Goal: Task Accomplishment & Management: Use online tool/utility

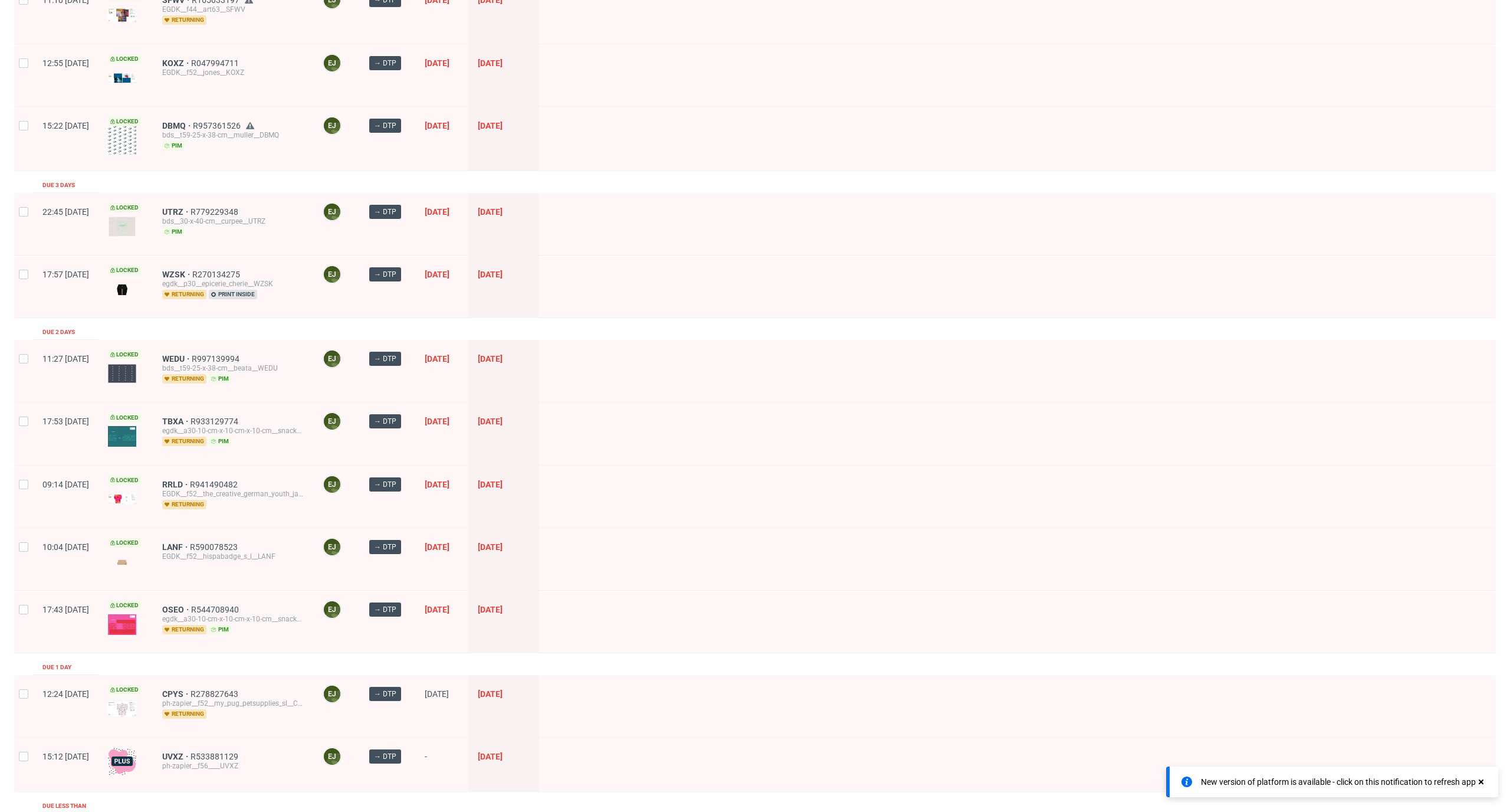
scroll to position [1161, 0]
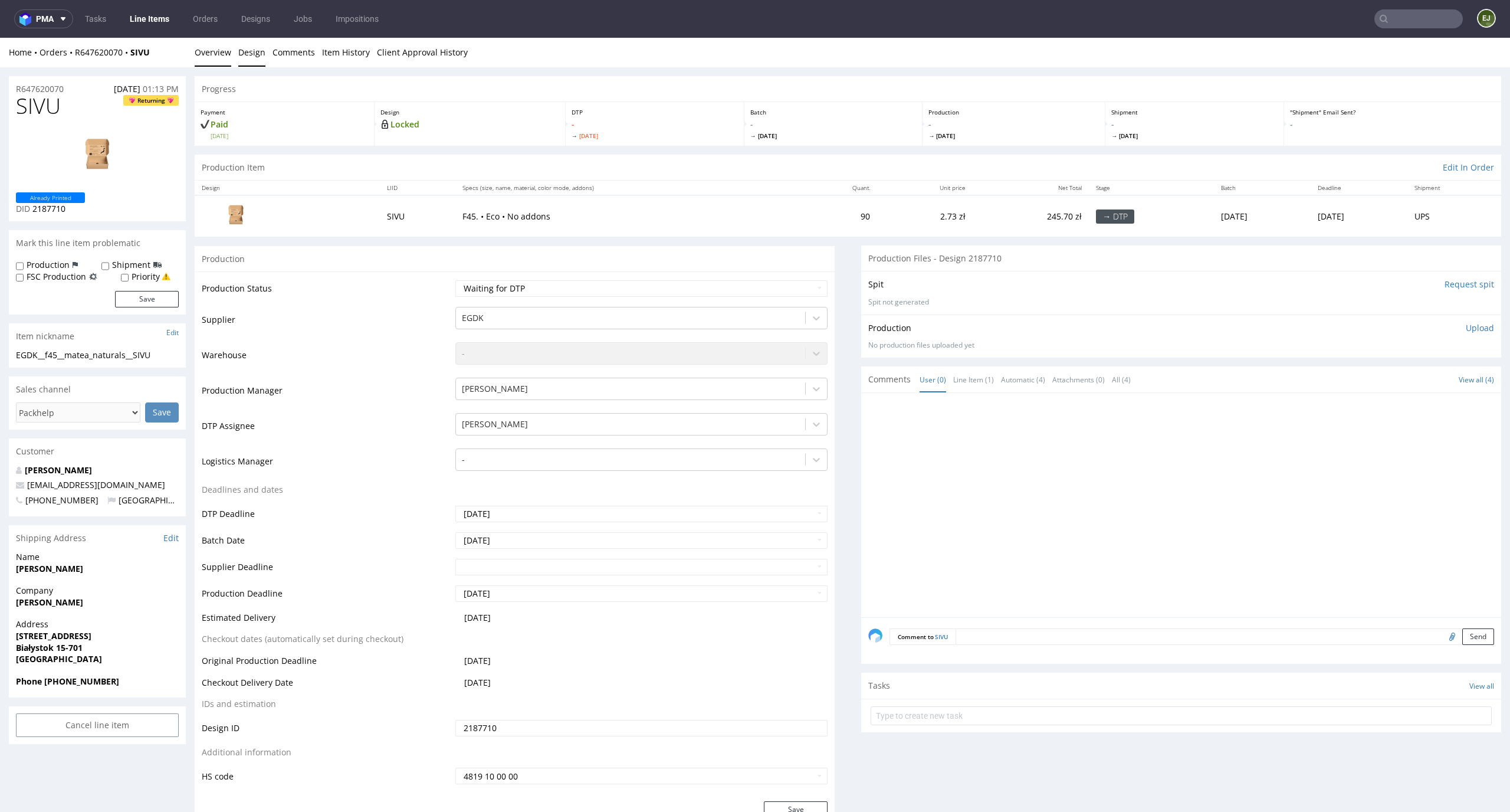
click at [255, 61] on link "Design" at bounding box center [252, 51] width 27 height 29
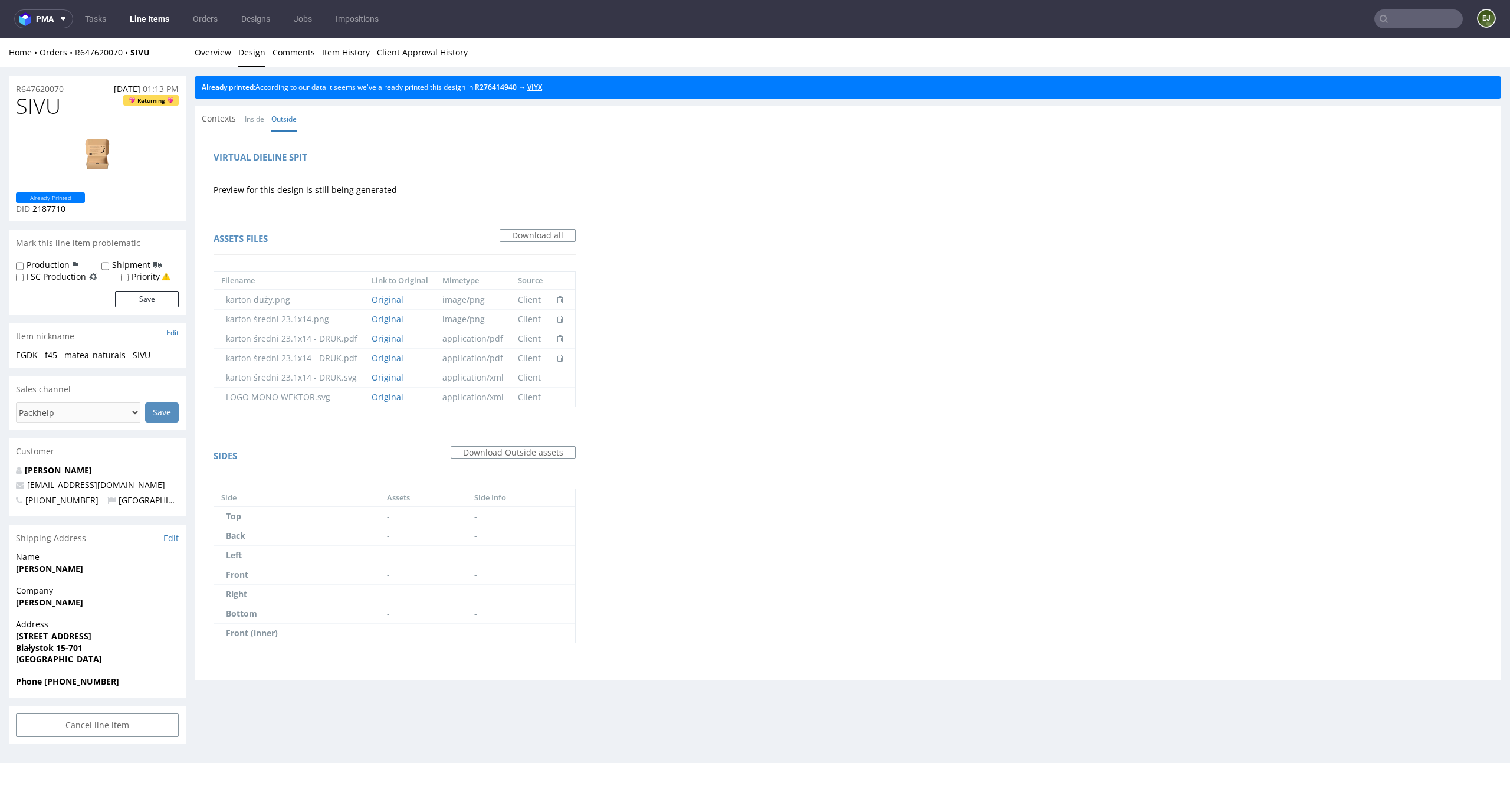
click at [542, 88] on link "VIYX" at bounding box center [535, 87] width 15 height 10
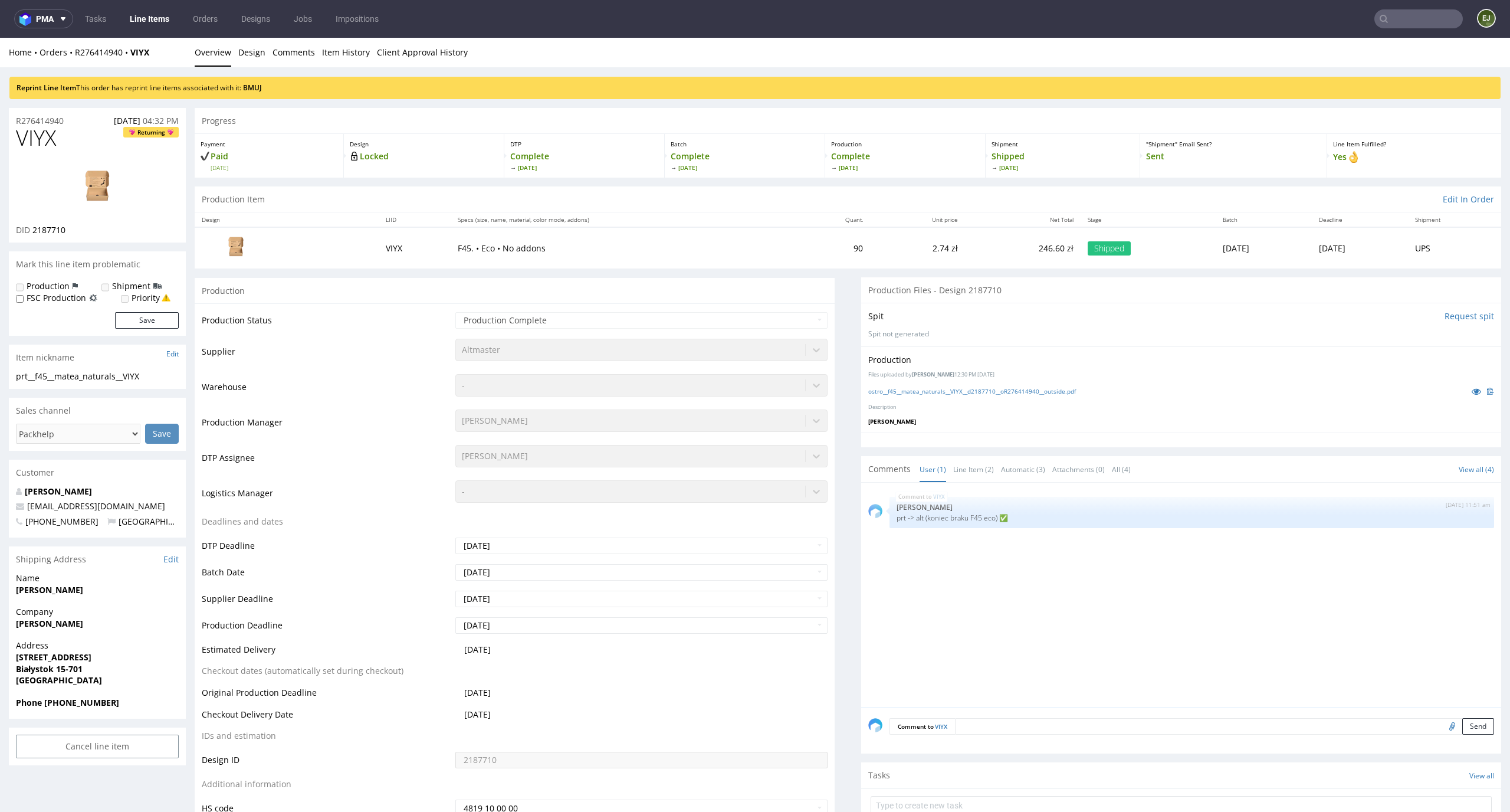
click at [908, 398] on div "ostro__f45__matea_naturals__VIYX__d2187710__oR276414940__outside.pdf" at bounding box center [1181, 391] width 626 height 13
click at [913, 392] on link "ostro__f45__matea_naturals__VIYX__d2187710__oR276414940__outside.pdf" at bounding box center [972, 391] width 207 height 8
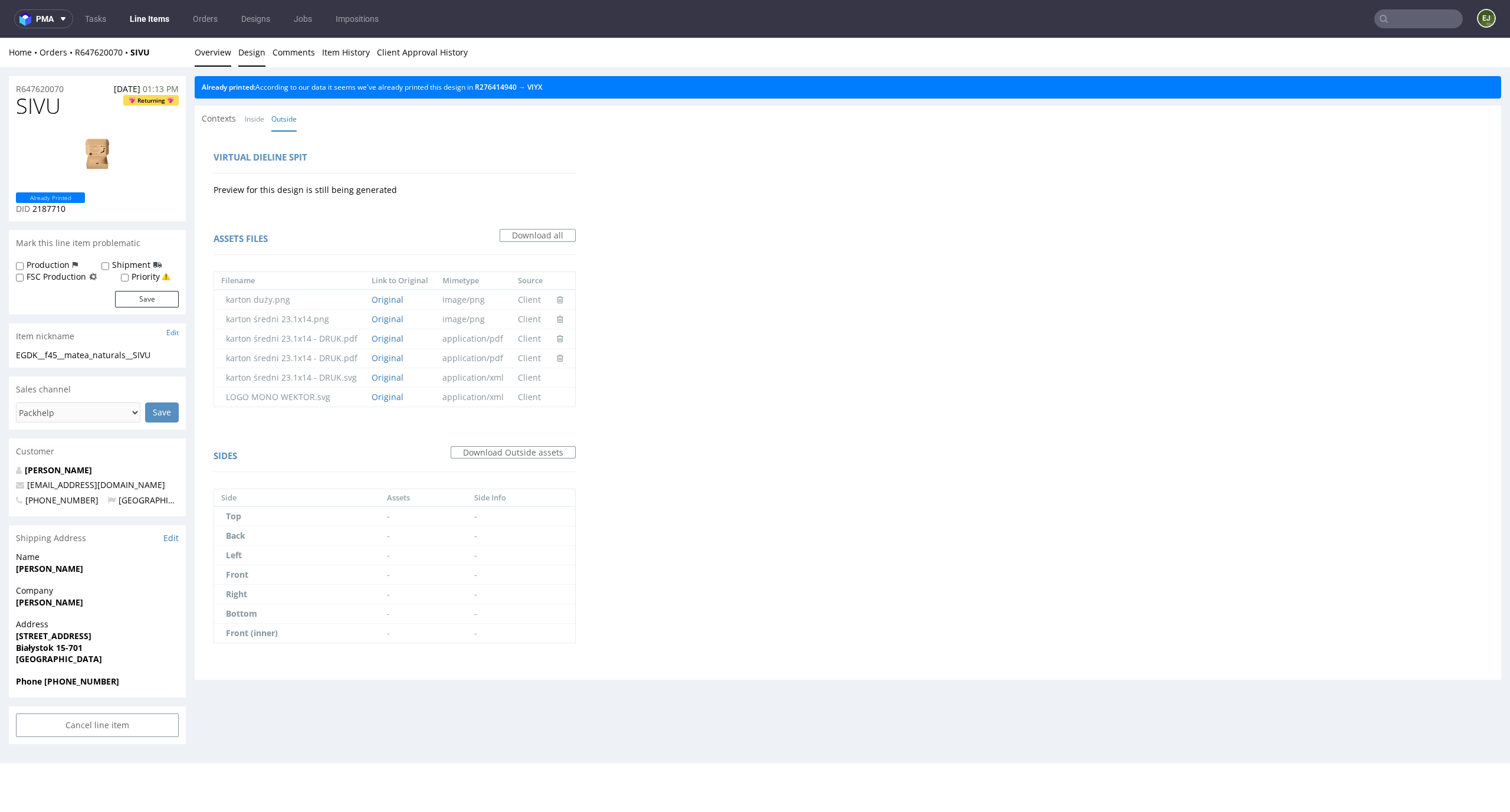
click at [202, 56] on link "Overview" at bounding box center [213, 51] width 37 height 29
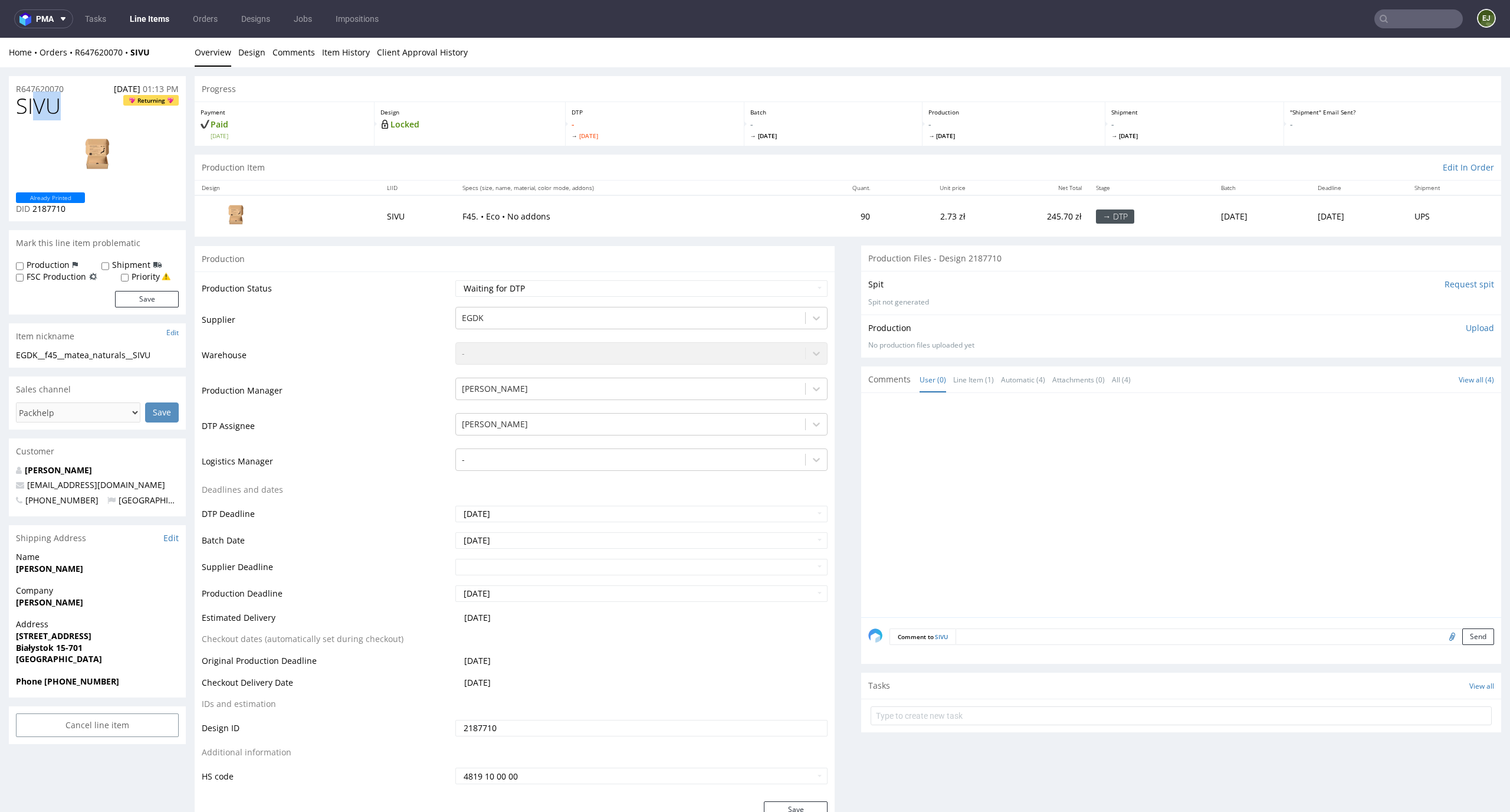
drag, startPoint x: 59, startPoint y: 102, endPoint x: 11, endPoint y: 102, distance: 48.0
click at [11, 102] on div "SIVU Returning Already Printed DID 2187710" at bounding box center [97, 157] width 177 height 127
copy span "SIVU"
click at [160, 356] on div "EGDK__f45__matea_naturals__SIVU" at bounding box center [97, 355] width 163 height 12
drag, startPoint x: 64, startPoint y: 103, endPoint x: 0, endPoint y: 103, distance: 64.0
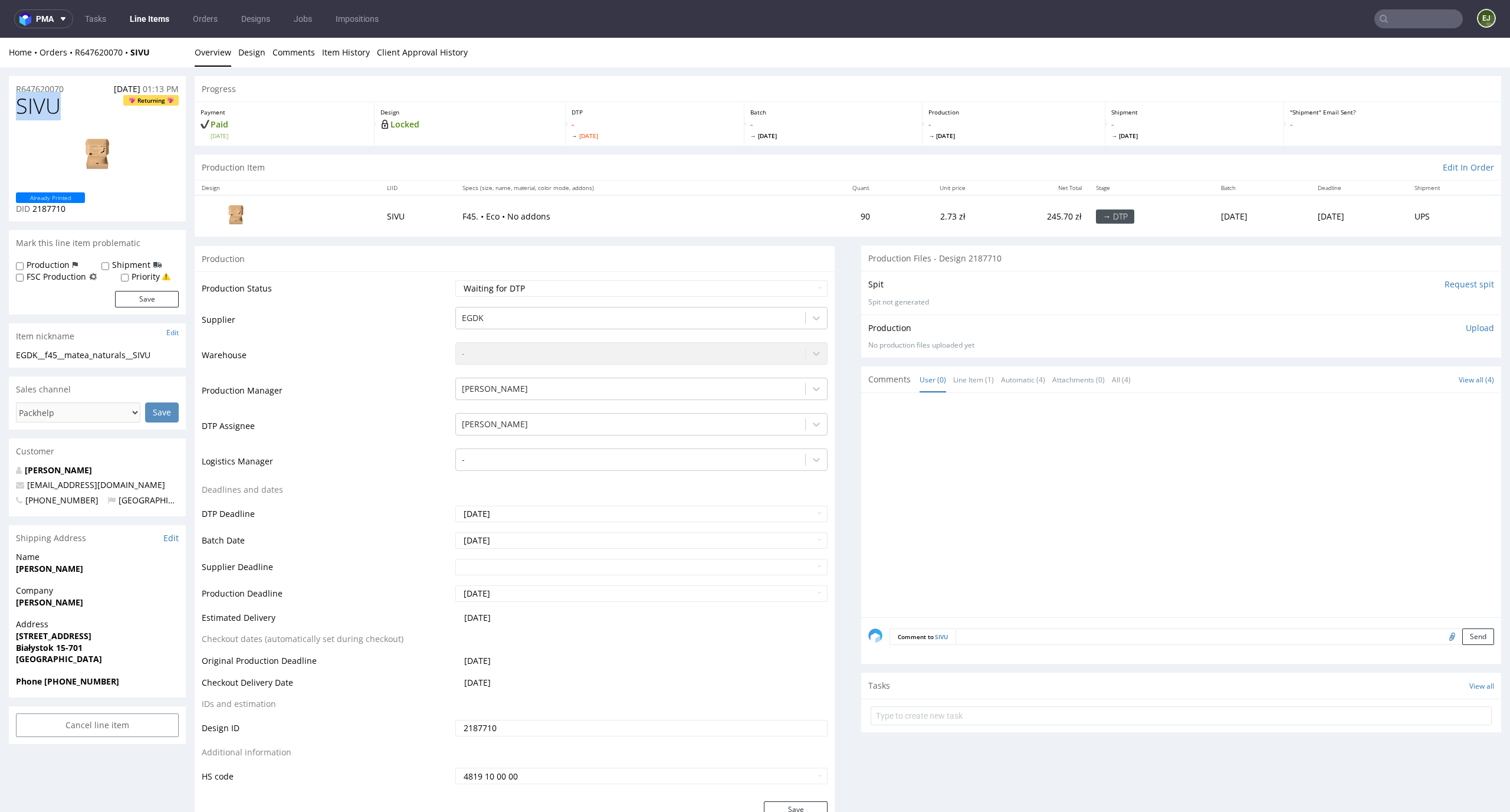
copy span "SIVU"
drag, startPoint x: 79, startPoint y: 87, endPoint x: 2, endPoint y: 87, distance: 77.0
copy p "R647620070"
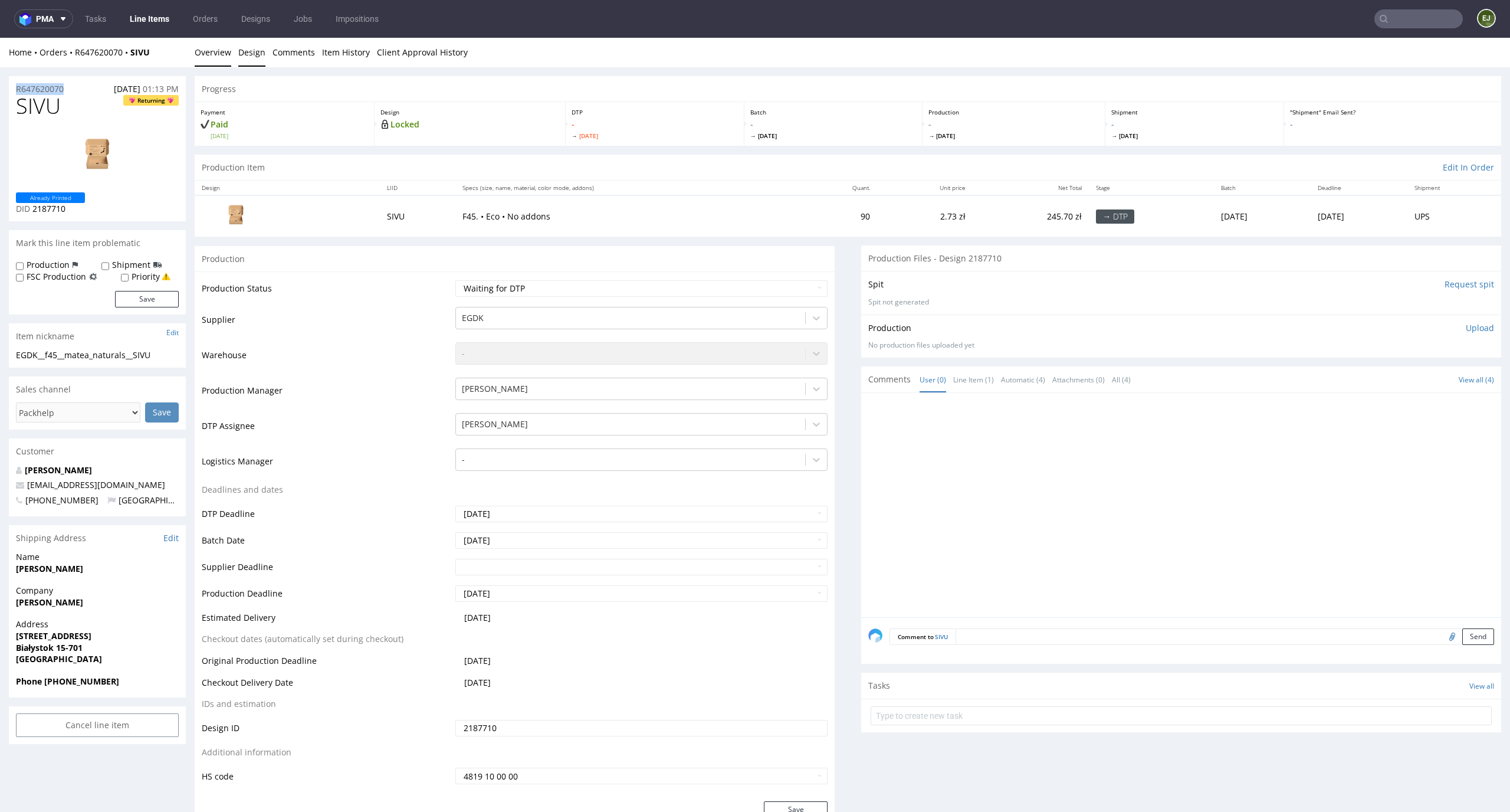
click at [254, 57] on link "Design" at bounding box center [252, 51] width 27 height 29
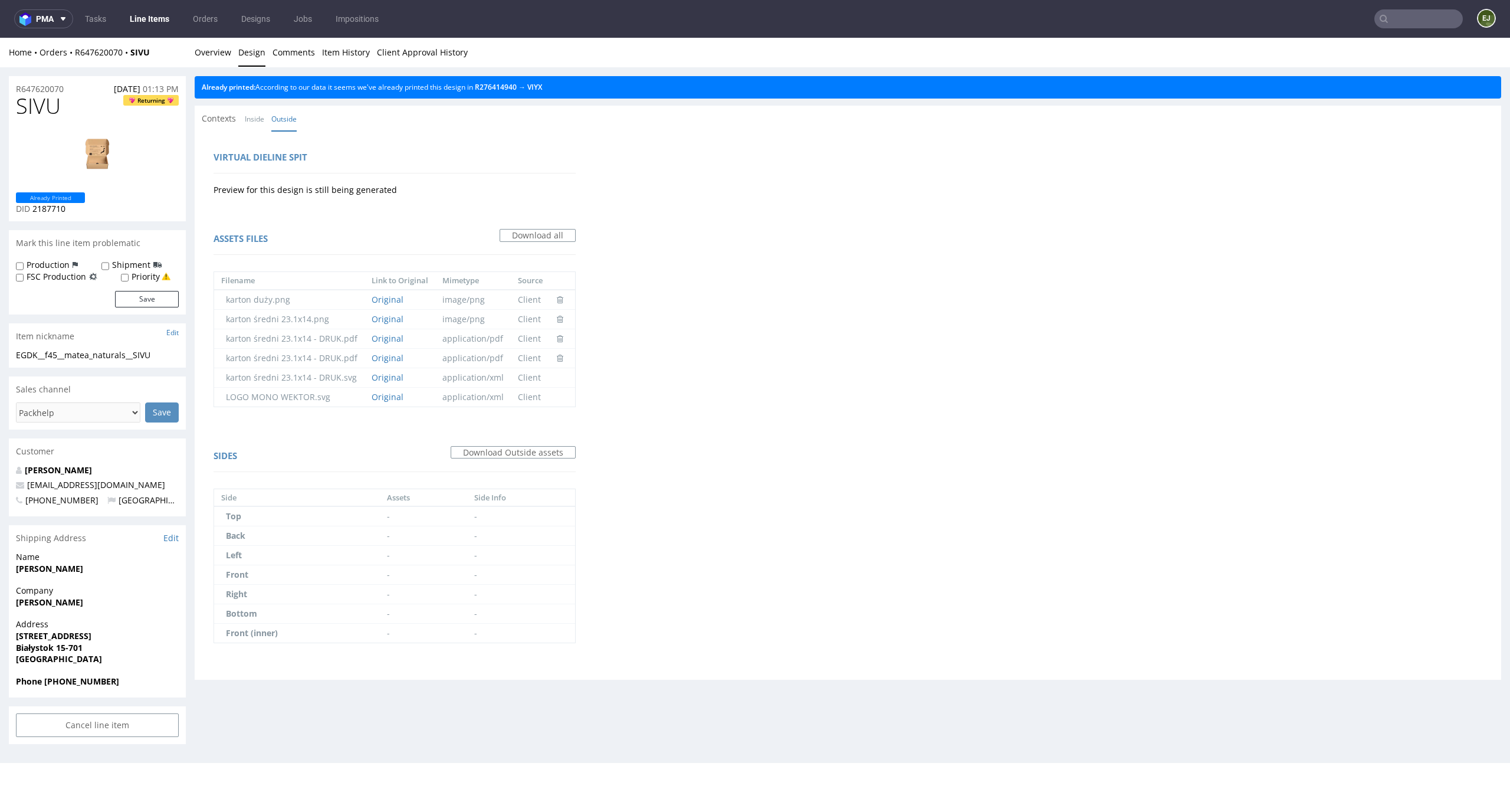
click at [182, 55] on div "Home Orders R647620070 SIVU" at bounding box center [97, 52] width 177 height 12
click at [221, 55] on link "Overview" at bounding box center [213, 51] width 37 height 29
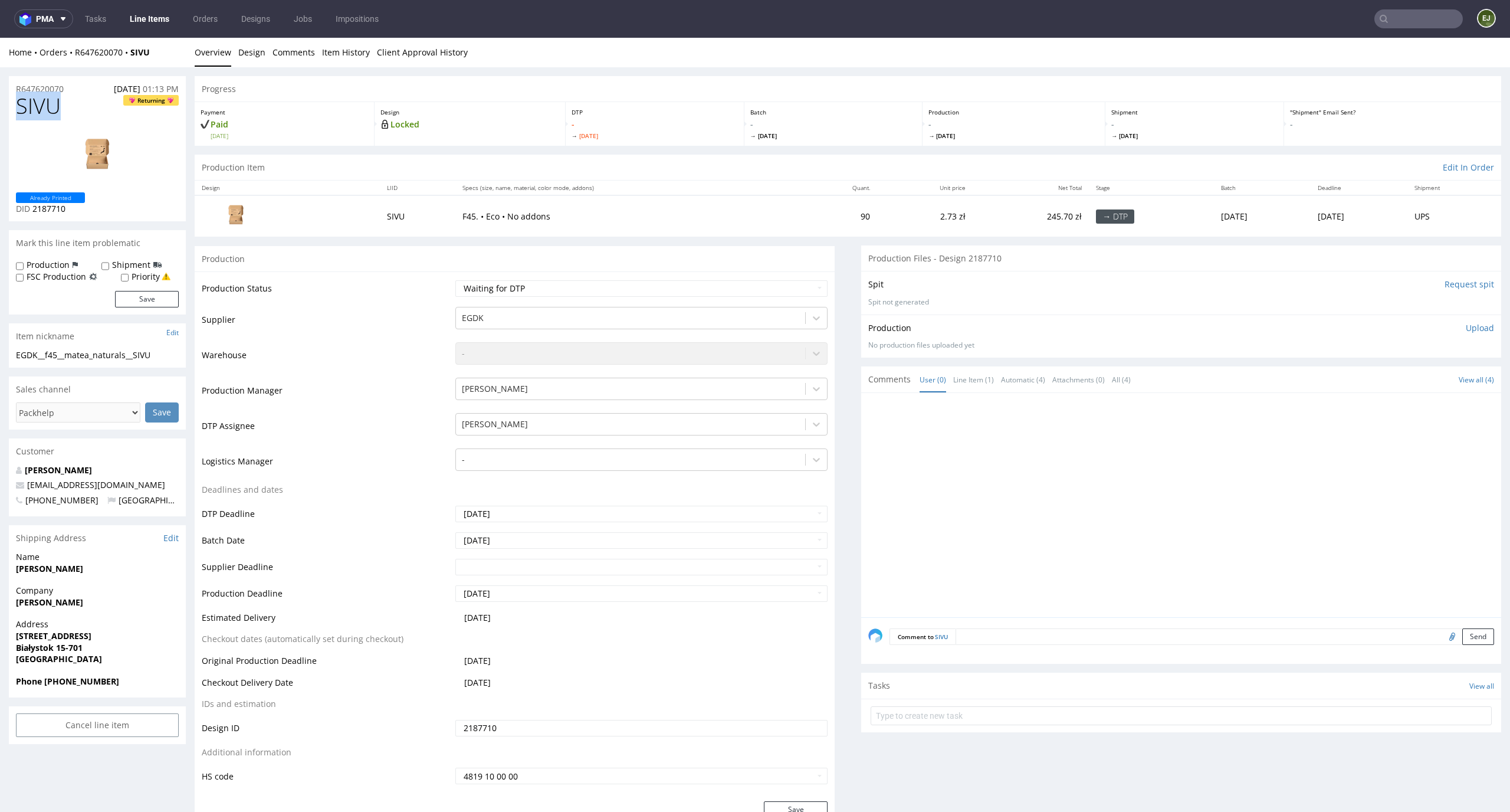
drag, startPoint x: 57, startPoint y: 107, endPoint x: 0, endPoint y: 107, distance: 57.0
copy span "SIVU"
drag, startPoint x: 76, startPoint y: 86, endPoint x: 0, endPoint y: 86, distance: 76.0
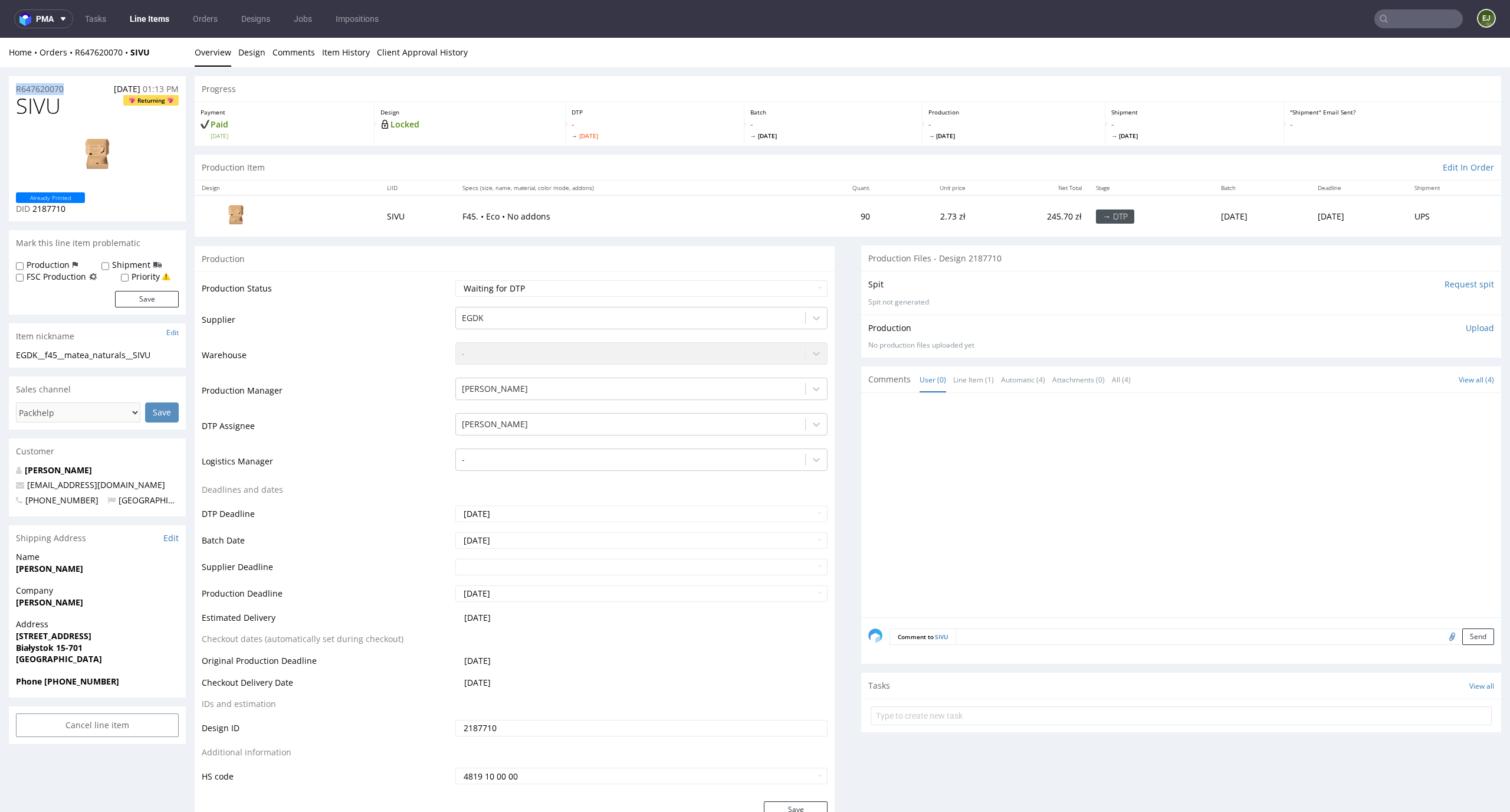
copy p "R647620070"
click at [1466, 324] on p "Upload" at bounding box center [1480, 328] width 29 height 12
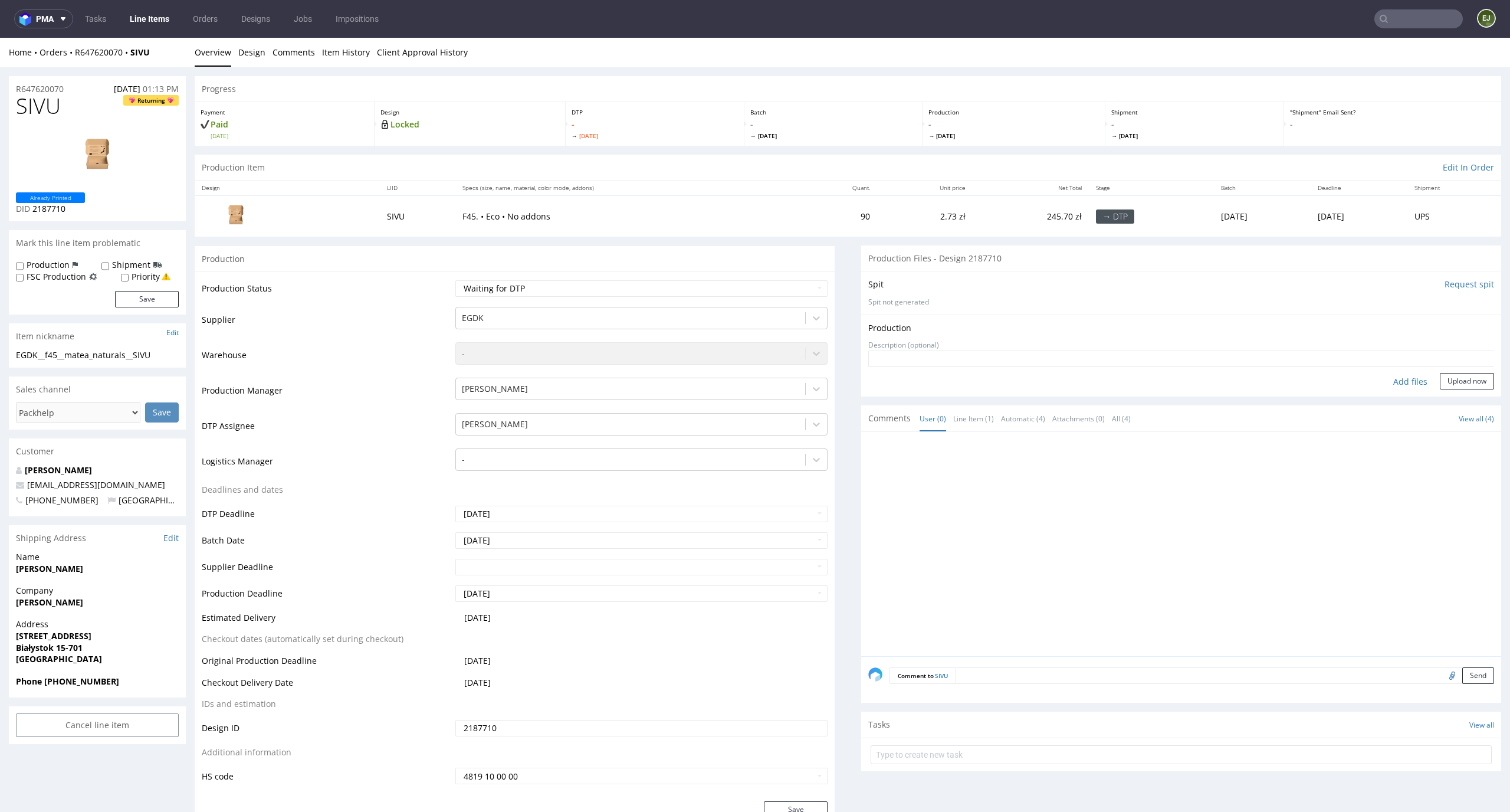
click at [1389, 386] on div "Add files" at bounding box center [1411, 382] width 59 height 18
type input "C:\fakepath\ostro__f45__matea_naturals__SIVU__d2187710__oR647620070__inside.pdf"
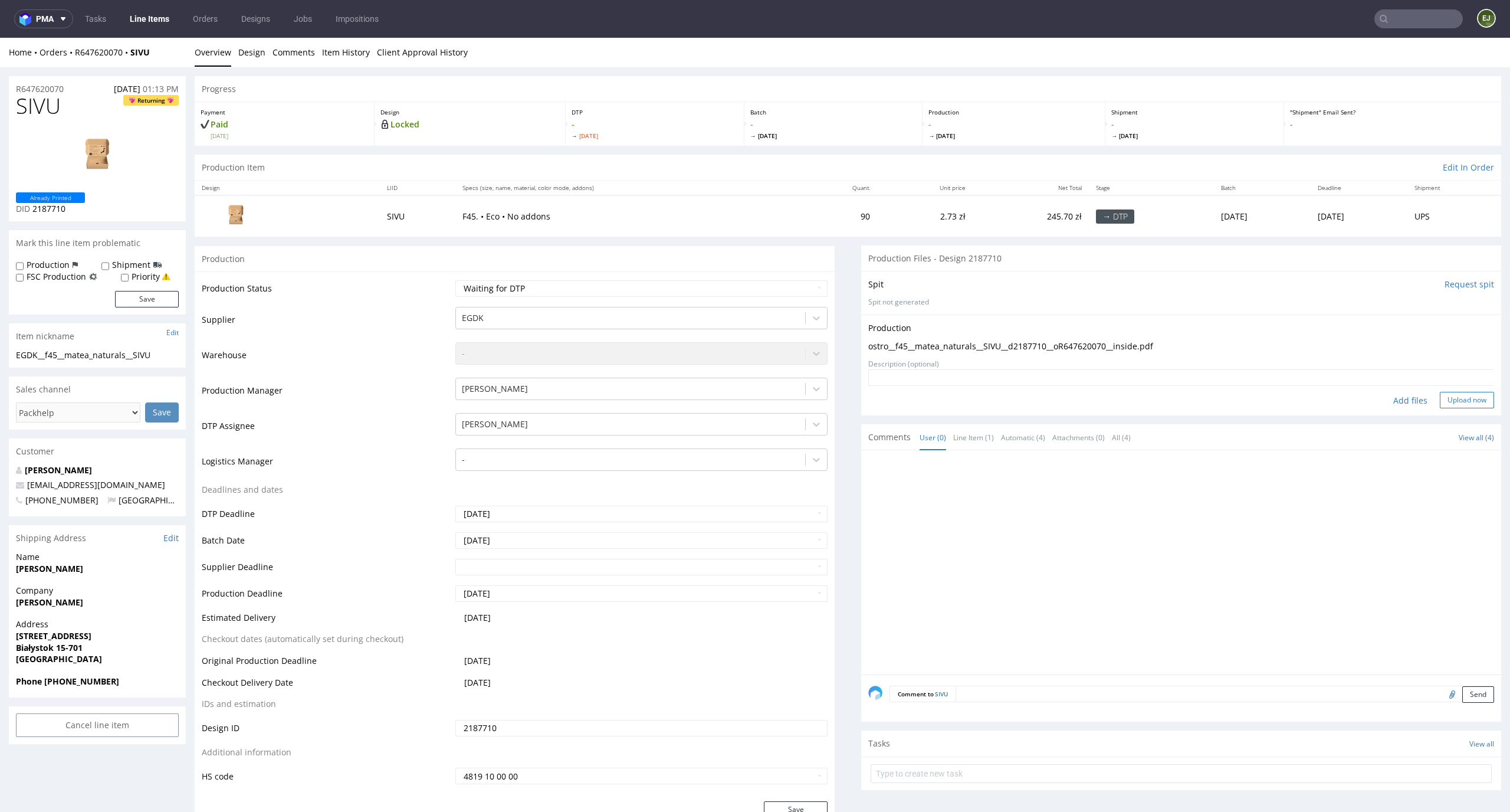
click at [1454, 393] on button "Upload now" at bounding box center [1467, 400] width 54 height 16
click at [801, 293] on select "Waiting for Artwork Waiting for Diecut Waiting for Mockup Waiting for DTP Waiti…" at bounding box center [641, 288] width 373 height 16
select select "dtp_production_ready"
click at [455, 280] on select "Waiting for Artwork Waiting for Diecut Waiting for Mockup Waiting for DTP Waiti…" at bounding box center [641, 288] width 373 height 16
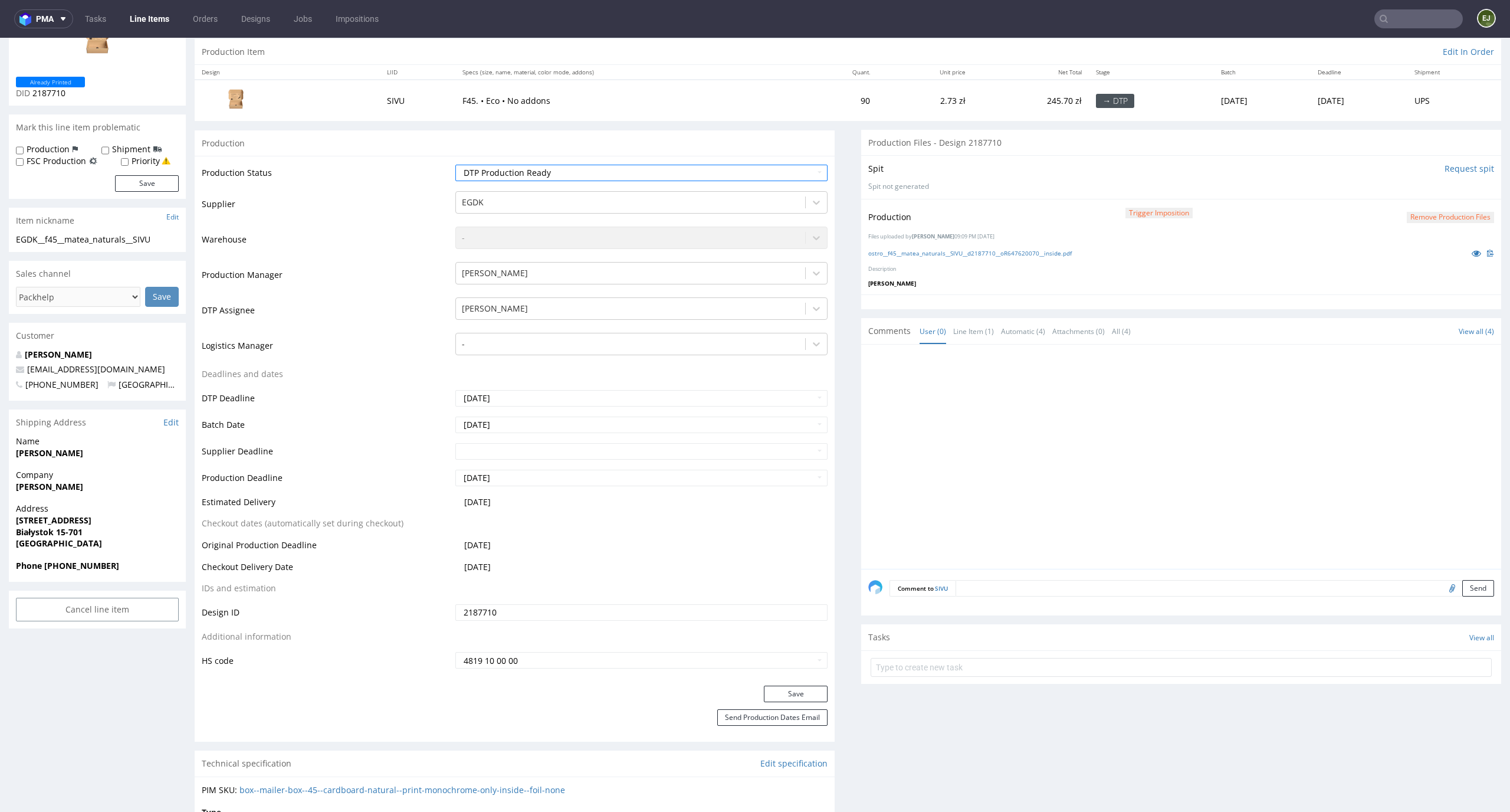
scroll to position [160, 0]
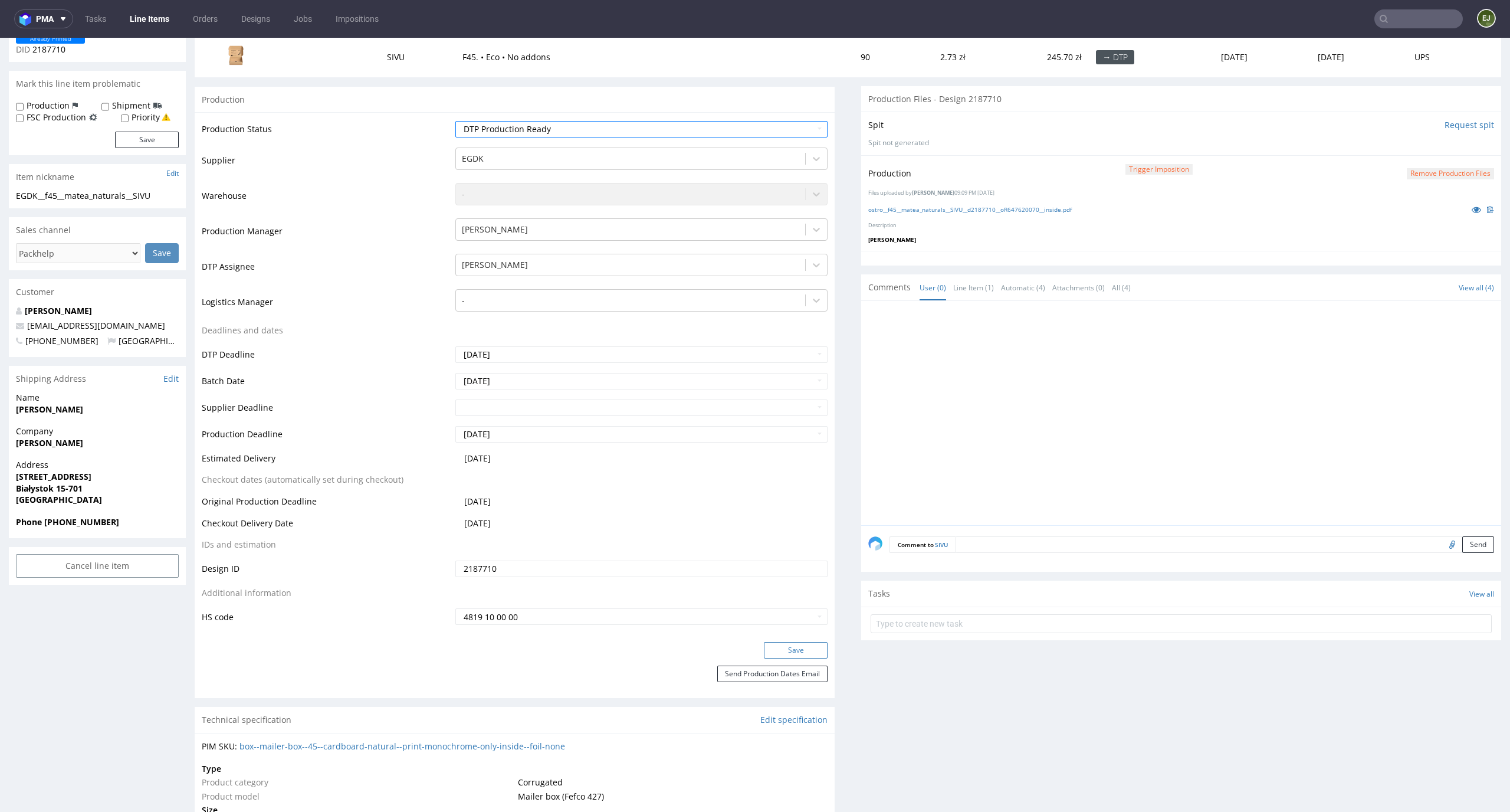
click at [803, 652] on button "Save" at bounding box center [796, 650] width 64 height 16
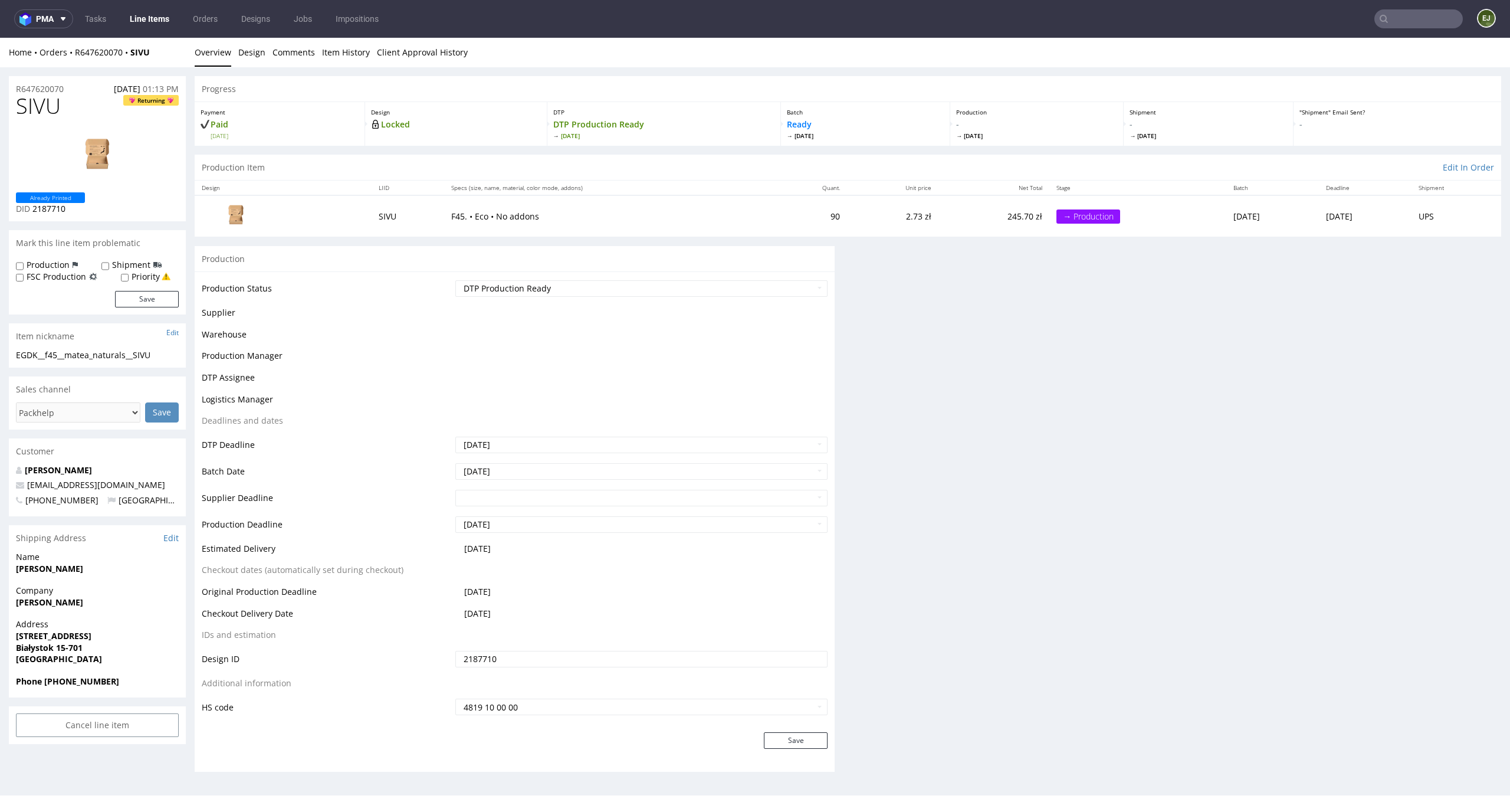
scroll to position [0, 0]
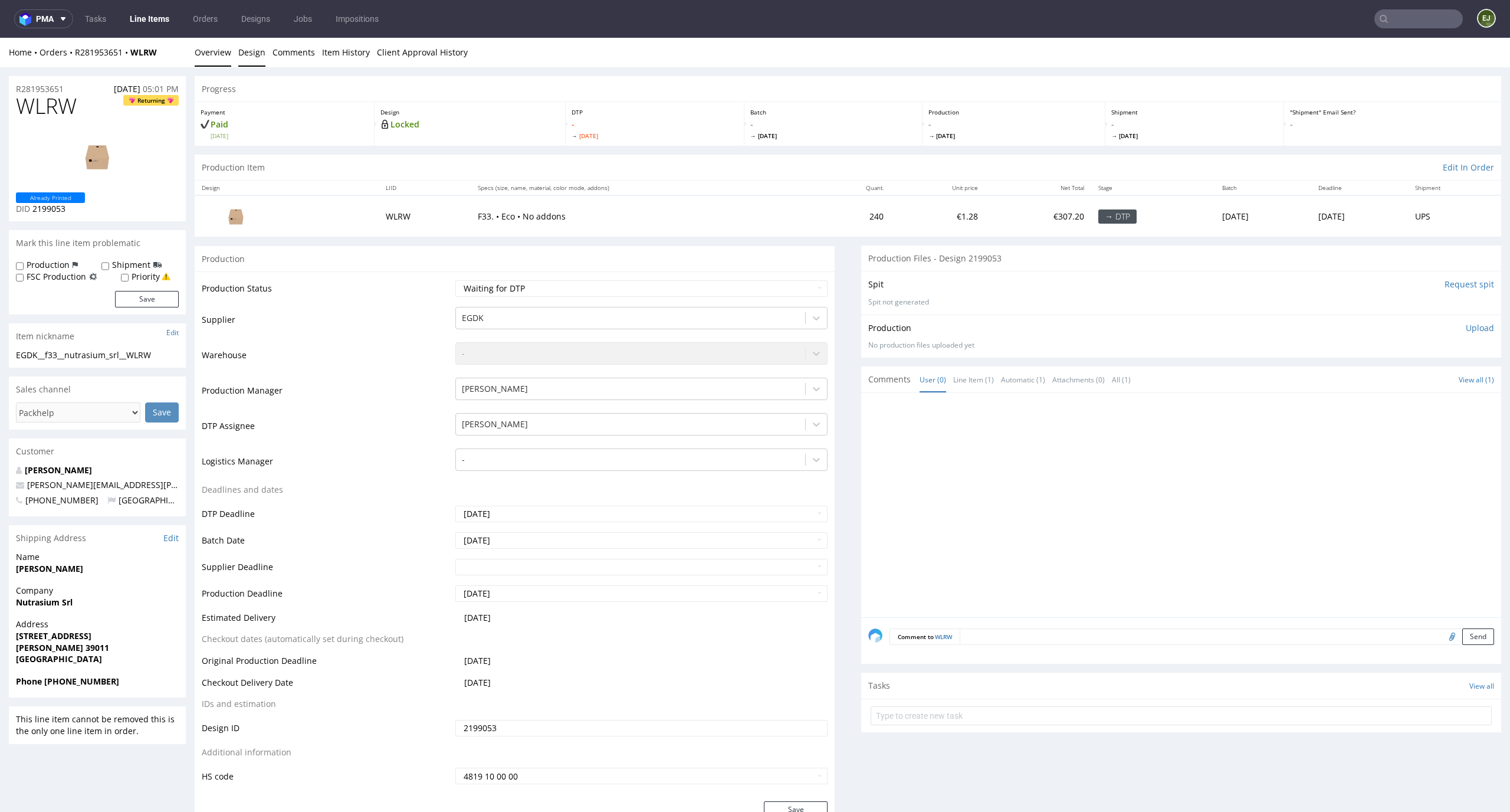
click at [241, 43] on link "Design" at bounding box center [252, 51] width 27 height 29
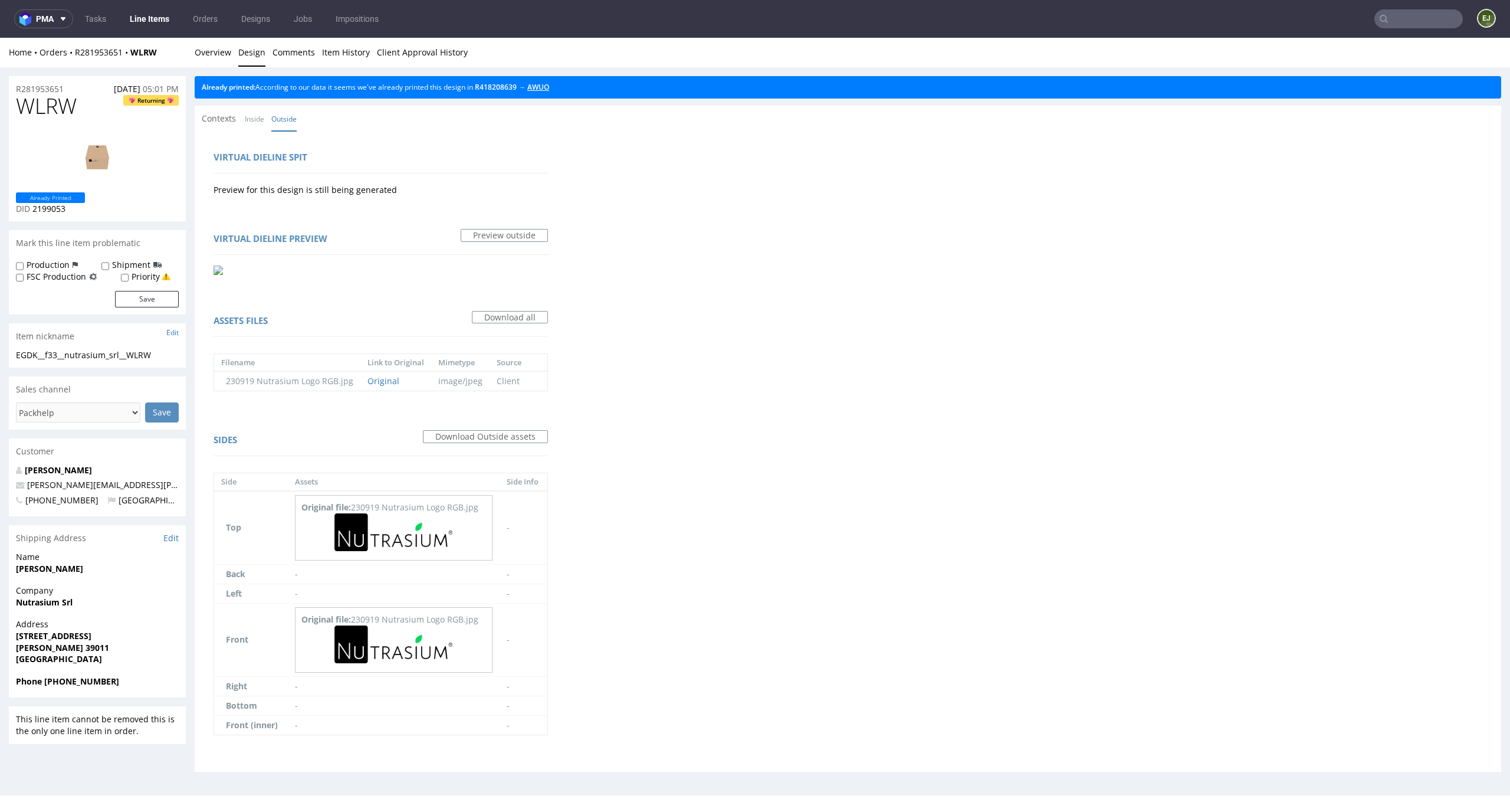
click at [549, 82] on link "AWUO" at bounding box center [538, 87] width 22 height 10
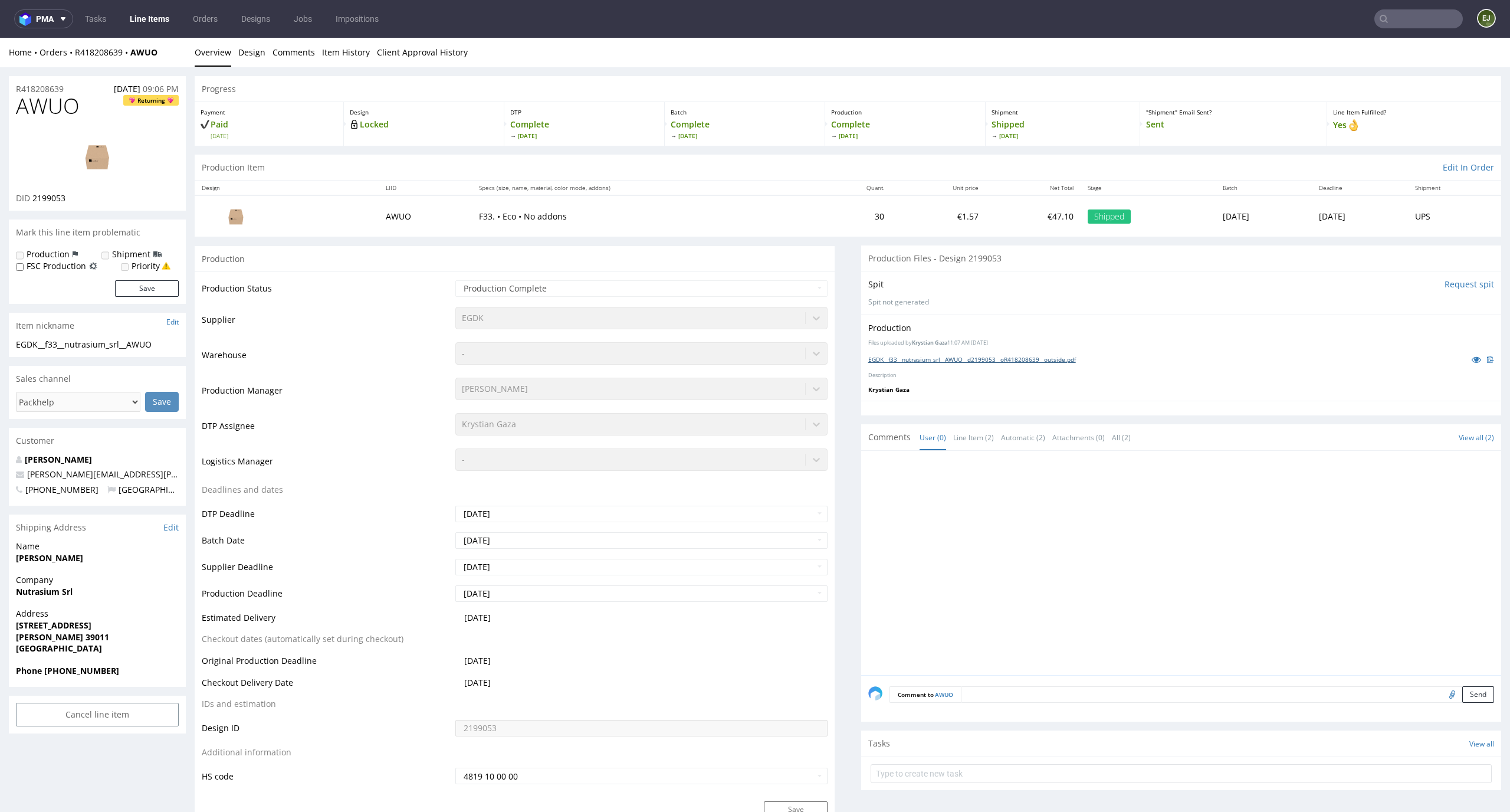
click at [981, 356] on link "EGDK__f33__nutrasium_srl__AWUO__d2199053__oR418208639__outside.pdf" at bounding box center [972, 359] width 207 height 8
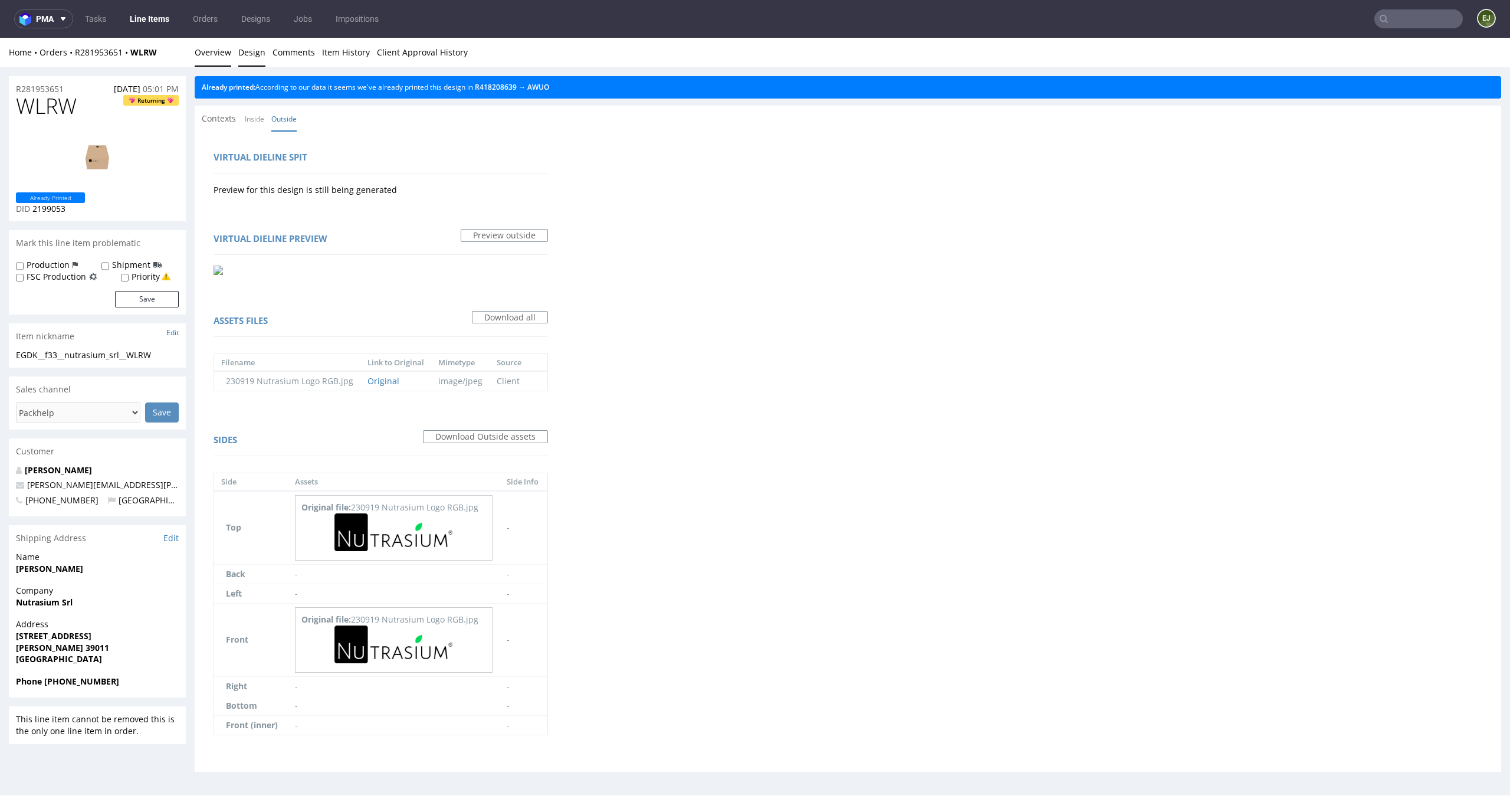
click at [205, 56] on link "Overview" at bounding box center [213, 51] width 37 height 29
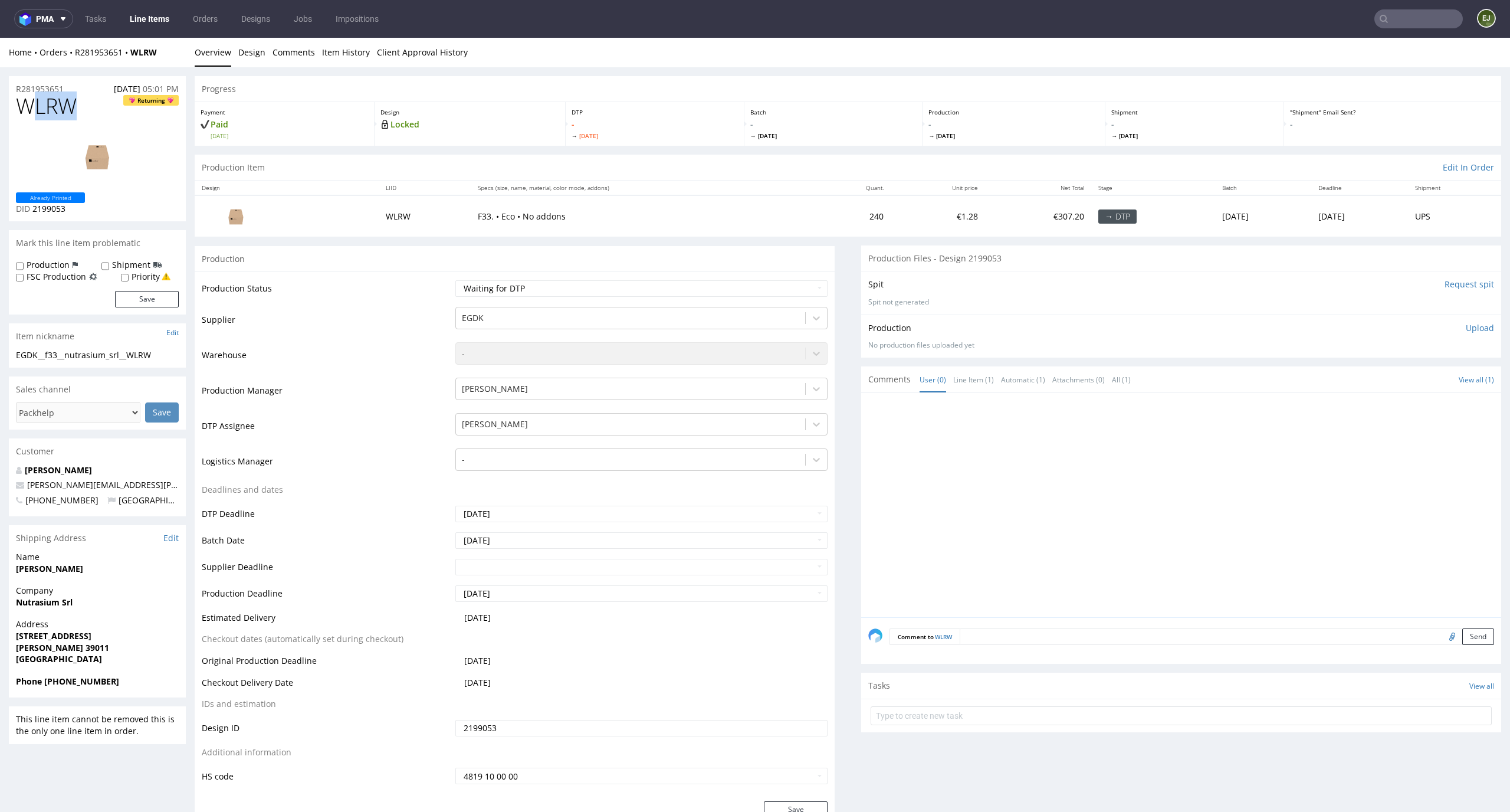
drag, startPoint x: 90, startPoint y: 111, endPoint x: 3, endPoint y: 109, distance: 87.0
copy span "WLRW"
click at [74, 79] on div "R281953651 14.09.2025 05:01 PM" at bounding box center [97, 85] width 177 height 19
drag, startPoint x: 74, startPoint y: 88, endPoint x: 0, endPoint y: 88, distance: 74.0
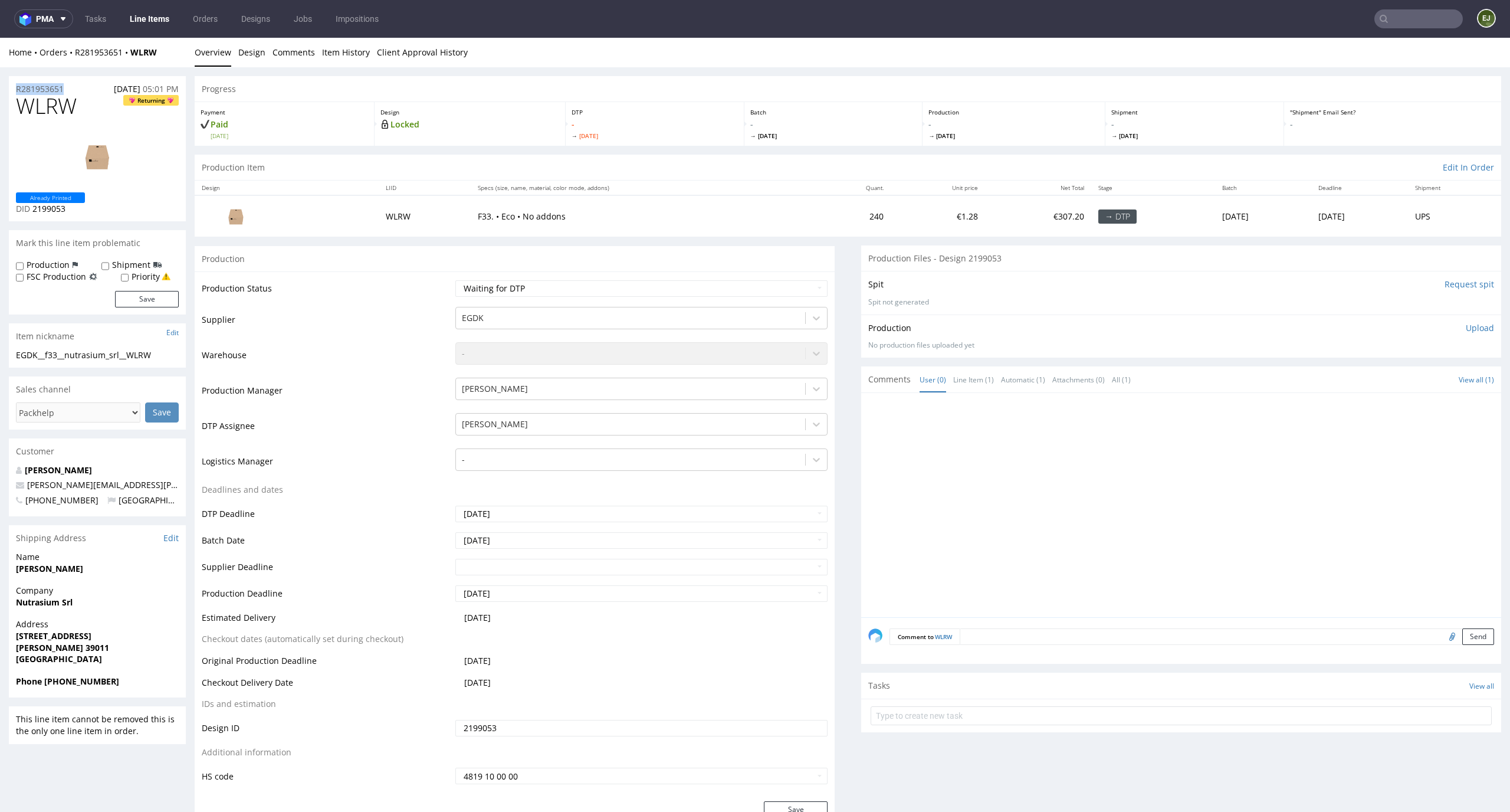
copy p "R281953651"
click at [1466, 330] on p "Upload" at bounding box center [1480, 328] width 29 height 12
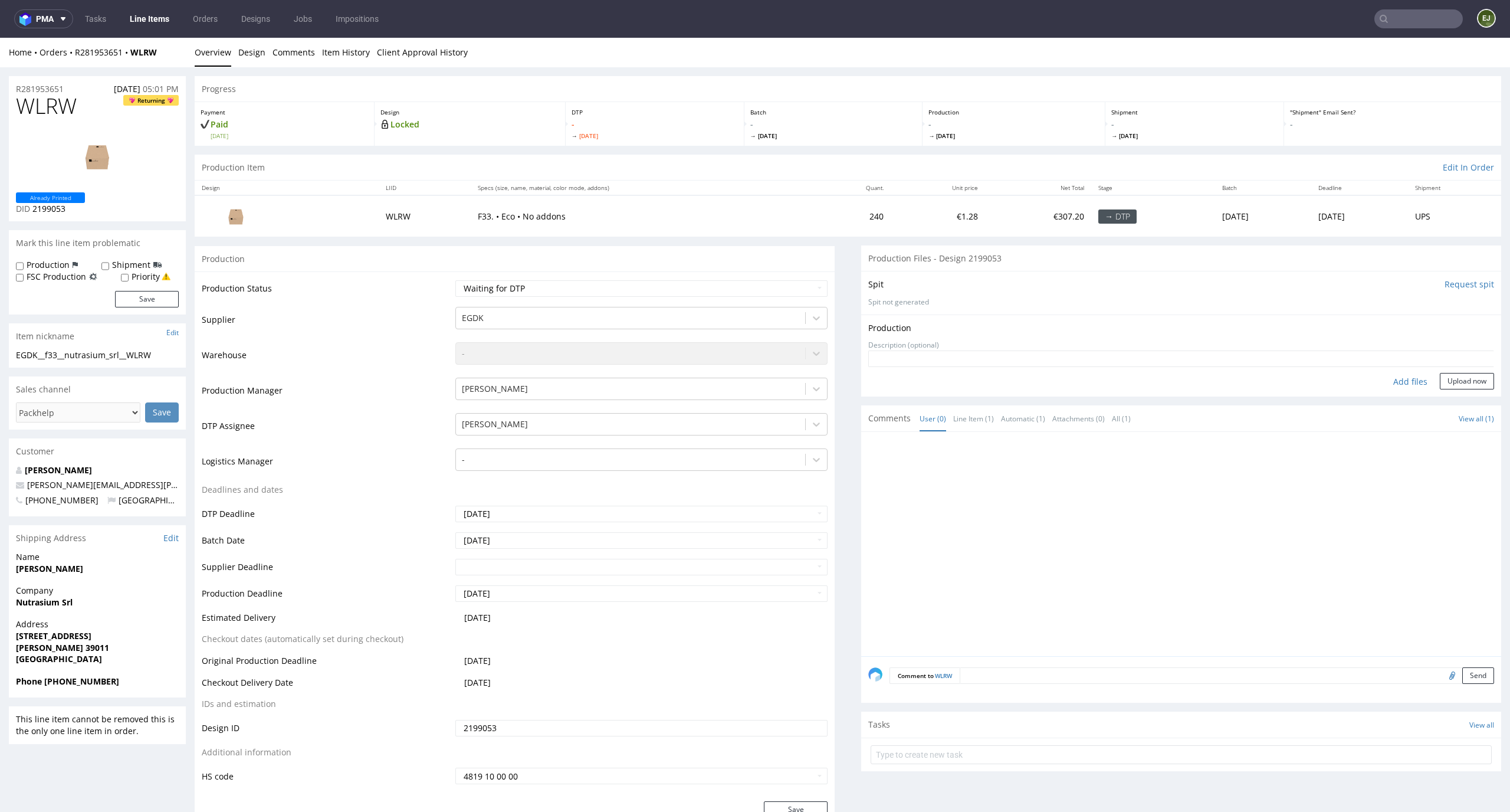
click at [1393, 377] on div "Add files" at bounding box center [1411, 382] width 59 height 18
type input "C:\fakepath\EGDK__f33__nutrasium_srl__WLRW__d2199053__oR281953651__outside.pdf"
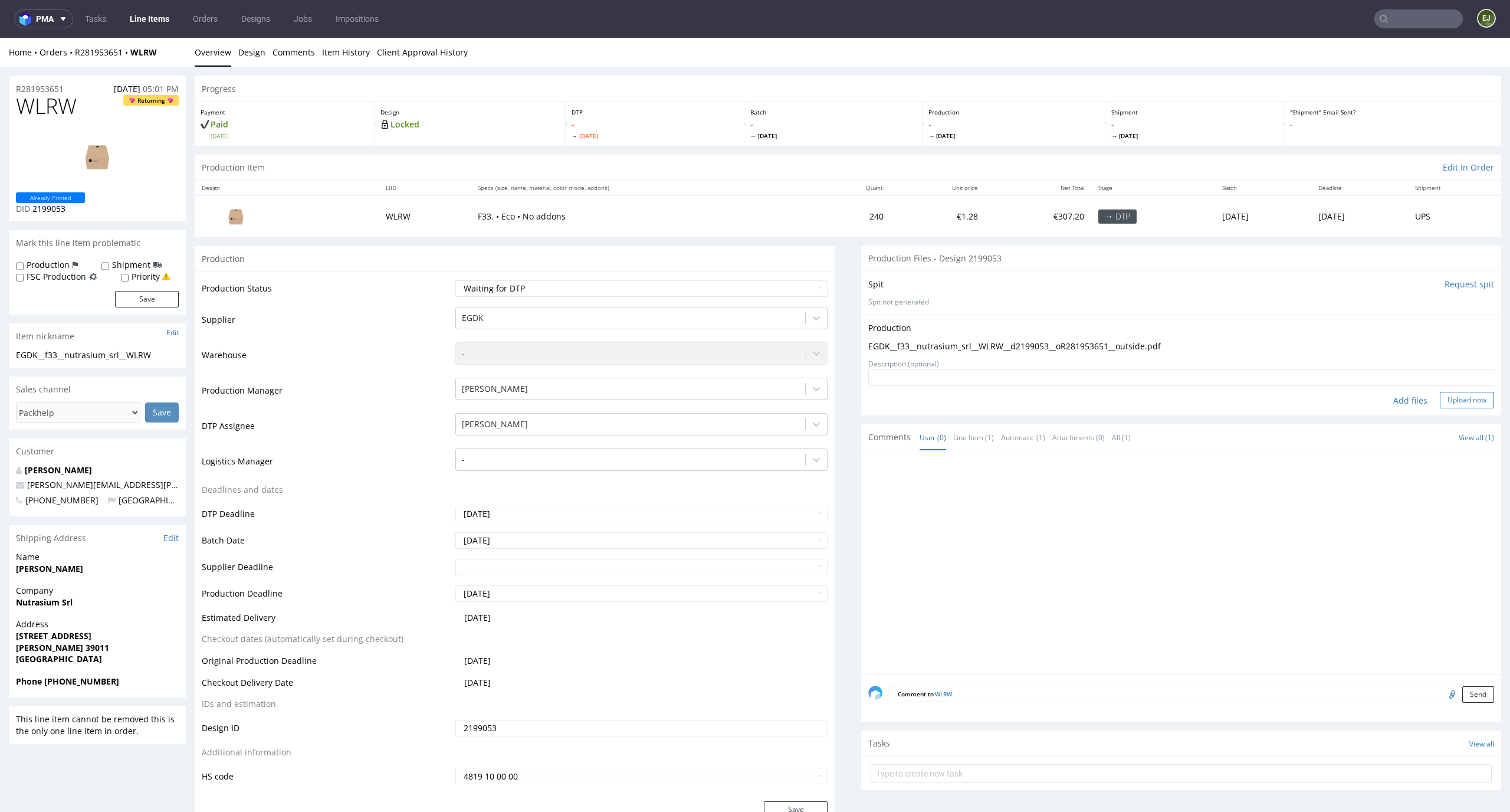
click at [1440, 404] on button "Upload now" at bounding box center [1467, 400] width 54 height 16
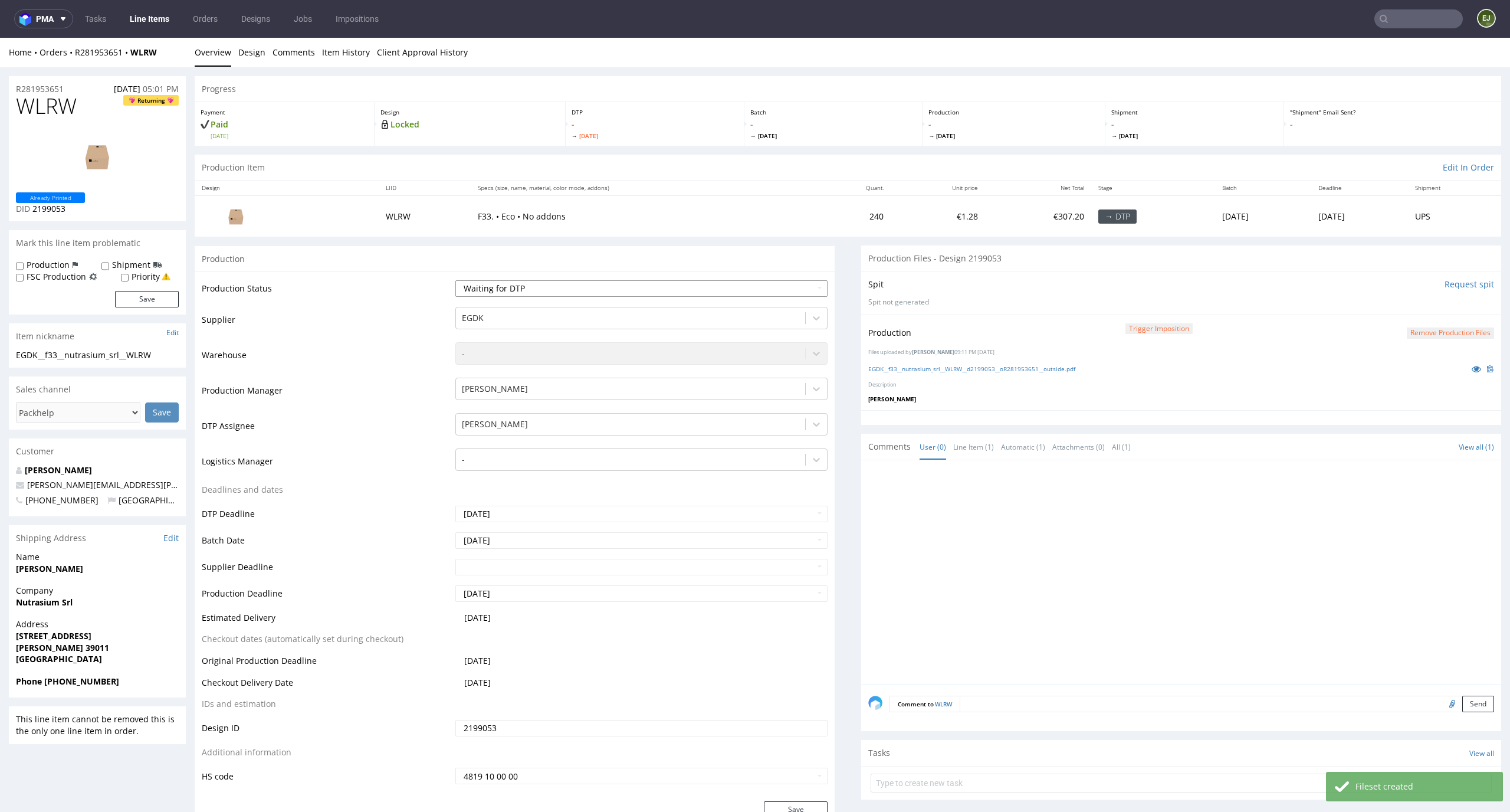
click at [776, 285] on select "Waiting for Artwork Waiting for Diecut Waiting for Mockup Waiting for DTP Waiti…" at bounding box center [641, 288] width 373 height 16
select select "dtp_production_ready"
click at [455, 280] on select "Waiting for Artwork Waiting for Diecut Waiting for Mockup Waiting for DTP Waiti…" at bounding box center [641, 288] width 373 height 16
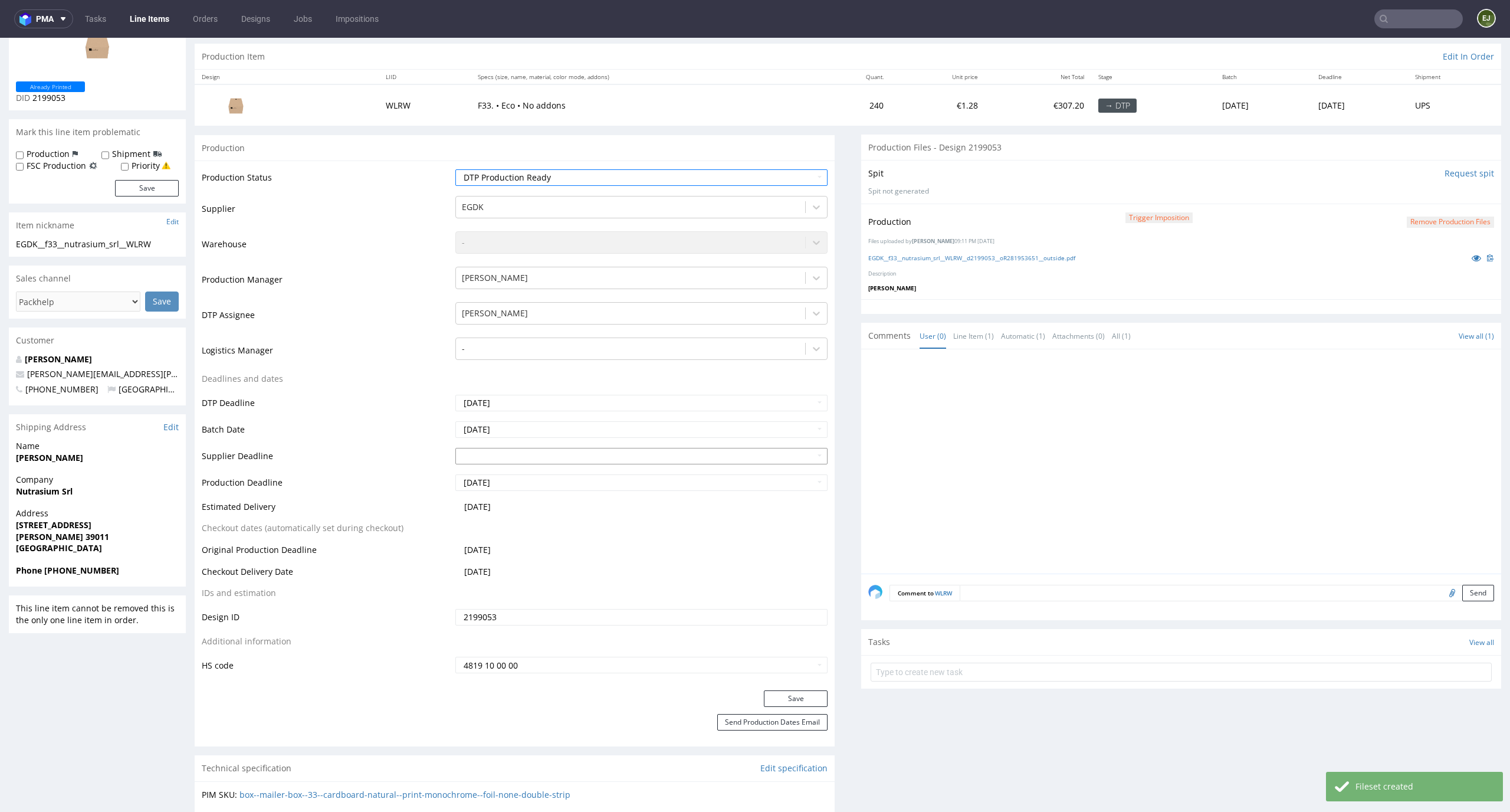
scroll to position [246, 0]
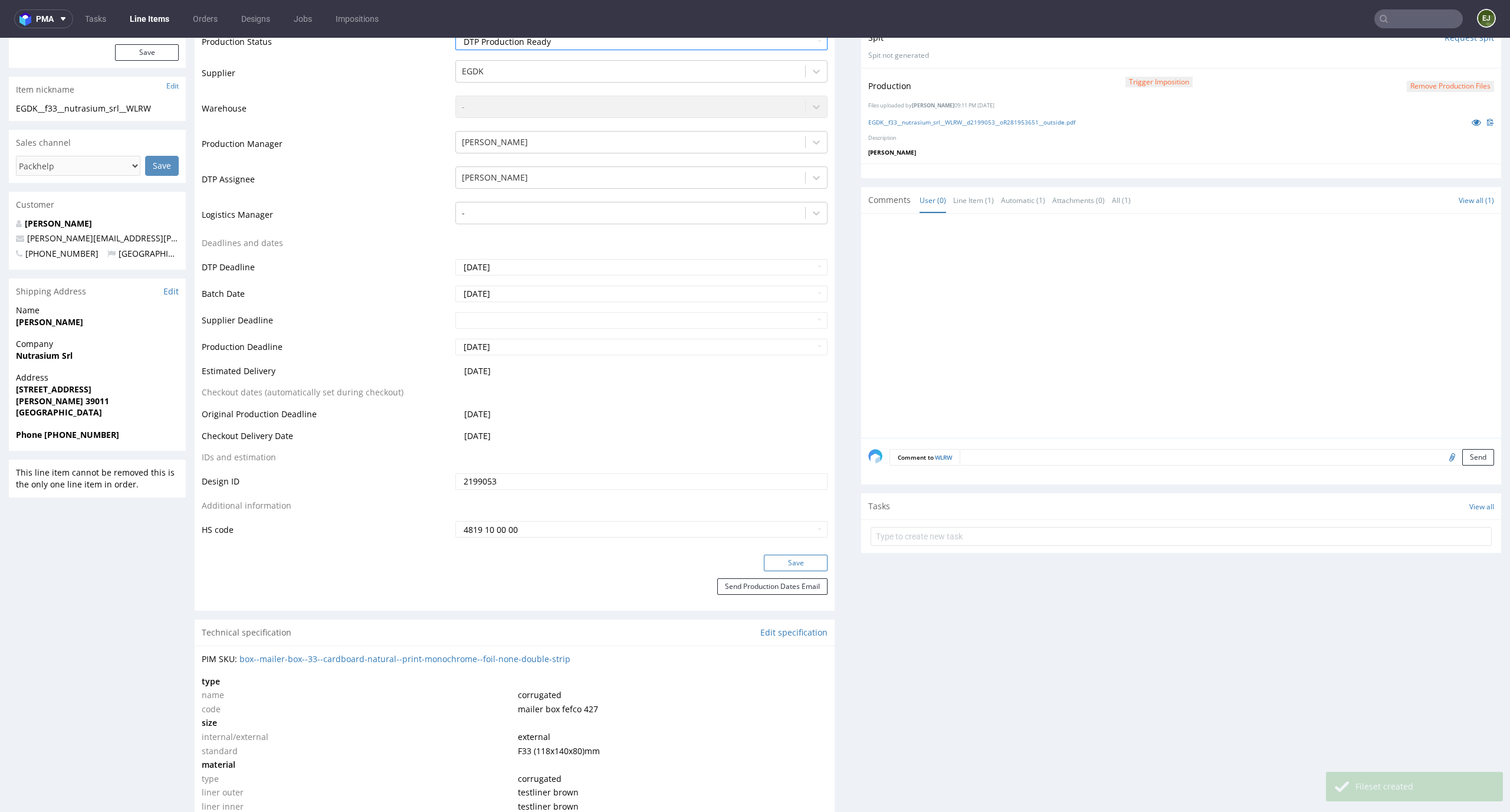
click at [790, 557] on button "Save" at bounding box center [796, 563] width 64 height 16
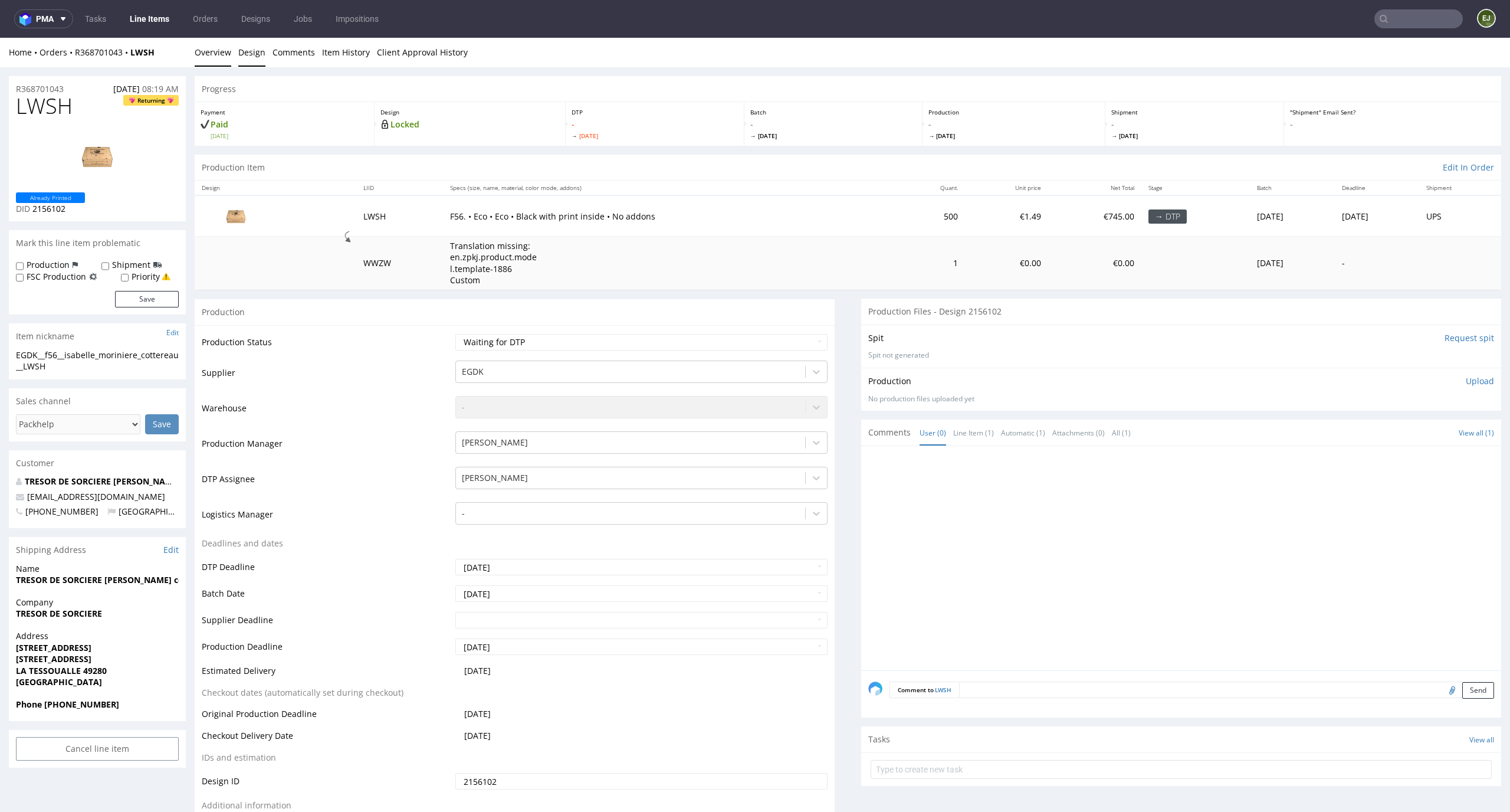
click at [258, 55] on link "Design" at bounding box center [252, 51] width 27 height 29
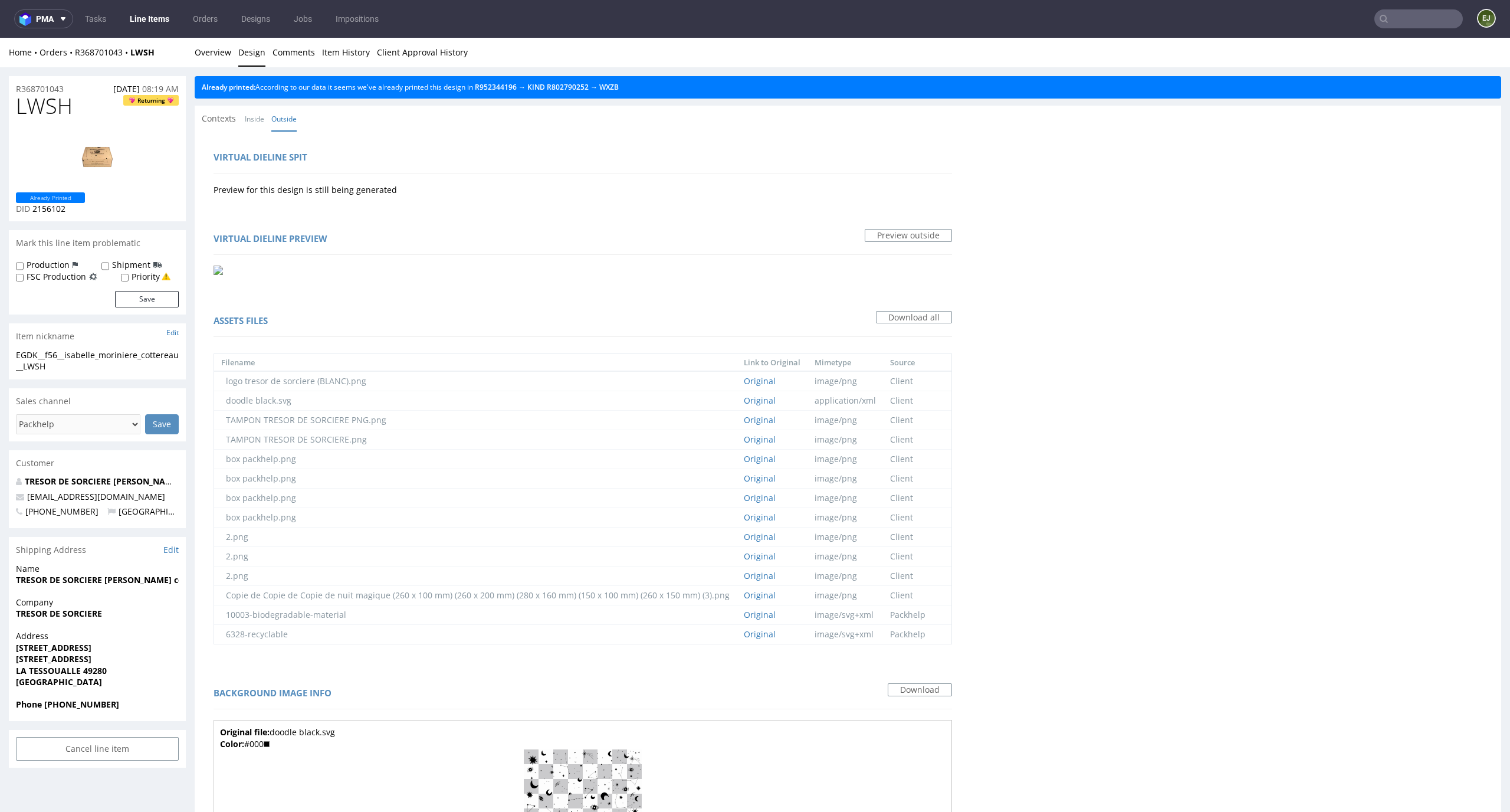
click at [626, 91] on div "Already printed: According to our data it seems we've already printed this desi…" at bounding box center [848, 87] width 1307 height 22
click at [619, 86] on link "WXZB" at bounding box center [609, 87] width 19 height 10
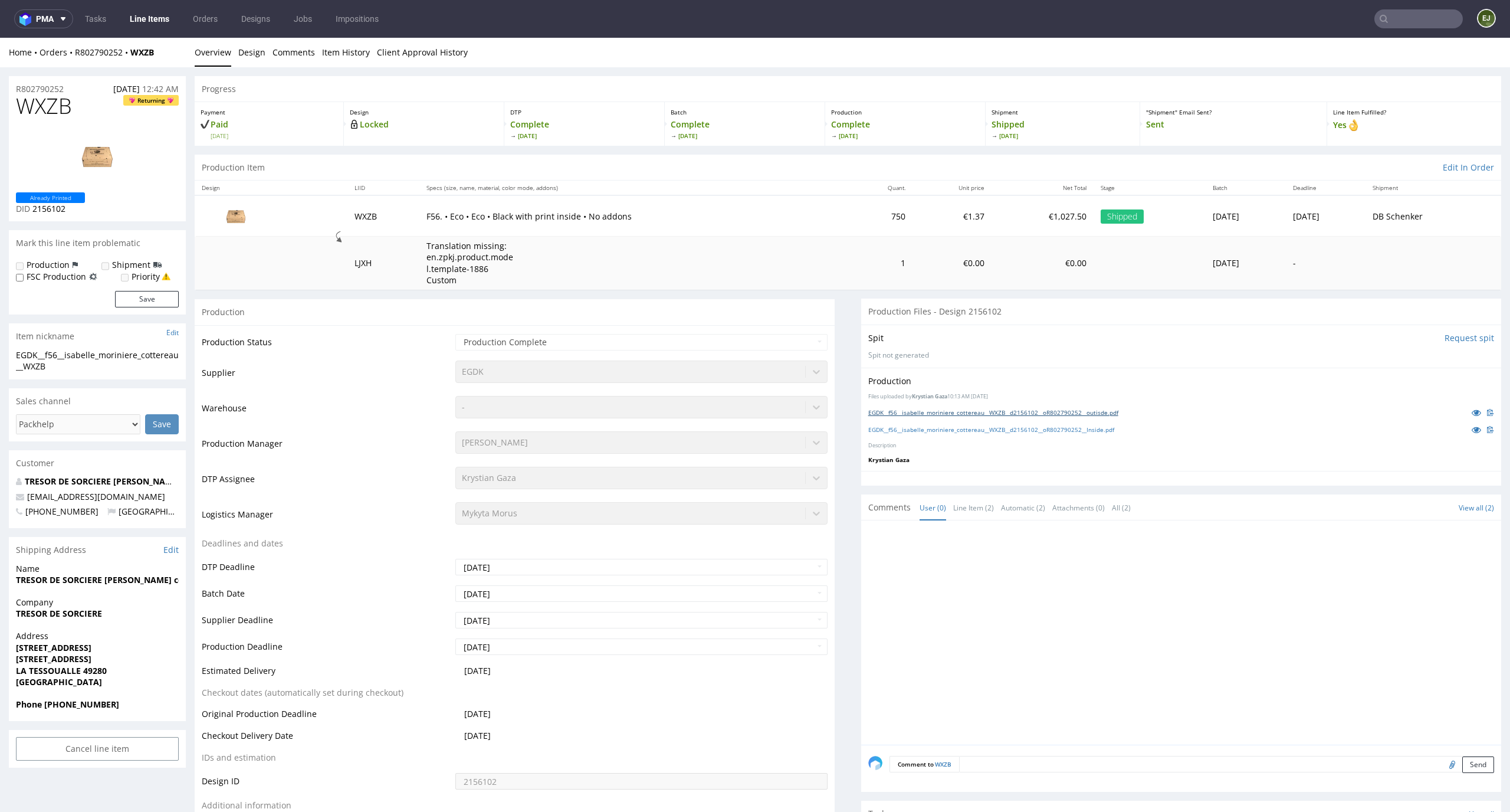
click at [1009, 410] on link "EGDK__f56__isabelle_moriniere_cottereau__WXZB__d2156102__oR802790252__outisde.p…" at bounding box center [994, 412] width 250 height 8
click at [1005, 429] on link "EGDK__f56__isabelle_moriniere_cottereau__WXZB__d2156102__oR802790252__Inside.pdf" at bounding box center [991, 429] width 246 height 8
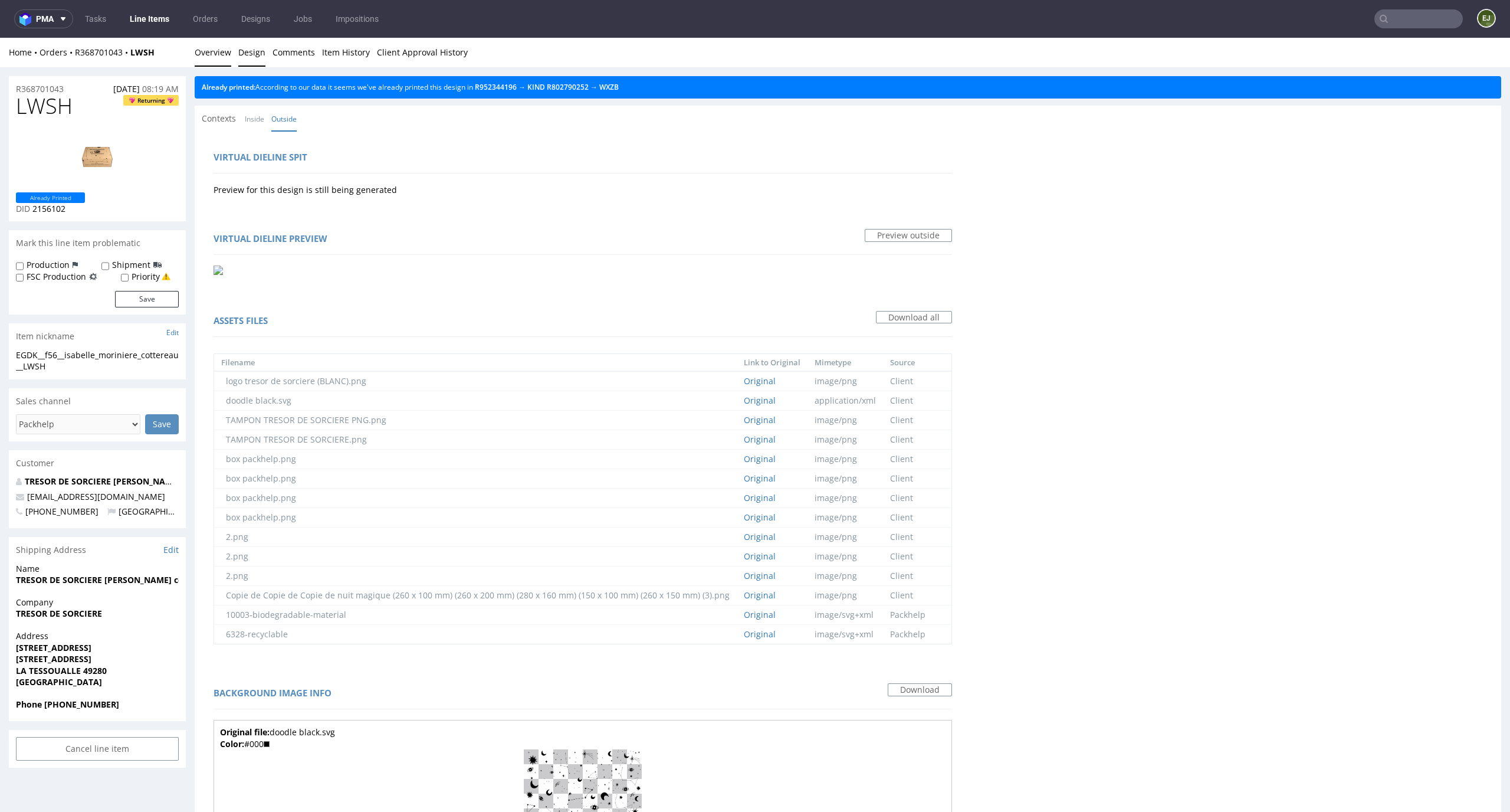
click at [220, 55] on link "Overview" at bounding box center [213, 51] width 37 height 29
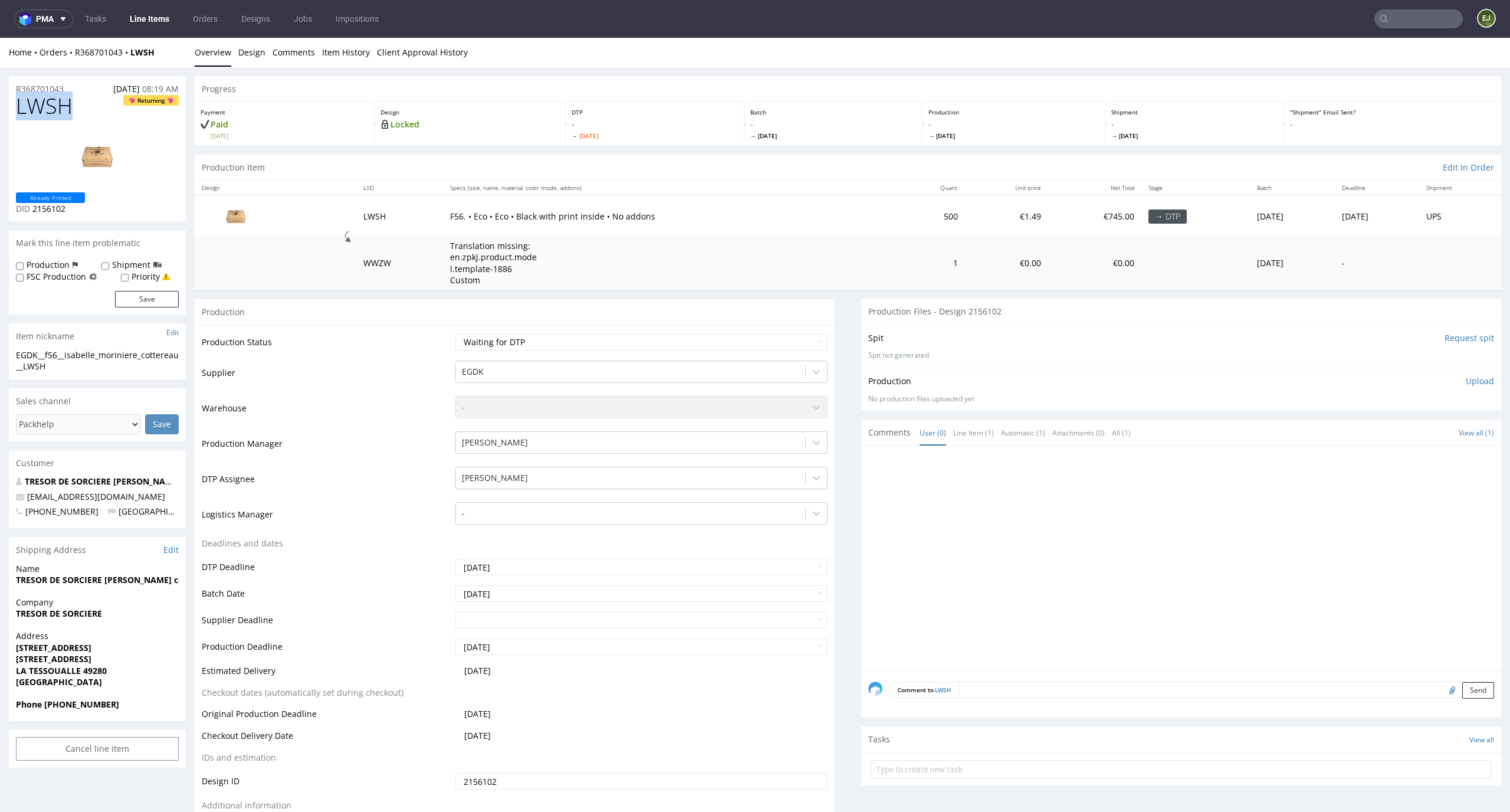
drag, startPoint x: 68, startPoint y: 104, endPoint x: 7, endPoint y: 104, distance: 61.0
click at [10, 104] on div "LWSH Returning Already Printed DID 2156102" at bounding box center [97, 157] width 177 height 127
copy span "LWSH"
drag, startPoint x: 73, startPoint y: 88, endPoint x: 6, endPoint y: 88, distance: 67.0
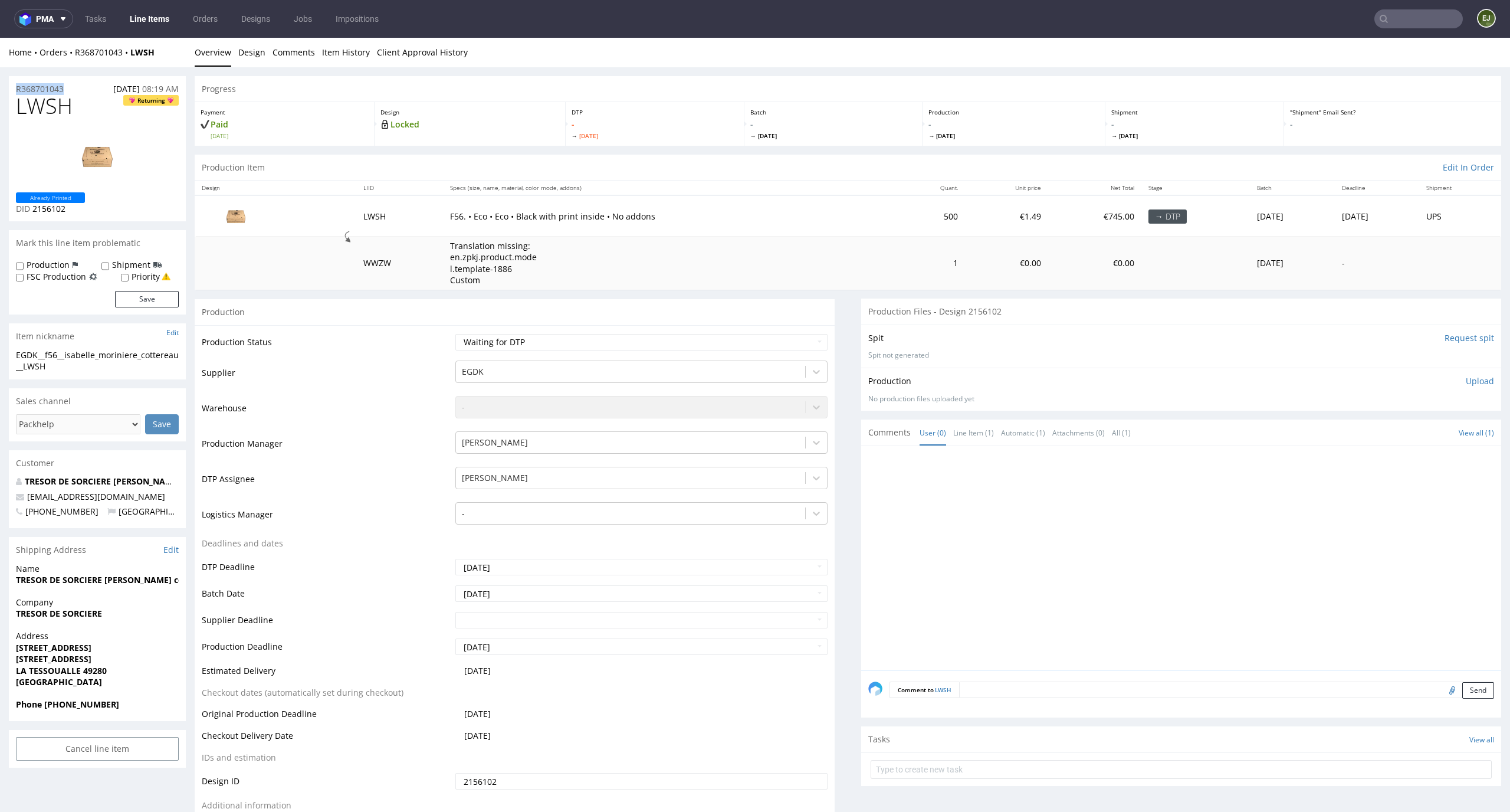
copy p "R368701043"
click at [1461, 374] on div "Production Upload No production files uploaded yet Description (optional) Add f…" at bounding box center [1181, 389] width 640 height 43
click at [1466, 380] on p "Upload" at bounding box center [1480, 381] width 29 height 12
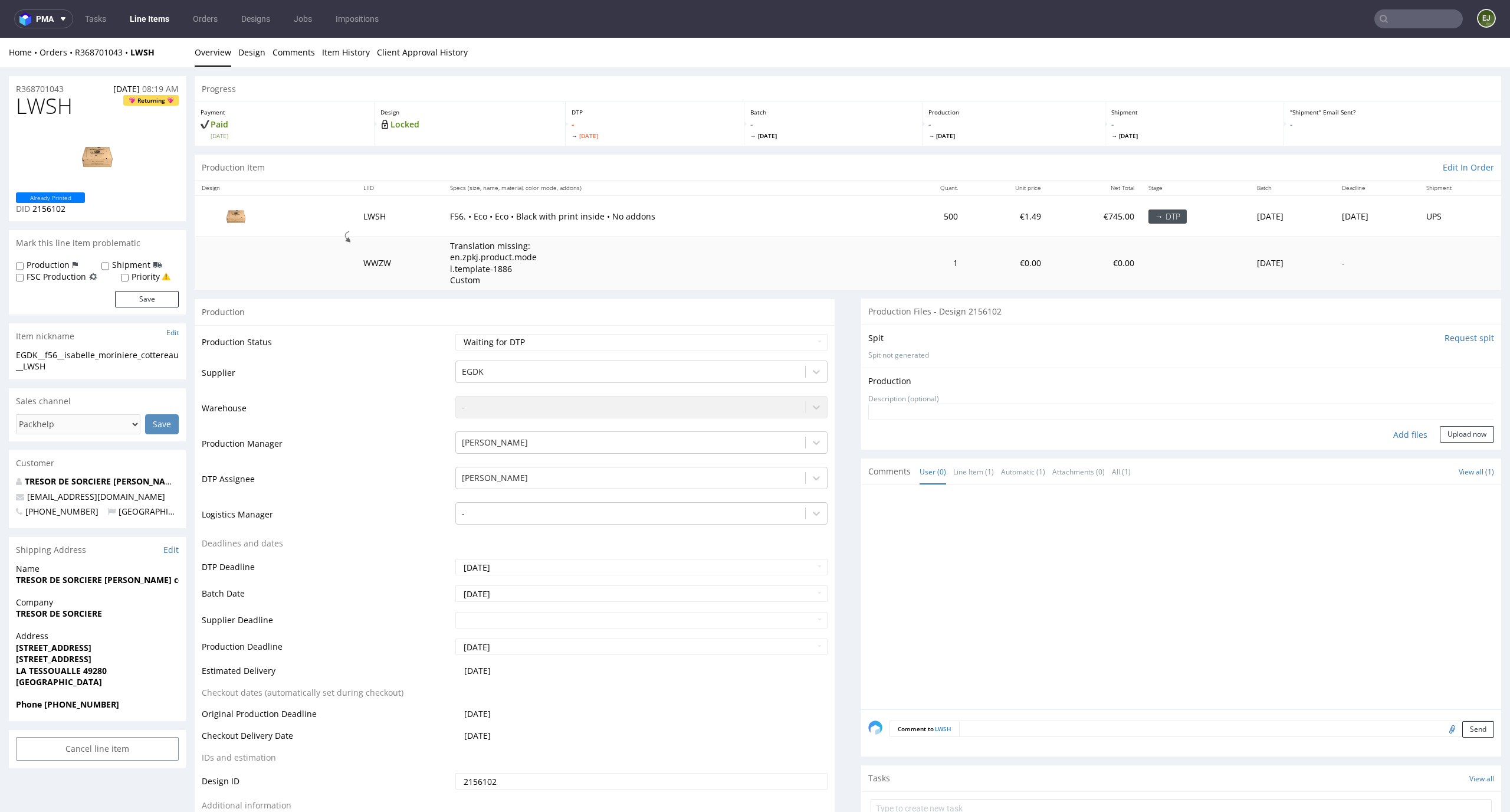
click at [1395, 434] on div "Add files" at bounding box center [1411, 435] width 59 height 18
type input "C:\fakepath\EGDK__f56__isabelle_moriniere_cottereau__LWSH__d2156102__oR36870104…"
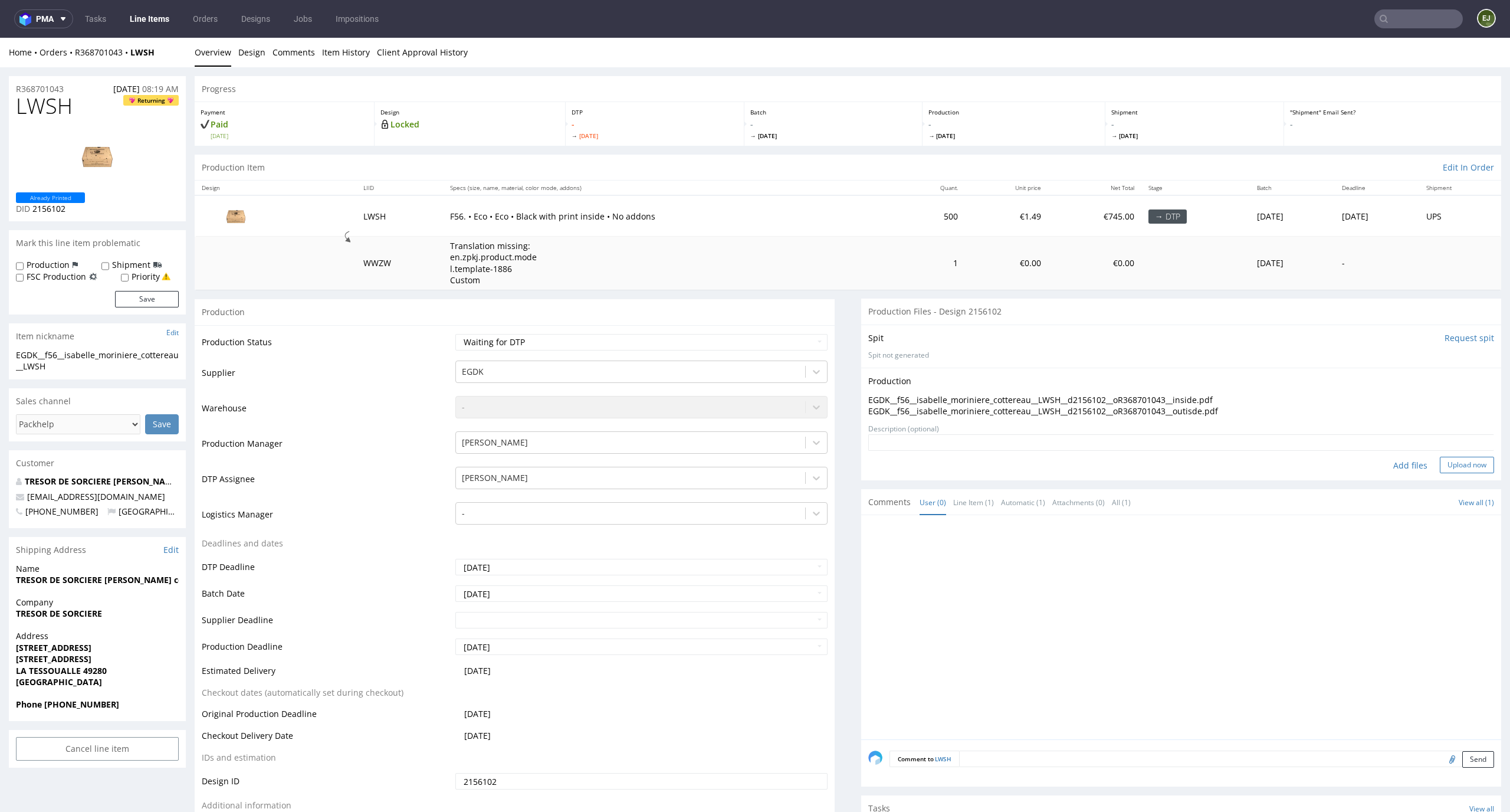
click at [1452, 469] on button "Upload now" at bounding box center [1467, 465] width 54 height 16
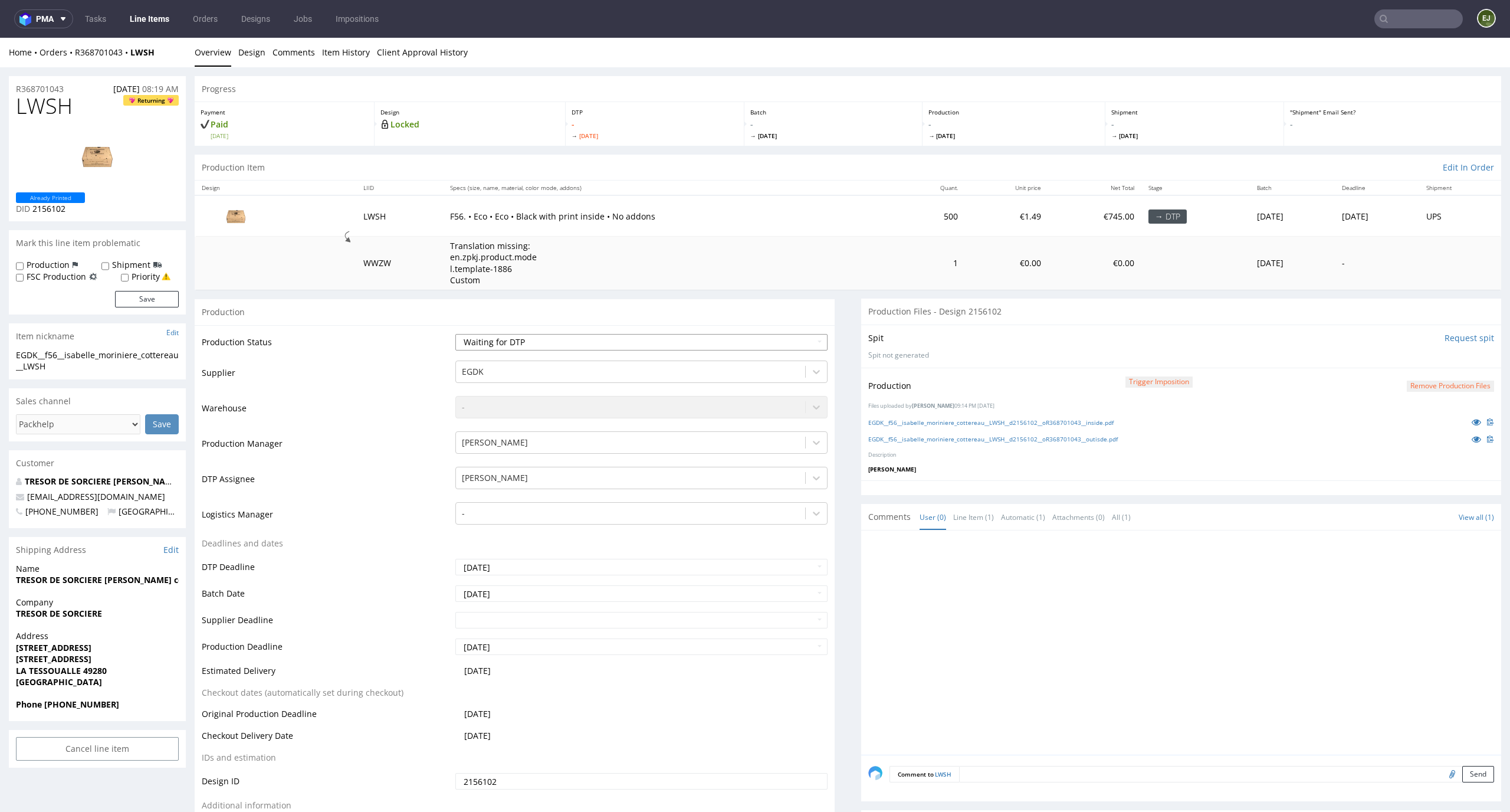
click at [806, 342] on select "Waiting for Artwork Waiting for Diecut Waiting for Mockup Waiting for DTP Waiti…" at bounding box center [641, 342] width 373 height 16
select select "dtp_production_ready"
click at [455, 334] on select "Waiting for Artwork Waiting for Diecut Waiting for Mockup Waiting for DTP Waiti…" at bounding box center [641, 342] width 373 height 16
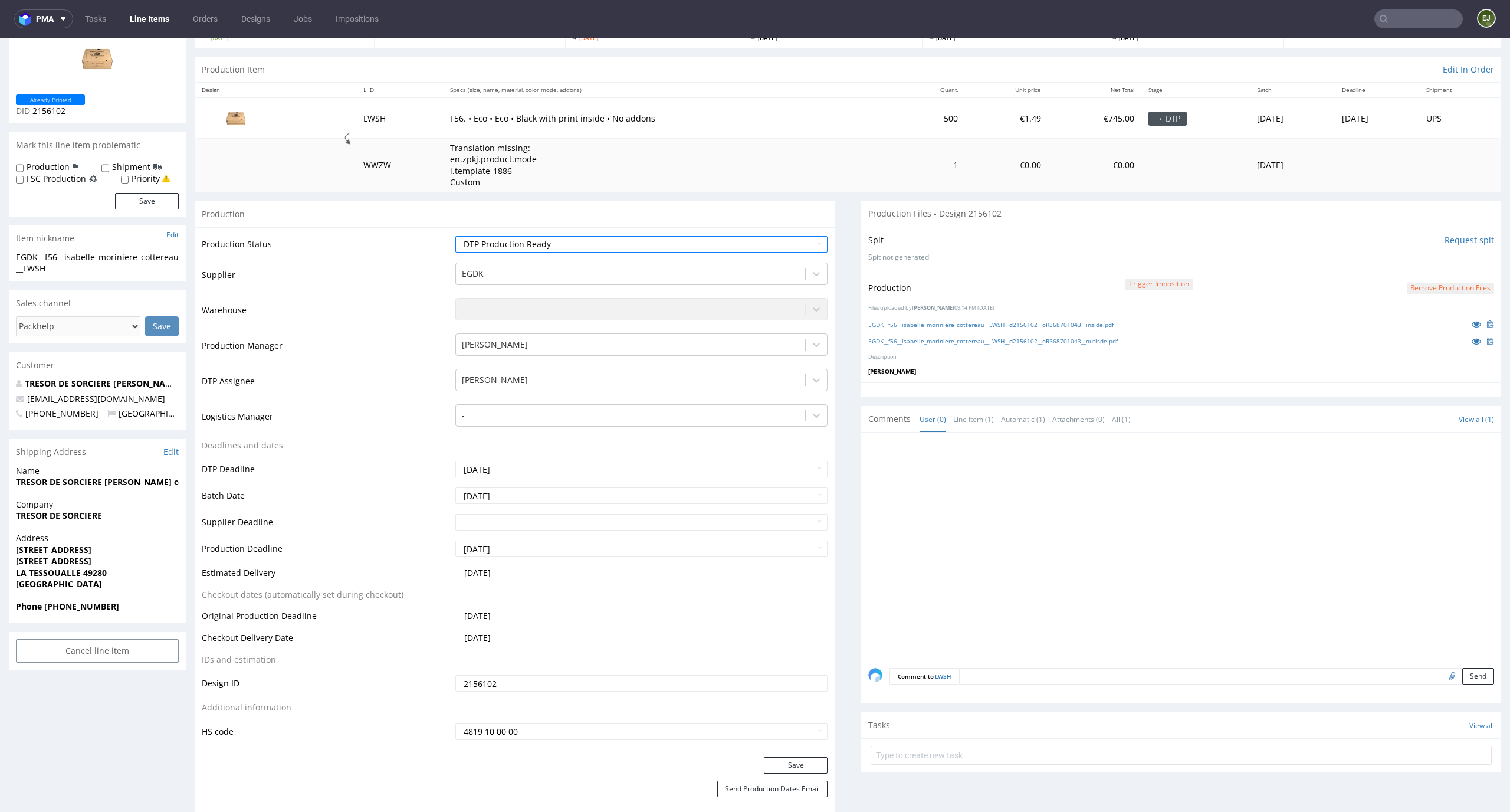
scroll to position [127, 0]
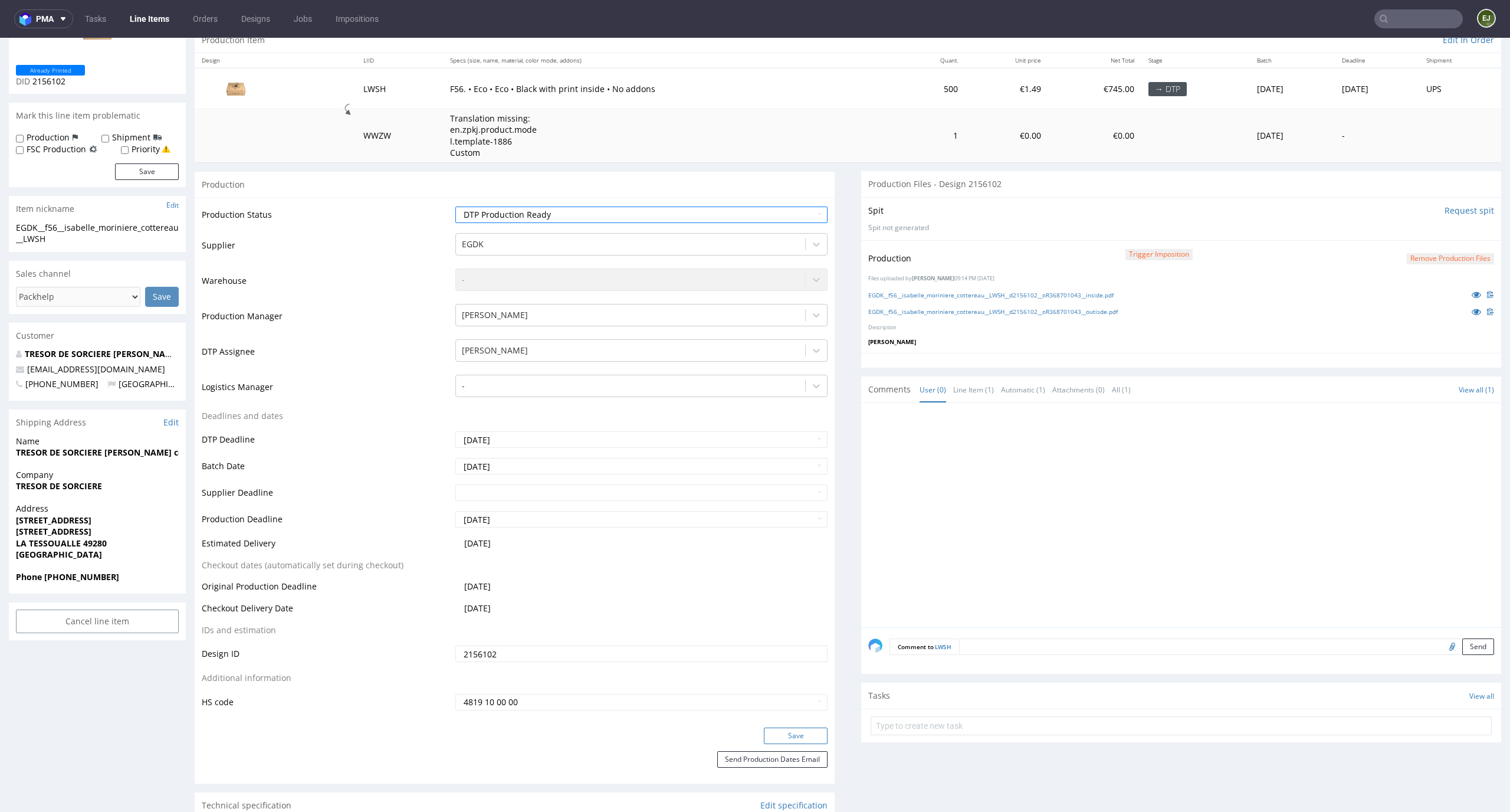
click at [788, 735] on button "Save" at bounding box center [796, 736] width 64 height 16
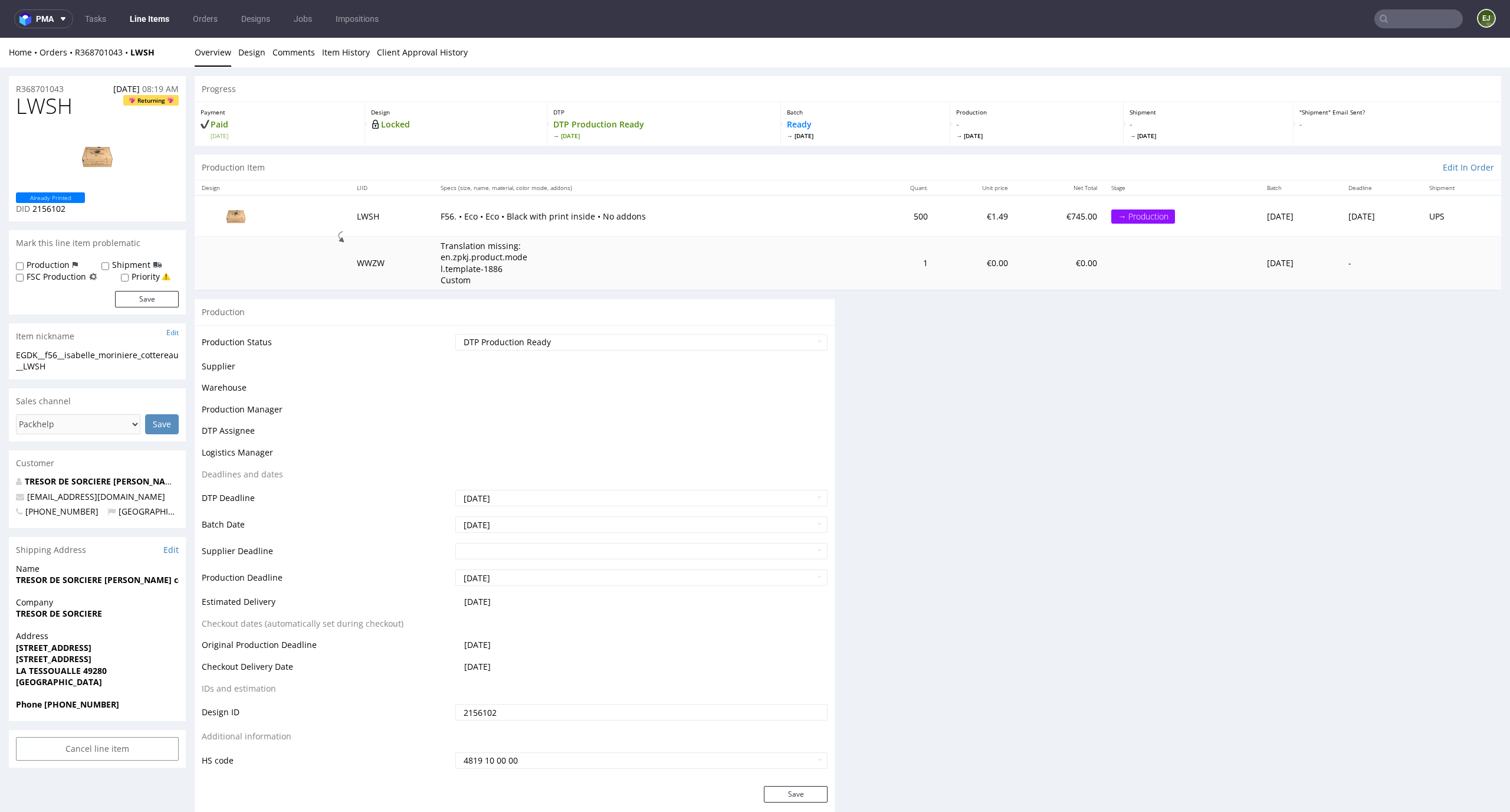
scroll to position [0, 0]
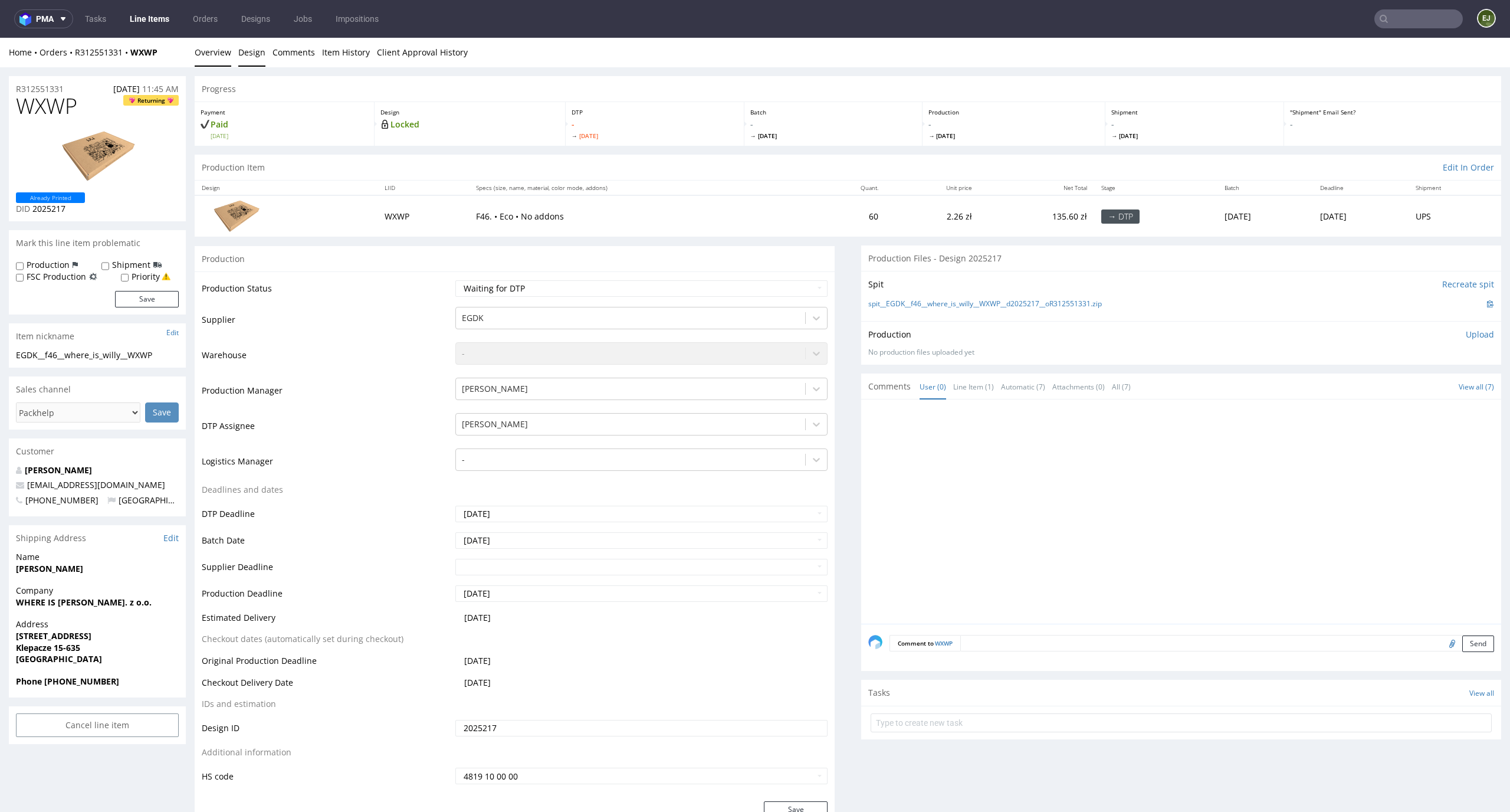
click at [247, 42] on link "Design" at bounding box center [252, 51] width 27 height 29
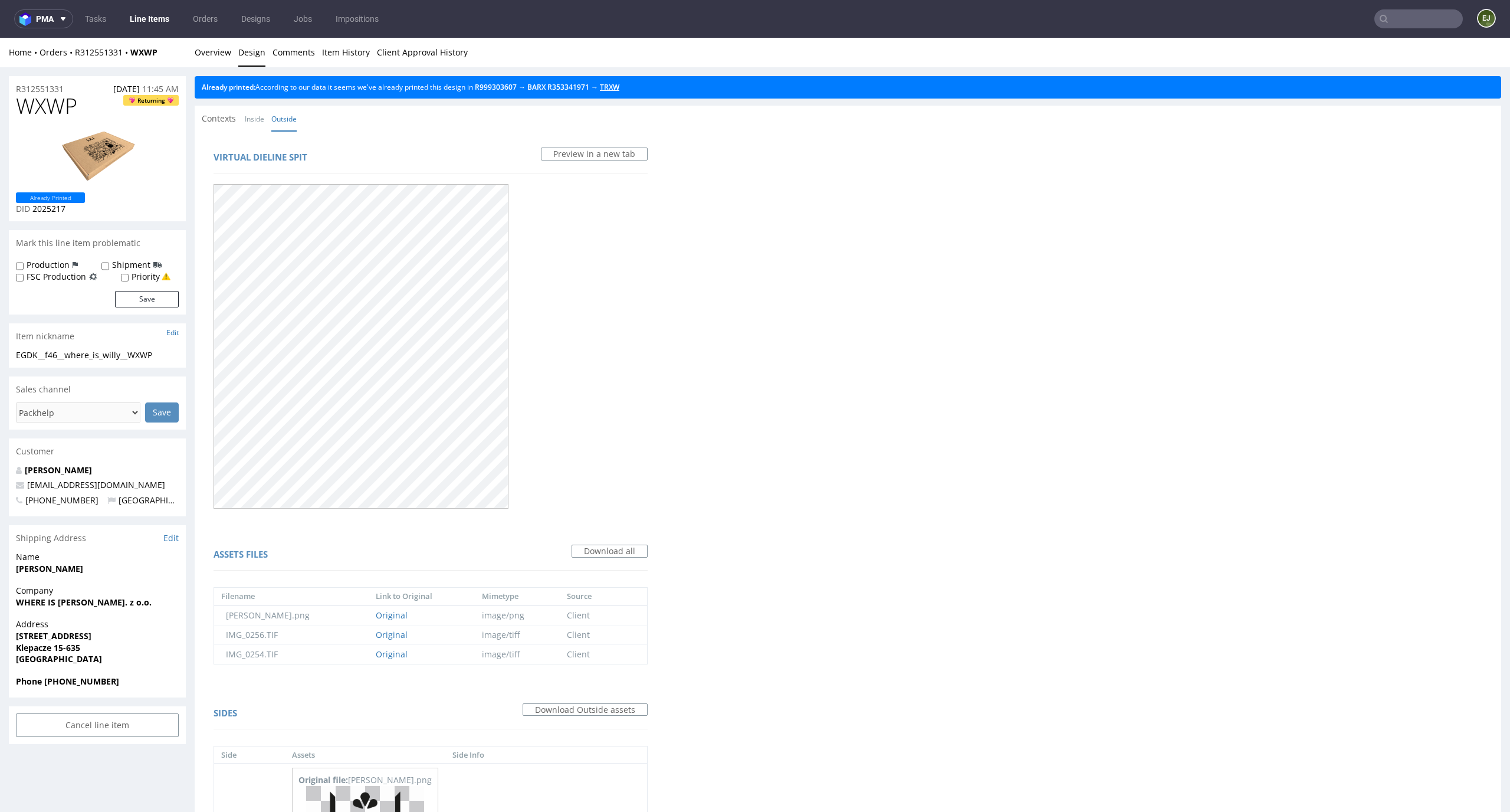
click at [619, 88] on link "TRXW" at bounding box center [610, 87] width 19 height 10
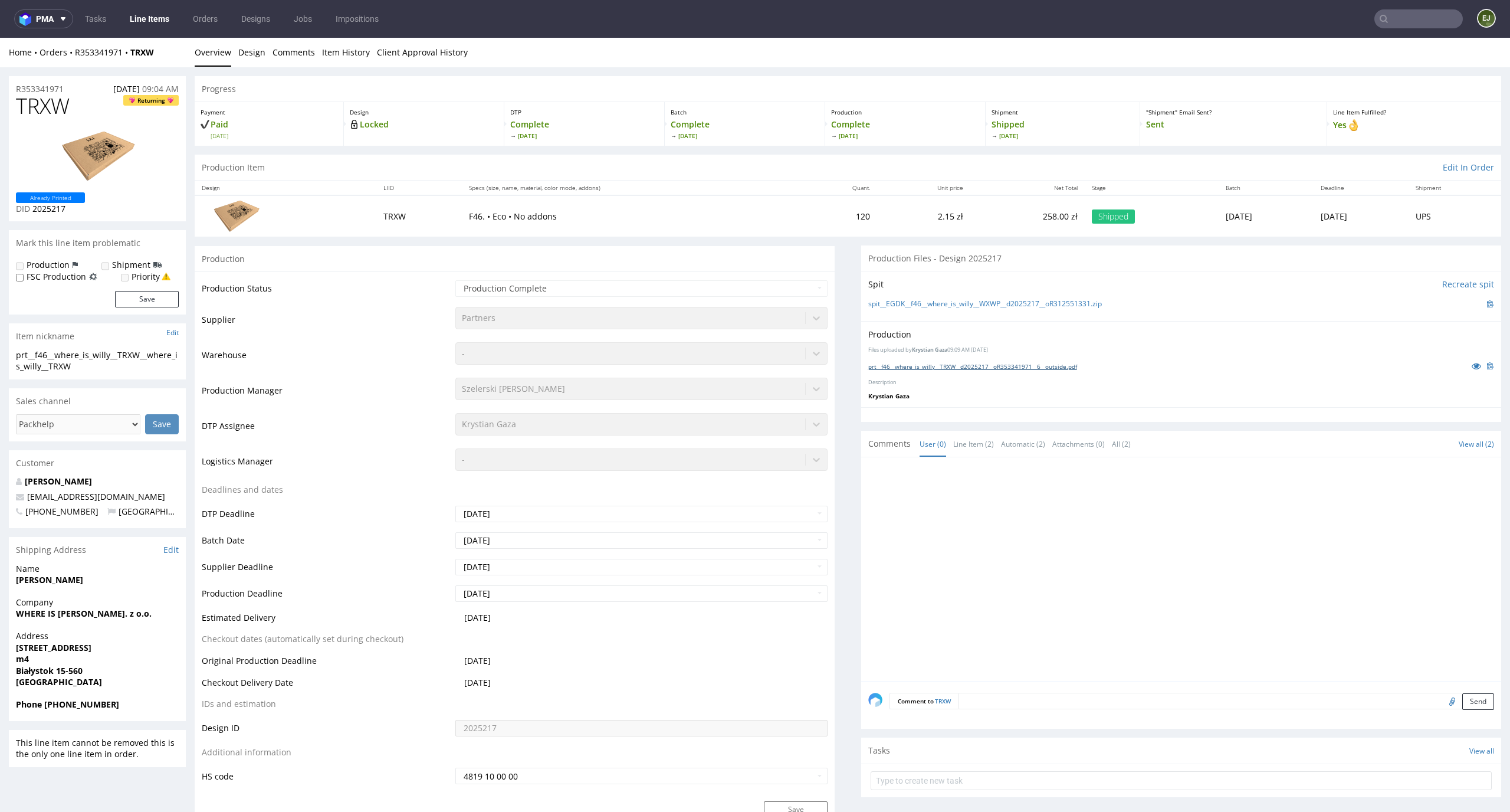
click at [939, 366] on link "prt__f46__where_is_willy__TRXW__d2025217__oR353341971__6__outside.pdf" at bounding box center [973, 366] width 209 height 8
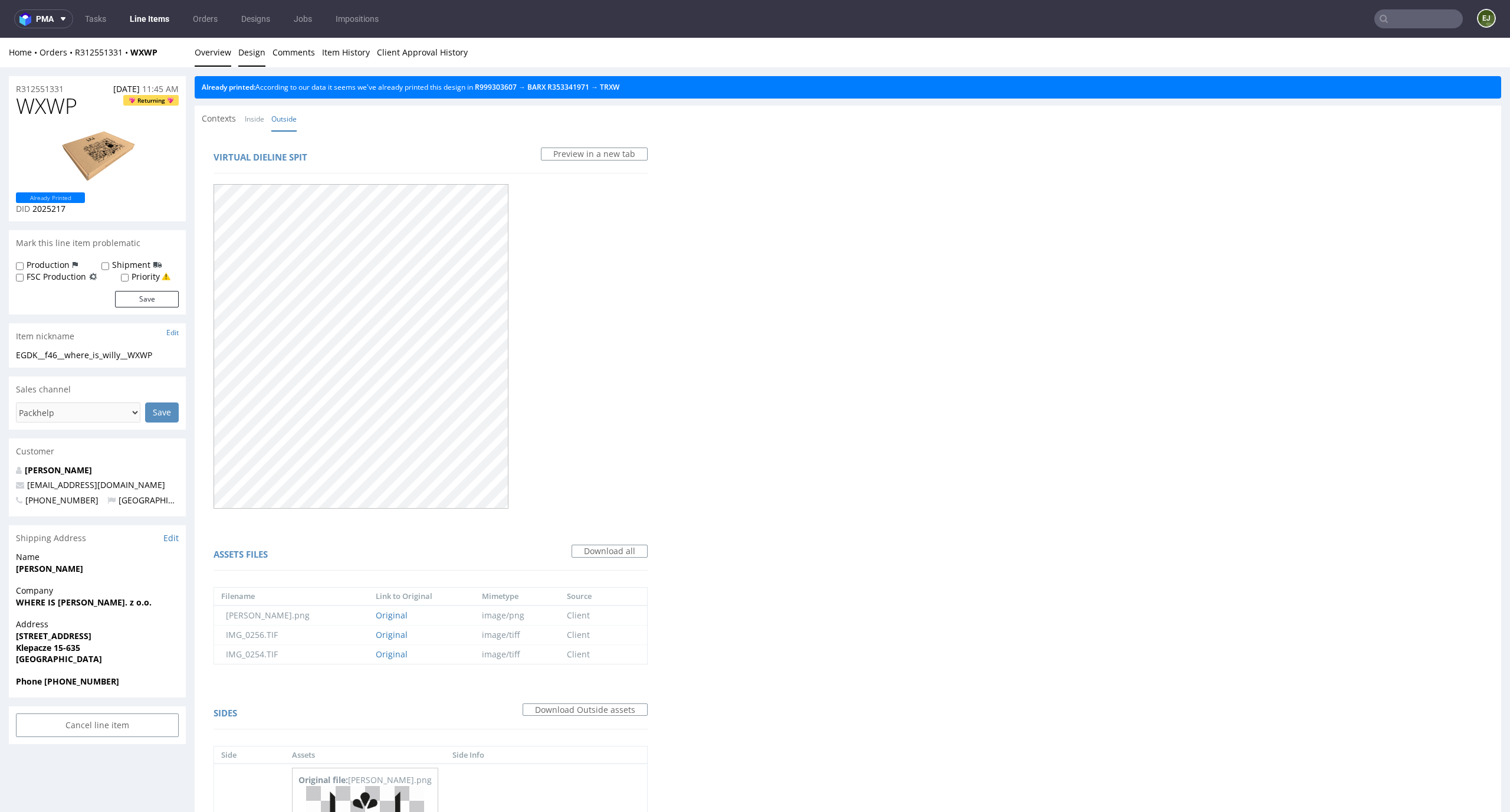
click at [208, 55] on link "Overview" at bounding box center [213, 51] width 37 height 29
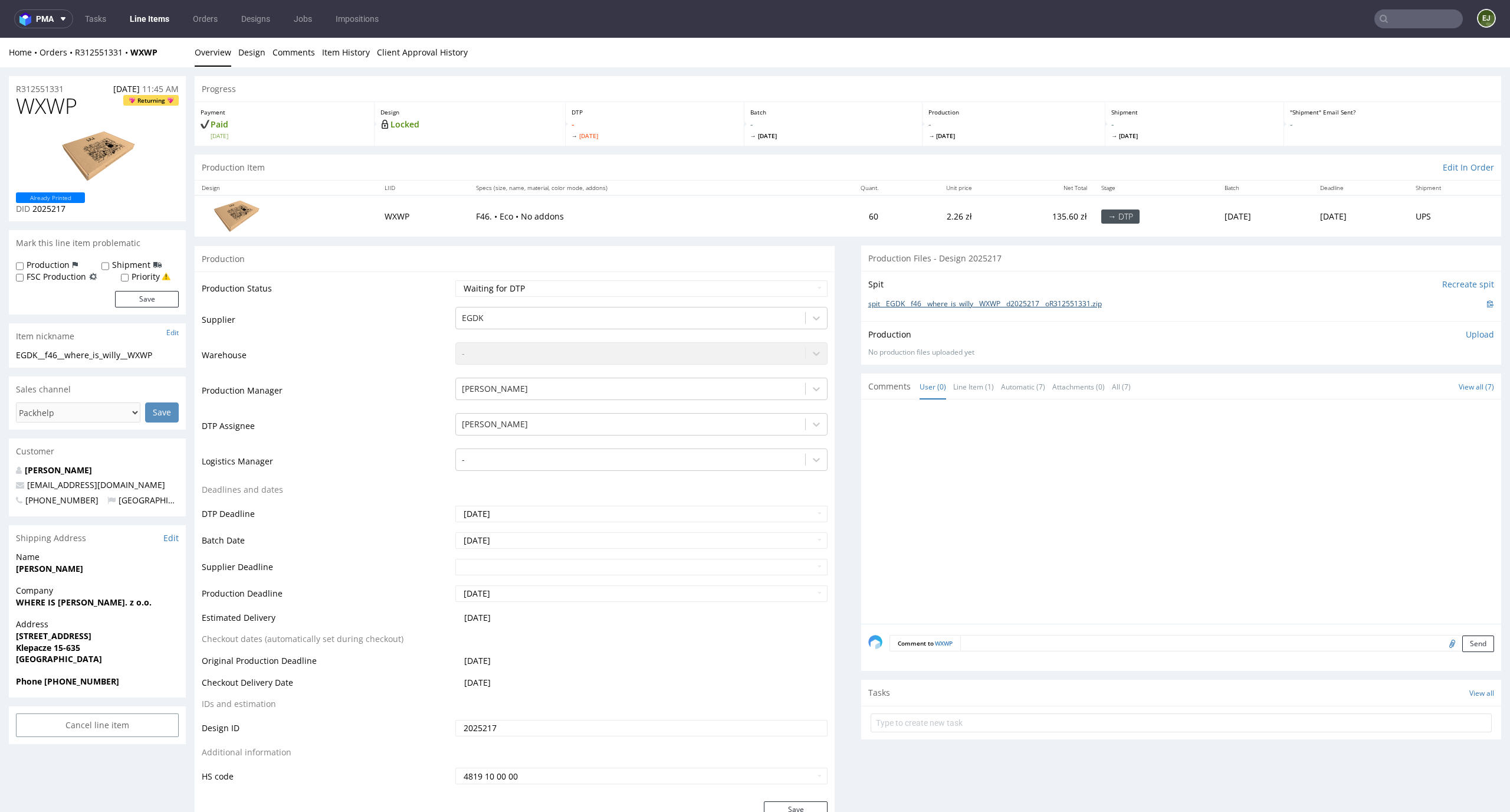
click at [885, 301] on link "spit__EGDK__f46__where_is_willy__WXWP__d2025217__oR312551331.zip" at bounding box center [986, 304] width 234 height 10
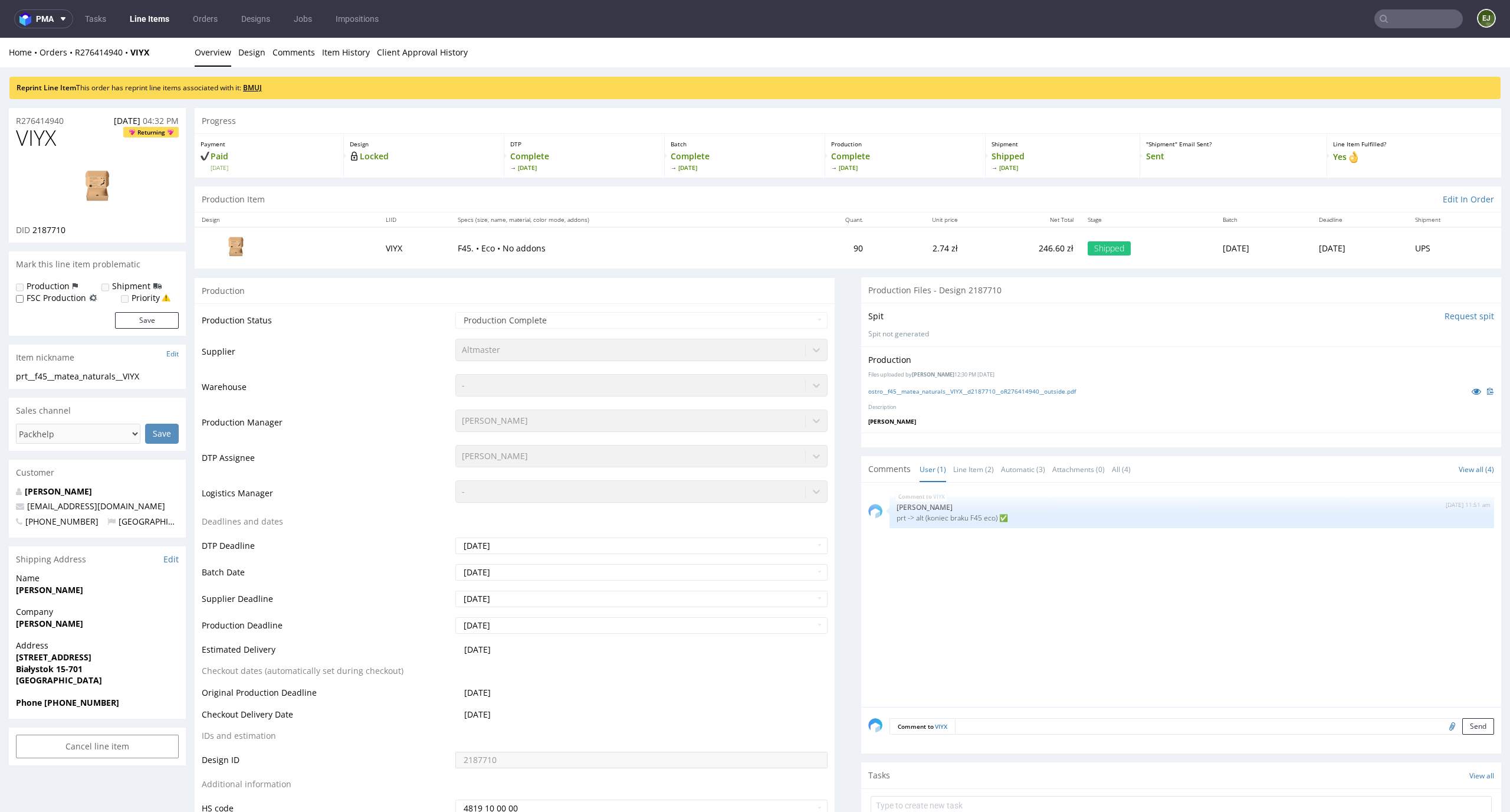
click at [252, 90] on link "BMUJ" at bounding box center [252, 88] width 19 height 10
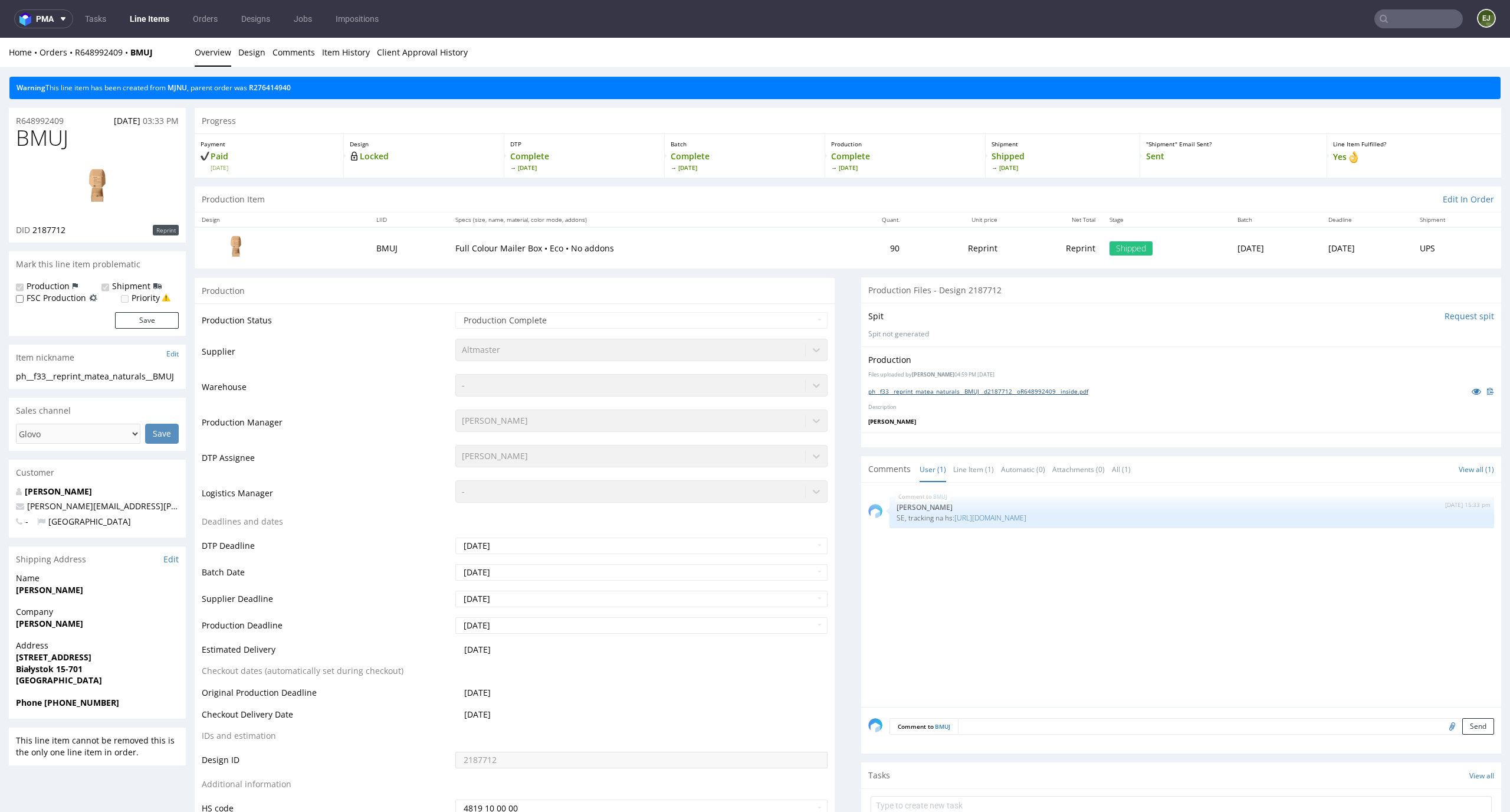
click at [893, 389] on link "ph__f33__reprint_matea_naturals__BMUJ__d2187712__oR648992409__inside.pdf" at bounding box center [978, 391] width 220 height 8
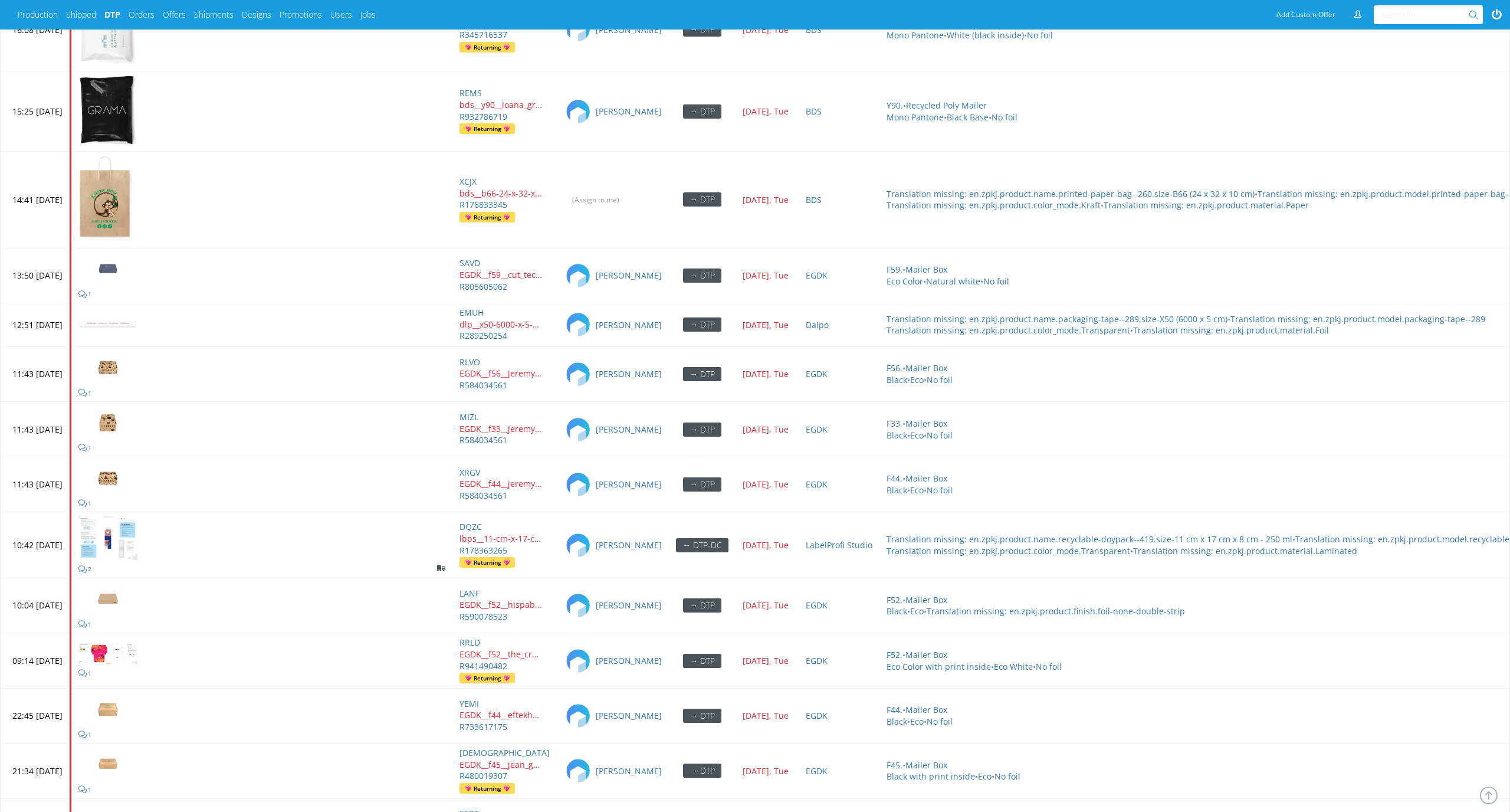
scroll to position [6787, 0]
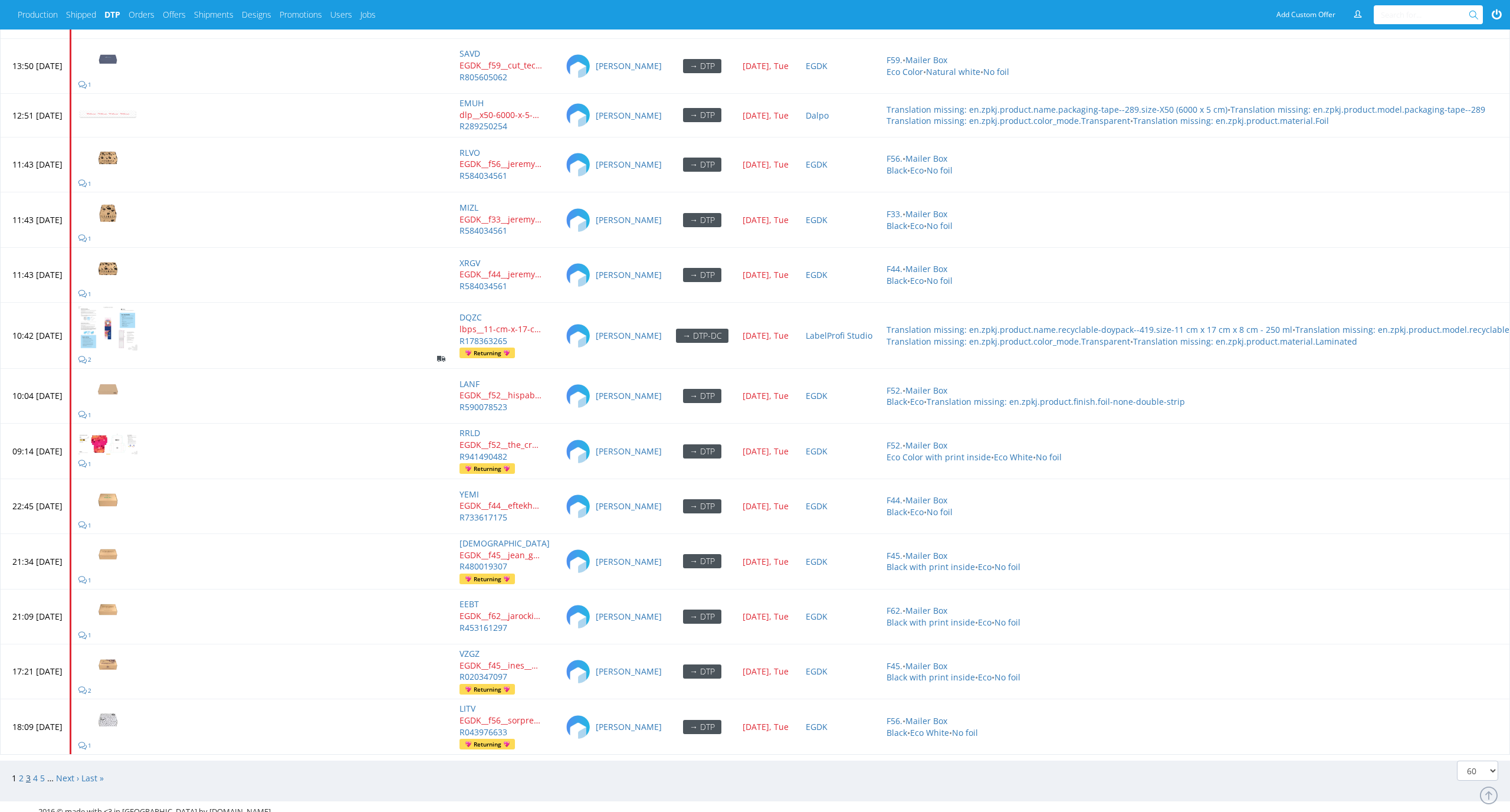
click at [28, 772] on link "3" at bounding box center [28, 777] width 4 height 11
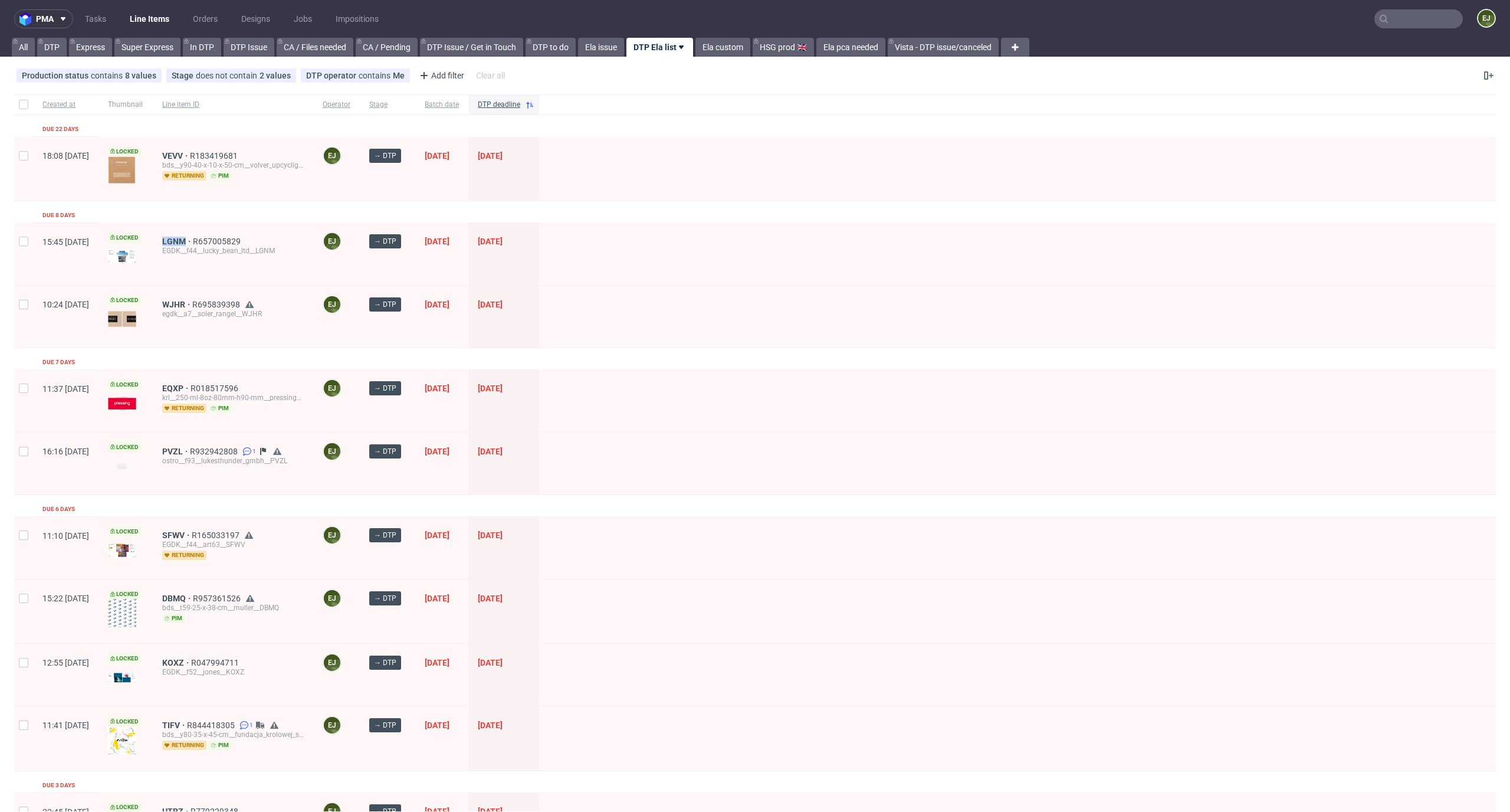
scroll to position [100, 0]
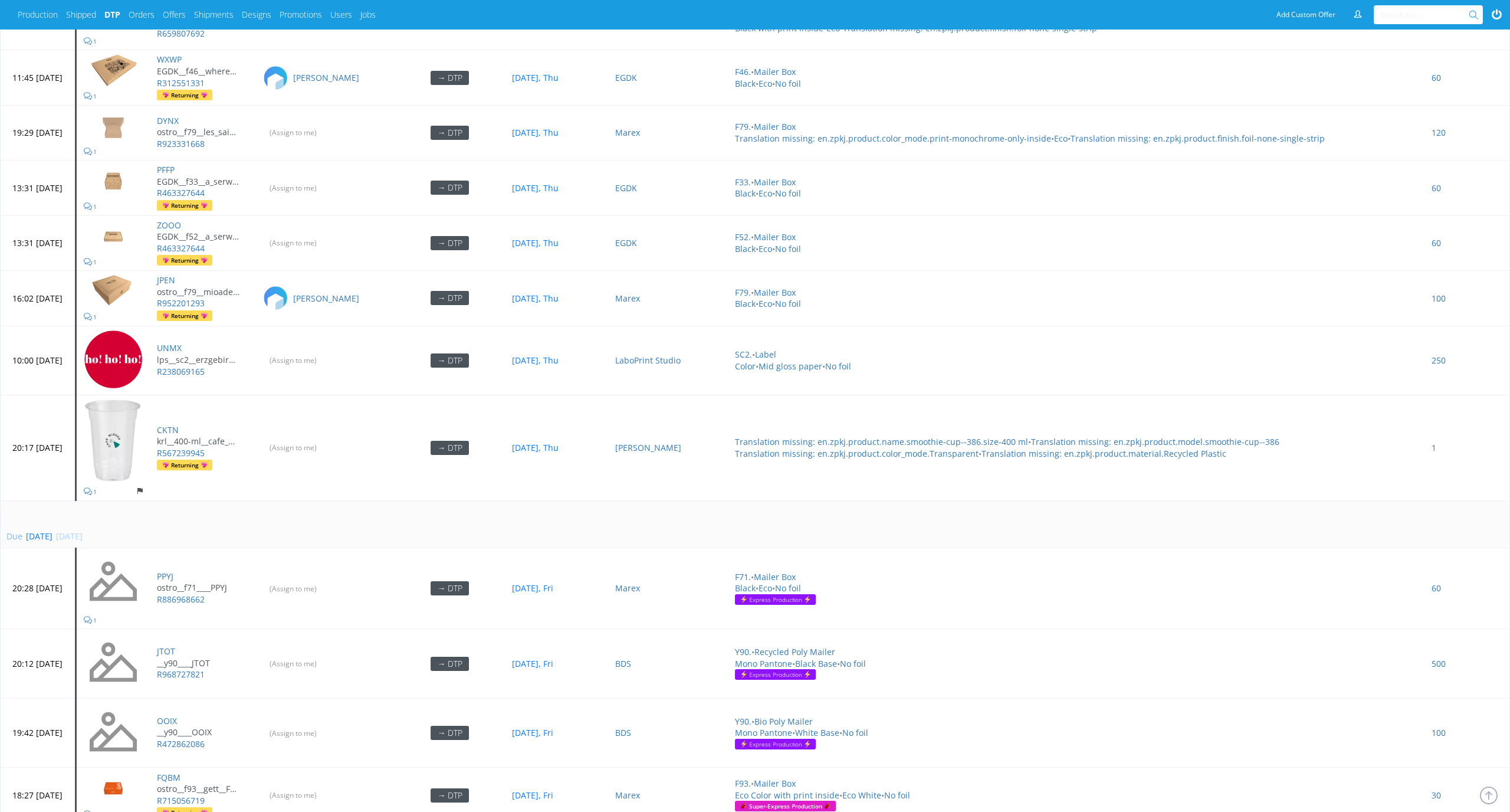
scroll to position [1231, 0]
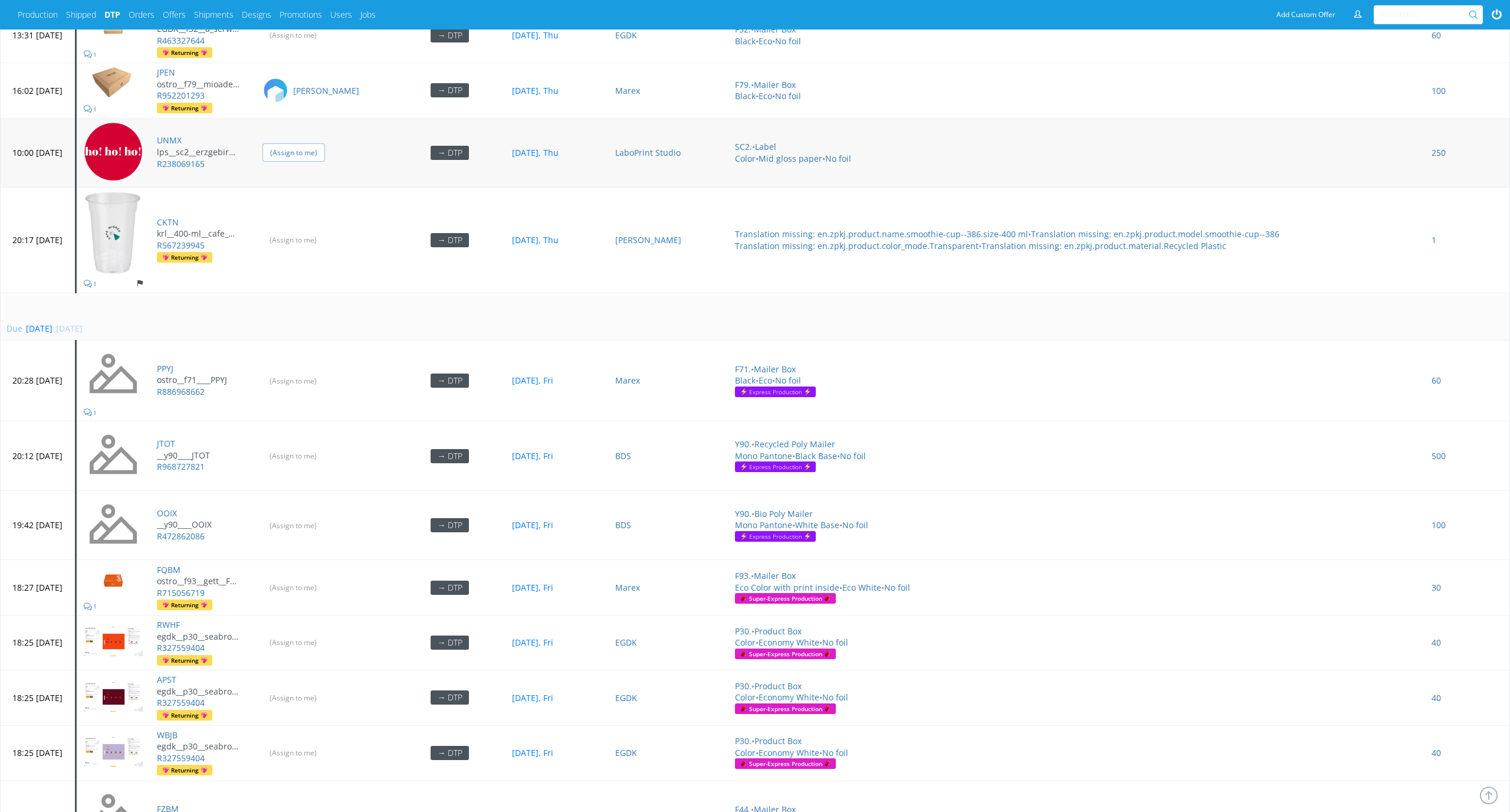
click at [315, 145] on input "(Assign to me)" at bounding box center [293, 152] width 63 height 18
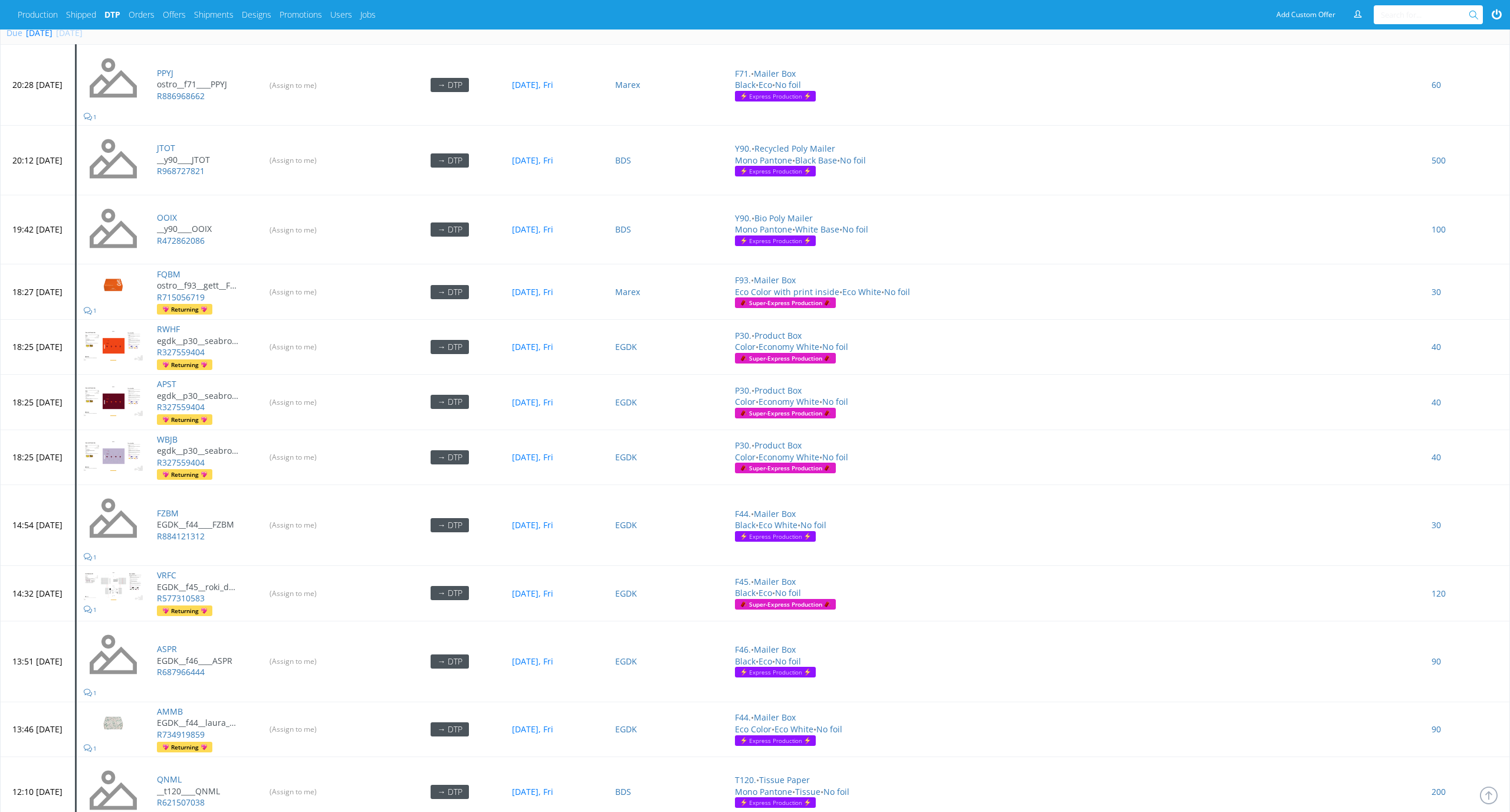
scroll to position [1428, 0]
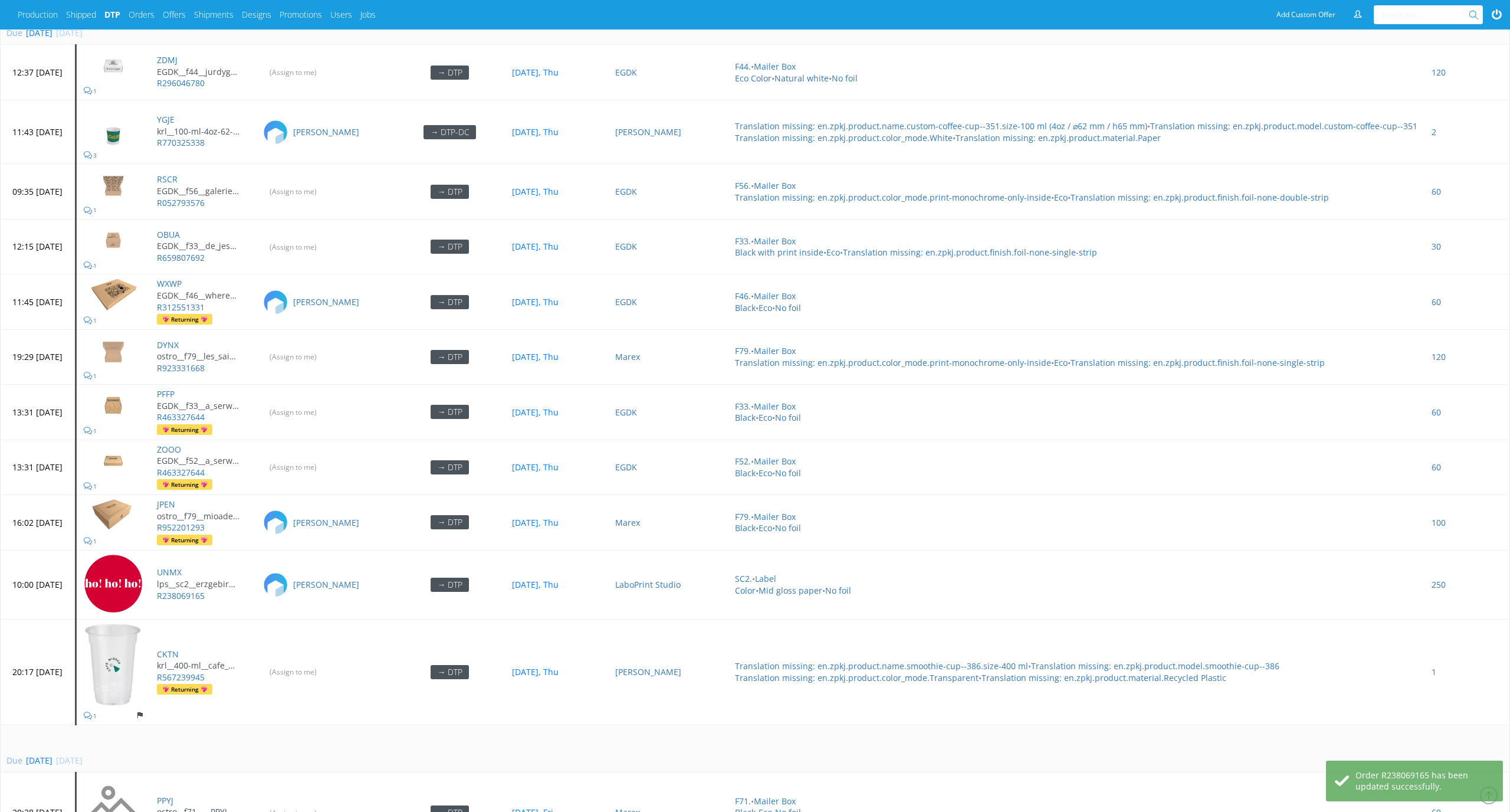
scroll to position [1420, 0]
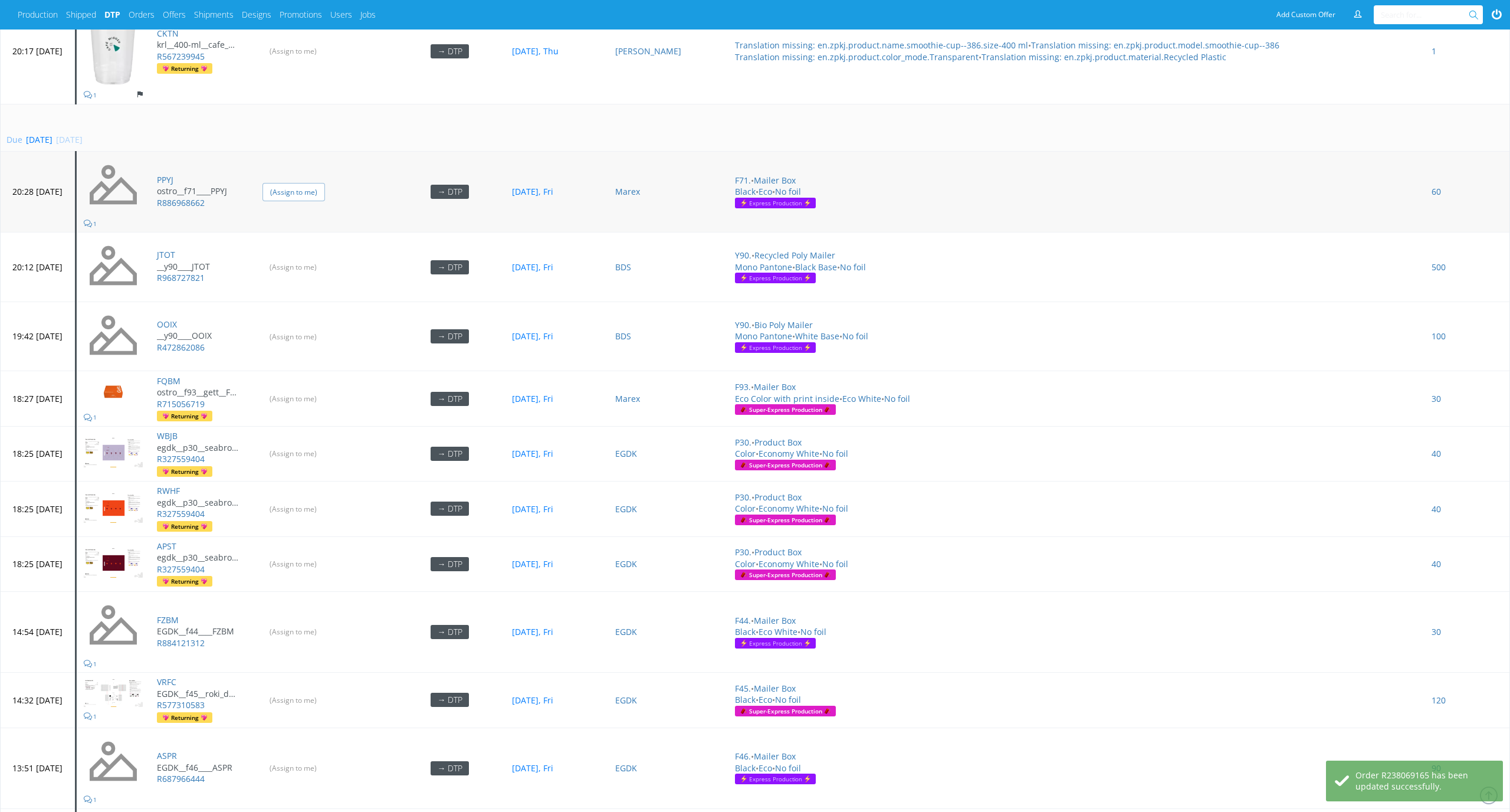
click at [325, 183] on input "(Assign to me)" at bounding box center [293, 192] width 63 height 18
click at [325, 258] on input "(Assign to me)" at bounding box center [293, 267] width 63 height 18
click at [325, 329] on input "(Assign to me)" at bounding box center [293, 336] width 63 height 18
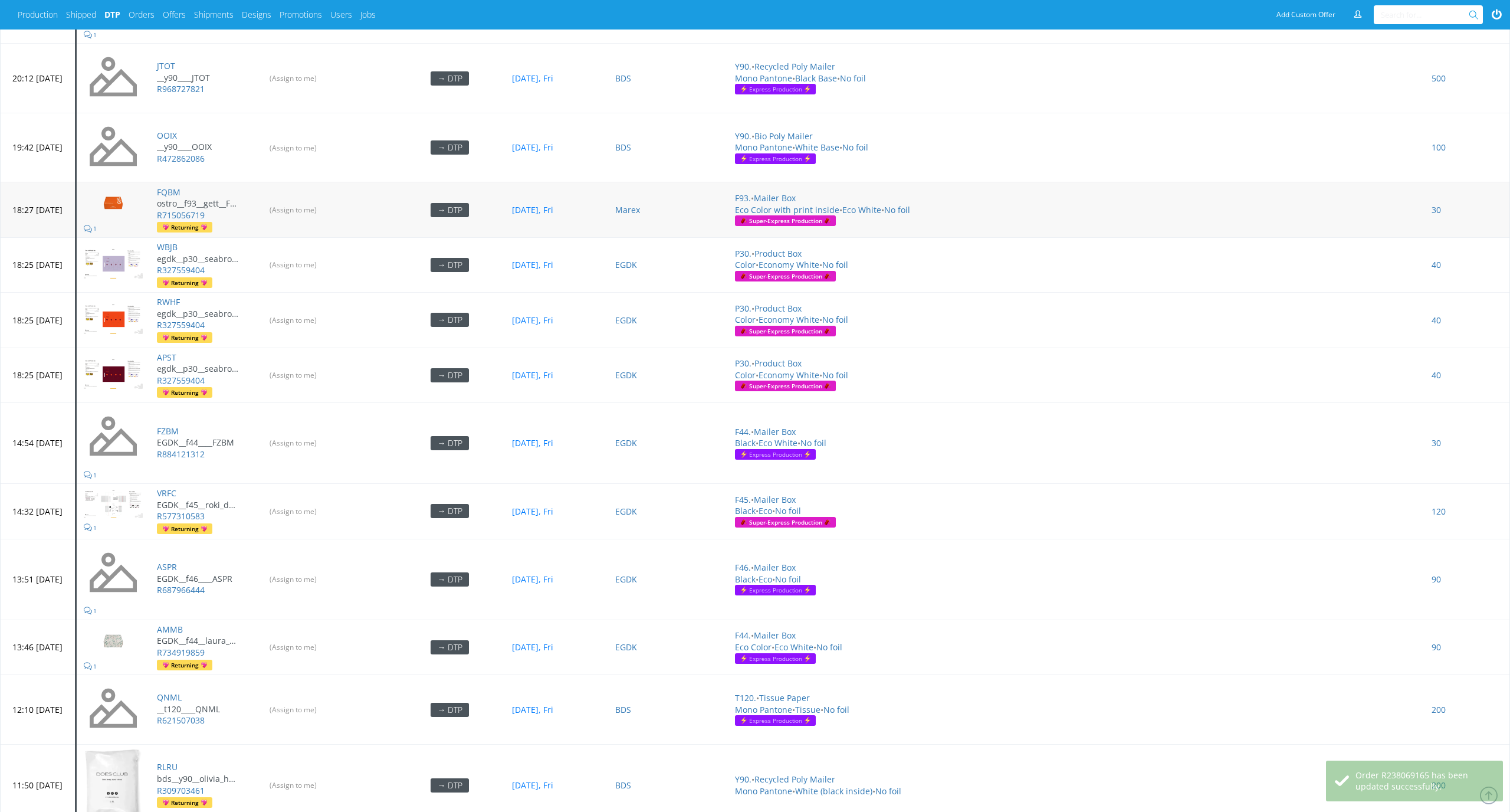
scroll to position [1701, 0]
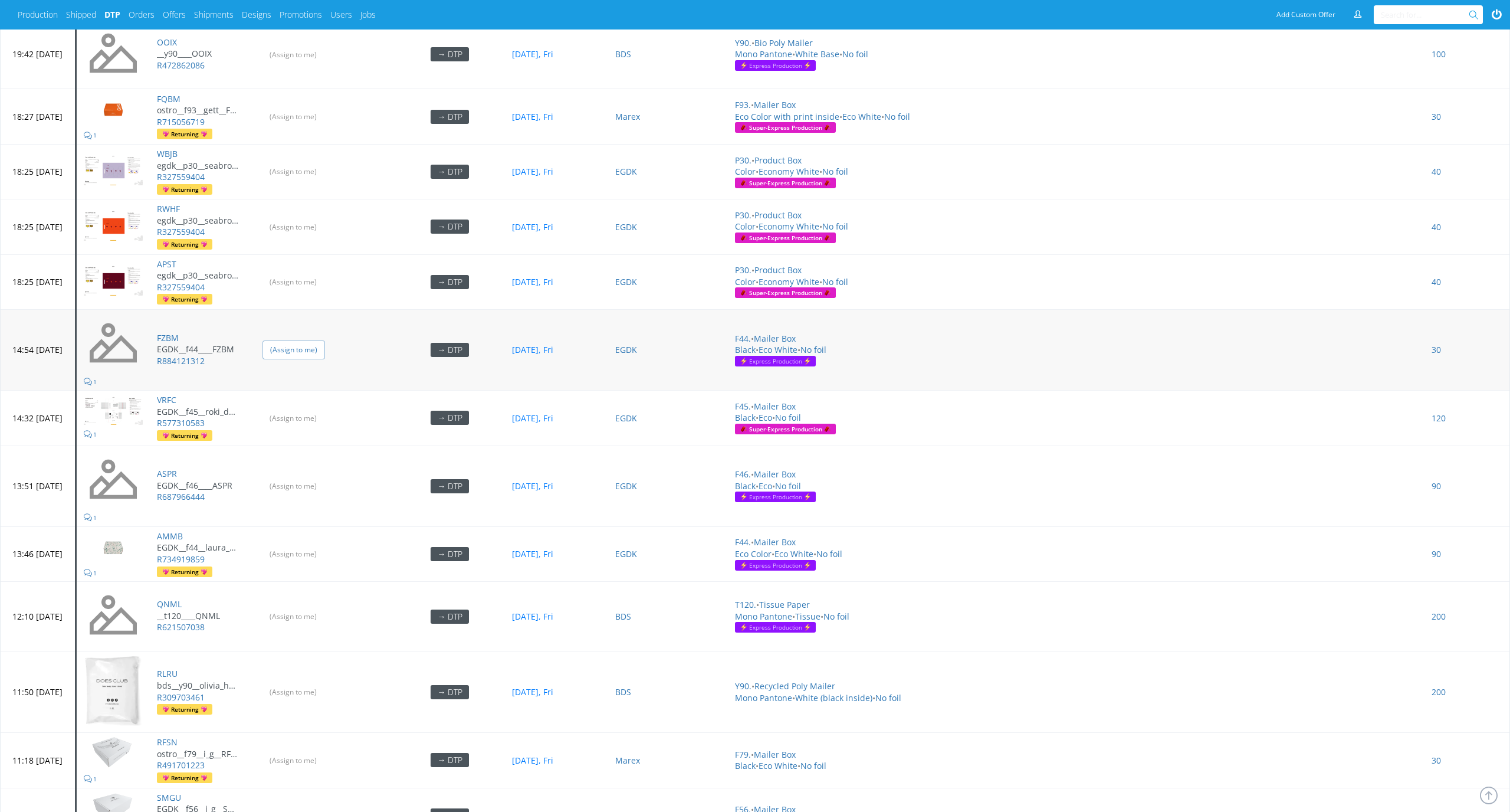
click at [325, 344] on input "(Assign to me)" at bounding box center [293, 349] width 63 height 18
click at [316, 477] on input "(Assign to me)" at bounding box center [293, 485] width 63 height 18
click at [324, 607] on input "(Assign to me)" at bounding box center [293, 616] width 63 height 18
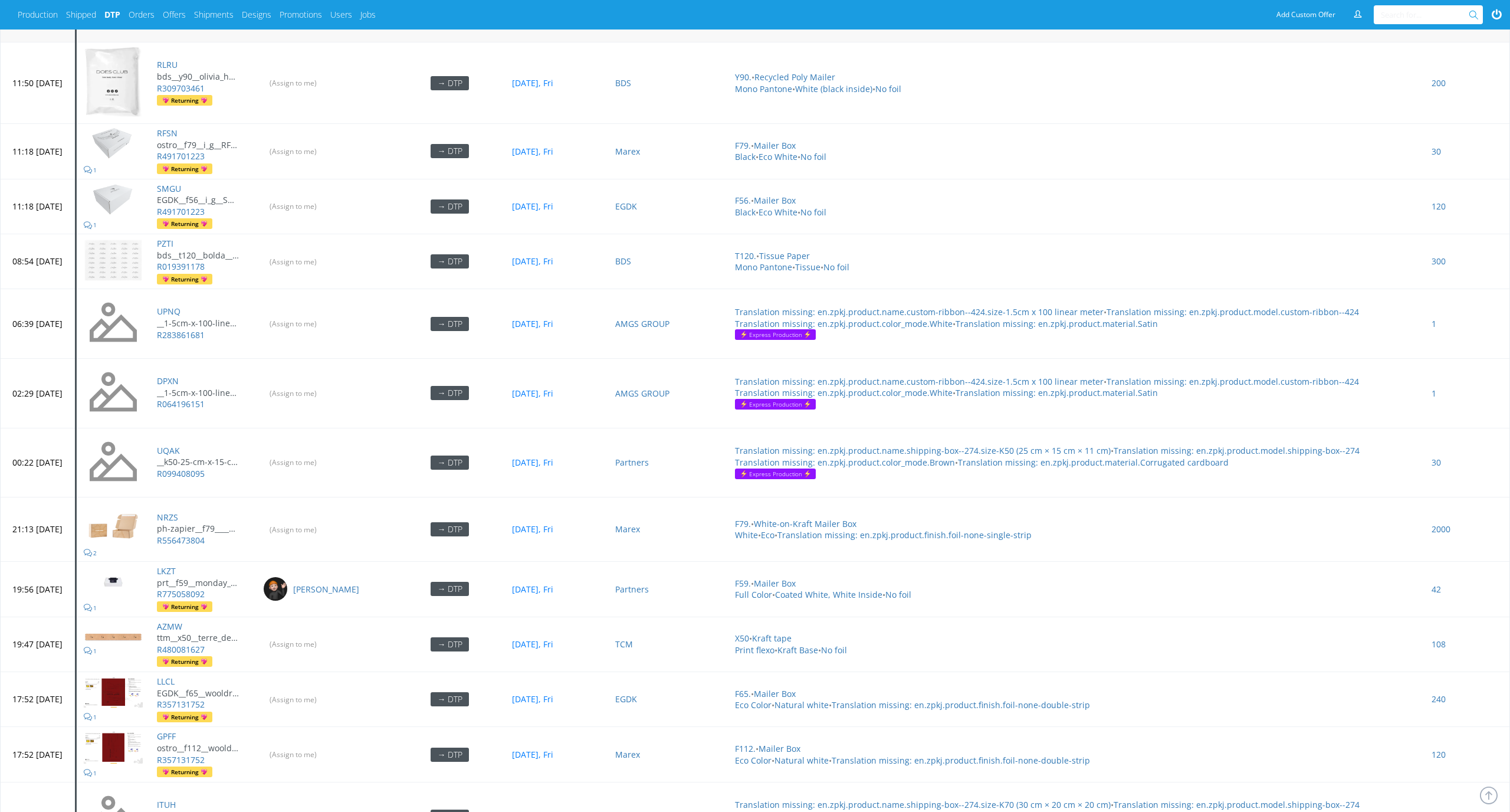
scroll to position [2353, 0]
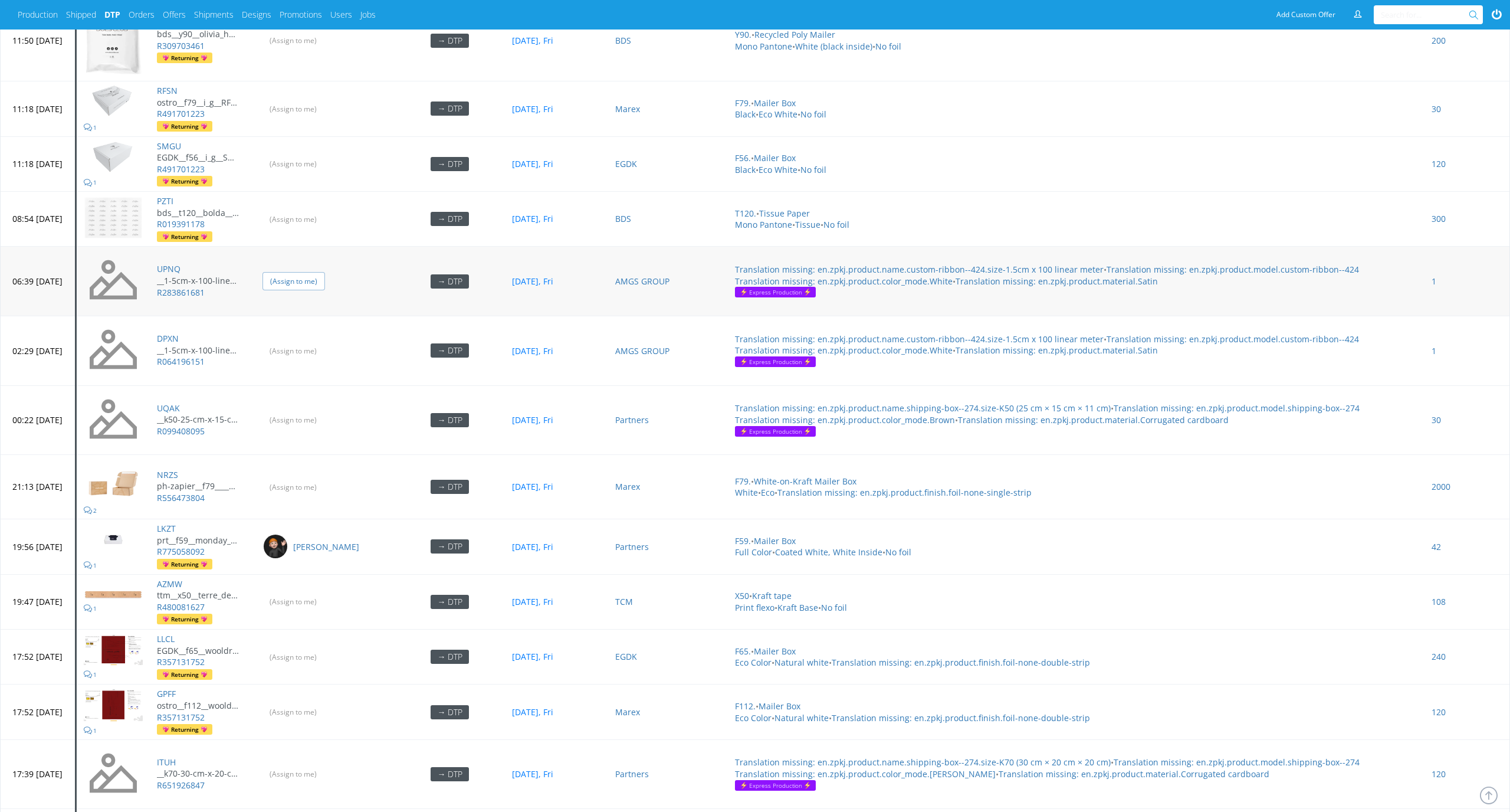
click at [325, 272] on input "(Assign to me)" at bounding box center [293, 281] width 63 height 18
click at [325, 341] on input "(Assign to me)" at bounding box center [293, 350] width 63 height 18
click at [321, 410] on input "(Assign to me)" at bounding box center [293, 419] width 63 height 18
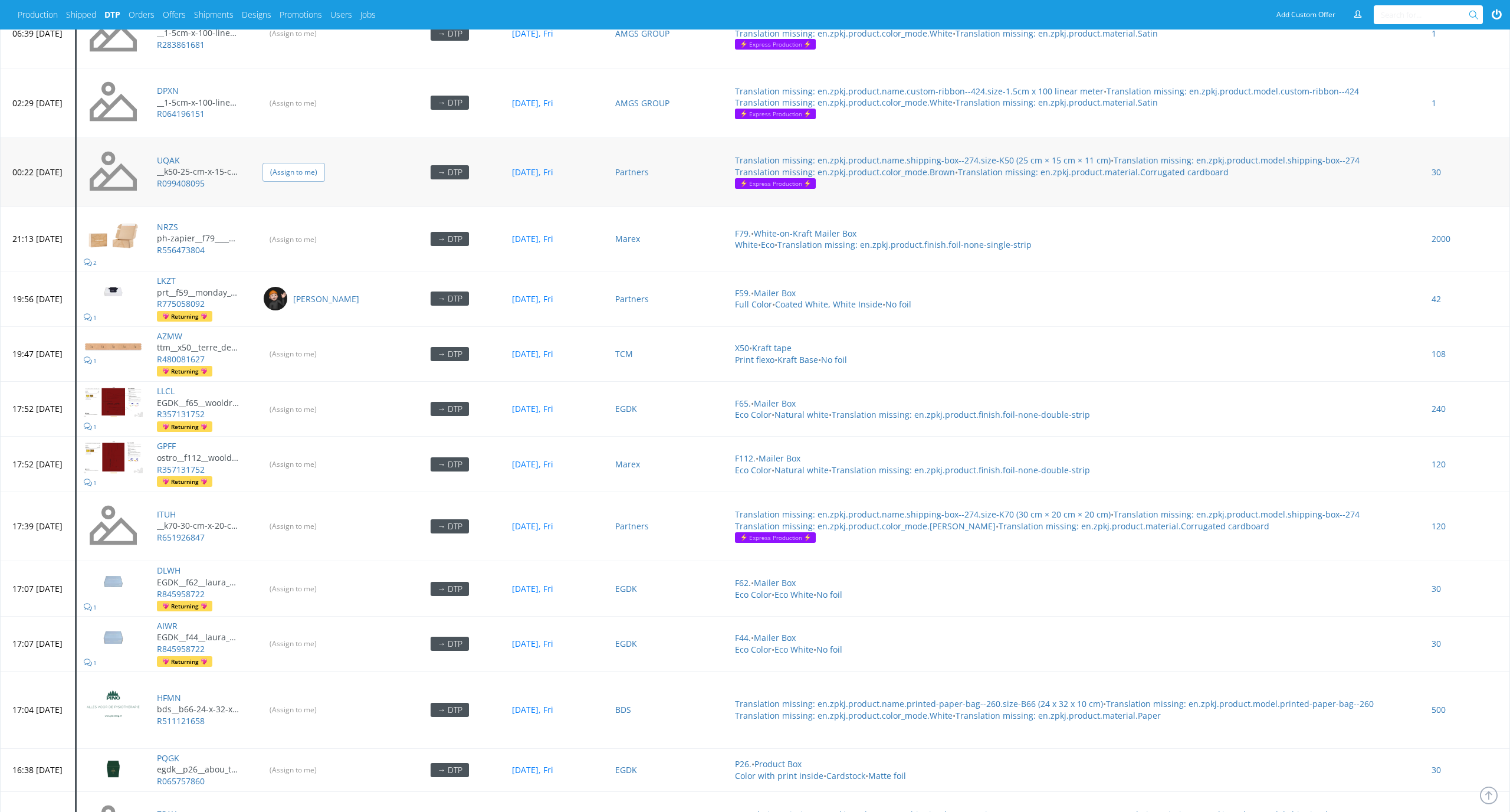
scroll to position [2652, 0]
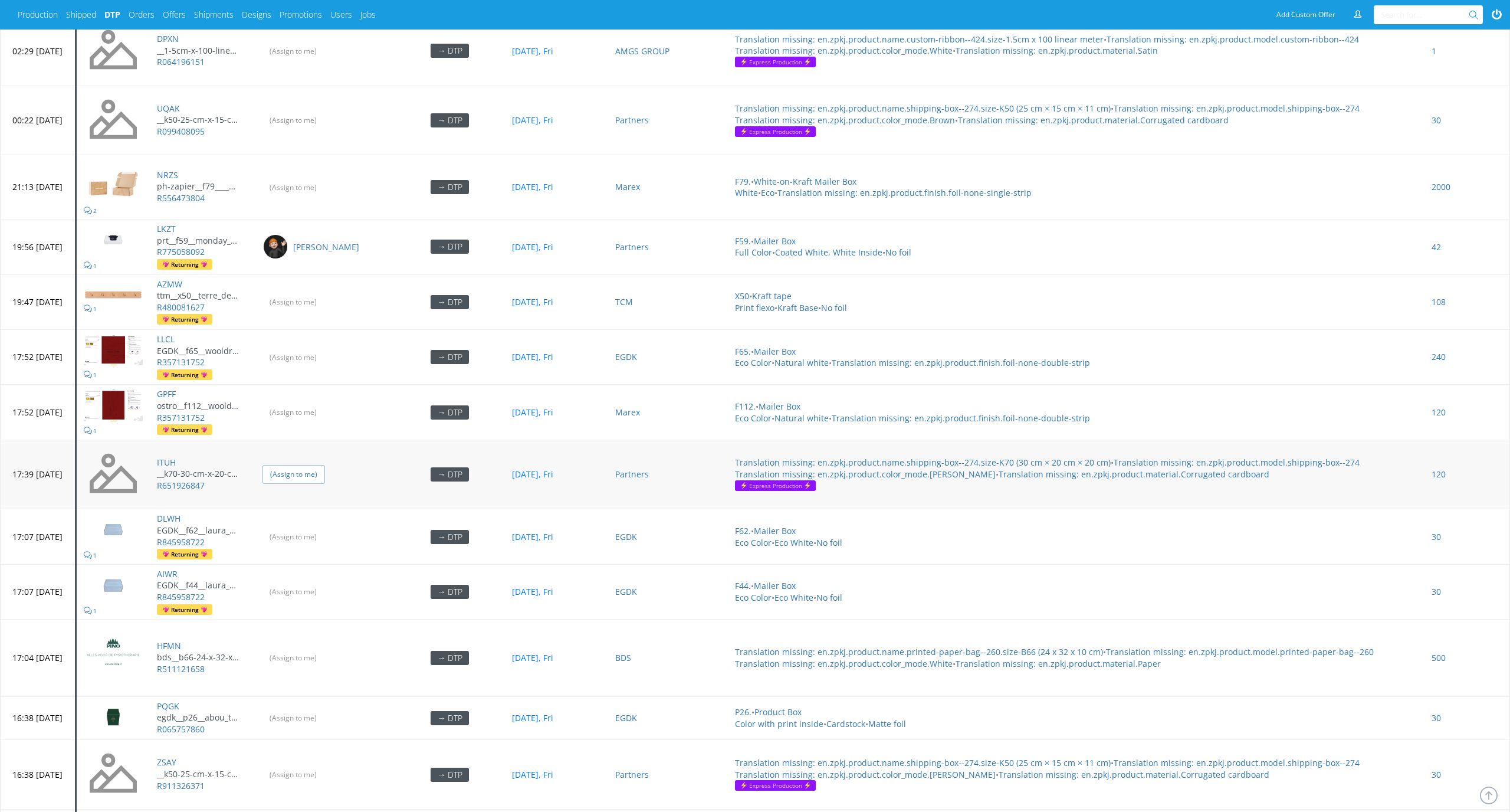
click at [324, 469] on input "(Assign to me)" at bounding box center [293, 474] width 63 height 18
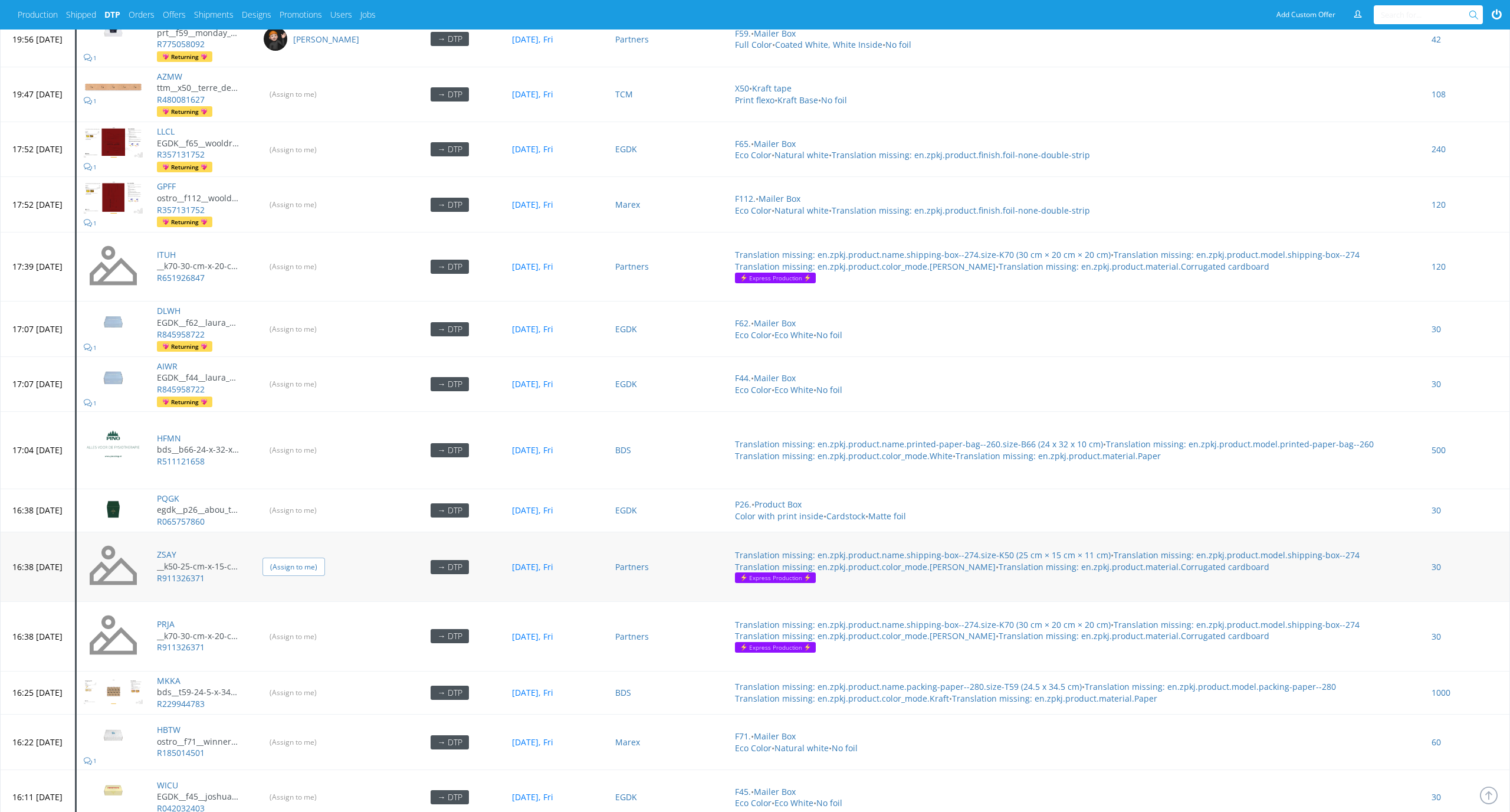
click at [325, 564] on input "(Assign to me)" at bounding box center [293, 566] width 63 height 18
click at [325, 633] on input "(Assign to me)" at bounding box center [293, 636] width 63 height 18
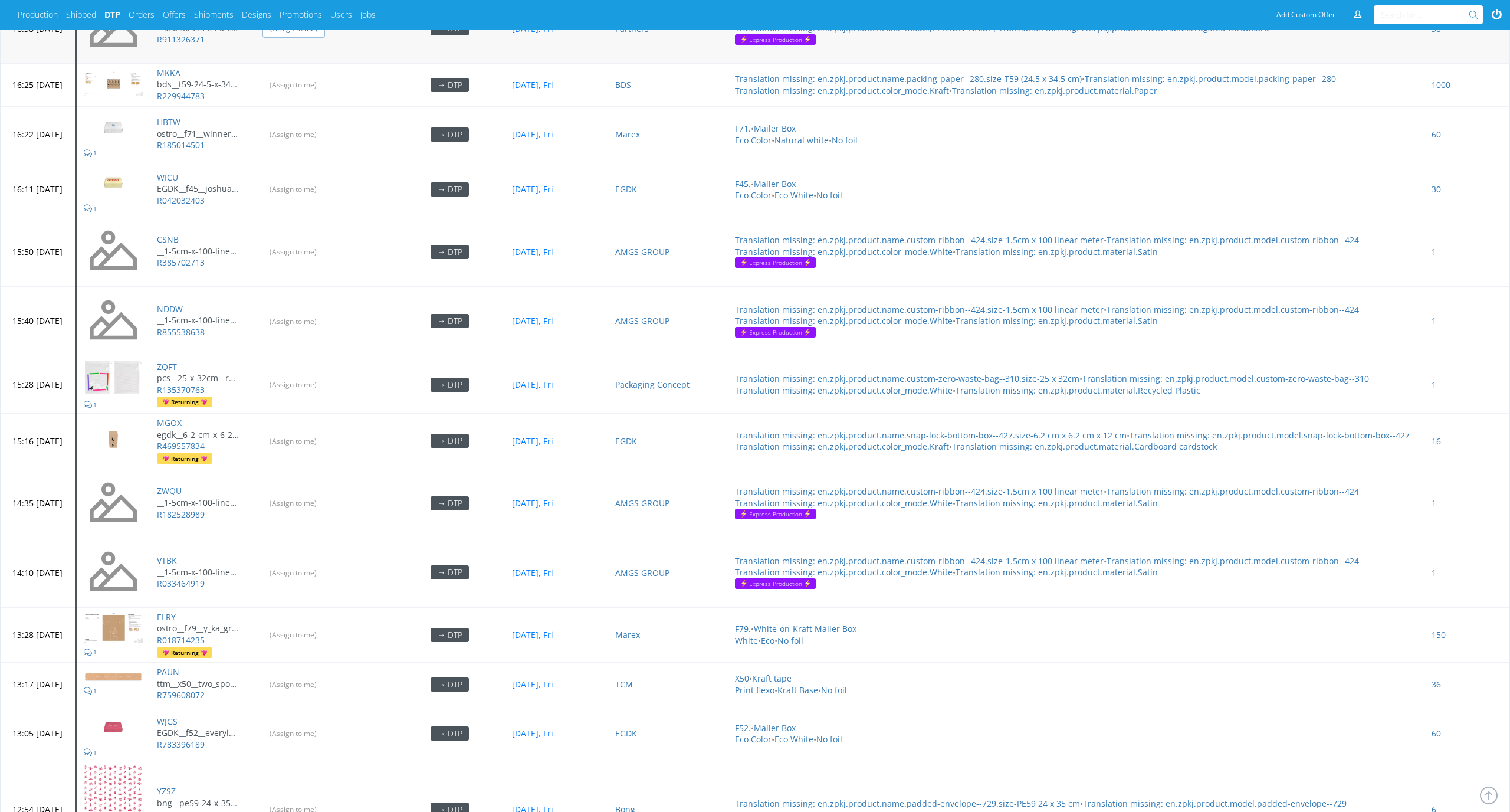
scroll to position [3576, 0]
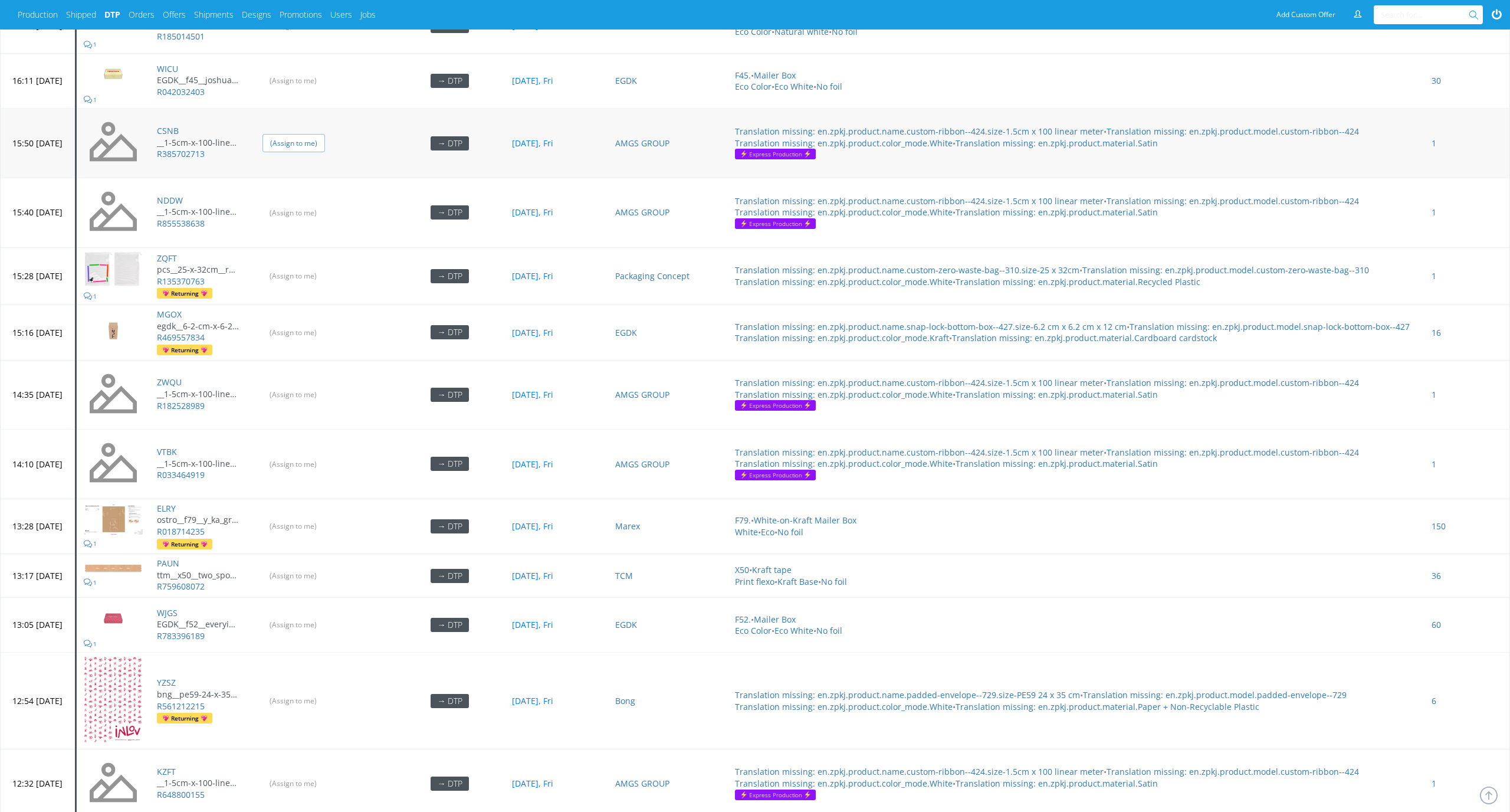
click at [314, 136] on input "(Assign to me)" at bounding box center [293, 143] width 63 height 18
click at [317, 204] on input "(Assign to me)" at bounding box center [293, 213] width 63 height 18
click at [325, 385] on input "(Assign to me)" at bounding box center [293, 394] width 63 height 18
click at [325, 460] on input "(Assign to me)" at bounding box center [293, 463] width 63 height 18
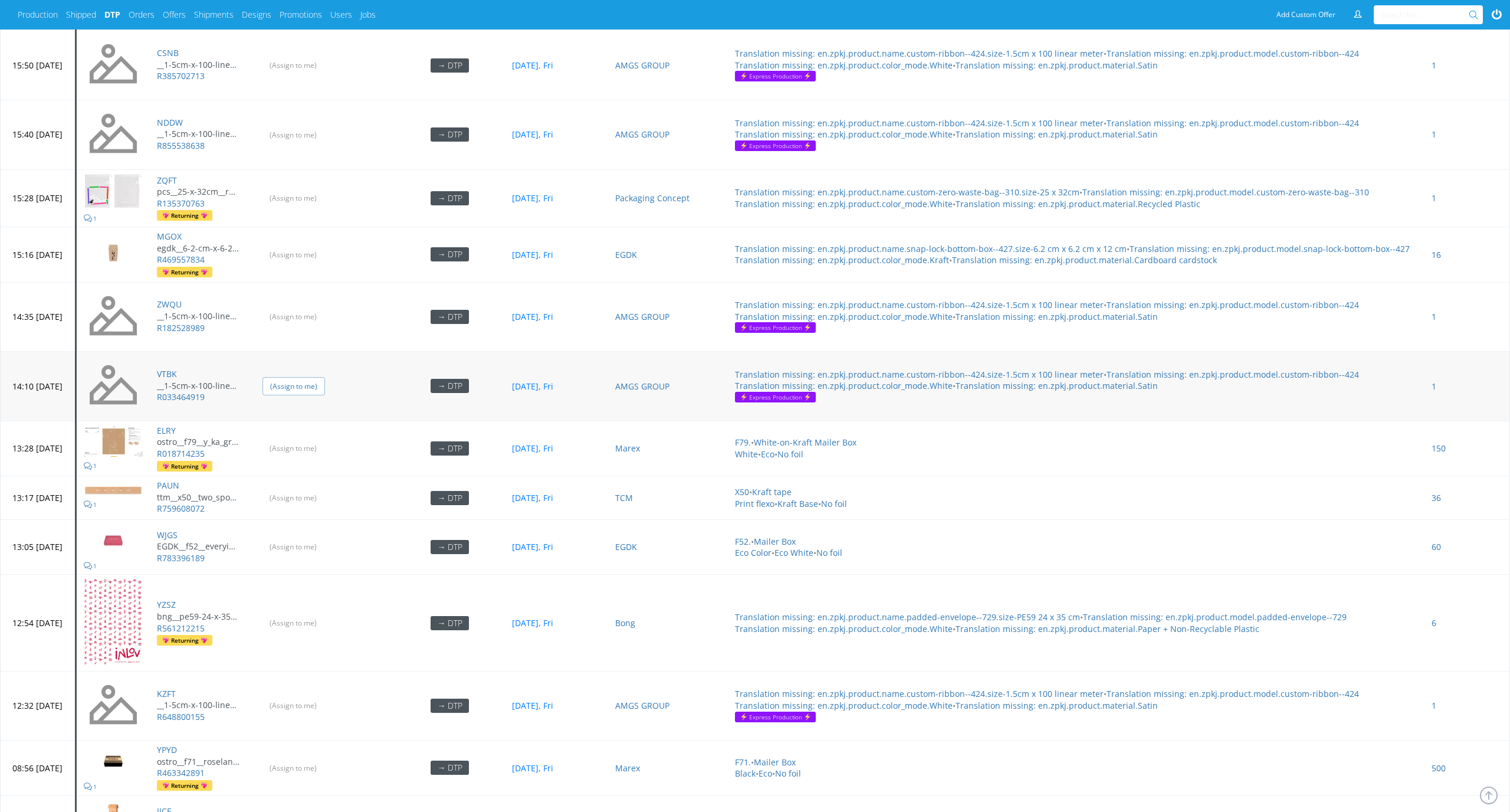
scroll to position [3777, 0]
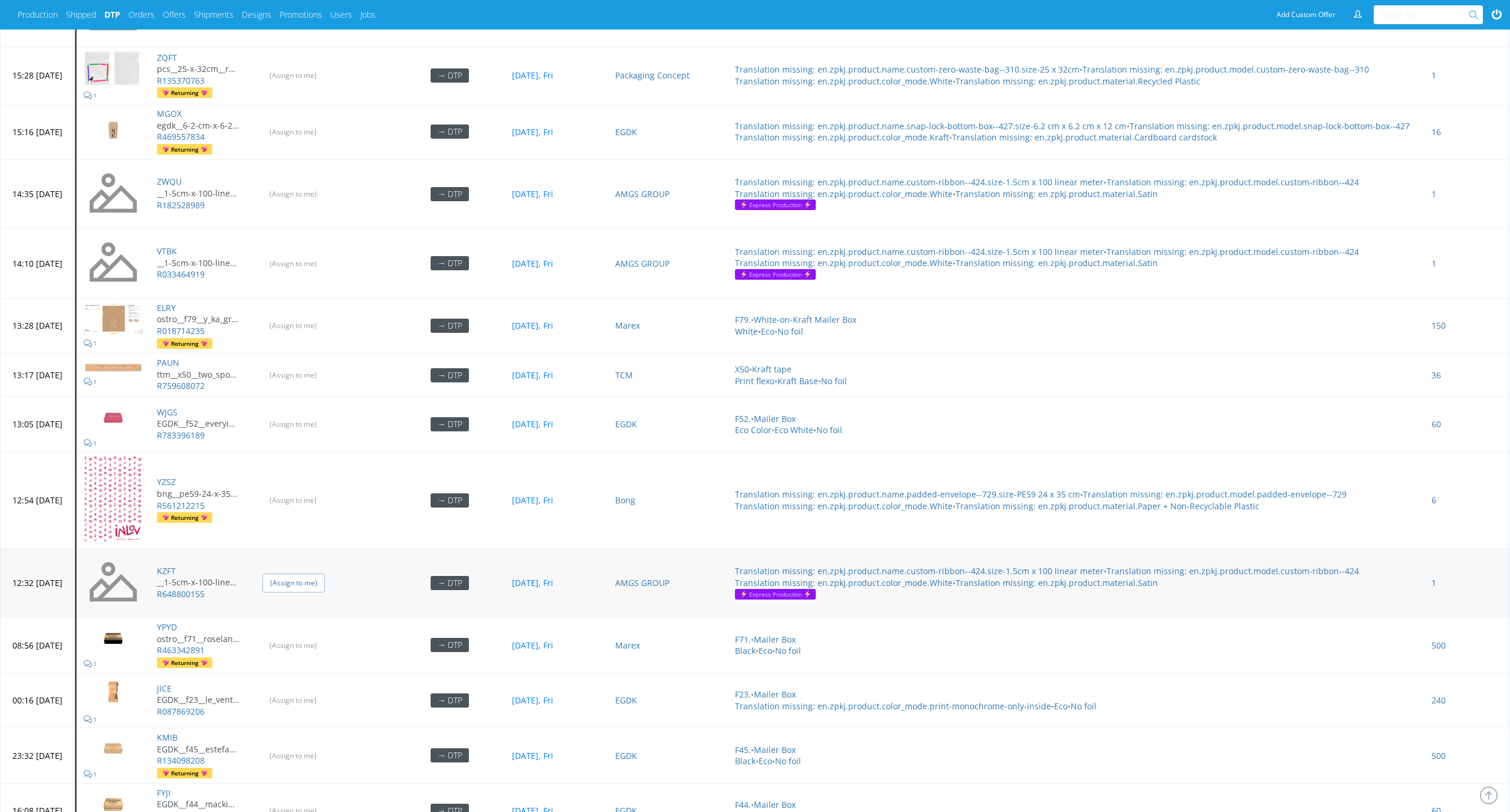
click at [325, 579] on input "(Assign to me)" at bounding box center [293, 583] width 63 height 18
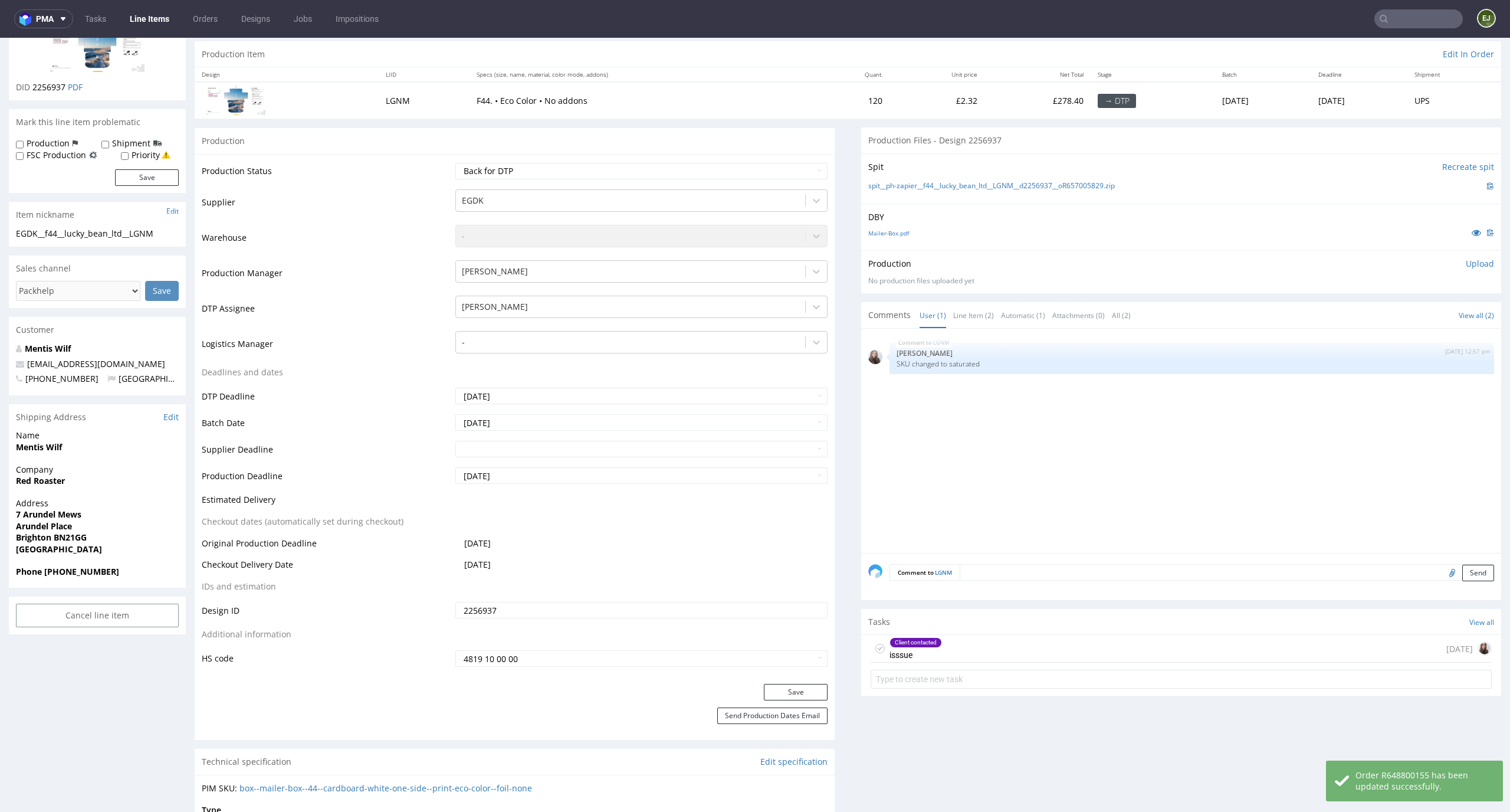
scroll to position [162, 0]
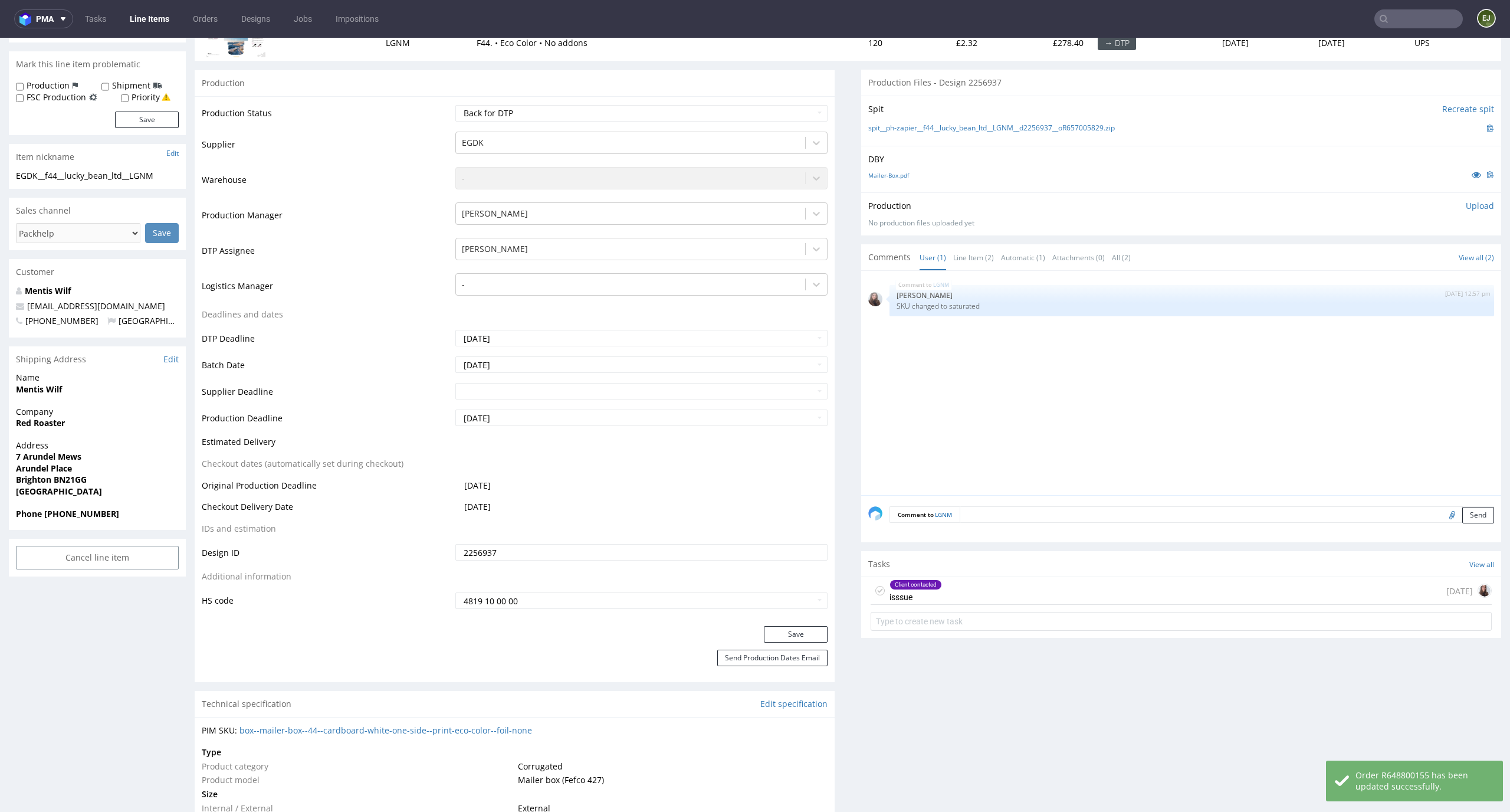
click at [991, 583] on div "Client contacted isssue 3 days ago" at bounding box center [1181, 591] width 622 height 28
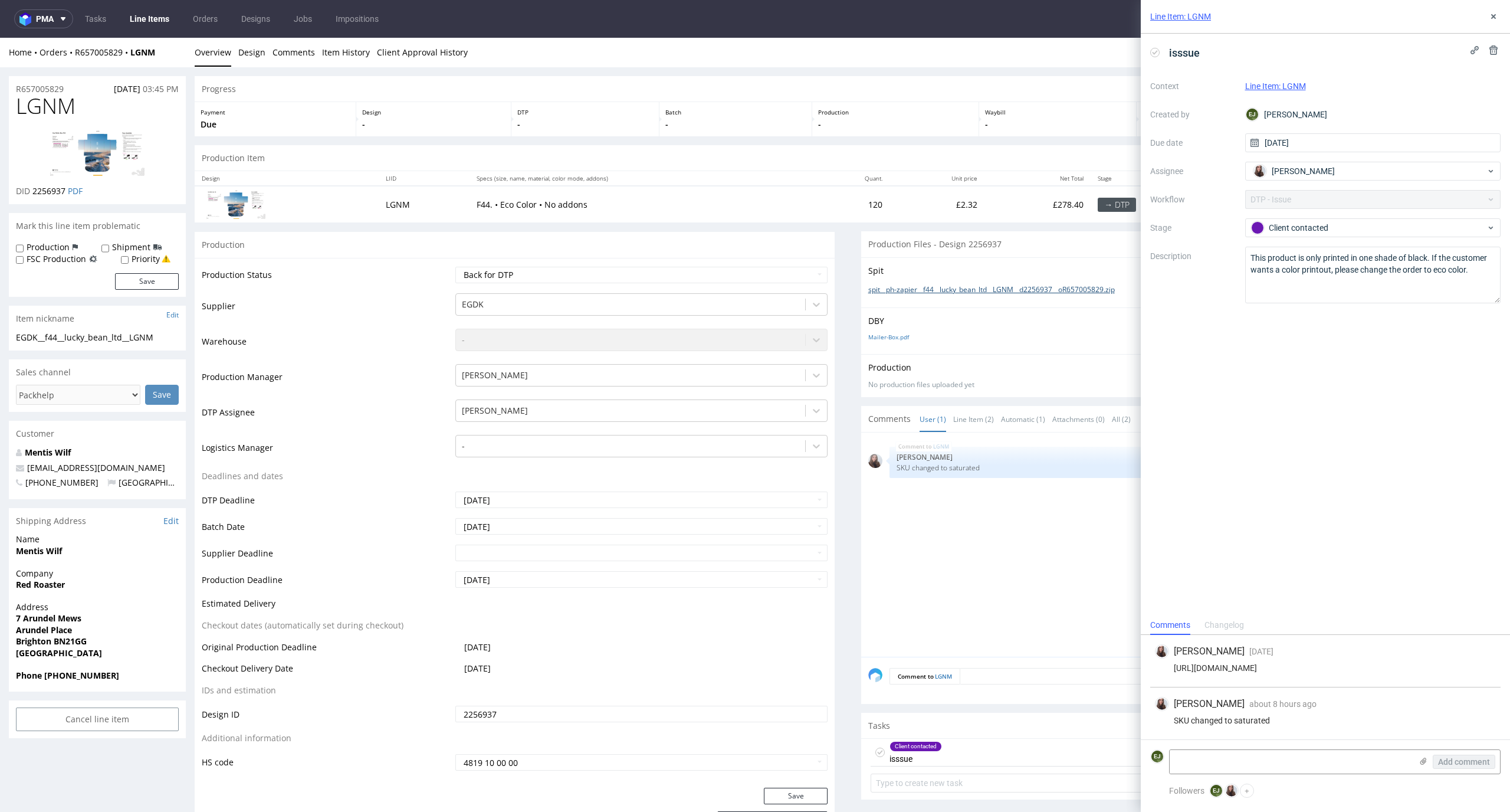
click at [921, 290] on link "spit__ph-zapier__f44__lucky_bean_ltd__LGNM__d2256937__oR657005829.zip" at bounding box center [991, 290] width 246 height 10
click at [881, 336] on link "Mailer-Box.pdf" at bounding box center [888, 336] width 40 height 8
click at [1155, 53] on use at bounding box center [1155, 52] width 5 height 4
click at [1493, 16] on use at bounding box center [1494, 16] width 4 height 4
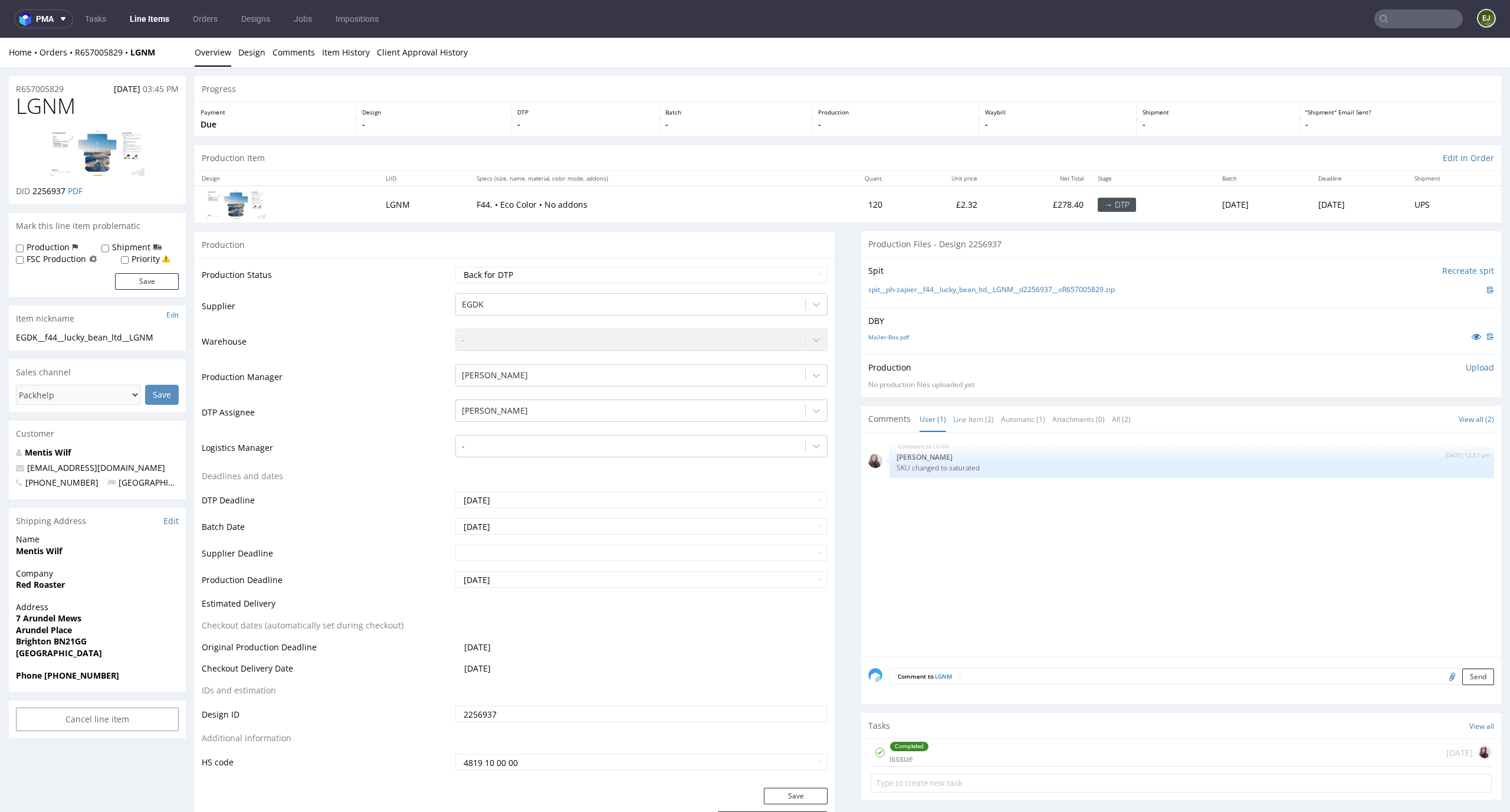
click at [1471, 366] on p "Upload" at bounding box center [1480, 368] width 29 height 12
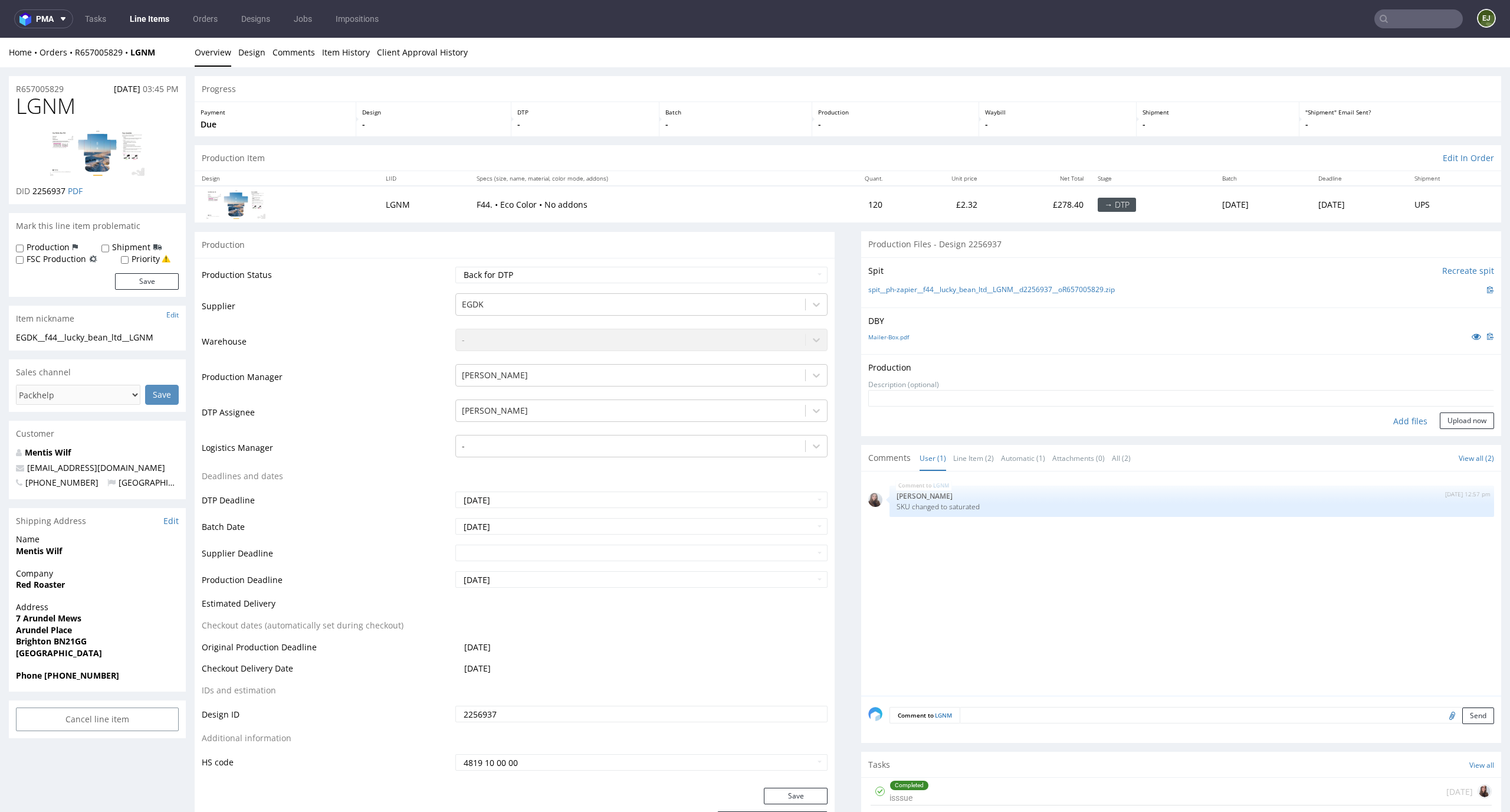
click at [1395, 424] on div "Add files" at bounding box center [1411, 421] width 59 height 18
type input "C:\fakepath\EGDK__f44__lucky_bean_ltd__LGNM__d2256937__oR657005829__latest__out…"
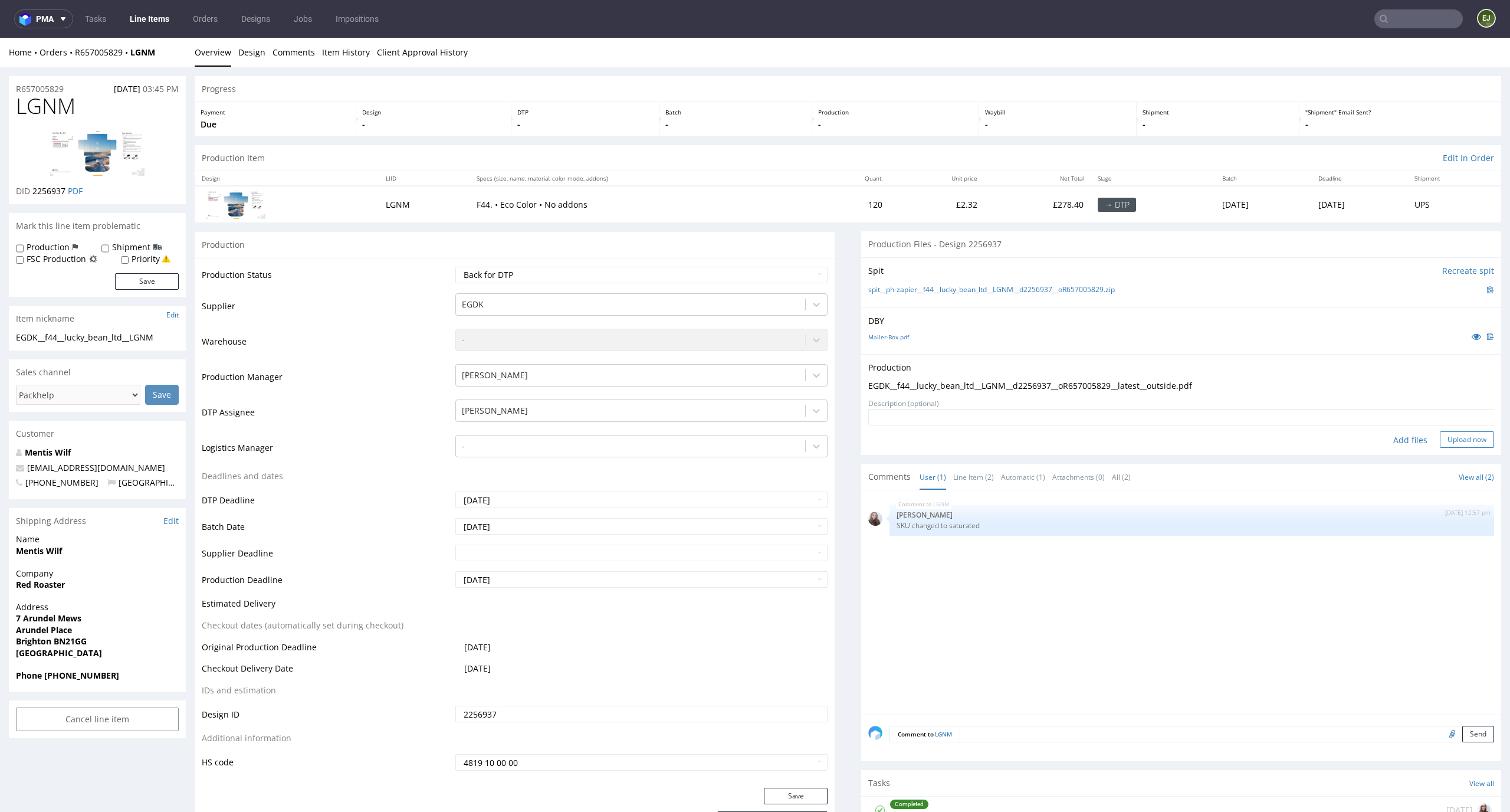
click at [1456, 441] on button "Upload now" at bounding box center [1467, 439] width 54 height 16
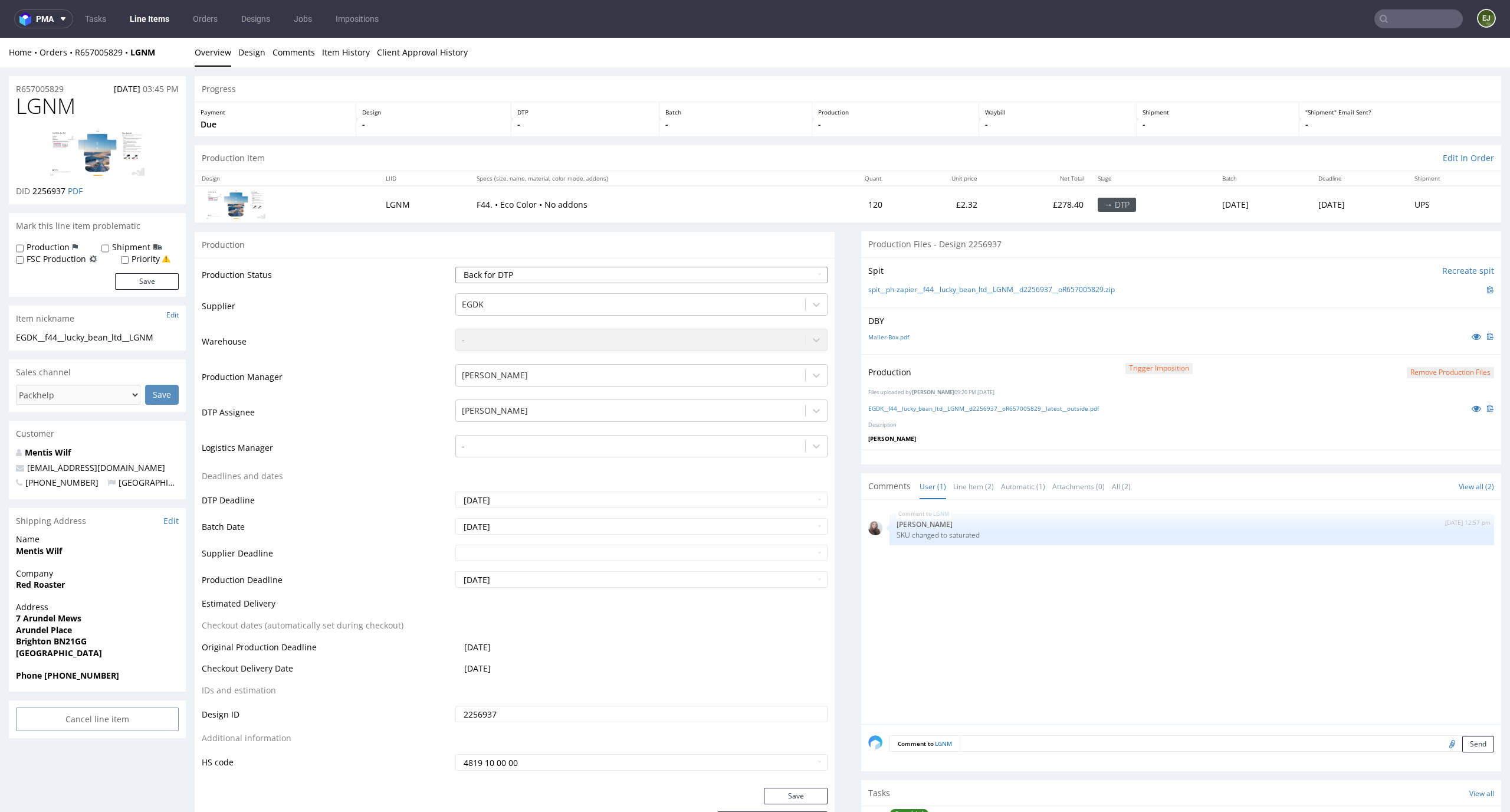
click at [794, 270] on select "Waiting for Artwork Waiting for Diecut Waiting for Mockup Waiting for DTP Waiti…" at bounding box center [641, 275] width 373 height 16
select select "dtp_production_ready"
click at [455, 267] on select "Waiting for Artwork Waiting for Diecut Waiting for Mockup Waiting for DTP Waiti…" at bounding box center [641, 275] width 373 height 16
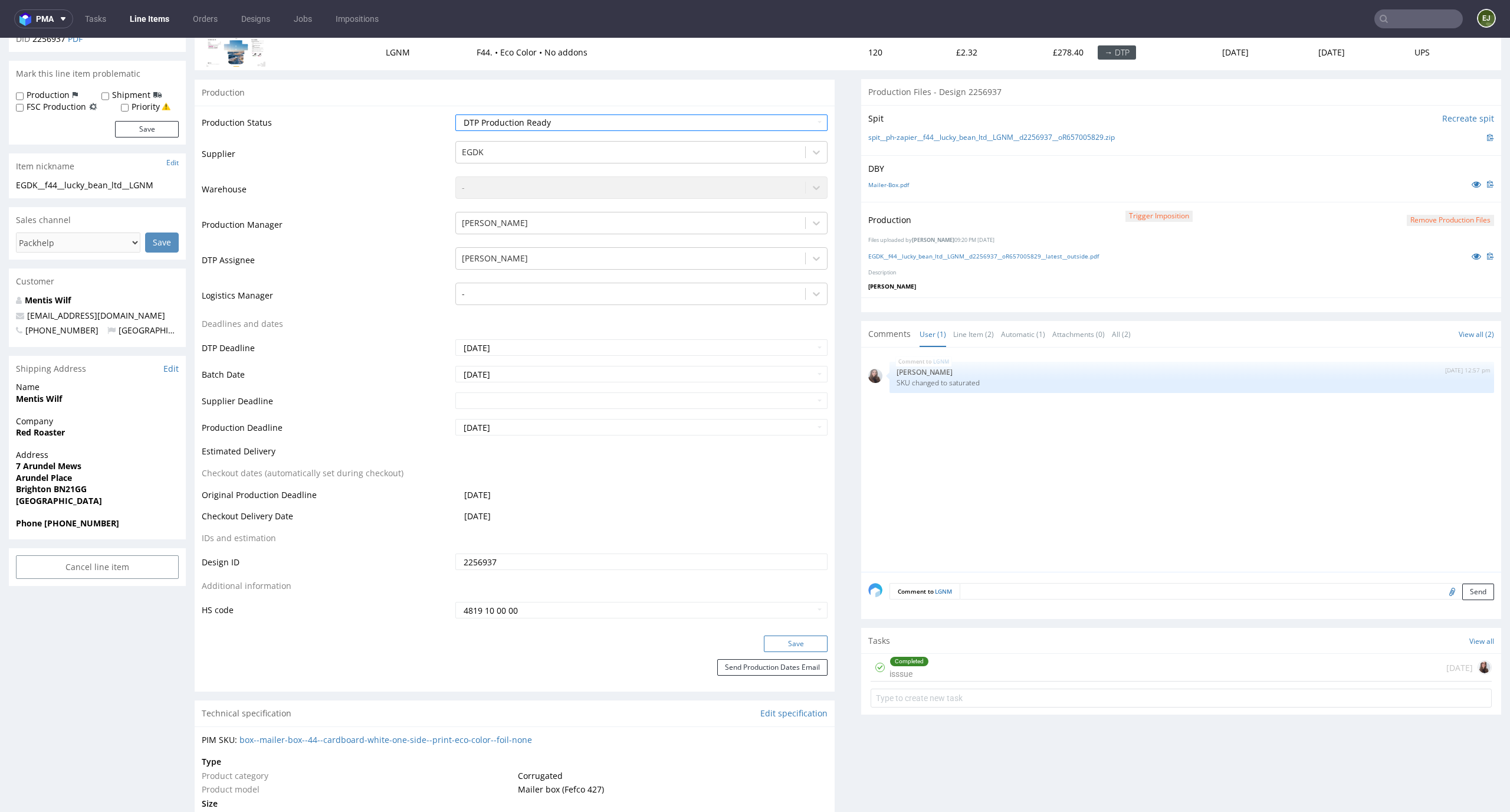
click at [808, 647] on button "Save" at bounding box center [796, 644] width 64 height 16
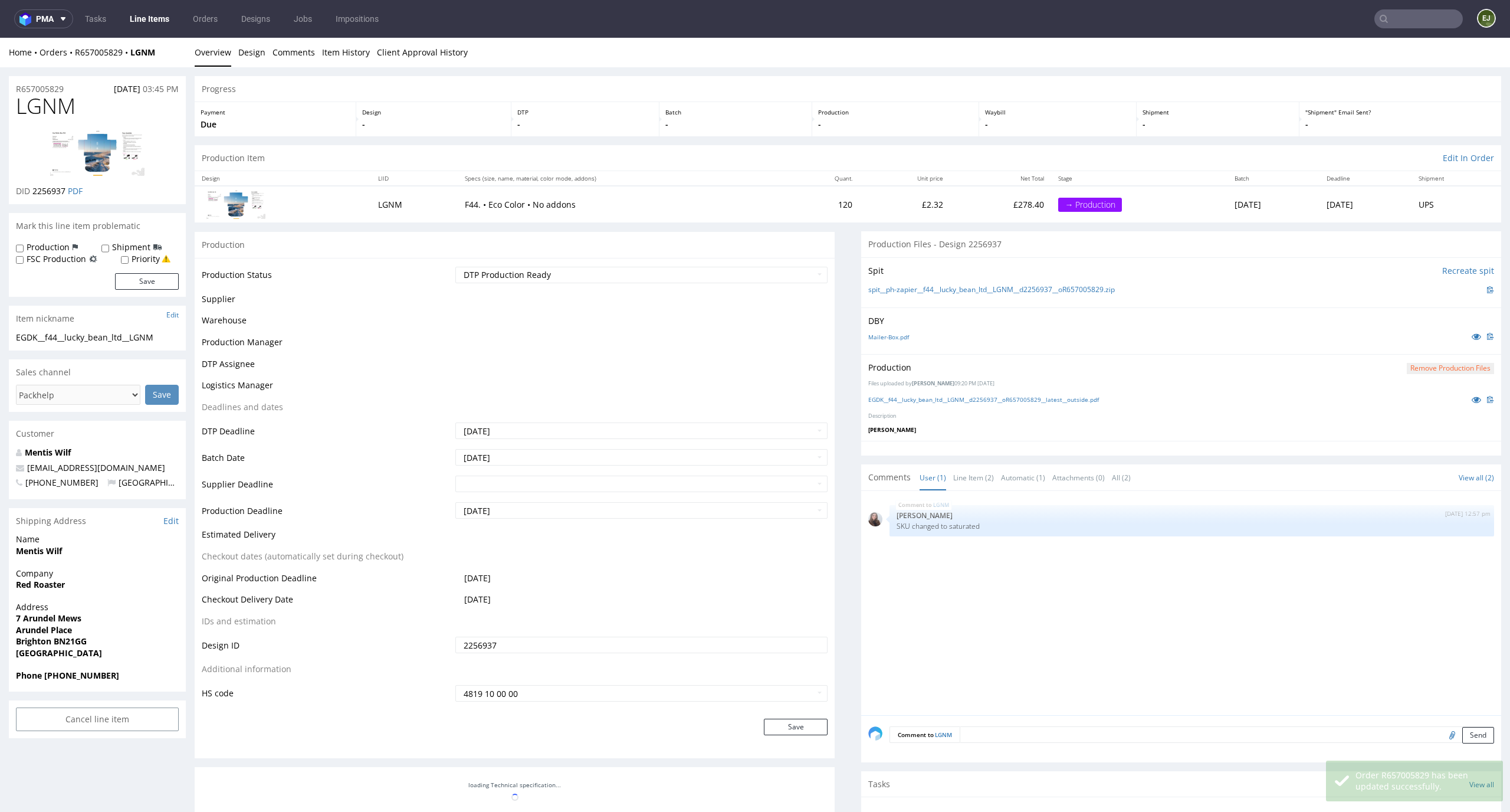
scroll to position [48, 0]
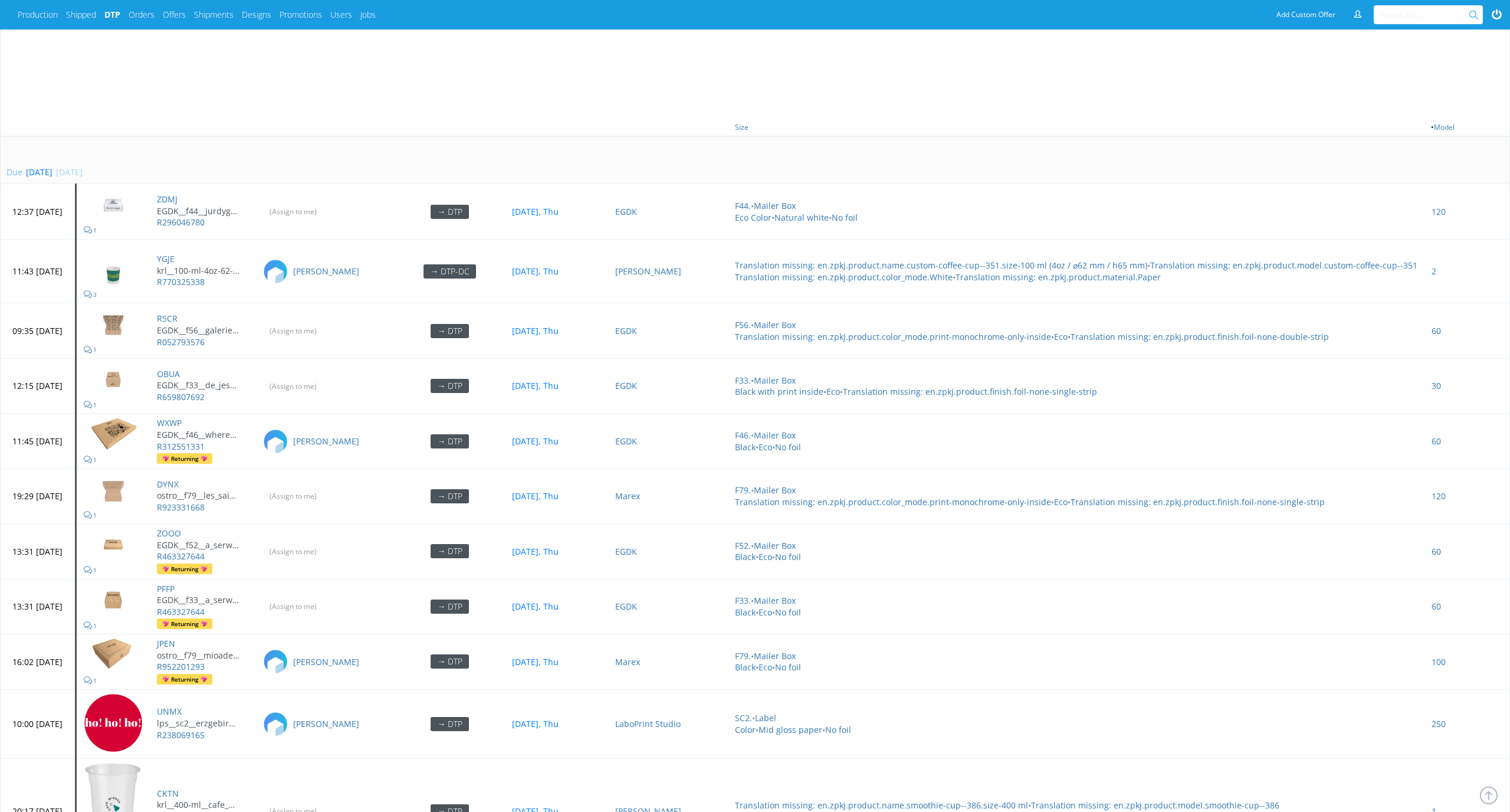
scroll to position [808, 0]
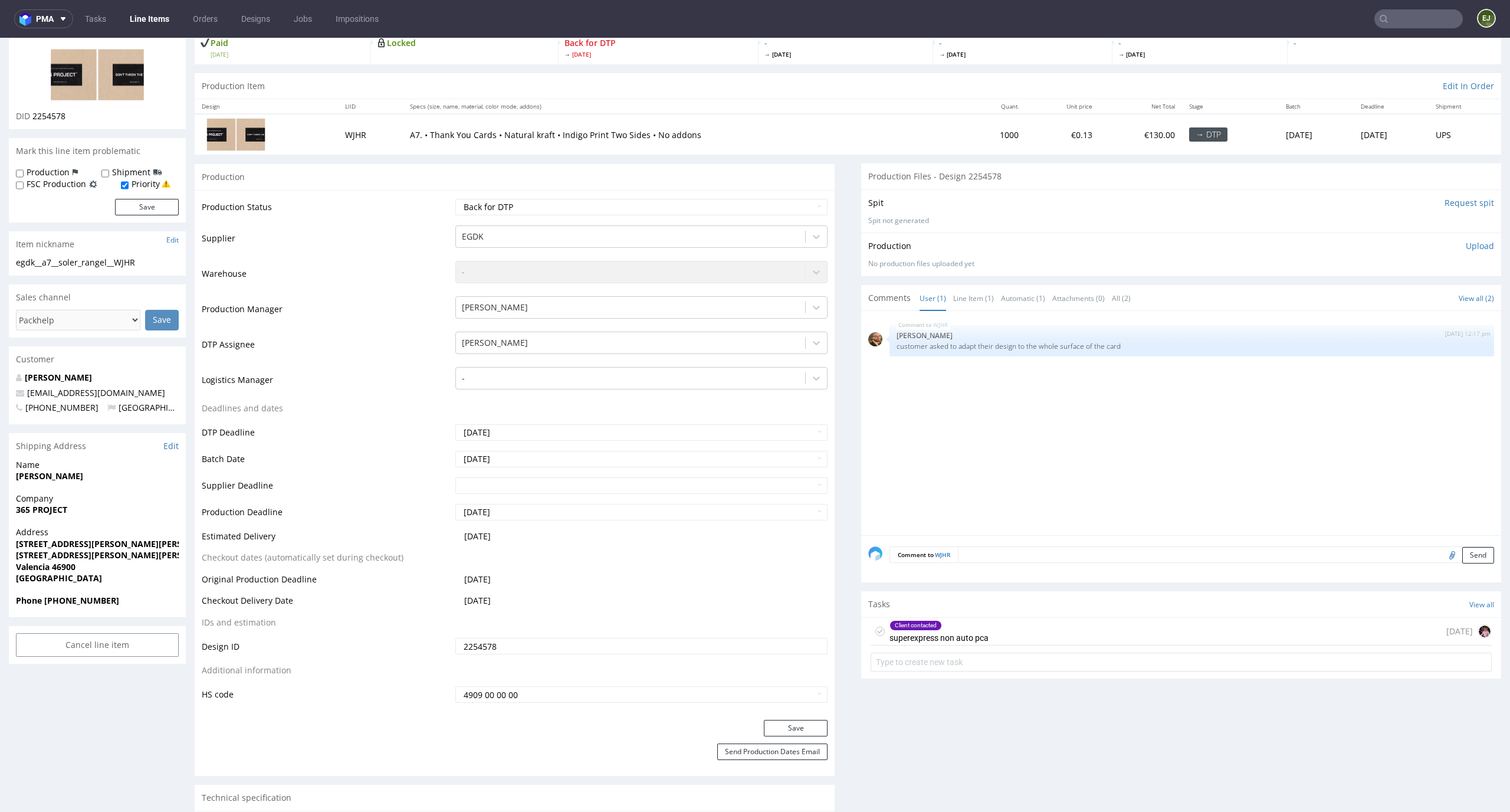
scroll to position [99, 0]
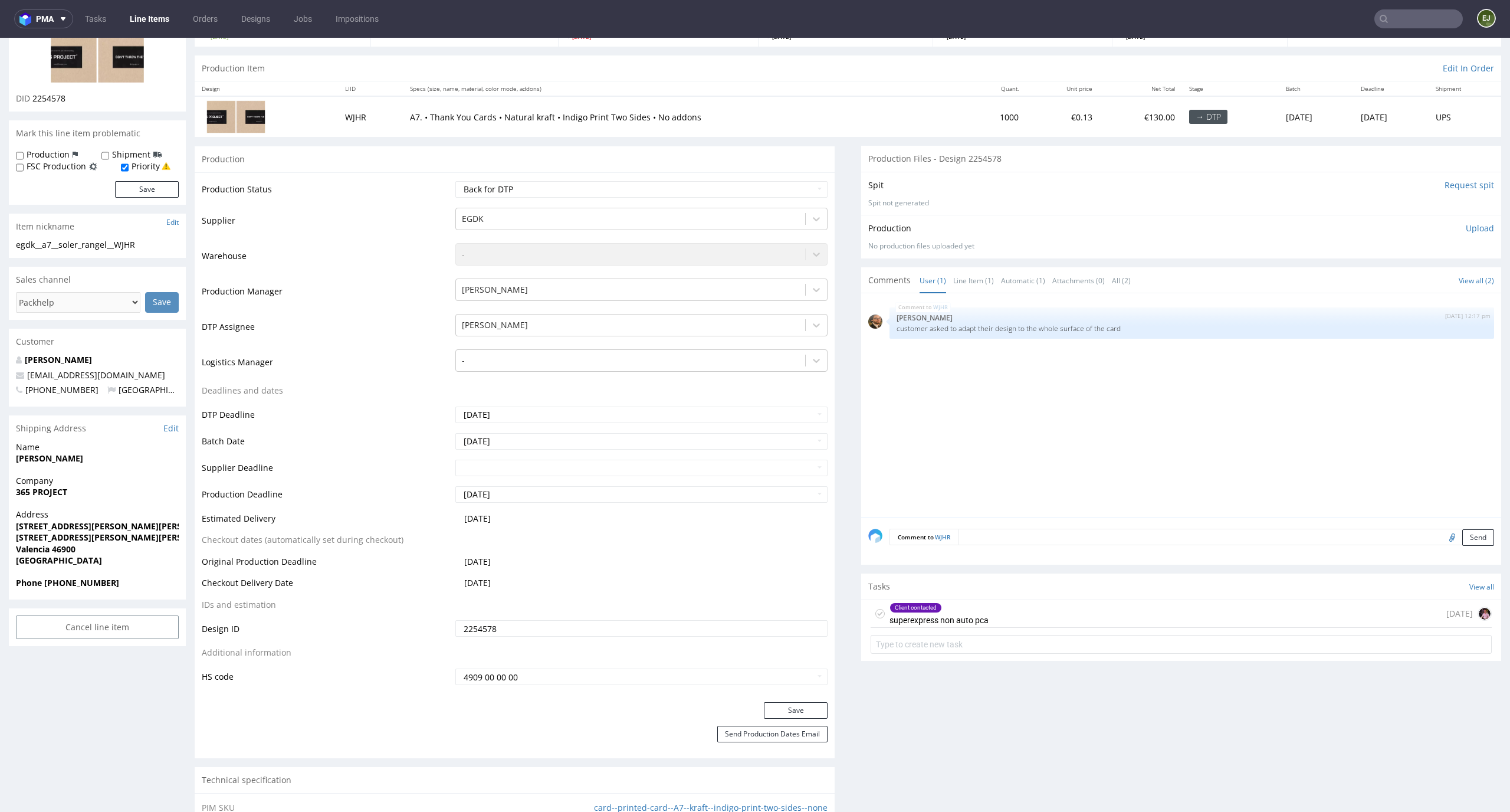
click at [904, 607] on div "Client contacted" at bounding box center [916, 608] width 51 height 10
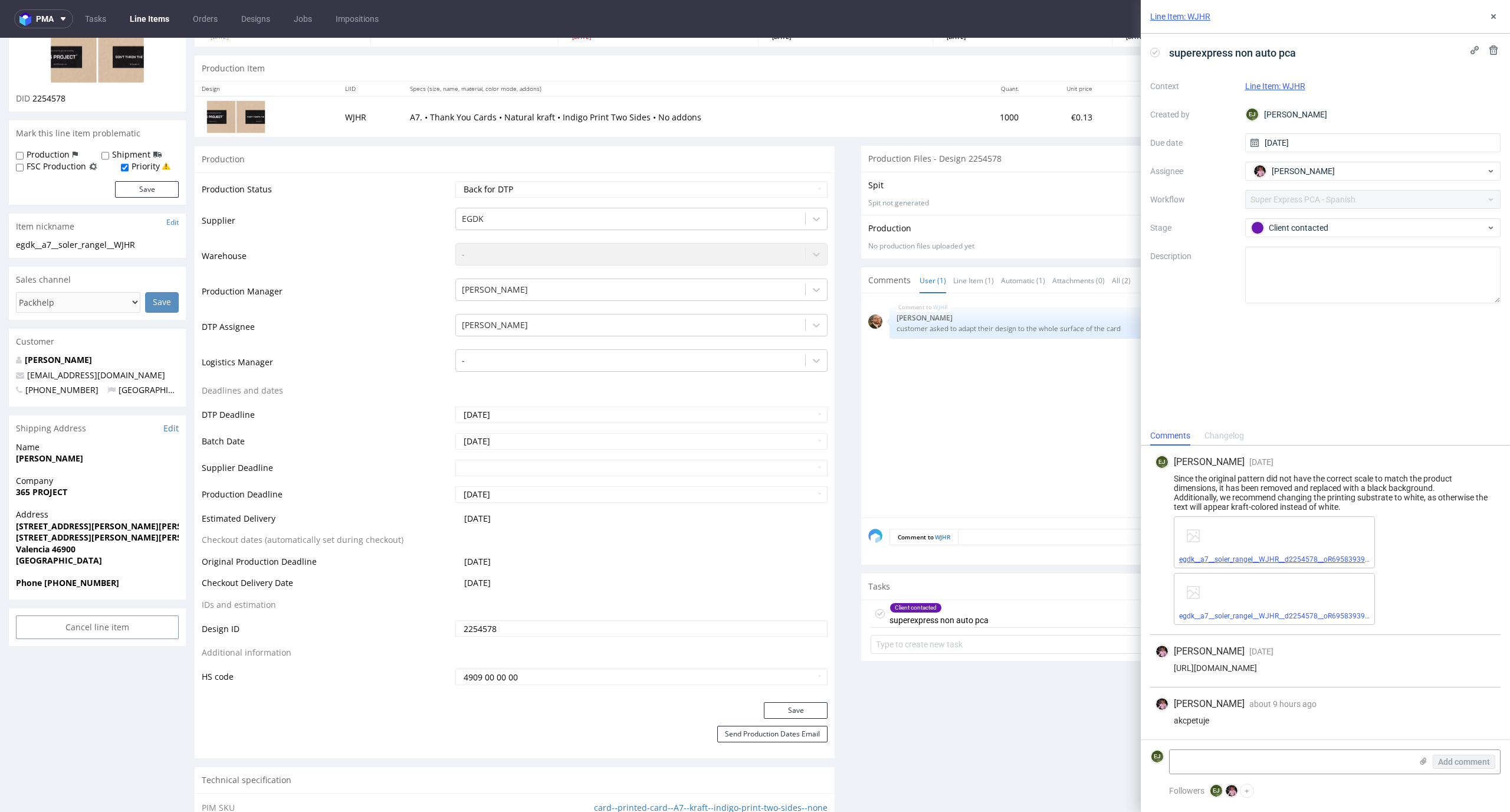
click at [1289, 563] on link "egdk__a7__soler_rangel__WJHR__d2254578__oR695839398__back.pdf" at bounding box center [1291, 559] width 224 height 8
click at [1230, 616] on link "egdk__a7__soler_rangel__WJHR__d2254578__oR695839398__front.pdf" at bounding box center [1291, 616] width 224 height 8
click at [1495, 13] on icon at bounding box center [1494, 16] width 10 height 10
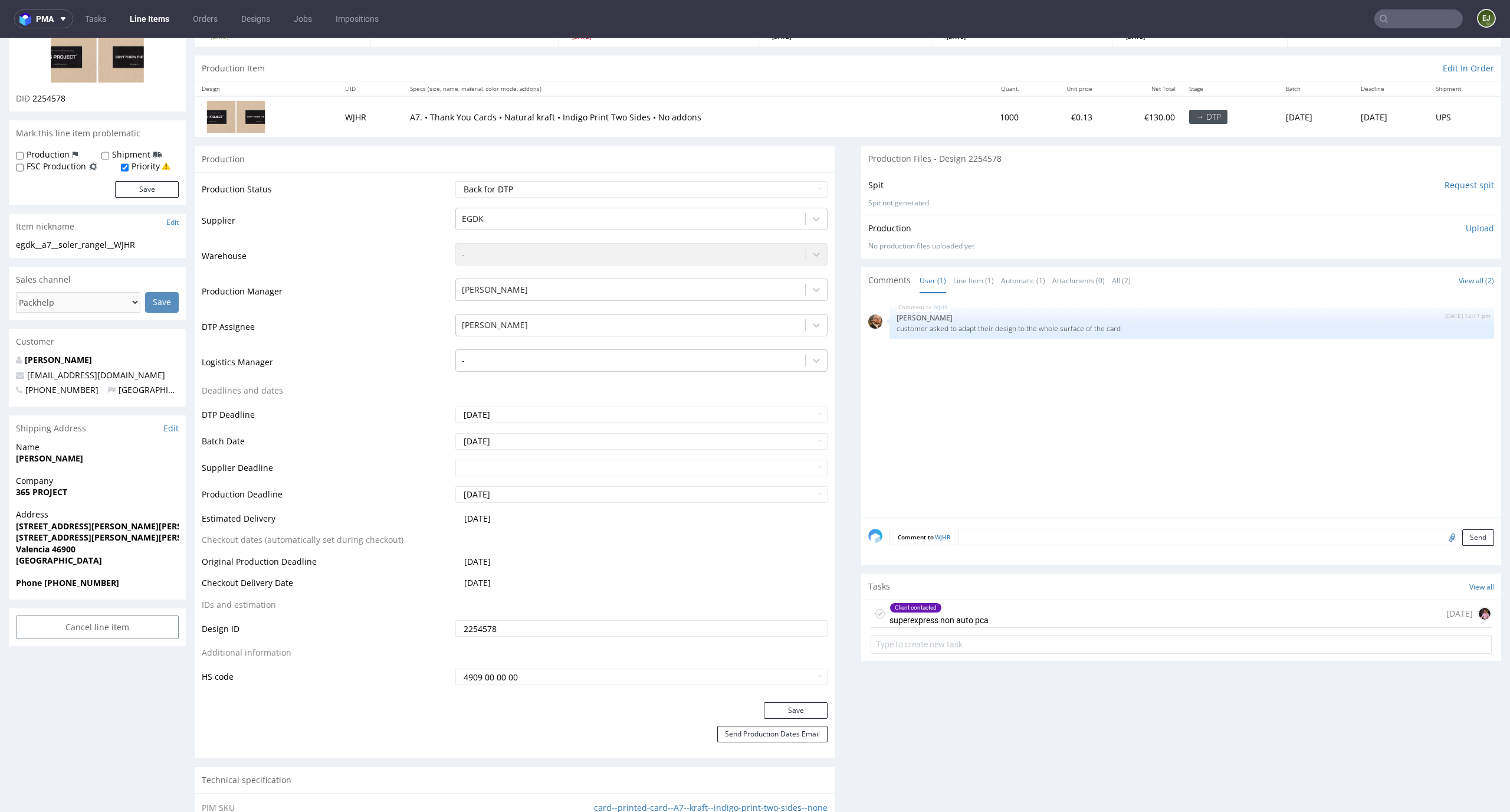
click at [983, 539] on textarea at bounding box center [1226, 537] width 536 height 16
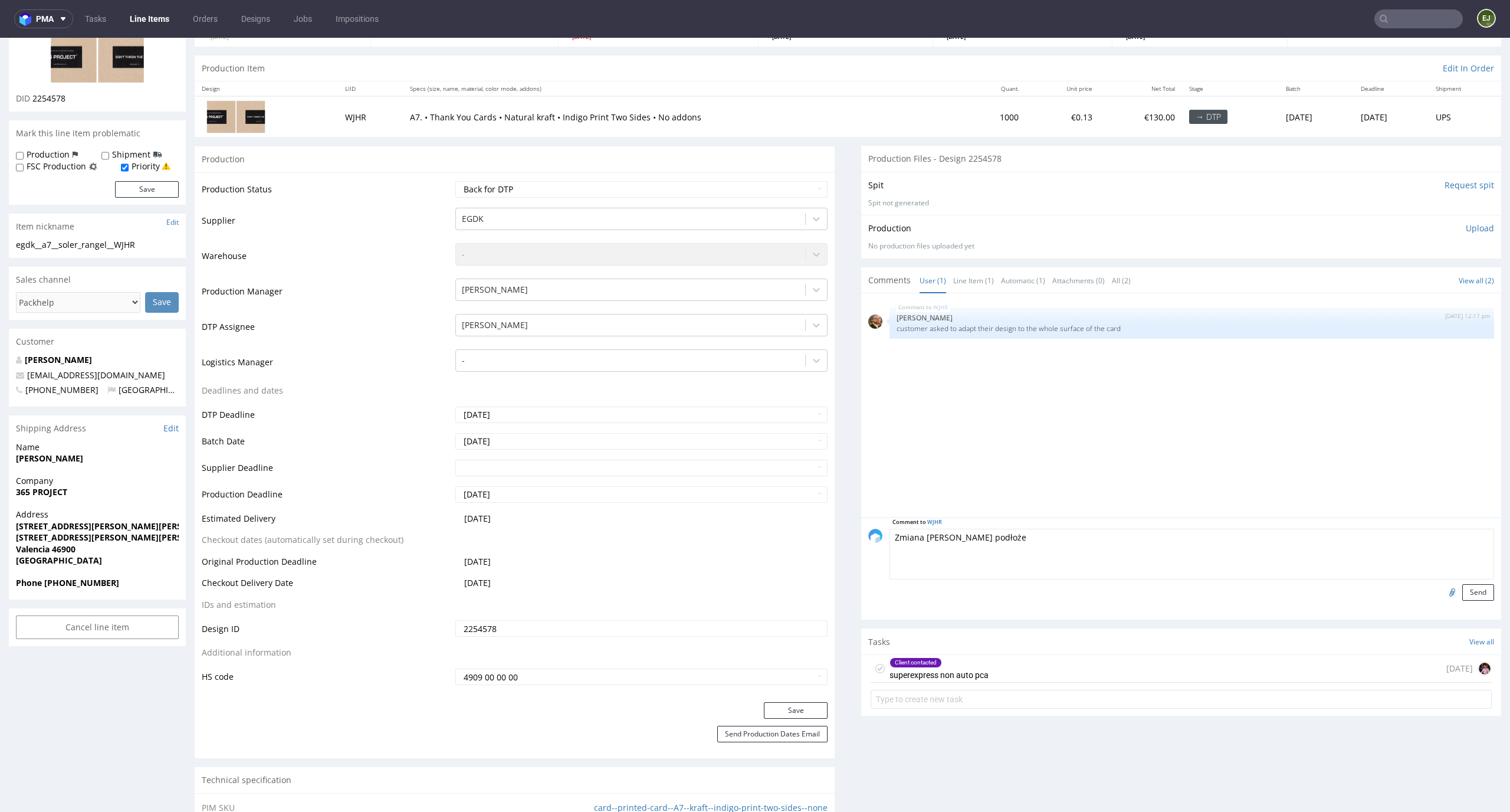
type textarea "Zmiana na białe podłoże"
click at [1477, 596] on div "Comment to WJHR Zmiana na białe podłoże Send" at bounding box center [1181, 568] width 640 height 102
click at [1464, 589] on button "Send" at bounding box center [1478, 592] width 32 height 16
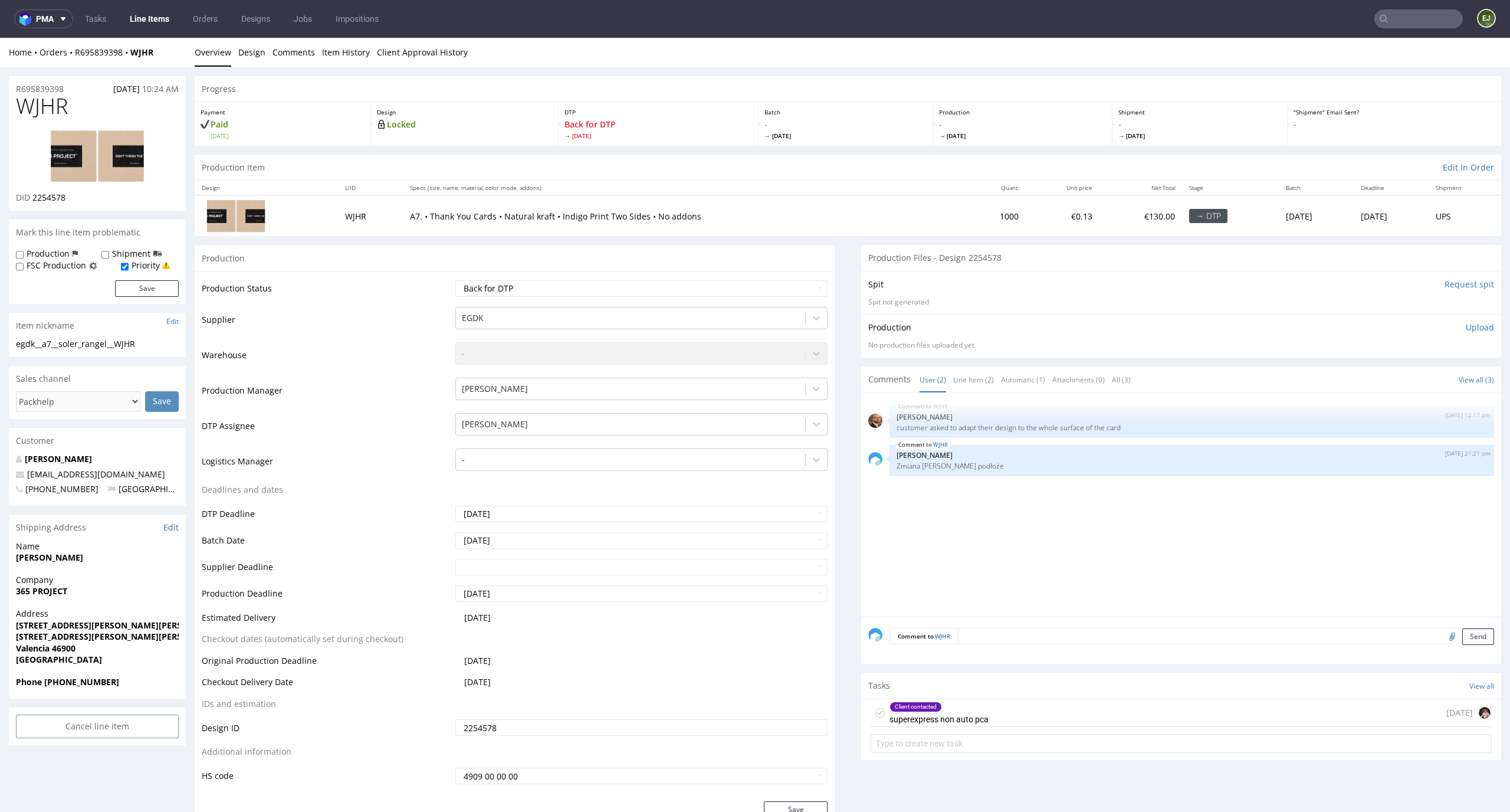
click at [61, 255] on label "Production" at bounding box center [48, 254] width 43 height 12
click at [24, 255] on input "Production" at bounding box center [20, 254] width 7 height 10
checkbox input "true"
click at [150, 291] on button "Save" at bounding box center [146, 288] width 64 height 16
click at [1469, 327] on p "Upload" at bounding box center [1480, 327] width 29 height 12
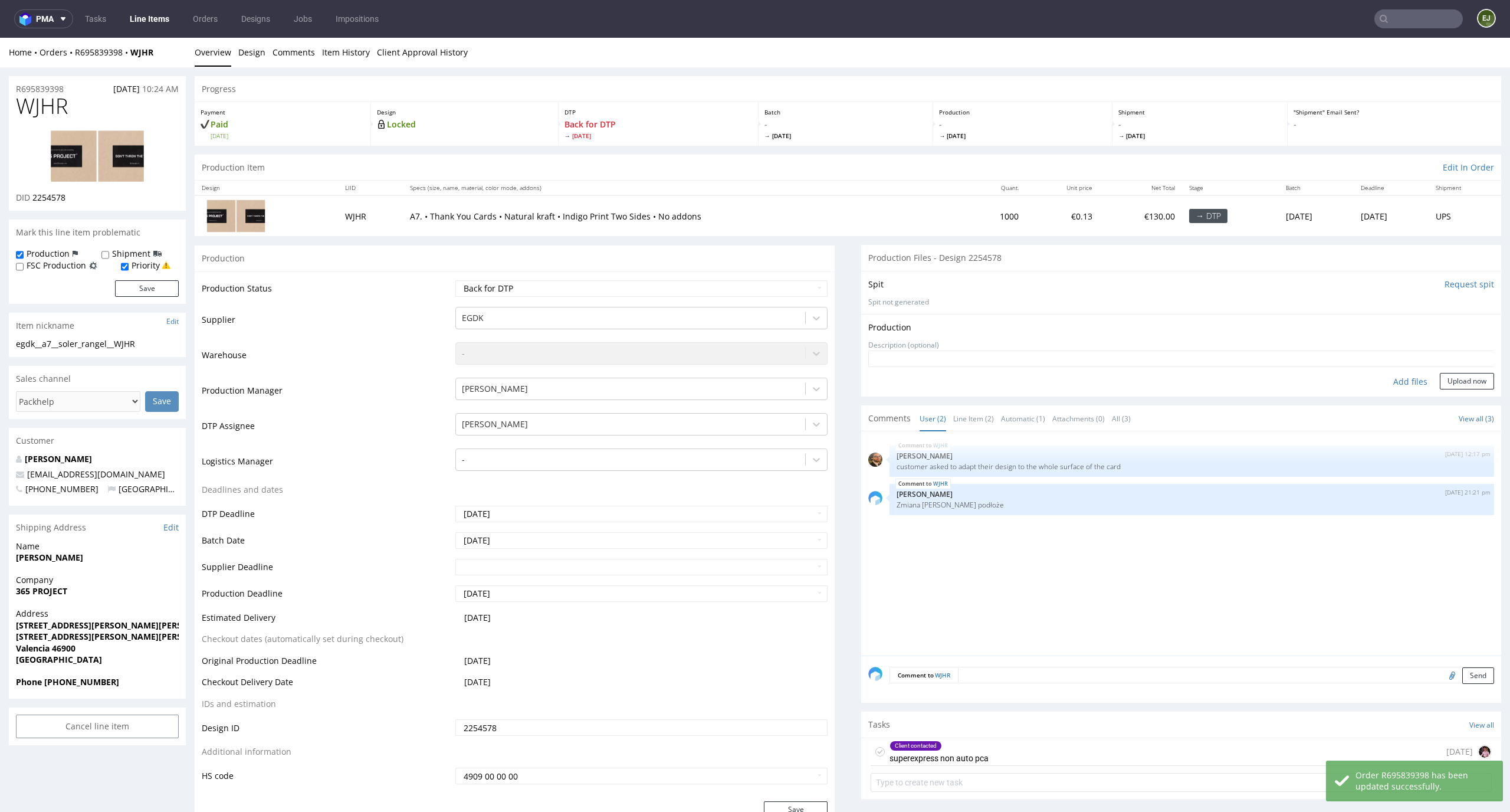
click at [1396, 380] on div "Add files" at bounding box center [1411, 382] width 59 height 18
type input "C:\fakepath\egdk__a7__soler_rangel__WJHR__d2254578__oR695839398__front.pdf"
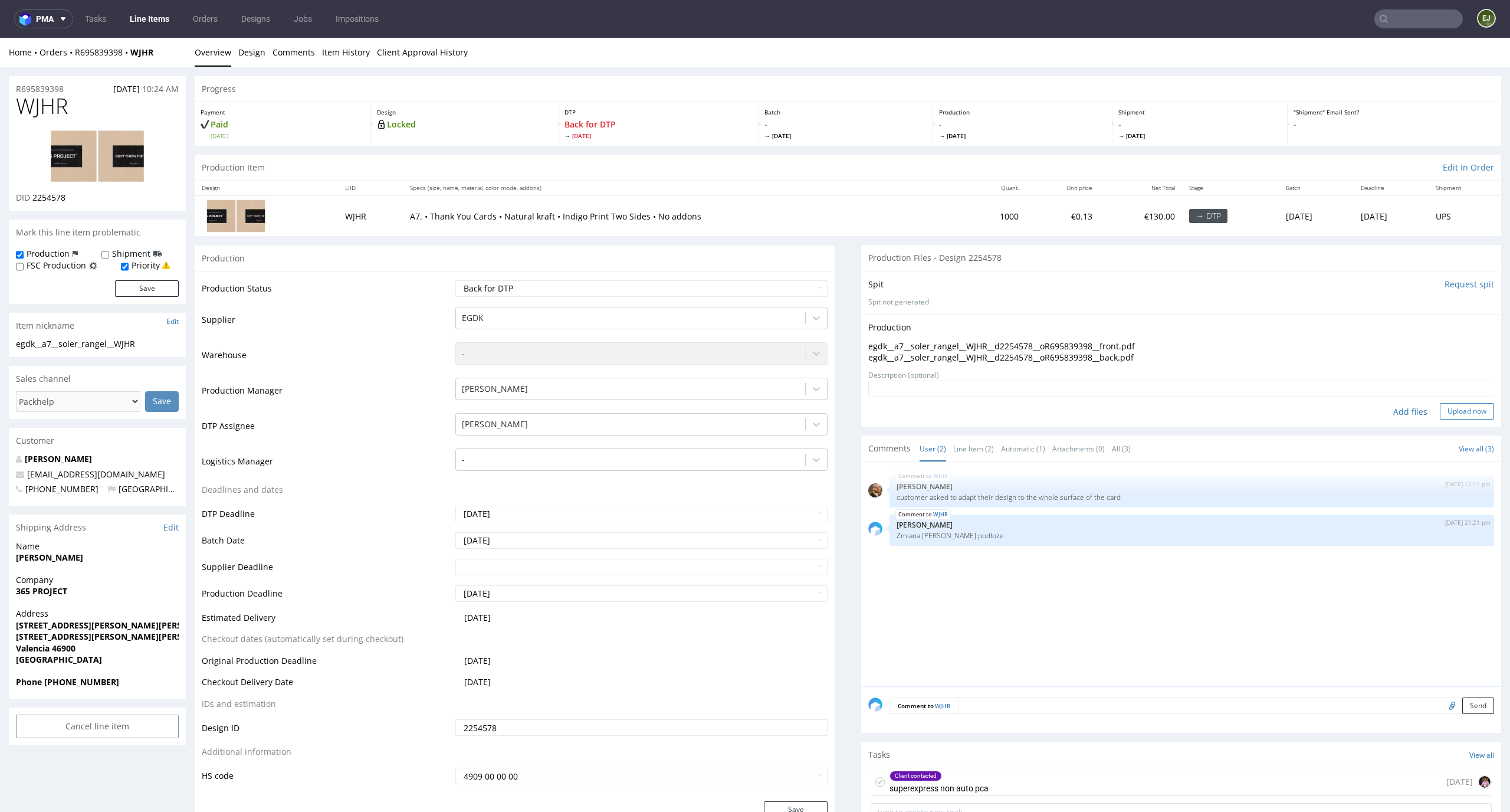
click at [1453, 410] on button "Upload now" at bounding box center [1467, 411] width 54 height 16
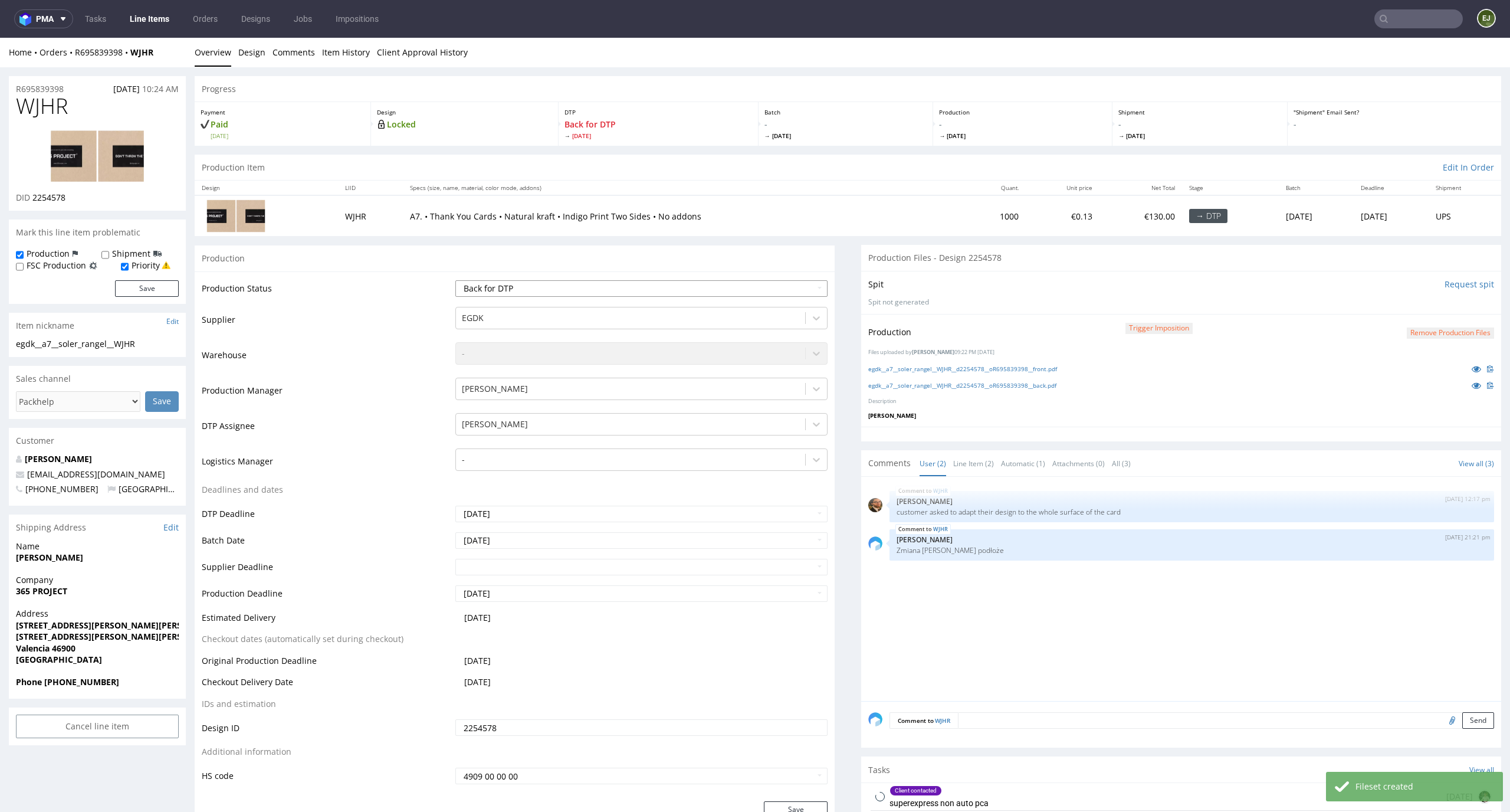
click at [800, 288] on select "Waiting for Artwork Waiting for Diecut Waiting for Mockup Waiting for DTP Waiti…" at bounding box center [641, 288] width 373 height 16
select select "dtp_production_ready"
click at [455, 280] on select "Waiting for Artwork Waiting for Diecut Waiting for Mockup Waiting for DTP Waiti…" at bounding box center [641, 288] width 373 height 16
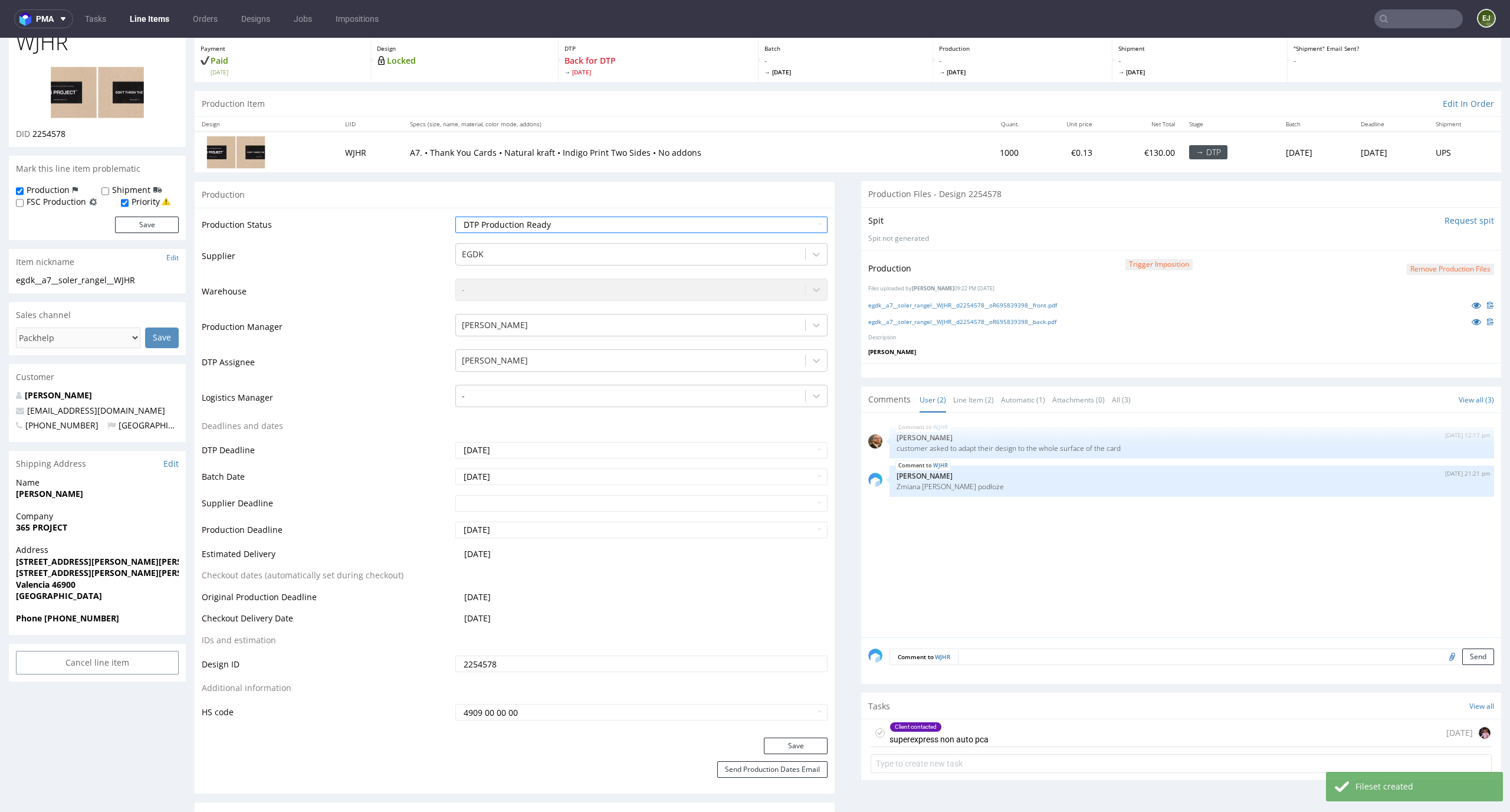
scroll to position [202, 0]
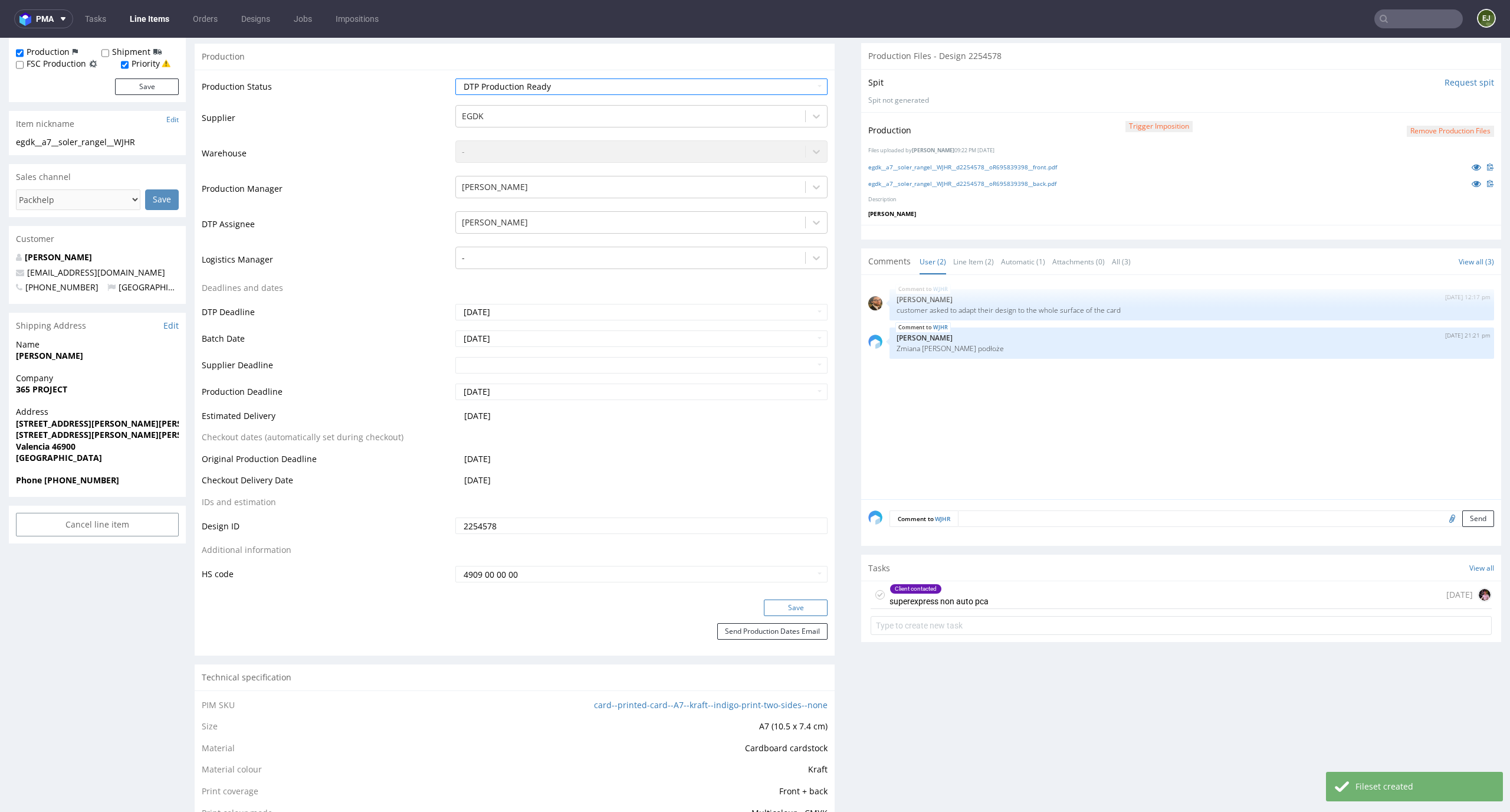
click at [794, 601] on button "Save" at bounding box center [796, 608] width 64 height 16
click at [875, 596] on icon at bounding box center [880, 594] width 10 height 10
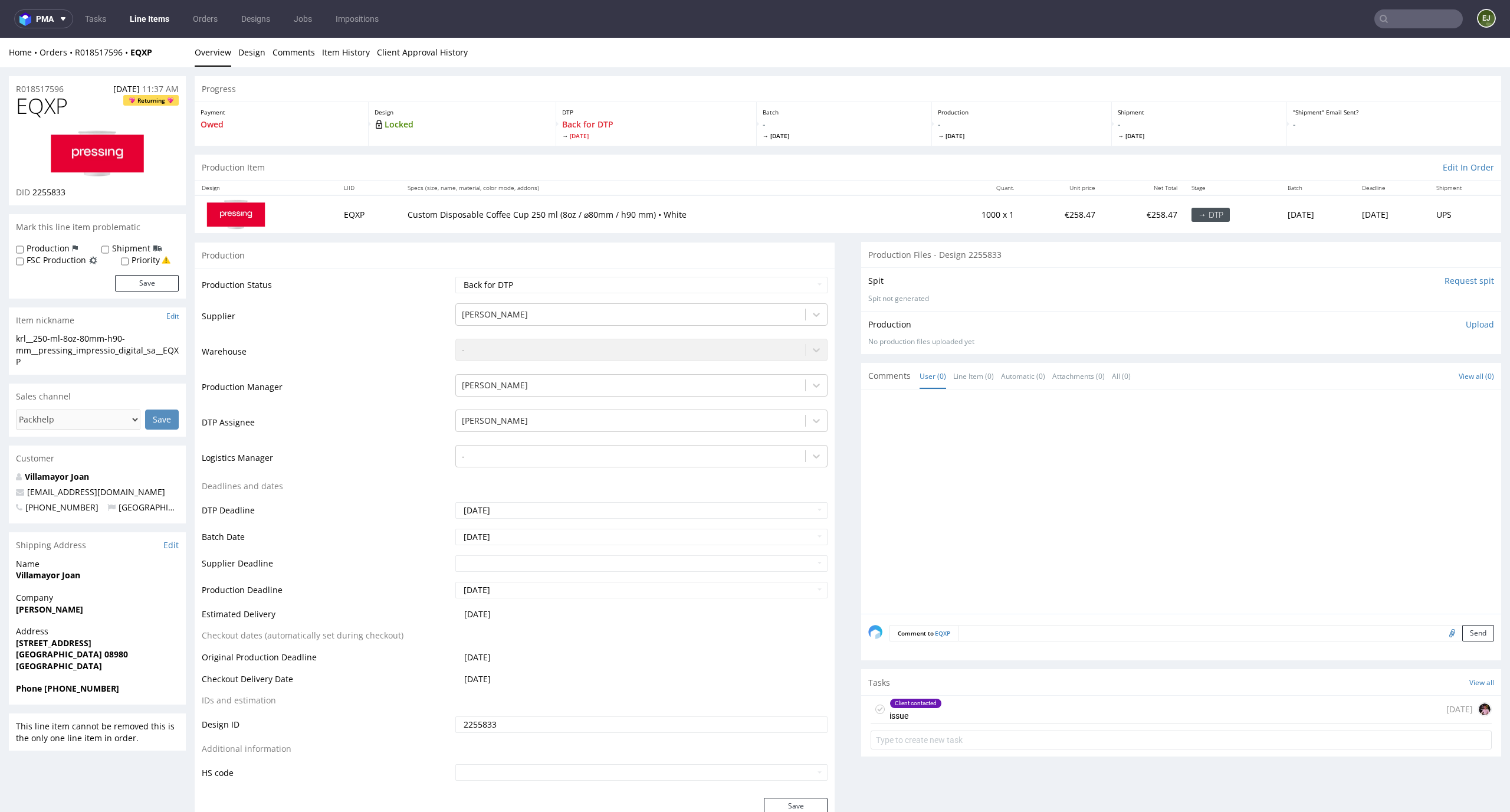
scroll to position [63, 0]
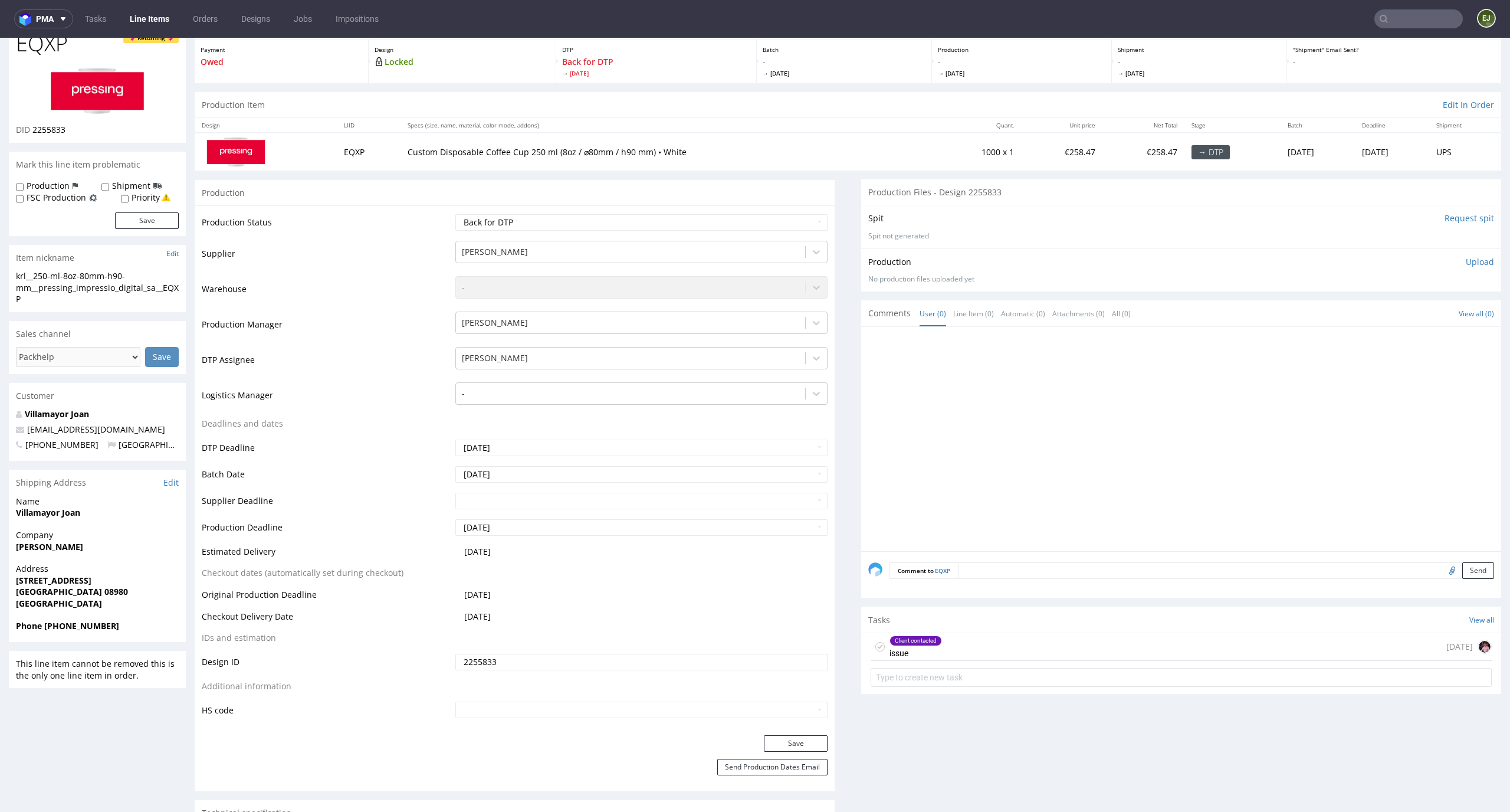
click at [950, 657] on div "Client contacted issue 6 days ago" at bounding box center [1181, 647] width 622 height 28
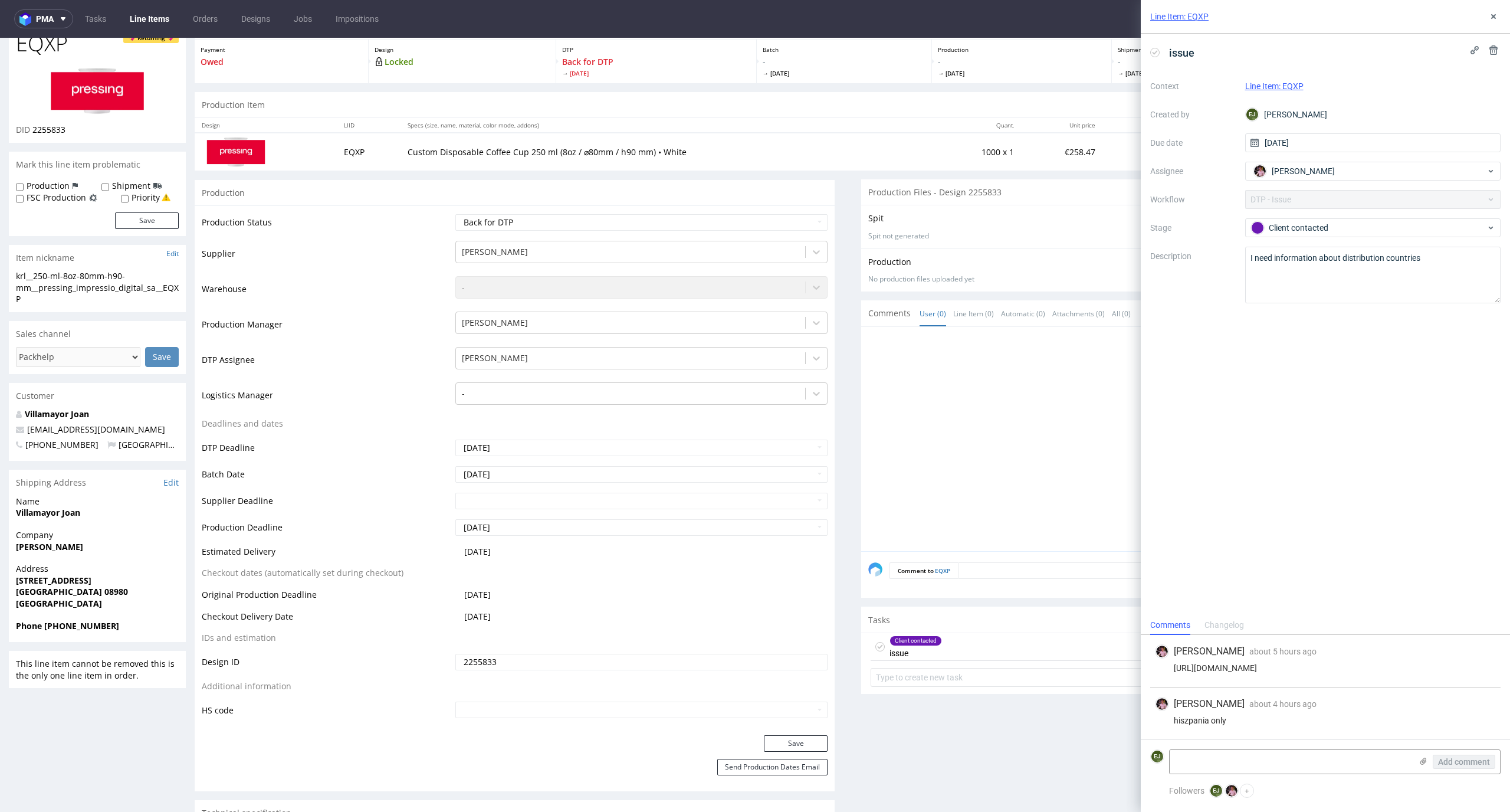
click at [1156, 54] on icon at bounding box center [1155, 52] width 10 height 10
click at [1495, 13] on icon at bounding box center [1494, 16] width 10 height 10
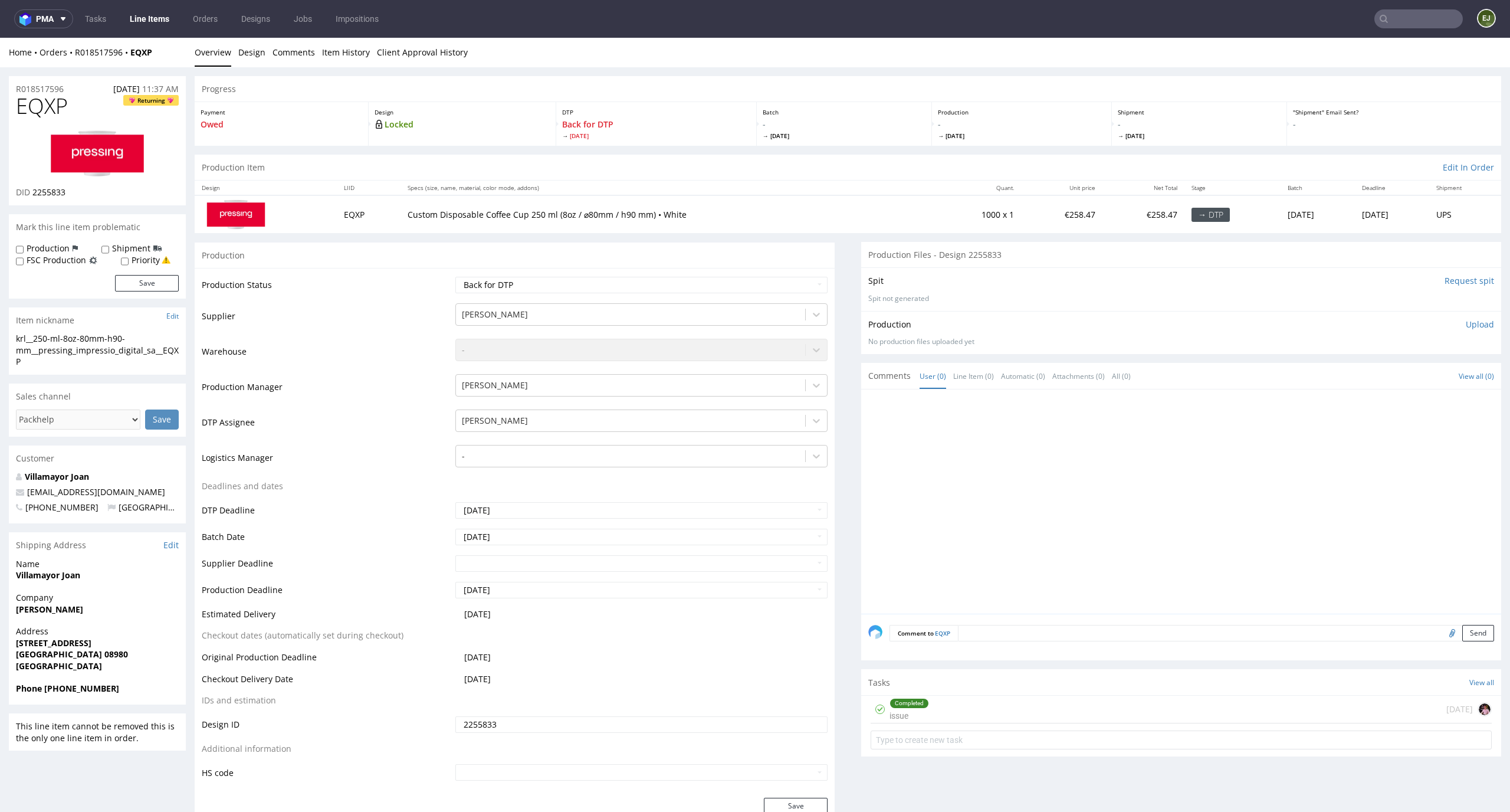
click at [109, 151] on img at bounding box center [97, 153] width 94 height 48
drag, startPoint x: 64, startPoint y: 341, endPoint x: 4, endPoint y: 338, distance: 60.1
copy div "krl__250-ml"
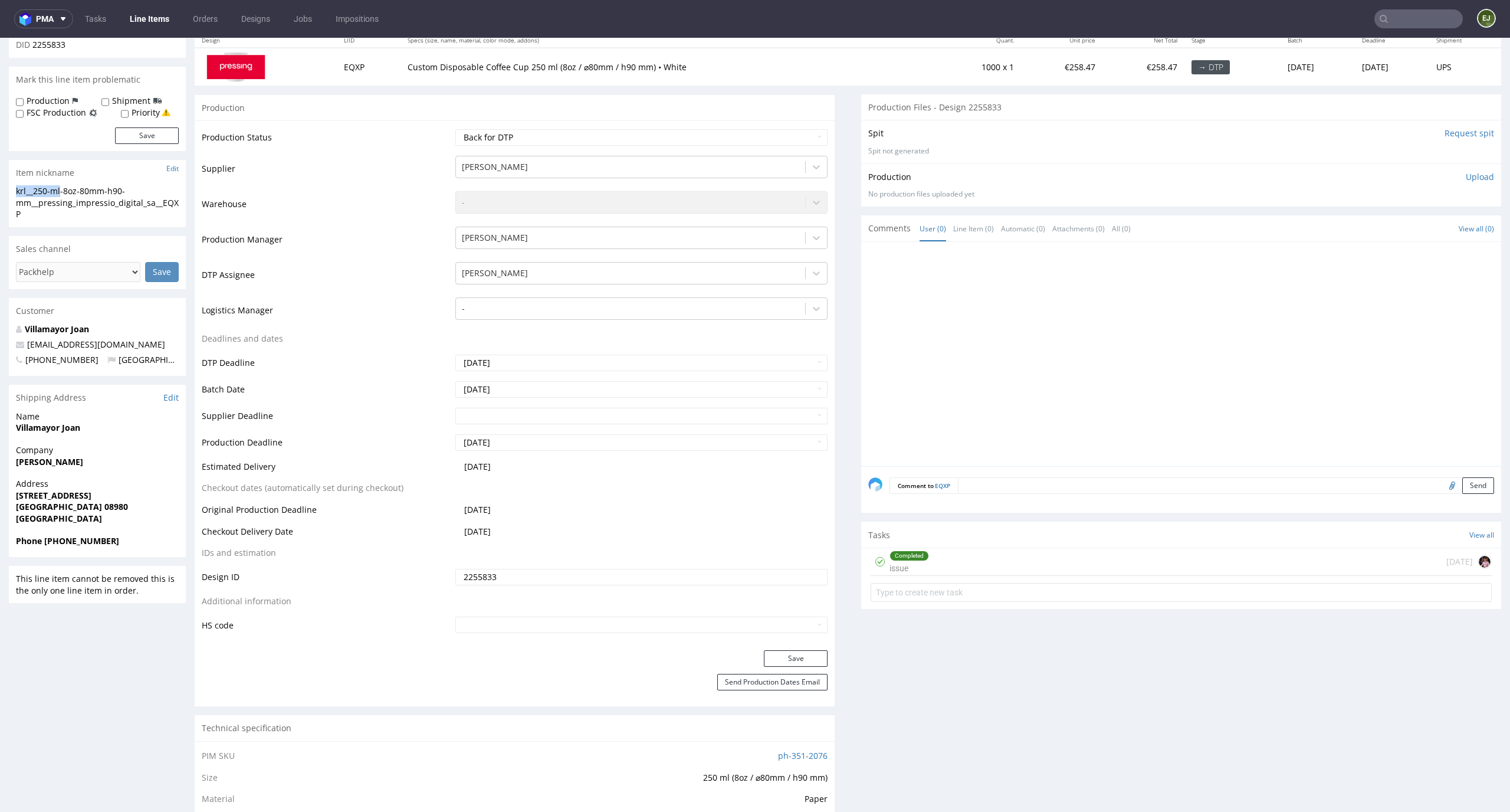
scroll to position [257, 0]
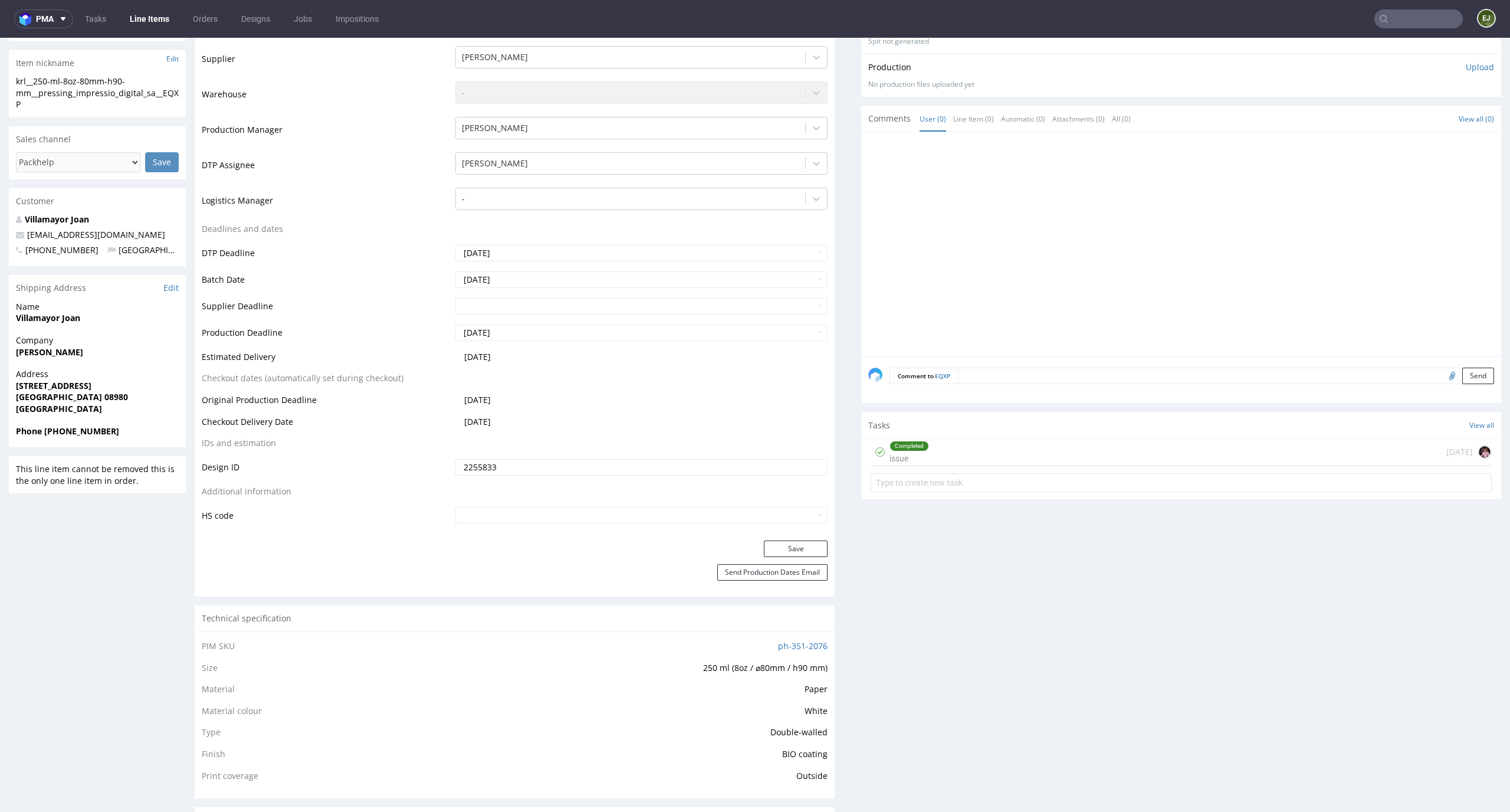
click at [1045, 578] on div "Production Files - Design 2255833 Spit Request spit Spit not generated Producti…" at bounding box center [1181, 814] width 640 height 1659
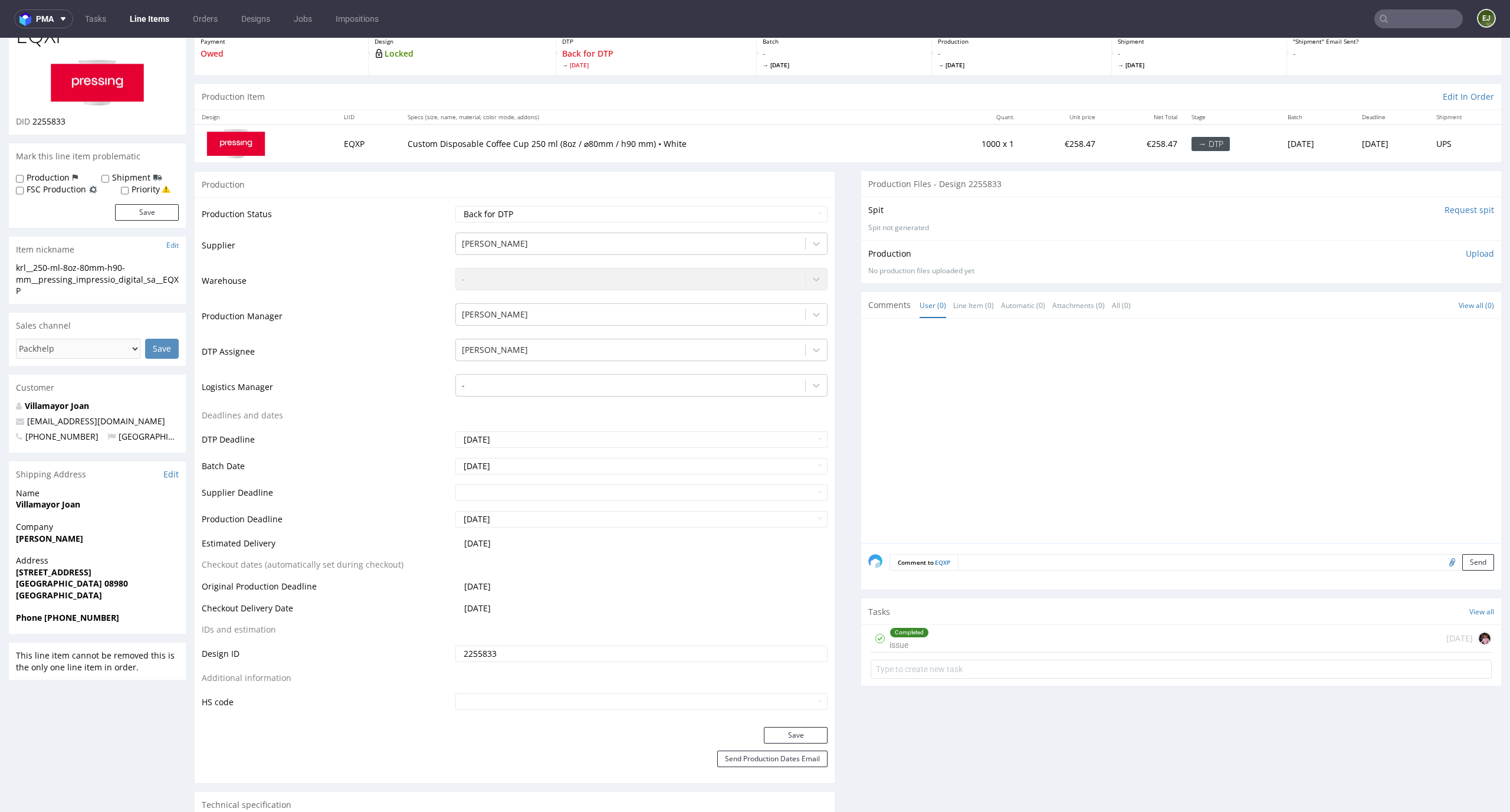
scroll to position [0, 0]
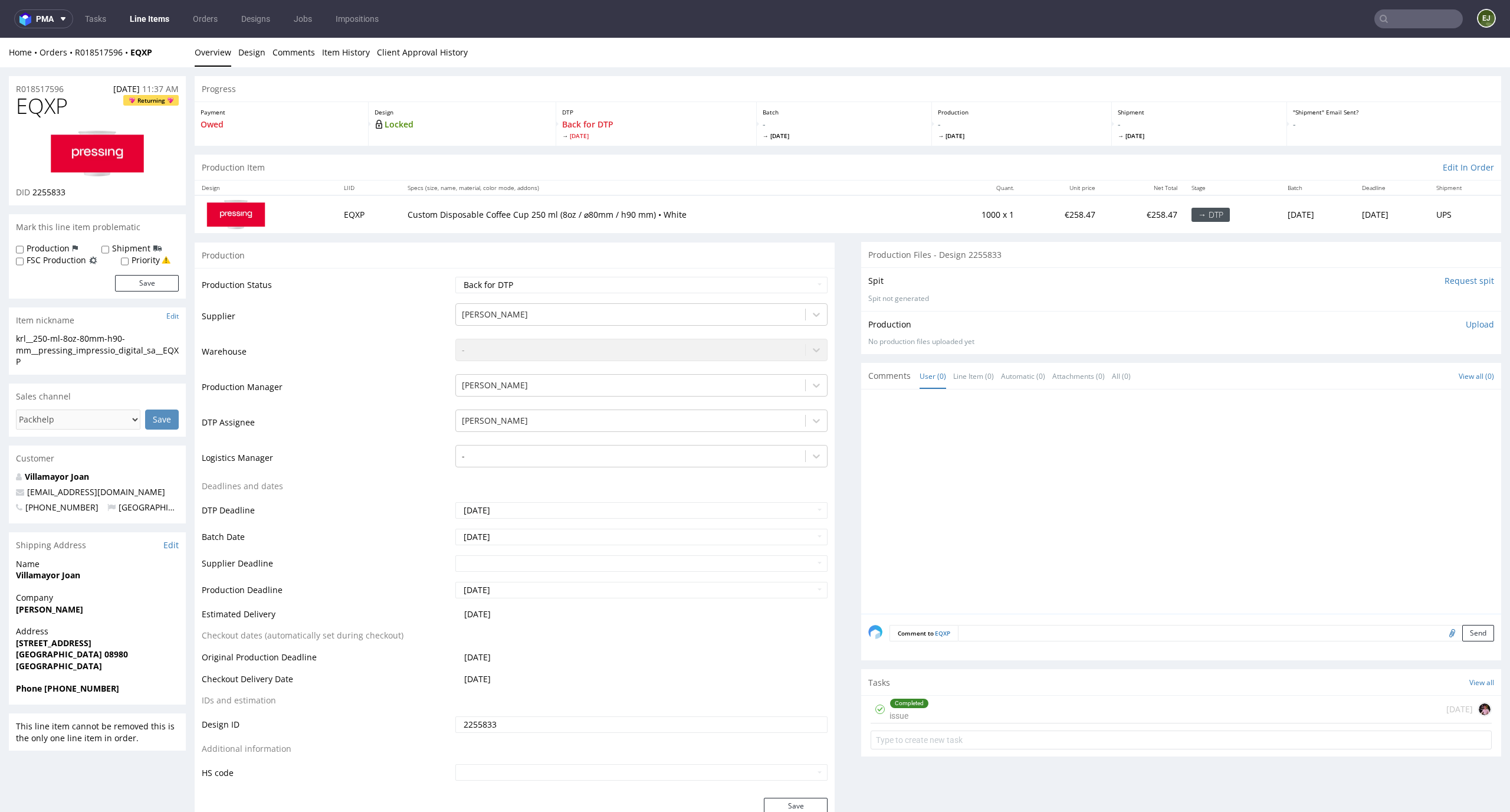
click at [145, 266] on form "Production Shipment FSC Production Priority Save" at bounding box center [97, 267] width 163 height 49
click at [149, 261] on label "Priority" at bounding box center [146, 260] width 29 height 12
click at [129, 261] on input "Priority" at bounding box center [124, 261] width 7 height 10
checkbox input "true"
click at [149, 282] on button "Save" at bounding box center [146, 283] width 64 height 16
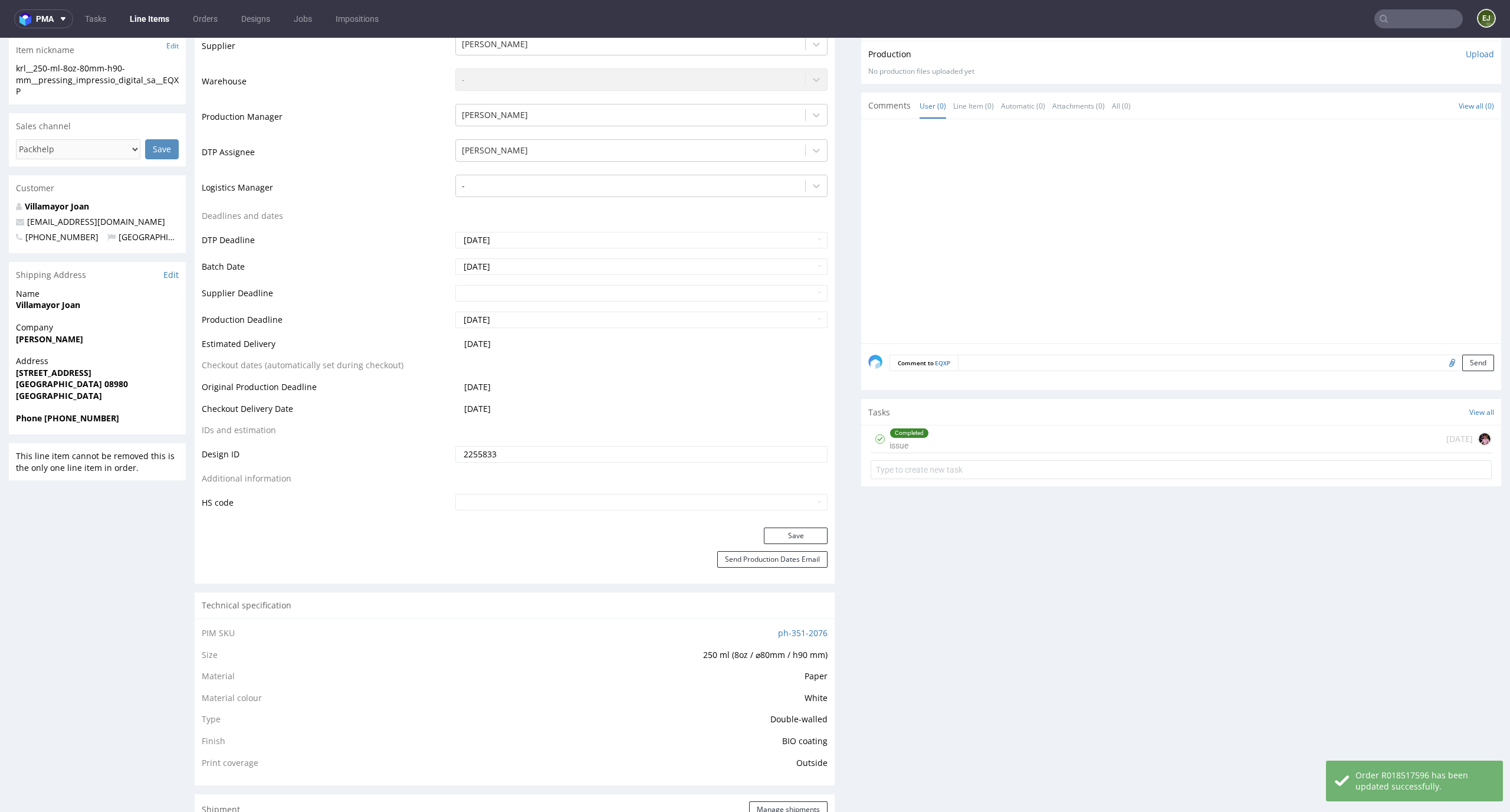
scroll to position [451, 0]
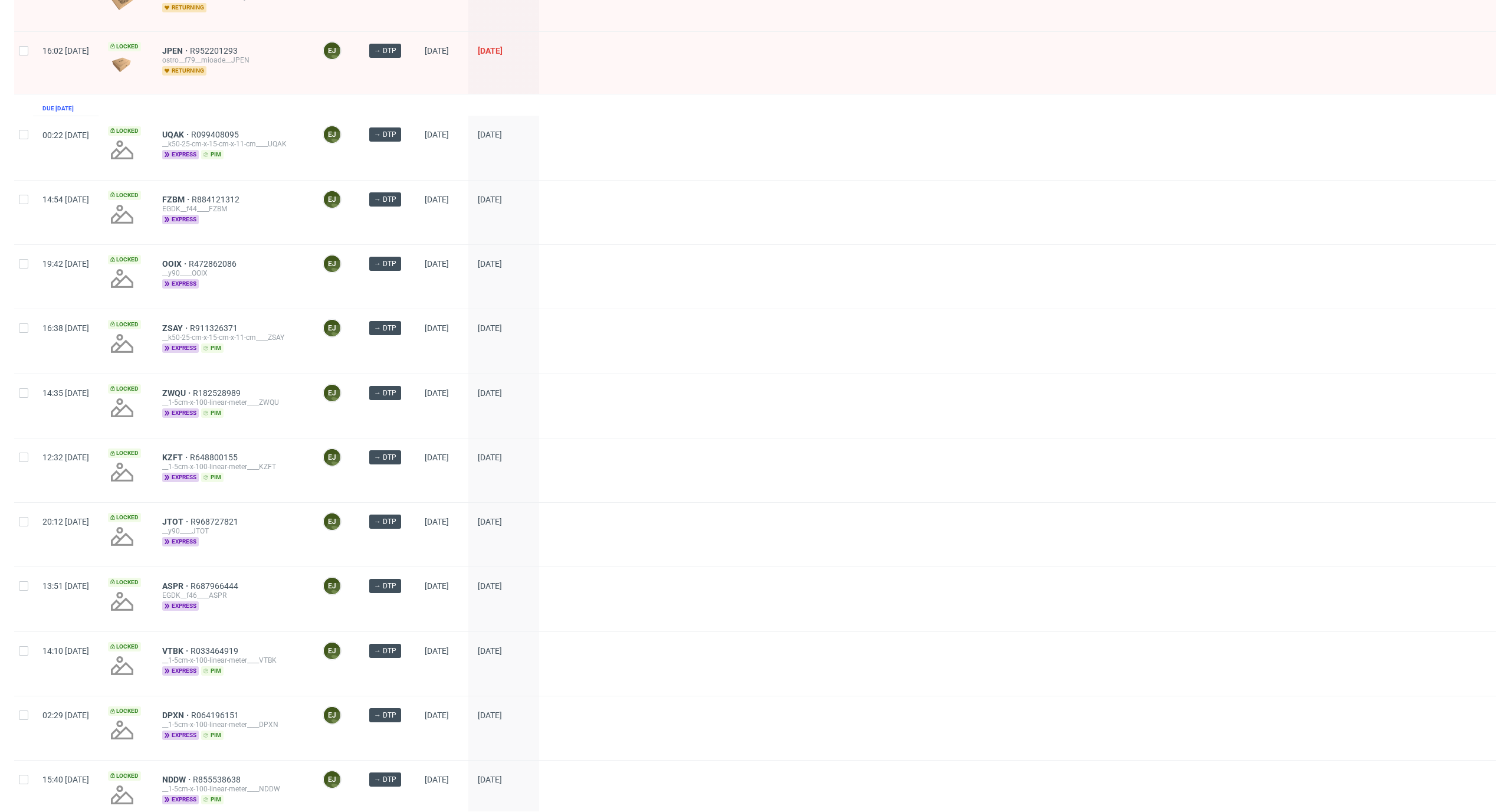
scroll to position [1414, 0]
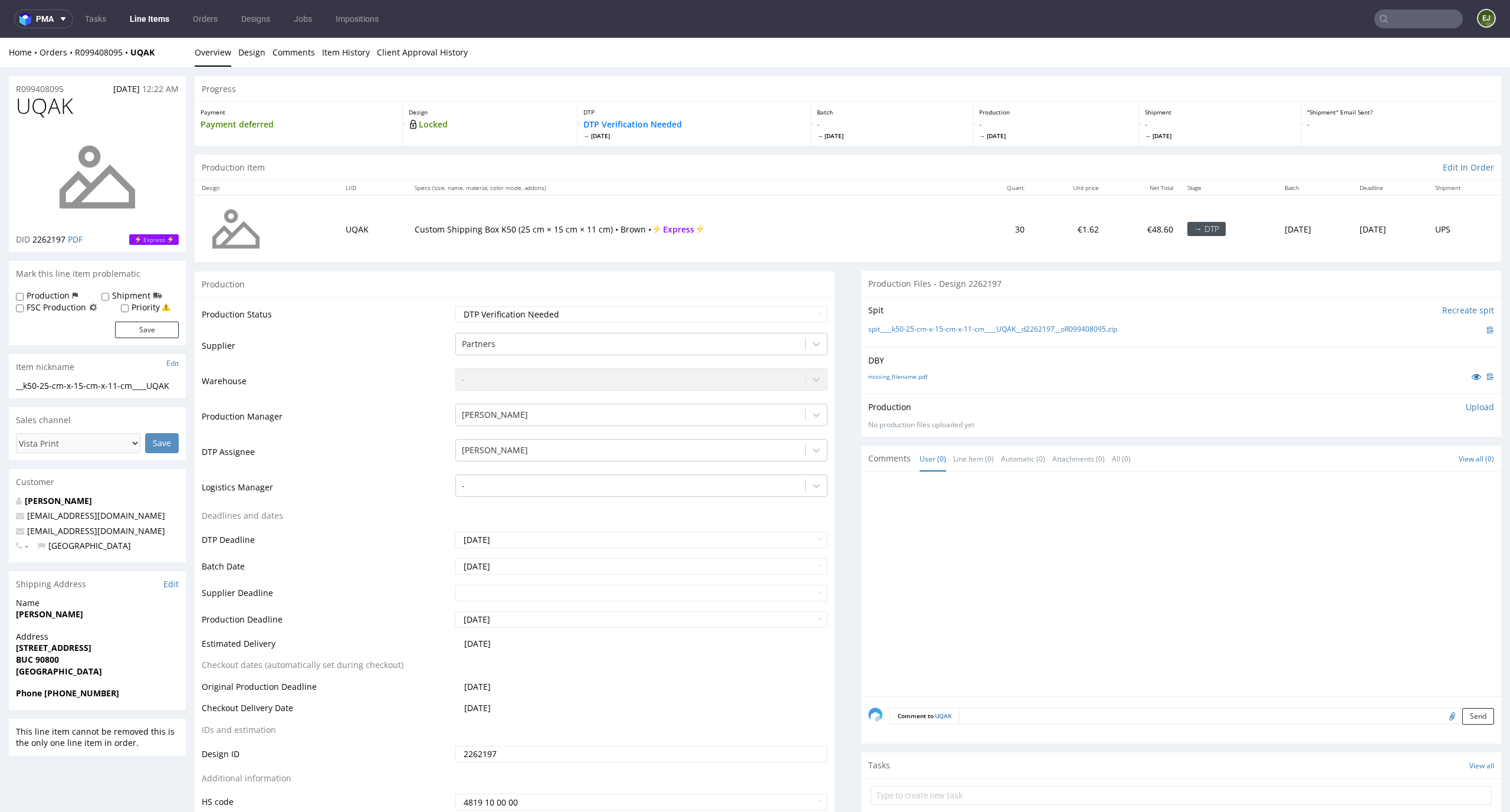
click at [906, 368] on div "DBY missing_filename.pdf" at bounding box center [1181, 370] width 640 height 46
click at [906, 374] on link "missing_filename.pdf" at bounding box center [898, 376] width 59 height 8
click at [906, 331] on link "spit____k50-25-cm-x-15-cm-x-11-cm____UQAK__d2262197__oR099408095.zip" at bounding box center [993, 330] width 249 height 10
click at [641, 245] on td "Custom Shipping Box K50 (25 cm × 15 cm × 11 cm) • Brown • Express" at bounding box center [690, 228] width 566 height 67
click at [933, 332] on link "spit____k50-25-cm-x-15-cm-x-11-cm____UQAK__d2262197__oR099408095.zip" at bounding box center [993, 330] width 249 height 10
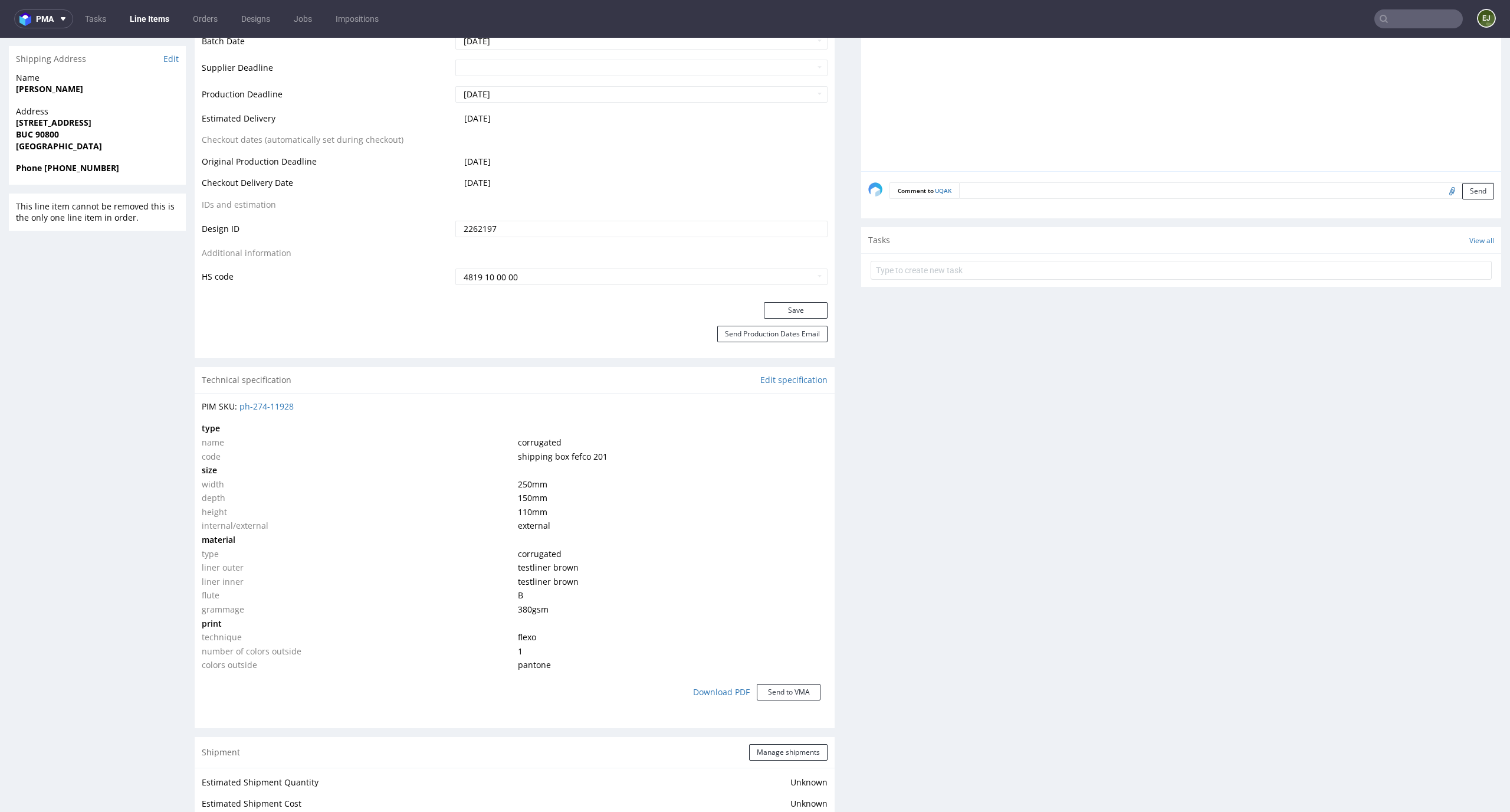
scroll to position [547, 0]
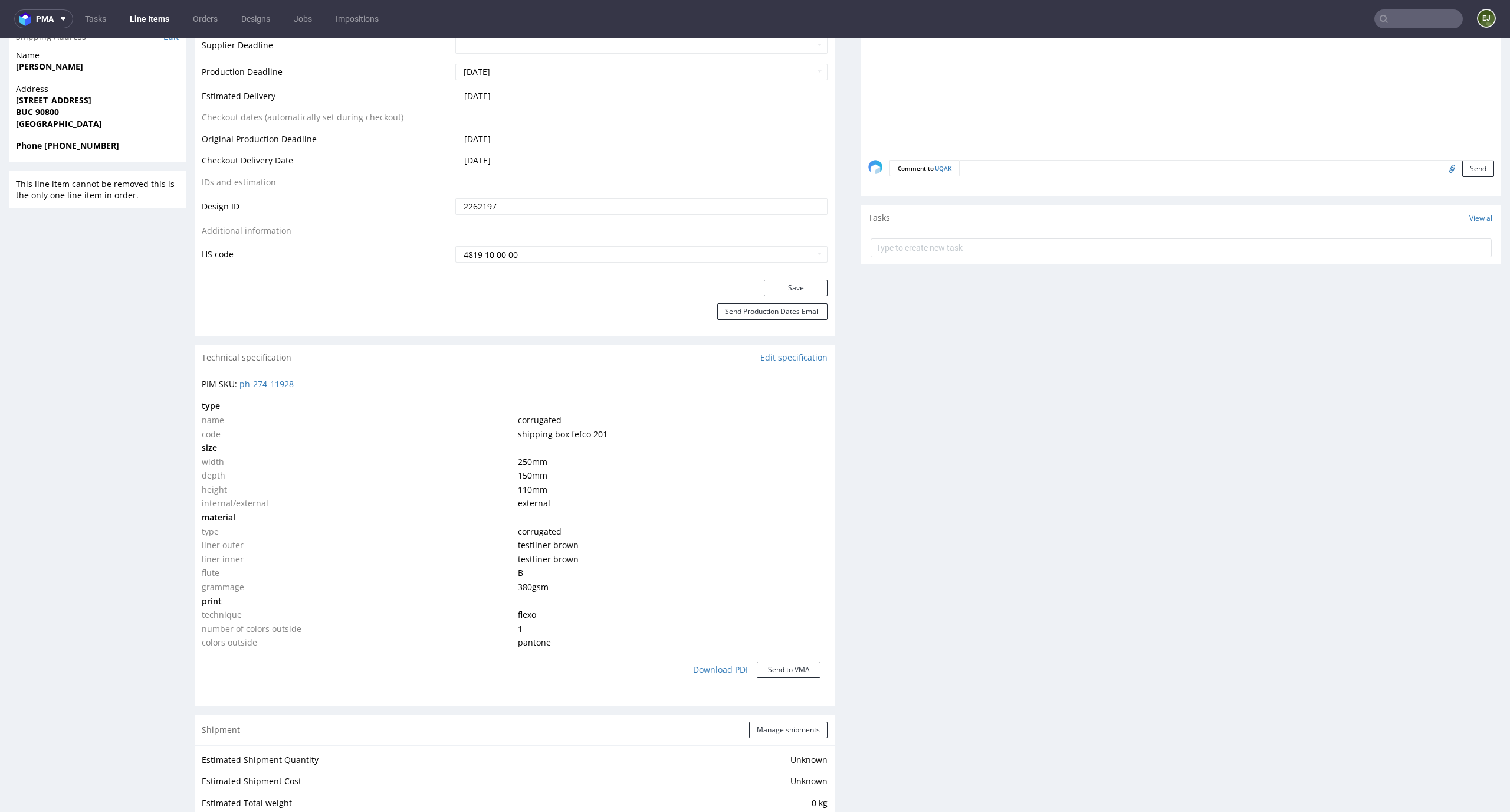
click at [848, 648] on div "Progress Payment Payment deferred Design Locked DTP DTP Verification Needed Fri…" at bounding box center [848, 588] width 1307 height 2120
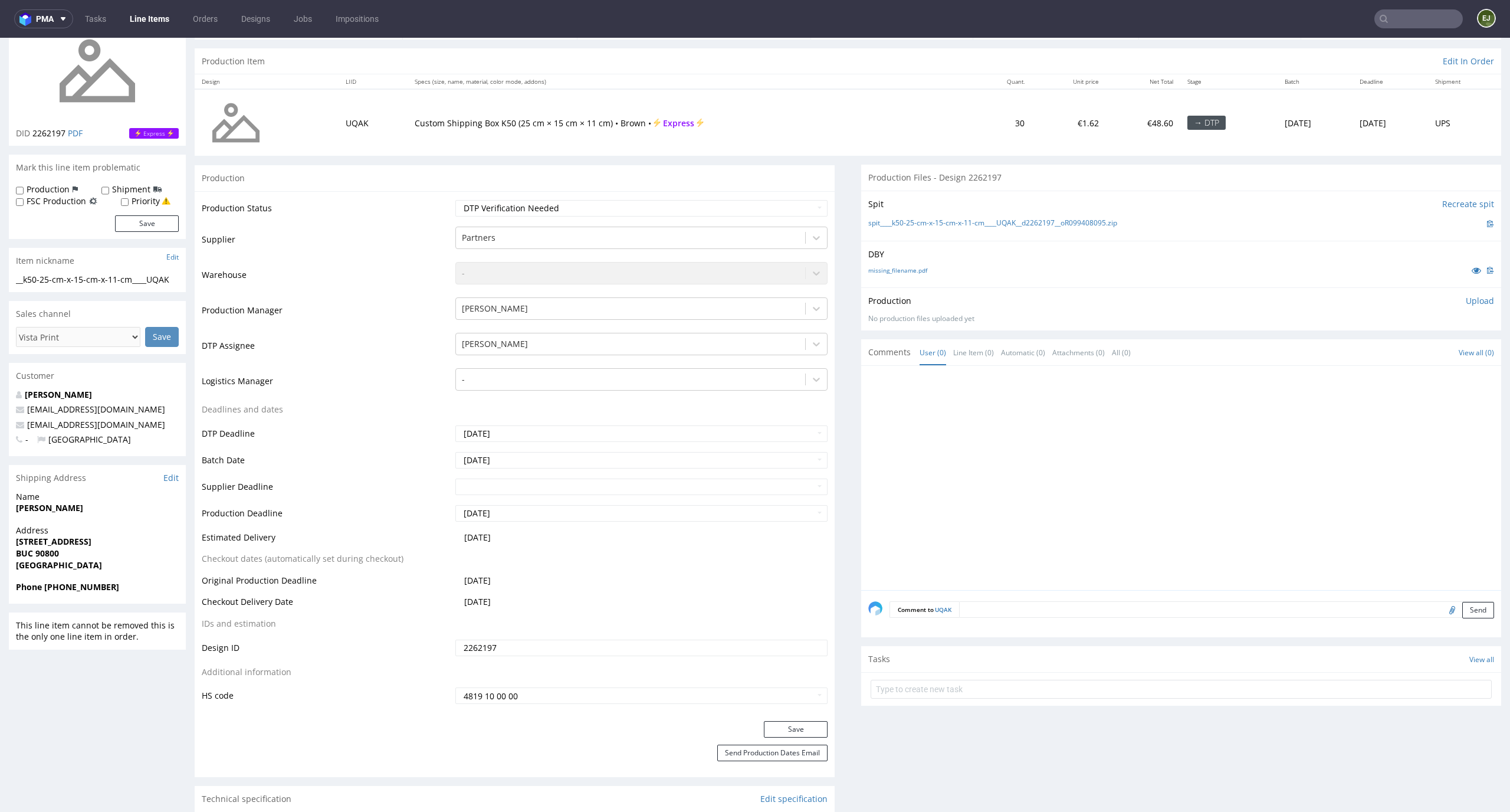
scroll to position [151, 0]
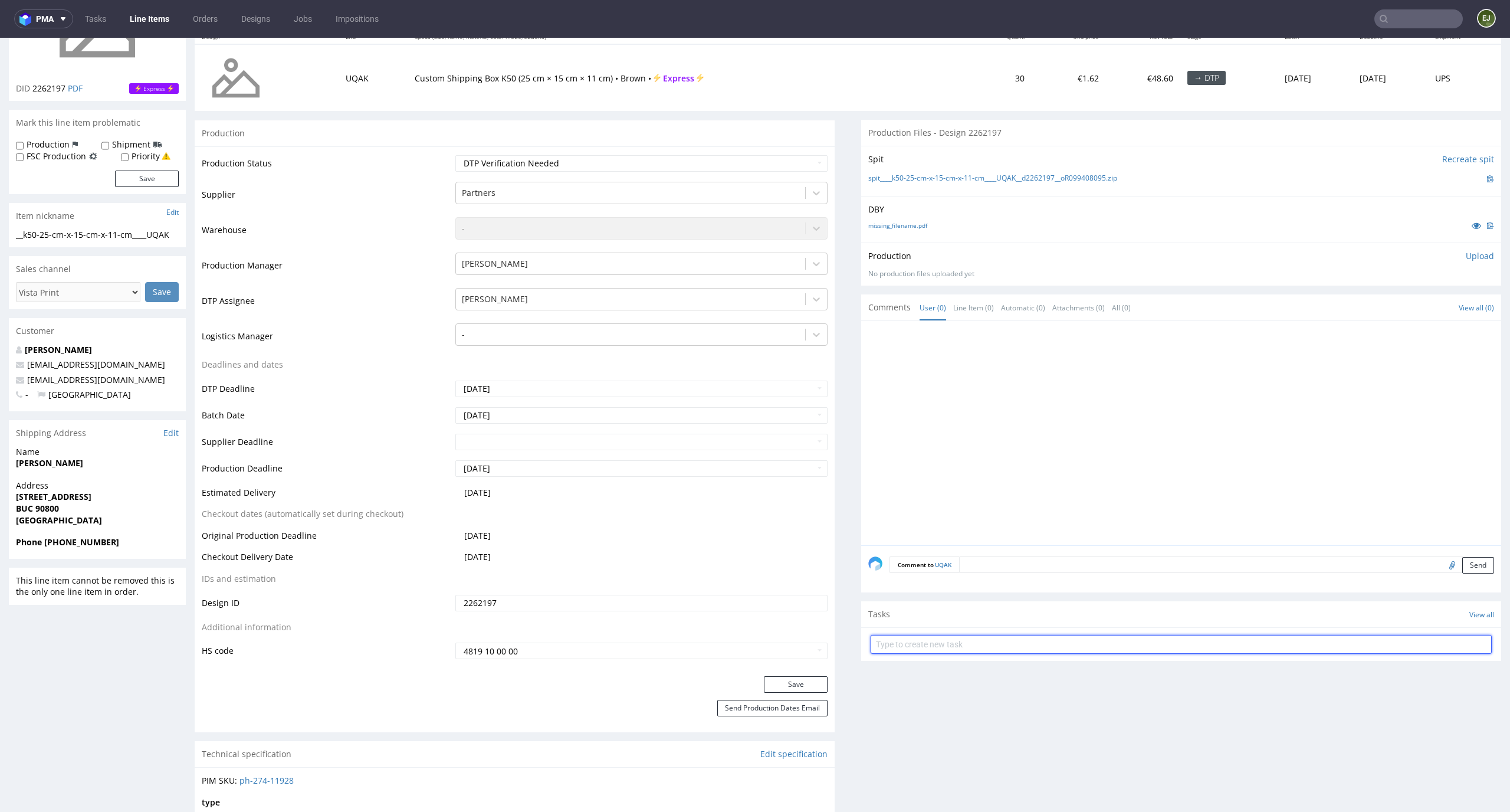
click at [950, 648] on input "text" at bounding box center [1181, 644] width 622 height 19
type input "vista print order to cancel"
click at [1022, 649] on input "vista print order to cancel" at bounding box center [1181, 644] width 622 height 19
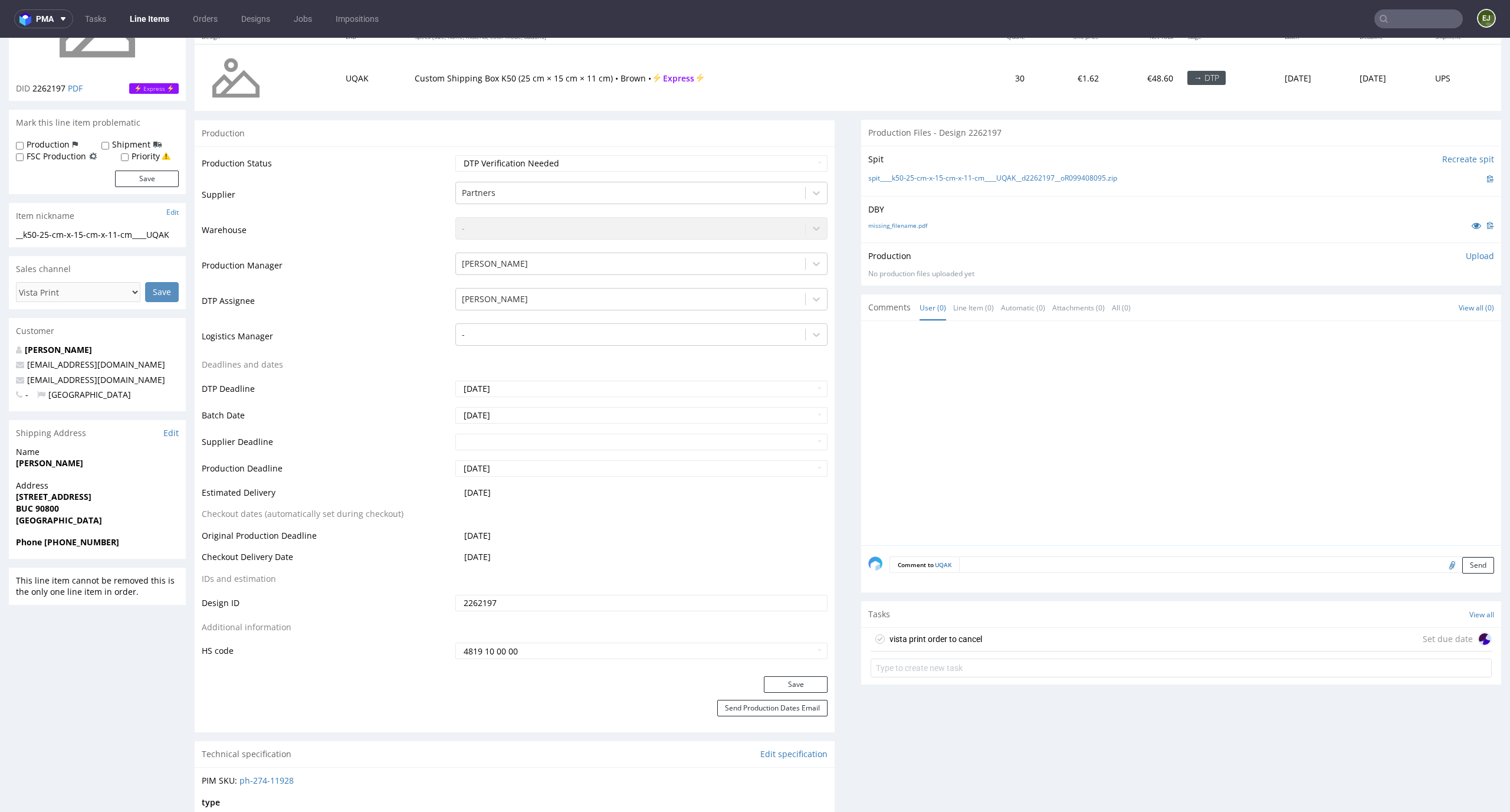
click at [1000, 638] on div "vista print order to cancel Set due date" at bounding box center [1181, 639] width 622 height 24
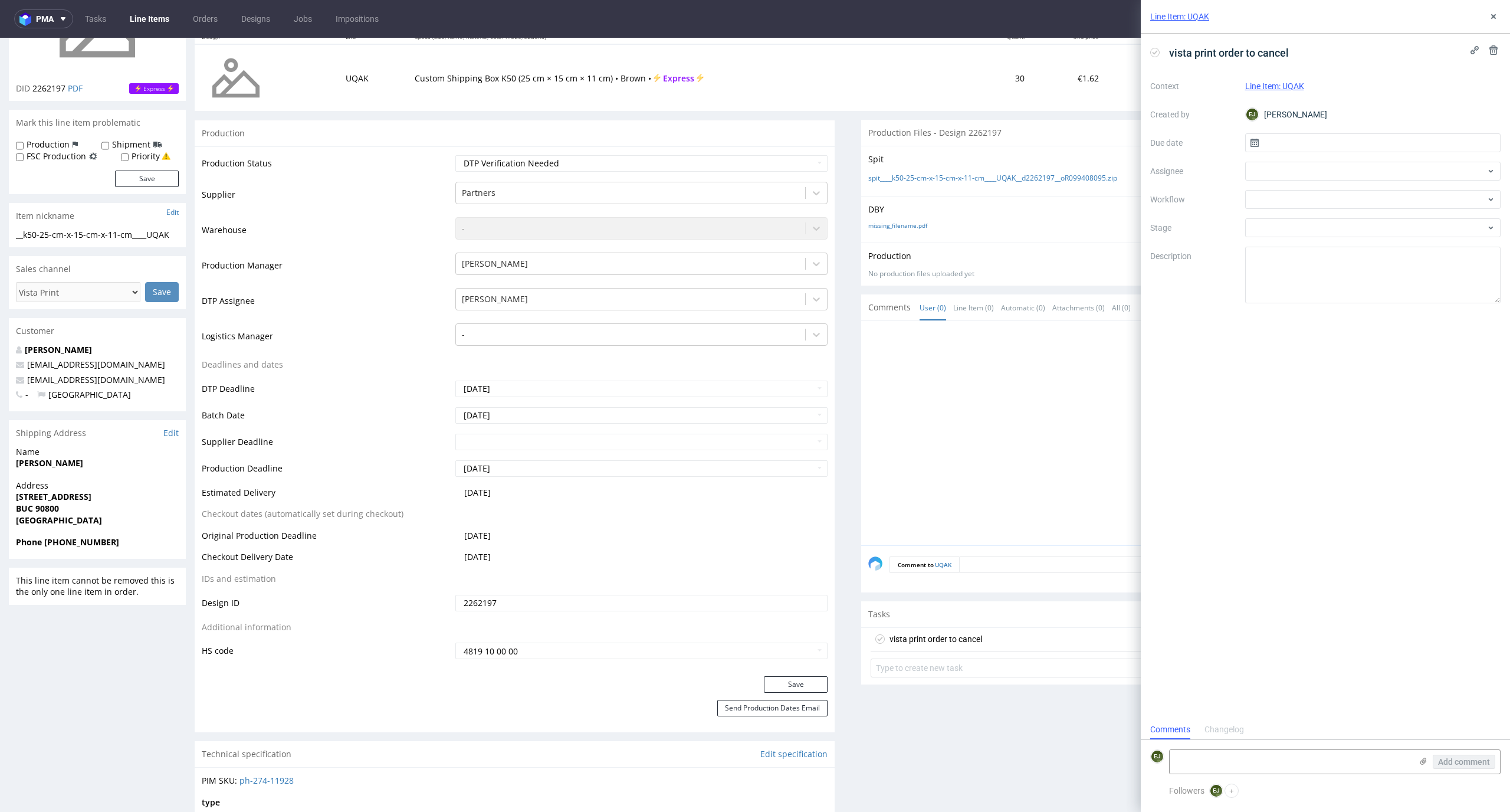
scroll to position [10, 0]
click at [1307, 144] on input "text" at bounding box center [1373, 143] width 256 height 19
click at [1402, 261] on button "19" at bounding box center [1411, 262] width 18 height 19
click at [1374, 141] on input "19/09/2025" at bounding box center [1373, 143] width 256 height 19
click at [1391, 260] on span "18" at bounding box center [1392, 262] width 10 height 12
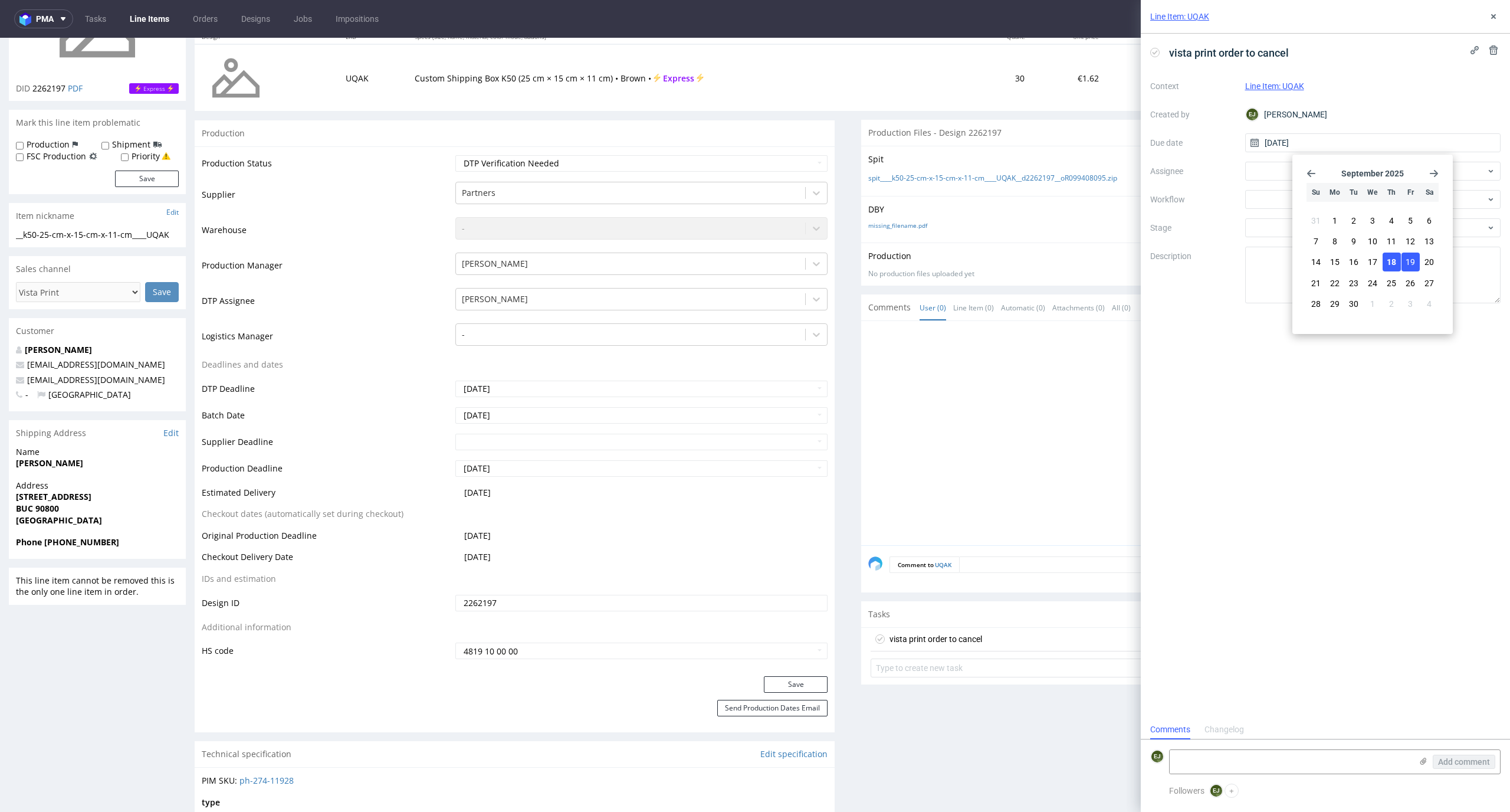
type input "18/09/2025"
click at [1322, 193] on div at bounding box center [1373, 199] width 256 height 19
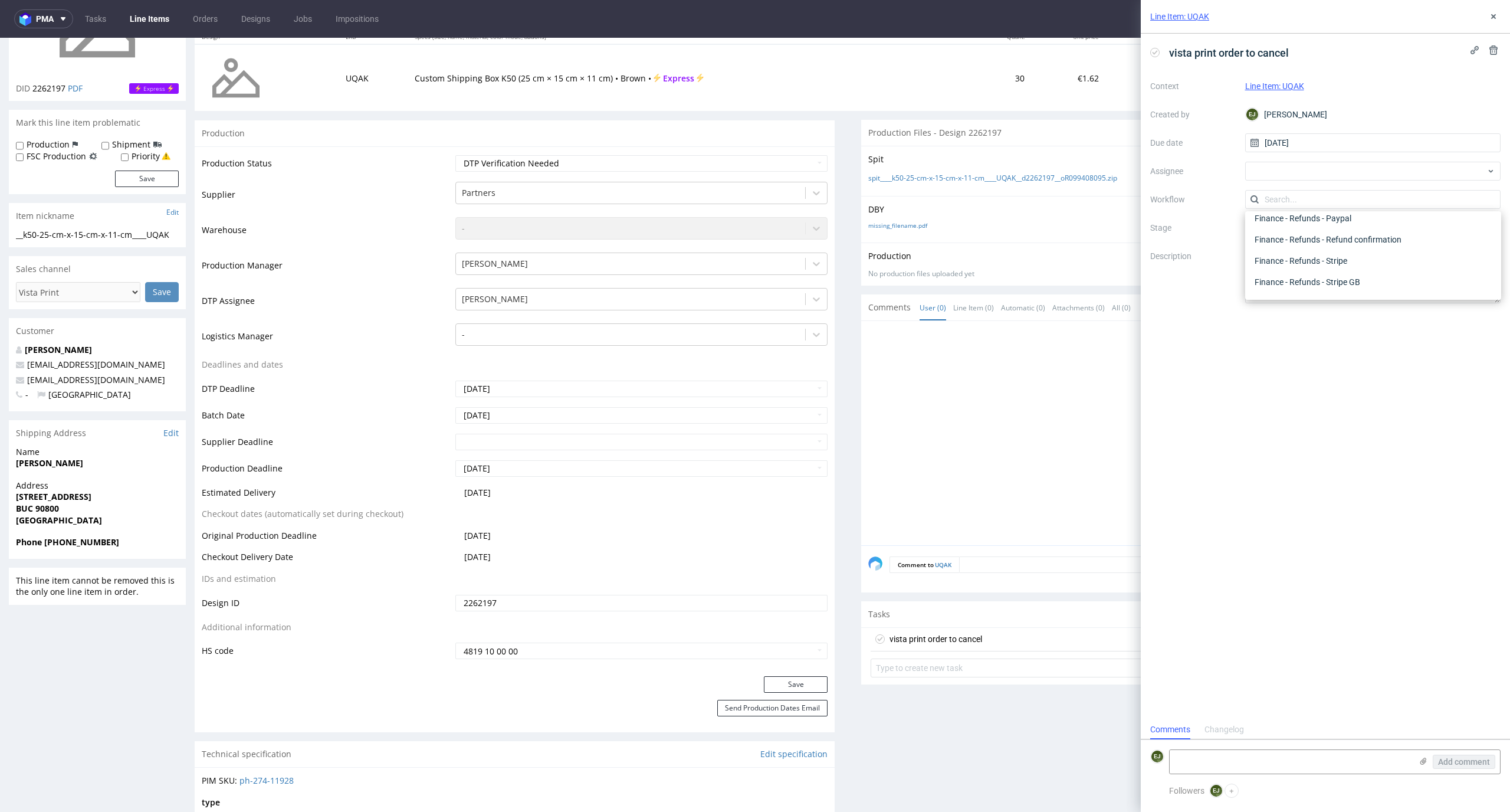
scroll to position [0, 0]
click at [1352, 259] on div "DTP - Issue" at bounding box center [1373, 263] width 246 height 21
click at [1278, 752] on textarea at bounding box center [1291, 761] width 242 height 24
paste textarea "Colorful design for single-color printing"
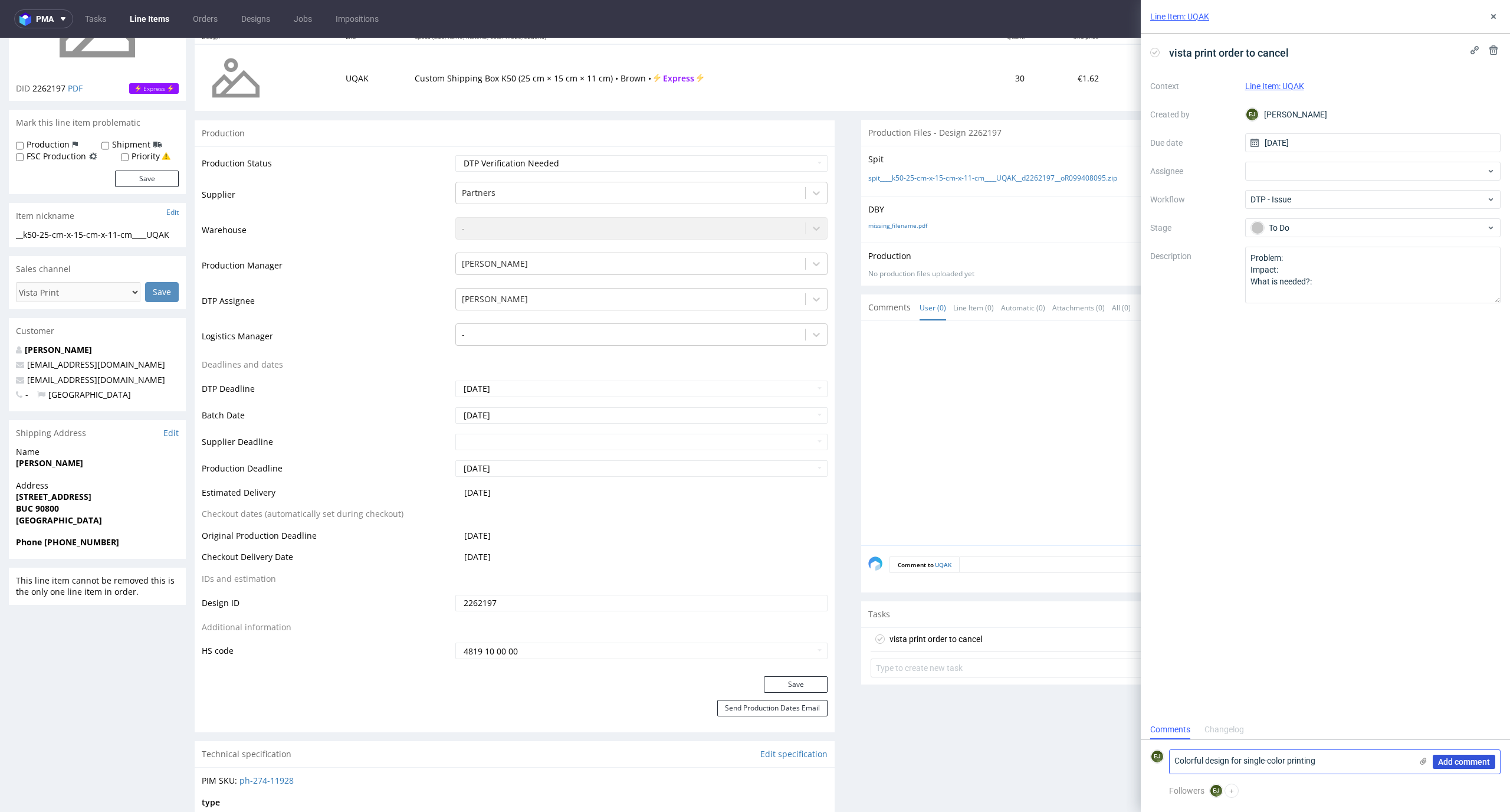
type textarea "Colorful design for single-color printing"
click at [1453, 759] on span "Add comment" at bounding box center [1464, 761] width 52 height 8
click at [1498, 10] on button at bounding box center [1493, 16] width 14 height 14
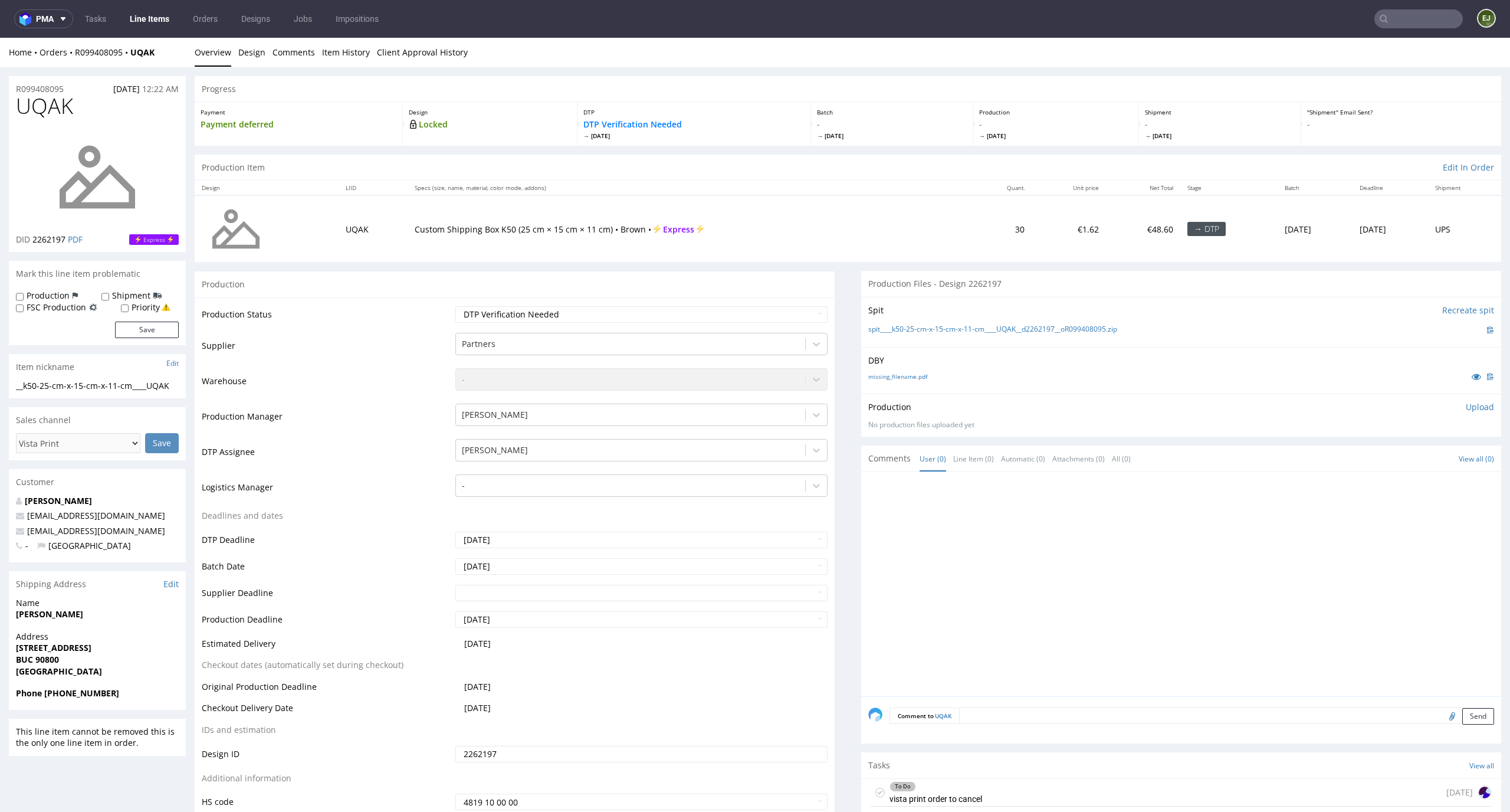
click at [822, 213] on td "Custom Shipping Box K50 (25 cm × 15 cm × 11 cm) • Brown • Express" at bounding box center [690, 228] width 566 height 67
click at [705, 317] on select "Waiting for Artwork Waiting for Diecut Waiting for Mockup Waiting for DTP Waiti…" at bounding box center [641, 314] width 373 height 16
select select "dtp_issue"
click at [455, 306] on select "Waiting for Artwork Waiting for Diecut Waiting for Mockup Waiting for DTP Waiti…" at bounding box center [641, 314] width 373 height 16
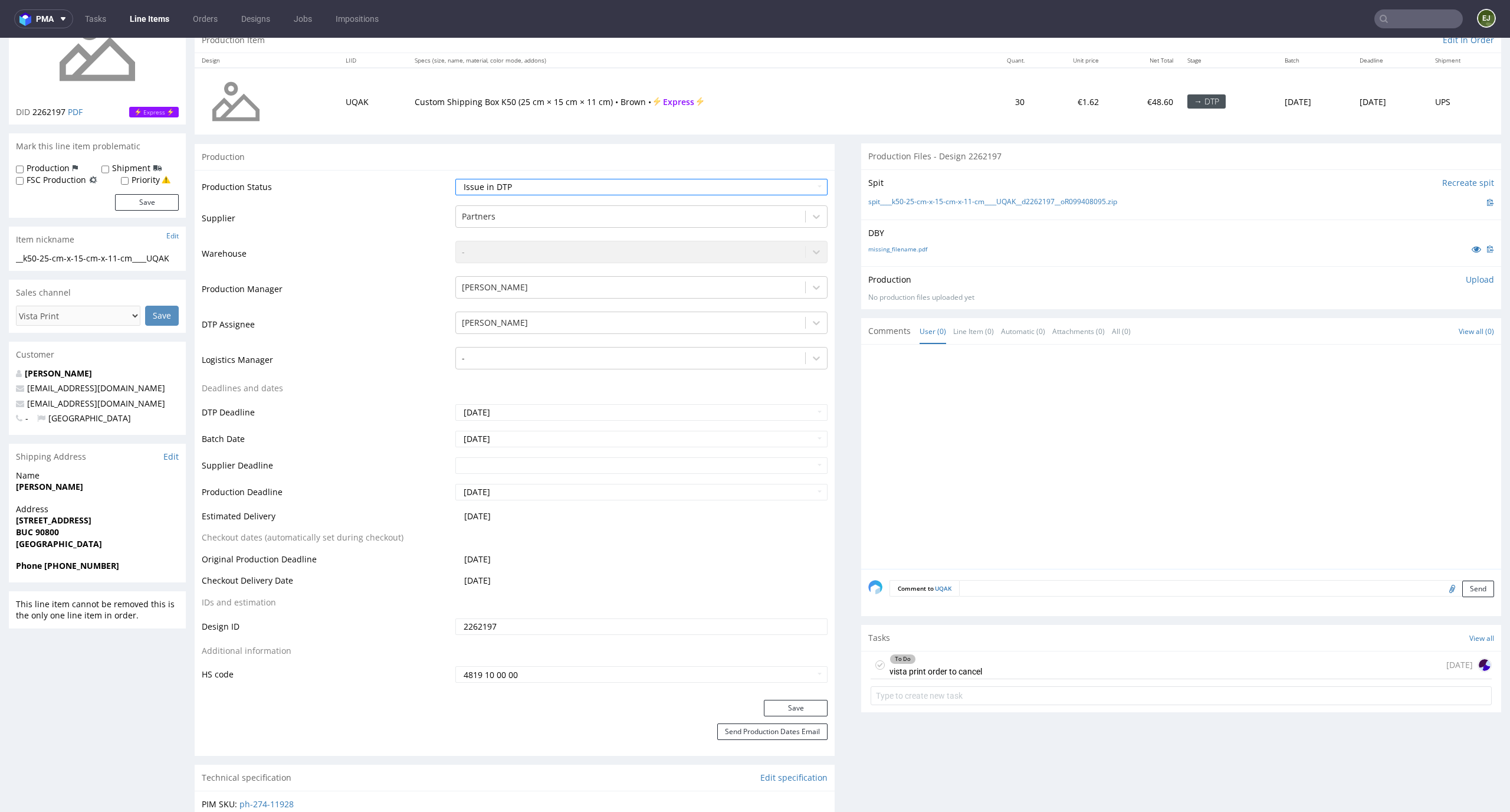
scroll to position [202, 0]
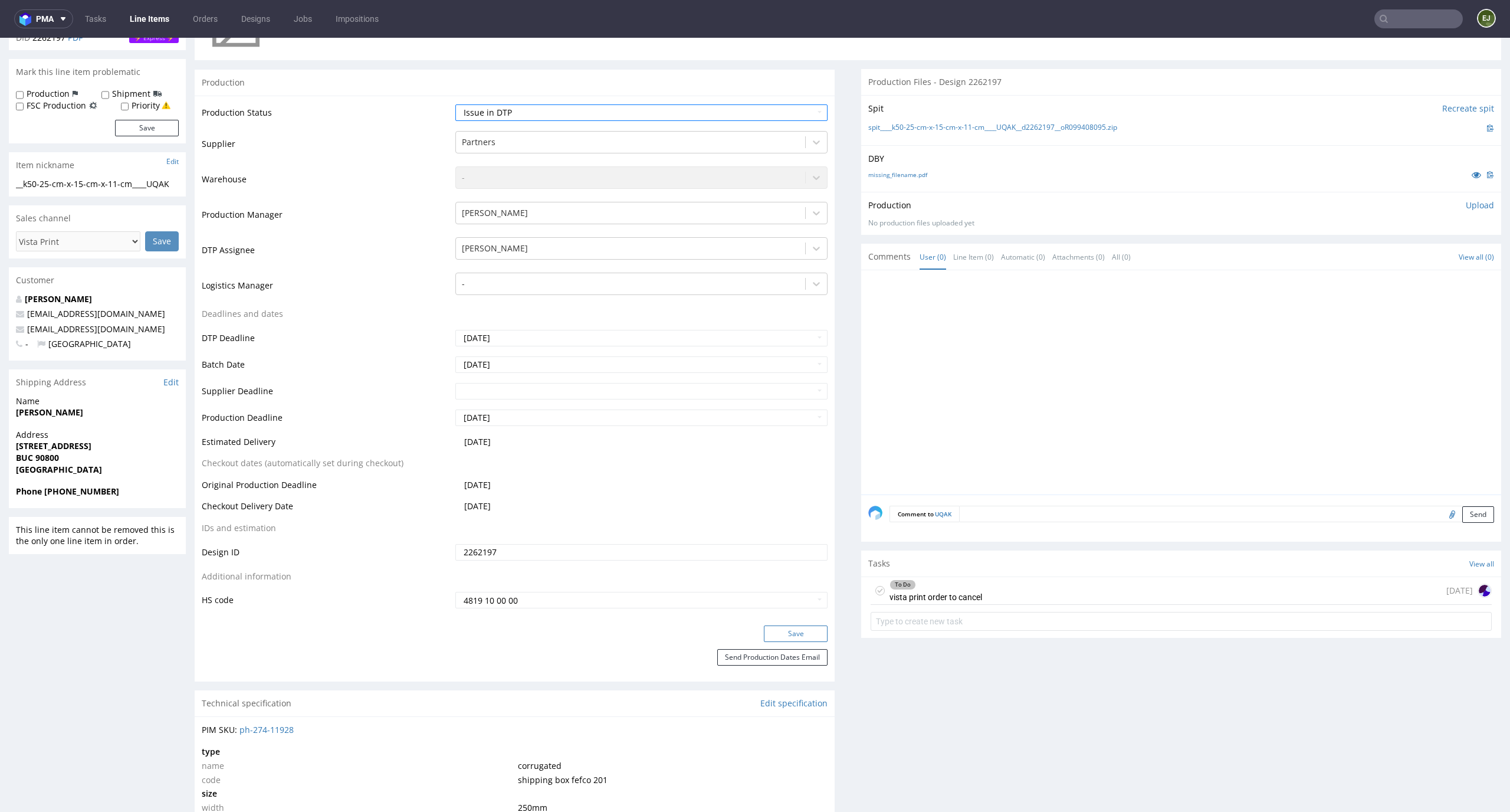
click at [808, 635] on button "Save" at bounding box center [796, 633] width 64 height 16
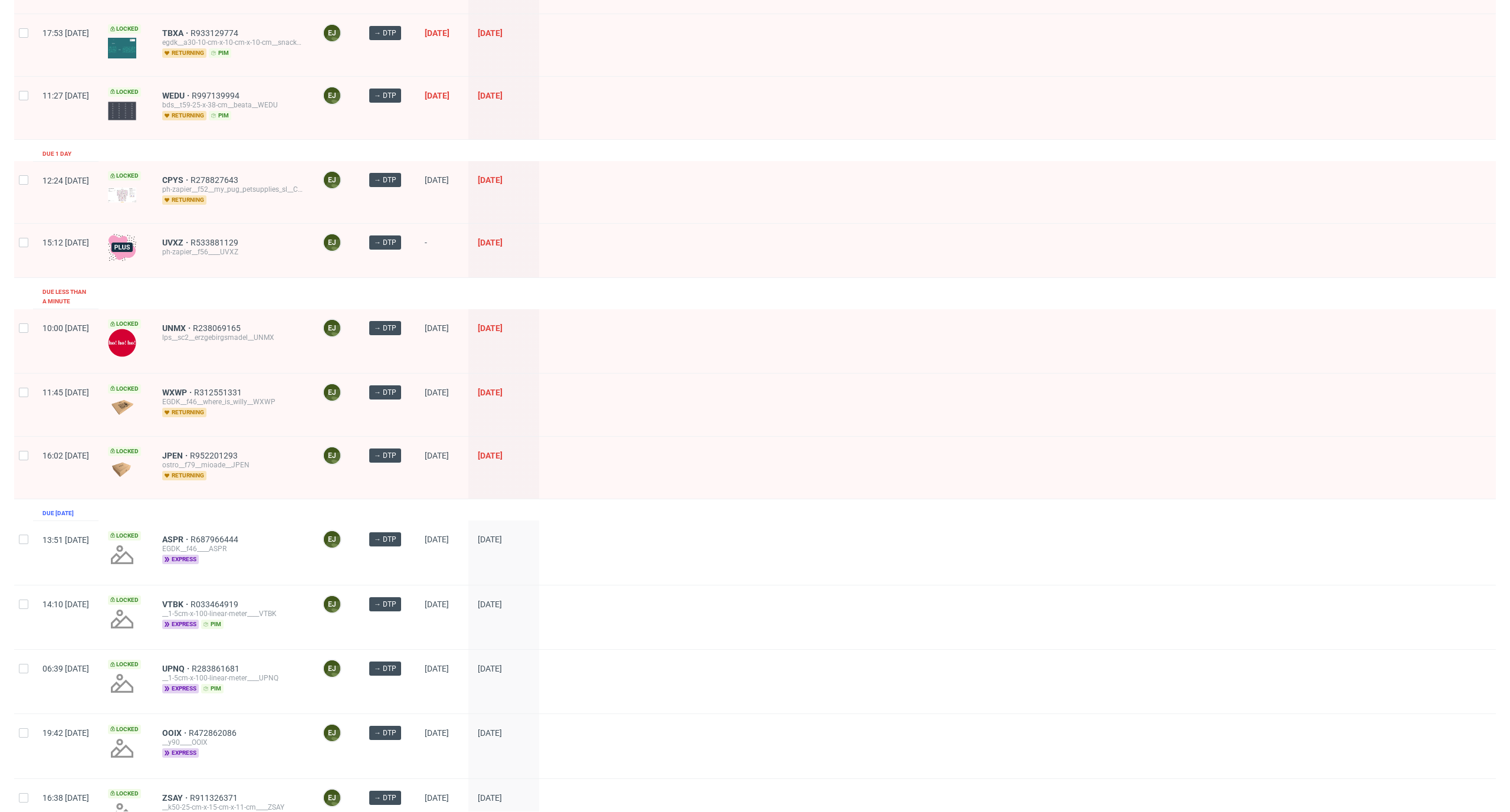
scroll to position [1414, 0]
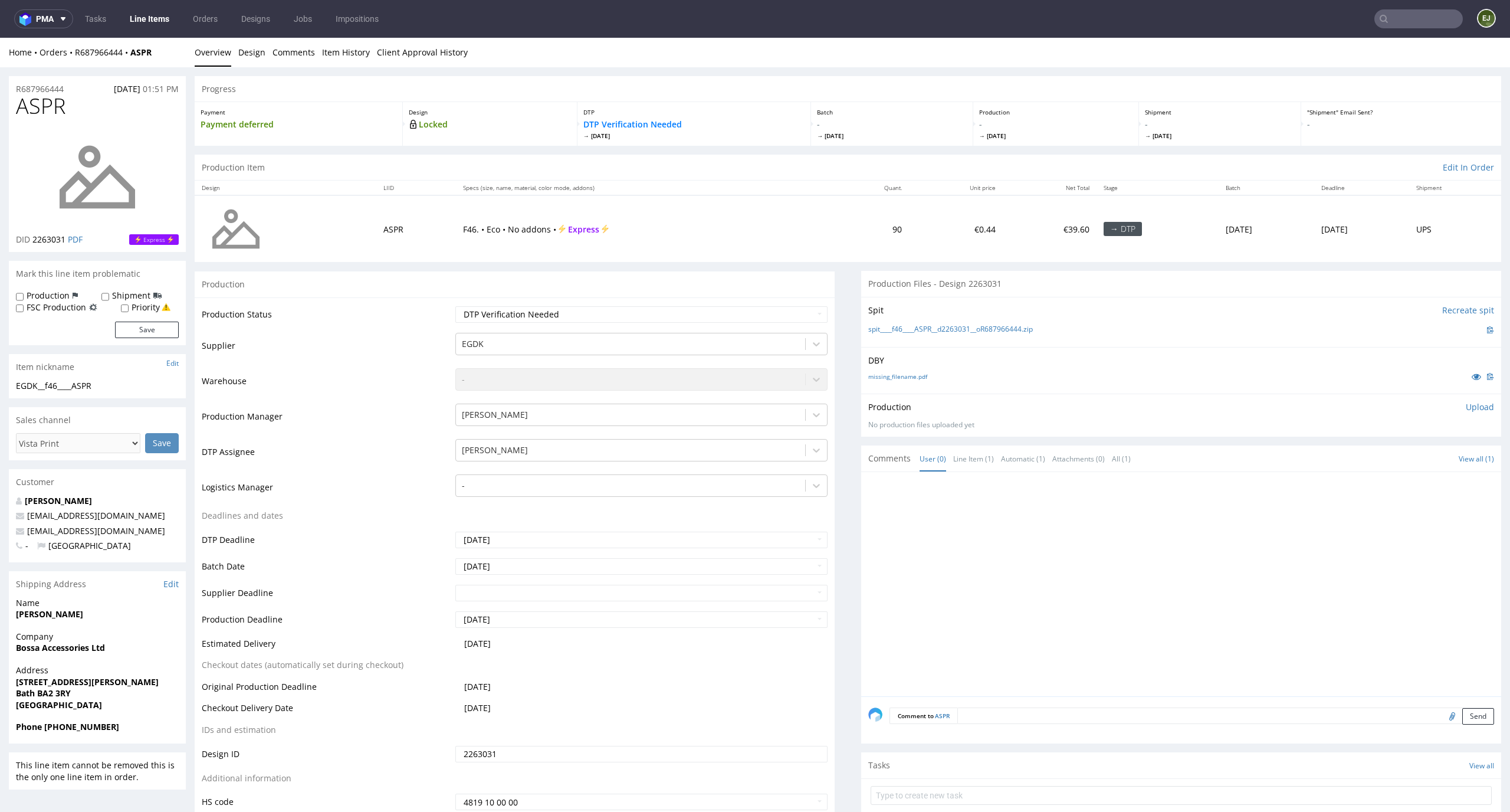
click at [893, 381] on div "missing_filename.pdf" at bounding box center [1181, 377] width 626 height 13
click at [899, 374] on link "missing_filename.pdf" at bounding box center [898, 376] width 59 height 8
click at [921, 325] on link "spit____f46____ASPR__d2263031__oR687966444.zip" at bounding box center [951, 330] width 165 height 10
click at [1466, 405] on p "Upload" at bounding box center [1480, 407] width 29 height 12
click at [1394, 449] on form "Add files Upload now" at bounding box center [1181, 449] width 626 height 39
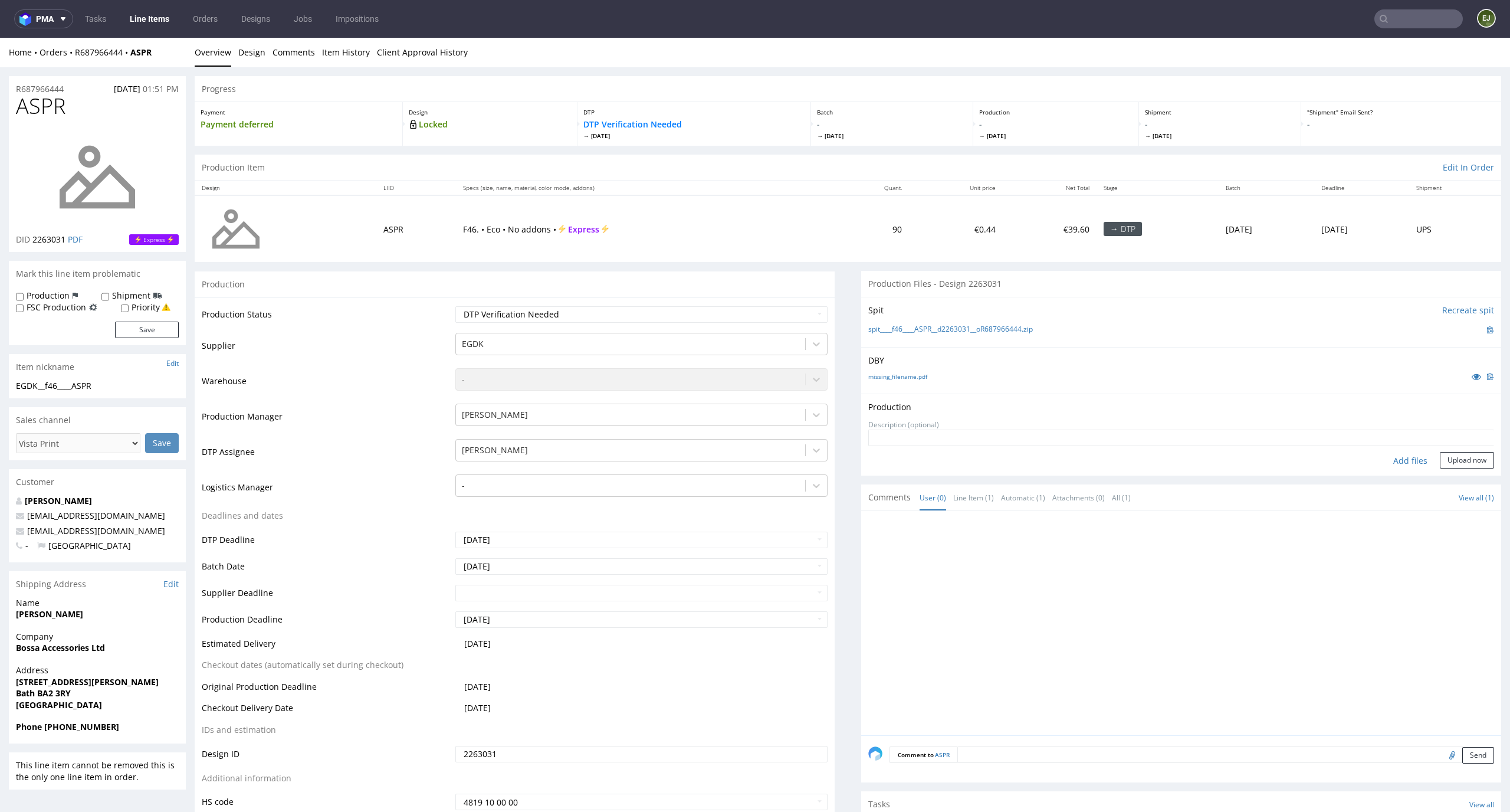
click at [1391, 457] on div "Add files" at bounding box center [1411, 460] width 59 height 18
type input "C:\fakepath\EGDK__f46____ASPR__d2263031__oR687966444__latest__outside.pdf"
click at [1464, 479] on button "Upload now" at bounding box center [1467, 479] width 54 height 16
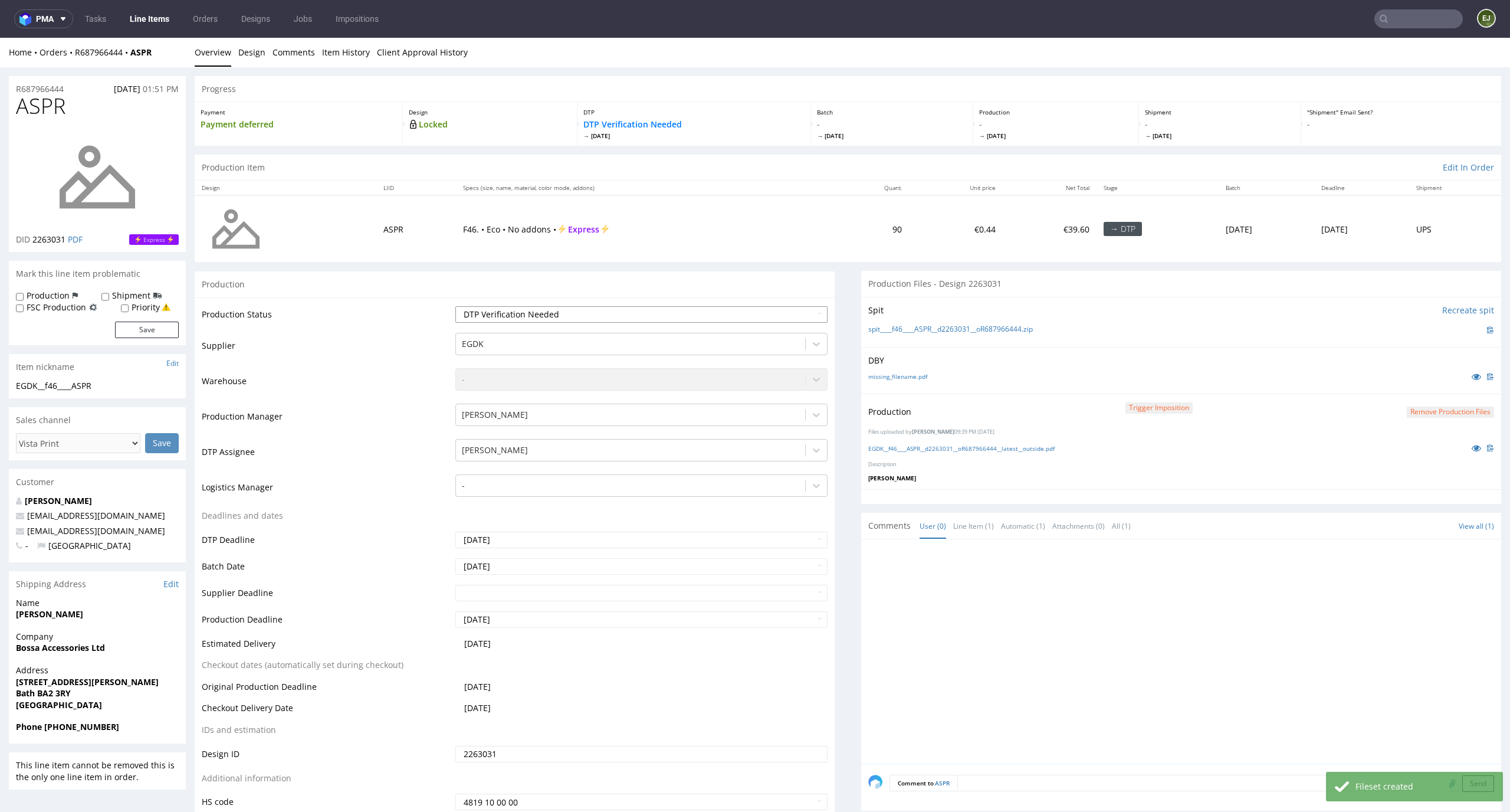
click at [802, 315] on select "Waiting for Artwork Waiting for Diecut Waiting for Mockup Waiting for DTP Waiti…" at bounding box center [641, 314] width 373 height 16
select select "dtp_production_ready"
click at [455, 306] on select "Waiting for Artwork Waiting for Diecut Waiting for Mockup Waiting for DTP Waiti…" at bounding box center [641, 314] width 373 height 16
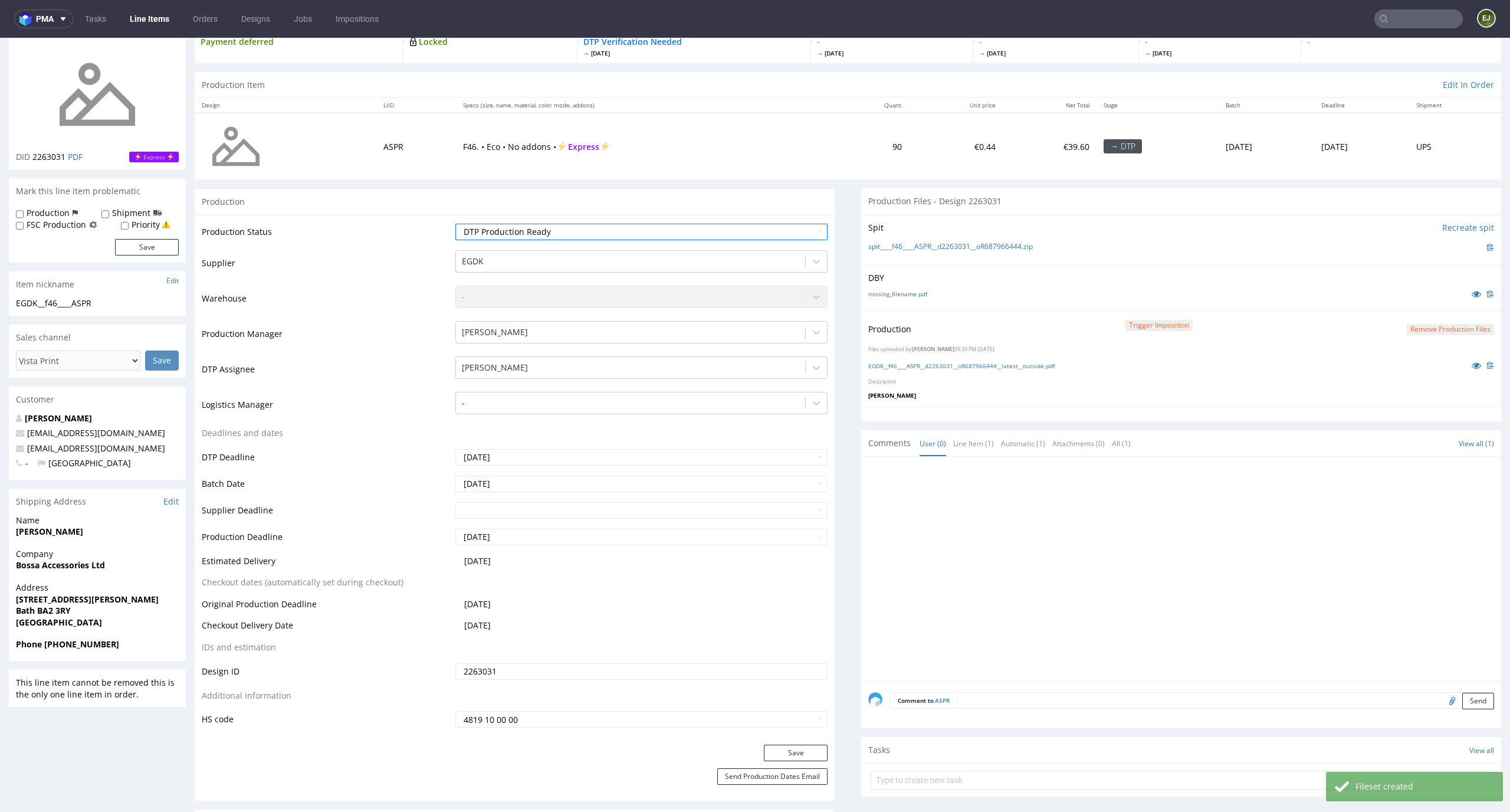
scroll to position [164, 0]
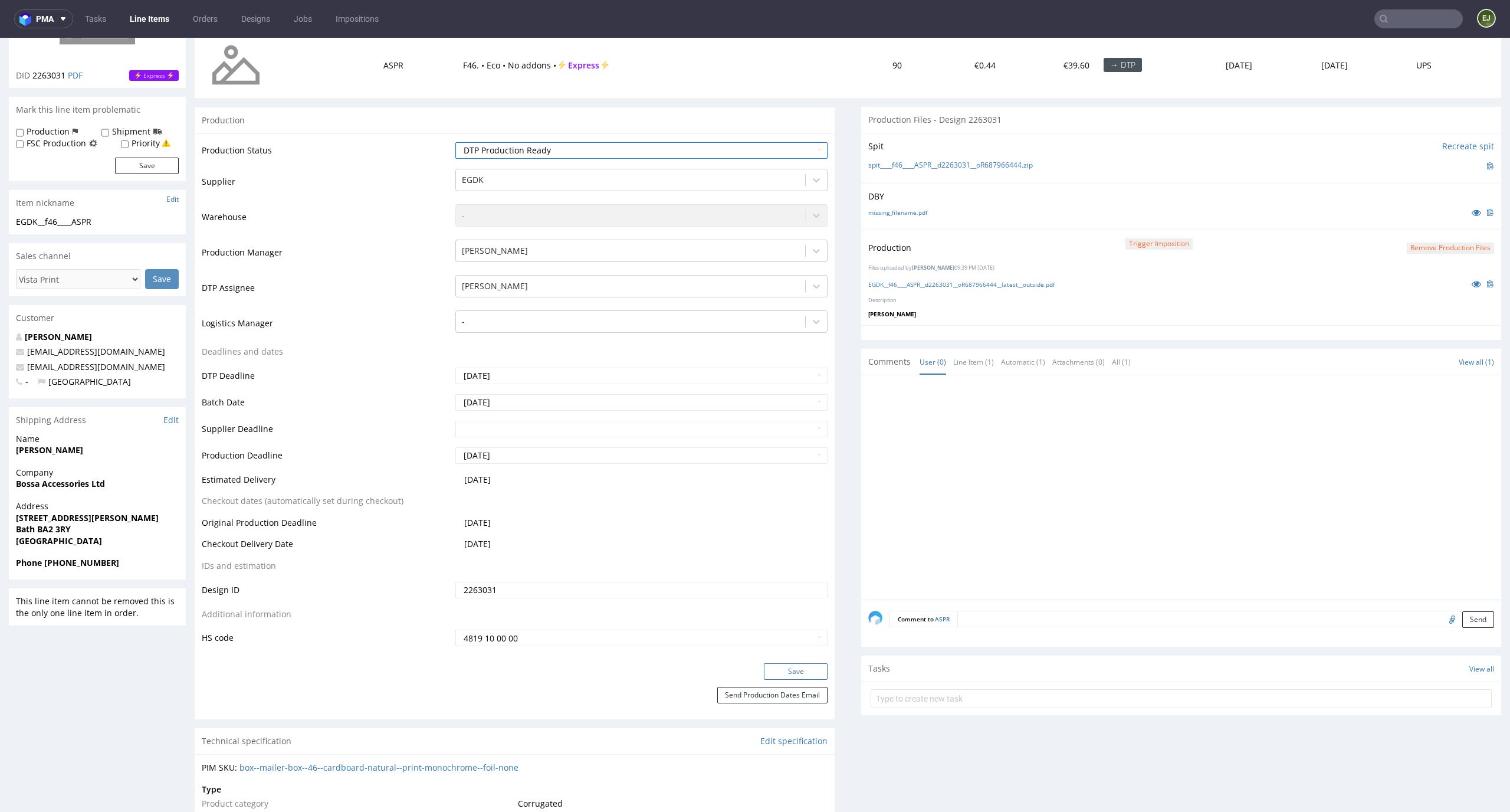
click at [802, 672] on button "Save" at bounding box center [796, 672] width 64 height 16
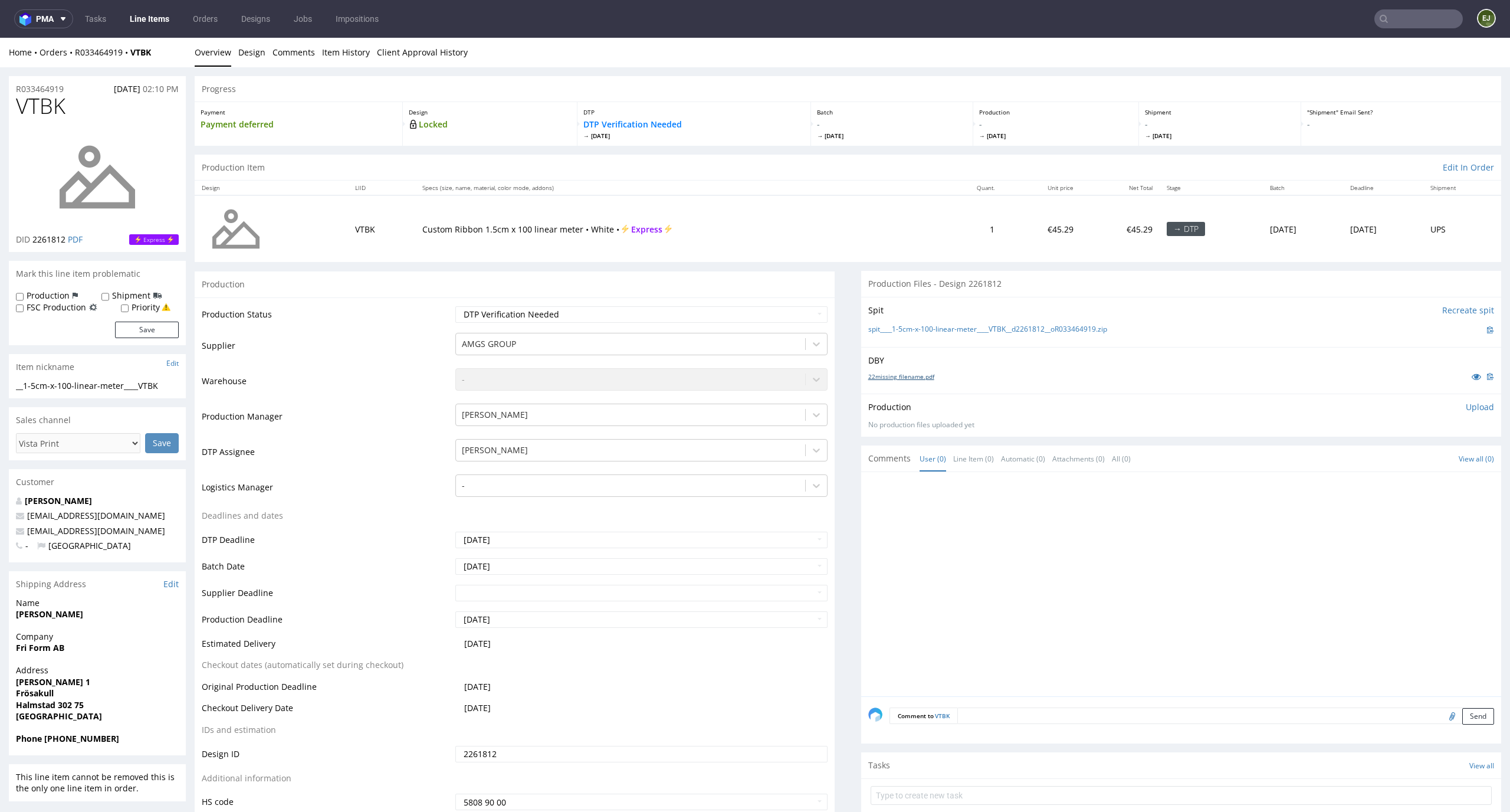
click at [892, 378] on link "22missing_filename.pdf" at bounding box center [902, 376] width 66 height 8
click at [906, 327] on link "spit____1-5cm-x-100-linear-meter____VTBK__d2261812__oR033464919.zip" at bounding box center [988, 330] width 239 height 10
click at [1472, 407] on p "Upload" at bounding box center [1480, 407] width 29 height 12
click at [1402, 465] on div "Add files" at bounding box center [1411, 460] width 59 height 18
type input "C:\fakepath\__1-5cm-x-100-linear-meter____VTBK__d2261812__oR033464919__latest.p…"
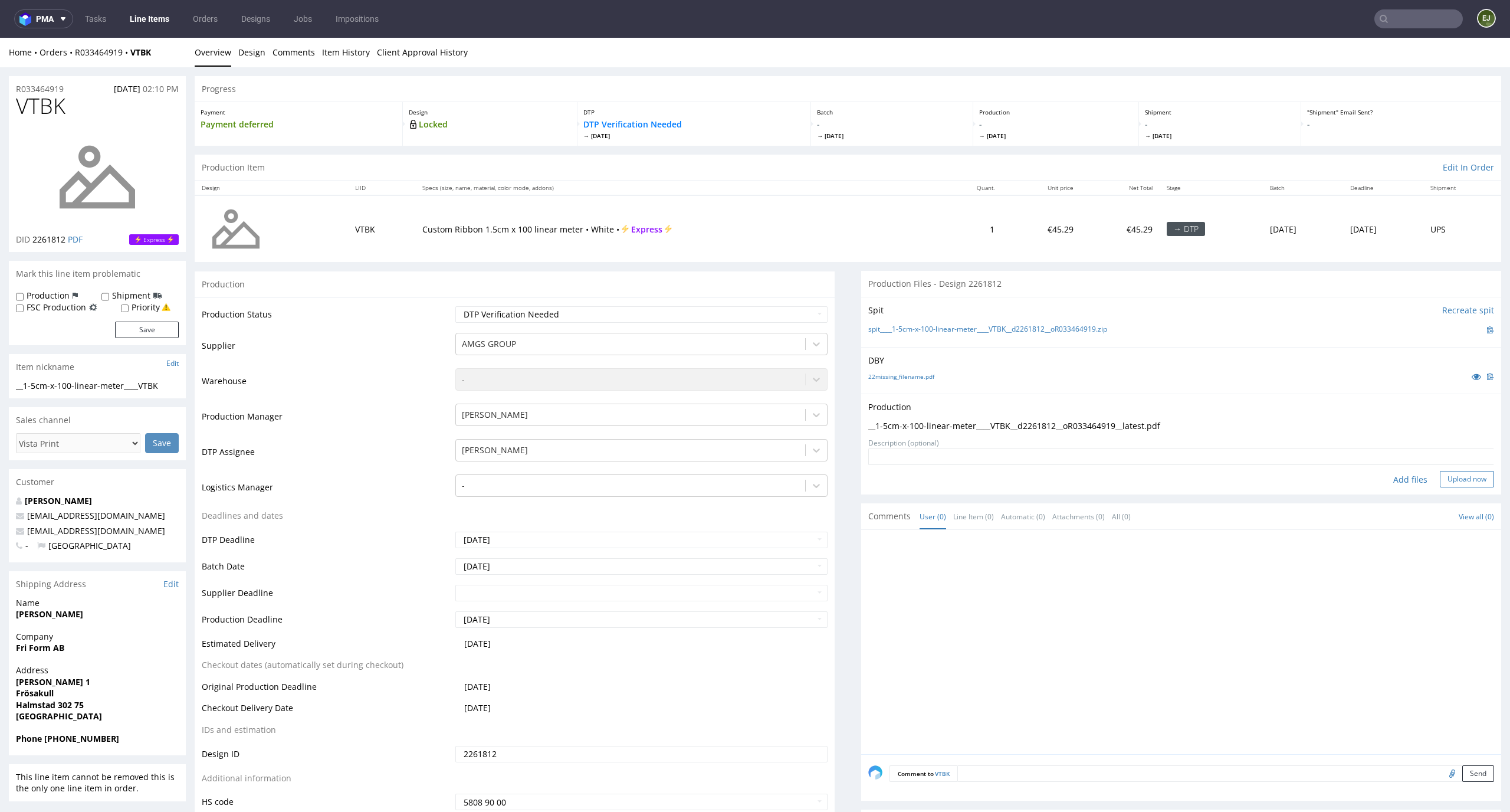
click at [1456, 476] on button "Upload now" at bounding box center [1467, 479] width 54 height 16
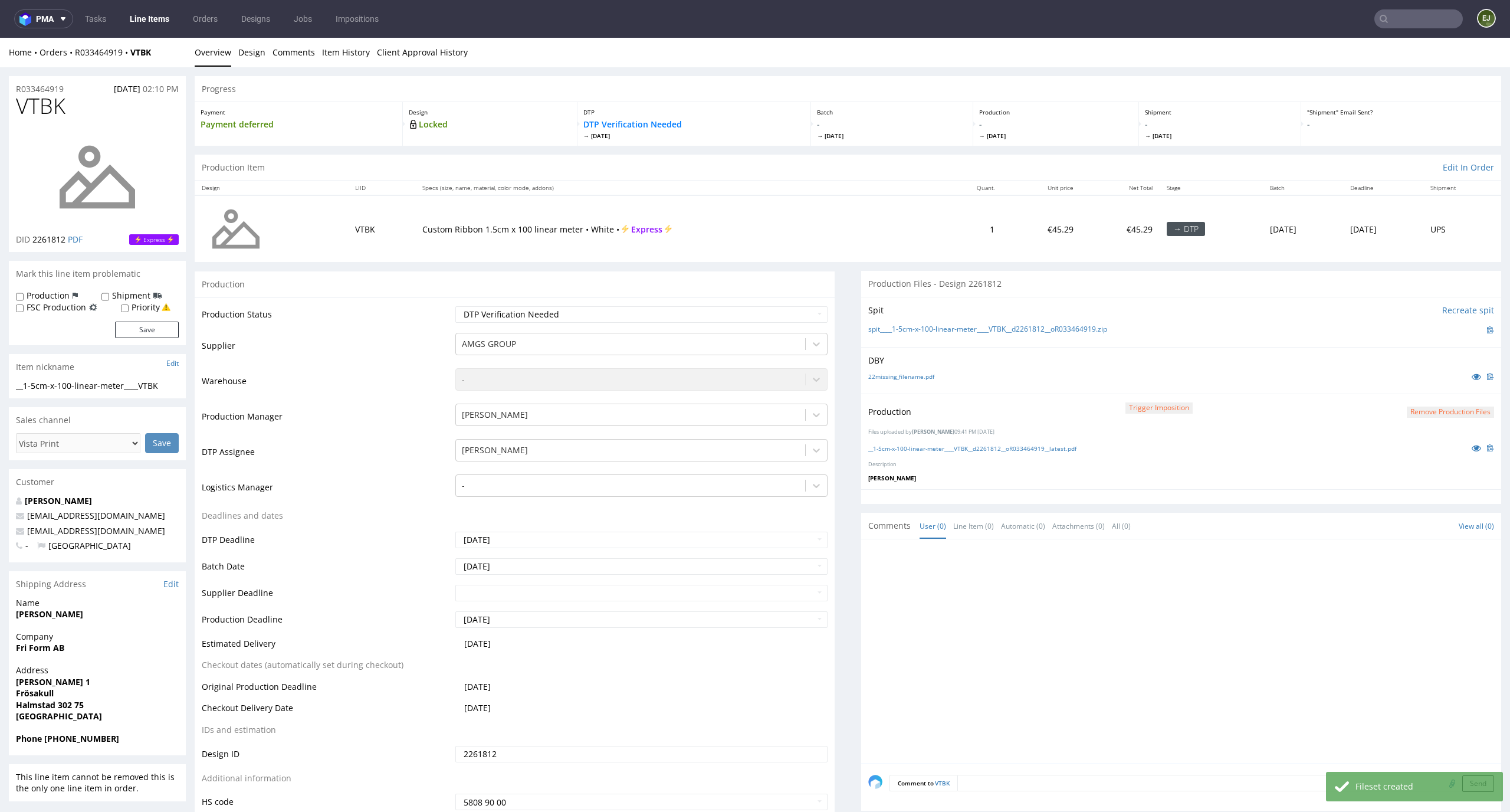
click at [719, 304] on div "Production Status Waiting for Artwork Waiting for Diecut Waiting for Mockup Wai…" at bounding box center [515, 562] width 640 height 530
click at [719, 313] on select "Waiting for Artwork Waiting for Diecut Waiting for Mockup Waiting for DTP Waiti…" at bounding box center [641, 314] width 373 height 16
select select "dtp_production_ready"
click at [455, 306] on select "Waiting for Artwork Waiting for Diecut Waiting for Mockup Waiting for DTP Waiti…" at bounding box center [641, 314] width 373 height 16
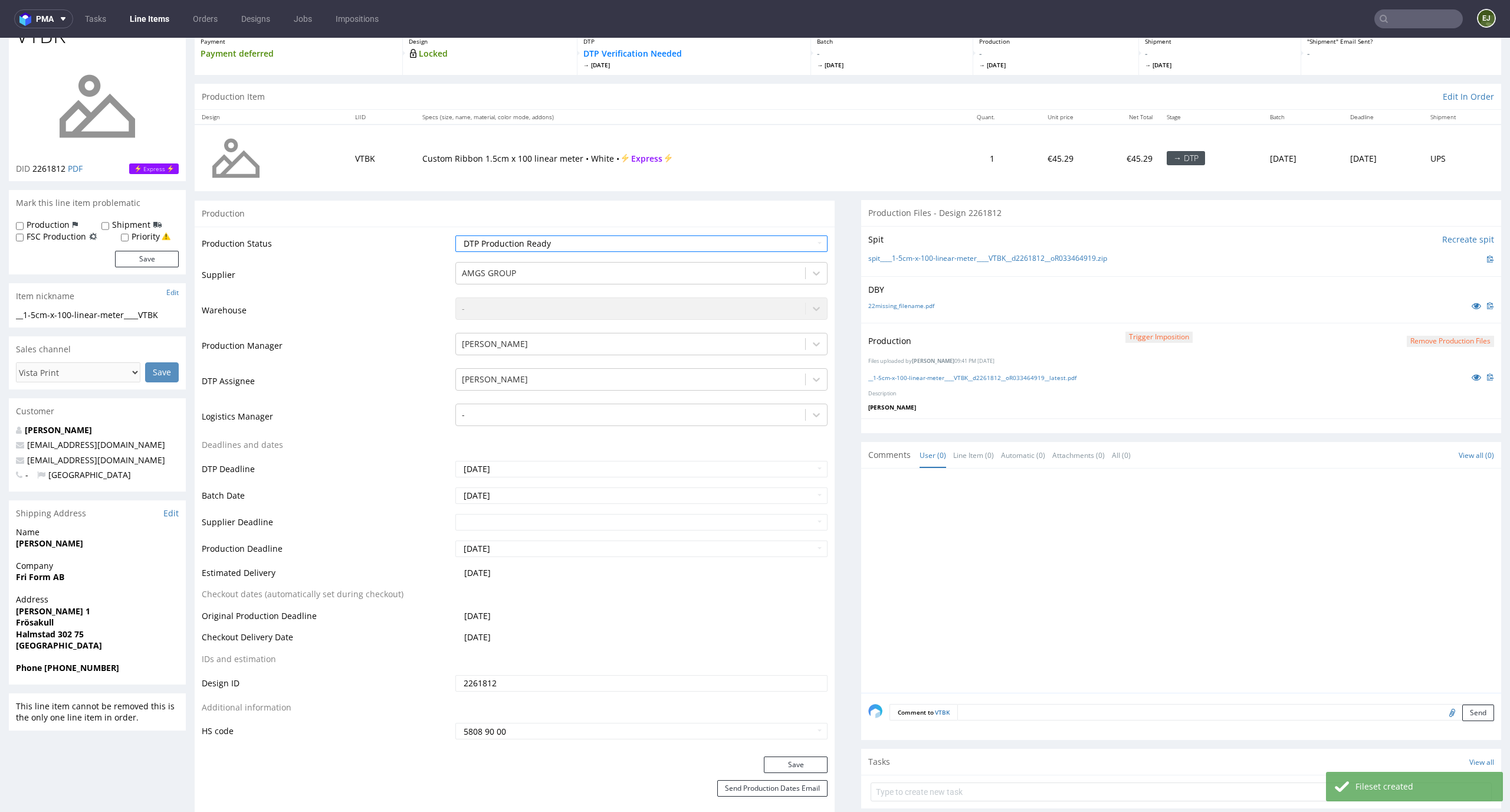
scroll to position [160, 0]
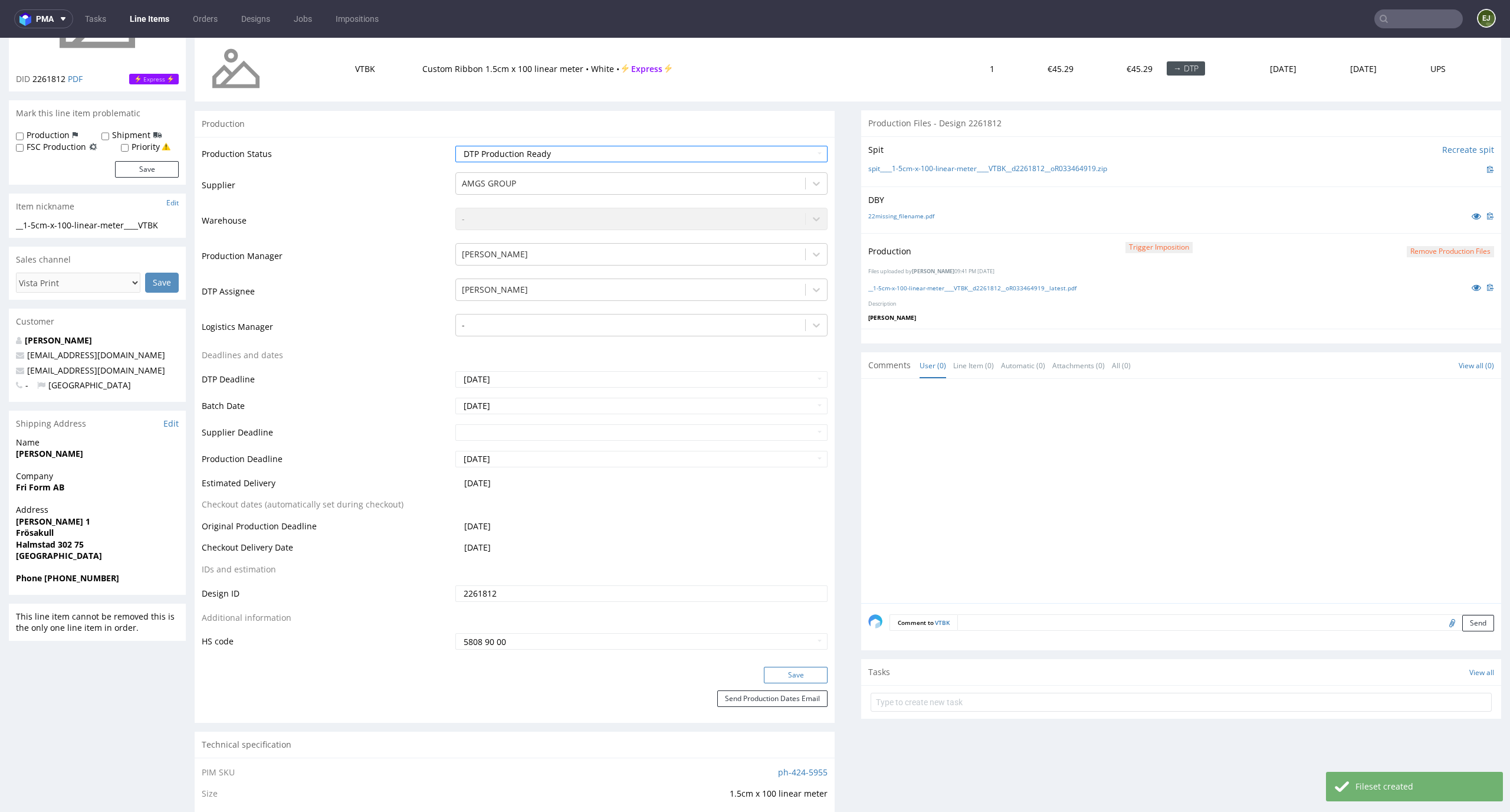
click at [805, 675] on button "Save" at bounding box center [796, 674] width 64 height 16
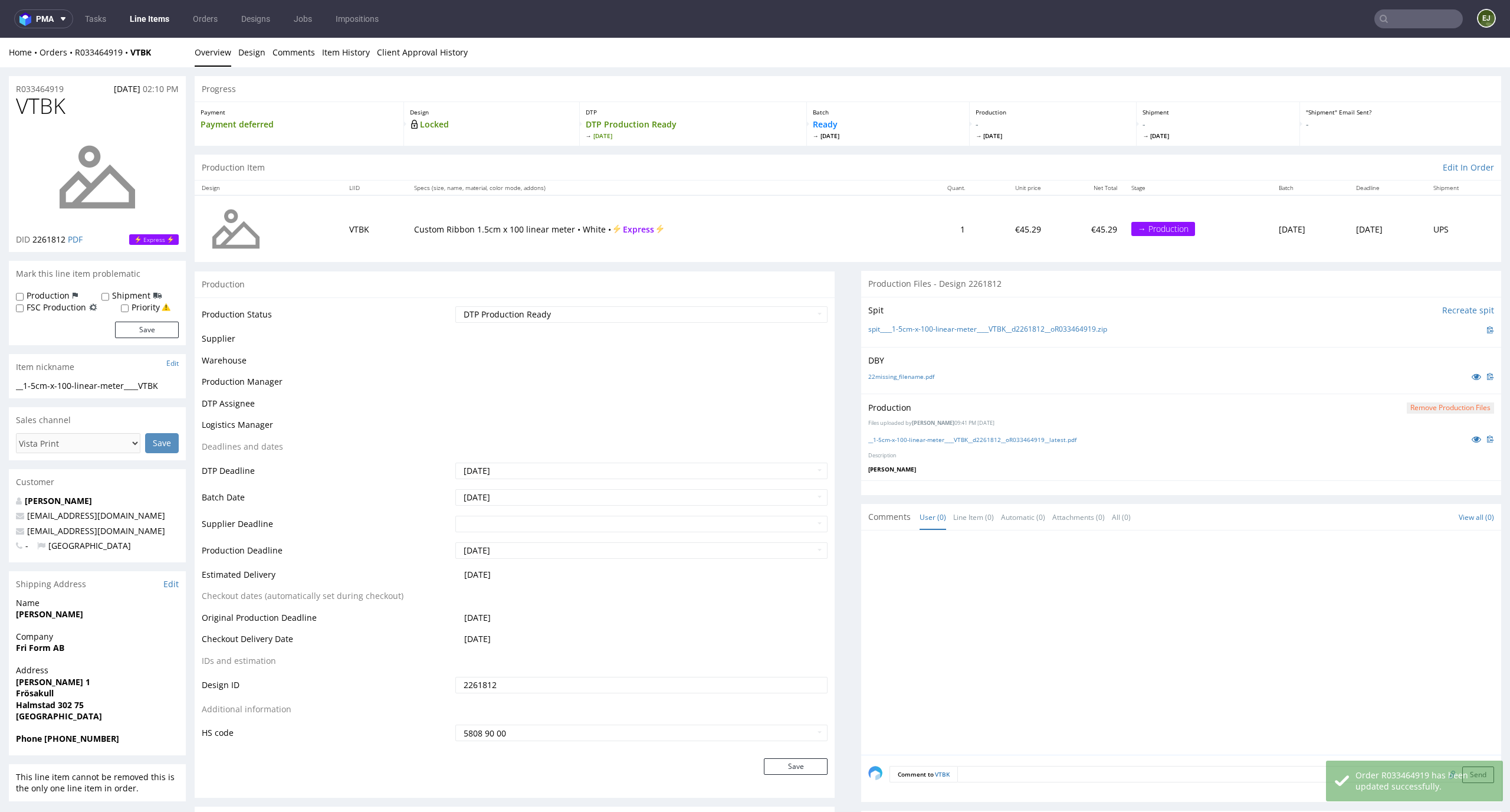
scroll to position [0, 0]
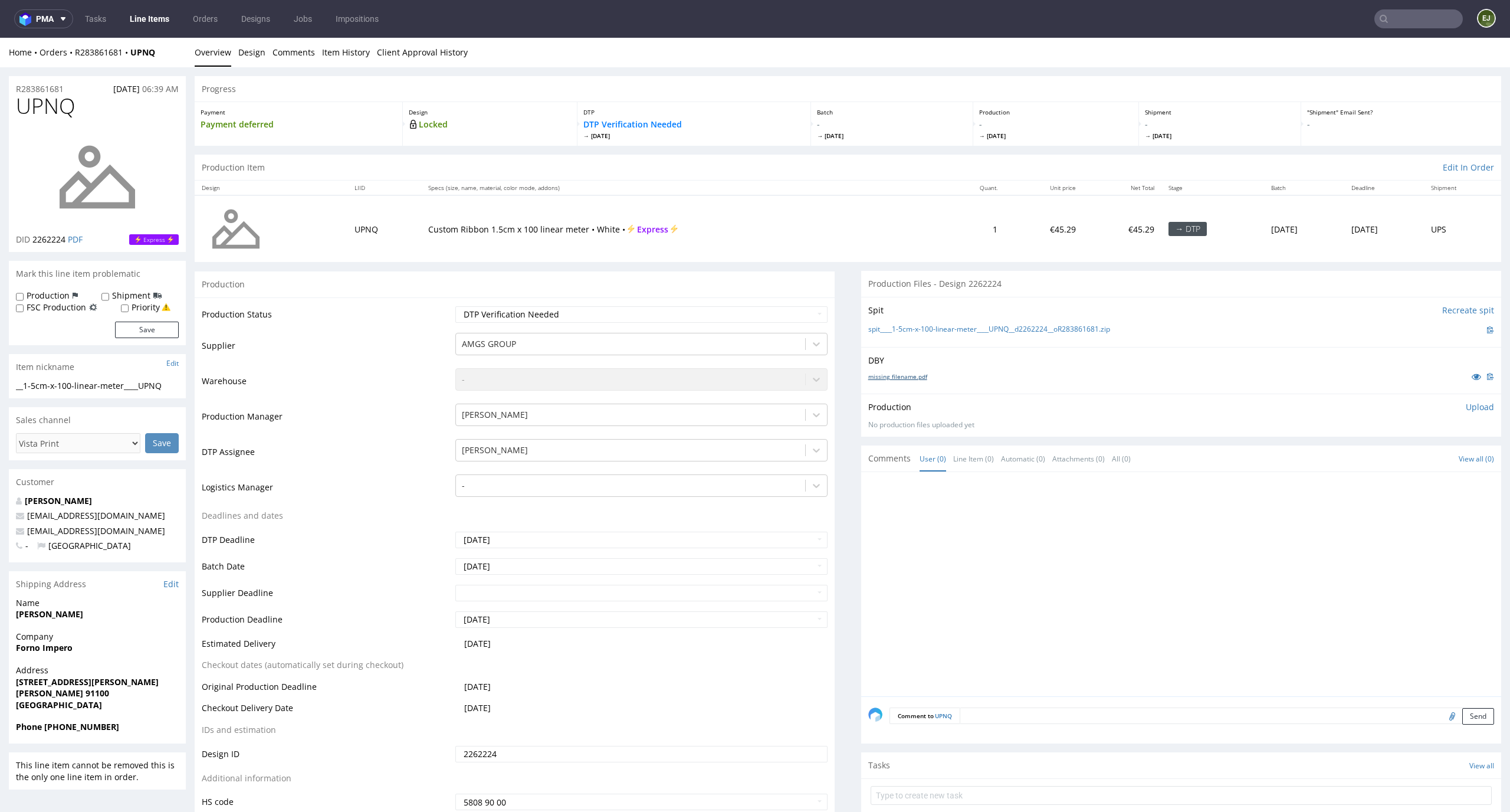
click at [901, 380] on link "missing_filename.pdf" at bounding box center [898, 376] width 59 height 8
click at [903, 324] on link "spit____1-5cm-x-100-linear-meter____UPNQ__d2262224__oR283861681.zip" at bounding box center [989, 330] width 242 height 10
click at [1469, 403] on p "Upload" at bounding box center [1480, 407] width 29 height 12
click at [1385, 463] on div "Add files" at bounding box center [1411, 460] width 59 height 18
type input "C:\fakepath\__1-5cm-x-100-linear-meter____UPNQ__d2262224__oR283861681__latest.p…"
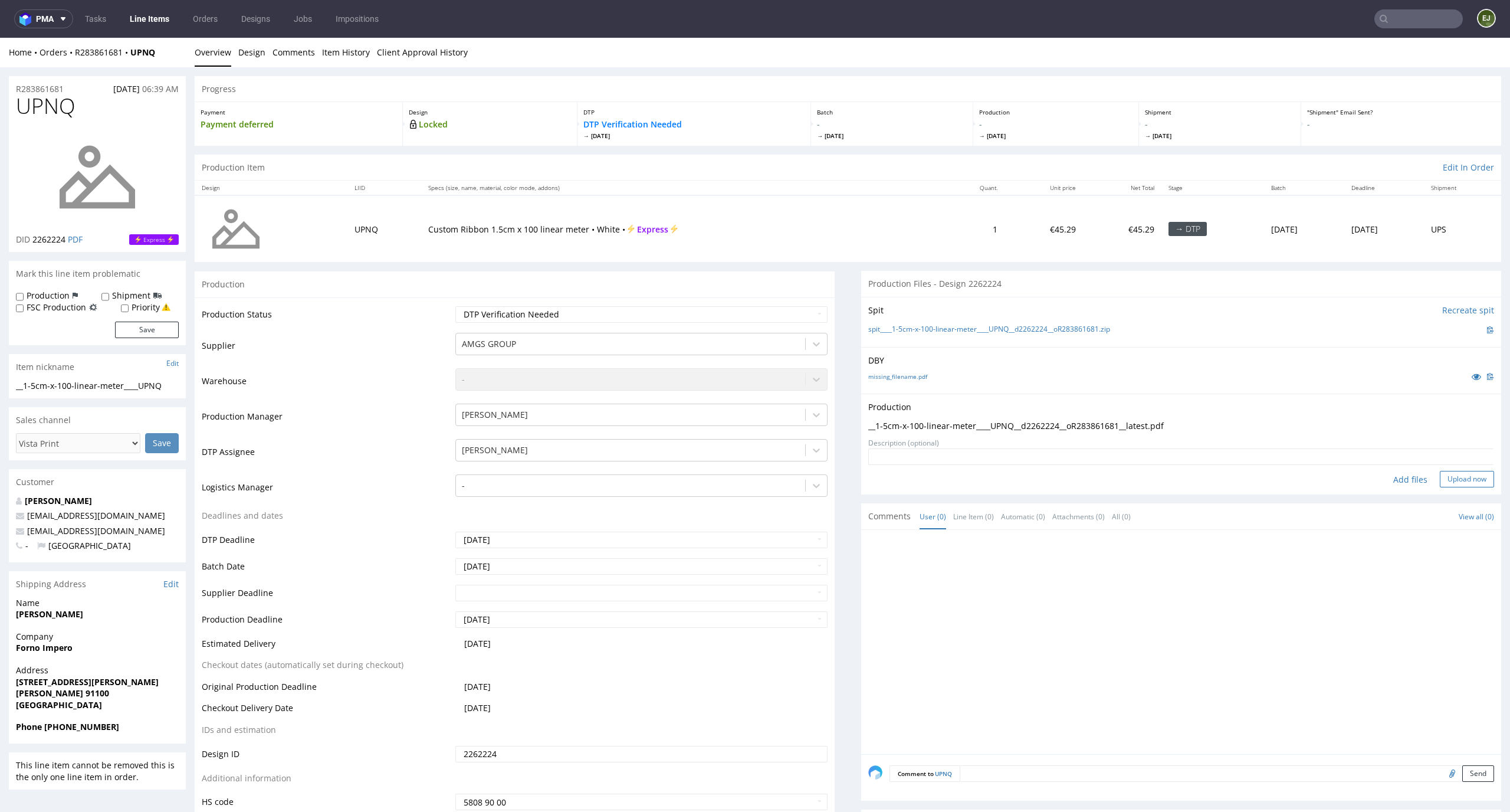
click at [1452, 482] on button "Upload now" at bounding box center [1467, 479] width 54 height 16
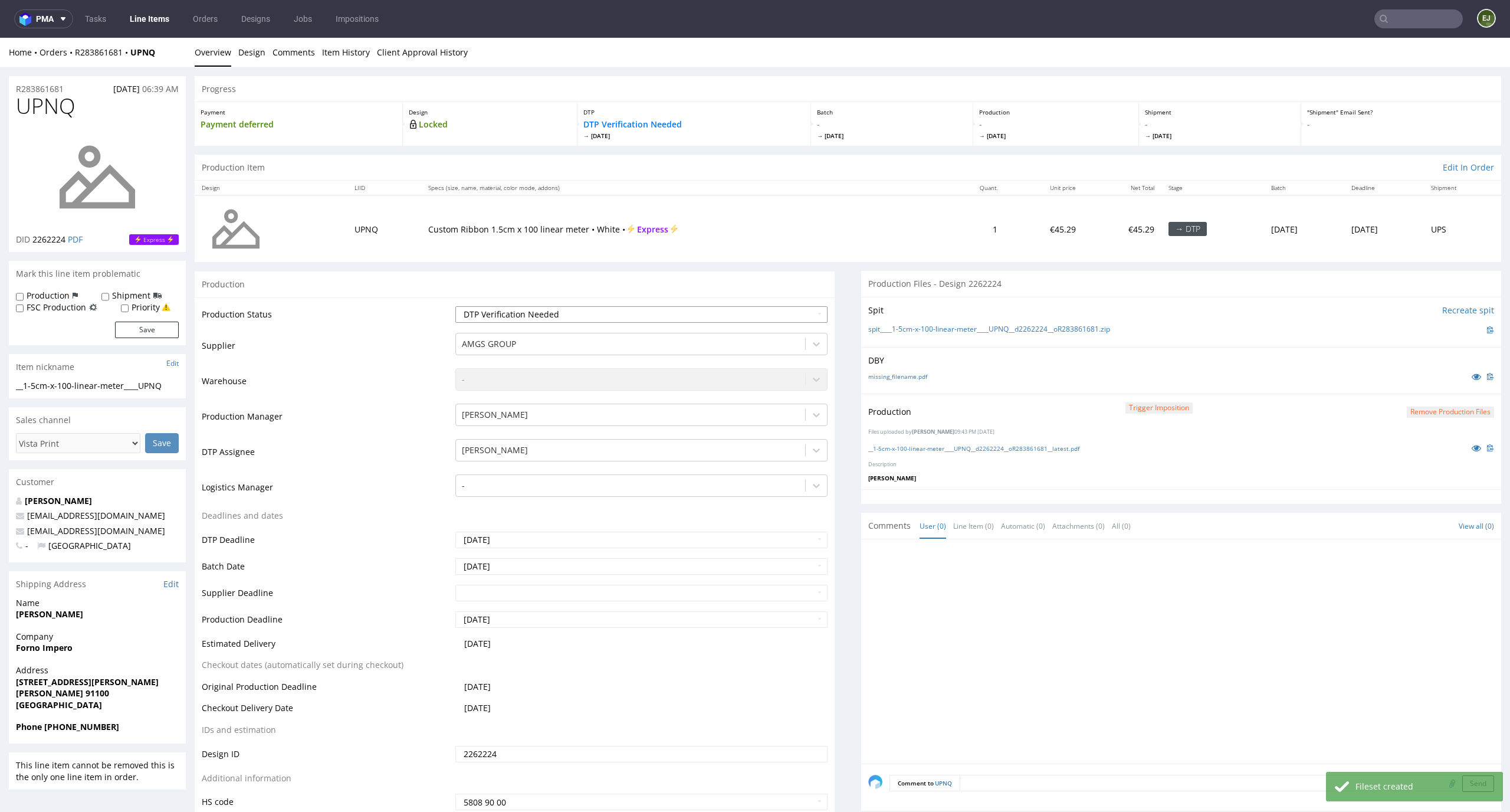
click at [781, 308] on select "Waiting for Artwork Waiting for Diecut Waiting for Mockup Waiting for DTP Waiti…" at bounding box center [641, 314] width 373 height 16
select select "dtp_production_ready"
click at [455, 306] on select "Waiting for Artwork Waiting for Diecut Waiting for Mockup Waiting for DTP Waiti…" at bounding box center [641, 314] width 373 height 16
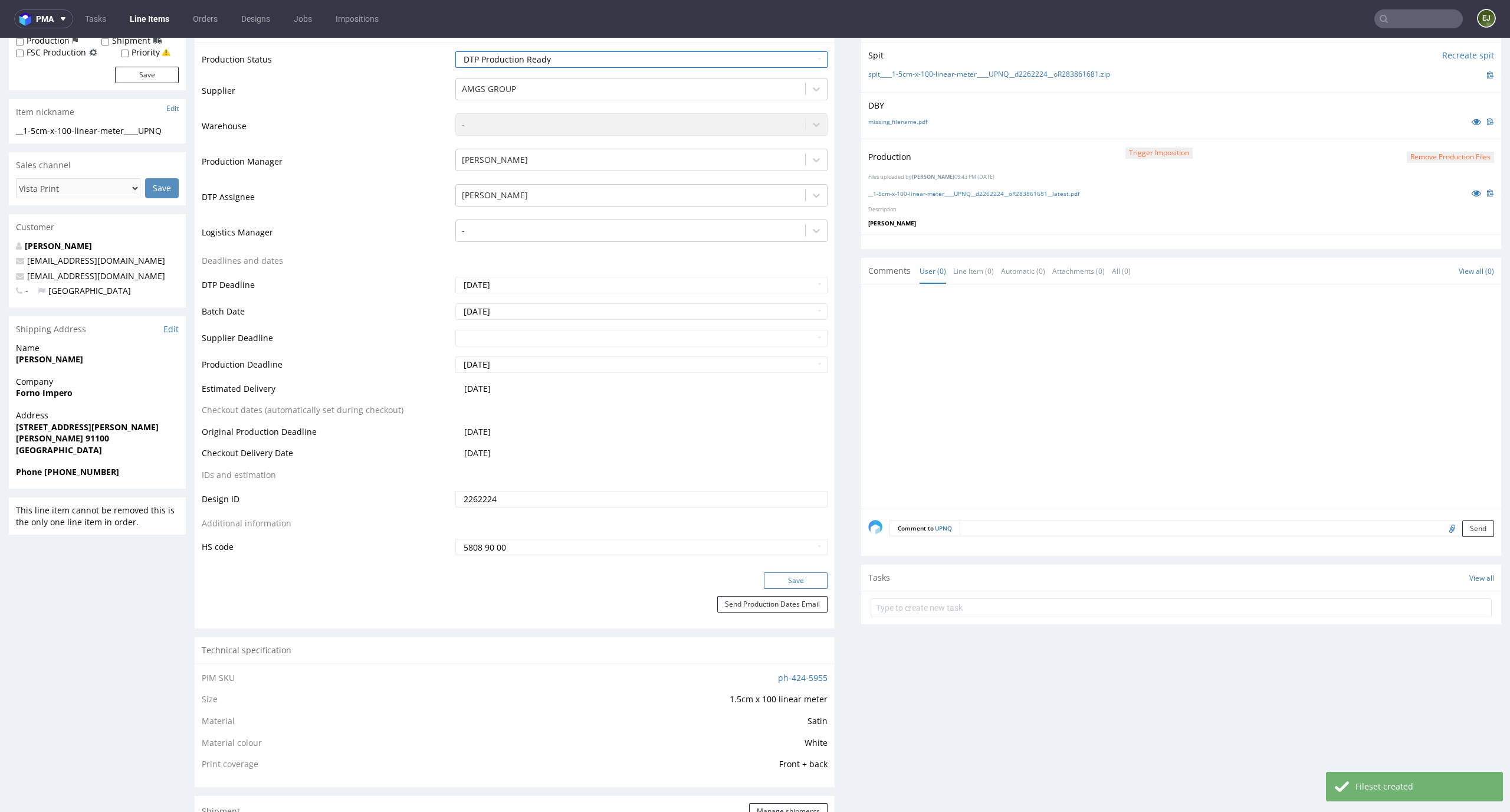
click at [796, 574] on button "Save" at bounding box center [796, 580] width 64 height 16
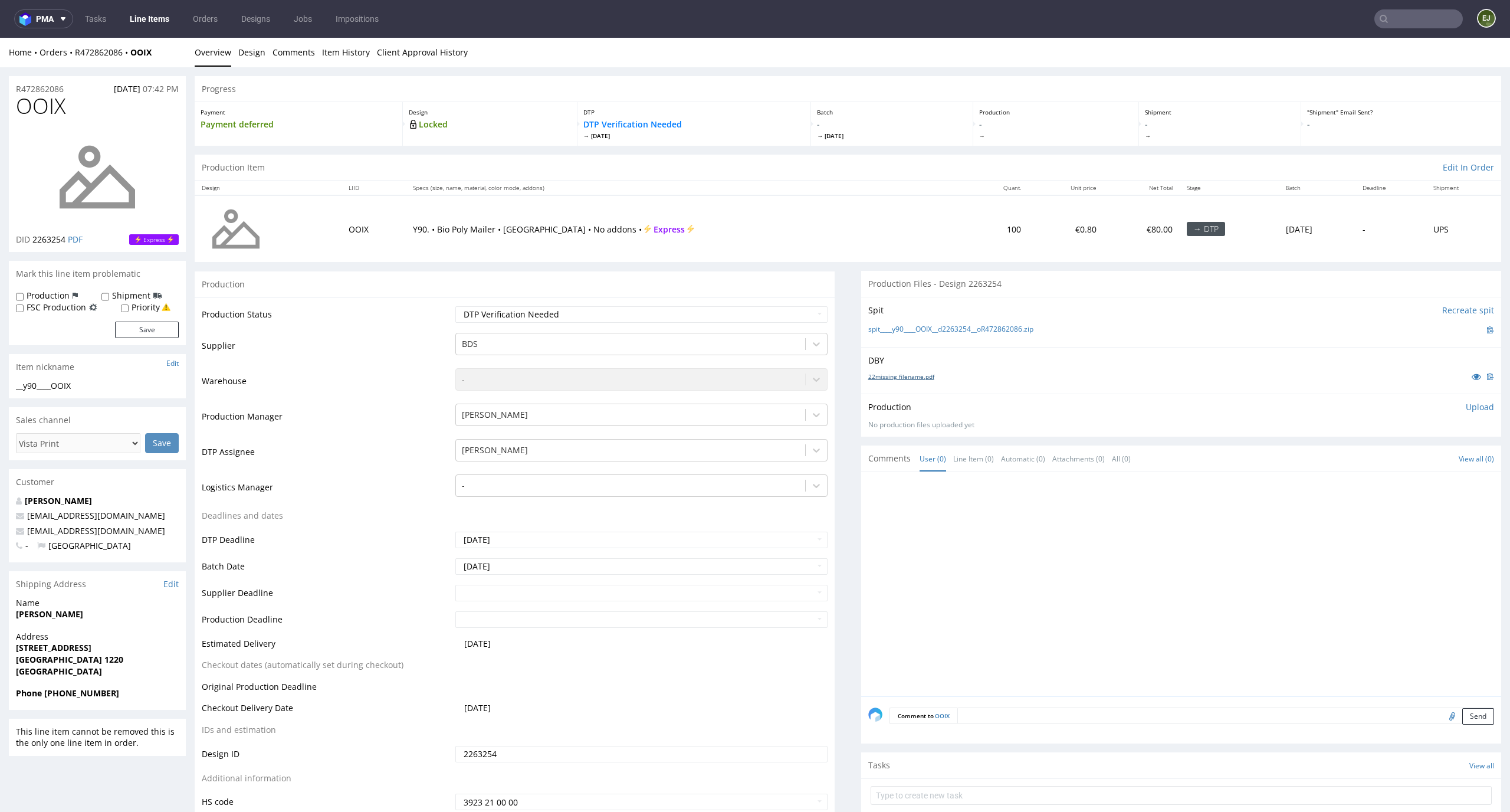
click at [878, 374] on link "22missing_filename.pdf" at bounding box center [902, 376] width 66 height 8
click at [889, 330] on link "spit____y90____OOIX__d2263254__oR472862086.zip" at bounding box center [951, 330] width 165 height 10
click at [1466, 407] on p "Upload" at bounding box center [1480, 407] width 29 height 12
click at [1385, 455] on div "Add files" at bounding box center [1411, 460] width 59 height 18
type input "C:\fakepath\__y90____OOIX__d2263254__oR472862086__latest__outside.pdf"
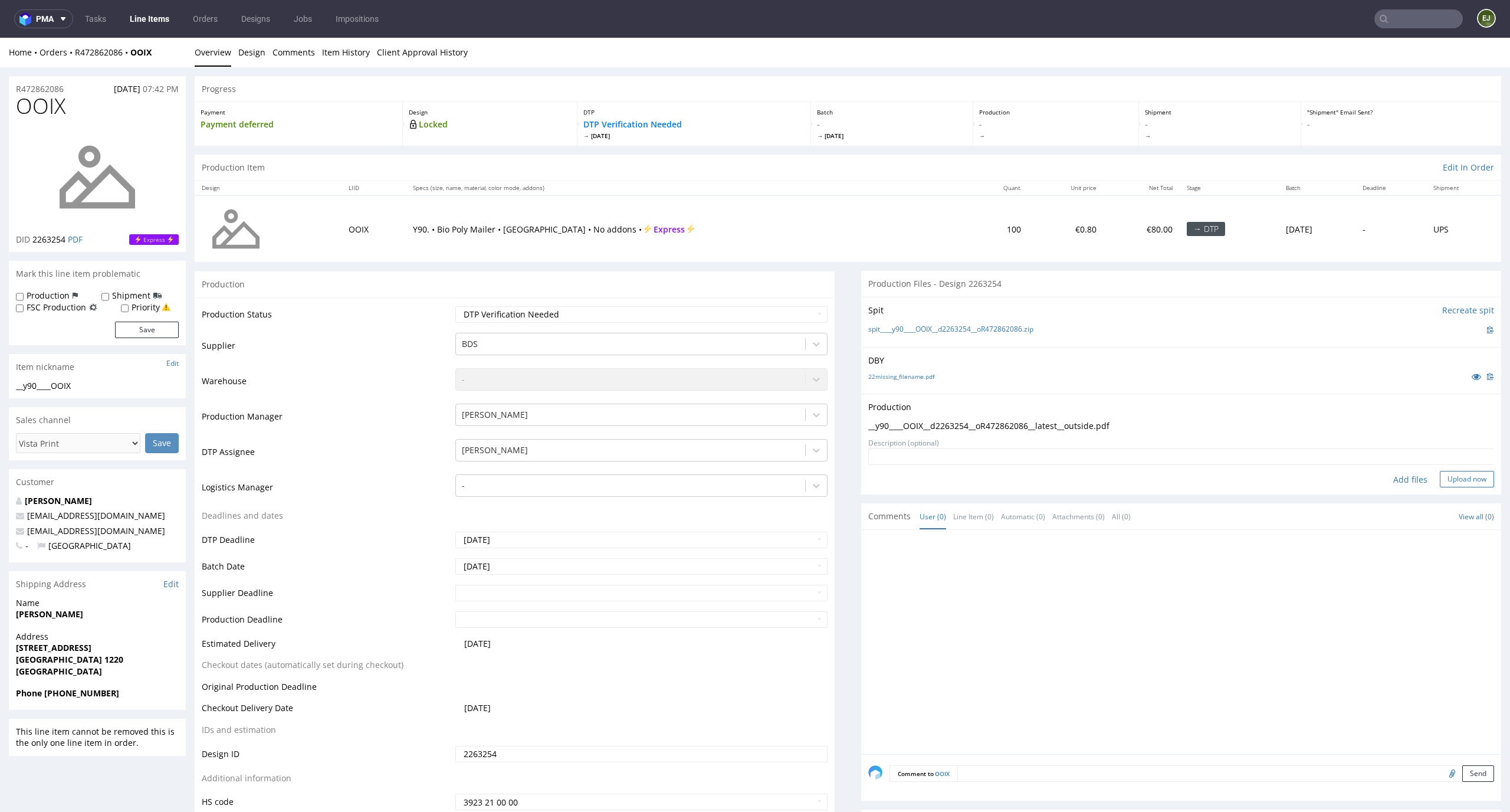
click at [1462, 476] on button "Upload now" at bounding box center [1467, 479] width 54 height 16
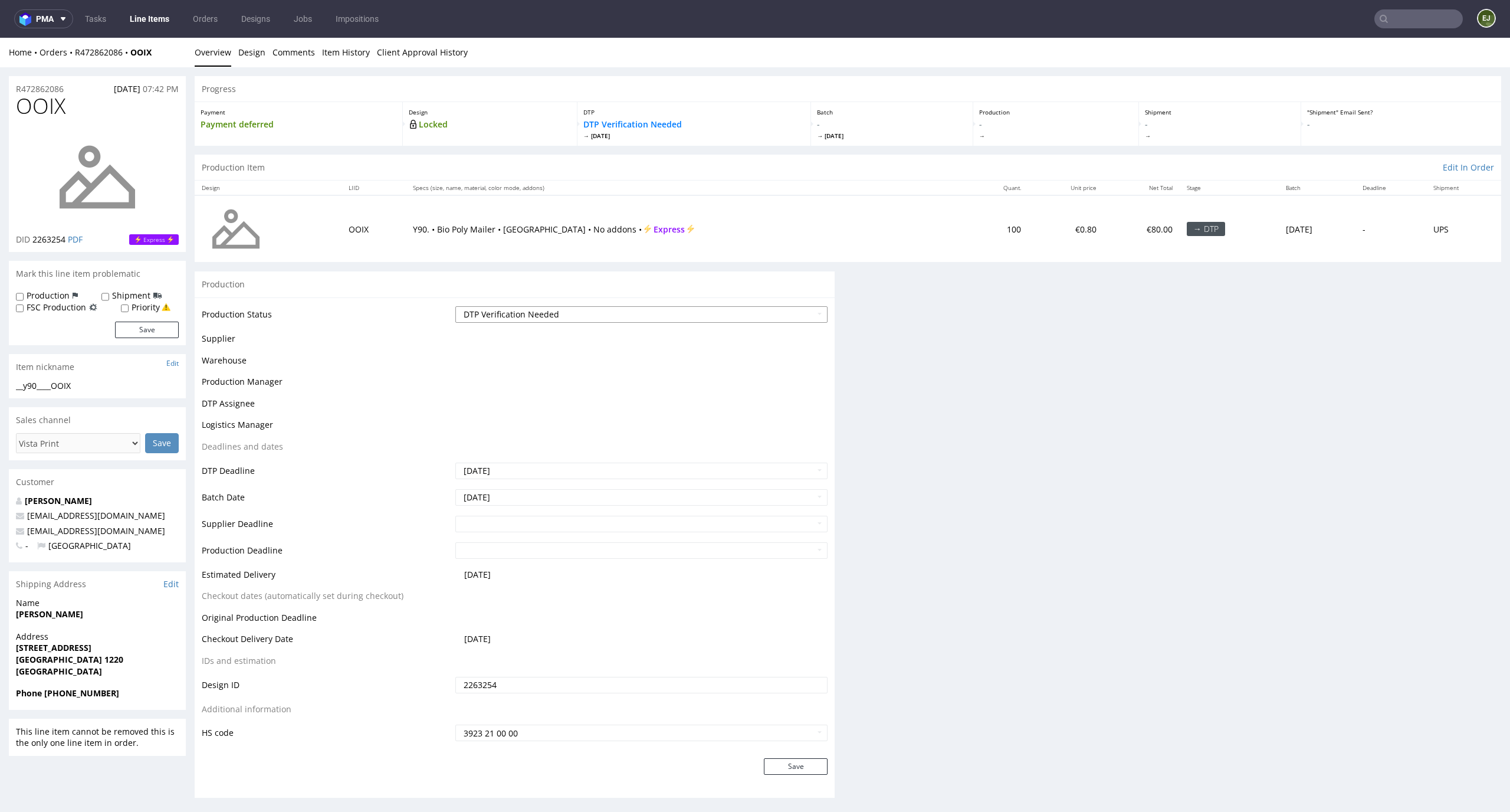
click at [802, 313] on select "Waiting for Artwork Waiting for Diecut Waiting for Mockup Waiting for DTP Waiti…" at bounding box center [641, 314] width 373 height 16
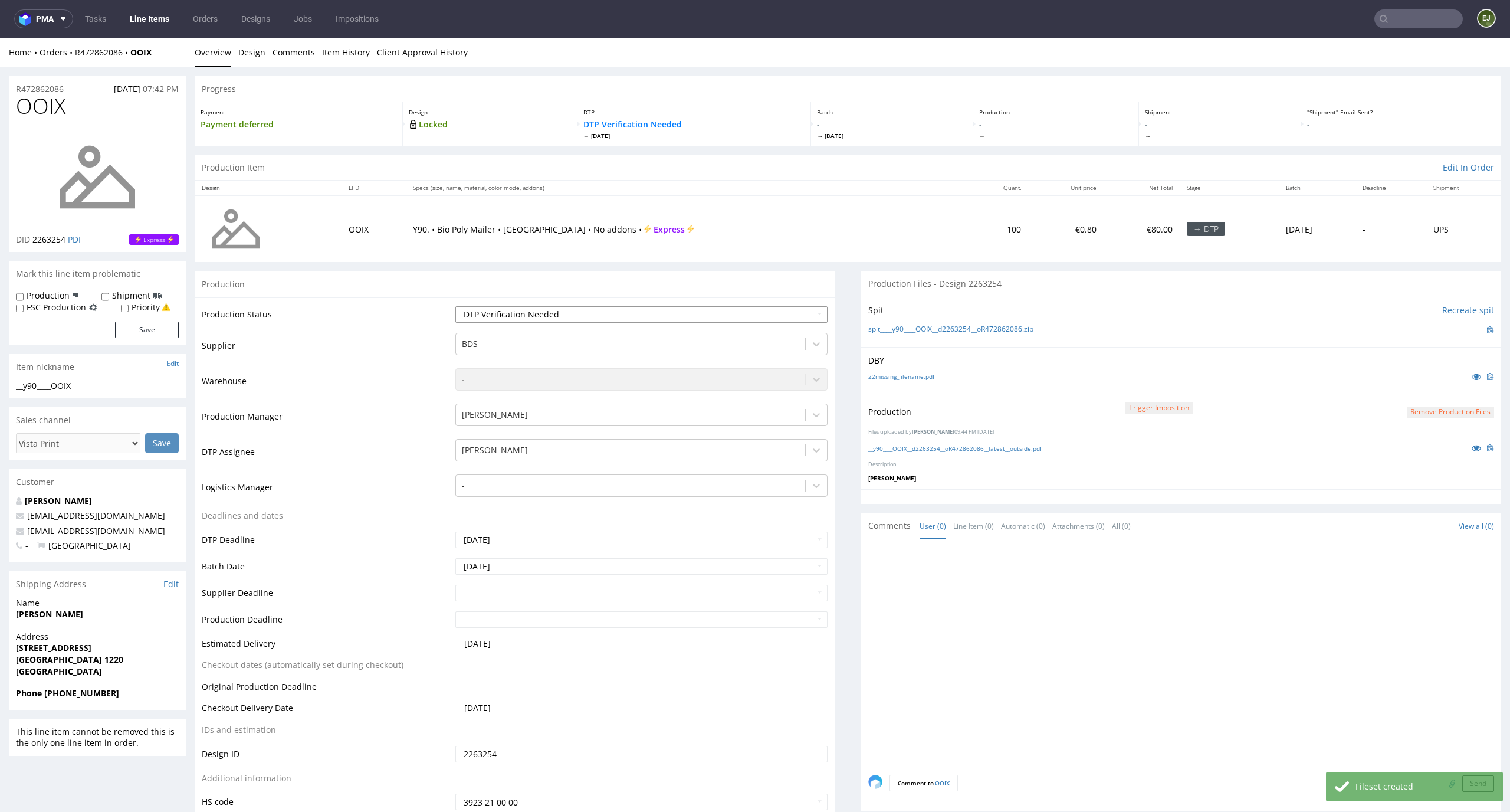
select select "dtp_production_ready"
click at [455, 306] on select "Waiting for Artwork Waiting for Diecut Waiting for Mockup Waiting for DTP Waiti…" at bounding box center [641, 314] width 373 height 16
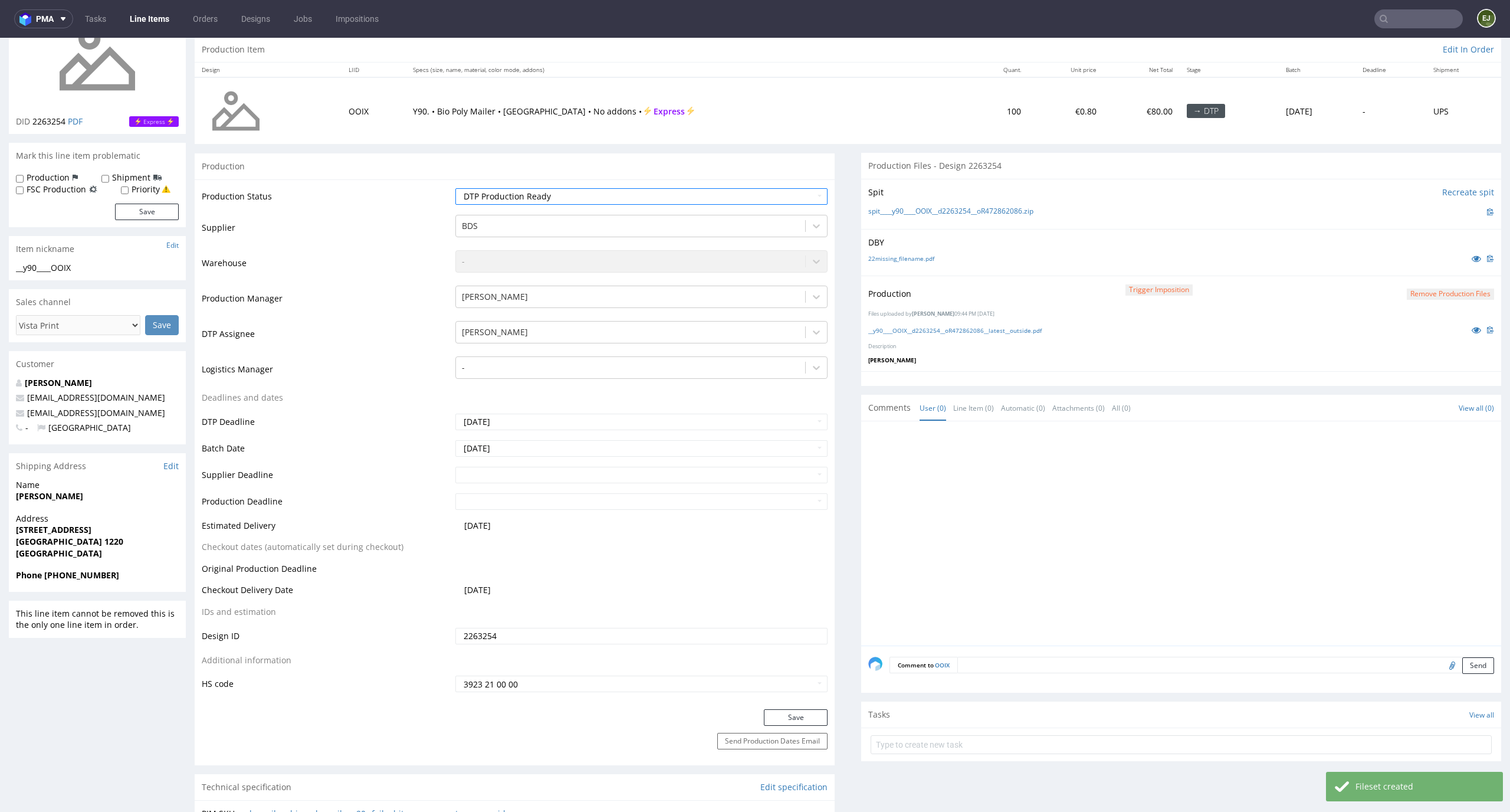
scroll to position [163, 0]
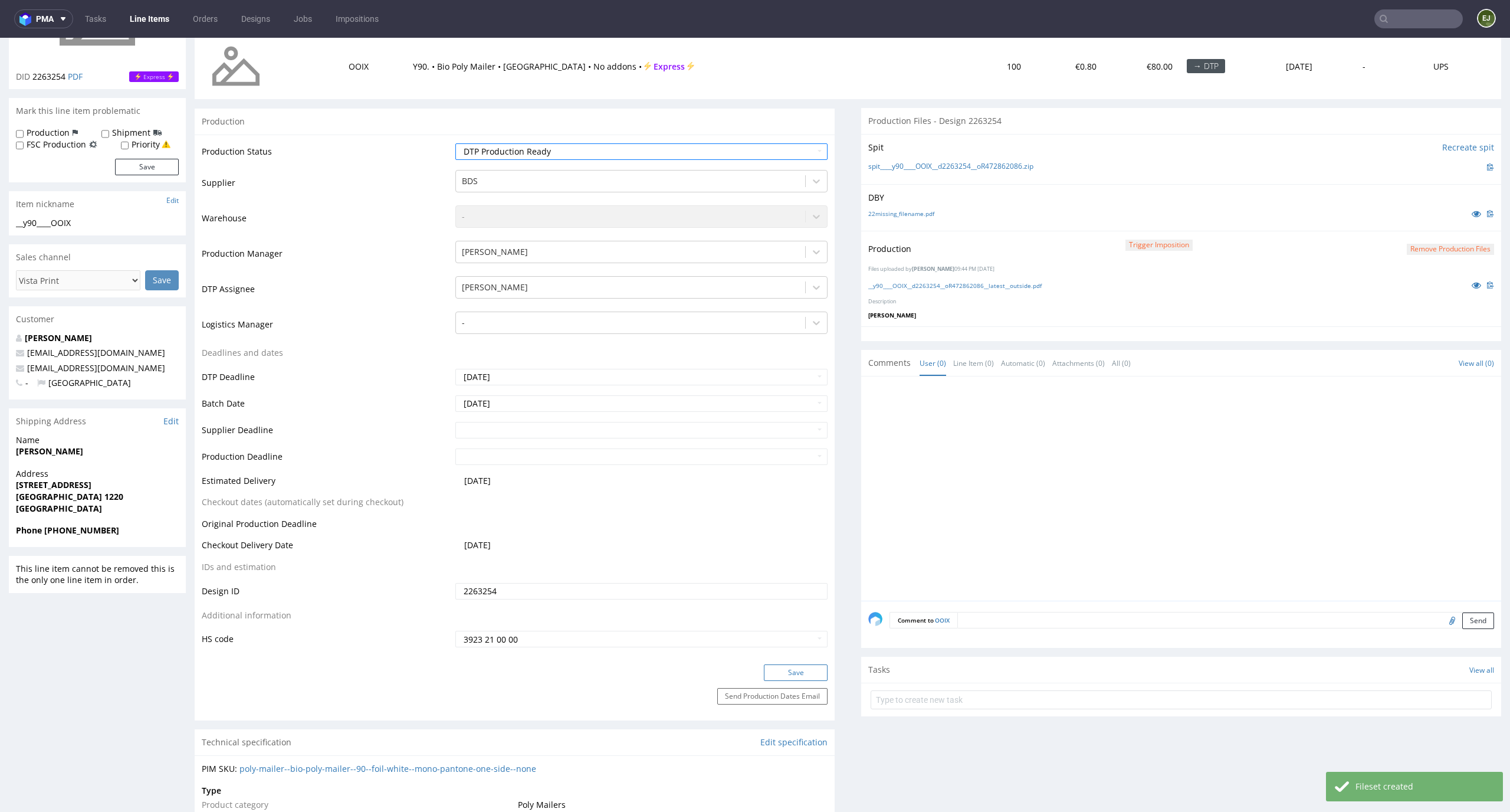
click at [805, 669] on button "Save" at bounding box center [796, 672] width 64 height 16
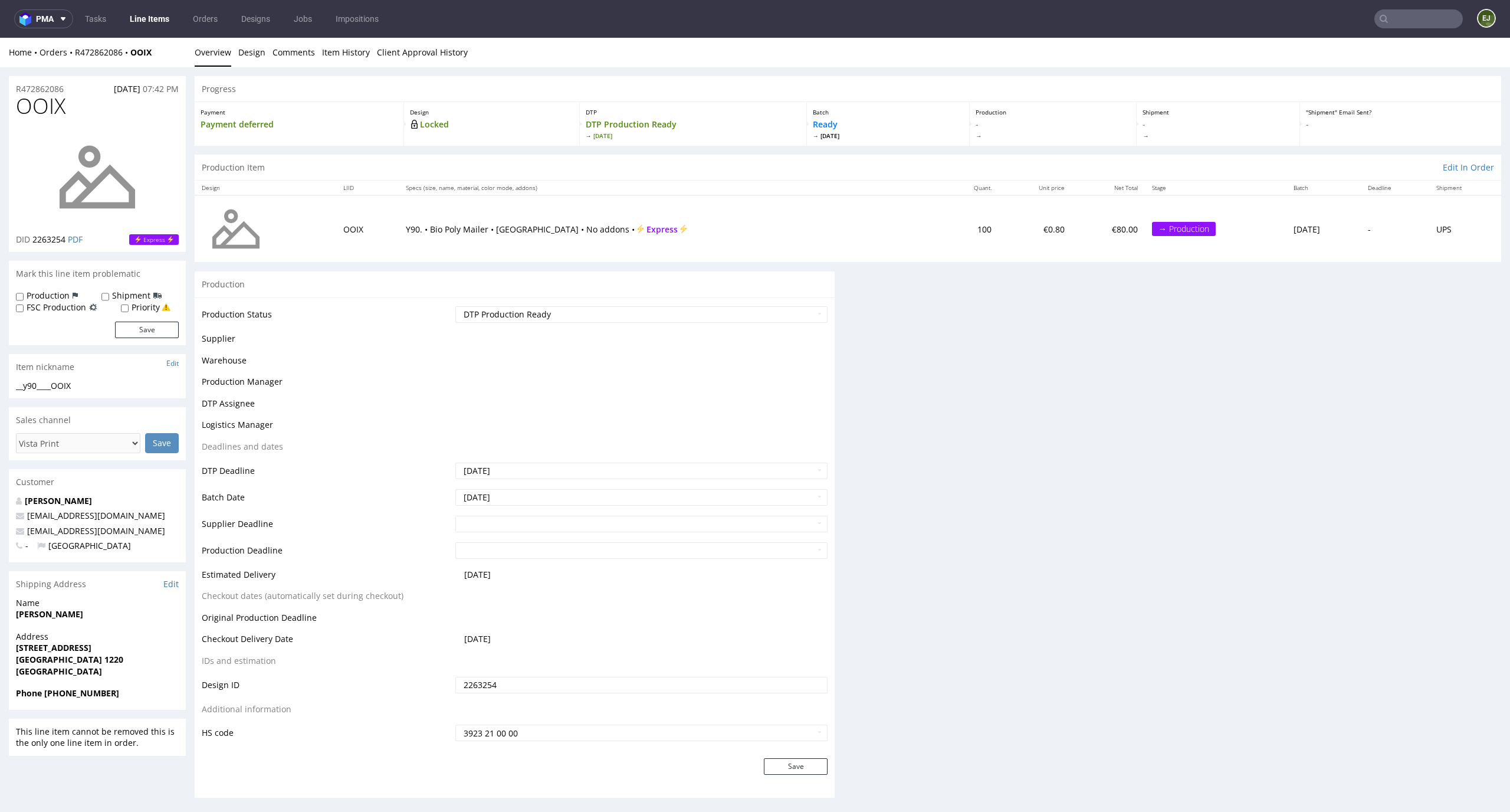
scroll to position [0, 0]
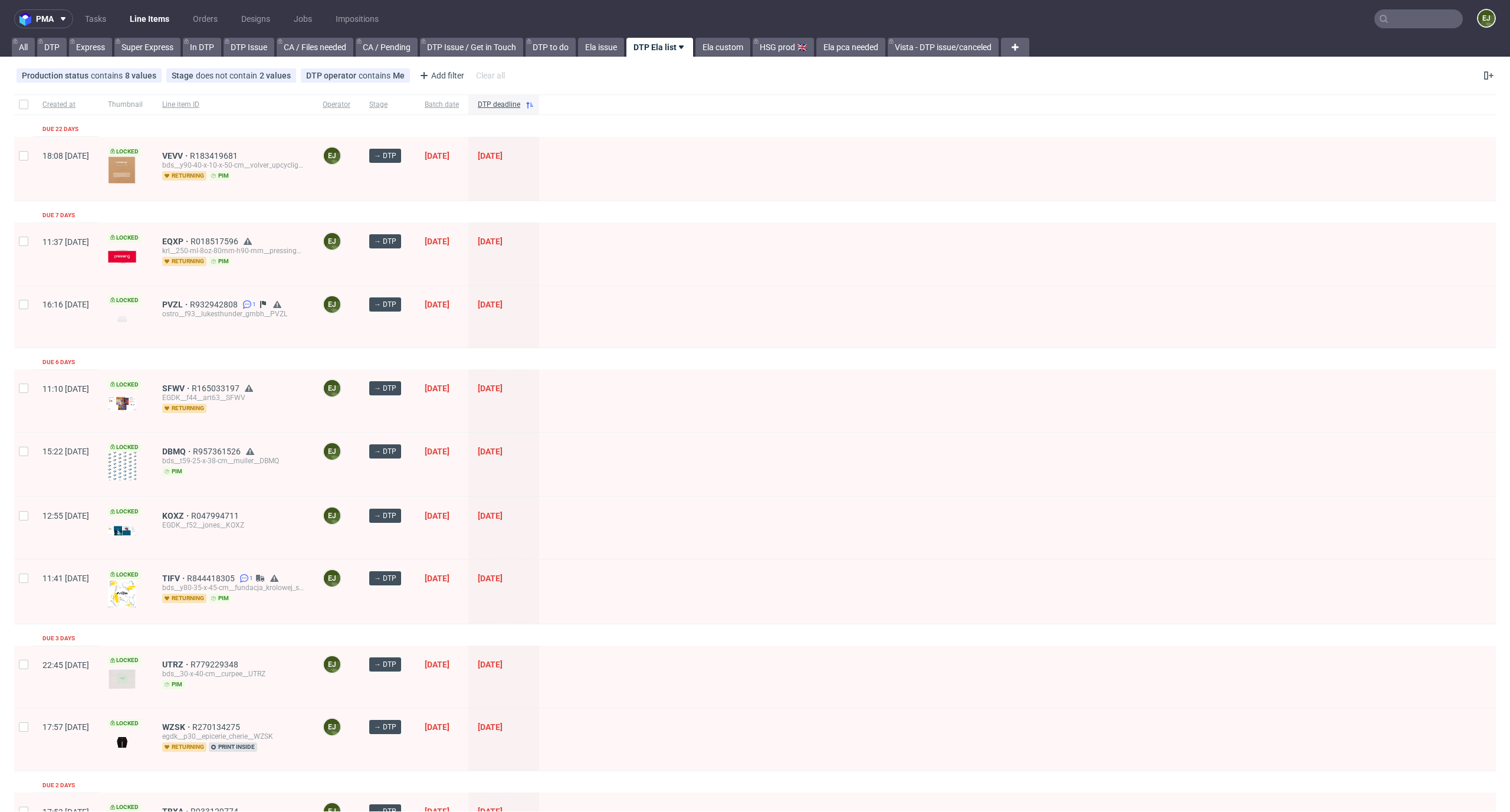
scroll to position [1414, 0]
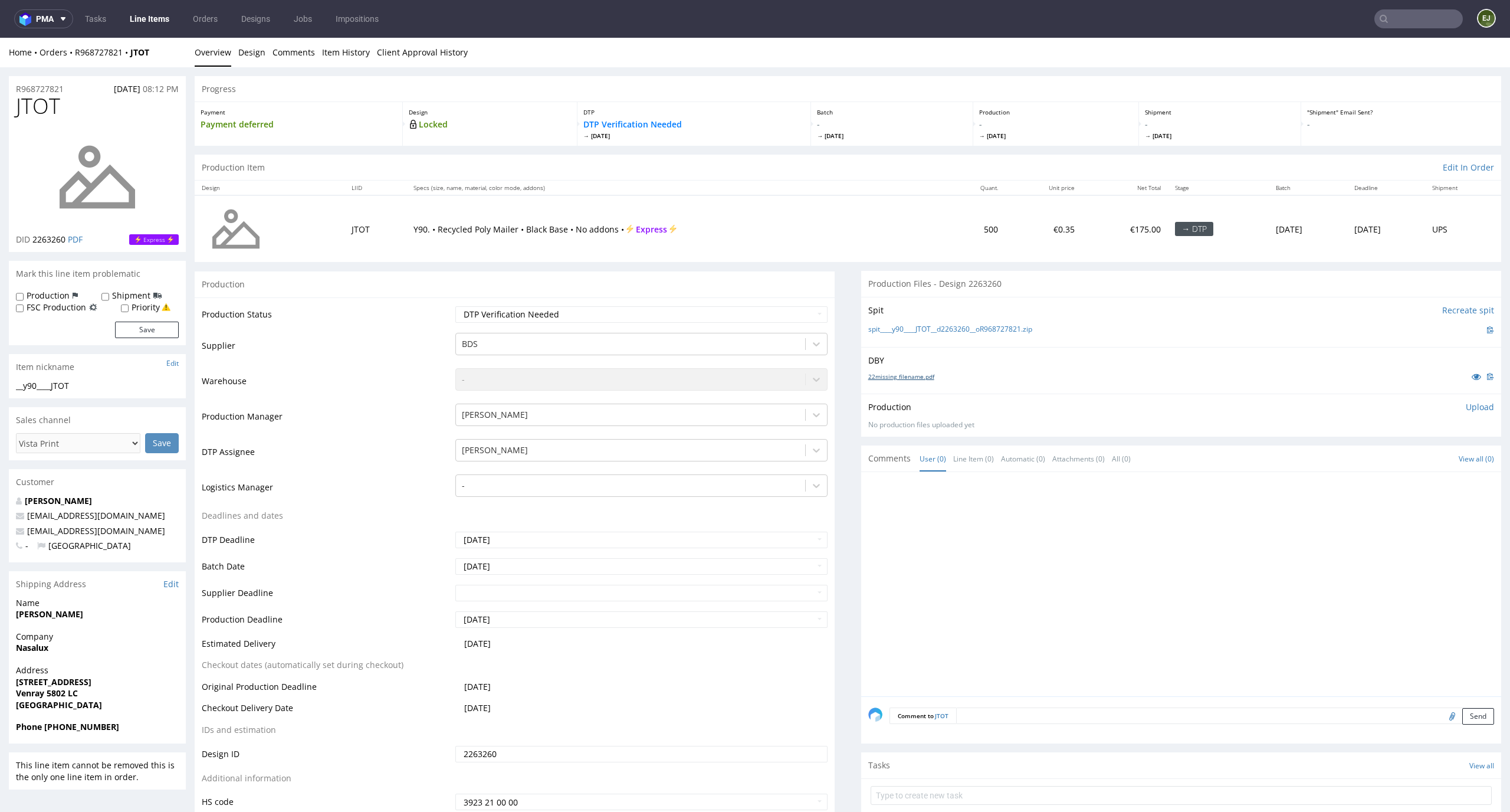
click at [883, 375] on link "22missing_filename.pdf" at bounding box center [902, 376] width 66 height 8
click at [896, 324] on link "spit____y90____JTOT__d2263260__oR968727821.zip" at bounding box center [950, 330] width 164 height 10
click at [1466, 407] on p "Upload" at bounding box center [1480, 407] width 29 height 12
click at [1405, 458] on div "Add files" at bounding box center [1411, 460] width 59 height 18
type input "C:\fakepath\__y90____JTOT__d2263260__oR968727821__latest__outside.pdf"
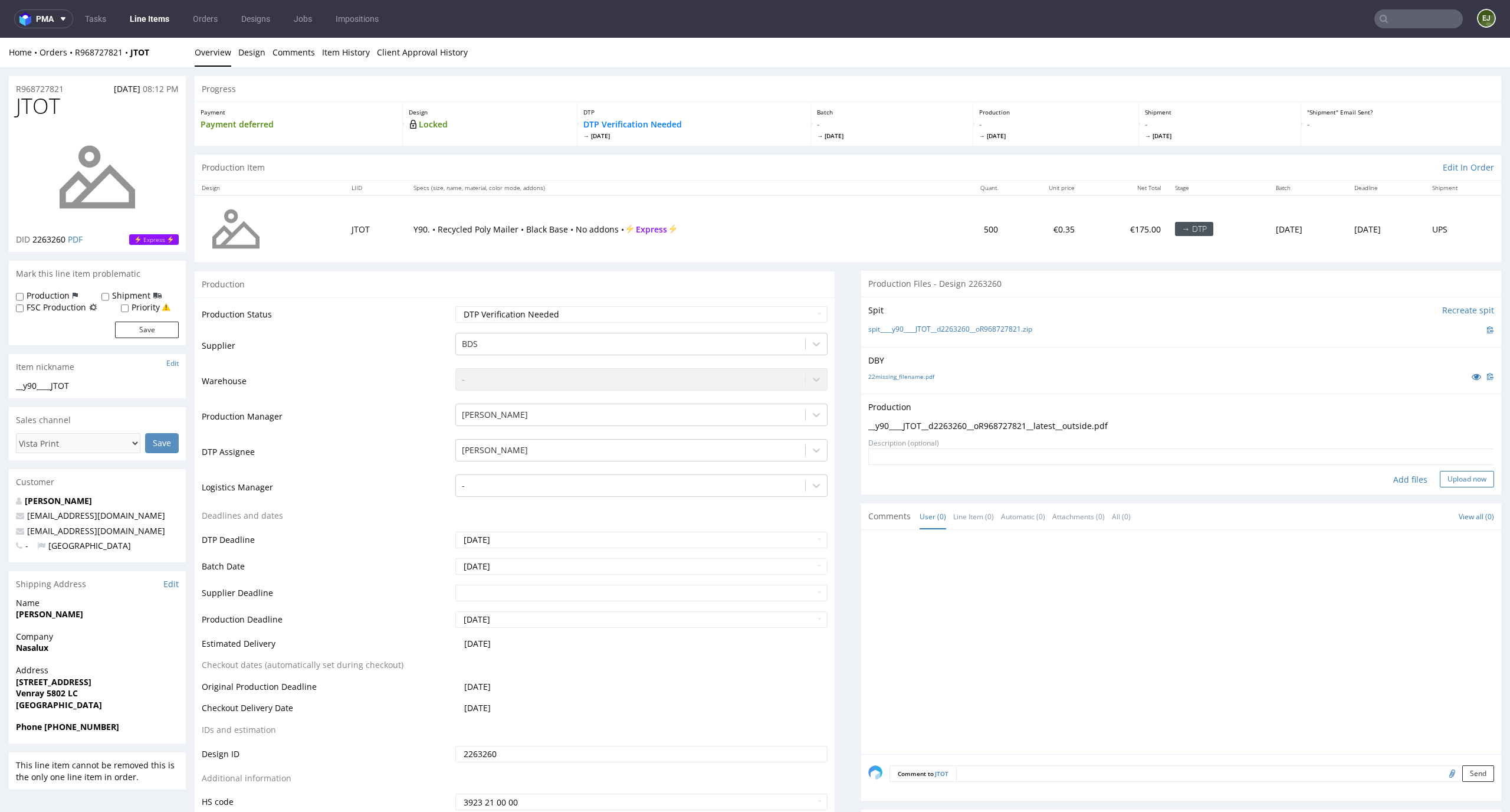
click at [1455, 476] on button "Upload now" at bounding box center [1467, 479] width 54 height 16
click at [791, 320] on select "Waiting for Artwork Waiting for Diecut Waiting for Mockup Waiting for DTP Waiti…" at bounding box center [641, 314] width 373 height 16
select select "dtp_production_ready"
click at [455, 306] on select "Waiting for Artwork Waiting for Diecut Waiting for Mockup Waiting for DTP Waiti…" at bounding box center [641, 314] width 373 height 16
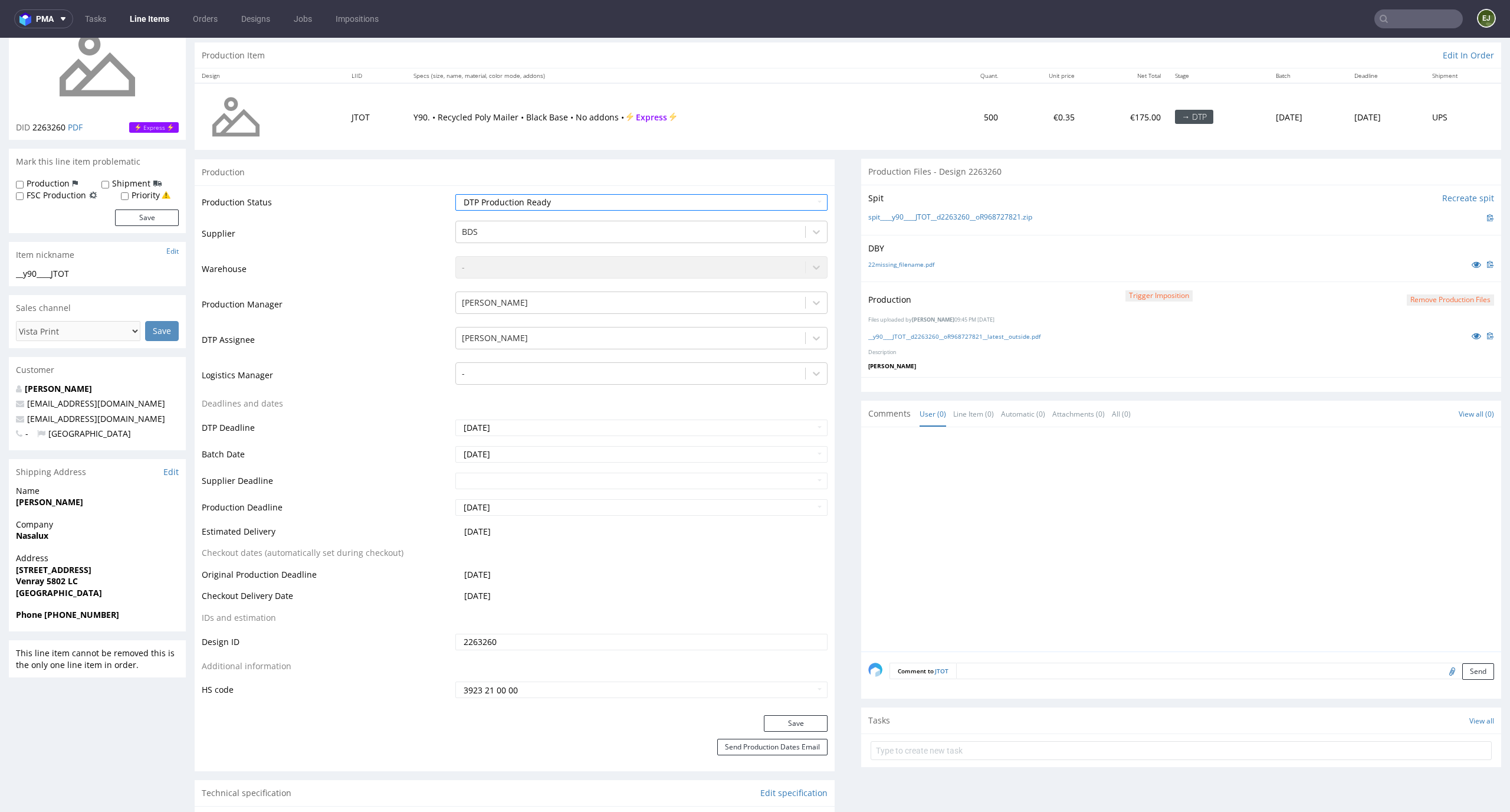
scroll to position [205, 0]
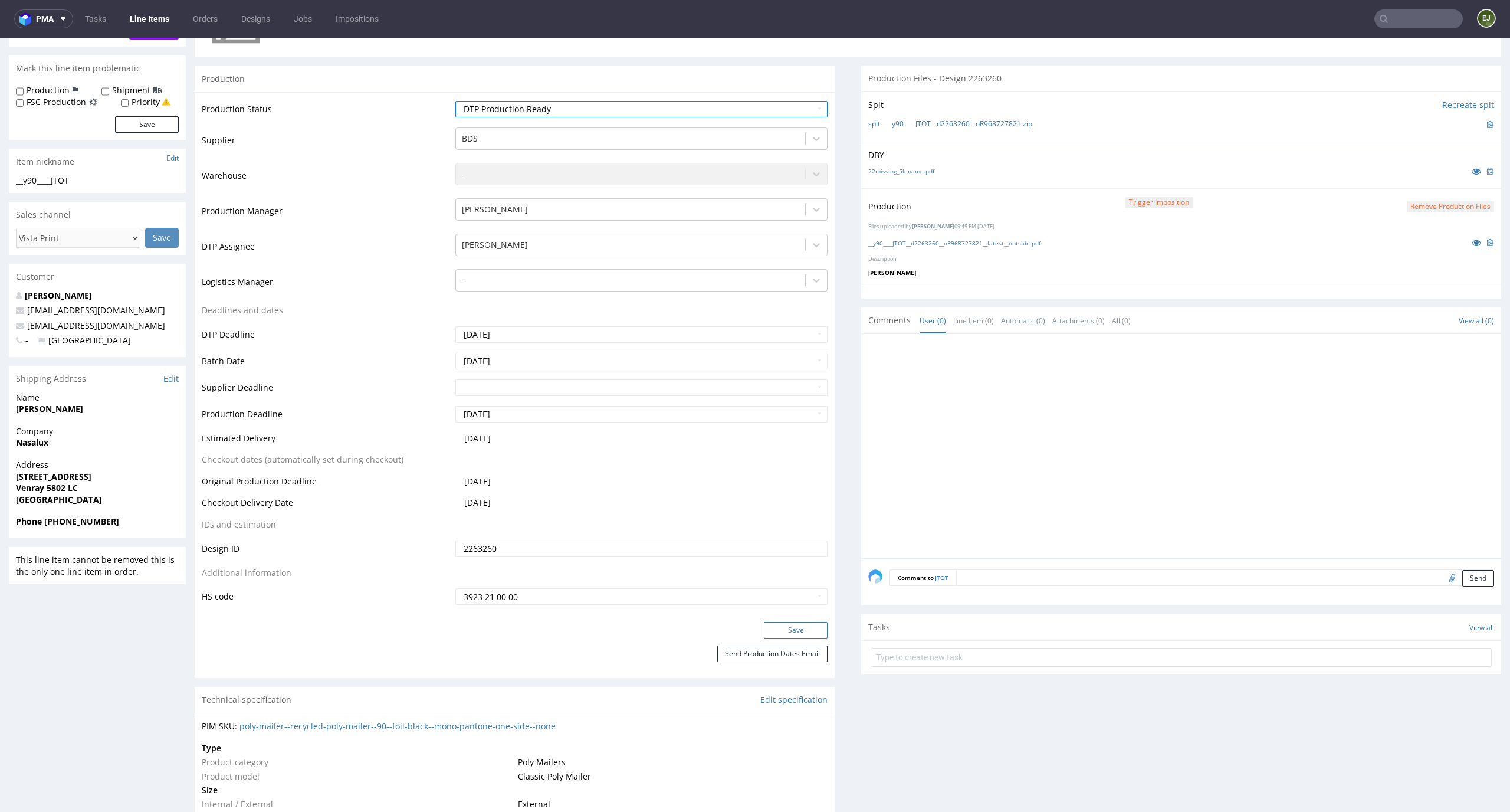
click at [811, 630] on button "Save" at bounding box center [796, 630] width 64 height 16
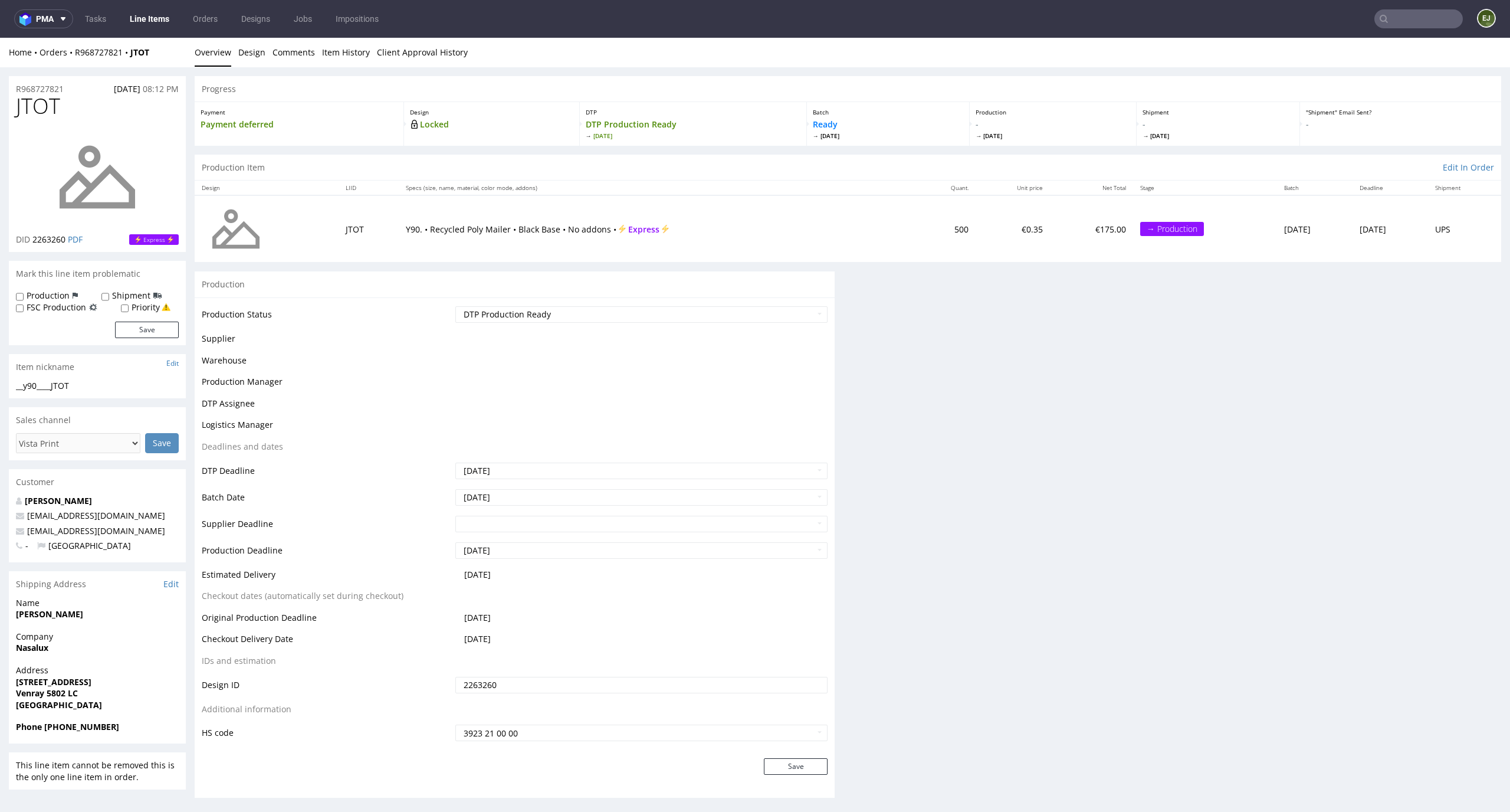
scroll to position [0, 0]
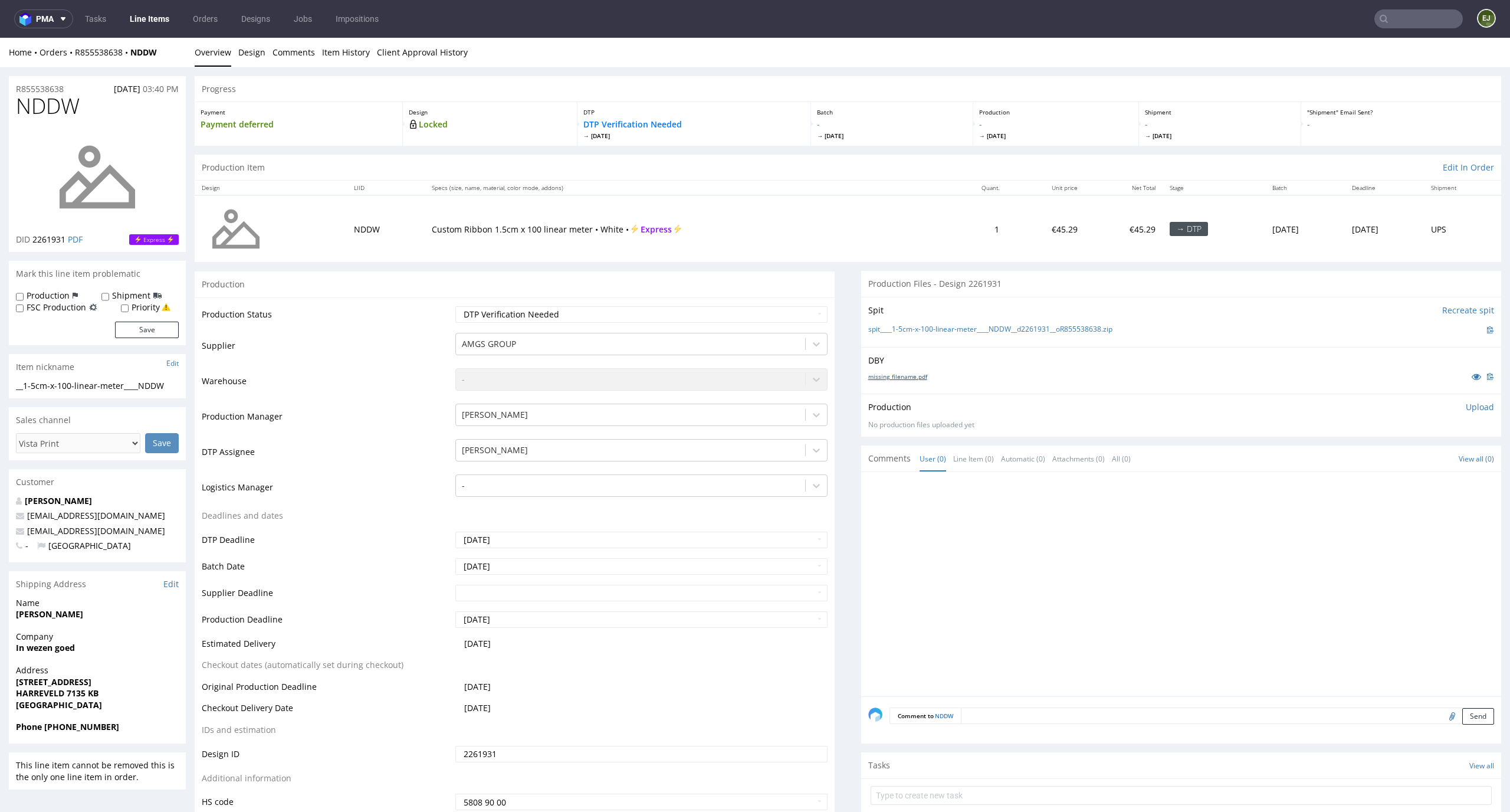
click at [897, 374] on link "missing_filename.pdf" at bounding box center [898, 376] width 59 height 8
click at [908, 330] on link "spit____1-5cm-x-100-linear-meter____NDDW__d2261931__oR855538638.zip" at bounding box center [991, 330] width 244 height 10
click at [570, 235] on td "Custom Ribbon 1.5cm x 100 linear meter • White • Express" at bounding box center [685, 228] width 519 height 67
click at [419, 163] on div "Production Item Edit In Order" at bounding box center [848, 167] width 1307 height 26
click at [905, 370] on div "missing_filename.pdf" at bounding box center [1181, 377] width 626 height 13
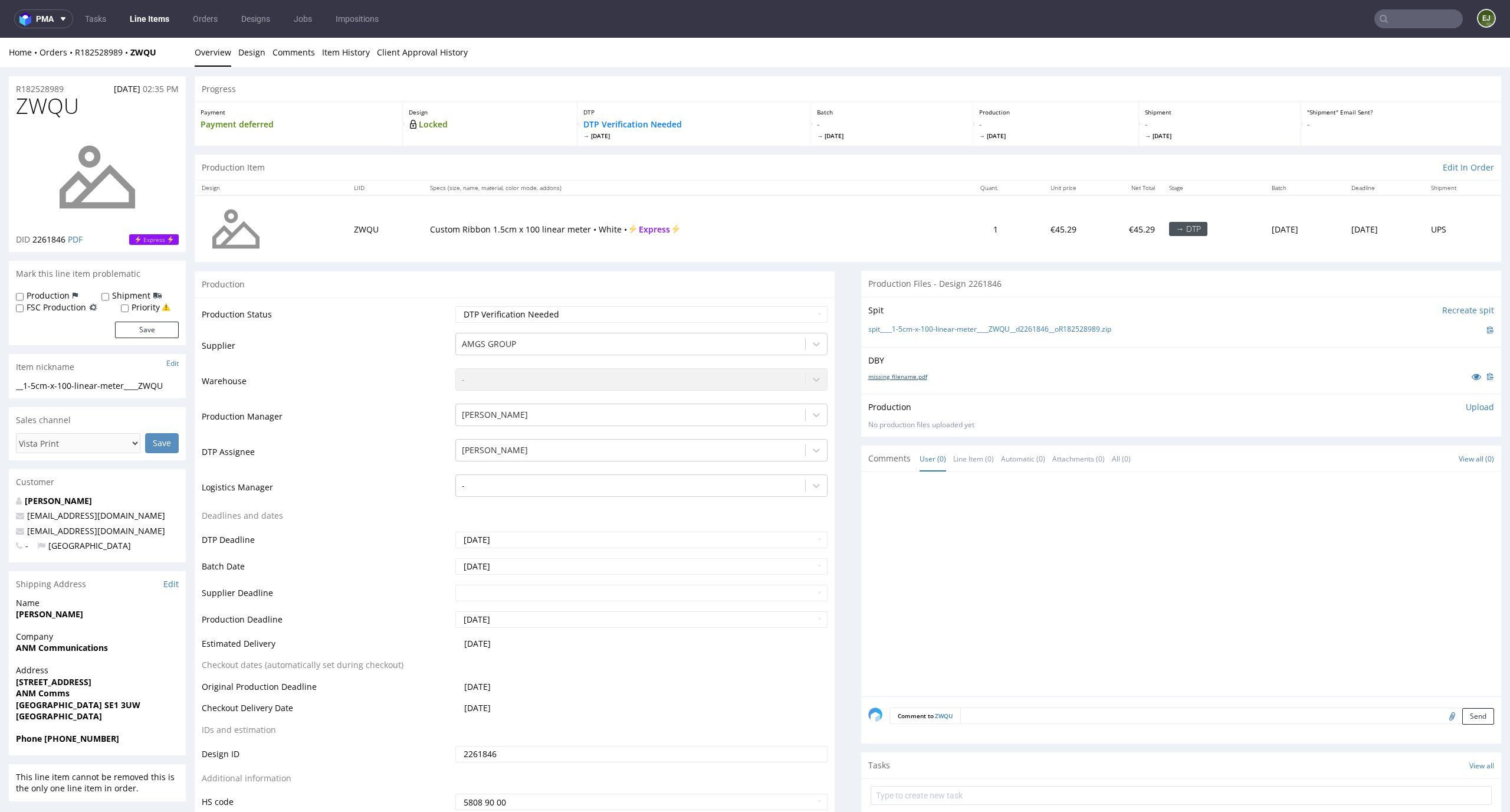
click at [904, 372] on link "missing_filename.pdf" at bounding box center [898, 376] width 59 height 8
click at [908, 332] on link "spit____1-5cm-x-100-linear-meter____ZWQU__d2261846__oR182528989.zip" at bounding box center [990, 330] width 243 height 10
click at [1466, 410] on p "Upload" at bounding box center [1480, 407] width 29 height 12
click at [1386, 464] on div "Add files" at bounding box center [1411, 460] width 59 height 18
type input "C:\fakepath\__1-5cm-x-100-linear-meter____ZWQU__d2261846__oR182528989__latest.p…"
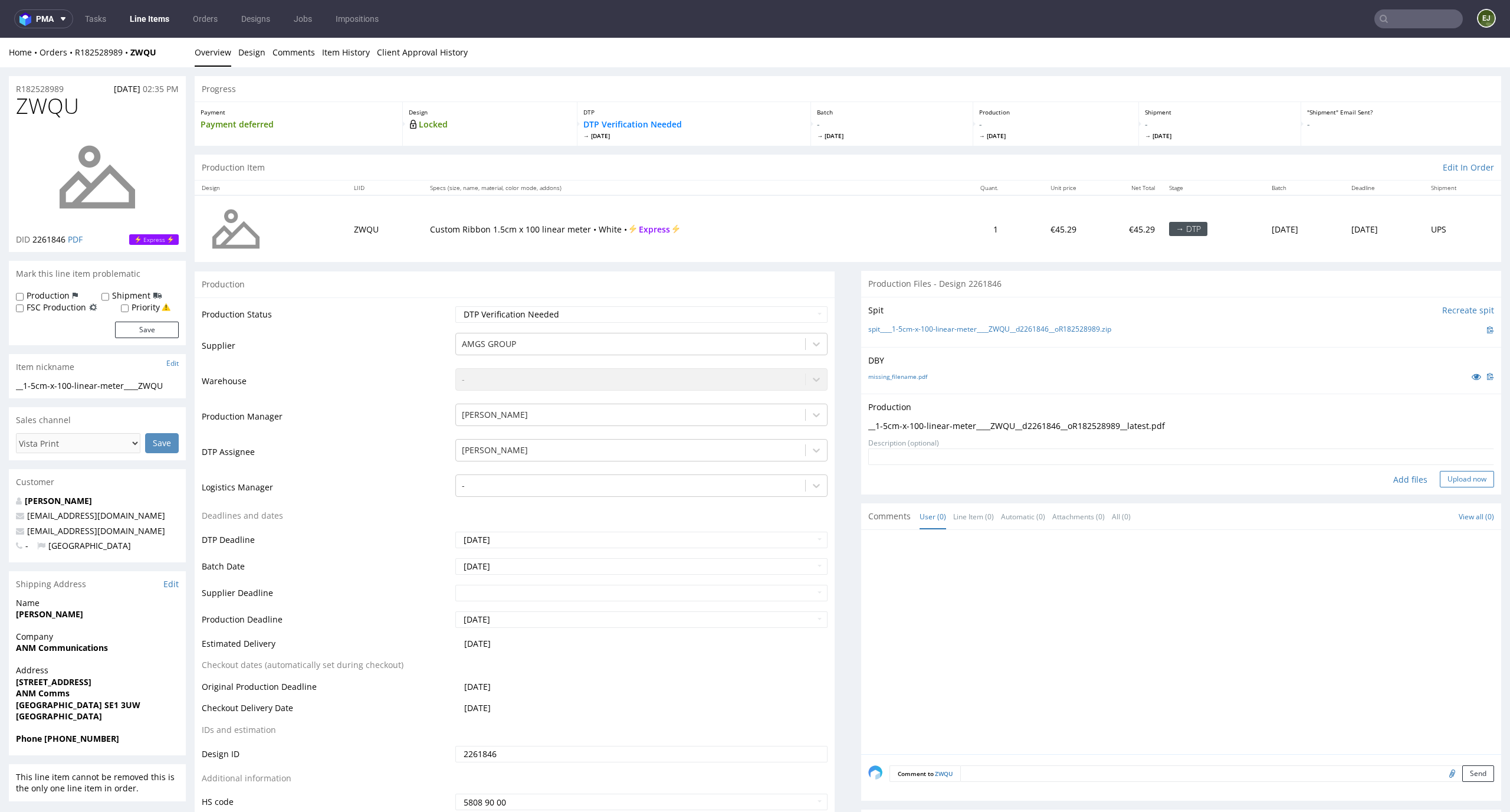
click at [1444, 479] on button "Upload now" at bounding box center [1467, 479] width 54 height 16
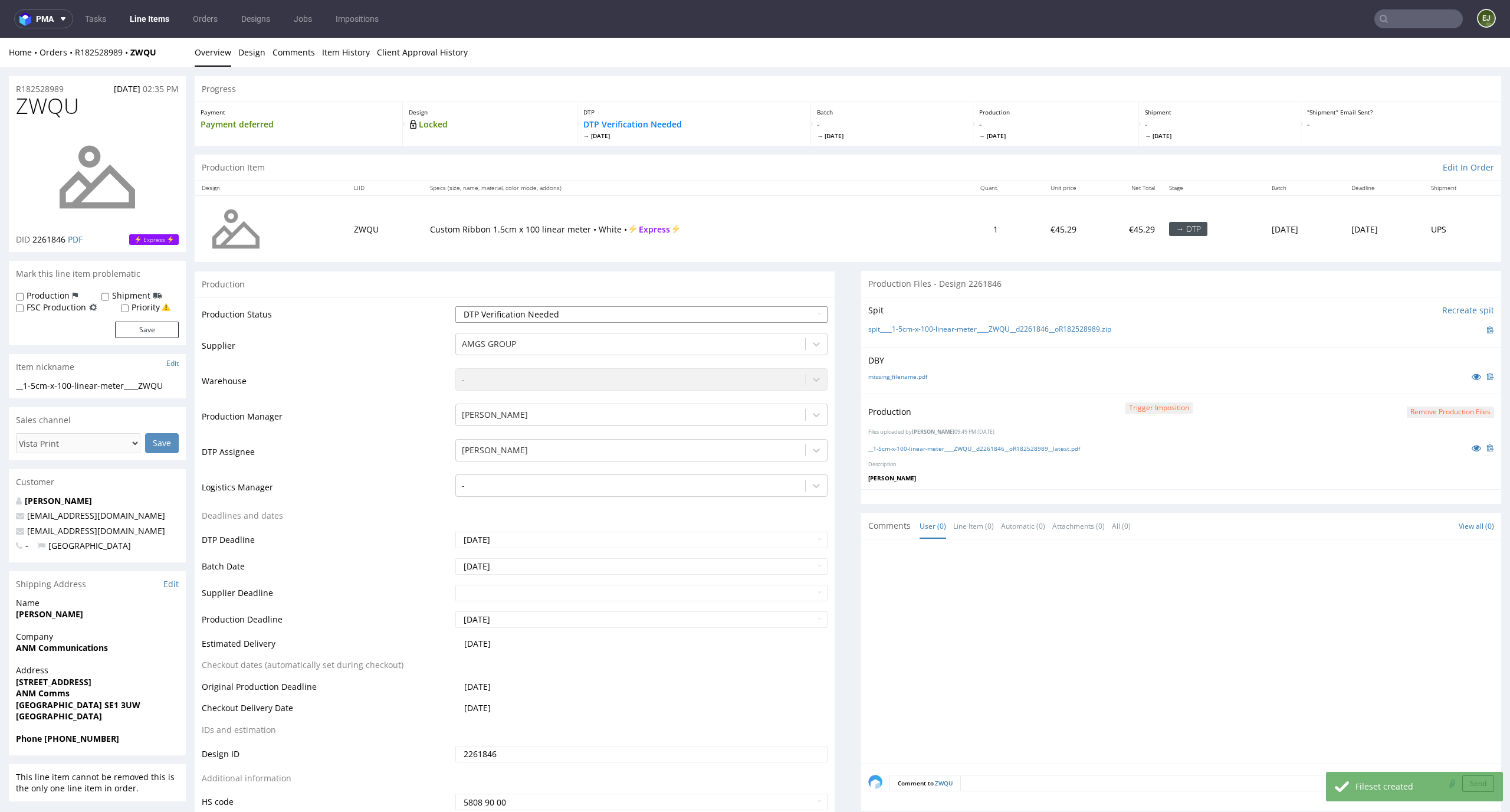
click at [759, 318] on select "Waiting for Artwork Waiting for Diecut Waiting for Mockup Waiting for DTP Waiti…" at bounding box center [641, 314] width 373 height 16
select select "dtp_production_ready"
click at [455, 306] on select "Waiting for Artwork Waiting for Diecut Waiting for Mockup Waiting for DTP Waiti…" at bounding box center [641, 314] width 373 height 16
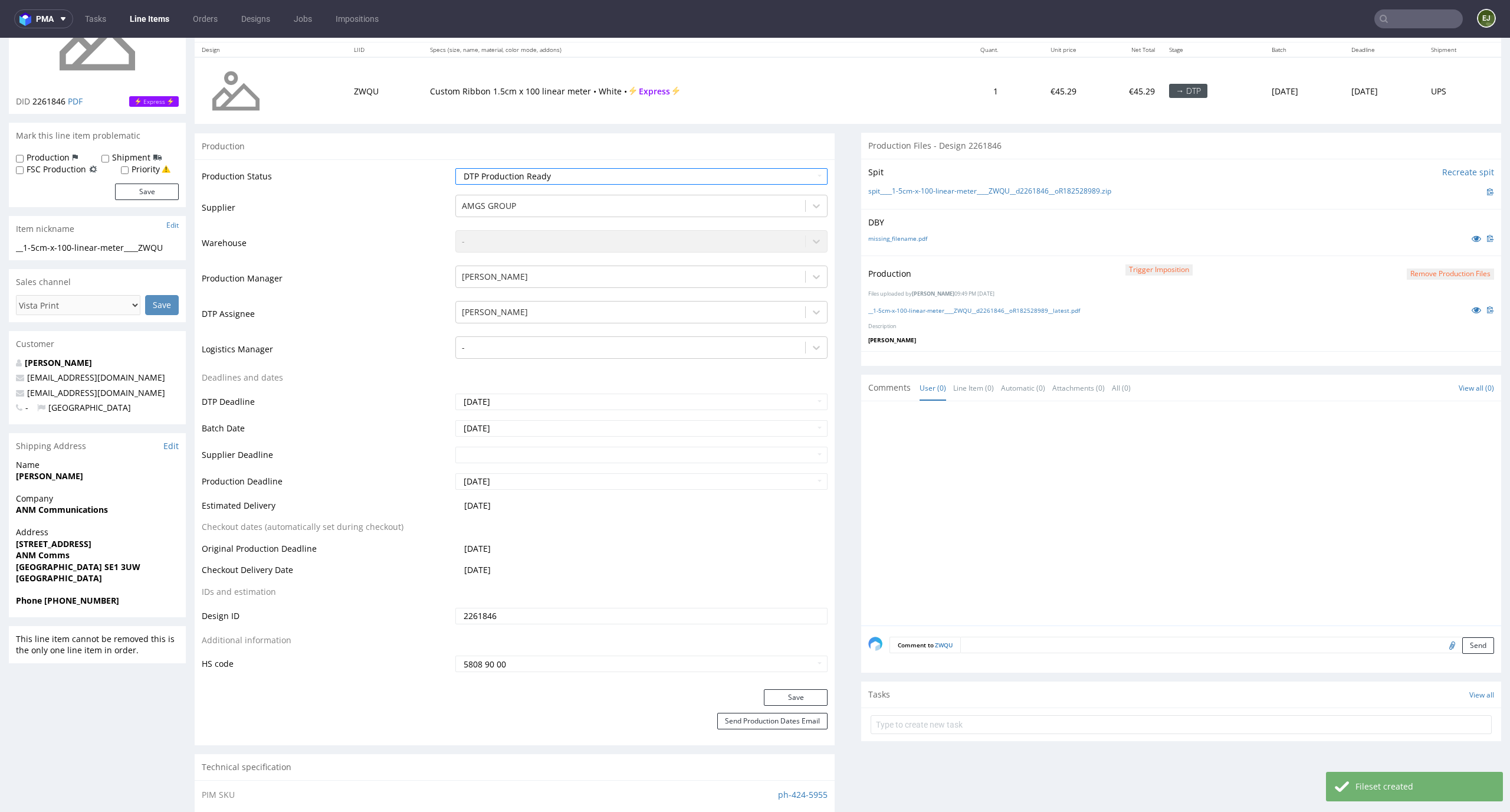
scroll to position [193, 0]
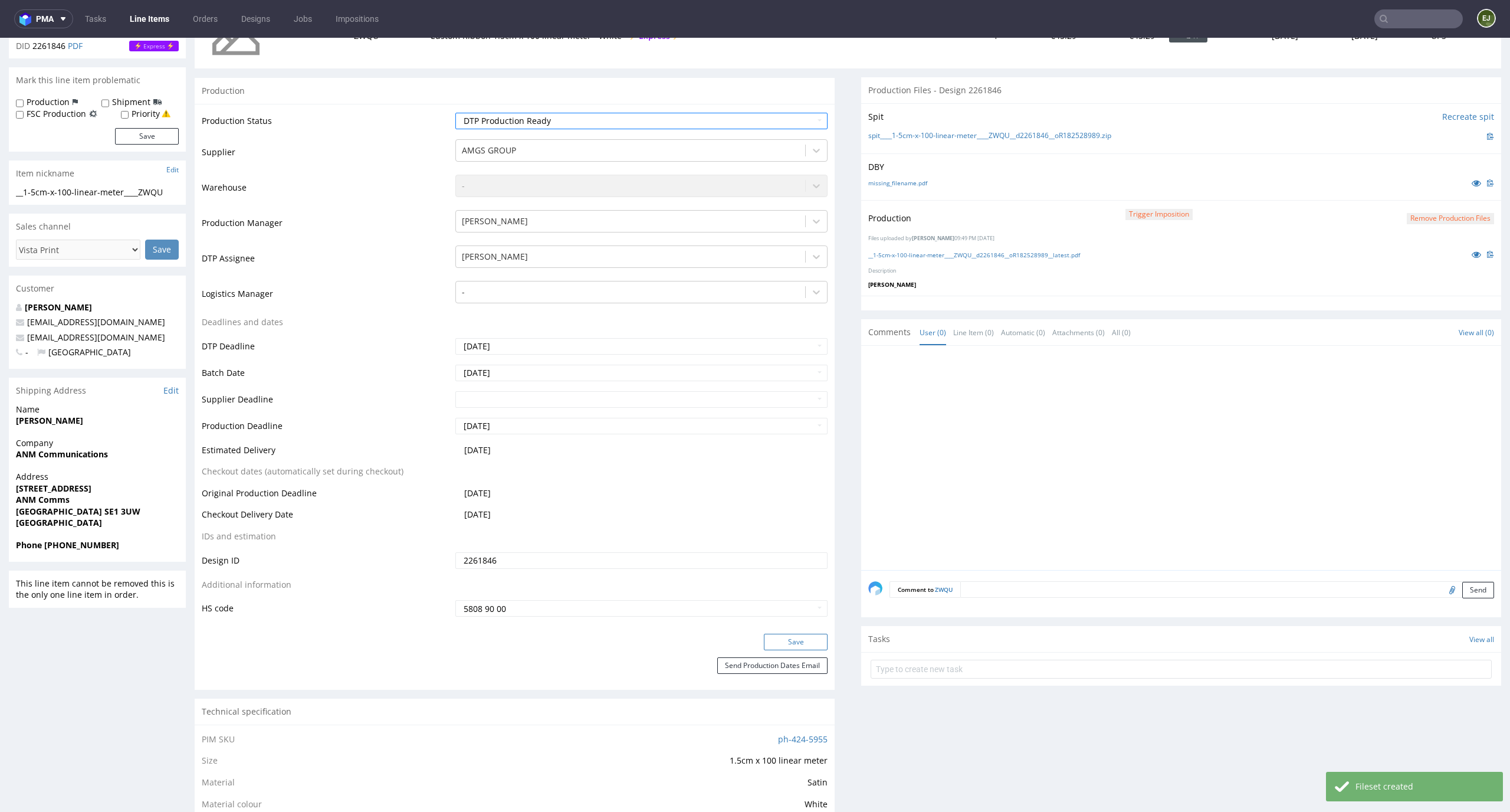
click at [788, 643] on button "Save" at bounding box center [796, 641] width 64 height 16
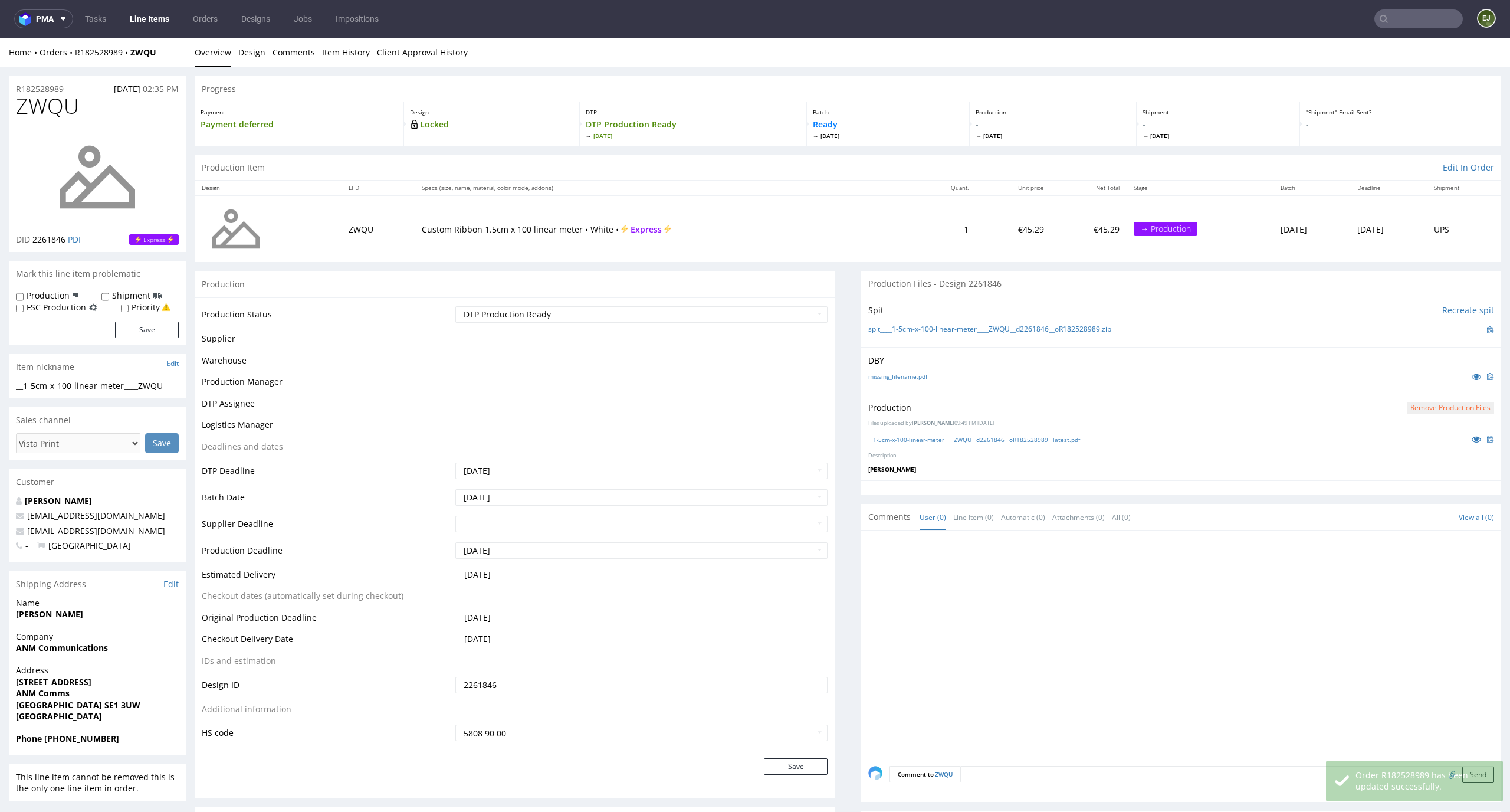
scroll to position [0, 0]
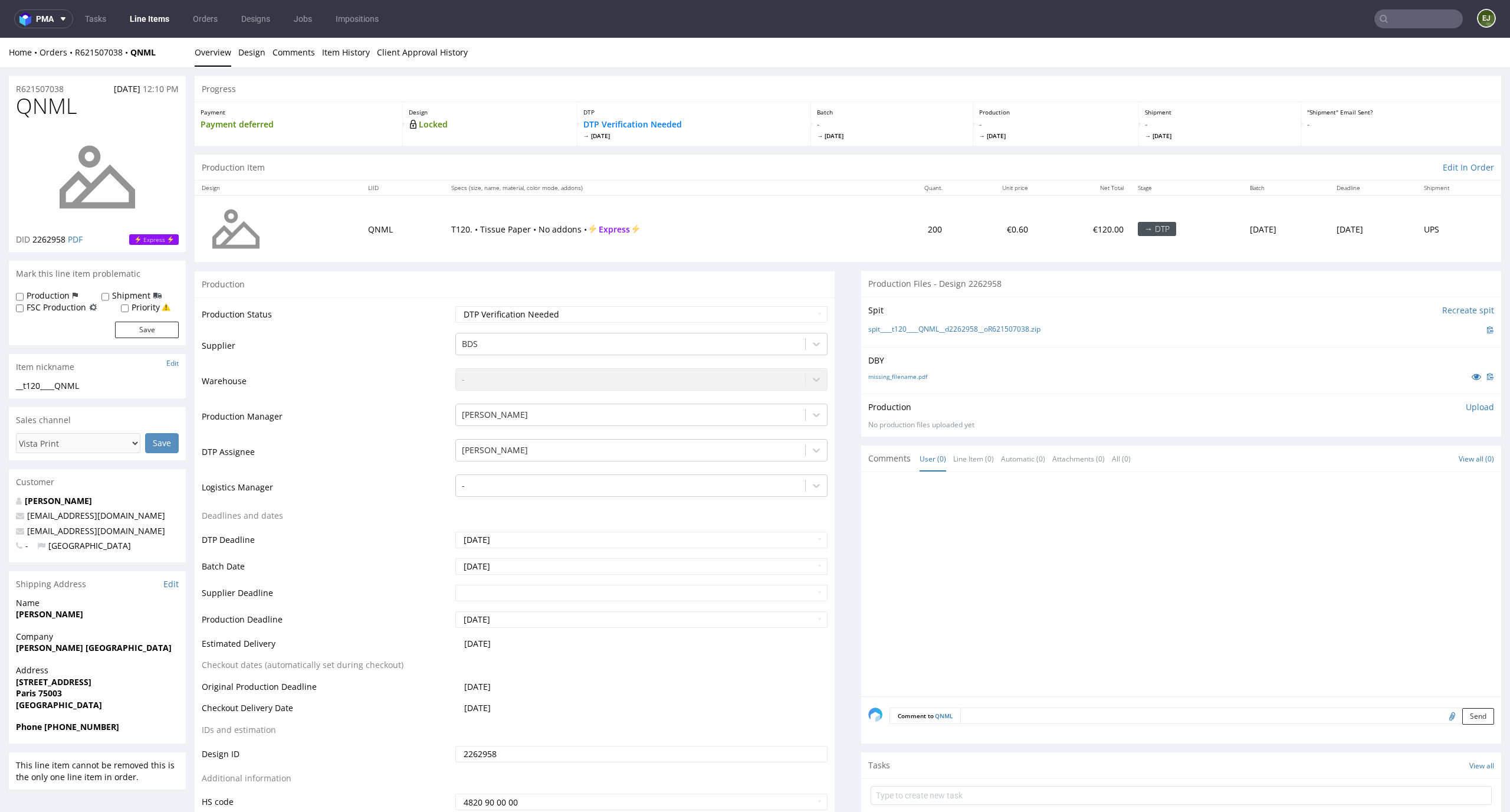
click at [888, 381] on div "missing_filename.pdf" at bounding box center [1181, 377] width 626 height 13
click at [892, 375] on link "missing_filename.pdf" at bounding box center [898, 376] width 59 height 8
click at [930, 325] on link "spit____t120____QNML__d2262958__oR621507038.zip" at bounding box center [955, 330] width 172 height 10
click at [1467, 400] on div "Production Upload No production files uploaded yet Description (optional) Add f…" at bounding box center [1181, 415] width 640 height 43
click at [1466, 408] on p "Upload" at bounding box center [1480, 407] width 29 height 12
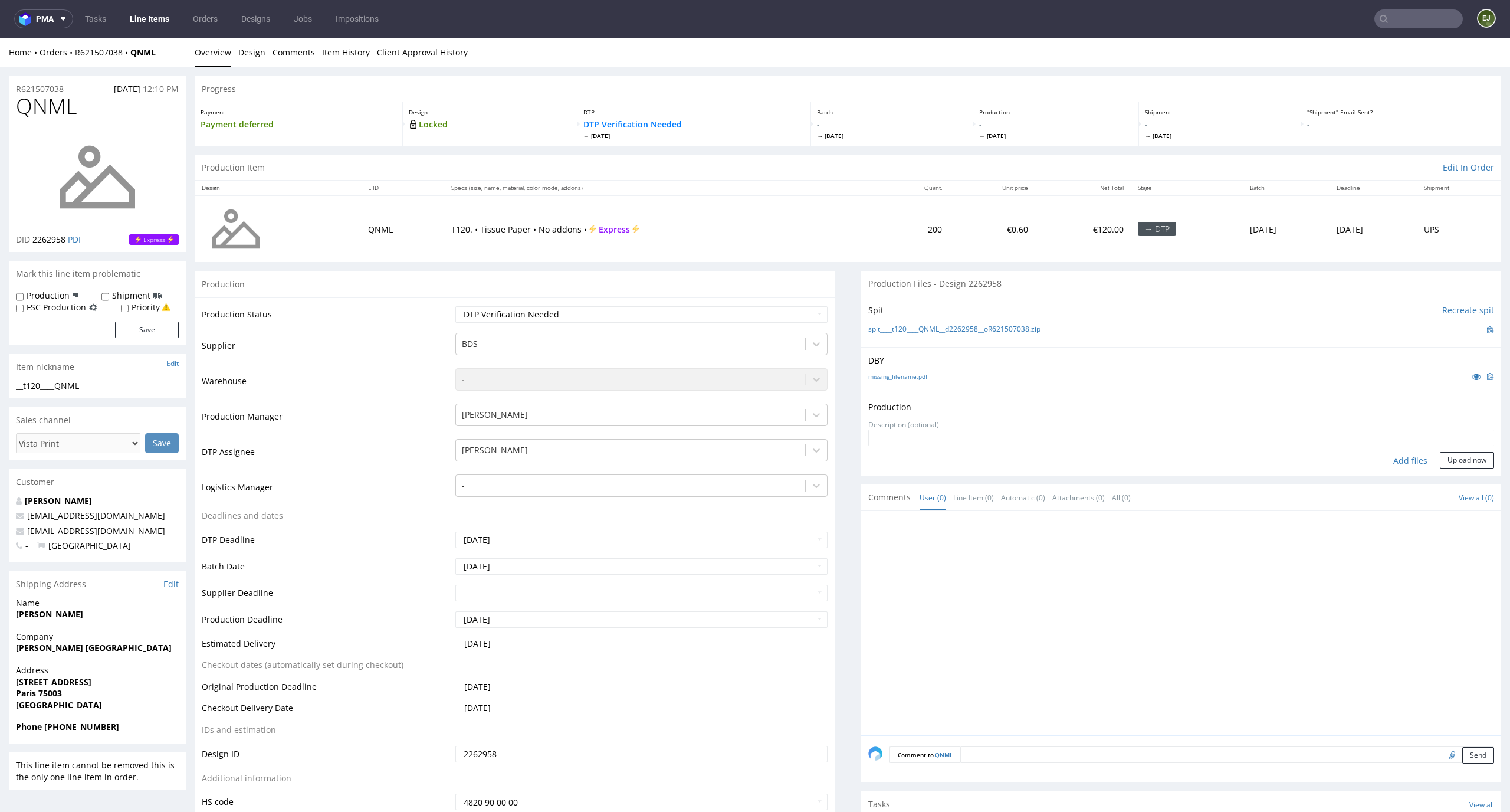
click at [1397, 460] on div "Add files" at bounding box center [1411, 460] width 59 height 18
type input "C:\fakepath\__t120____QNML__d2262958__oR621507038__latest__outside.pdf"
click at [1447, 478] on button "Upload now" at bounding box center [1467, 479] width 54 height 16
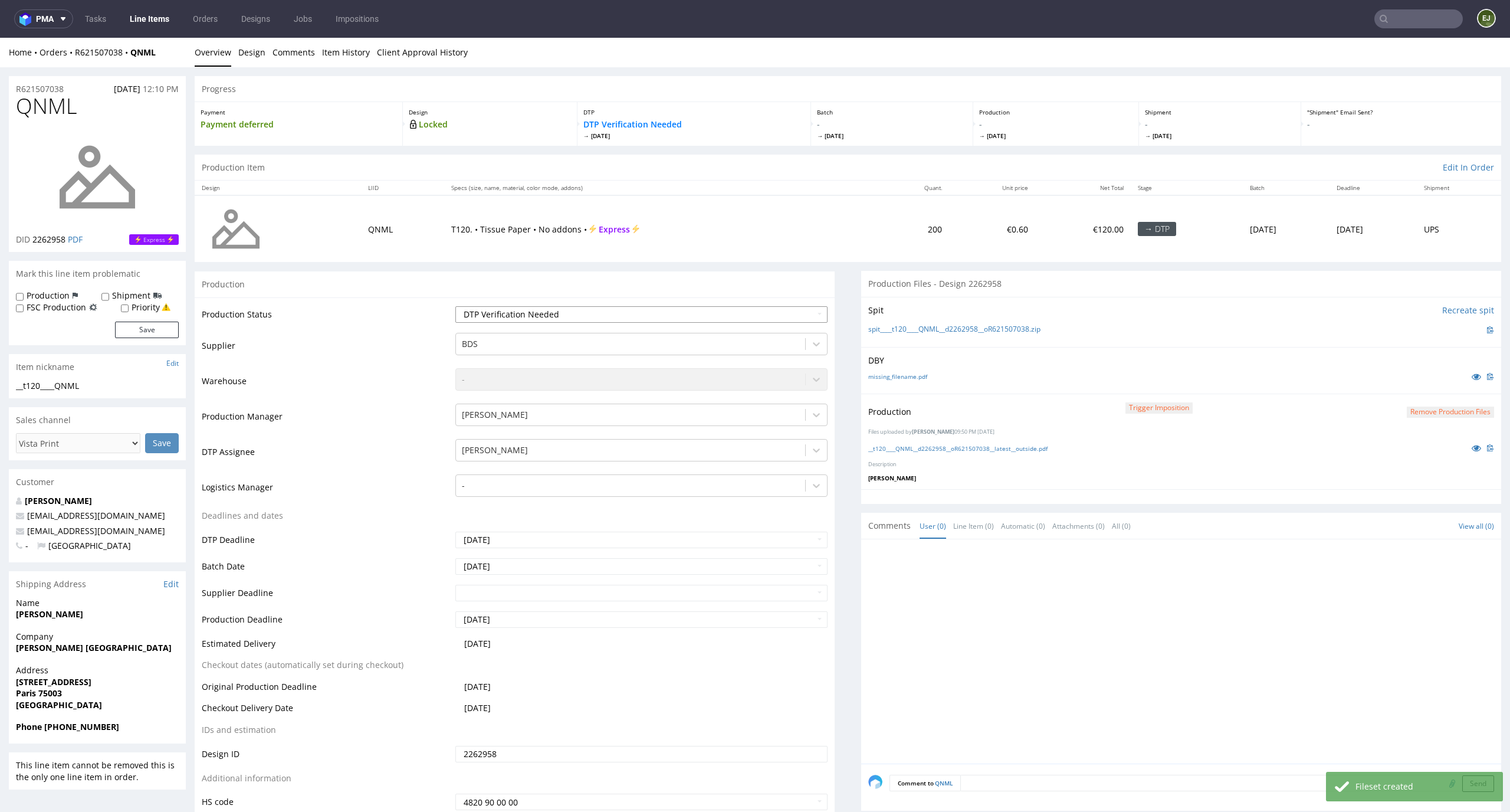
click at [804, 318] on select "Waiting for Artwork Waiting for Diecut Waiting for Mockup Waiting for DTP Waiti…" at bounding box center [641, 314] width 373 height 16
select select "dtp_production_ready"
click at [455, 306] on select "Waiting for Artwork Waiting for Diecut Waiting for Mockup Waiting for DTP Waiti…" at bounding box center [641, 314] width 373 height 16
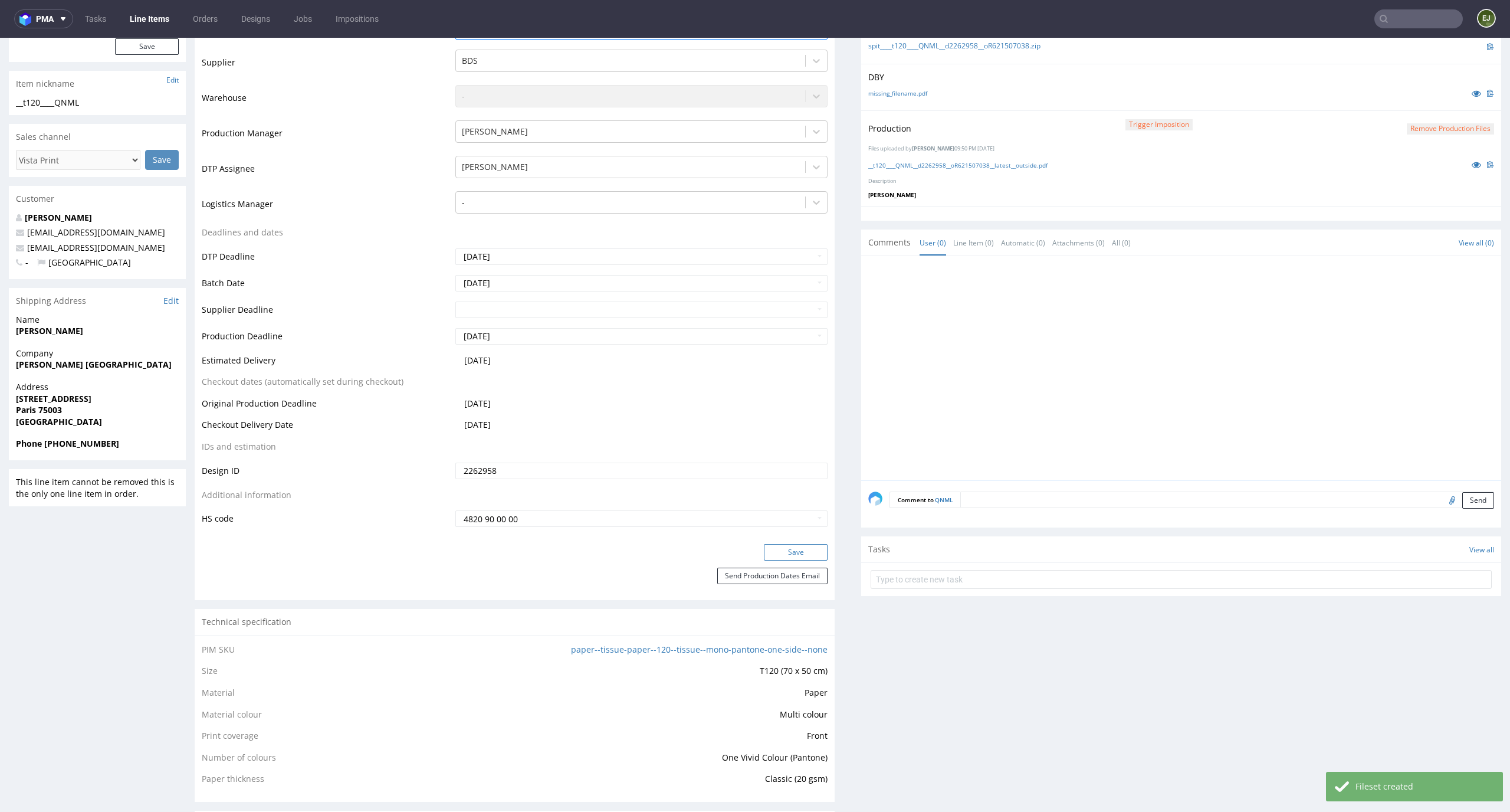
click at [804, 559] on button "Save" at bounding box center [796, 552] width 64 height 16
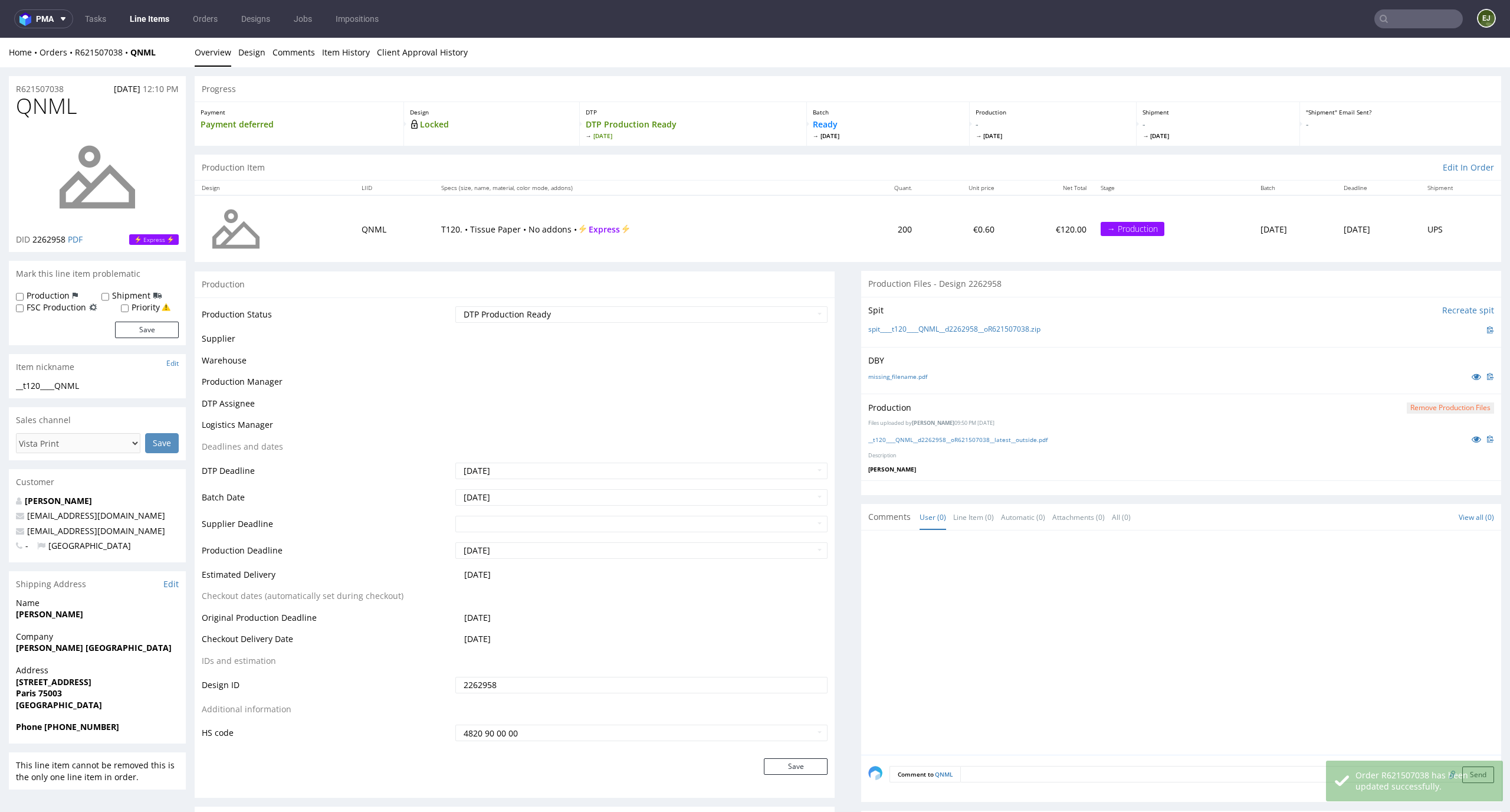
scroll to position [0, 0]
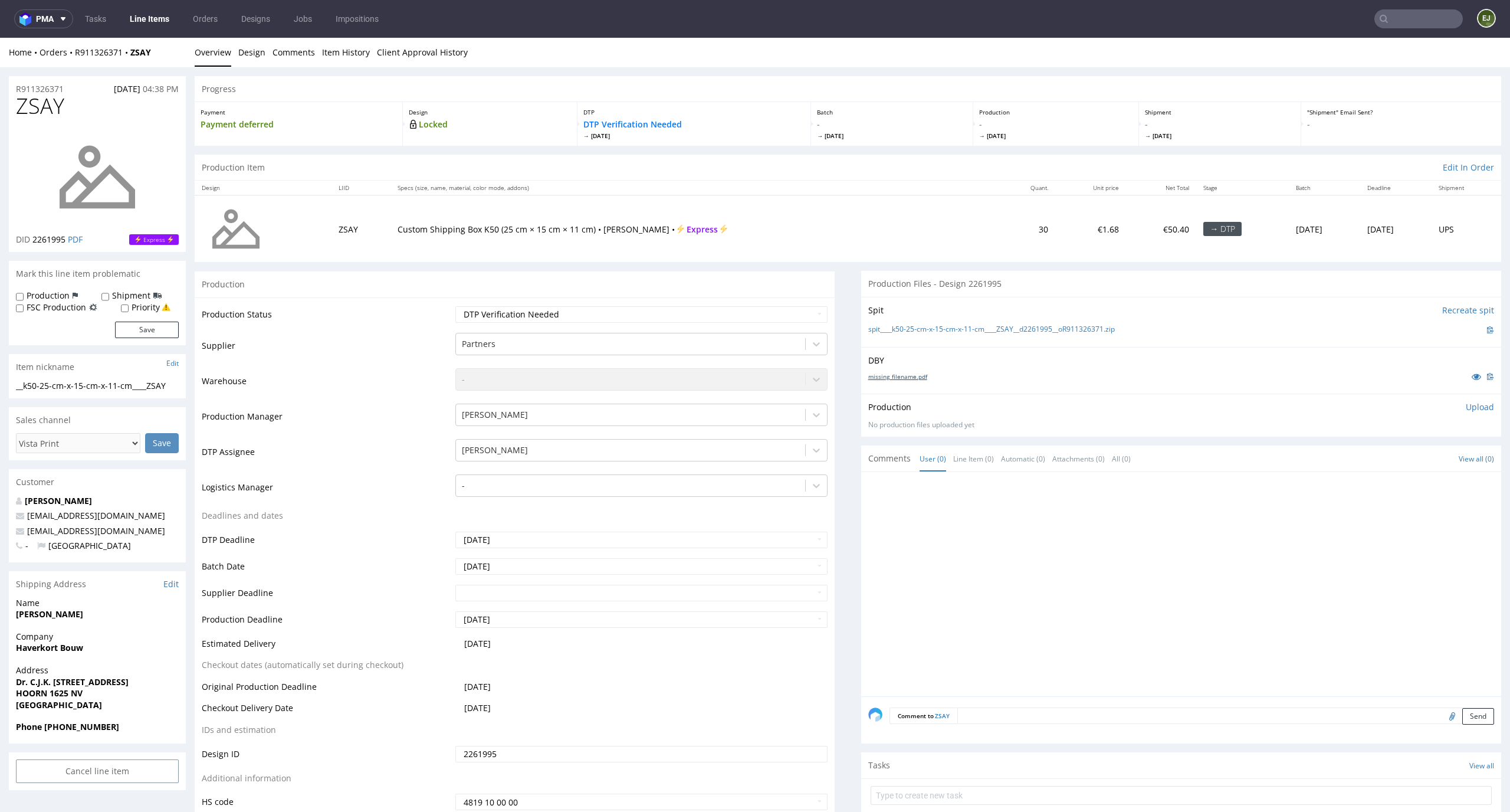
click at [896, 375] on link "missing_filename.pdf" at bounding box center [898, 376] width 59 height 8
click at [908, 324] on link "spit____k50-25-cm-x-15-cm-x-11-cm____ZSAY__d2261995__oR911326371.zip" at bounding box center [991, 330] width 246 height 10
click at [1466, 405] on p "Upload" at bounding box center [1480, 407] width 29 height 12
click at [1389, 466] on div "Add files" at bounding box center [1411, 460] width 59 height 18
type input "C:\fakepath\__k50-25-cm-x-15-cm-x-11-cm____ZSAY__d2261995__oR911326371__latest_…"
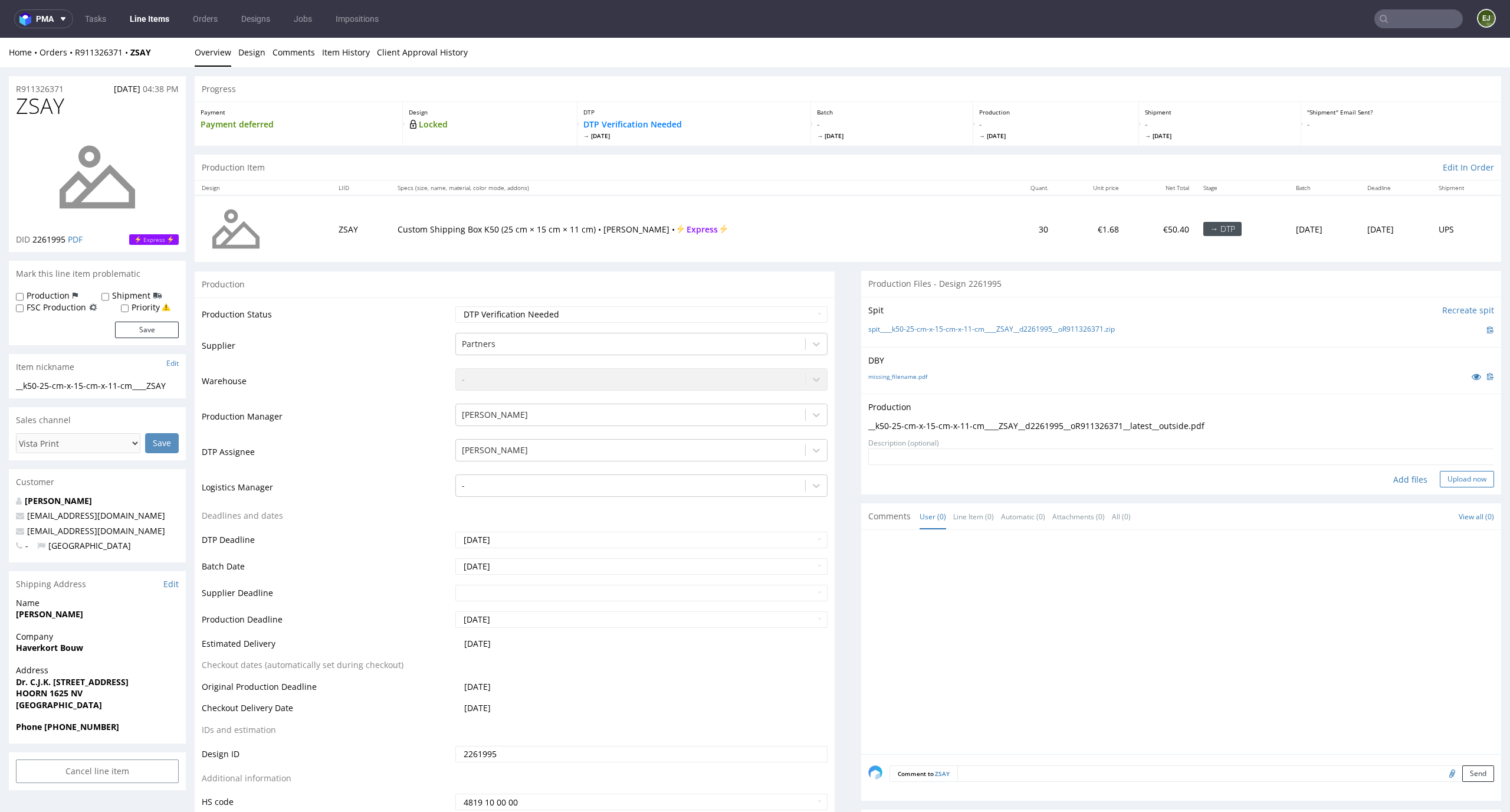
click at [1465, 479] on button "Upload now" at bounding box center [1467, 479] width 54 height 16
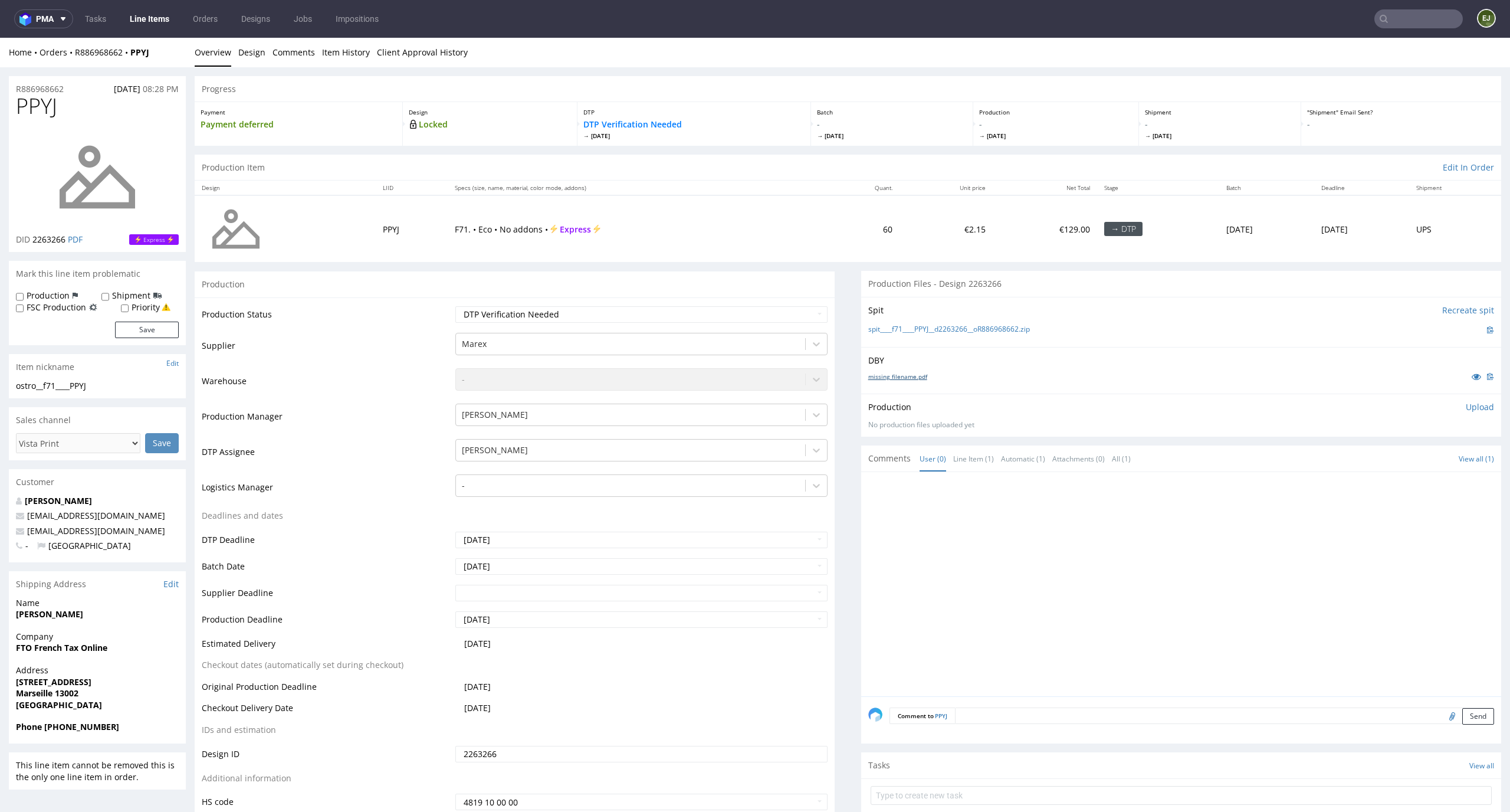
click at [899, 377] on link "missing_filename.pdf" at bounding box center [898, 376] width 59 height 8
click at [908, 330] on link "spit____f71____PPYJ__d2263266__oR886968662.zip" at bounding box center [950, 330] width 162 height 10
drag, startPoint x: 91, startPoint y: 104, endPoint x: 0, endPoint y: 104, distance: 91.0
copy span "PPYJ"
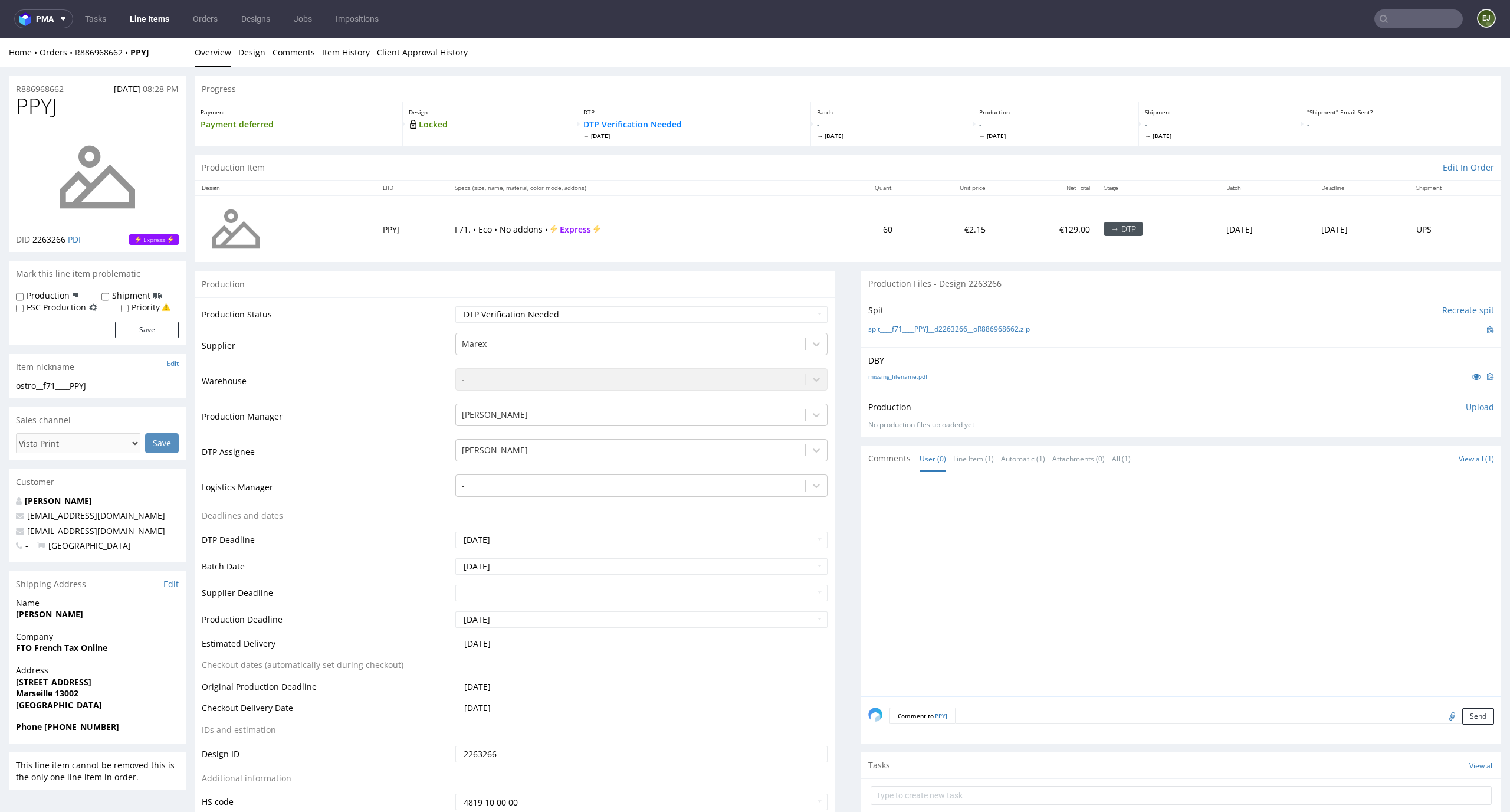
click at [1467, 413] on div "Production Upload No production files uploaded yet Description (optional) Add f…" at bounding box center [1181, 415] width 626 height 29
click at [1467, 410] on p "Upload" at bounding box center [1480, 407] width 29 height 12
click at [1395, 460] on div "Add files" at bounding box center [1411, 460] width 59 height 18
type input "C:\fakepath\EGDK__f71____PPYJ__d2263266__oR886968662__latest__outside.pdf"
click at [1459, 478] on button "Upload now" at bounding box center [1467, 479] width 54 height 16
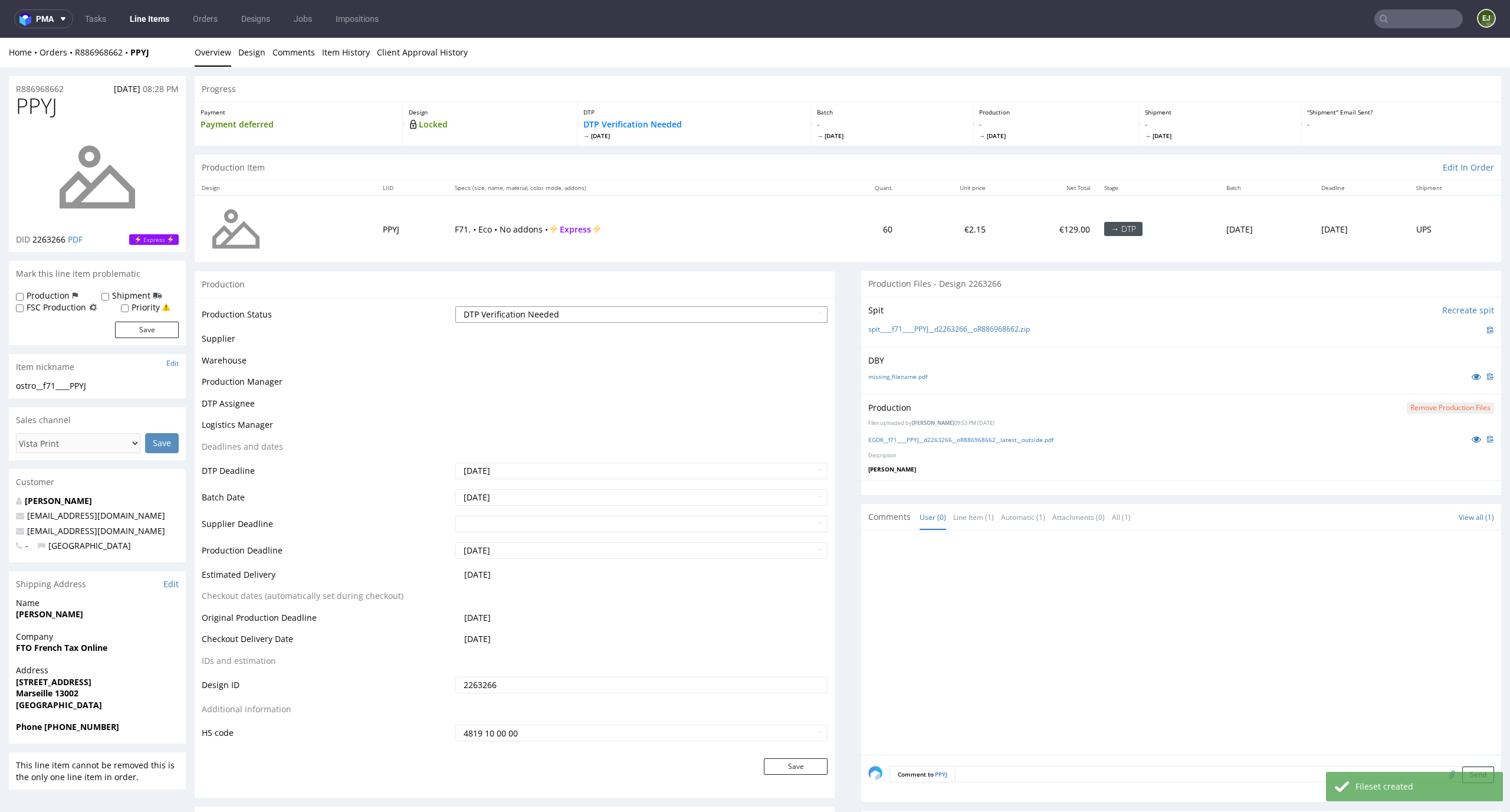
click at [746, 312] on select "Waiting for Artwork Waiting for Diecut Waiting for Mockup Waiting for DTP Waiti…" at bounding box center [641, 314] width 373 height 16
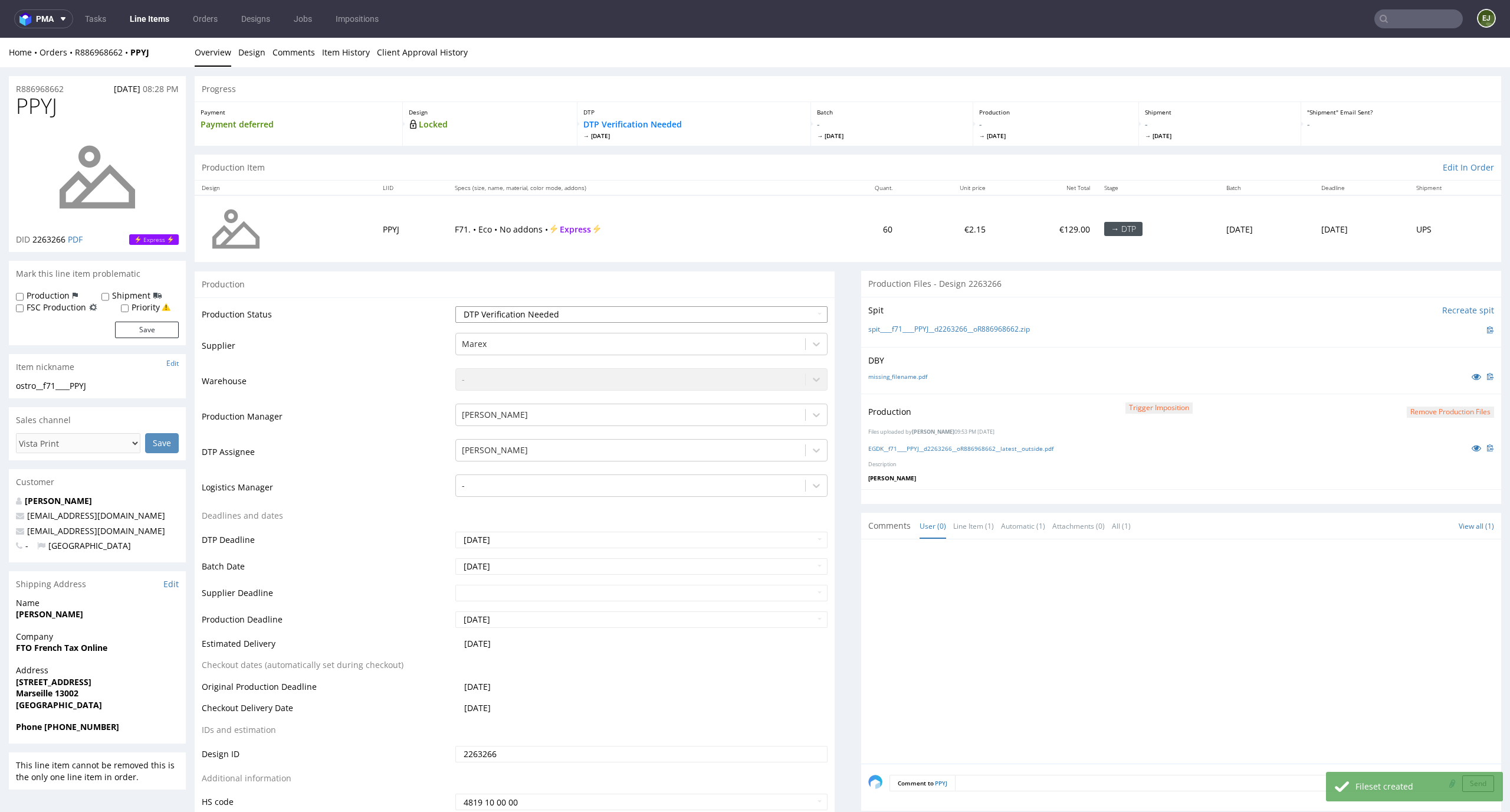
select select "dtp_production_ready"
click at [455, 306] on select "Waiting for Artwork Waiting for Diecut Waiting for Mockup Waiting for DTP Waiti…" at bounding box center [641, 314] width 373 height 16
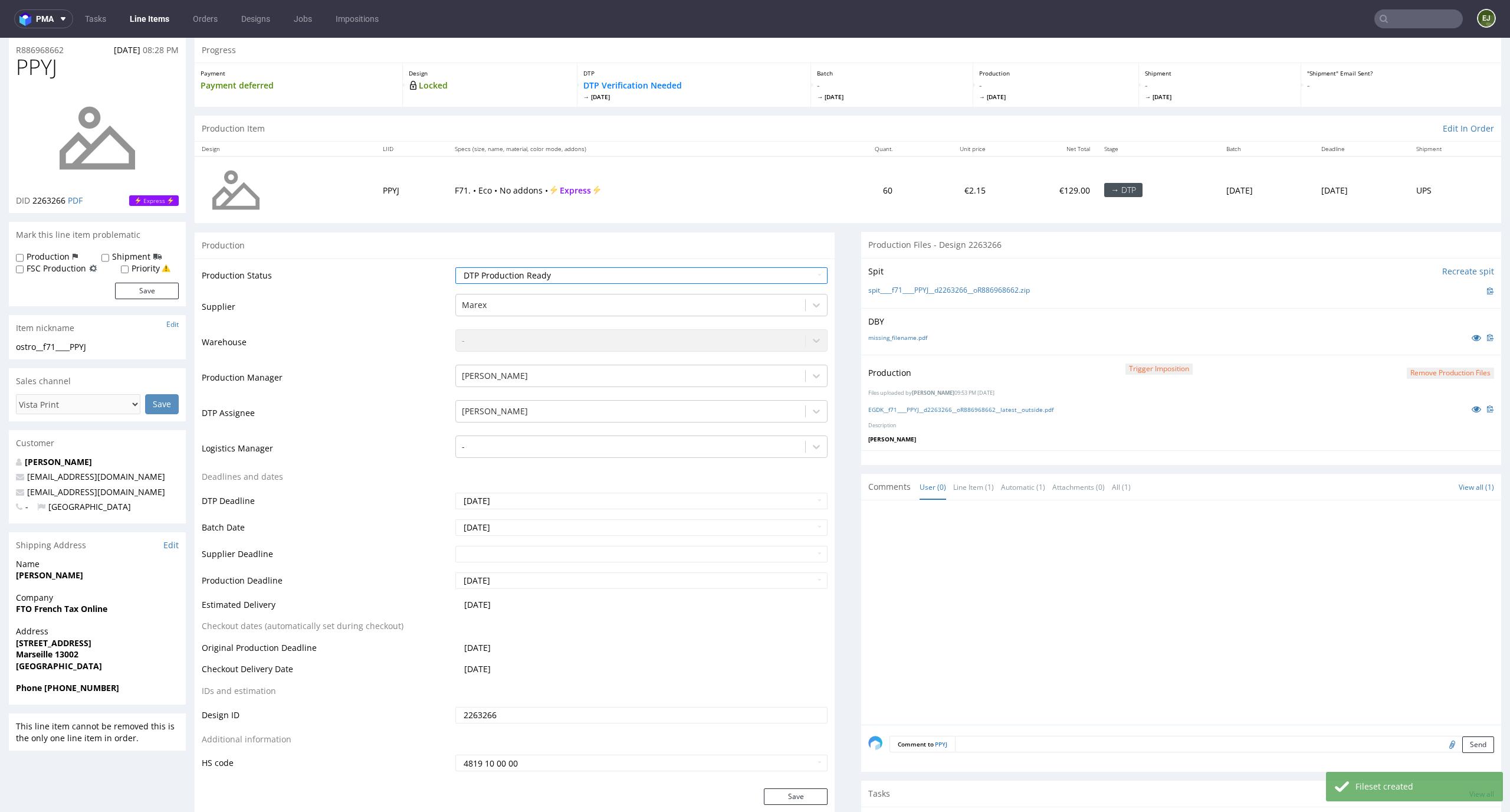
scroll to position [157, 0]
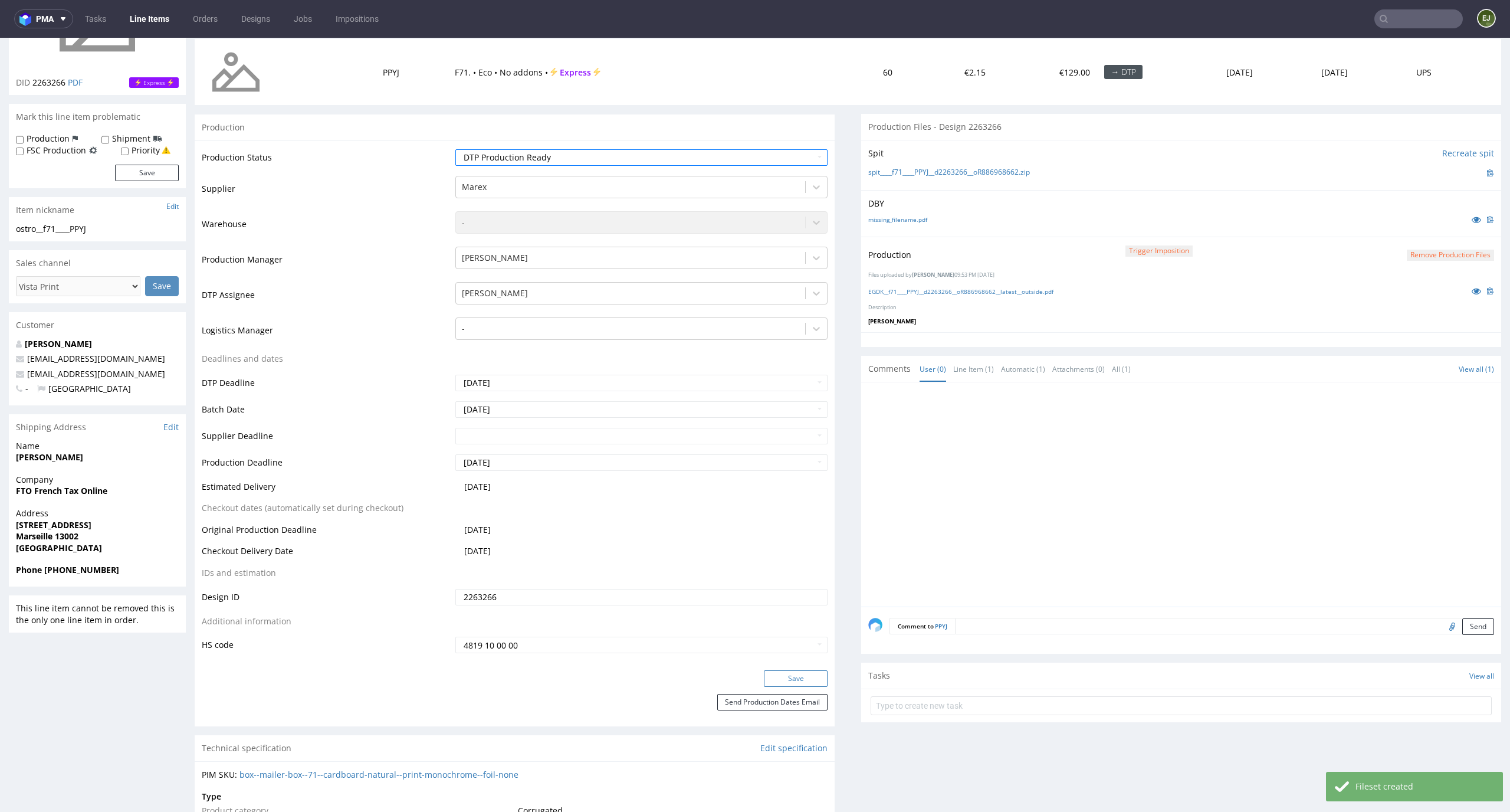
click at [794, 677] on button "Save" at bounding box center [796, 678] width 64 height 16
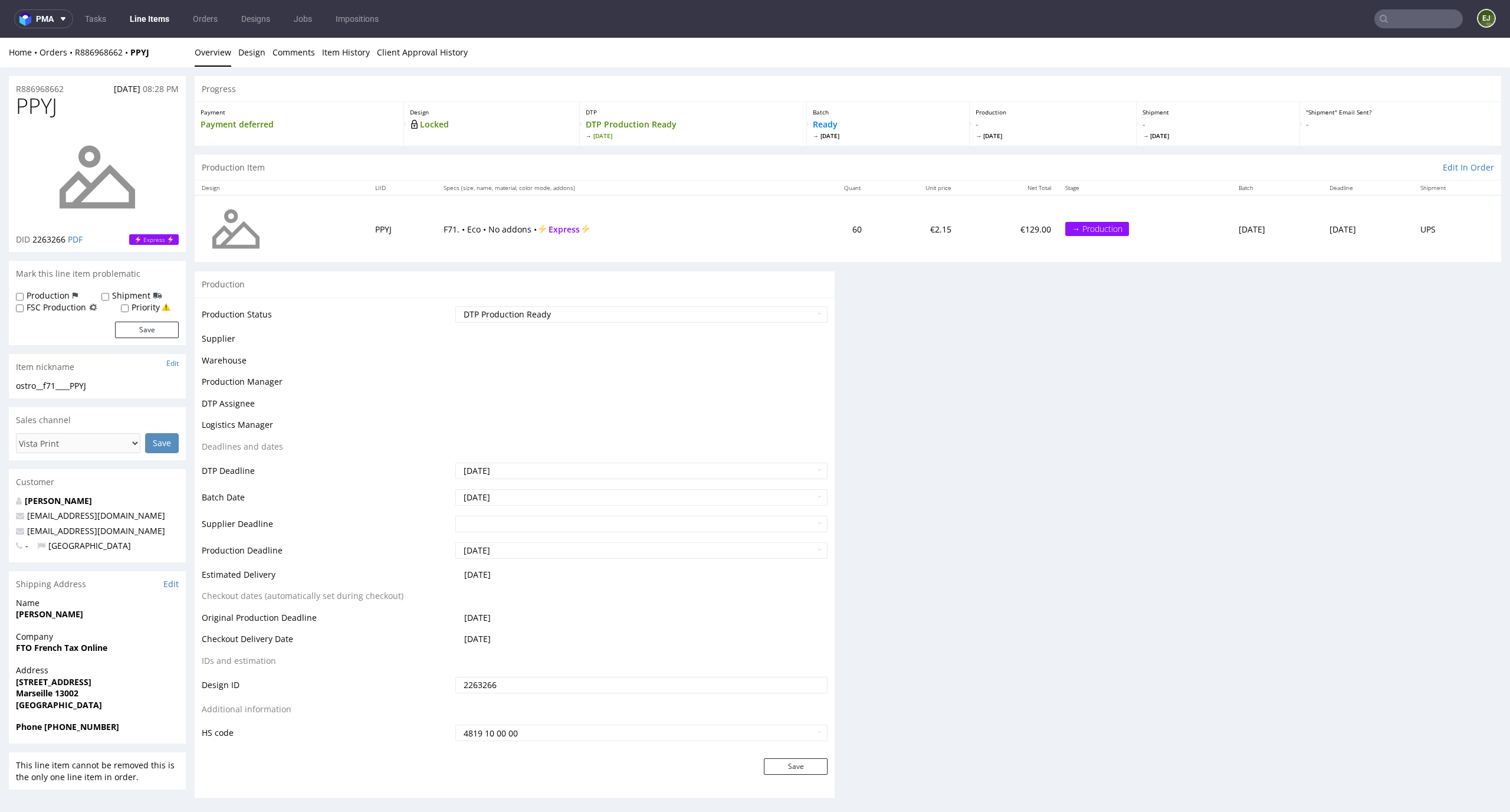
scroll to position [0, 0]
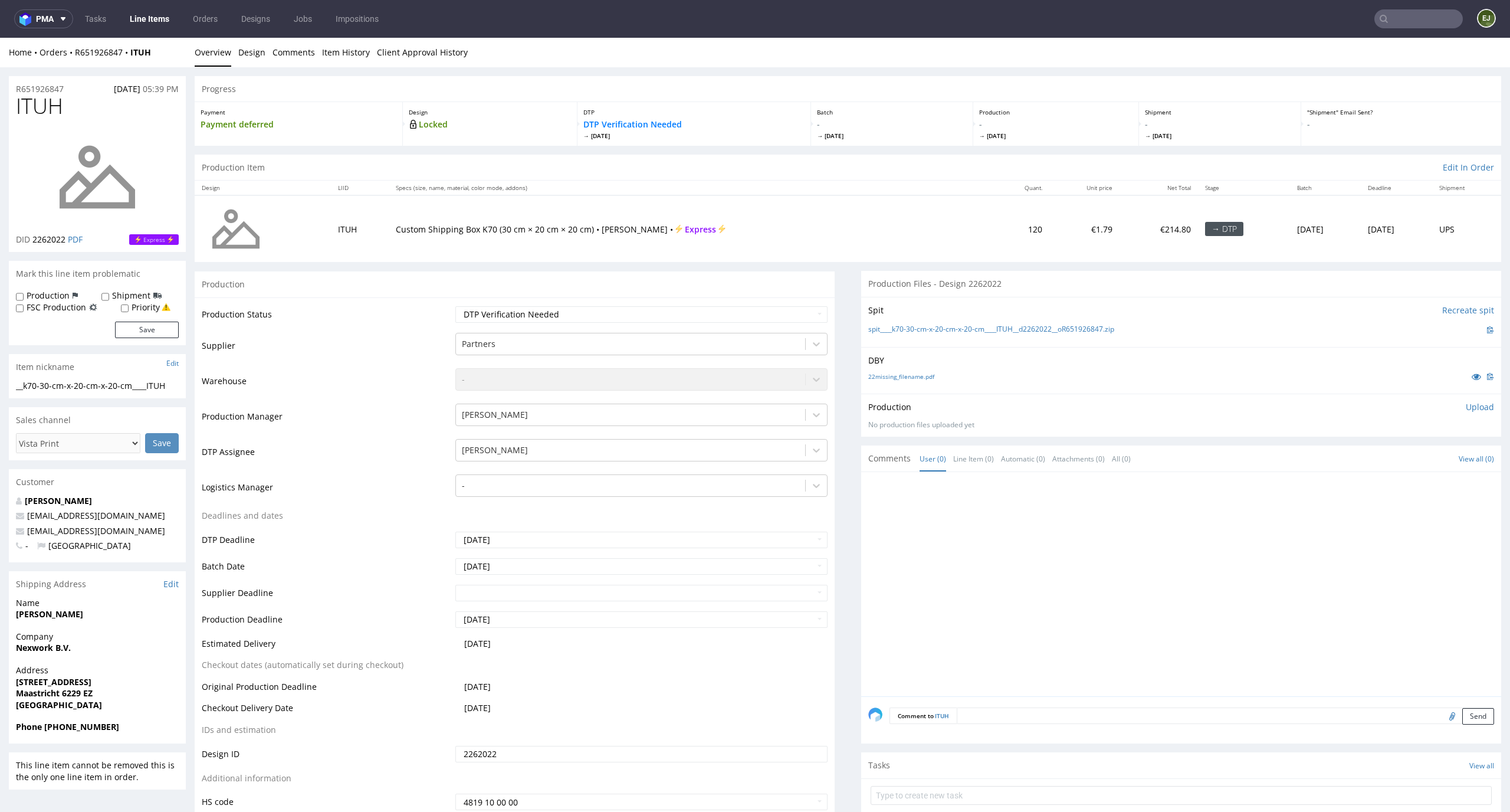
click at [906, 388] on div "DBY 22missing_filename.pdf" at bounding box center [1181, 370] width 640 height 46
click at [908, 380] on div "22missing_filename.pdf" at bounding box center [1181, 377] width 626 height 13
click at [911, 368] on div "DBY 22missing_filename.pdf" at bounding box center [1181, 370] width 640 height 46
click at [911, 372] on link "22missing_filename.pdf" at bounding box center [902, 376] width 66 height 8
click at [902, 327] on link "spit____k70-30-cm-x-20-cm-x-20-cm____ITUH__d2262022__oR651926847.zip" at bounding box center [991, 330] width 246 height 10
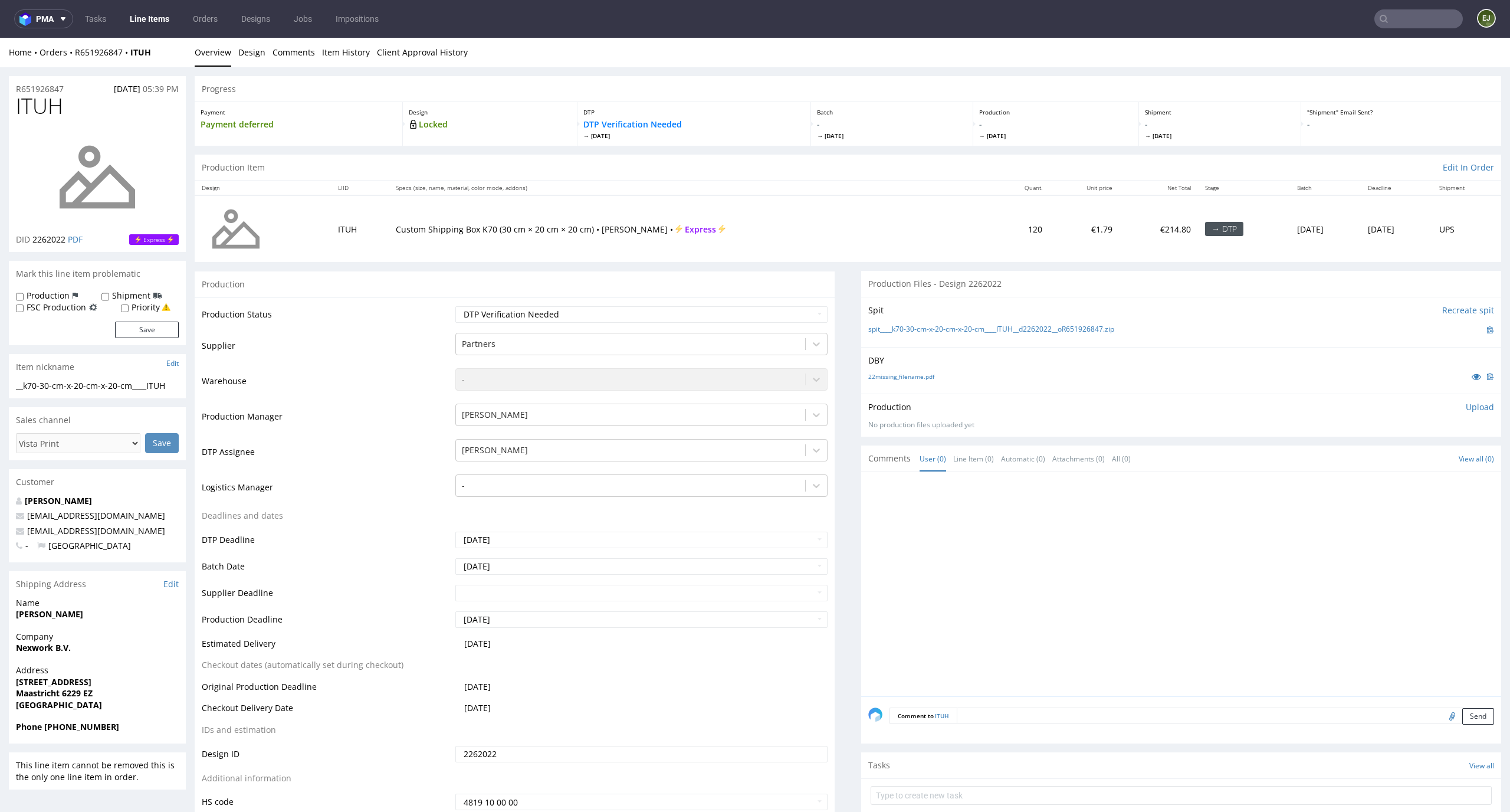
scroll to position [267, 0]
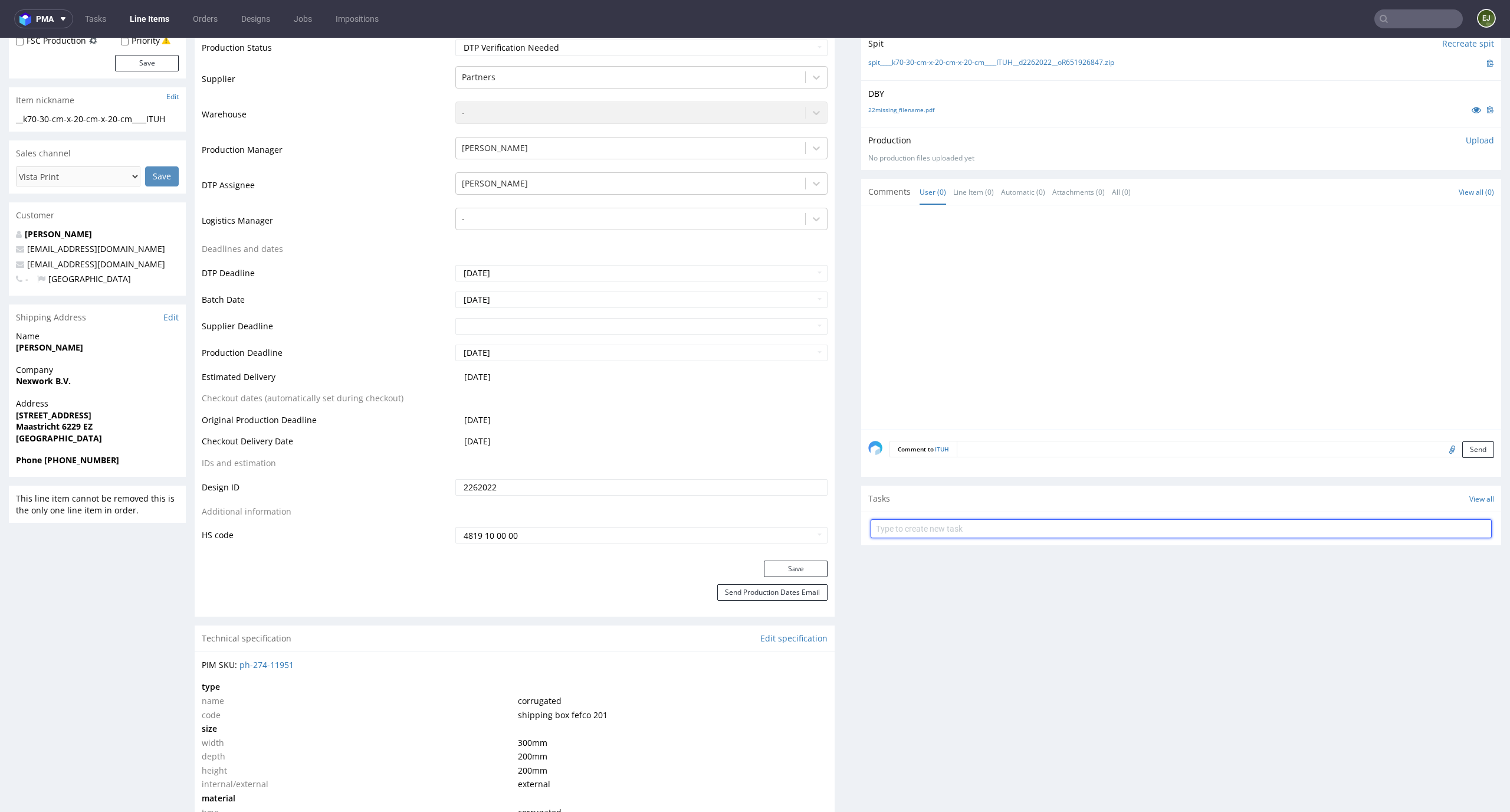
click at [930, 521] on input "text" at bounding box center [1181, 529] width 622 height 19
type input "vista print order to cancel"
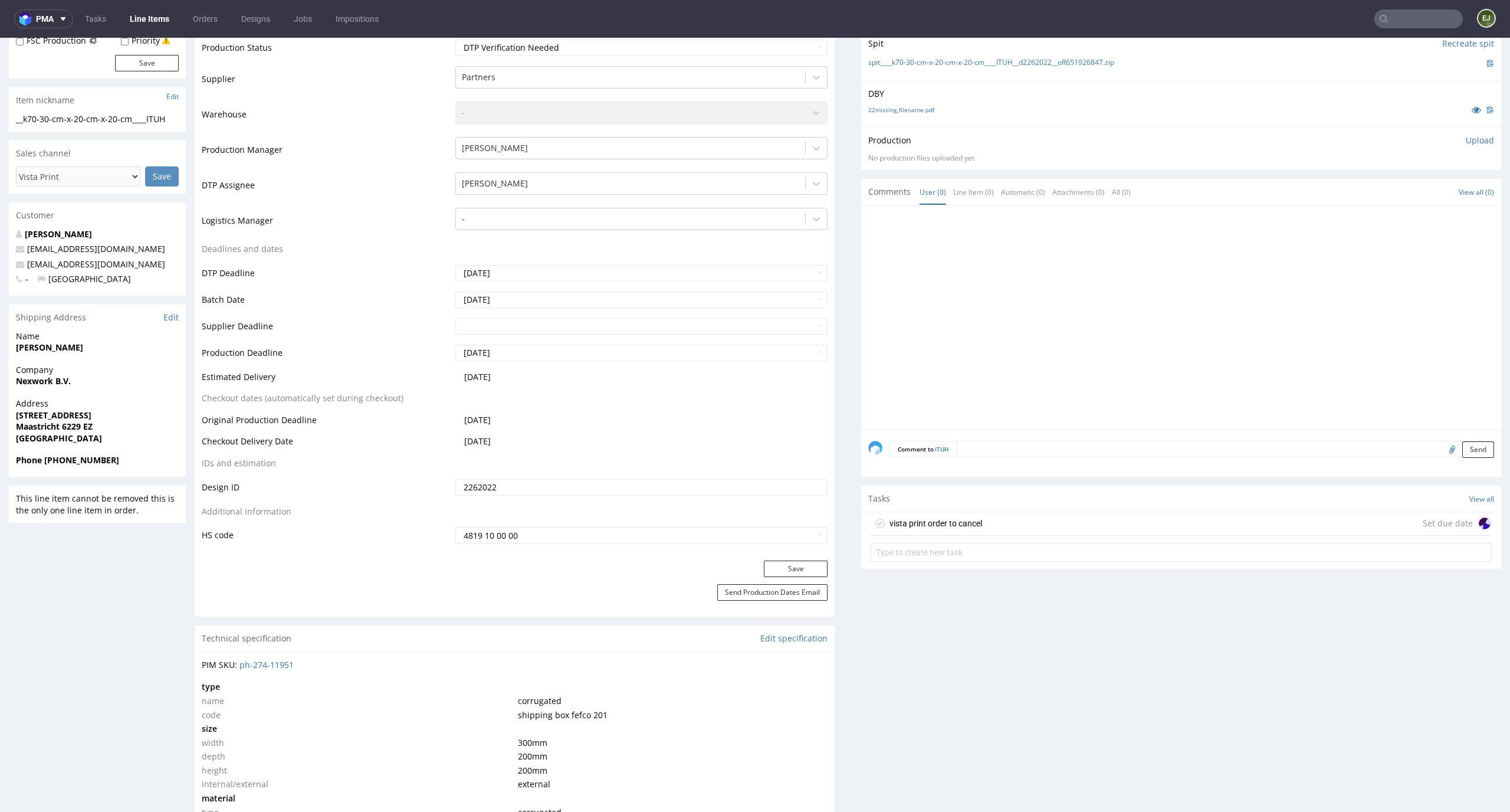
click at [955, 518] on div "vista print order to cancel" at bounding box center [936, 523] width 93 height 14
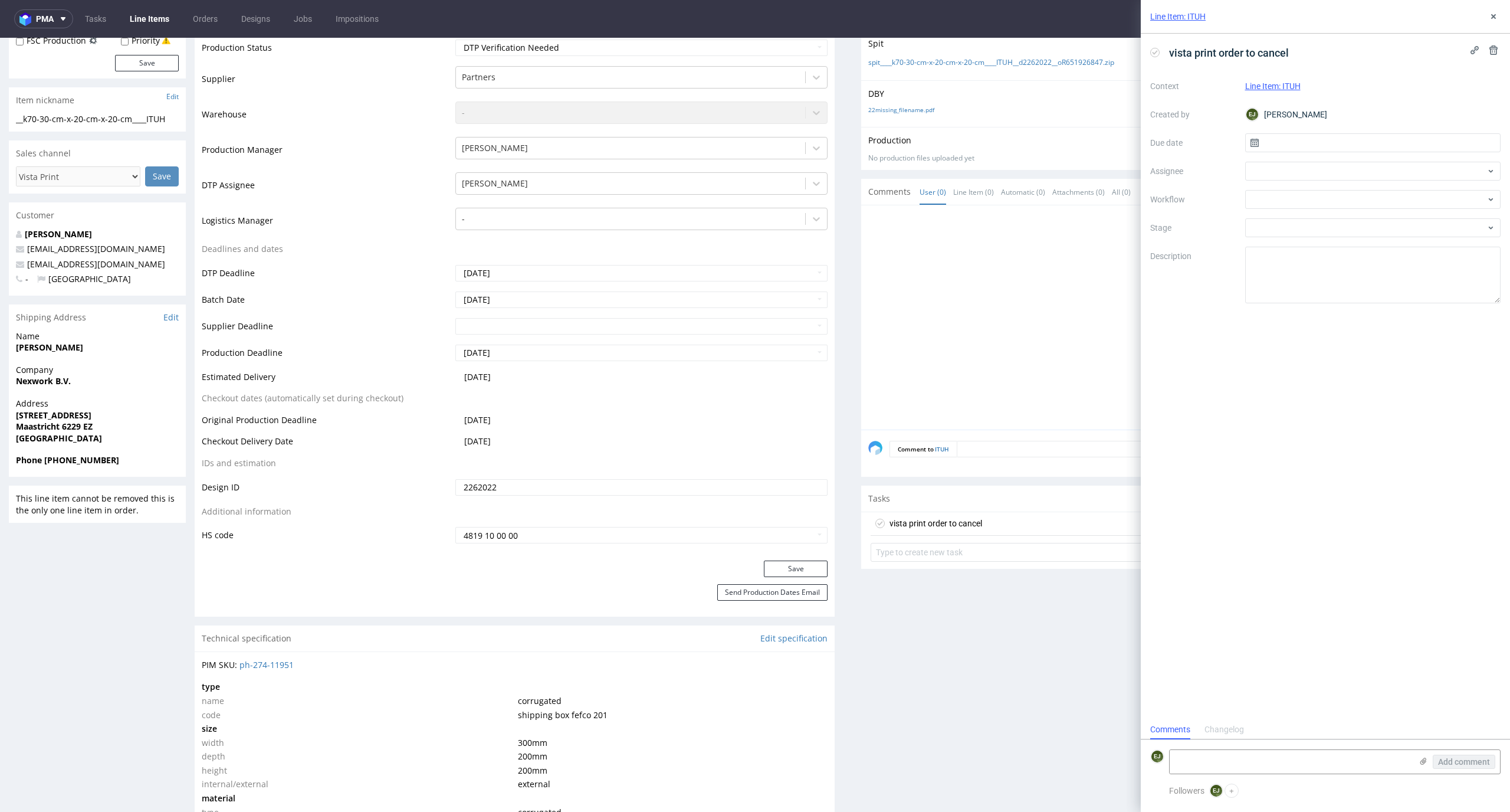
scroll to position [10, 0]
click at [1325, 145] on input "text" at bounding box center [1373, 143] width 256 height 19
click at [1394, 262] on span "18" at bounding box center [1392, 262] width 10 height 12
type input "18/09/2025"
click at [1394, 199] on div at bounding box center [1373, 199] width 256 height 19
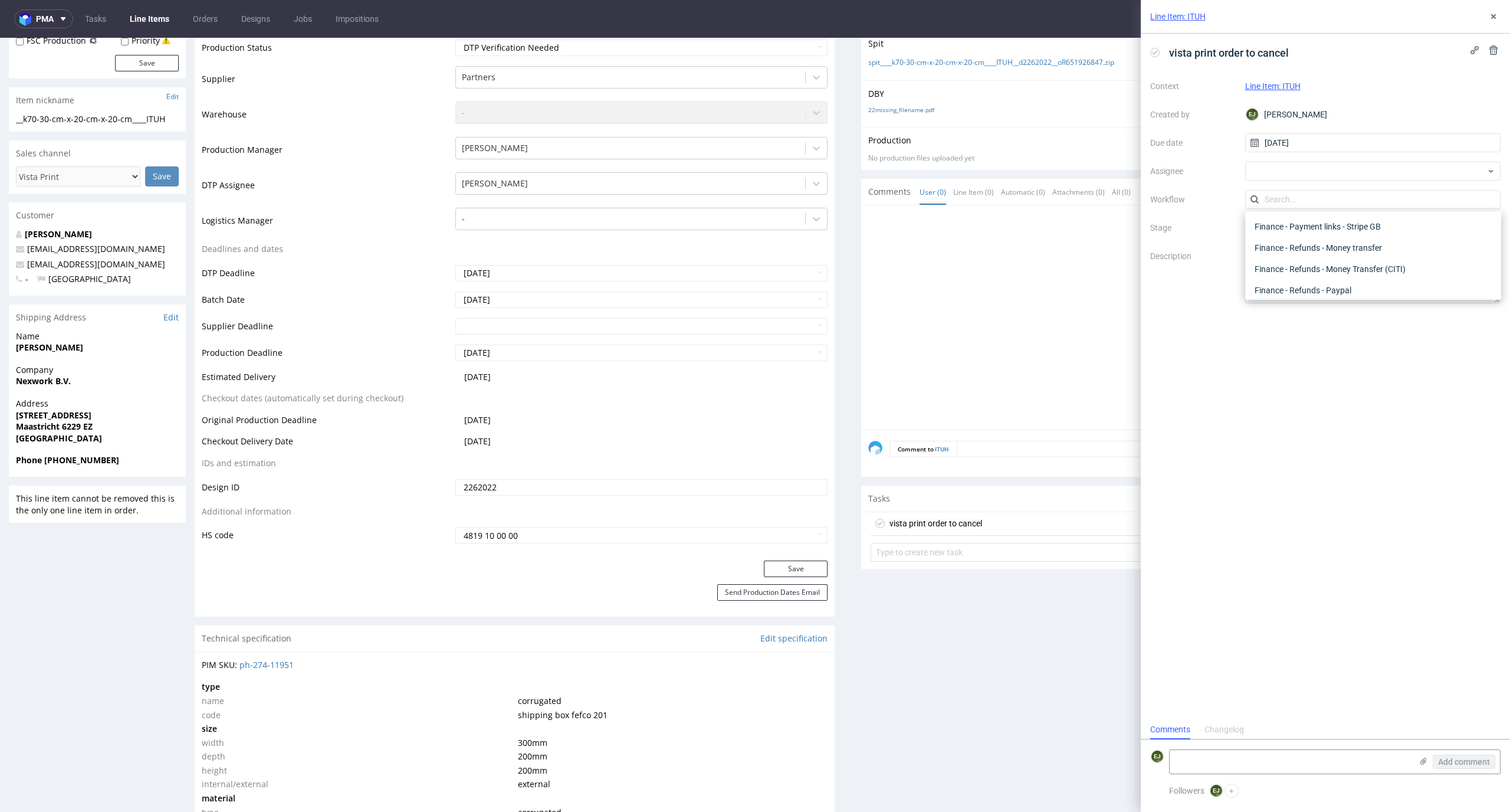
scroll to position [0, 0]
click at [1392, 266] on div "DTP - Issue" at bounding box center [1373, 263] width 246 height 21
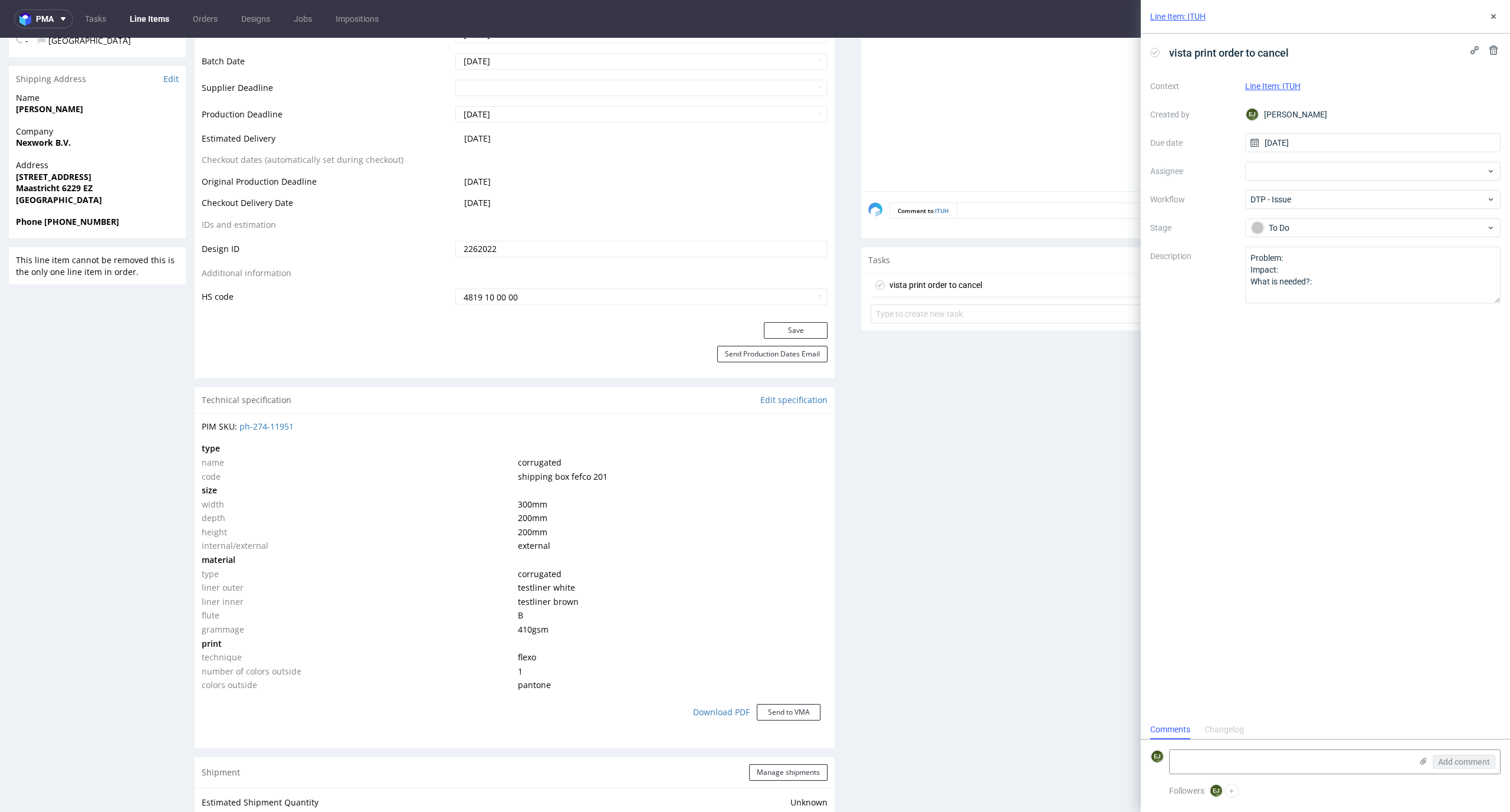
scroll to position [520, 0]
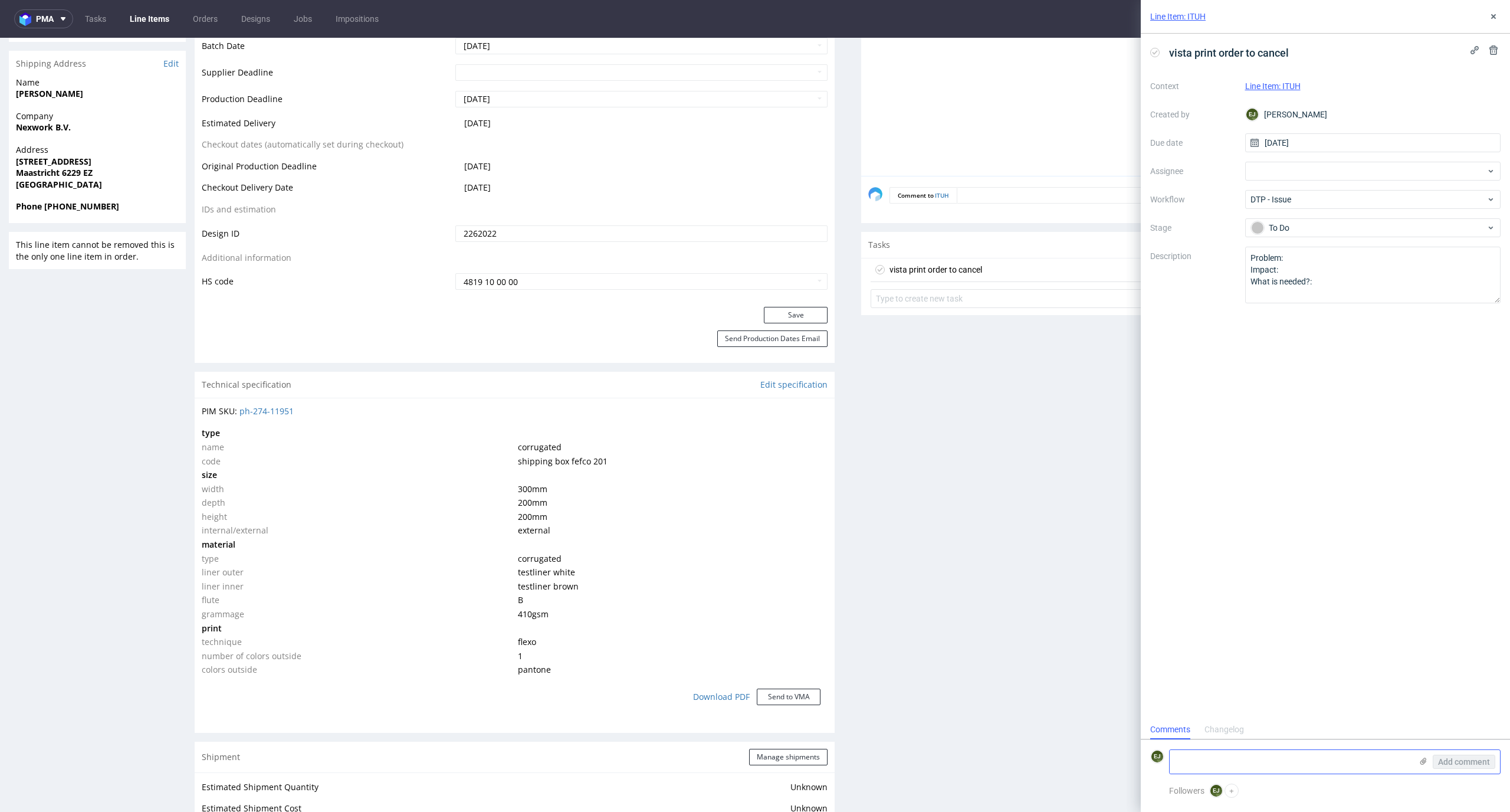
click at [1294, 760] on textarea at bounding box center [1291, 761] width 242 height 24
paste textarea "Colorful design for single-color printing"
type textarea "Colorful design for single-color printing"
click at [1460, 763] on span "Add comment" at bounding box center [1464, 761] width 52 height 8
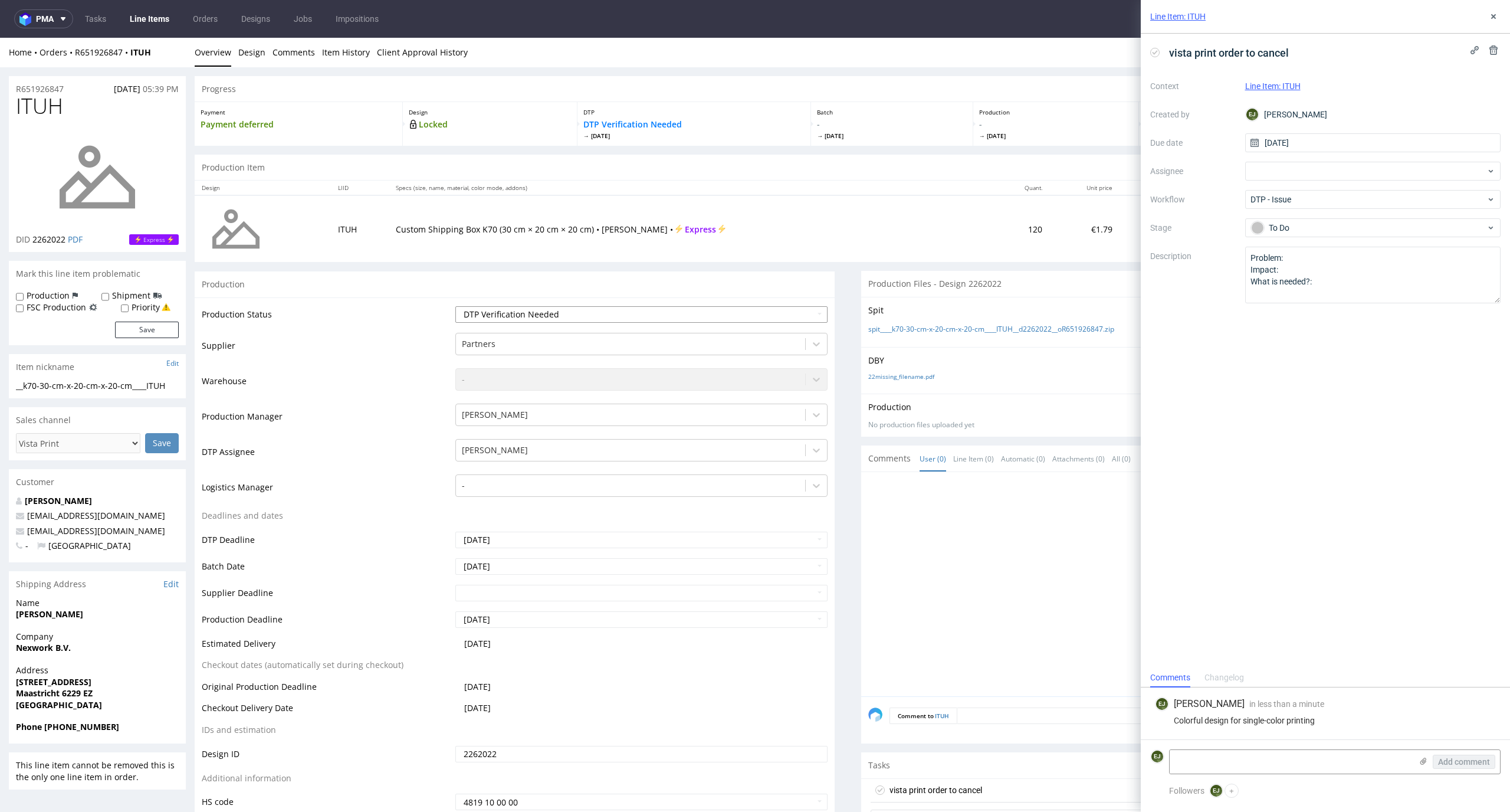
click at [570, 313] on select "Waiting for Artwork Waiting for Diecut Waiting for Mockup Waiting for DTP Waiti…" at bounding box center [641, 314] width 373 height 16
click at [455, 306] on select "Waiting for Artwork Waiting for Diecut Waiting for Mockup Waiting for DTP Waiti…" at bounding box center [641, 314] width 373 height 16
click at [582, 307] on select "Waiting for Artwork Waiting for Diecut Waiting for Mockup Waiting for DTP Waiti…" at bounding box center [641, 314] width 373 height 16
select select "dtp_issue"
click at [455, 306] on select "Waiting for Artwork Waiting for Diecut Waiting for Mockup Waiting for DTP Waiti…" at bounding box center [641, 314] width 373 height 16
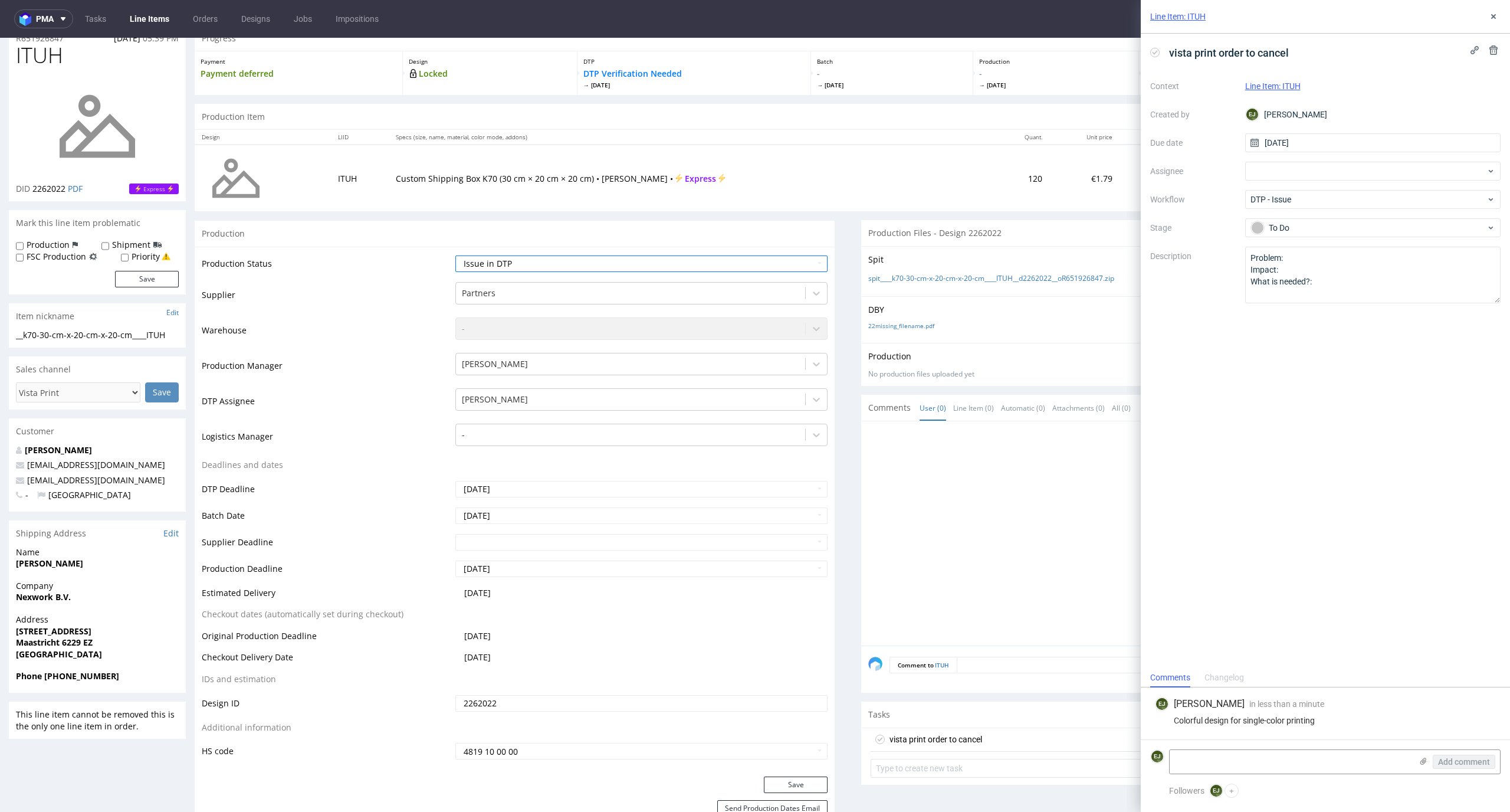
scroll to position [139, 0]
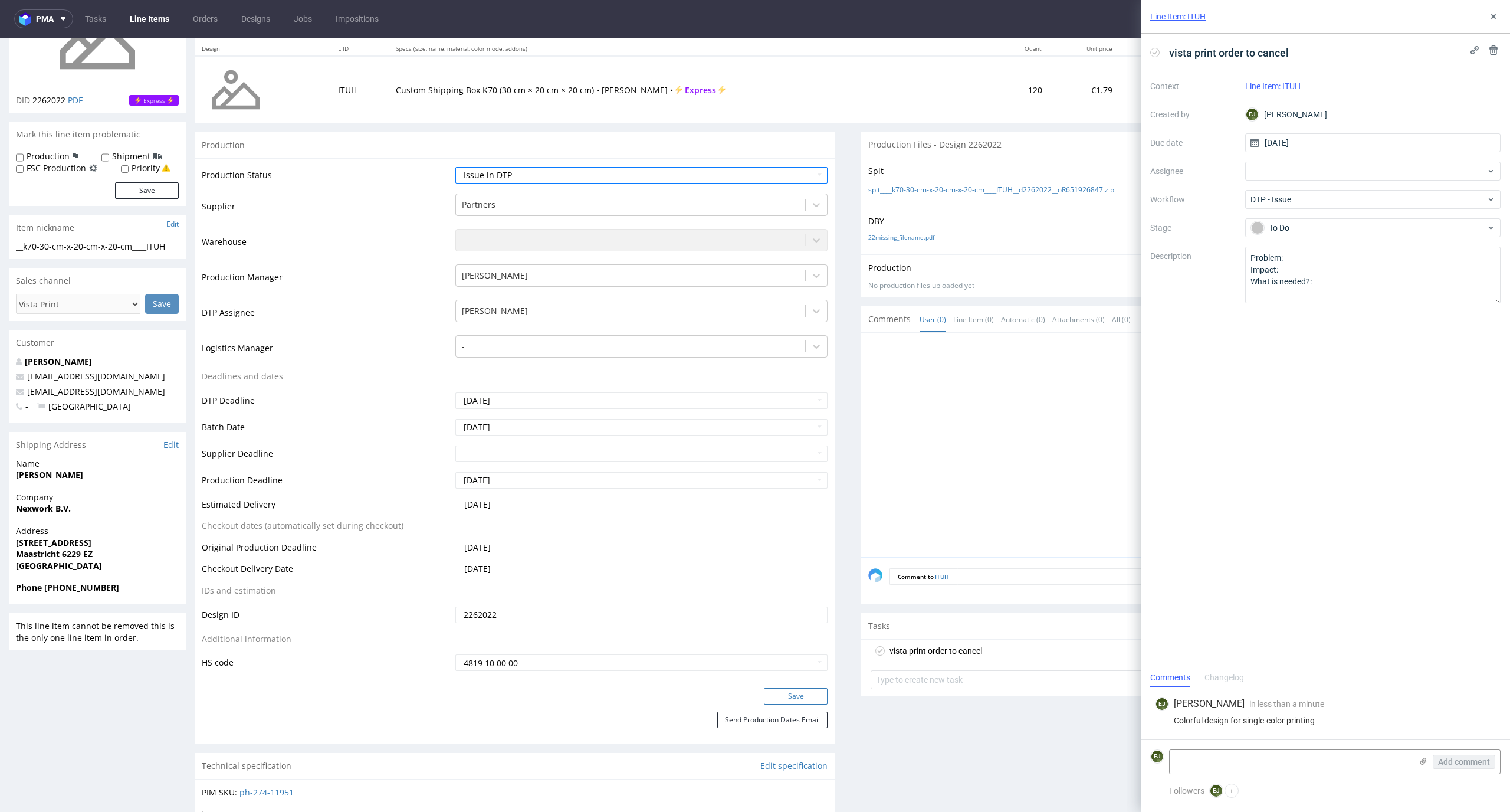
click at [806, 692] on button "Save" at bounding box center [796, 696] width 64 height 16
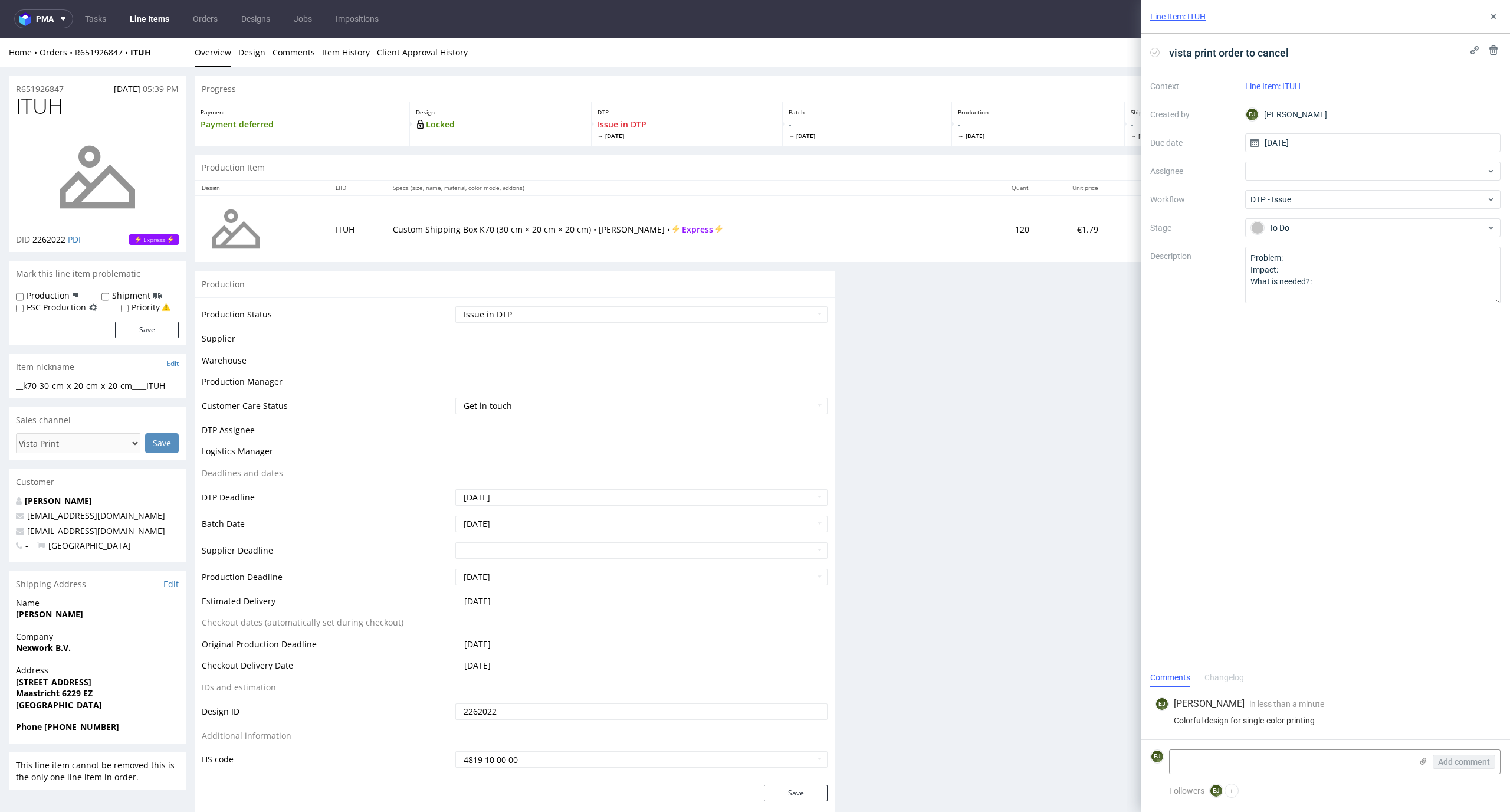
scroll to position [0, 0]
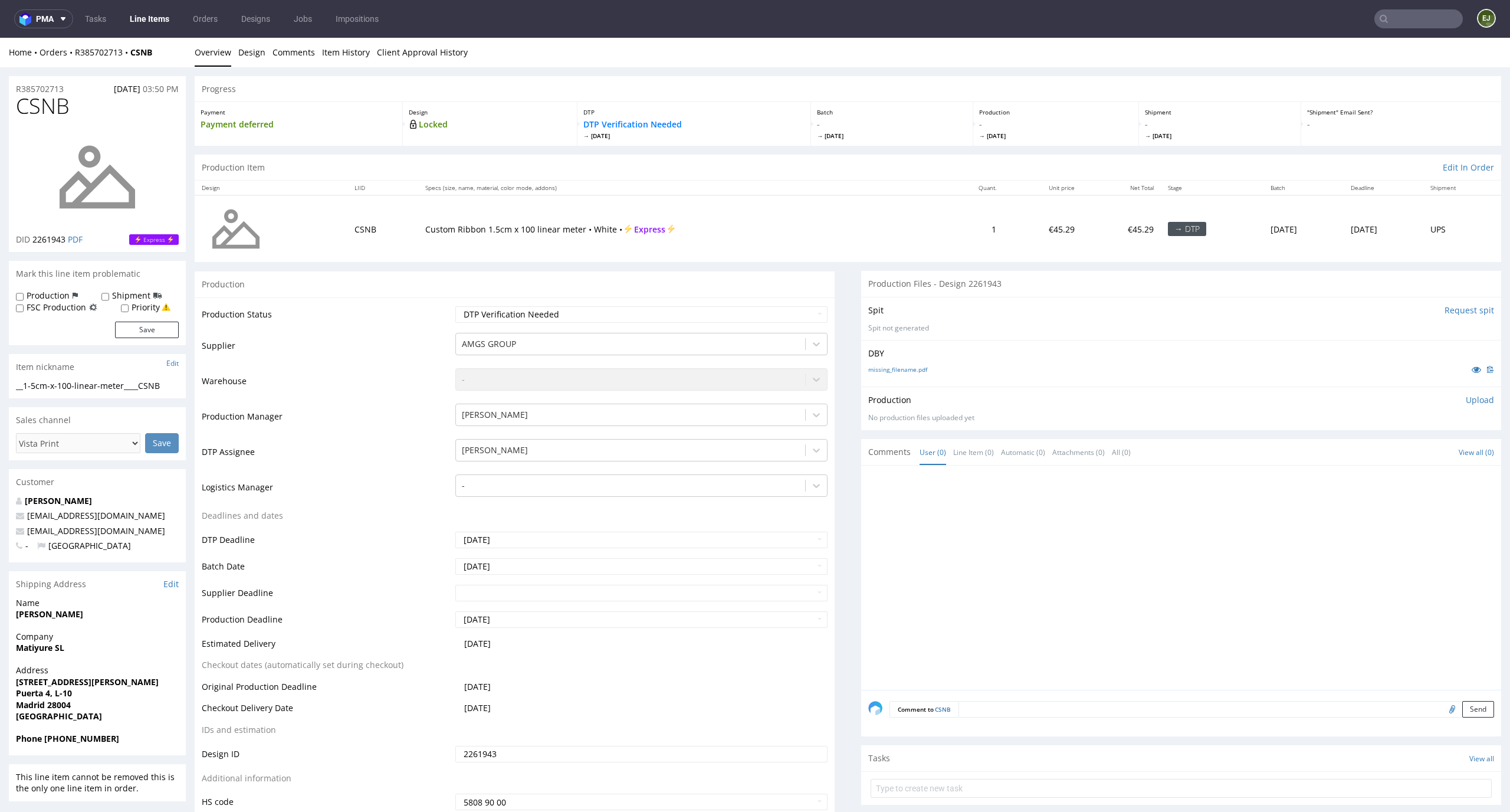
click at [884, 364] on div "missing_filename.pdf" at bounding box center [1181, 369] width 626 height 13
click at [884, 367] on link "missing_filename.pdf" at bounding box center [898, 369] width 59 height 8
drag, startPoint x: 175, startPoint y: 387, endPoint x: 9, endPoint y: 386, distance: 166.0
click at [10, 386] on div "__1-5cm-x-100-linear-meter____CSNB __1-5cm-x-100-linear-meter ____CSNB Update" at bounding box center [97, 390] width 177 height 19
copy div "__1-5cm-x-100-linear-meter____CSNB"
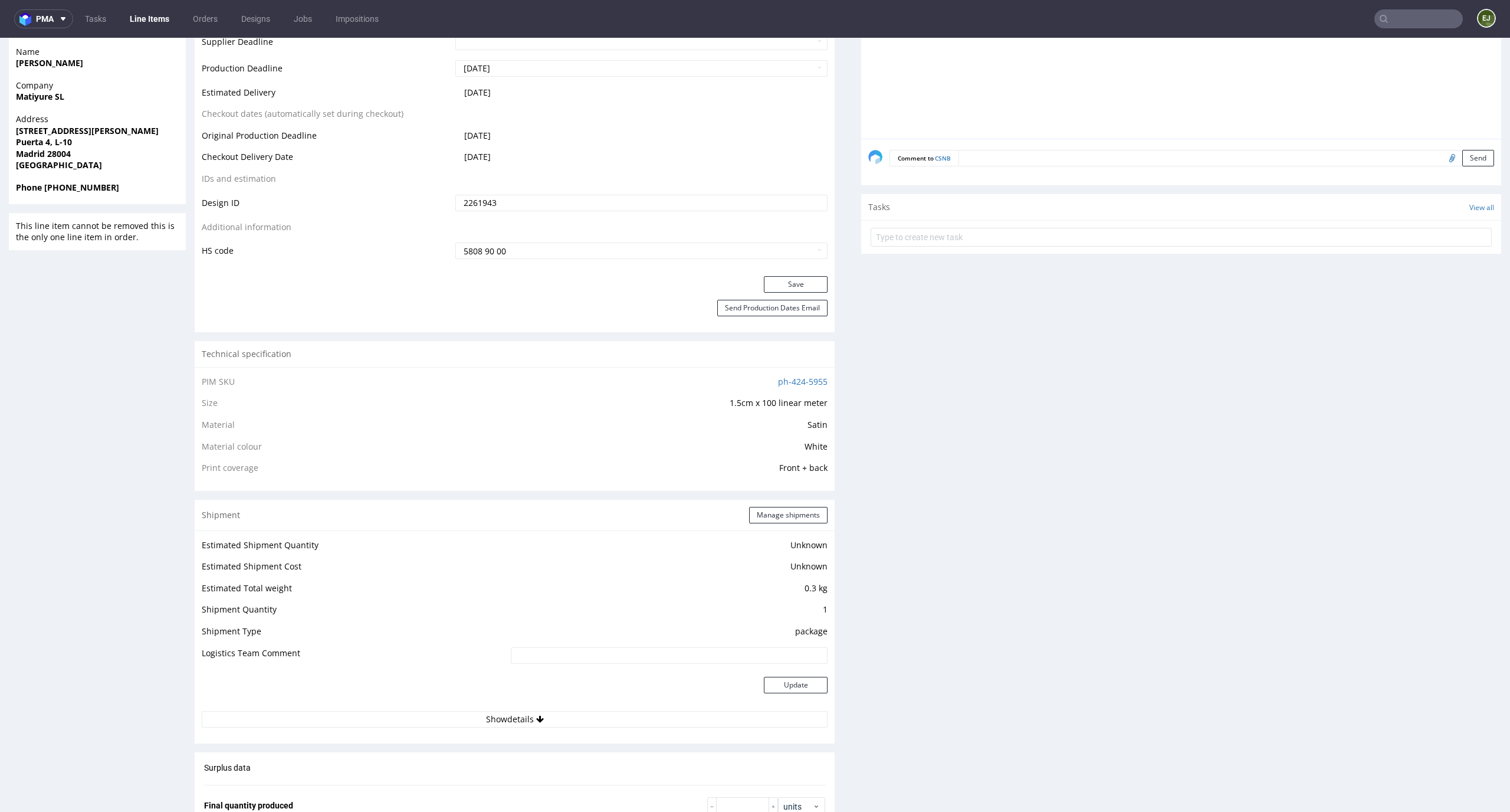
scroll to position [37, 0]
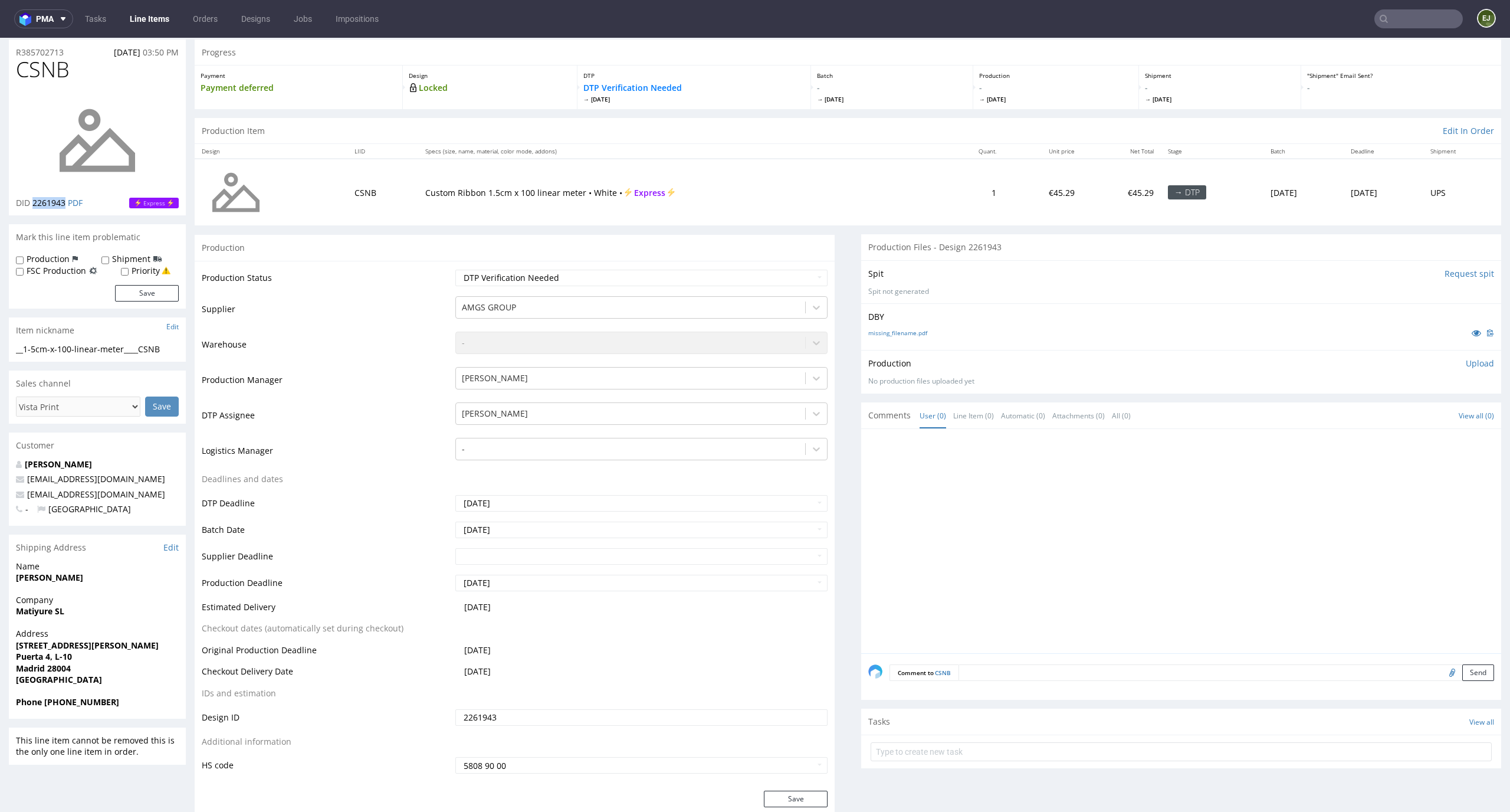
drag, startPoint x: 66, startPoint y: 201, endPoint x: 35, endPoint y: 201, distance: 31.0
click at [35, 201] on p "DID 2261943 PDF" at bounding box center [49, 203] width 67 height 12
copy span "2261943"
drag, startPoint x: 68, startPoint y: 49, endPoint x: 0, endPoint y: 49, distance: 68.0
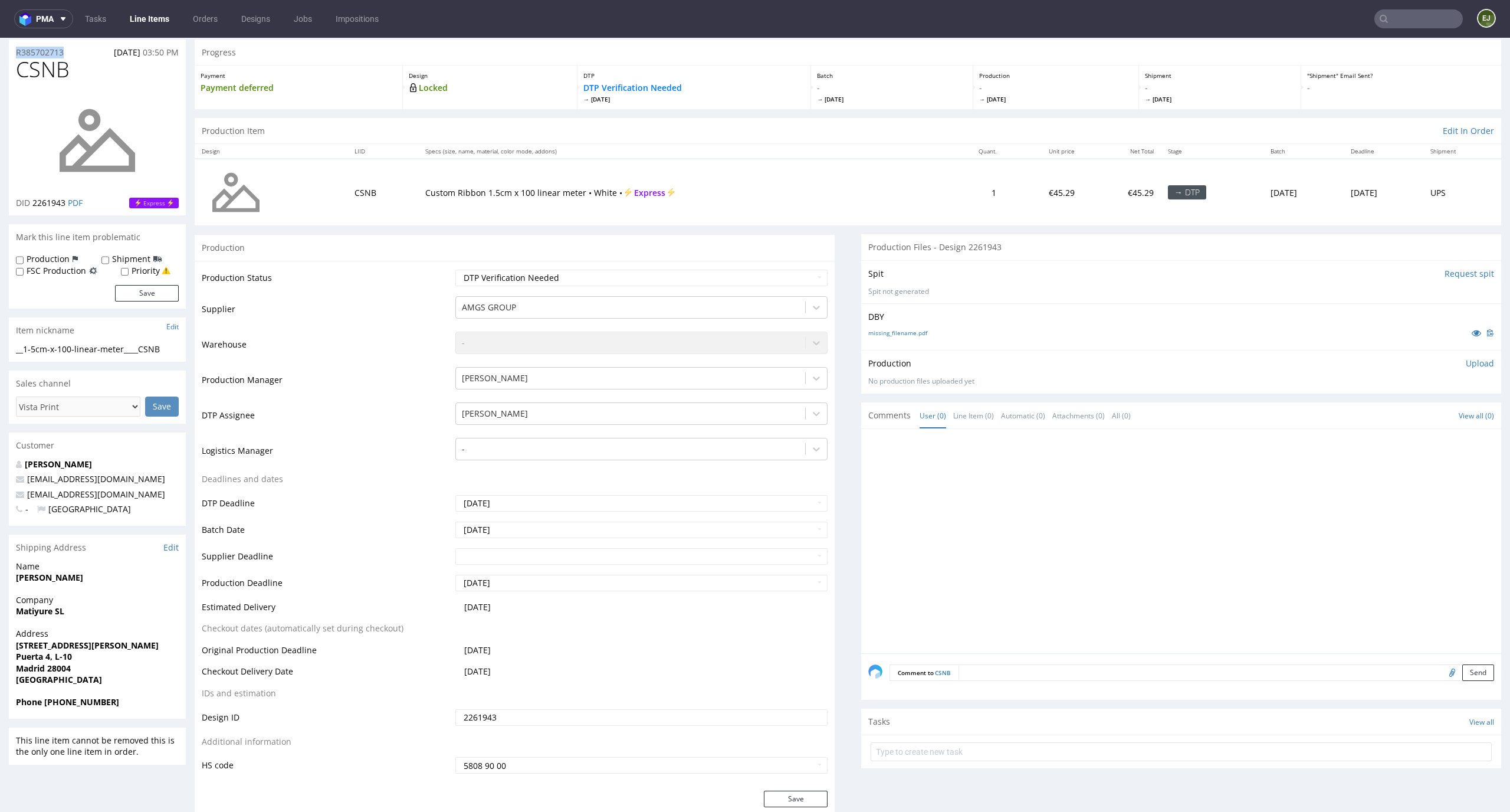
scroll to position [33, 0]
copy p "R385702713"
click at [1466, 362] on p "Upload" at bounding box center [1480, 367] width 29 height 12
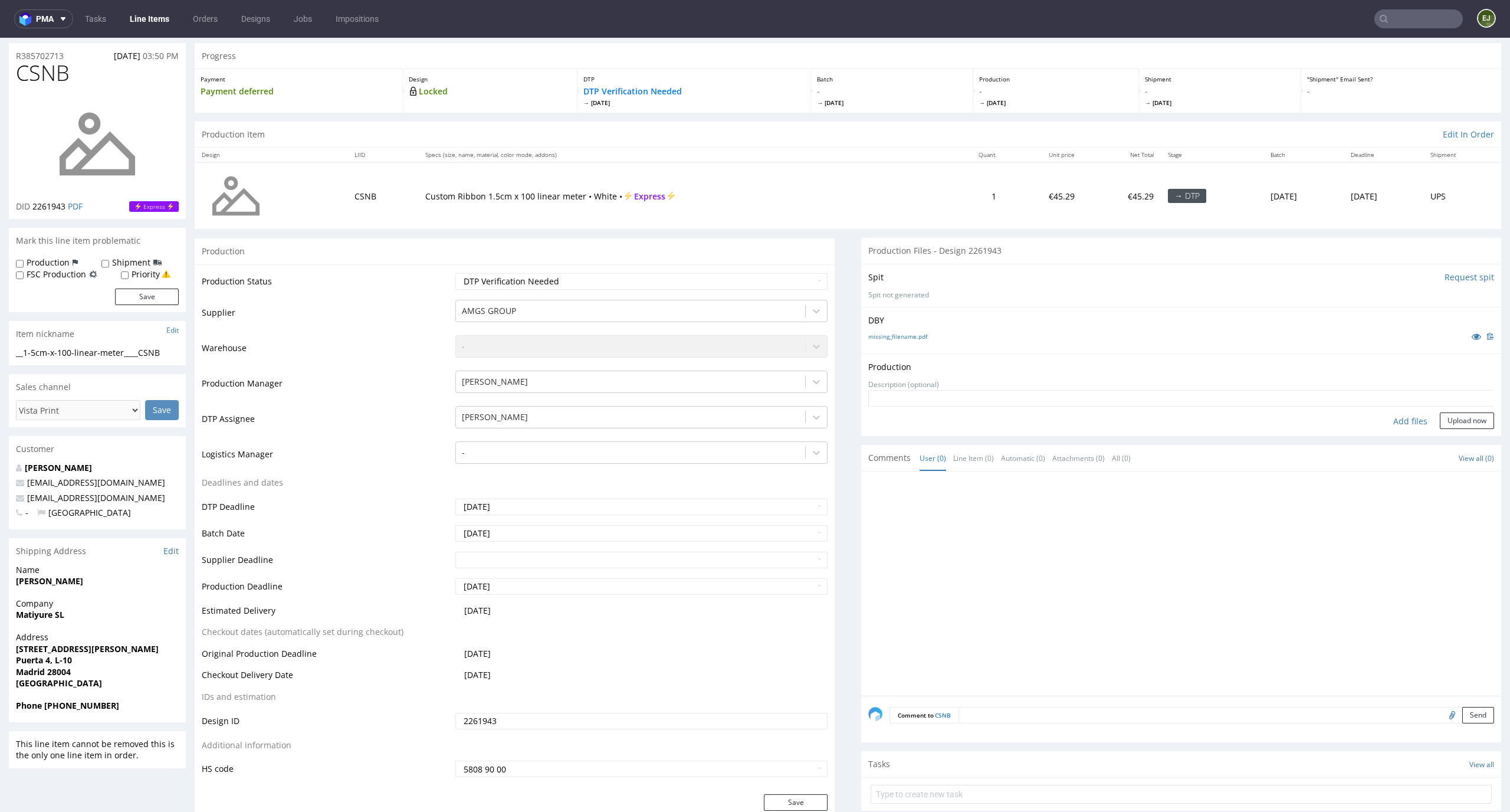
click at [1383, 419] on div "Add files" at bounding box center [1411, 421] width 59 height 18
type input "C:\fakepath\__1-5cm-x-100-linear-meter____CSNB__d2261943__oR385702713.pdf"
click at [1459, 436] on button "Upload now" at bounding box center [1467, 439] width 54 height 16
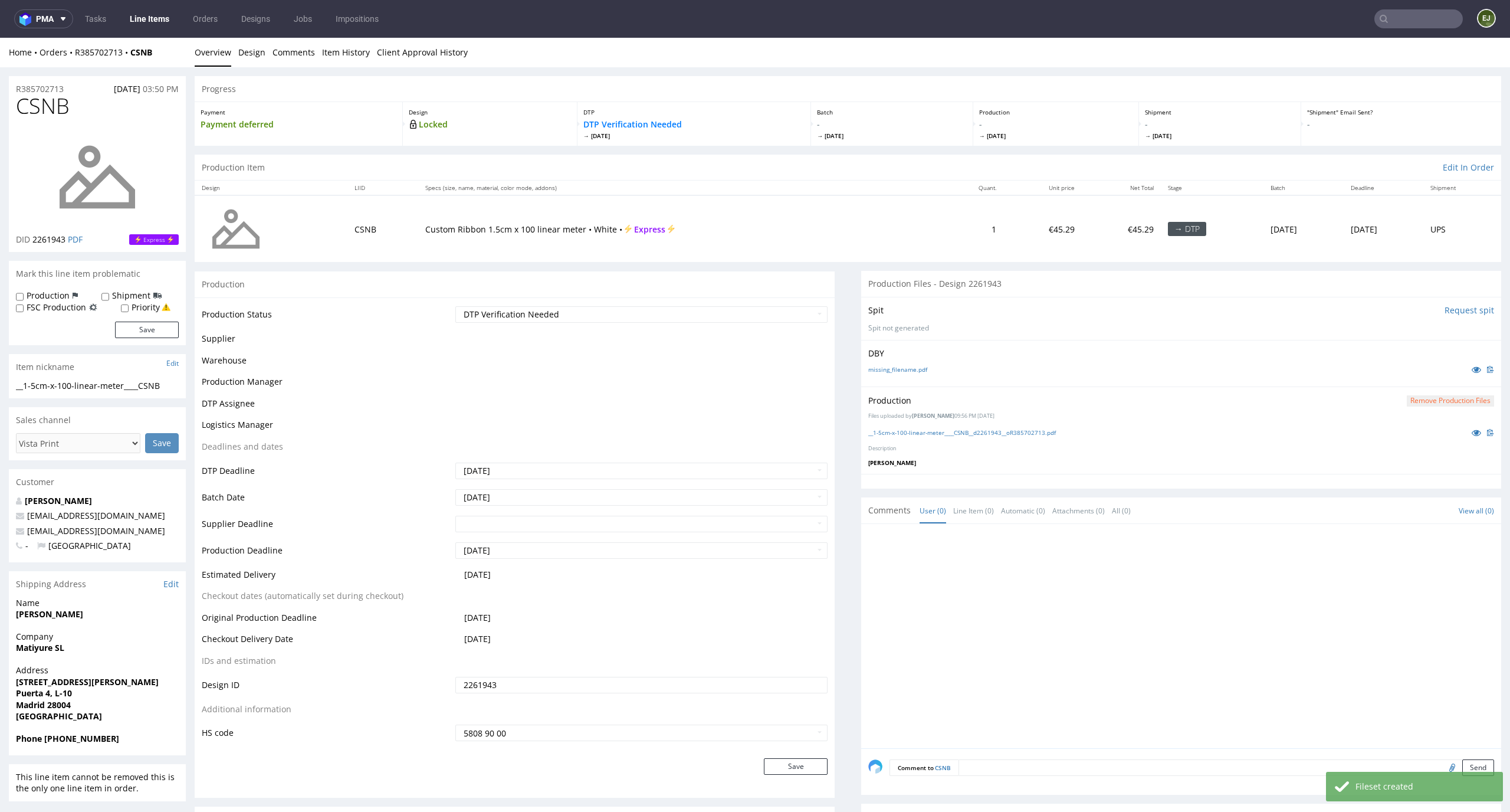
scroll to position [0, 0]
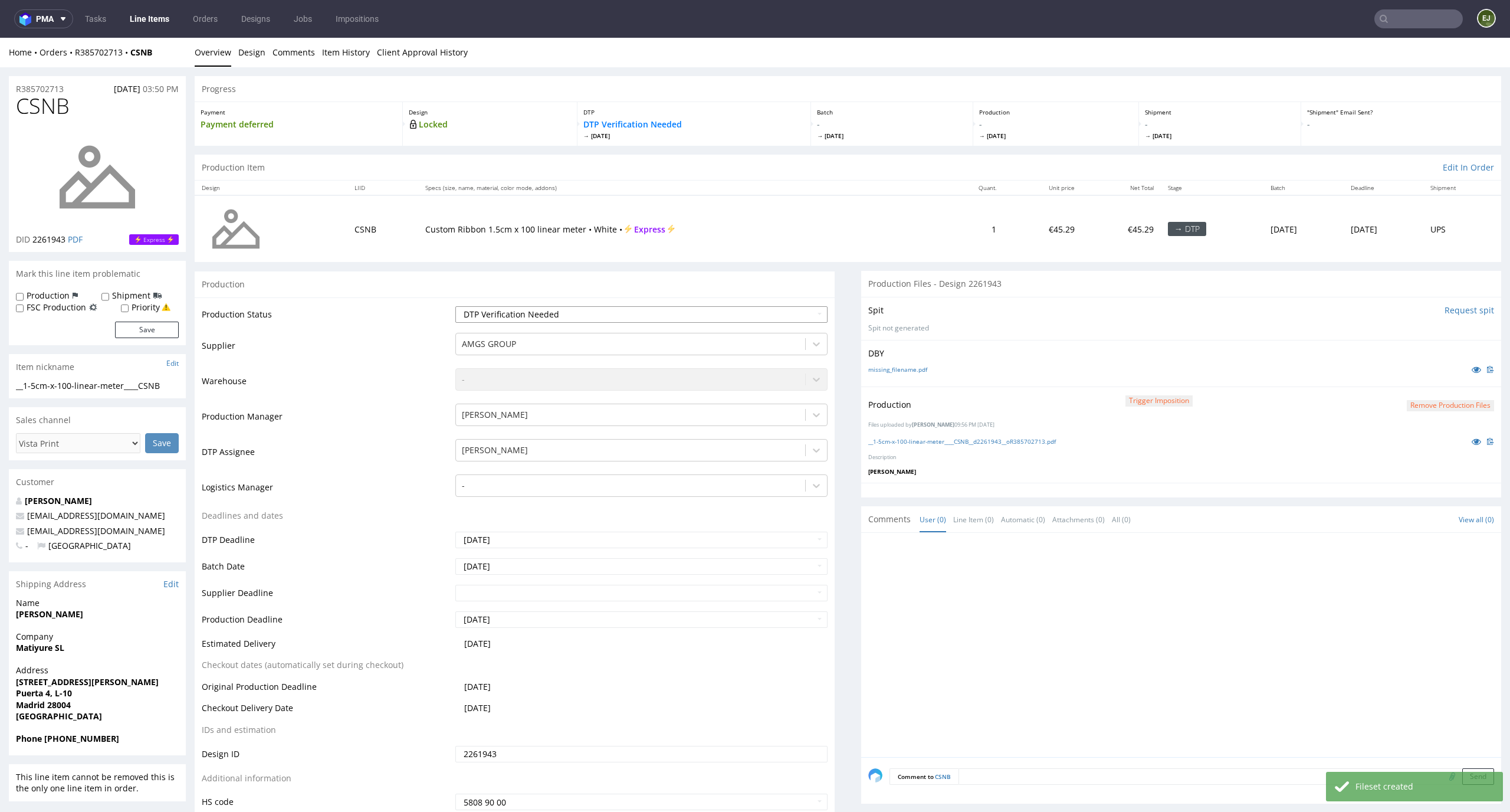
click at [798, 321] on select "Waiting for Artwork Waiting for Diecut Waiting for Mockup Waiting for DTP Waiti…" at bounding box center [641, 314] width 373 height 16
select select "dtp_production_ready"
click at [455, 306] on select "Waiting for Artwork Waiting for Diecut Waiting for Mockup Waiting for DTP Waiti…" at bounding box center [641, 314] width 373 height 16
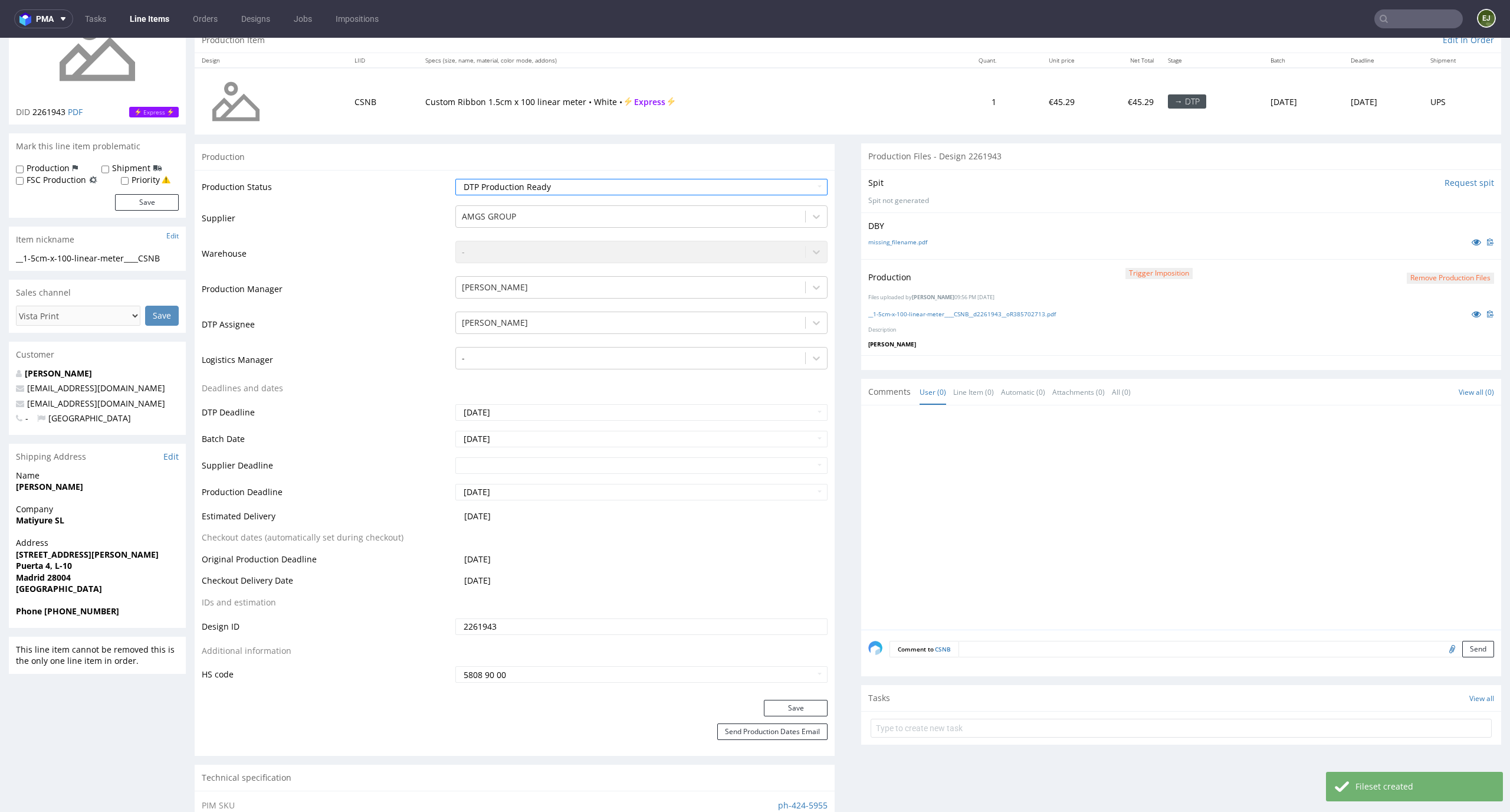
scroll to position [164, 0]
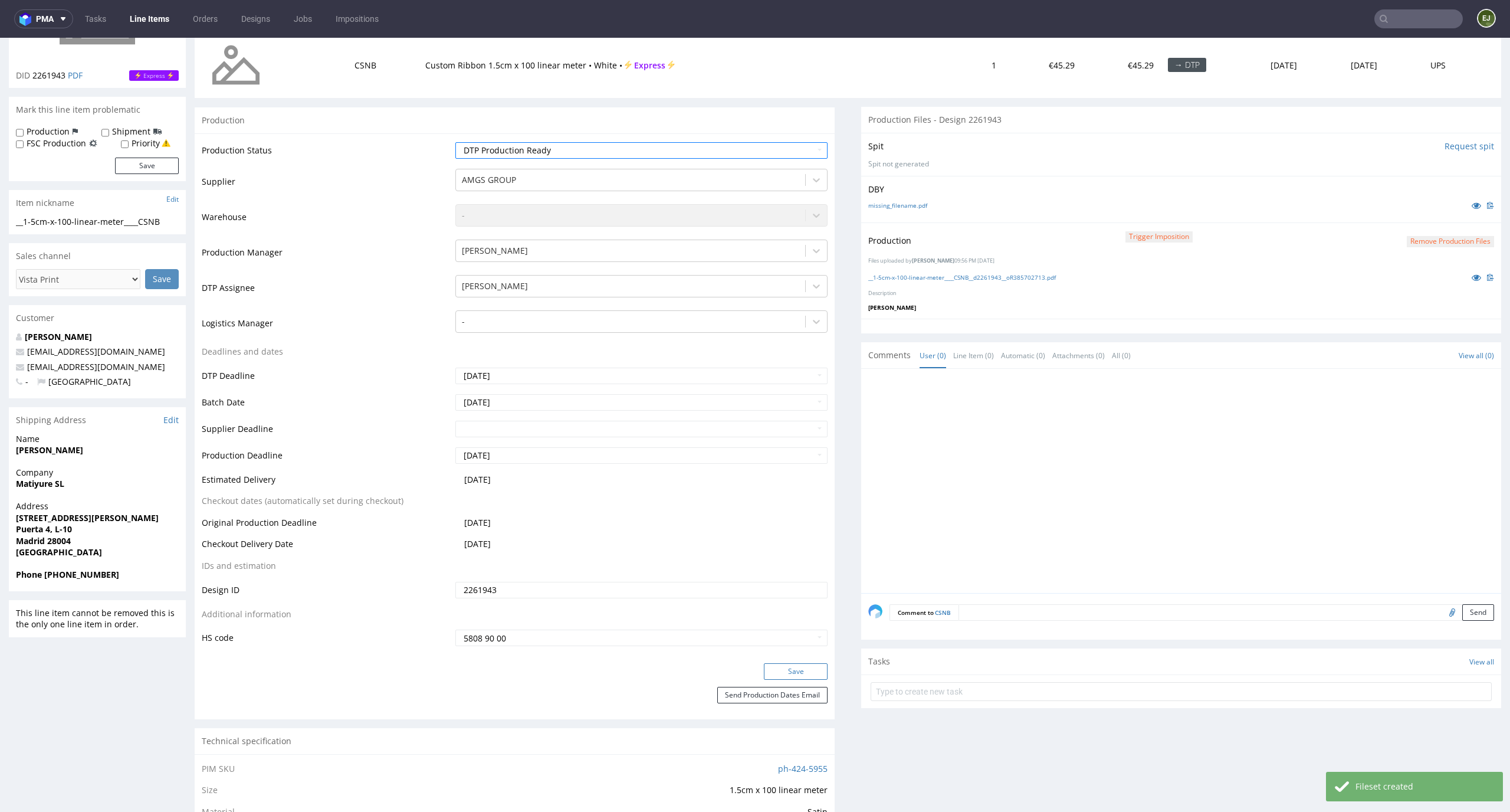
click at [803, 672] on button "Save" at bounding box center [796, 672] width 64 height 16
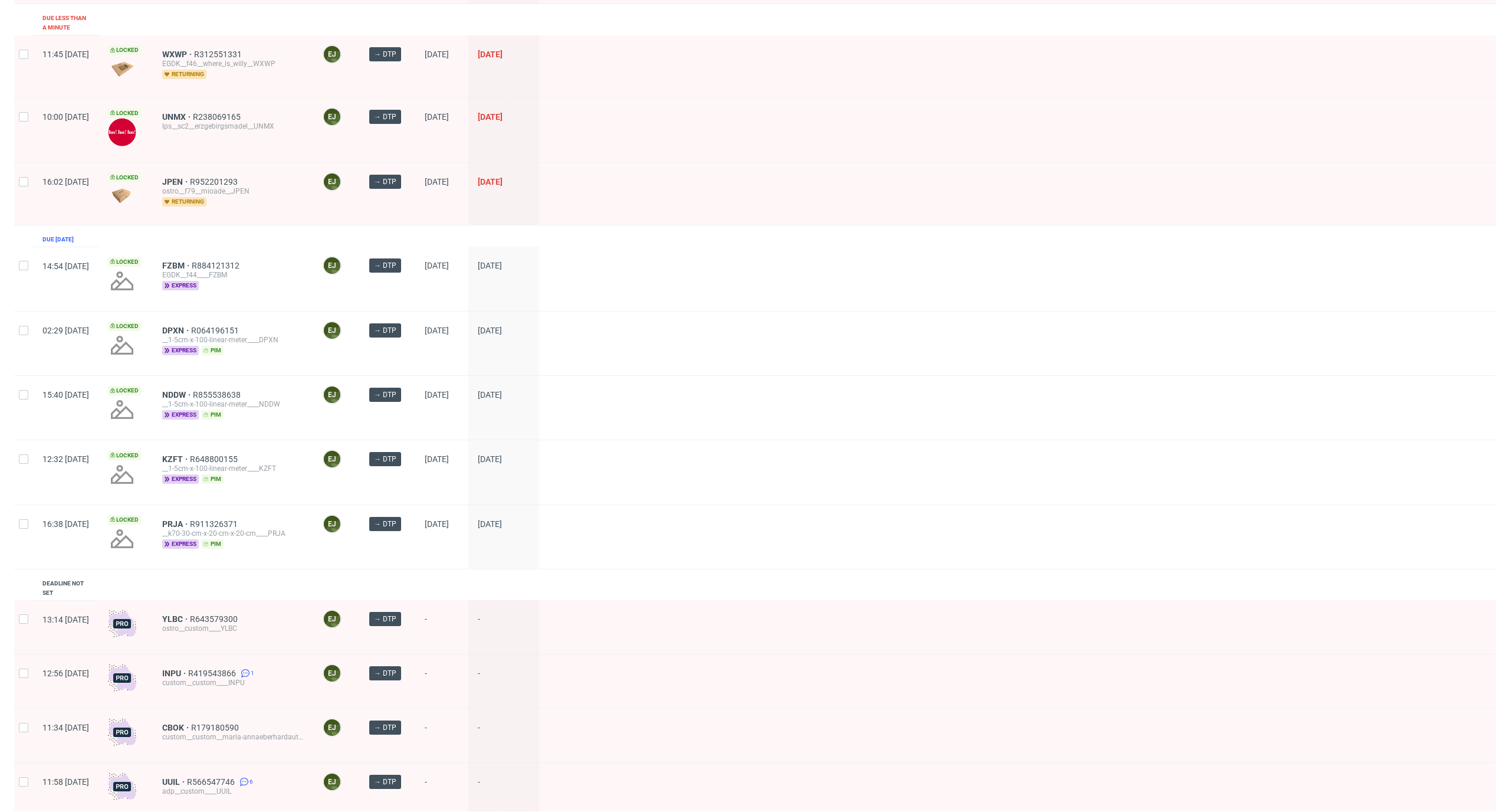
scroll to position [1143, 0]
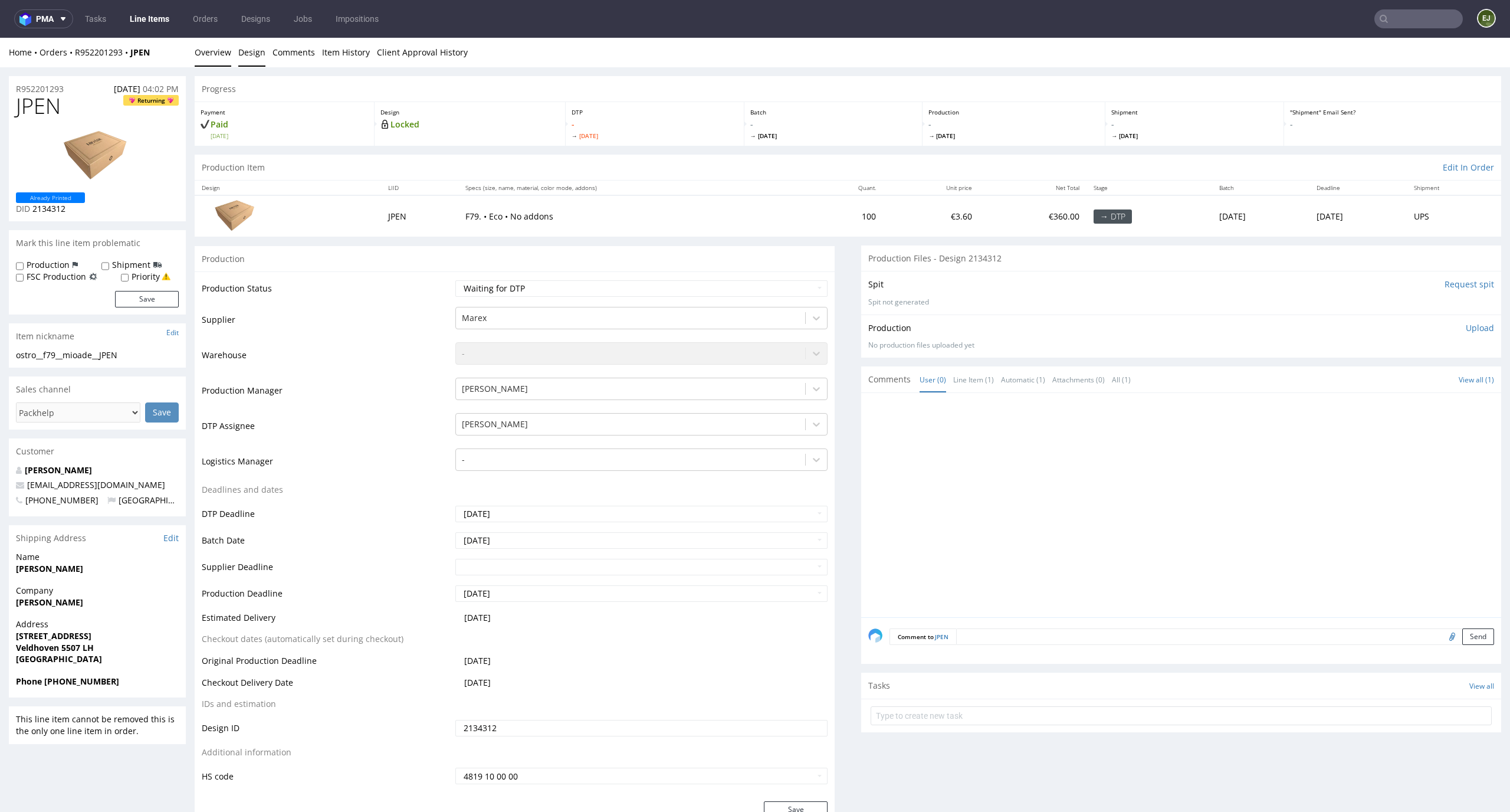
click at [243, 50] on link "Design" at bounding box center [252, 51] width 27 height 29
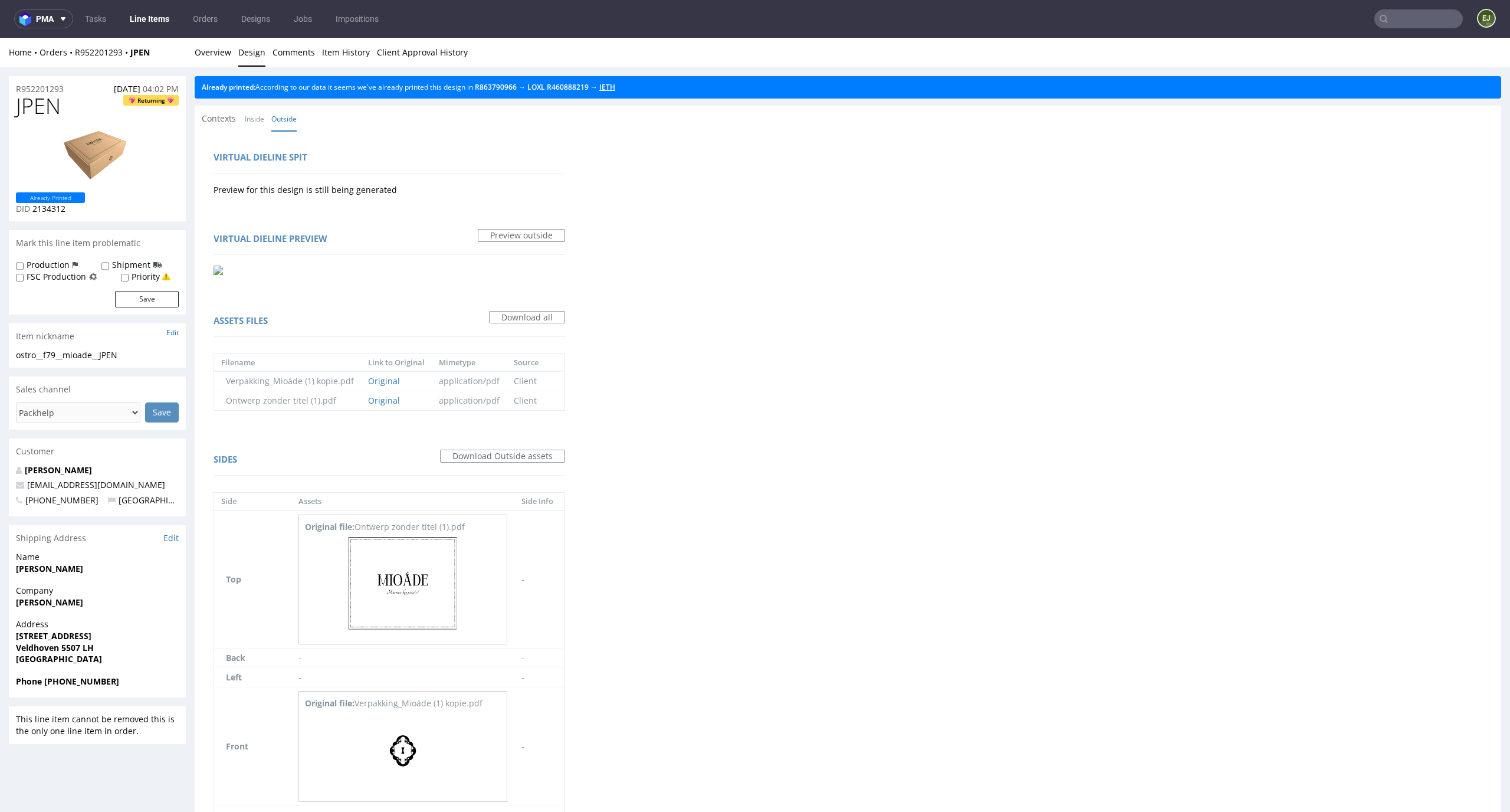
click at [616, 85] on link "IETH" at bounding box center [608, 87] width 16 height 10
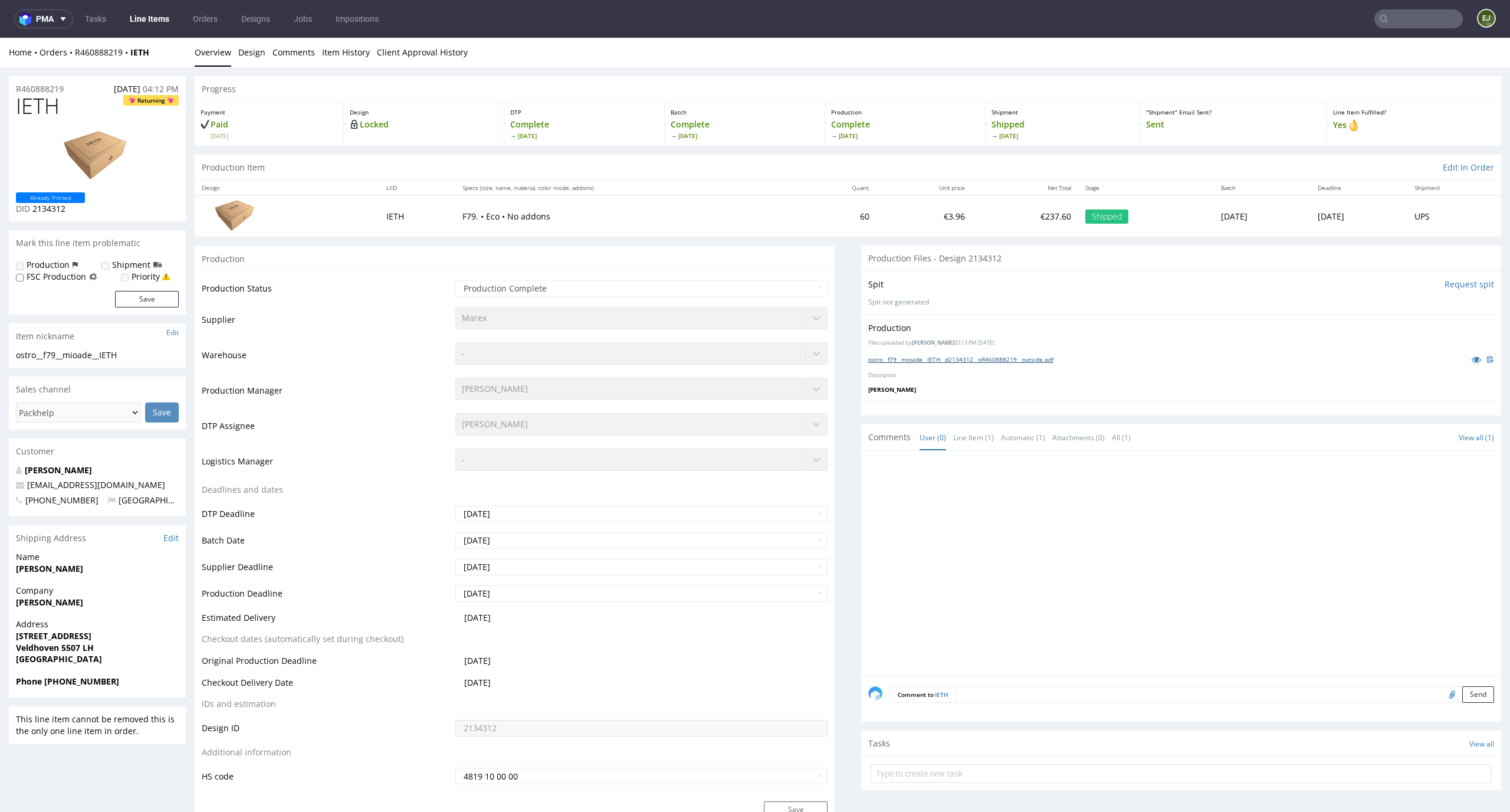
click at [916, 356] on link "ostro__f79__mioade__IETH__d2134312__oR460888219__outside.pdf" at bounding box center [961, 359] width 185 height 8
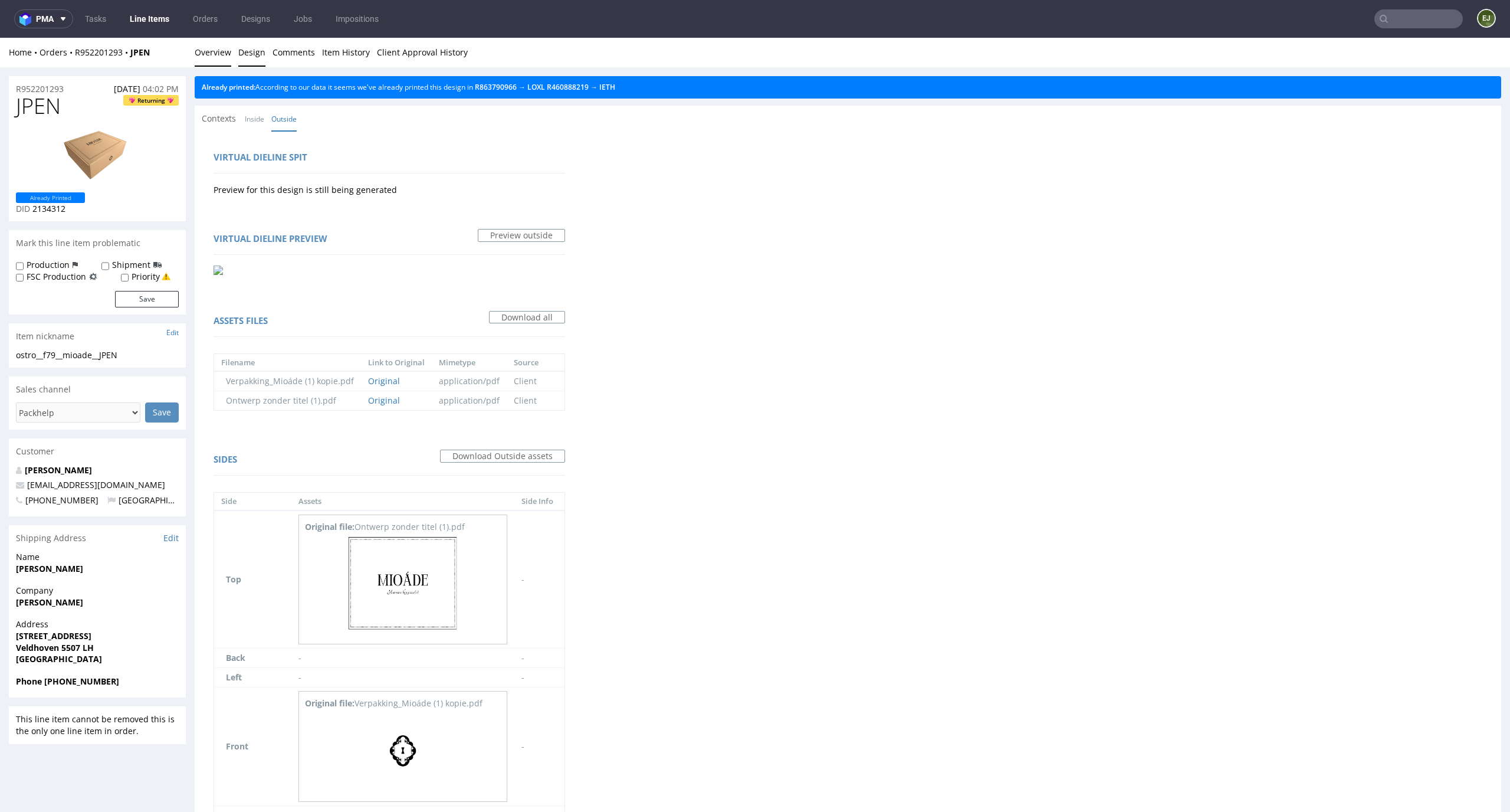
click at [207, 55] on link "Overview" at bounding box center [213, 51] width 37 height 29
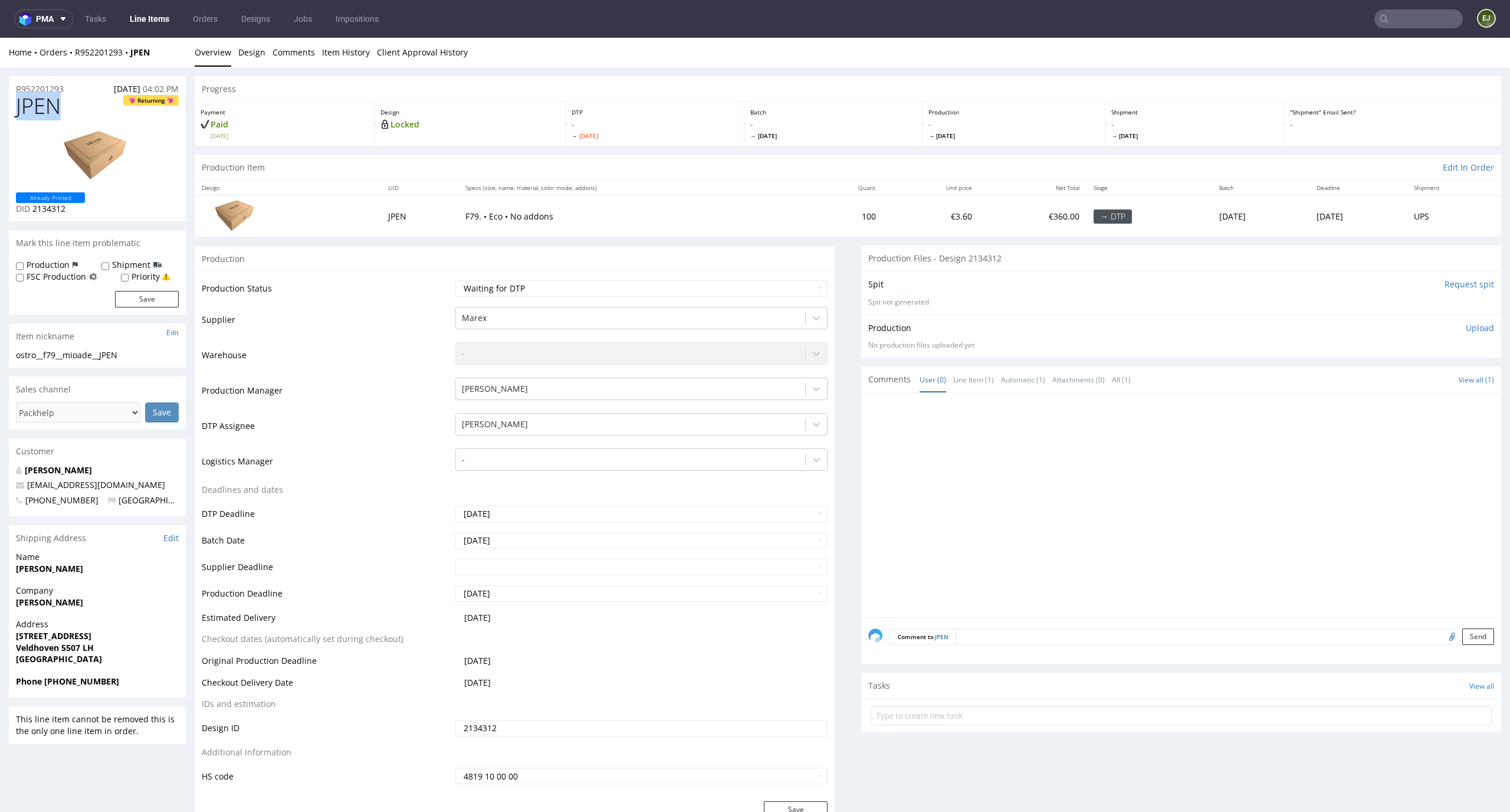
drag, startPoint x: 72, startPoint y: 102, endPoint x: 5, endPoint y: 102, distance: 67.0
copy span "JPEN"
drag, startPoint x: 76, startPoint y: 87, endPoint x: 1, endPoint y: 88, distance: 75.0
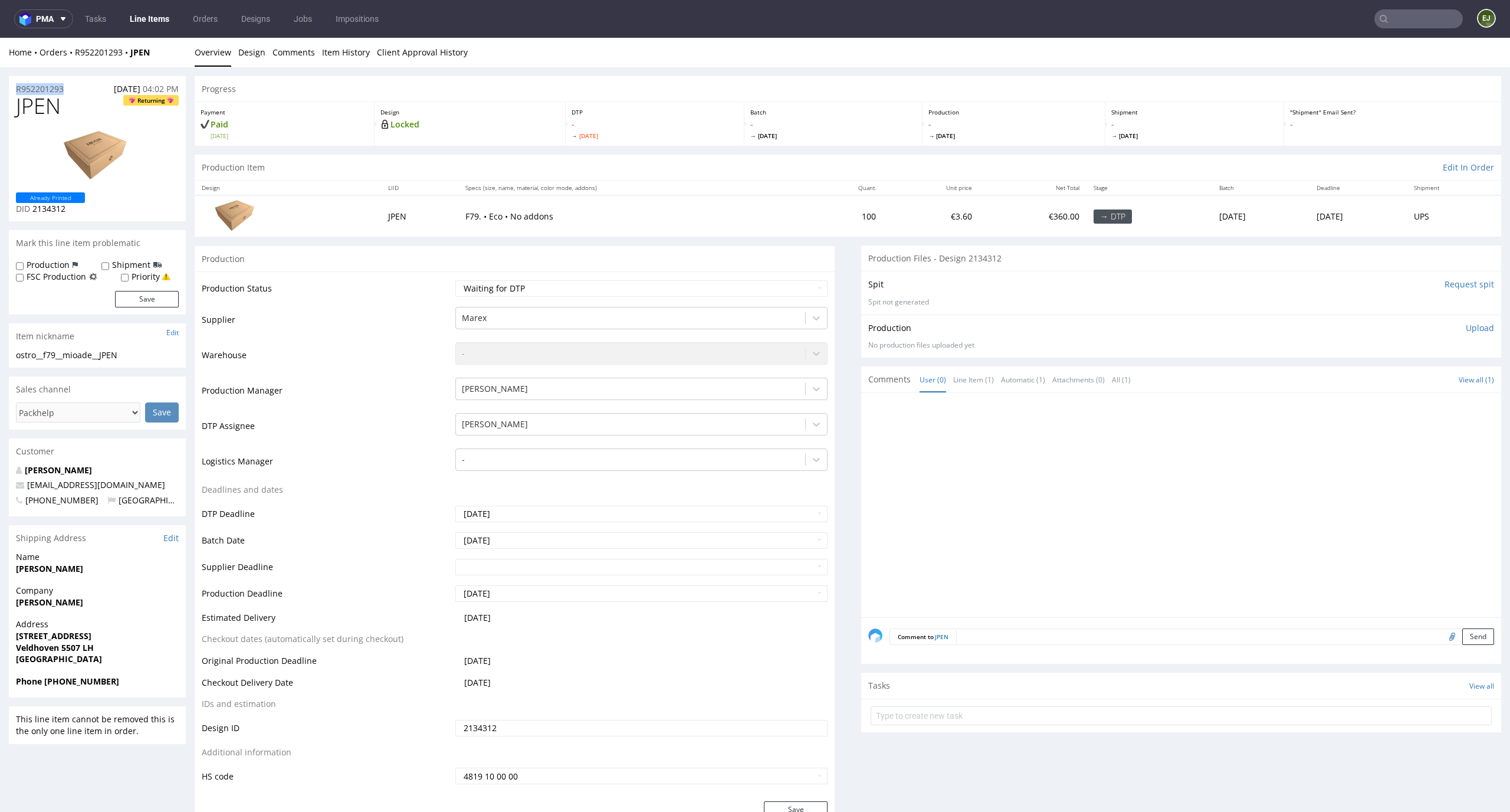
copy p "R952201293"
click at [1466, 324] on p "Upload" at bounding box center [1480, 328] width 29 height 12
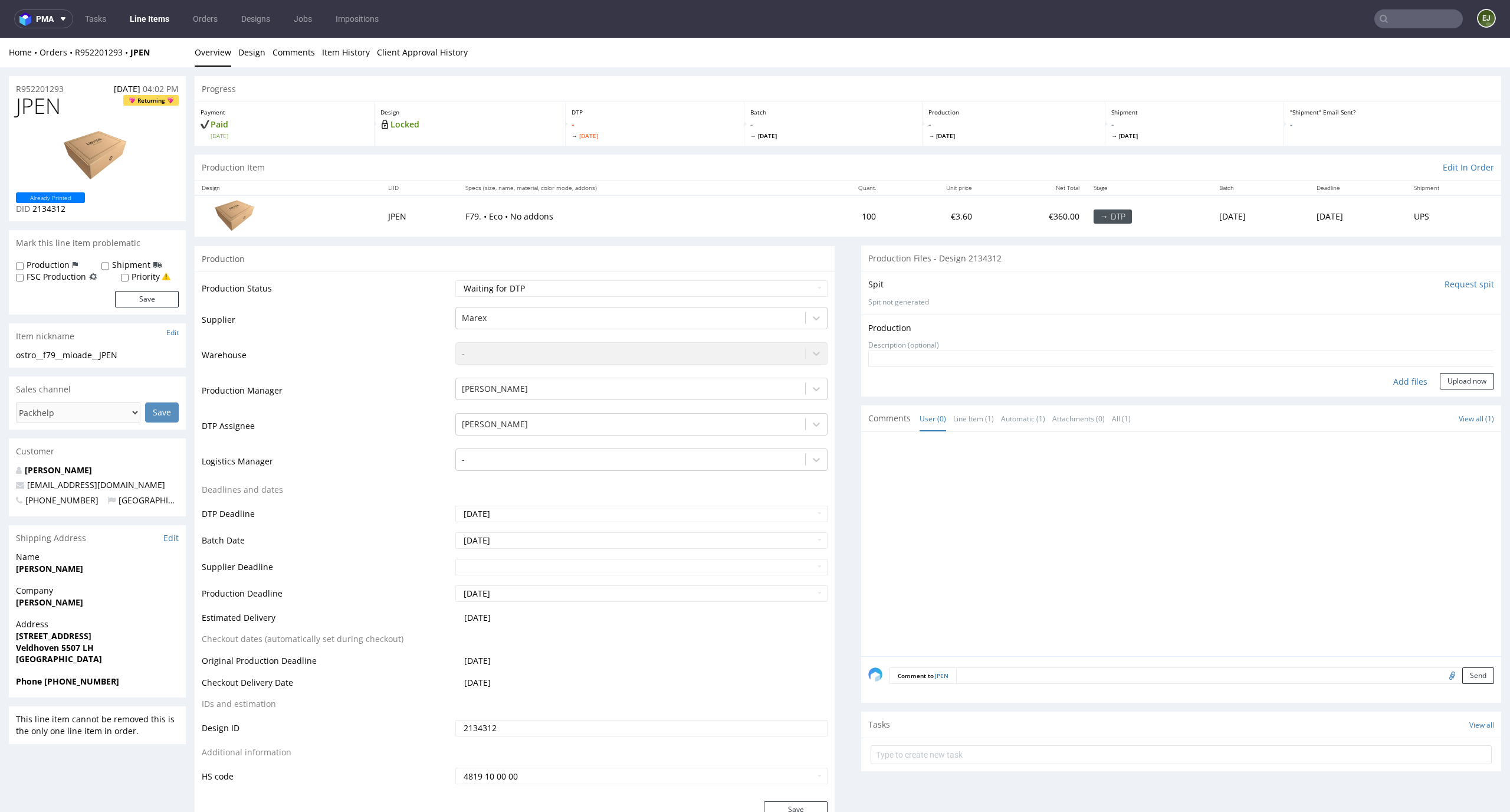
click at [1397, 383] on div "Add files" at bounding box center [1411, 382] width 59 height 18
type input "C:\fakepath\ostro__f79__mioade__JPEN__d2134312__oR952201293__outside.pdf"
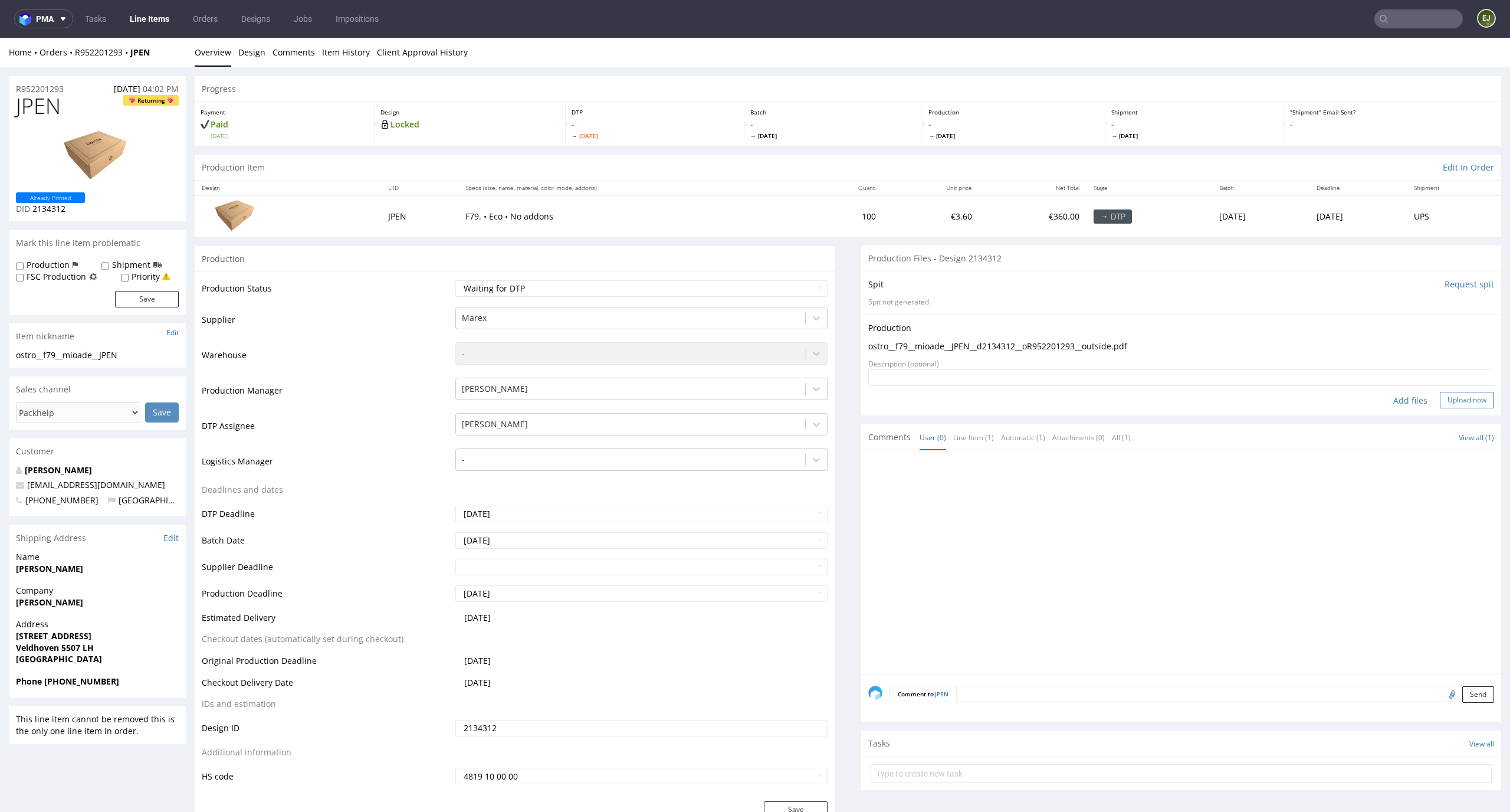
click at [1462, 396] on button "Upload now" at bounding box center [1467, 400] width 54 height 16
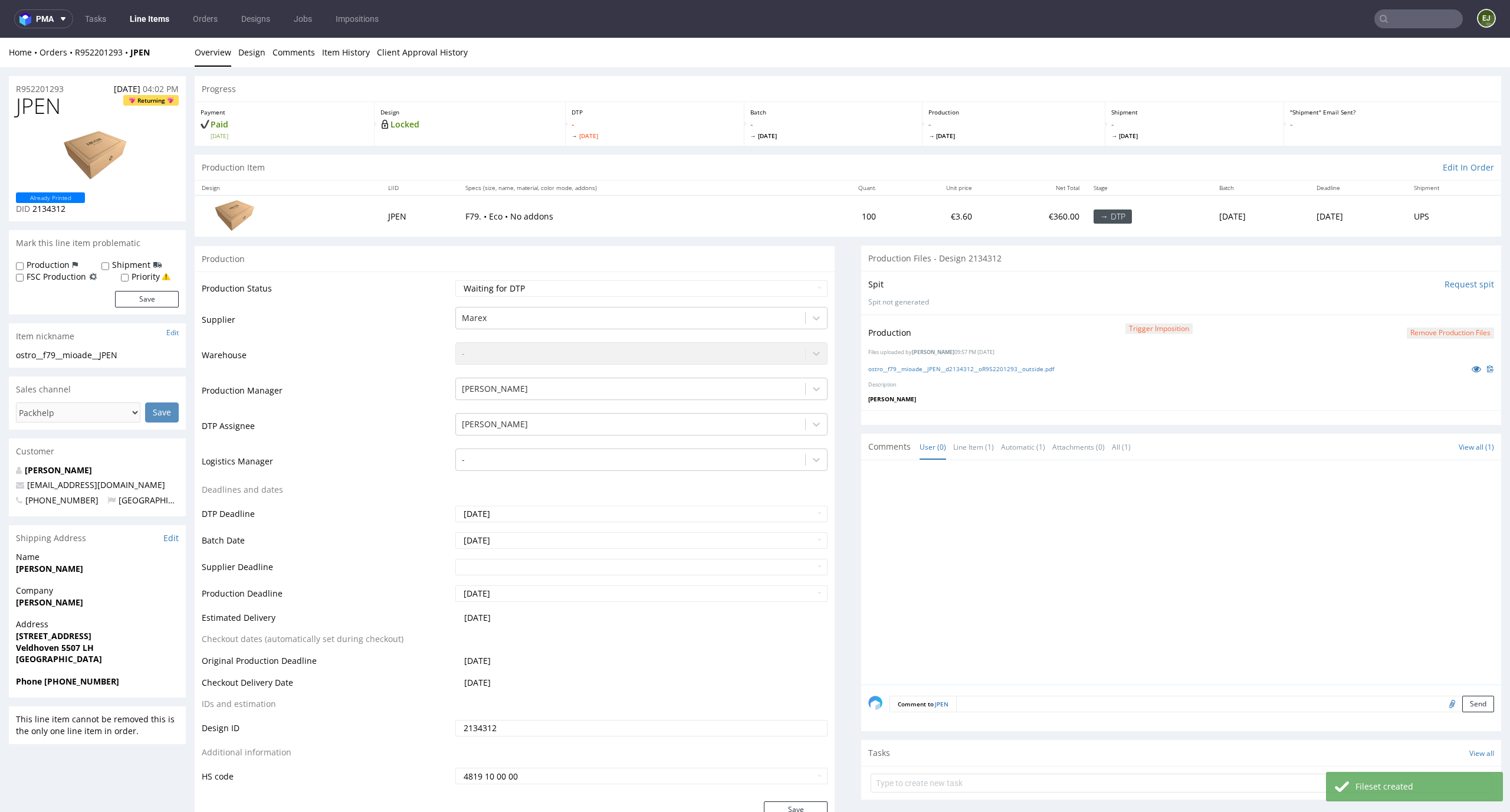
click at [783, 276] on div "Production Status Waiting for Artwork Waiting for Diecut Waiting for Mockup Wai…" at bounding box center [515, 536] width 640 height 530
click at [783, 285] on select "Waiting for Artwork Waiting for Diecut Waiting for Mockup Waiting for DTP Waiti…" at bounding box center [641, 288] width 373 height 16
select select "dtp_production_ready"
click at [455, 280] on select "Waiting for Artwork Waiting for Diecut Waiting for Mockup Waiting for DTP Waiti…" at bounding box center [641, 288] width 373 height 16
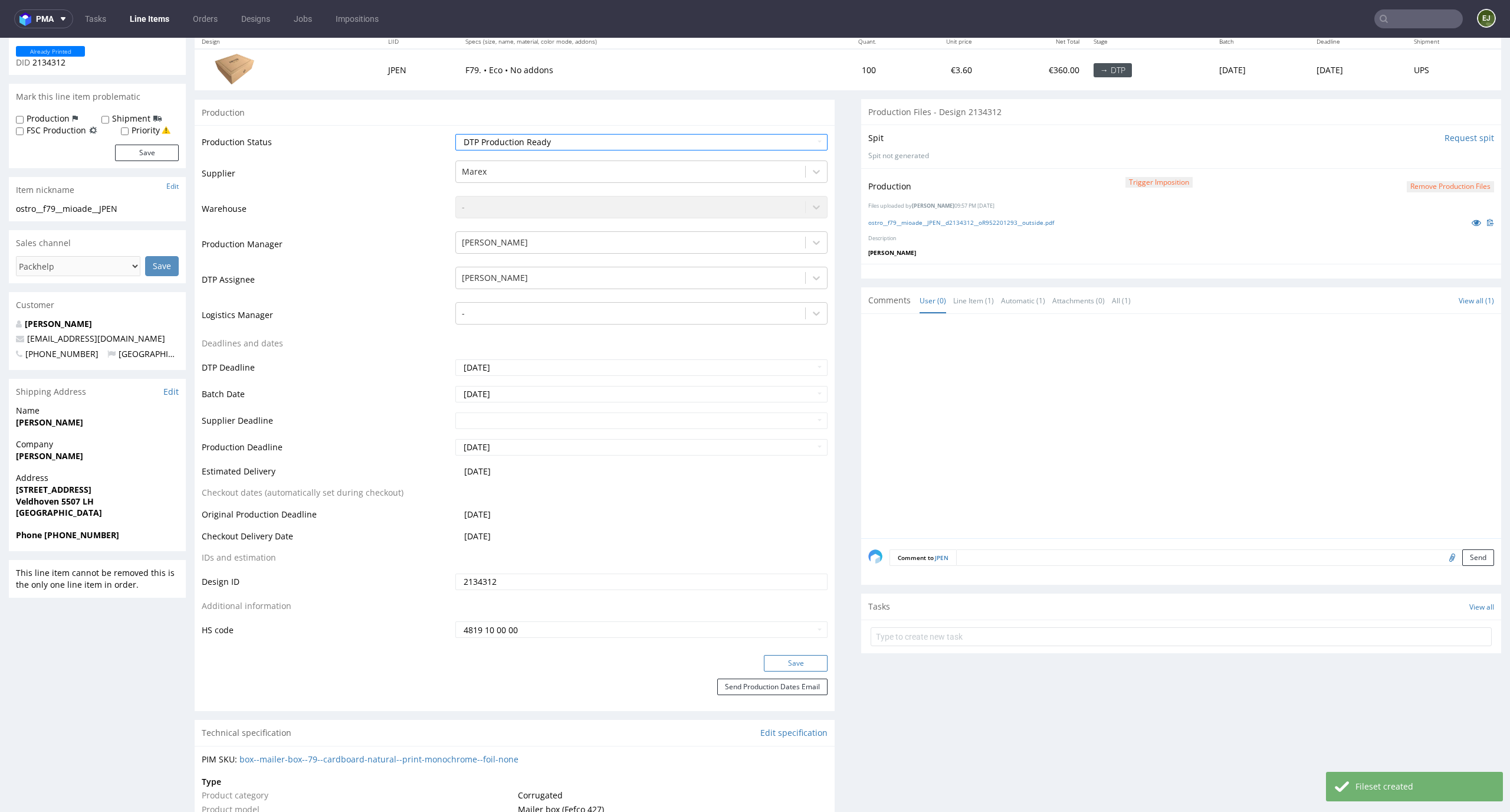
click at [800, 660] on button "Save" at bounding box center [796, 663] width 64 height 16
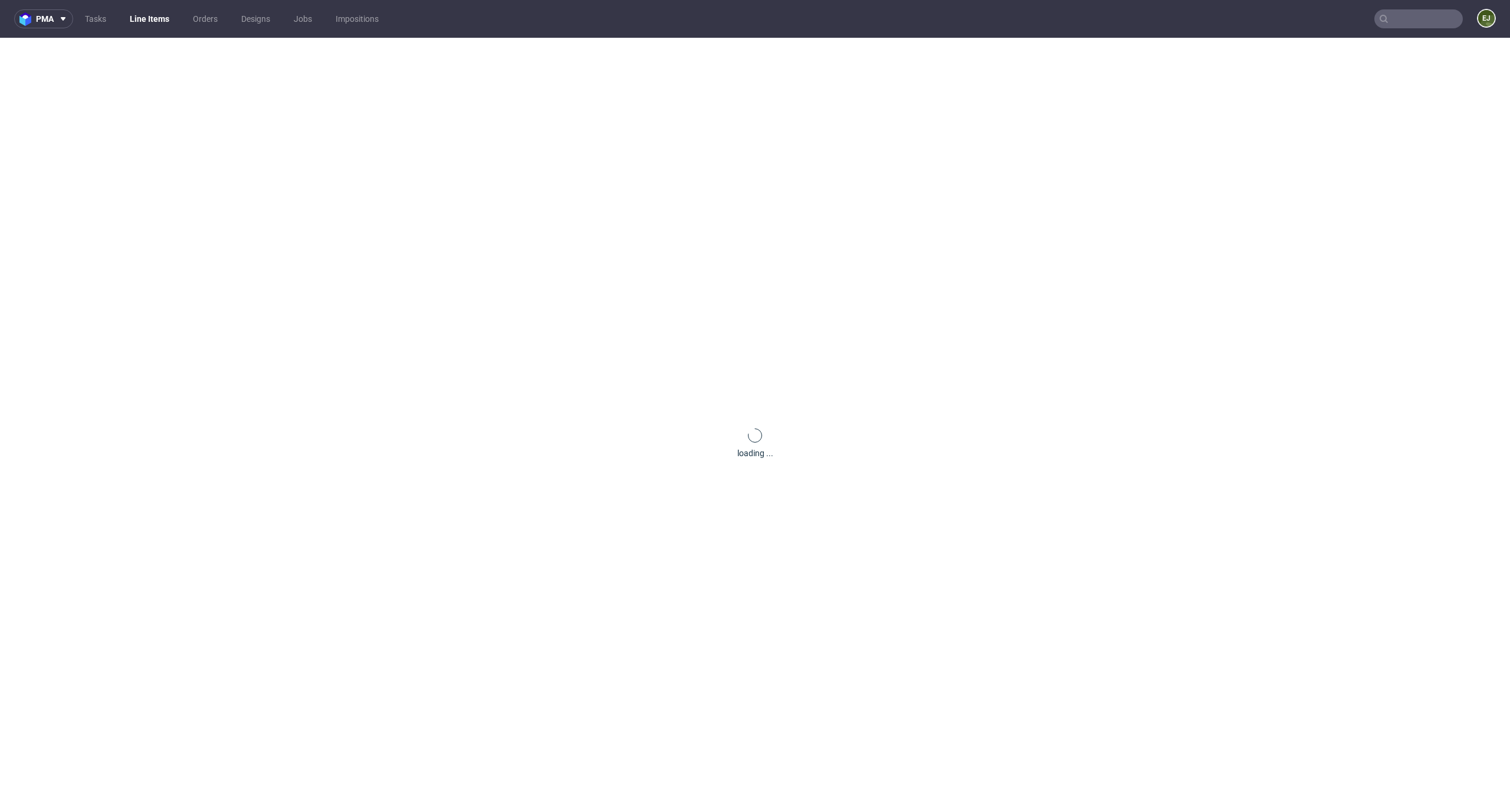
scroll to position [0, 0]
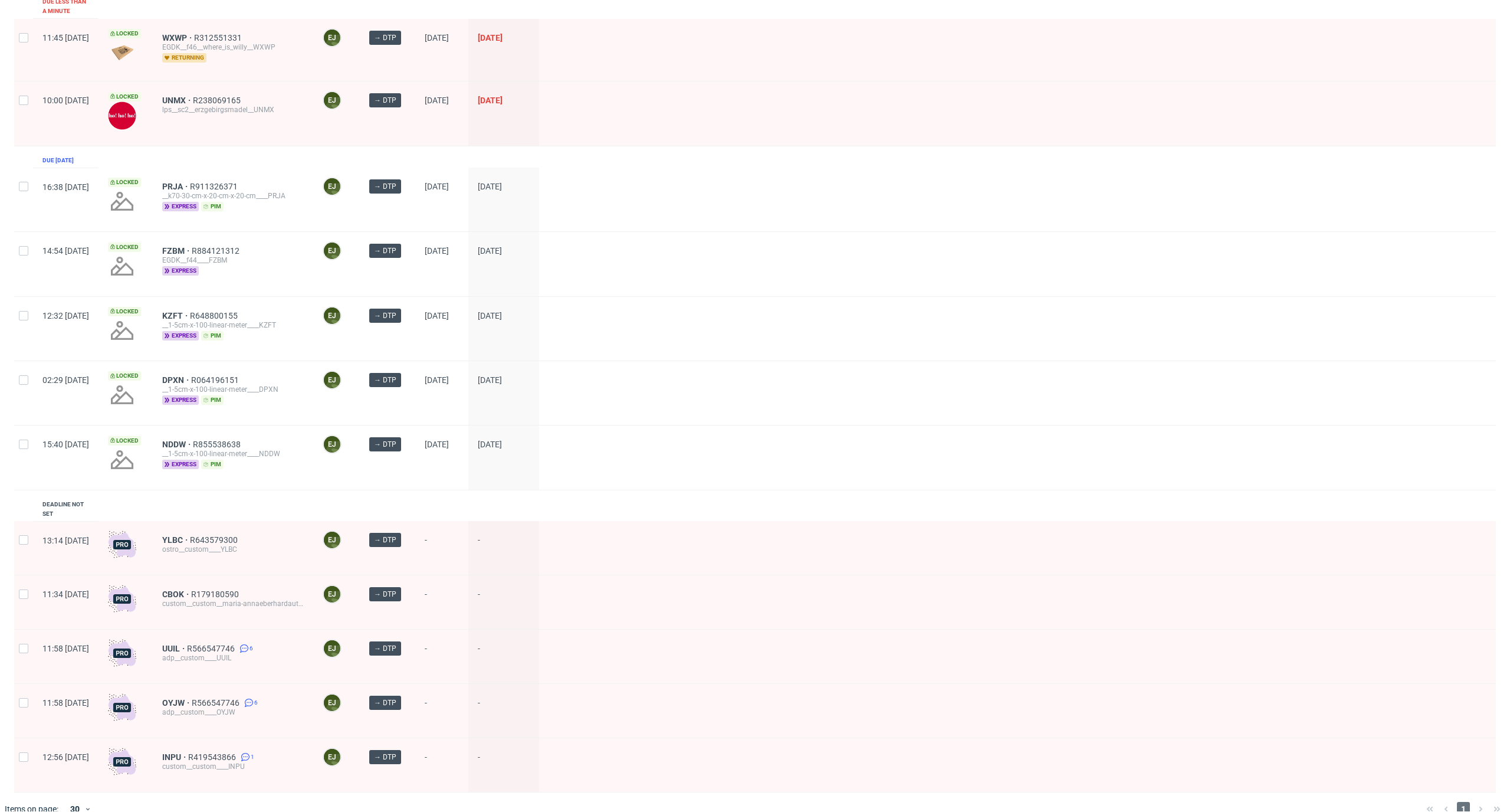
scroll to position [1084, 0]
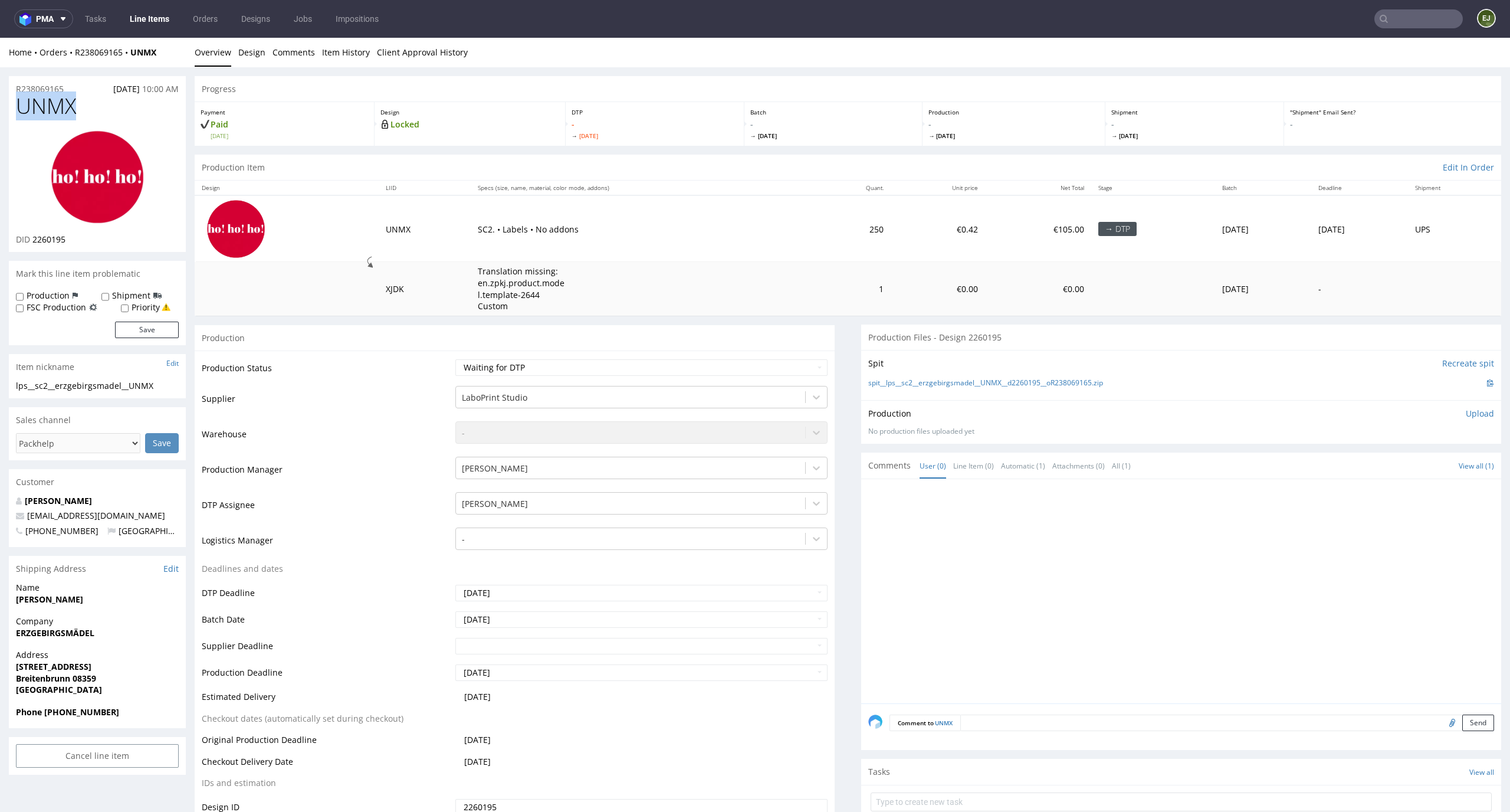
drag, startPoint x: 81, startPoint y: 102, endPoint x: 4, endPoint y: 107, distance: 77.2
copy span "UNMX"
click at [265, 54] on li "Design" at bounding box center [255, 52] width 35 height 12
click at [254, 54] on link "Design" at bounding box center [252, 51] width 27 height 29
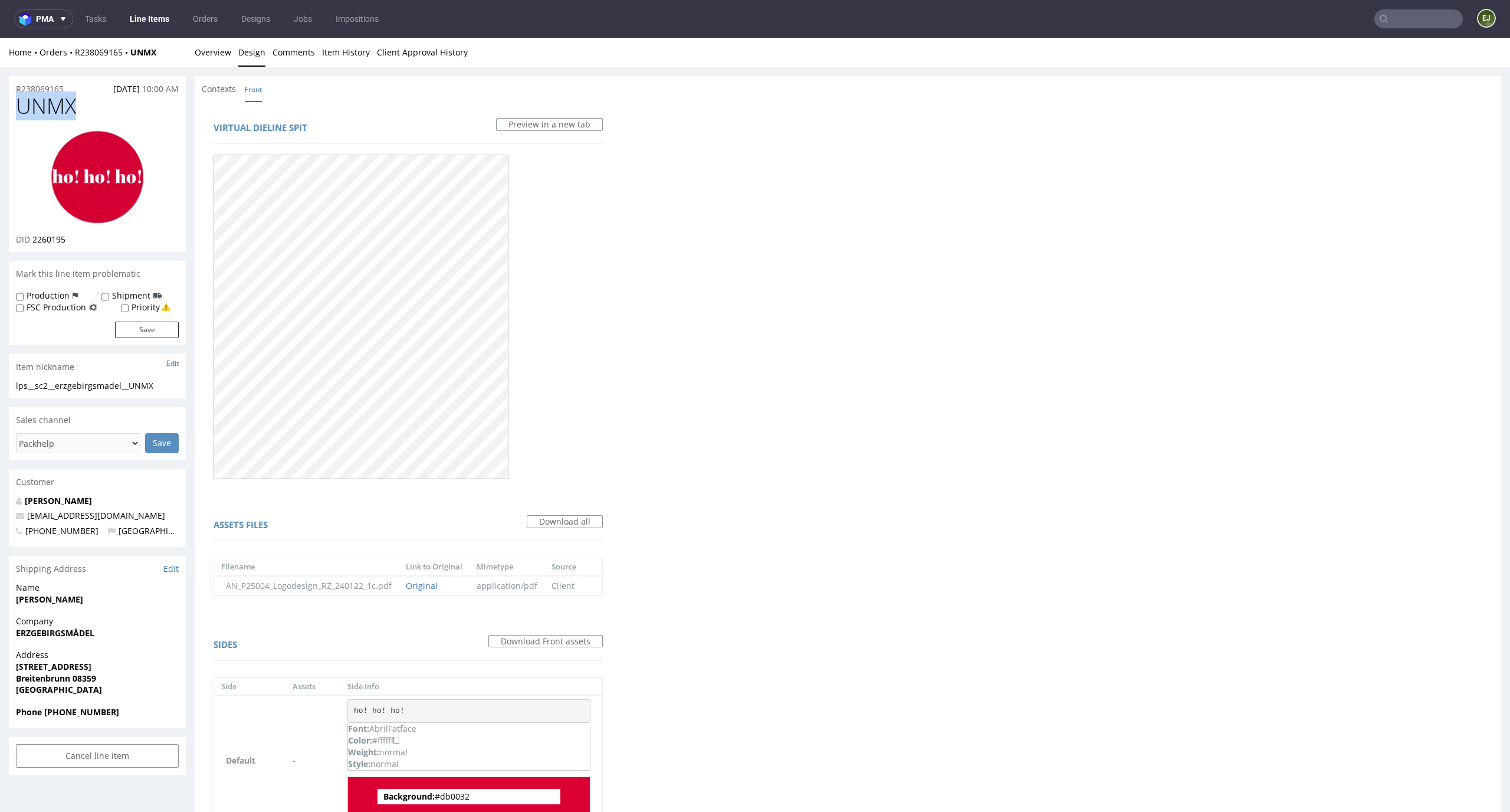
scroll to position [75, 0]
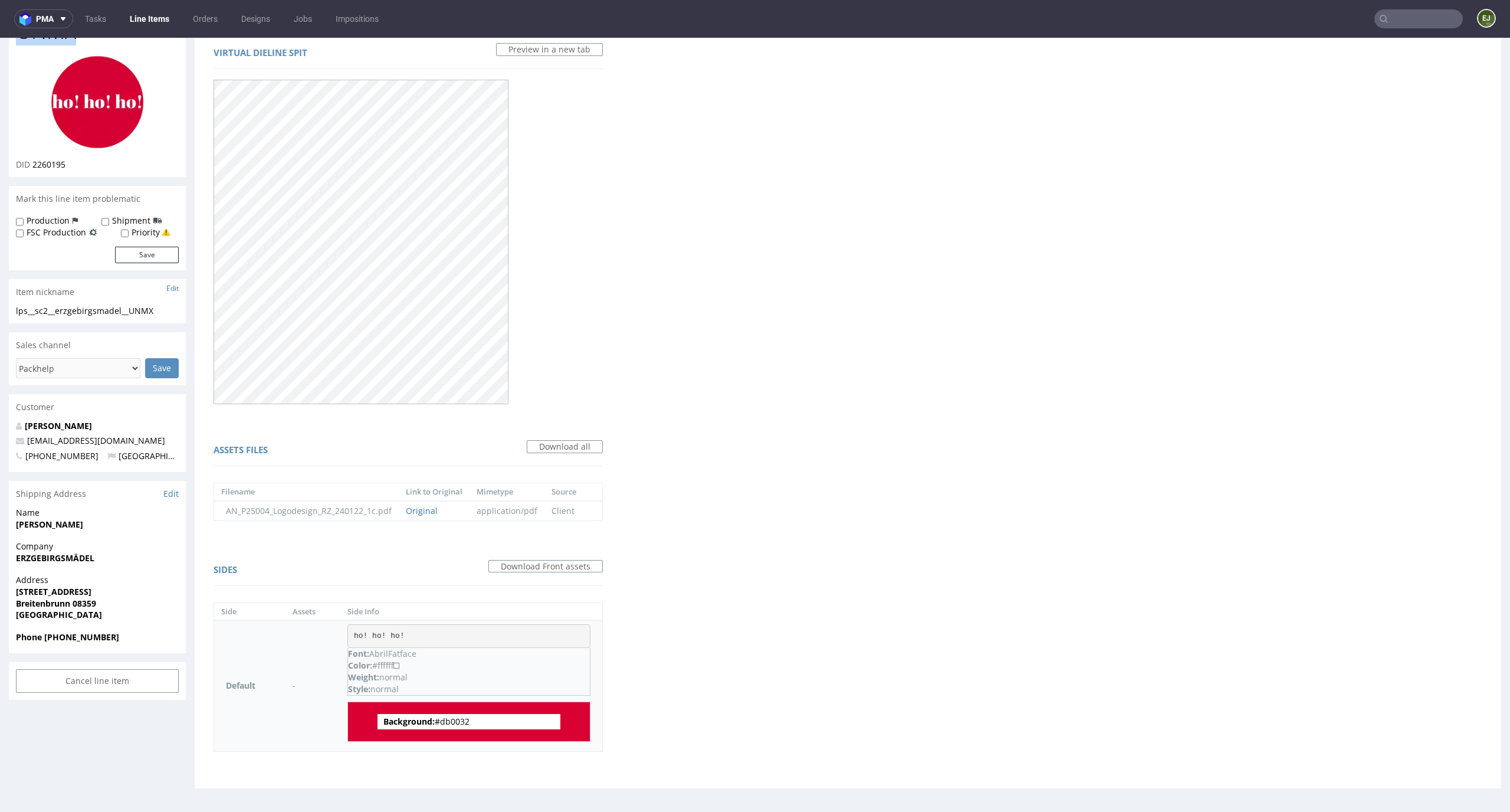
drag, startPoint x: 493, startPoint y: 724, endPoint x: 445, endPoint y: 722, distance: 48.0
click at [445, 722] on span "Background: #db0032" at bounding box center [469, 722] width 183 height 15
copy span "db0032"
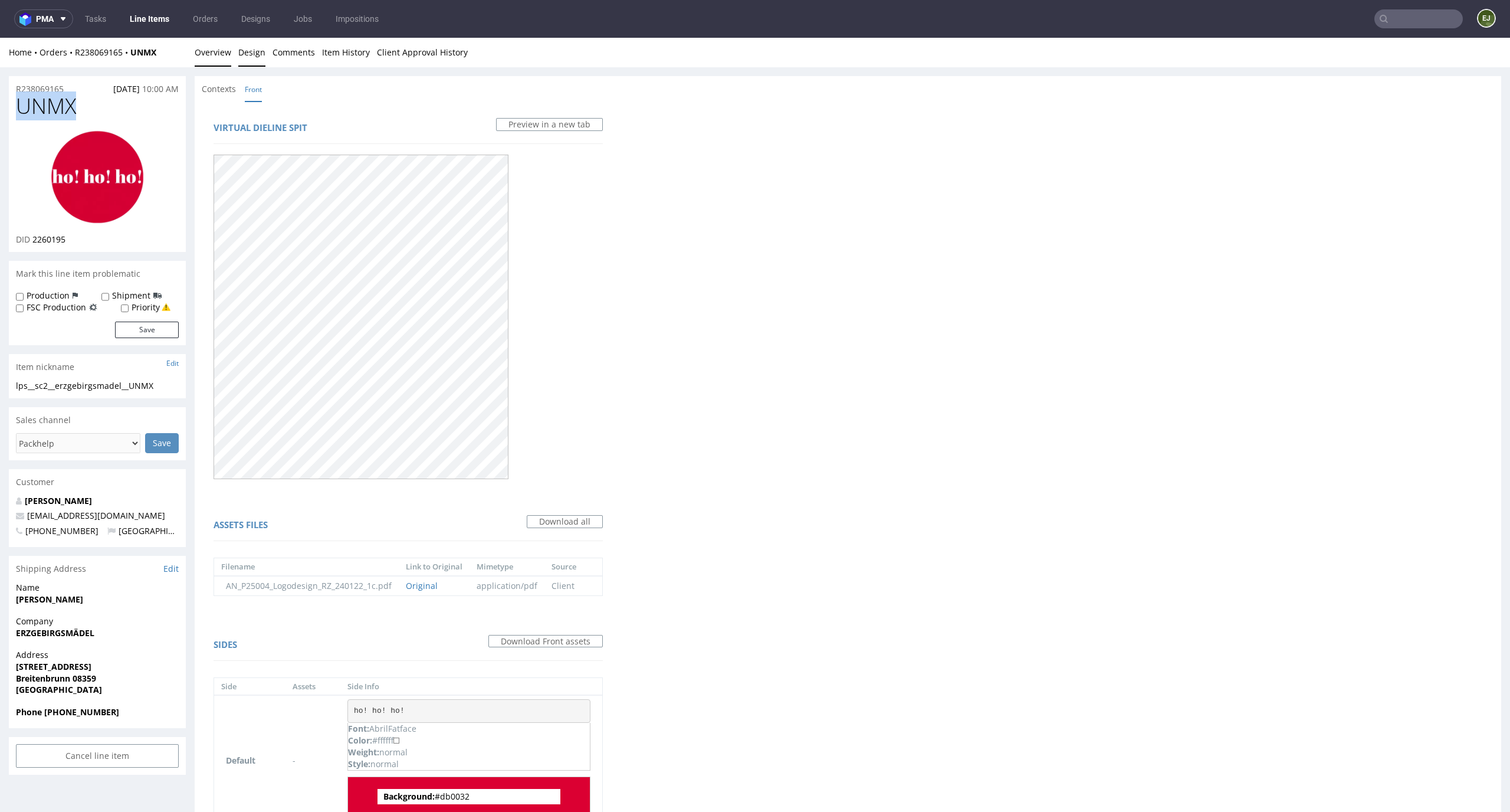
click at [213, 51] on link "Overview" at bounding box center [213, 51] width 37 height 29
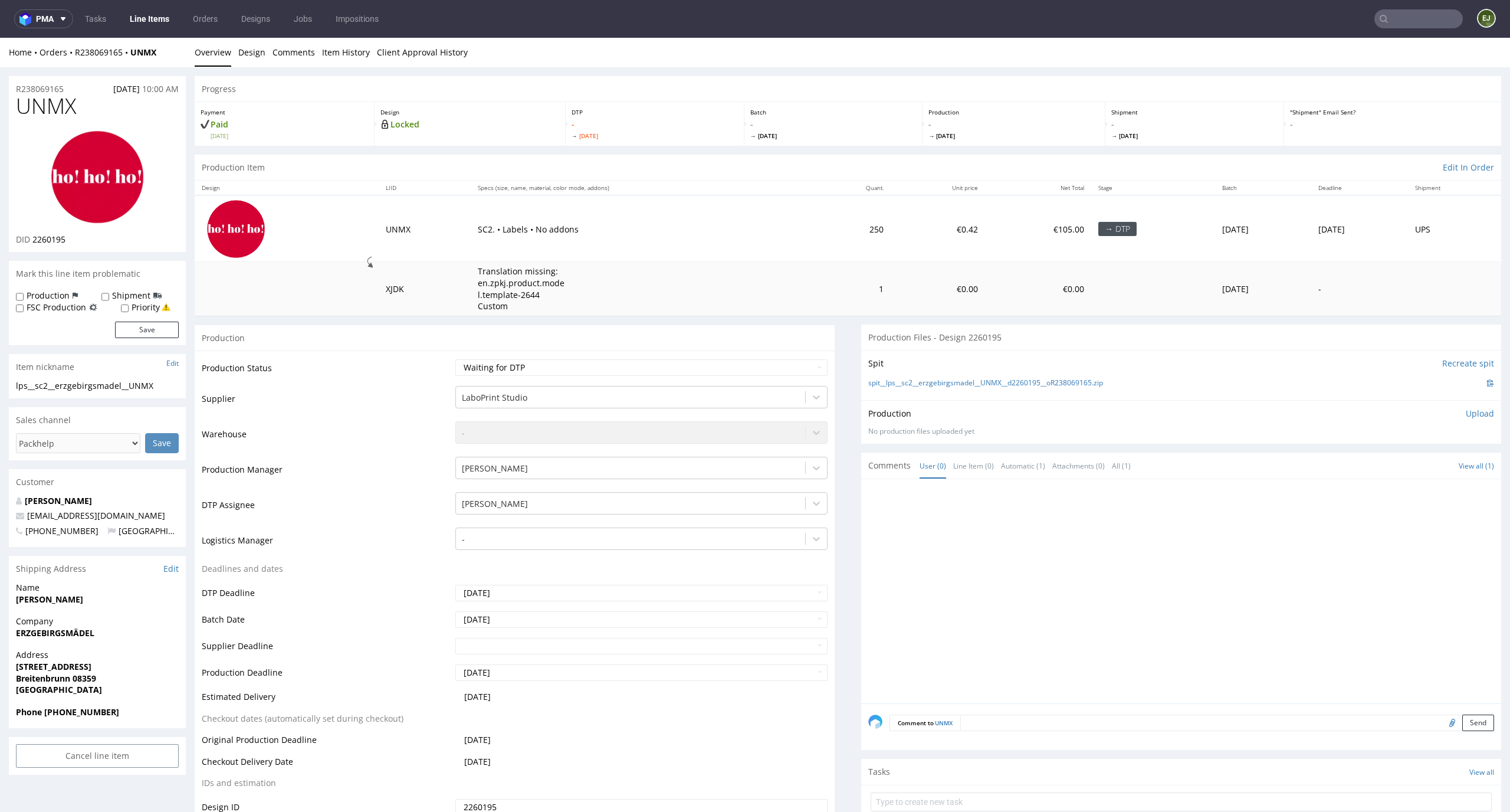
click at [1471, 411] on p "Upload" at bounding box center [1480, 413] width 29 height 12
click at [1395, 466] on div "Add files" at bounding box center [1411, 468] width 59 height 18
type input "C:\fakepath\lps__sc2__erzgebirgsmadel__UNMX__d2260195__oR238069165__v1__front.p…"
click at [1461, 480] on button "Upload now" at bounding box center [1467, 485] width 54 height 16
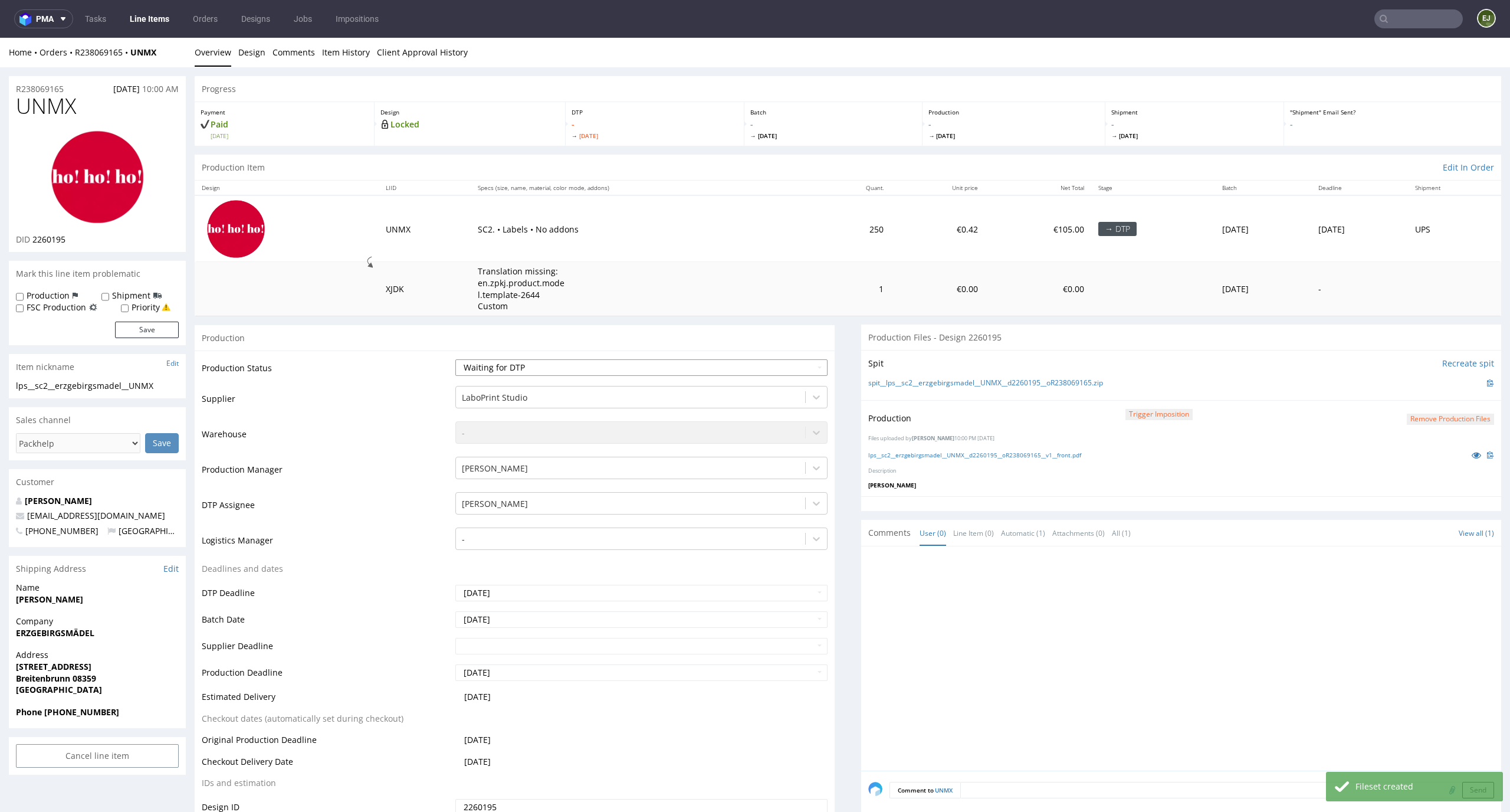
click at [787, 368] on select "Waiting for Artwork Waiting for Diecut Waiting for Mockup Waiting for DTP Waiti…" at bounding box center [641, 367] width 373 height 16
select select "dtp_production_ready"
click at [455, 359] on select "Waiting for Artwork Waiting for Diecut Waiting for Mockup Waiting for DTP Waiti…" at bounding box center [641, 367] width 373 height 16
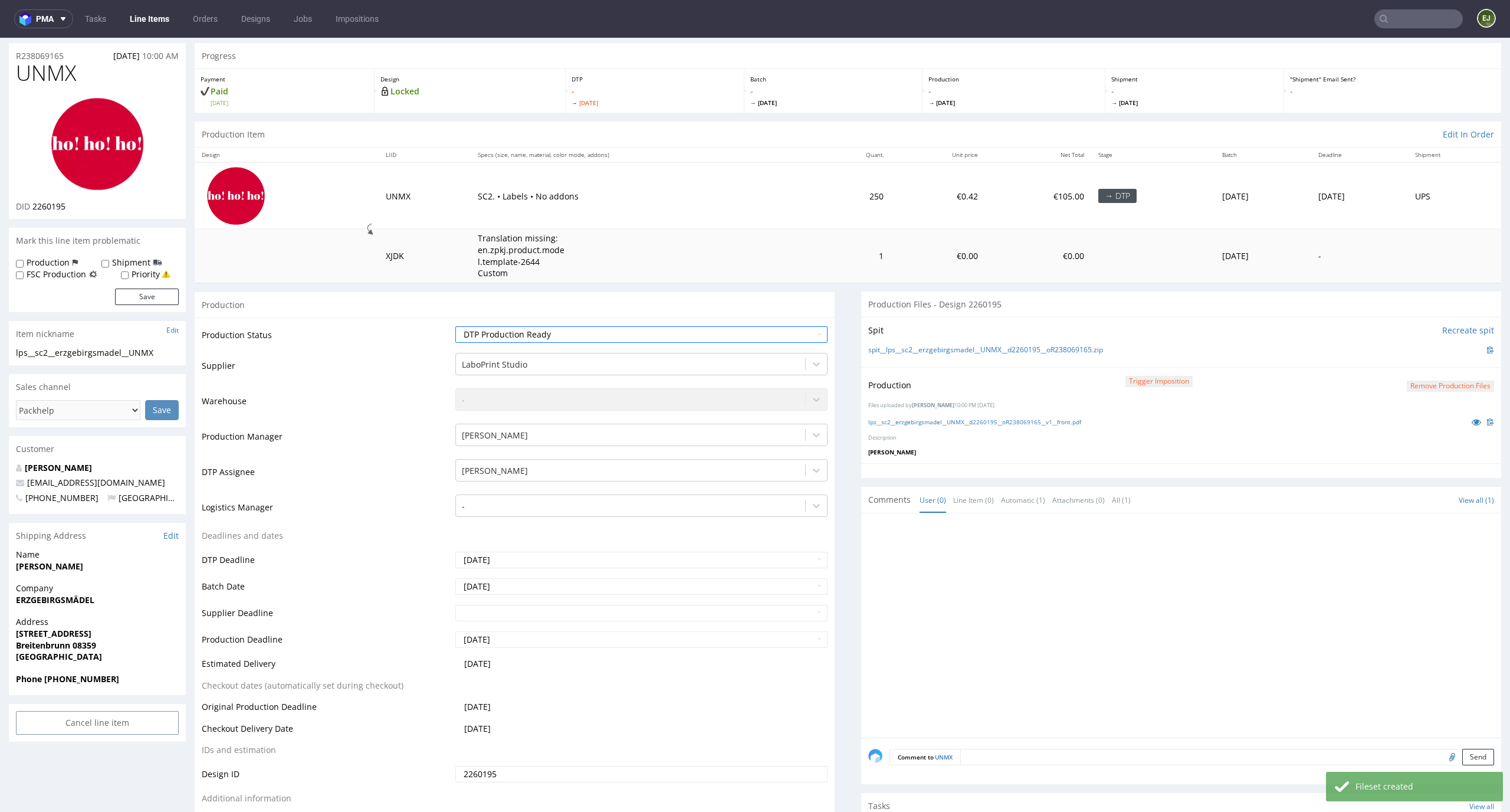
scroll to position [174, 0]
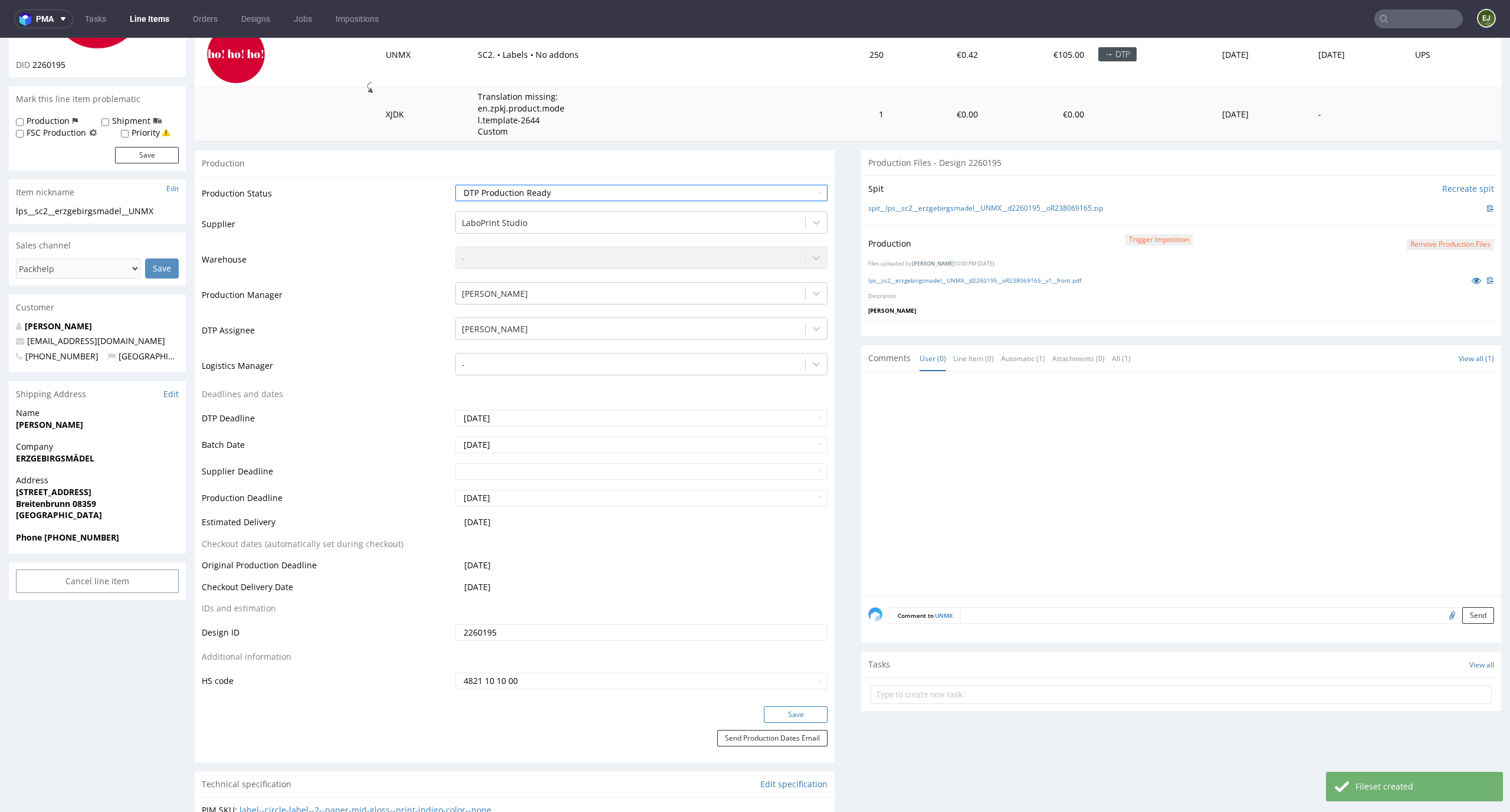
click at [783, 717] on button "Save" at bounding box center [796, 714] width 64 height 16
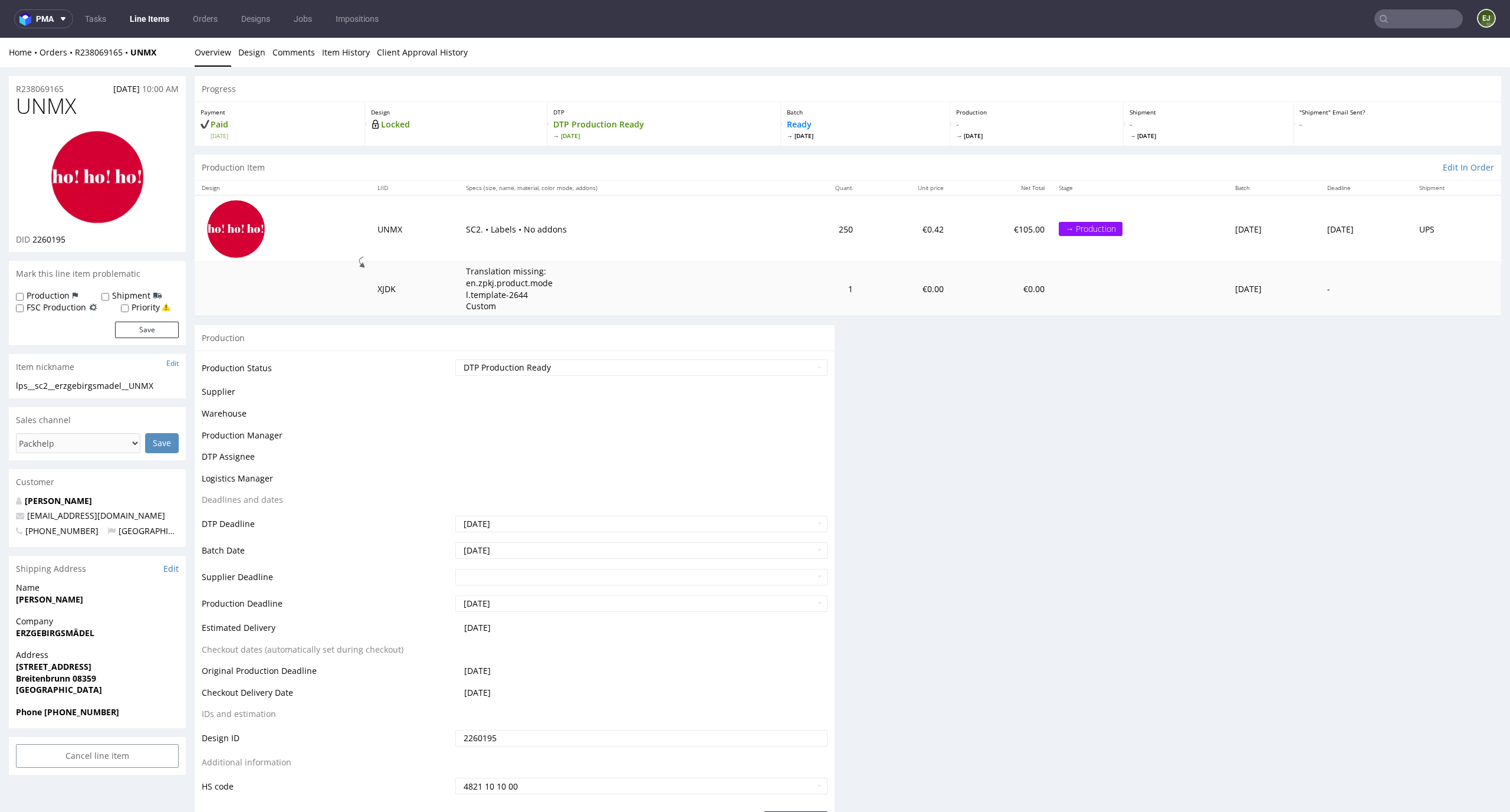
scroll to position [0, 0]
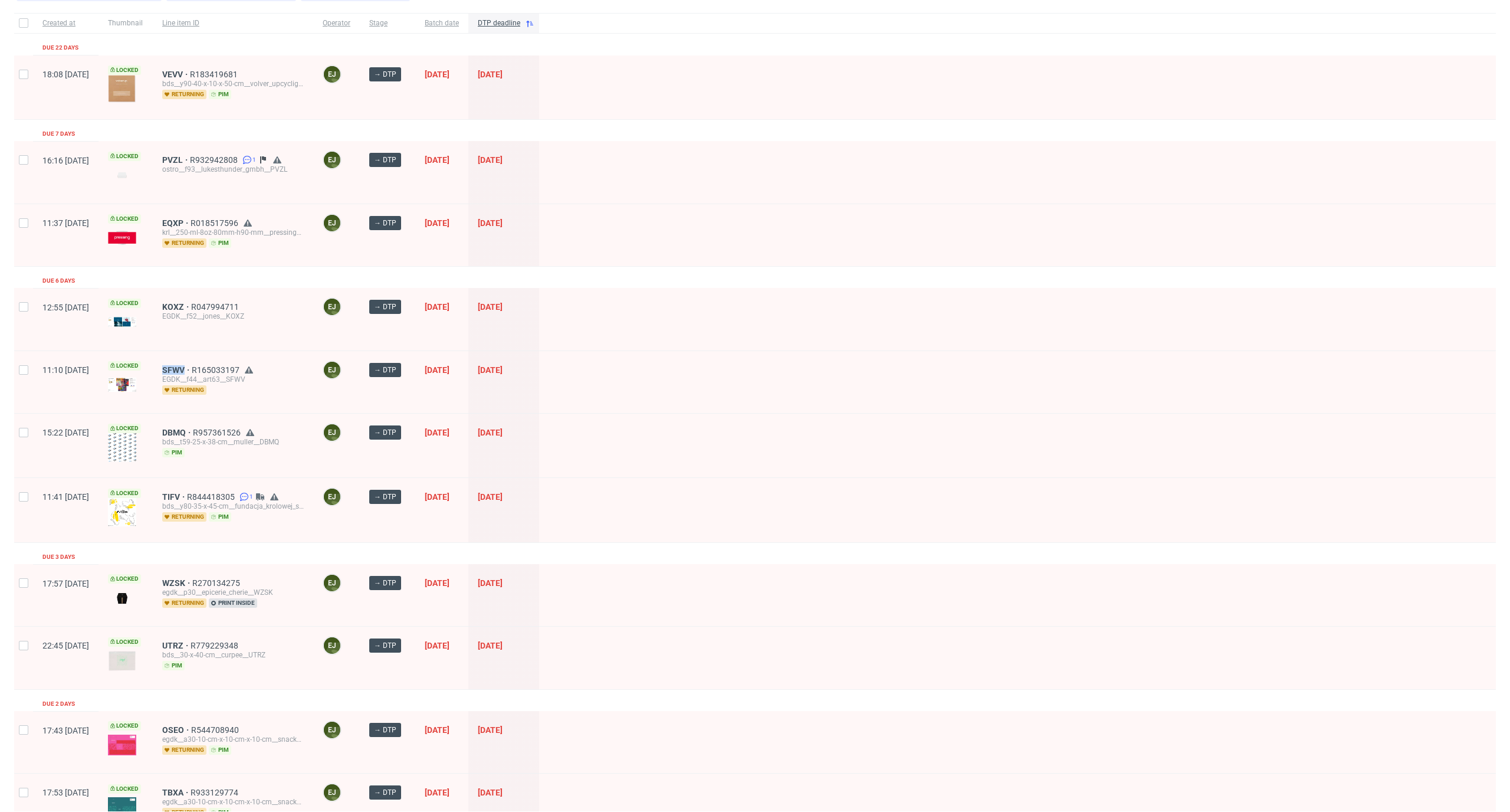
scroll to position [97, 0]
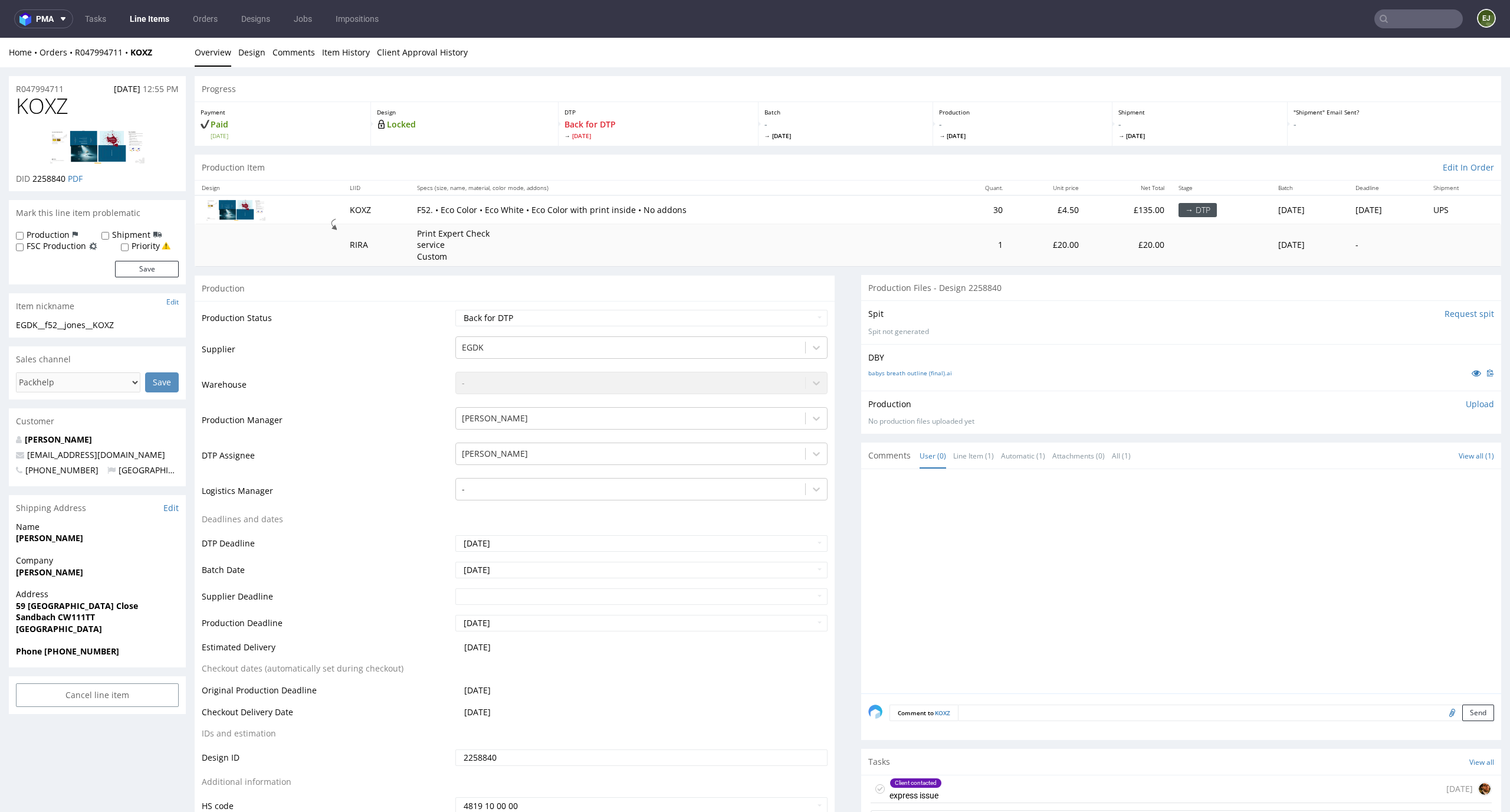
scroll to position [168, 0]
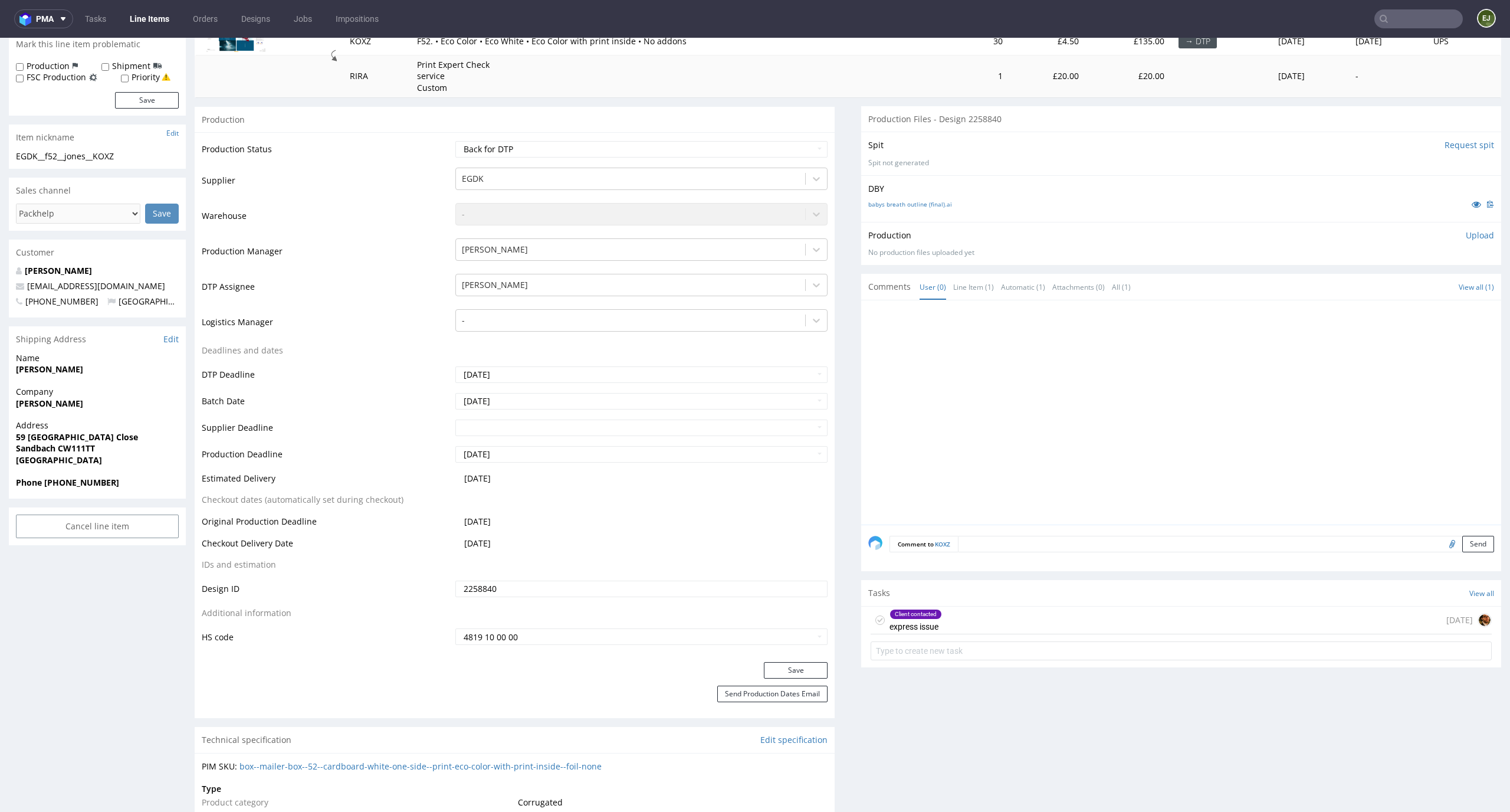
click at [934, 630] on div "Client contacted express issue 2 days ago" at bounding box center [1181, 621] width 622 height 28
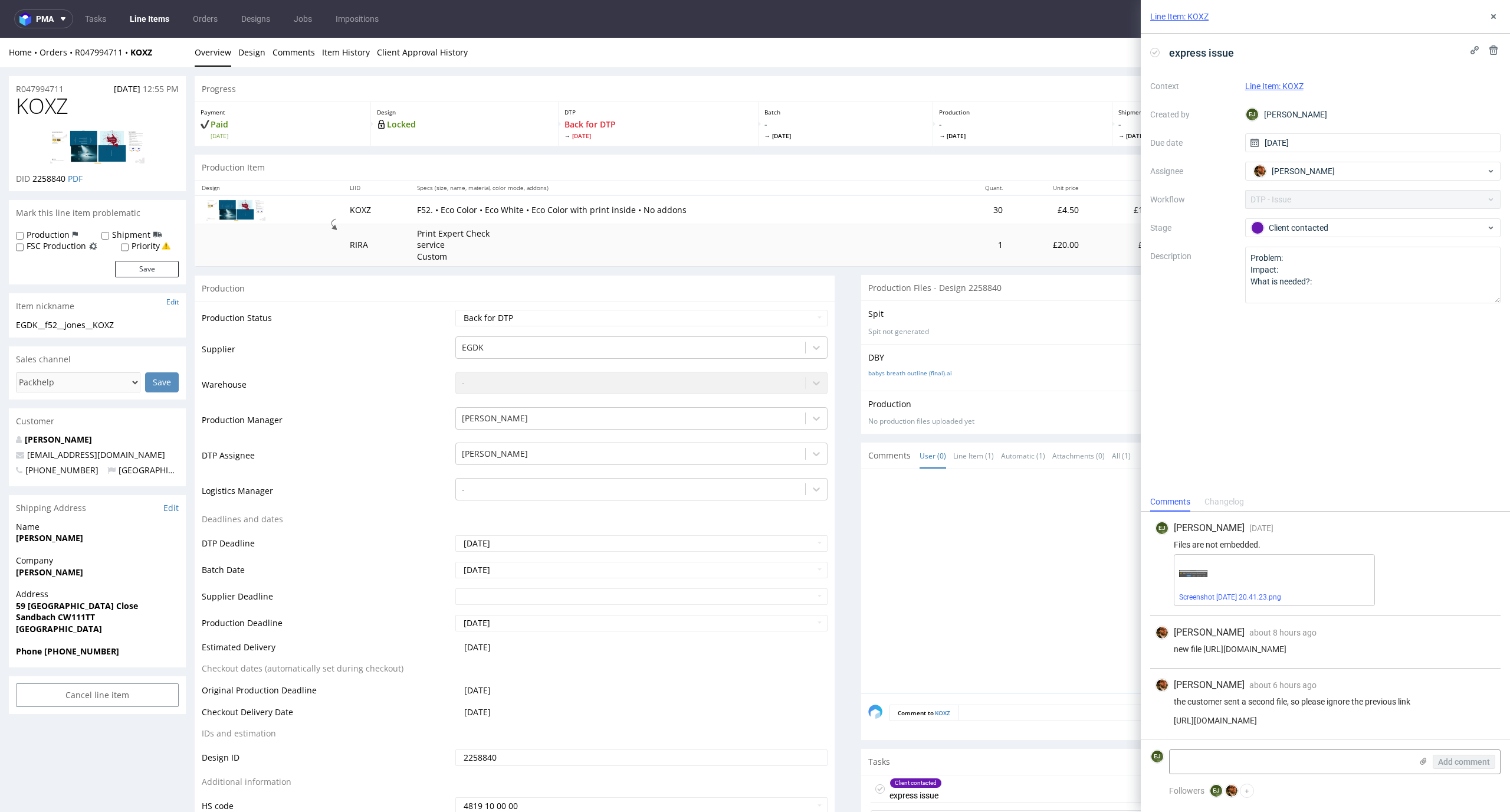
drag, startPoint x: 1173, startPoint y: 697, endPoint x: 1475, endPoint y: 733, distance: 304.1
click at [1475, 733] on div "Matteo Corsico about 6 hours ago 18th Sep 2025, 16:09 the customer sent a secon…" at bounding box center [1325, 704] width 350 height 71
copy div "https://wetransfer.com/downloads/b8c10c097b354abfac86bfb7a3ea7c0c20250918140334…"
click at [1489, 22] on button at bounding box center [1493, 16] width 14 height 14
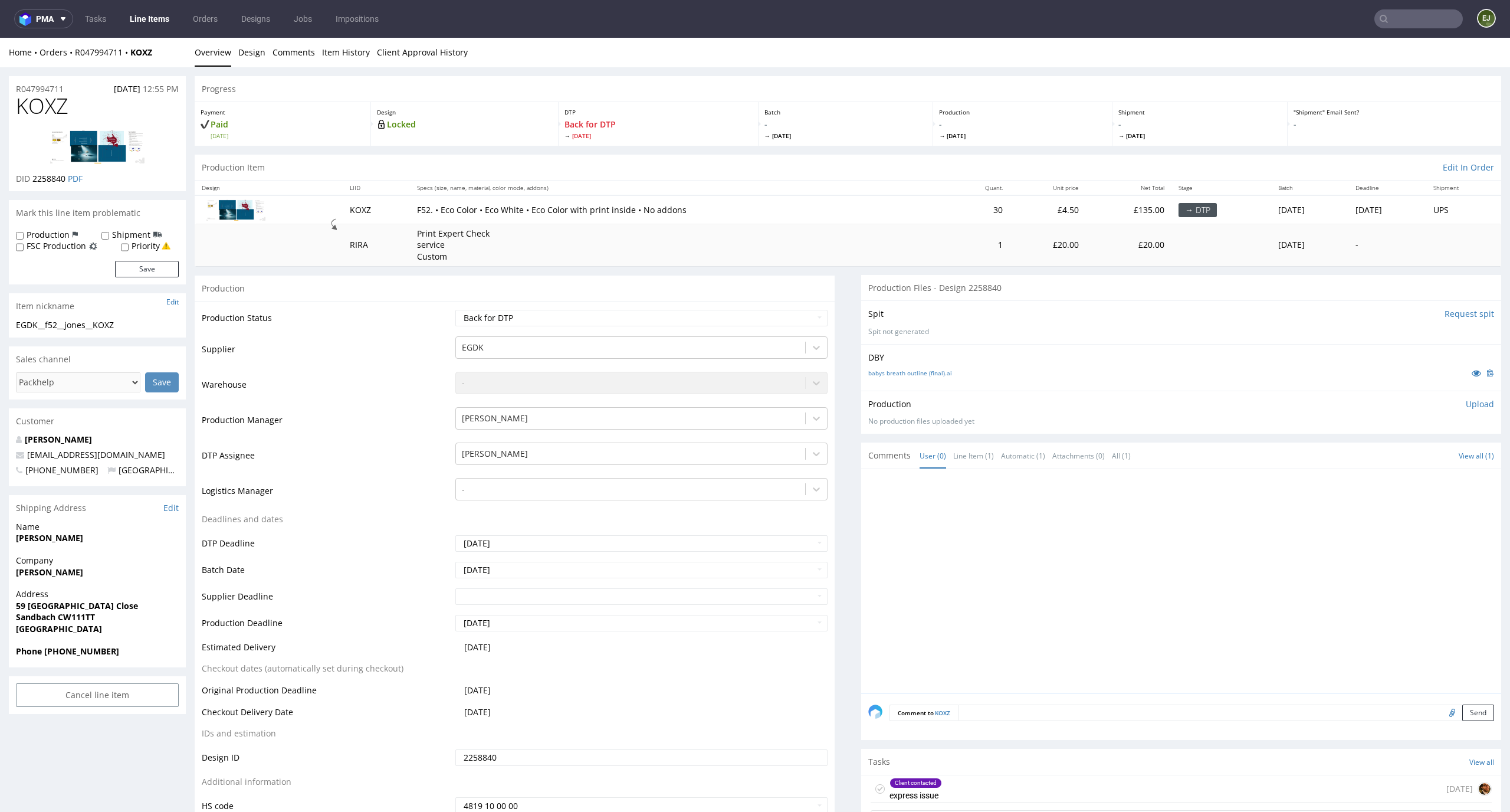
click at [1445, 312] on input "Request spit" at bounding box center [1469, 314] width 49 height 12
click at [731, 324] on select "Waiting for Artwork Waiting for Diecut Waiting for Mockup Waiting for DTP Waiti…" at bounding box center [641, 318] width 373 height 16
select select "dtp_in_process"
click at [455, 310] on select "Waiting for Artwork Waiting for Diecut Waiting for Mockup Waiting for DTP Waiti…" at bounding box center [641, 318] width 373 height 16
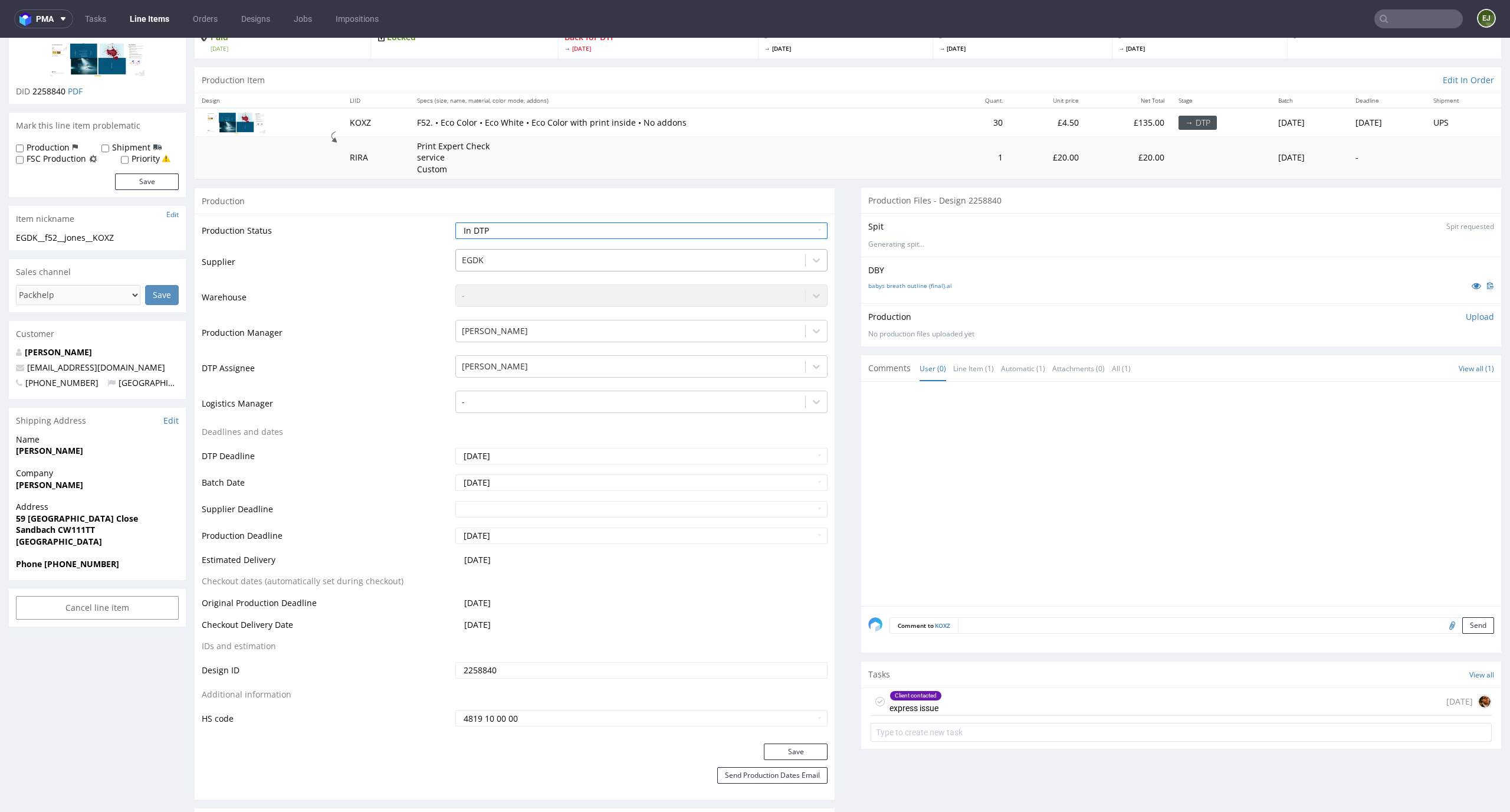
scroll to position [168, 0]
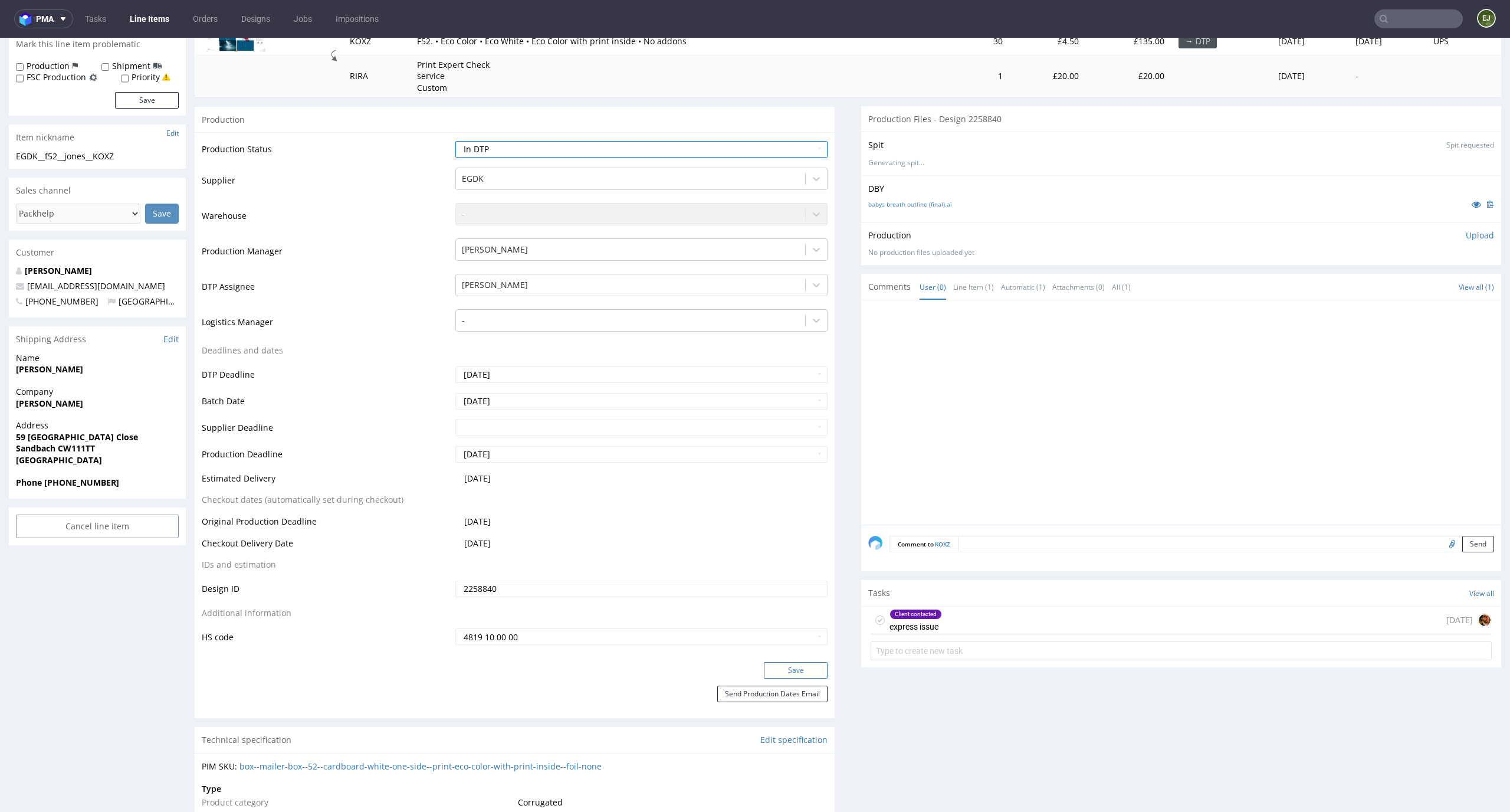
click at [786, 671] on button "Save" at bounding box center [796, 670] width 64 height 16
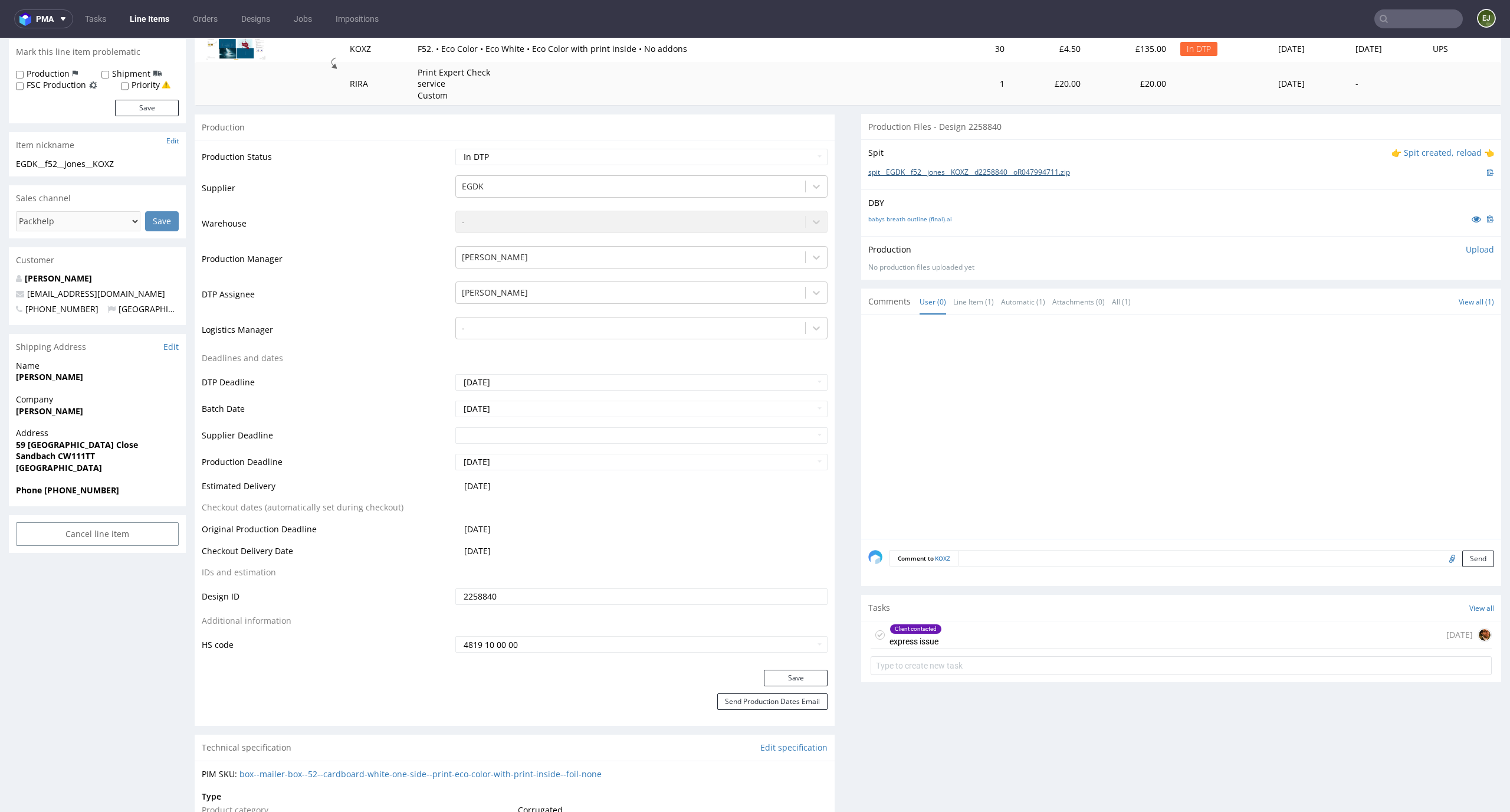
scroll to position [0, 0]
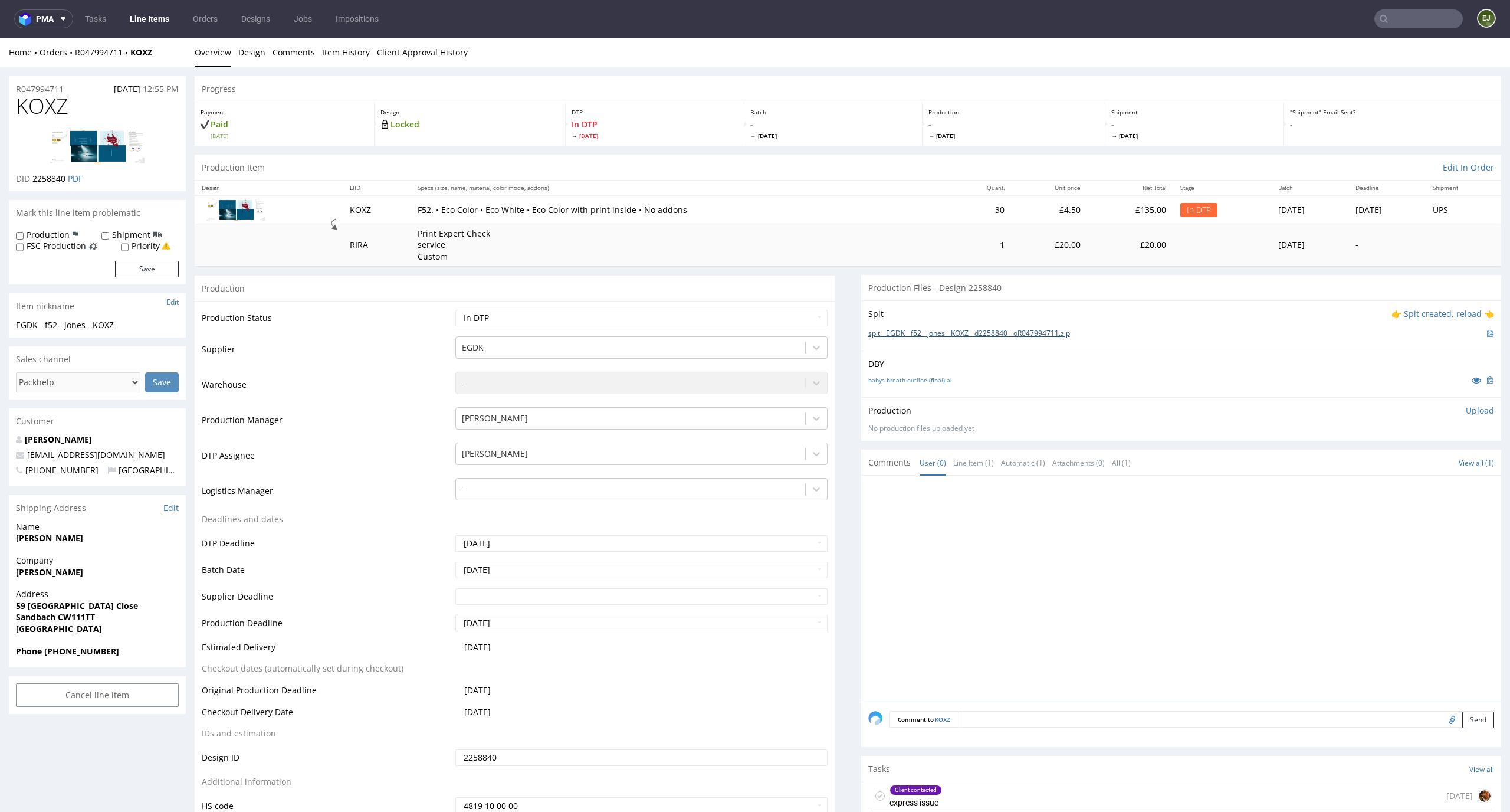
click at [1021, 332] on link "spit__EGDK__f52__jones__KOXZ__d2258840__oR047994711.zip" at bounding box center [969, 334] width 202 height 10
drag, startPoint x: 76, startPoint y: 101, endPoint x: 0, endPoint y: 100, distance: 76.0
copy span "KOXZ"
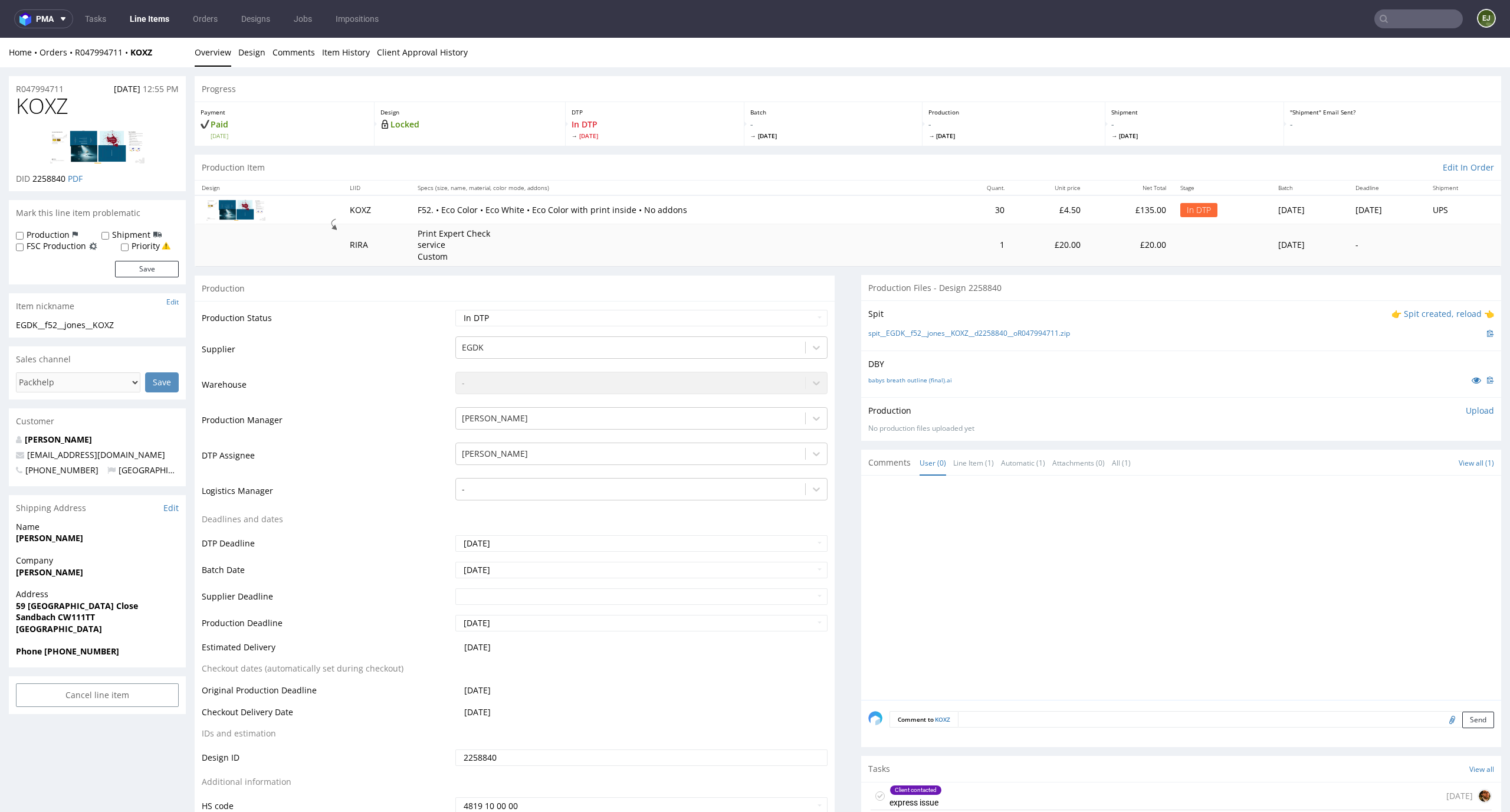
click at [1466, 416] on p "Upload" at bounding box center [1480, 410] width 29 height 12
click at [1381, 459] on div "Add files" at bounding box center [1411, 465] width 59 height 18
type input "C:\fakepath\EGDK__f52__jones__KOXZ__d2258840__oR047994711__latest__inside.pdf"
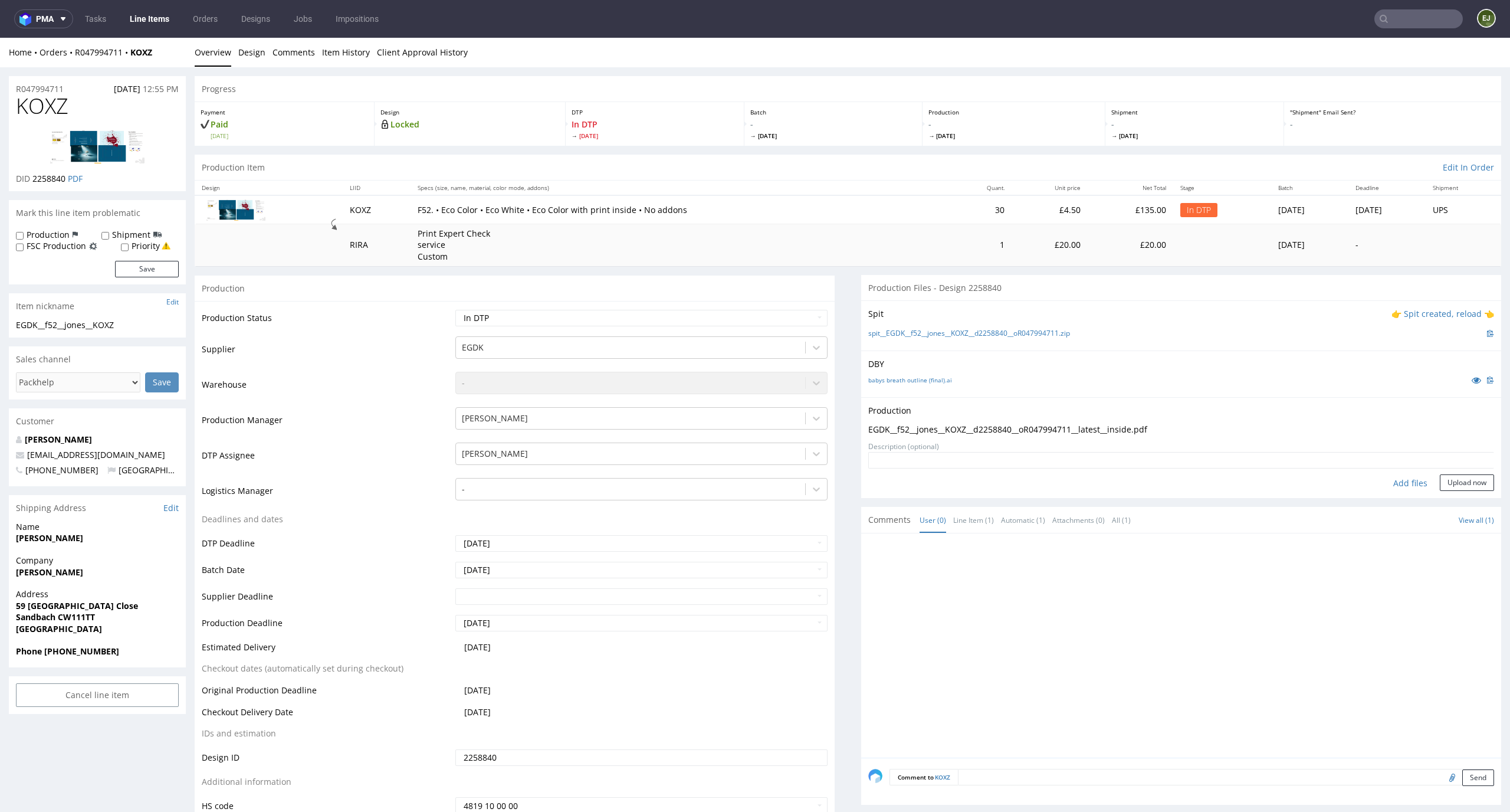
click at [1459, 491] on div "Production Upload EGDK__f52__jones__KOXZ__d2258840__oR047994711__latest__inside…" at bounding box center [1181, 447] width 640 height 101
click at [1459, 480] on button "Upload now" at bounding box center [1467, 482] width 54 height 16
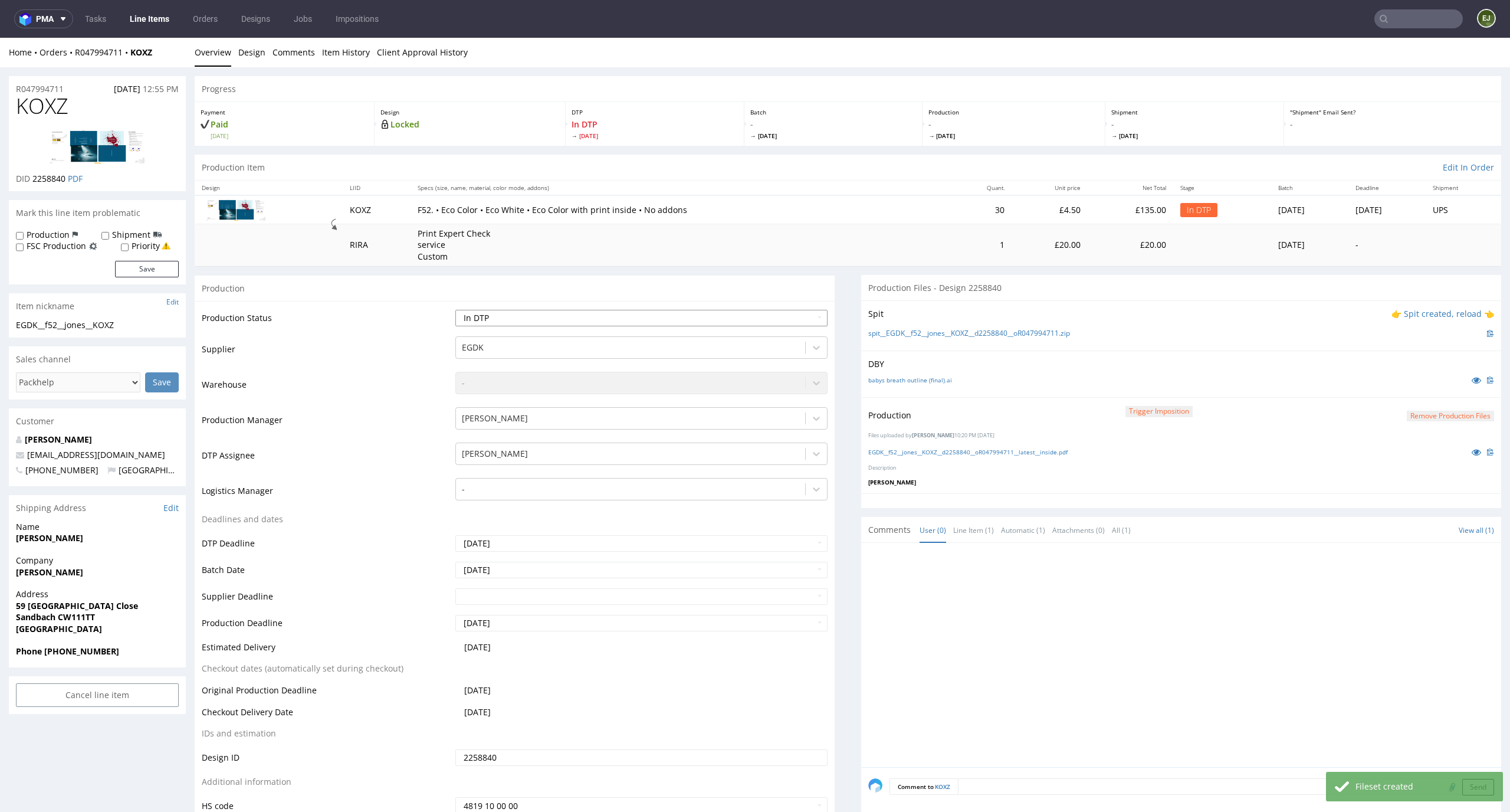
click at [771, 321] on select "Waiting for Artwork Waiting for Diecut Waiting for Mockup Waiting for DTP Waiti…" at bounding box center [641, 318] width 373 height 16
select select "dtp_production_ready"
click at [455, 310] on select "Waiting for Artwork Waiting for Diecut Waiting for Mockup Waiting for DTP Waiti…" at bounding box center [641, 318] width 373 height 16
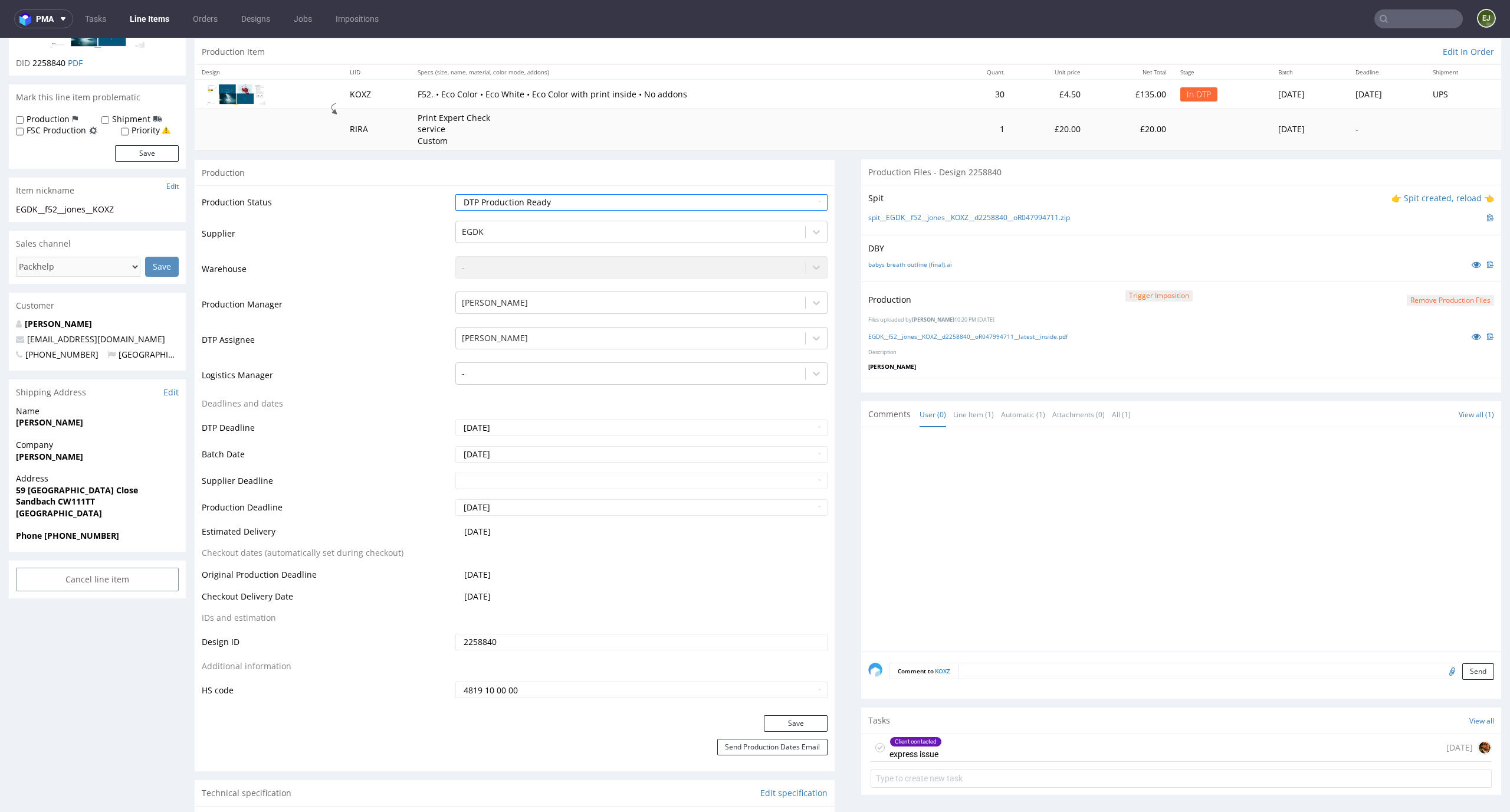
scroll to position [138, 0]
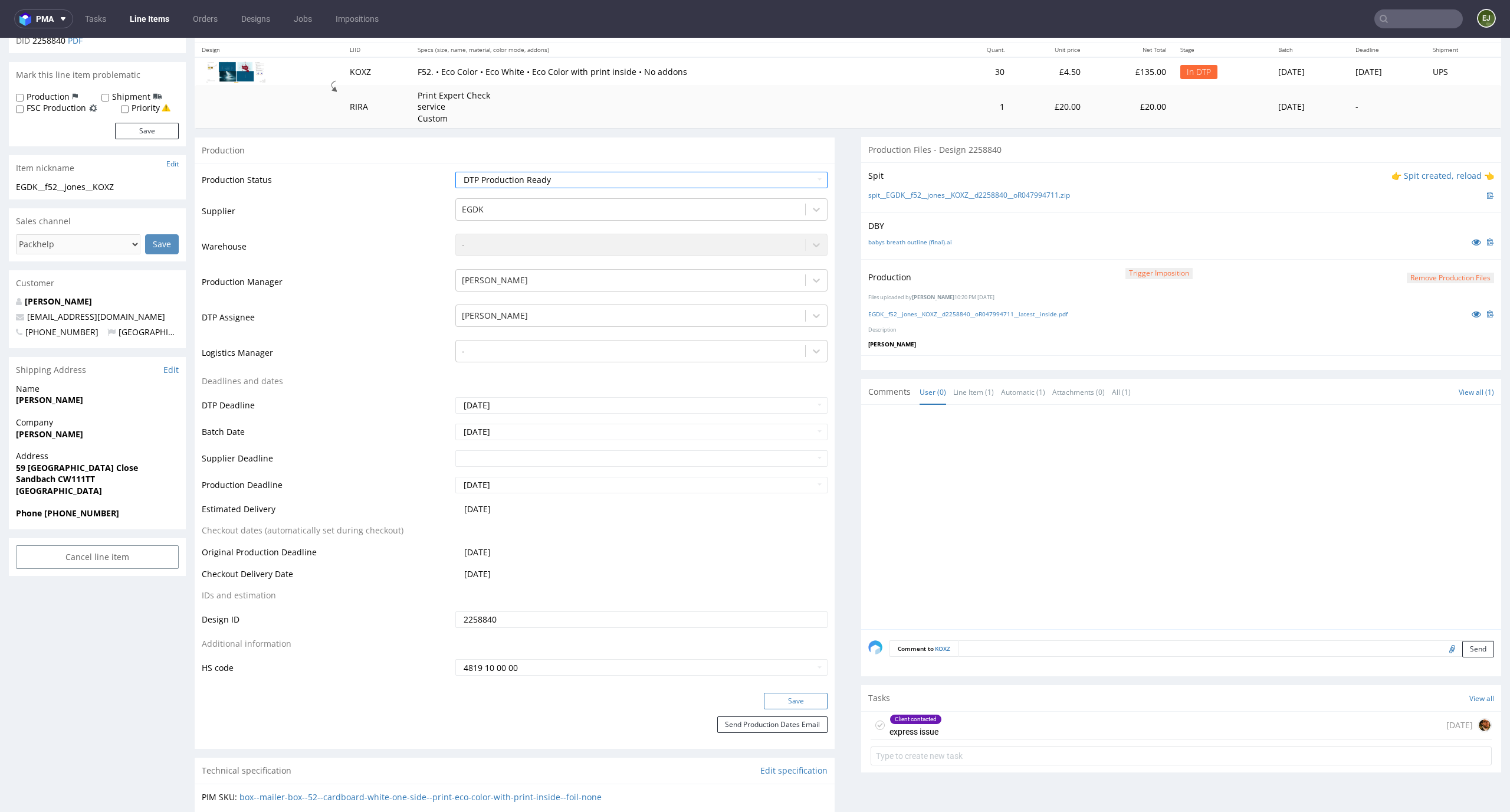
click at [809, 705] on button "Save" at bounding box center [796, 701] width 64 height 16
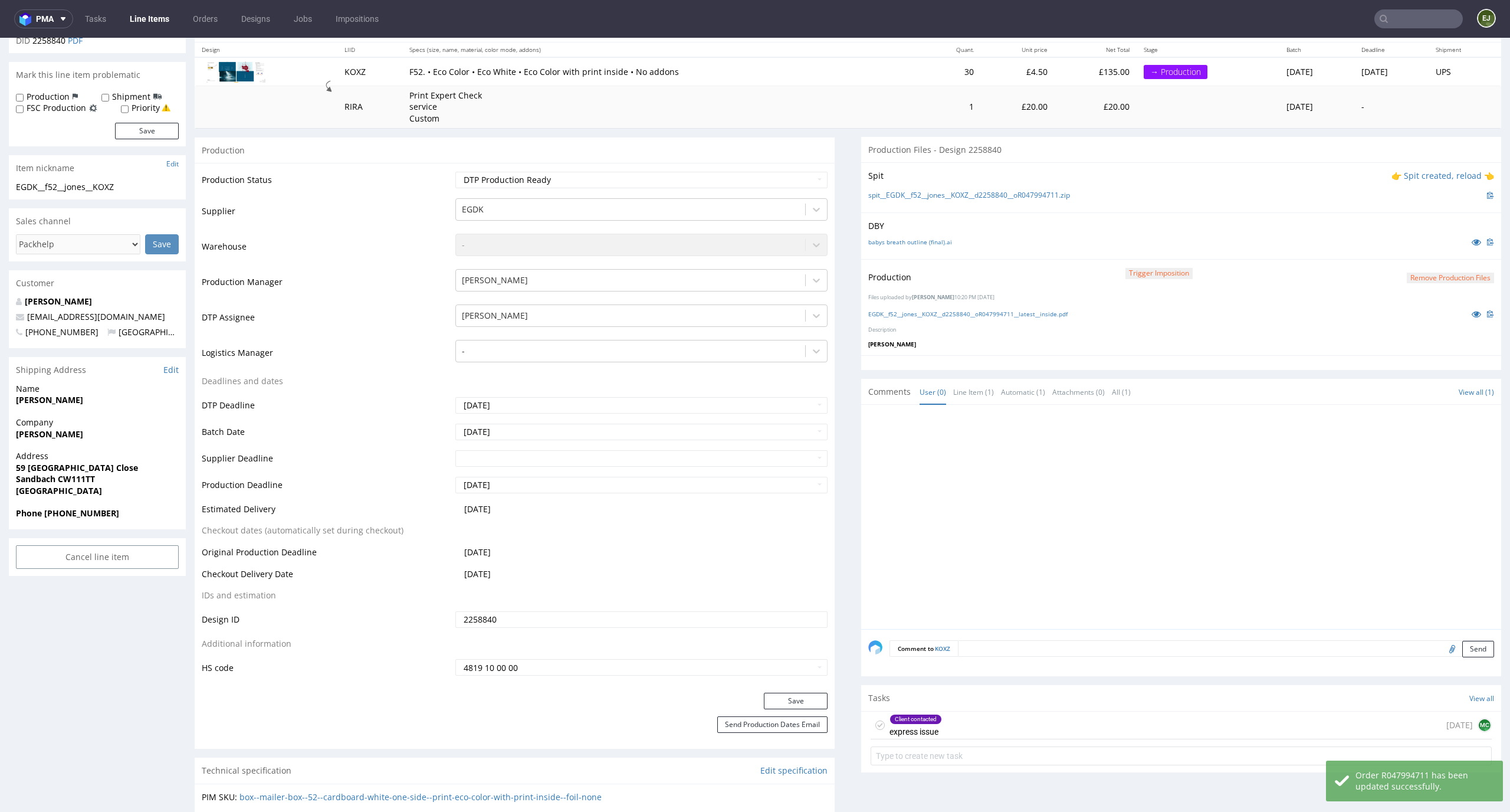
click at [875, 727] on icon at bounding box center [880, 724] width 10 height 10
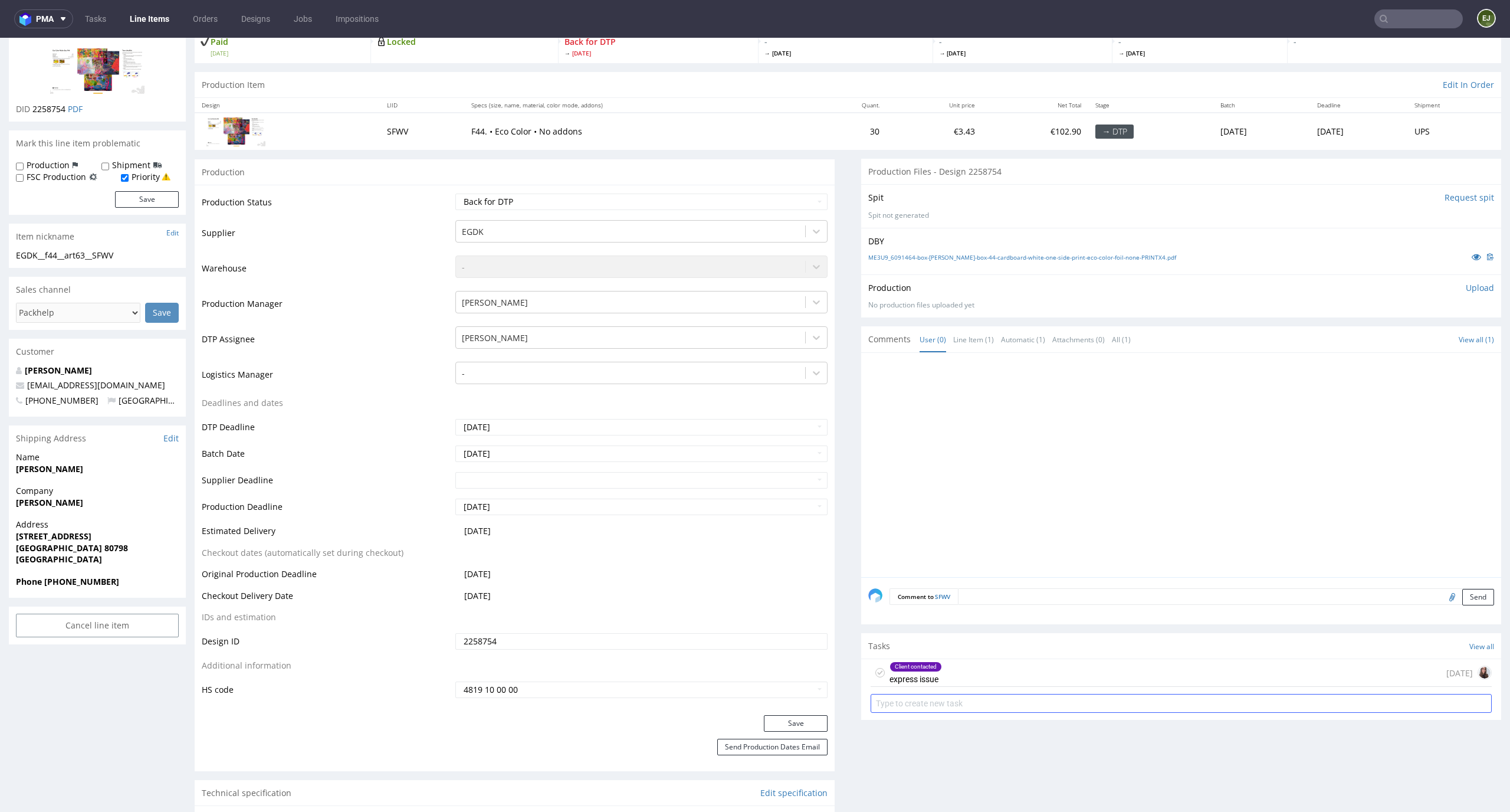
scroll to position [98, 0]
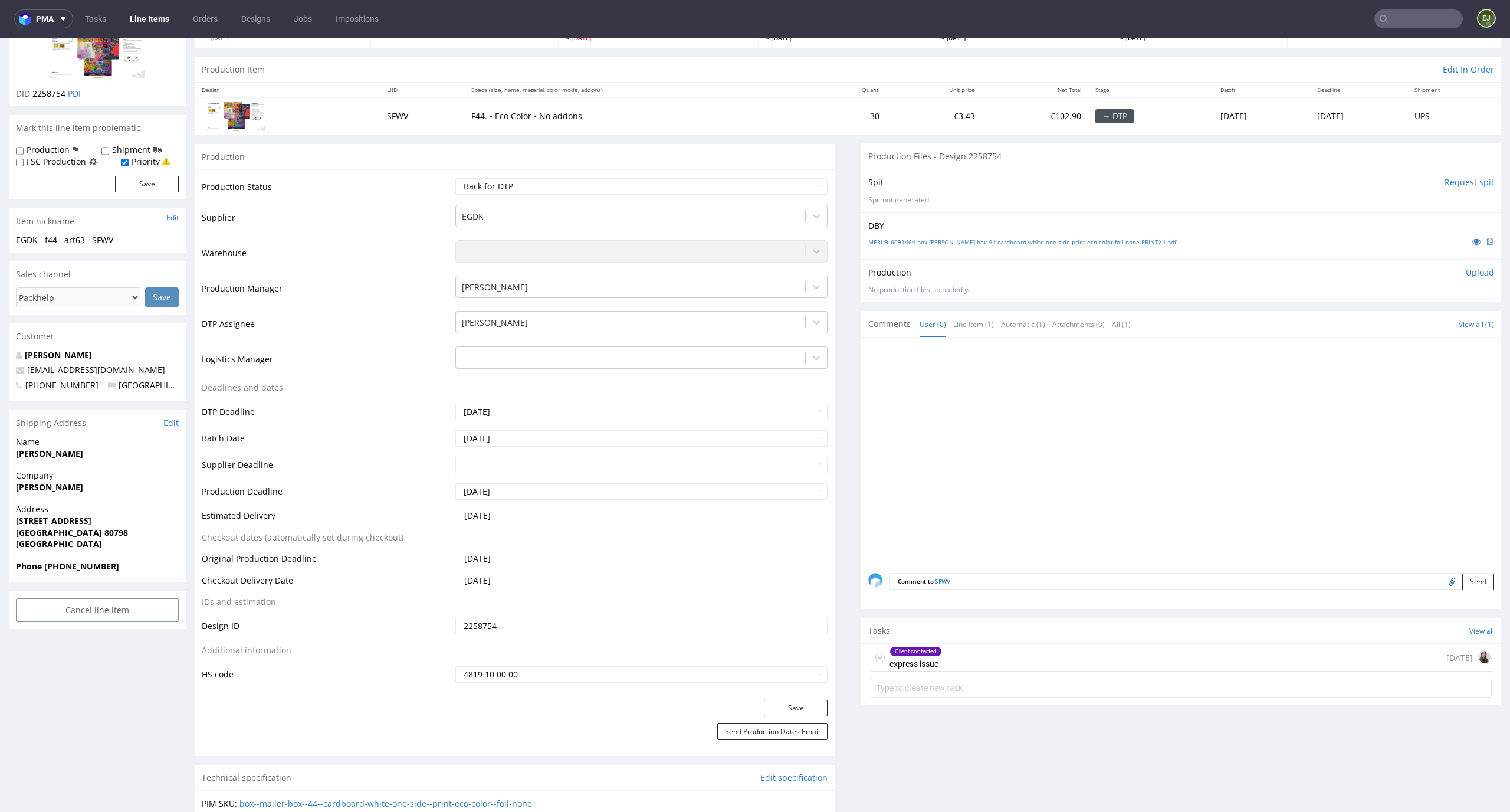
click at [961, 660] on div "Client contacted express issue [DATE]" at bounding box center [1181, 658] width 622 height 28
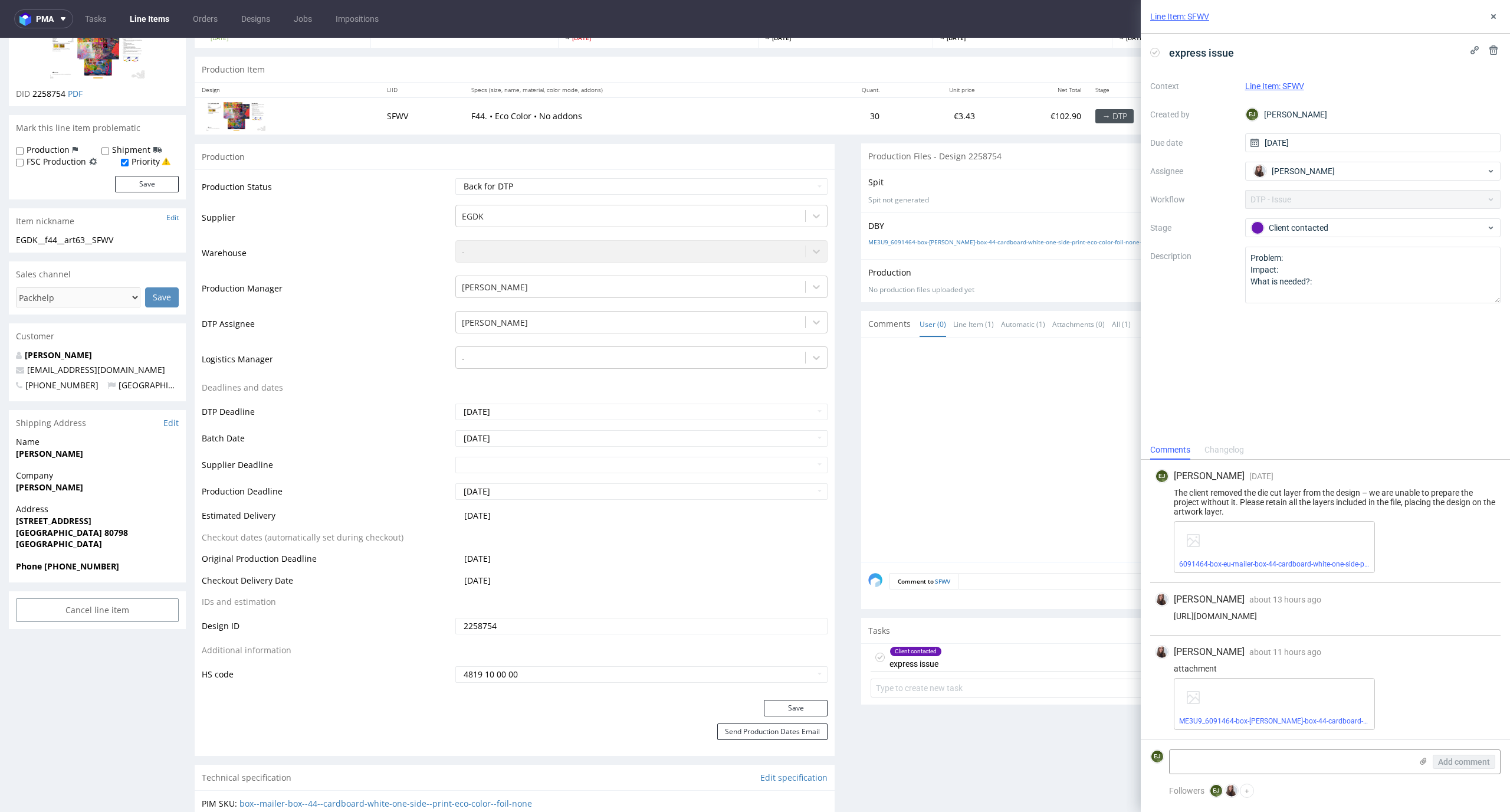
click at [1217, 726] on div "ME3U9_6091464-box-[PERSON_NAME]-box-44-cardboard-white-one-side-print-eco-color…" at bounding box center [1275, 704] width 202 height 52
click at [1230, 719] on link "ME3U9_6091464-box-[PERSON_NAME]-box-44-cardboard-white-one-side-print-eco-color…" at bounding box center [1353, 721] width 349 height 8
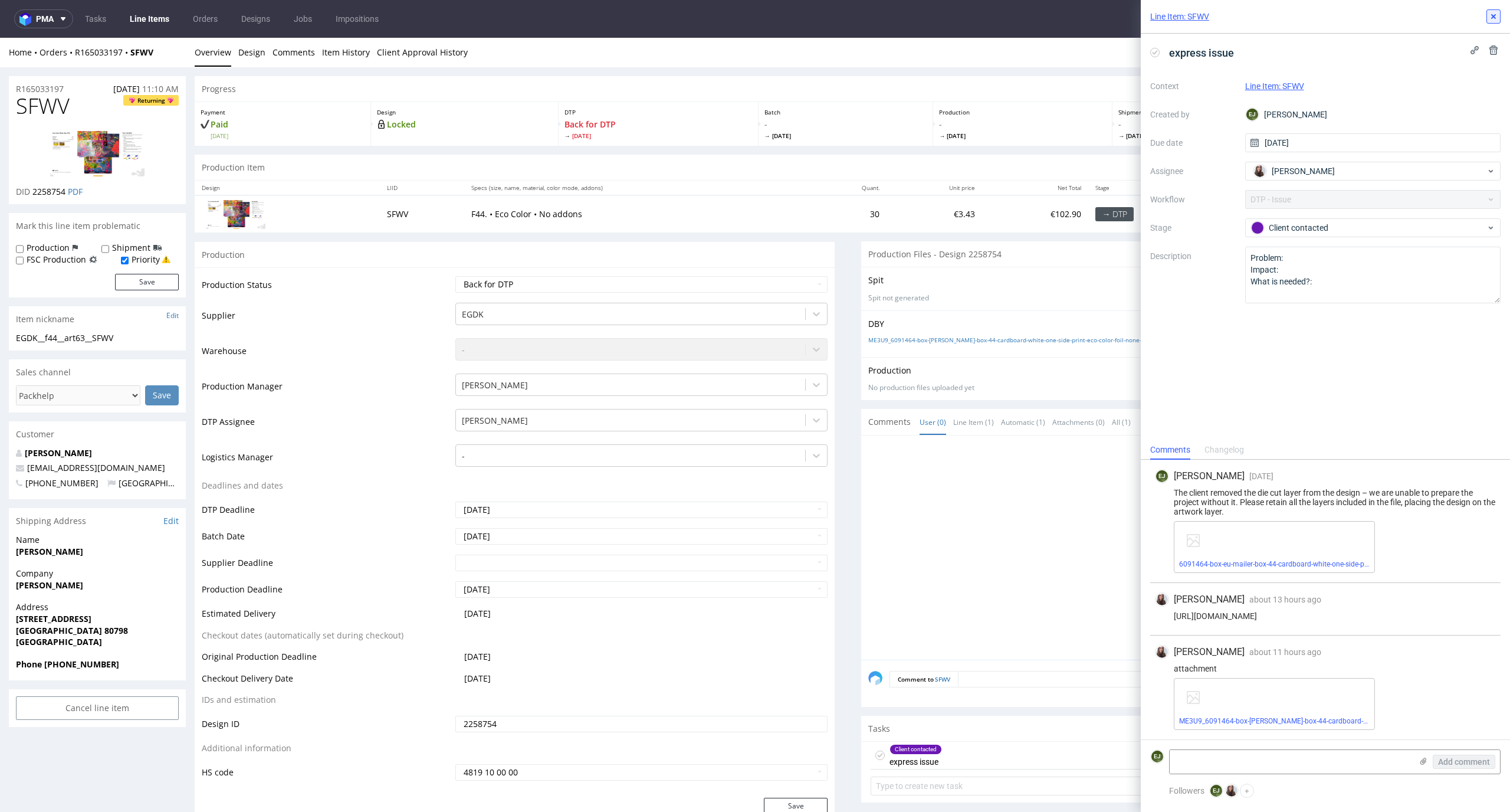
click at [1498, 16] on button at bounding box center [1493, 16] width 14 height 14
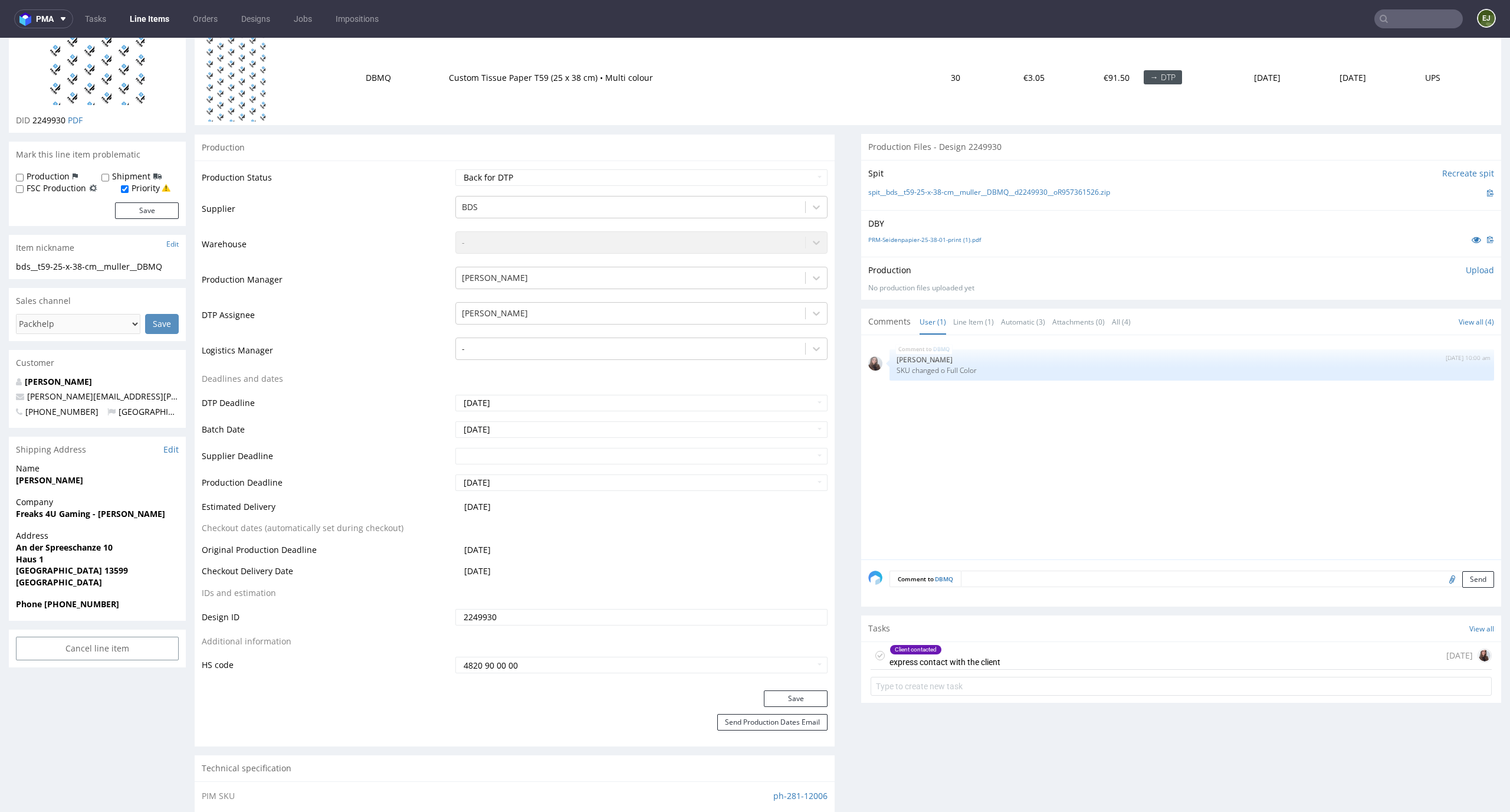
scroll to position [296, 0]
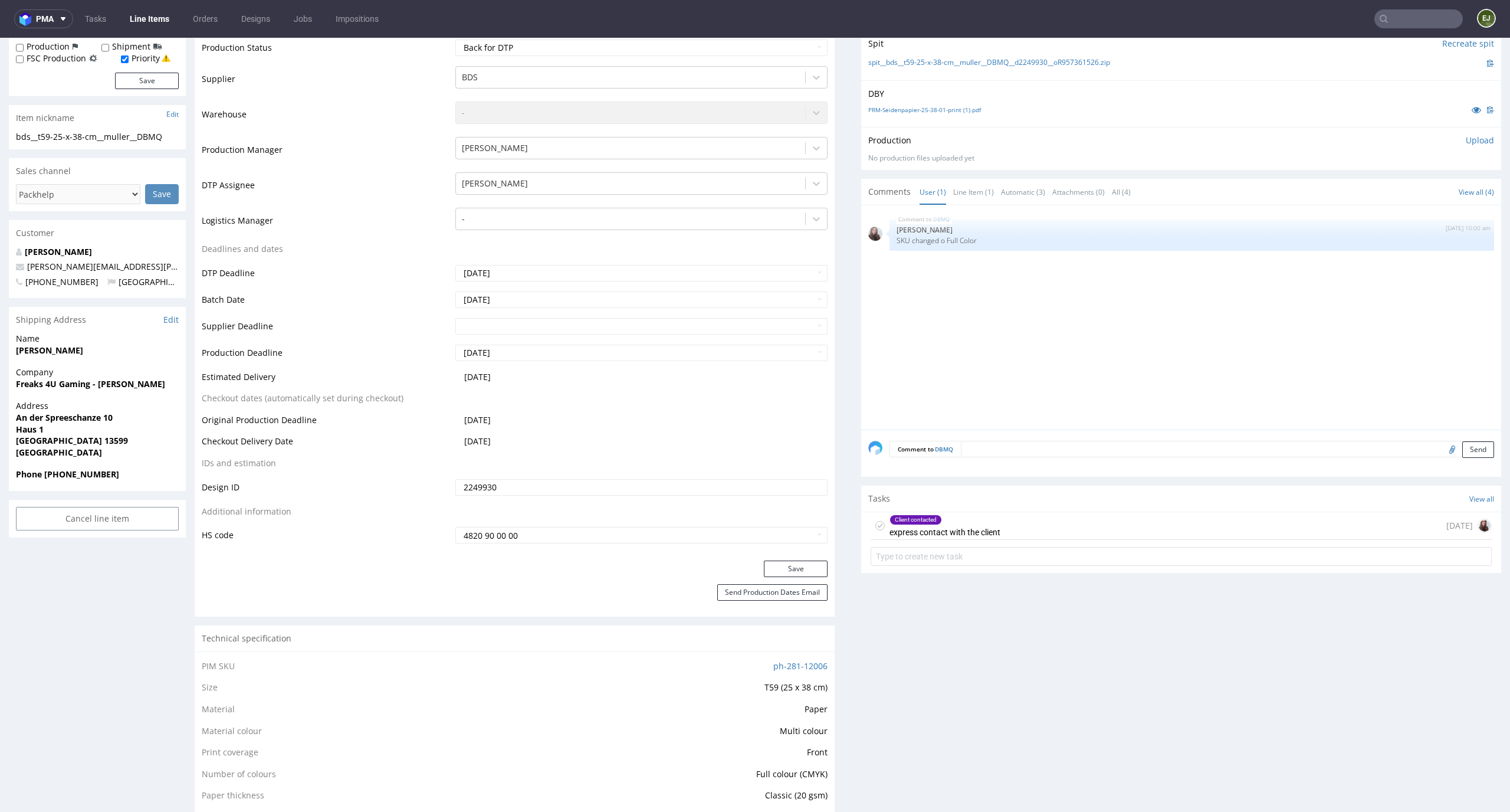
click at [955, 527] on div "Client contacted express contact with the client" at bounding box center [945, 525] width 111 height 27
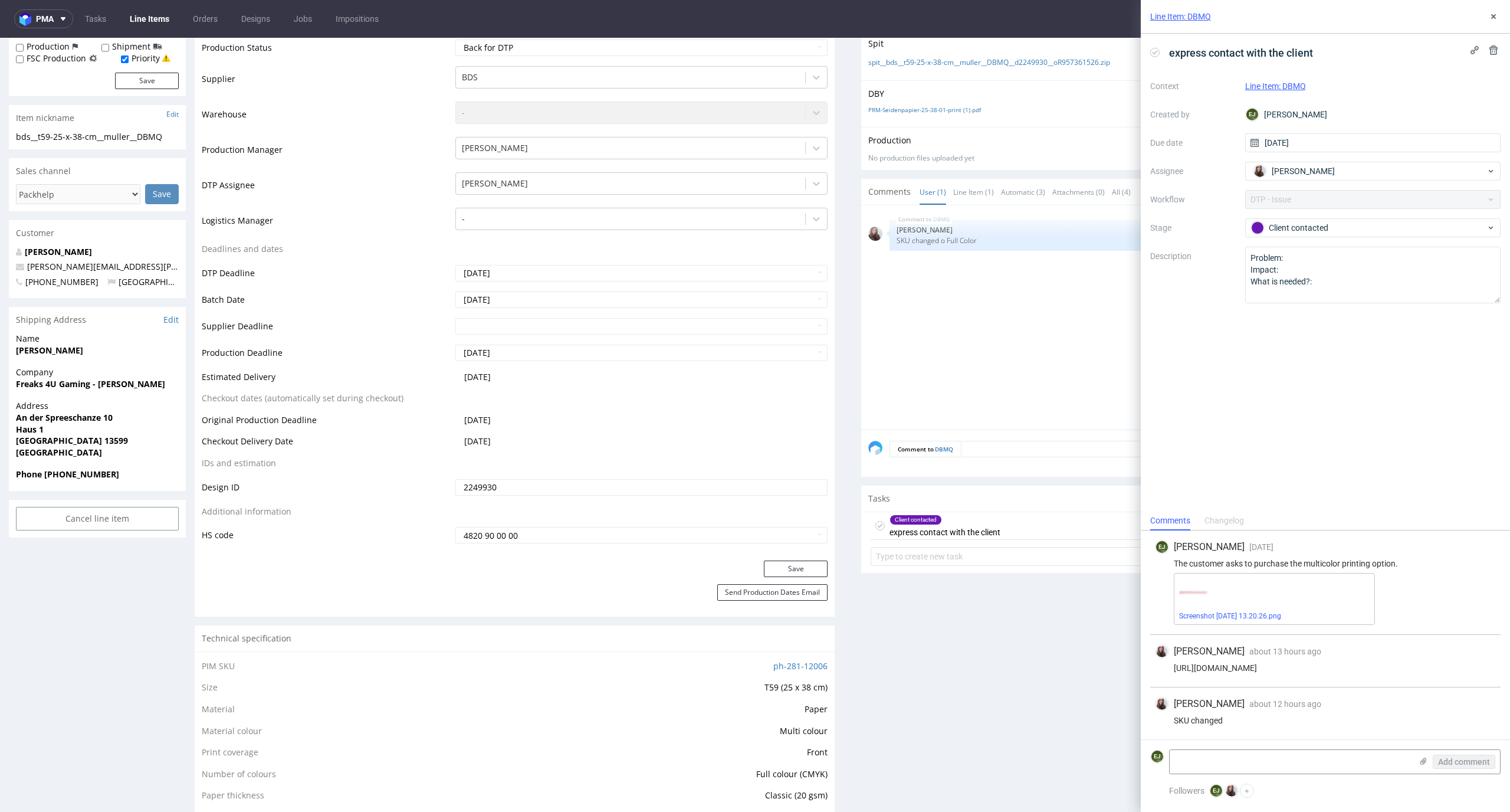
click at [1155, 49] on icon at bounding box center [1155, 52] width 10 height 10
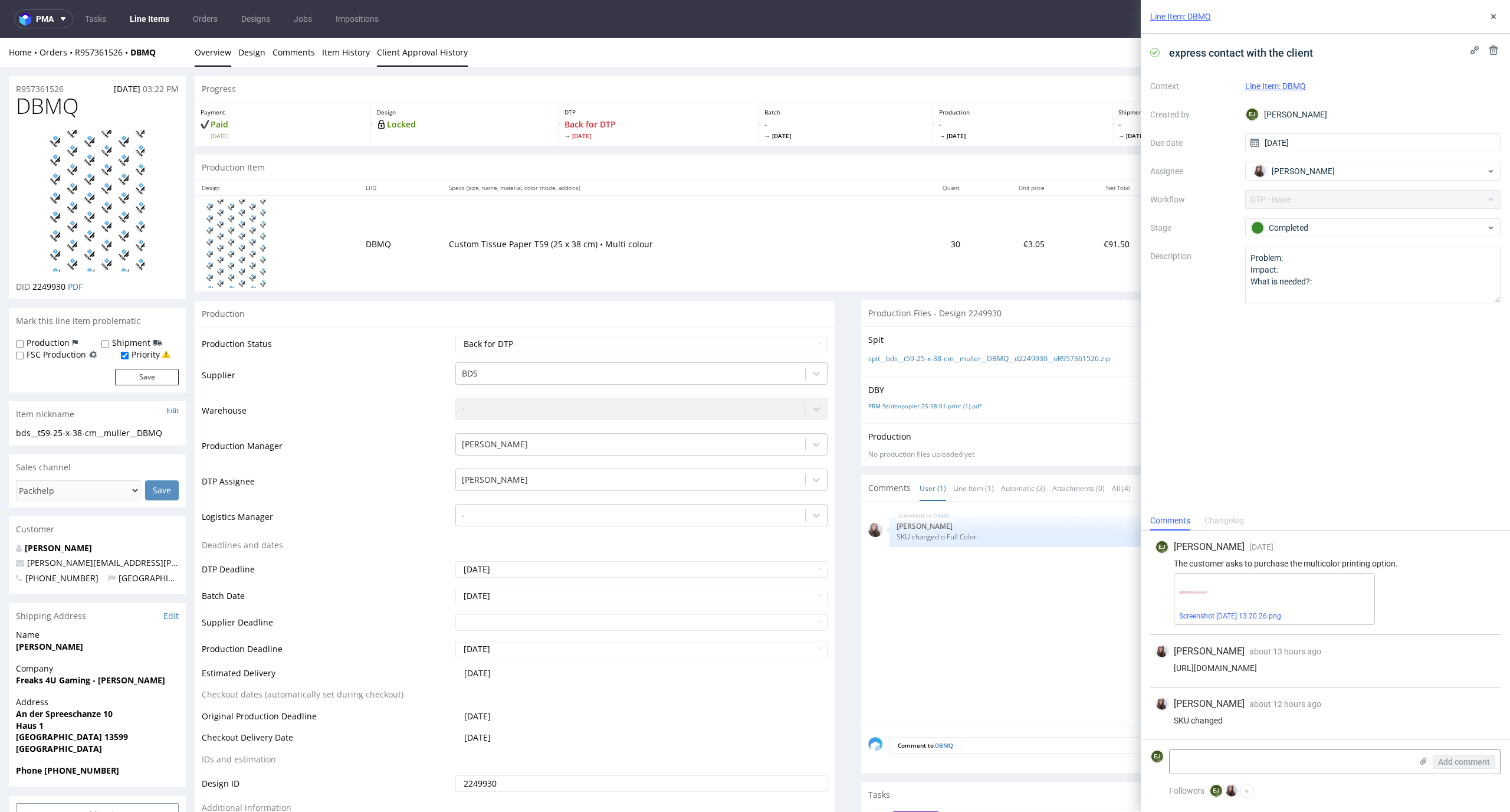
click at [403, 57] on link "Client Approval History" at bounding box center [423, 51] width 91 height 29
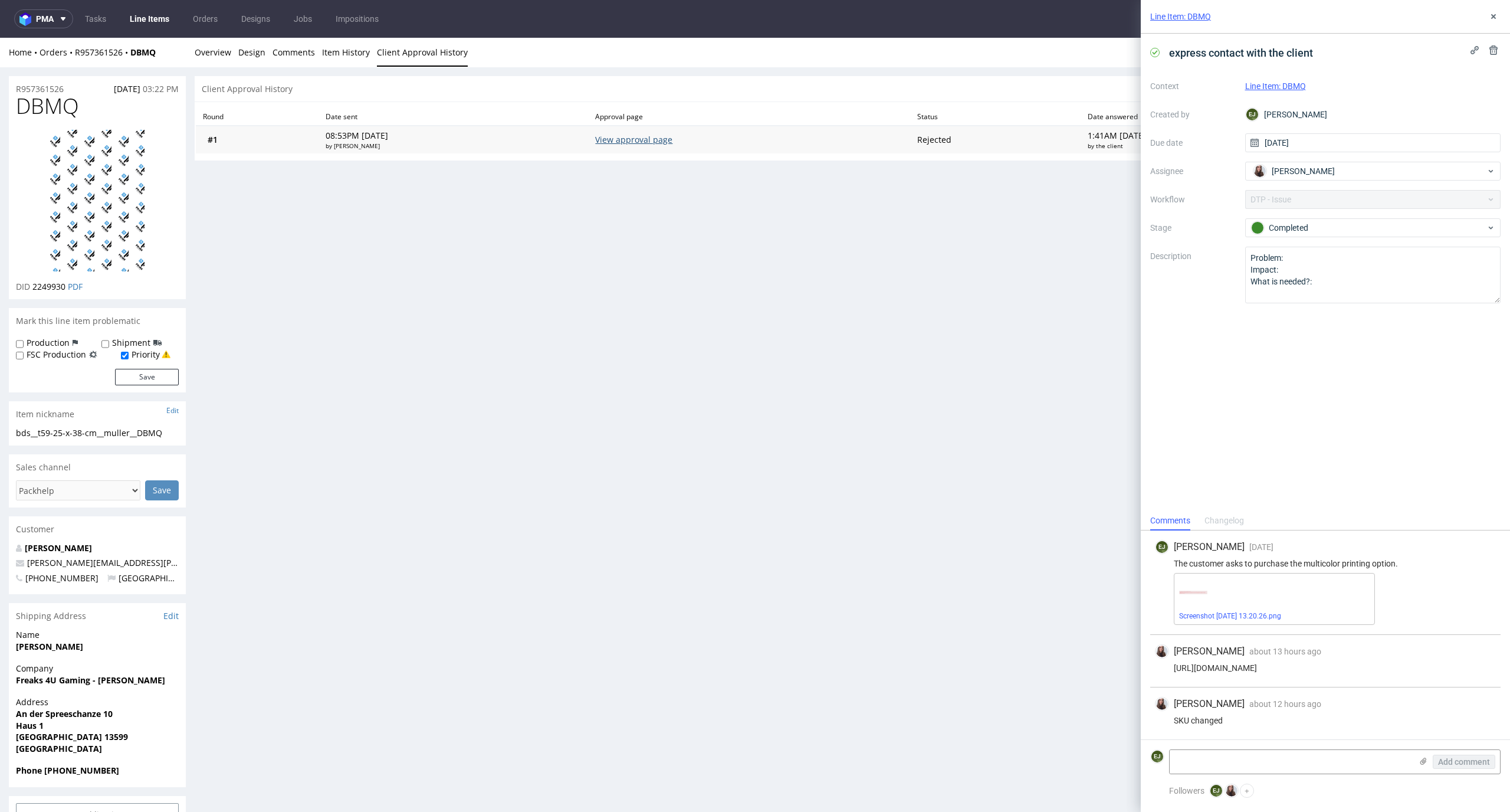
click at [658, 144] on link "View approval page" at bounding box center [633, 139] width 77 height 11
click at [195, 53] on link "Overview" at bounding box center [213, 51] width 37 height 29
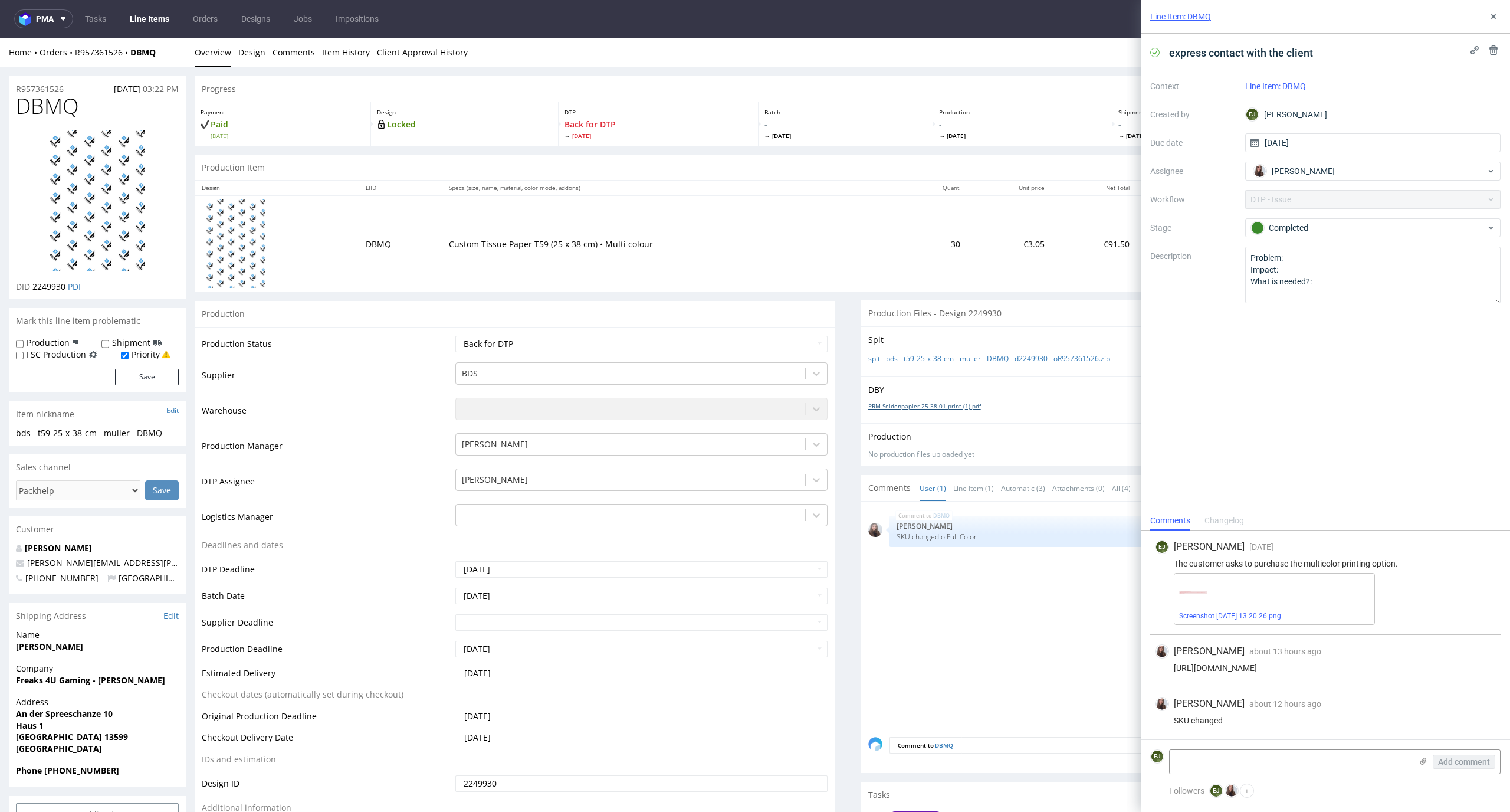
click at [952, 407] on link "PRM-Seidenpapier-25-38-01-print (1).pdf" at bounding box center [925, 405] width 113 height 8
click at [1497, 23] on button at bounding box center [1493, 16] width 14 height 14
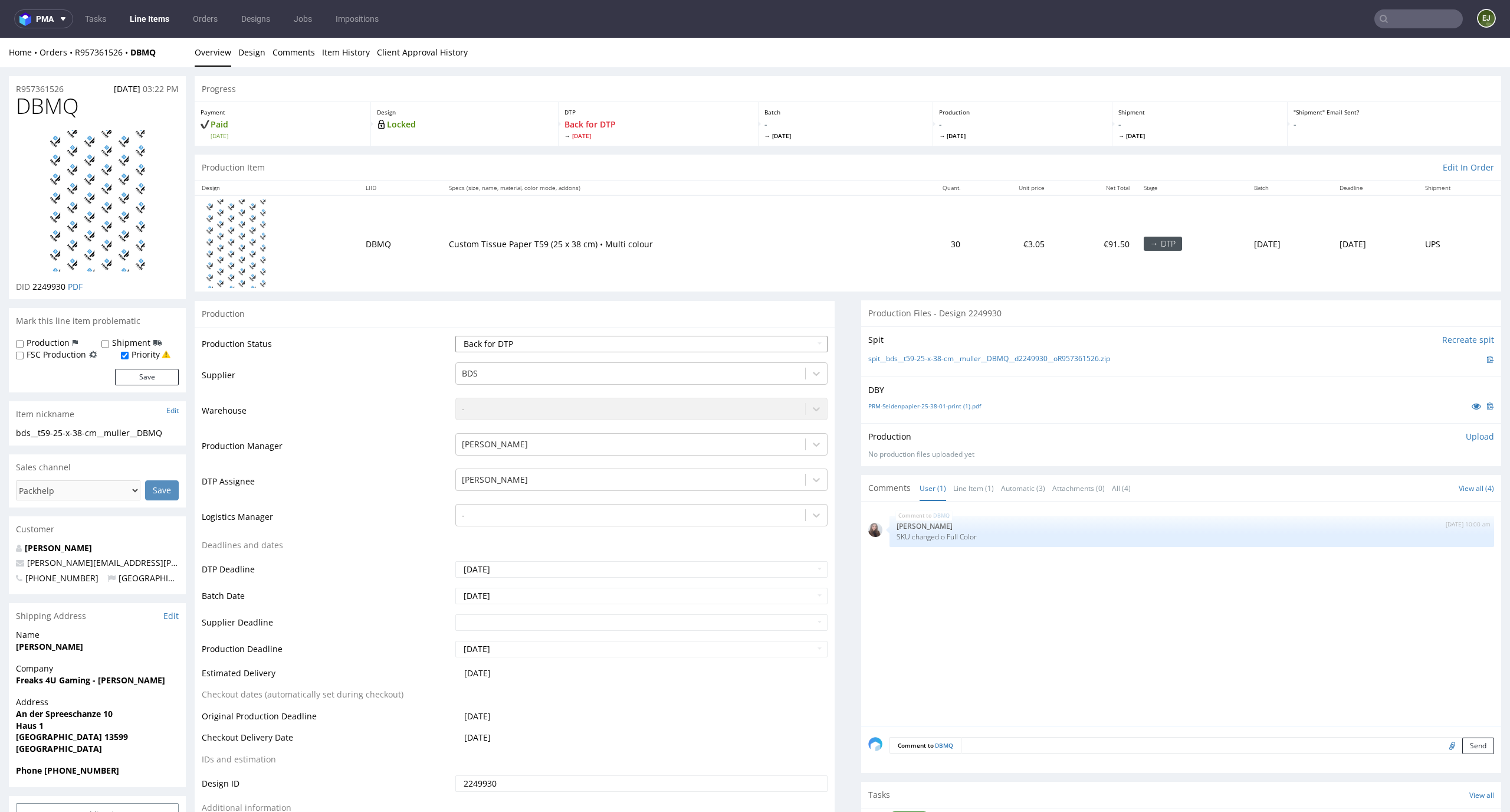
click at [786, 343] on select "Waiting for Artwork Waiting for Diecut Waiting for Mockup Waiting for DTP Waiti…" at bounding box center [641, 343] width 373 height 16
select select "dtp_ca_needed"
click at [455, 335] on select "Waiting for Artwork Waiting for Diecut Waiting for Mockup Waiting for DTP Waiti…" at bounding box center [641, 343] width 373 height 16
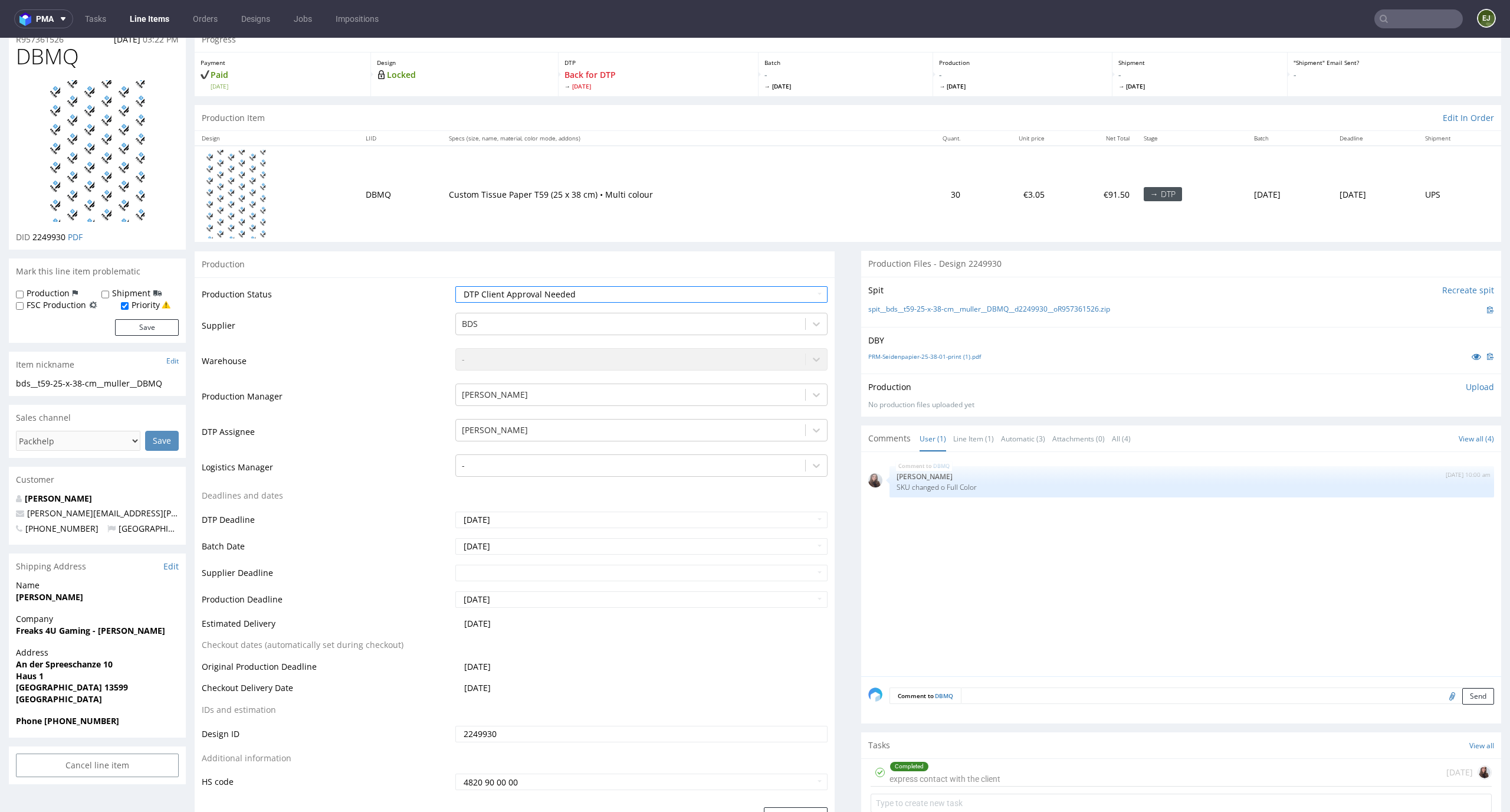
scroll to position [97, 0]
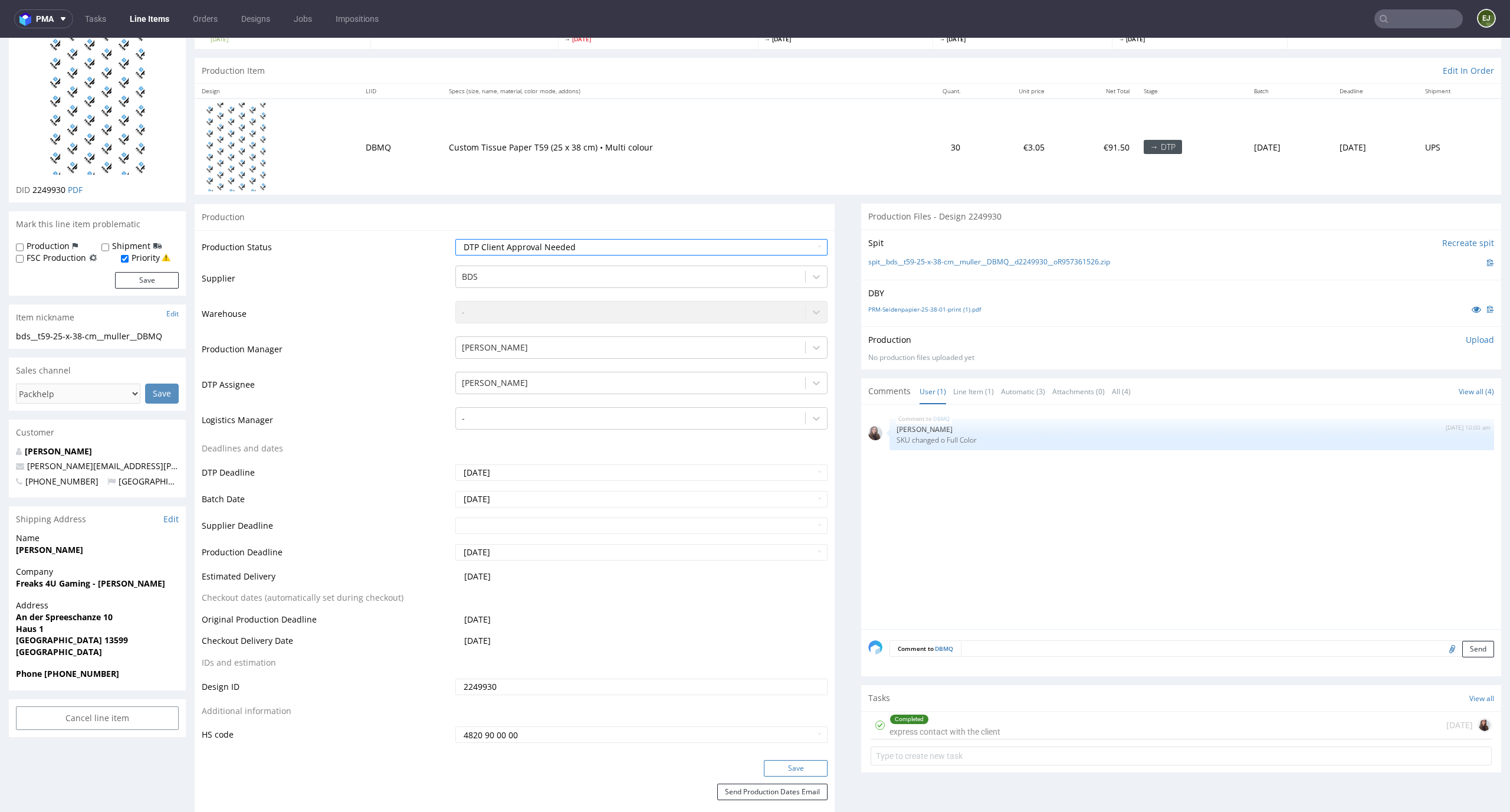
click at [811, 765] on button "Save" at bounding box center [796, 768] width 64 height 16
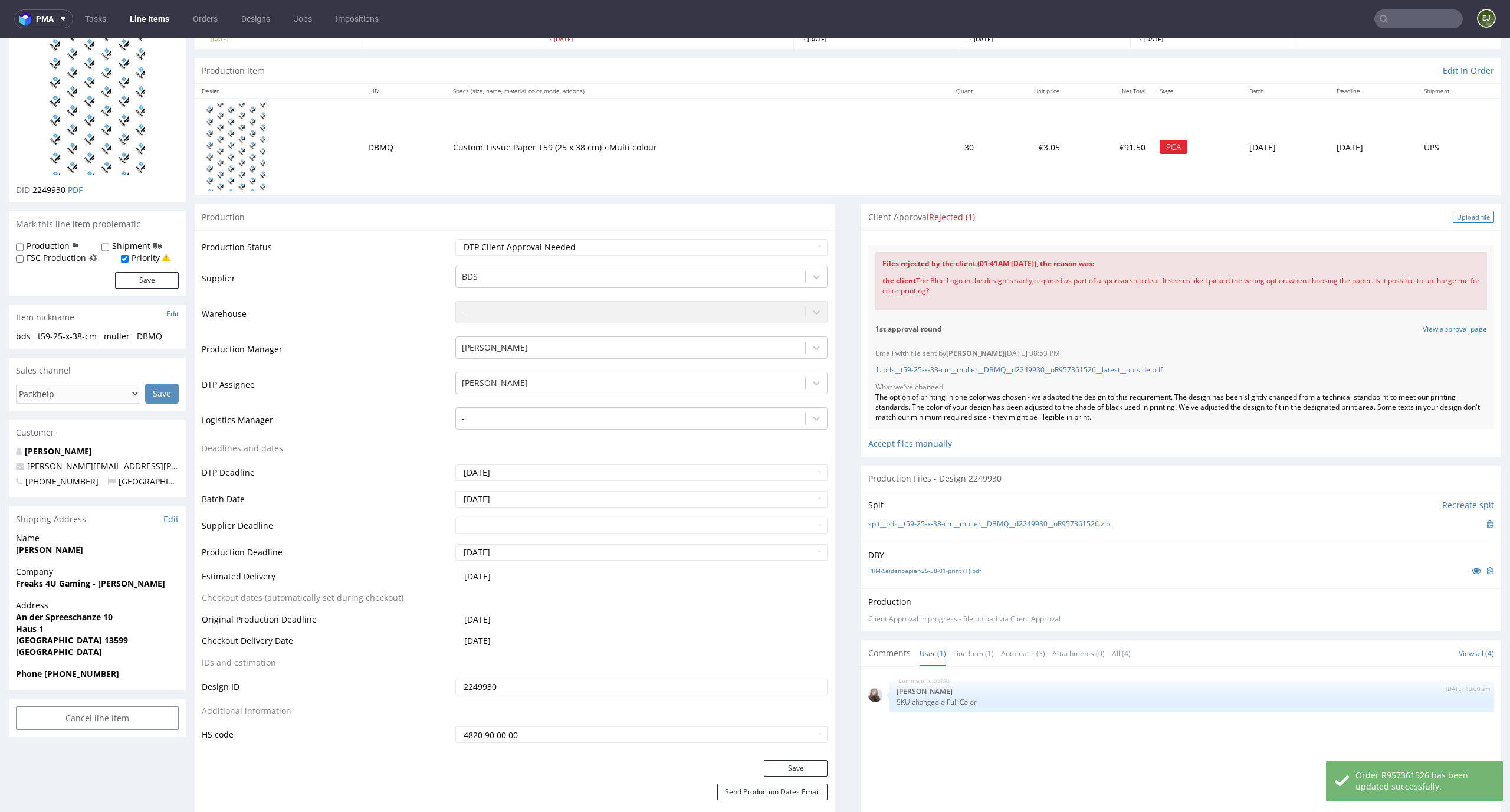
click at [1461, 216] on div "Upload file" at bounding box center [1474, 216] width 41 height 13
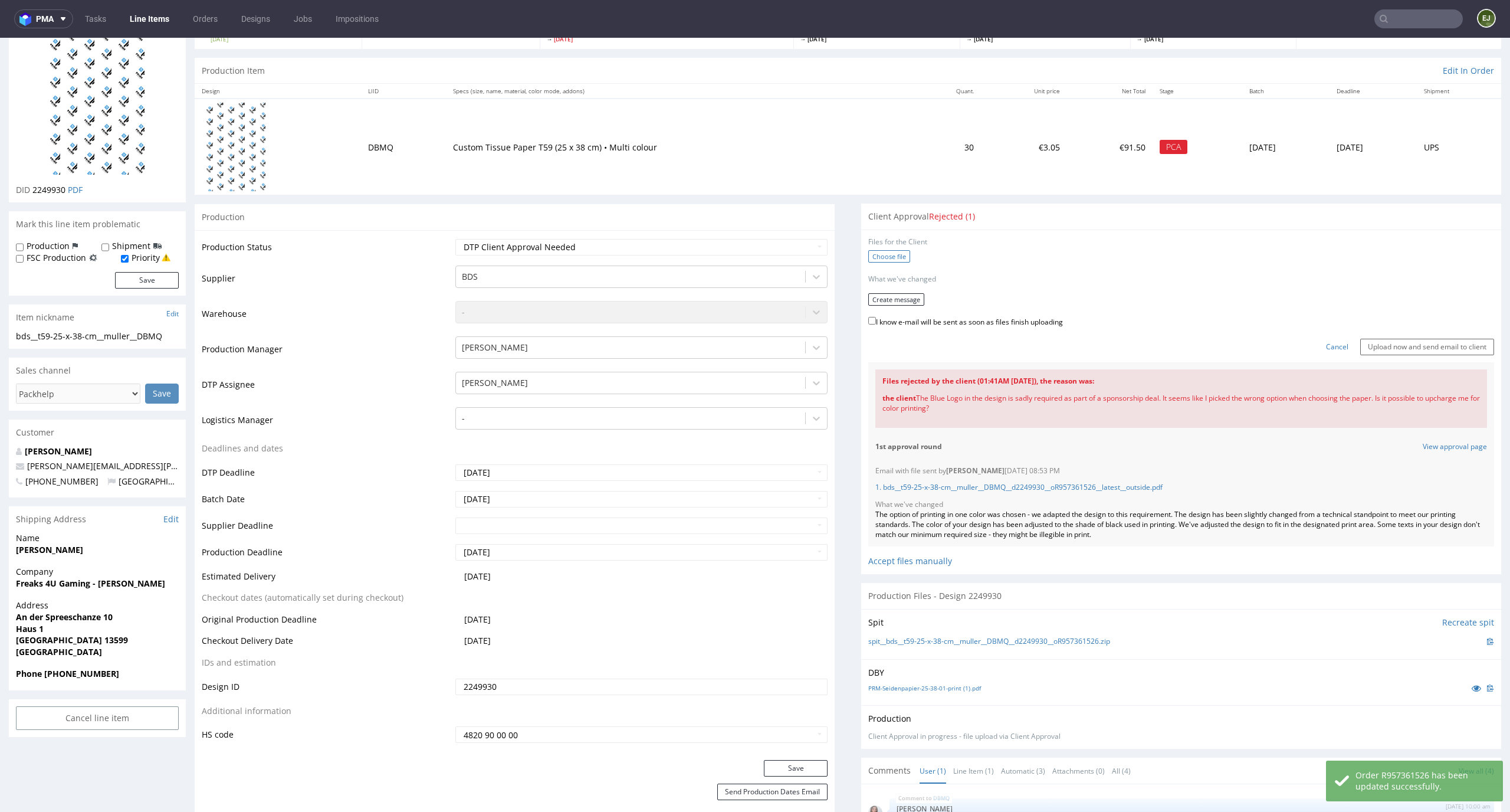
click at [896, 258] on label "Choose file" at bounding box center [889, 256] width 42 height 13
click at [0, 38] on input "Choose file" at bounding box center [0, 38] width 0 height 0
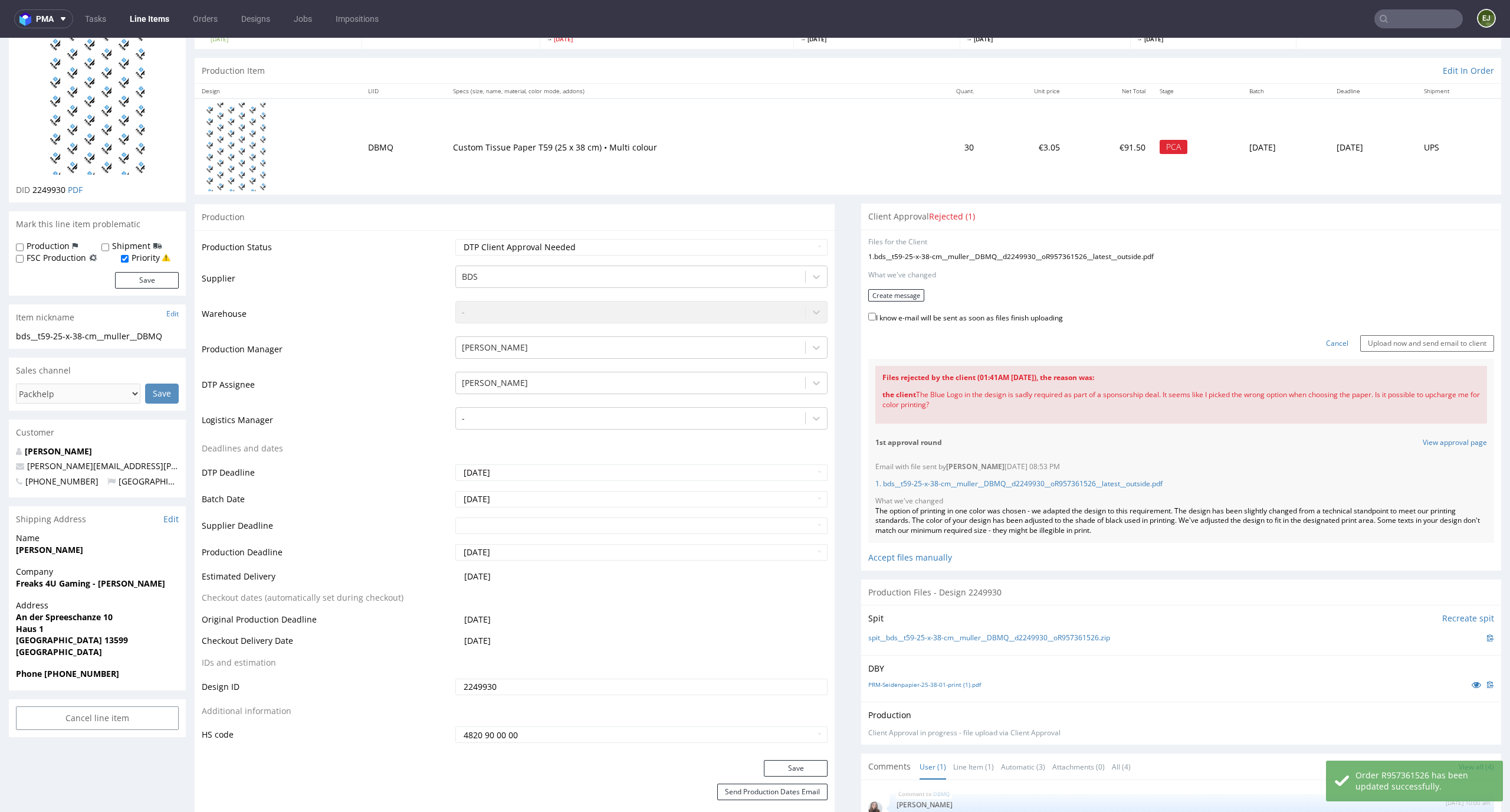
click at [897, 302] on form "Files for the Client 1 . bds__t59-25-x-38-cm__muller__DBMQ__d2249930__oR9573615…" at bounding box center [1181, 294] width 626 height 115
click at [908, 293] on button "Create message" at bounding box center [897, 295] width 56 height 13
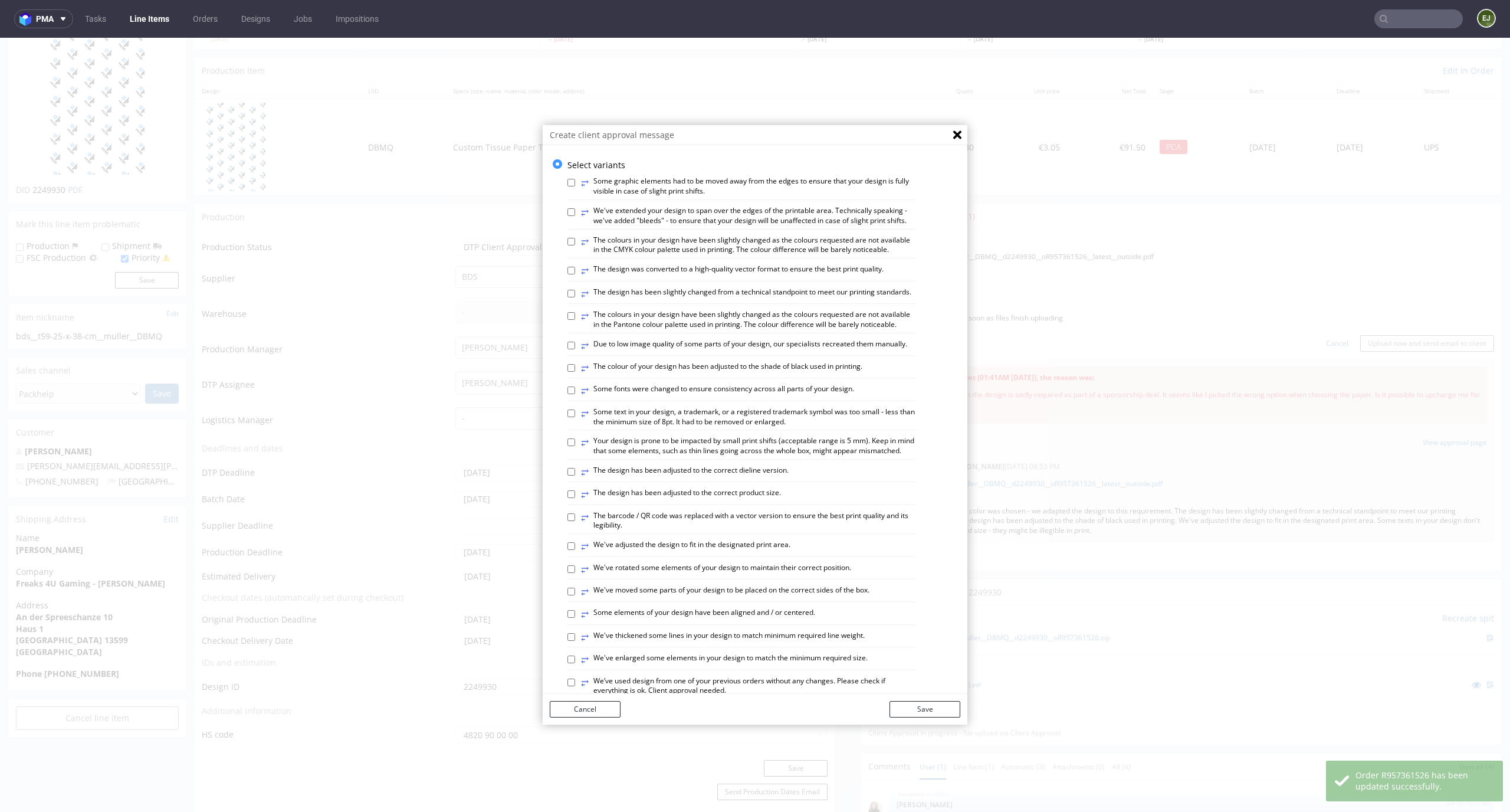
scroll to position [455, 0]
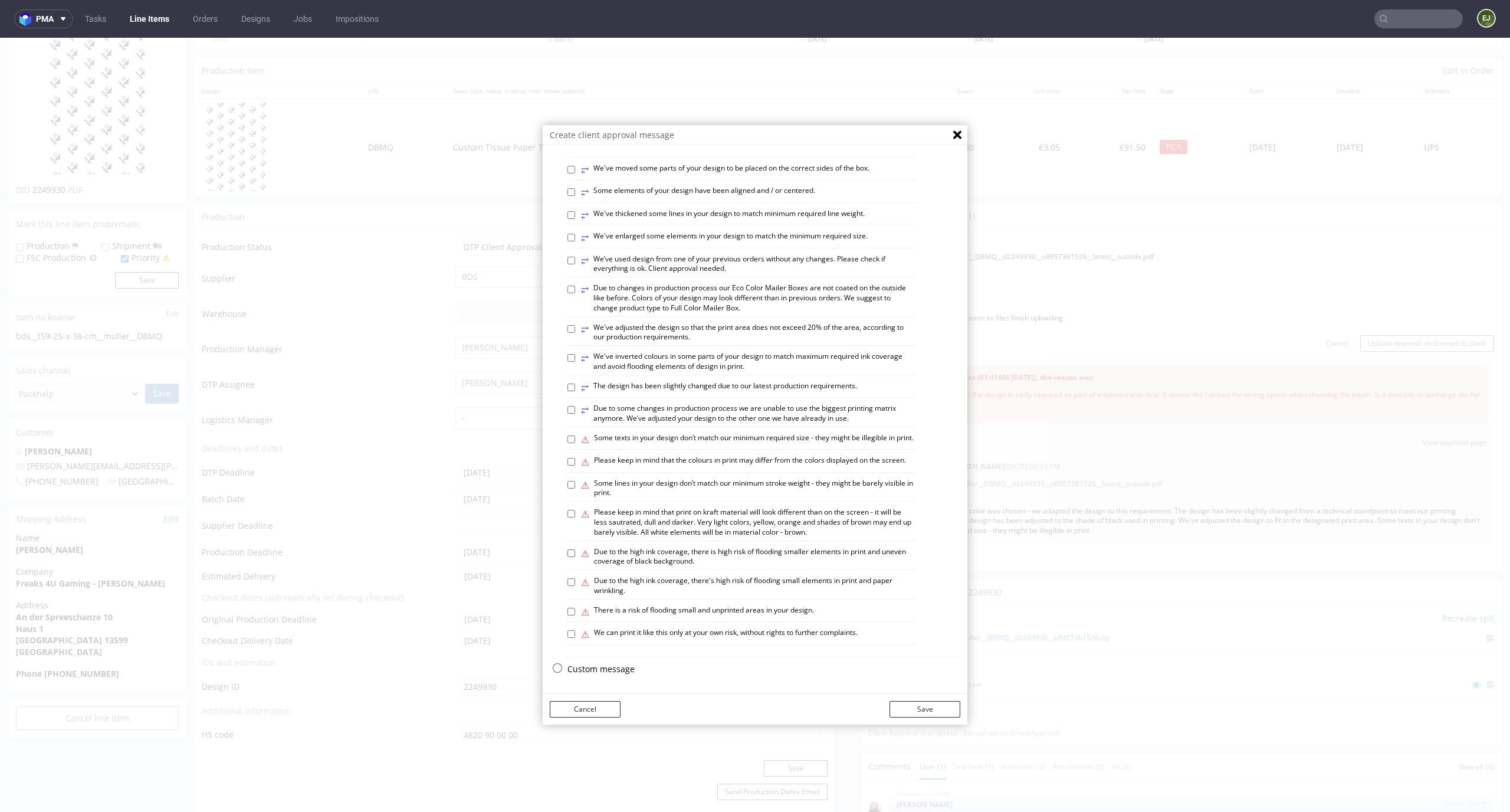
click at [617, 667] on p "Custom message" at bounding box center [764, 669] width 393 height 12
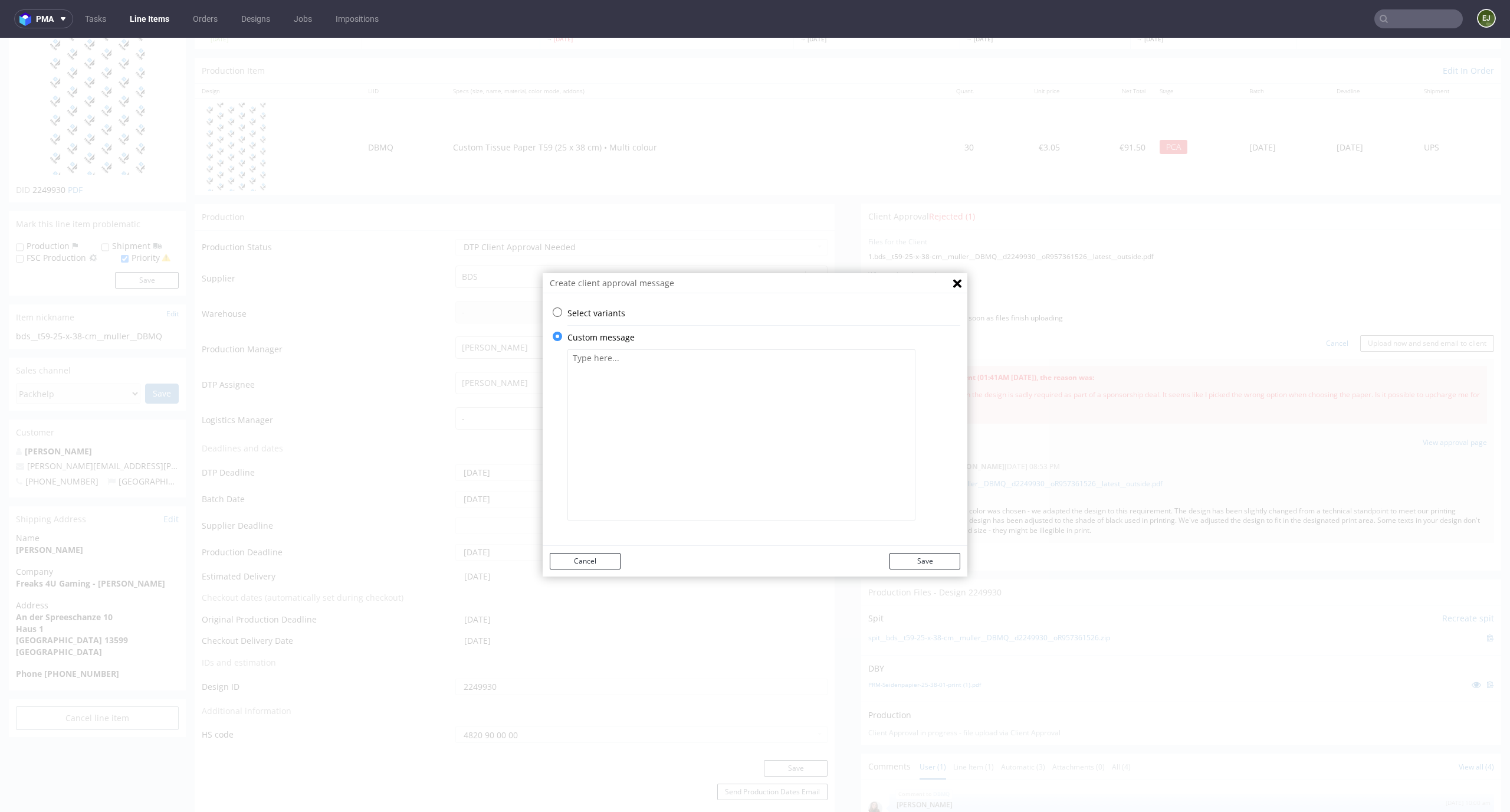
scroll to position [0, 0]
click at [669, 432] on textarea at bounding box center [741, 435] width 348 height 171
paste textarea "We've adjusted the design to fit in the designated print area. Some texts in yo…"
type textarea "We've adjusted the design to fit in the designated print area. Some texts in yo…"
click at [900, 562] on button "Save" at bounding box center [925, 561] width 71 height 16
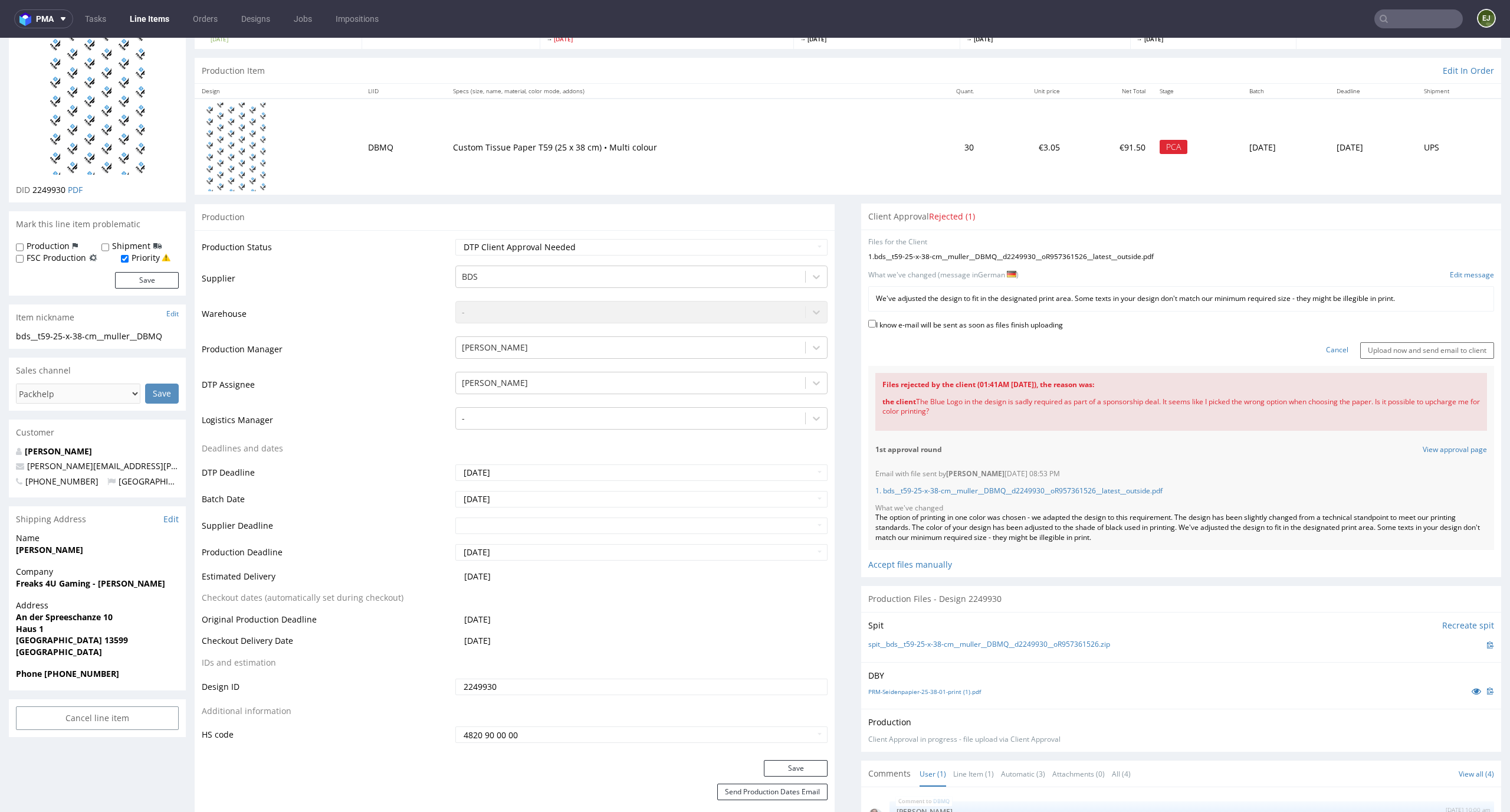
click at [1020, 321] on label "I know e-mail will be sent as soon as files finish uploading" at bounding box center [966, 324] width 195 height 13
click at [876, 321] on input "I know e-mail will be sent as soon as files finish uploading" at bounding box center [872, 324] width 7 height 7
checkbox input "true"
click at [1395, 349] on input "Upload now and send email to client" at bounding box center [1428, 350] width 134 height 16
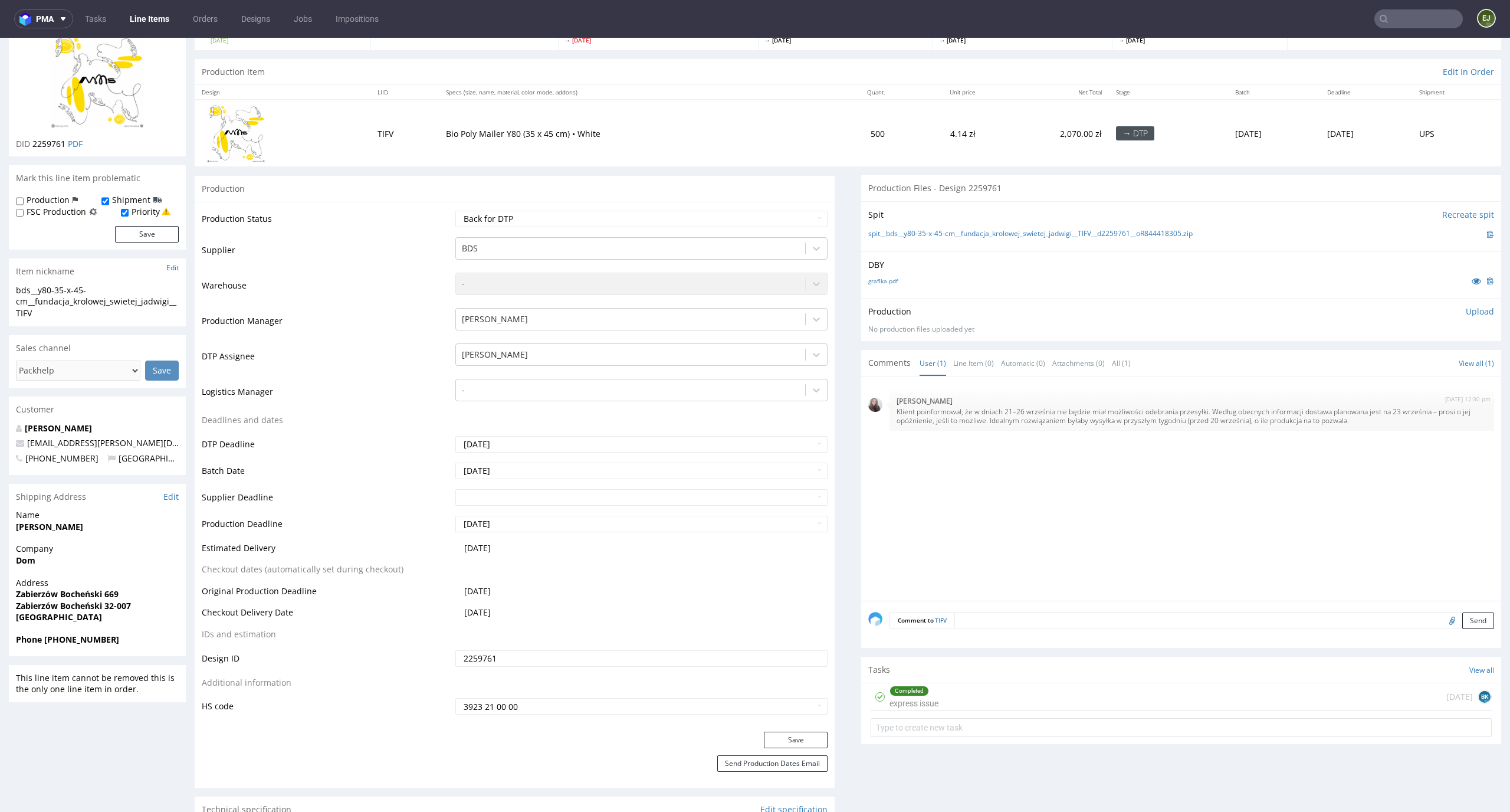
scroll to position [113, 0]
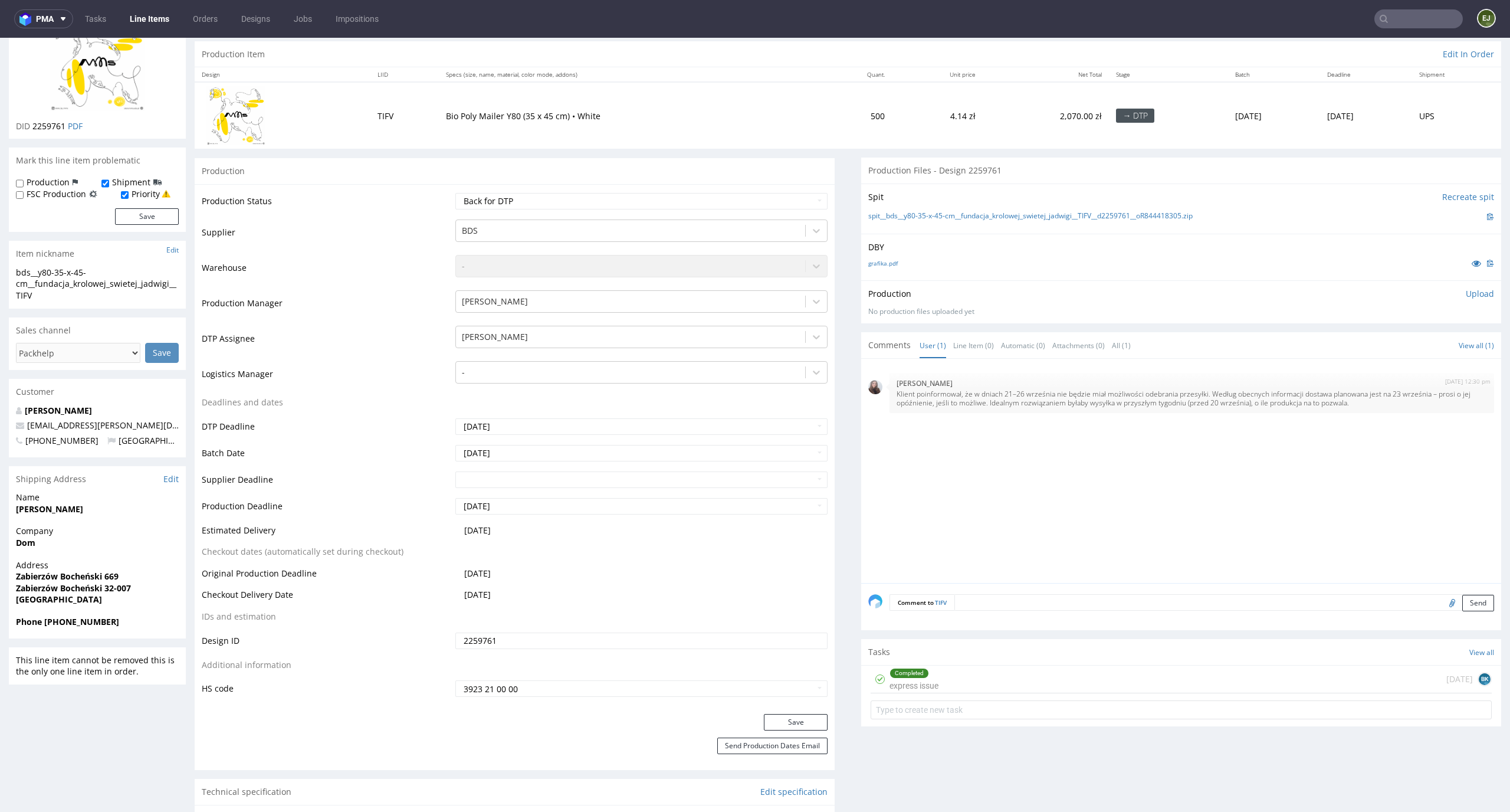
click at [946, 683] on div "Completed express issue [DATE] BK" at bounding box center [1181, 680] width 622 height 28
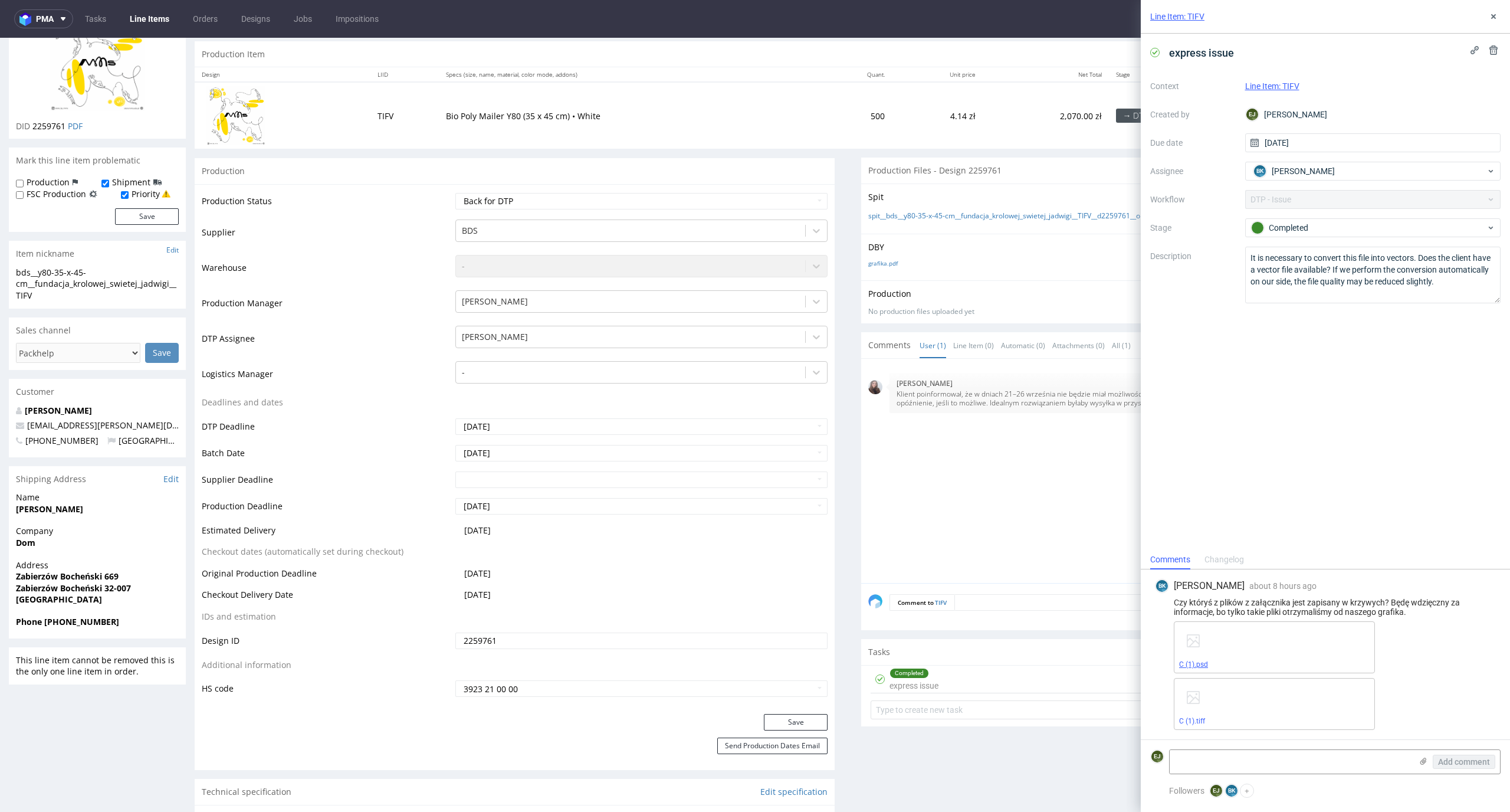
click at [1198, 667] on link "C (1).psd" at bounding box center [1193, 664] width 29 height 8
click at [1193, 726] on div "C (1).tiff" at bounding box center [1275, 704] width 202 height 52
click at [1193, 723] on link "C (1).tiff" at bounding box center [1192, 721] width 26 height 8
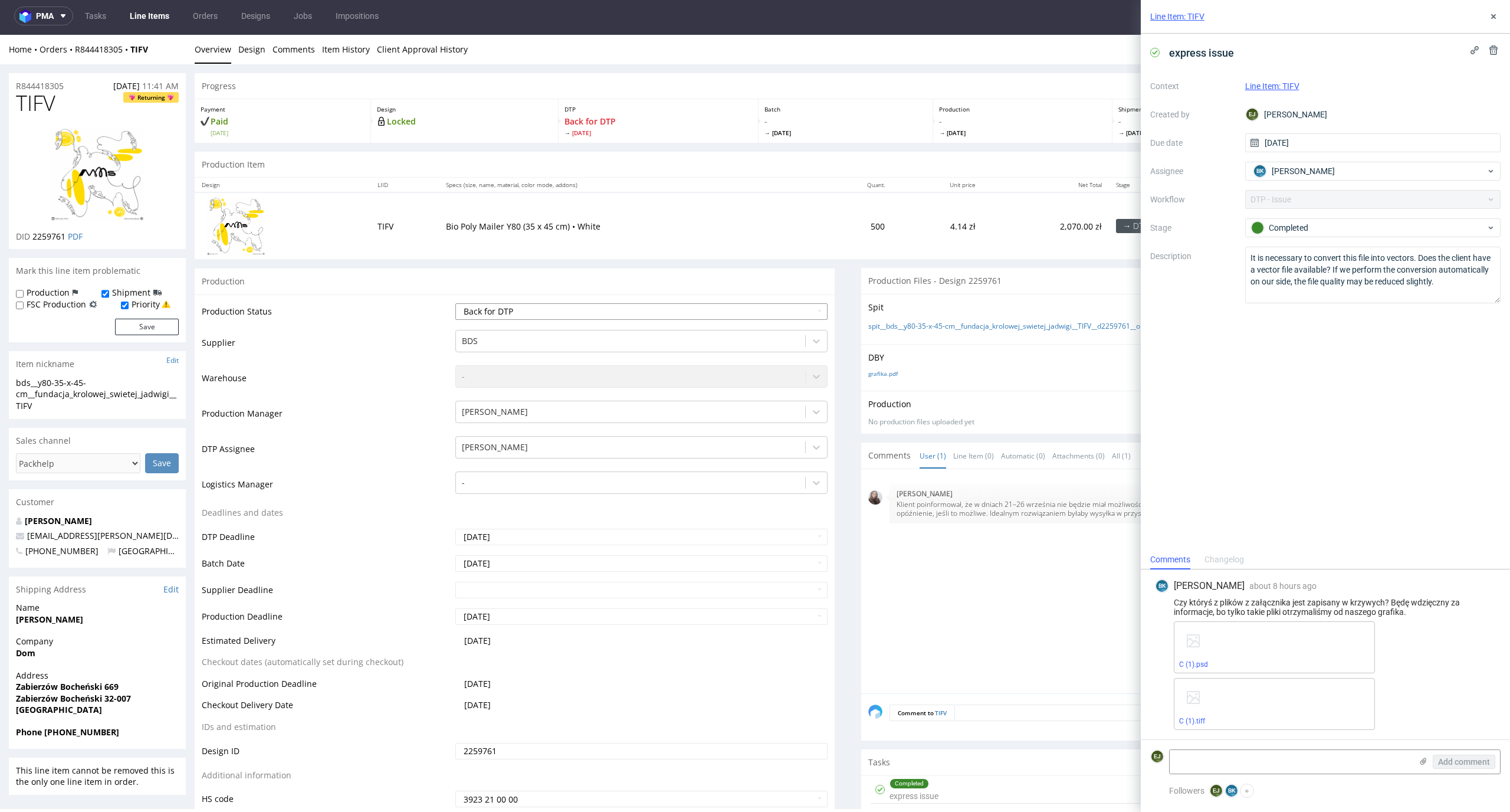
click at [668, 316] on select "Waiting for Artwork Waiting for Diecut Waiting for Mockup Waiting for DTP Waiti…" at bounding box center [641, 311] width 373 height 16
select select "dtp_in_process"
click at [455, 303] on select "Waiting for Artwork Waiting for Diecut Waiting for Mockup Waiting for DTP Waiti…" at bounding box center [641, 311] width 373 height 16
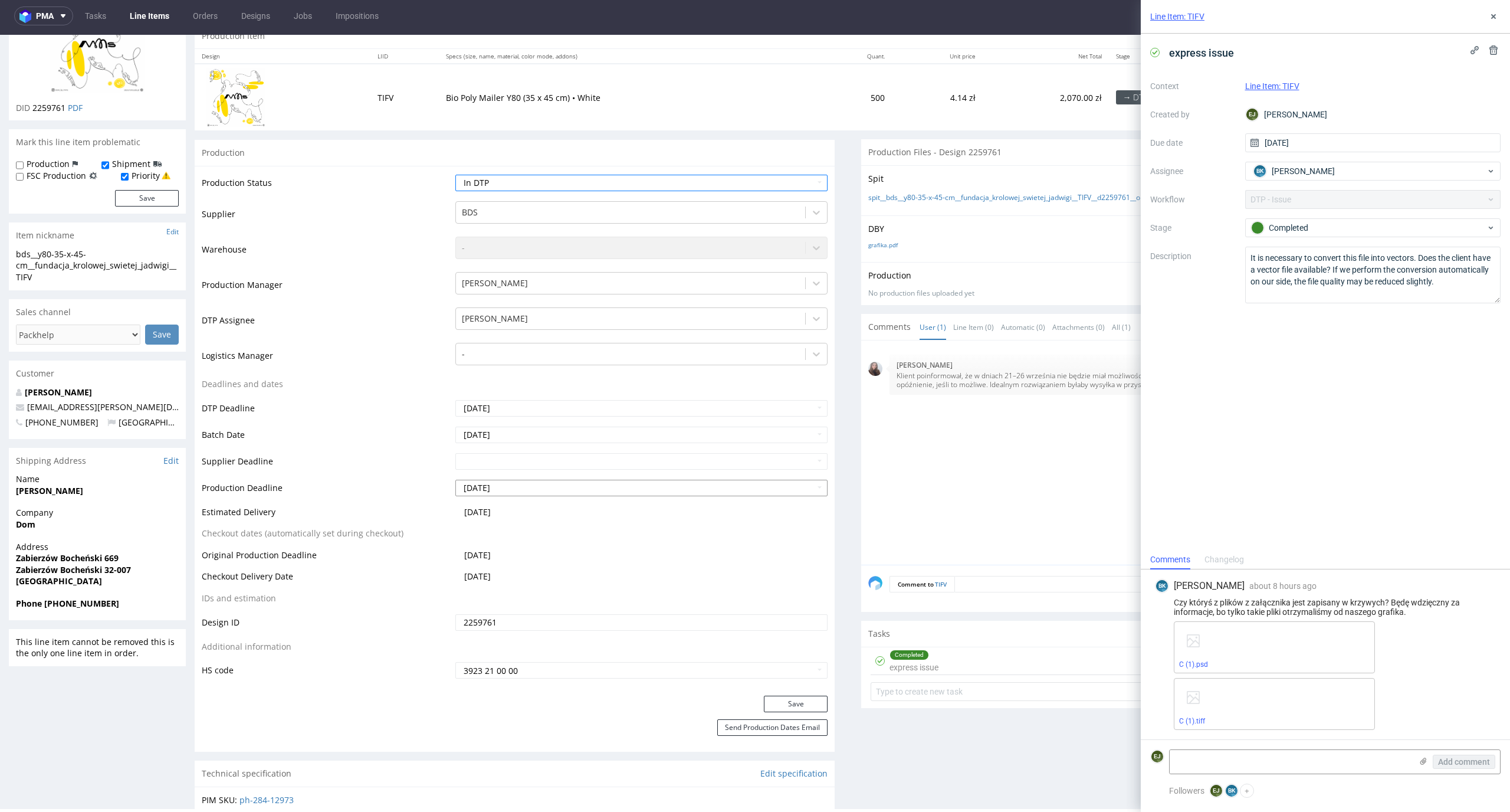
scroll to position [148, 0]
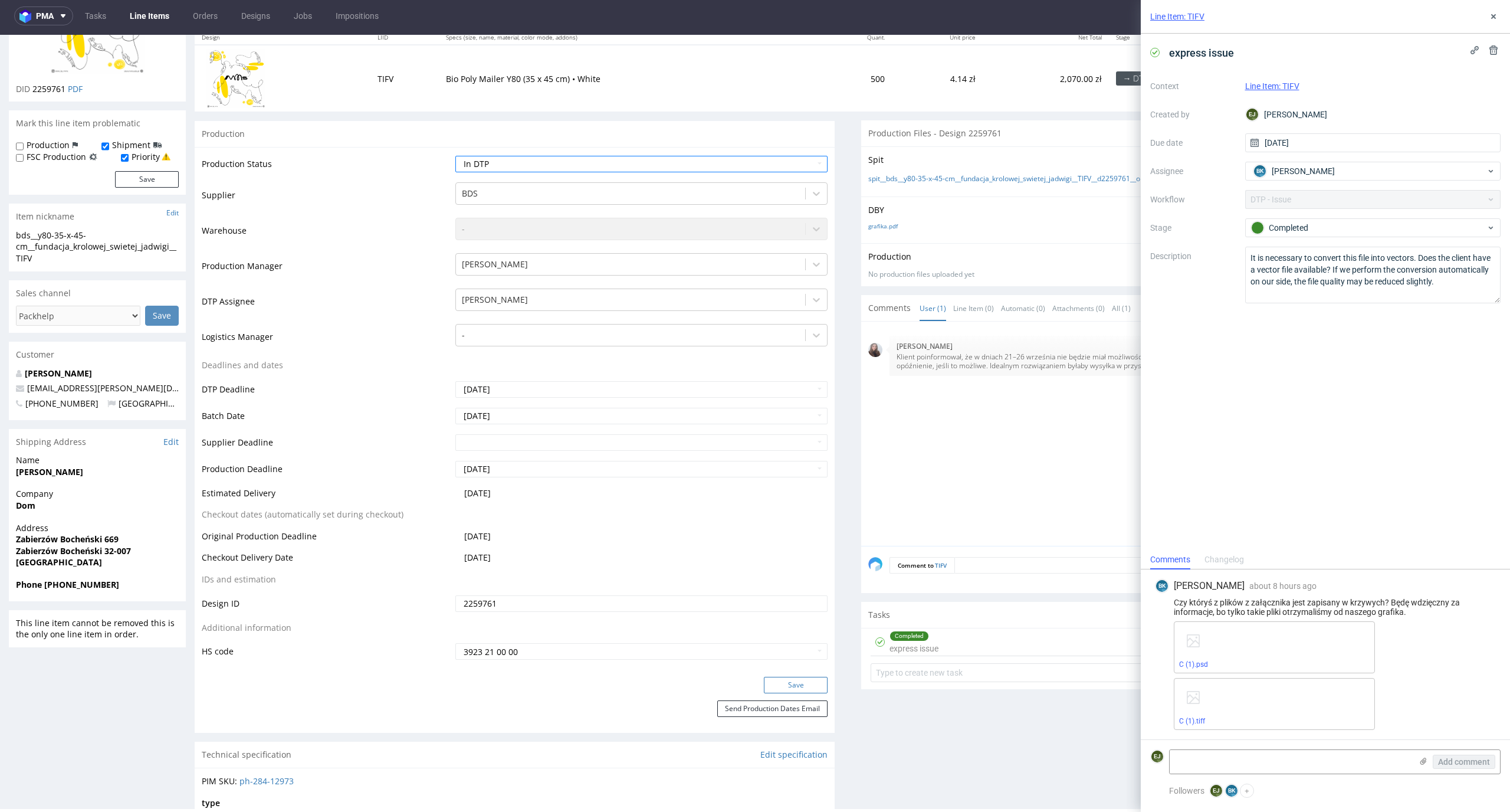
click at [801, 685] on button "Save" at bounding box center [796, 685] width 64 height 16
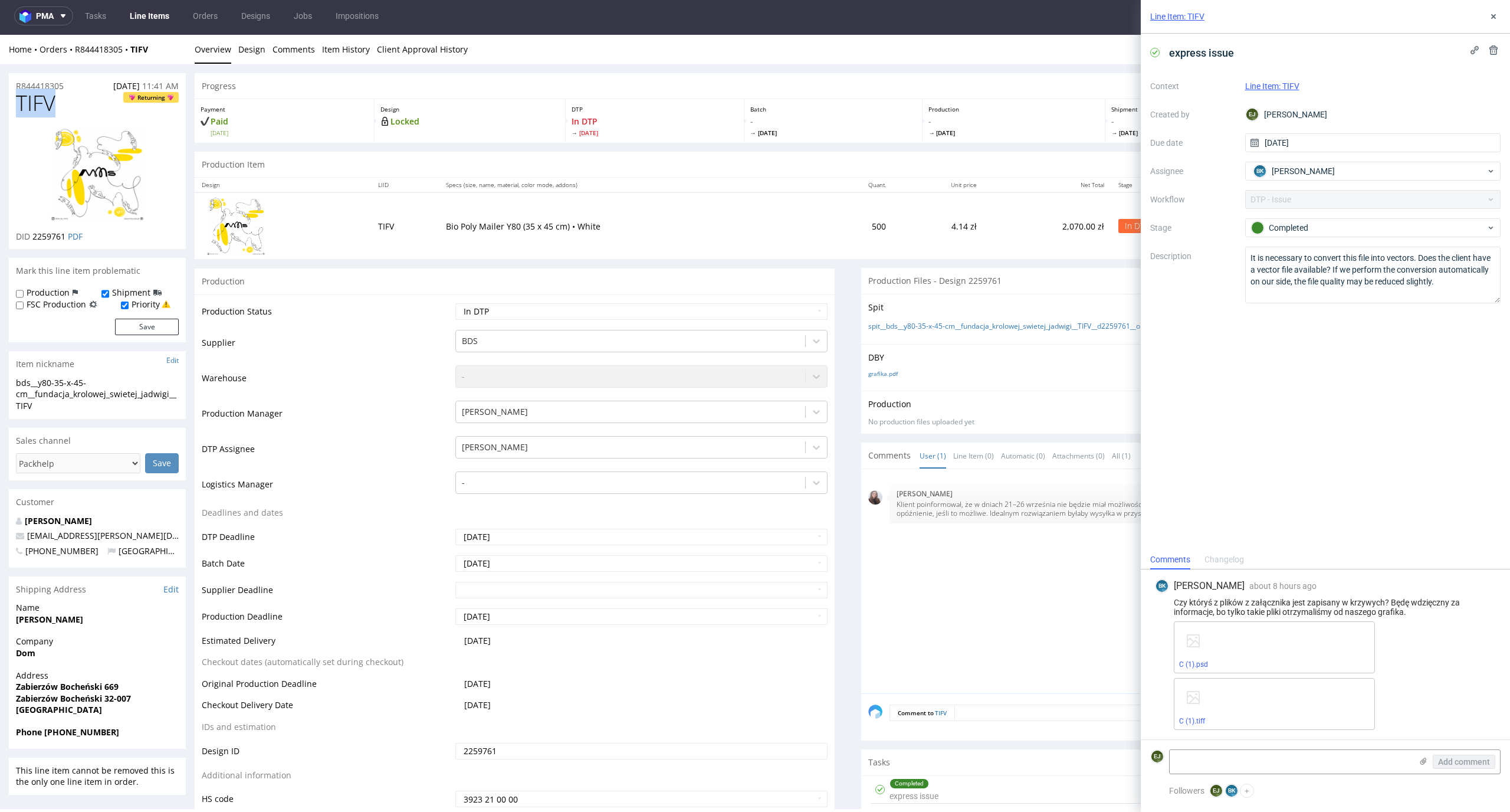
drag, startPoint x: 61, startPoint y: 97, endPoint x: 0, endPoint y: 97, distance: 61.0
copy span "TIFV"
drag, startPoint x: 65, startPoint y: 233, endPoint x: 31, endPoint y: 233, distance: 34.0
click at [31, 233] on p "DID 2259761 PDF" at bounding box center [49, 237] width 67 height 12
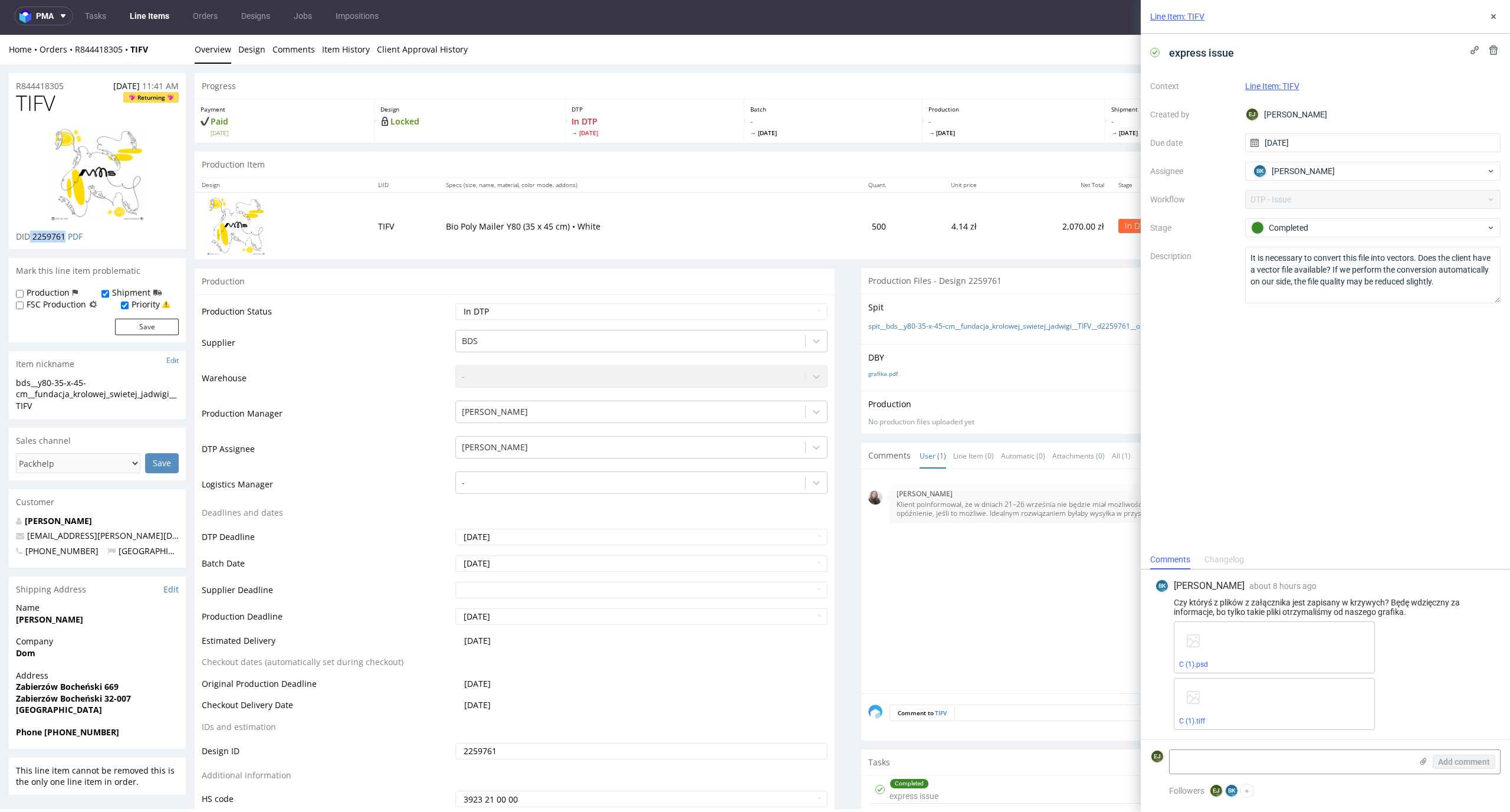
copy p "2259761"
click at [905, 321] on div "spit__bds__y80-35-x-45-cm__fundacja_krolowej_swietej_jadwigi__TIFV__d2259761__o…" at bounding box center [1181, 327] width 626 height 13
click at [905, 326] on link "spit__bds__y80-35-x-45-cm__fundacja_krolowej_swietej_jadwigi__TIFV__d2259761__o…" at bounding box center [1030, 327] width 324 height 10
click at [54, 514] on div "Customer" at bounding box center [97, 502] width 177 height 26
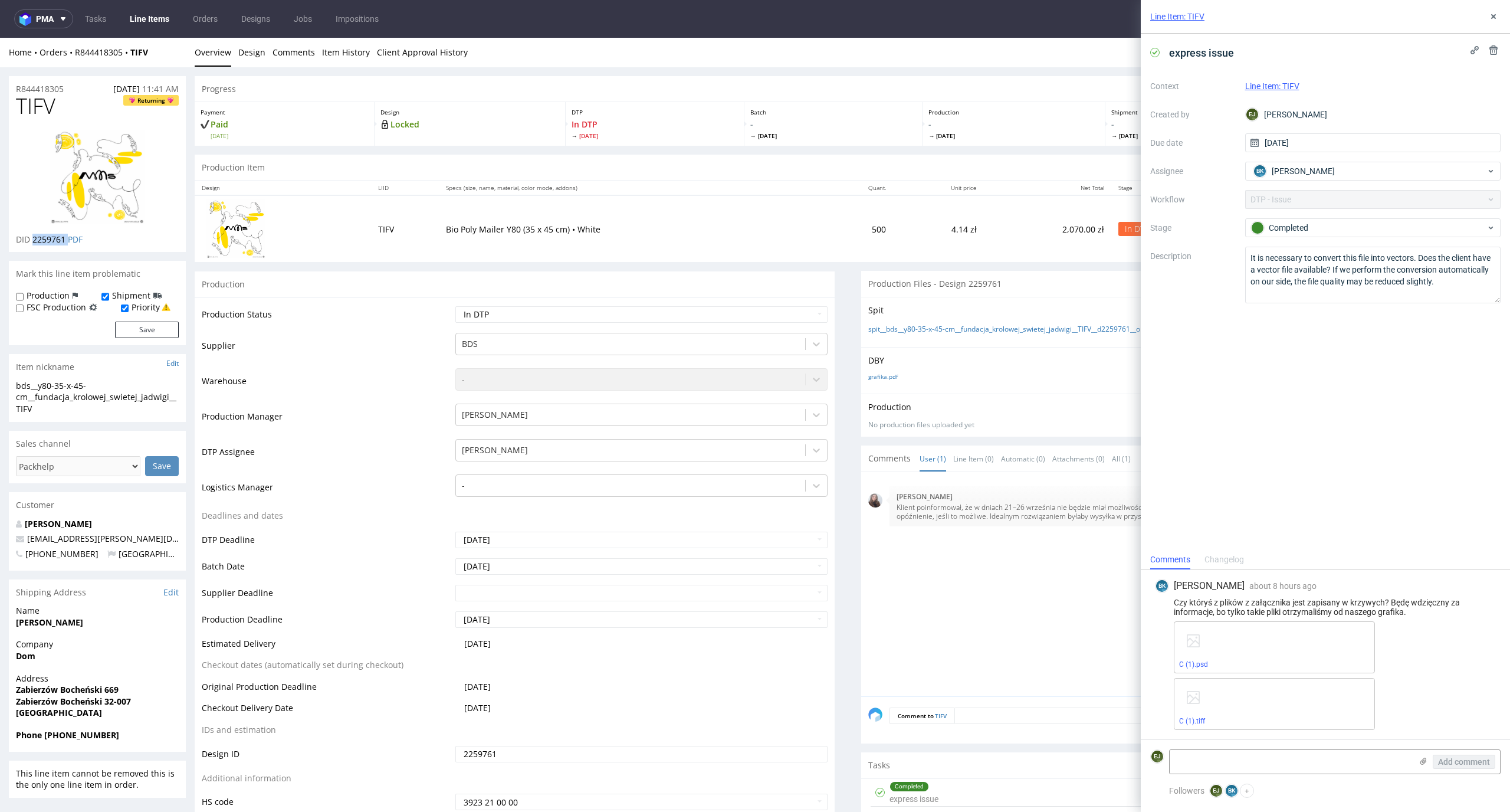
drag, startPoint x: 67, startPoint y: 237, endPoint x: 32, endPoint y: 237, distance: 35.0
click at [32, 237] on p "DID 2259761 PDF" at bounding box center [49, 240] width 67 height 12
copy p "2259761"
click at [619, 312] on select "Waiting for Artwork Waiting for Diecut Waiting for Mockup Waiting for DTP Waiti…" at bounding box center [641, 314] width 373 height 16
select select "dtp_ca_needed"
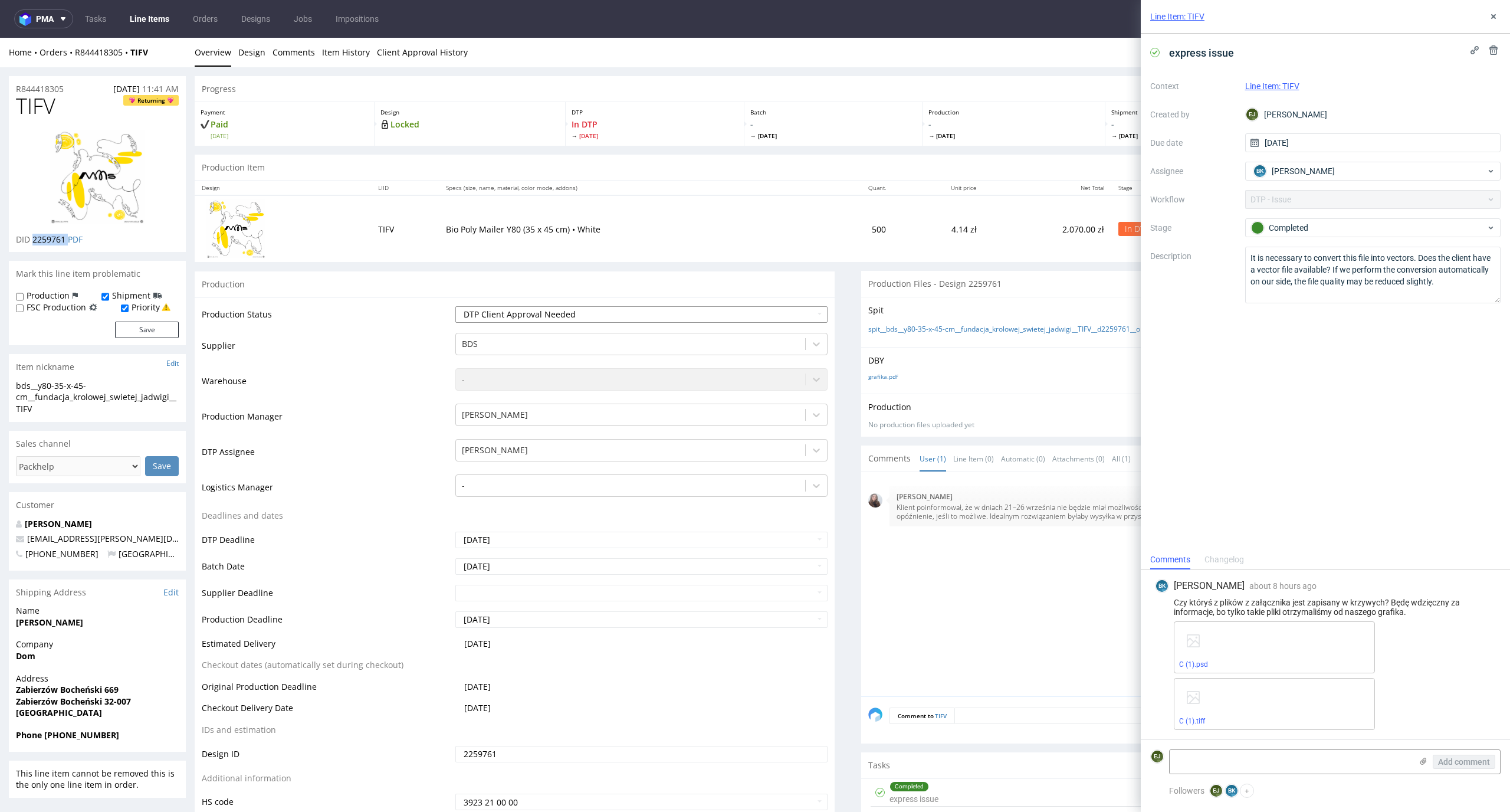
click at [455, 306] on select "Waiting for Artwork Waiting for Diecut Waiting for Mockup Waiting for DTP Waiti…" at bounding box center [641, 314] width 373 height 16
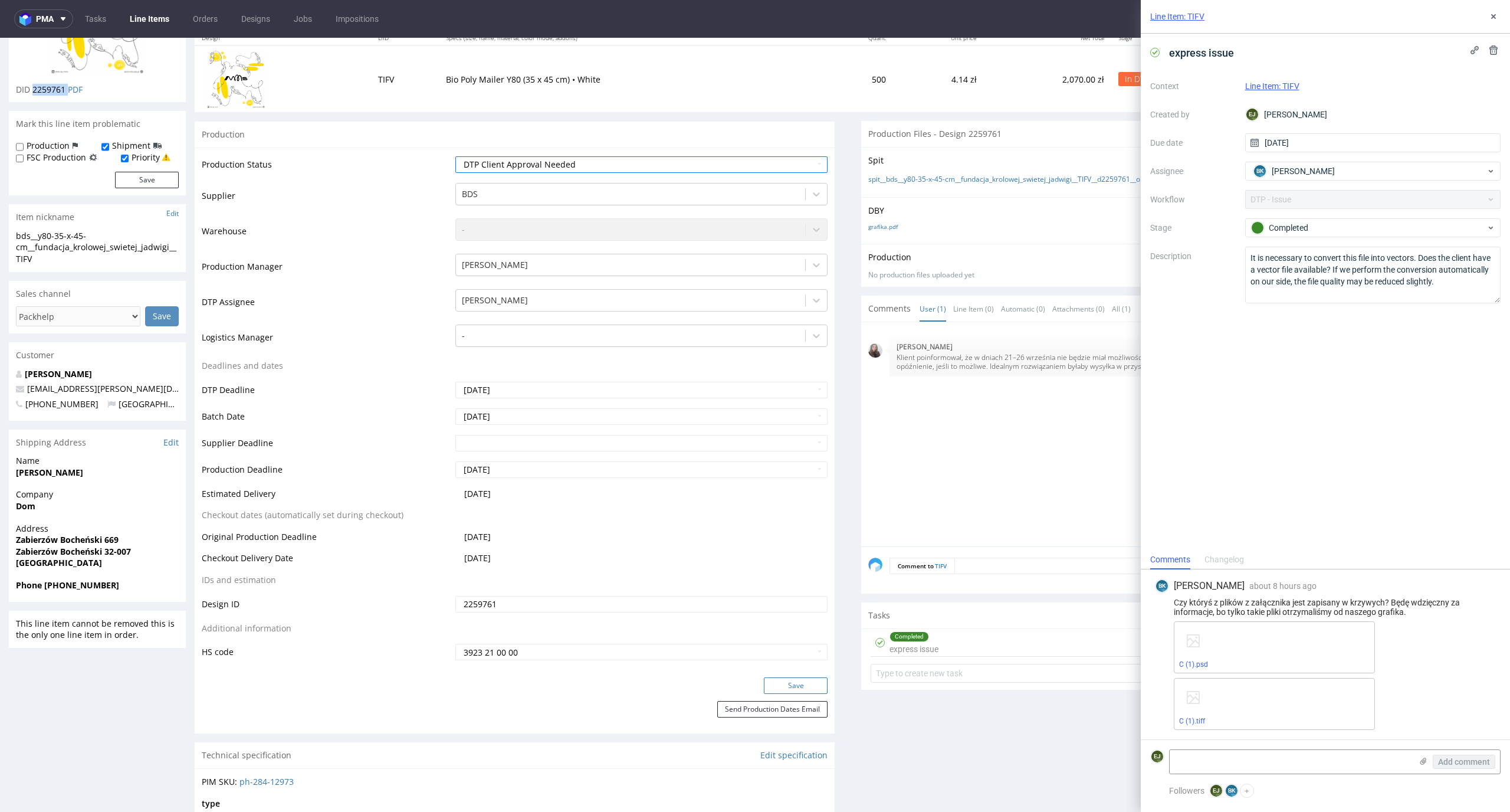
click at [794, 683] on button "Save" at bounding box center [796, 685] width 64 height 16
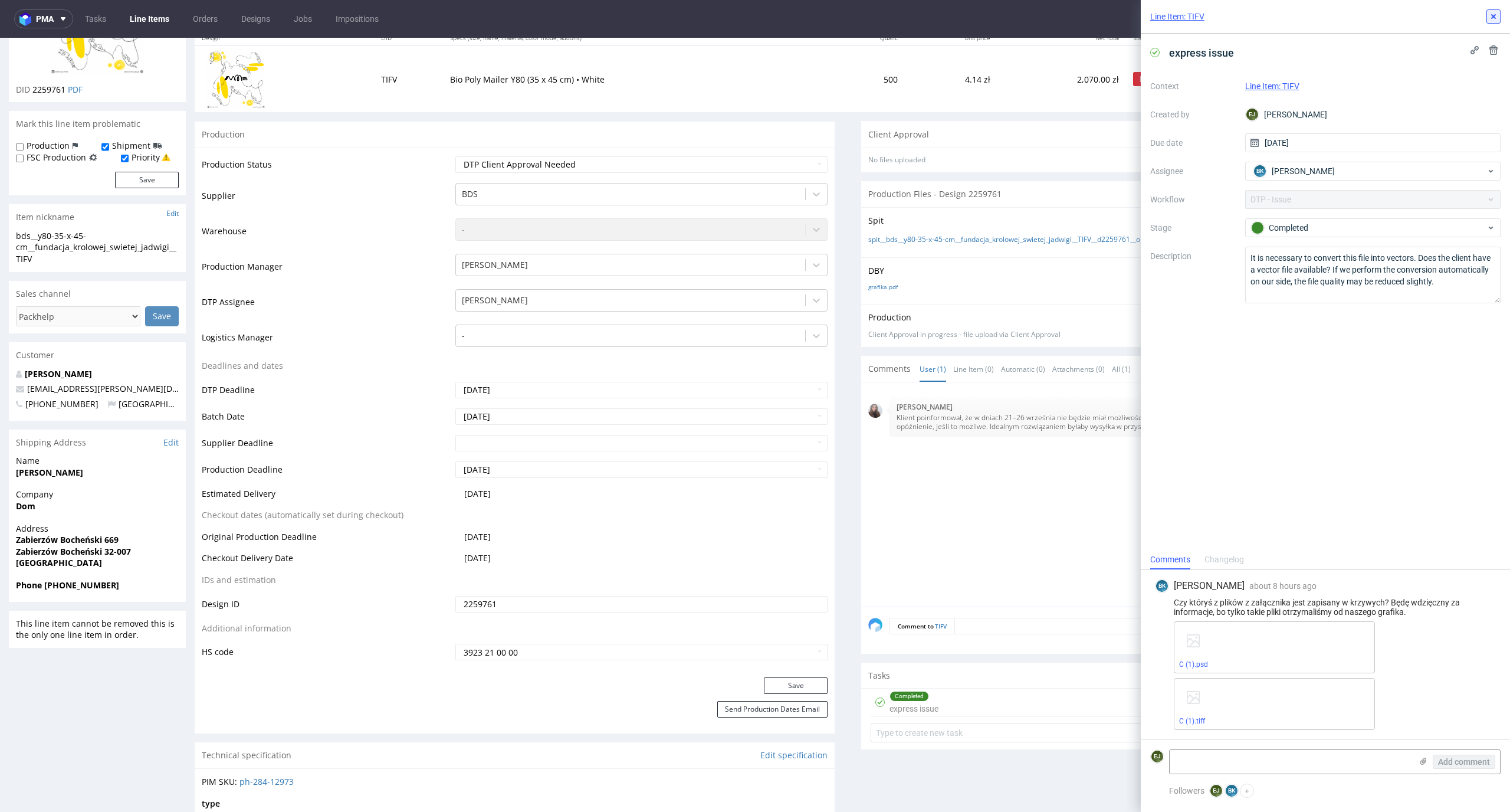
click at [1494, 13] on icon at bounding box center [1494, 16] width 10 height 10
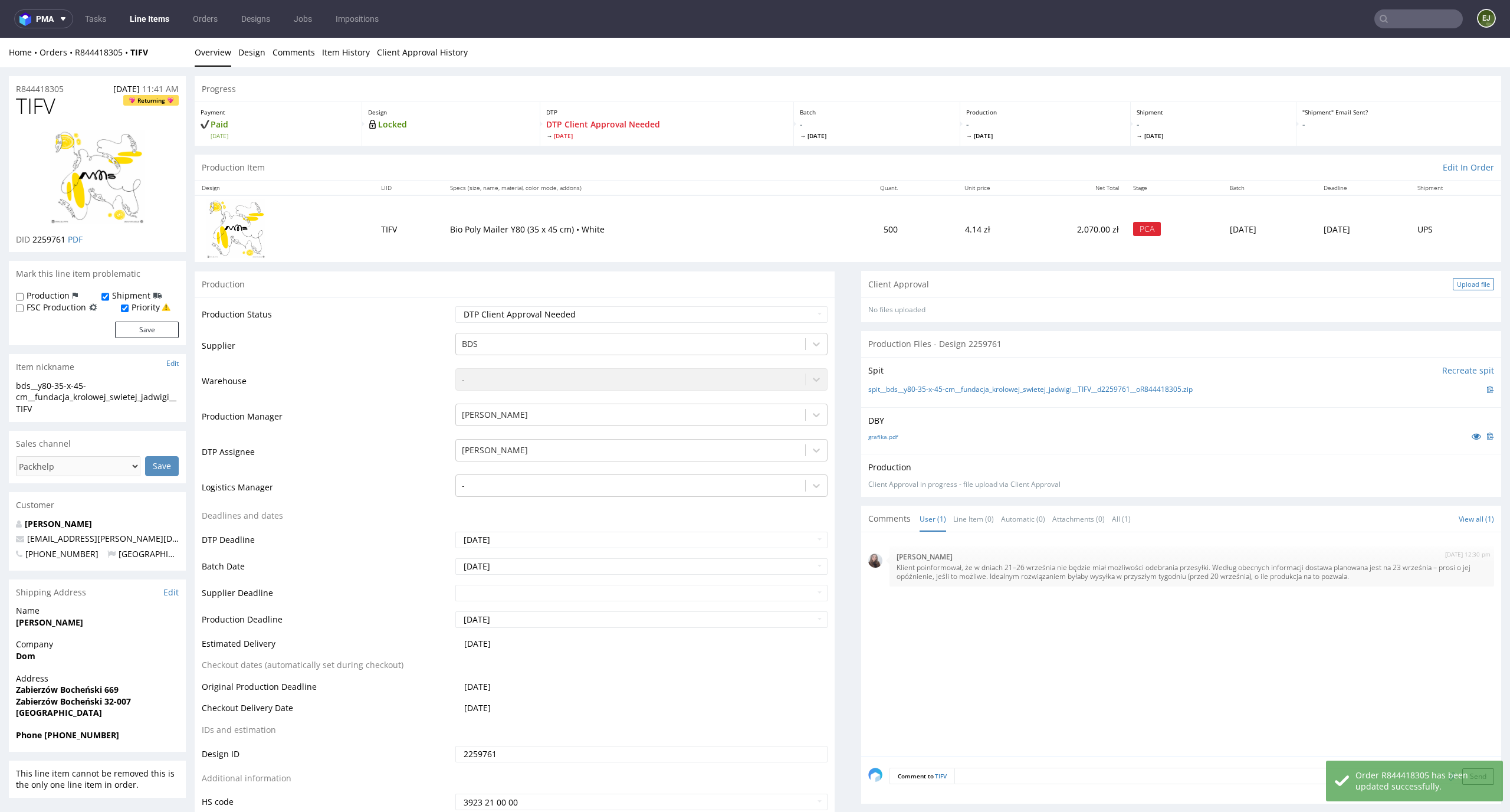
click at [1453, 287] on div "Upload file" at bounding box center [1474, 284] width 41 height 13
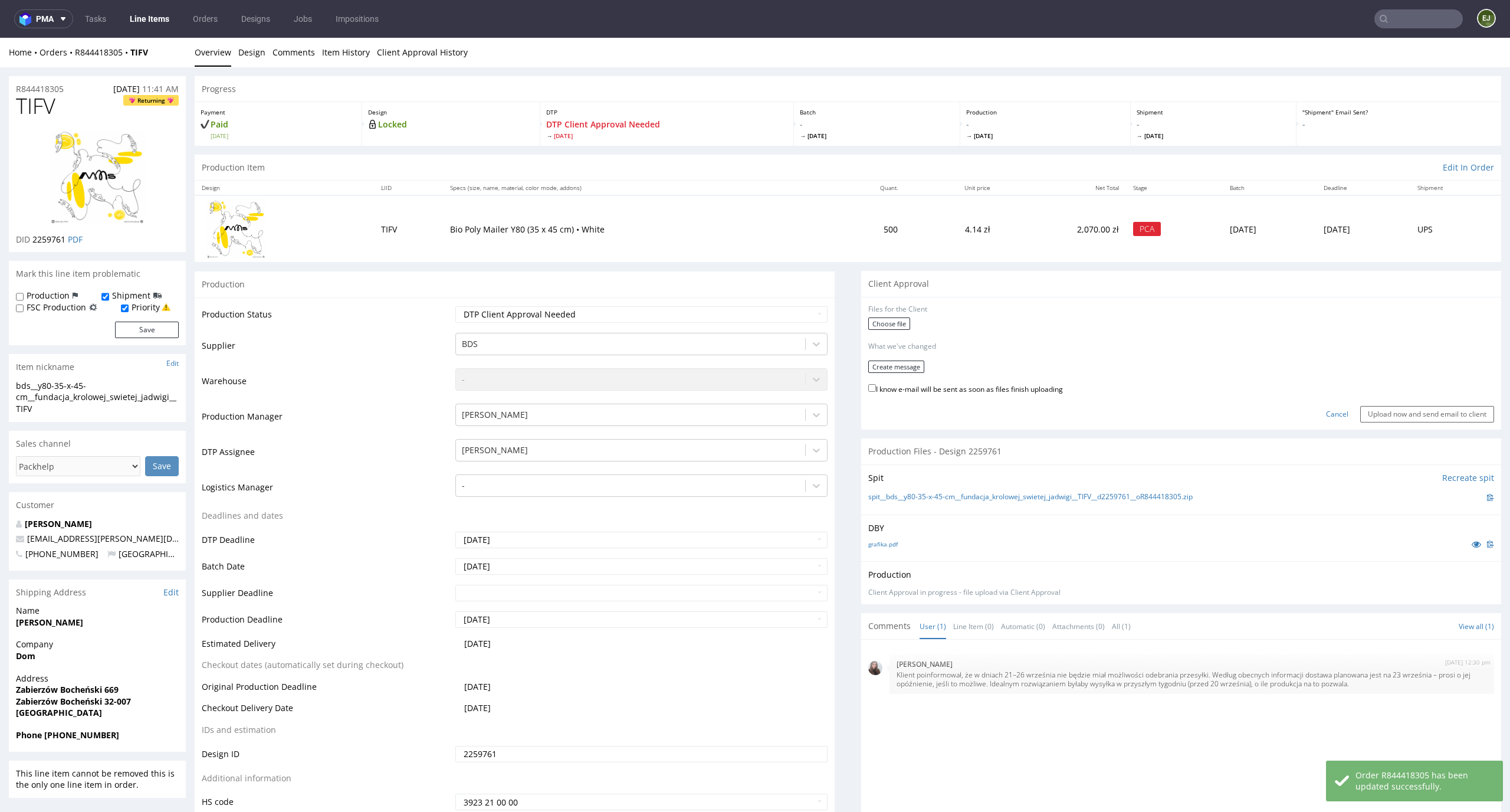
click at [883, 333] on form "Files for the Client Choose file What we've changed Create message I know e-mai…" at bounding box center [1181, 363] width 626 height 118
click at [890, 330] on div "Choose file" at bounding box center [1181, 325] width 626 height 15
click at [886, 321] on label "Choose file" at bounding box center [889, 324] width 42 height 13
click at [0, 38] on input "Choose file" at bounding box center [0, 38] width 0 height 0
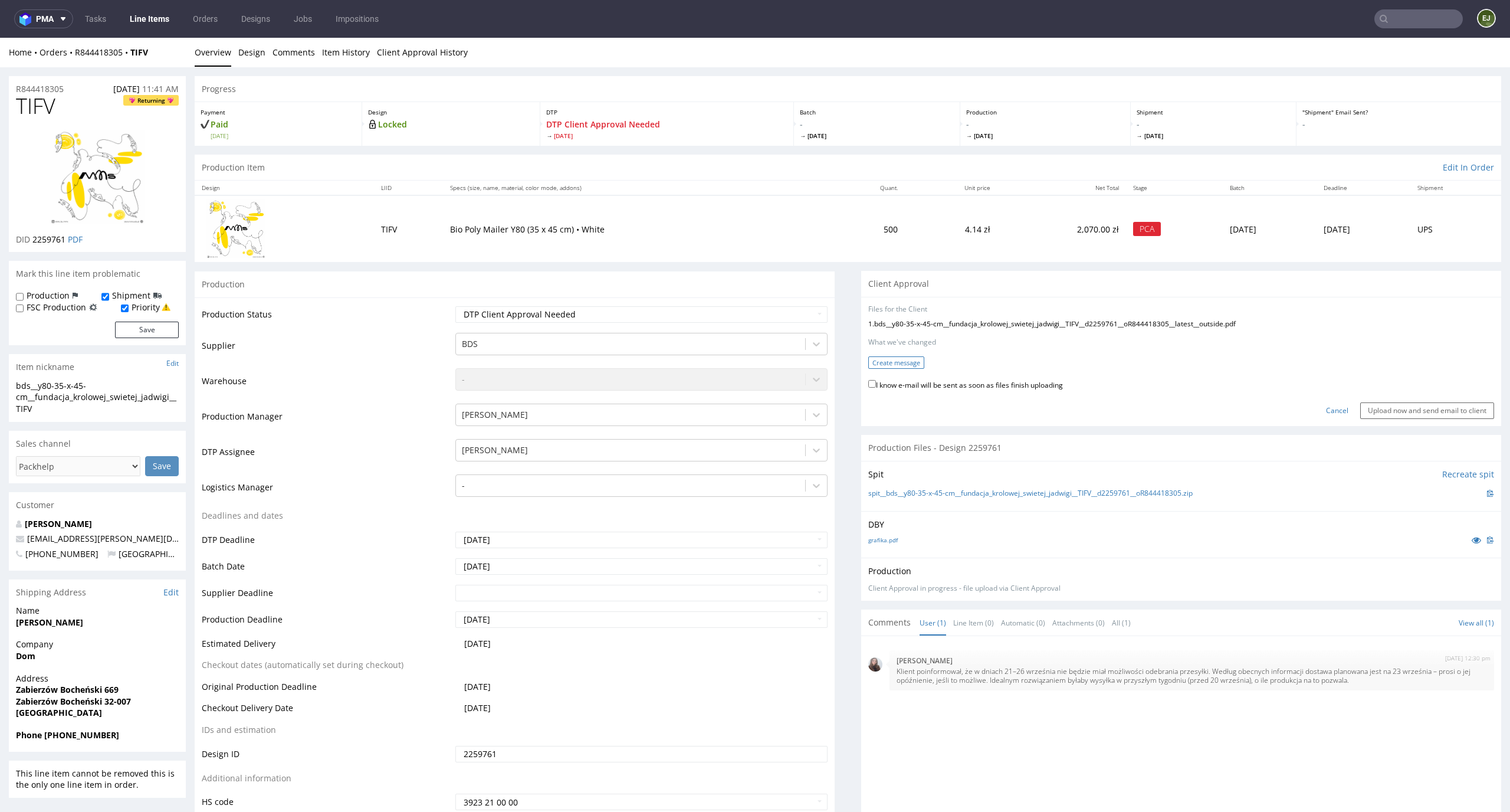
click at [890, 366] on button "Create message" at bounding box center [897, 362] width 56 height 13
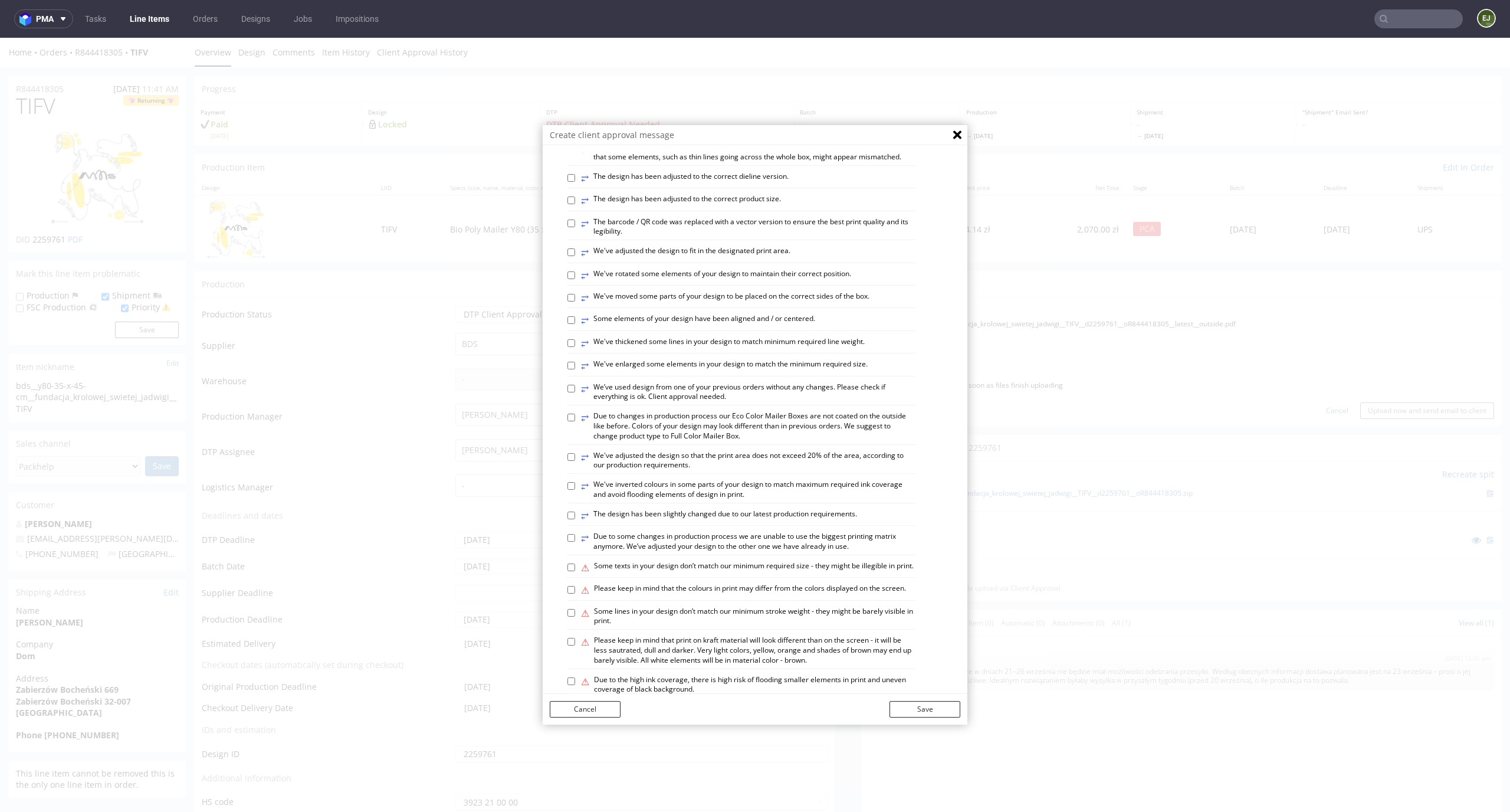
scroll to position [455, 0]
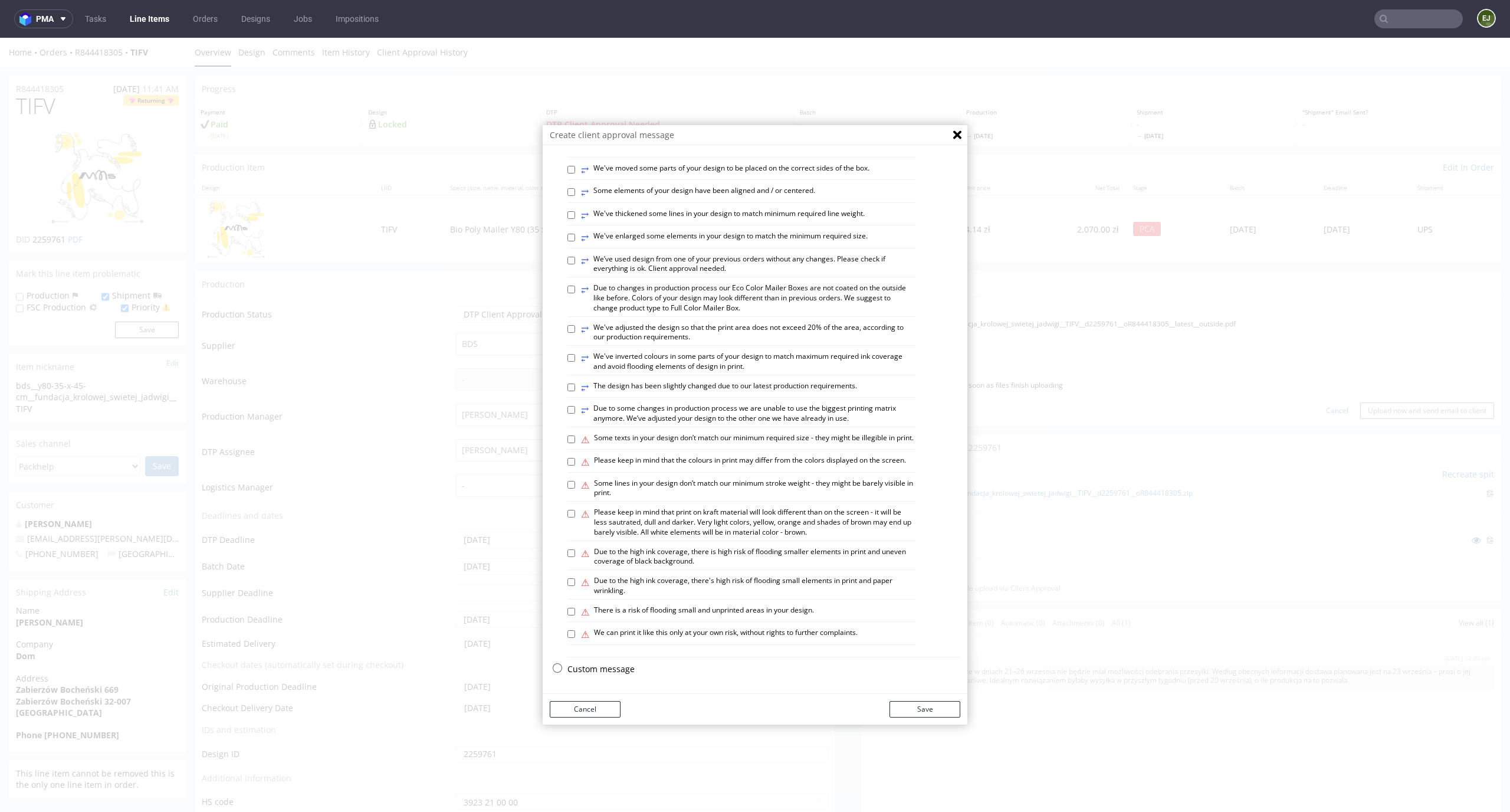
click at [607, 663] on p "Custom message" at bounding box center [764, 669] width 393 height 12
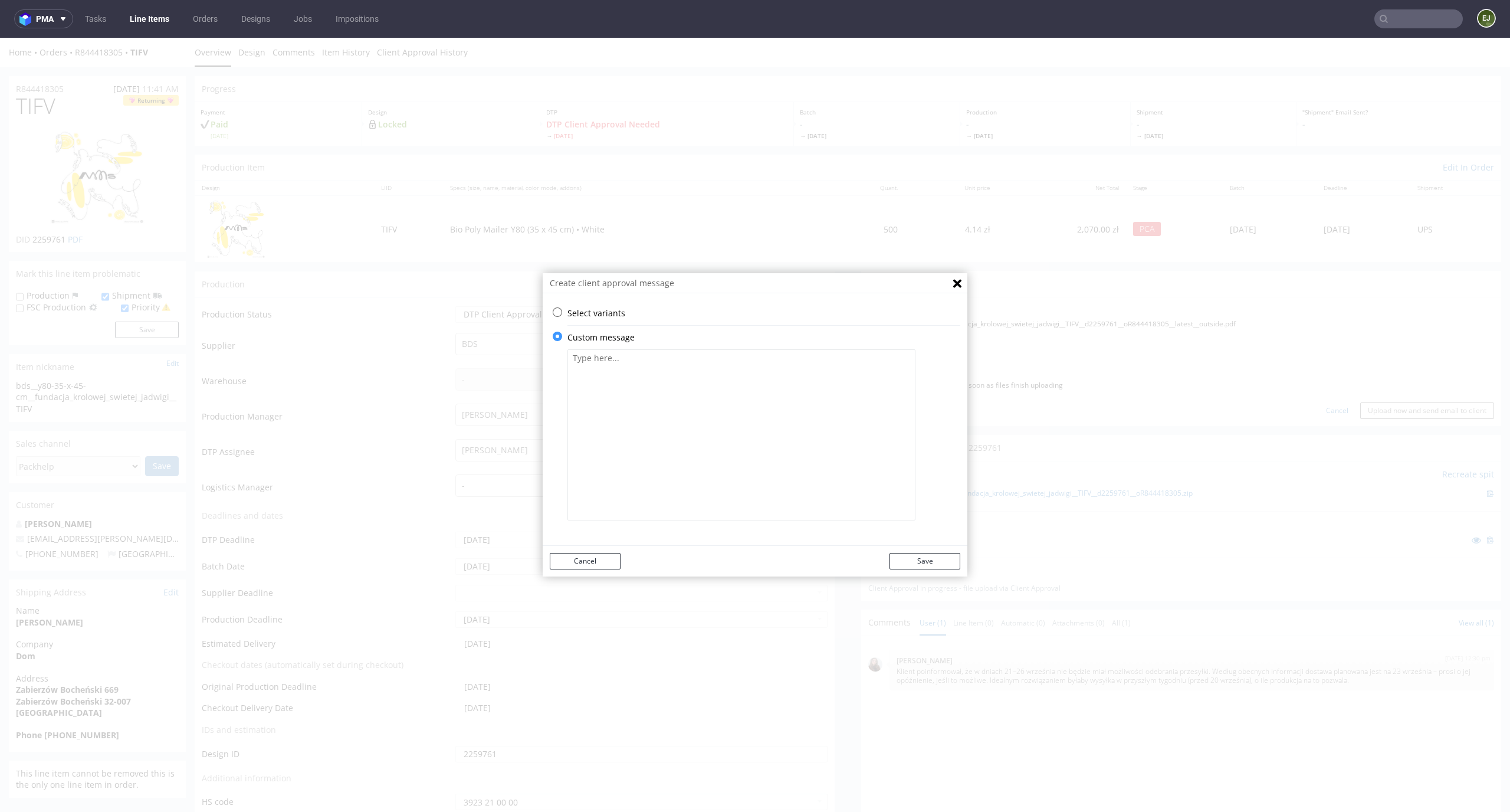
scroll to position [0, 0]
click at [624, 537] on div "Select variants ⥂ Some graphic elements had to be moved away from the edges to …" at bounding box center [755, 422] width 425 height 245
click at [632, 482] on textarea at bounding box center [741, 435] width 348 height 171
paste textarea "Thank you for sending us the new files – it made it easier for us to prepare th…"
type textarea "Thank you for sending us the new files – it made it easier for us to prepare th…"
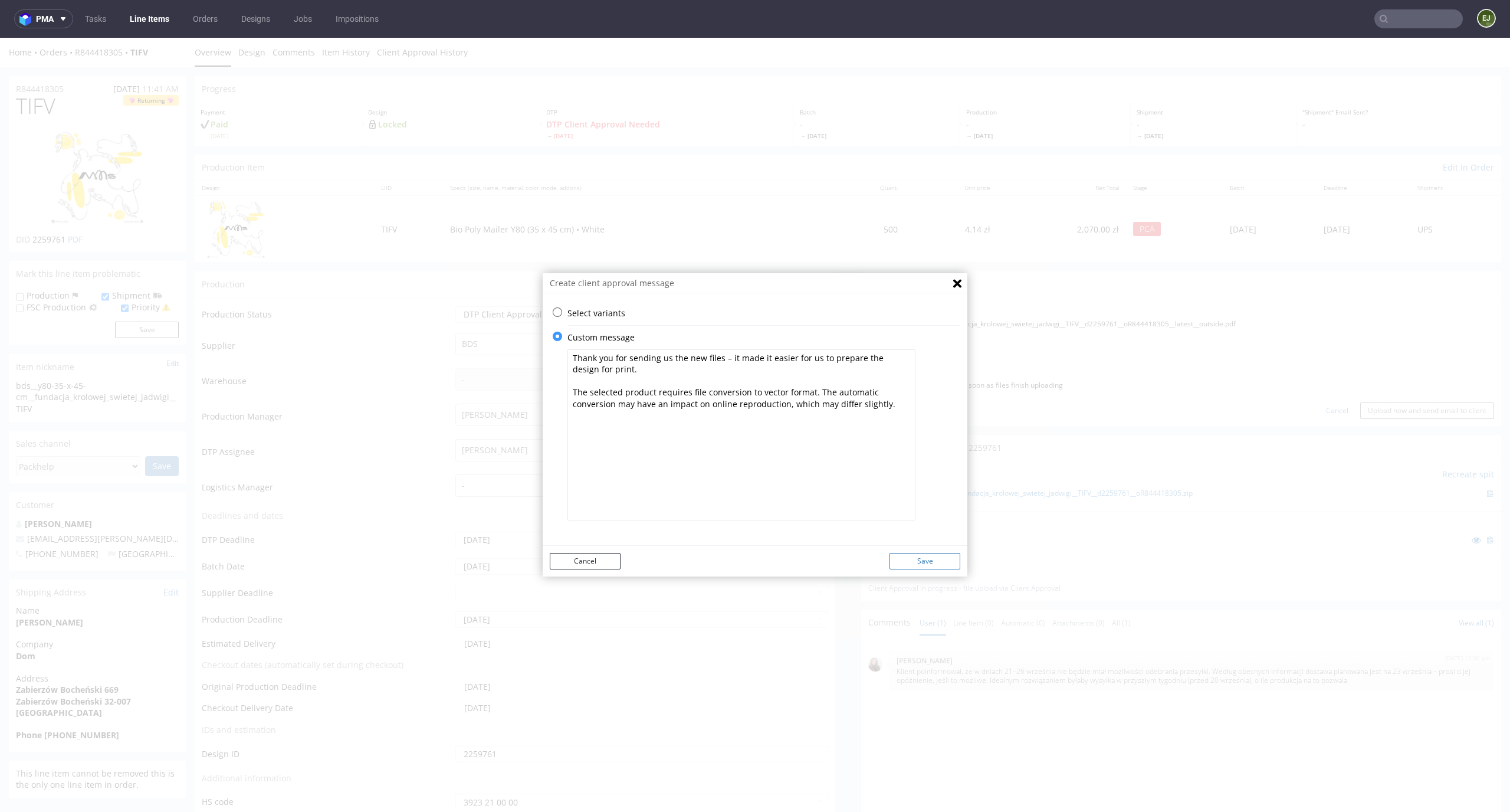
click at [940, 562] on button "Save" at bounding box center [925, 561] width 71 height 16
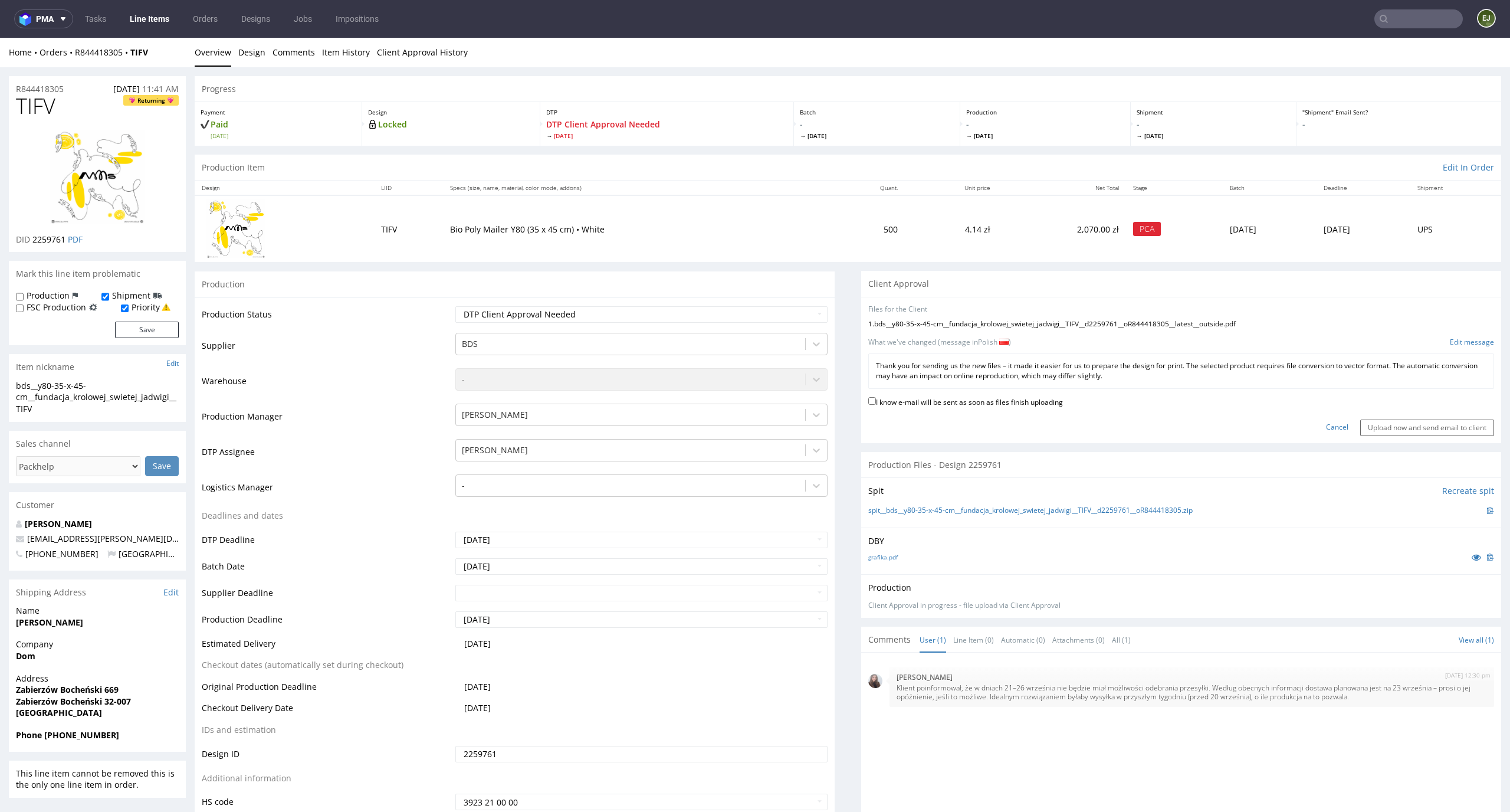
click at [976, 405] on label "I know e-mail will be sent as soon as files finish uploading" at bounding box center [966, 402] width 195 height 13
click at [876, 405] on input "I know e-mail will be sent as soon as files finish uploading" at bounding box center [872, 401] width 7 height 7
checkbox input "true"
click at [1370, 430] on input "Upload now and send email to client" at bounding box center [1428, 427] width 134 height 16
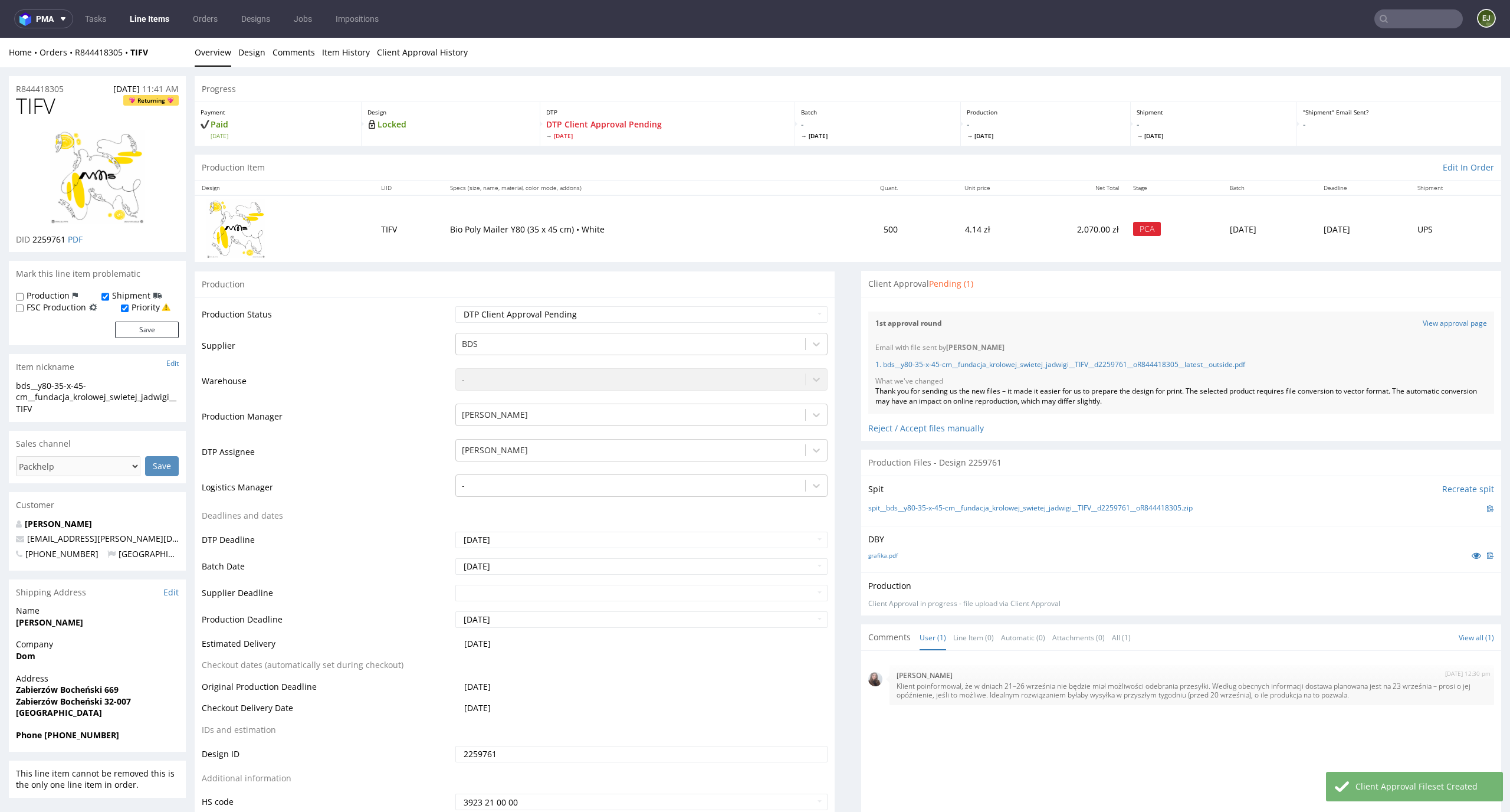
click at [157, 22] on link "Line Items" at bounding box center [149, 19] width 54 height 19
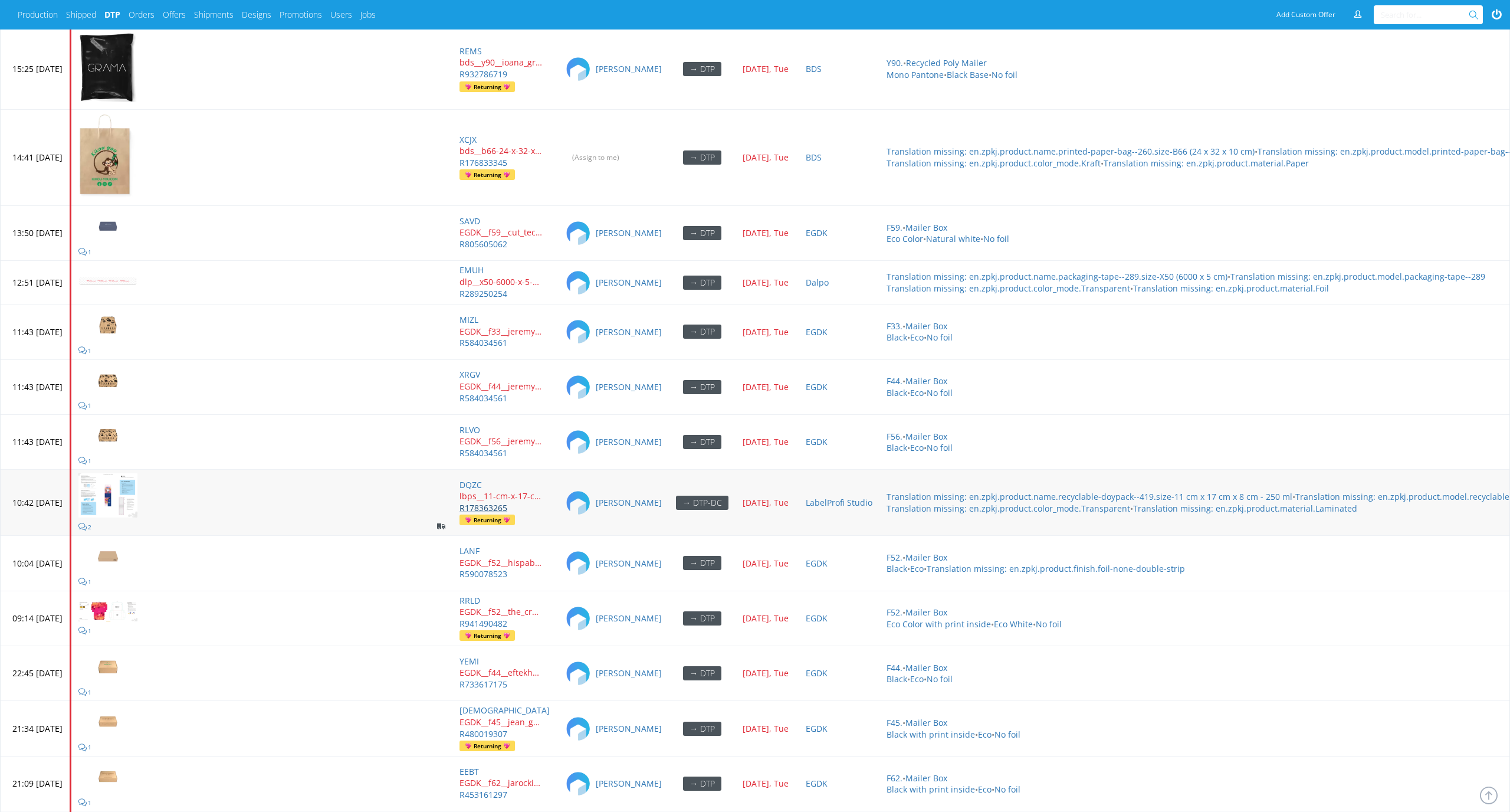
scroll to position [6741, 0]
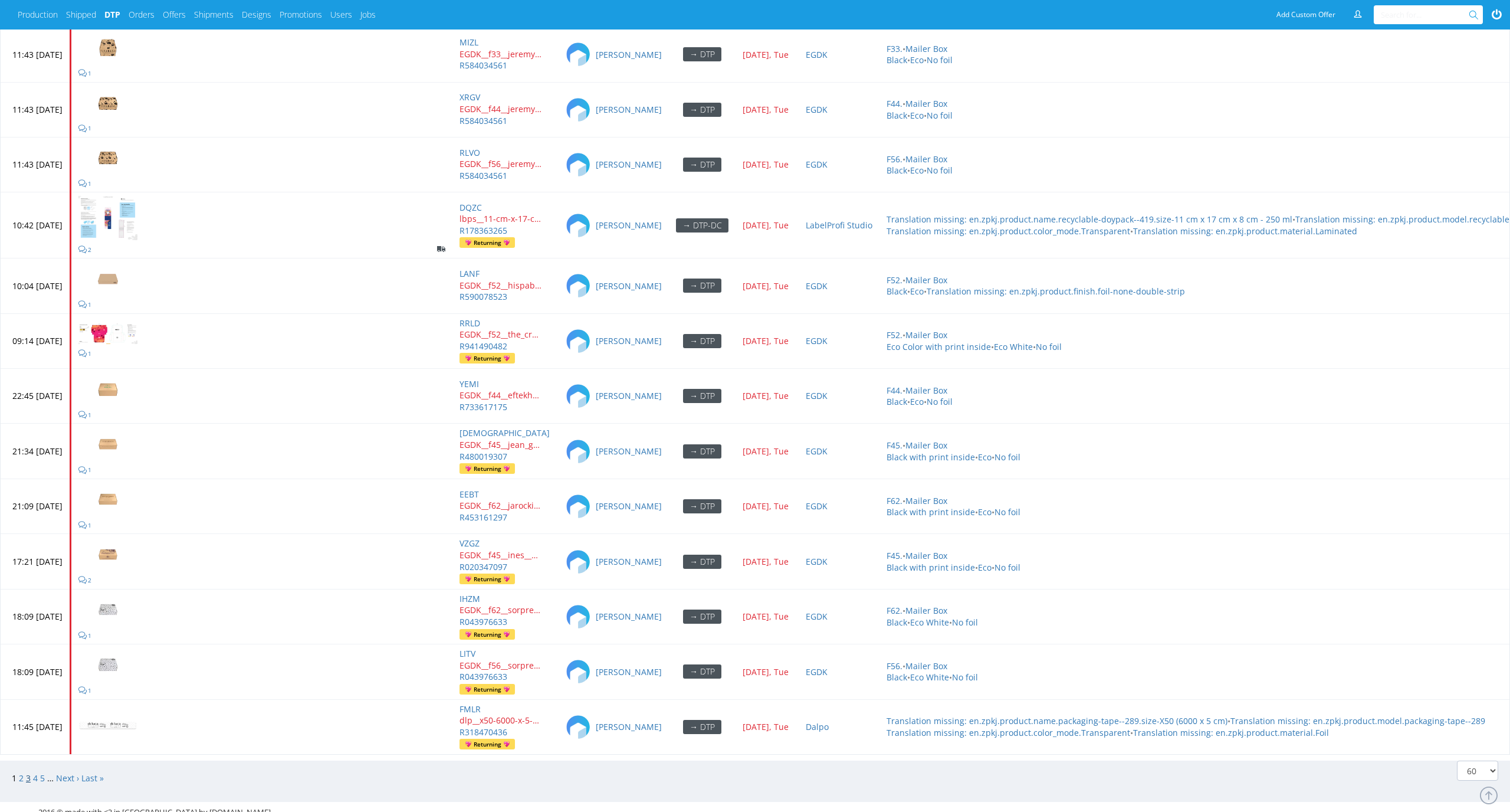
click at [29, 772] on link "3" at bounding box center [28, 777] width 4 height 11
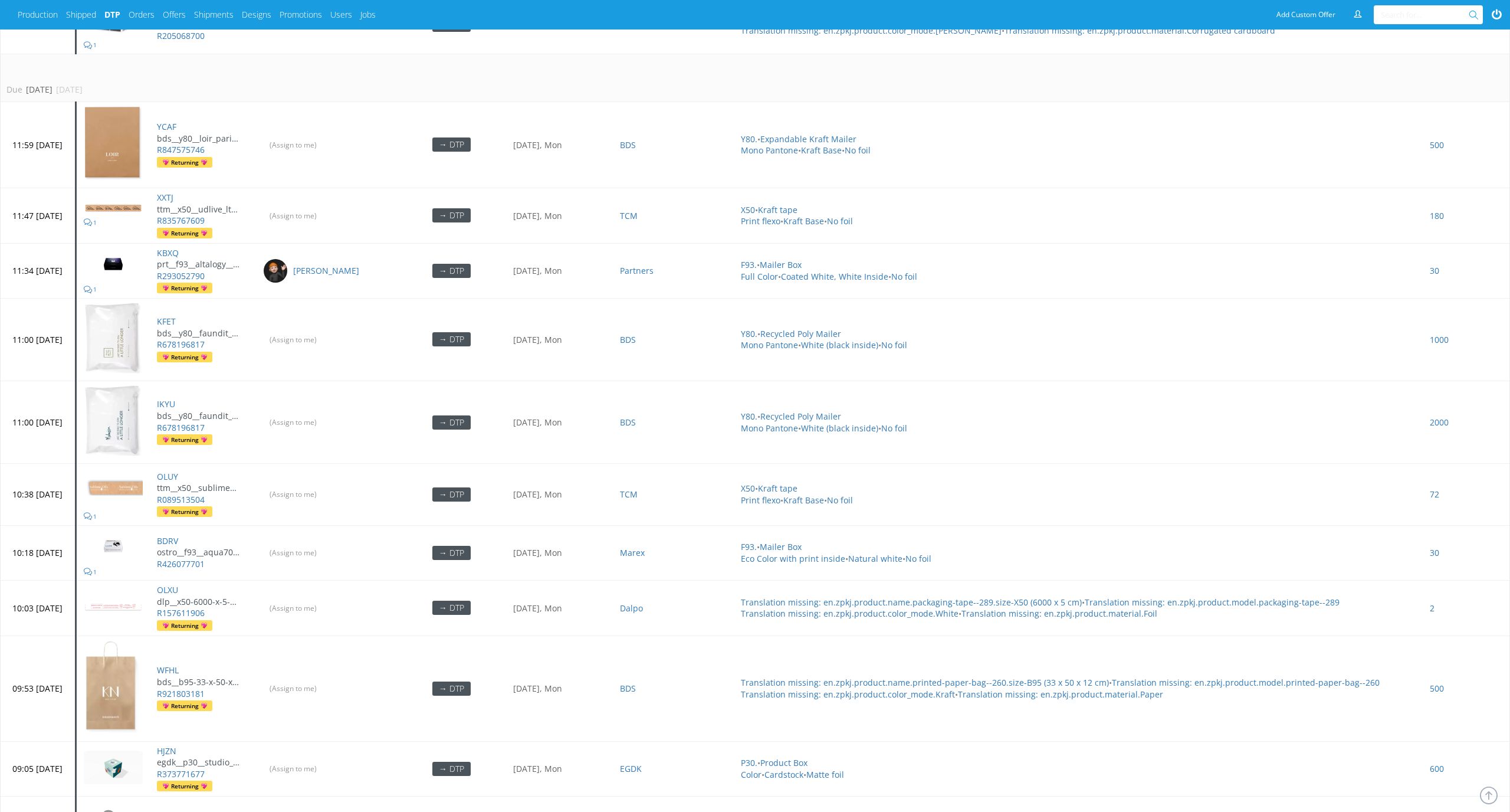
scroll to position [3833, 0]
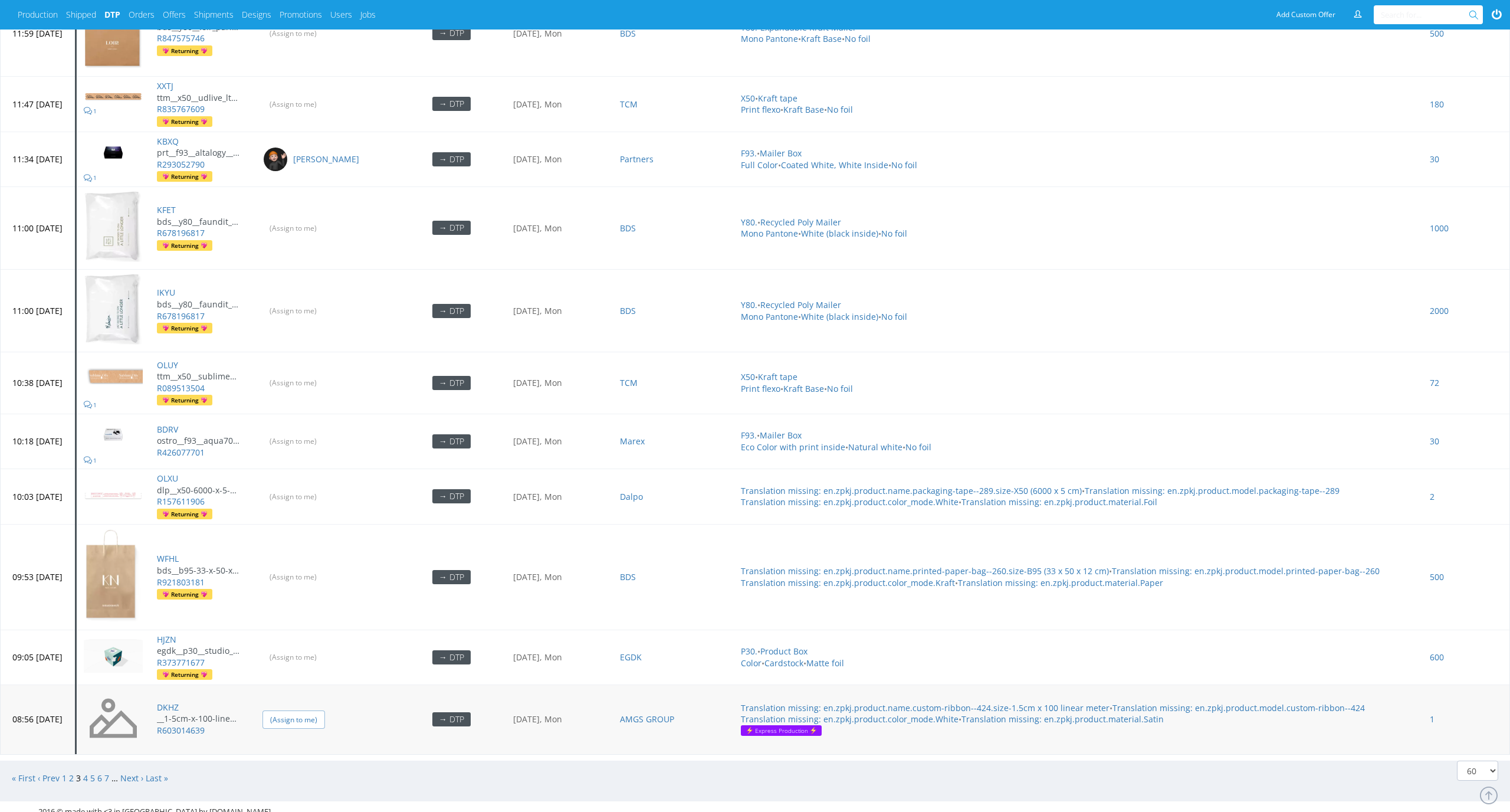
click at [302, 710] on input "(Assign to me)" at bounding box center [293, 719] width 63 height 18
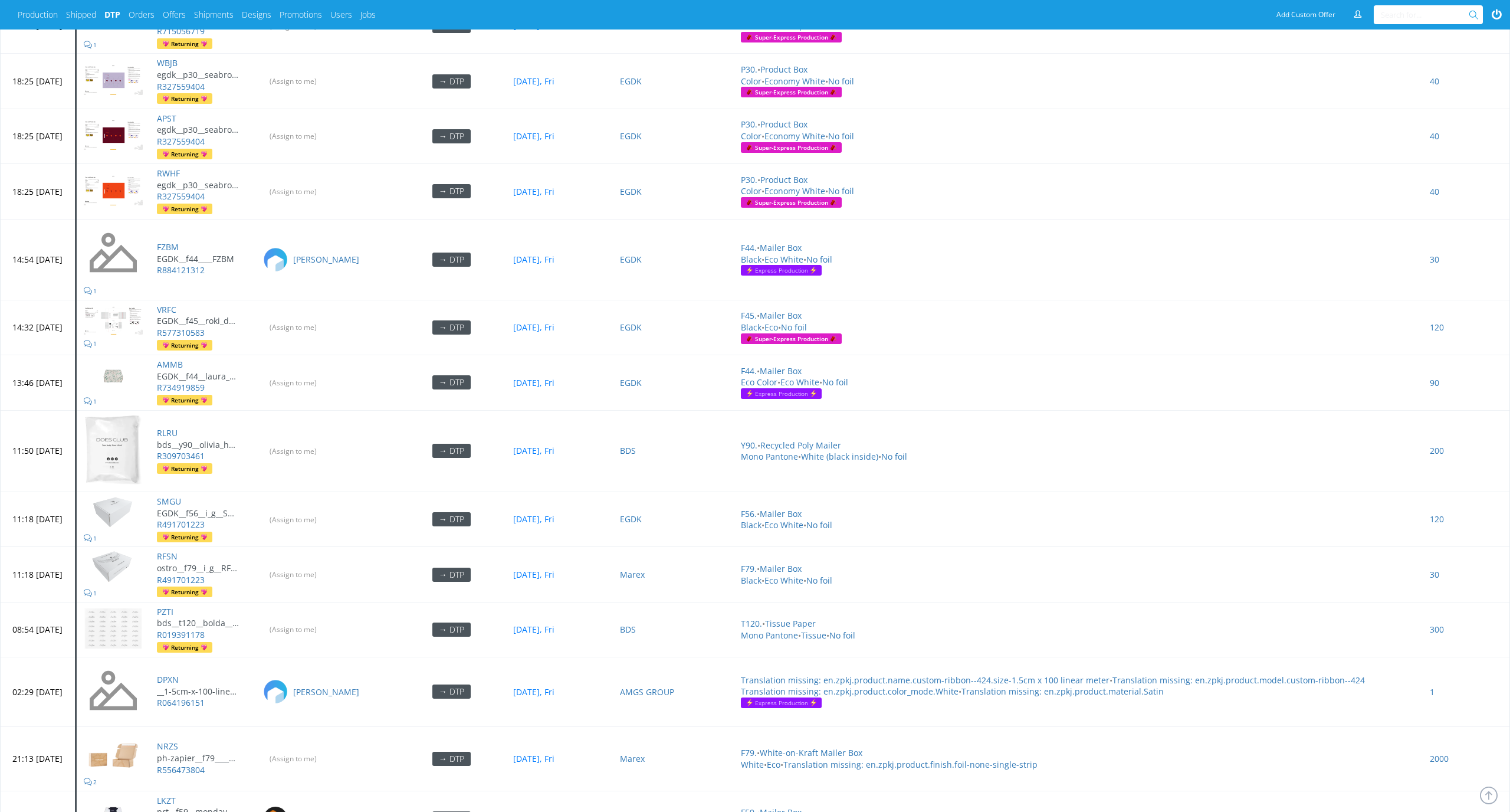
scroll to position [1278, 0]
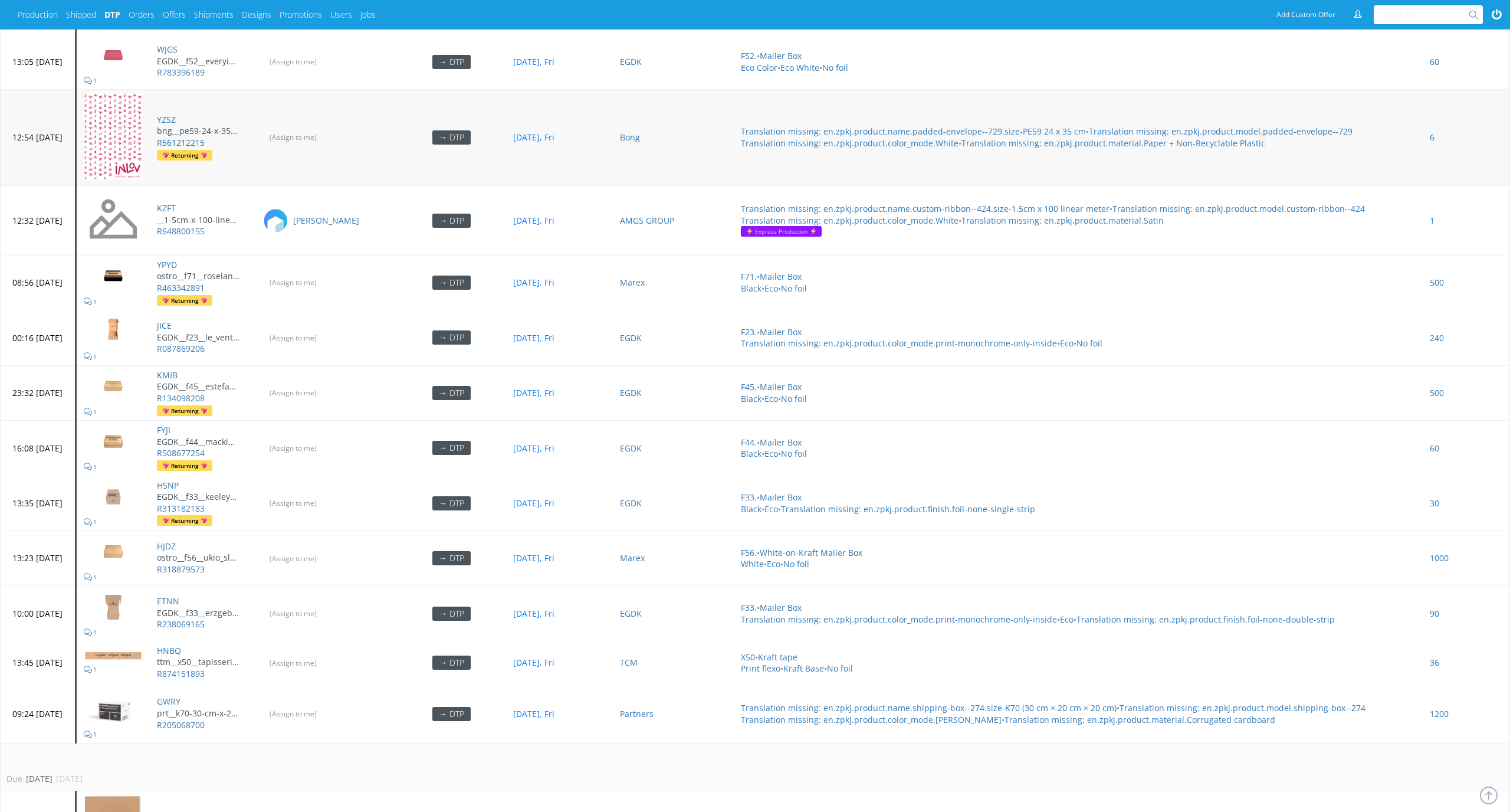
scroll to position [3138, 0]
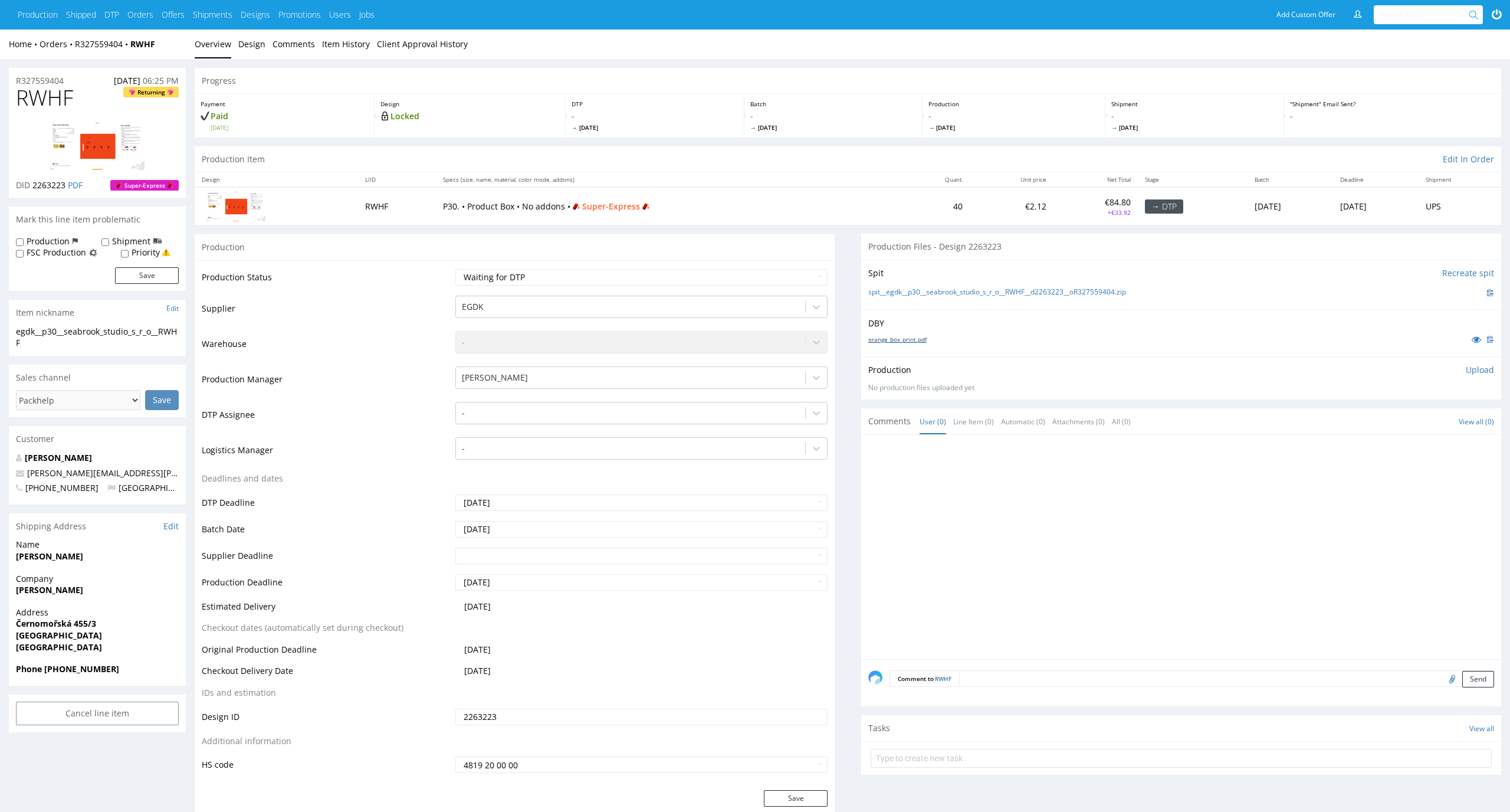
click at [888, 339] on link "orange_box_print.pdf" at bounding box center [897, 339] width 58 height 8
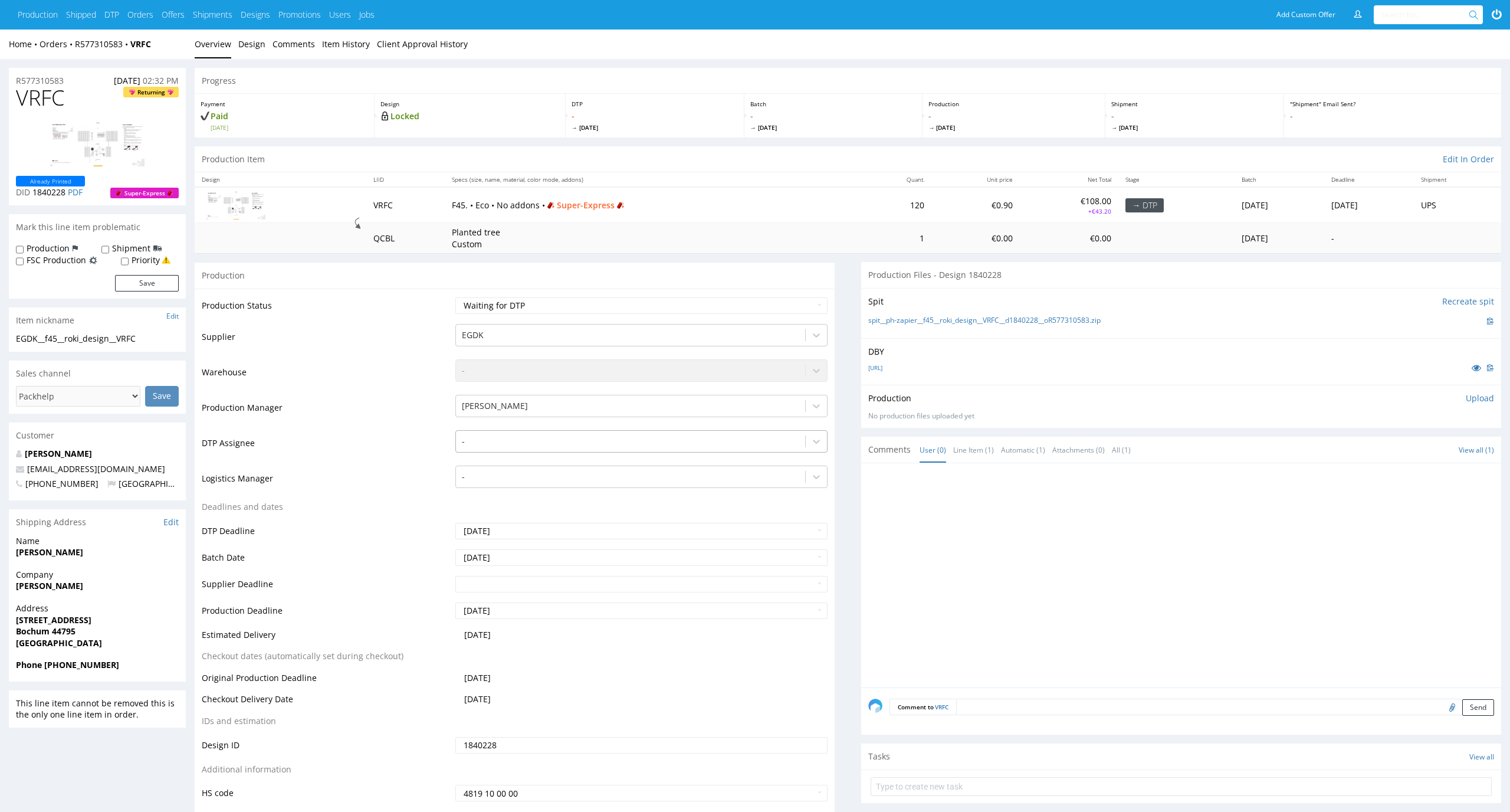
click at [711, 434] on div at bounding box center [631, 441] width 338 height 14
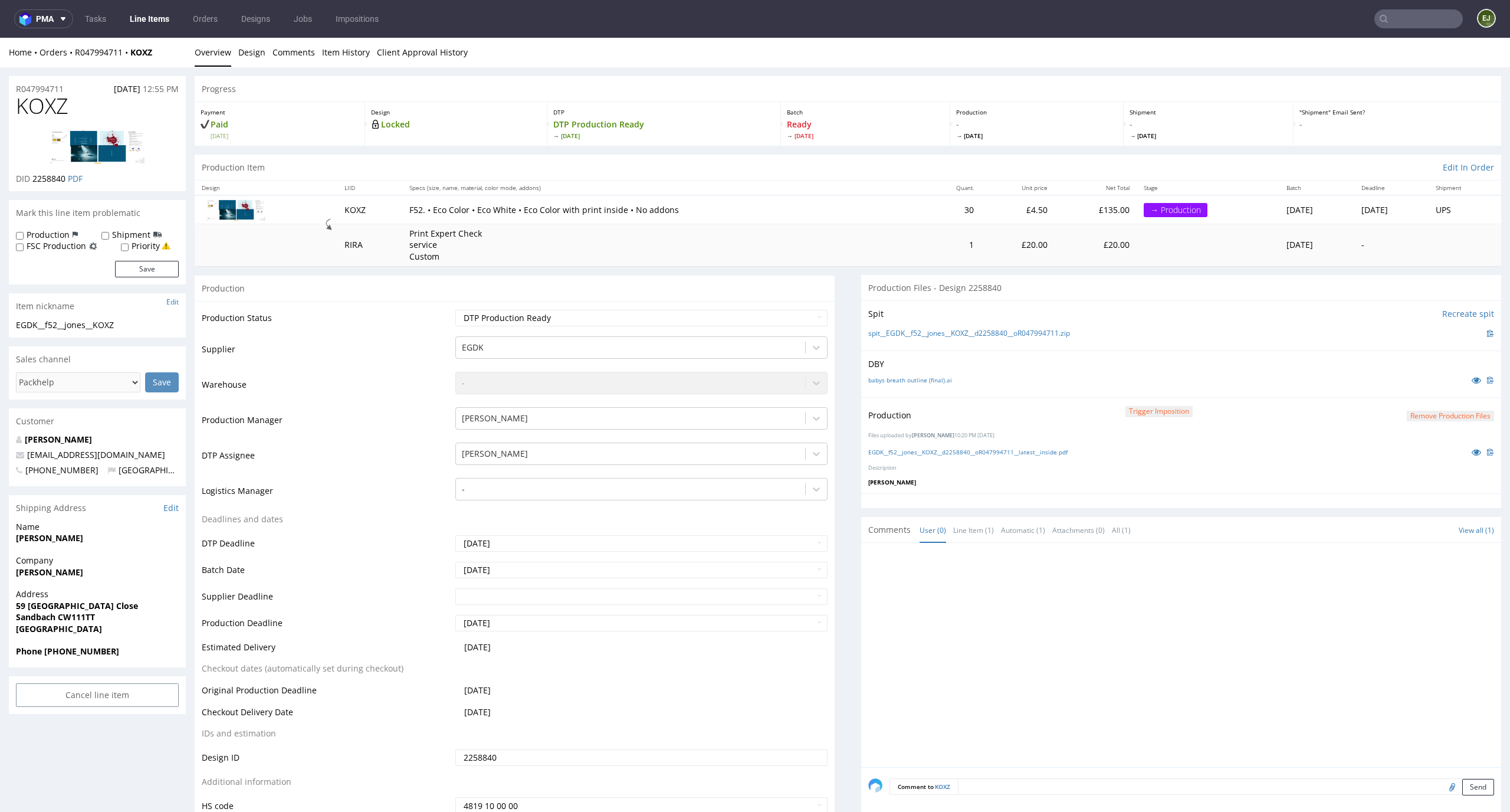
click at [1445, 412] on button "Remove production files" at bounding box center [1450, 416] width 88 height 11
click at [1419, 389] on link "Yes" at bounding box center [1413, 389] width 34 height 18
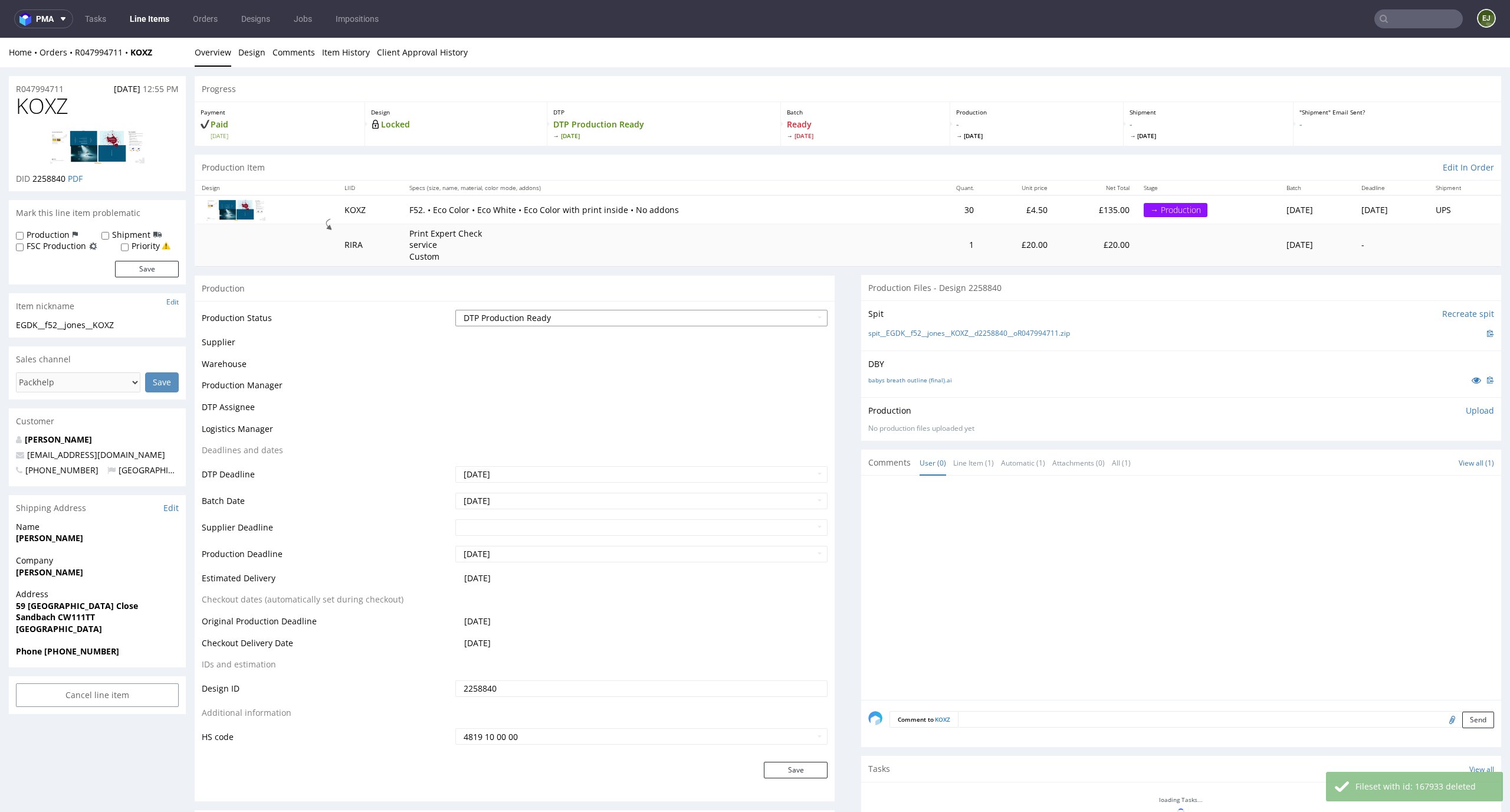
click at [781, 318] on select "Waiting for Artwork Waiting for Diecut Waiting for Mockup Waiting for DTP Waiti…" at bounding box center [641, 318] width 373 height 16
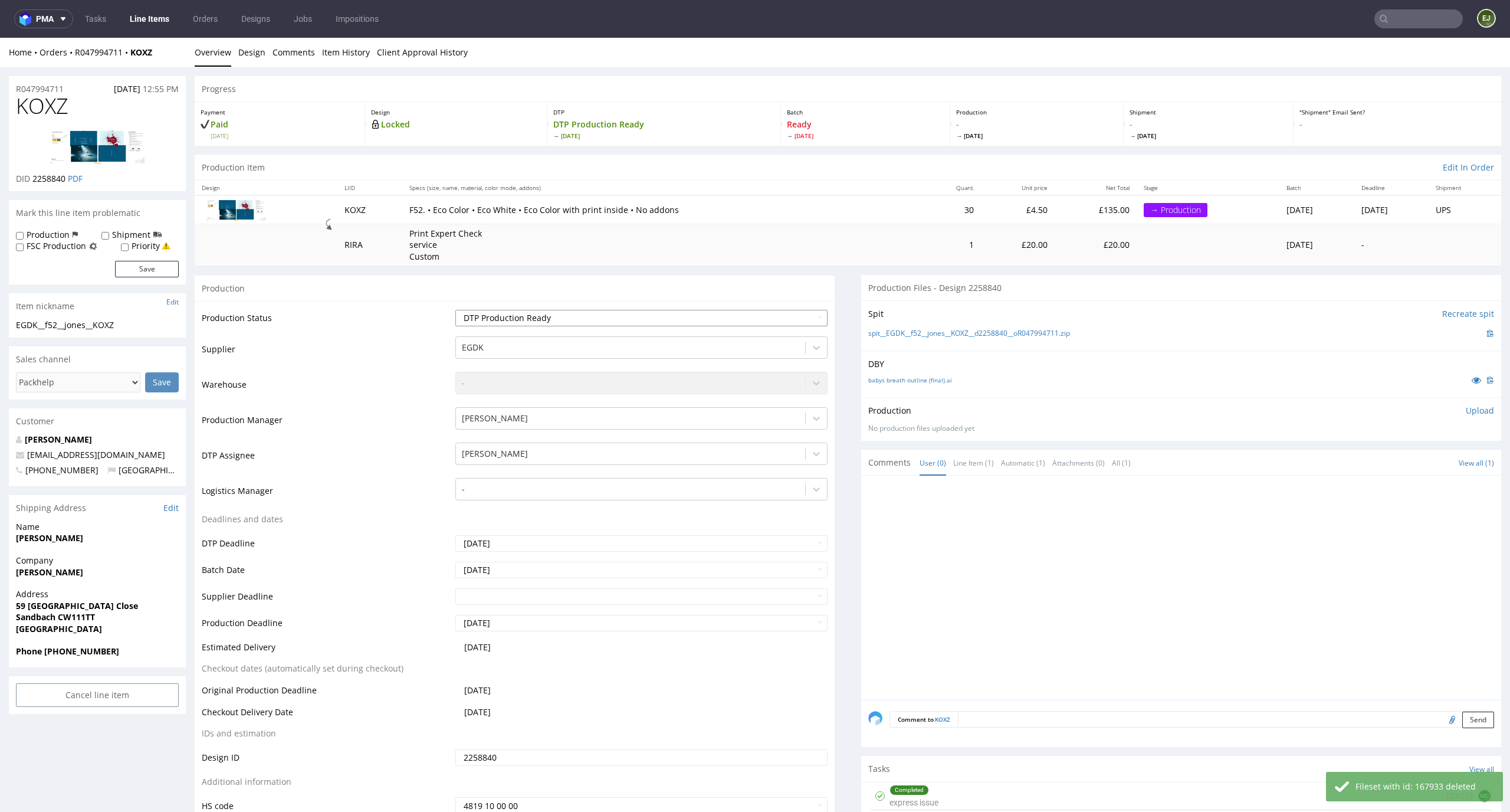
select select "dtp_ca_needed"
click at [455, 310] on select "Waiting for Artwork Waiting for Diecut Waiting for Mockup Waiting for DTP Waiti…" at bounding box center [641, 318] width 373 height 16
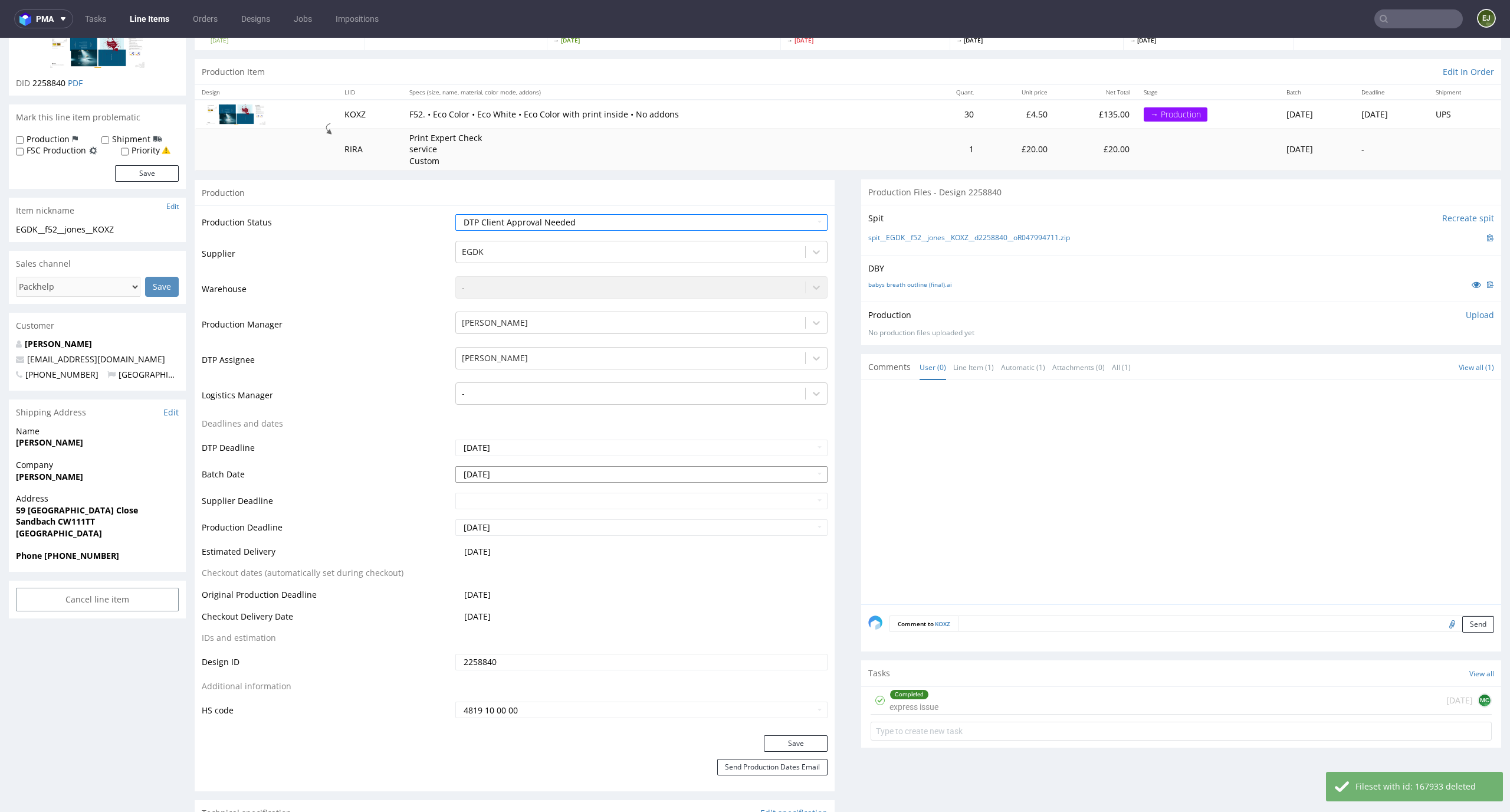
scroll to position [168, 0]
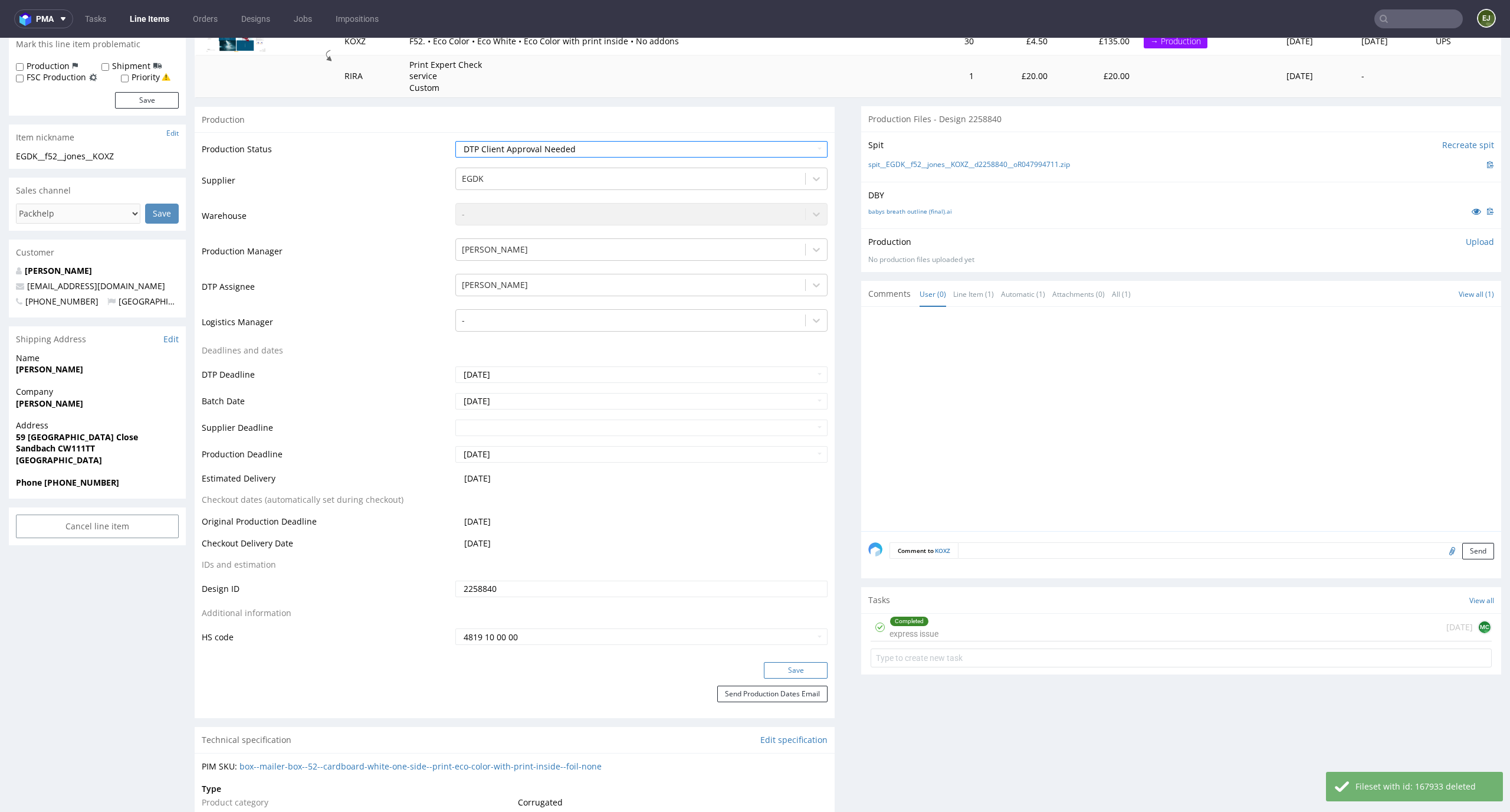
click at [803, 672] on button "Save" at bounding box center [796, 670] width 64 height 16
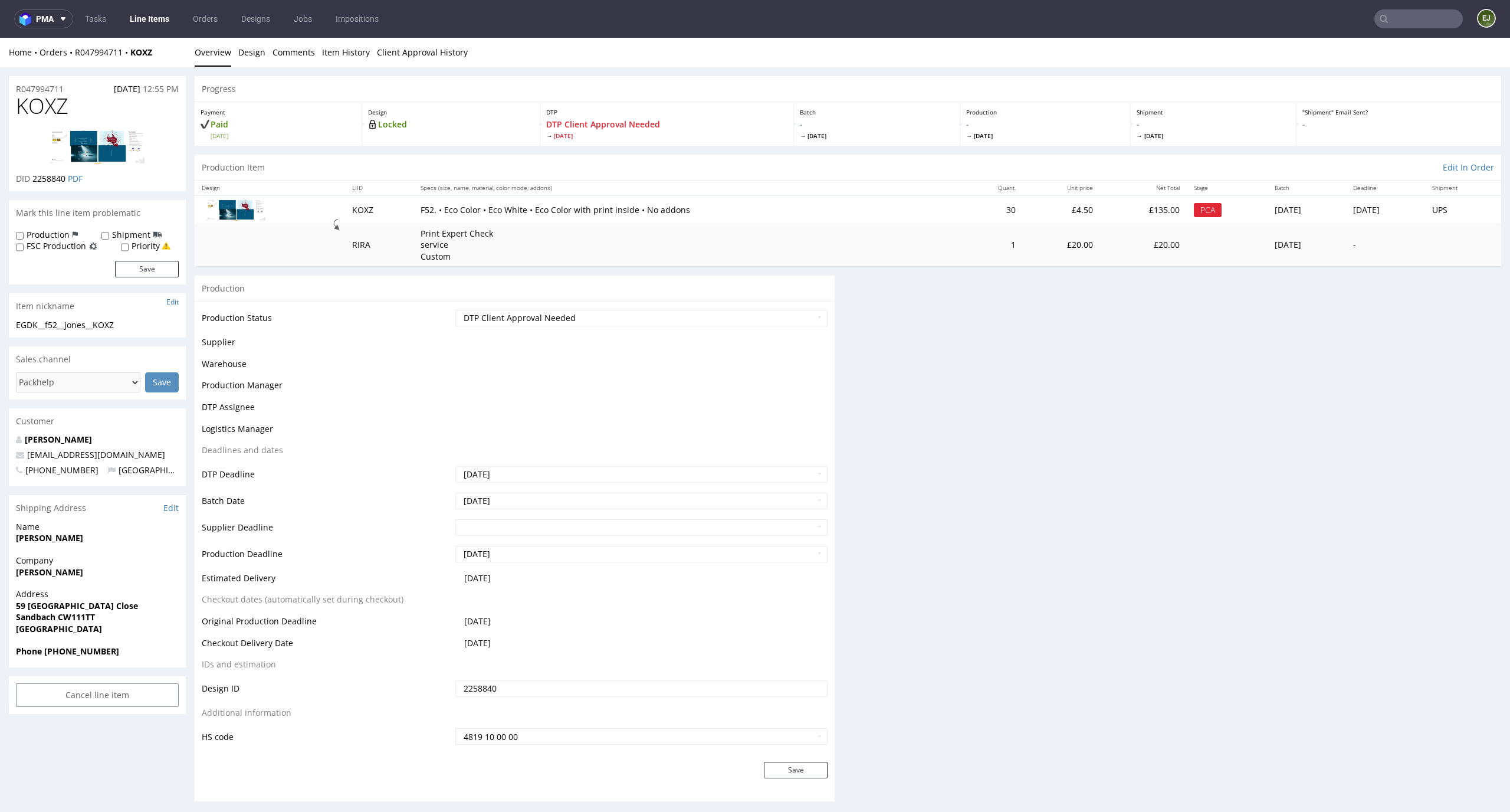
scroll to position [0, 0]
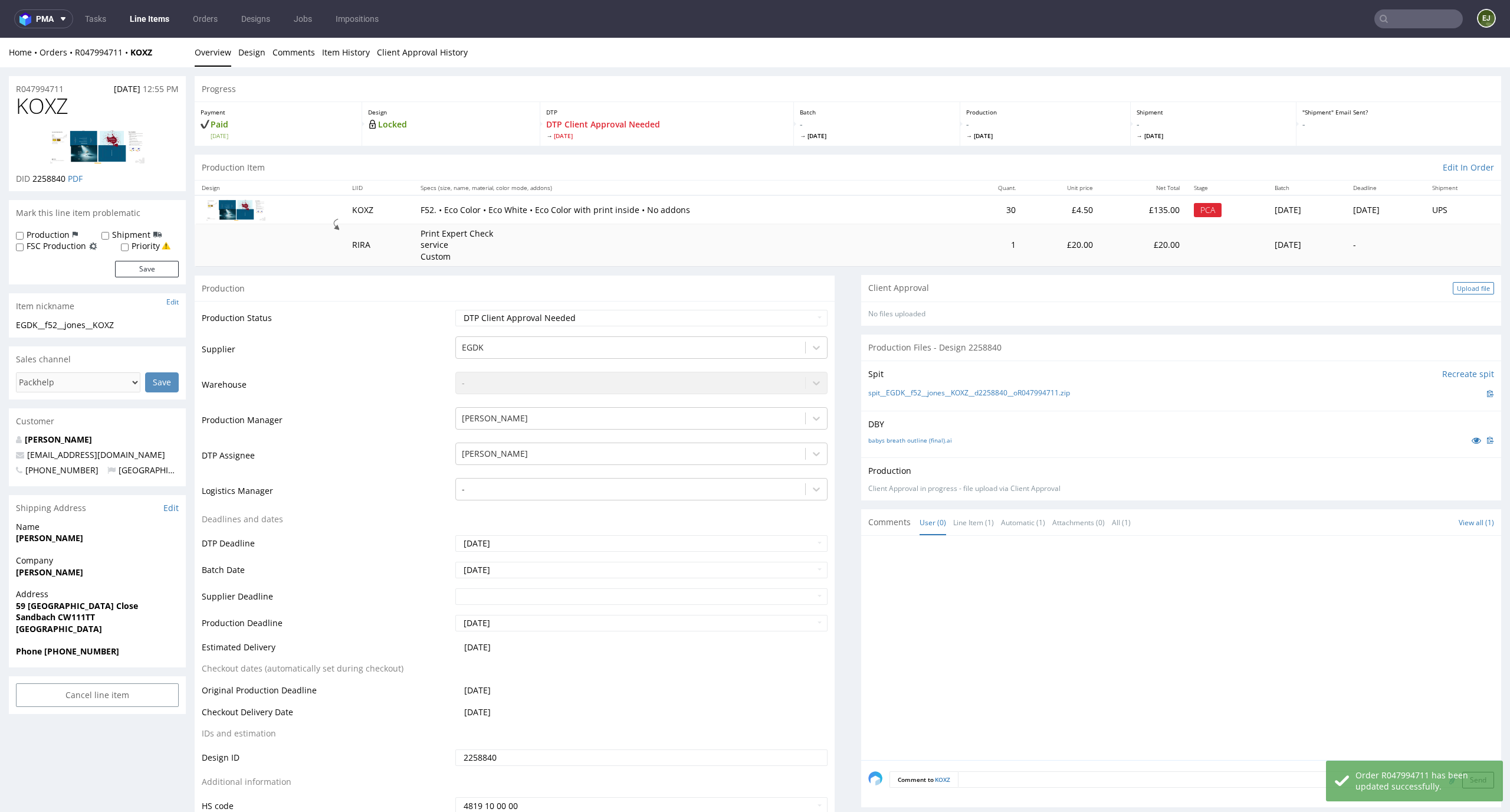
click at [1456, 290] on div "Upload file" at bounding box center [1474, 288] width 41 height 13
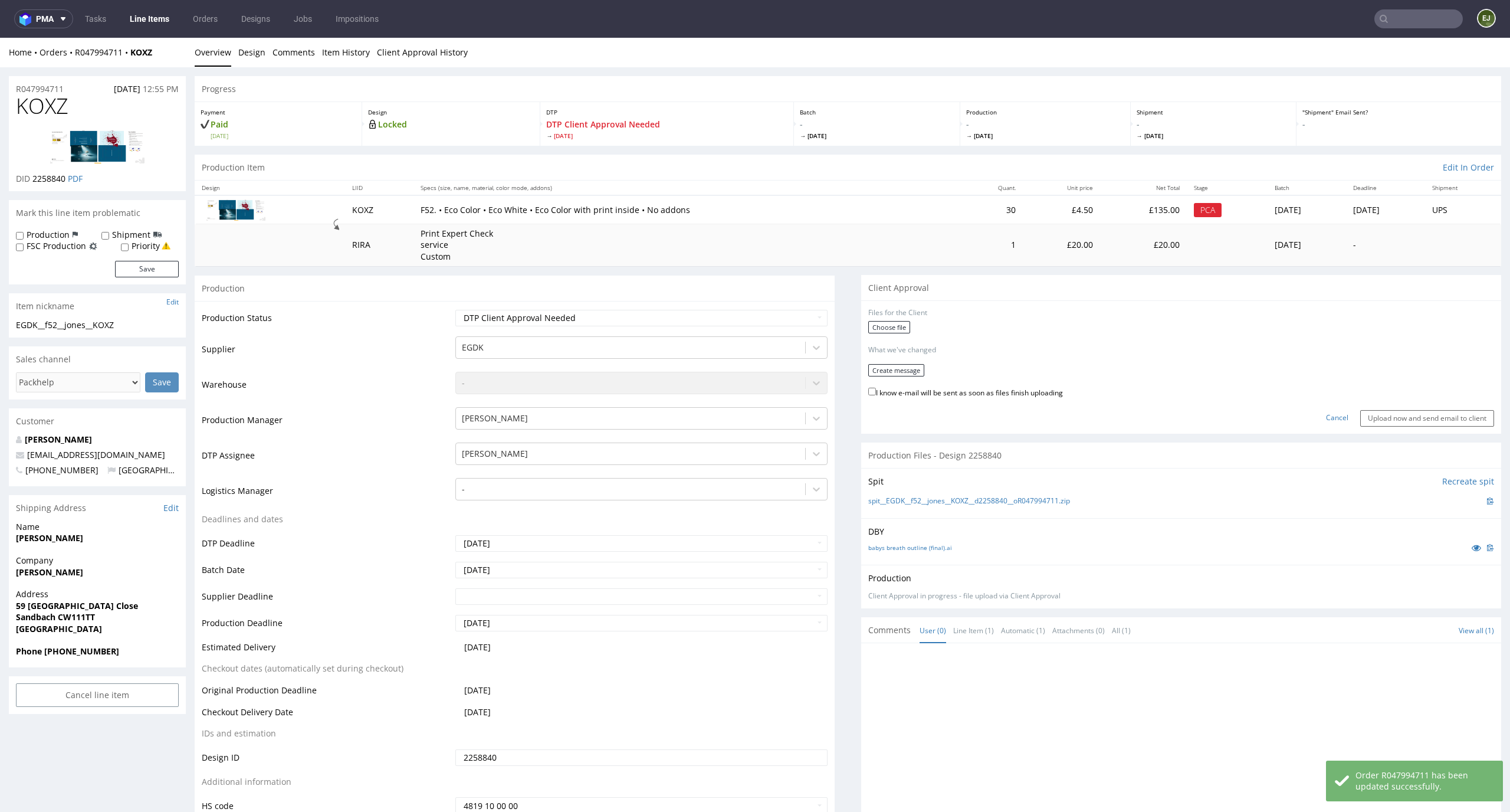
click at [882, 333] on div "Choose file" at bounding box center [1181, 328] width 626 height 15
click at [887, 321] on label "Choose file" at bounding box center [889, 327] width 42 height 13
click at [0, 38] on input "Choose file" at bounding box center [0, 38] width 0 height 0
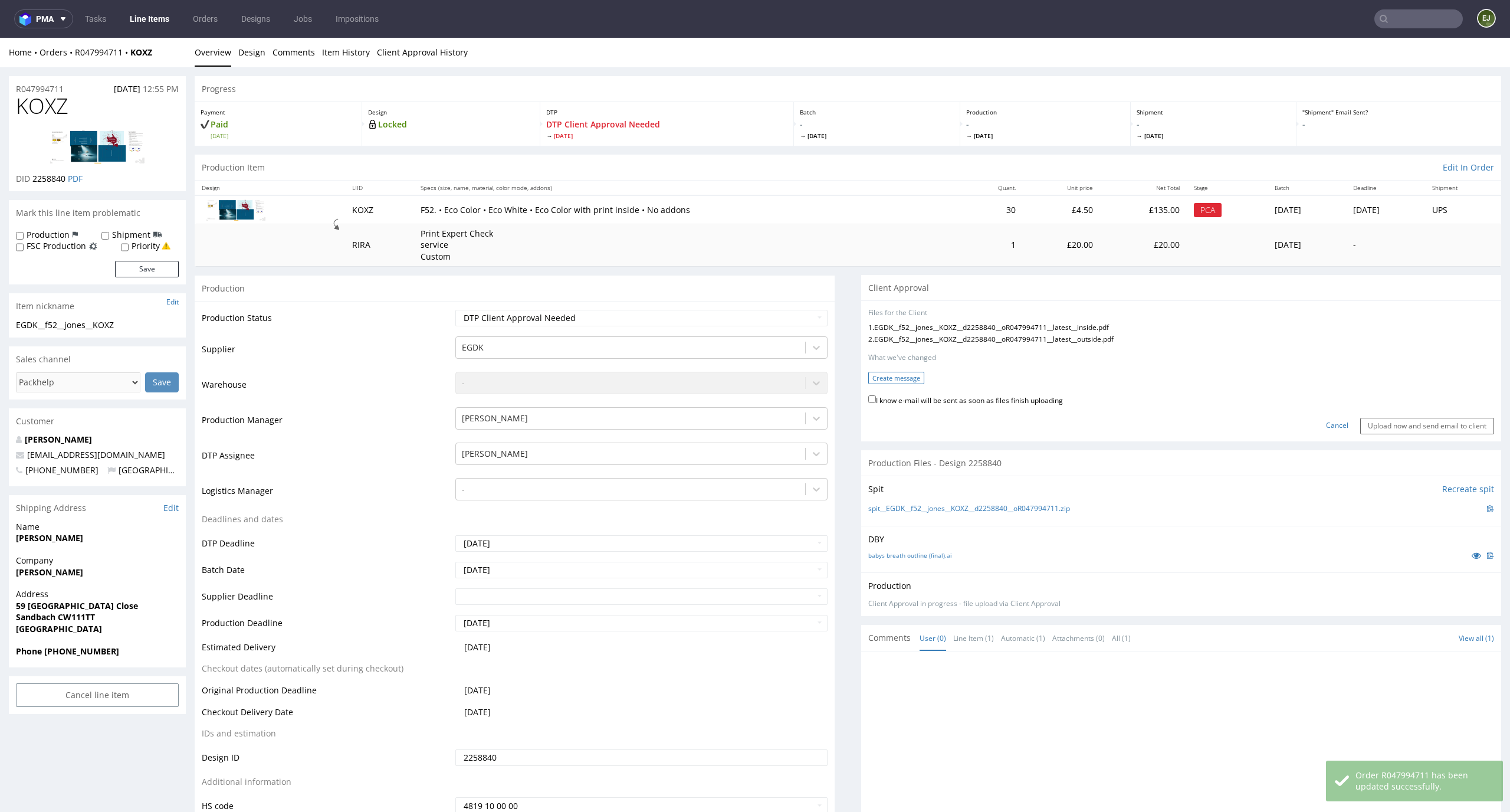
click at [883, 375] on button "Create message" at bounding box center [897, 377] width 56 height 13
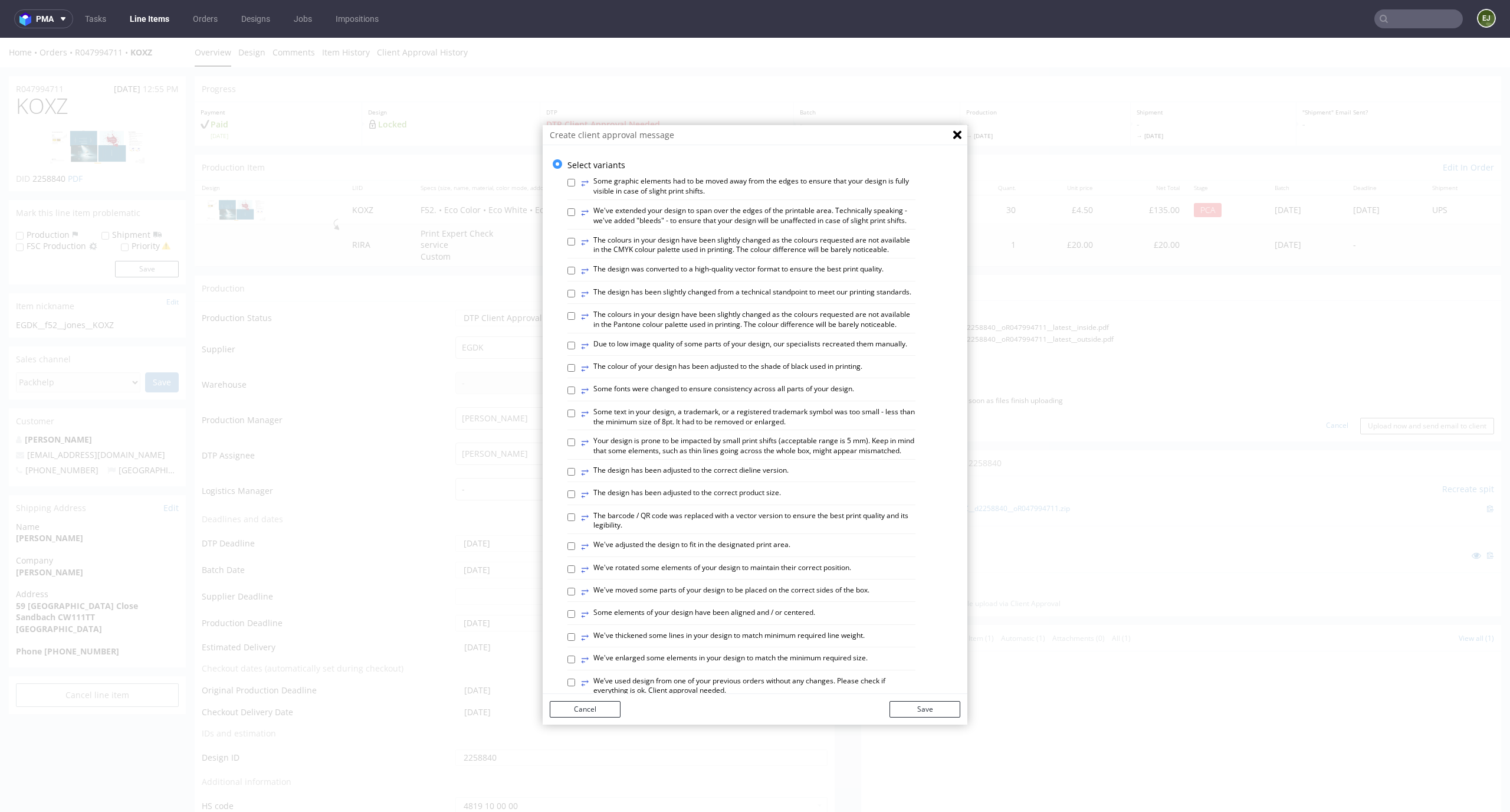
scroll to position [38, 0]
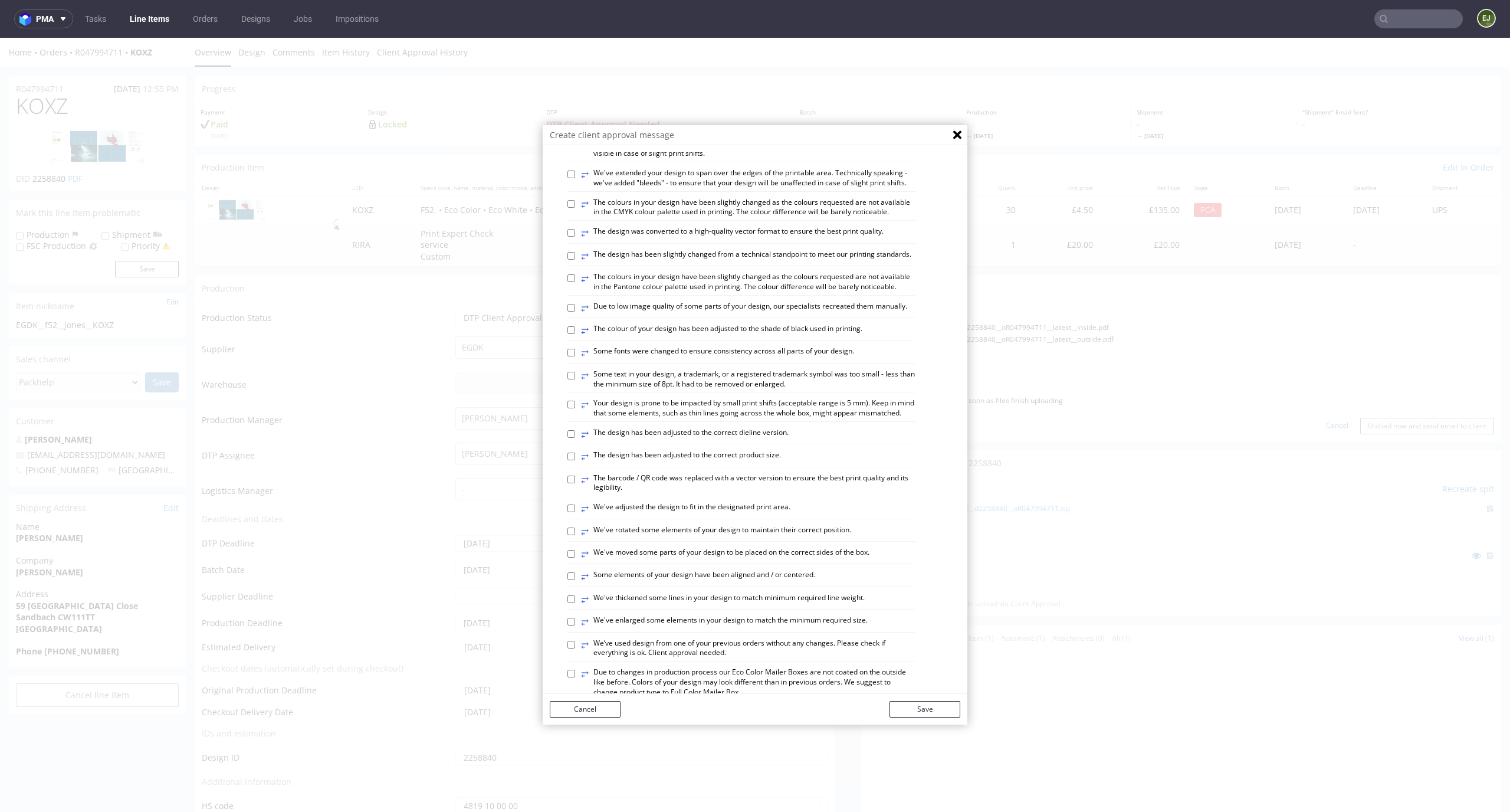
click at [763, 583] on label "⥂ Some elements of your design have been aligned and / or centered." at bounding box center [698, 577] width 234 height 13
click at [575, 580] on input "⥂ Some elements of your design have been aligned and / or centered." at bounding box center [571, 576] width 7 height 7
checkbox input "true"
click at [717, 538] on label "⥂ We've rotated some elements of your design to maintain their correct position." at bounding box center [716, 532] width 270 height 13
click at [575, 535] on input "⥂ We've rotated some elements of your design to maintain their correct position." at bounding box center [571, 531] width 7 height 7
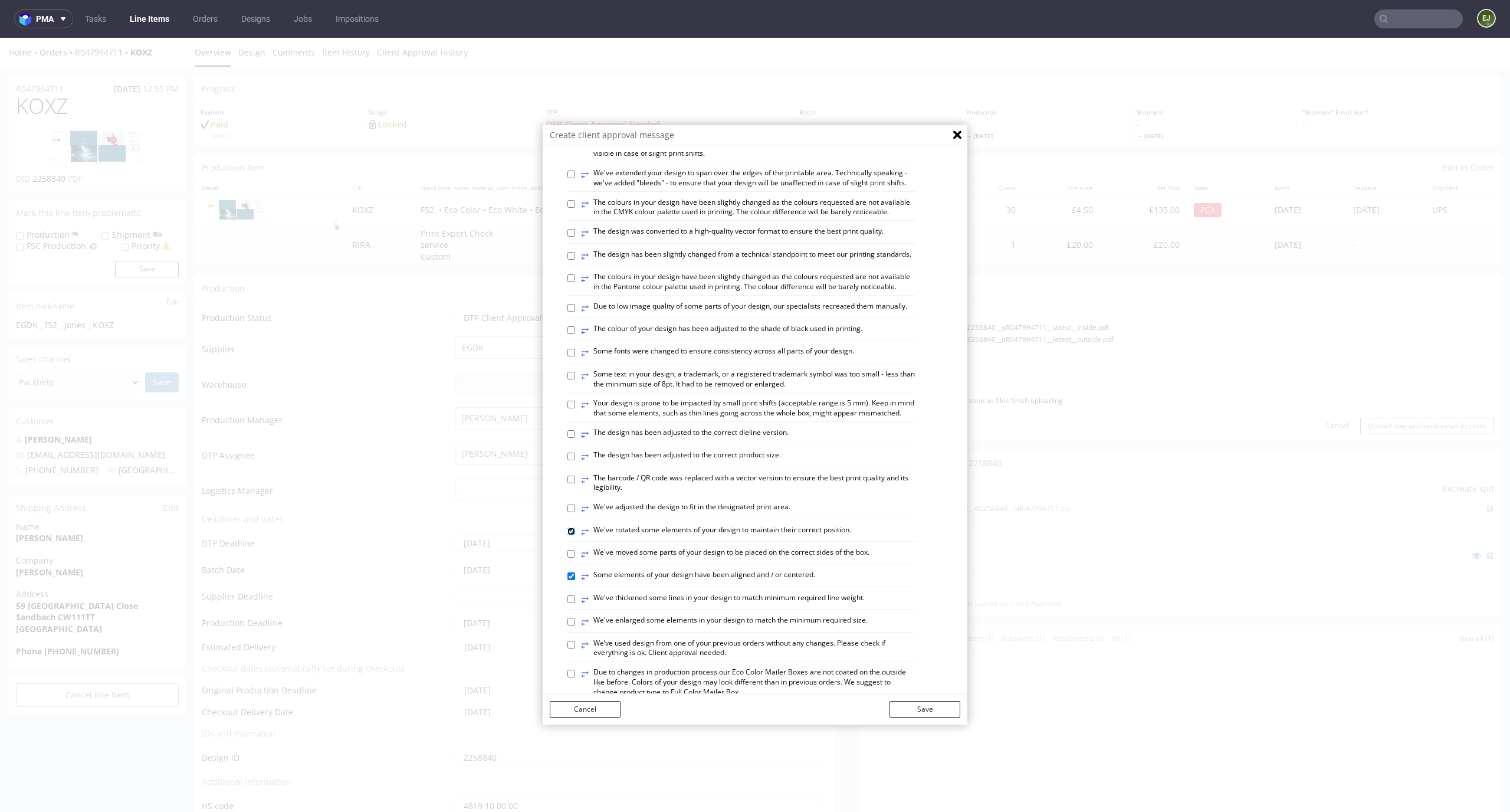
checkbox input "true"
click at [900, 703] on button "Save" at bounding box center [925, 709] width 71 height 16
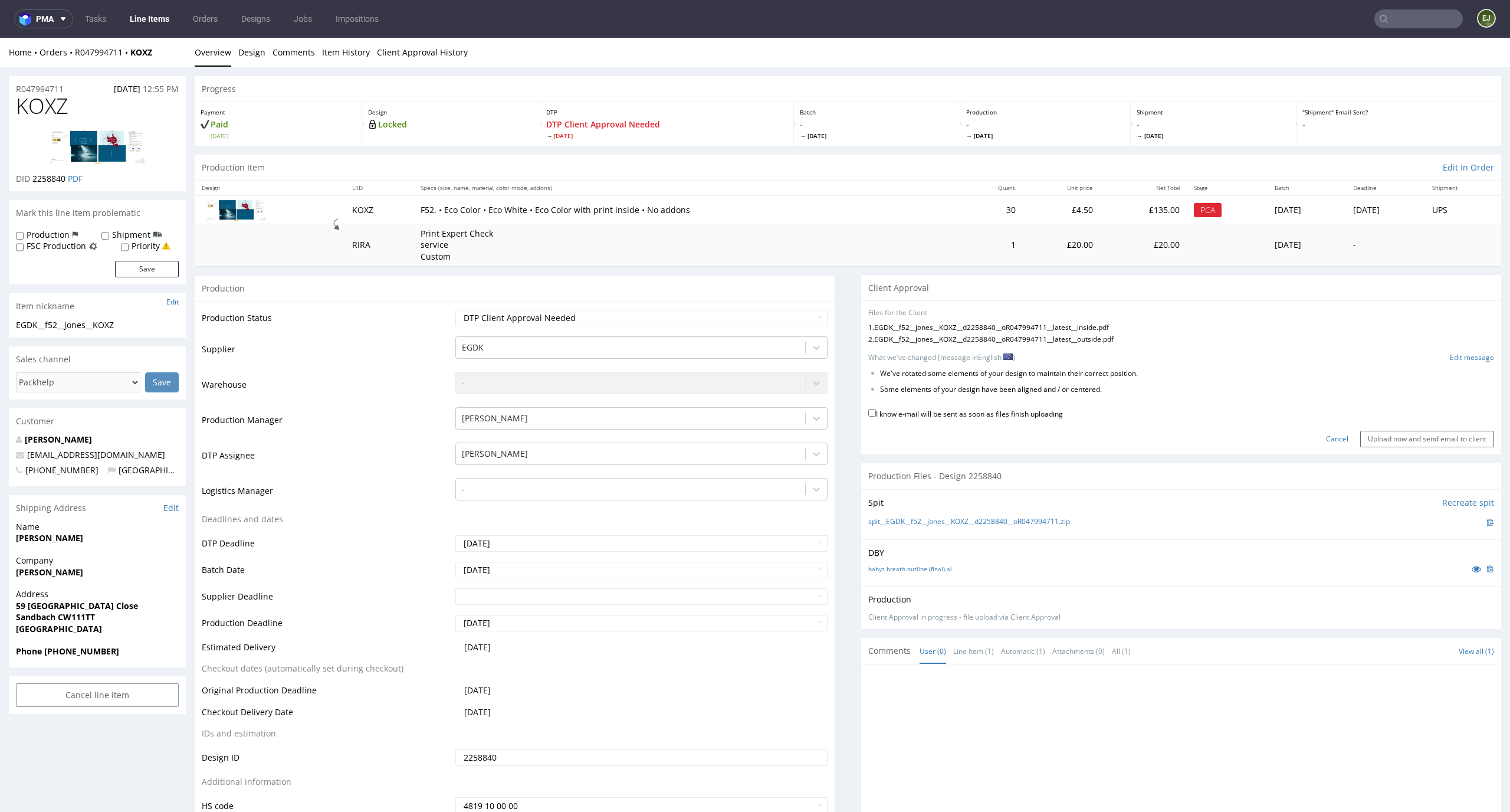
click at [1011, 416] on label "I know e-mail will be sent as soon as files finish uploading" at bounding box center [966, 413] width 195 height 13
click at [876, 416] on input "I know e-mail will be sent as soon as files finish uploading" at bounding box center [872, 413] width 7 height 7
checkbox input "true"
click at [1361, 437] on input "Upload now and send email to client" at bounding box center [1428, 439] width 134 height 16
drag, startPoint x: 1111, startPoint y: 398, endPoint x: 869, endPoint y: 374, distance: 243.2
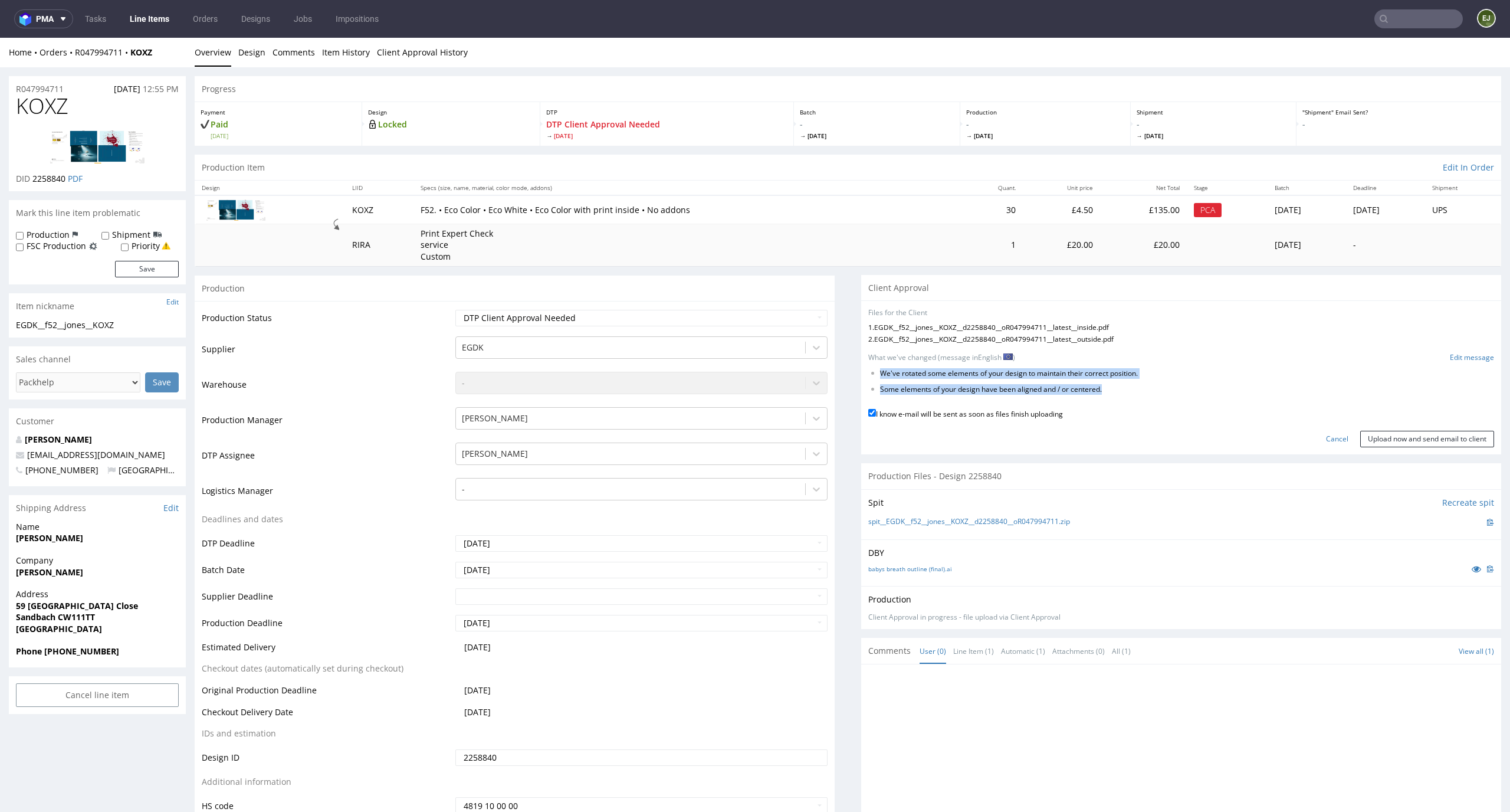
click at [869, 374] on form "Files for the Client 1 . EGDK__f52__jones__KOXZ__d2258840__oR047994711__latest_…" at bounding box center [1181, 377] width 626 height 139
copy form "We've rotated some elements of your design to maintain their correct position. …"
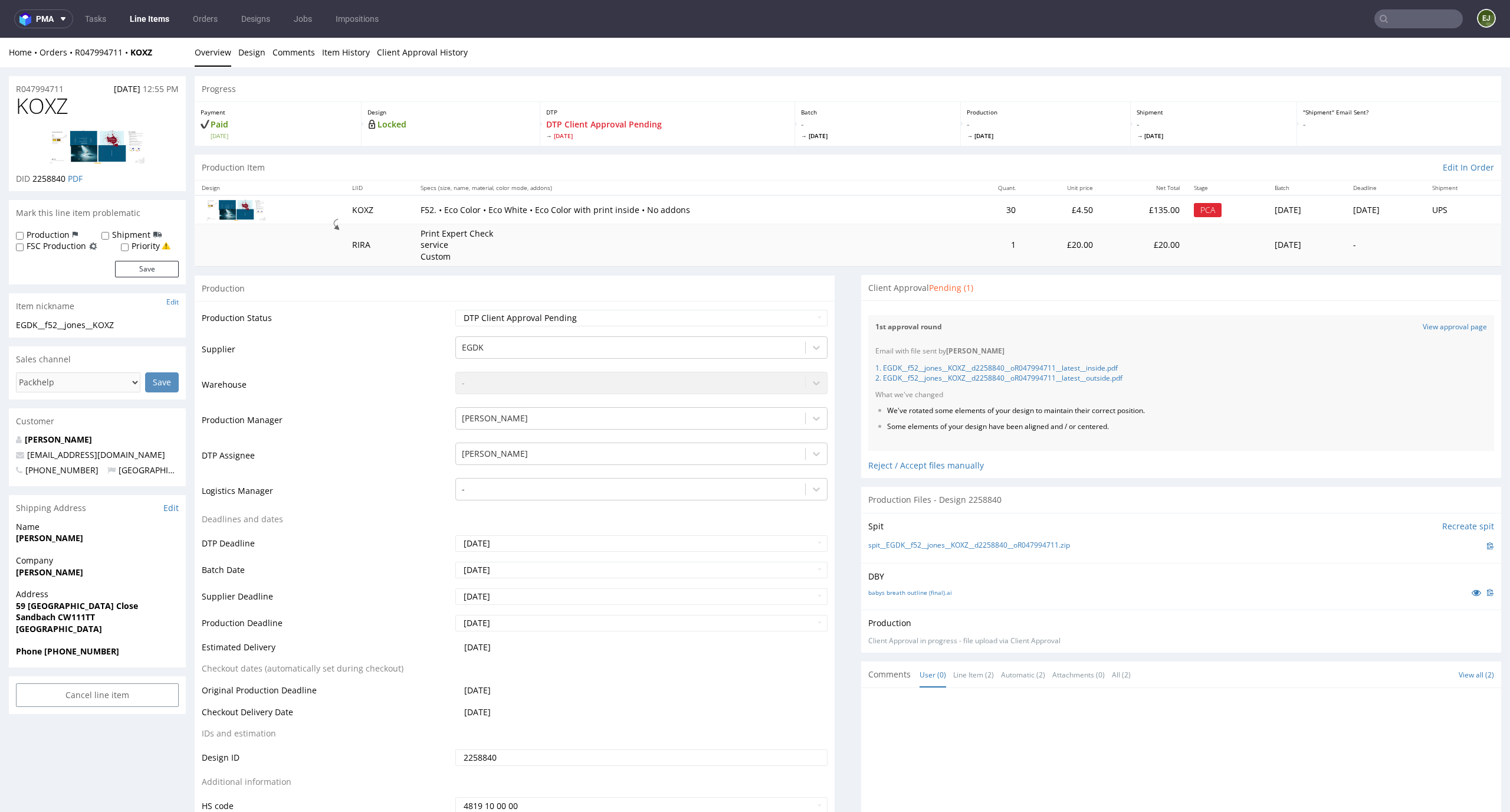
scroll to position [0, 0]
click at [139, 249] on label "Priority" at bounding box center [146, 246] width 29 height 12
click at [129, 249] on input "Priority" at bounding box center [124, 247] width 7 height 10
checkbox input "true"
click at [146, 279] on div "Production Shipment FSC Production Priority Save" at bounding box center [97, 256] width 177 height 55
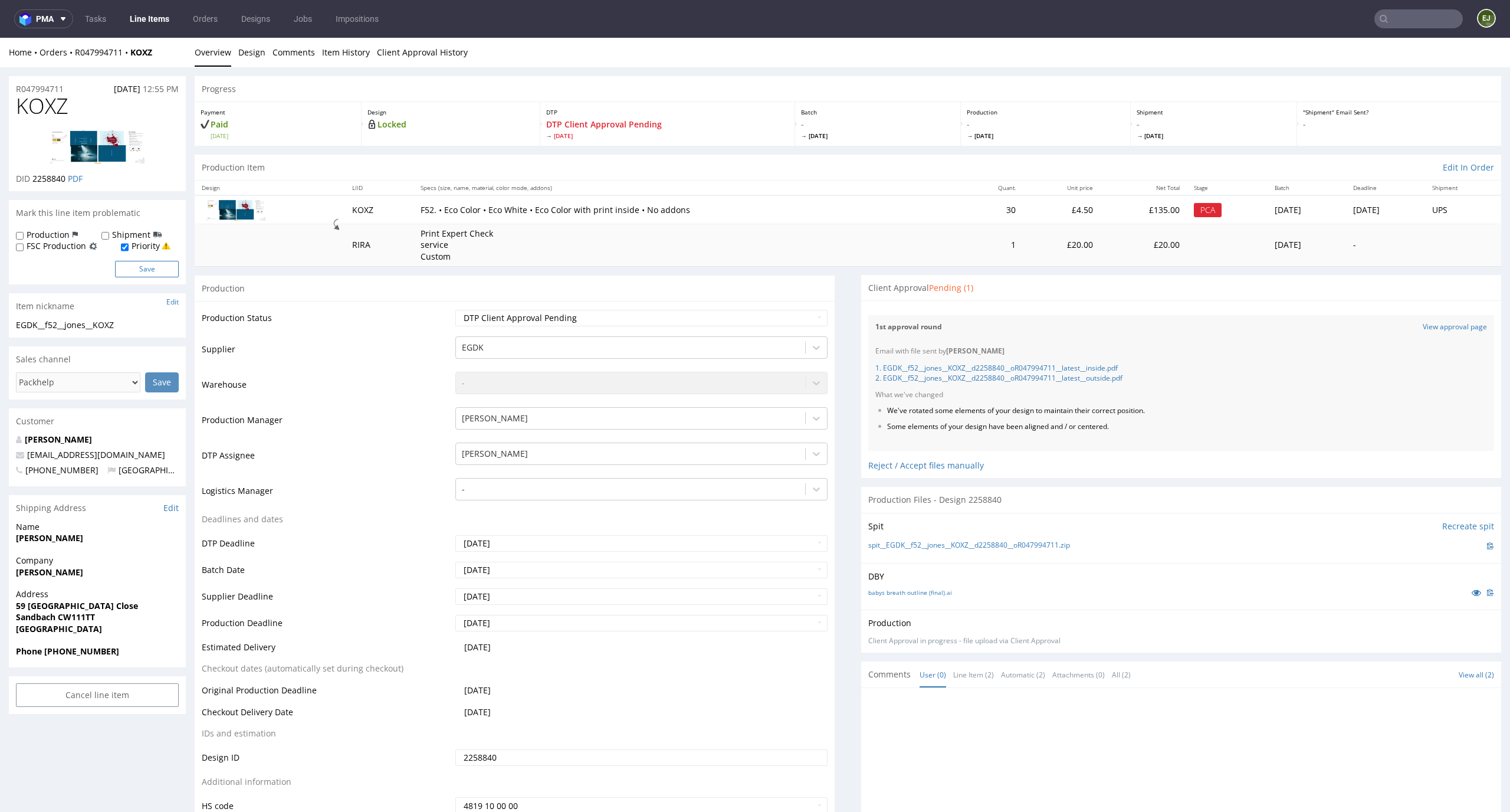
click at [153, 268] on button "Save" at bounding box center [146, 269] width 64 height 16
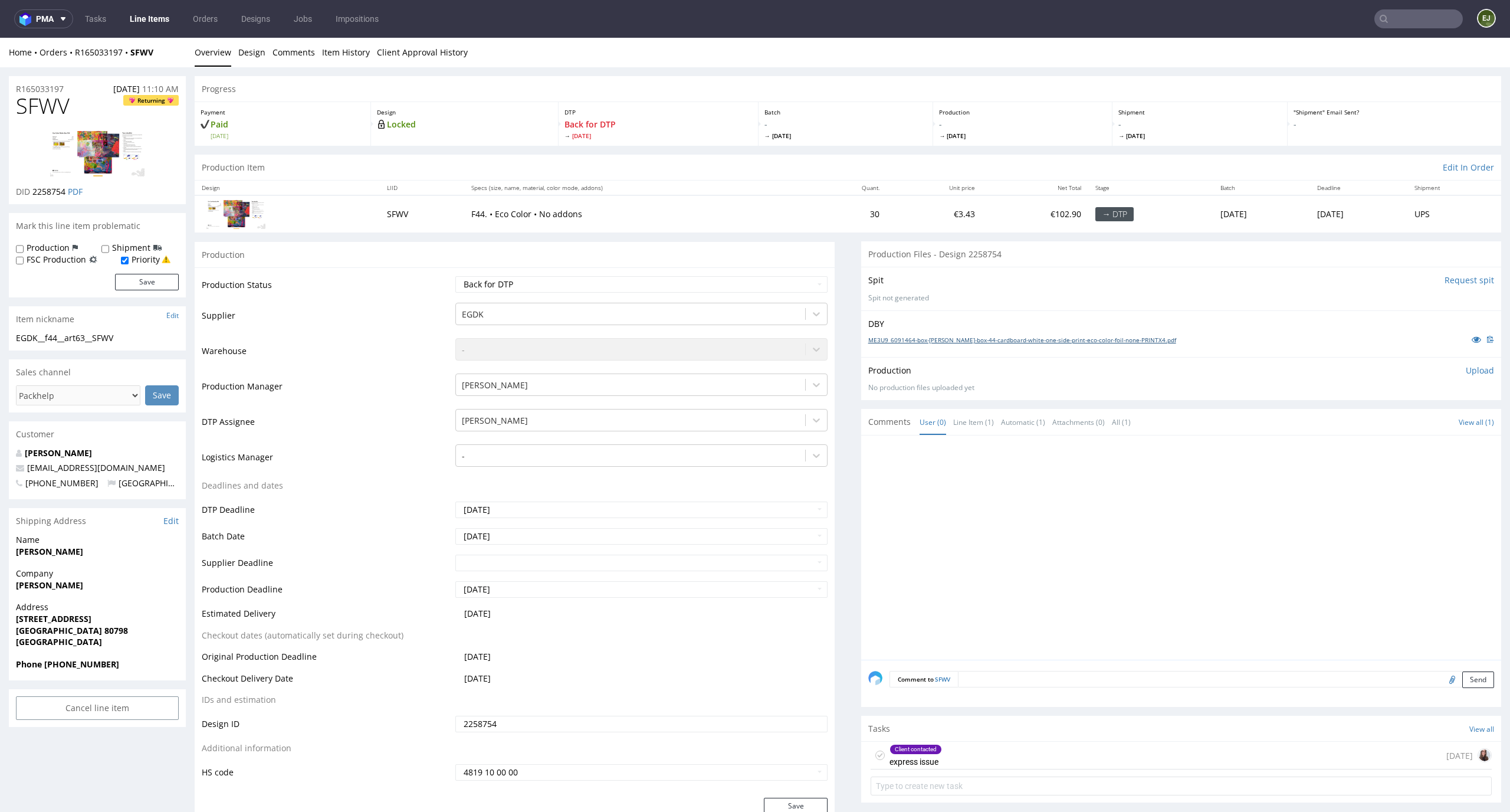
click at [932, 338] on link "ME3U9_6091464-box-[PERSON_NAME]-box-44-cardboard-white-one-side-print-eco-color…" at bounding box center [1022, 339] width 308 height 8
click at [98, 166] on img at bounding box center [97, 152] width 94 height 46
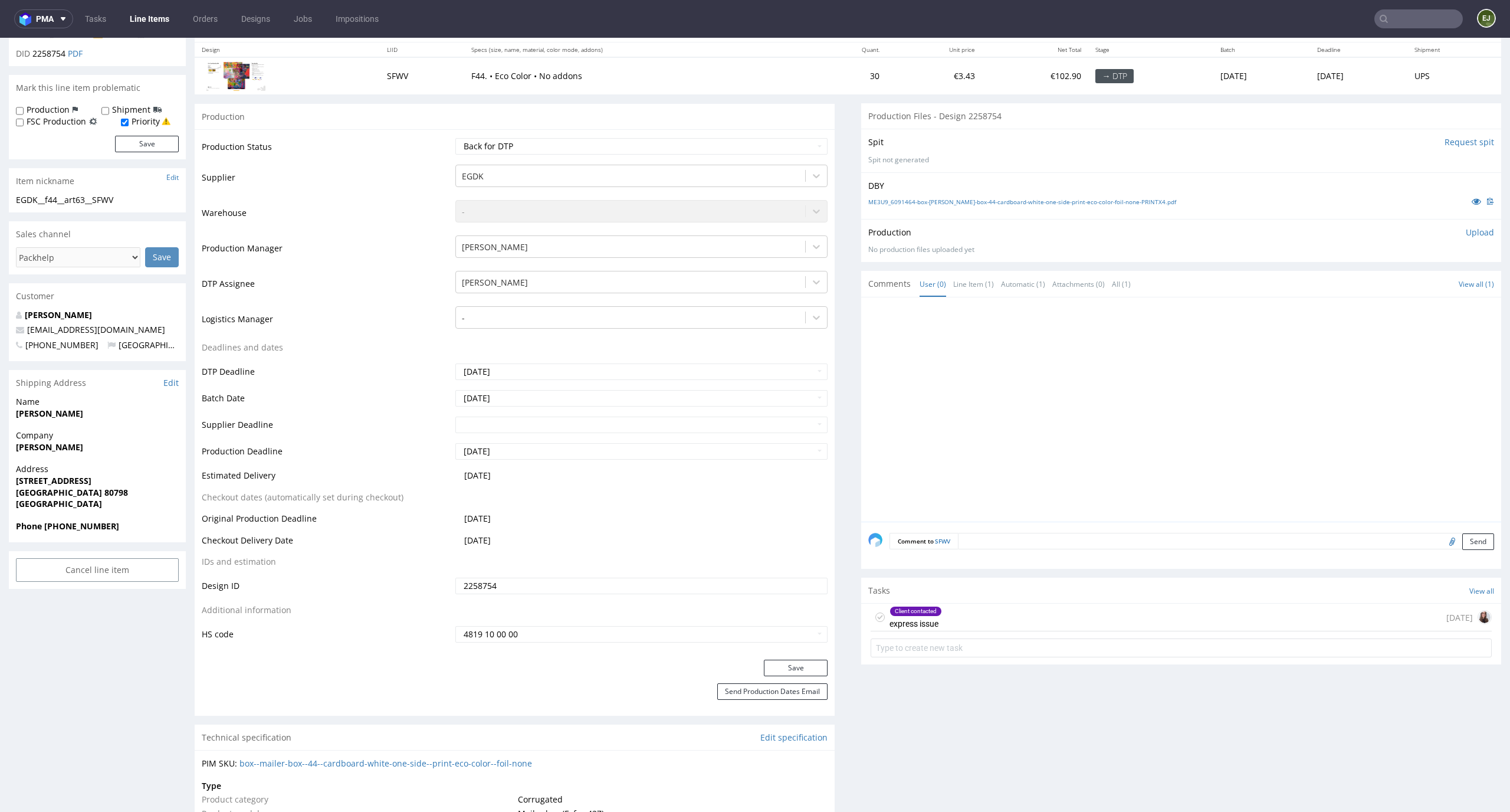
scroll to position [215, 0]
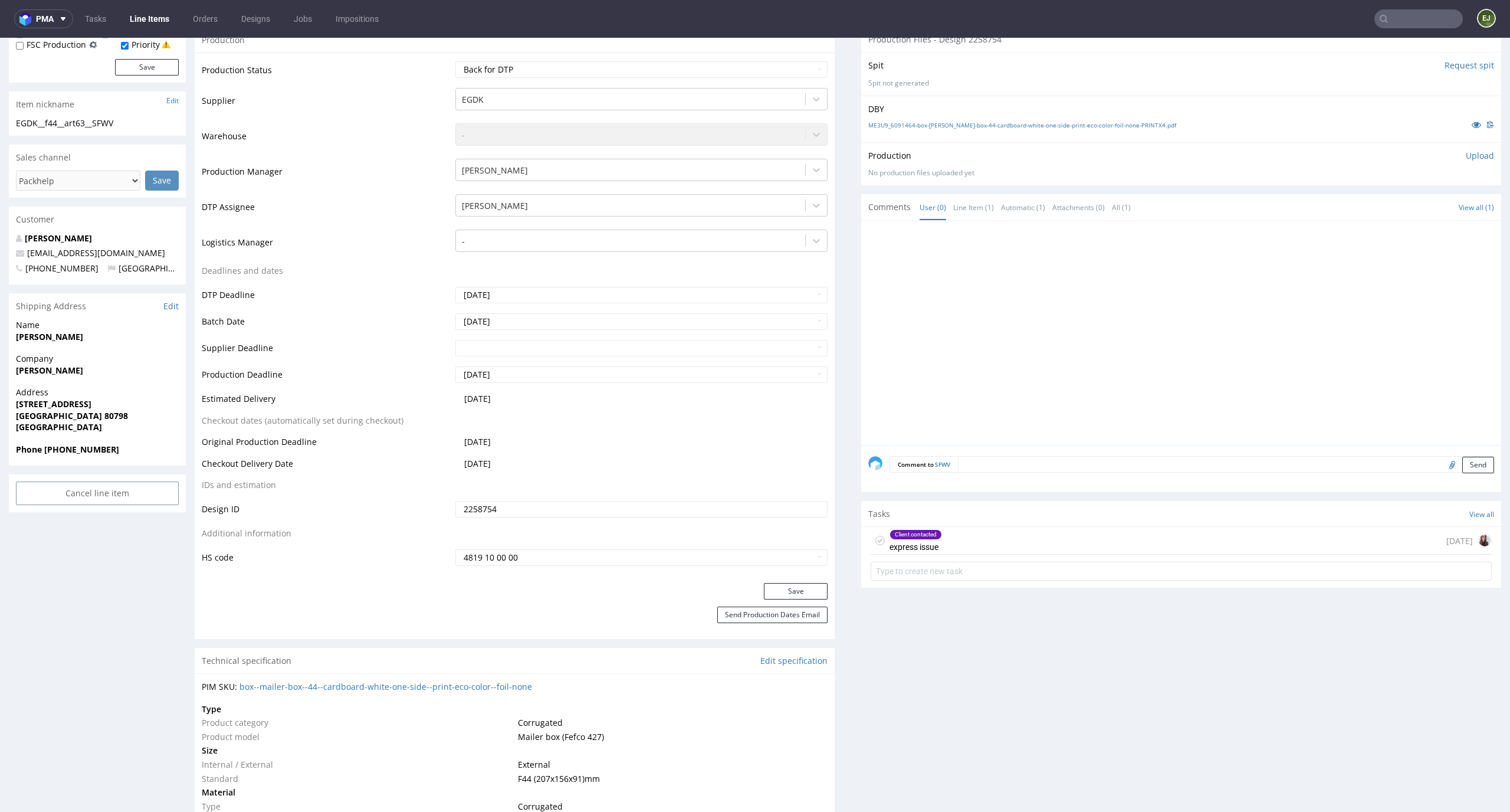
click at [941, 538] on div "Client contacted express issue [DATE]" at bounding box center [1181, 541] width 622 height 28
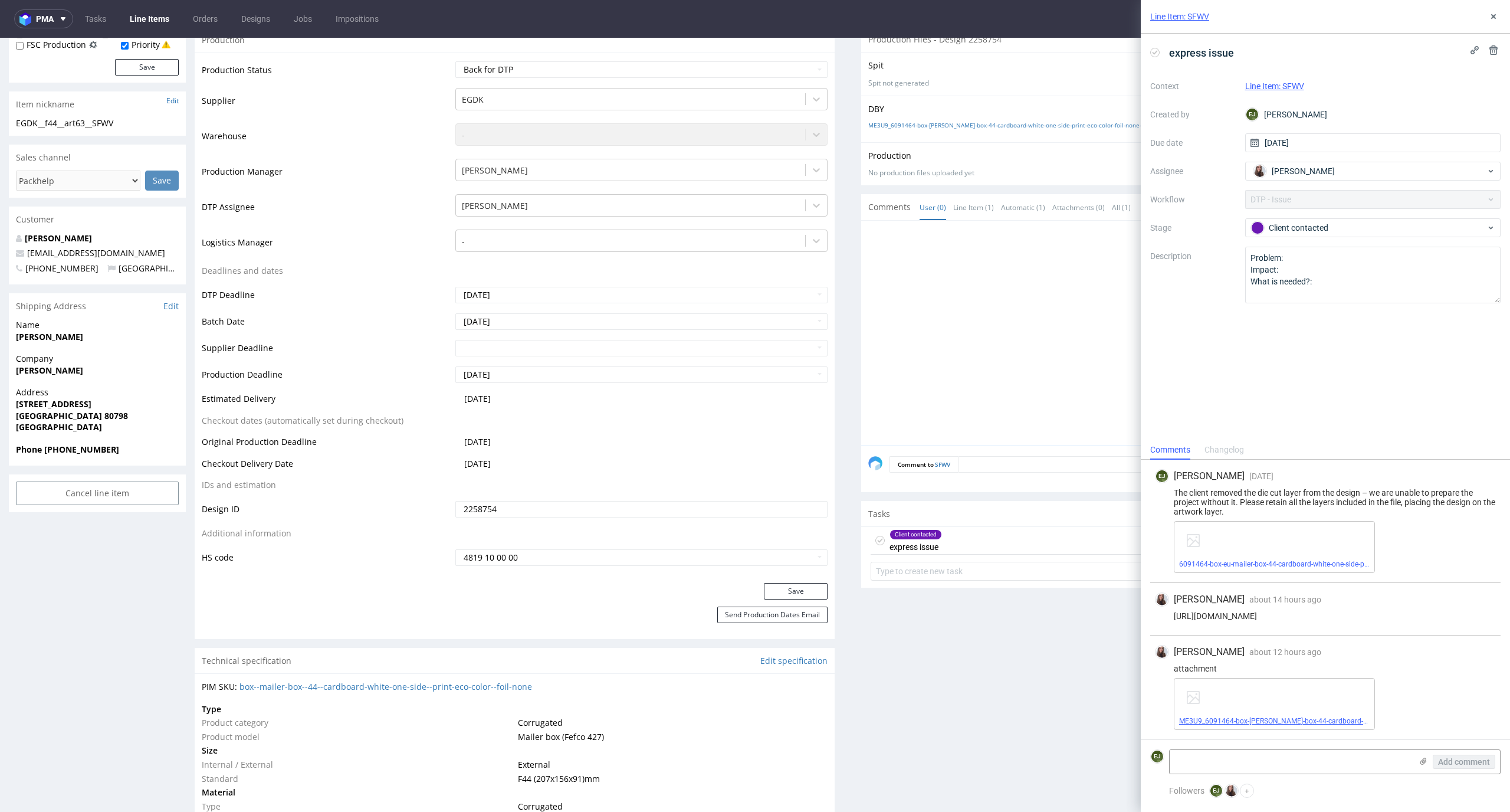
click at [1236, 723] on link "ME3U9_6091464-box-[PERSON_NAME]-box-44-cardboard-white-one-side-print-eco-color…" at bounding box center [1353, 721] width 349 height 8
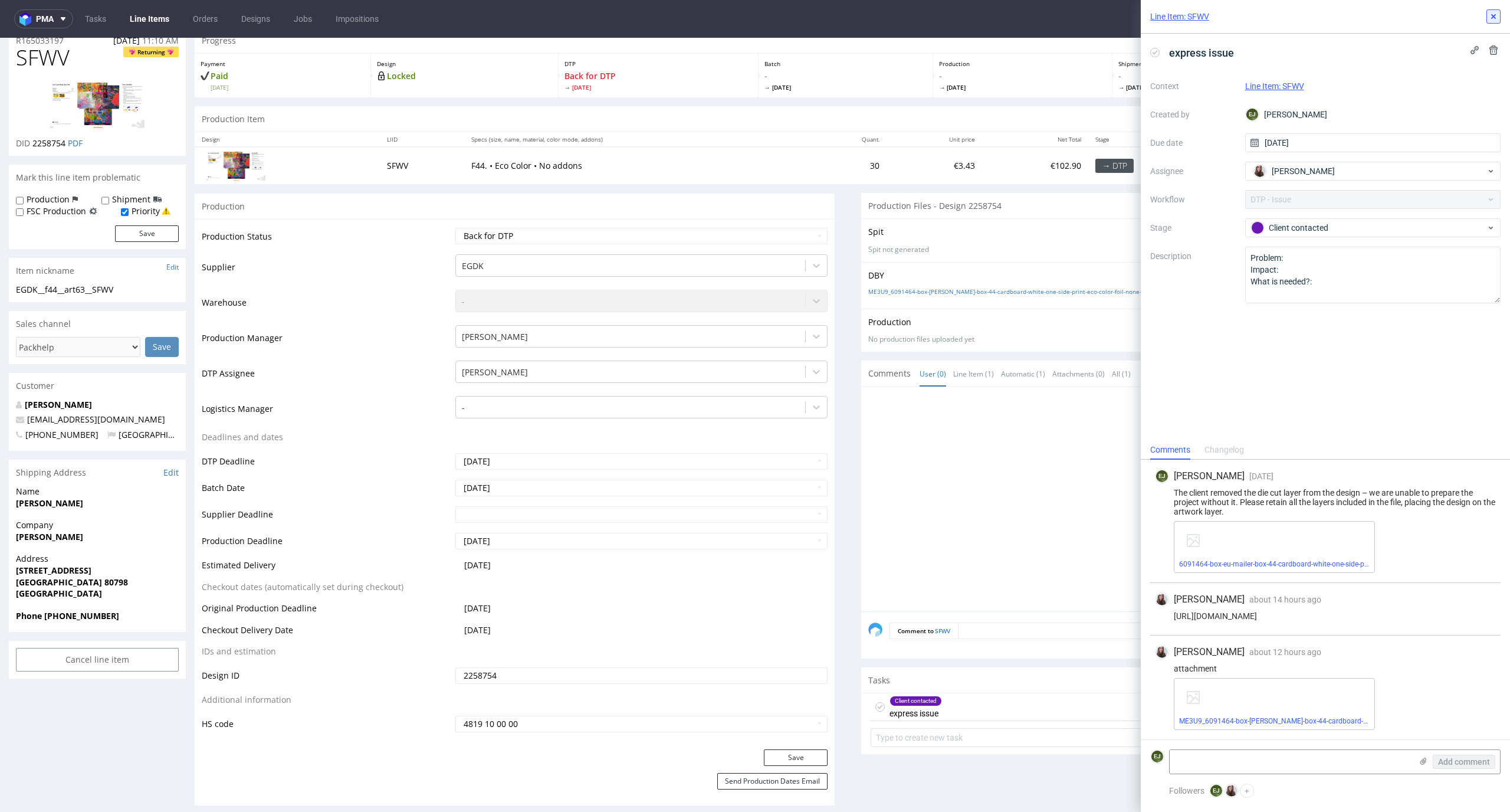
click at [1498, 19] on icon at bounding box center [1494, 16] width 10 height 10
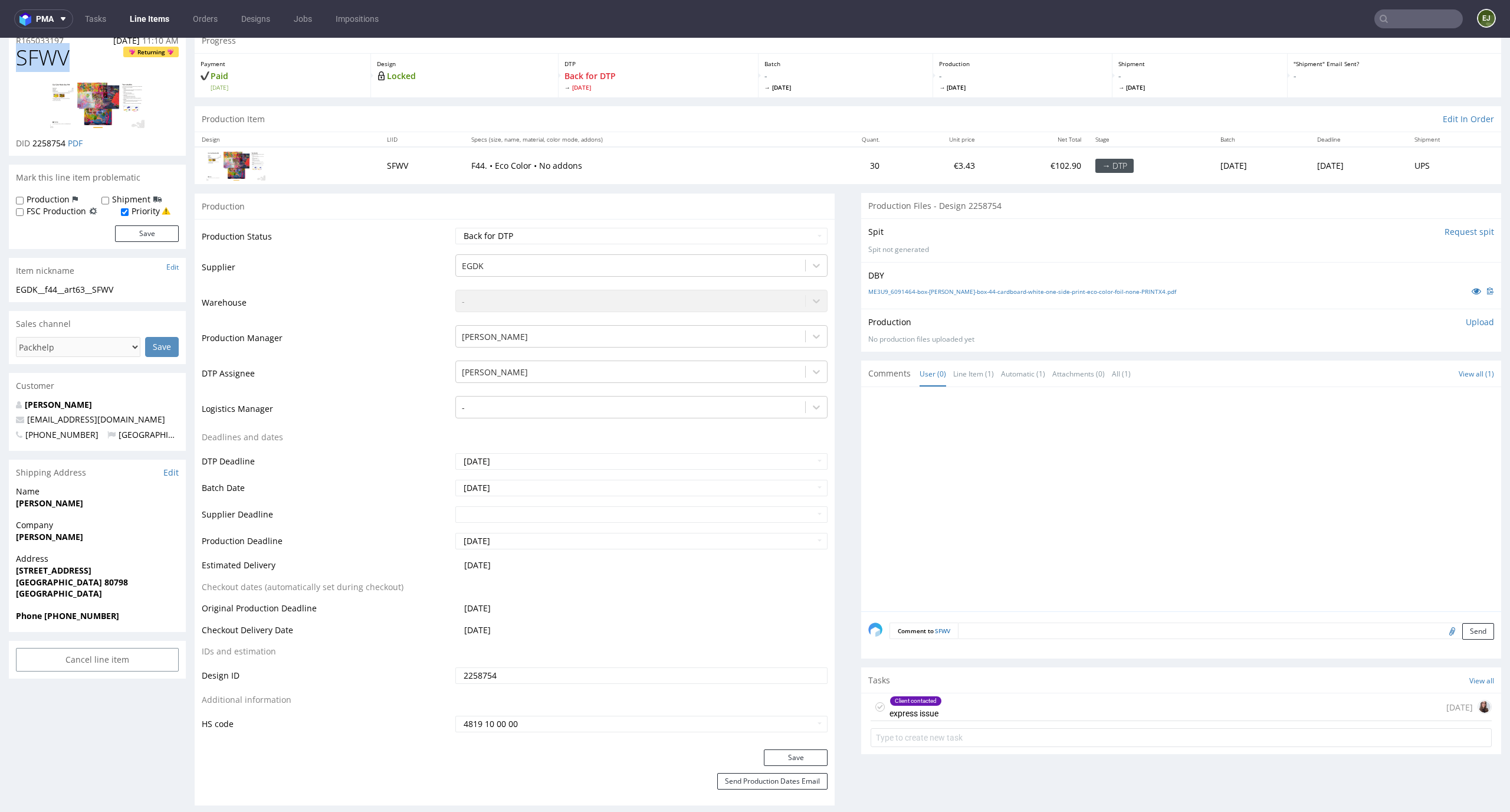
drag, startPoint x: 70, startPoint y: 57, endPoint x: 0, endPoint y: 52, distance: 70.2
copy span "SFWV"
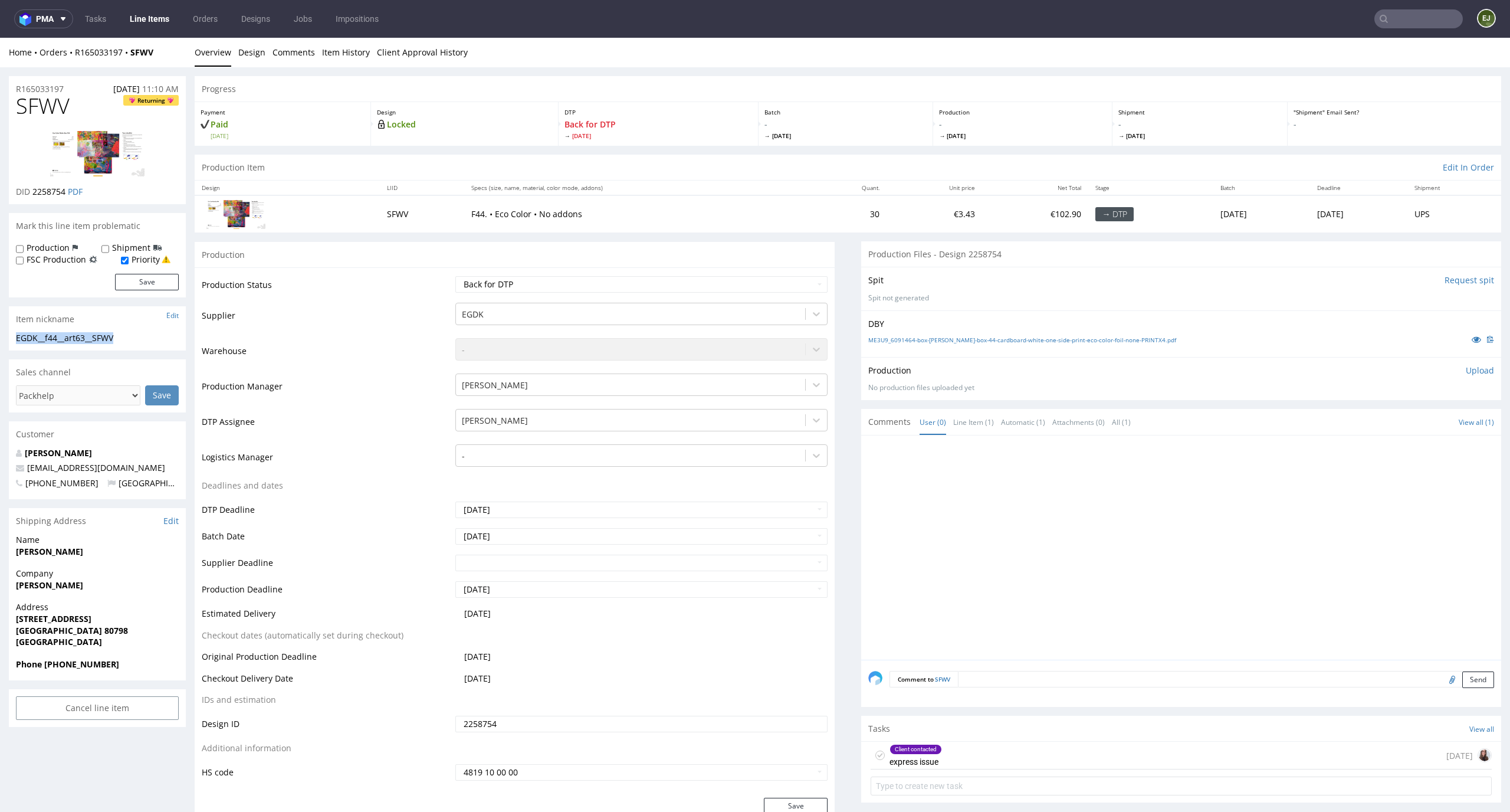
drag, startPoint x: 139, startPoint y: 340, endPoint x: 7, endPoint y: 341, distance: 132.0
copy div "EGDK__f44__art63__SFWV"
click at [441, 191] on th "LIID" at bounding box center [422, 188] width 85 height 15
drag, startPoint x: 66, startPoint y: 195, endPoint x: 35, endPoint y: 191, distance: 31.3
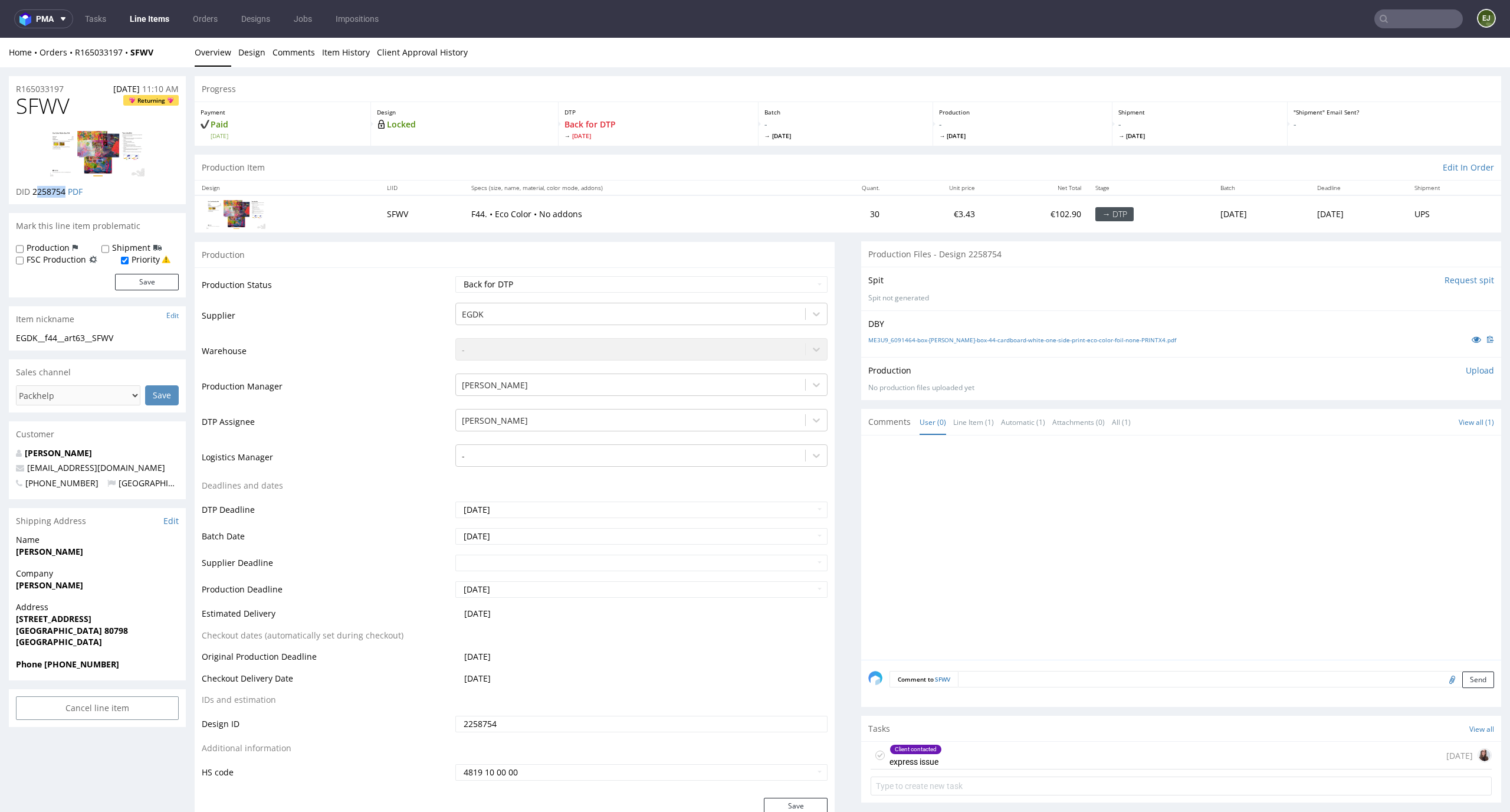
click at [35, 191] on p "DID 2258754 PDF" at bounding box center [49, 192] width 67 height 12
click at [302, 175] on div "Production Item Edit In Order" at bounding box center [848, 167] width 1307 height 26
drag, startPoint x: 65, startPoint y: 192, endPoint x: 33, endPoint y: 190, distance: 32.1
click at [33, 190] on span "2258754" at bounding box center [49, 191] width 33 height 11
copy span "2258754"
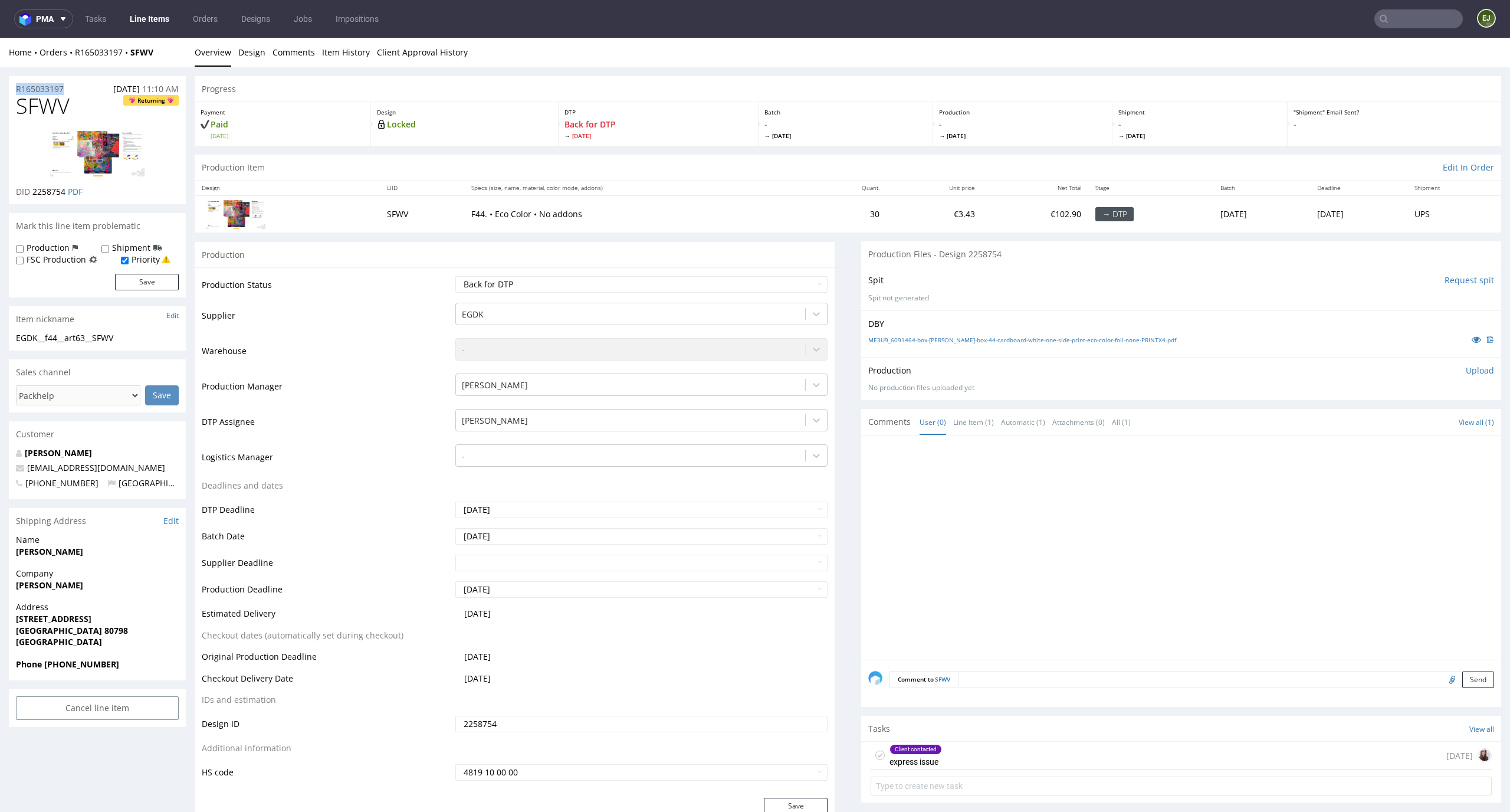
drag, startPoint x: 65, startPoint y: 85, endPoint x: 0, endPoint y: 85, distance: 65.0
copy p "R165033197"
click at [1467, 368] on p "Upload" at bounding box center [1480, 371] width 29 height 12
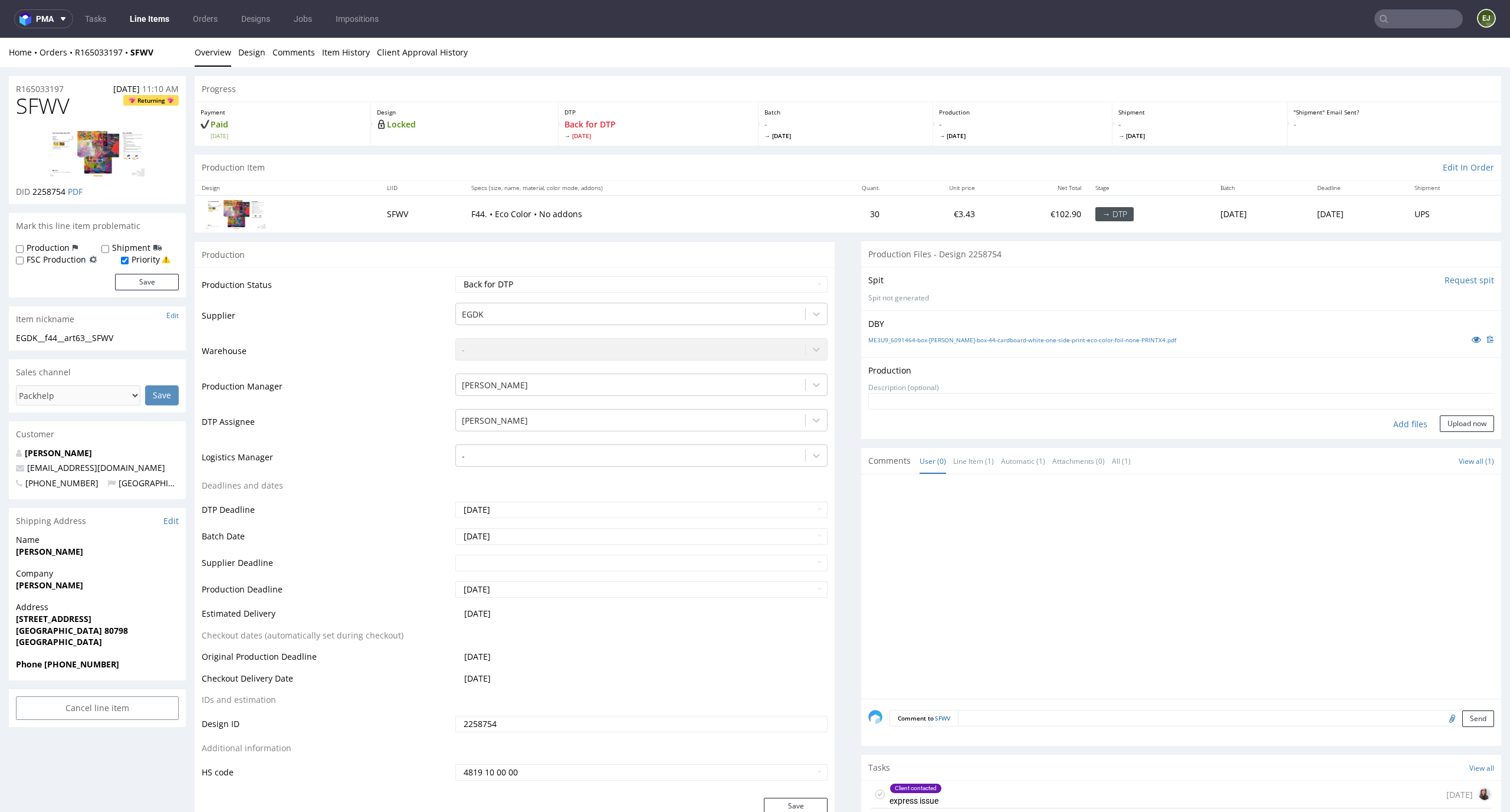
click at [1396, 428] on div "Add files" at bounding box center [1411, 424] width 59 height 18
click at [1389, 421] on div "Add files" at bounding box center [1411, 424] width 59 height 18
type input "C:\fakepath\EGDK__f44__art63__SFWV__d2258754__oR165033197__outside.pdf"
click at [1444, 449] on button "Upload now" at bounding box center [1467, 442] width 54 height 16
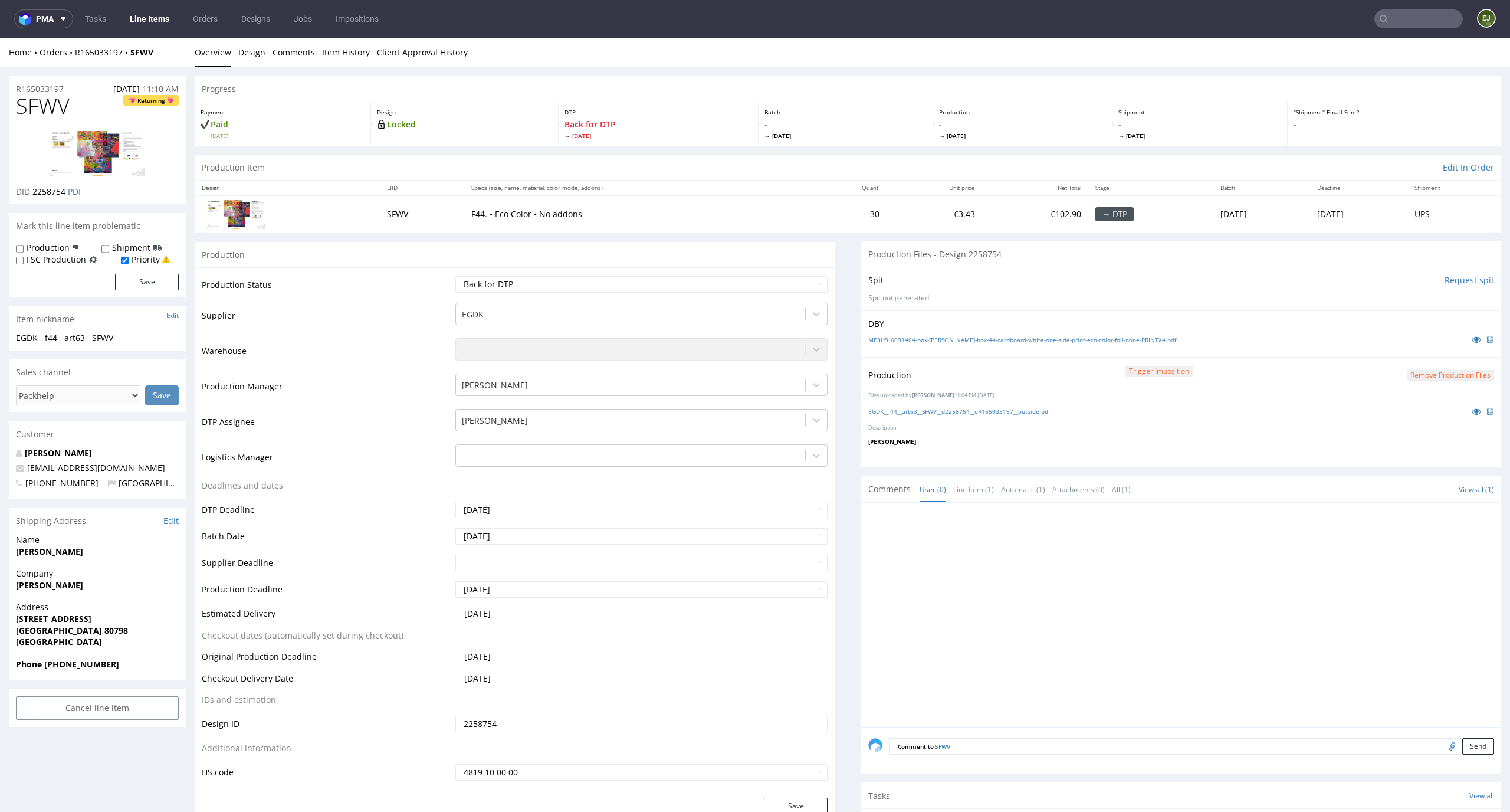
click at [770, 293] on td "Waiting for Artwork Waiting for Diecut Waiting for Mockup Waiting for DTP Waiti…" at bounding box center [640, 288] width 376 height 26
click at [780, 282] on select "Waiting for Artwork Waiting for Diecut Waiting for Mockup Waiting for DTP Waiti…" at bounding box center [641, 284] width 373 height 16
select select "dtp_production_ready"
click at [455, 276] on select "Waiting for Artwork Waiting for Diecut Waiting for Mockup Waiting for DTP Waiti…" at bounding box center [641, 284] width 373 height 16
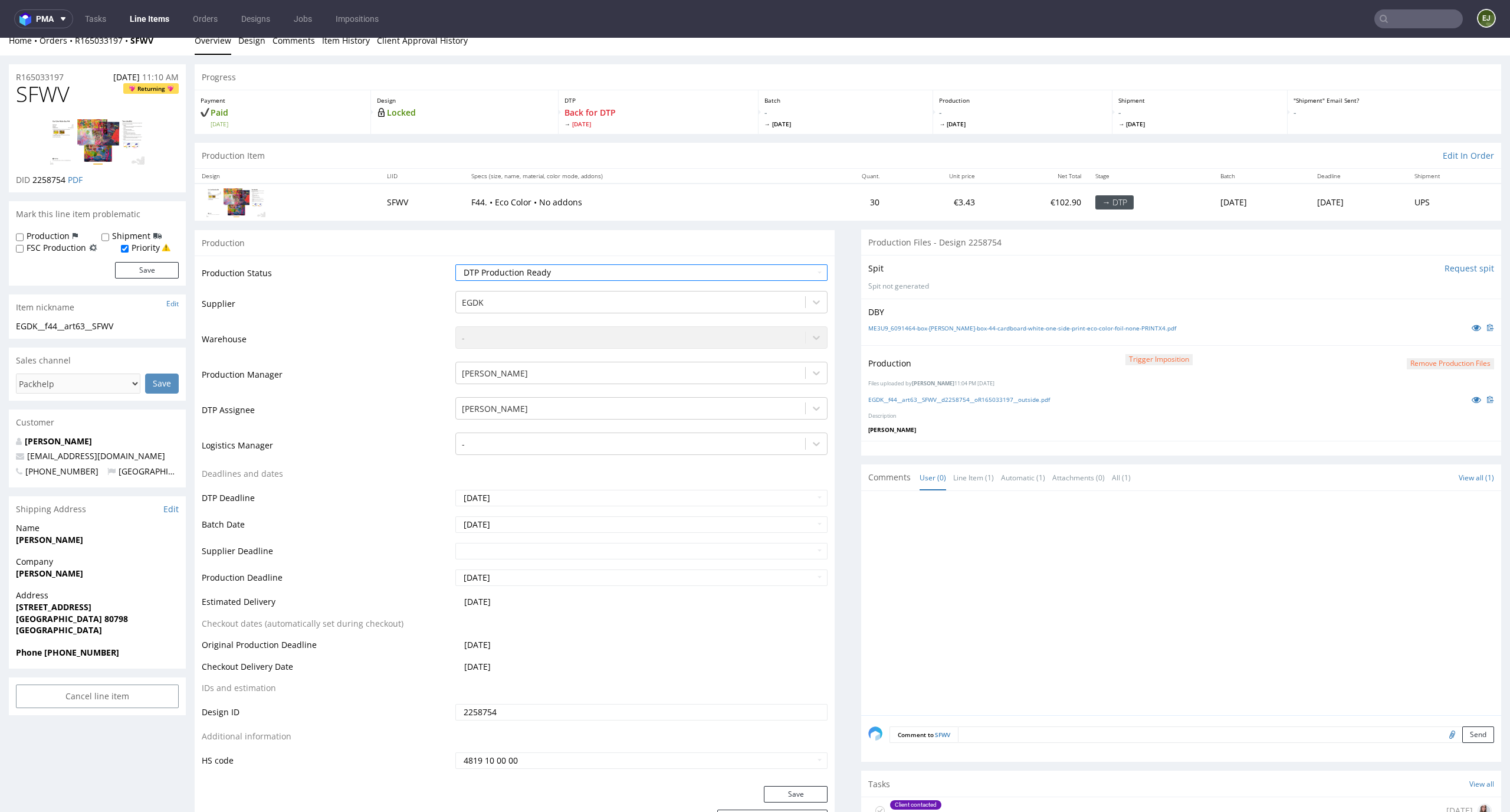
scroll to position [148, 0]
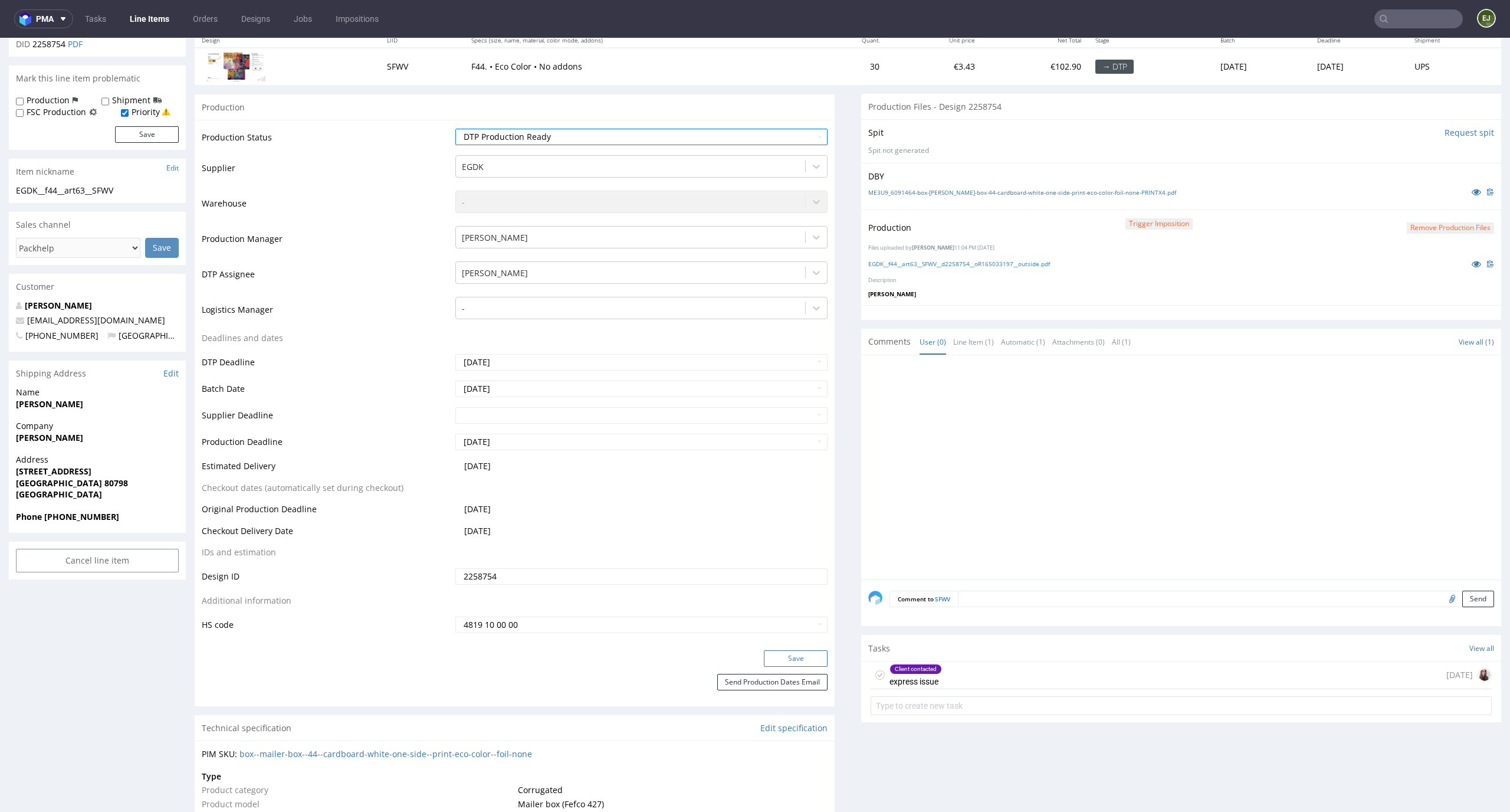
click at [790, 656] on button "Save" at bounding box center [796, 658] width 64 height 16
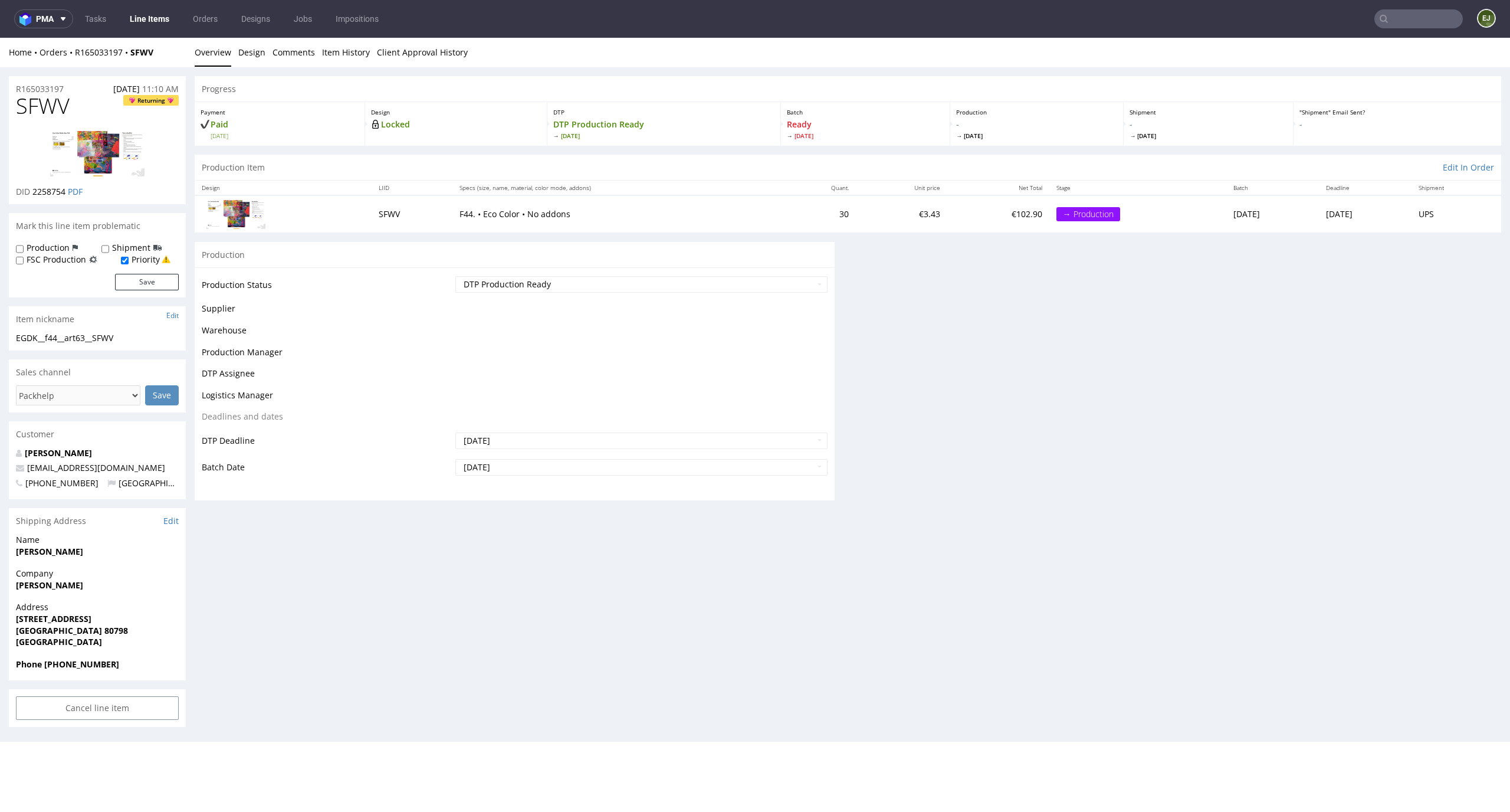
scroll to position [0, 0]
click at [872, 509] on div "Progress Payment Paid Wed 10 Sep Design Locked DTP DTP Production Ready Fri 12 …" at bounding box center [848, 292] width 1307 height 433
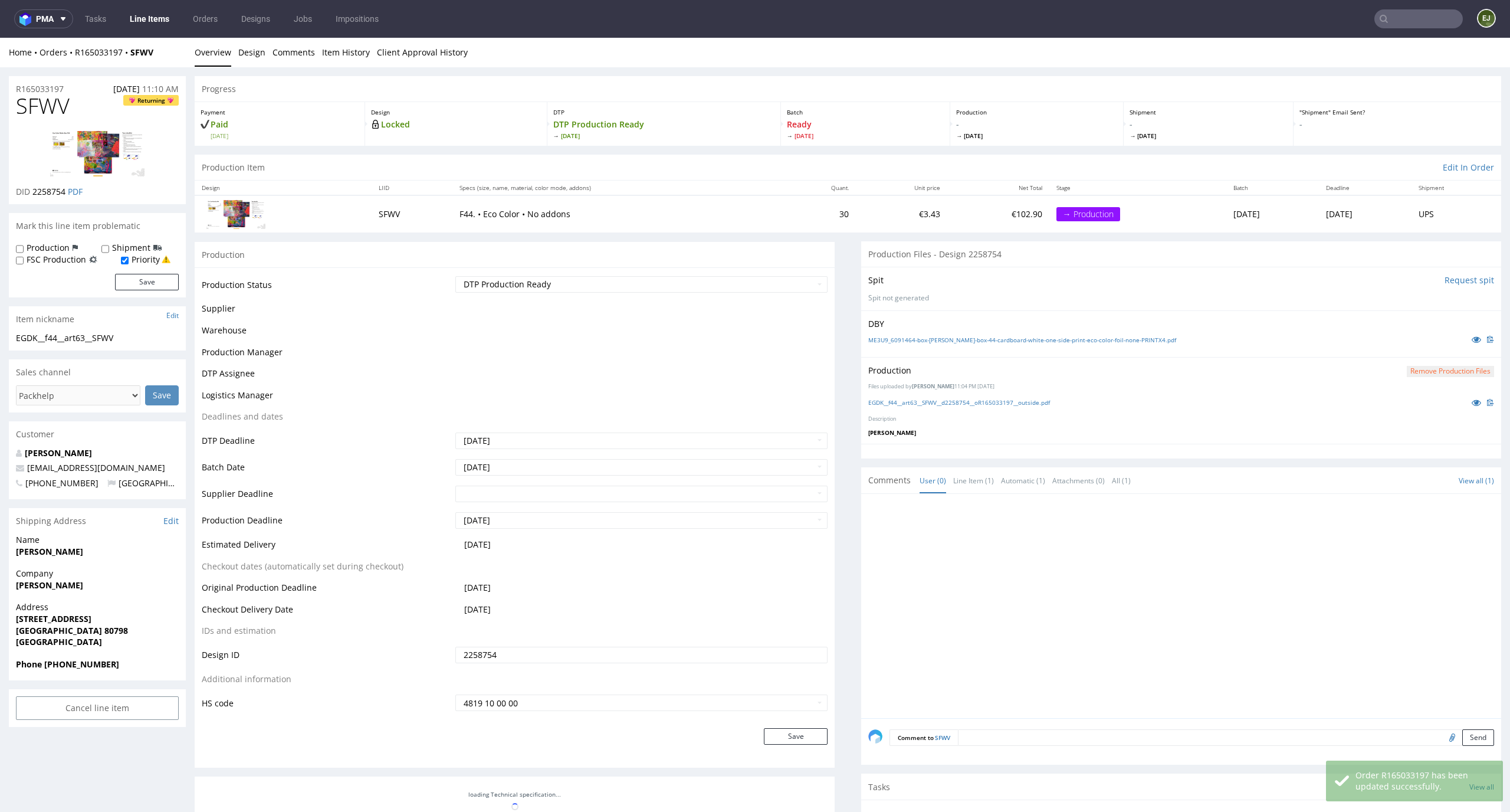
scroll to position [148, 0]
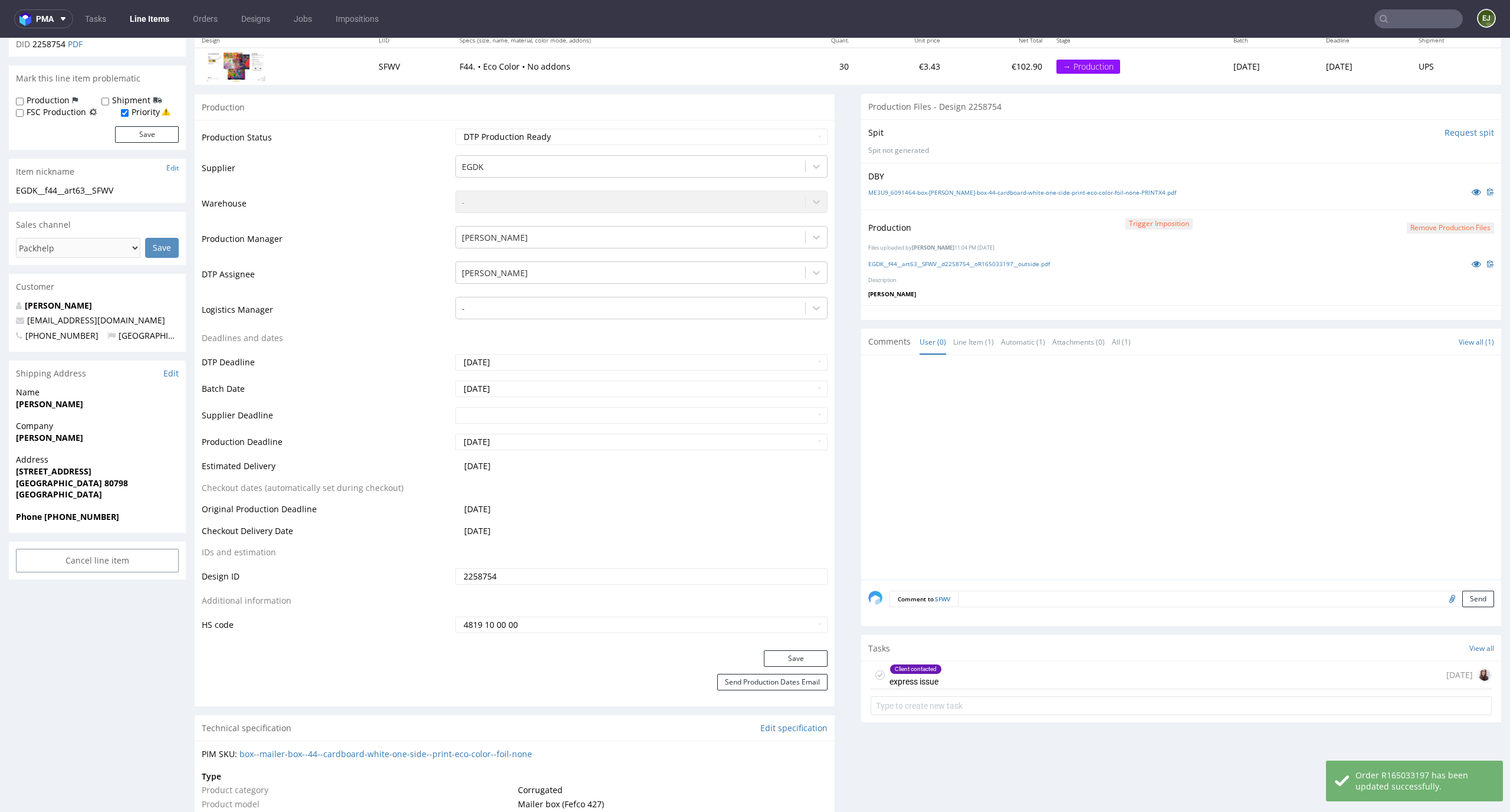
click at [874, 669] on div "Client contacted express issue" at bounding box center [906, 674] width 71 height 27
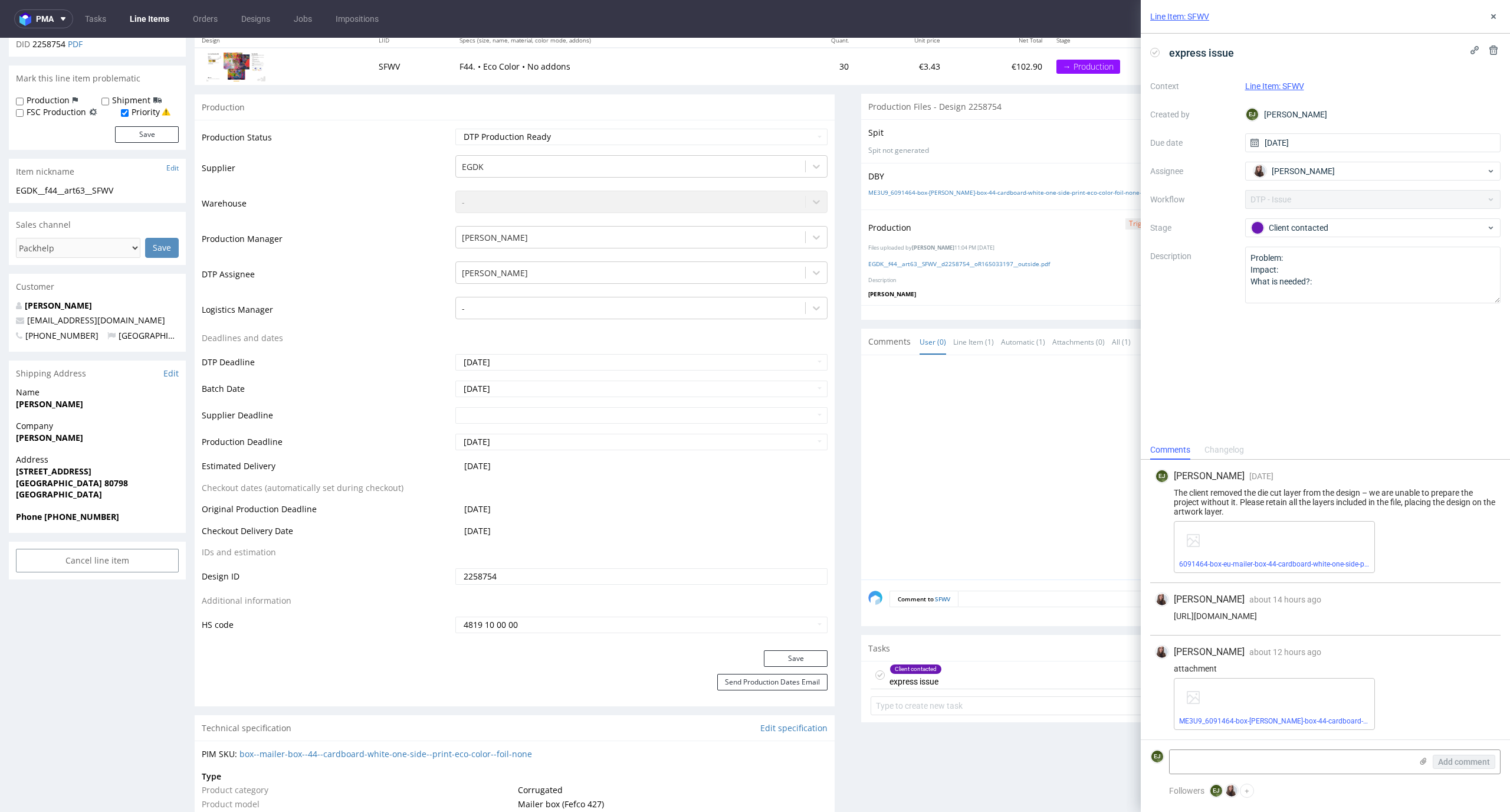
click at [871, 681] on div "Client contacted express issue" at bounding box center [906, 674] width 71 height 27
click at [875, 669] on div "Client contacted express issue" at bounding box center [906, 674] width 71 height 27
click at [875, 675] on icon at bounding box center [880, 674] width 10 height 10
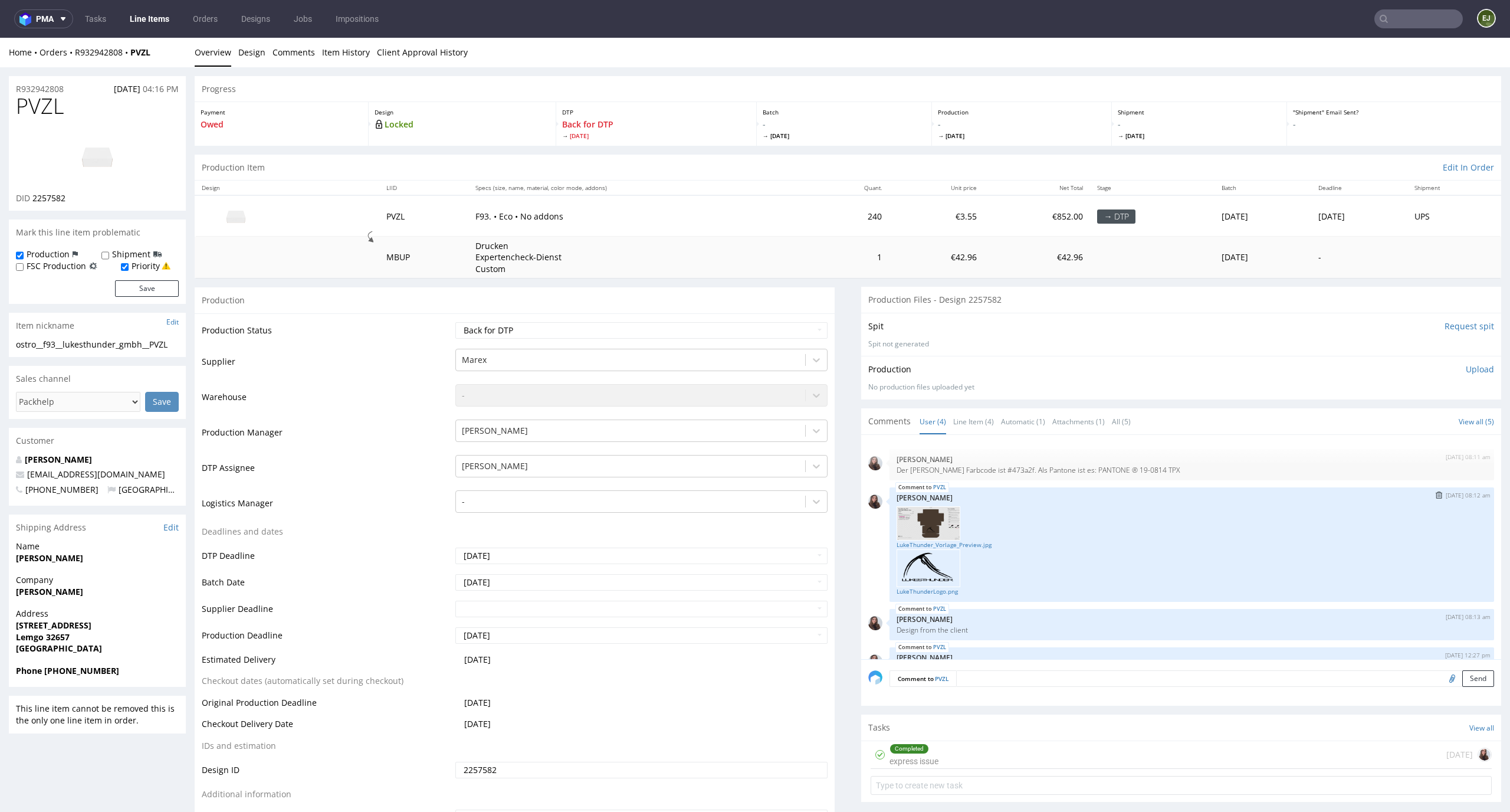
scroll to position [26, 0]
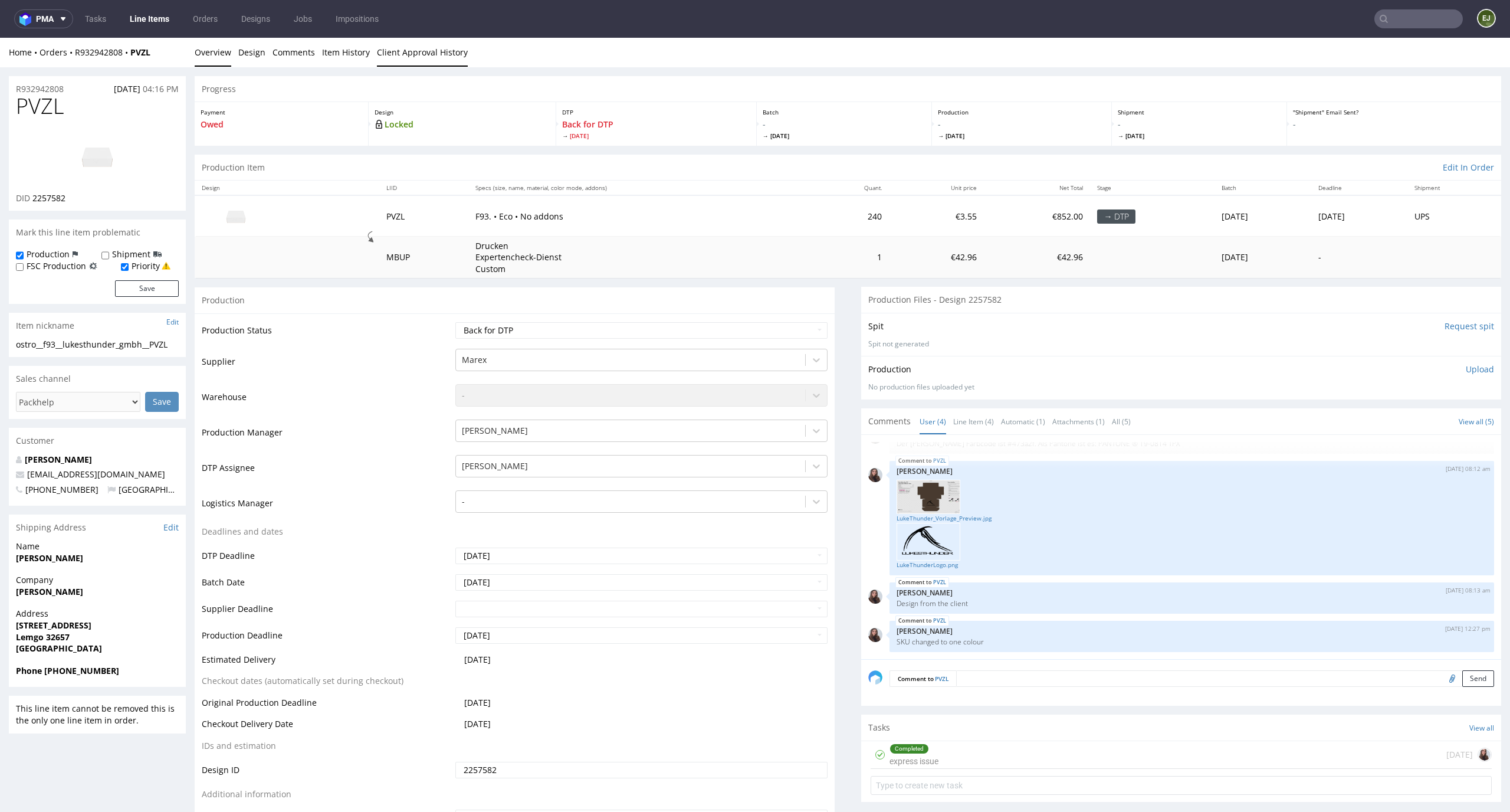
click at [401, 51] on link "Client Approval History" at bounding box center [423, 51] width 91 height 29
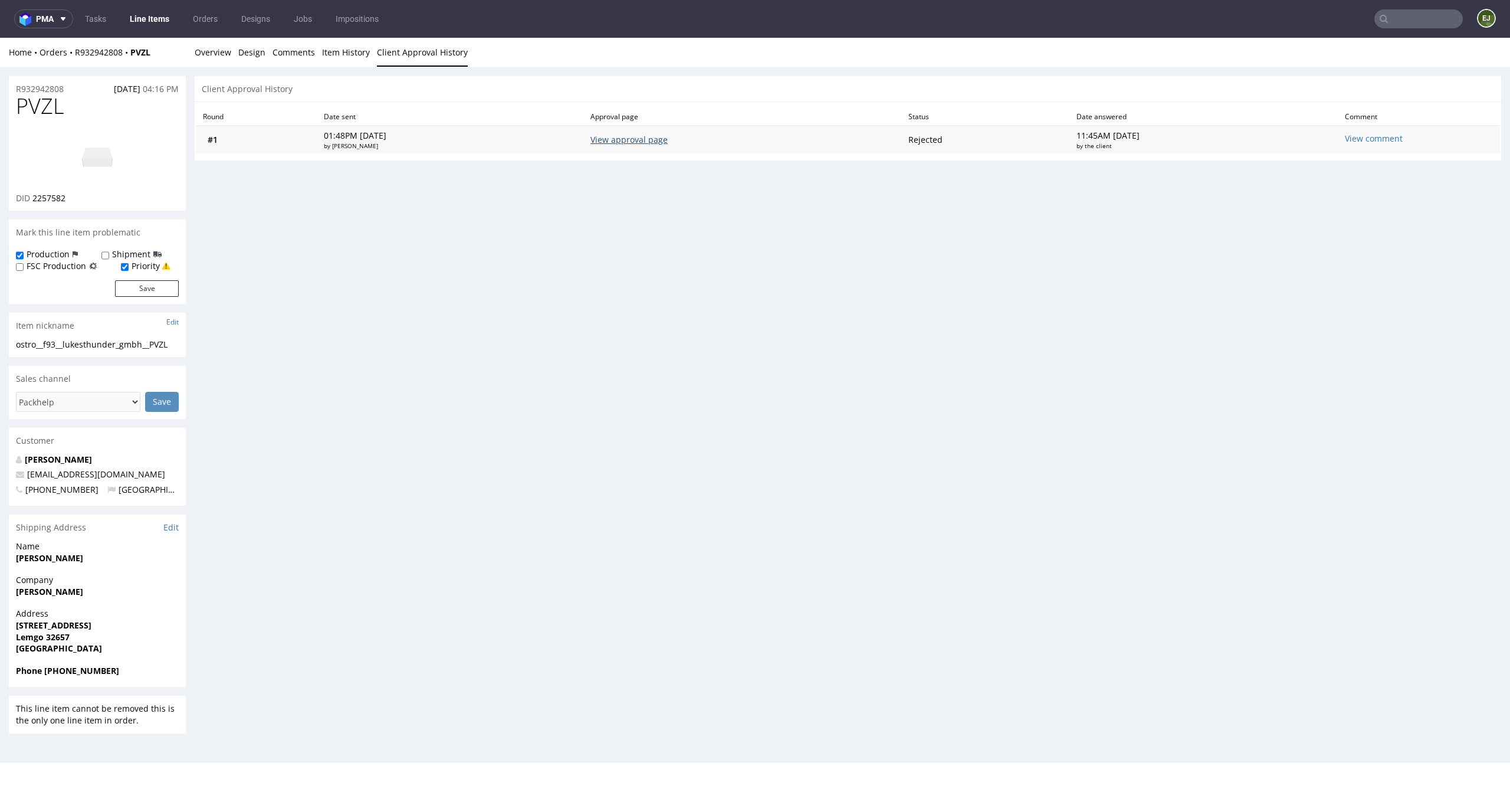
click at [668, 136] on link "View approval page" at bounding box center [629, 139] width 77 height 11
click at [205, 62] on link "Overview" at bounding box center [213, 51] width 37 height 29
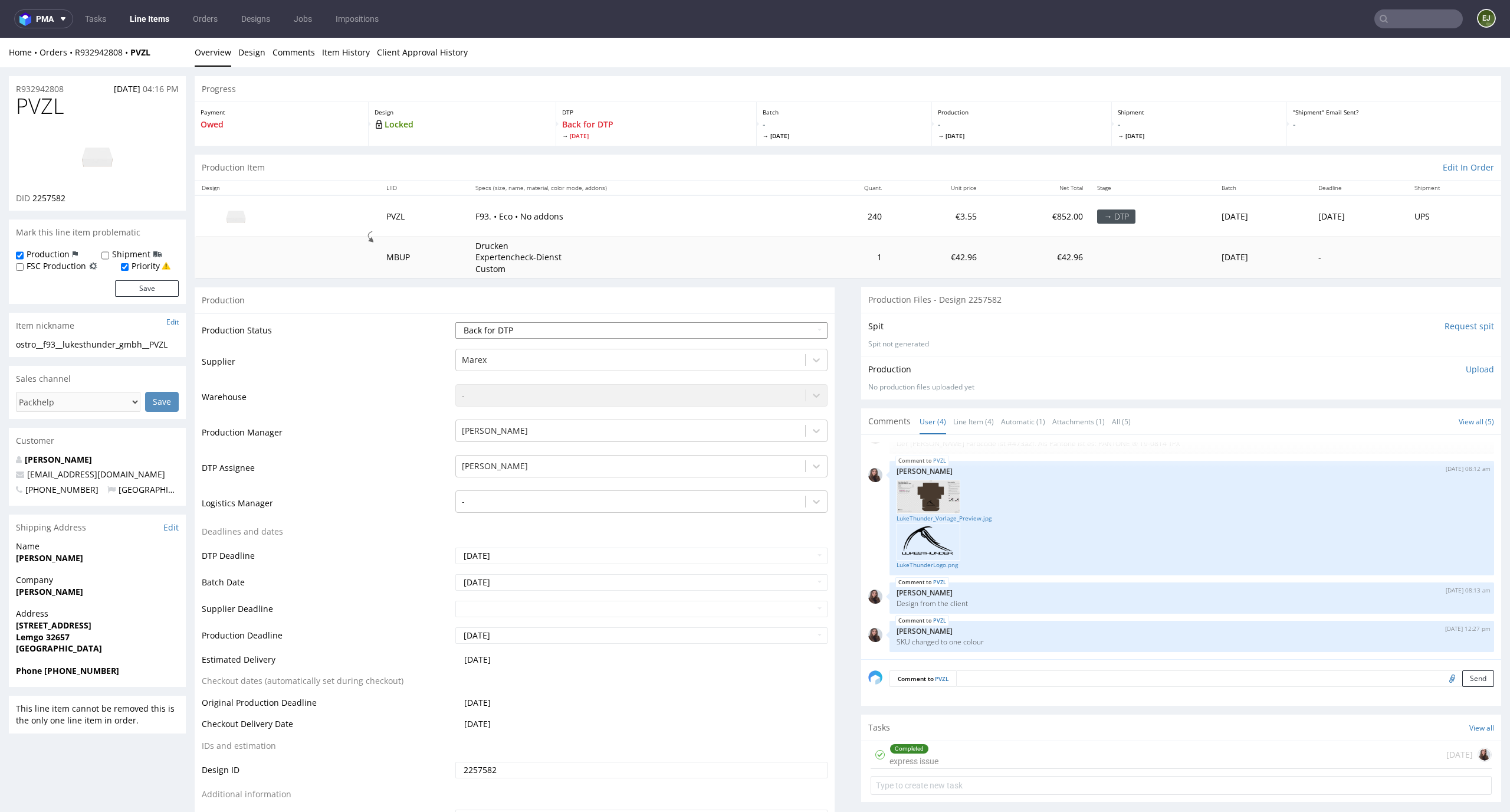
click at [786, 330] on select "Waiting for Artwork Waiting for Diecut Waiting for Mockup Waiting for DTP Waiti…" at bounding box center [641, 330] width 373 height 16
select select "dtp_ca_needed"
click at [455, 322] on select "Waiting for Artwork Waiting for Diecut Waiting for Mockup Waiting for DTP Waiti…" at bounding box center [641, 330] width 373 height 16
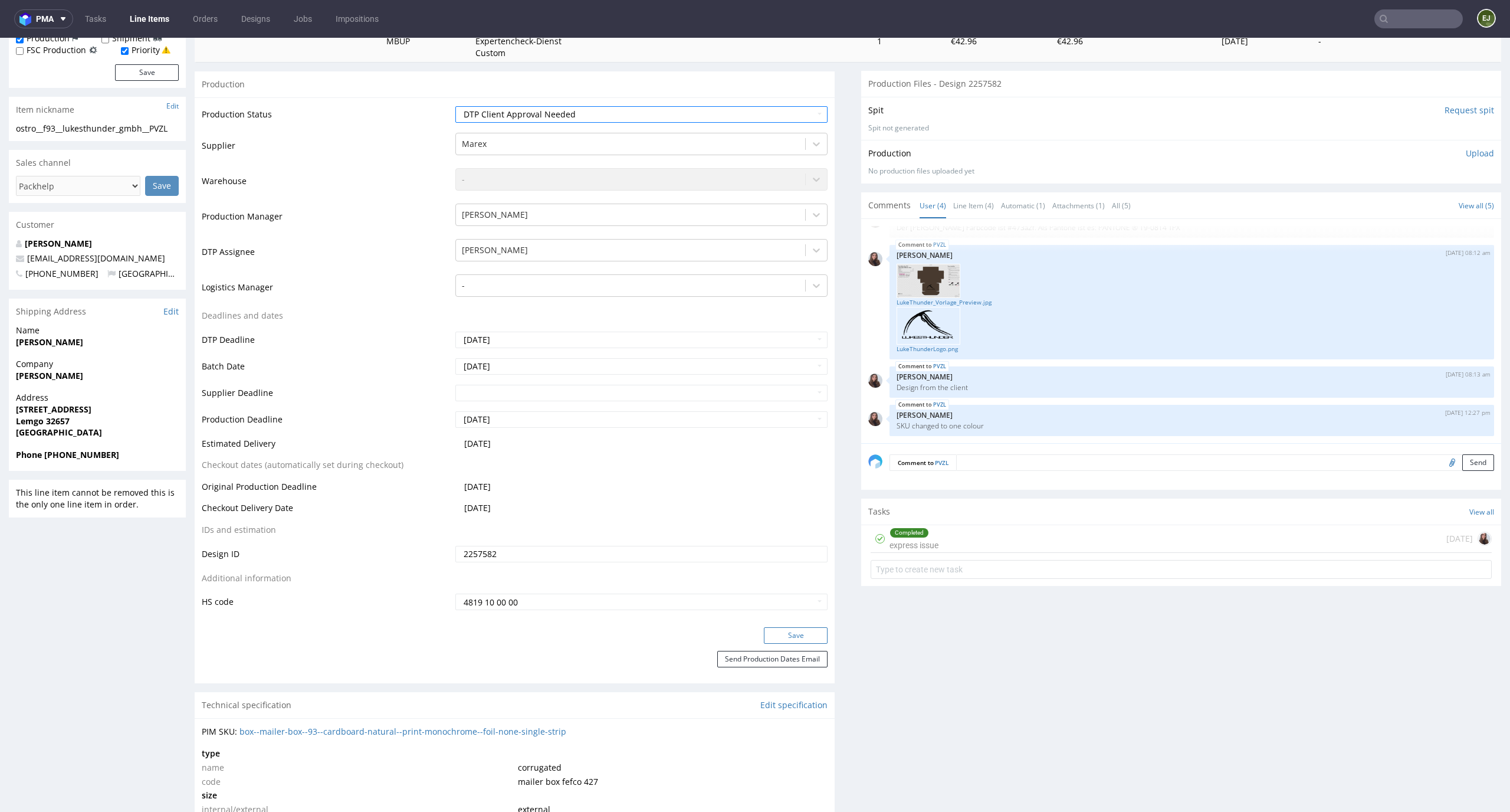
click at [788, 630] on button "Save" at bounding box center [796, 635] width 64 height 16
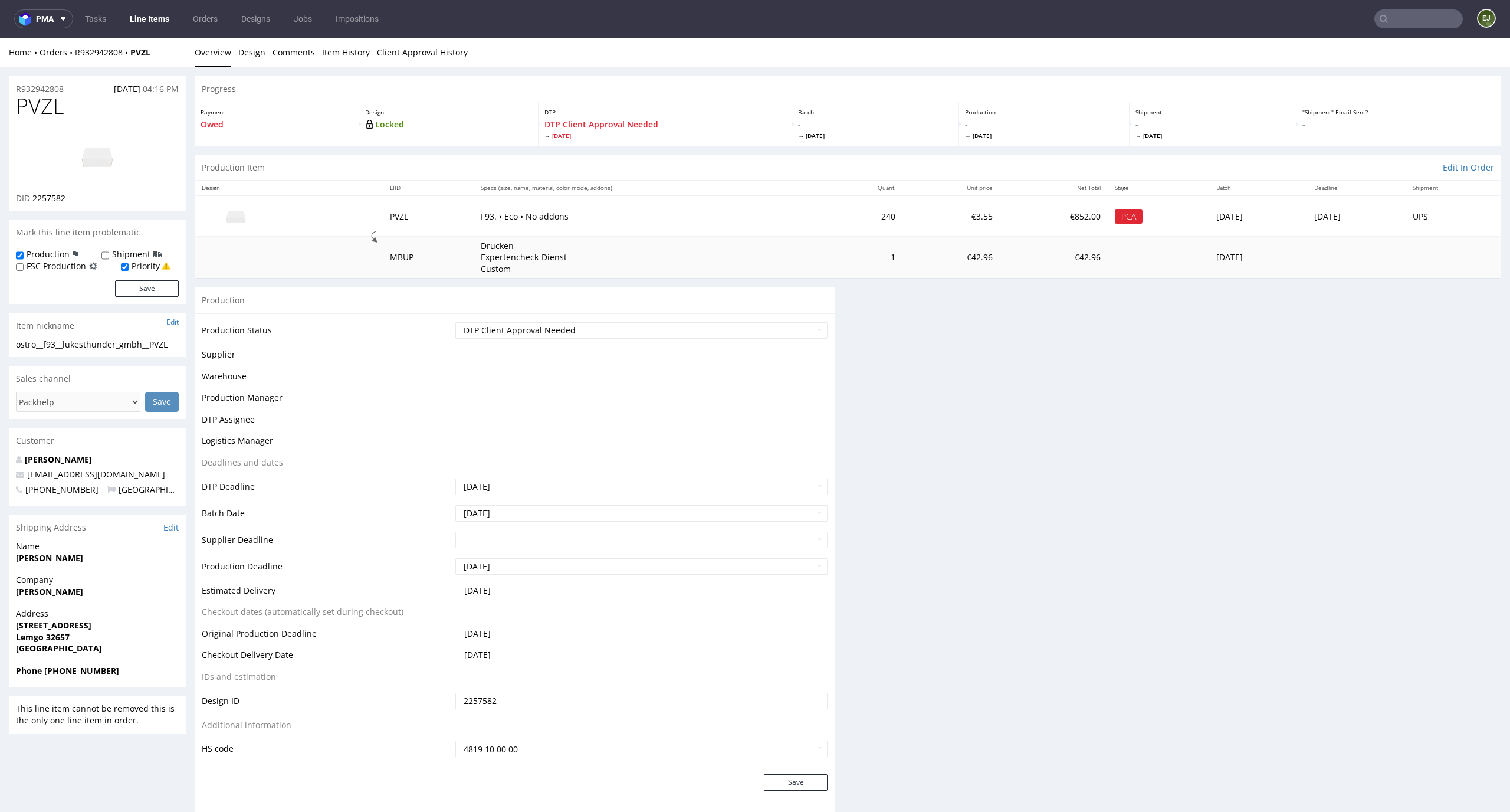
scroll to position [0, 0]
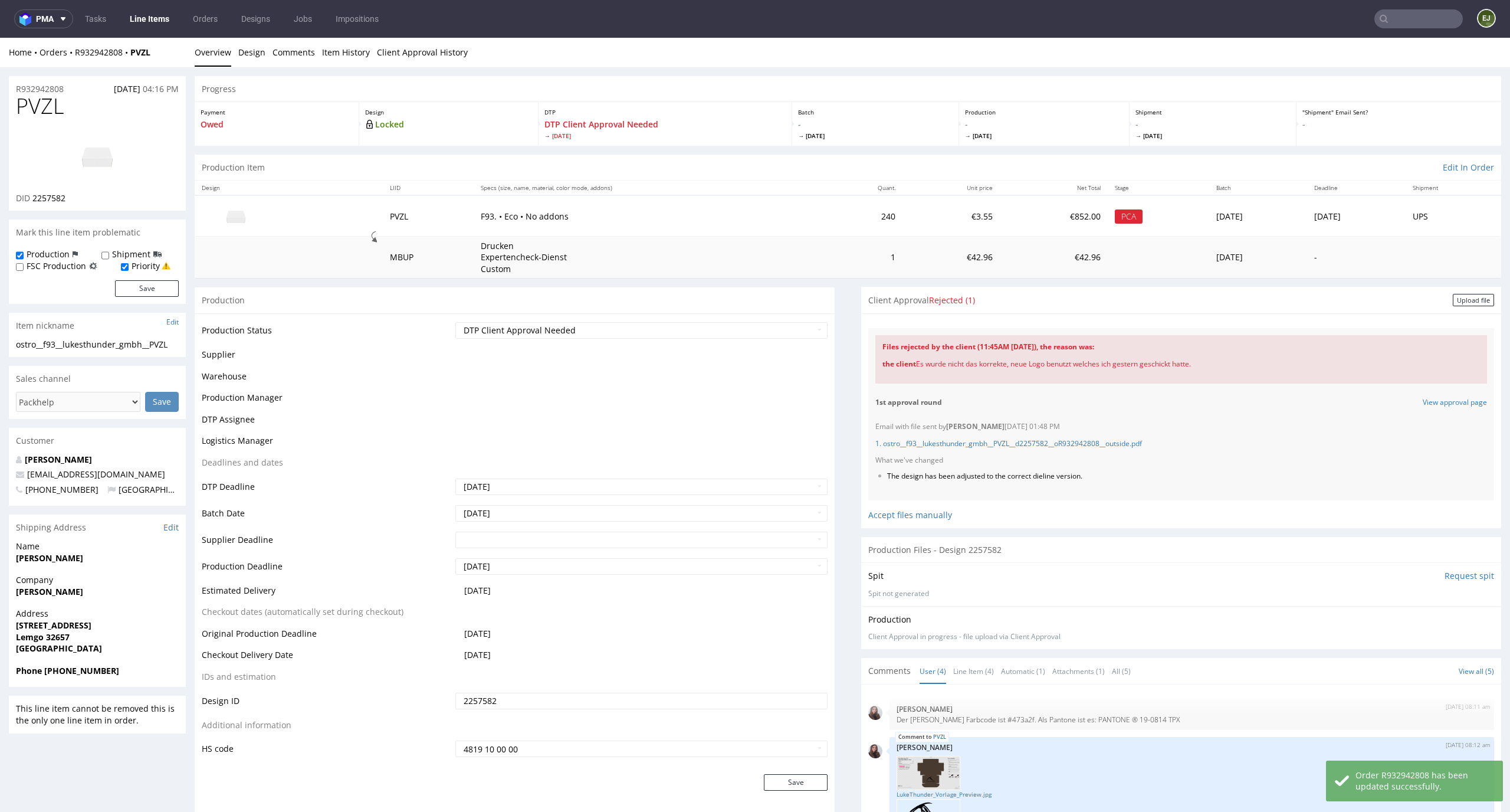
click at [1453, 299] on div "Upload file" at bounding box center [1474, 299] width 41 height 13
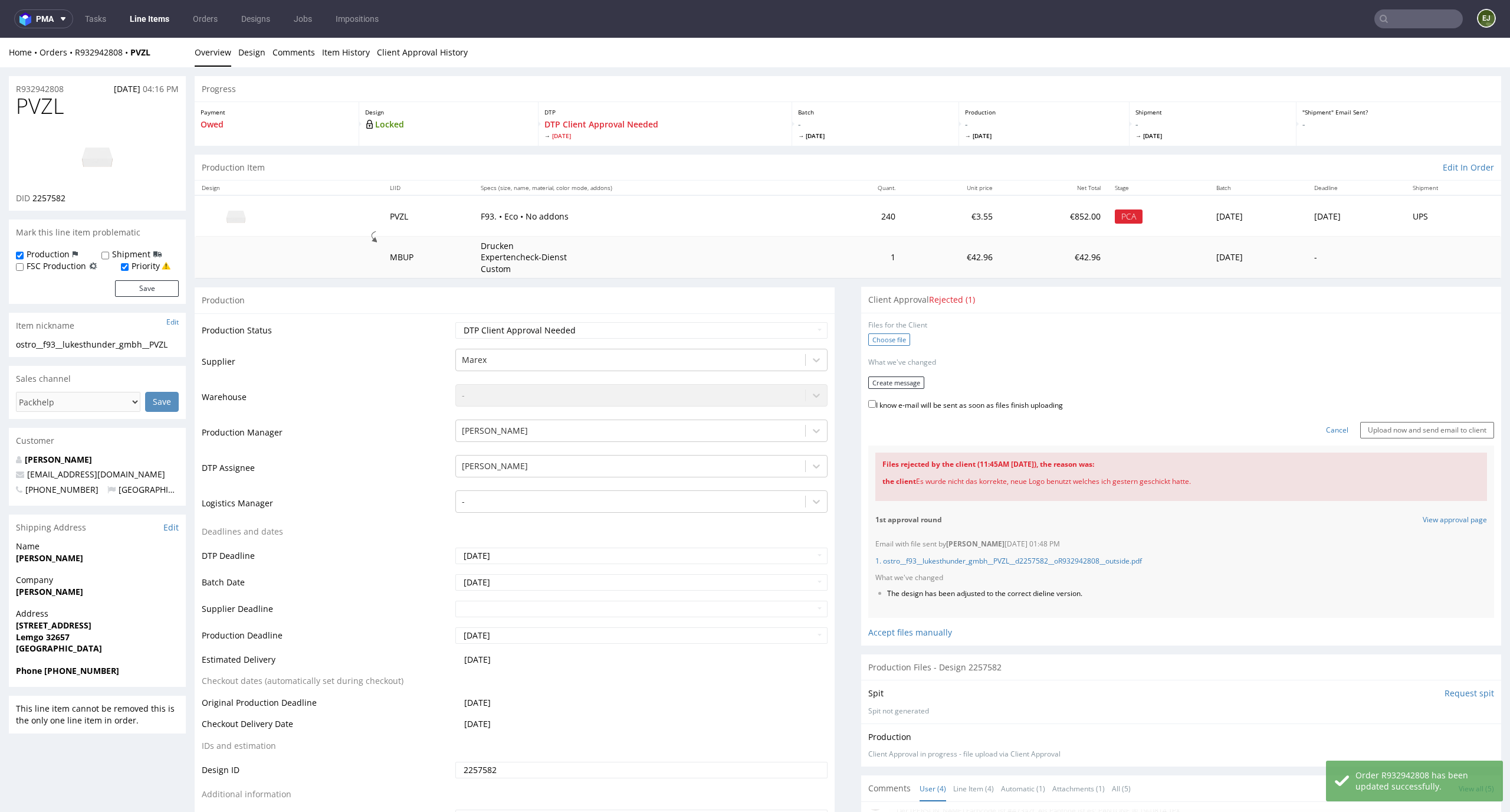
click at [886, 338] on label "Choose file" at bounding box center [889, 339] width 42 height 13
click at [0, 38] on input "Choose file" at bounding box center [0, 38] width 0 height 0
click at [898, 381] on button "Create message" at bounding box center [897, 378] width 56 height 13
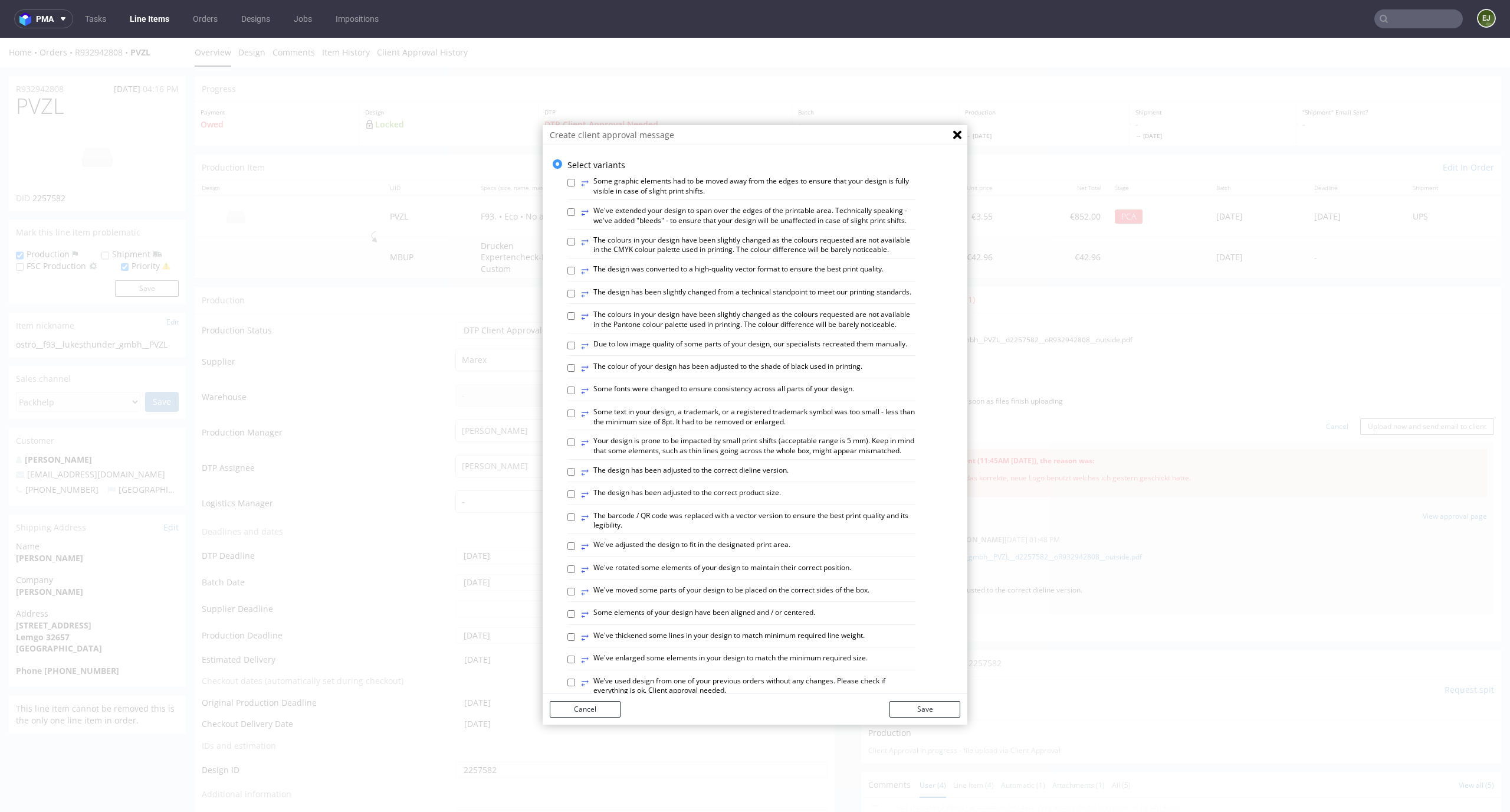
scroll to position [455, 0]
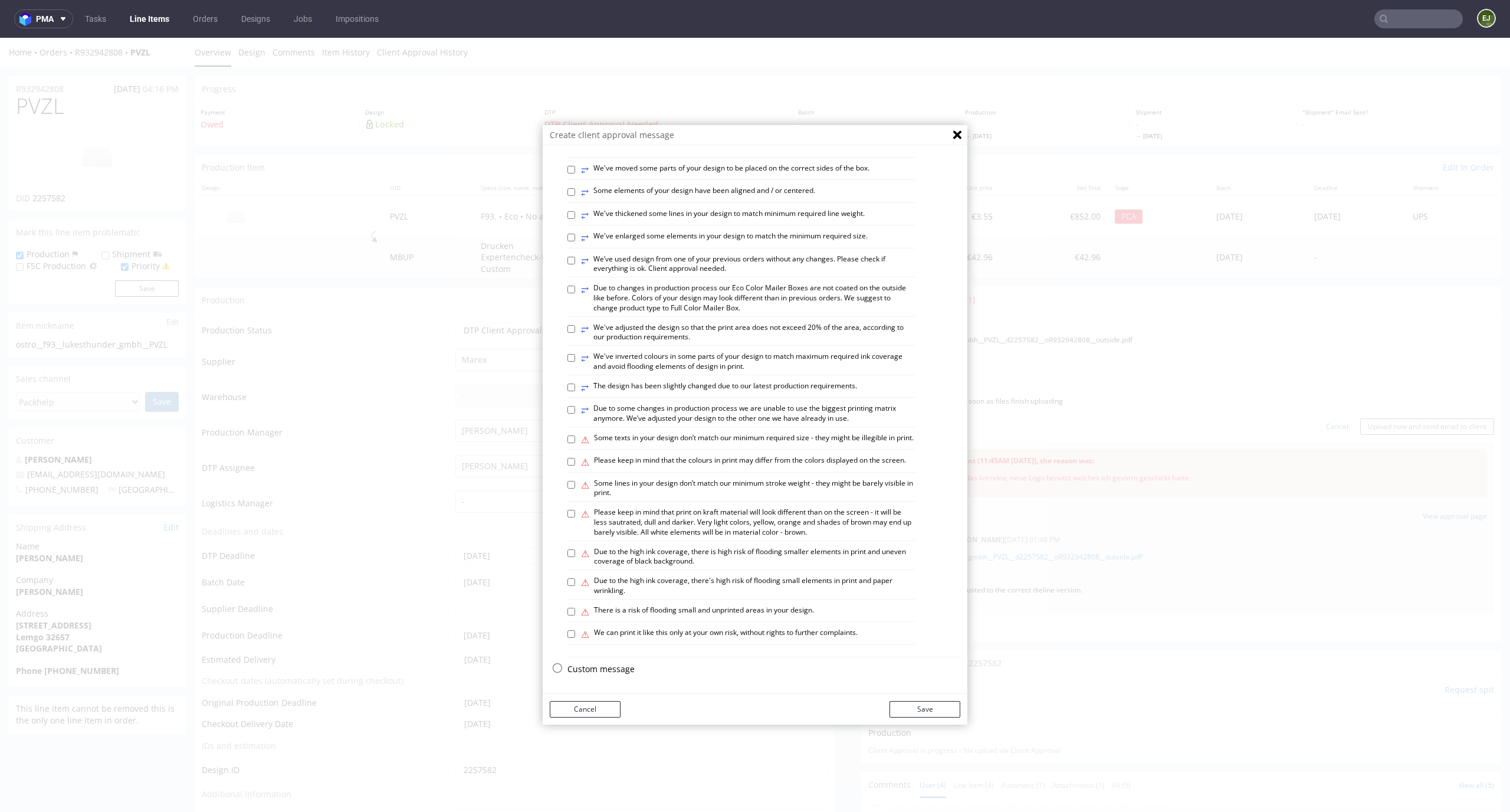
click at [589, 670] on p "Custom message" at bounding box center [764, 669] width 393 height 12
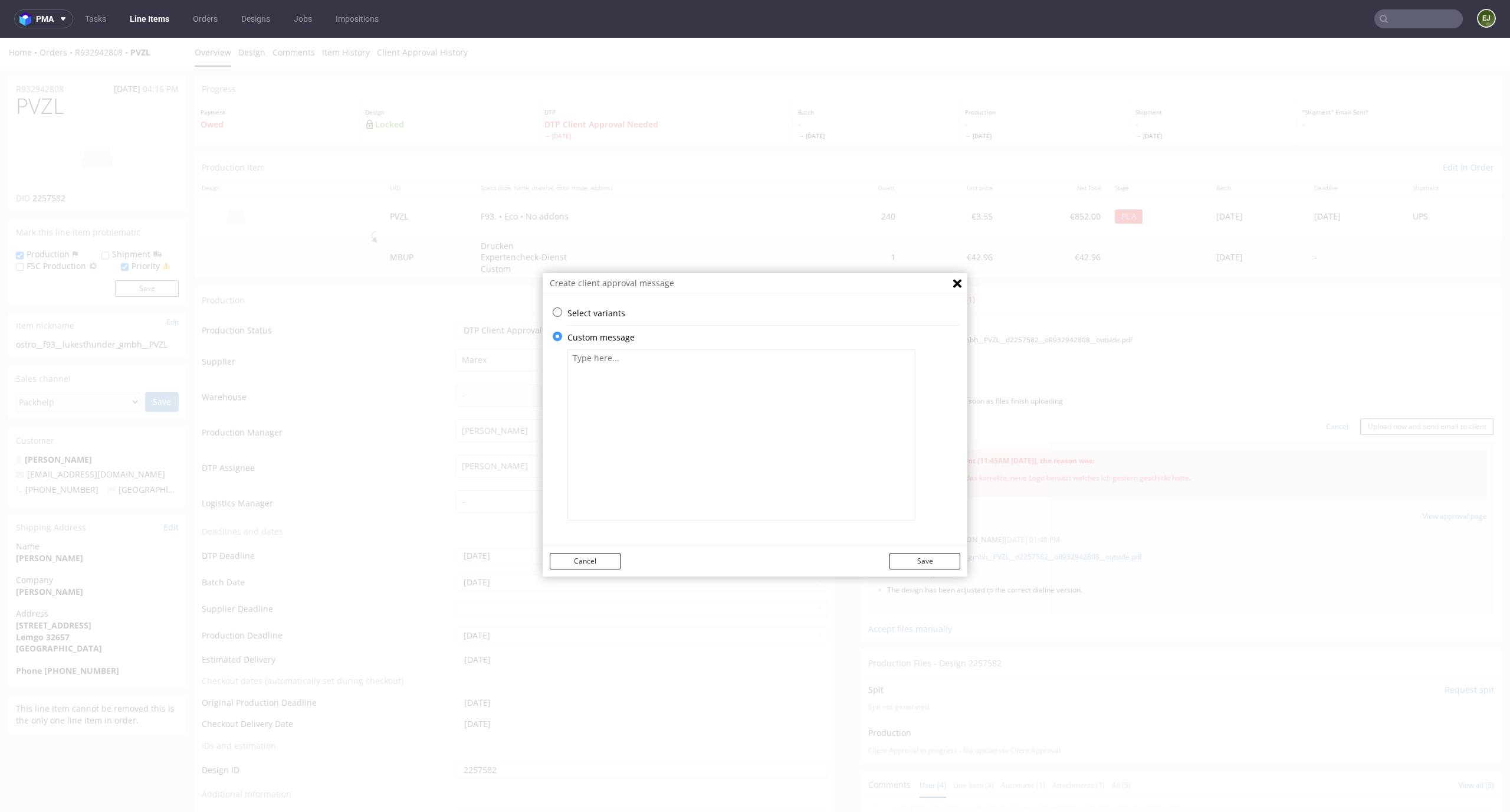
scroll to position [0, 0]
click at [697, 394] on textarea at bounding box center [741, 435] width 348 height 171
paste textarea "We changed the design"
type textarea "We changed the design."
click at [905, 560] on button "Save" at bounding box center [925, 561] width 71 height 16
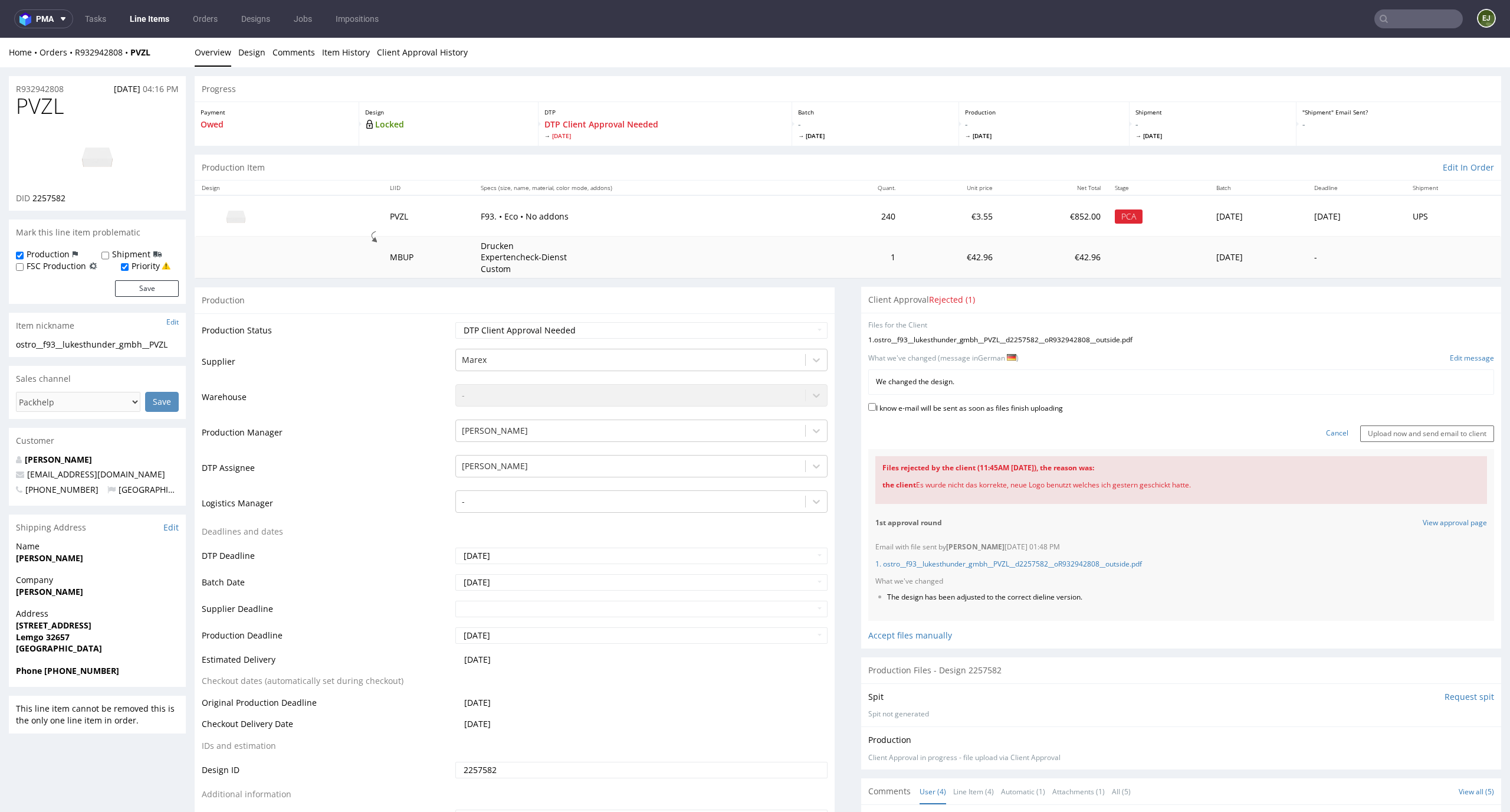
click at [972, 413] on label "I know e-mail will be sent as soon as files finish uploading" at bounding box center [966, 407] width 195 height 13
click at [876, 410] on input "I know e-mail will be sent as soon as files finish uploading" at bounding box center [872, 407] width 7 height 7
checkbox input "true"
click at [1389, 440] on input "Upload now and send email to client" at bounding box center [1428, 433] width 134 height 16
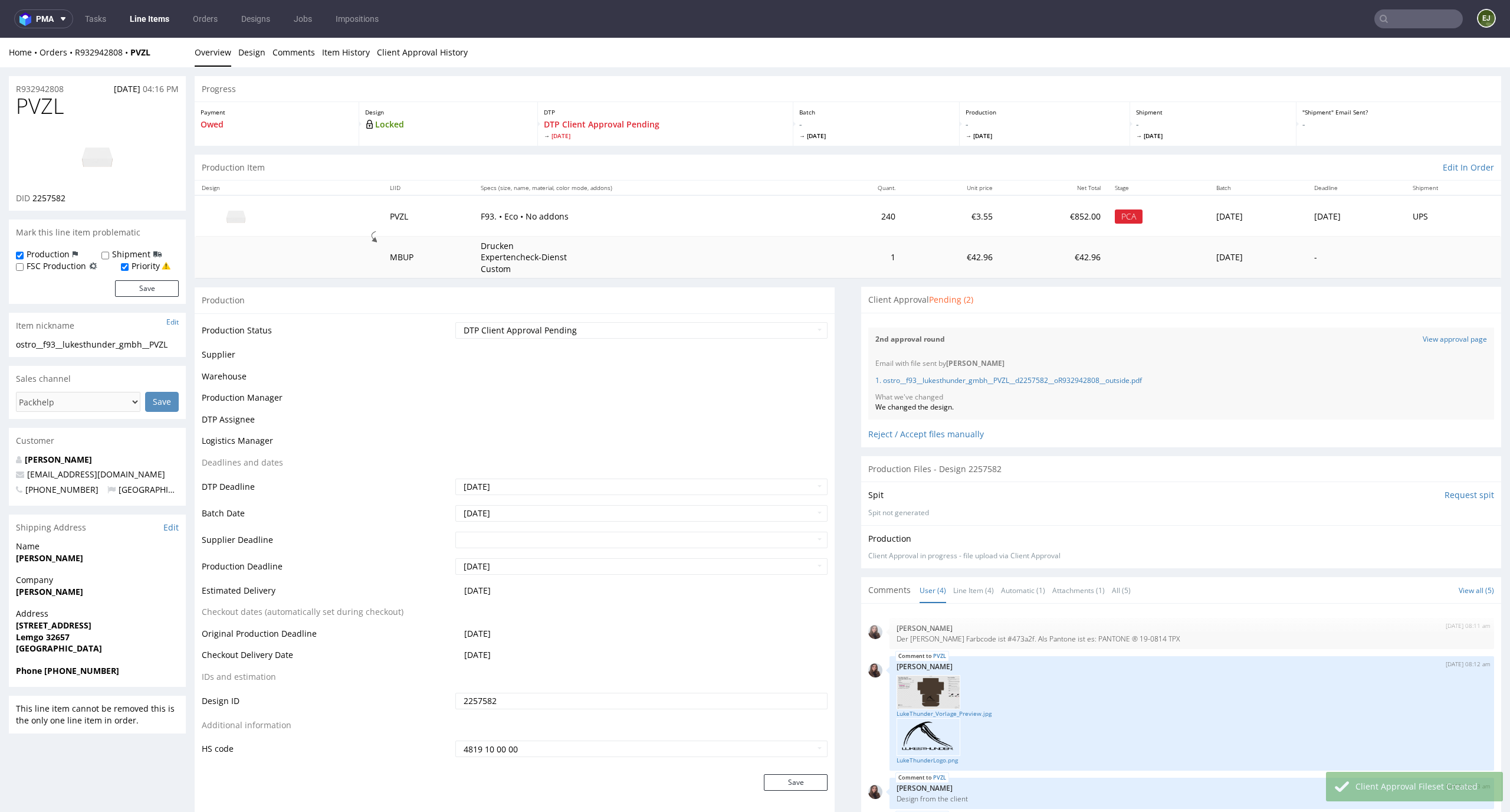
scroll to position [26, 0]
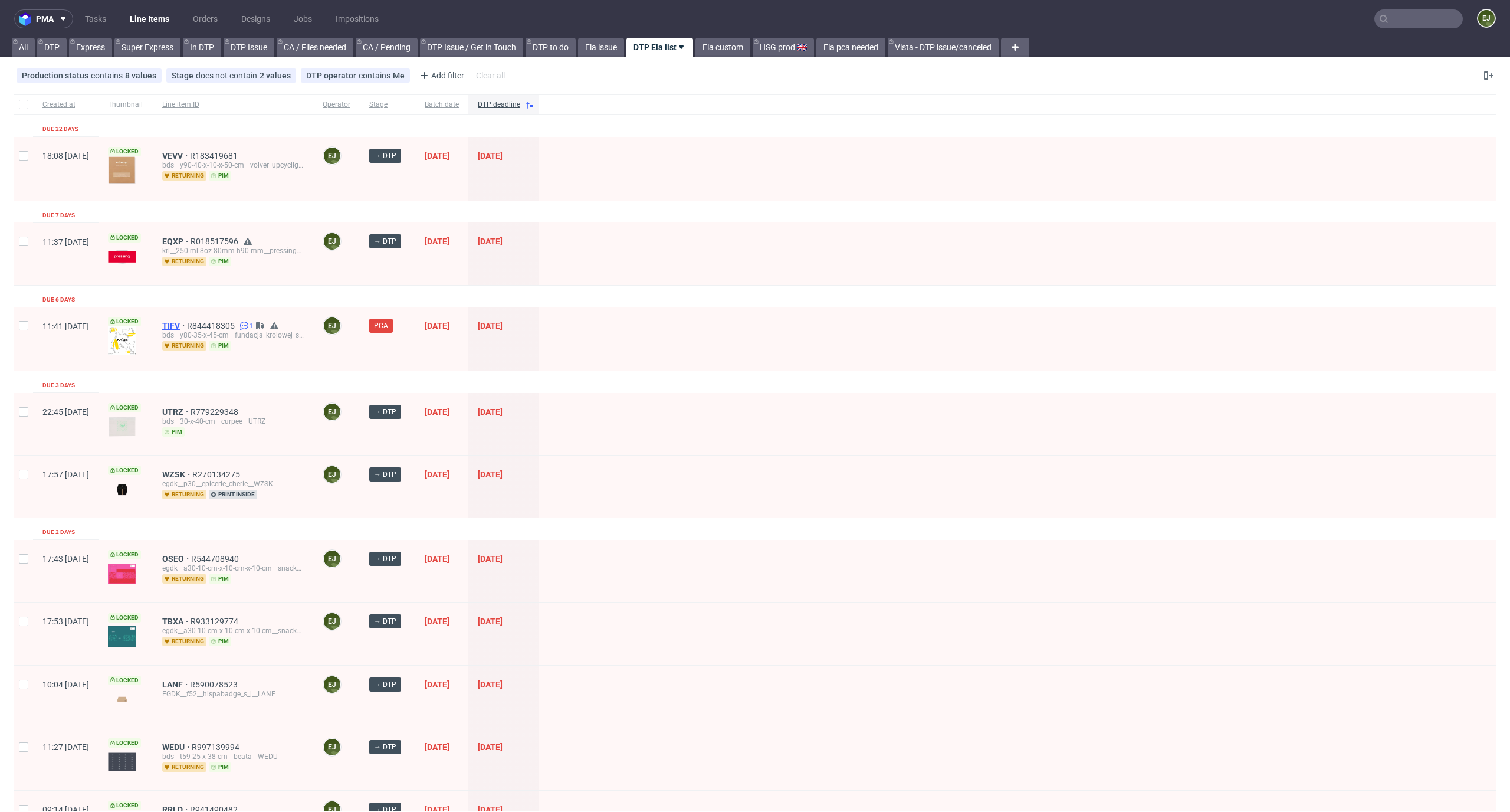
click at [187, 324] on span "TIFV" at bounding box center [175, 325] width 25 height 10
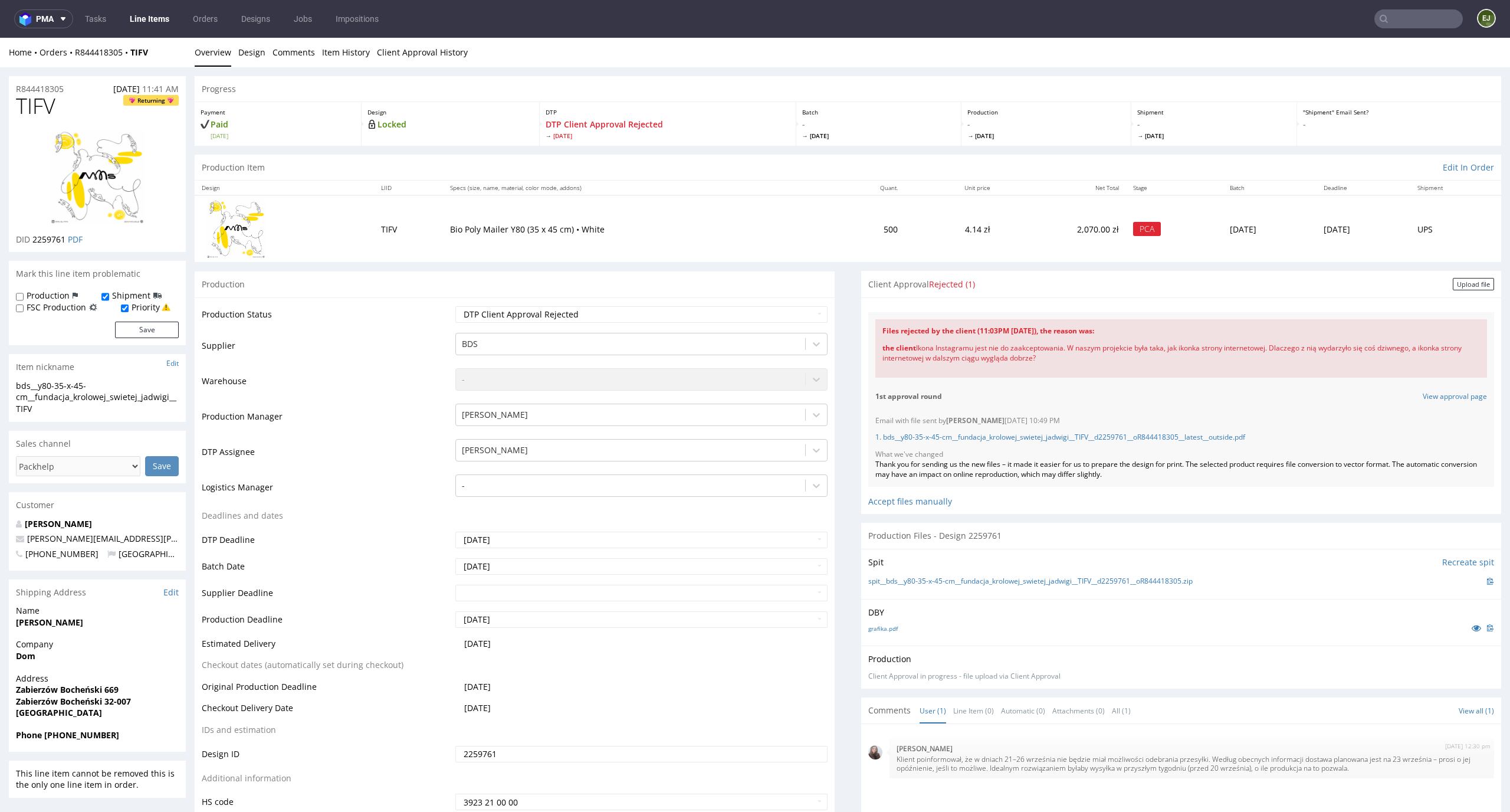
click at [1126, 207] on td "PCA" at bounding box center [1174, 228] width 96 height 67
click at [1457, 285] on div "Upload file" at bounding box center [1474, 284] width 41 height 13
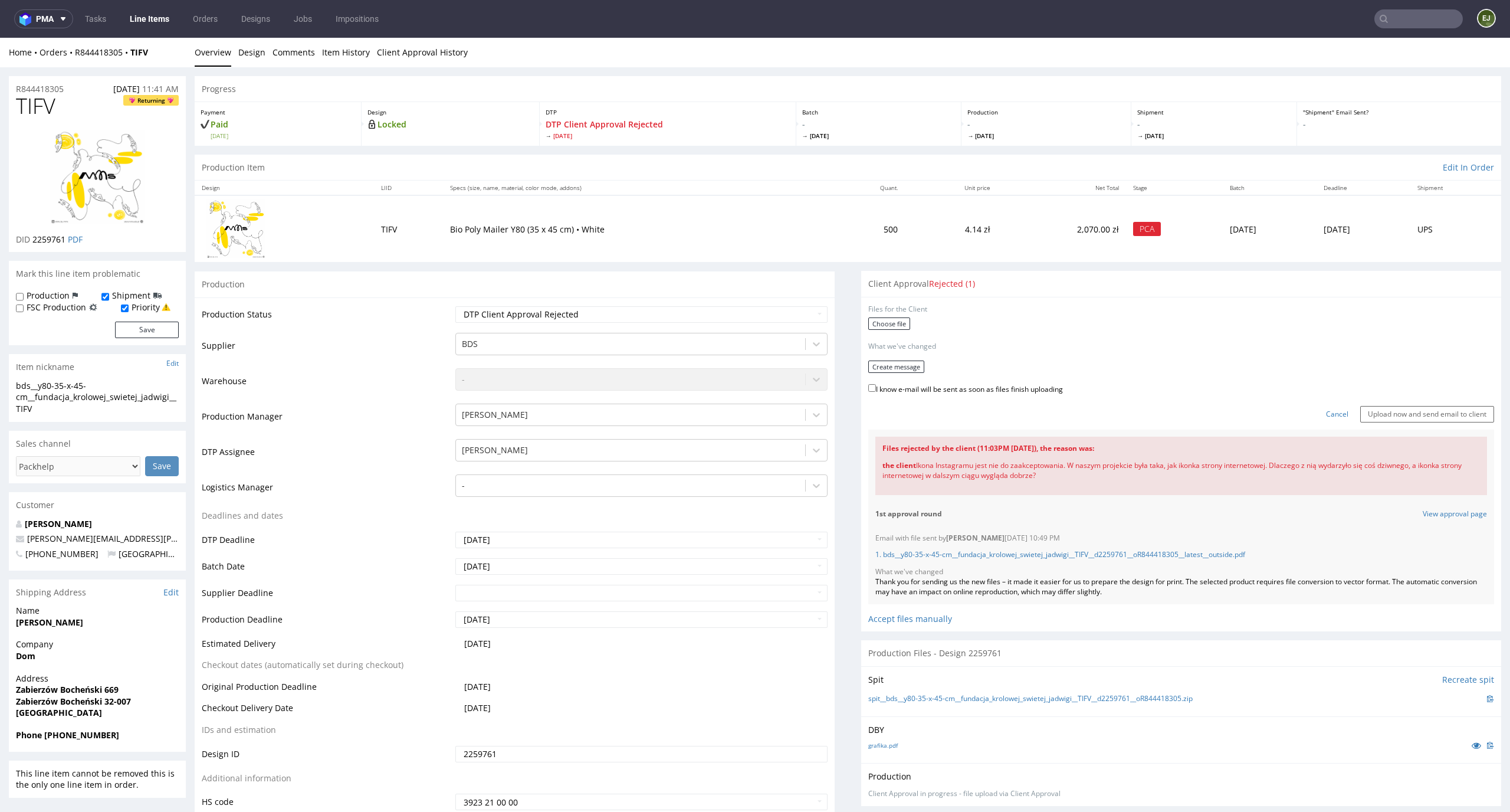
click at [883, 315] on form "Files for the Client Choose file What we've changed Create message I know e-mai…" at bounding box center [1181, 363] width 626 height 118
click at [881, 324] on label "Choose file" at bounding box center [889, 324] width 42 height 13
click at [0, 38] on input "Choose file" at bounding box center [0, 38] width 0 height 0
click at [894, 360] on button "Create message" at bounding box center [897, 362] width 56 height 13
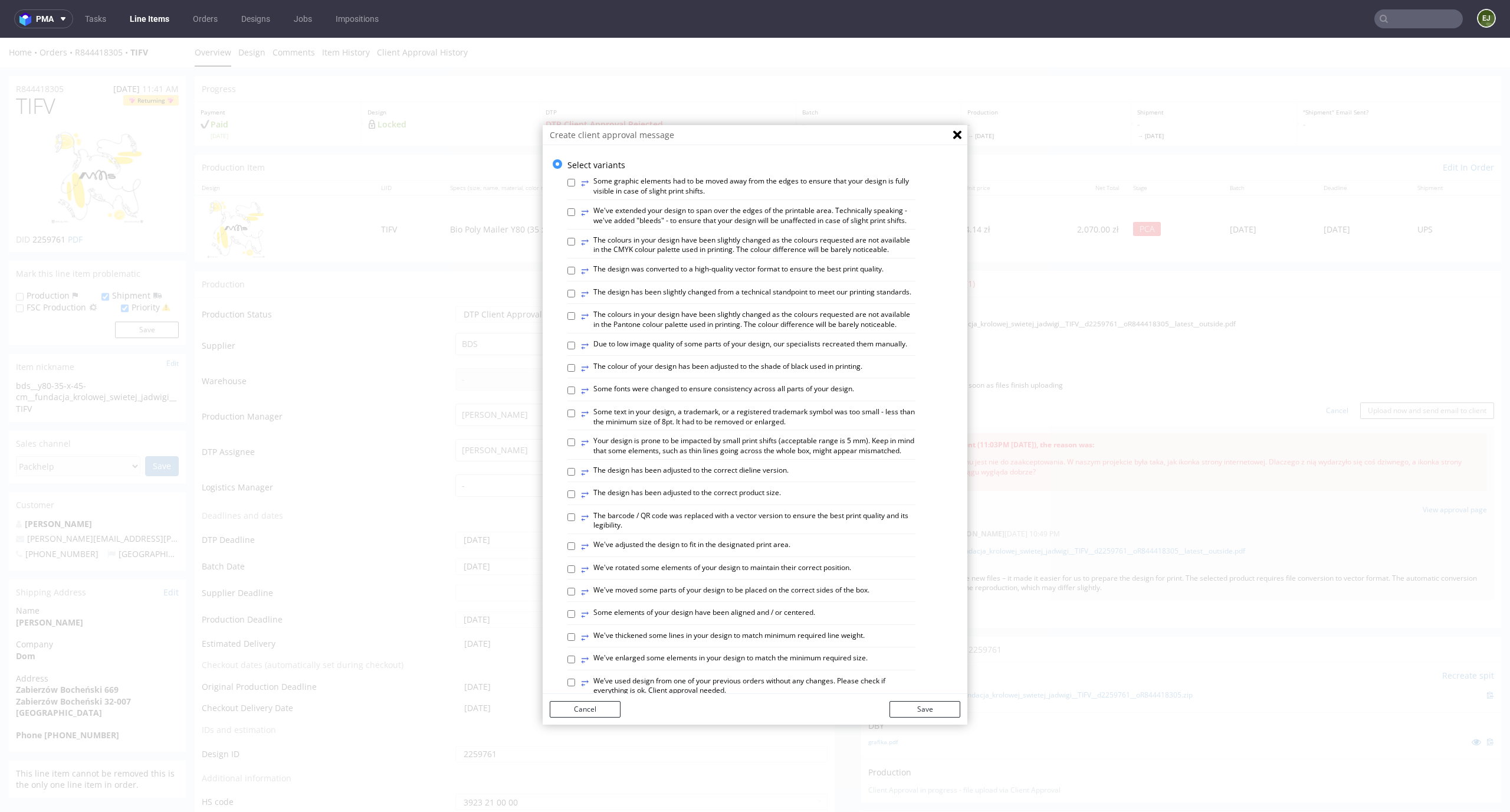
scroll to position [455, 0]
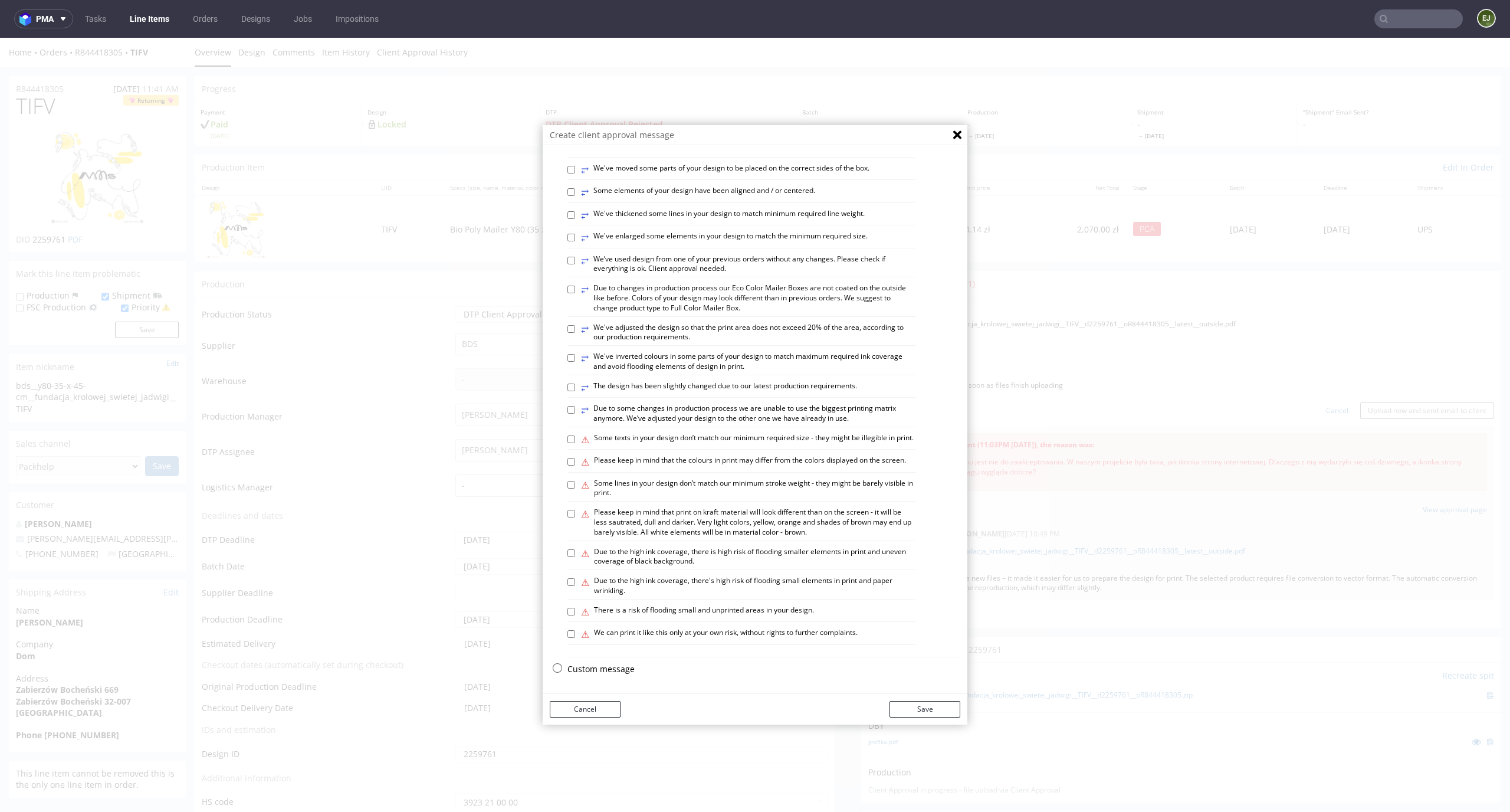
click at [610, 681] on div "Select variants ⥂ Some graphic elements had to be moved away from the edges to …" at bounding box center [755, 423] width 425 height 541
click at [610, 669] on p "Custom message" at bounding box center [764, 669] width 393 height 12
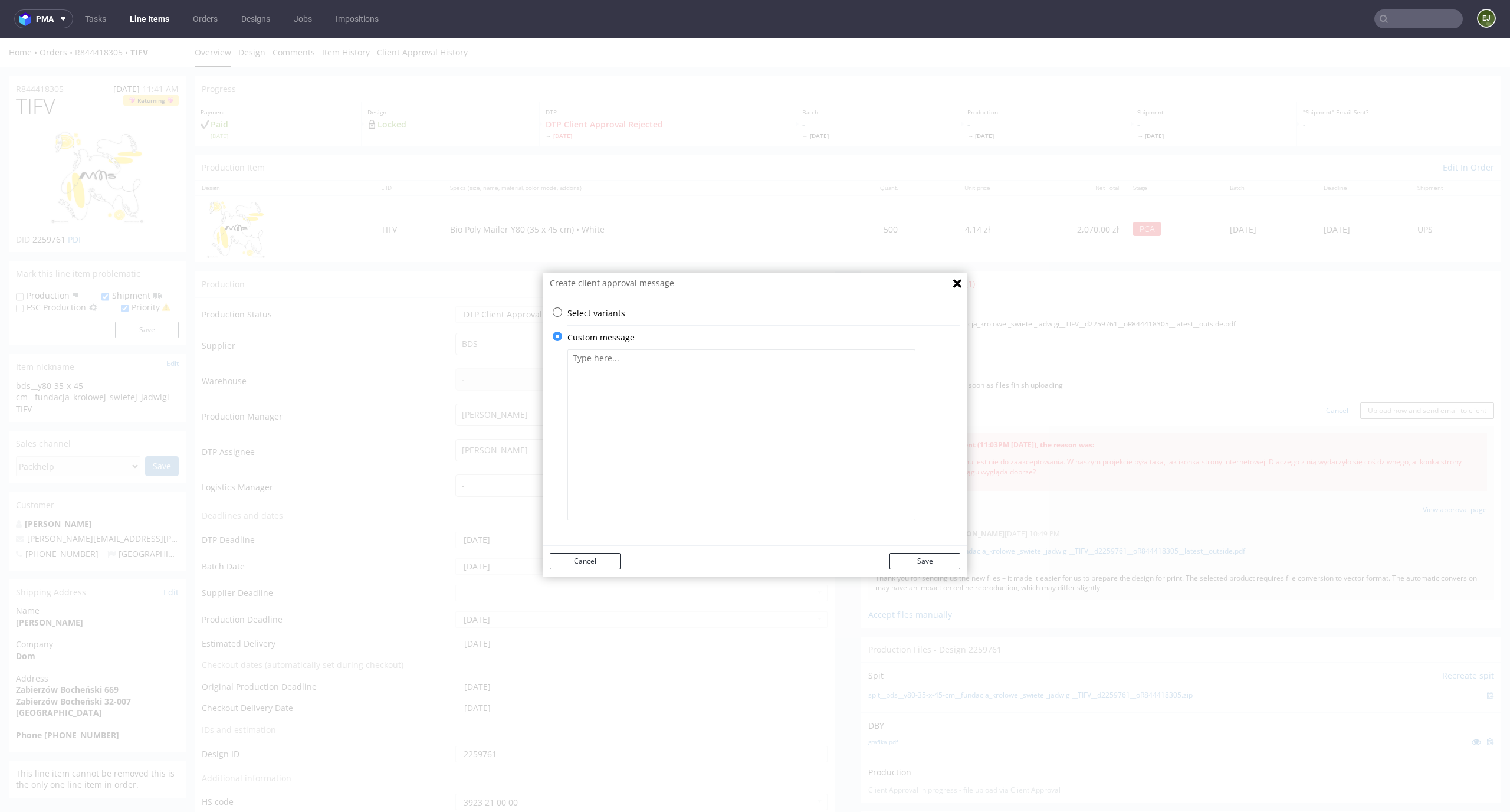
click at [664, 373] on textarea at bounding box center [741, 435] width 348 height 171
paste textarea "Przepraszamy za wcześniejsze niedogodności – projekt został już poprawiony."
drag, startPoint x: 741, startPoint y: 357, endPoint x: 633, endPoint y: 360, distance: 108.0
click at [633, 360] on textarea "Przepraszamy za wcześniejsze niedogodności – projekt został już poprawiony." at bounding box center [741, 435] width 348 height 171
type textarea "Przepraszamy za błąd – projekt został już poprawiony."
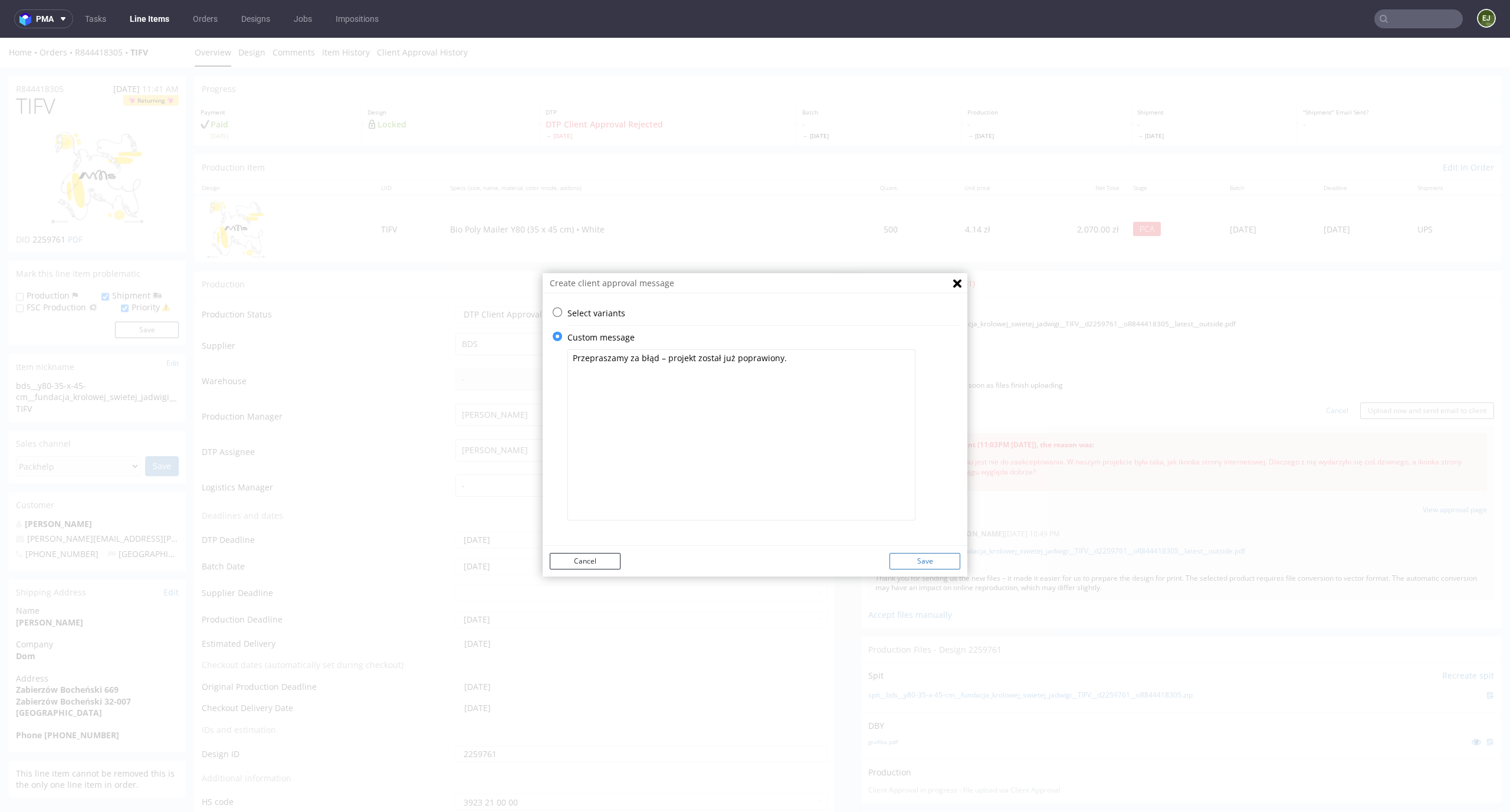
click at [906, 553] on button "Save" at bounding box center [925, 561] width 71 height 16
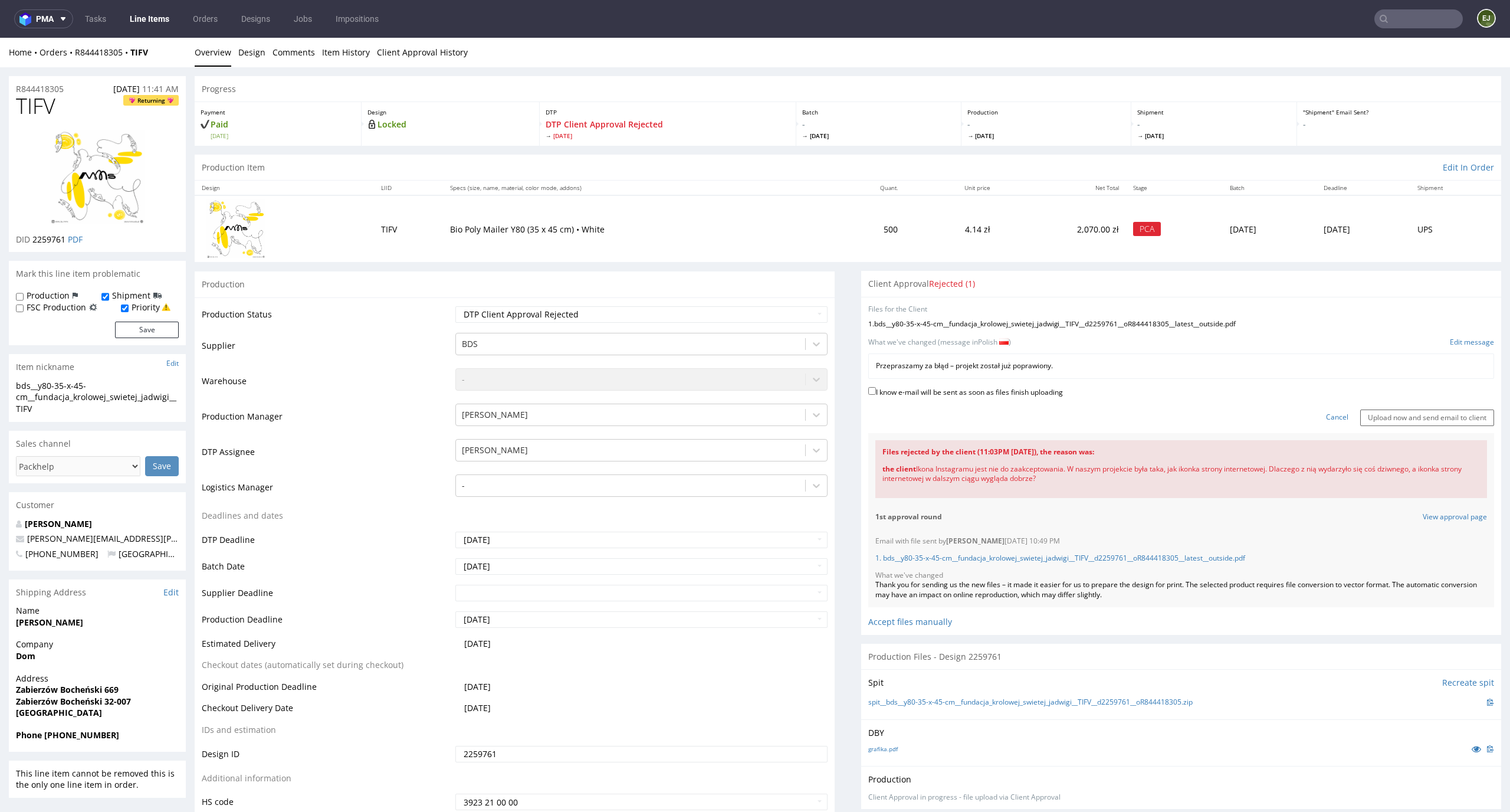
click at [1006, 391] on label "I know e-mail will be sent as soon as files finish uploading" at bounding box center [966, 391] width 195 height 13
click at [876, 391] on input "I know e-mail will be sent as soon as files finish uploading" at bounding box center [872, 391] width 7 height 7
checkbox input "true"
click at [1471, 345] on link "Edit message" at bounding box center [1472, 343] width 44 height 10
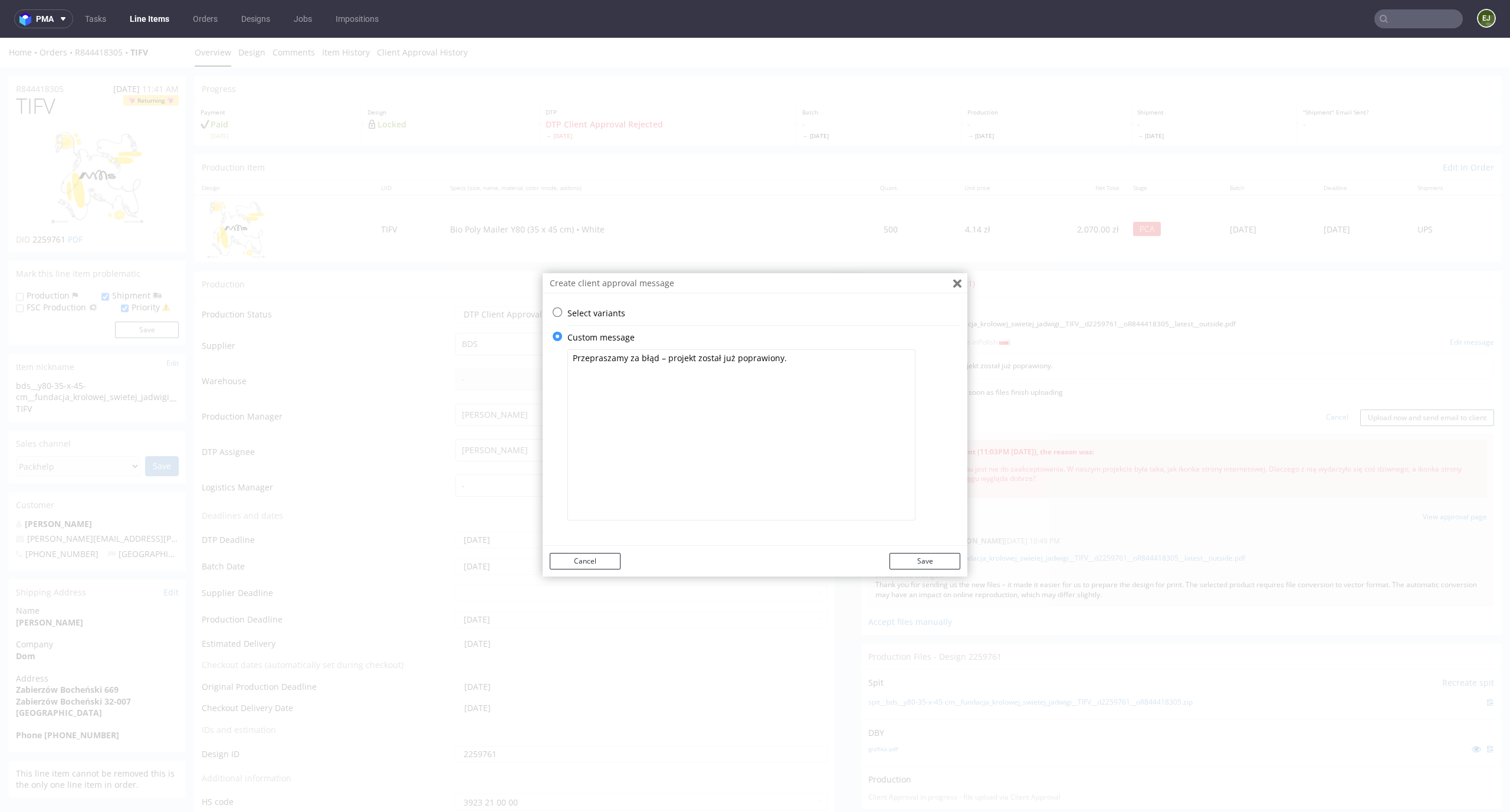
click at [953, 283] on icon "Close" at bounding box center [957, 283] width 8 height 9
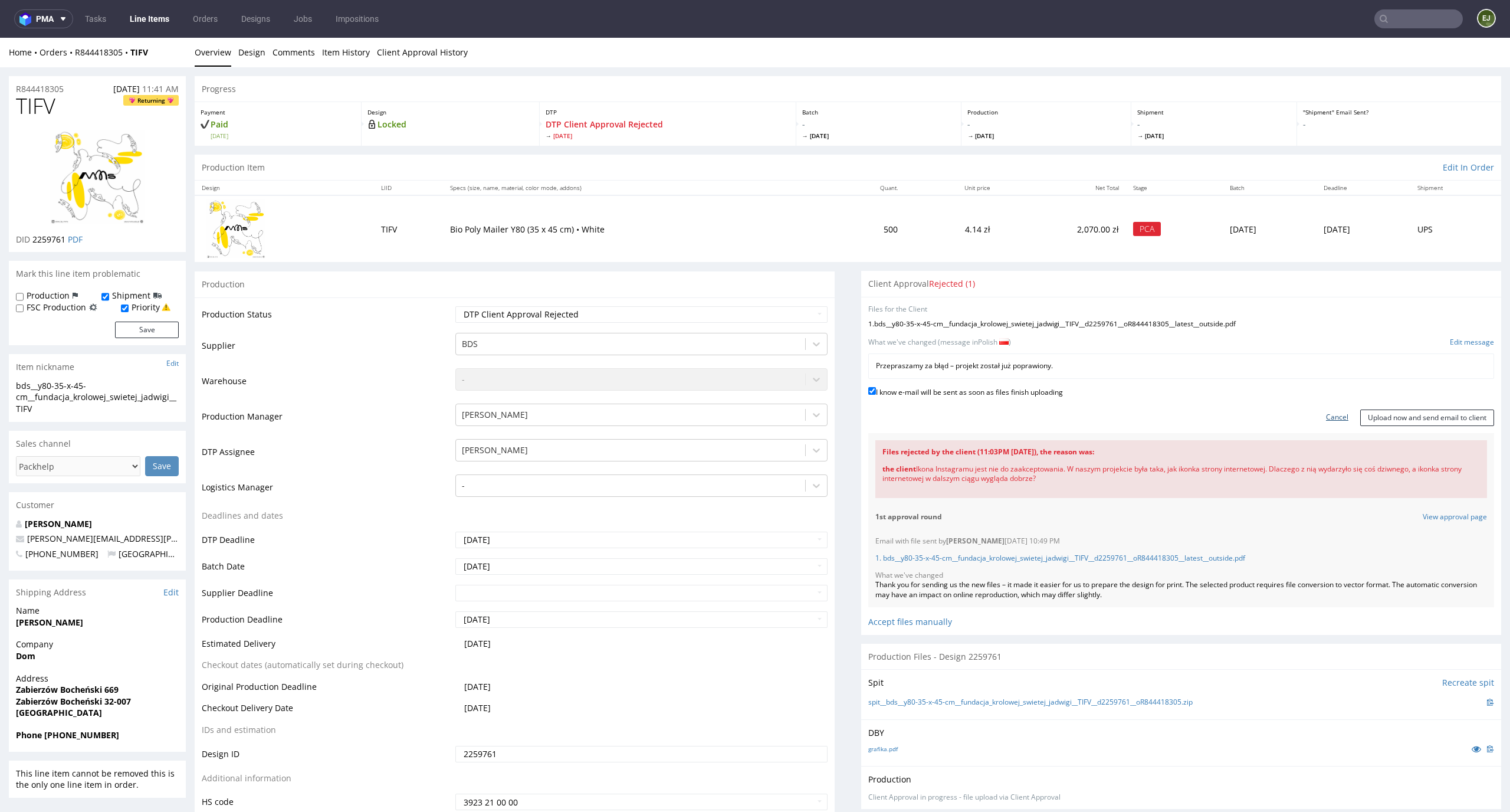
click at [1326, 422] on link "Cancel" at bounding box center [1337, 418] width 22 height 10
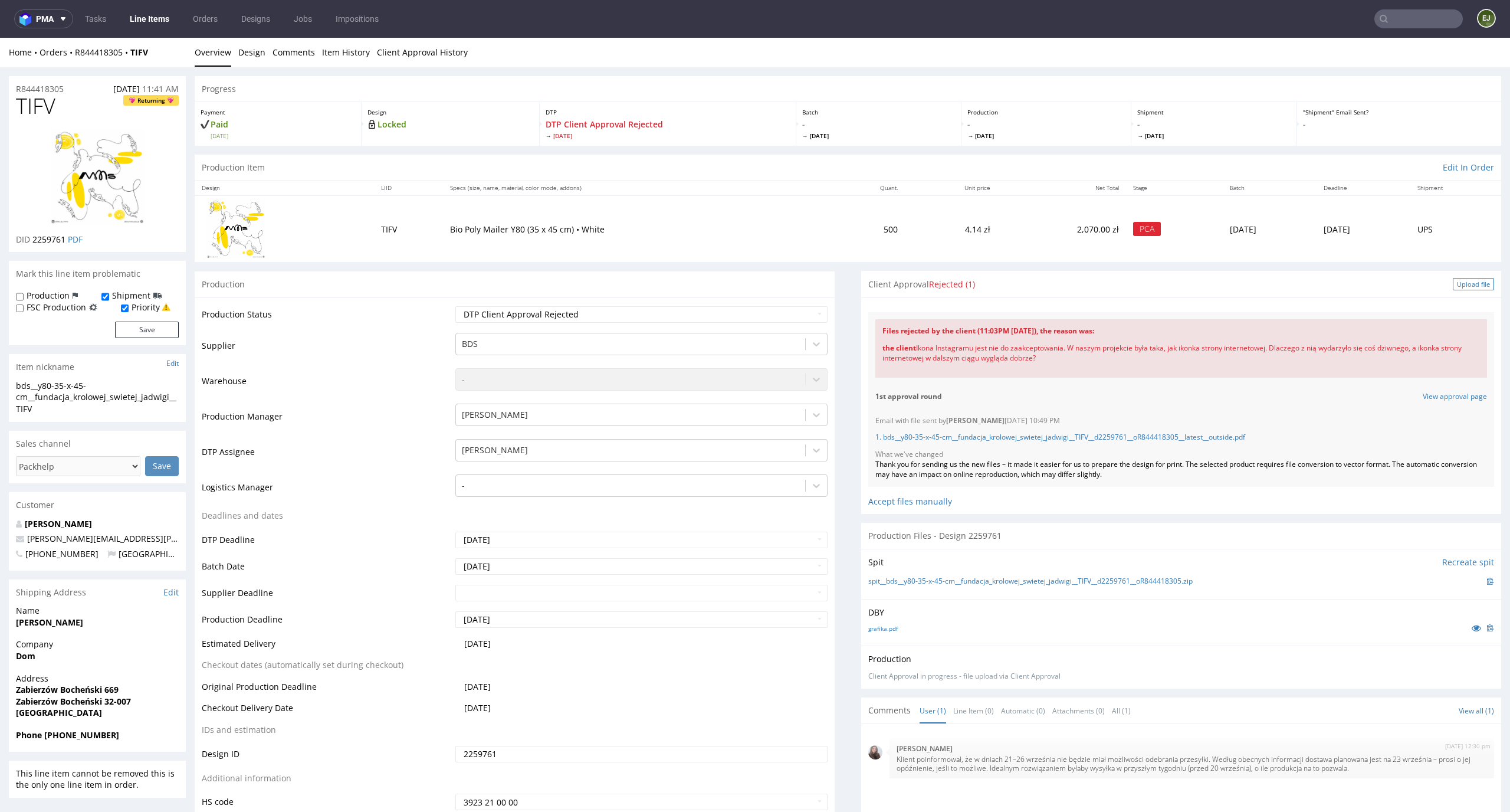
click at [1461, 281] on div "Upload file" at bounding box center [1474, 284] width 41 height 13
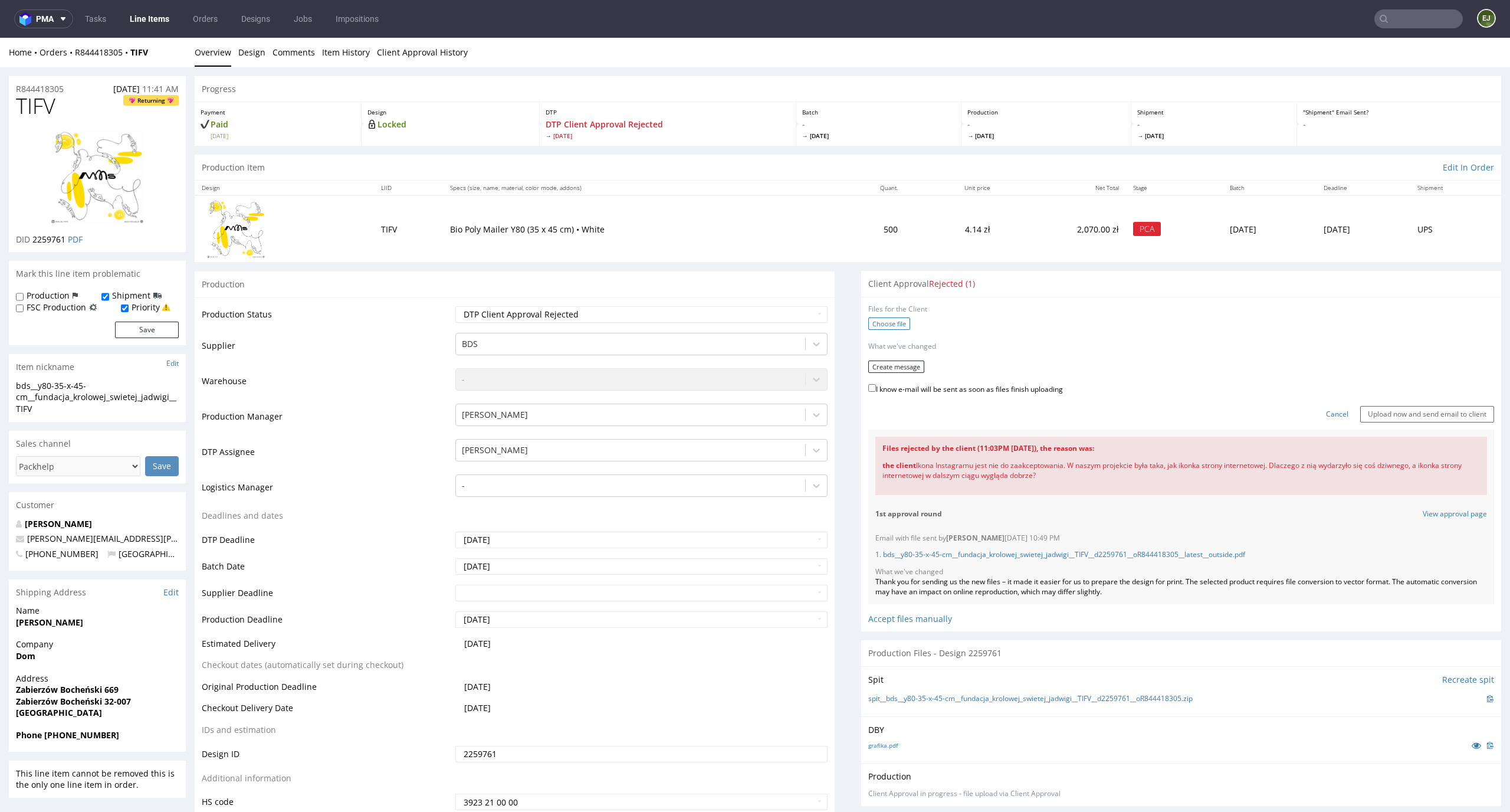
click at [874, 321] on label "Choose file" at bounding box center [889, 324] width 42 height 13
click at [0, 38] on input "Choose file" at bounding box center [0, 38] width 0 height 0
click at [885, 366] on button "Create message" at bounding box center [897, 362] width 56 height 13
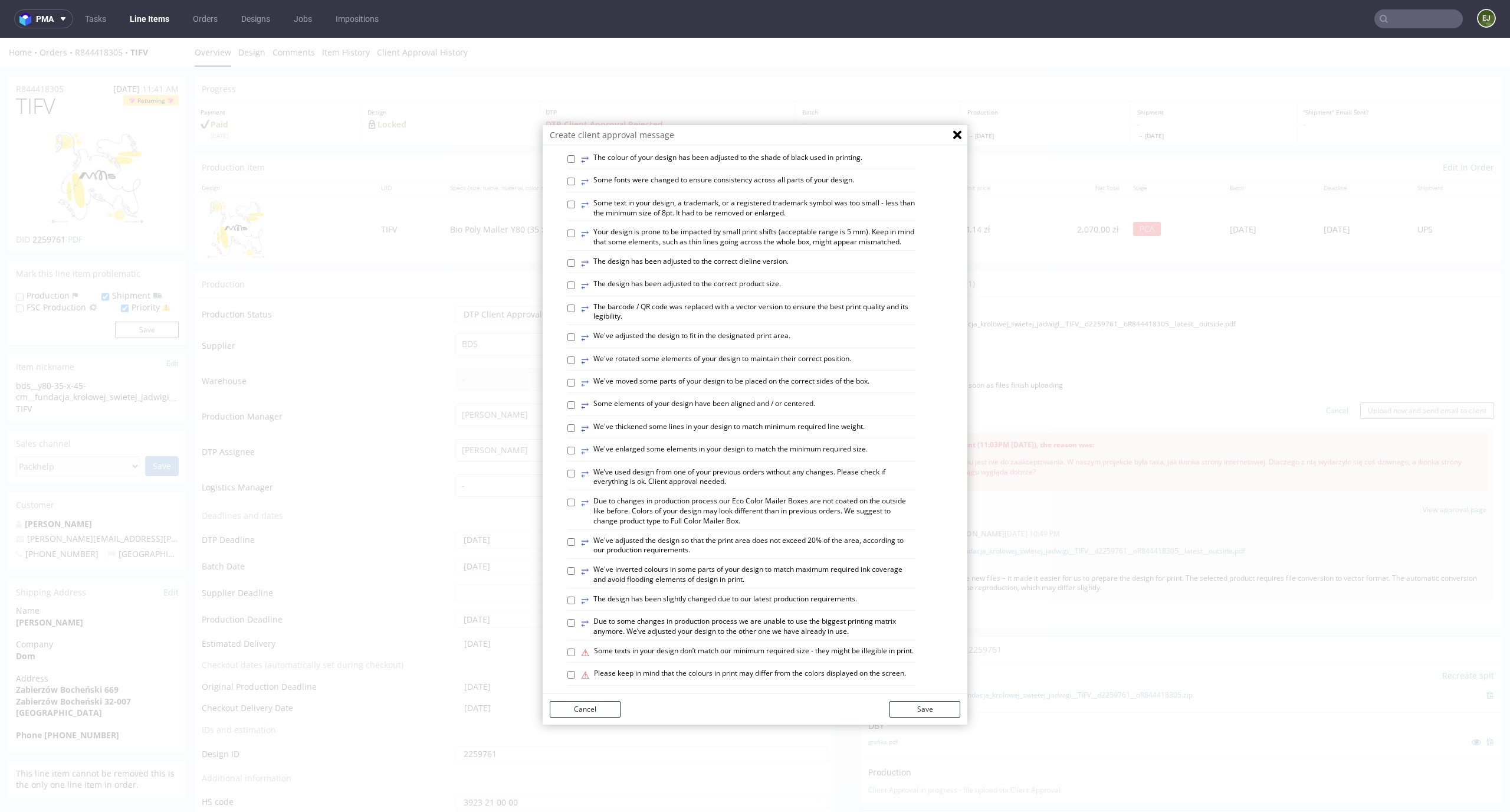
scroll to position [455, 0]
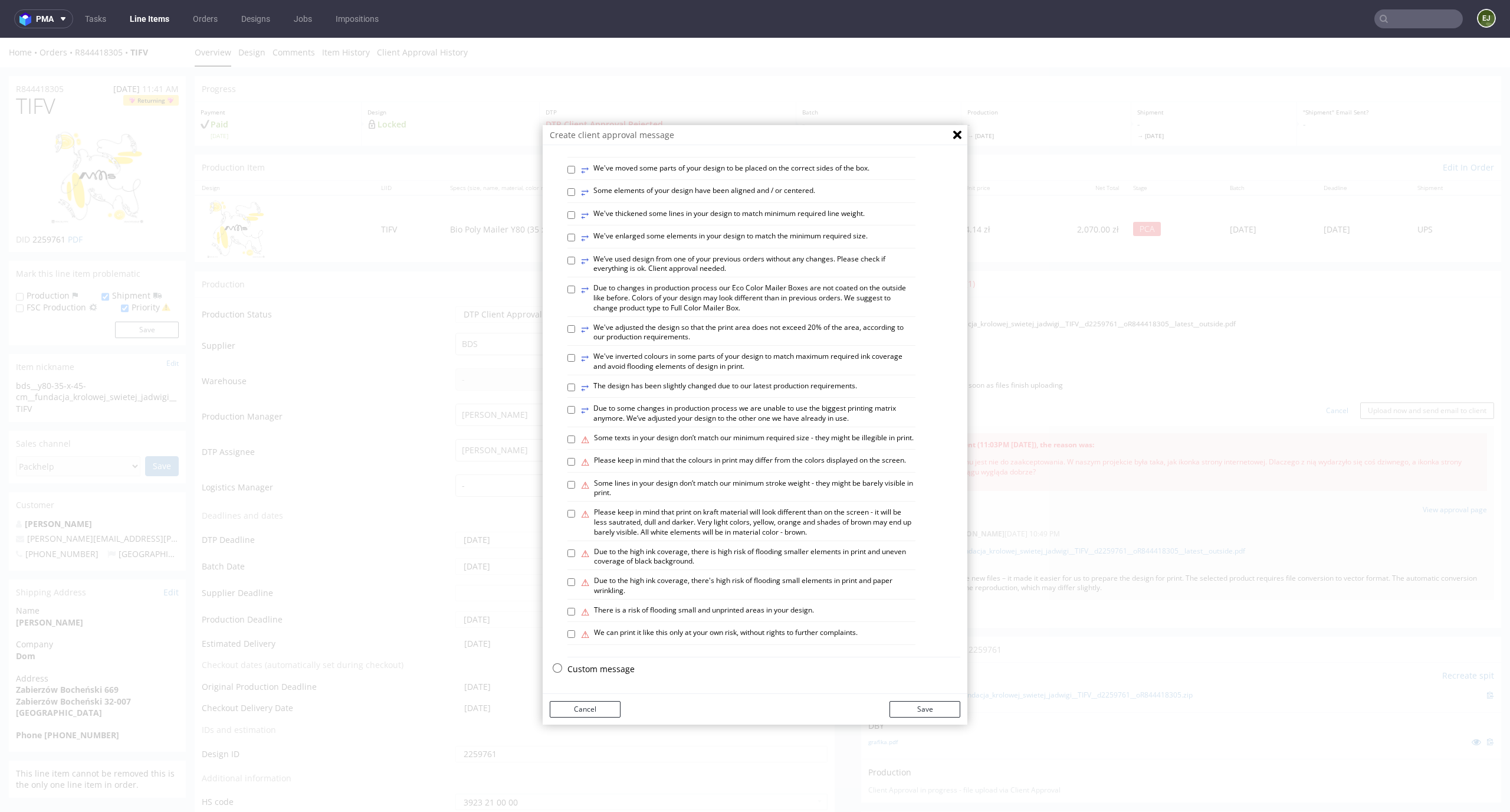
click at [577, 669] on p "Custom message" at bounding box center [764, 669] width 393 height 12
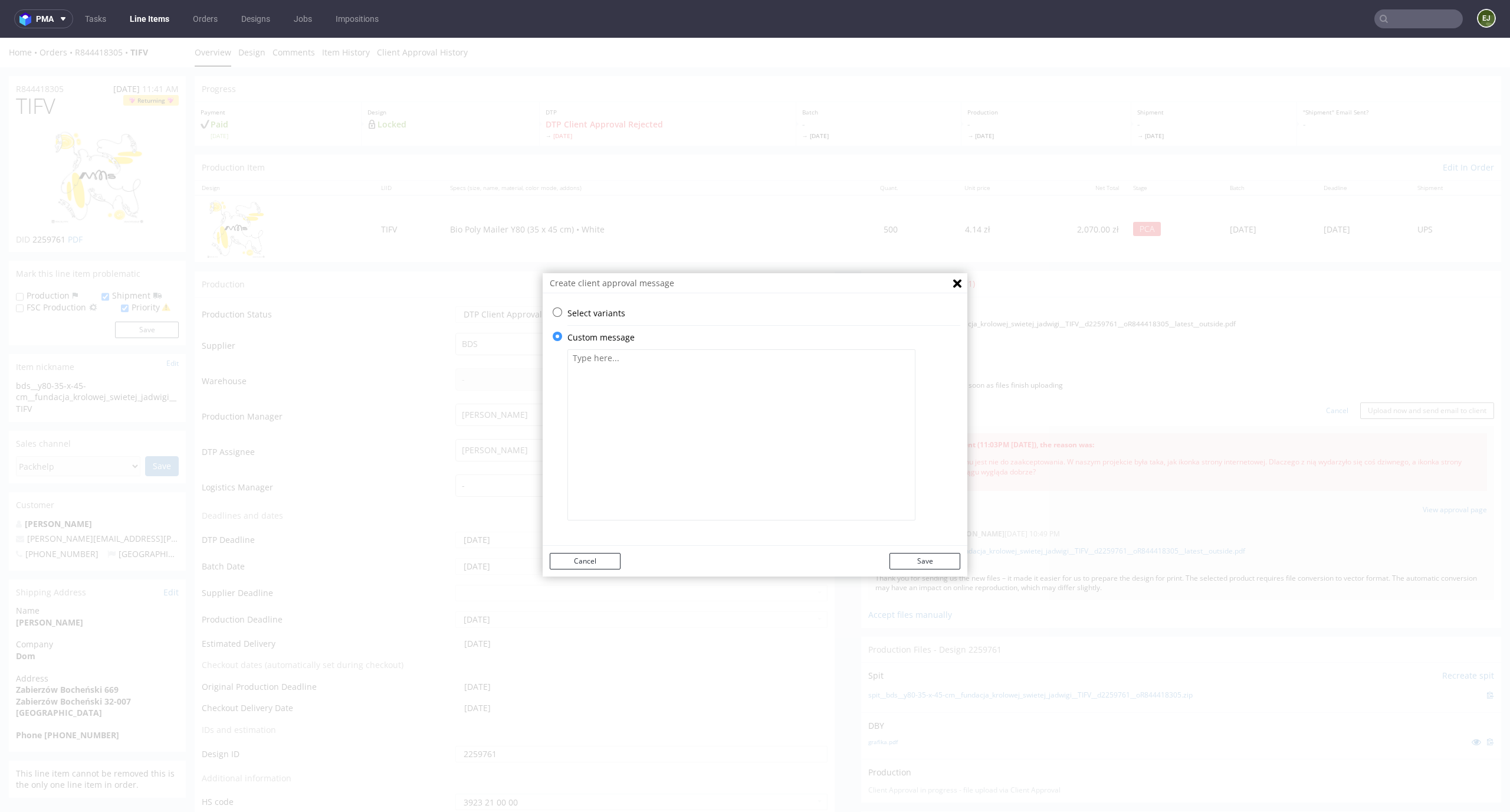
scroll to position [0, 0]
click at [693, 362] on textarea at bounding box center [741, 435] width 348 height 171
paste textarea "Poprawiliśmy projekt. Przepraszamy za błąd."
drag, startPoint x: 749, startPoint y: 363, endPoint x: 647, endPoint y: 355, distance: 102.3
click at [647, 355] on textarea "Poprawiliśmy projekt. Przepraszamy za błąd." at bounding box center [741, 435] width 348 height 171
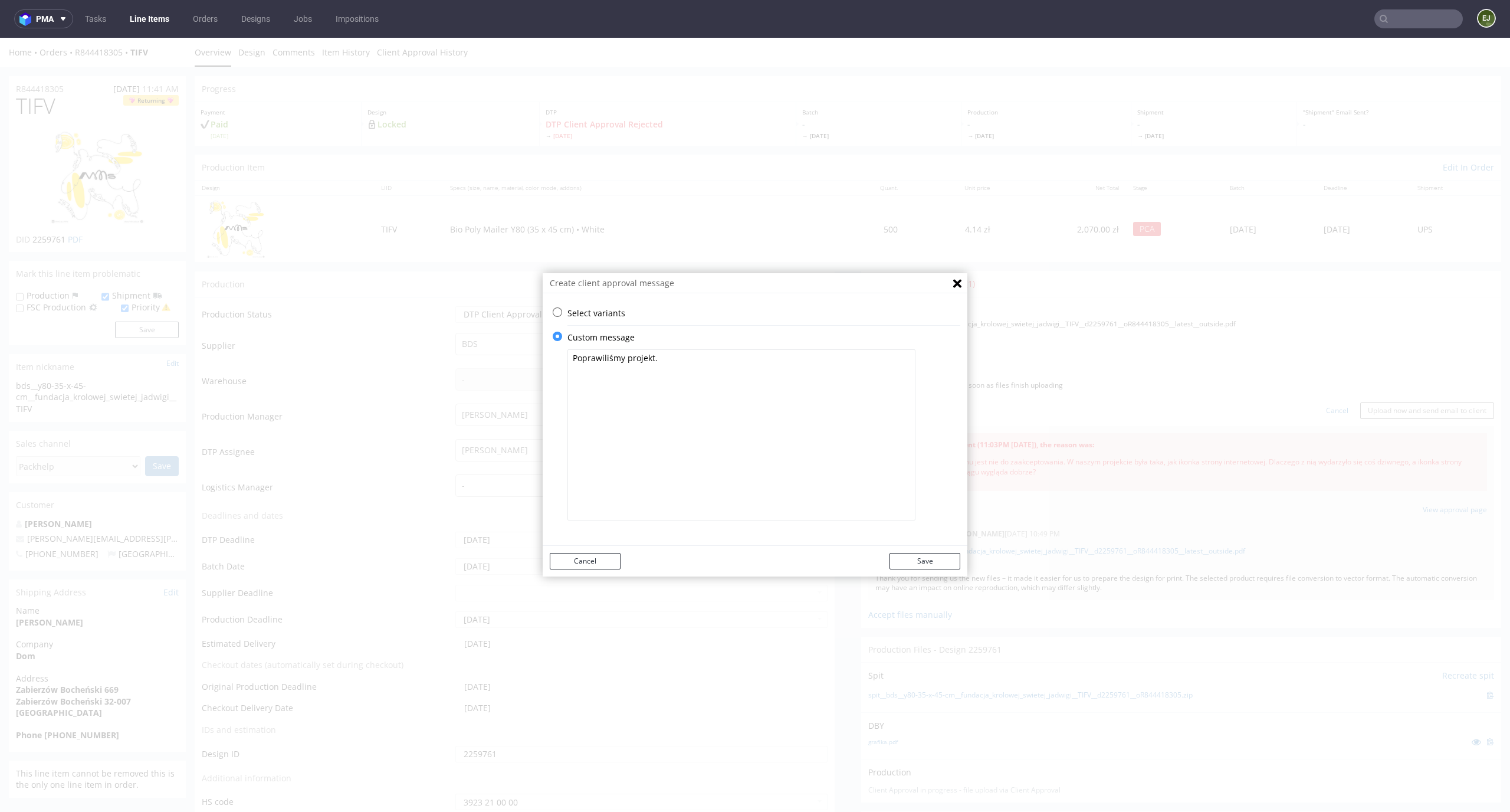
click at [557, 363] on div "Select variants ⥂ Some graphic elements had to be moved away from the edges to …" at bounding box center [755, 419] width 425 height 224
click at [557, 360] on div "Select variants ⥂ Some graphic elements had to be moved away from the edges to …" at bounding box center [755, 419] width 425 height 224
click at [568, 360] on textarea "Poprawiliśmy projekt." at bounding box center [741, 435] width 348 height 171
paste textarea "Przepraszamy za błąd."
drag, startPoint x: 768, startPoint y: 362, endPoint x: 658, endPoint y: 358, distance: 110.1
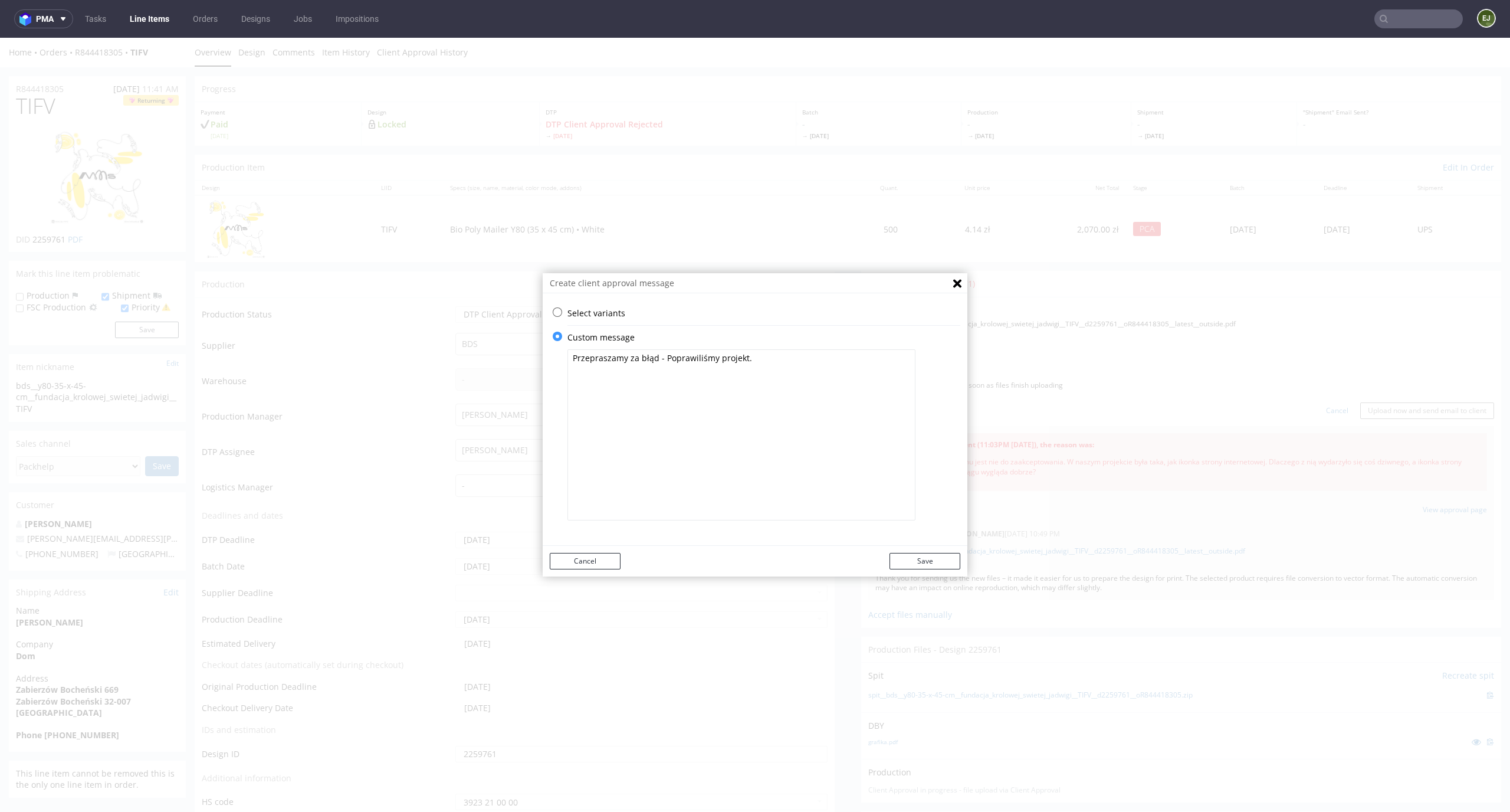
click at [658, 358] on textarea "Przepraszamy za błąd - Poprawiliśmy projekt." at bounding box center [741, 435] width 348 height 171
type textarea "Przepraszamy za błąd - projekt został poprawiony."
click at [907, 556] on button "Save" at bounding box center [925, 561] width 71 height 16
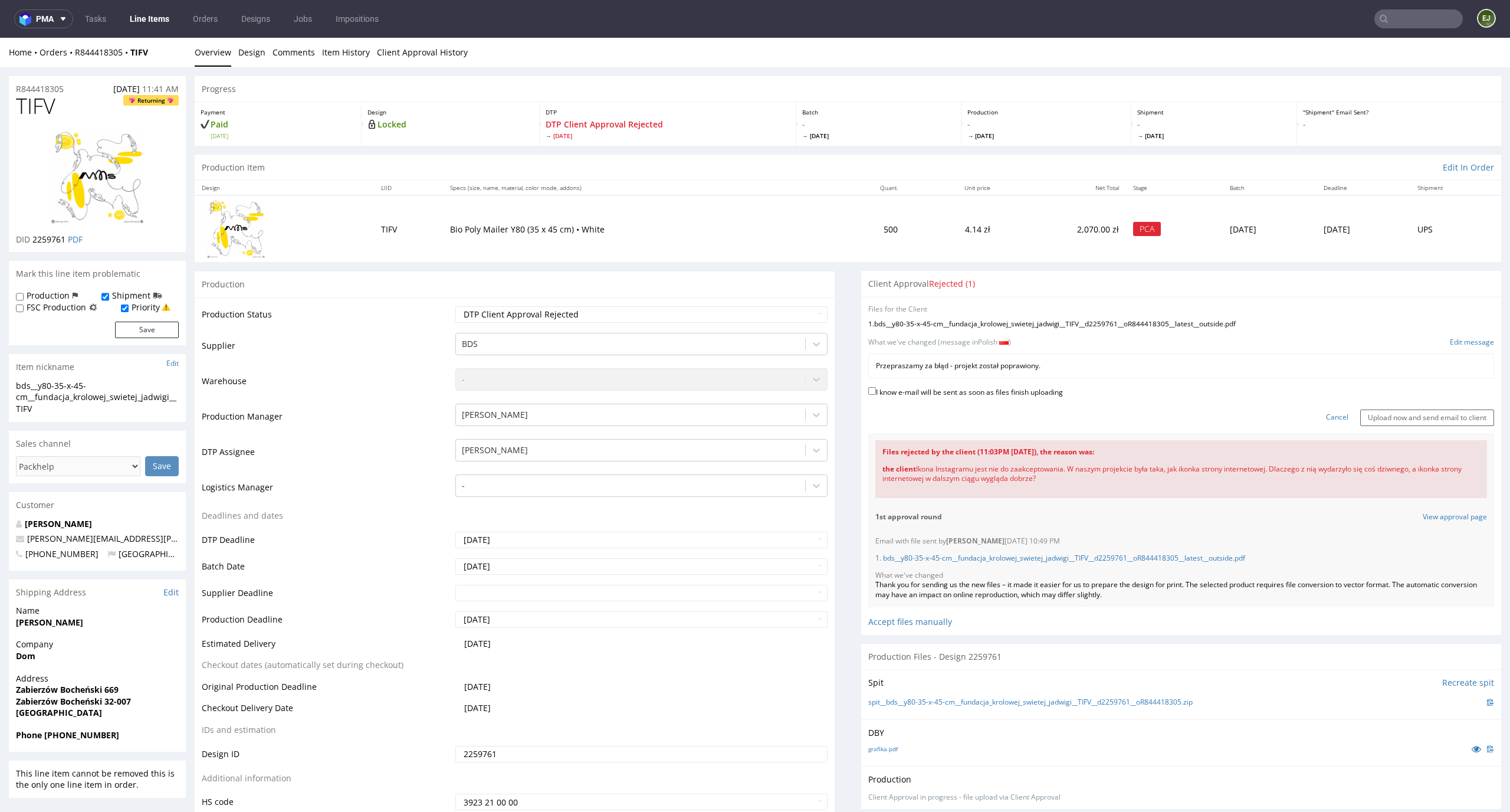
click at [1042, 392] on label "I know e-mail will be sent as soon as files finish uploading" at bounding box center [966, 391] width 195 height 13
click at [876, 392] on input "I know e-mail will be sent as soon as files finish uploading" at bounding box center [872, 391] width 7 height 7
checkbox input "true"
click at [1418, 418] on input "Upload now and send email to client" at bounding box center [1428, 418] width 134 height 16
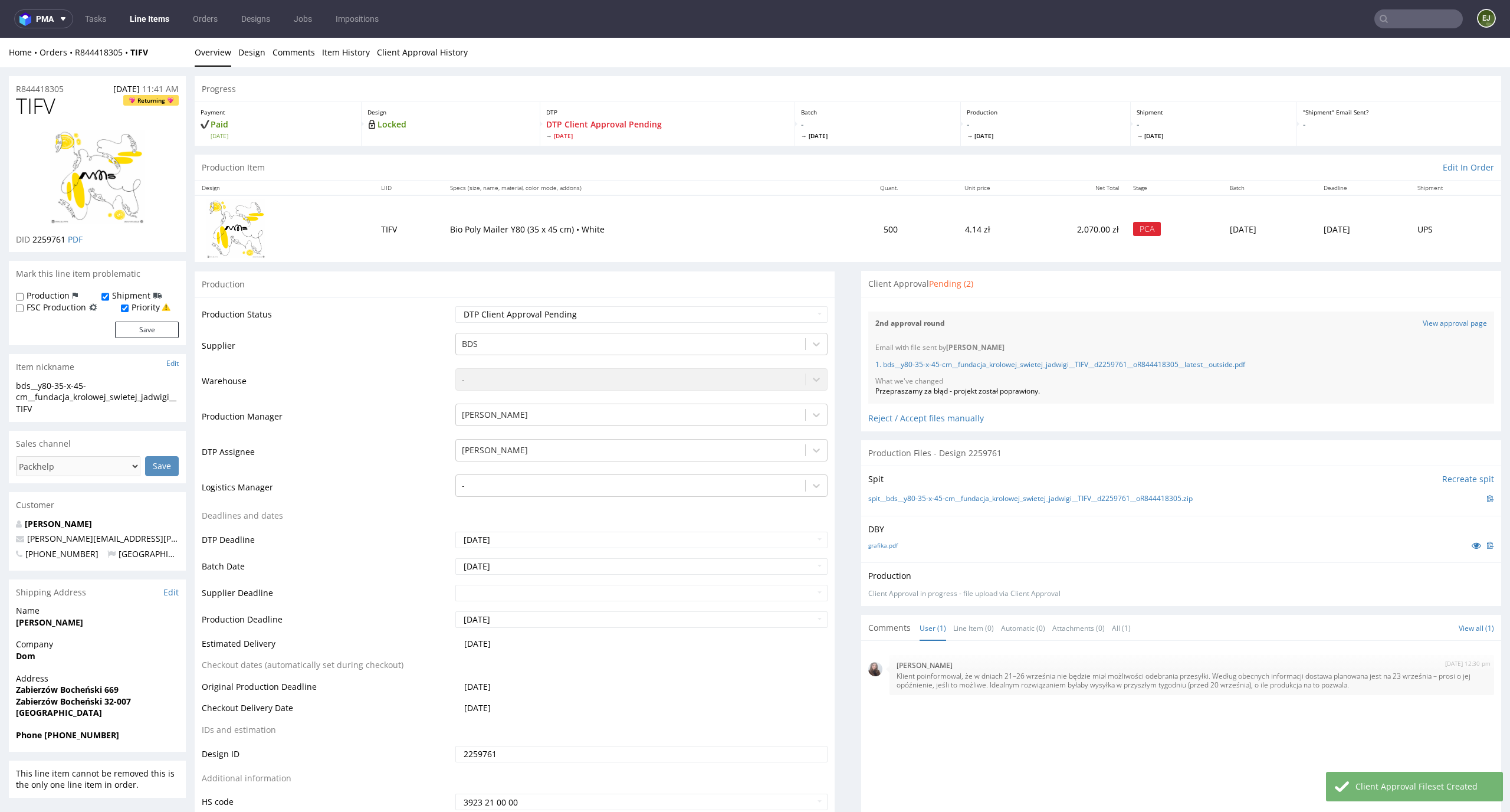
click at [140, 10] on link "Line Items" at bounding box center [149, 19] width 54 height 19
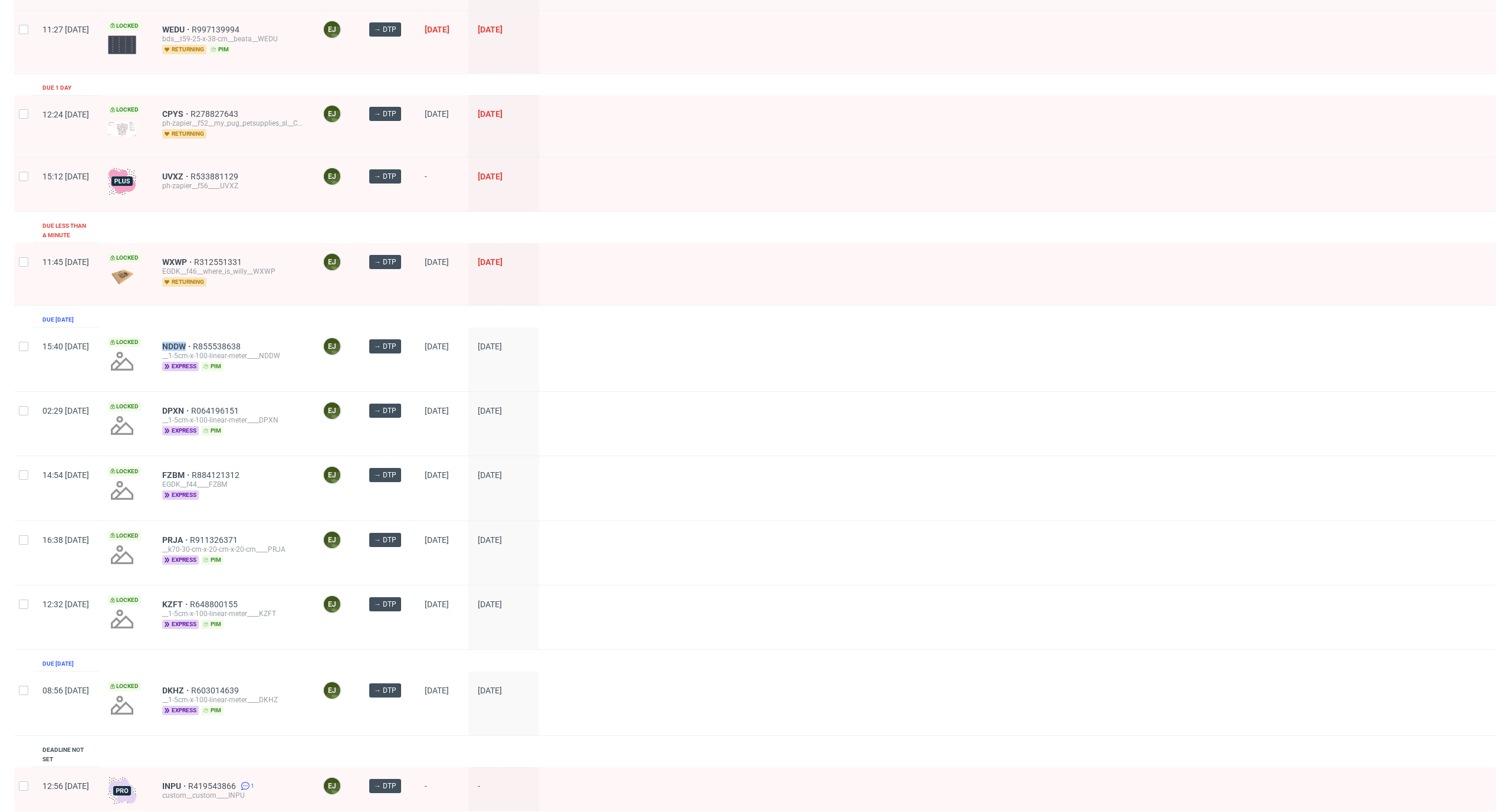
scroll to position [754, 0]
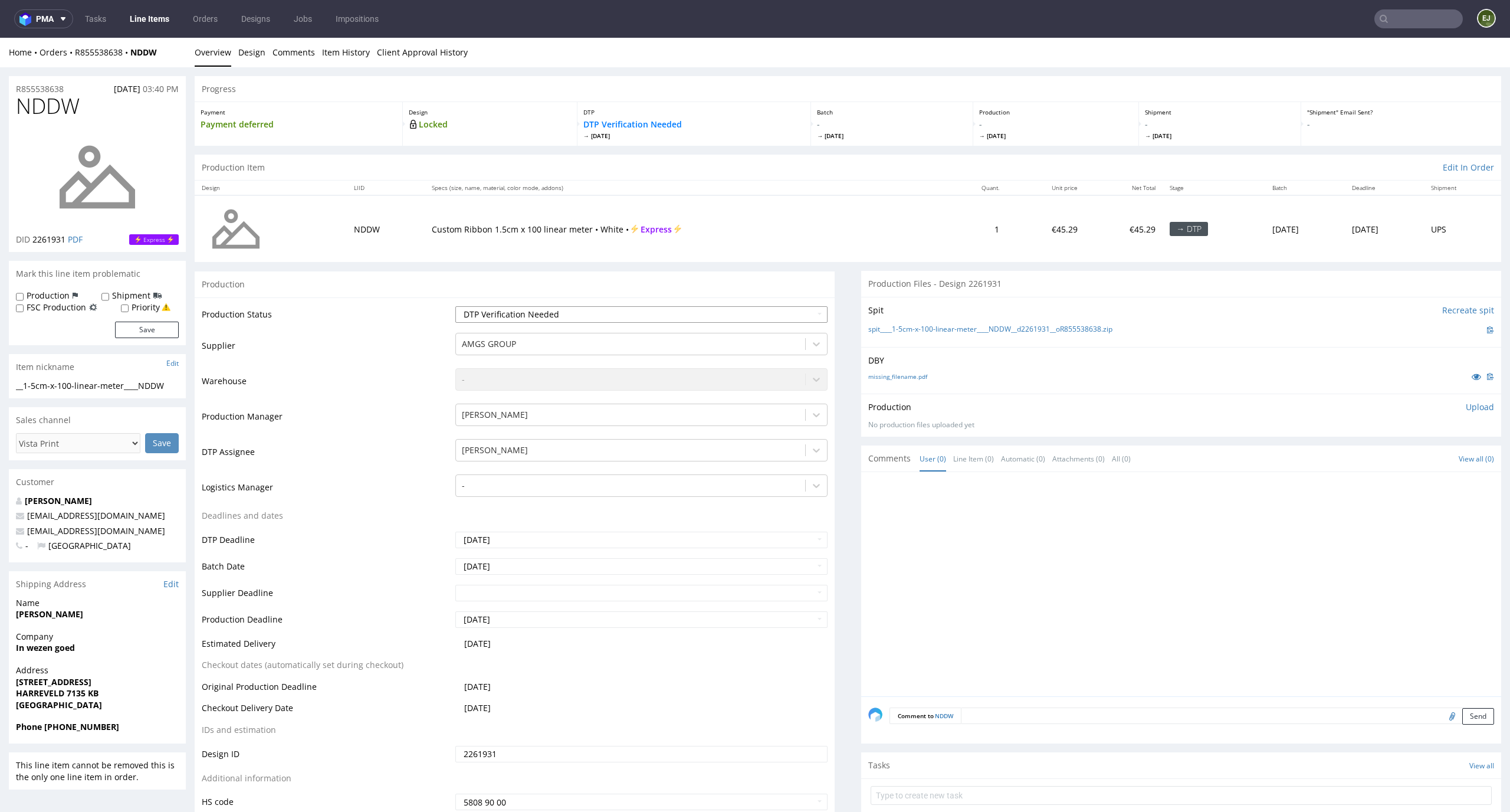
click at [736, 318] on select "Waiting for Artwork Waiting for Diecut Waiting for Mockup Waiting for DTP Waiti…" at bounding box center [641, 314] width 373 height 16
click at [686, 463] on td "[PERSON_NAME]" at bounding box center [640, 455] width 376 height 35
click at [687, 456] on div at bounding box center [631, 449] width 338 height 14
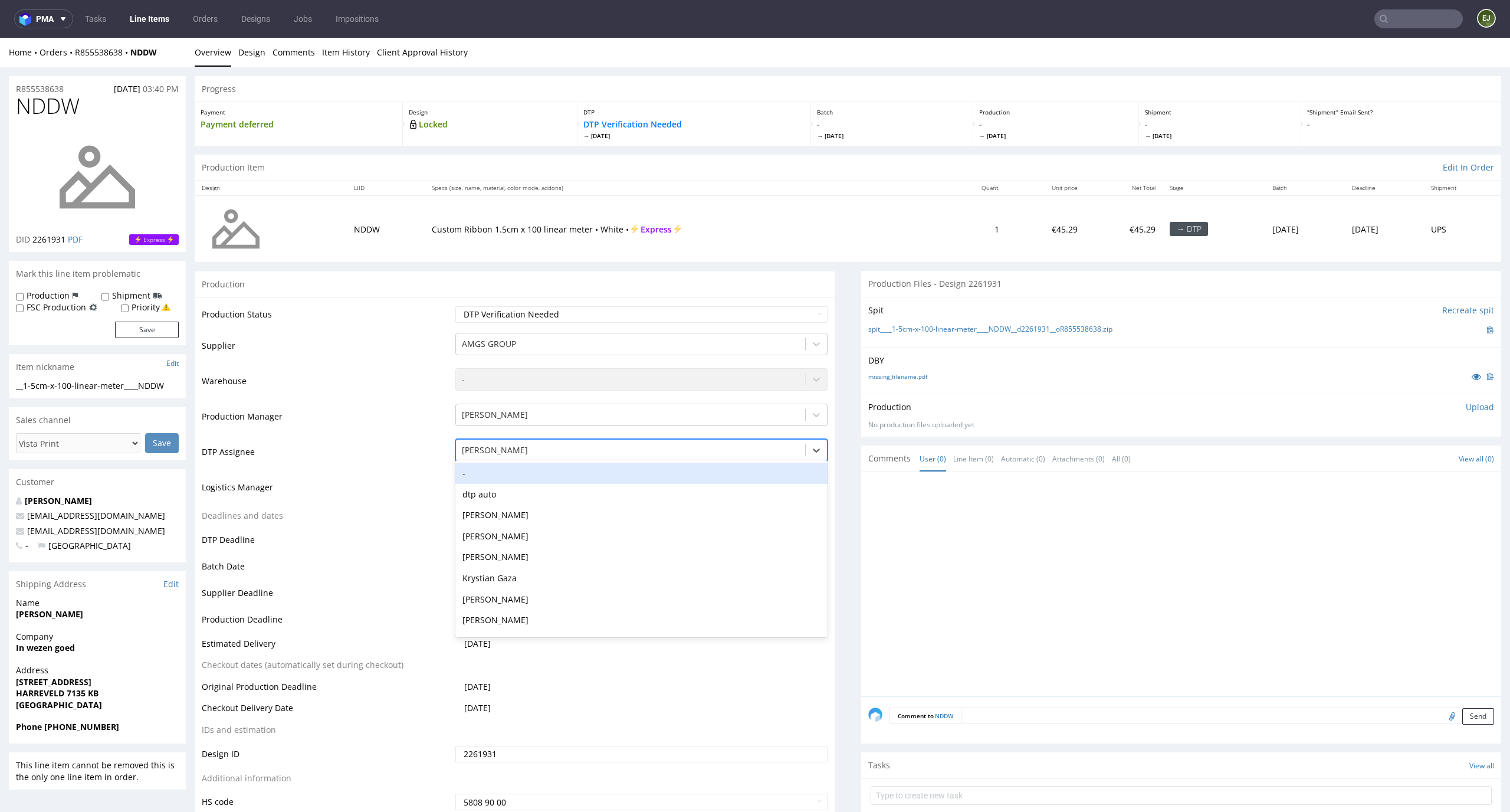
click at [688, 476] on div "-" at bounding box center [641, 473] width 373 height 21
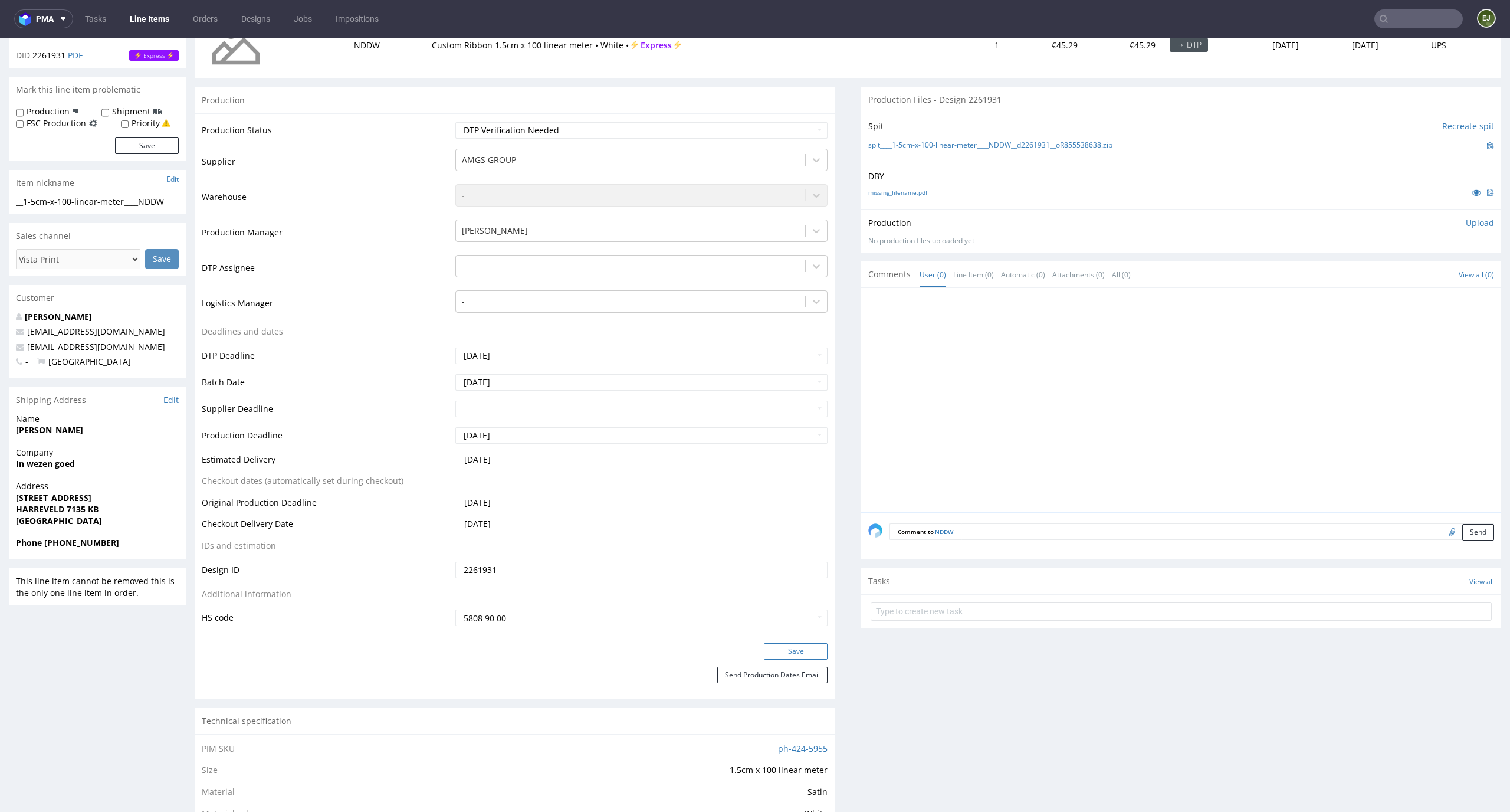
click at [787, 649] on button "Save" at bounding box center [796, 651] width 64 height 16
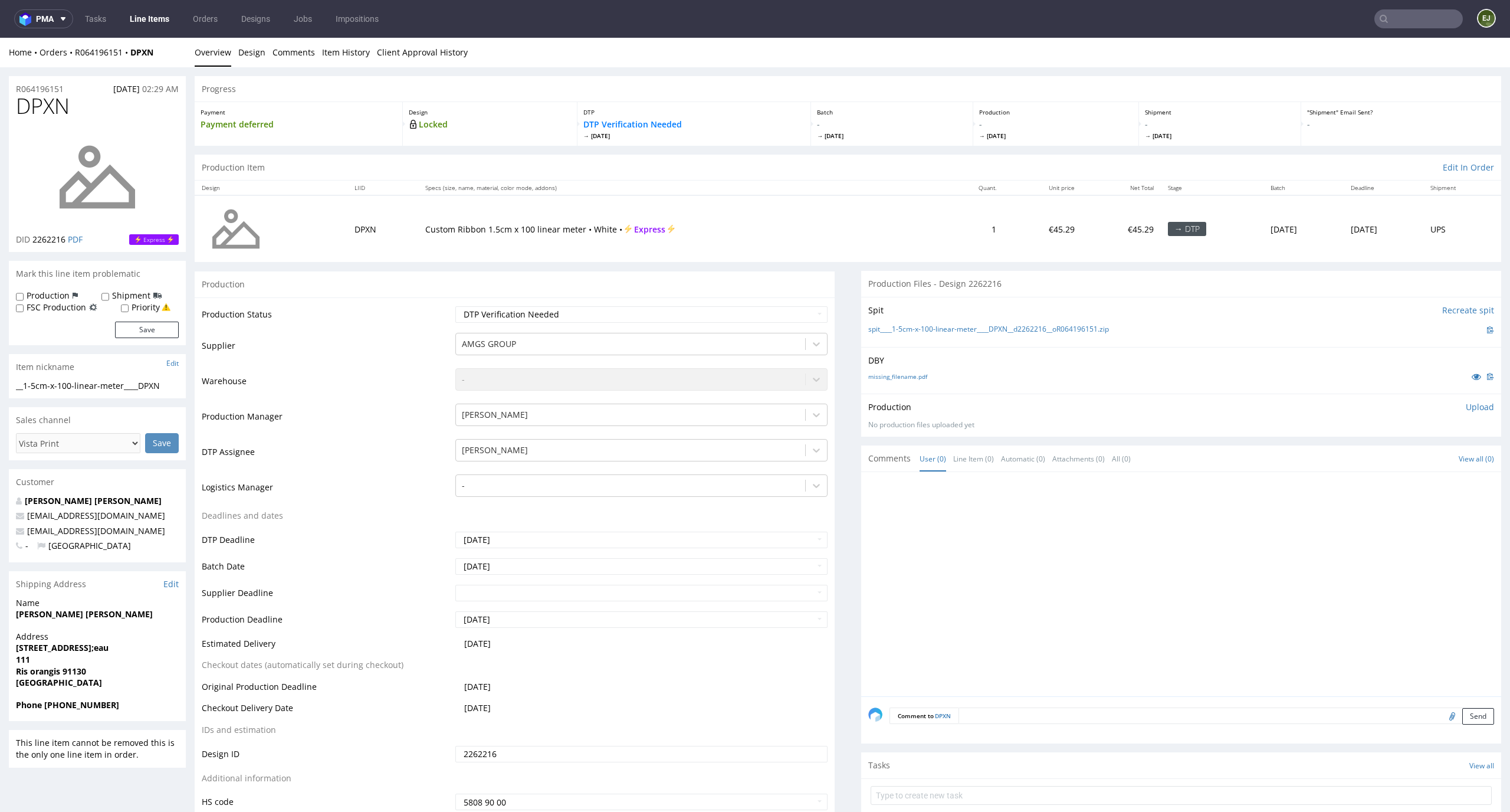
click at [611, 463] on td "[PERSON_NAME]" at bounding box center [640, 455] width 376 height 35
click at [613, 457] on div "[PERSON_NAME]" at bounding box center [631, 450] width 350 height 19
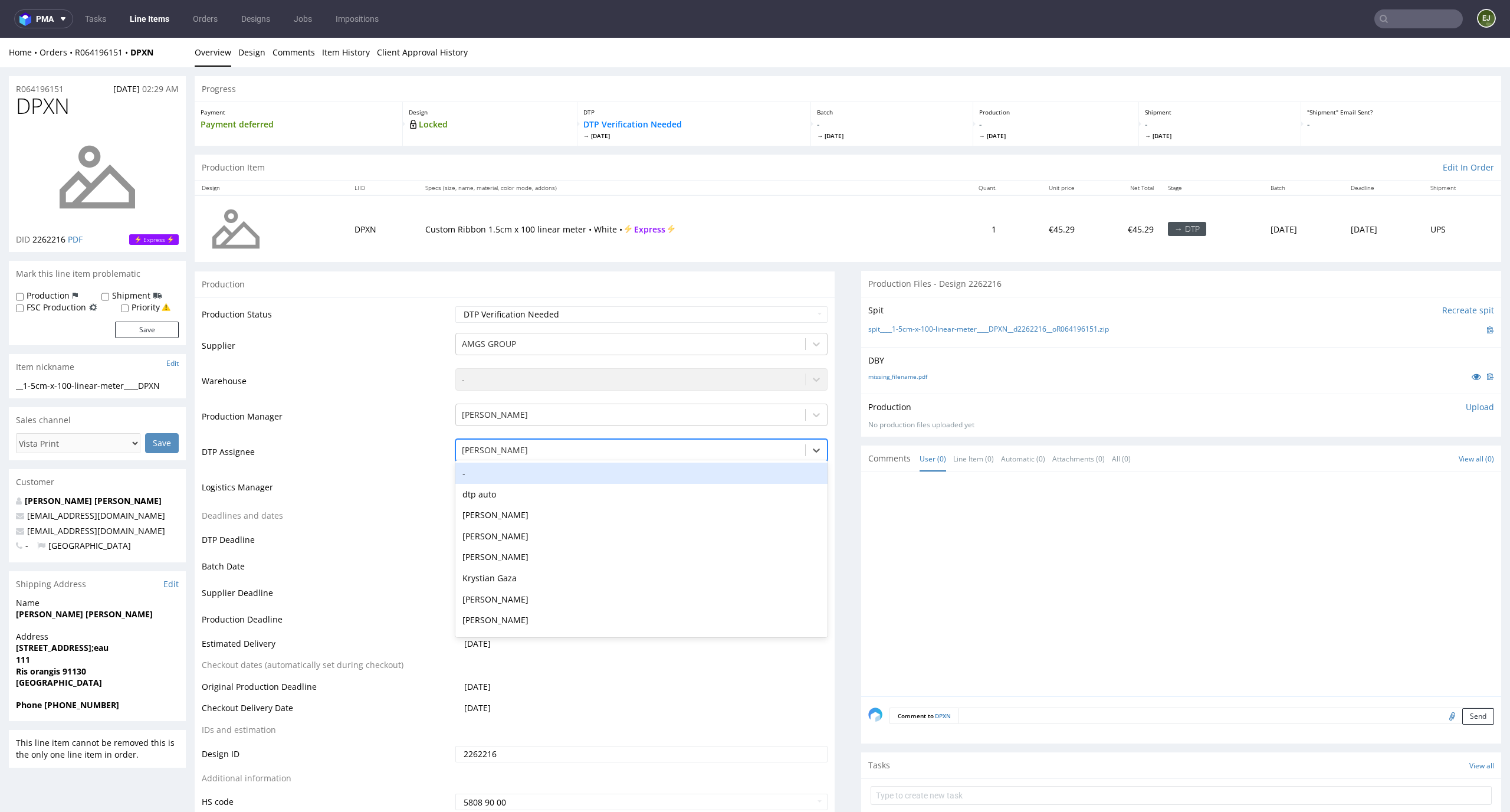
click at [666, 474] on div "-" at bounding box center [641, 473] width 373 height 21
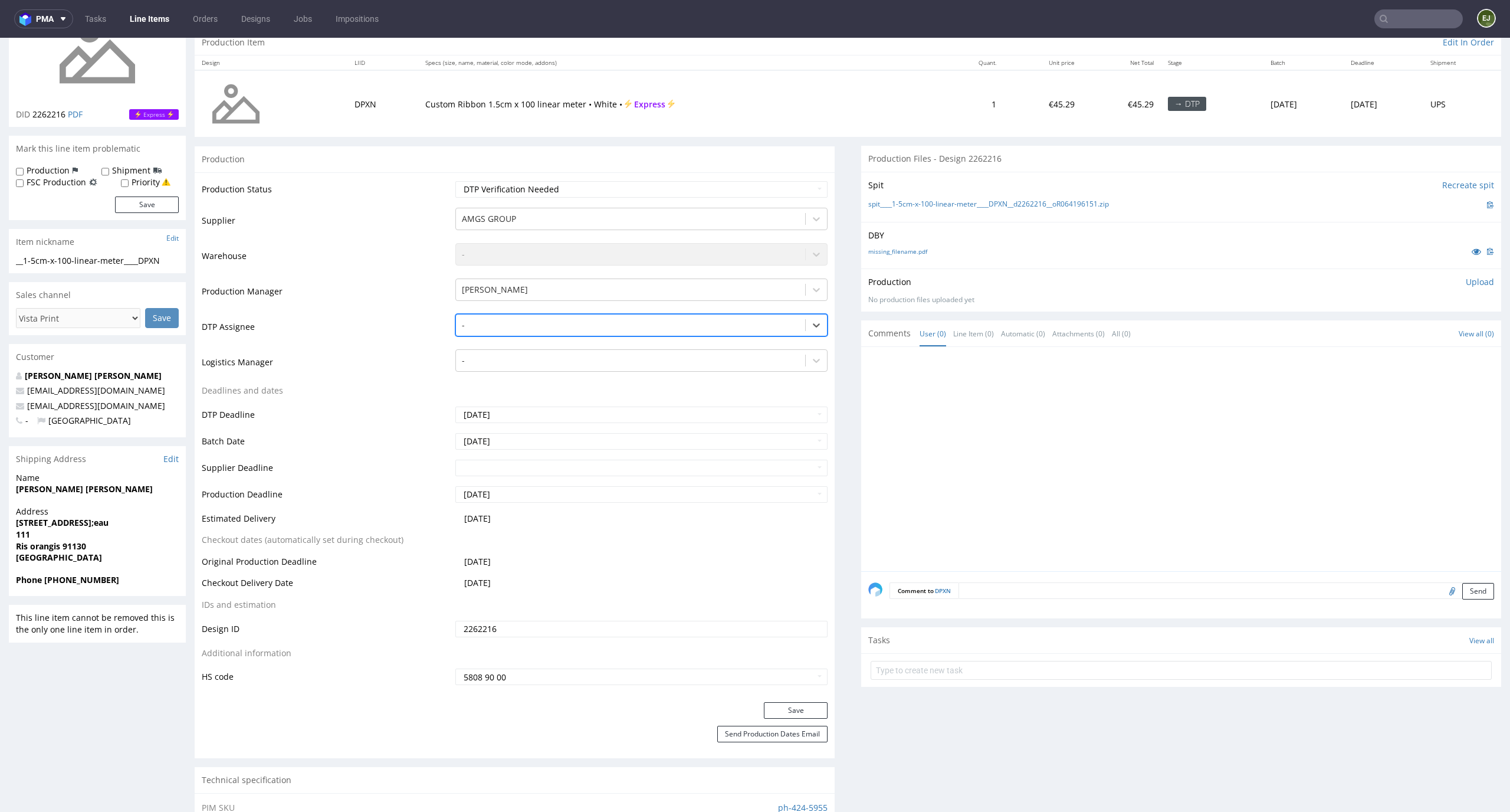
scroll to position [150, 0]
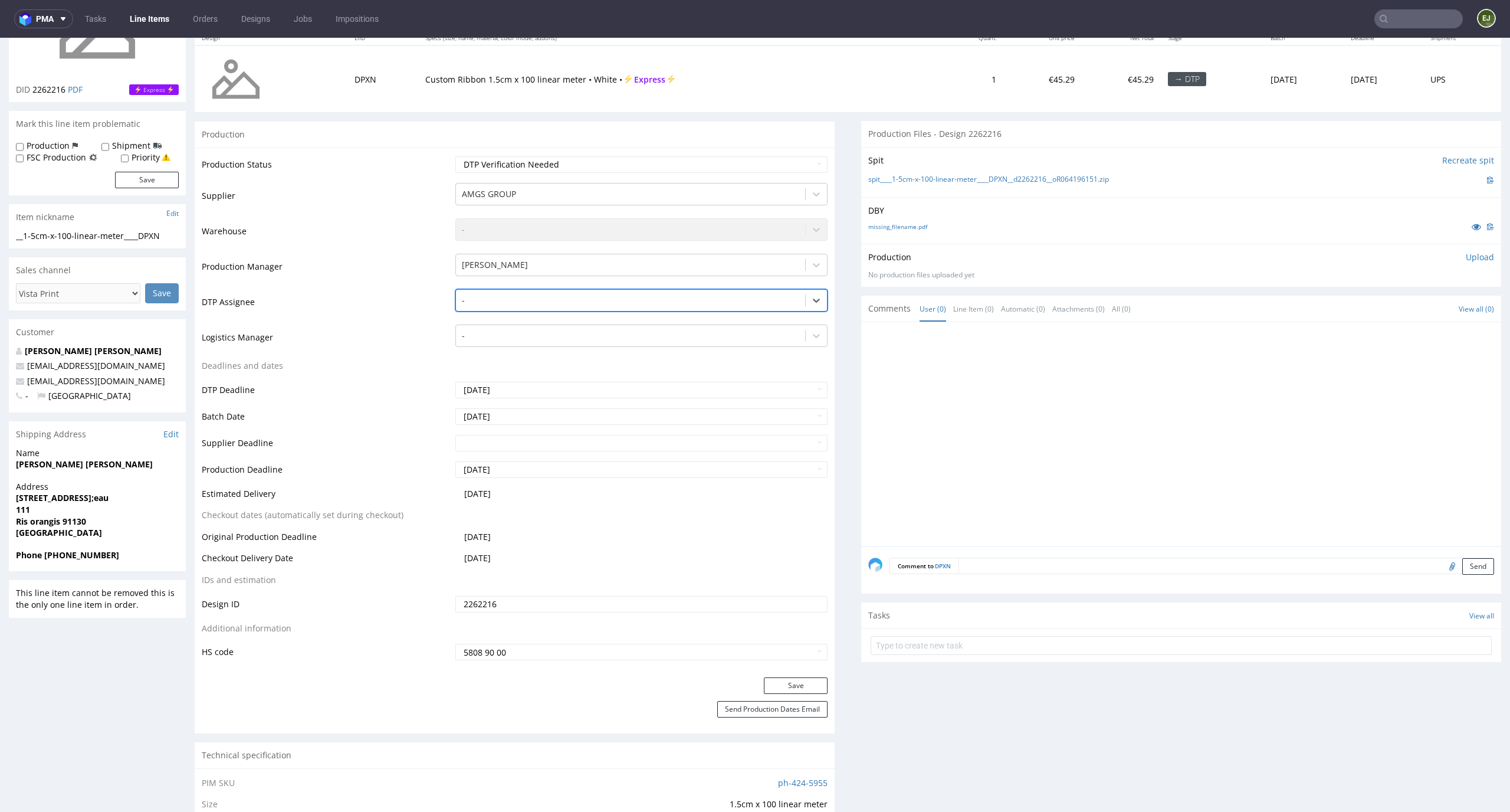
click at [783, 697] on div "Save" at bounding box center [515, 689] width 640 height 24
click at [783, 690] on button "Save" at bounding box center [796, 685] width 64 height 16
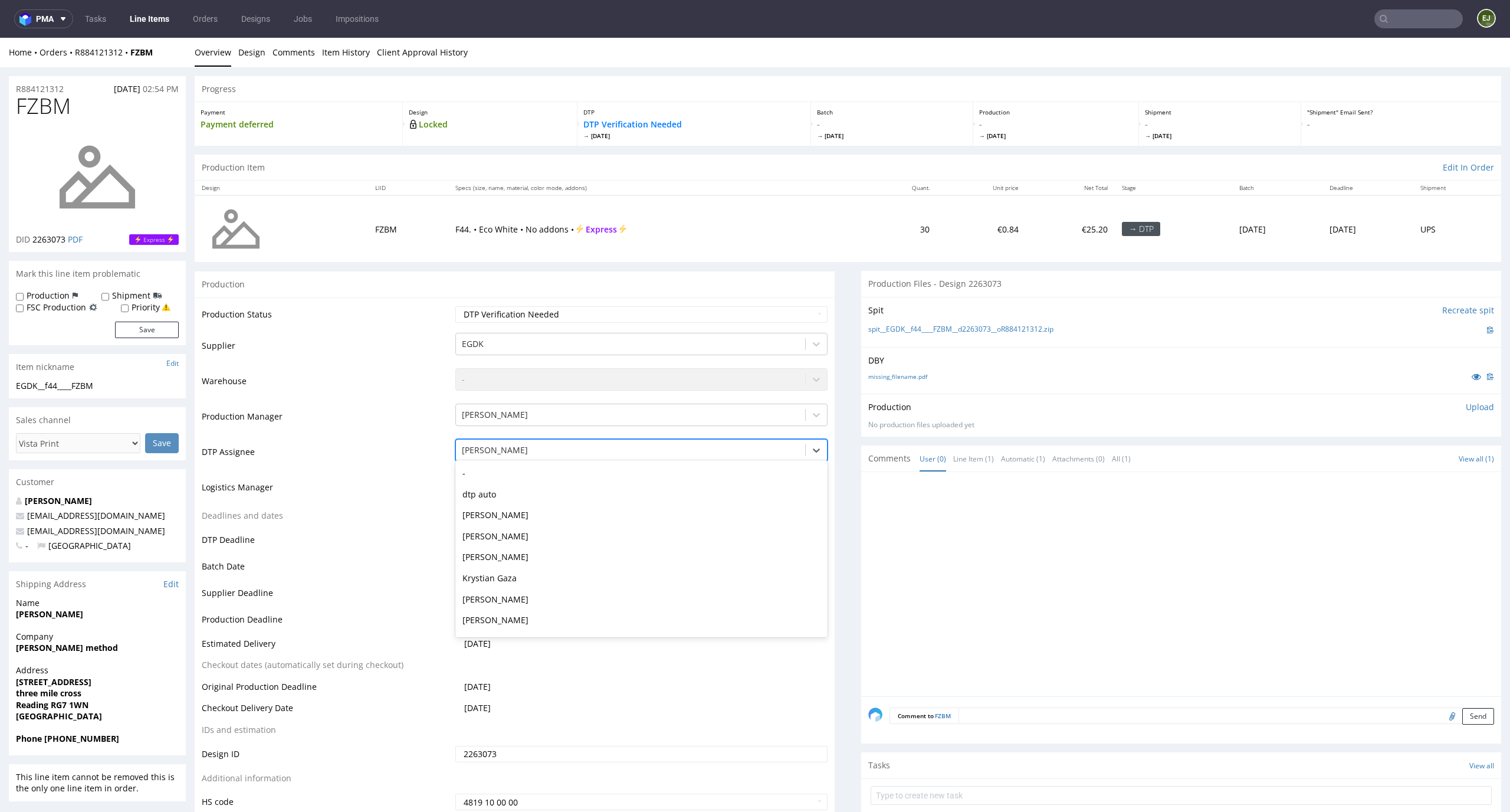
click at [604, 455] on div at bounding box center [631, 449] width 338 height 14
click at [633, 484] on div "dtp auto" at bounding box center [641, 494] width 373 height 21
click at [633, 455] on div "option dtp auto, selected. dtp auto" at bounding box center [641, 447] width 373 height 16
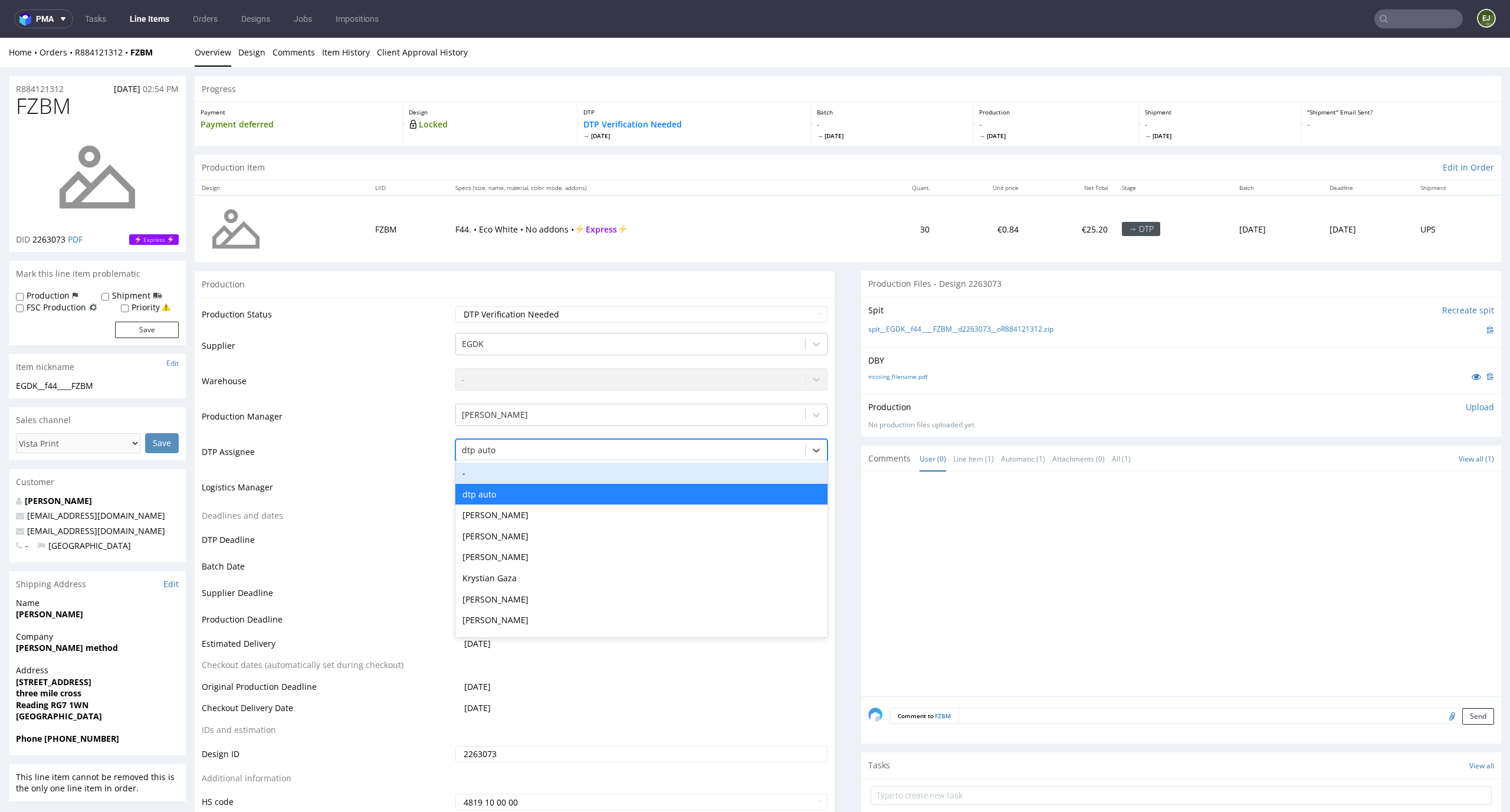
click at [632, 482] on div "-" at bounding box center [641, 473] width 373 height 21
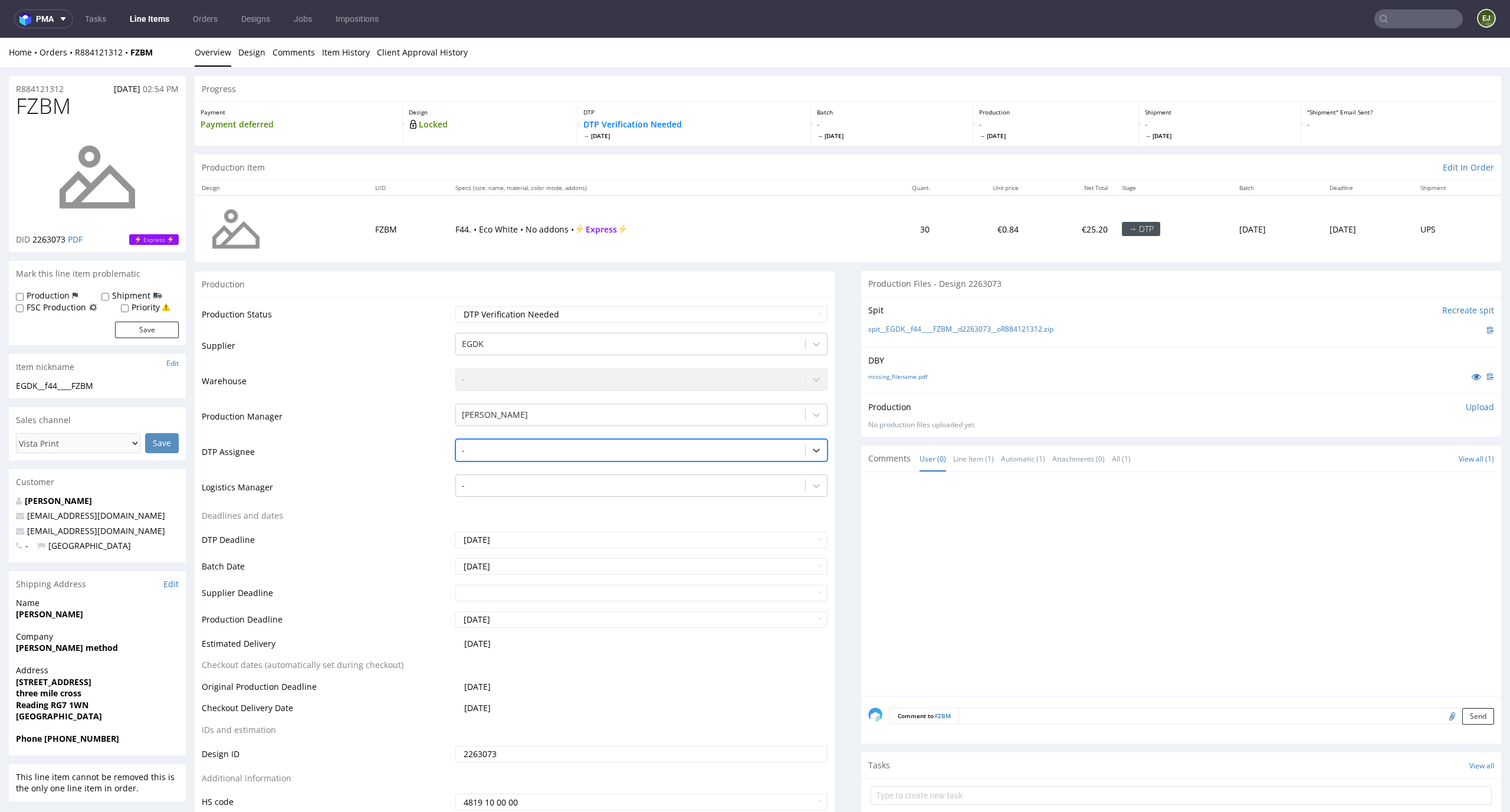
scroll to position [57, 0]
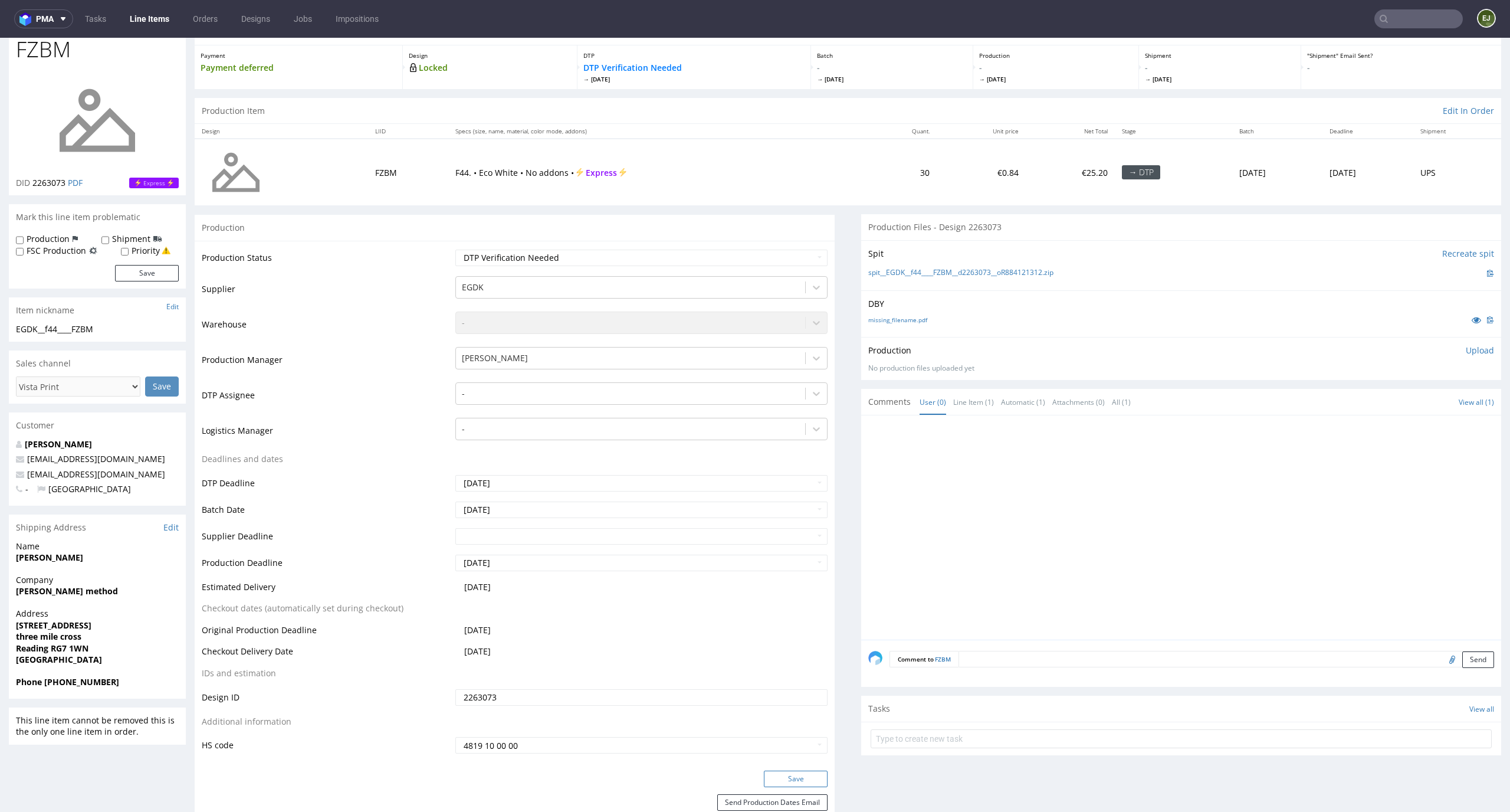
click at [806, 783] on button "Save" at bounding box center [796, 779] width 64 height 16
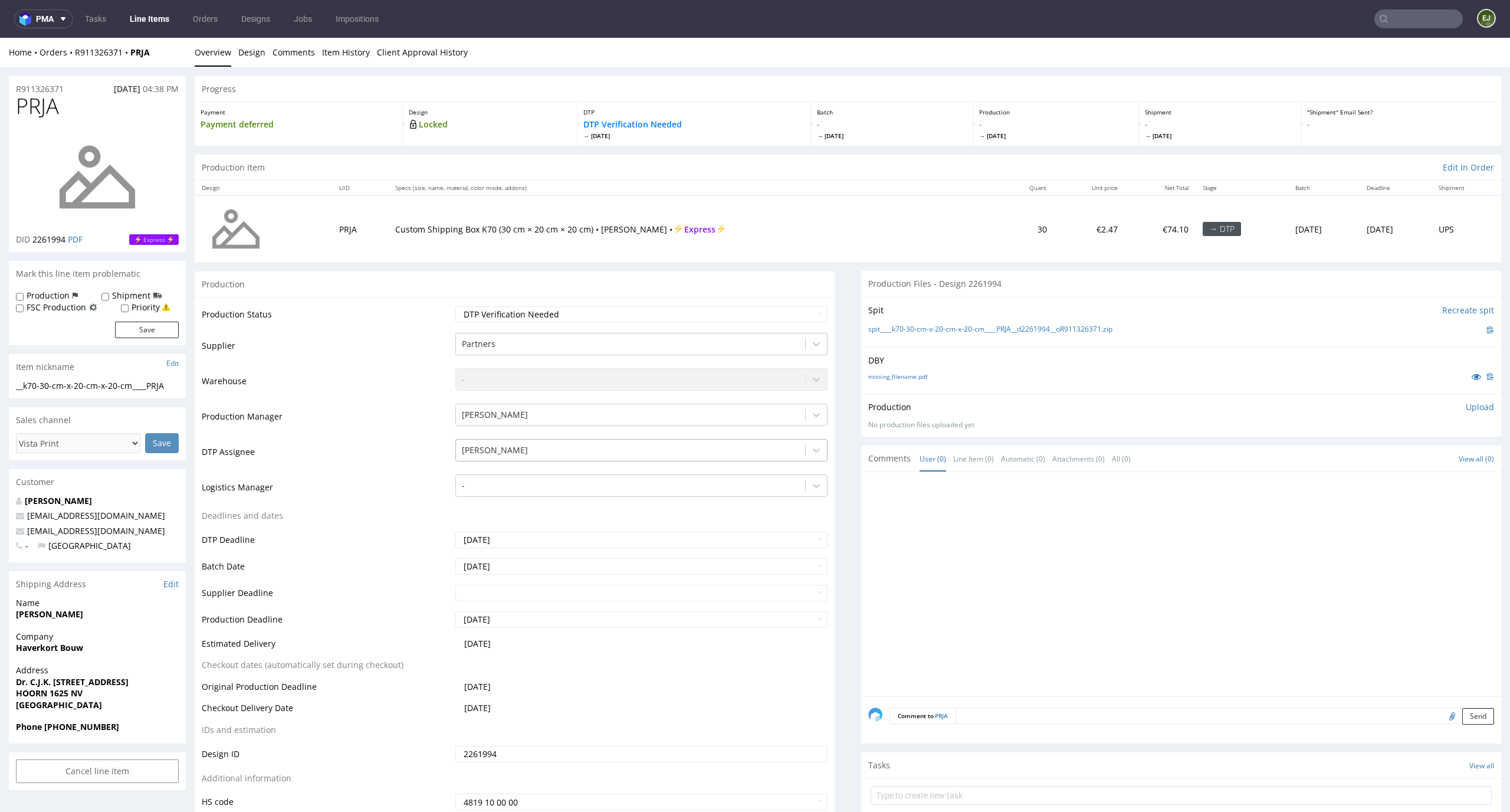
click at [642, 455] on div at bounding box center [631, 449] width 338 height 14
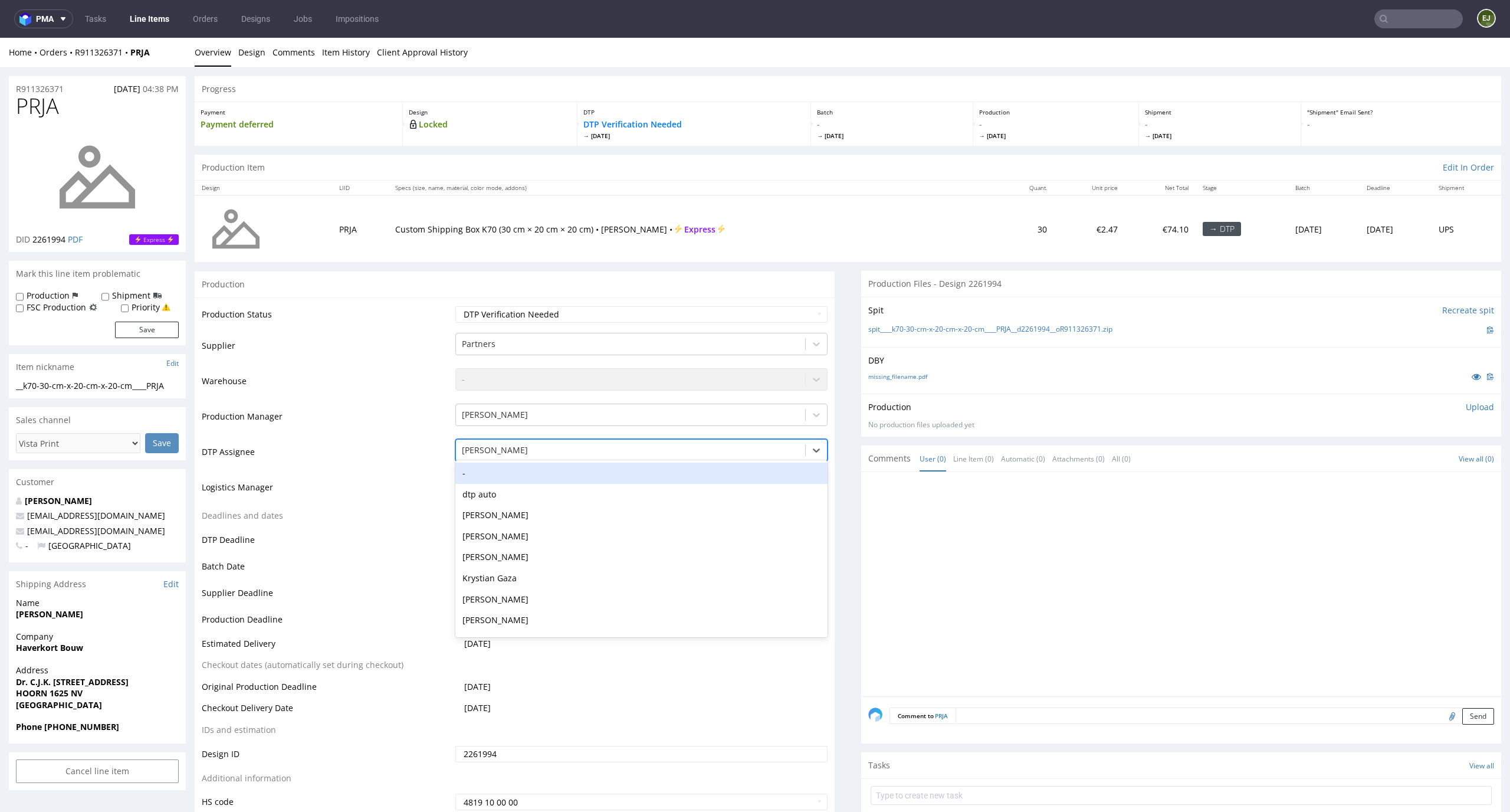
click at [694, 476] on div "-" at bounding box center [641, 473] width 373 height 21
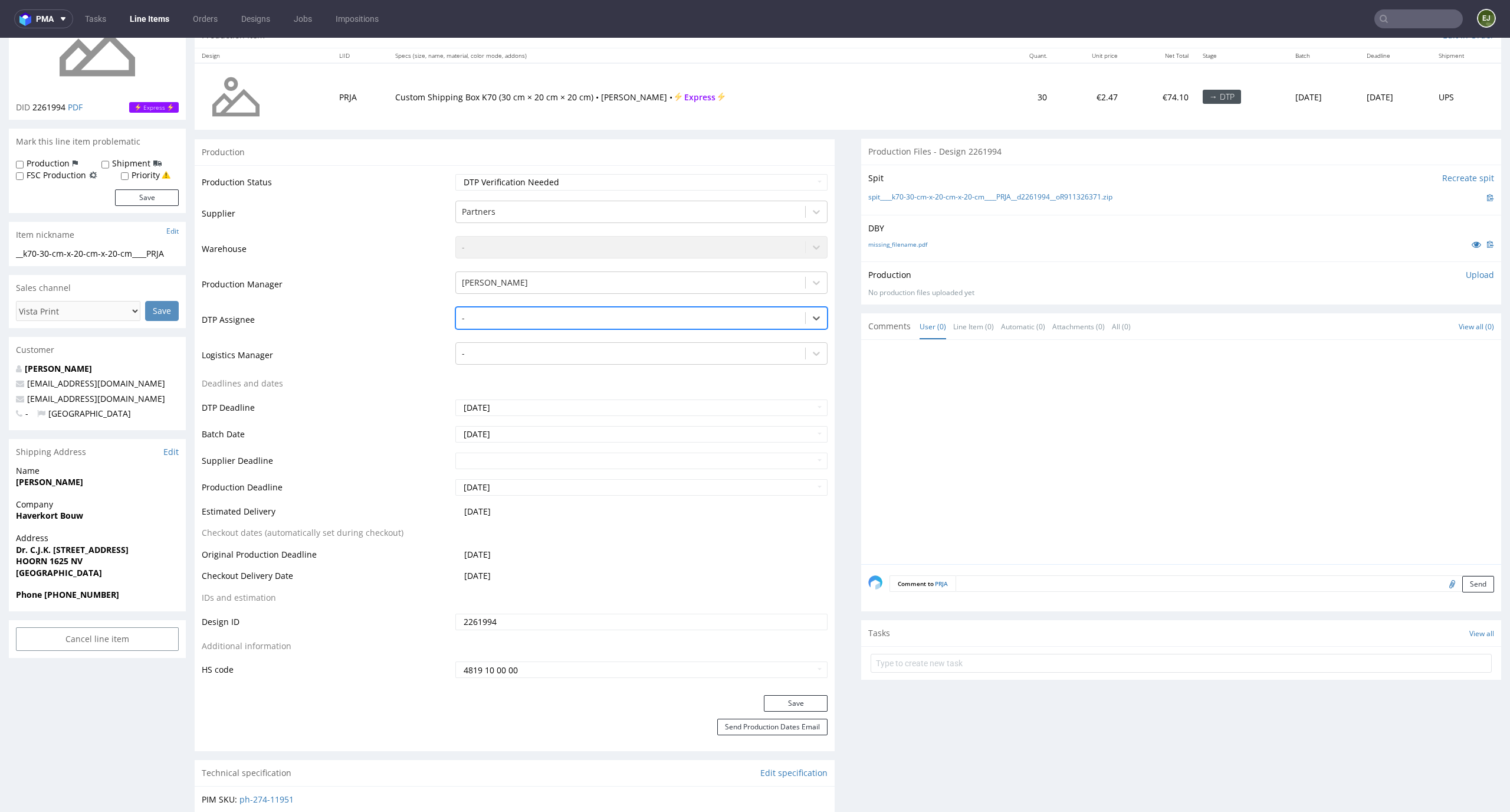
scroll to position [154, 0]
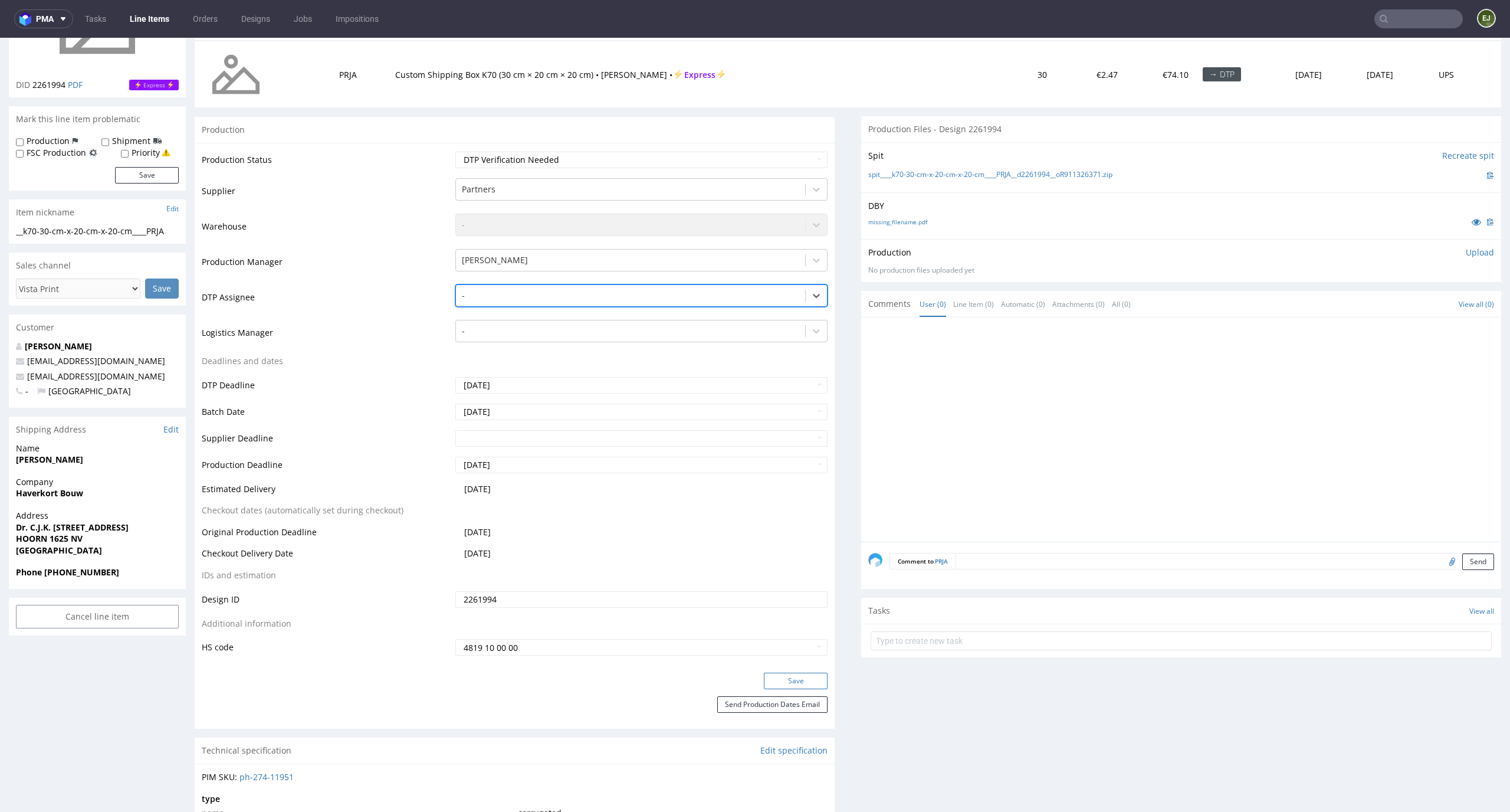
click at [795, 674] on button "Save" at bounding box center [796, 680] width 64 height 16
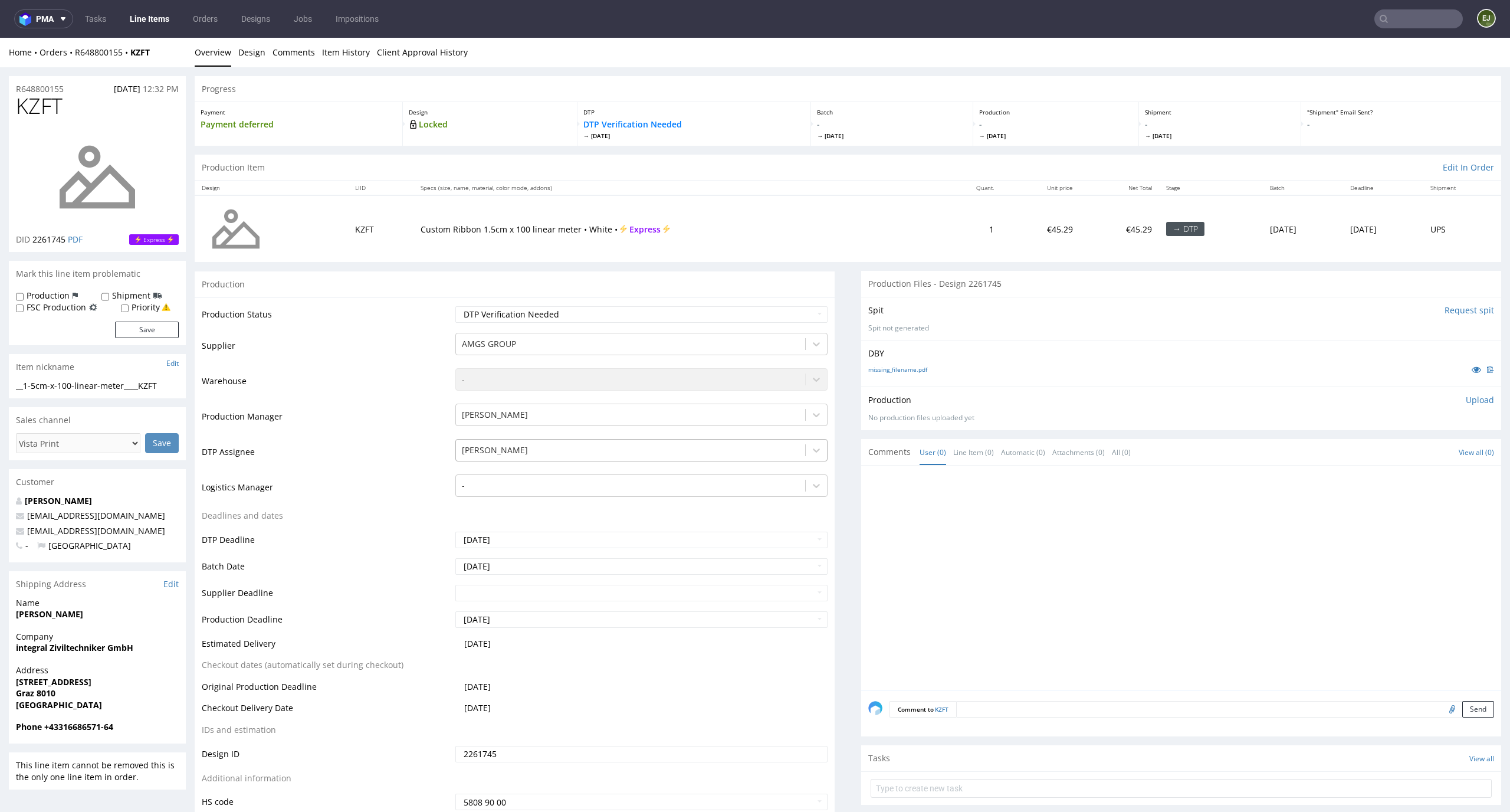
click at [663, 449] on div at bounding box center [631, 449] width 338 height 14
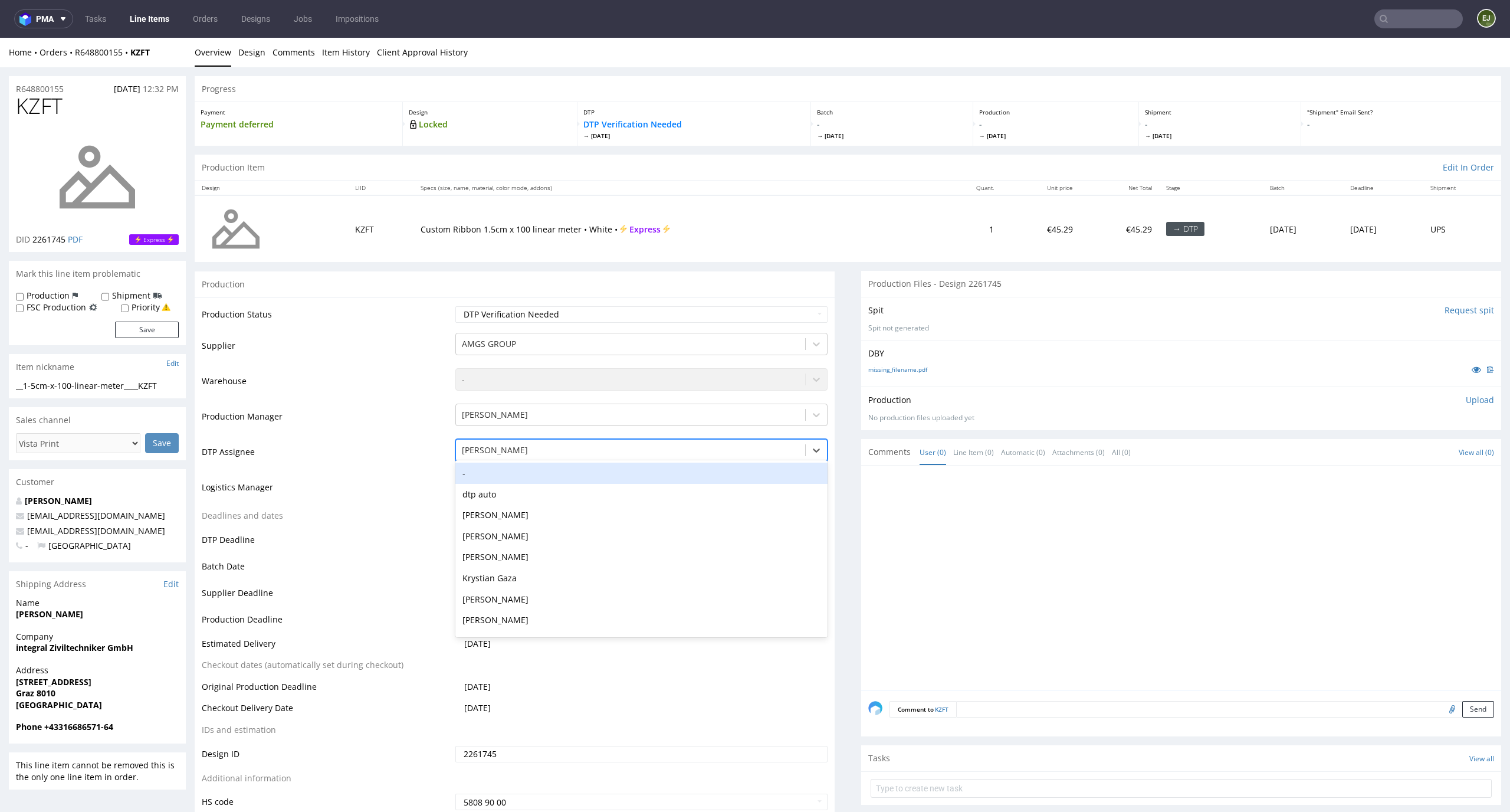
click at [663, 480] on div "-" at bounding box center [641, 473] width 373 height 21
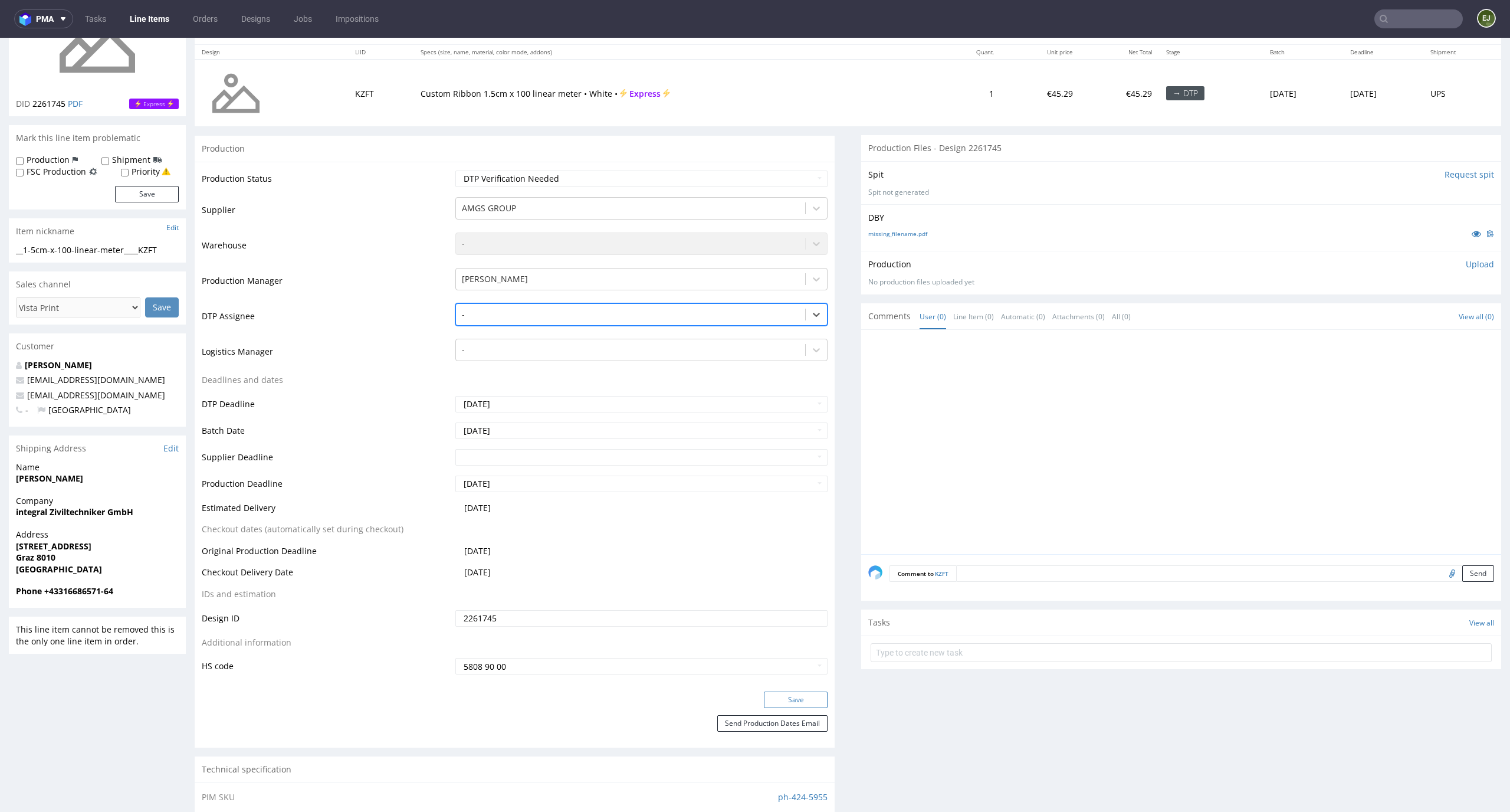
click at [777, 702] on button "Save" at bounding box center [796, 699] width 64 height 16
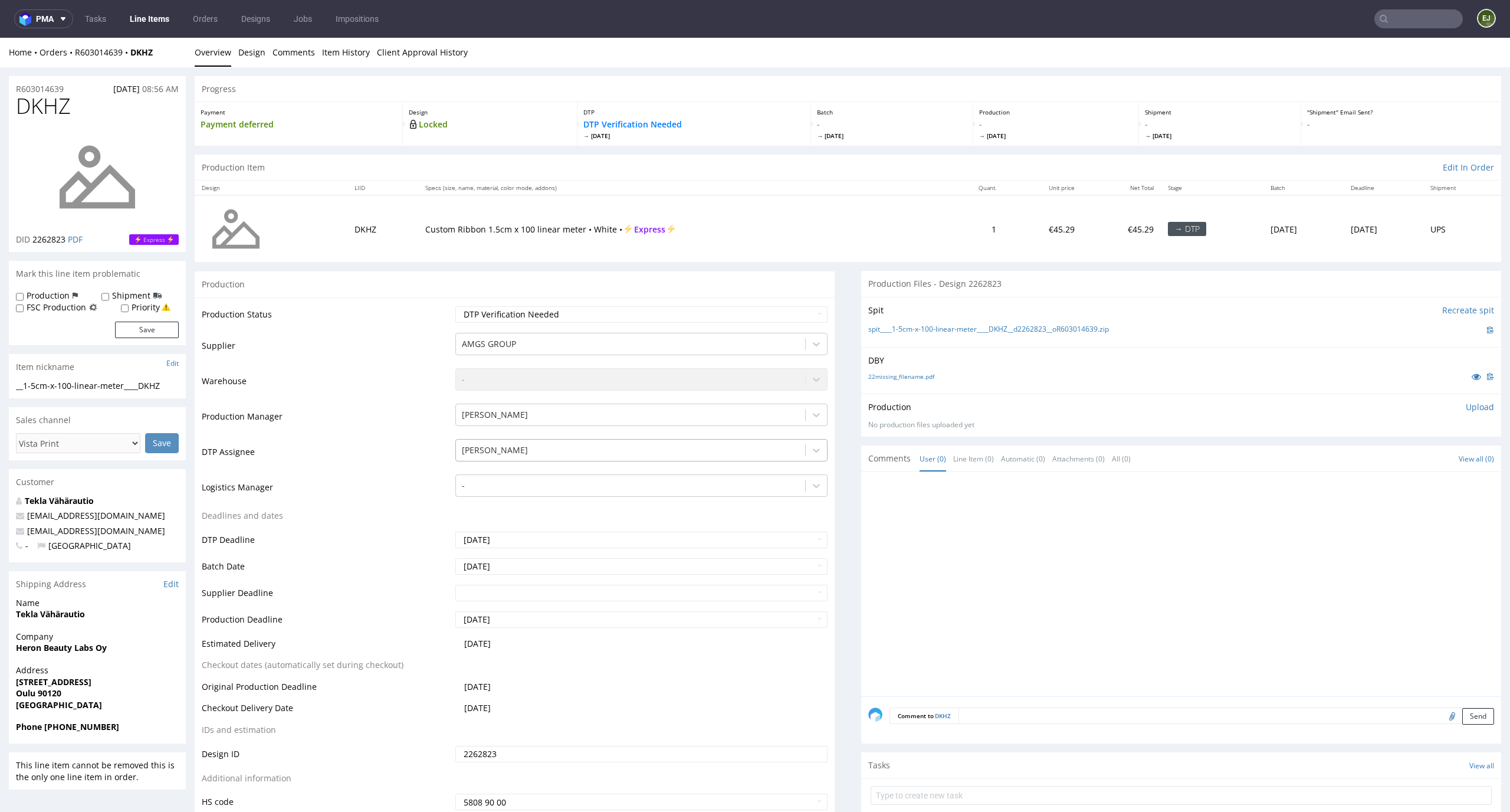
click at [662, 456] on div at bounding box center [631, 449] width 338 height 14
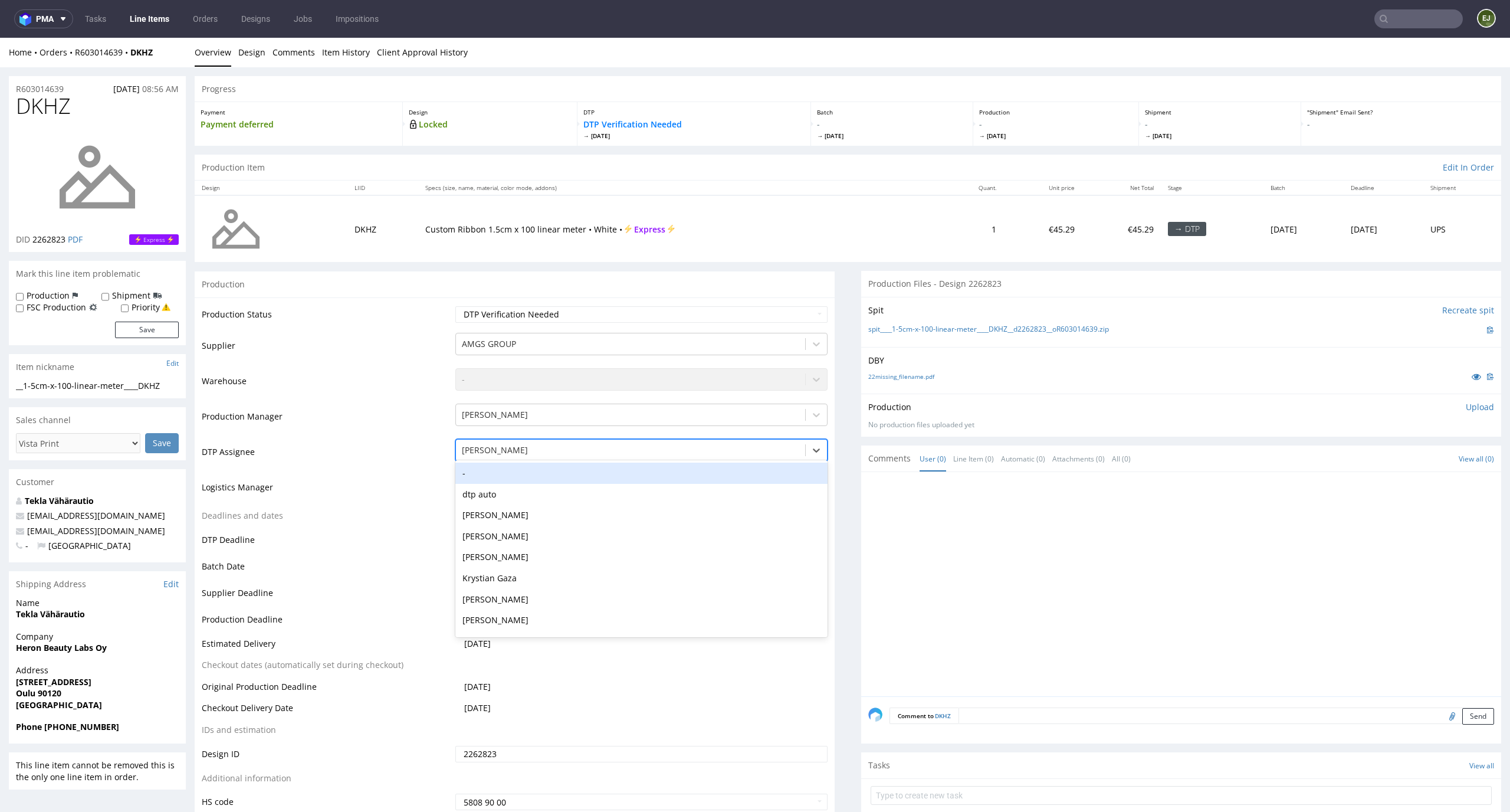
click at [678, 473] on div "-" at bounding box center [641, 473] width 373 height 21
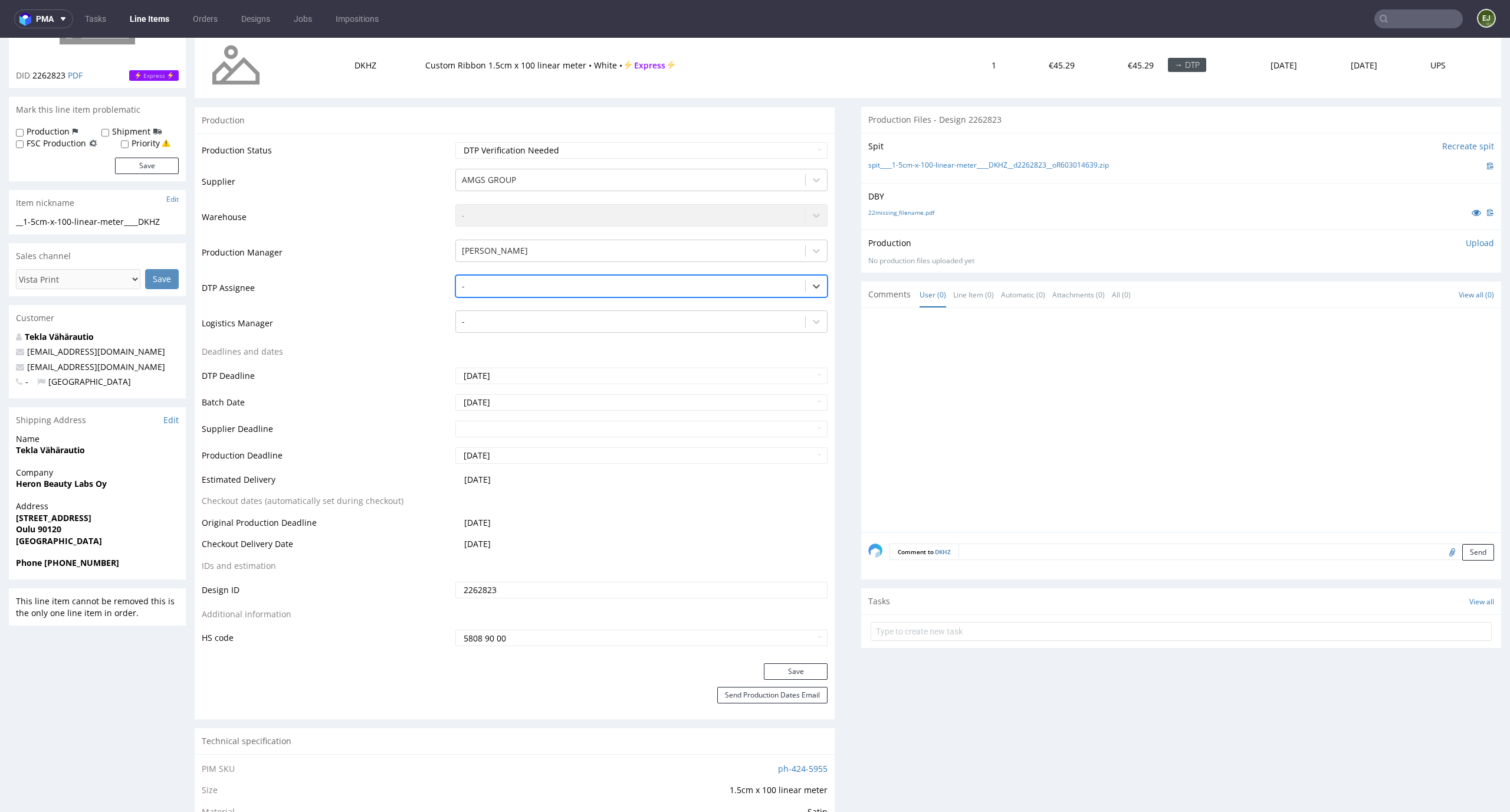
scroll to position [188, 0]
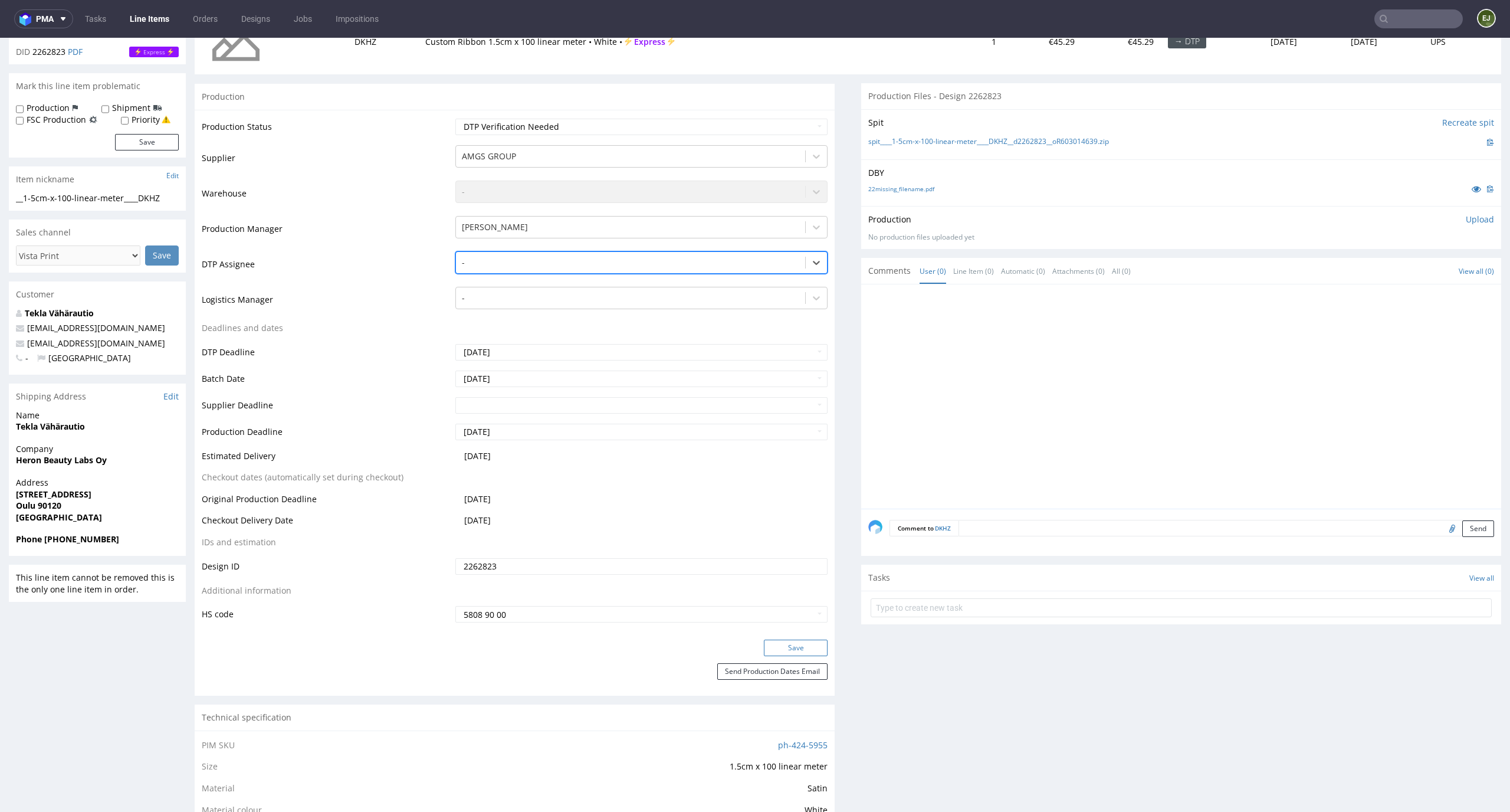
click at [783, 649] on button "Save" at bounding box center [796, 647] width 64 height 16
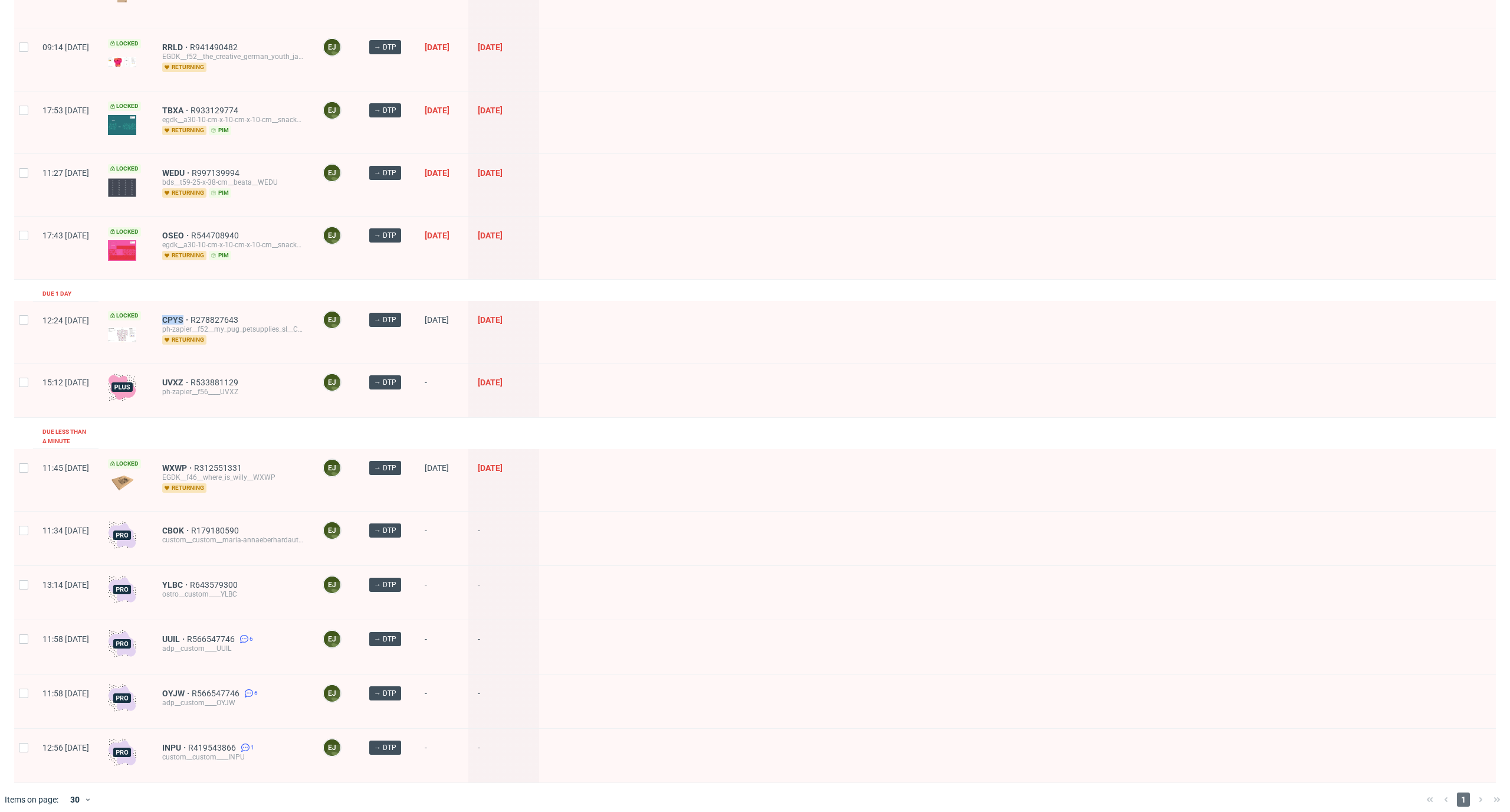
scroll to position [199, 0]
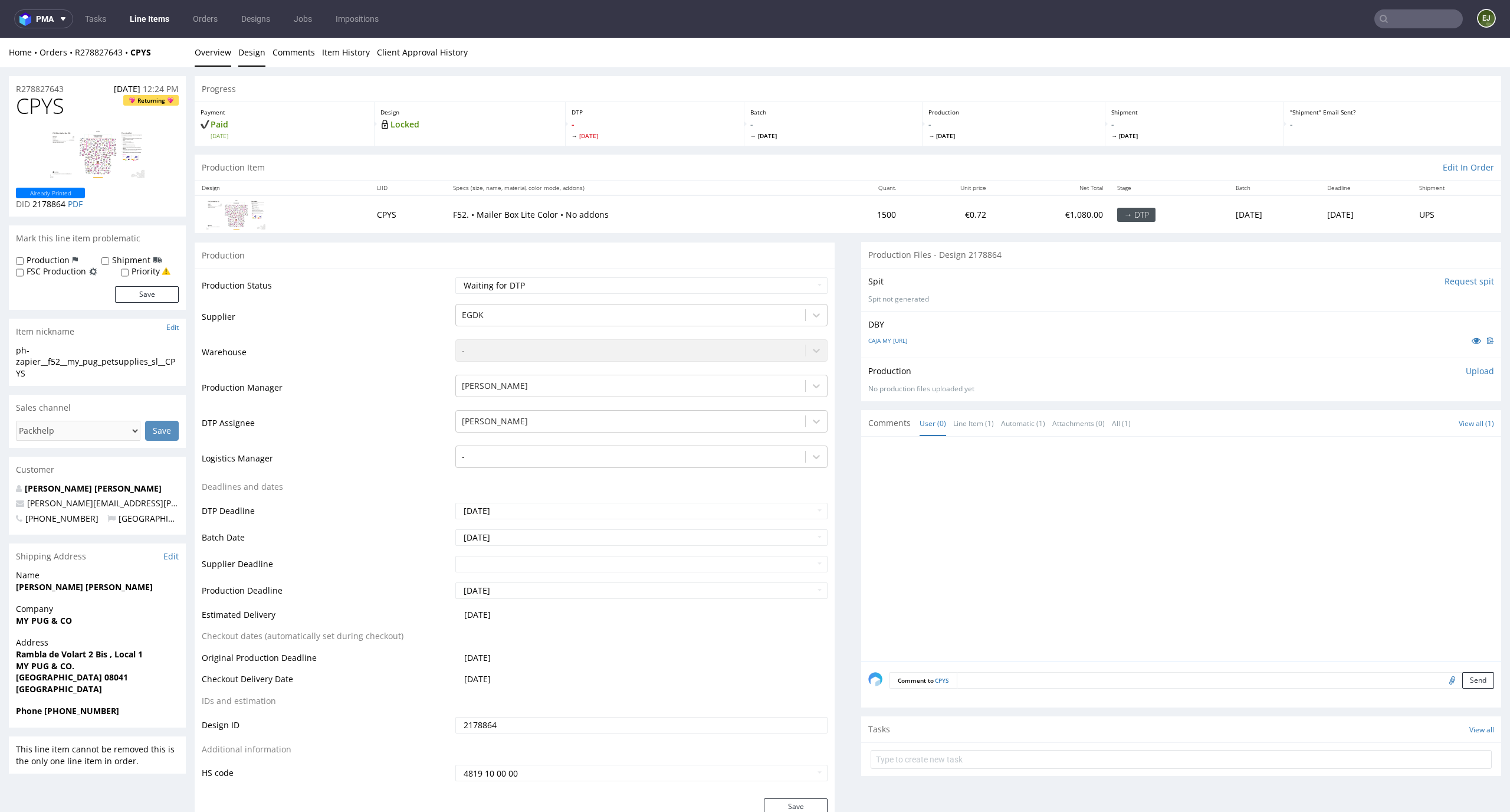
click at [248, 54] on link "Design" at bounding box center [252, 51] width 27 height 29
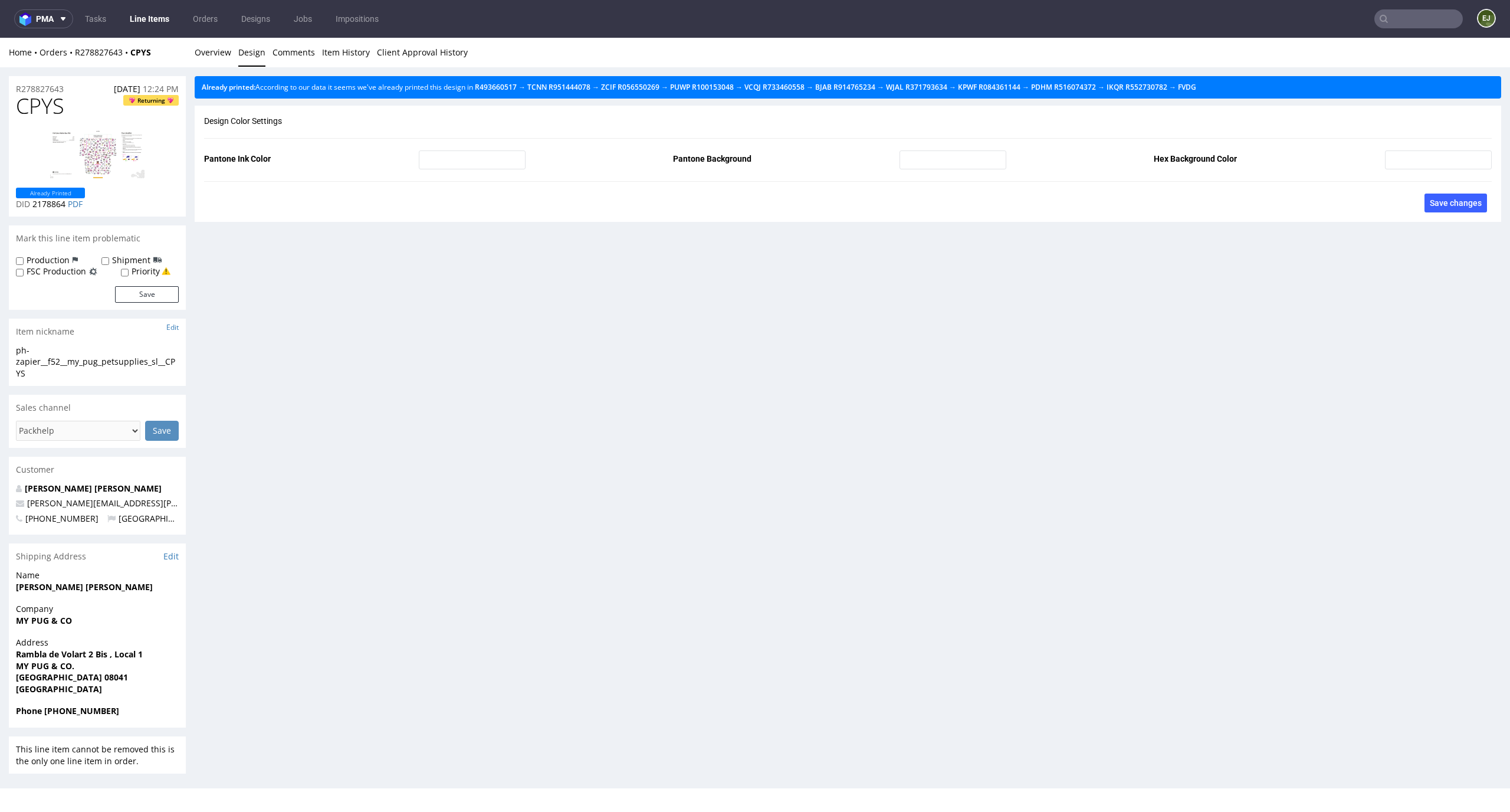
click at [1244, 92] on div "Already printed: According to our data it seems we've already printed this desi…" at bounding box center [848, 87] width 1307 height 22
click at [1197, 87] on link "FVDG" at bounding box center [1187, 87] width 18 height 10
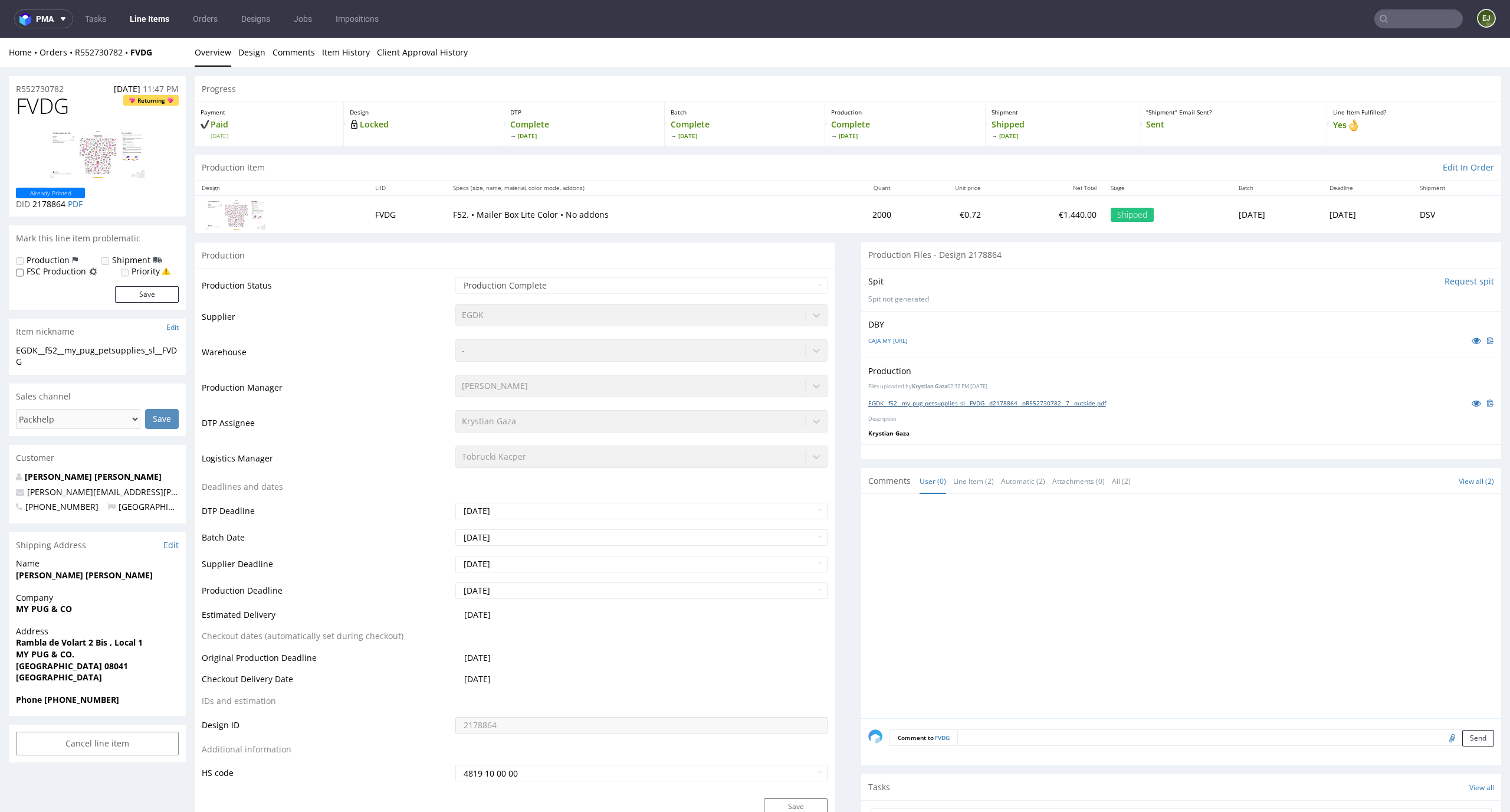
click at [900, 407] on link "EGDK__f52__my_pug_petsupplies_sl__FVDG__d2178864__oR552730782__7__outside.pdf" at bounding box center [987, 402] width 238 height 8
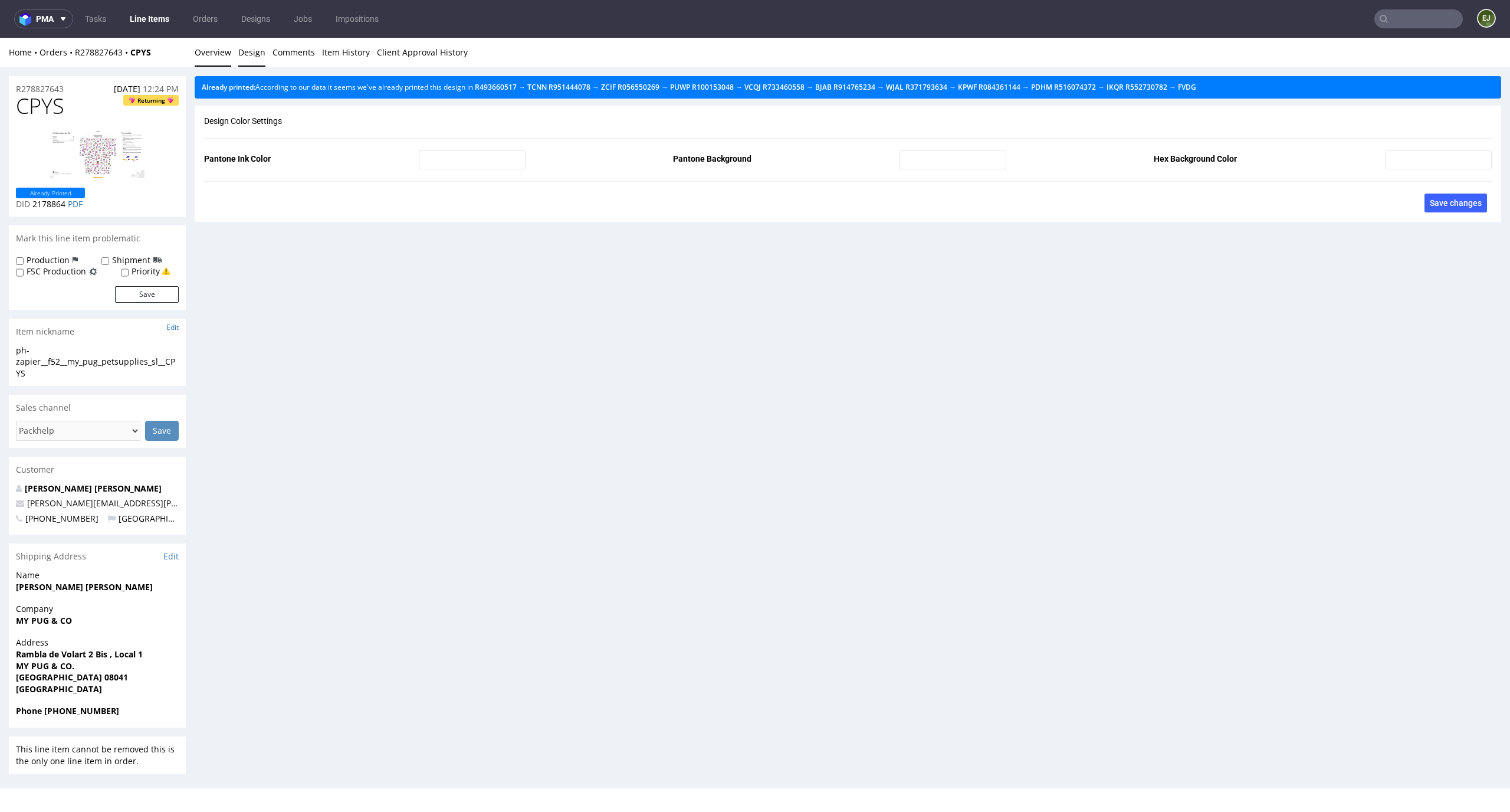
click at [207, 51] on link "Overview" at bounding box center [213, 51] width 37 height 29
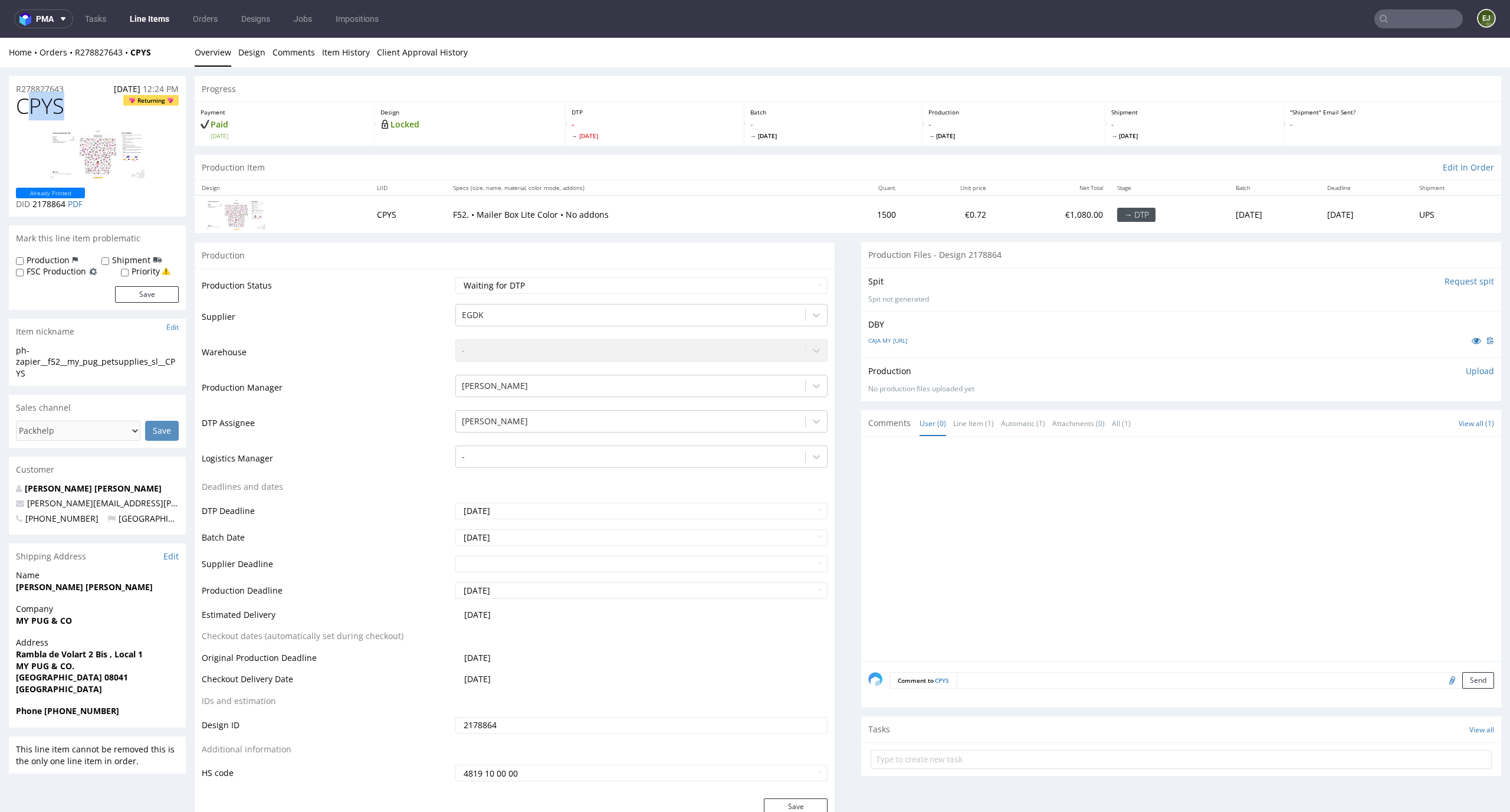
drag, startPoint x: 76, startPoint y: 102, endPoint x: 0, endPoint y: 102, distance: 76.0
copy span "CPYS"
drag, startPoint x: 73, startPoint y: 85, endPoint x: 0, endPoint y: 85, distance: 73.0
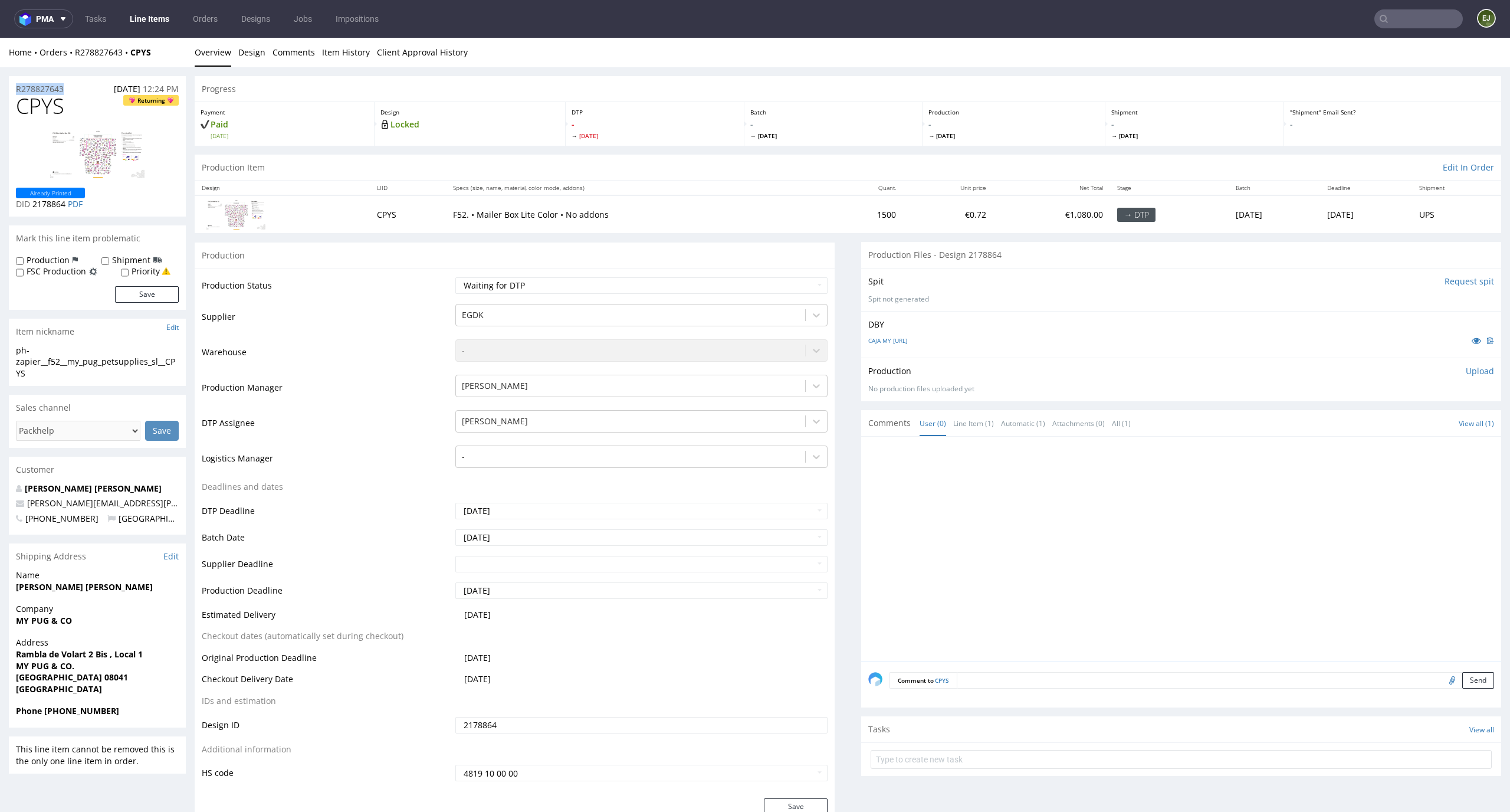
copy p "R278827643"
click at [1466, 371] on p "Upload" at bounding box center [1480, 371] width 29 height 12
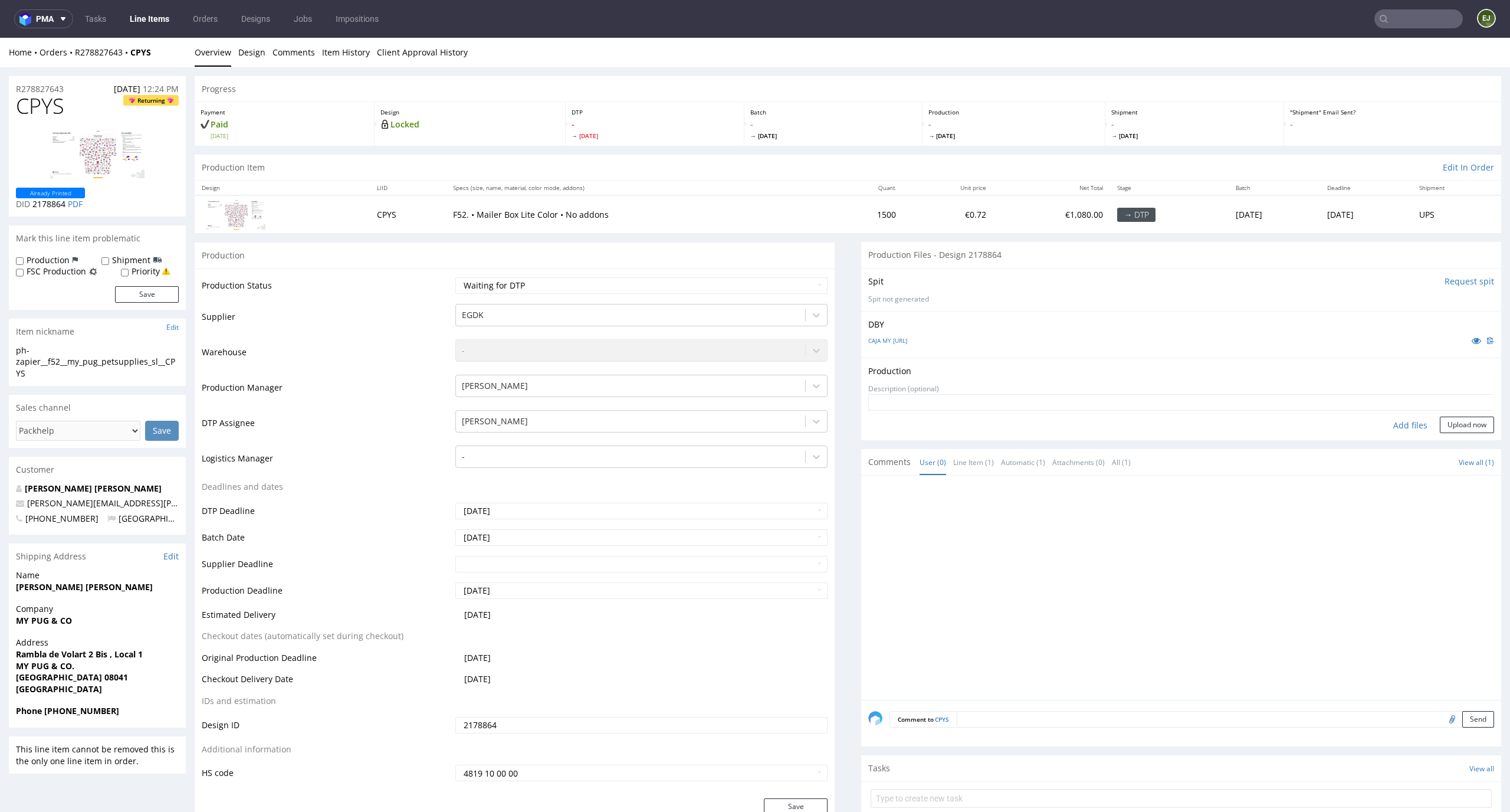
click at [1387, 423] on div "Add files" at bounding box center [1411, 425] width 59 height 18
type input "C:\fakepath\EGDK__f52__my_pug_petsupplies_sl__CPYS__d2178864__oR278827643__7__o…"
click at [1448, 446] on button "Upload now" at bounding box center [1467, 443] width 54 height 16
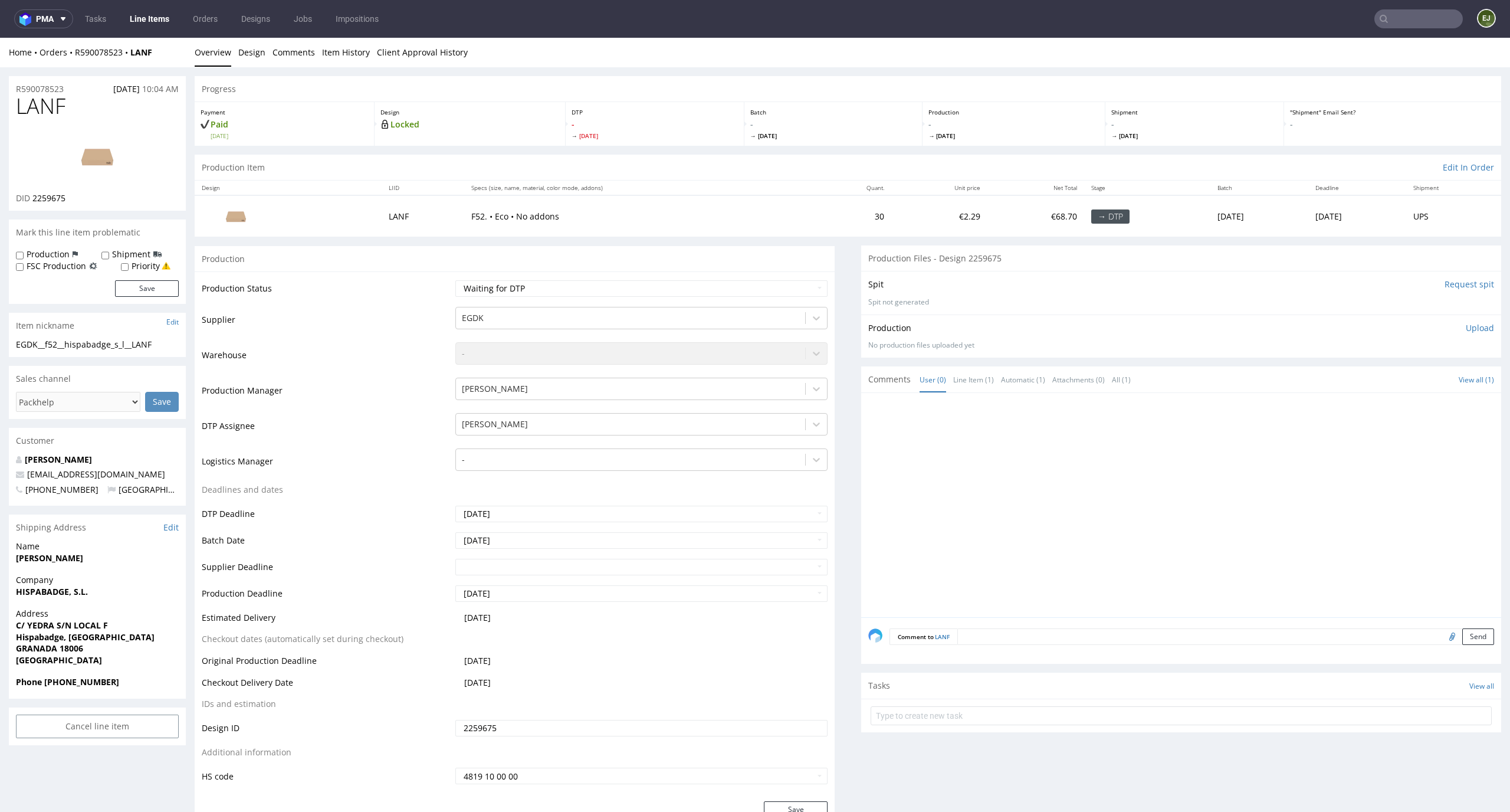
click at [393, 129] on div "Design Locked" at bounding box center [470, 124] width 191 height 43
click at [646, 291] on select "Waiting for Artwork Waiting for Diecut Waiting for Mockup Waiting for DTP Waiti…" at bounding box center [641, 288] width 373 height 16
click at [748, 426] on div at bounding box center [631, 424] width 338 height 14
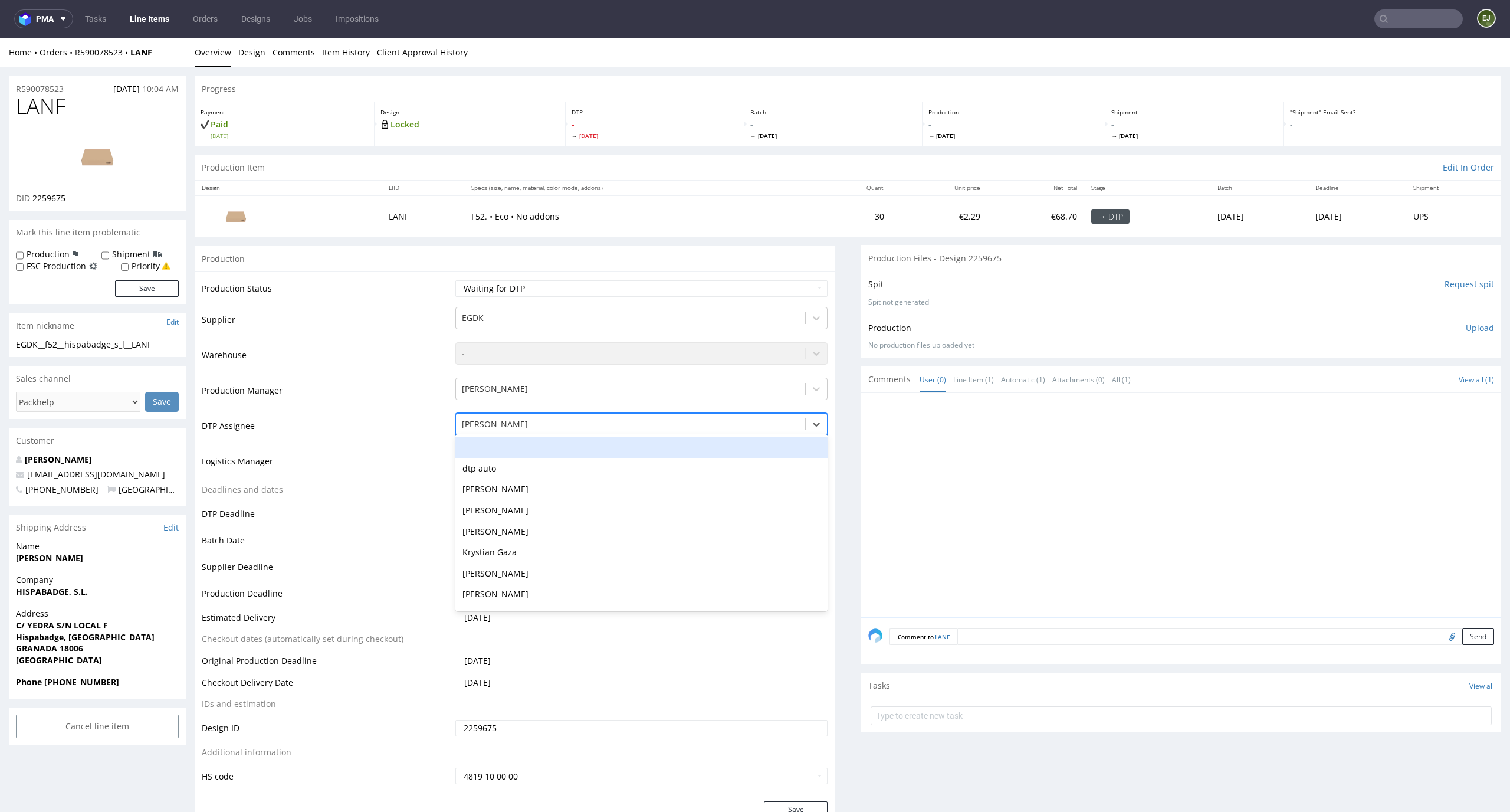
click at [749, 445] on div "-" at bounding box center [641, 447] width 373 height 21
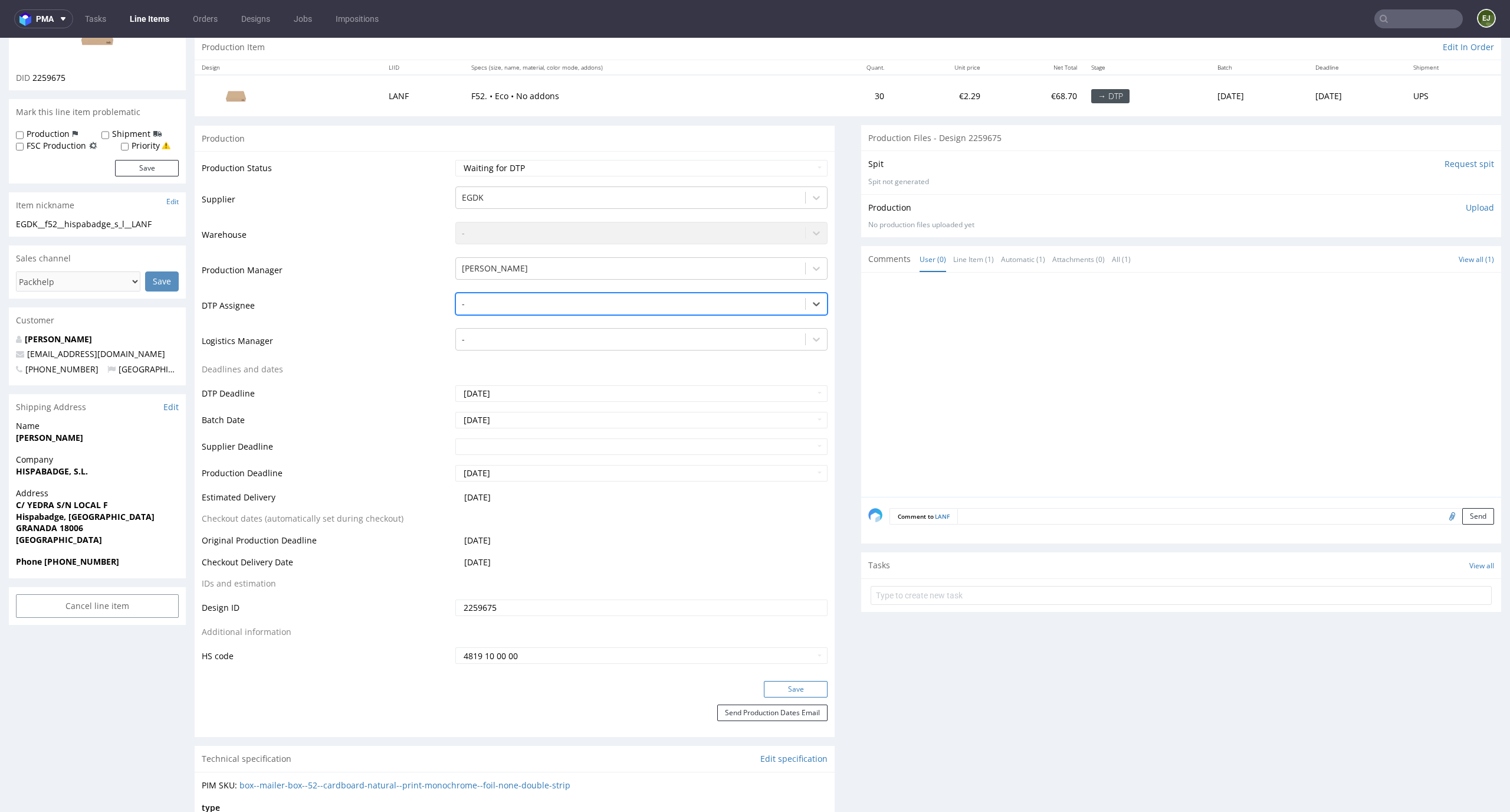
scroll to position [193, 0]
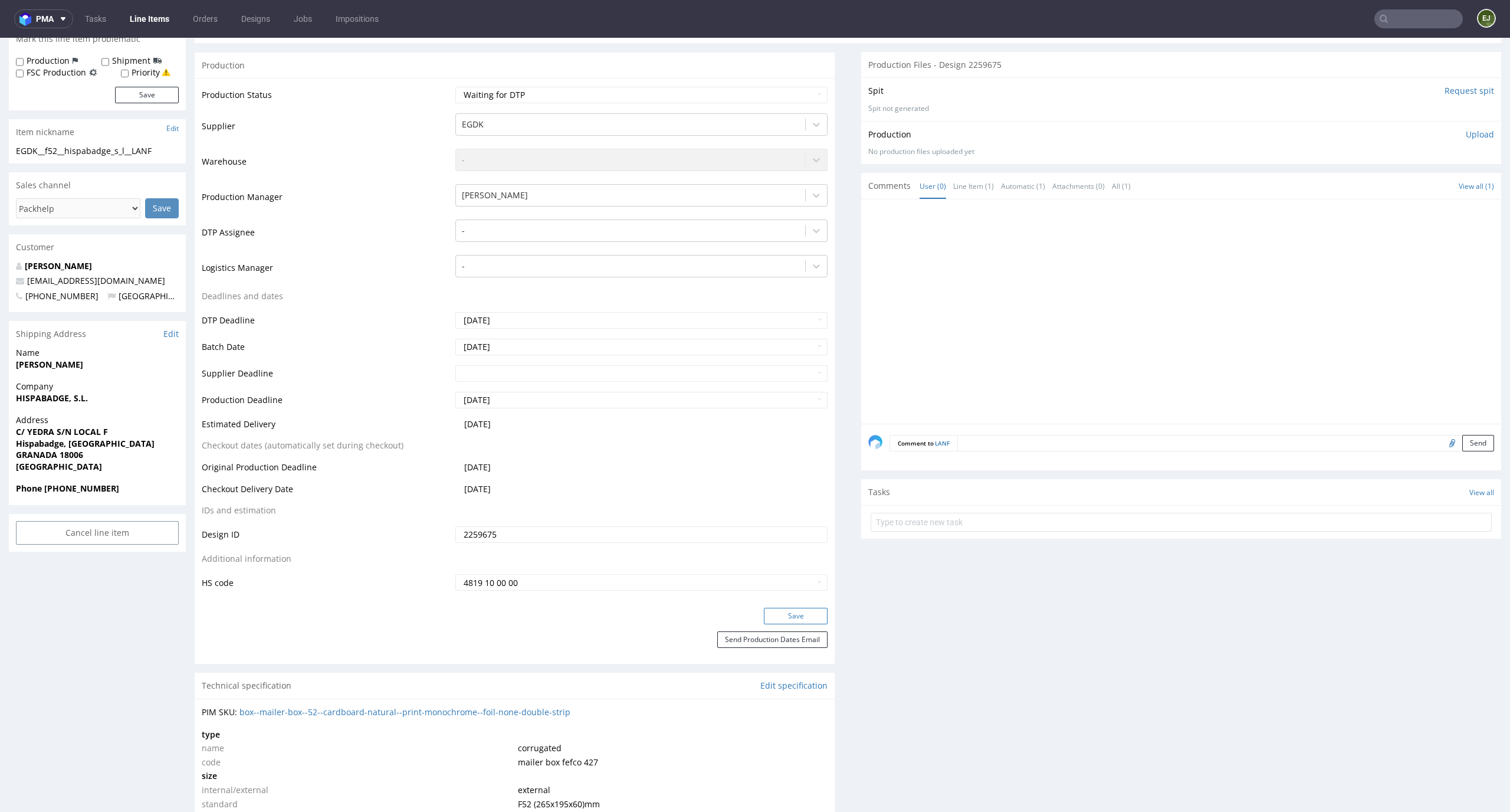
click at [764, 620] on button "Save" at bounding box center [796, 616] width 64 height 16
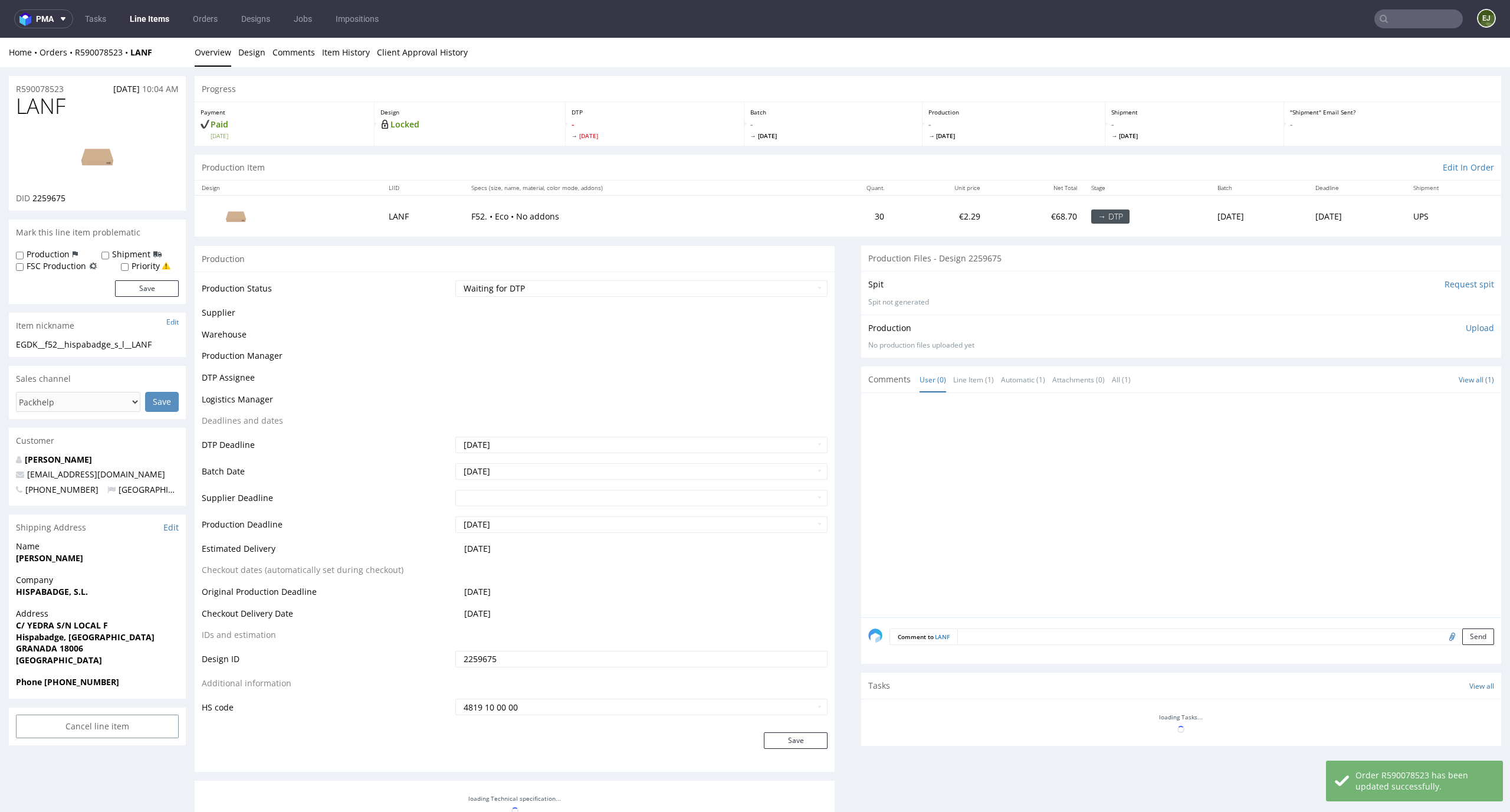
scroll to position [186, 0]
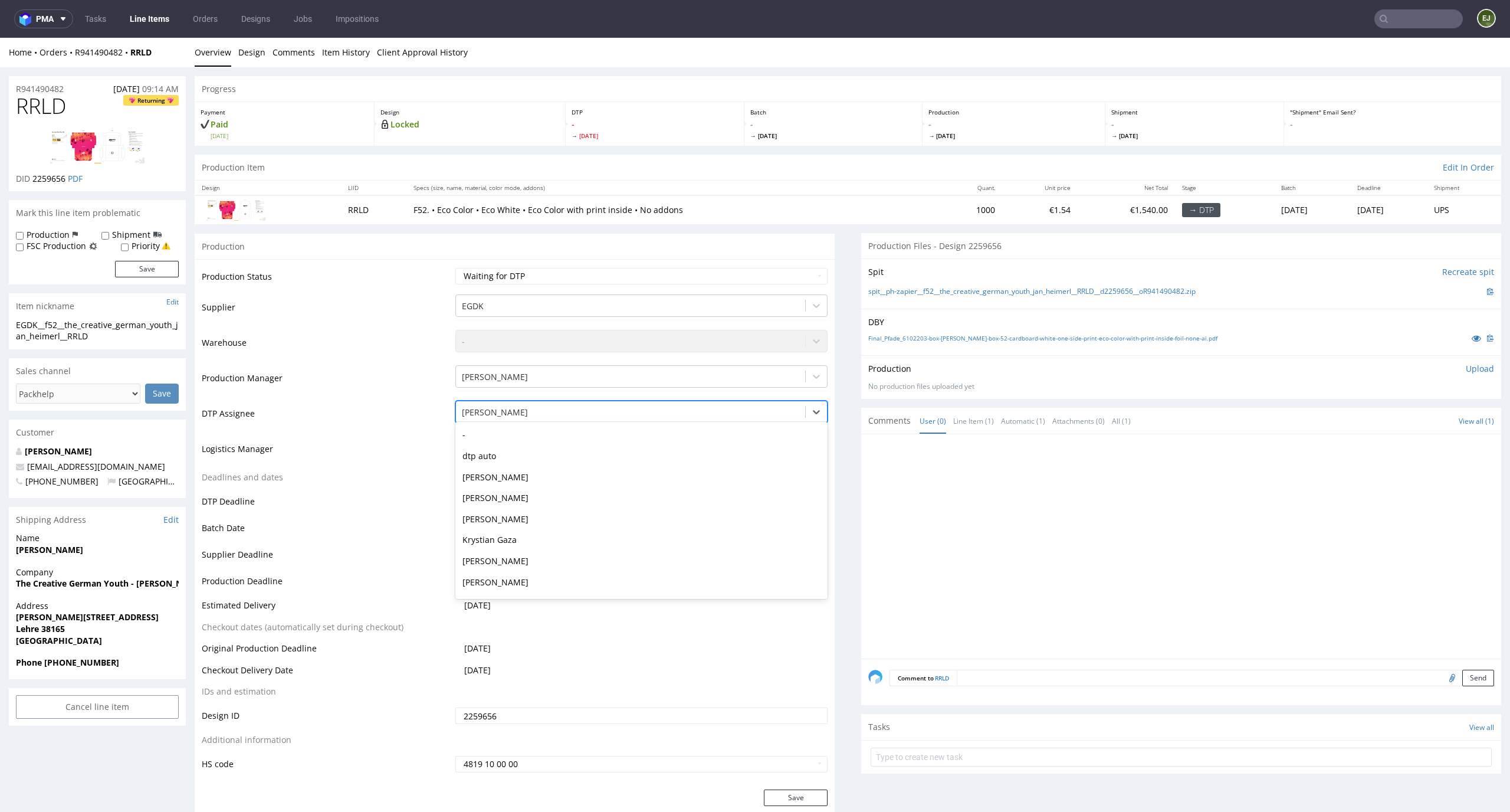
click at [711, 411] on div at bounding box center [631, 412] width 338 height 14
click at [736, 443] on div "-" at bounding box center [641, 435] width 373 height 21
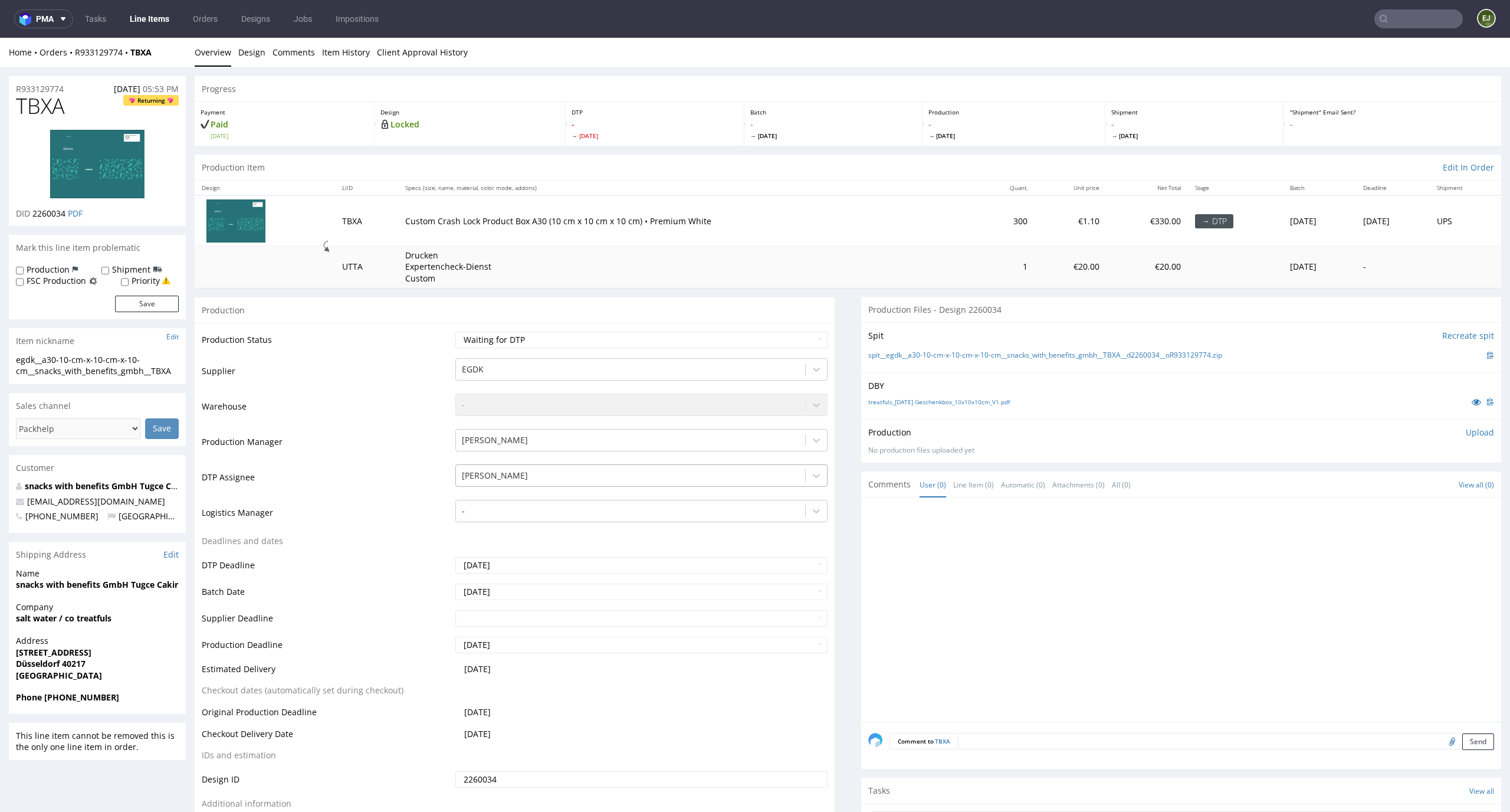
click at [638, 481] on div "[PERSON_NAME]" at bounding box center [641, 472] width 373 height 16
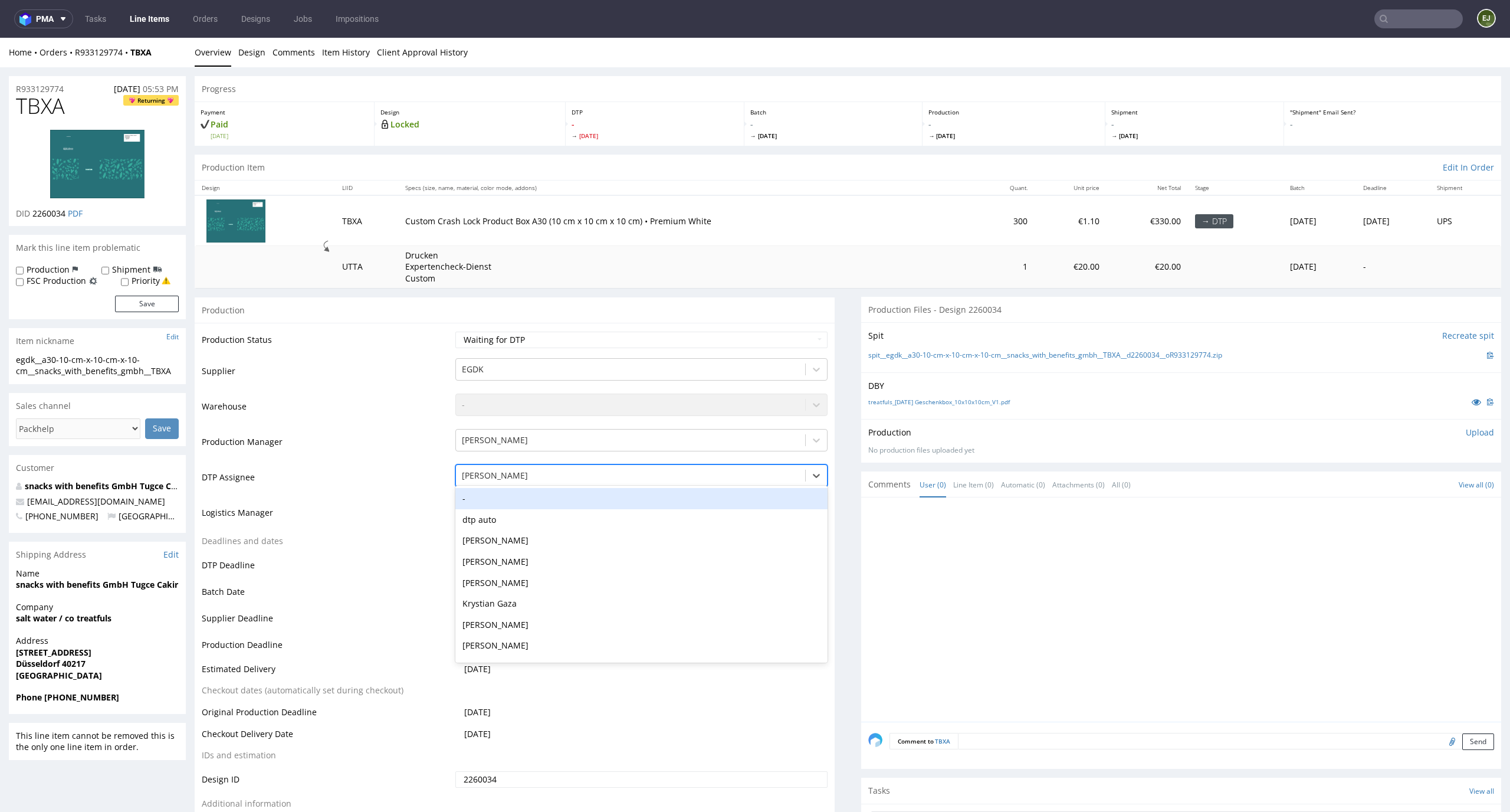
click at [711, 494] on div "-" at bounding box center [641, 498] width 373 height 21
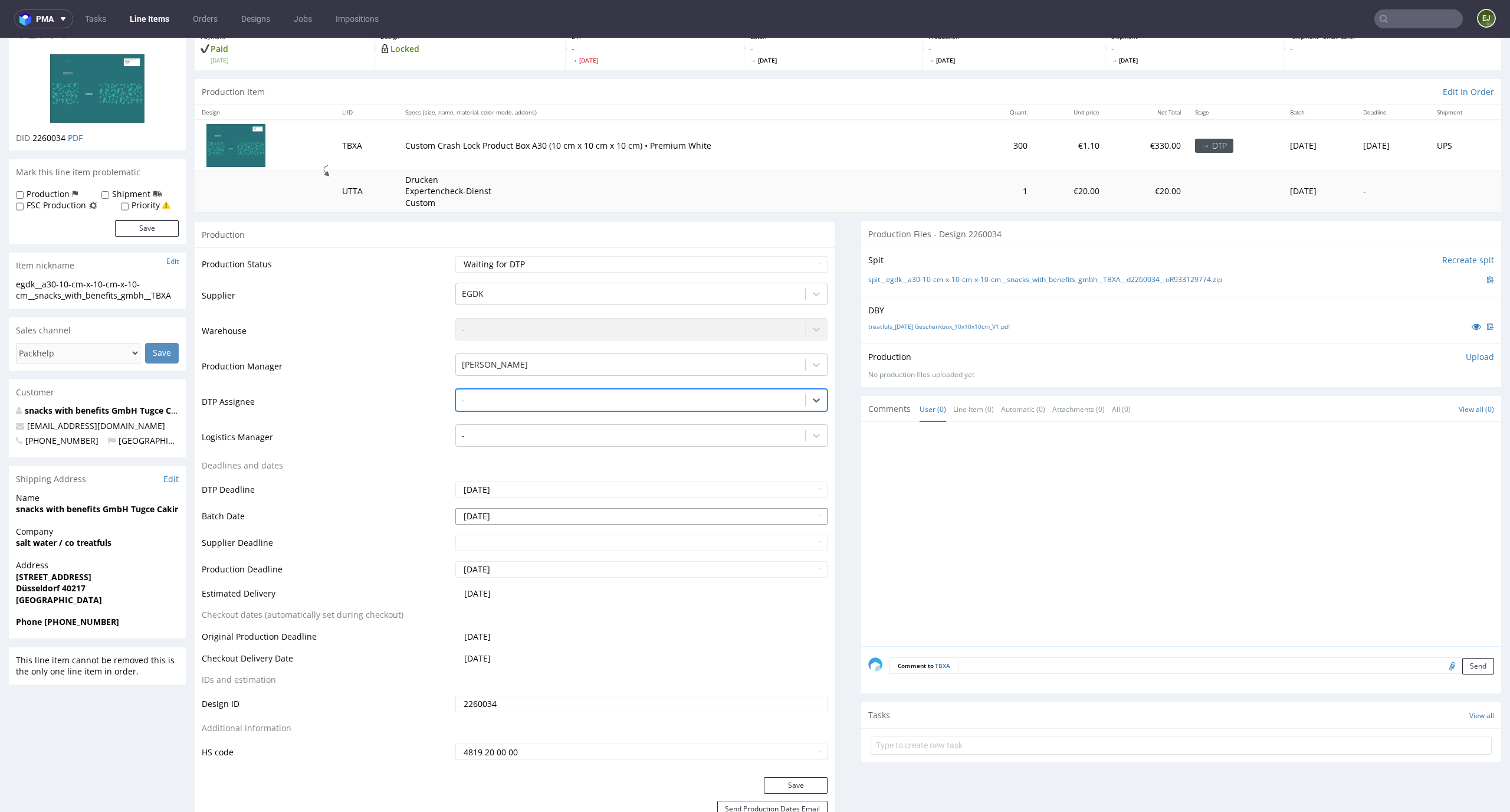
scroll to position [135, 0]
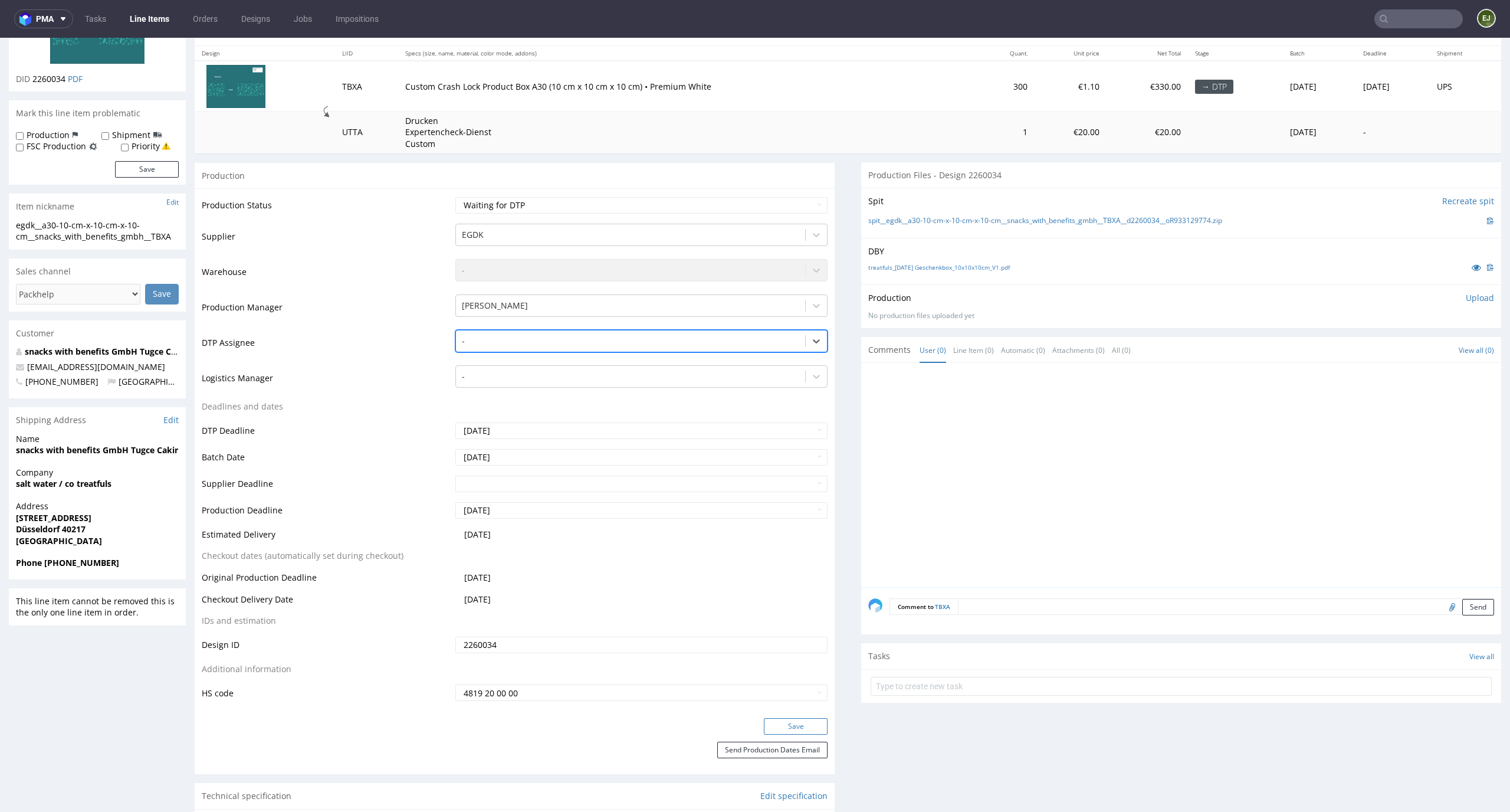
click at [797, 732] on button "Save" at bounding box center [796, 726] width 64 height 16
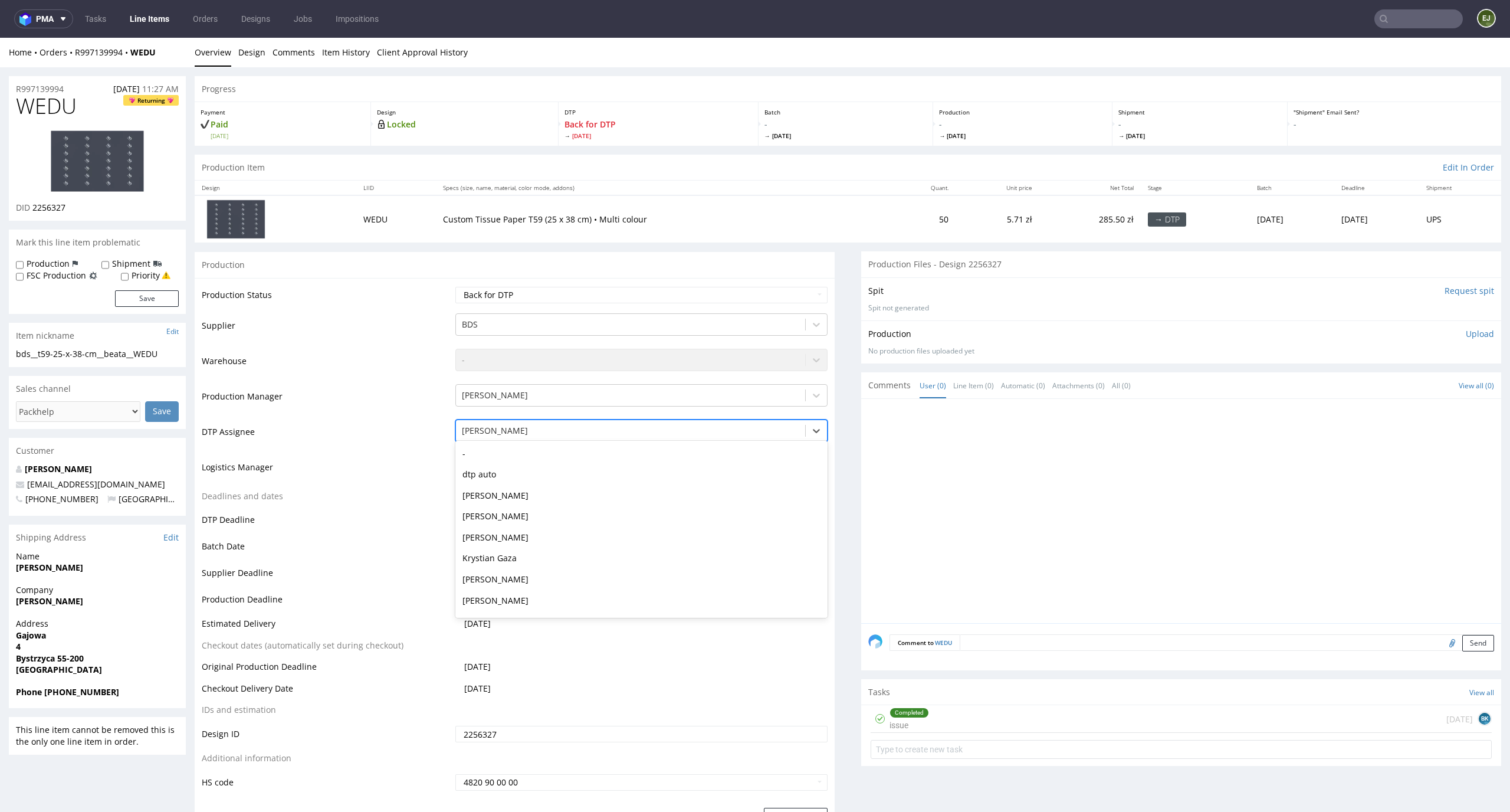
click at [642, 431] on div at bounding box center [631, 430] width 338 height 14
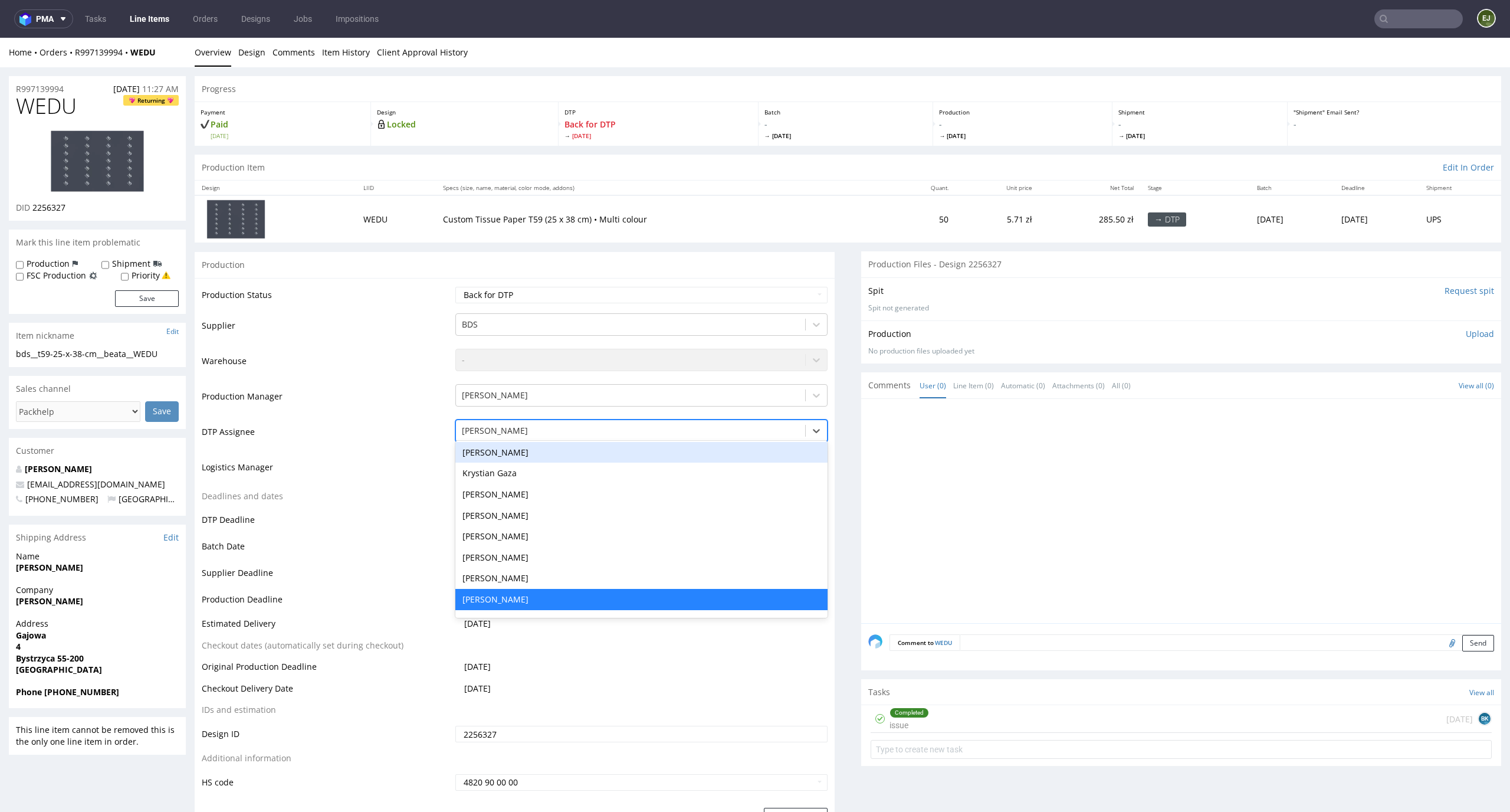
click at [1029, 543] on div at bounding box center [1185, 514] width 633 height 217
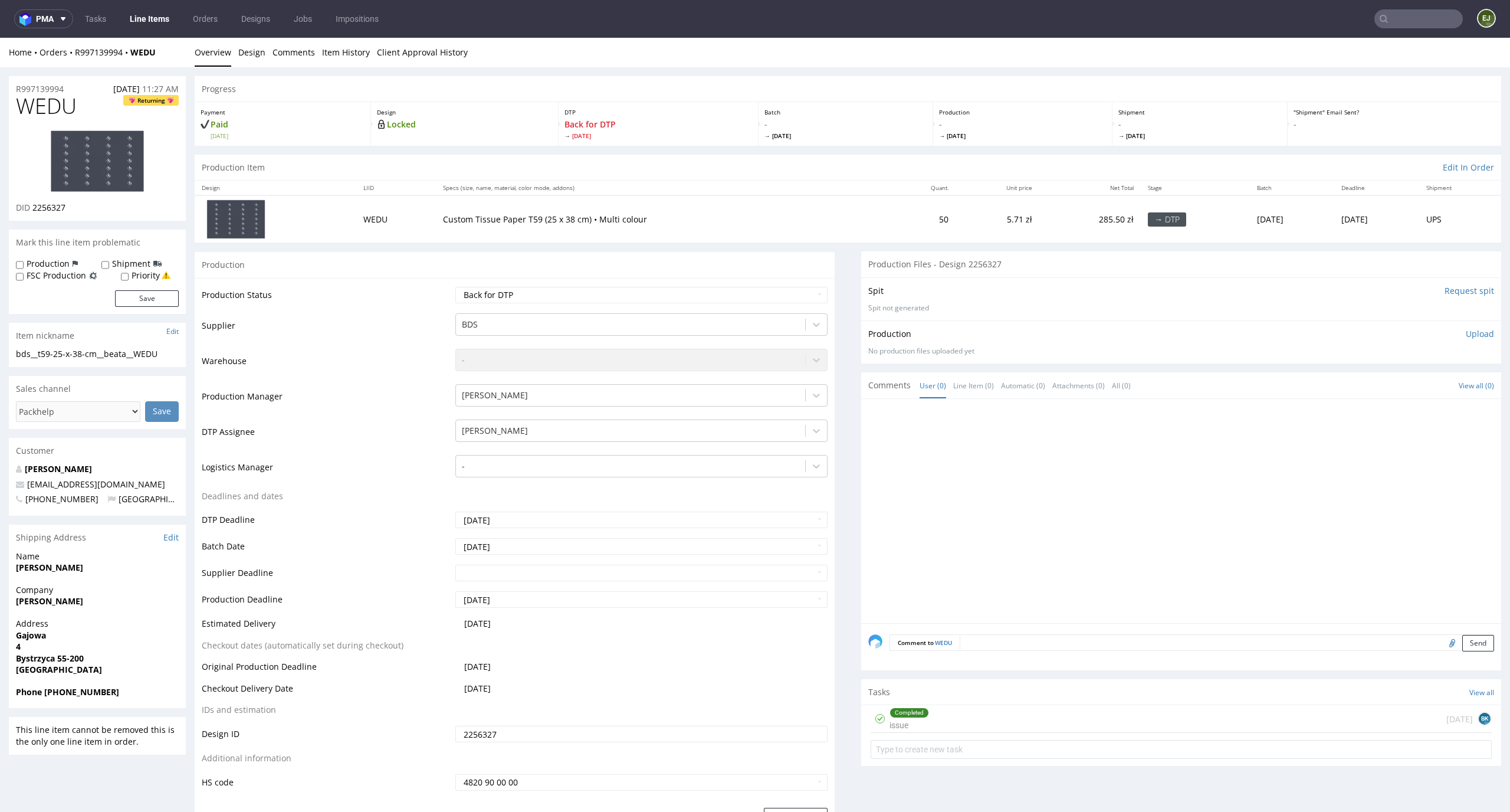
click at [908, 720] on div "Completed issue" at bounding box center [910, 719] width 40 height 27
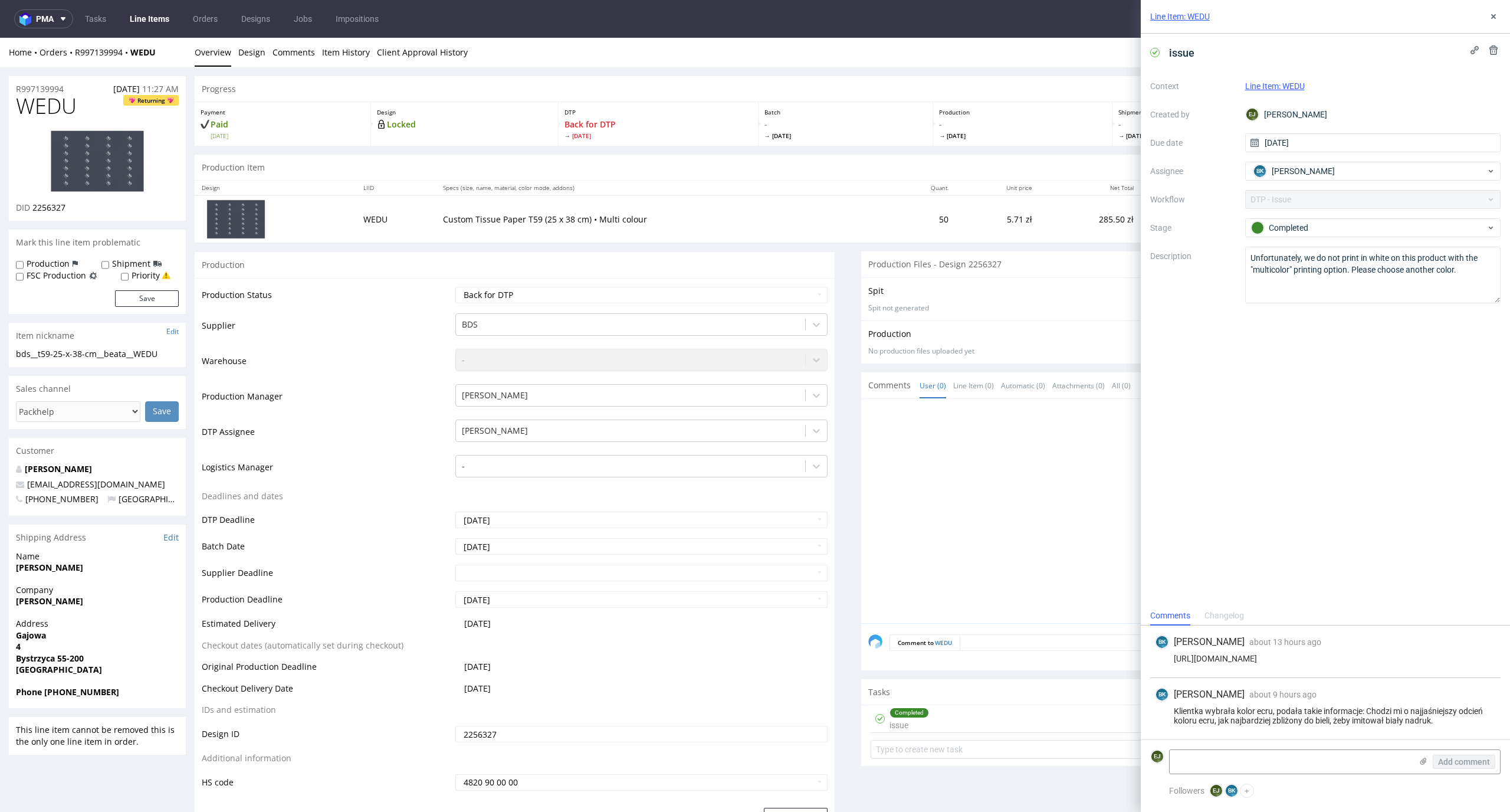
click at [1109, 574] on div at bounding box center [1185, 514] width 633 height 217
click at [180, 10] on ul "Tasks Line Items Orders Designs Jobs Impositions" at bounding box center [232, 19] width 318 height 19
click at [165, 14] on link "Line Items" at bounding box center [149, 19] width 54 height 19
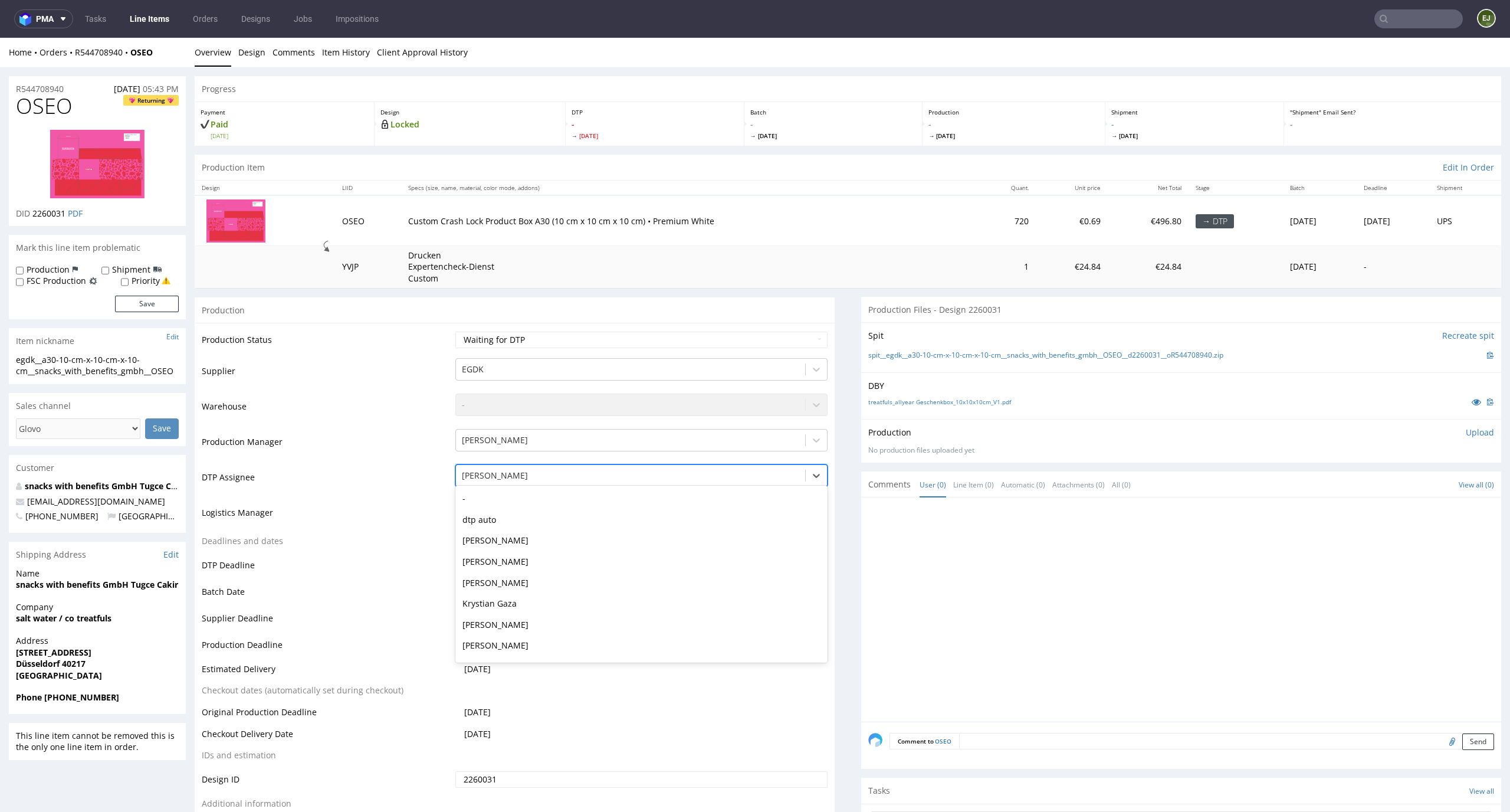
click at [735, 475] on div at bounding box center [631, 475] width 338 height 14
click at [742, 491] on div "-" at bounding box center [641, 498] width 373 height 21
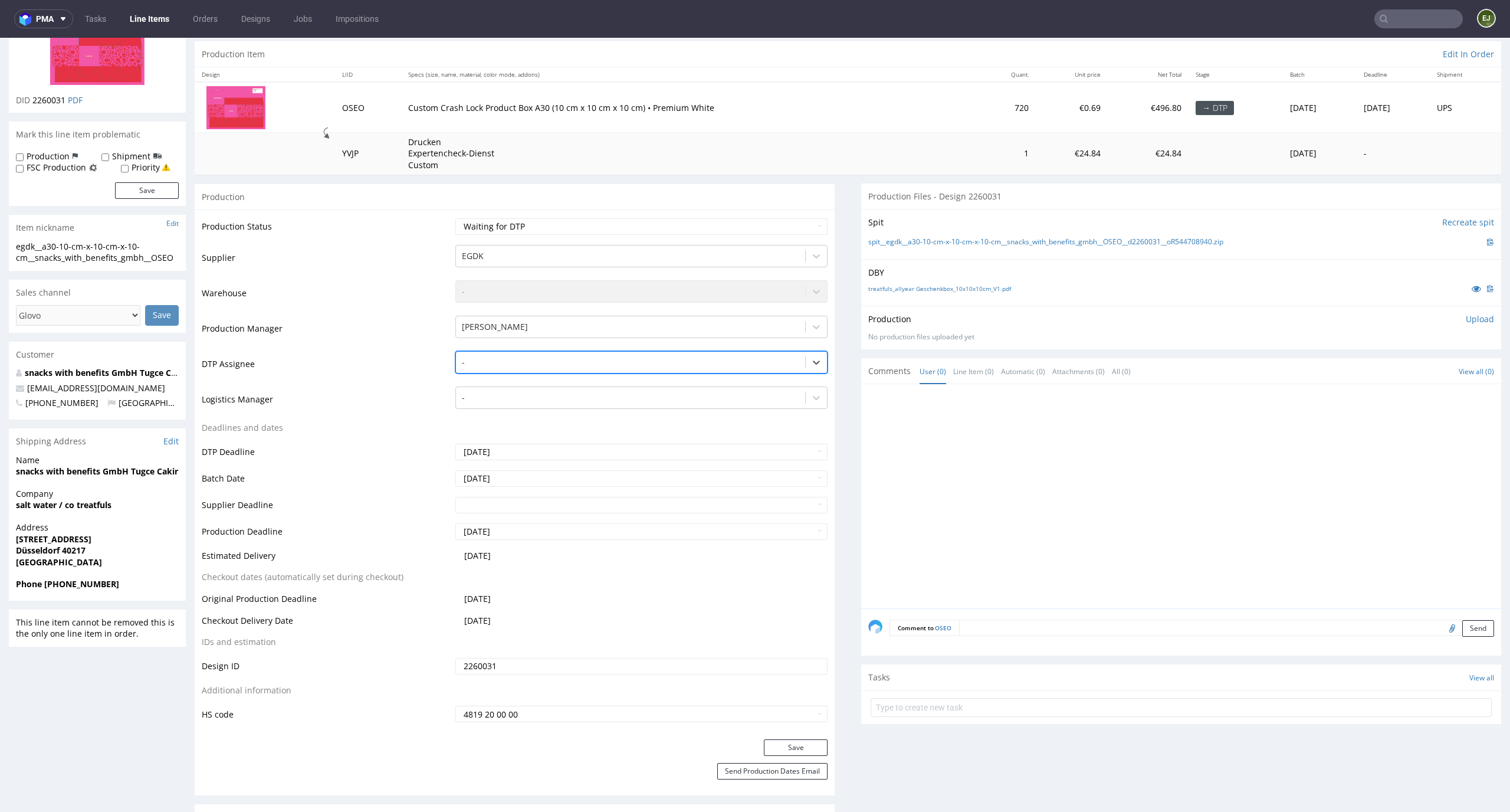
scroll to position [142, 0]
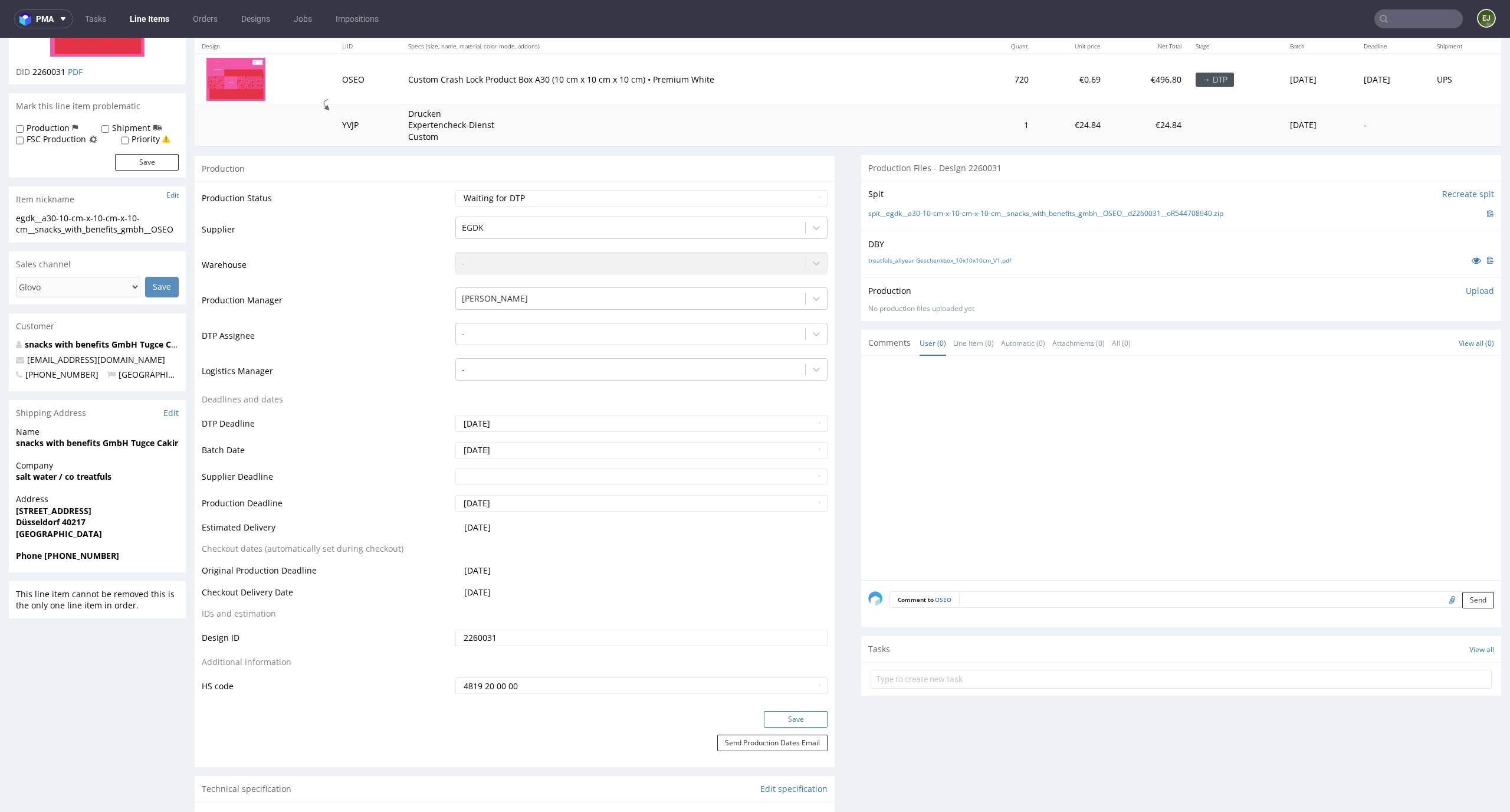
click at [800, 719] on button "Save" at bounding box center [796, 719] width 64 height 16
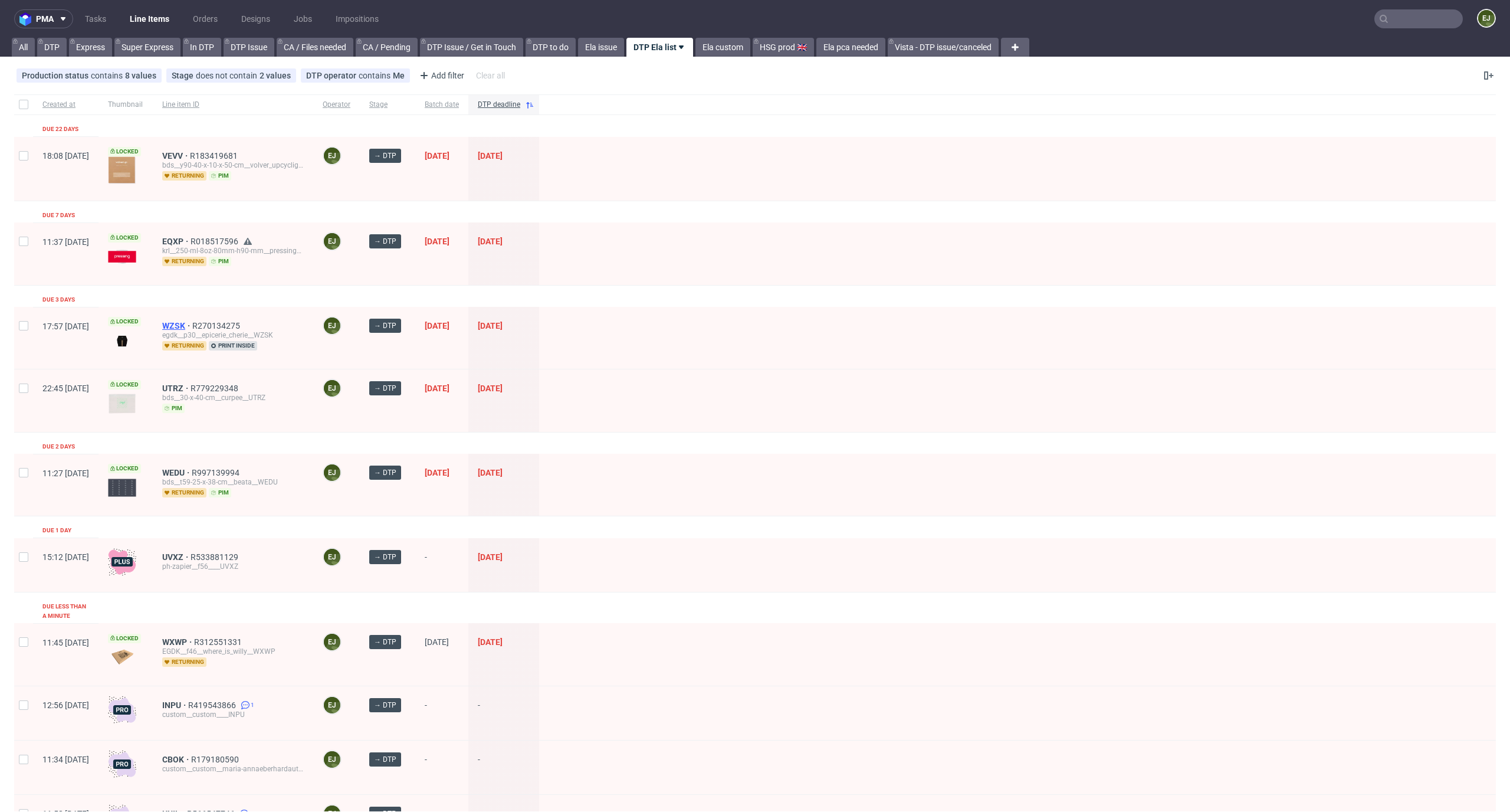
click at [192, 324] on span "WZSK" at bounding box center [177, 325] width 30 height 10
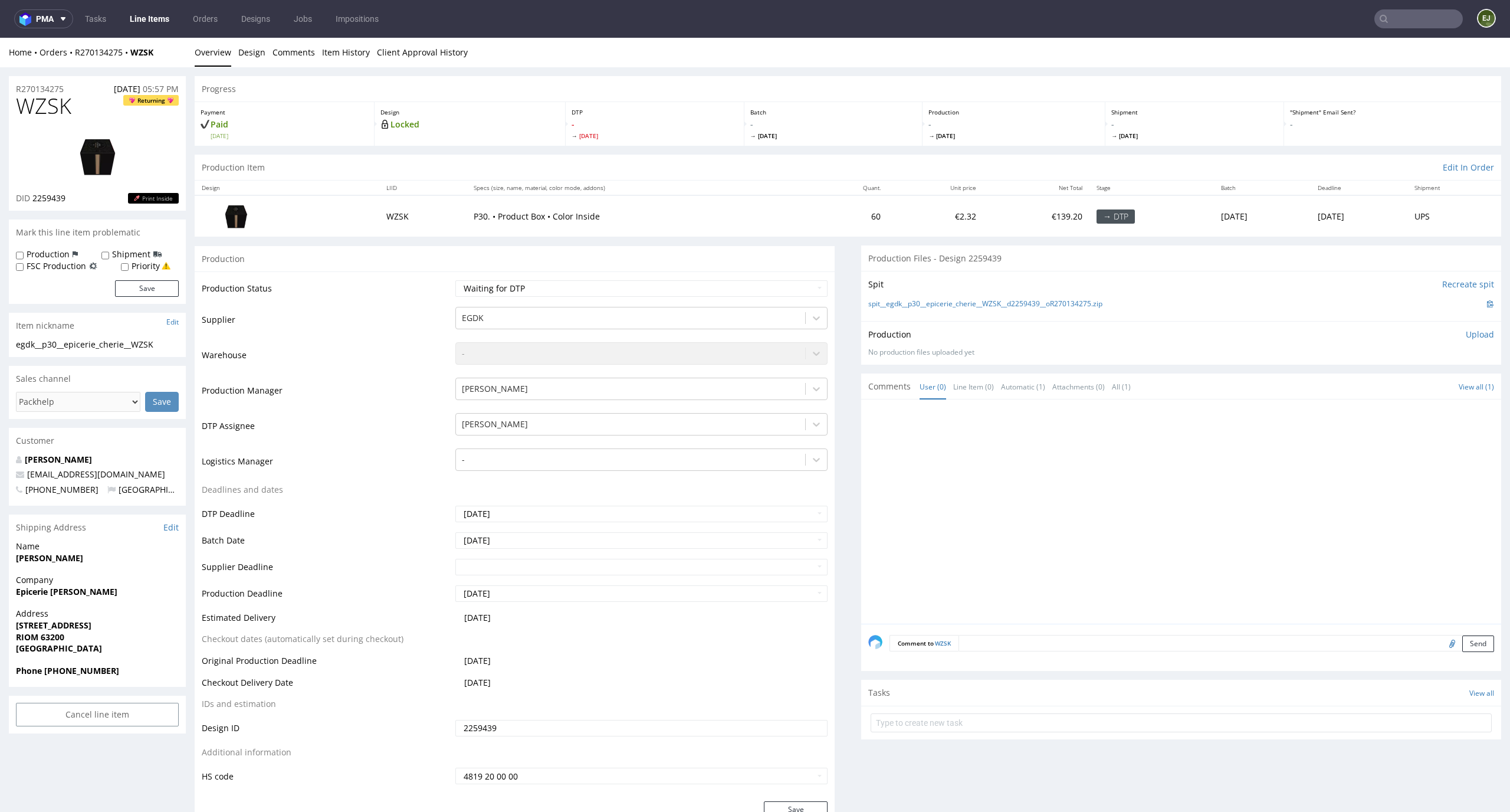
click at [134, 16] on link "Line Items" at bounding box center [149, 19] width 54 height 19
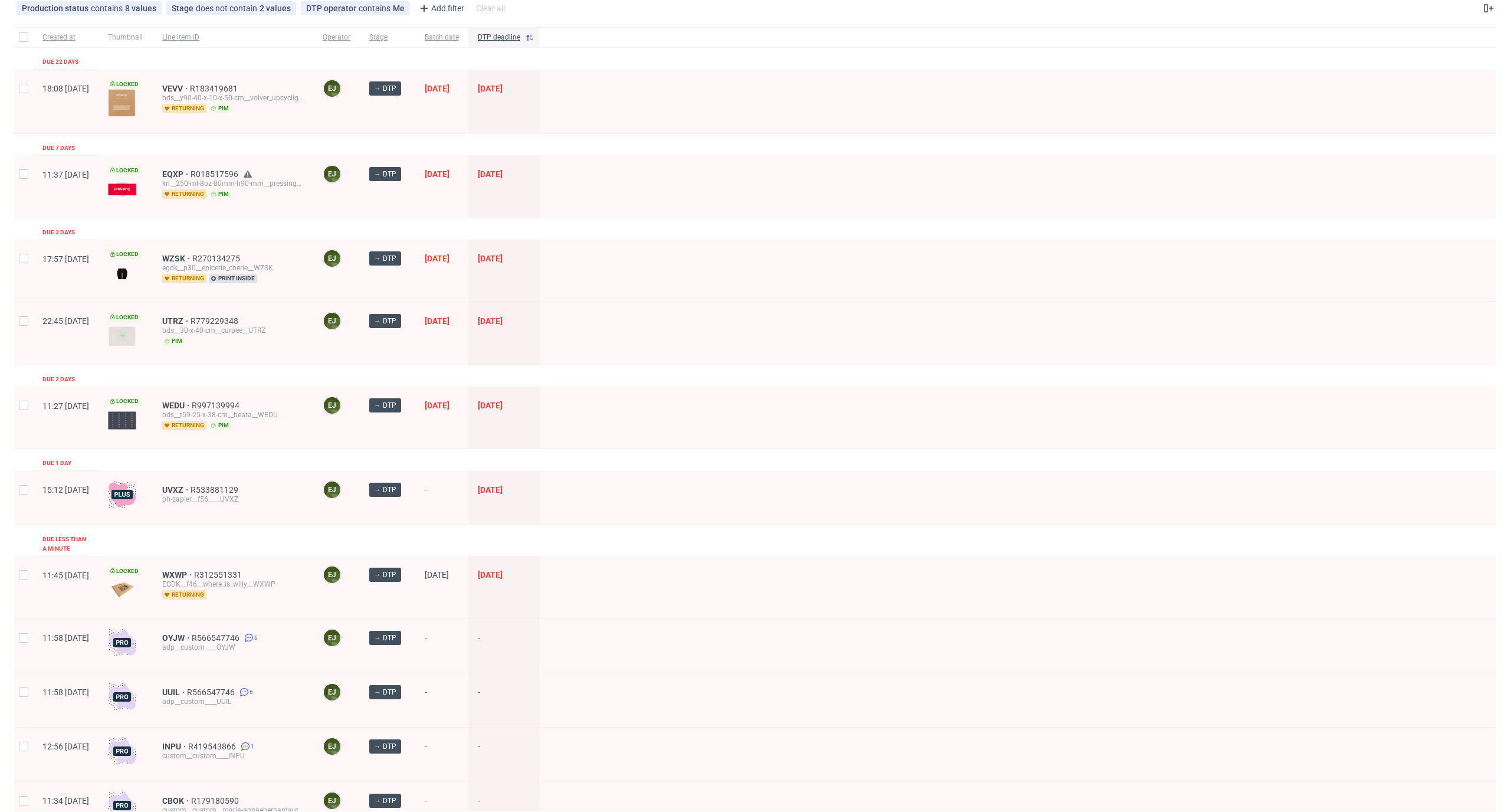
scroll to position [174, 0]
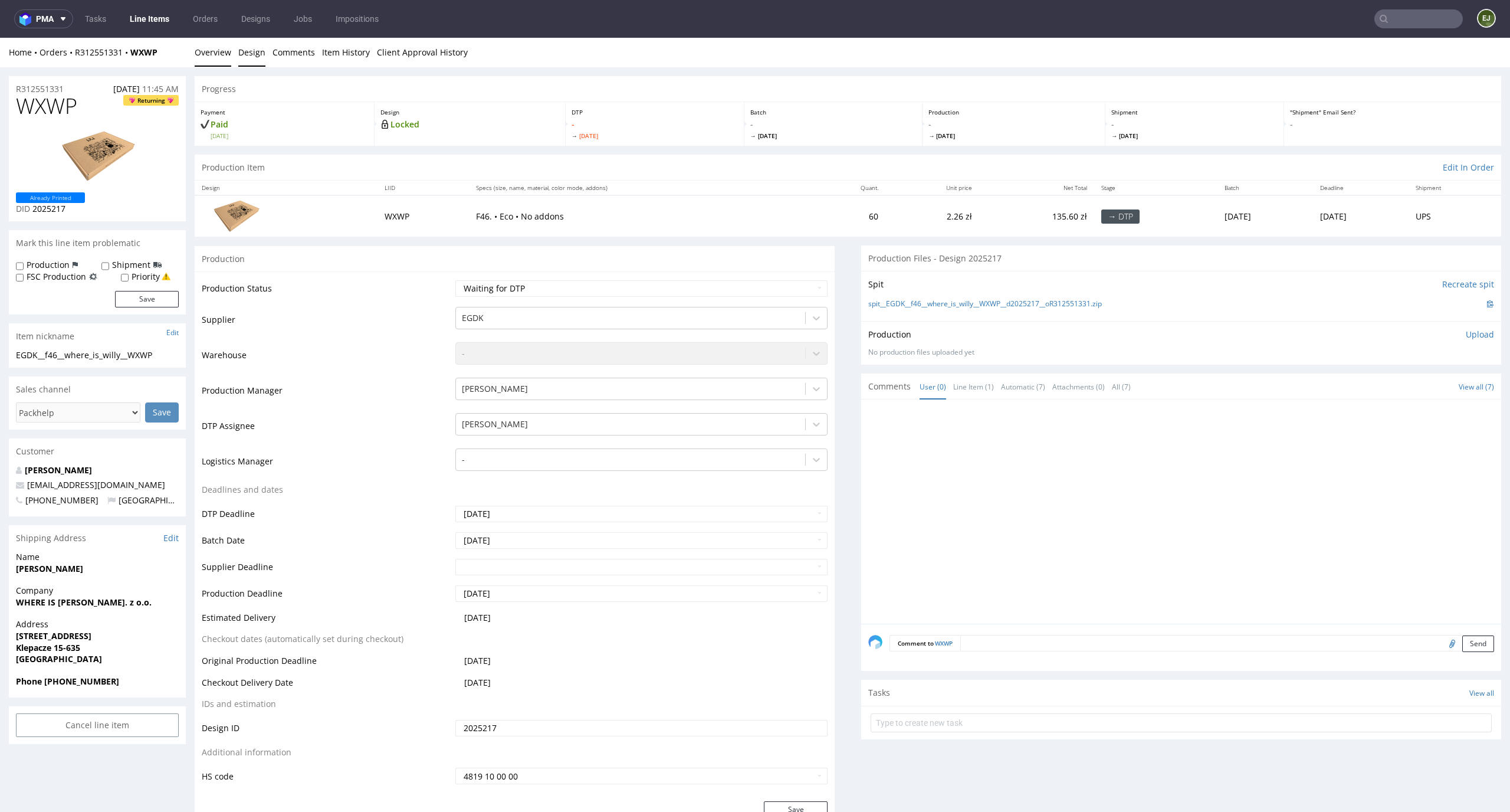
click at [240, 51] on link "Design" at bounding box center [252, 51] width 27 height 29
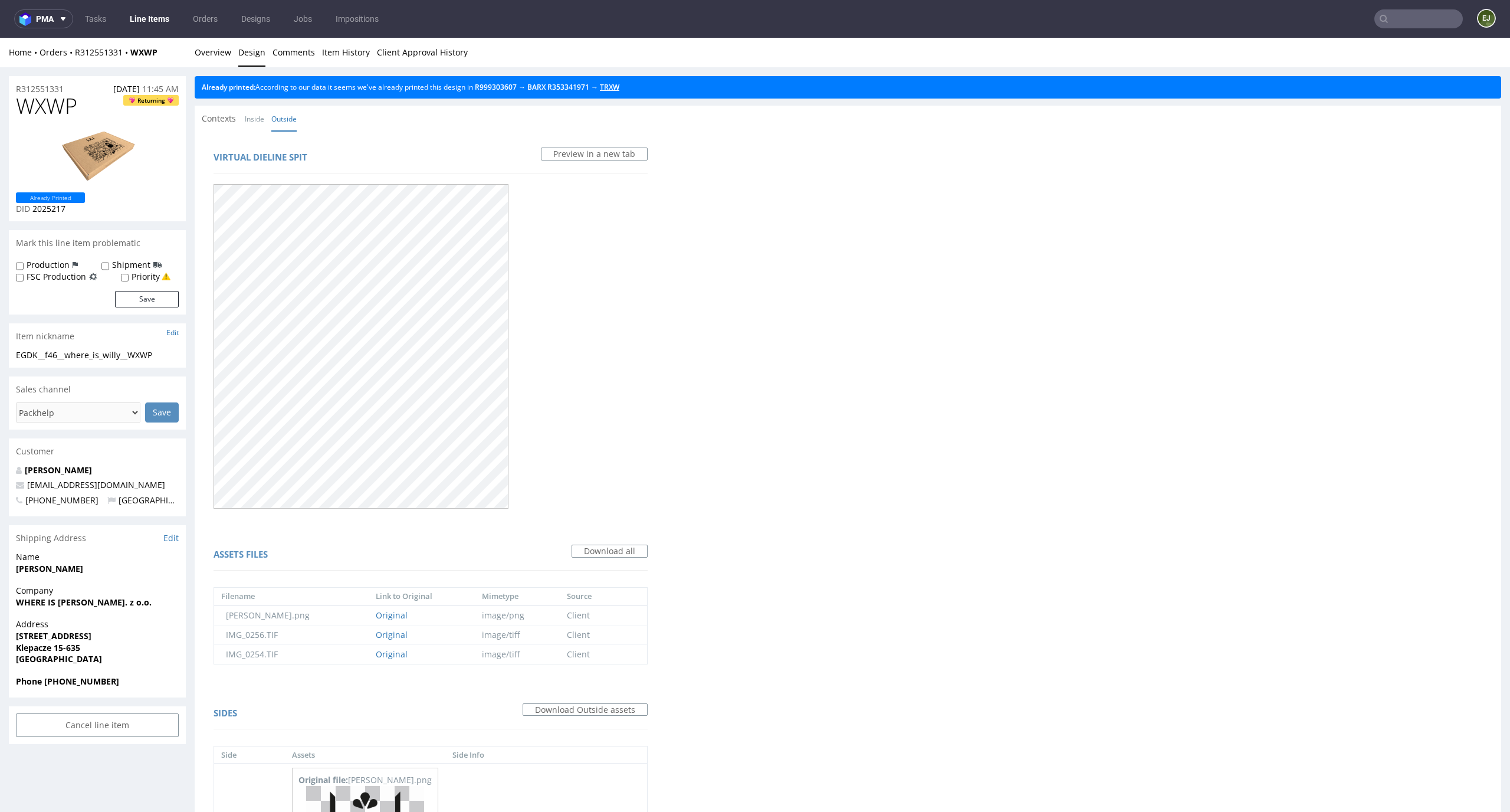
click at [619, 90] on link "TRXW" at bounding box center [610, 87] width 19 height 10
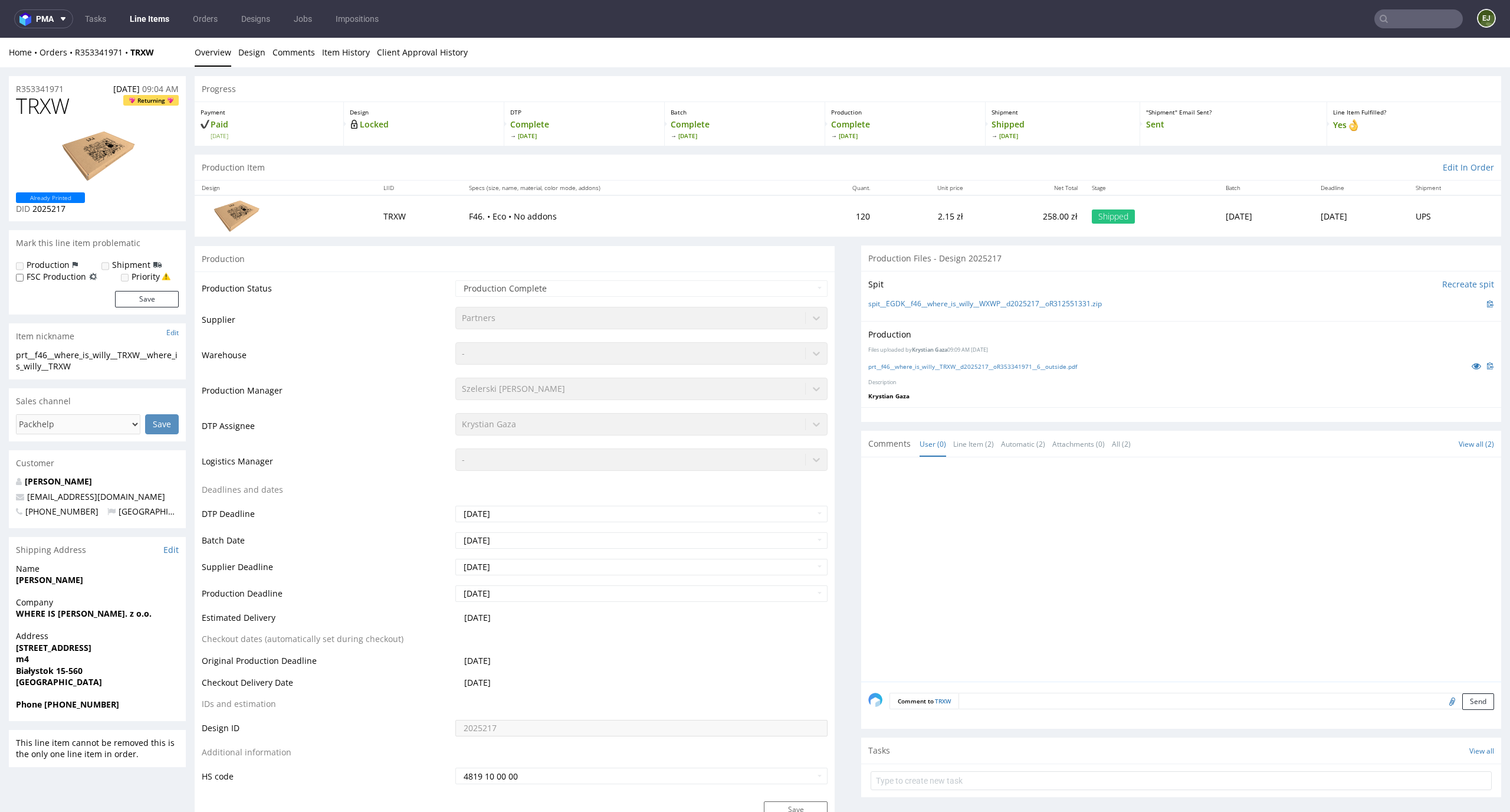
click at [970, 371] on div "prt__f46__where_is_willy__TRXW__d2025217__oR353341971__6__outside.pdf" at bounding box center [1181, 366] width 626 height 13
click at [974, 360] on div "prt__f46__where_is_willy__TRXW__d2025217__oR353341971__6__outside.pdf" at bounding box center [1181, 366] width 626 height 13
click at [973, 368] on link "prt__f46__where_is_willy__TRXW__d2025217__oR353341971__6__outside.pdf" at bounding box center [973, 366] width 209 height 8
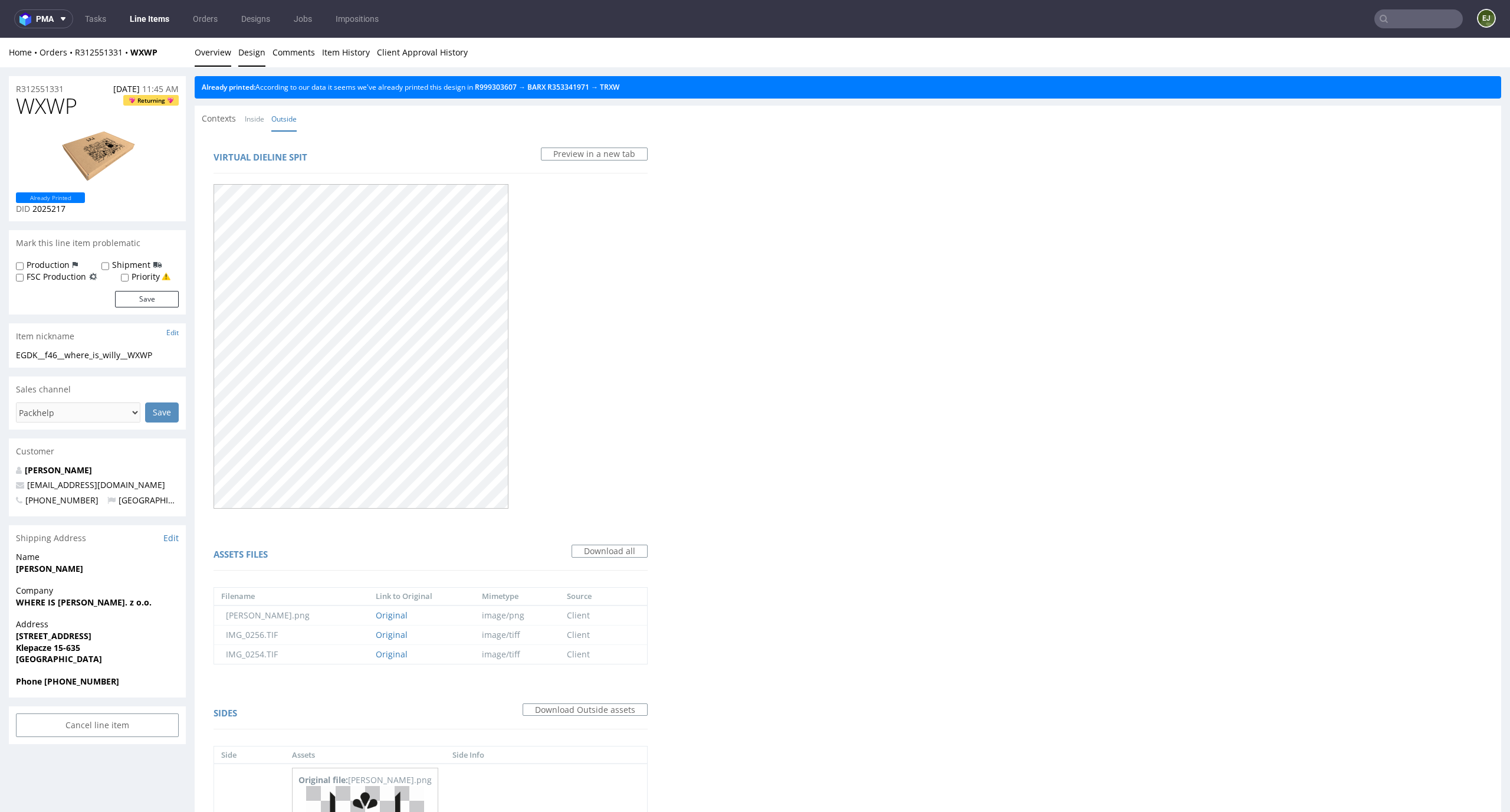
click at [200, 50] on link "Overview" at bounding box center [213, 51] width 37 height 29
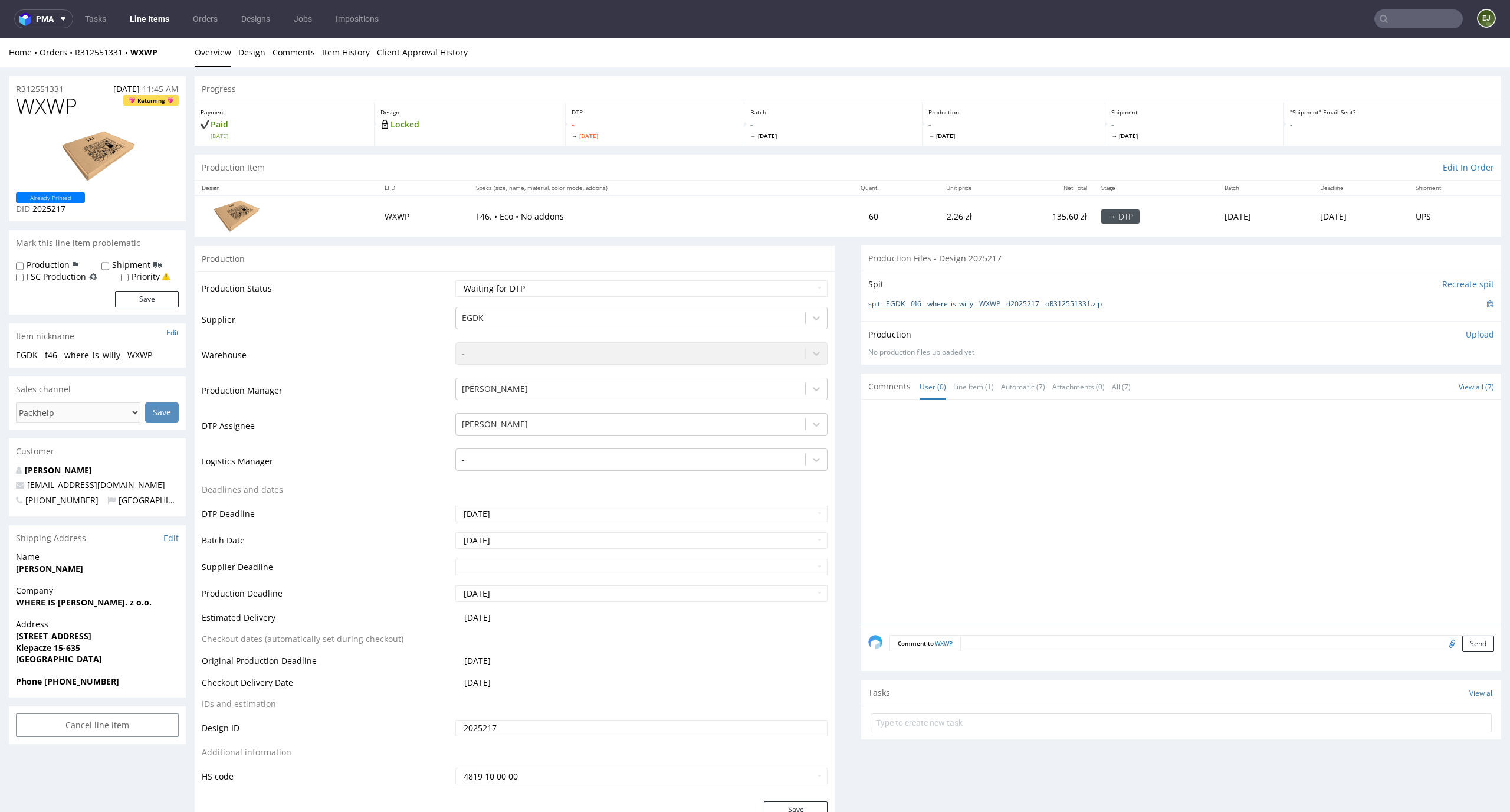
click at [930, 308] on link "spit__EGDK__f46__where_is_willy__WXWP__d2025217__oR312551331.zip" at bounding box center [986, 304] width 234 height 10
click at [330, 793] on div "Production Status Waiting for Artwork Waiting for Diecut Waiting for Mockup Wai…" at bounding box center [515, 536] width 640 height 530
click at [259, 58] on link "Design" at bounding box center [252, 51] width 27 height 29
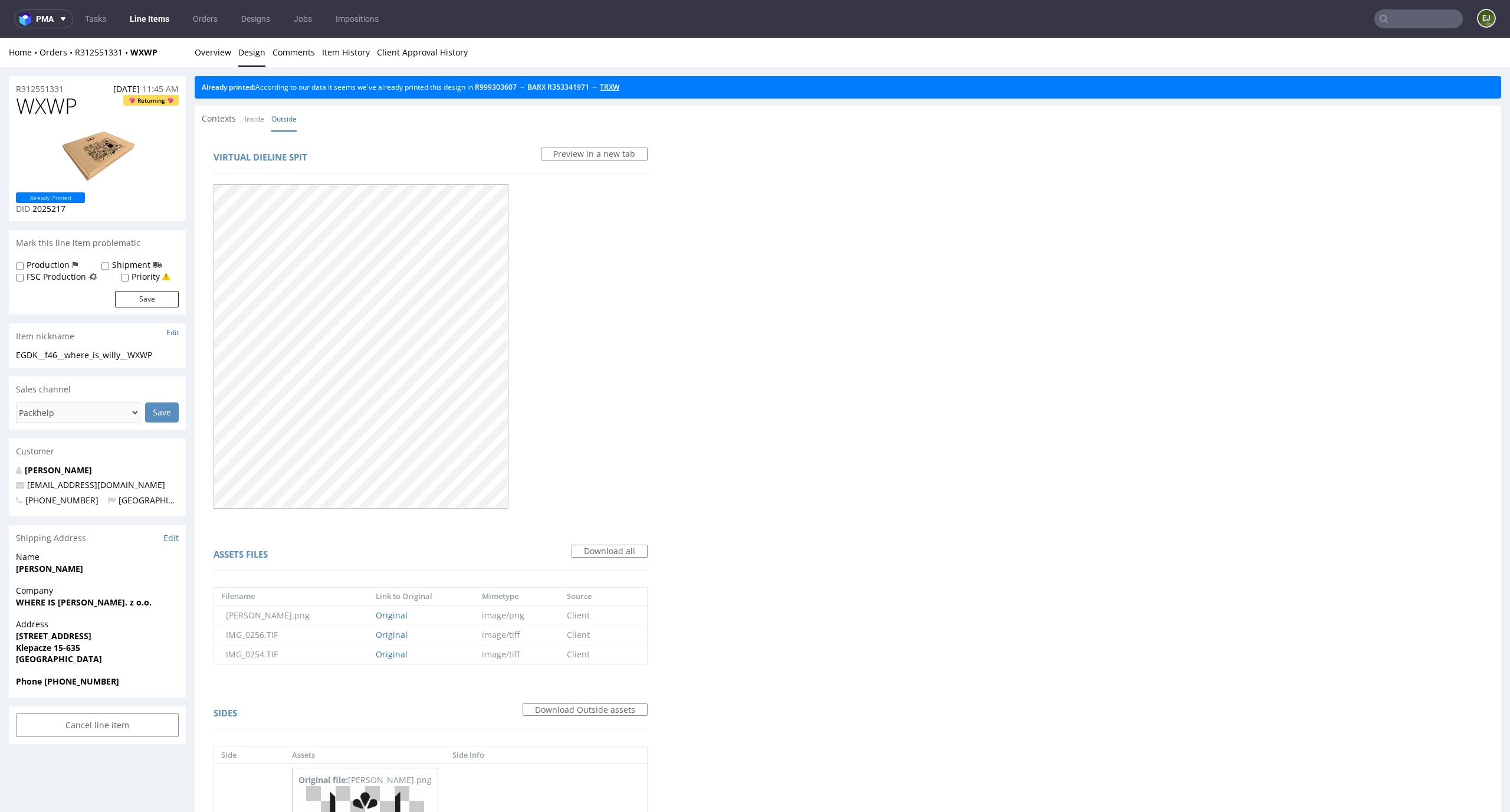
click at [619, 85] on link "TRXW" at bounding box center [610, 87] width 19 height 10
click at [619, 91] on link "TRXW" at bounding box center [610, 87] width 19 height 10
click at [210, 51] on link "Overview" at bounding box center [213, 51] width 37 height 29
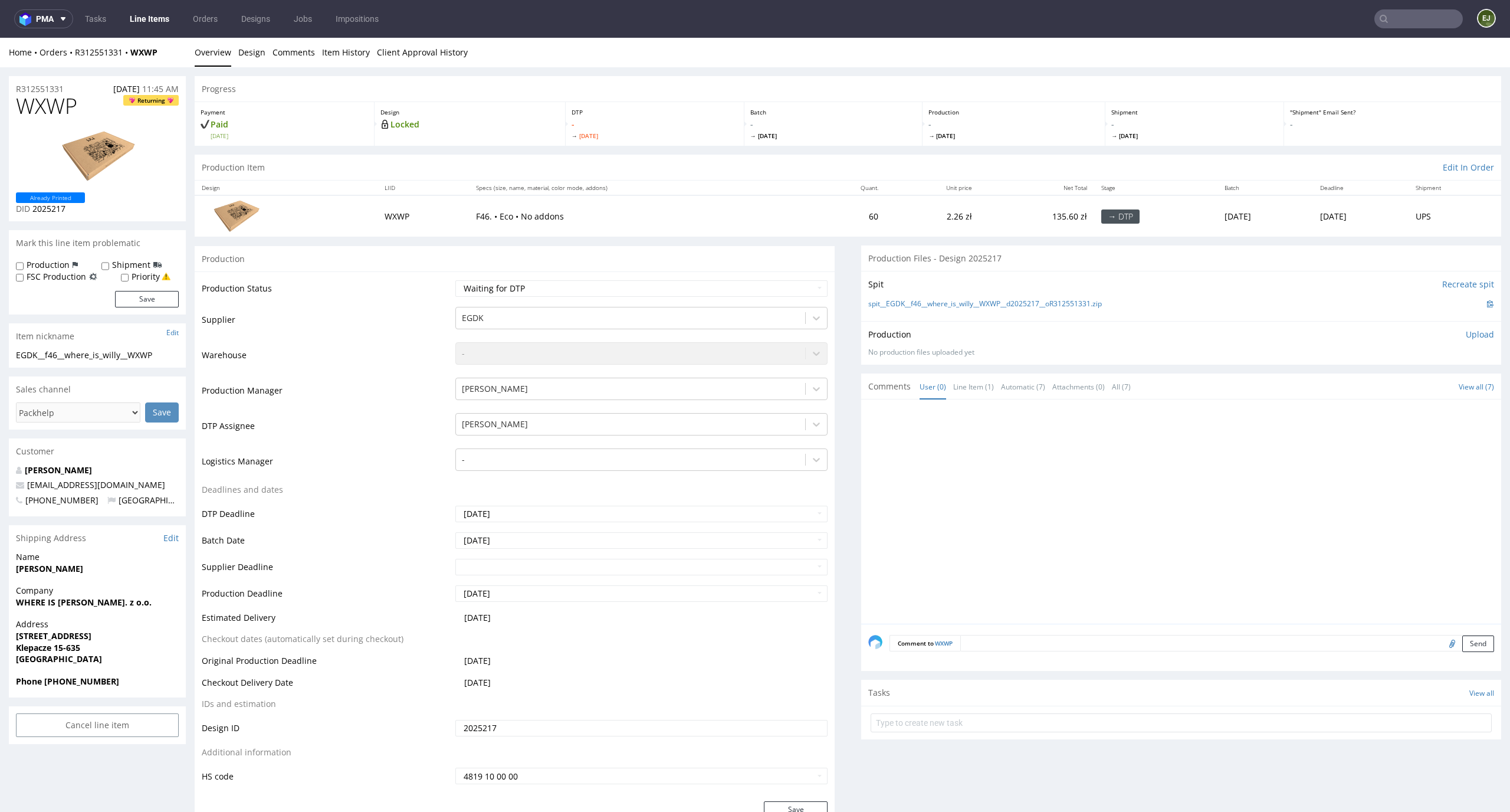
scroll to position [3, 0]
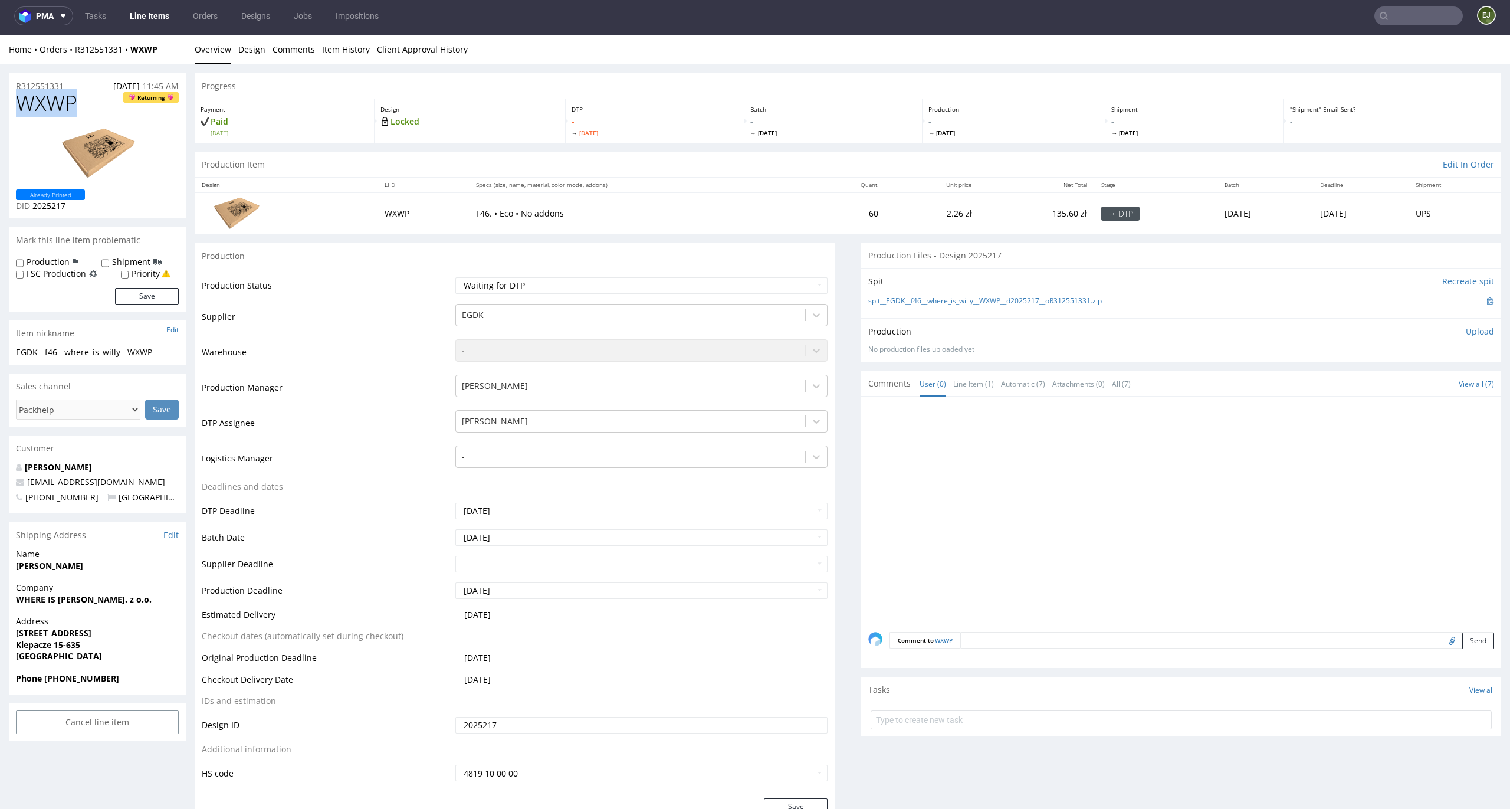
drag, startPoint x: 77, startPoint y: 108, endPoint x: 0, endPoint y: 106, distance: 77.0
copy span "WXWP"
drag, startPoint x: 71, startPoint y: 88, endPoint x: 17, endPoint y: 85, distance: 54.1
click at [17, 85] on div "R312551331 14.09.2025 11:45 AM" at bounding box center [97, 82] width 177 height 19
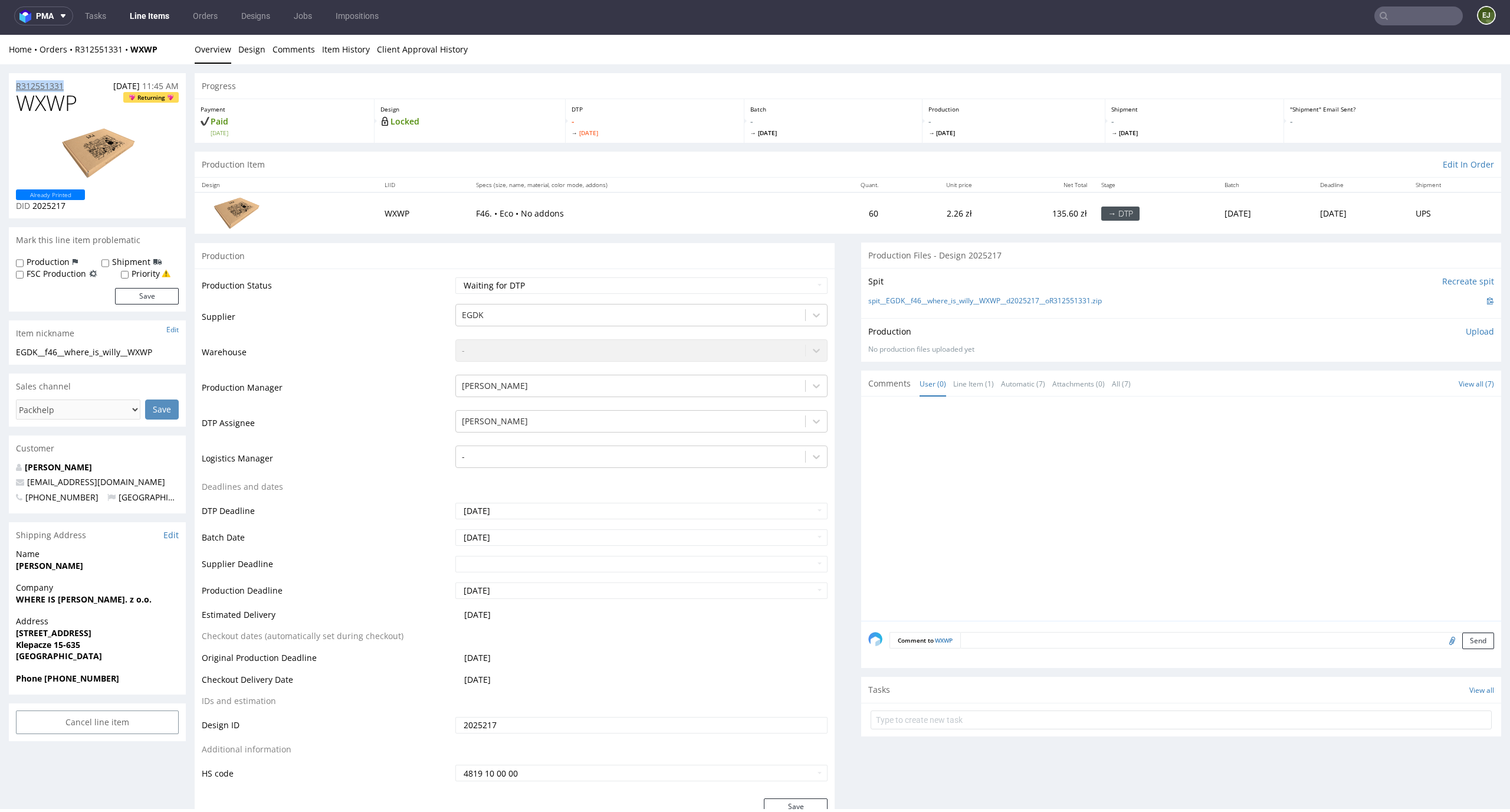
copy p "R312551331"
click at [1468, 332] on p "Upload" at bounding box center [1480, 332] width 29 height 12
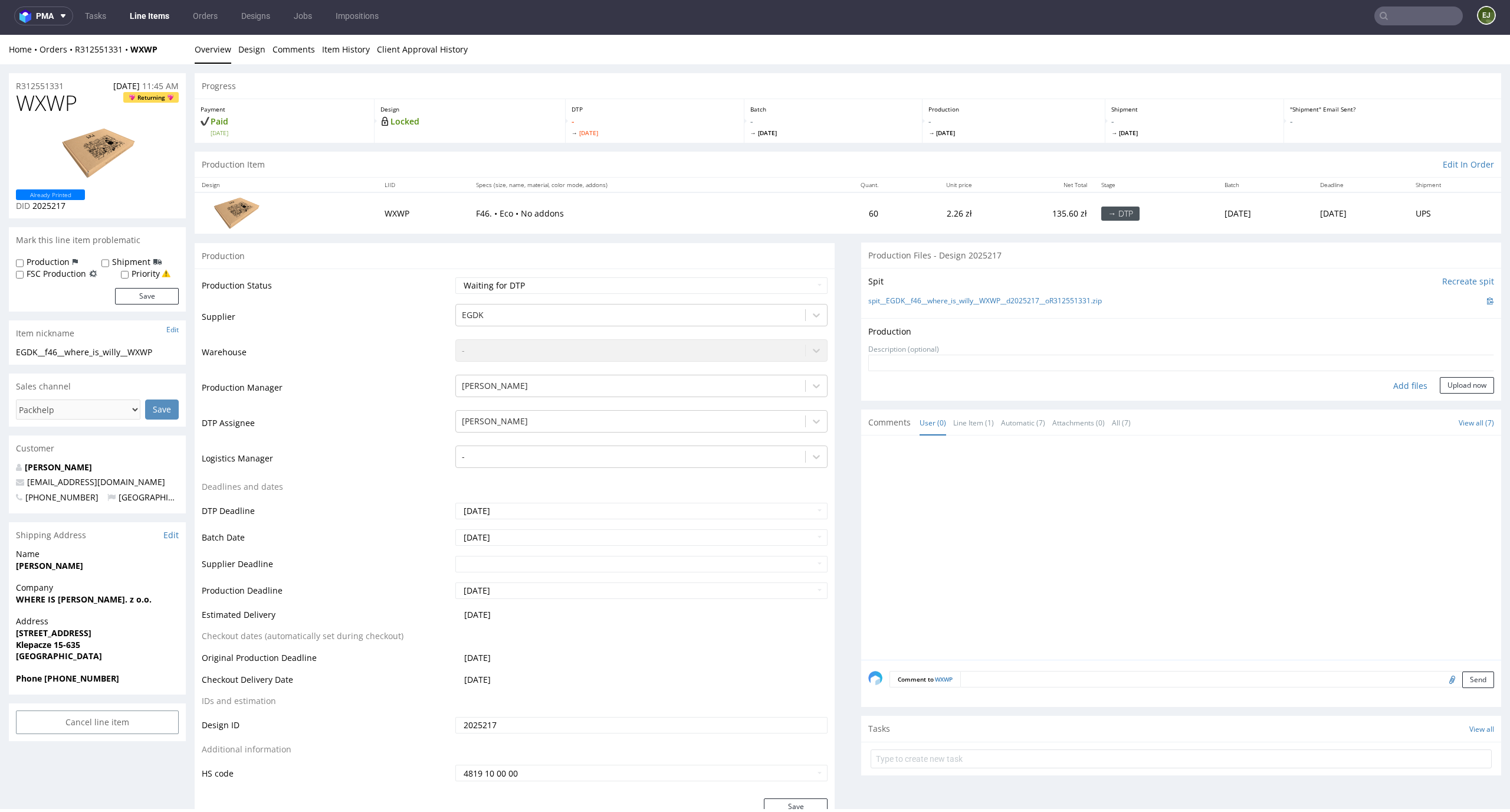
click at [1410, 380] on div "Add files" at bounding box center [1411, 386] width 59 height 18
type input "C:\fakepath\ostro__f46__where_is_willy__WXWP__d2025217__oR312551331__v6__outsid…"
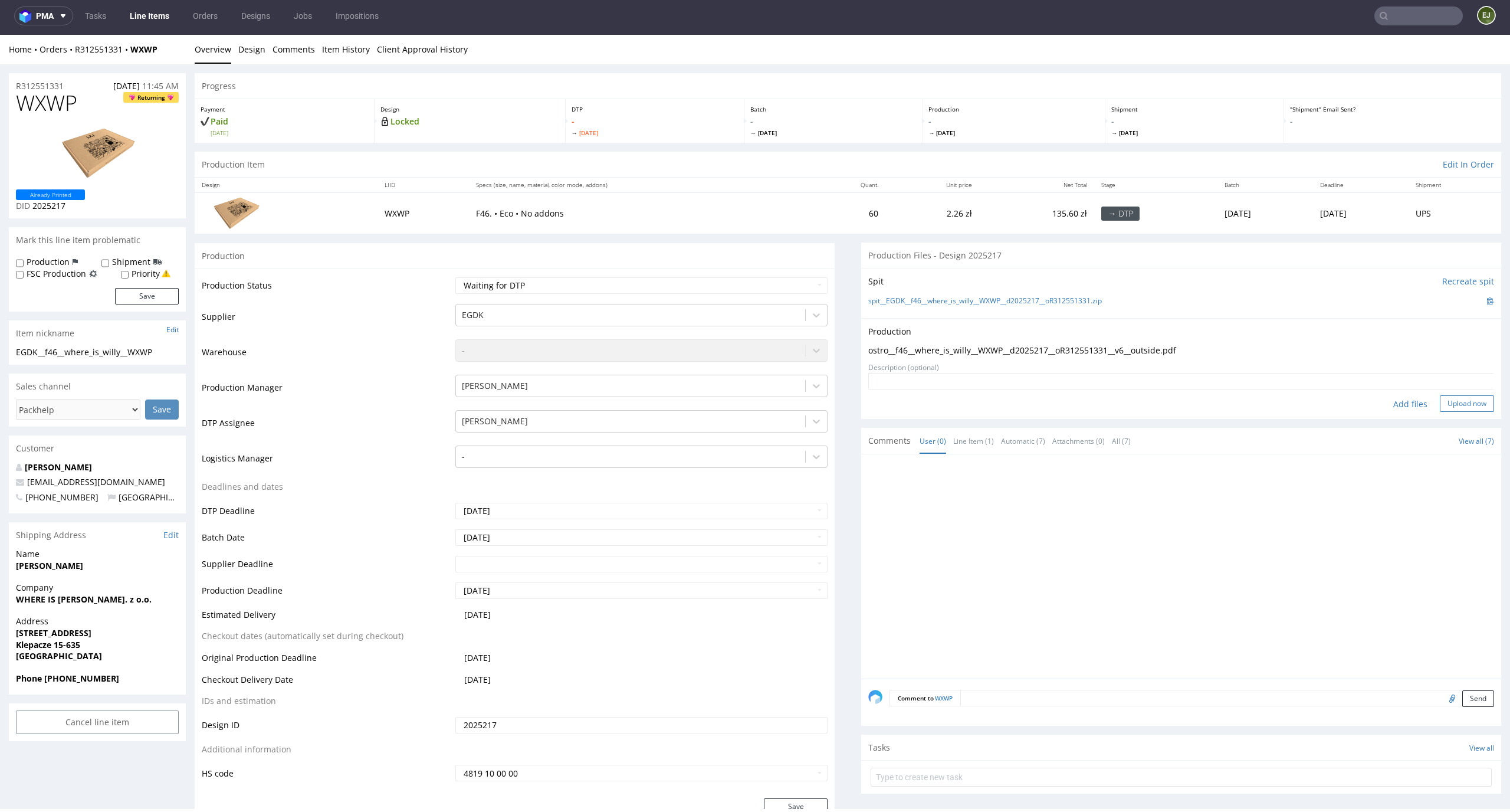
click at [1453, 405] on button "Upload now" at bounding box center [1467, 403] width 54 height 16
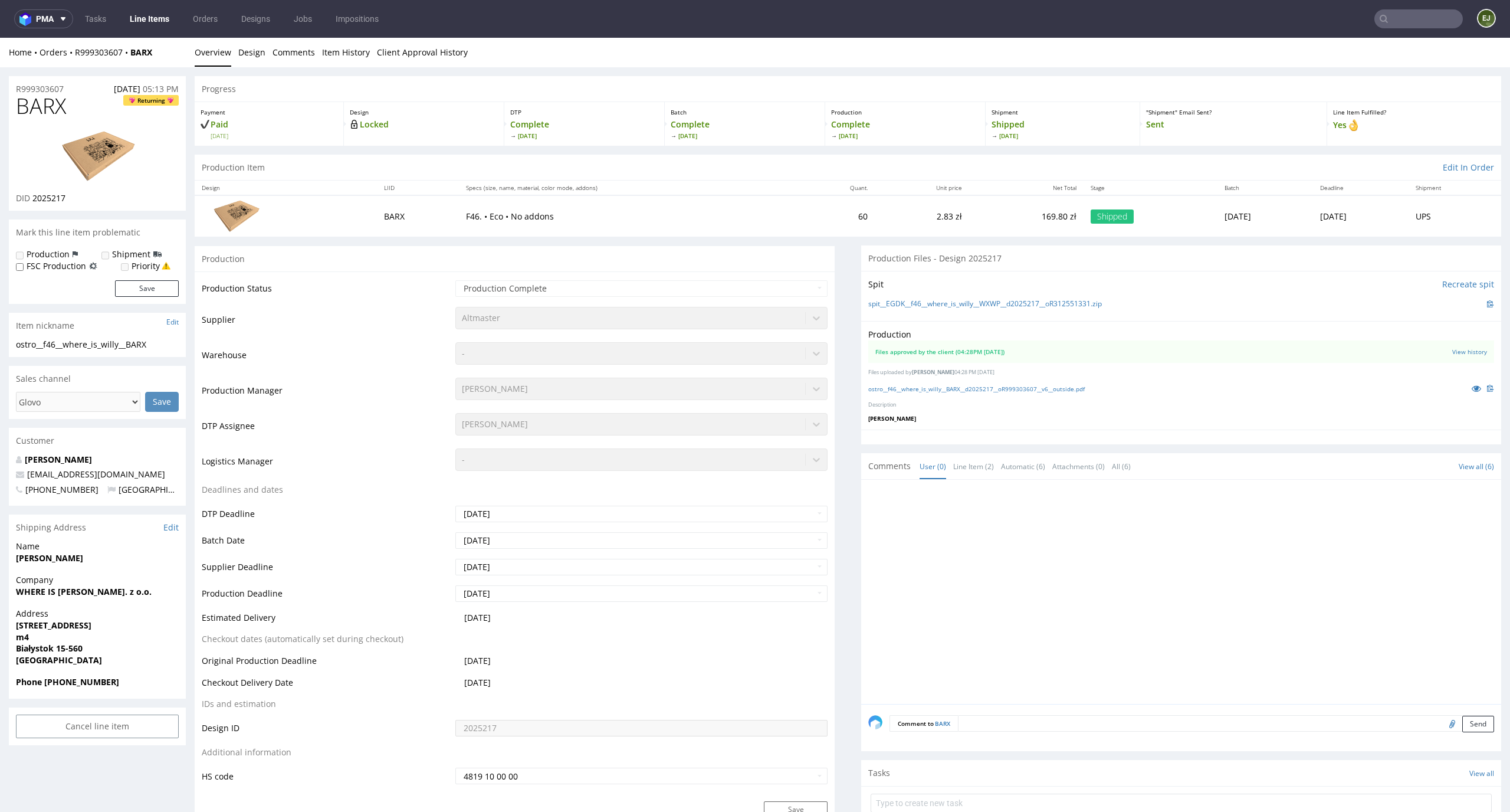
click at [945, 395] on div "Production Files approved by the client (04:28PM 11 Mar 2024) View history File…" at bounding box center [1181, 375] width 640 height 109
click at [947, 393] on div "ostro__f46__where_is_willy__BARX__d2025217__oR999303607__v6__outside.pdf" at bounding box center [1181, 388] width 626 height 13
click at [952, 391] on link "ostro__f46__where_is_willy__BARX__d2025217__oR999303607__v6__outside.pdf" at bounding box center [977, 388] width 216 height 8
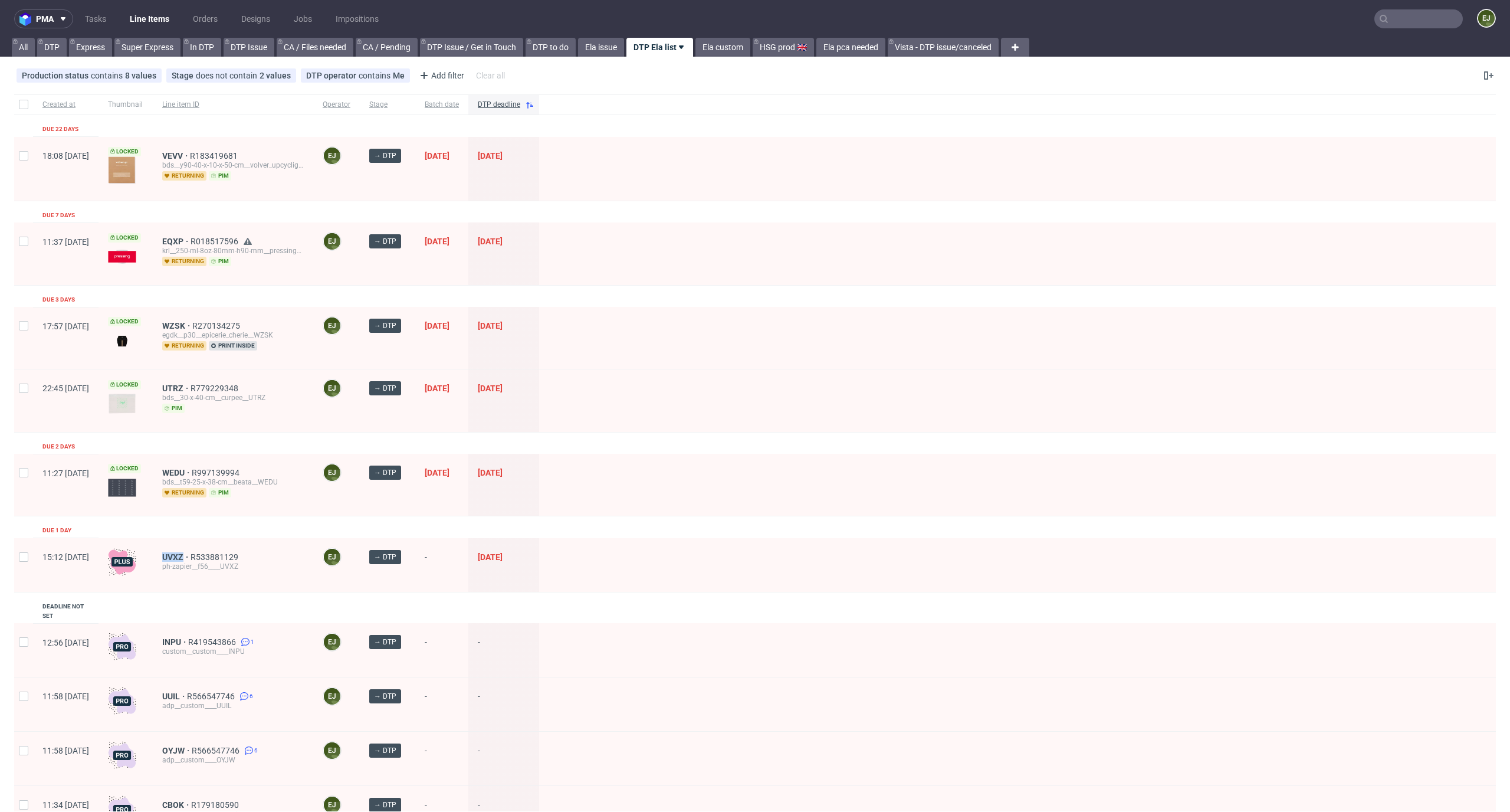
scroll to position [112, 0]
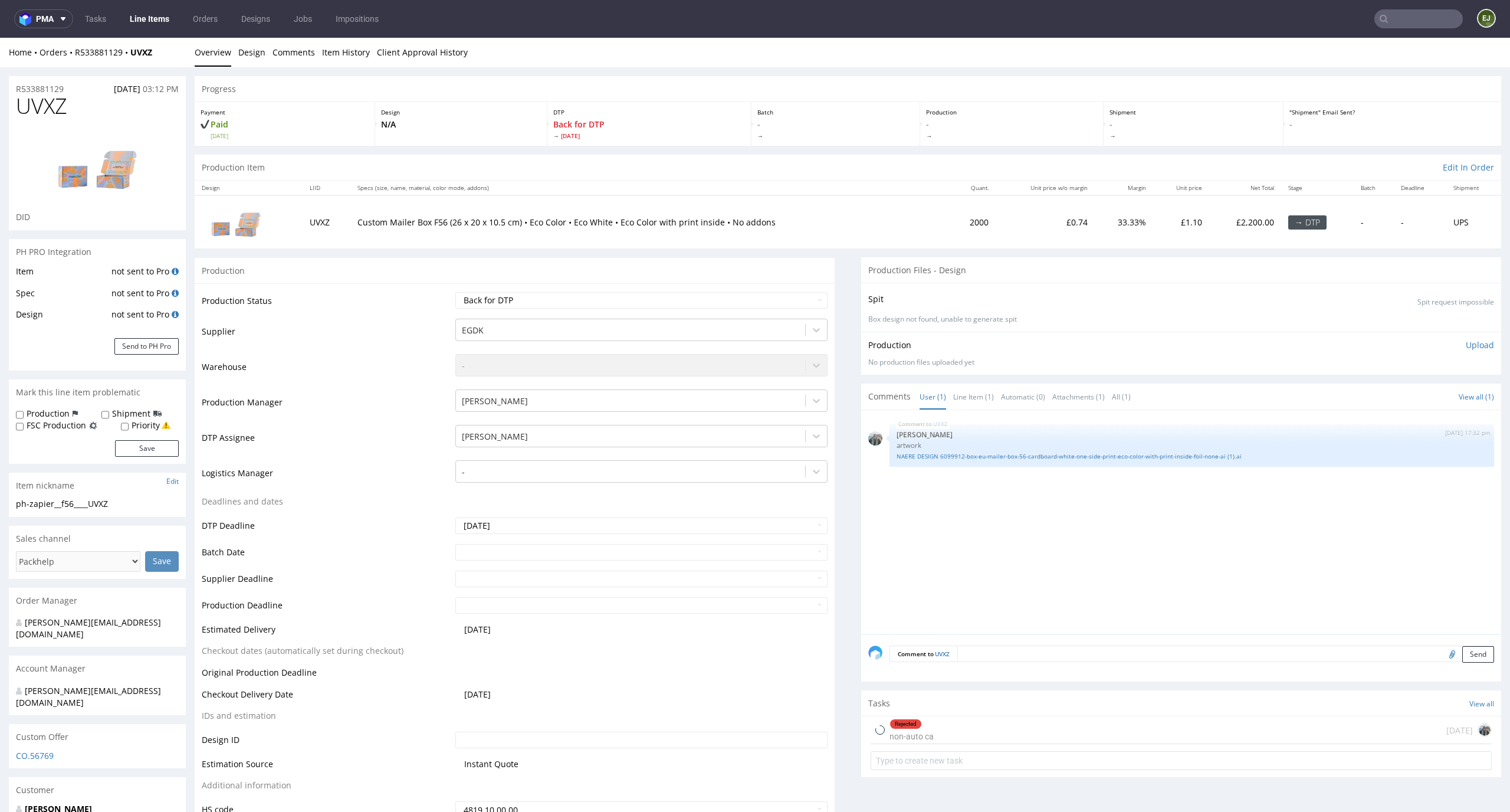
scroll to position [137, 0]
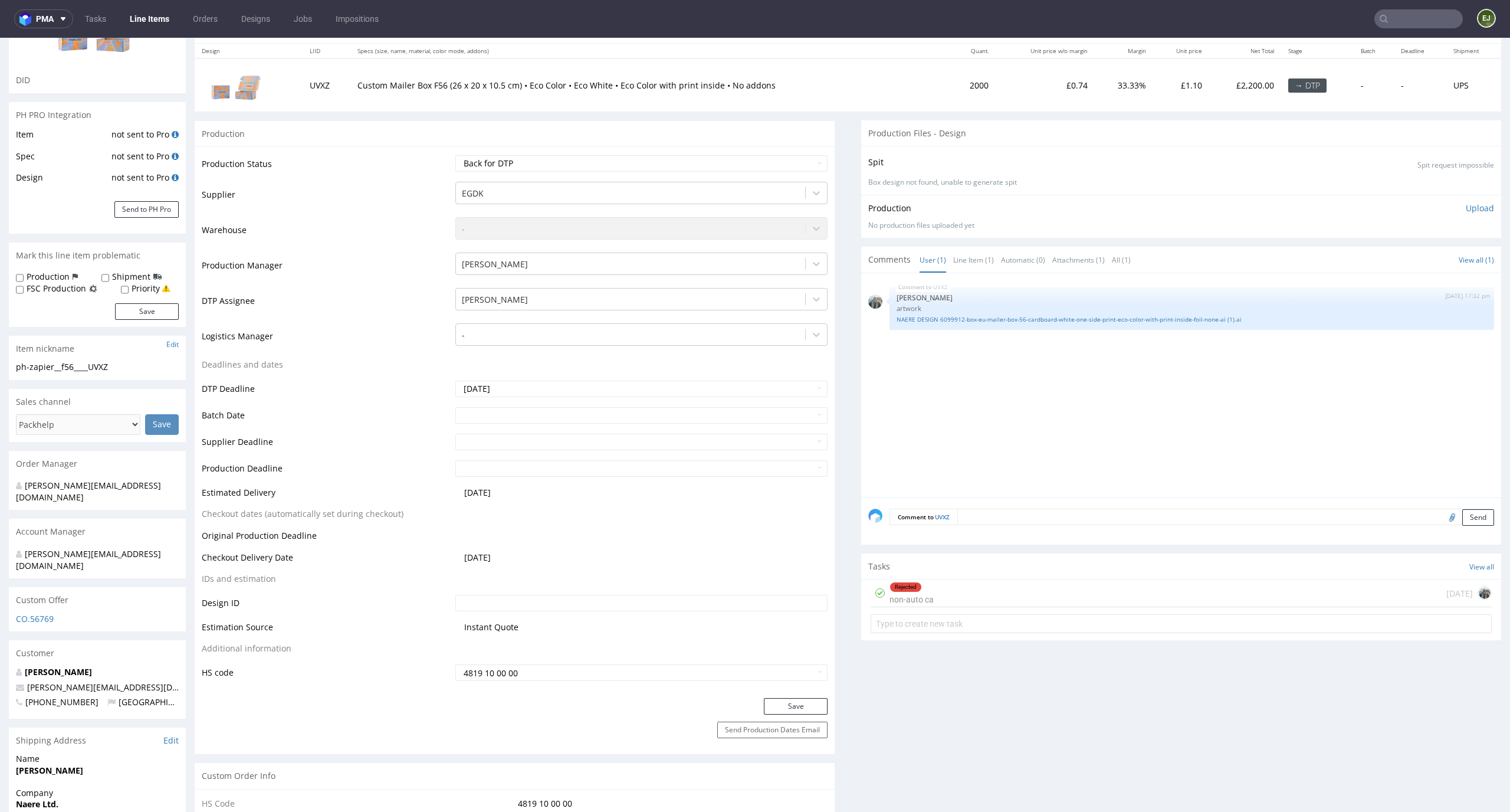
click at [911, 597] on div "Rejected non-auto ca" at bounding box center [912, 593] width 44 height 27
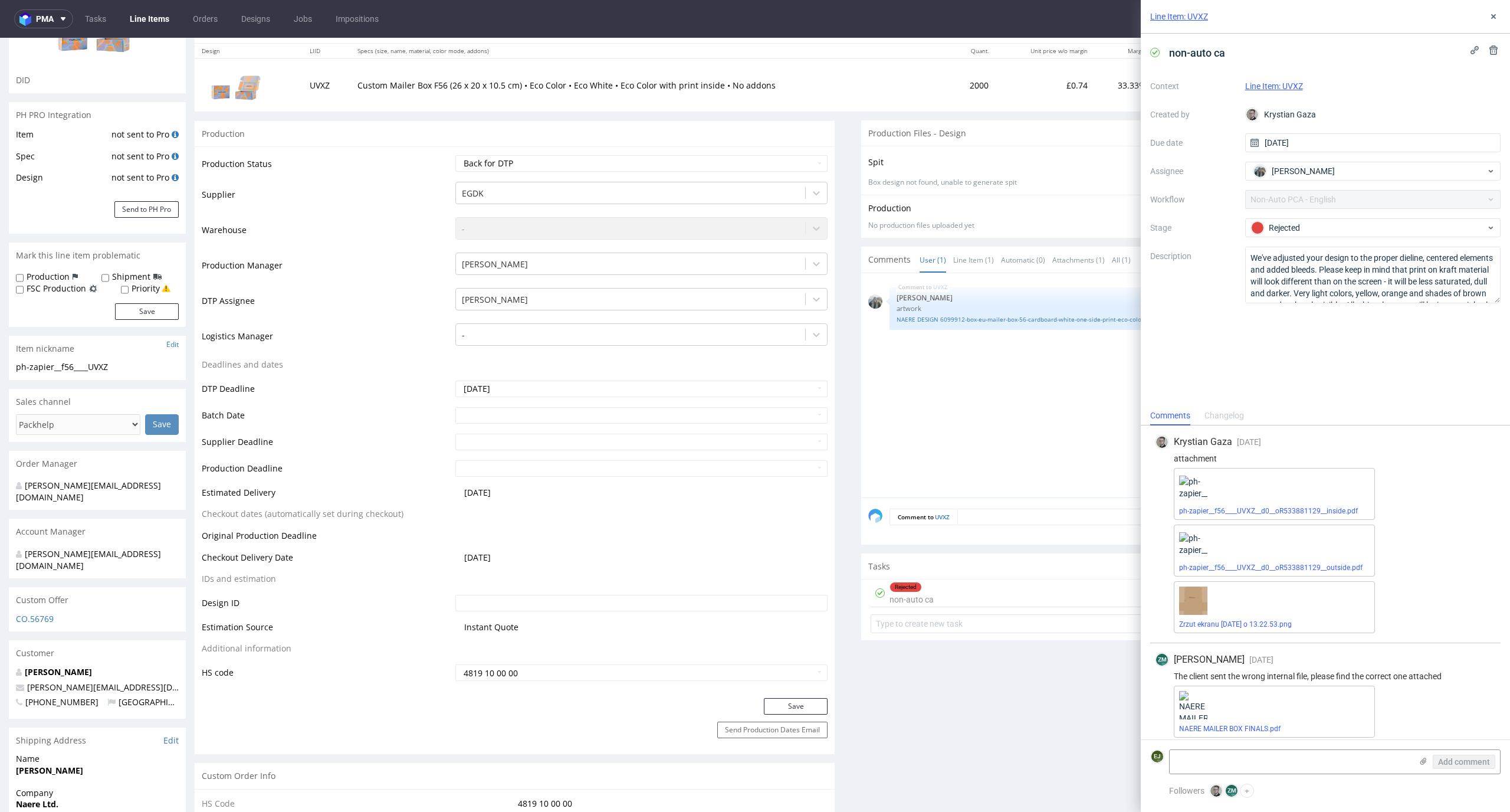
scroll to position [7, 0]
click at [1214, 726] on div "NAERE MAILER BOX FINALS.pdf" at bounding box center [1275, 704] width 202 height 52
click at [1221, 720] on link "NAERE MAILER BOX FINALS.pdf" at bounding box center [1230, 721] width 102 height 8
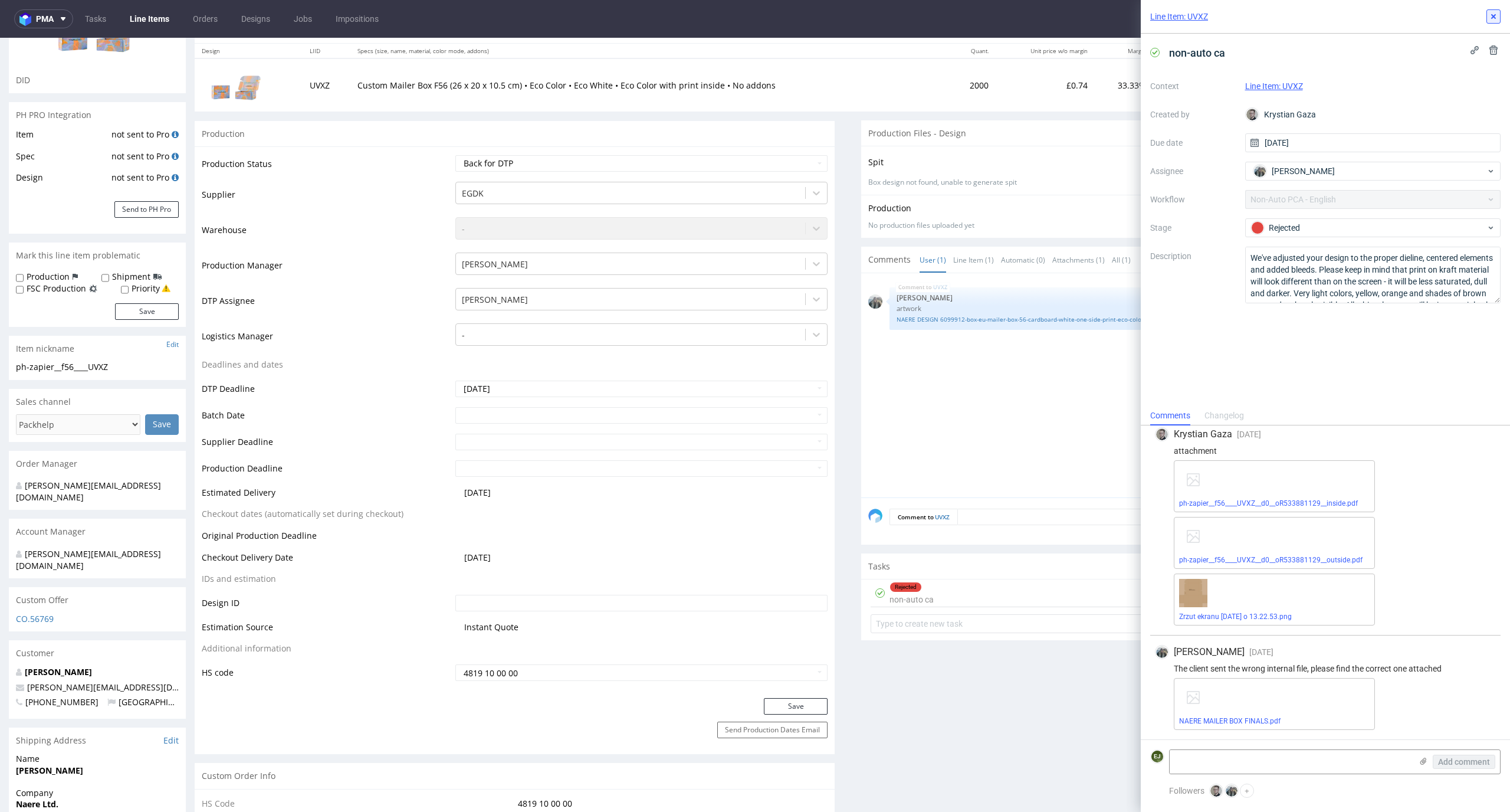
click at [1495, 23] on button at bounding box center [1493, 16] width 14 height 14
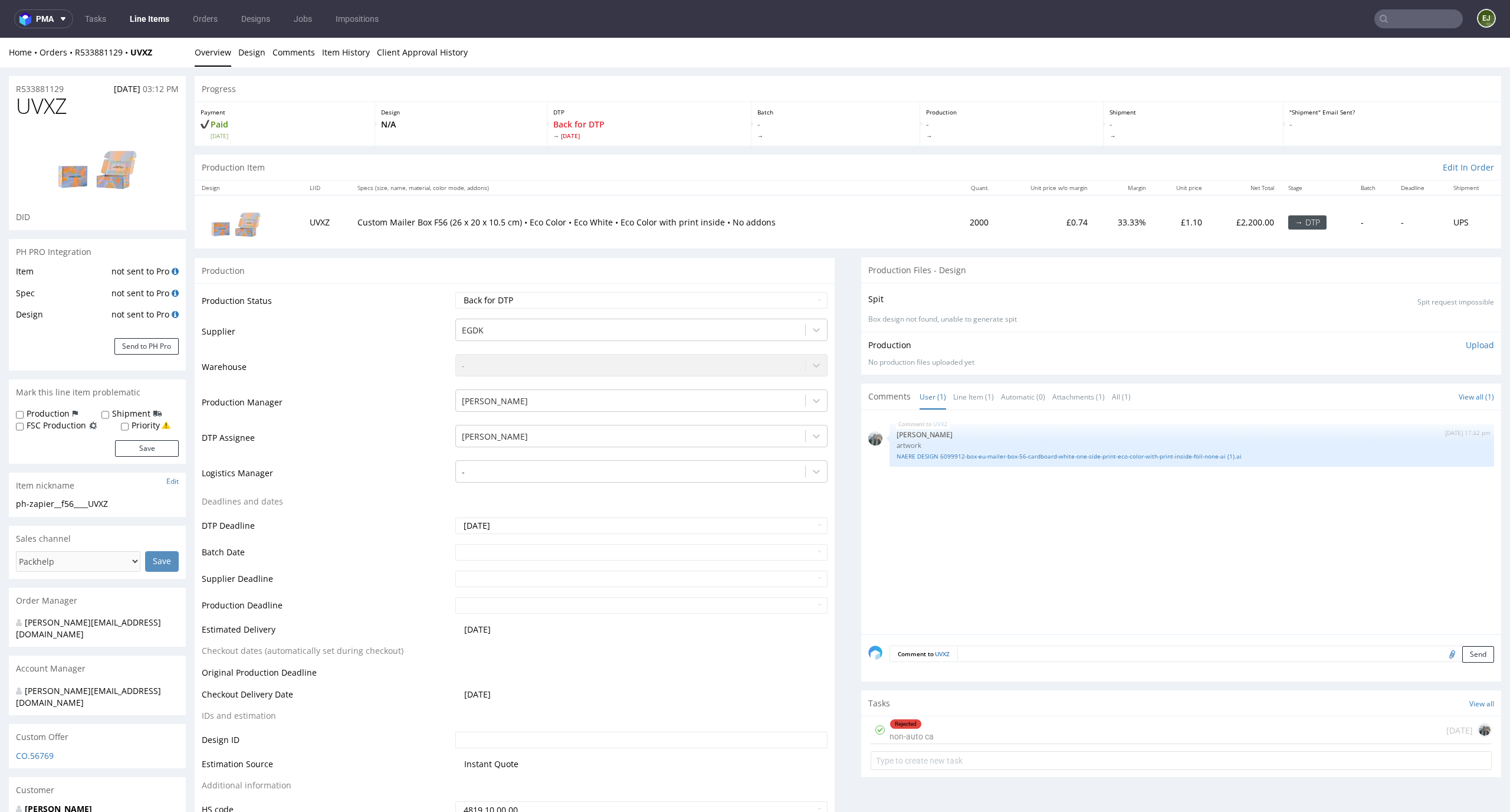
click at [845, 221] on p "Custom Mailer Box F56 (26 x 20 x 10.5 cm) • Eco Color • Eco White • Eco Color w…" at bounding box center [650, 222] width 585 height 12
click at [1030, 734] on div "Rejected non-auto ca 2 days ago" at bounding box center [1181, 730] width 622 height 28
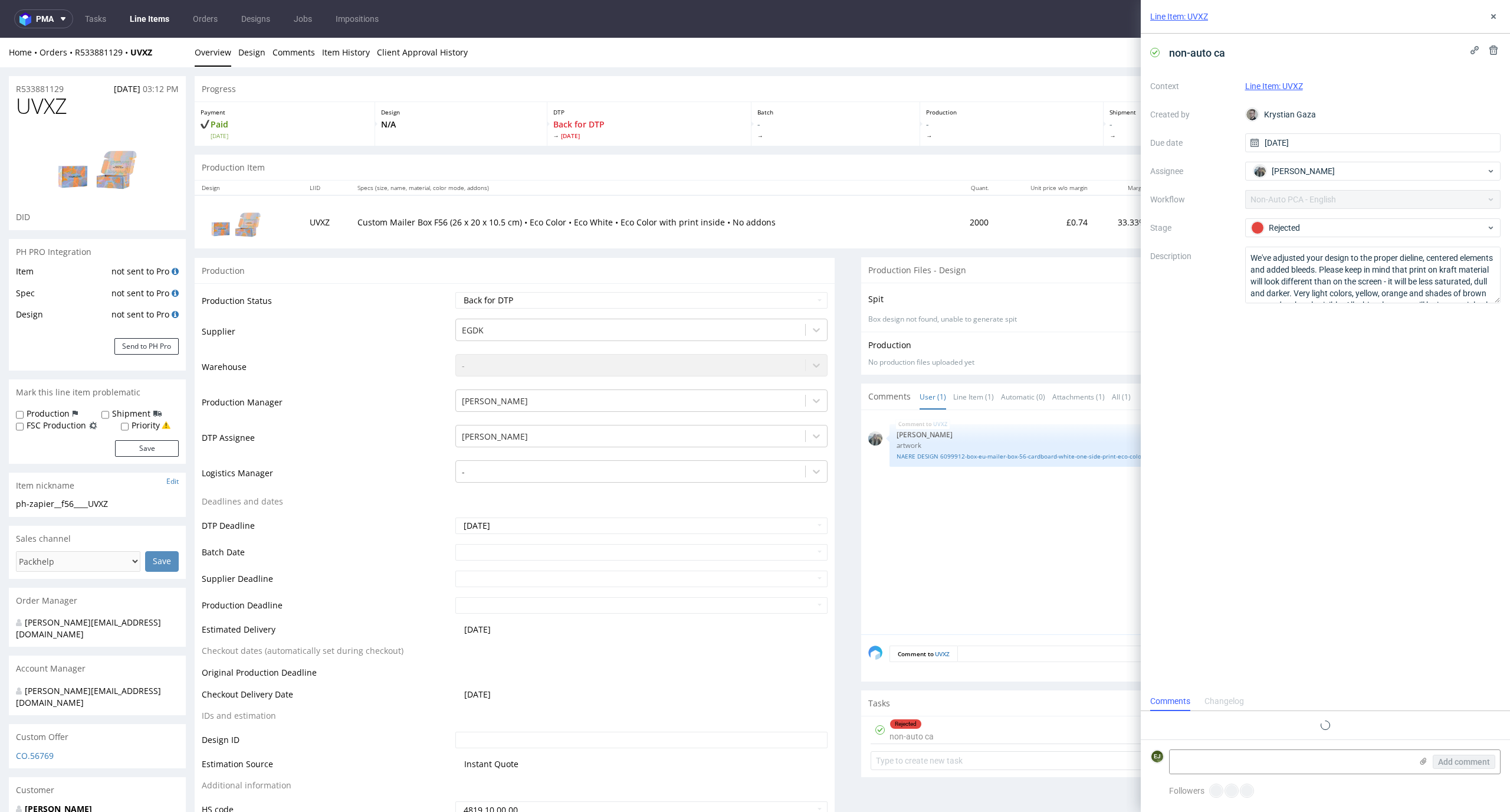
scroll to position [7, 0]
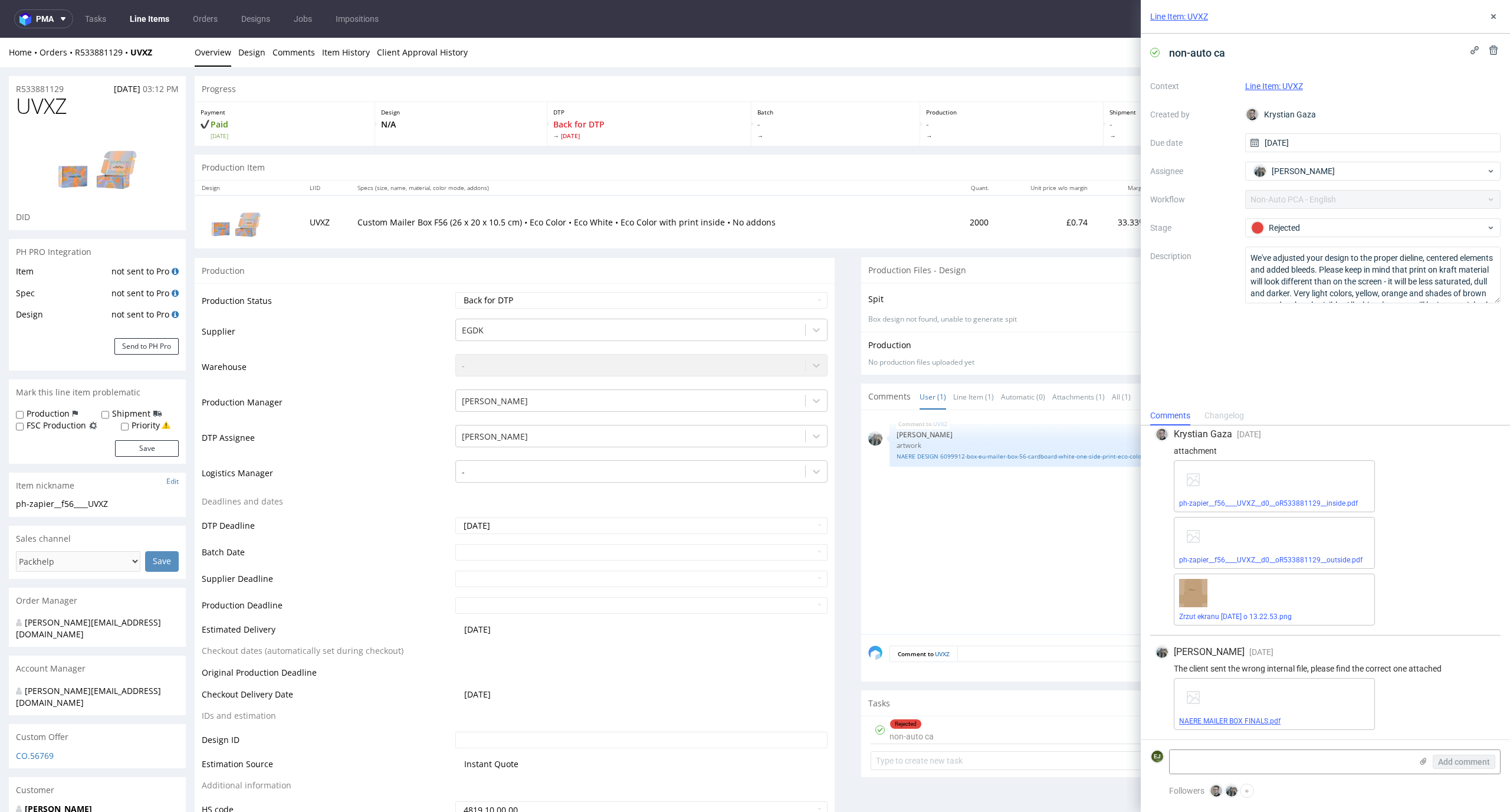
click at [1242, 723] on link "NAERE MAILER BOX FINALS.pdf" at bounding box center [1230, 721] width 102 height 8
click at [1276, 513] on link "ph-zapier__f56____UVXZ__d0__oR533881129__inside.pdf" at bounding box center [1268, 510] width 179 height 8
click at [1215, 569] on link "ph-zapier__f56____UVXZ__d0__oR533881129__outside.pdf" at bounding box center [1270, 567] width 183 height 8
click at [1247, 508] on link "ph-zapier__f56____UVXZ__d0__oR533881129__inside.pdf" at bounding box center [1268, 510] width 179 height 8
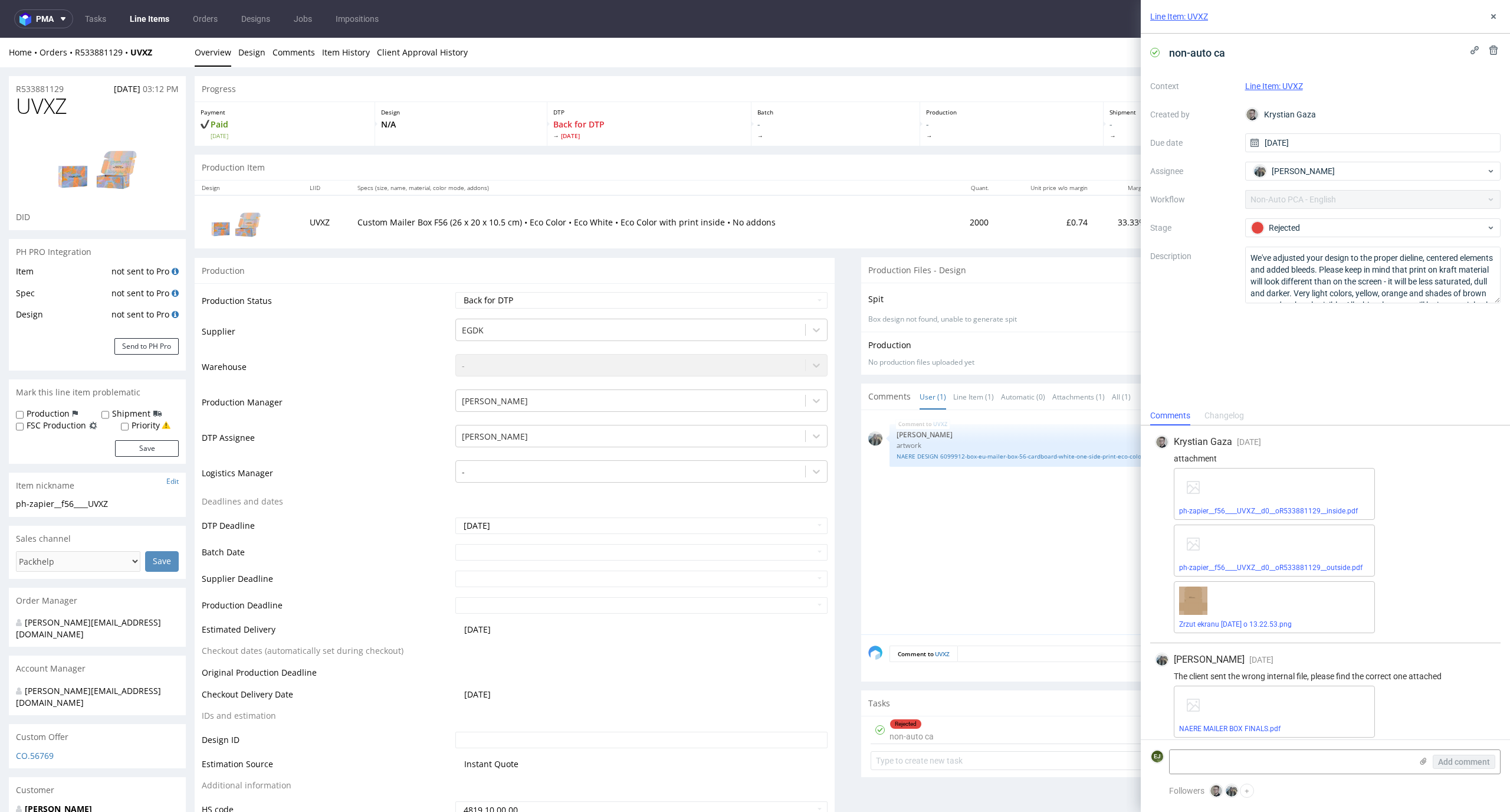
click at [1265, 572] on div "ph-zapier__f56____UVXZ__d0__oR533881129__outside.pdf" at bounding box center [1275, 550] width 202 height 52
click at [1267, 571] on link "ph-zapier__f56____UVXZ__d0__oR533881129__outside.pdf" at bounding box center [1270, 567] width 183 height 8
click at [1424, 764] on icon at bounding box center [1423, 761] width 10 height 10
click at [0, 0] on input "file" at bounding box center [0, 0] width 0 height 0
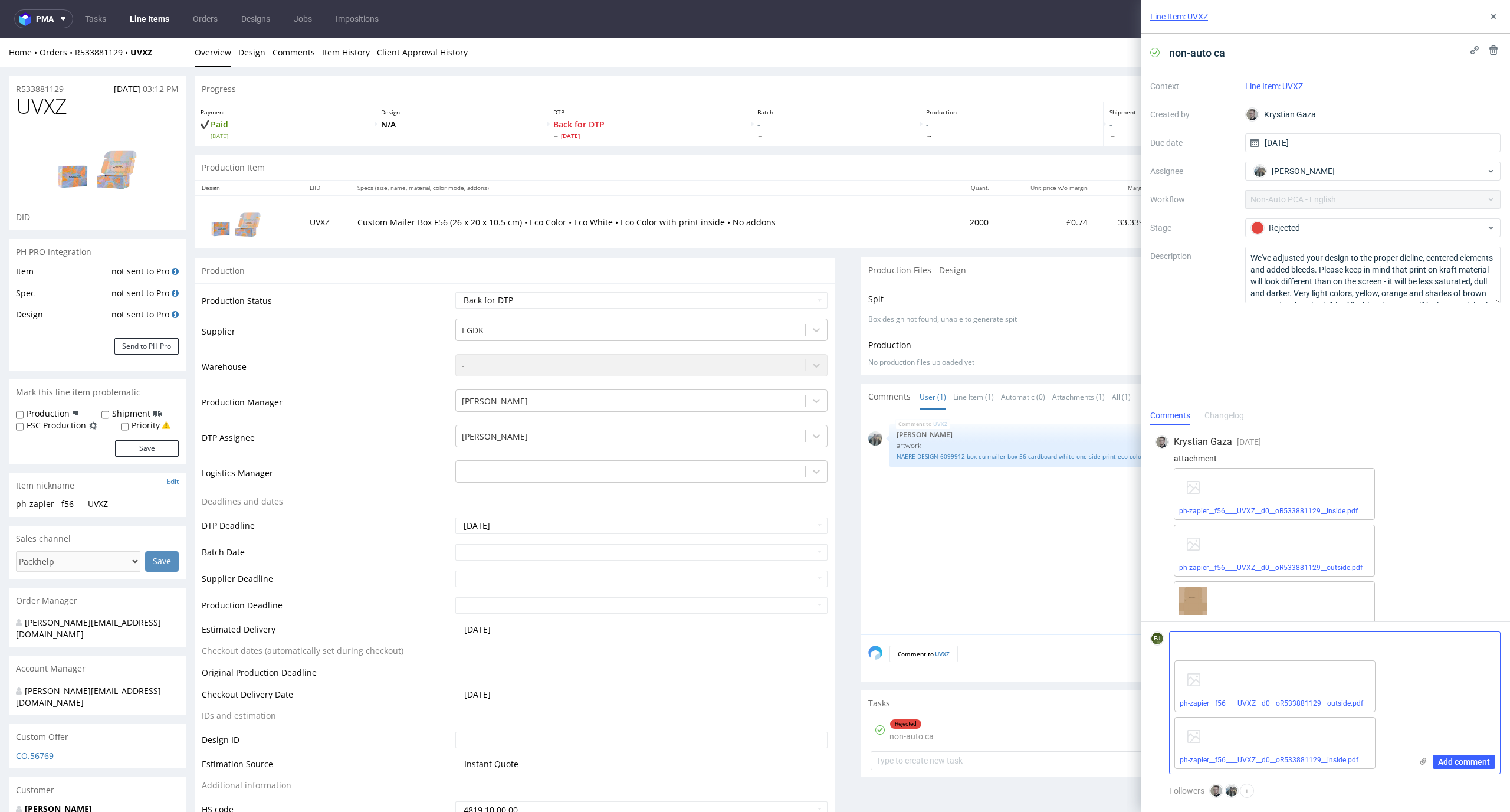
click at [1244, 640] on textarea at bounding box center [1291, 644] width 242 height 24
paste textarea "I am sending the corrected file"
type textarea "I am sending the corrected file"
click at [1465, 758] on span "Add comment" at bounding box center [1464, 761] width 52 height 8
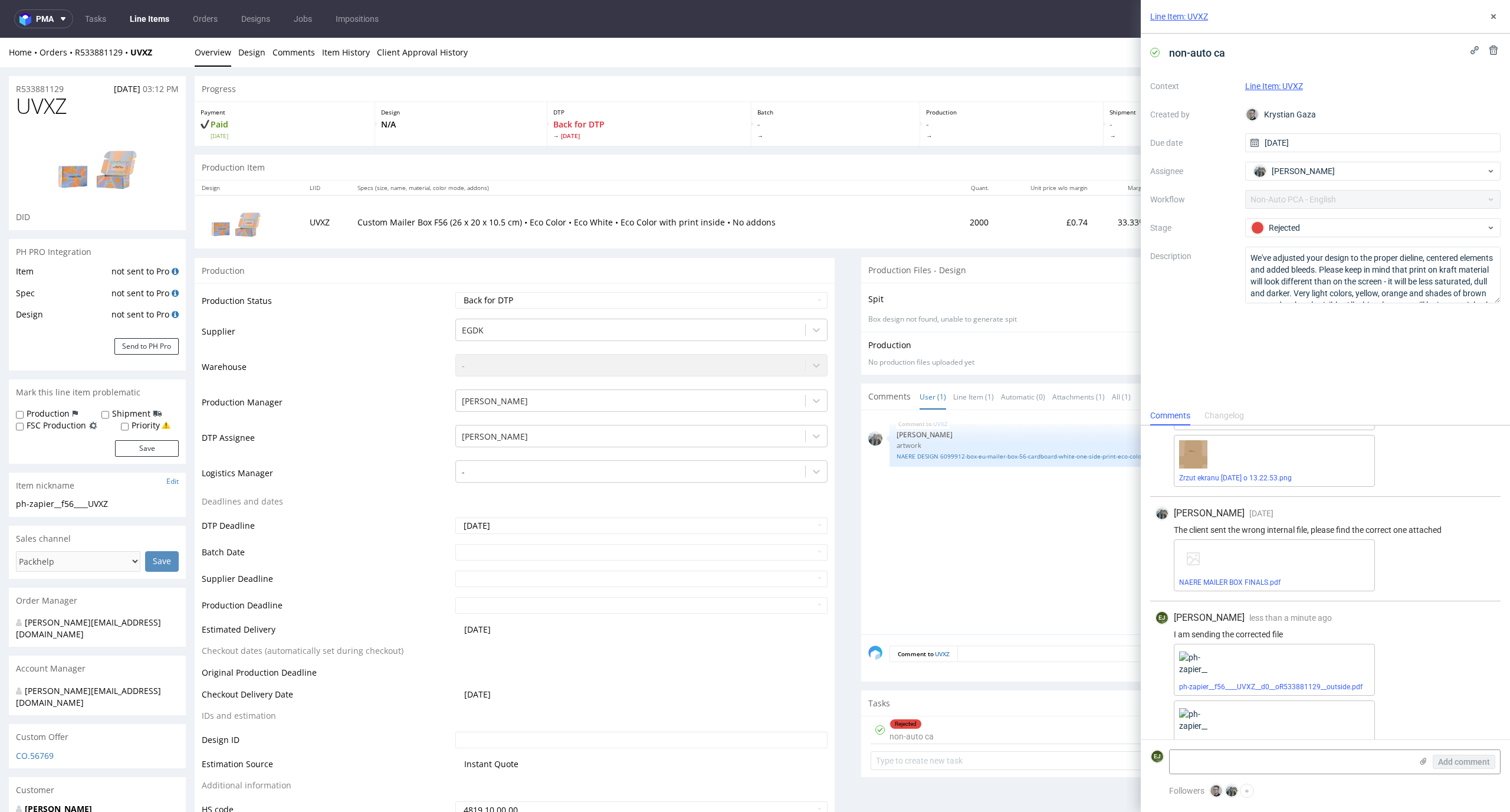
scroll to position [168, 0]
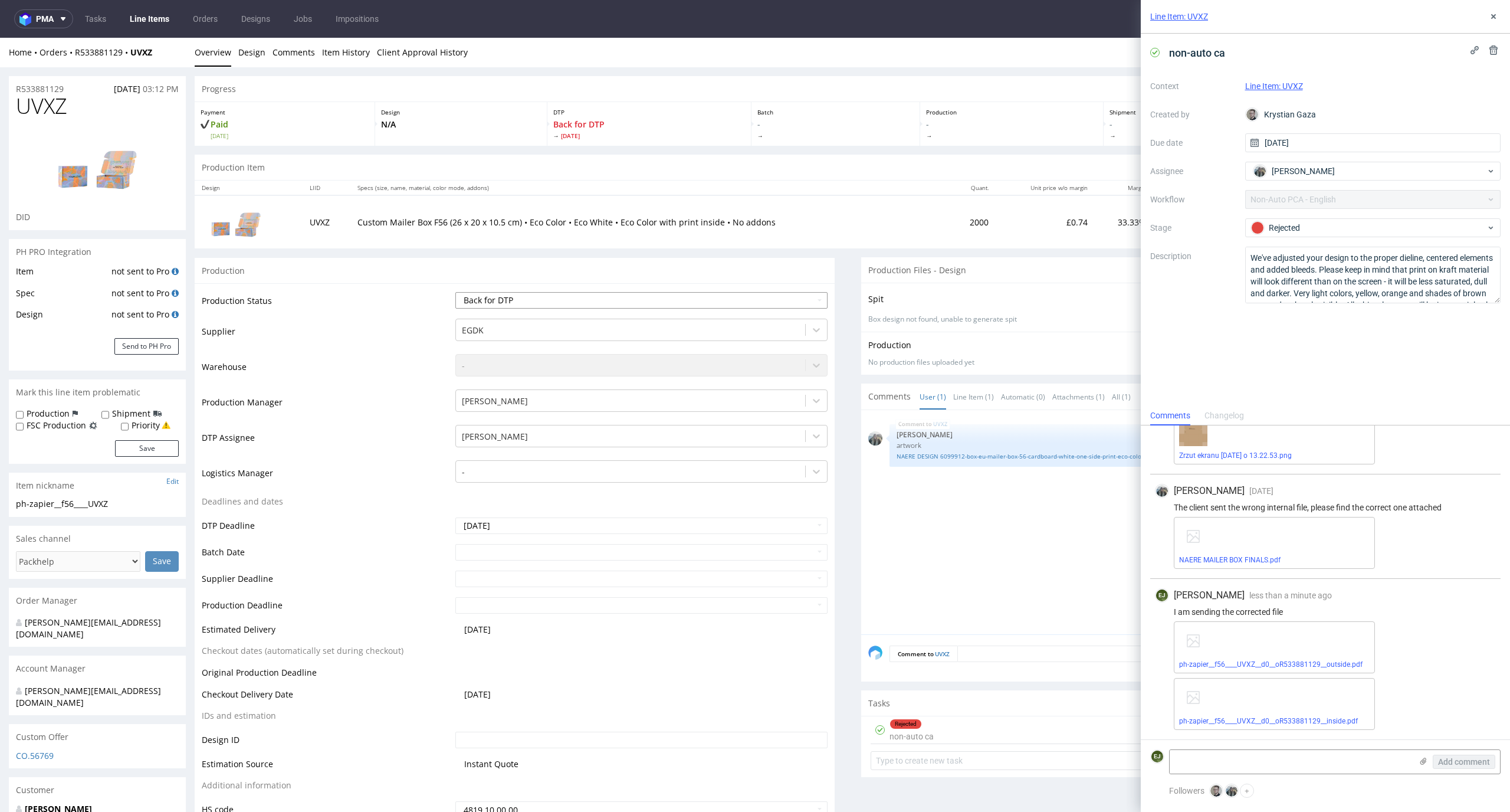
click at [738, 299] on select "Waiting for Artwork Waiting for Diecut Waiting for Mockup Waiting for DTP Waiti…" at bounding box center [641, 300] width 373 height 16
select select "dtp_ca_needed"
click at [455, 292] on select "Waiting for Artwork Waiting for Diecut Waiting for Mockup Waiting for DTP Waiti…" at bounding box center [641, 300] width 373 height 16
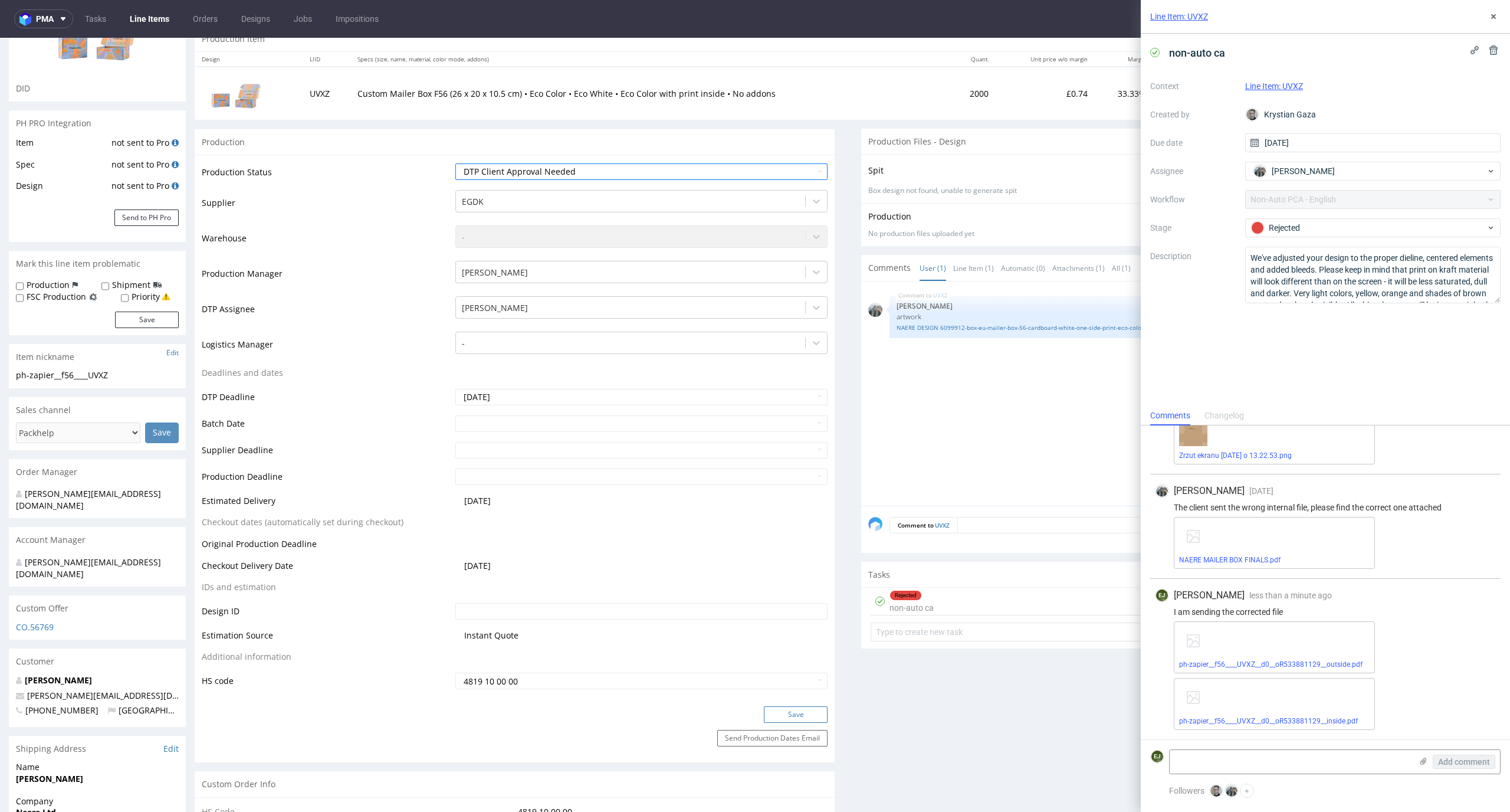
click at [768, 719] on button "Save" at bounding box center [796, 714] width 64 height 16
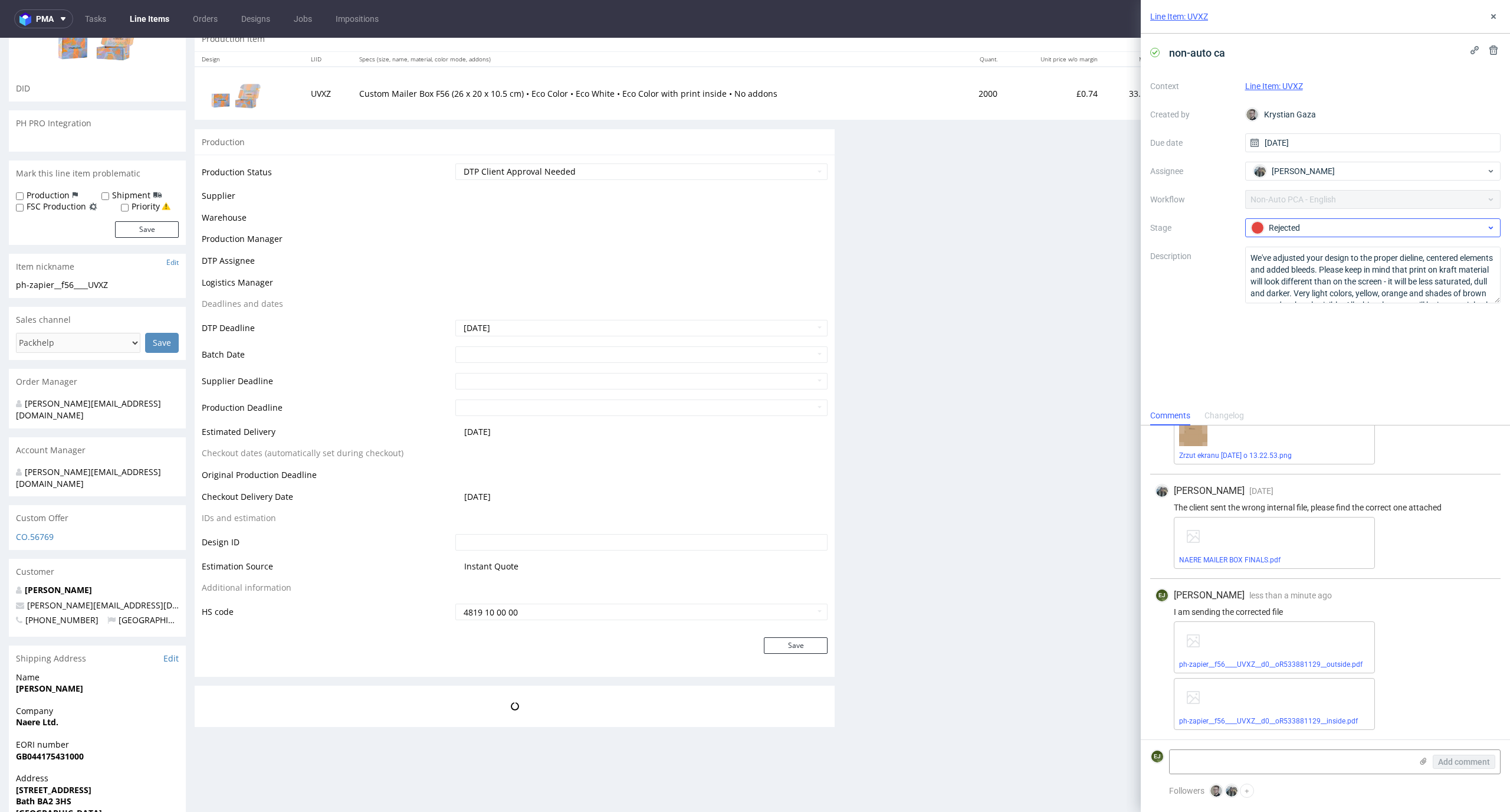
click at [1327, 221] on span "Rejected" at bounding box center [1368, 227] width 236 height 14
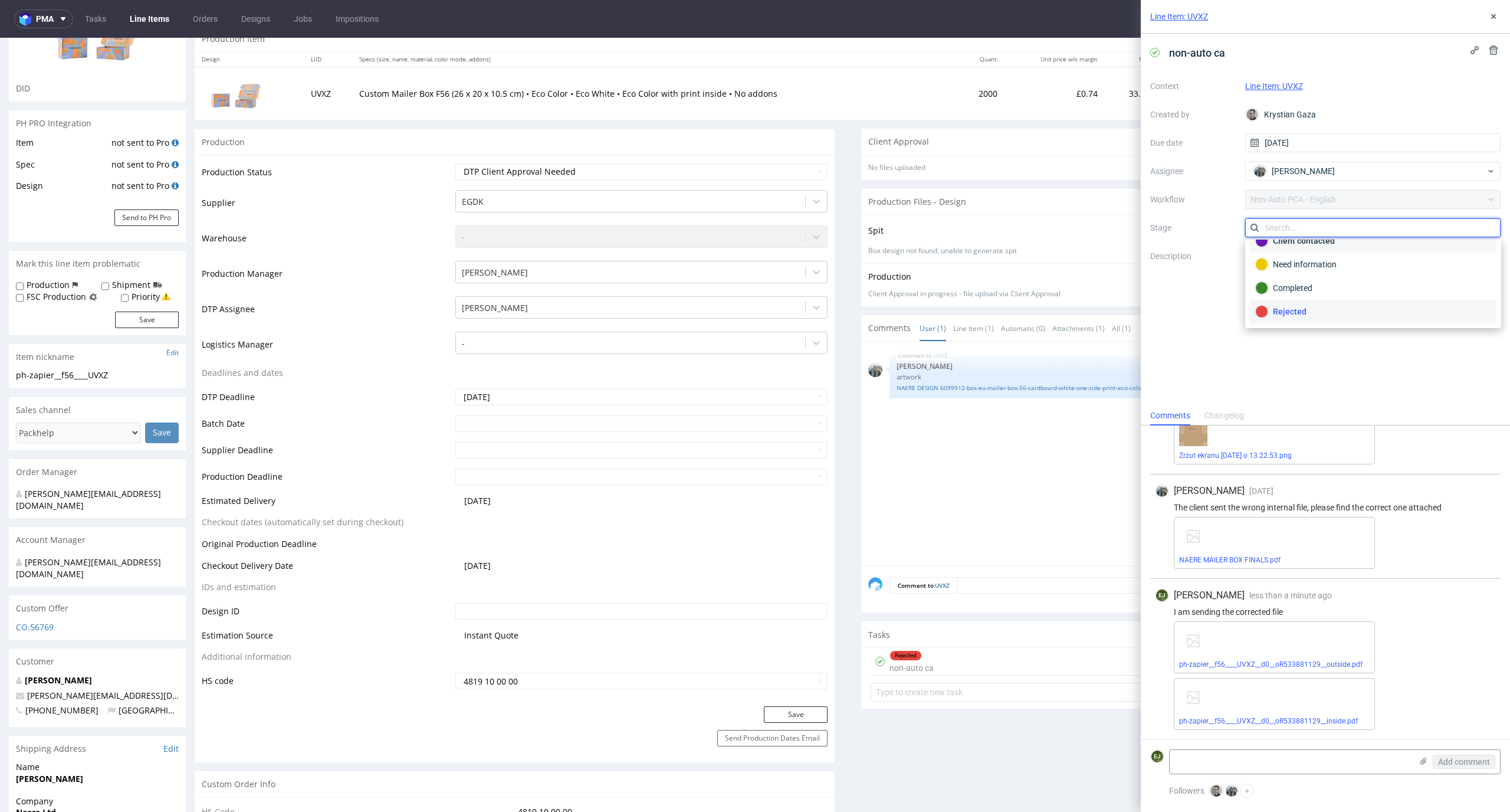
scroll to position [0, 0]
click at [1328, 251] on div "To Do" at bounding box center [1373, 256] width 236 height 13
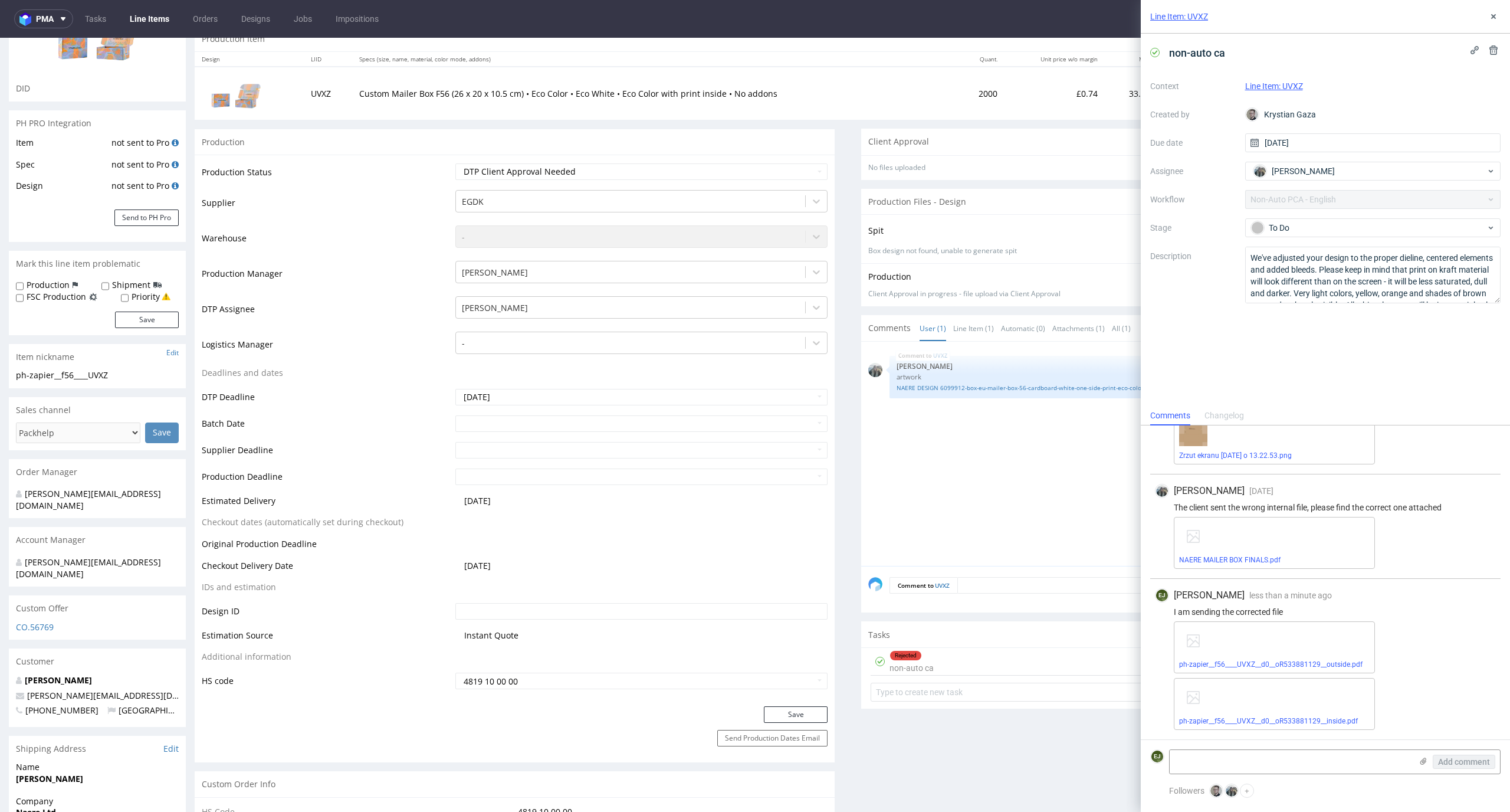
click at [905, 112] on td "Custom Mailer Box F56 (26 x 20 x 10.5 cm) • Eco Color • Eco White • Eco Color w…" at bounding box center [655, 93] width 607 height 52
click at [157, 17] on link "Line Items" at bounding box center [149, 19] width 54 height 19
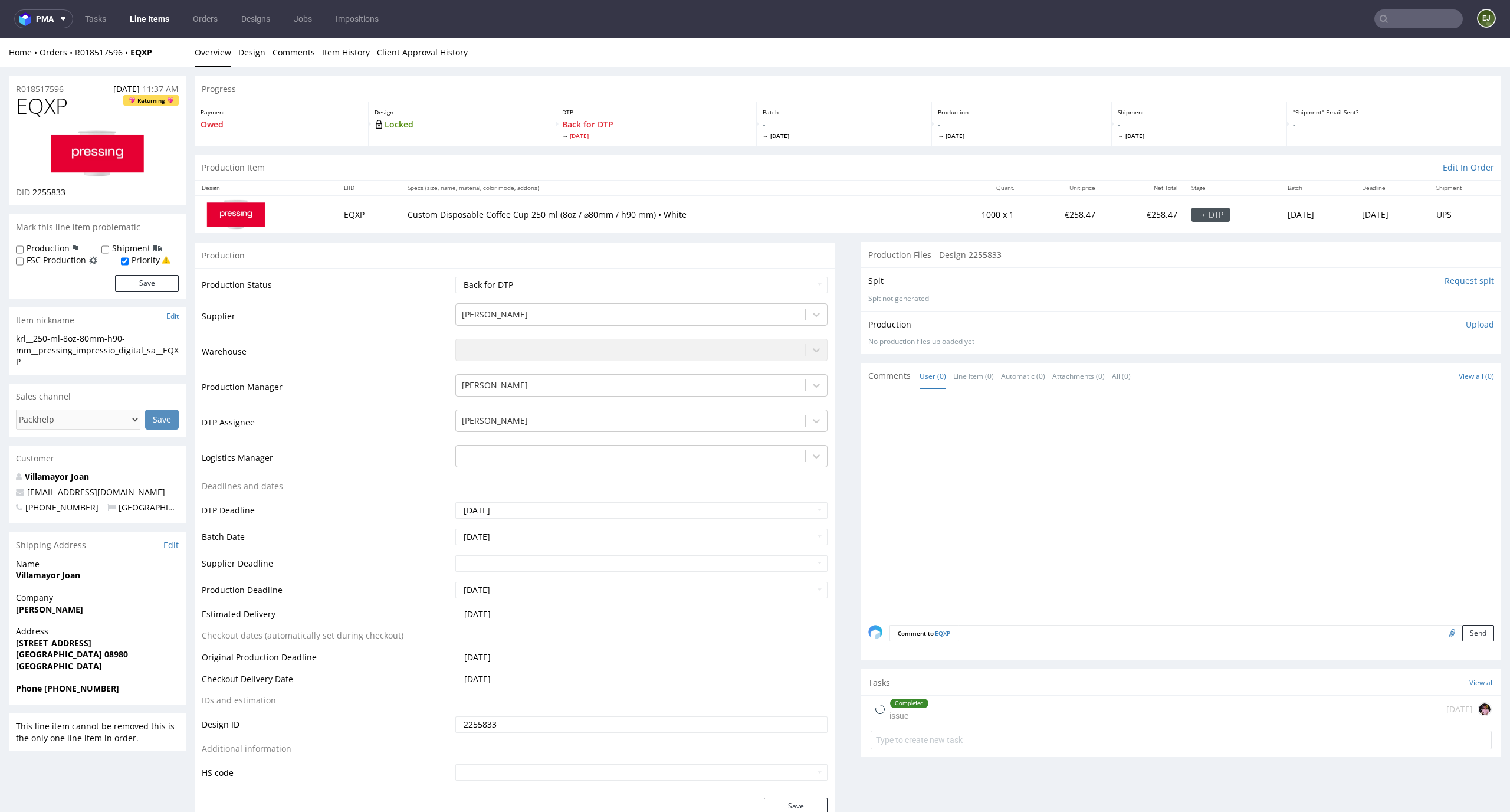
click at [110, 138] on img at bounding box center [97, 153] width 94 height 48
click at [838, 157] on div "Production Item Edit In Order" at bounding box center [848, 167] width 1307 height 26
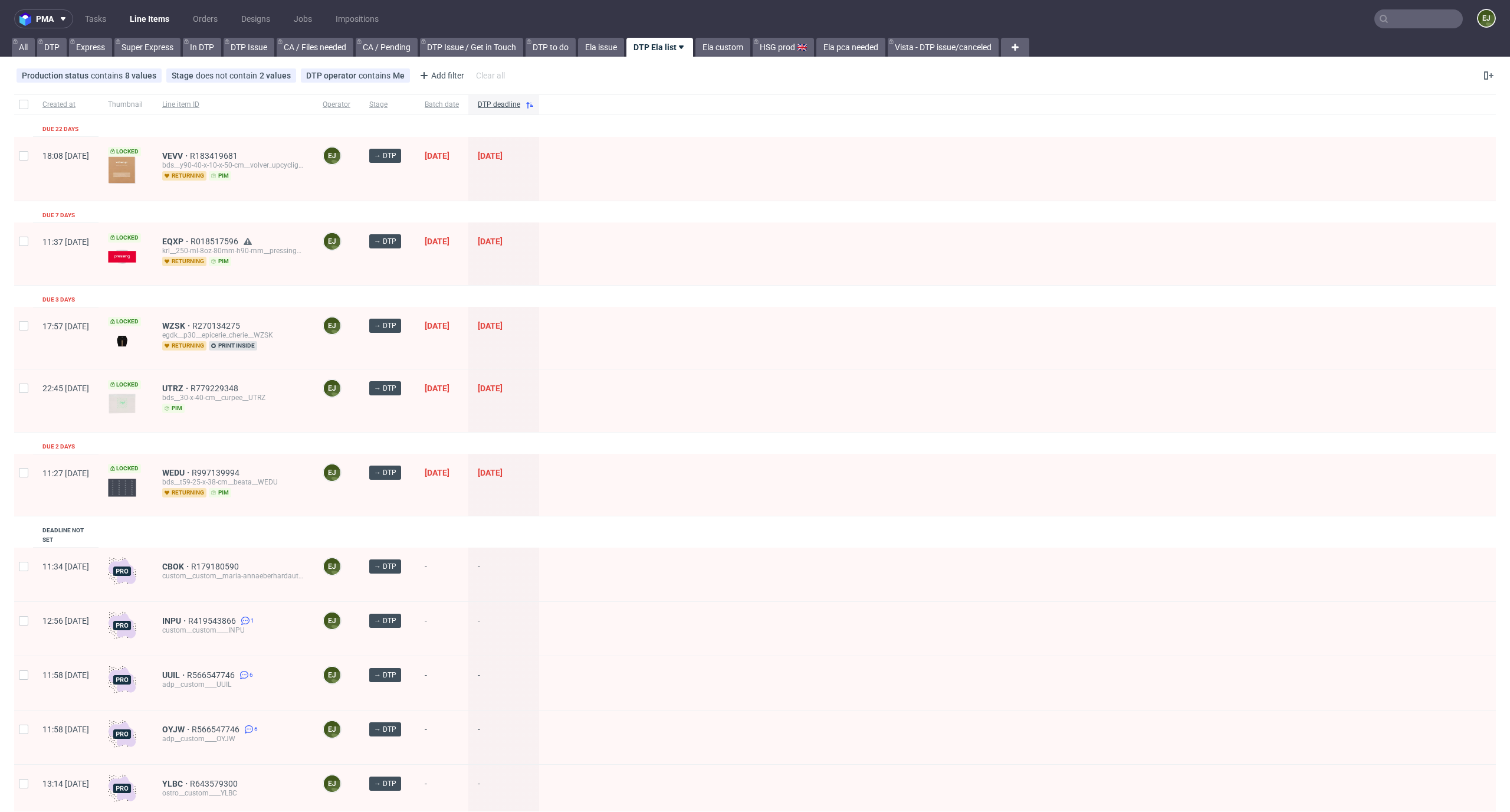
scroll to position [36, 0]
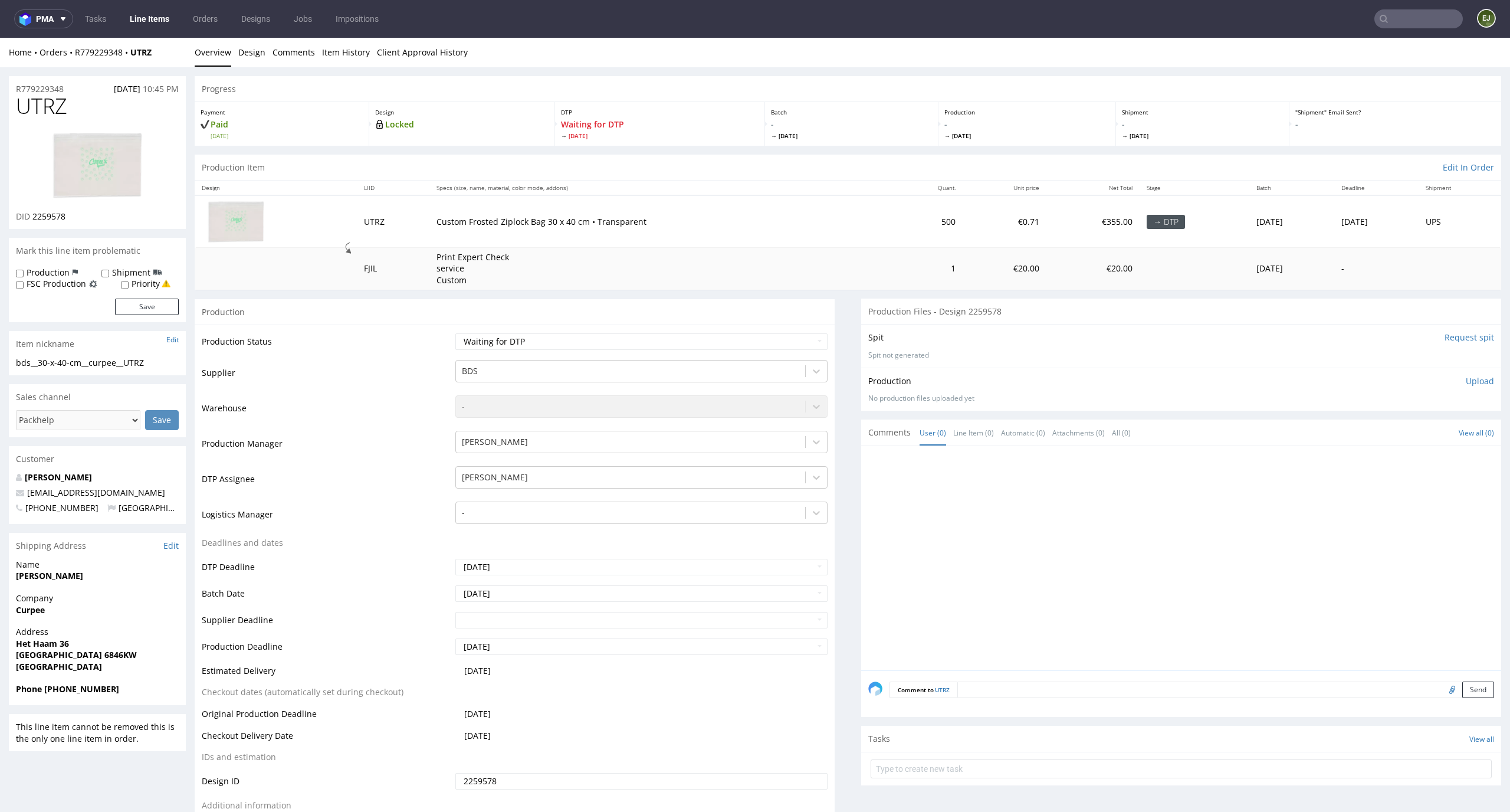
click at [116, 164] on img at bounding box center [97, 165] width 94 height 71
click at [246, 56] on link "Design" at bounding box center [252, 51] width 27 height 29
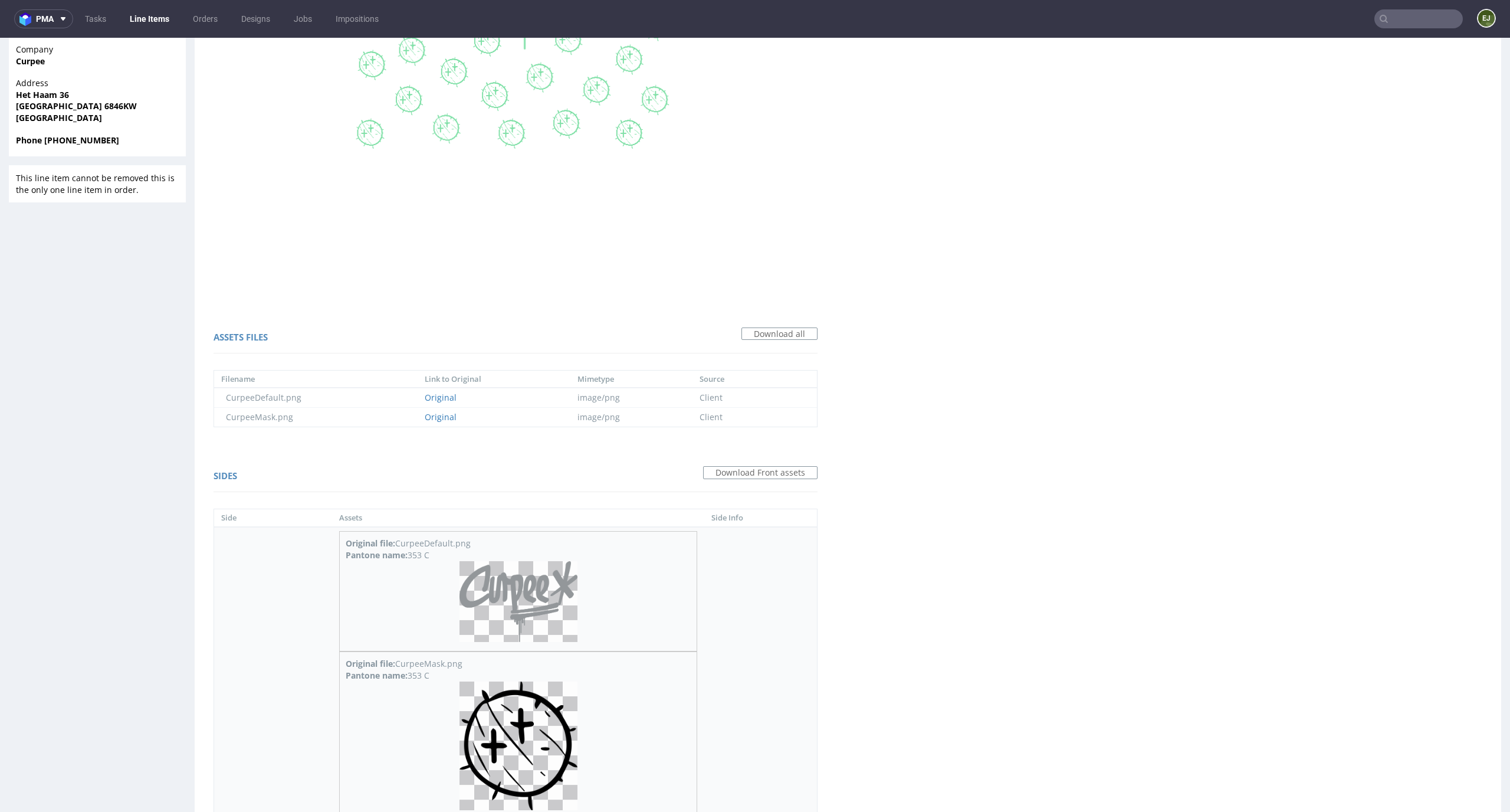
scroll to position [382, 0]
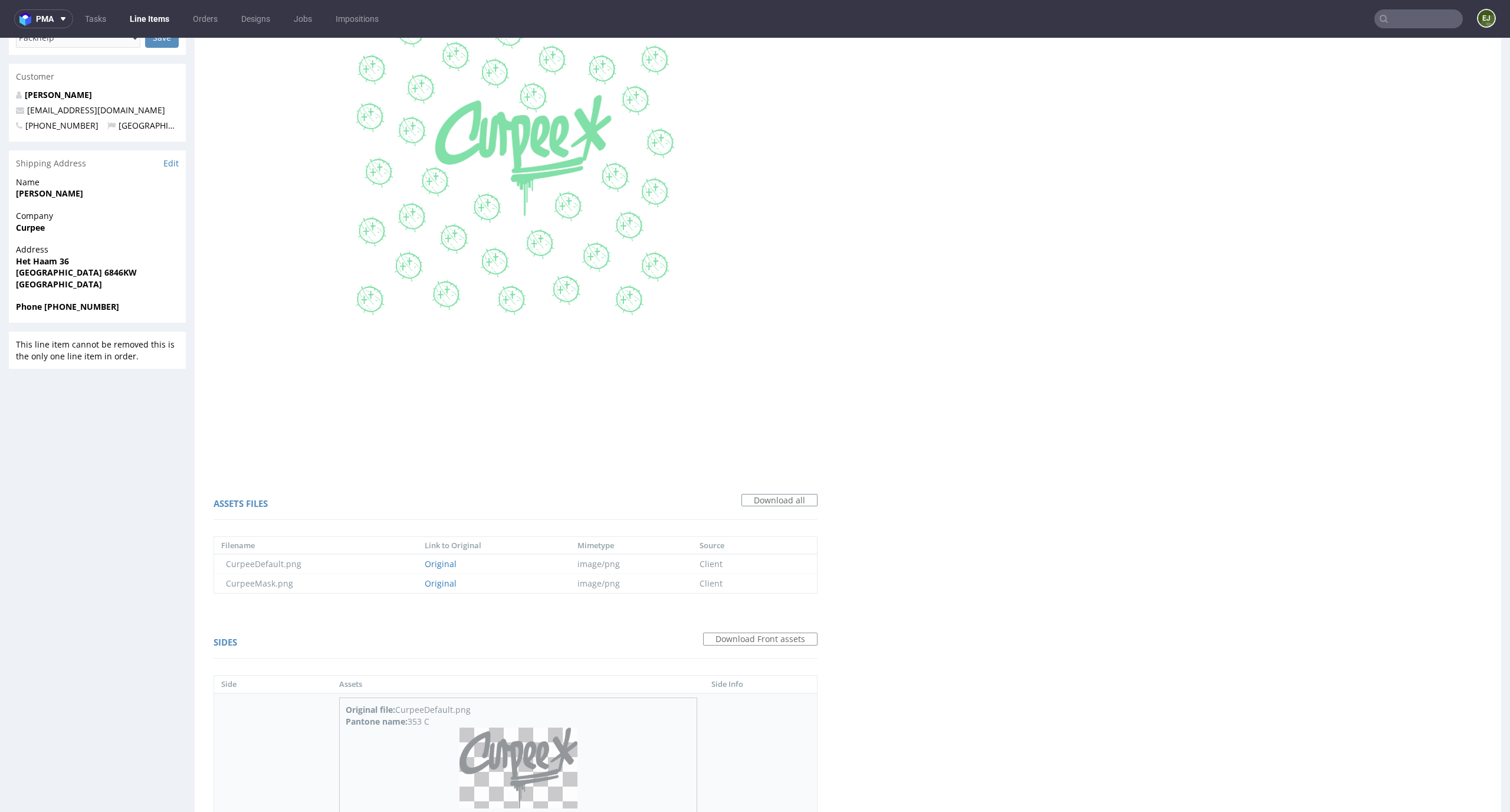
click at [460, 727] on img at bounding box center [519, 768] width 118 height 81
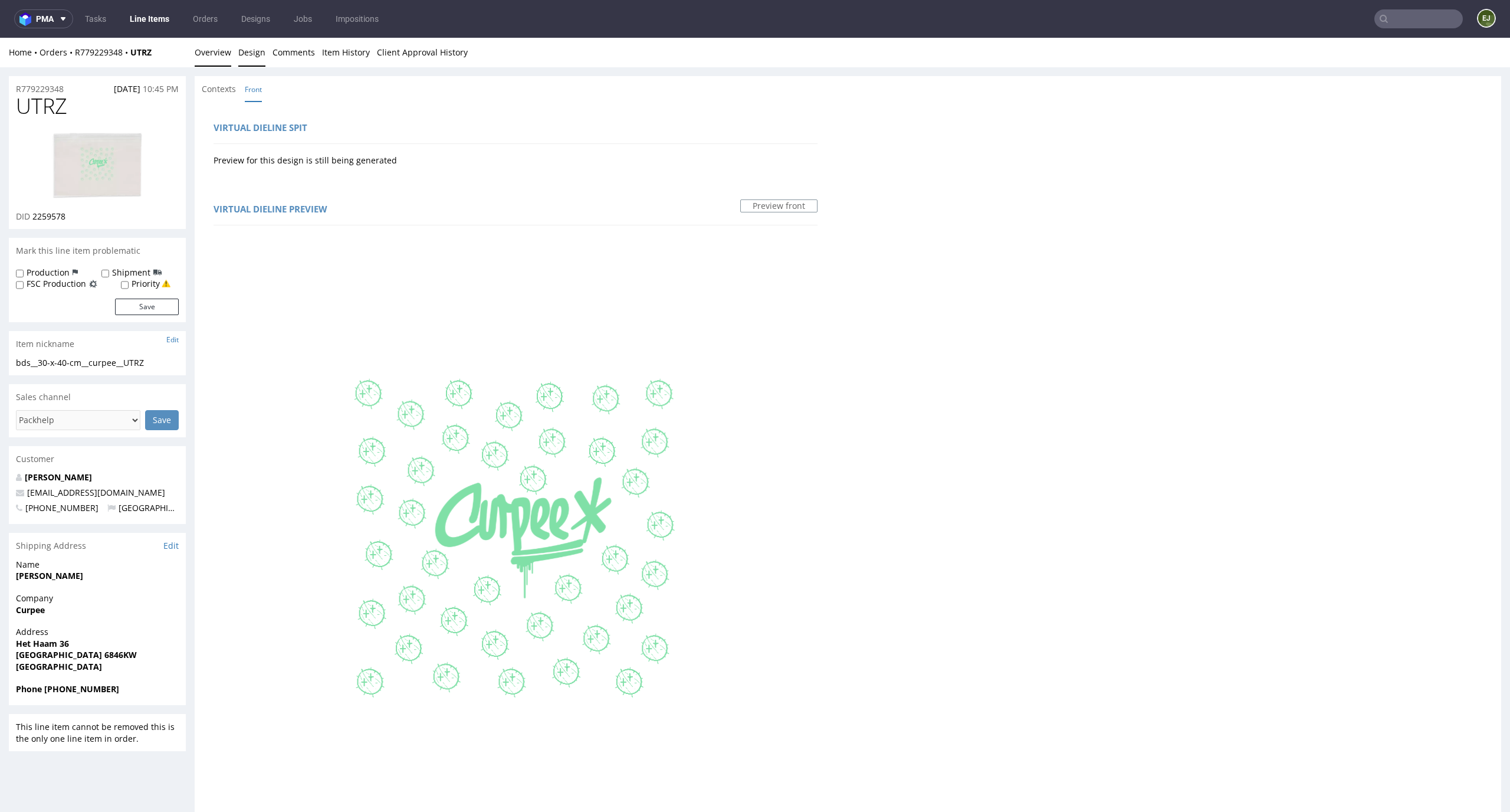
click at [204, 49] on link "Overview" at bounding box center [213, 51] width 37 height 29
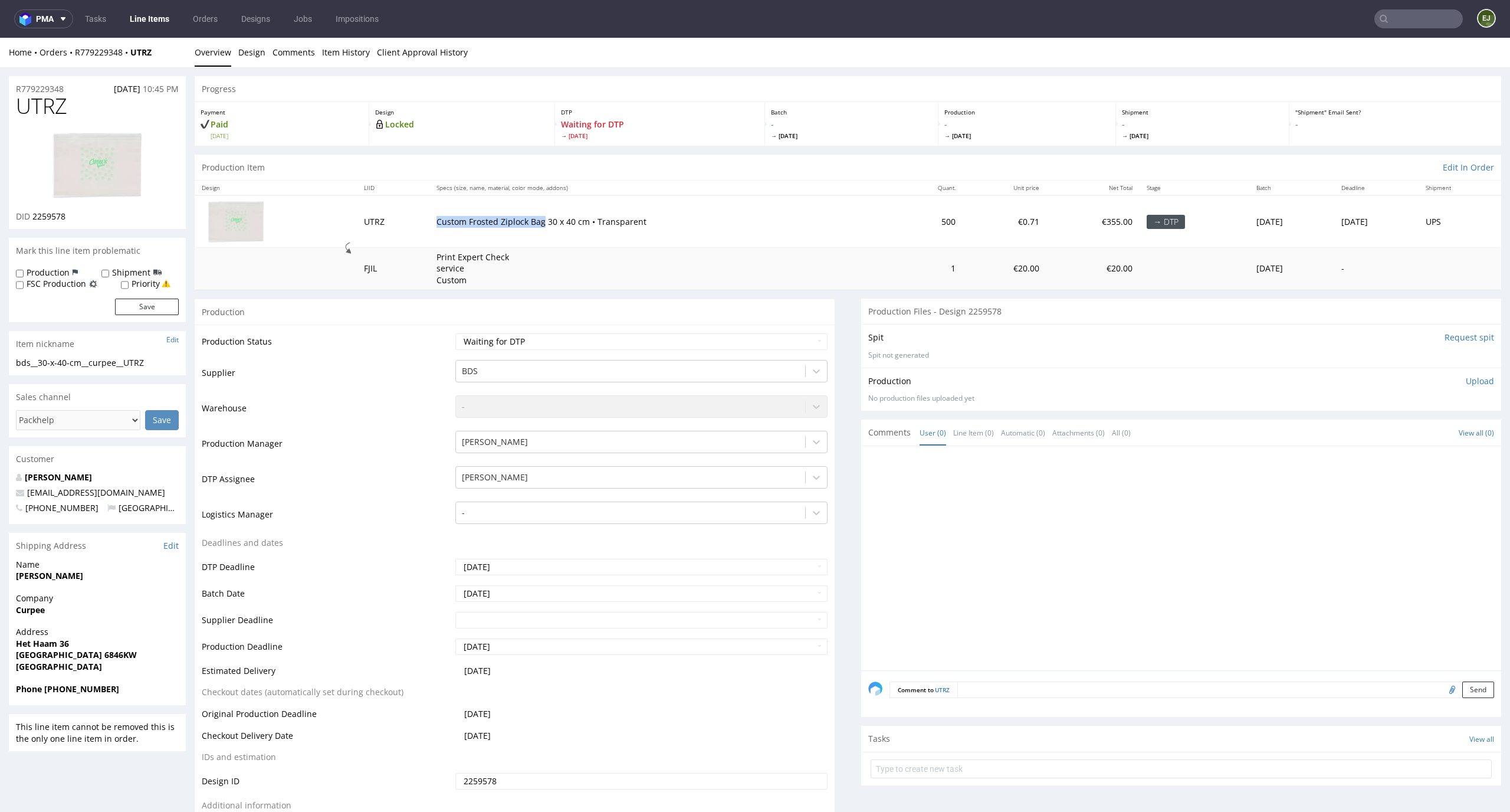
drag, startPoint x: 529, startPoint y: 221, endPoint x: 413, endPoint y: 218, distance: 116.0
click at [430, 218] on td "Custom Frosted Ziplock Bag 30 x 40 cm • Transparent" at bounding box center [663, 221] width 467 height 52
copy p "Custom Frosted Ziplock Bag"
click at [440, 116] on div "Design Locked" at bounding box center [462, 124] width 186 height 43
click at [240, 47] on link "Design" at bounding box center [252, 51] width 27 height 29
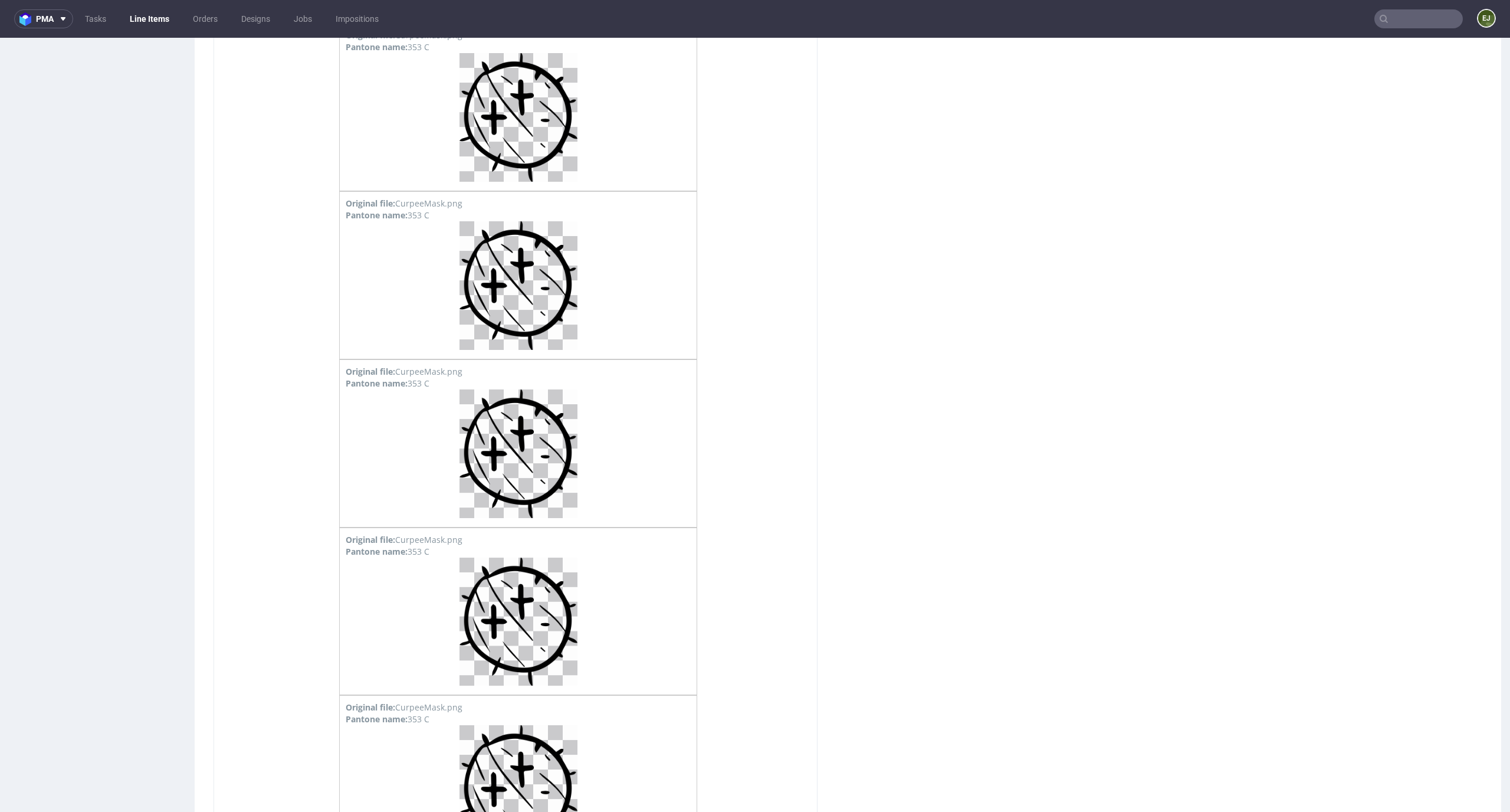
scroll to position [3814, 0]
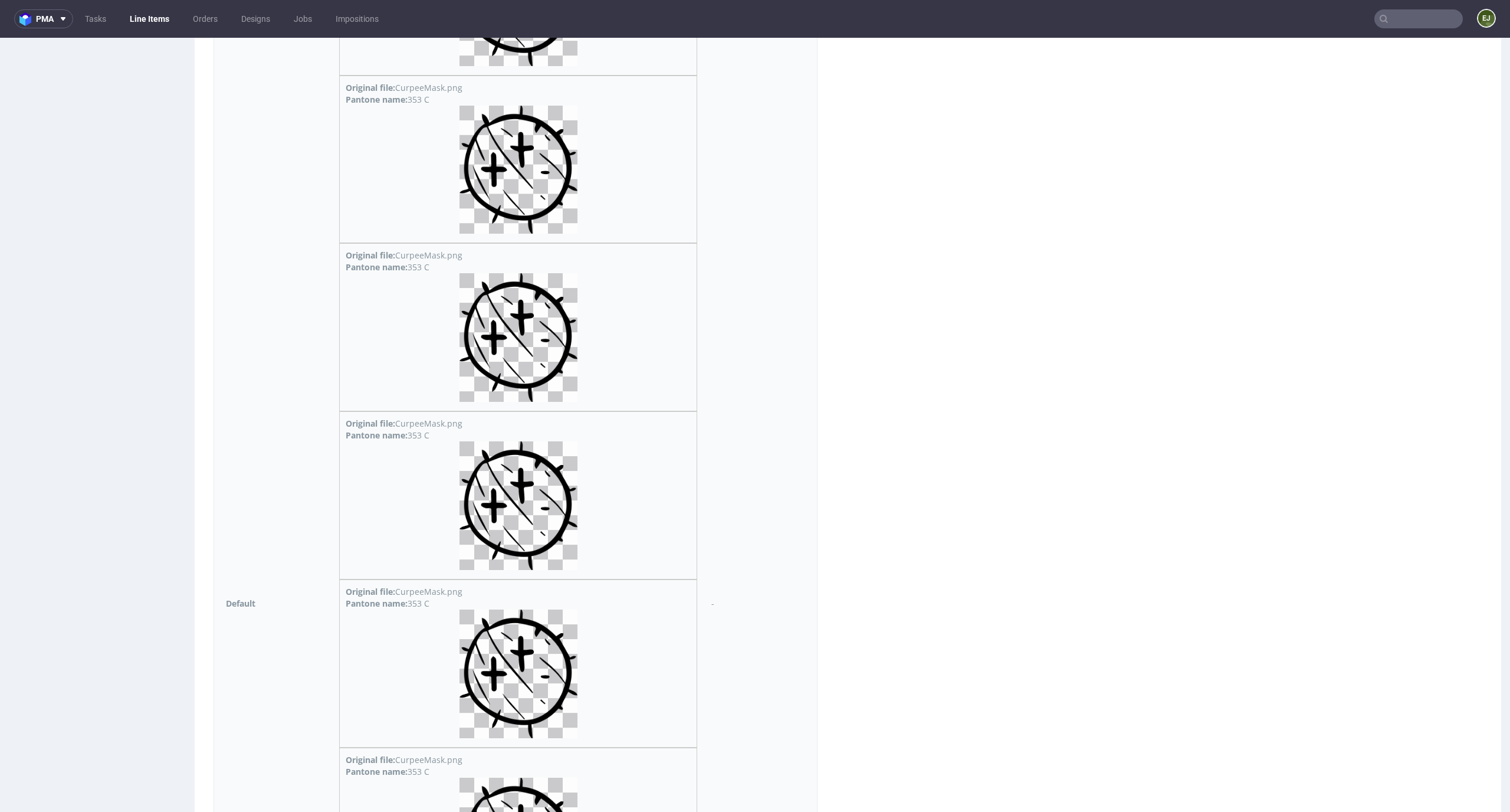
drag, startPoint x: 372, startPoint y: 508, endPoint x: 346, endPoint y: 511, distance: 26.2
copy div "353 C"
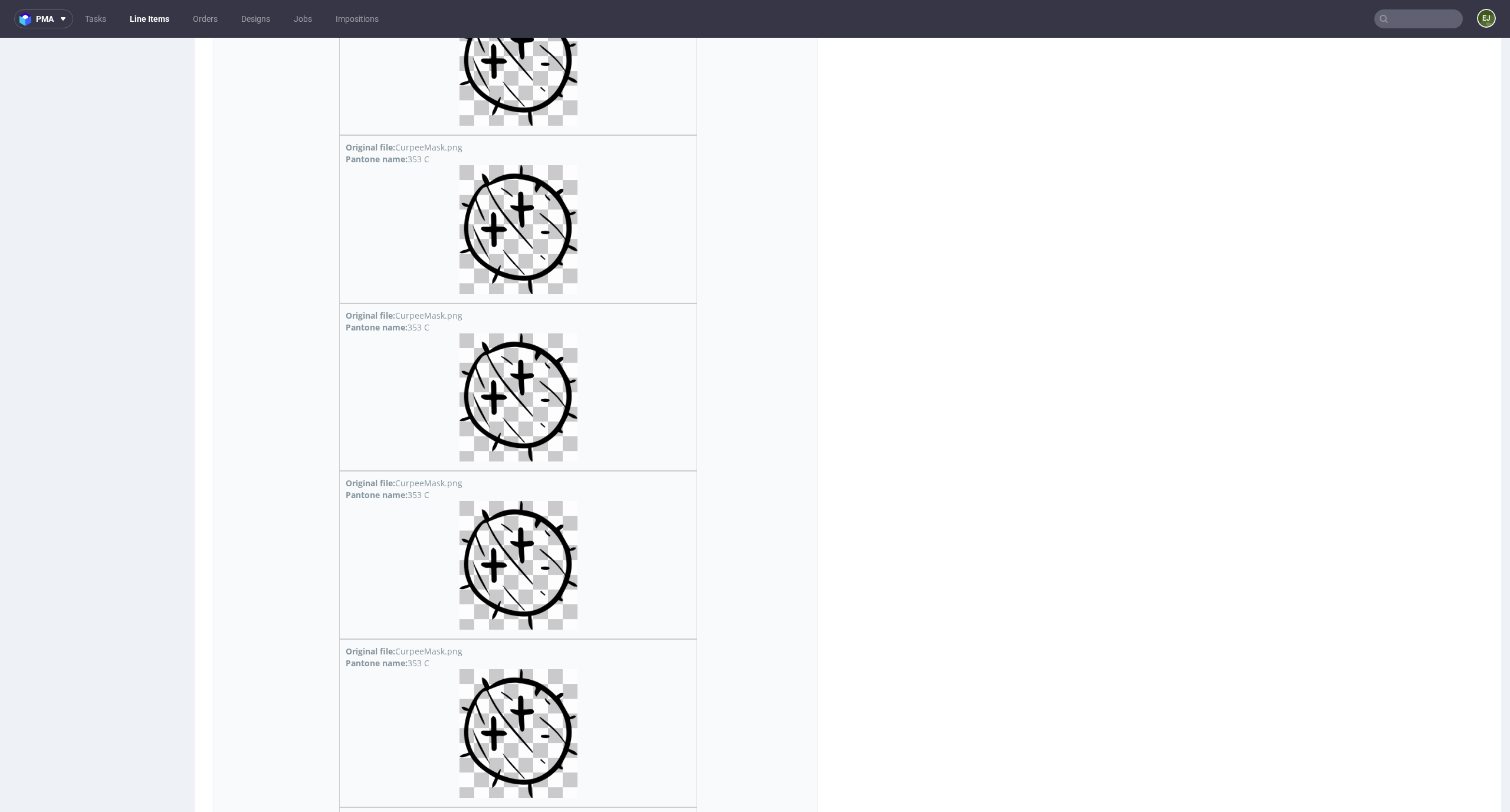
scroll to position [0, 0]
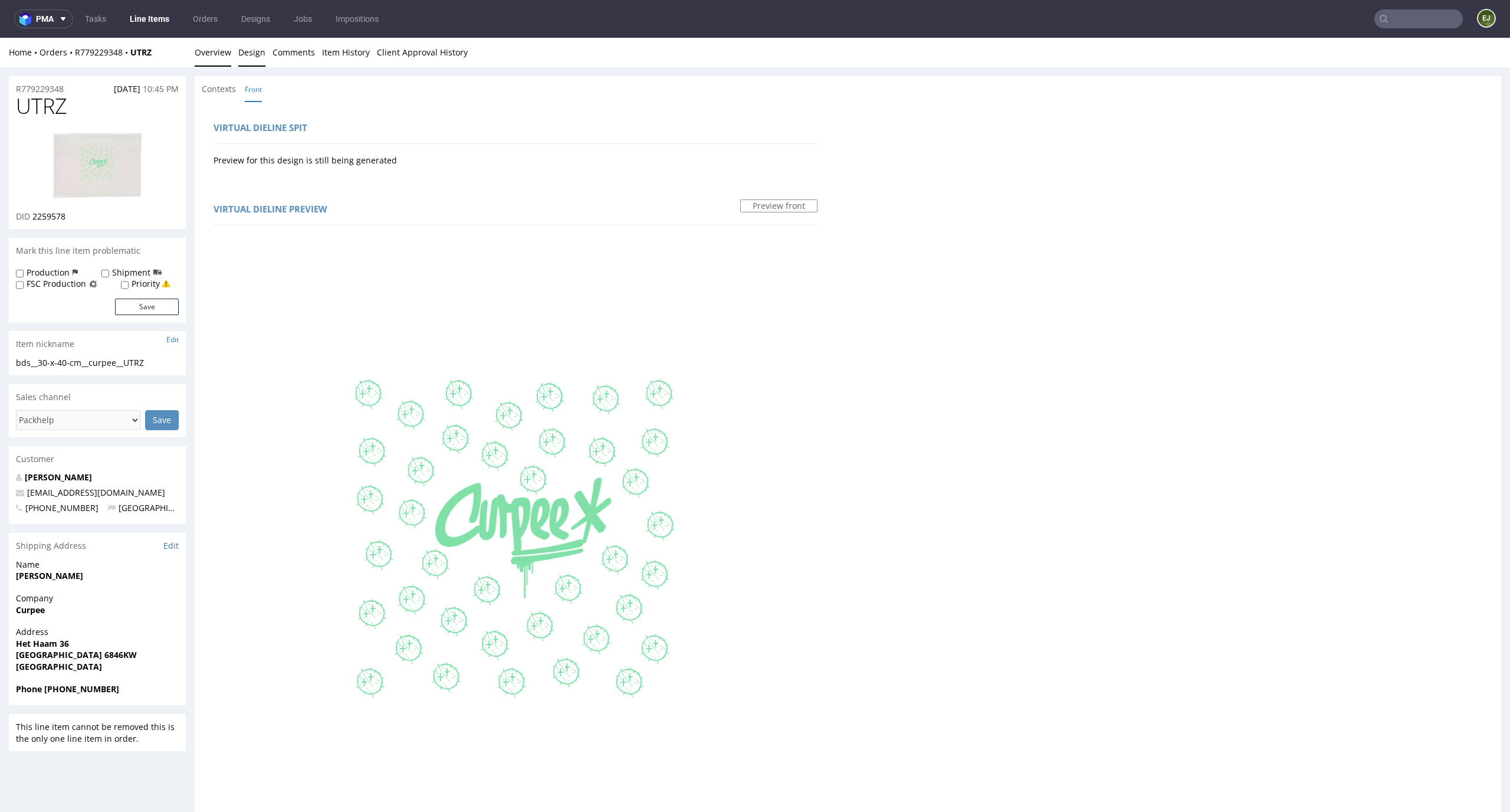
drag, startPoint x: 202, startPoint y: 73, endPoint x: 204, endPoint y: 51, distance: 22.1
click at [204, 51] on link "Overview" at bounding box center [213, 51] width 37 height 29
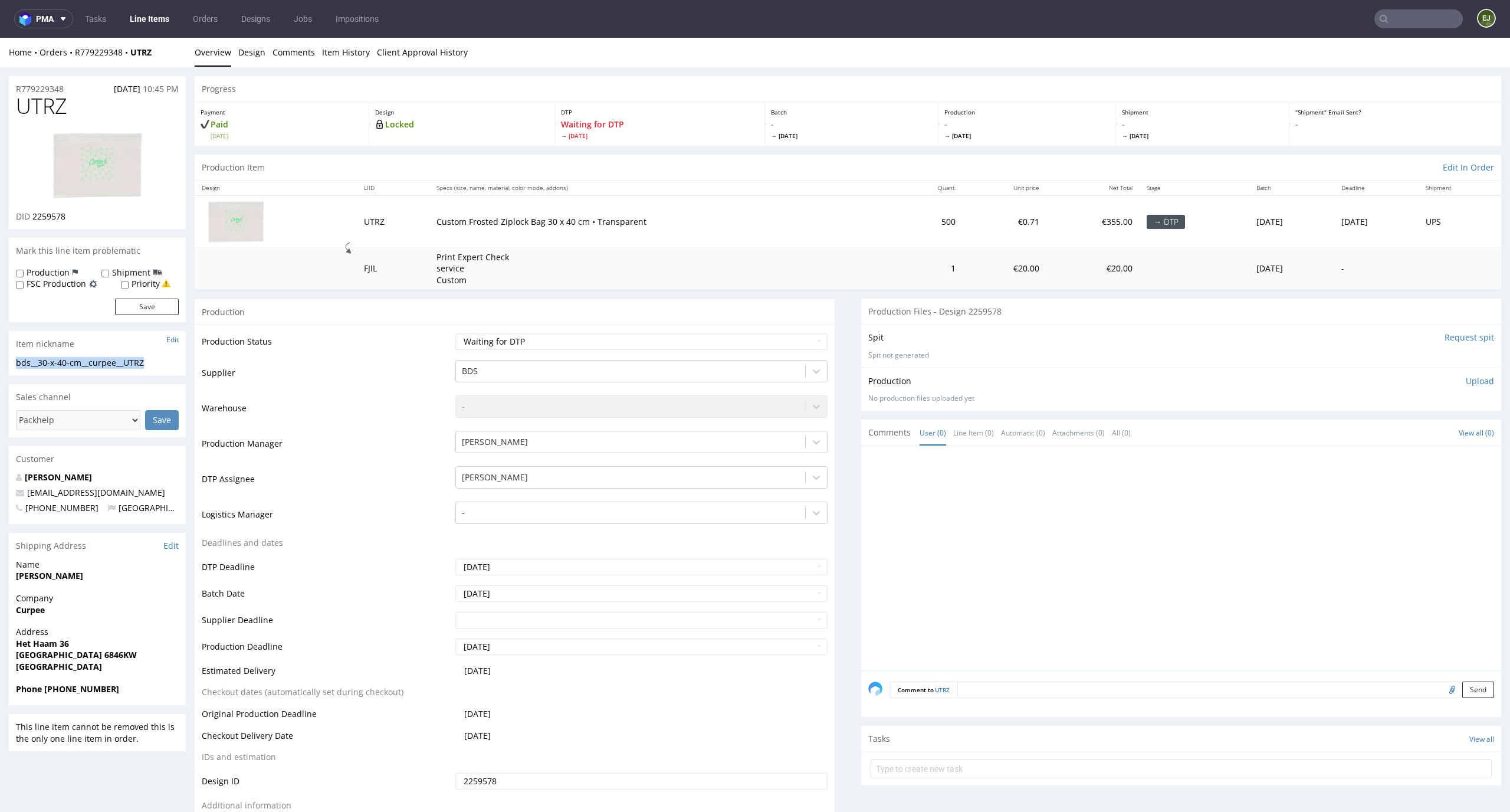
drag, startPoint x: 171, startPoint y: 363, endPoint x: 1, endPoint y: 364, distance: 170.0
copy div "bds__30-x-40-cm__curpee__UTRZ"
drag, startPoint x: 83, startPoint y: 214, endPoint x: 32, endPoint y: 216, distance: 51.0
click at [32, 216] on div "DID 2259578" at bounding box center [97, 216] width 163 height 12
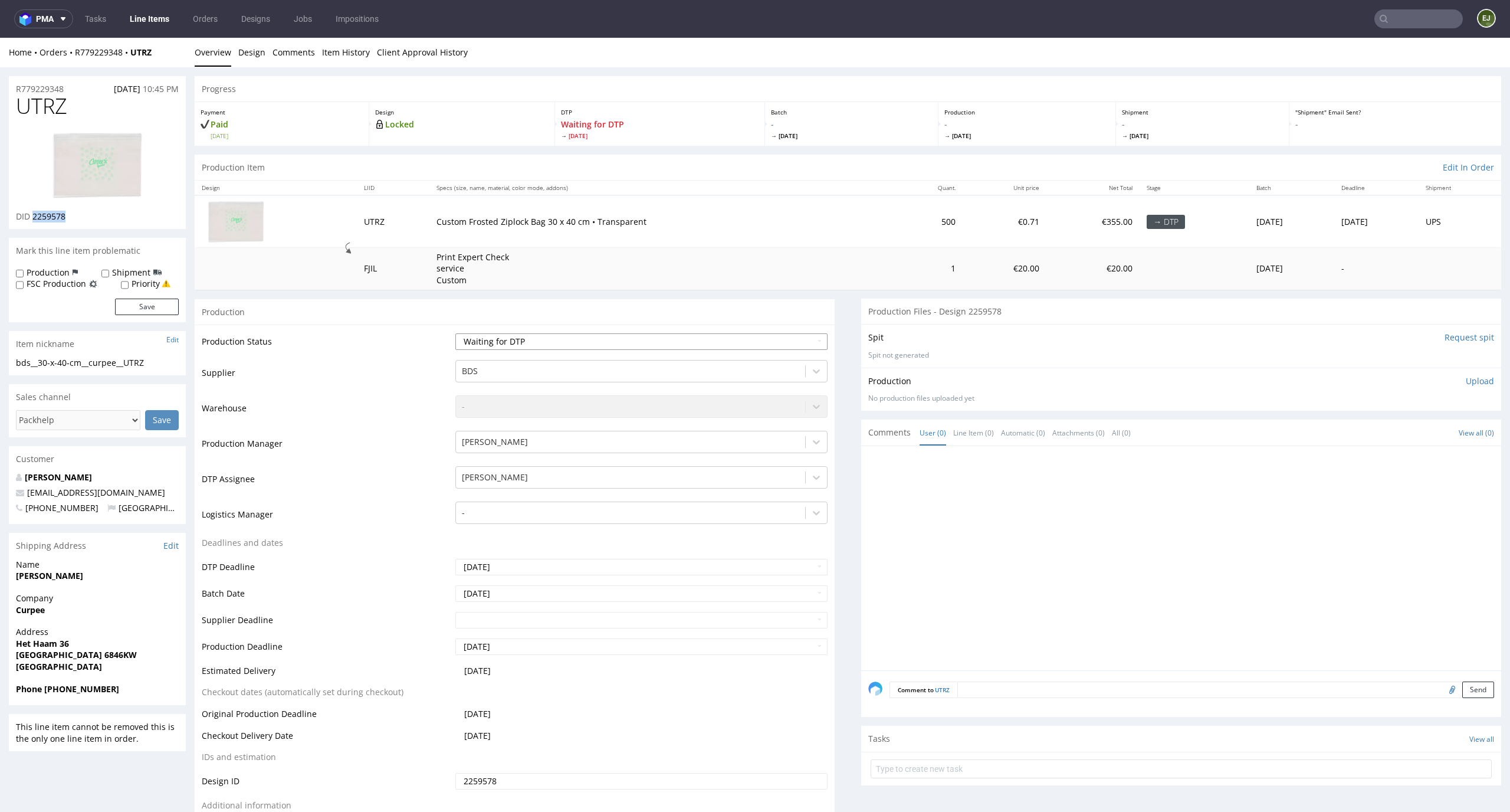
copy span "2259578"
drag, startPoint x: 80, startPoint y: 87, endPoint x: 0, endPoint y: 87, distance: 80.0
copy p "R779229348"
click at [758, 276] on td "Print Expert Check service Custom" at bounding box center [663, 268] width 467 height 42
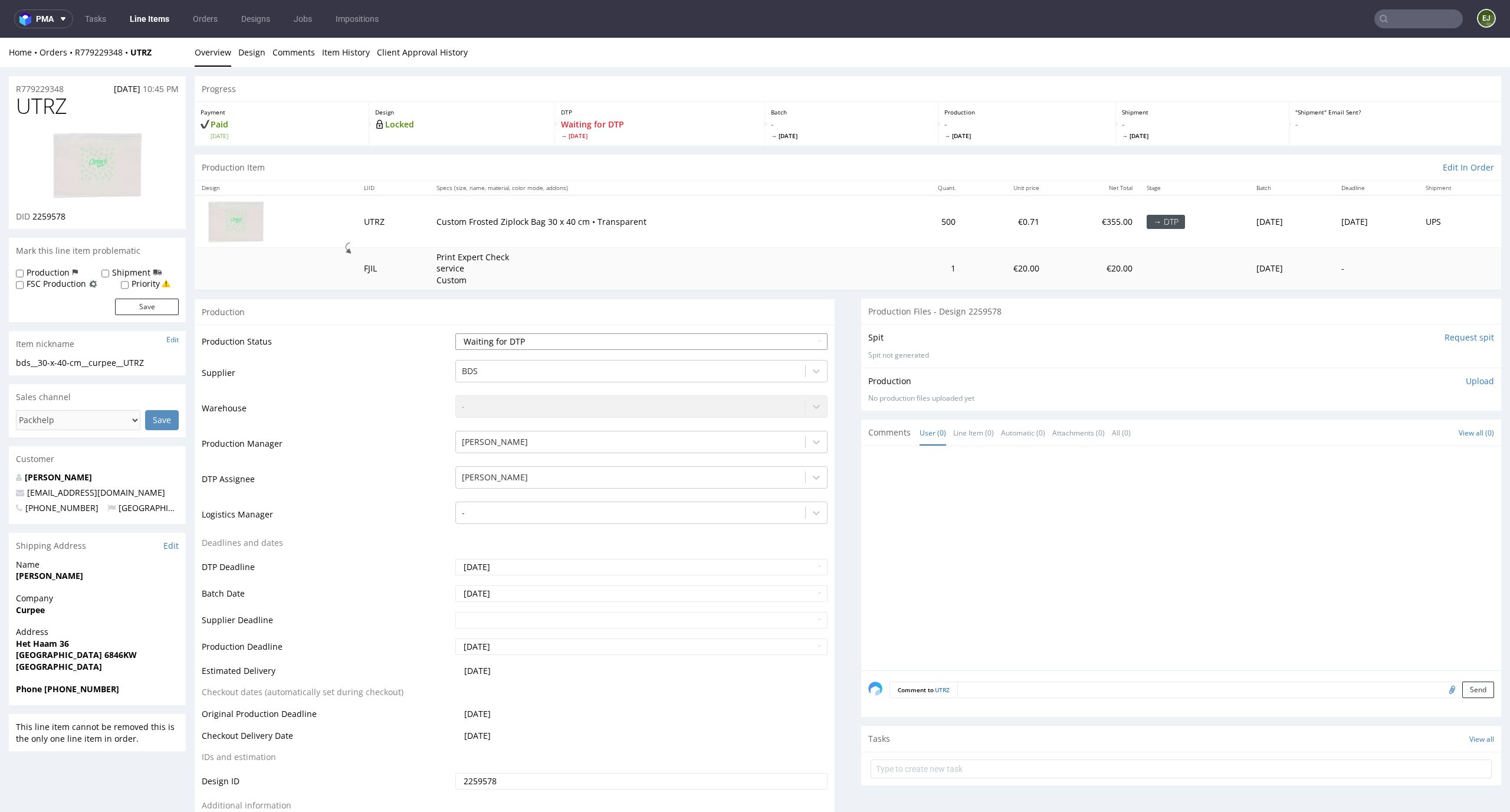
click at [804, 342] on select "Waiting for Artwork Waiting for Diecut Waiting for Mockup Waiting for DTP Waiti…" at bounding box center [641, 341] width 373 height 16
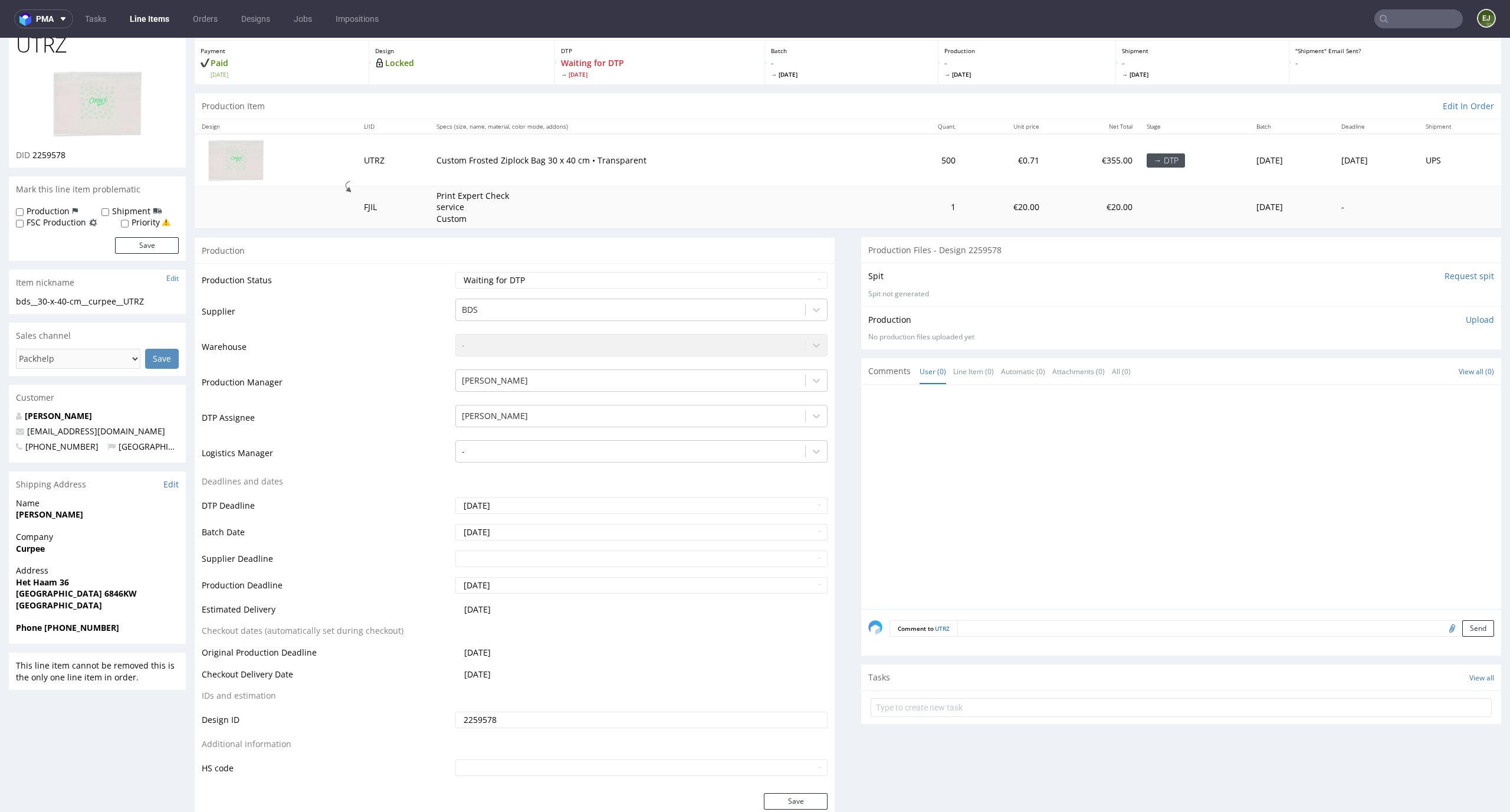
click at [1466, 324] on p "Upload" at bounding box center [1480, 320] width 29 height 12
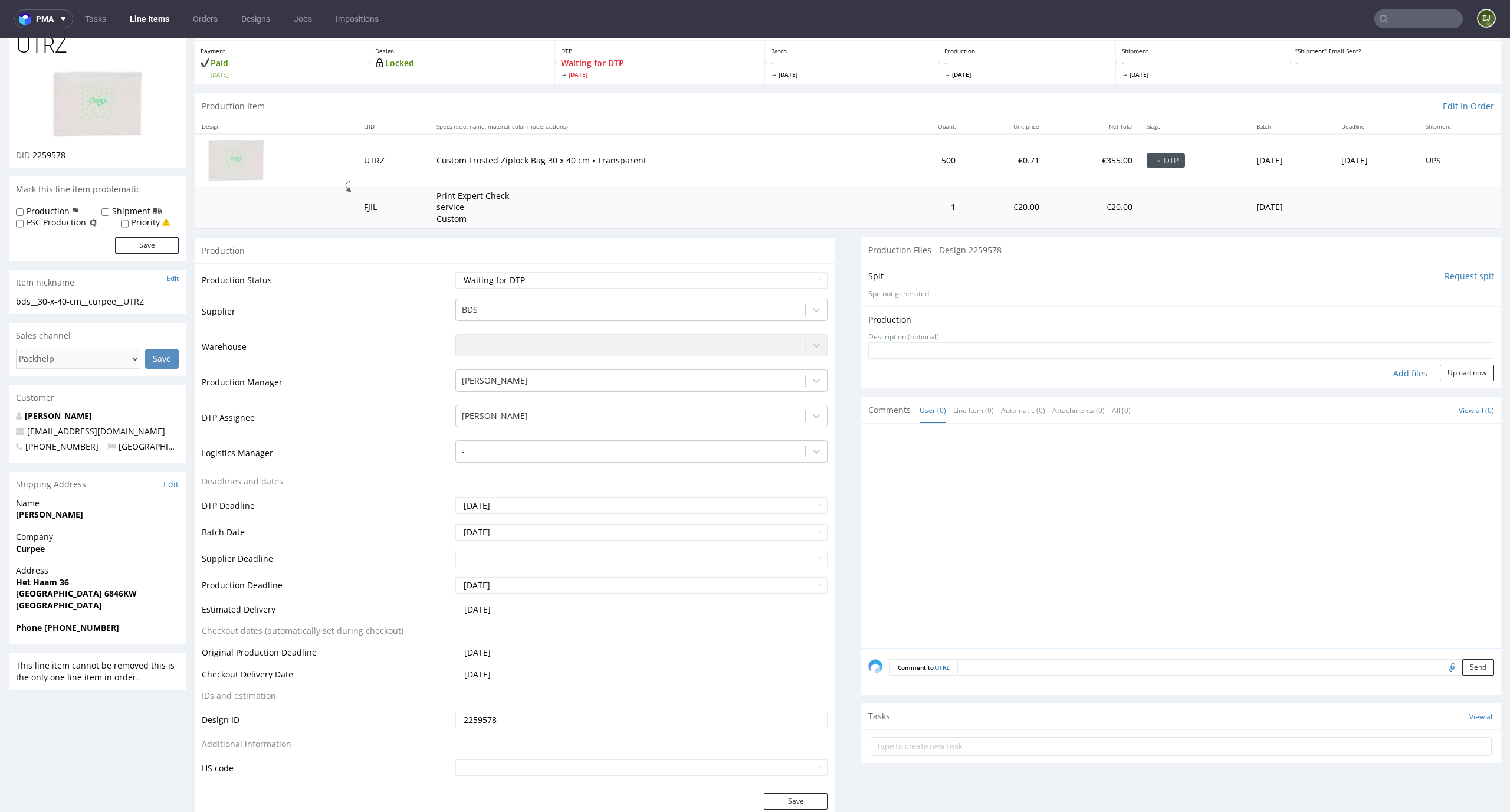
click at [1400, 368] on div "Add files" at bounding box center [1411, 374] width 59 height 18
type input "C:\fakepath\bds__30-x-40-cm__curpee__UTRZ__d2259578__oR779229348__outside.pdf"
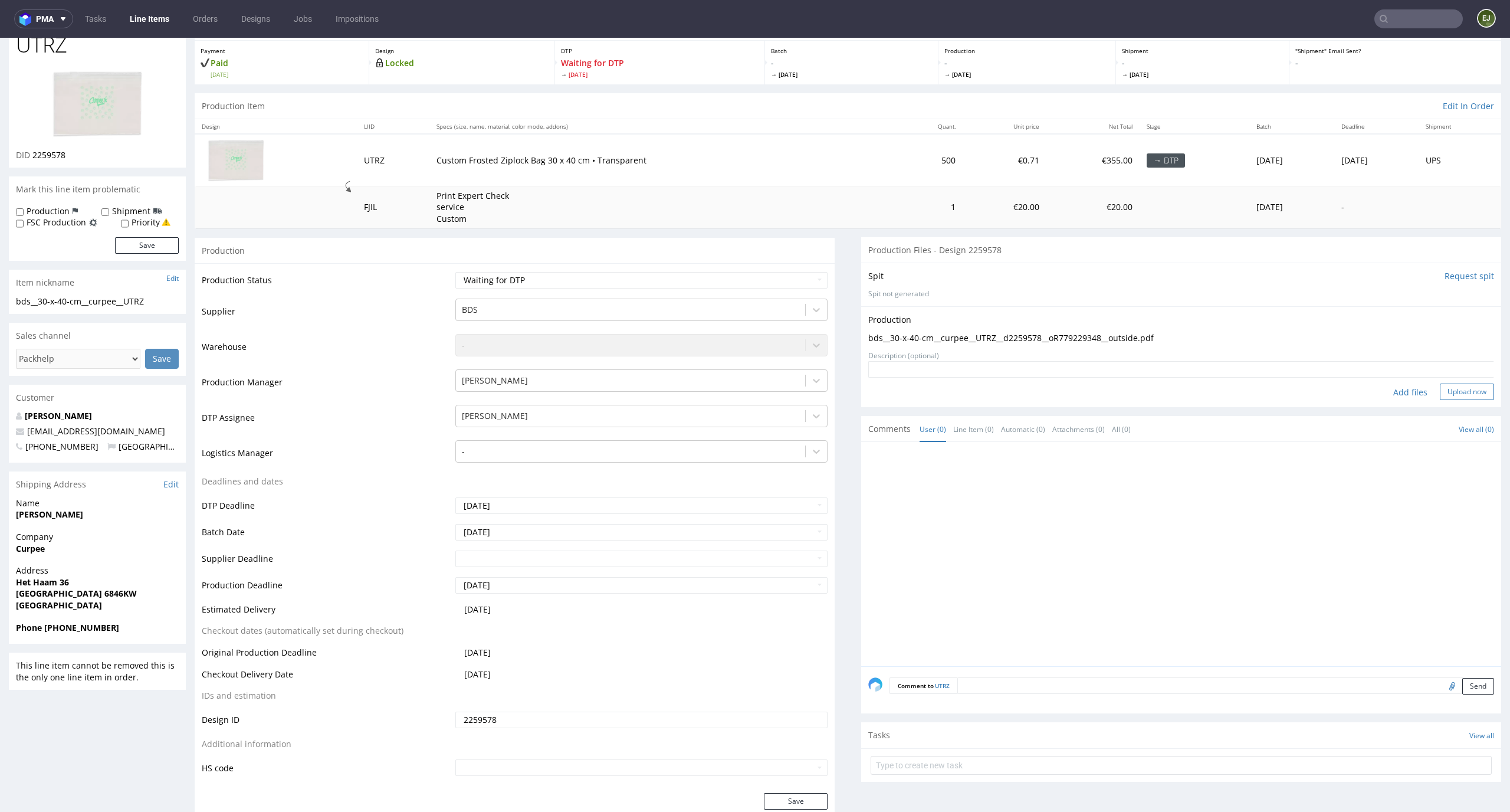
click at [1455, 391] on button "Upload now" at bounding box center [1467, 391] width 54 height 16
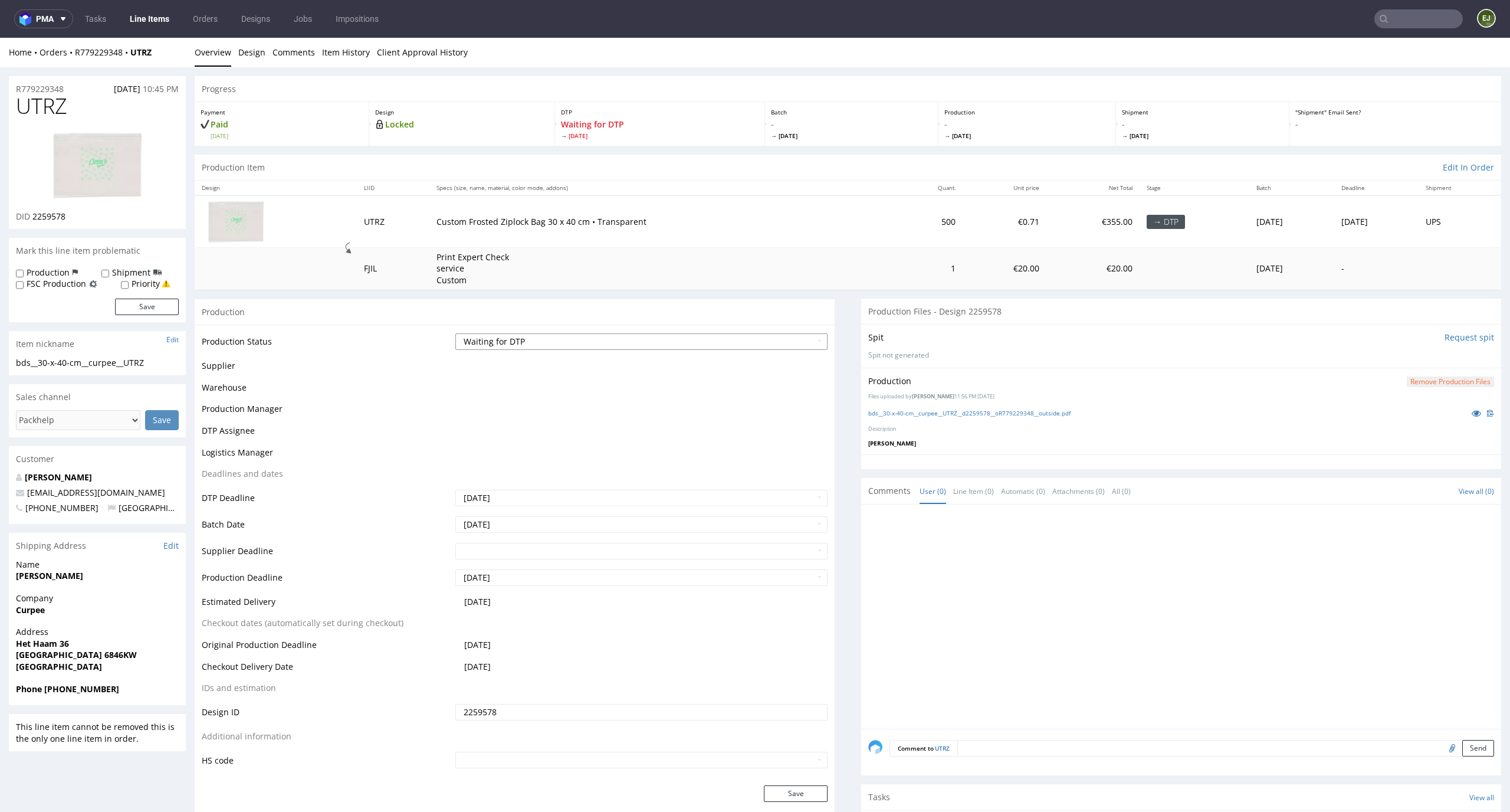
scroll to position [0, 0]
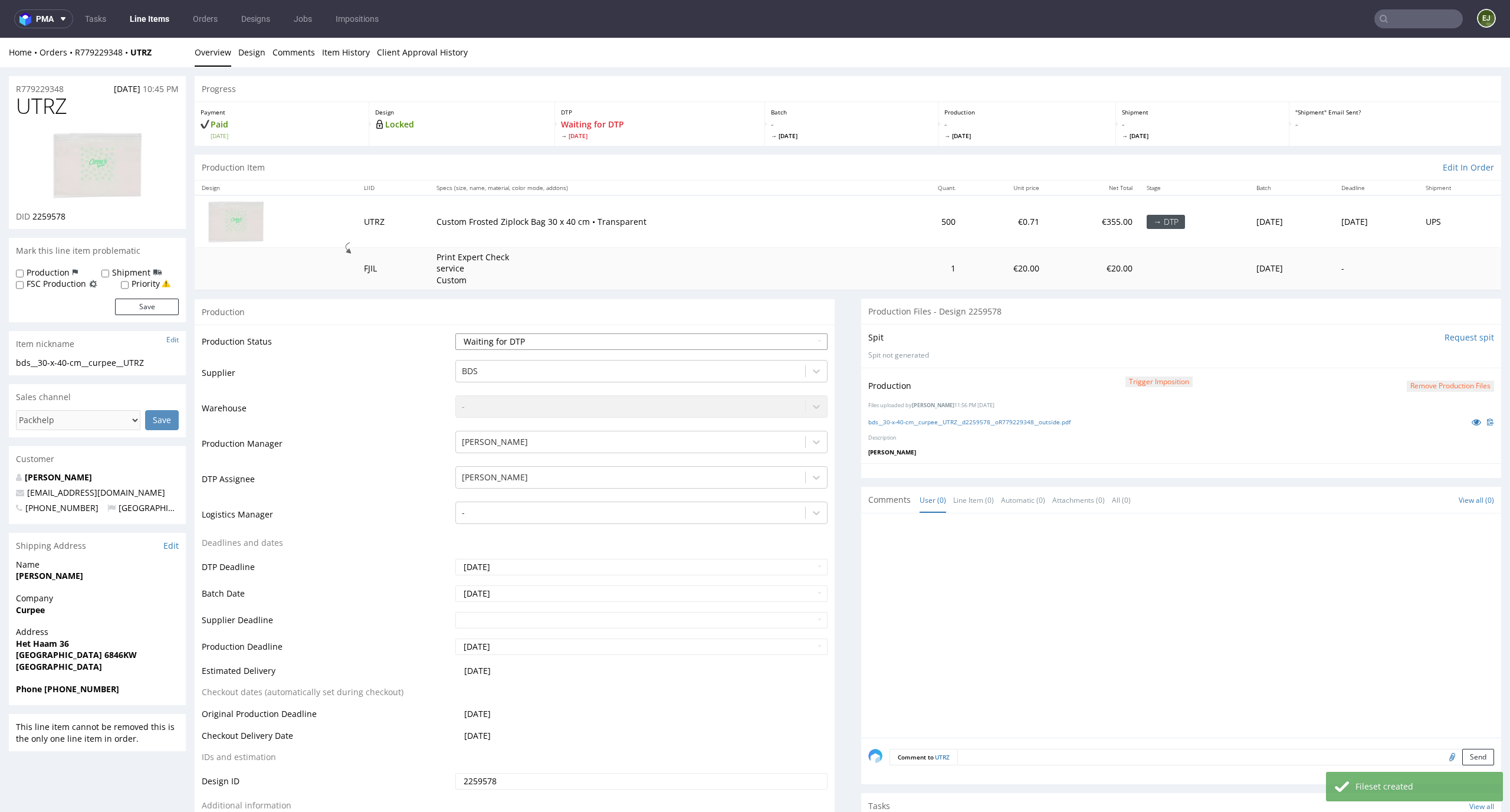
click at [756, 334] on select "Waiting for Artwork Waiting for Diecut Waiting for Mockup Waiting for DTP Waiti…" at bounding box center [641, 341] width 373 height 16
select select "dtp_production_ready"
click at [455, 333] on select "Waiting for Artwork Waiting for Diecut Waiting for Mockup Waiting for DTP Waiti…" at bounding box center [641, 341] width 373 height 16
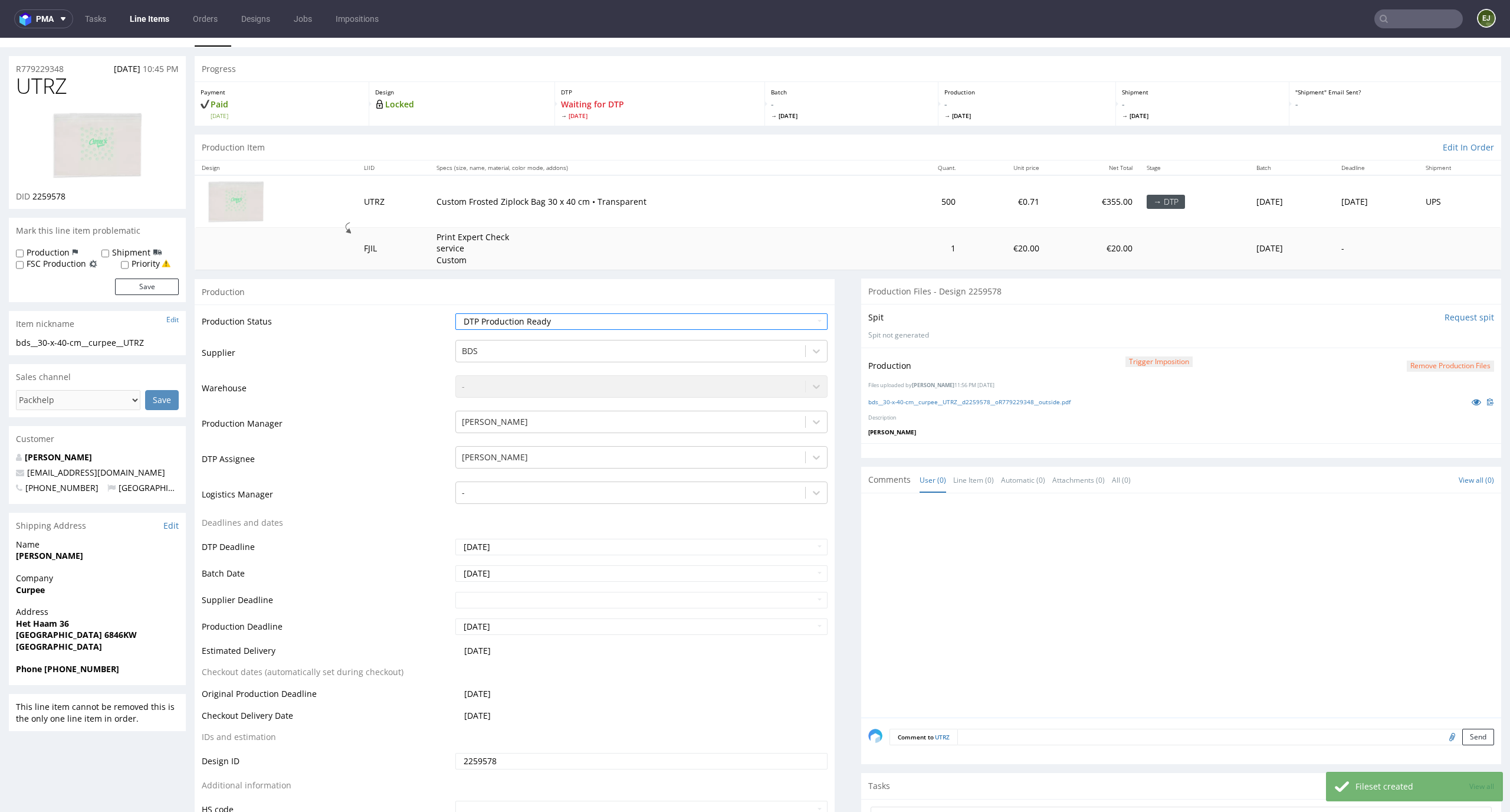
scroll to position [213, 0]
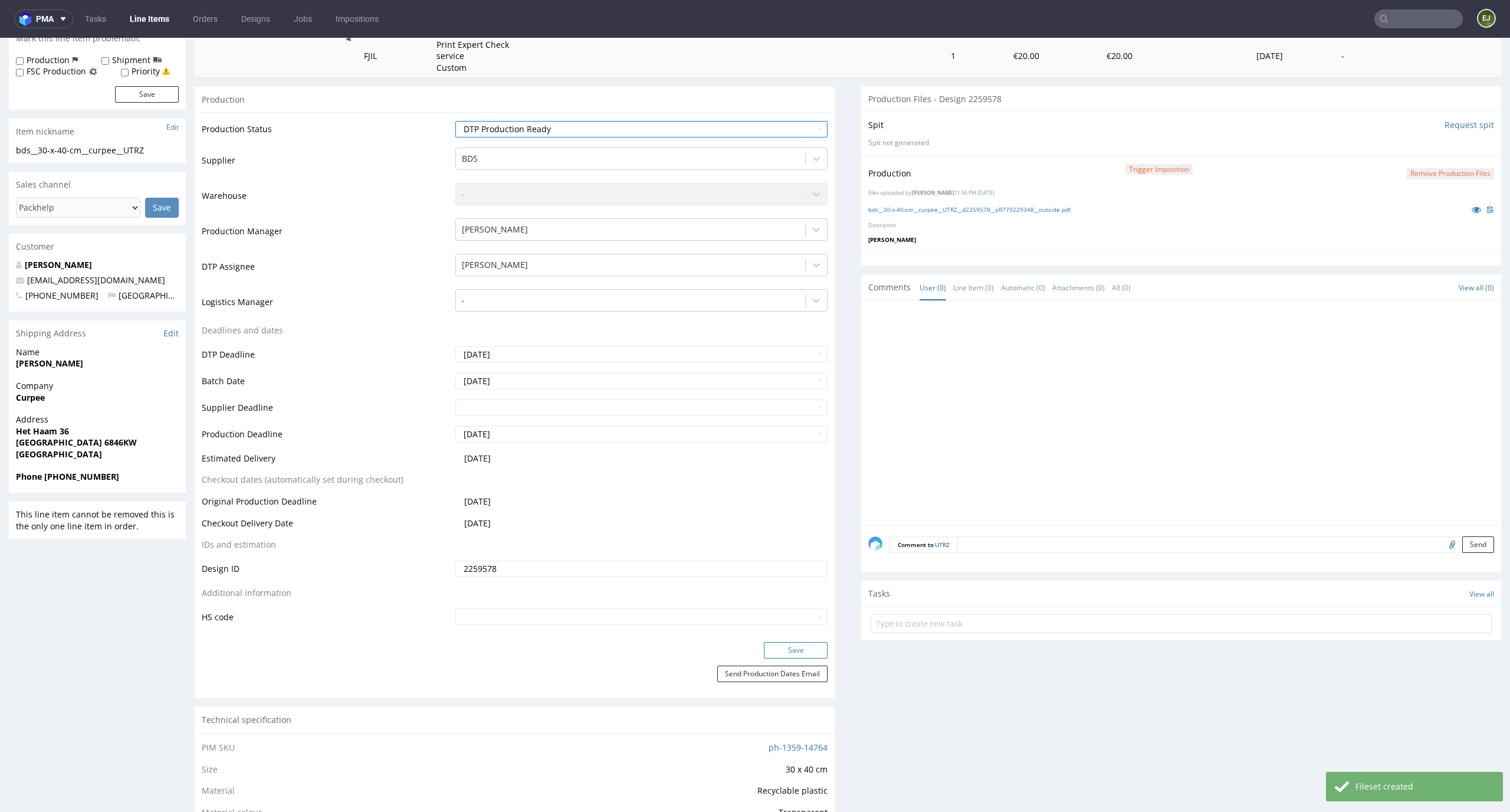
click at [805, 652] on button "Save" at bounding box center [796, 650] width 64 height 16
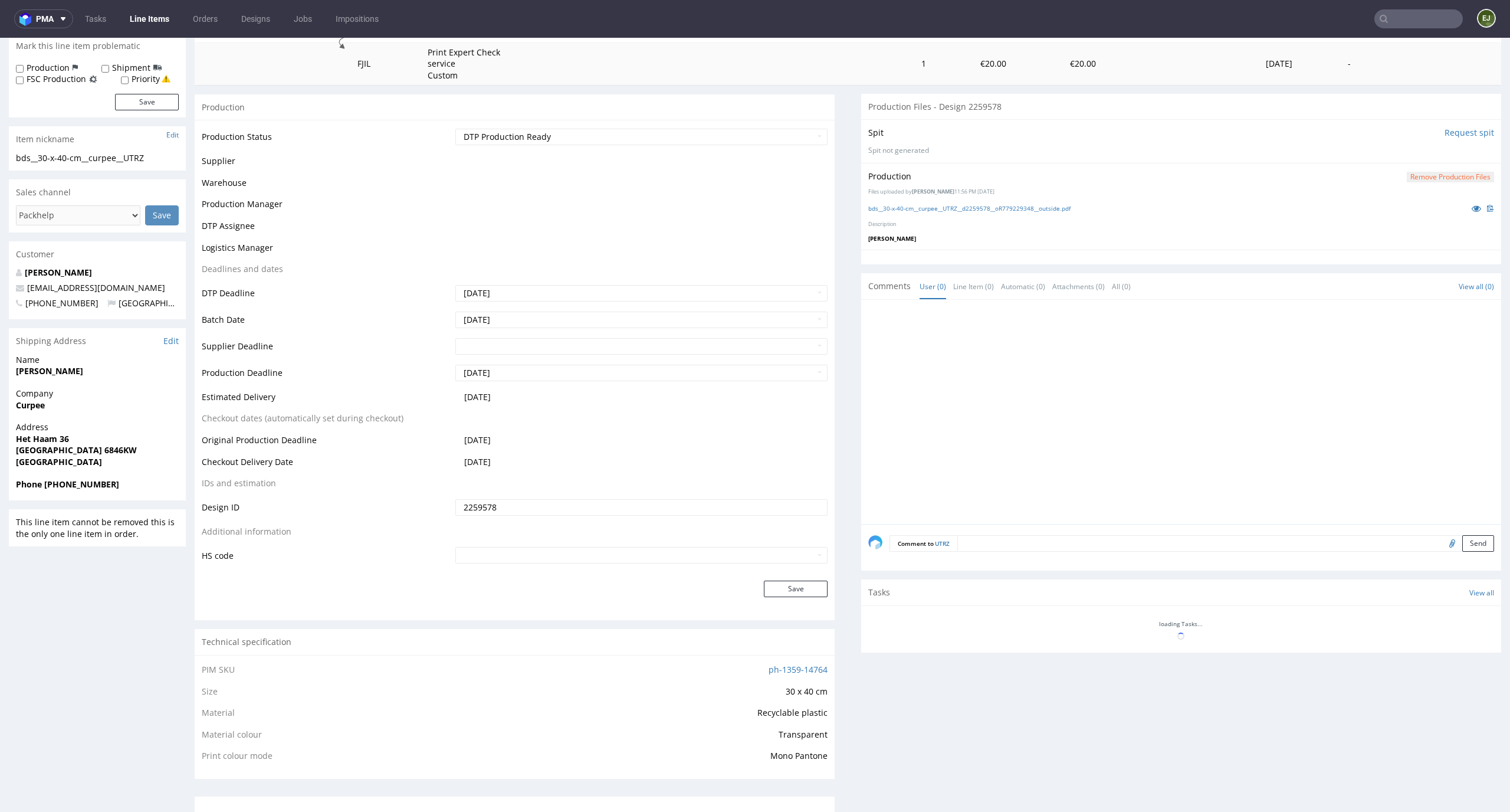
scroll to position [204, 0]
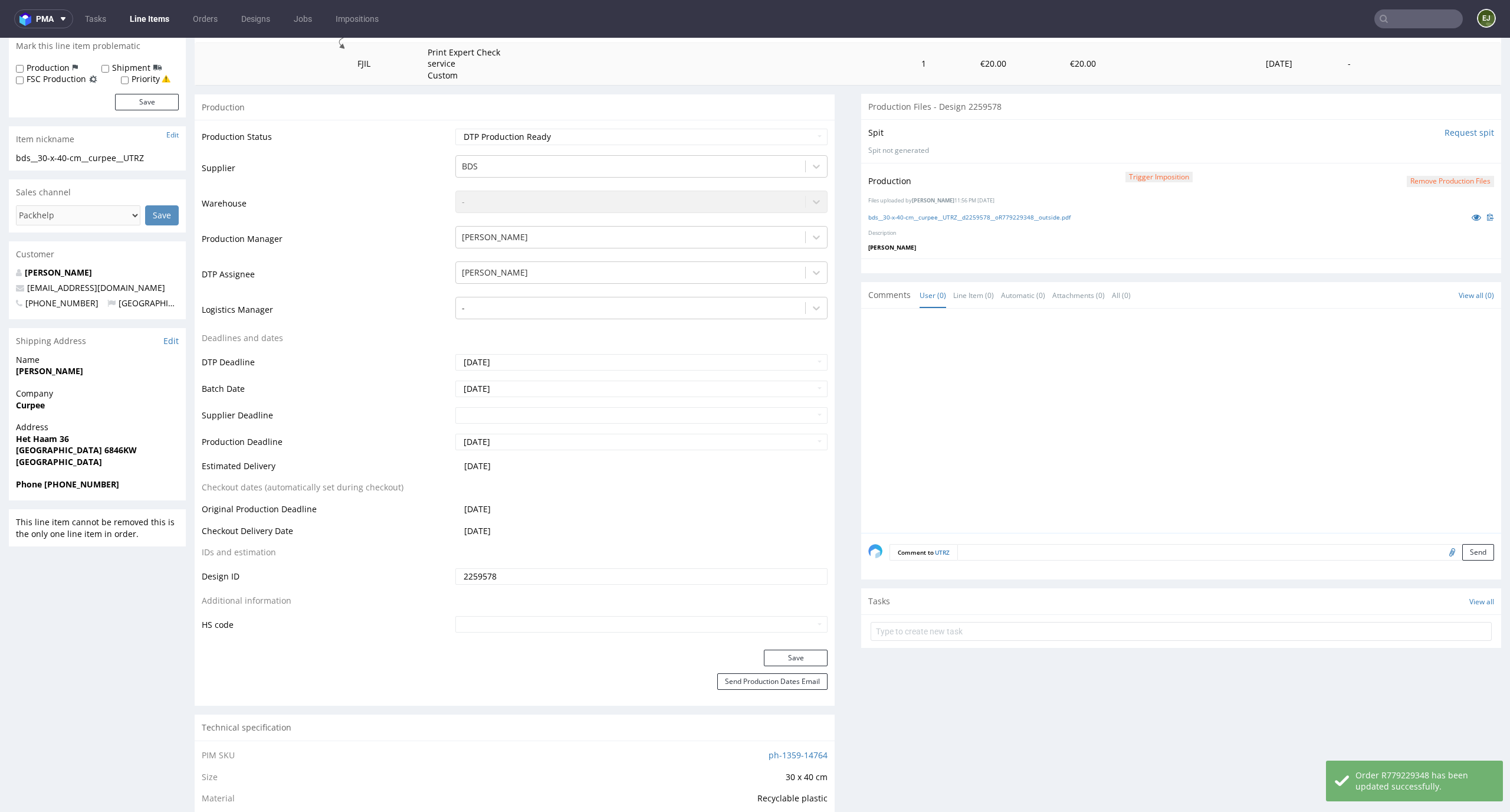
click at [1017, 547] on textarea at bounding box center [1226, 552] width 537 height 16
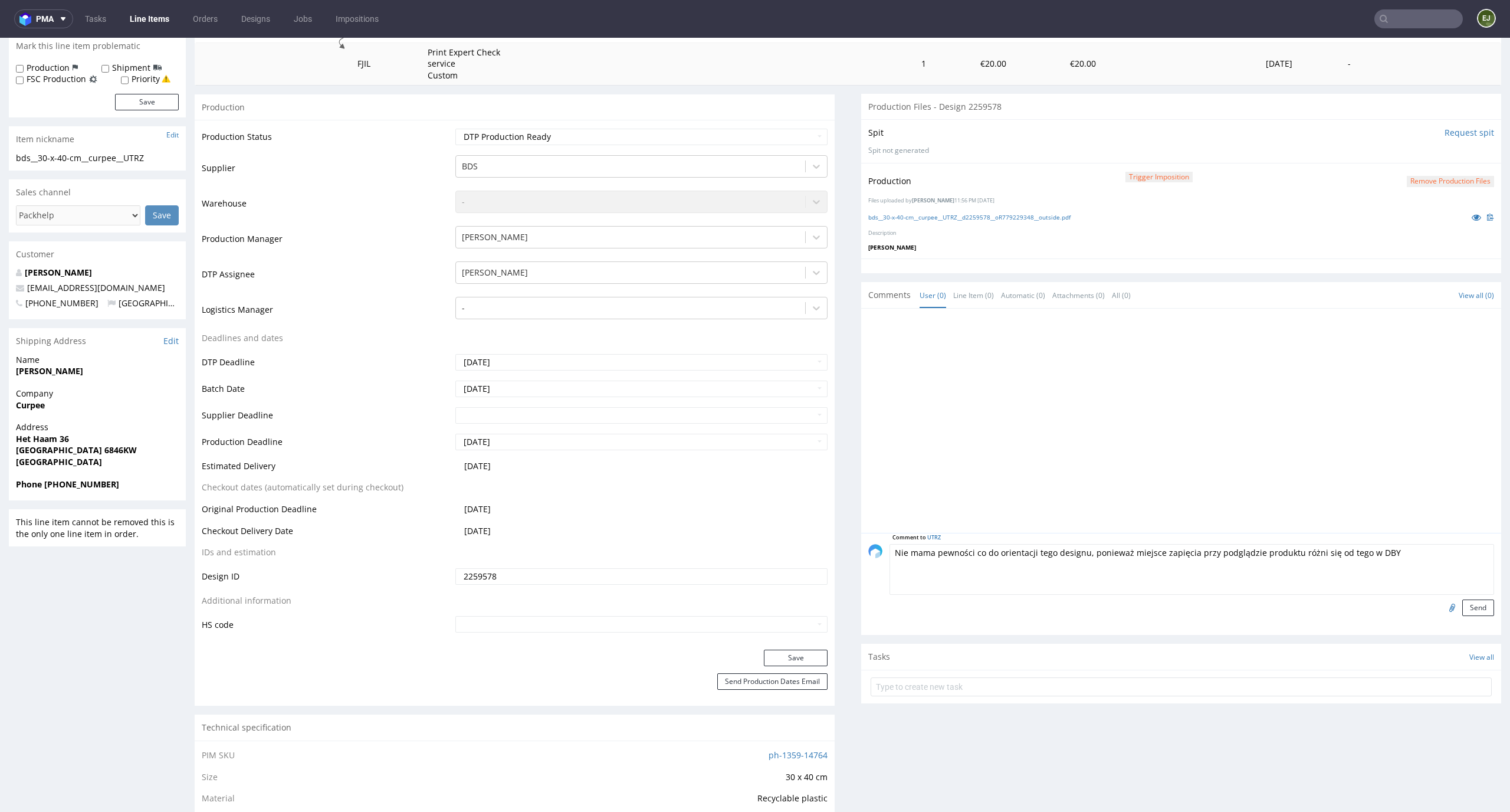
click at [1281, 554] on textarea "Nie mama pewności co do orientacji tego designu, ponieważ miejsce zapięcia przy…" at bounding box center [1192, 569] width 605 height 51
click at [1414, 557] on textarea "Nie mama pewności co do orientacji tego designu, ponieważ miejsce zapięcia przy…" at bounding box center [1192, 569] width 605 height 51
type textarea "Nie mama pewności co do orientacji tego designu, ponieważ miejsce zapięcia przy…"
click at [1462, 607] on button "Send" at bounding box center [1478, 608] width 32 height 16
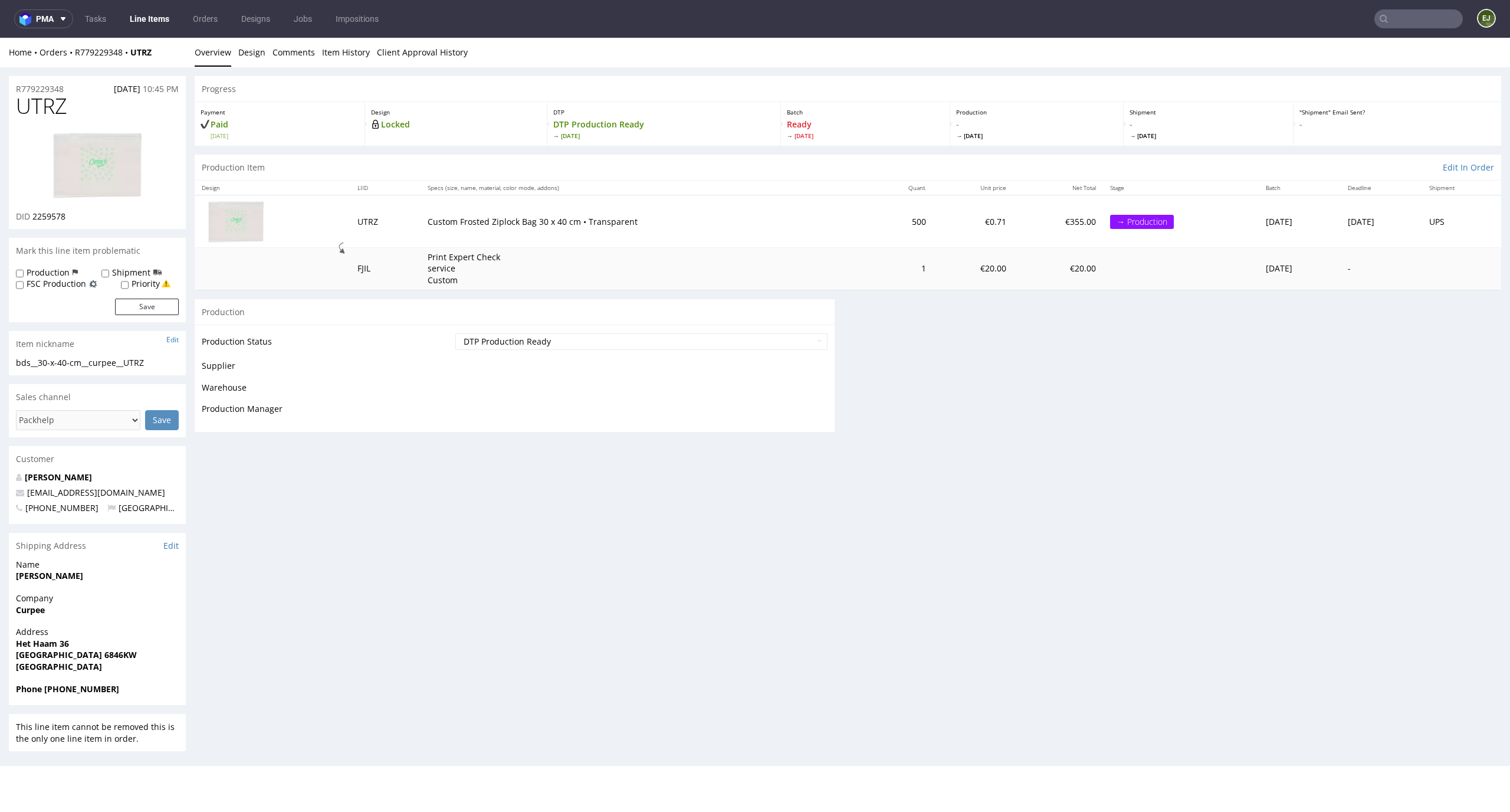
scroll to position [0, 0]
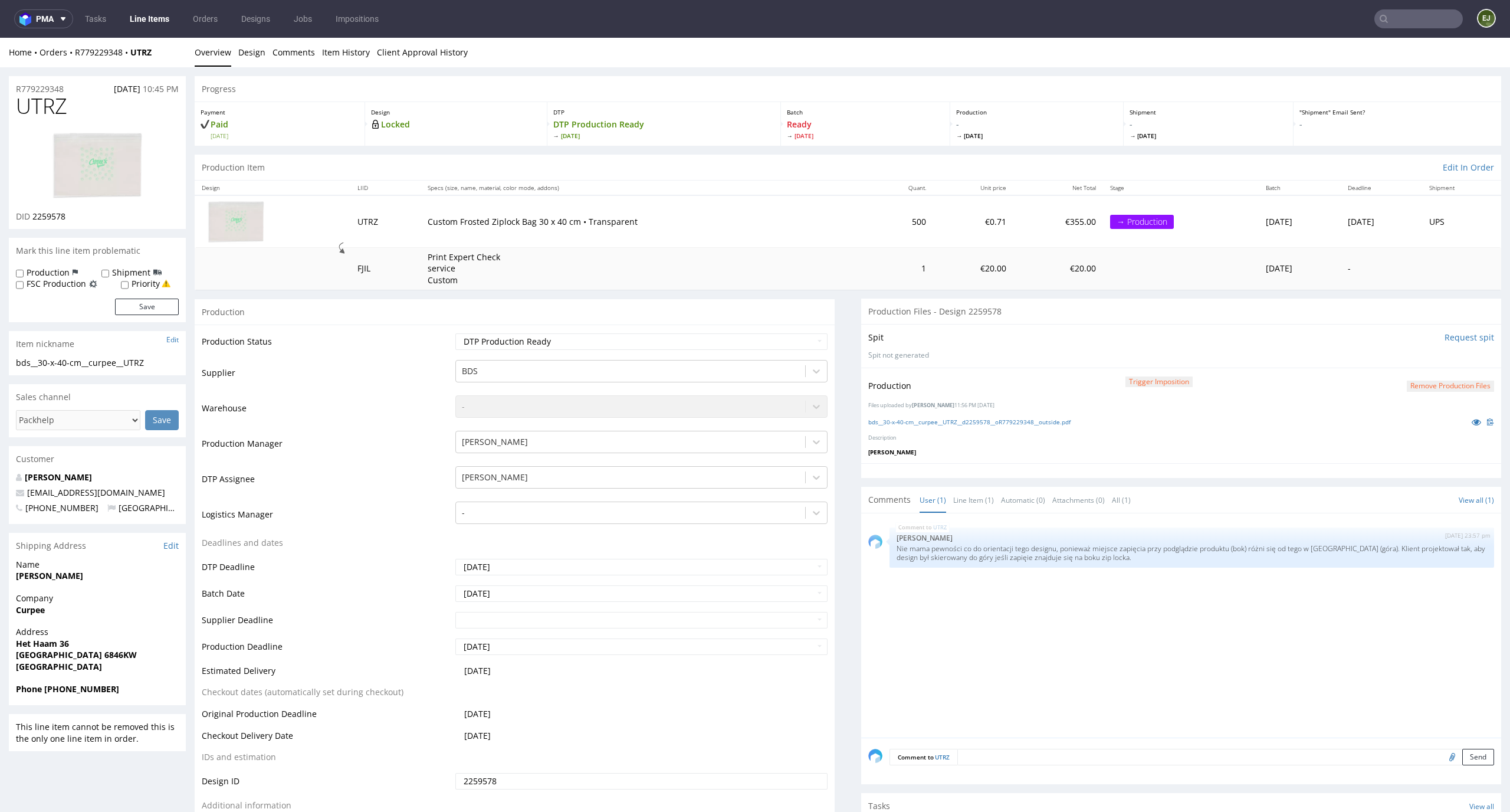
click at [60, 271] on label "Production" at bounding box center [48, 273] width 43 height 12
click at [24, 271] on input "Production" at bounding box center [20, 274] width 7 height 10
checkbox input "true"
click at [157, 300] on button "Save" at bounding box center [146, 307] width 64 height 16
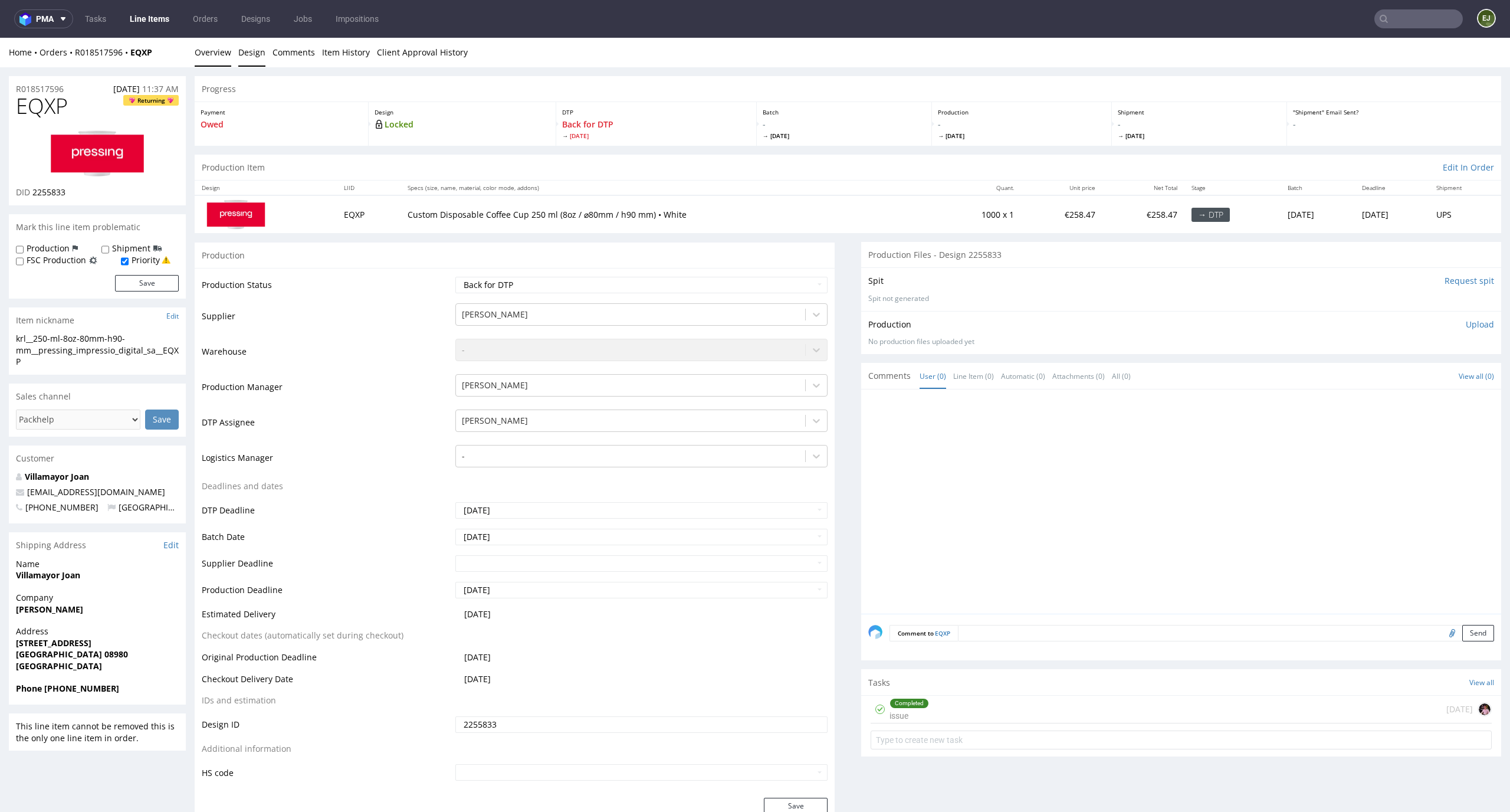
click at [252, 53] on link "Design" at bounding box center [252, 51] width 27 height 29
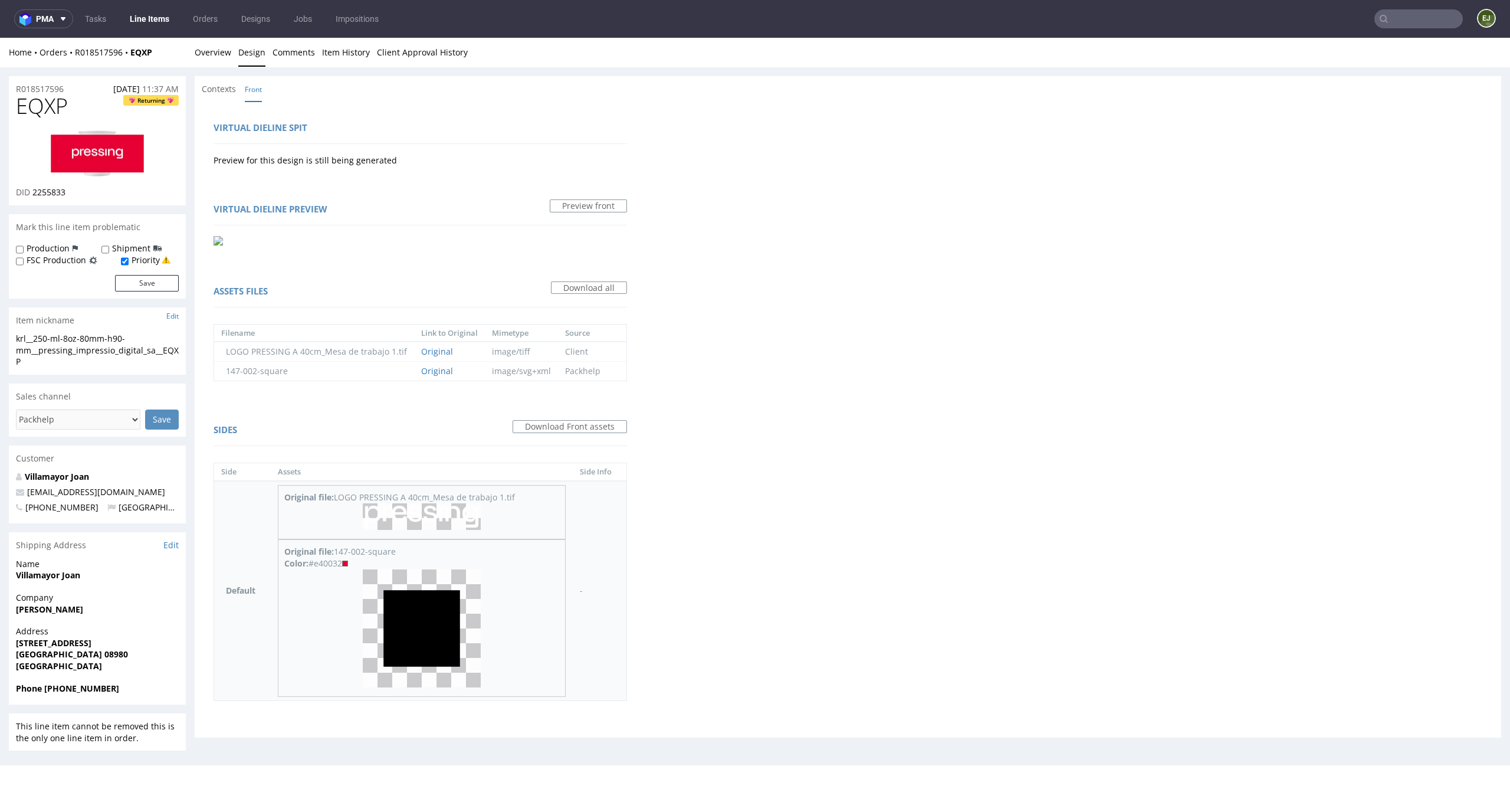
click at [448, 523] on img at bounding box center [421, 516] width 118 height 26
drag, startPoint x: 345, startPoint y: 564, endPoint x: 317, endPoint y: 565, distance: 28.0
click at [317, 565] on div "Color: #e40032" at bounding box center [422, 563] width 275 height 12
copy div "e40032"
drag, startPoint x: 32, startPoint y: 368, endPoint x: 10, endPoint y: 339, distance: 36.4
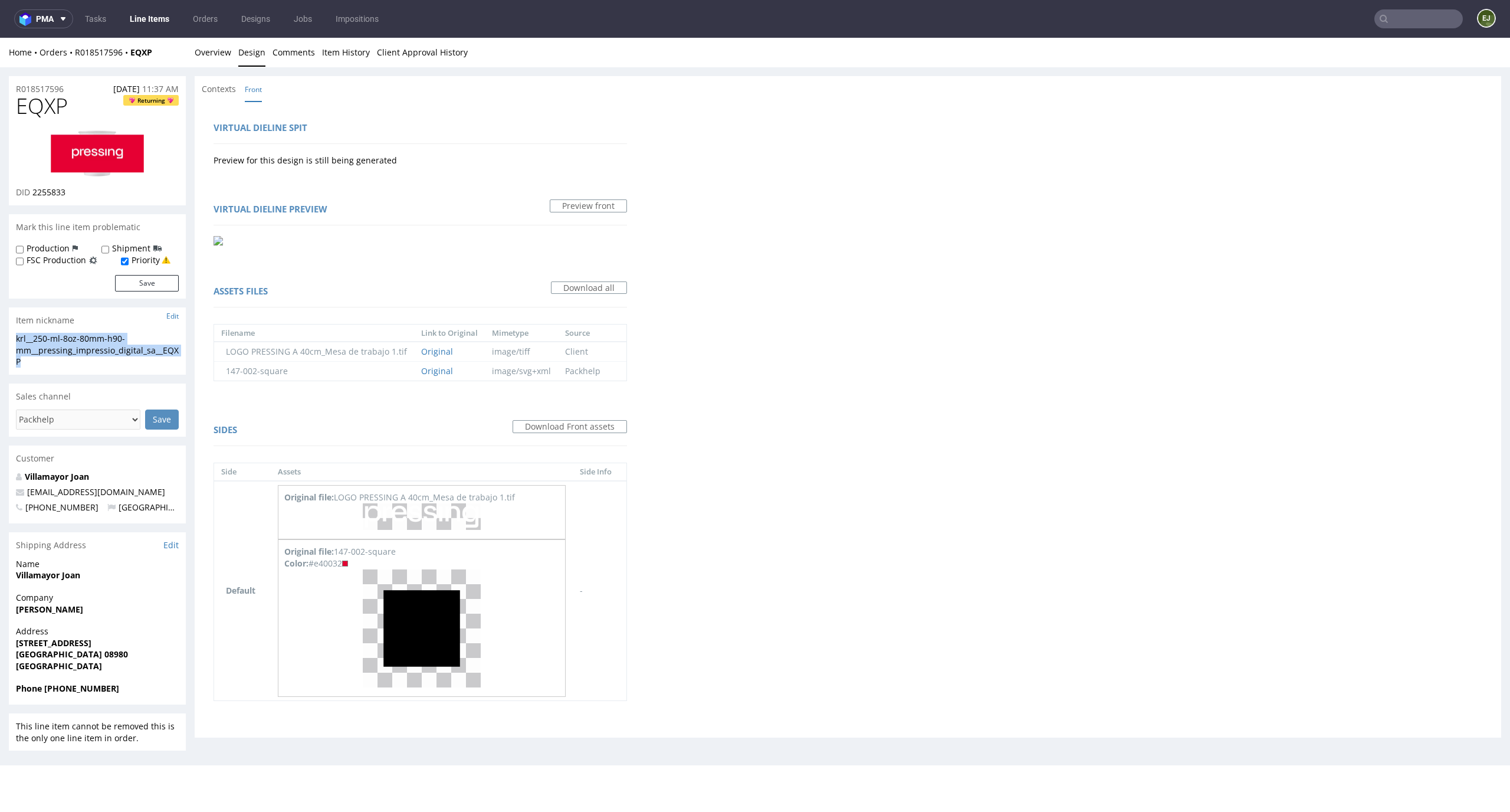
click at [10, 340] on div "krl__250-ml-8oz-80mm-h90-mm__pressing_impressio_digital_sa__EQXP krl__250-ml-8o…" at bounding box center [97, 353] width 177 height 42
copy div "krl__250-ml-8oz-80mm-h90-mm__pressing_impressio_digital_sa__EQXP"
drag, startPoint x: 71, startPoint y: 192, endPoint x: 35, endPoint y: 192, distance: 36.0
click at [35, 192] on div "DID 2255833" at bounding box center [97, 192] width 163 height 12
copy span "255833"
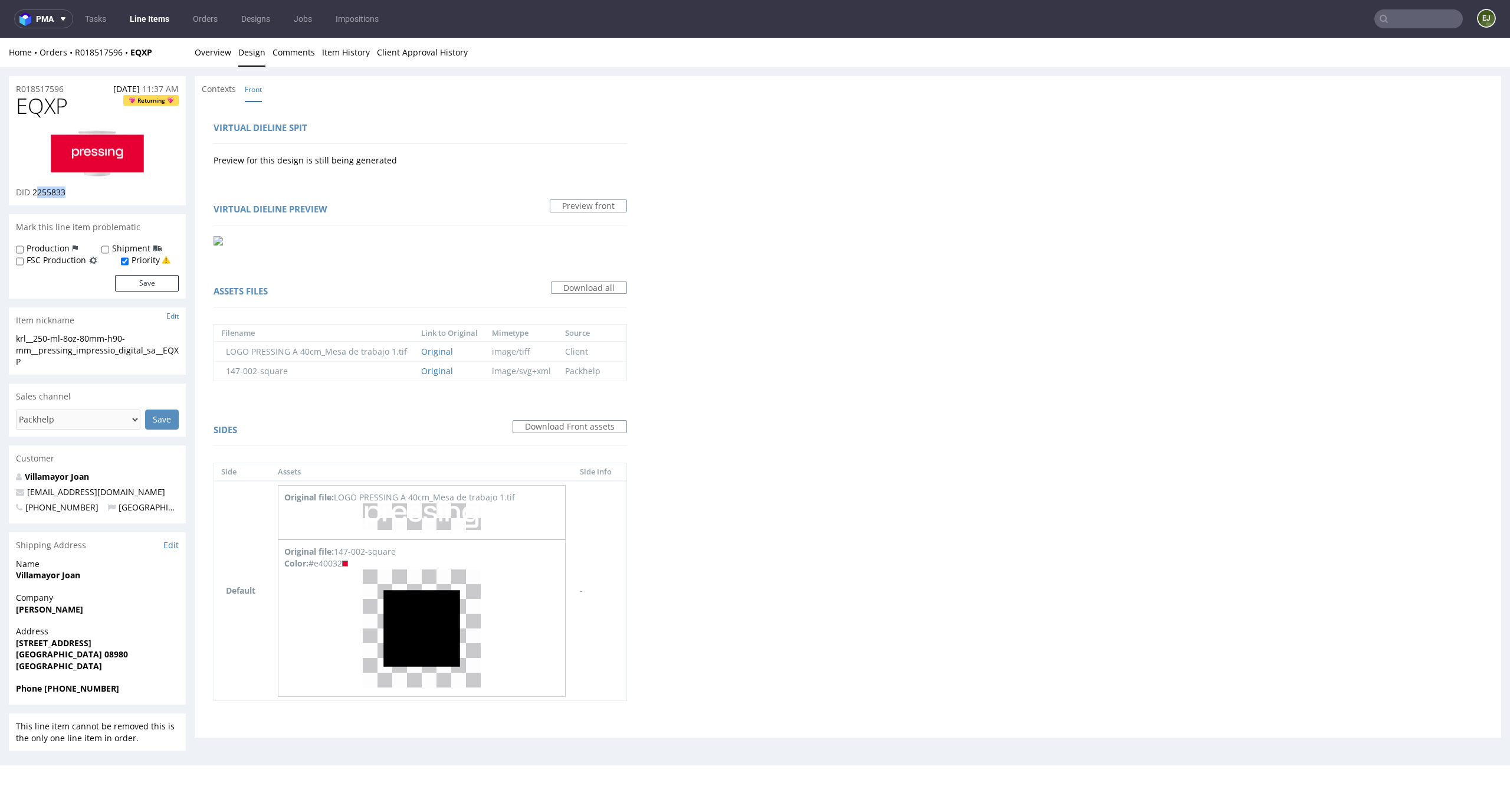
click at [67, 182] on link at bounding box center [97, 154] width 94 height 67
click at [98, 213] on div "R018517596 08.09.2025 11:37 AM EQXP Returning DID 2255833 Mark this line item p…" at bounding box center [97, 413] width 177 height 675
drag, startPoint x: 79, startPoint y: 199, endPoint x: 31, endPoint y: 194, distance: 48.3
click at [31, 194] on div "EQXP Returning DID 2255833" at bounding box center [97, 149] width 177 height 111
copy span "2255833"
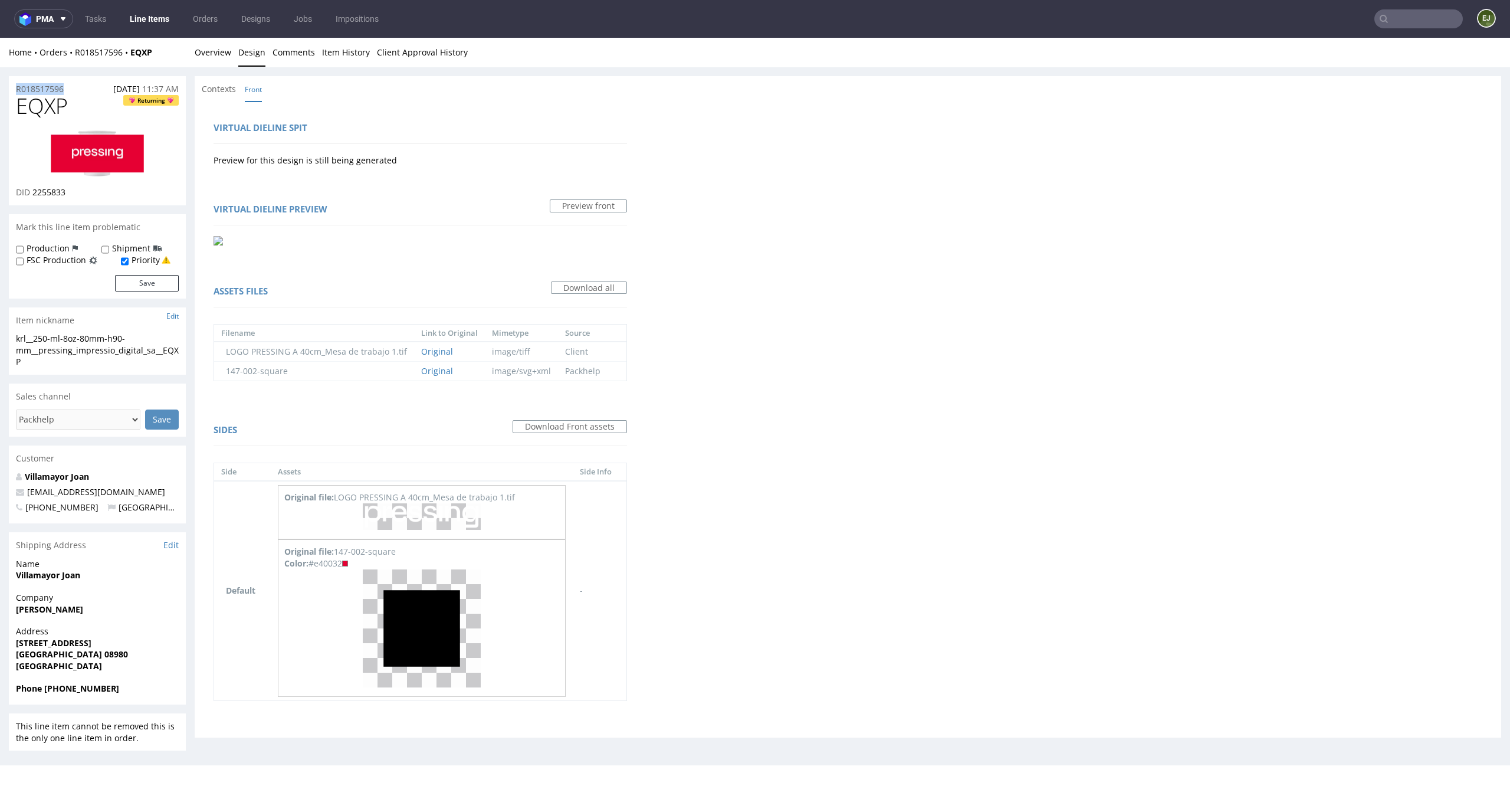
drag, startPoint x: 71, startPoint y: 90, endPoint x: 0, endPoint y: 85, distance: 71.2
click at [0, 85] on div "R018517596 08.09.2025 11:37 AM EQXP Returning DID 2255833 Mark this line item p…" at bounding box center [755, 413] width 1510 height 693
copy p "R018517596"
click at [213, 55] on link "Overview" at bounding box center [213, 51] width 37 height 29
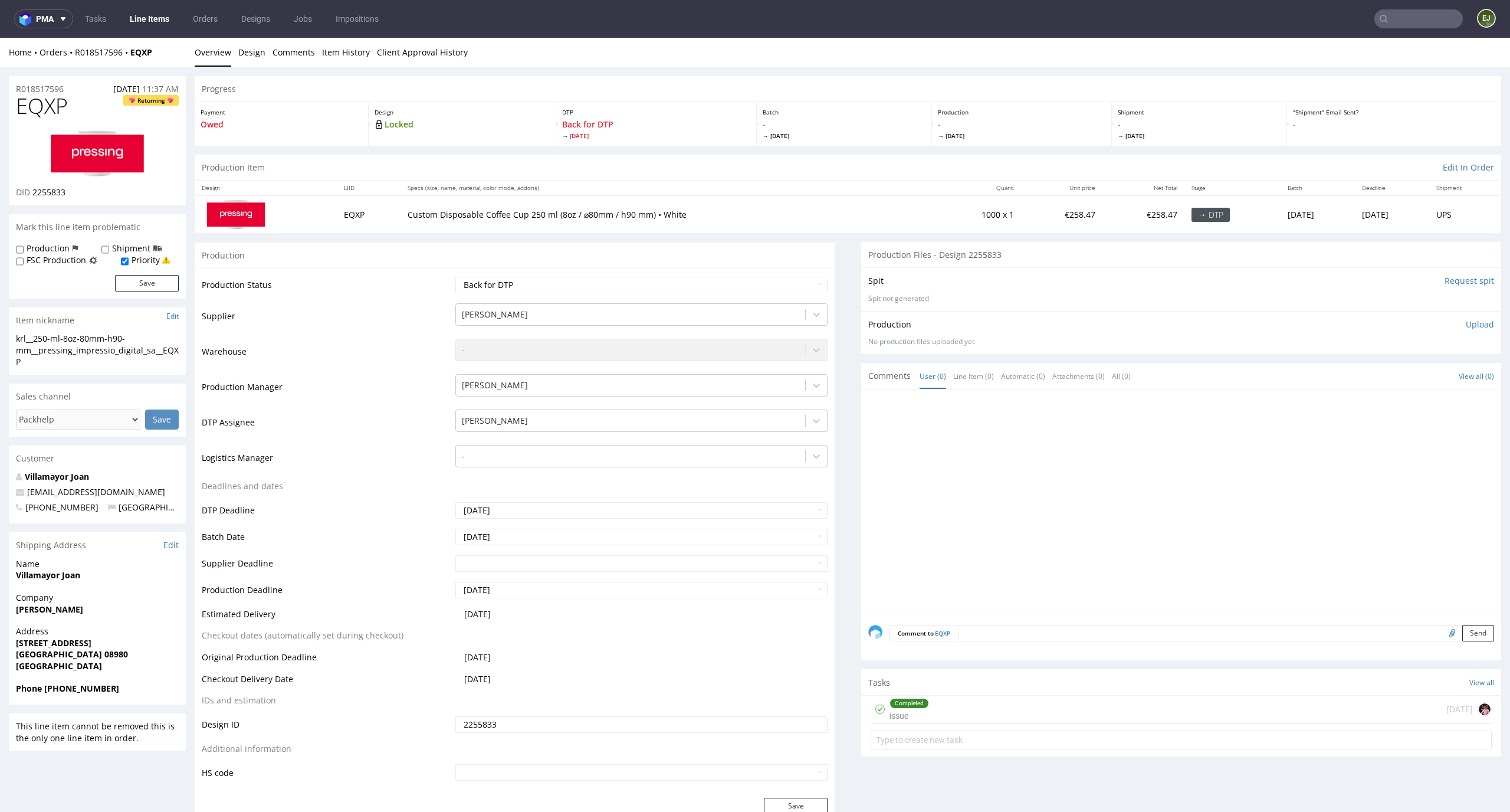
click at [1466, 321] on p "Upload" at bounding box center [1480, 324] width 29 height 12
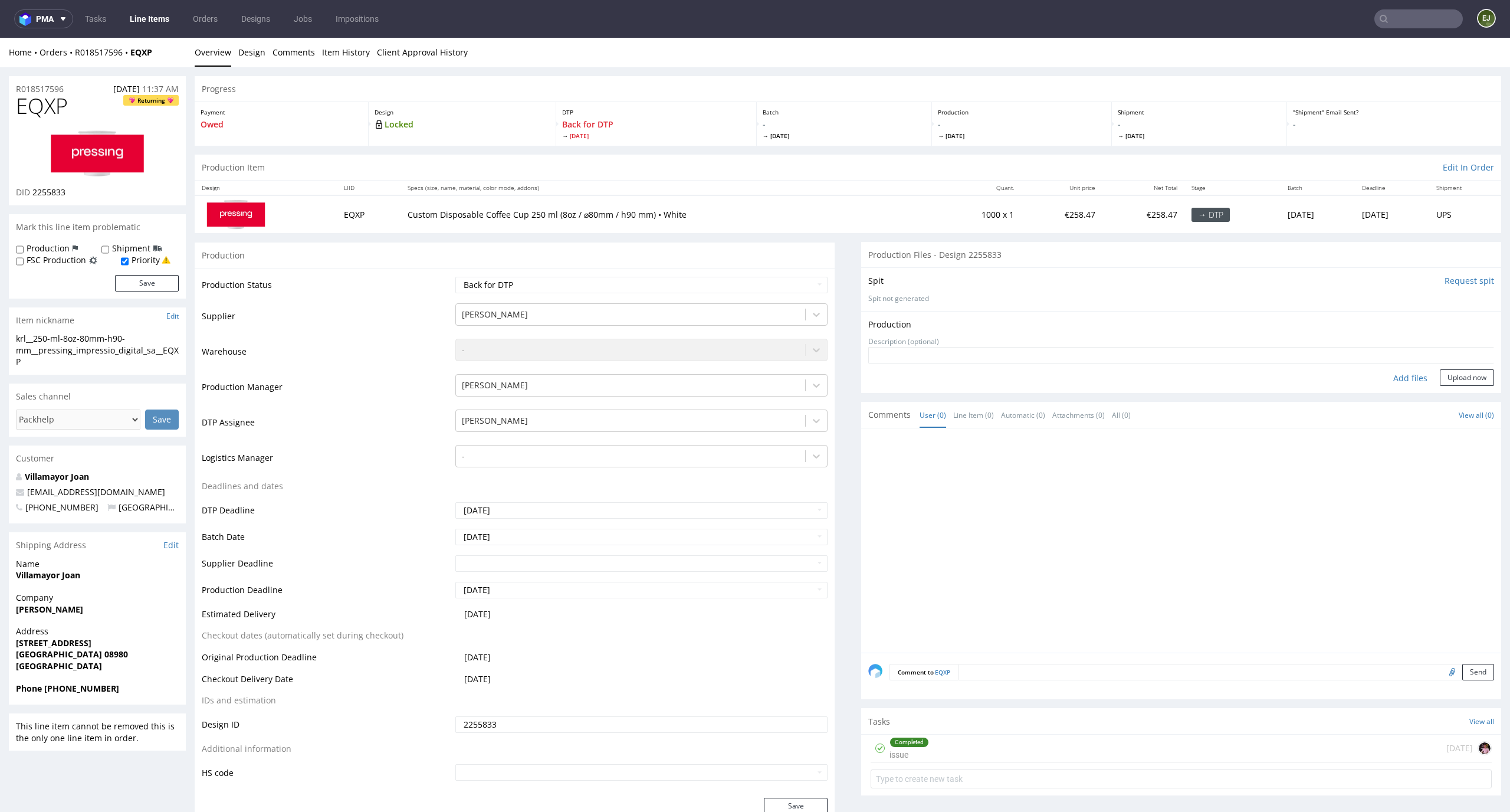
click at [1394, 383] on div "Add files" at bounding box center [1411, 378] width 59 height 18
type input "C:\fakepath\krl__250-ml-8oz-80mm-h90-mm__pressing_impressio_digital_sa__EQXP__d…"
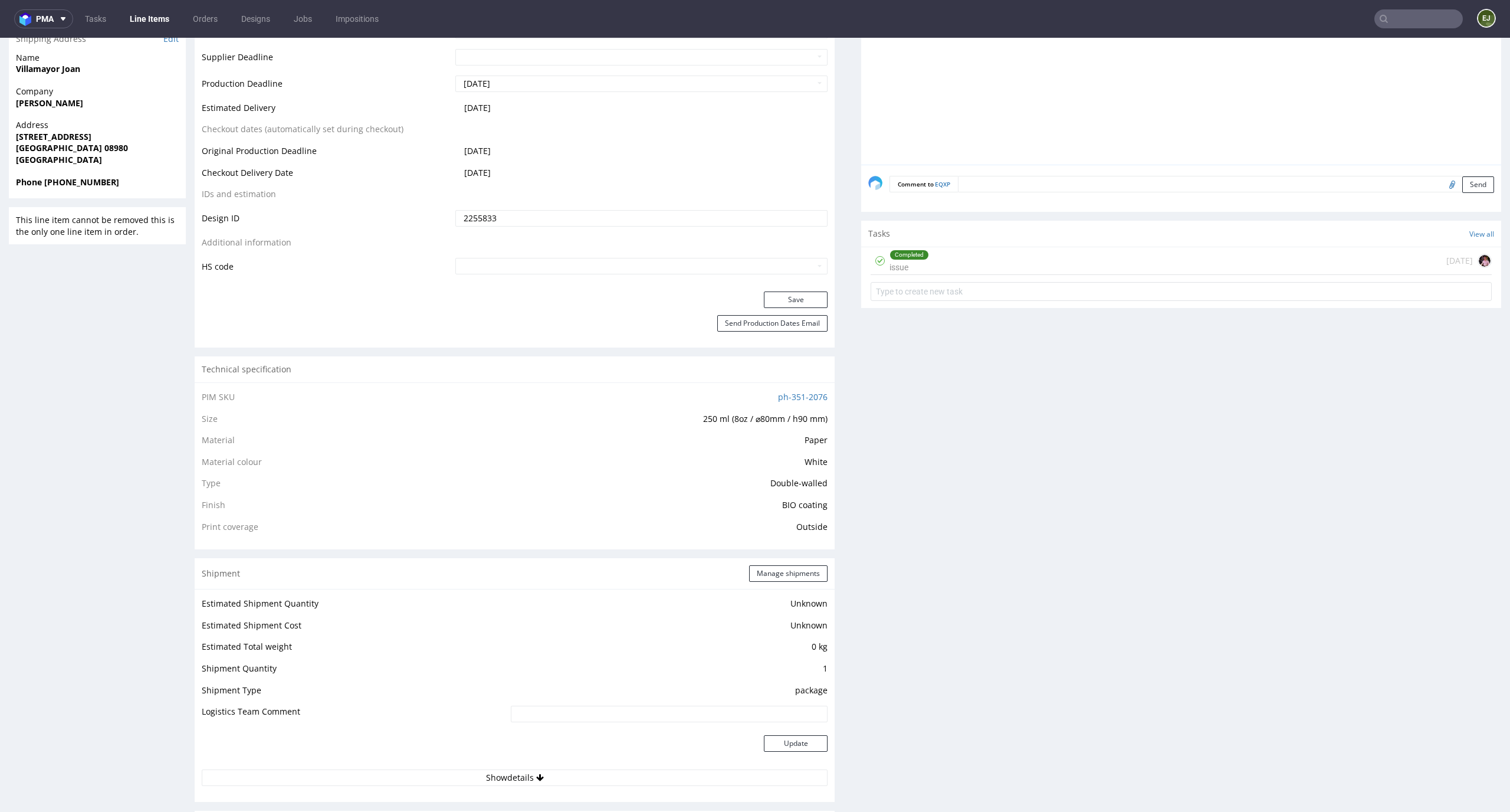
scroll to position [14, 0]
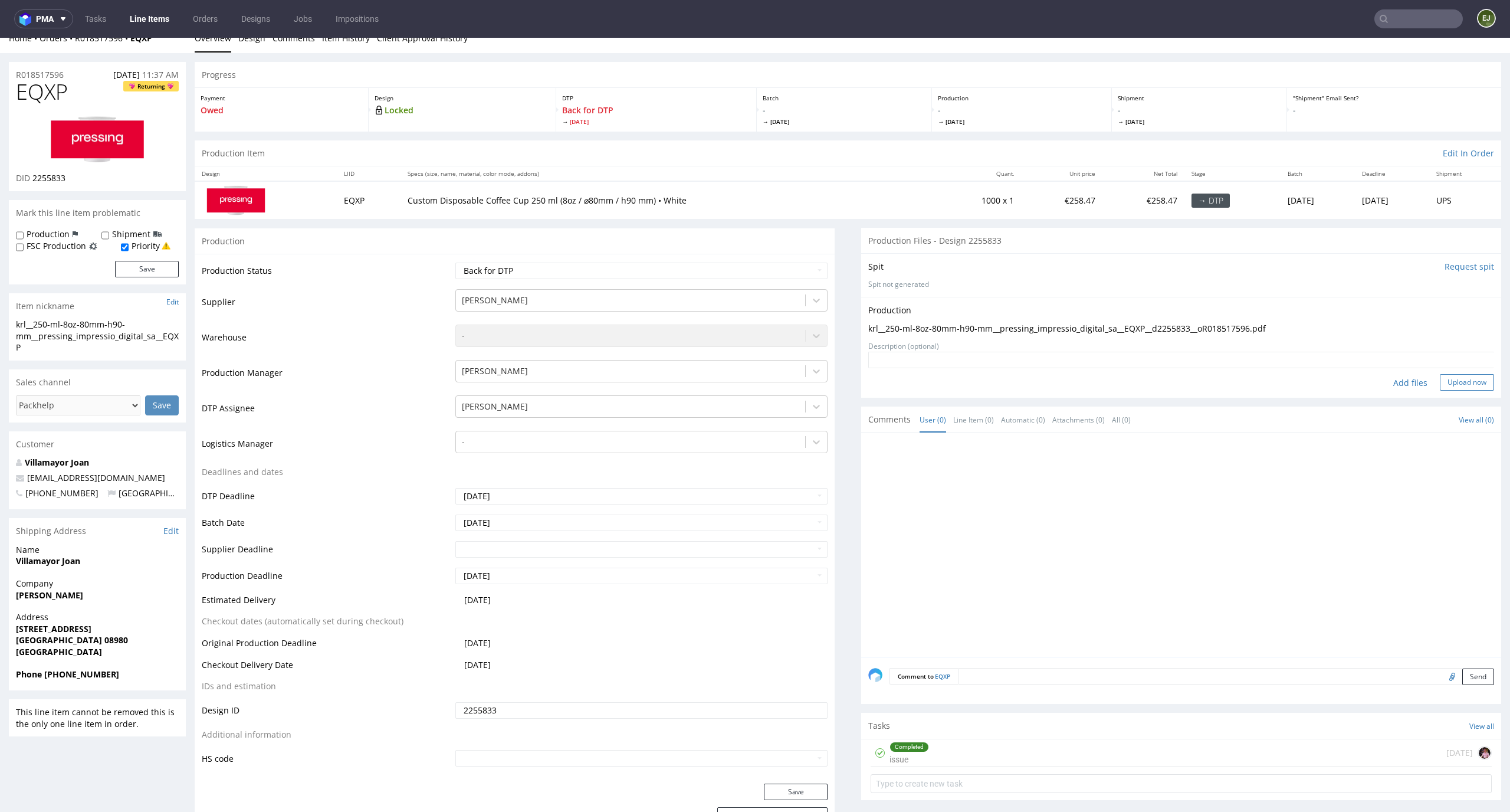
click at [1459, 384] on button "Upload now" at bounding box center [1467, 382] width 54 height 16
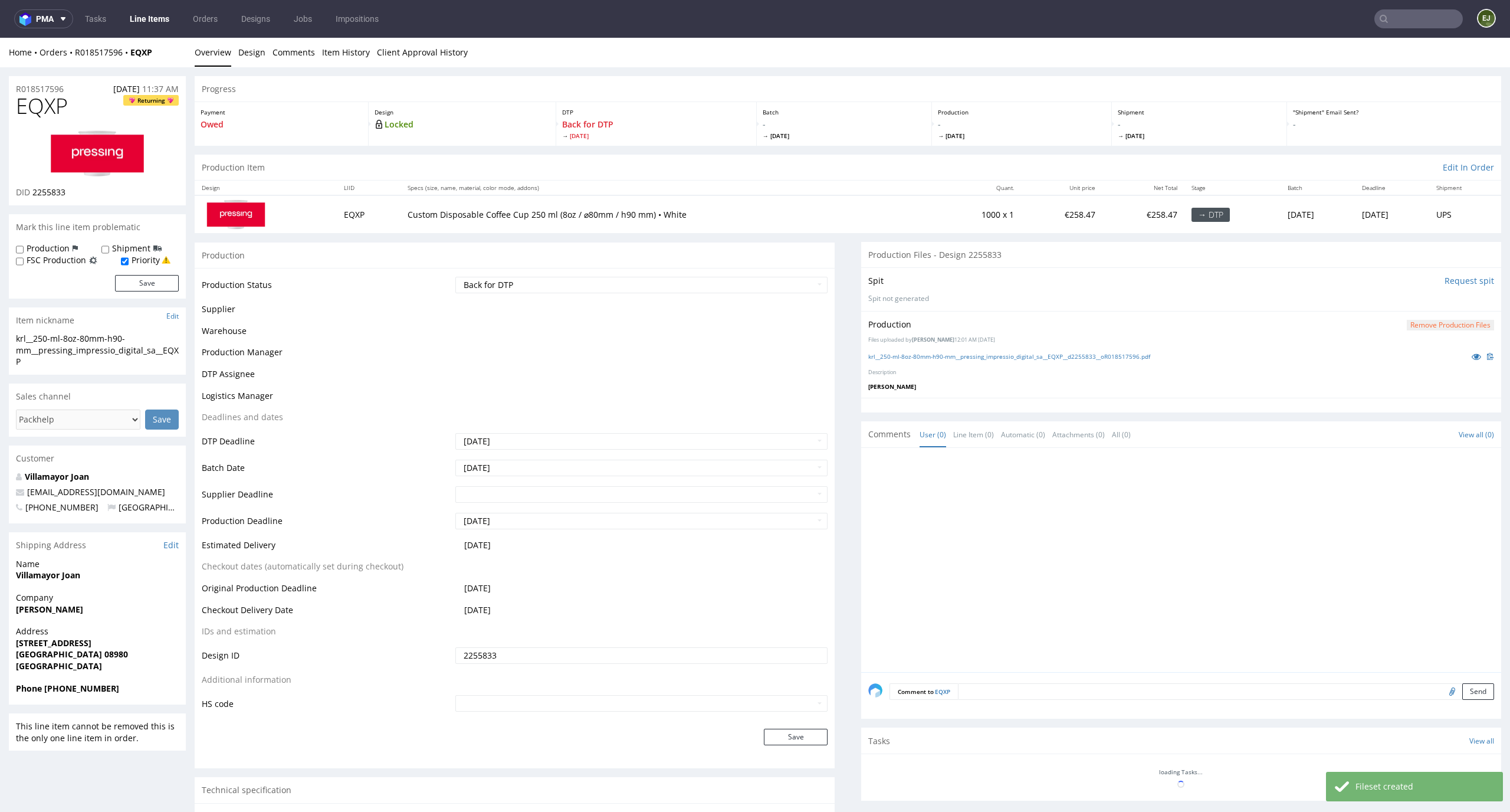
scroll to position [0, 0]
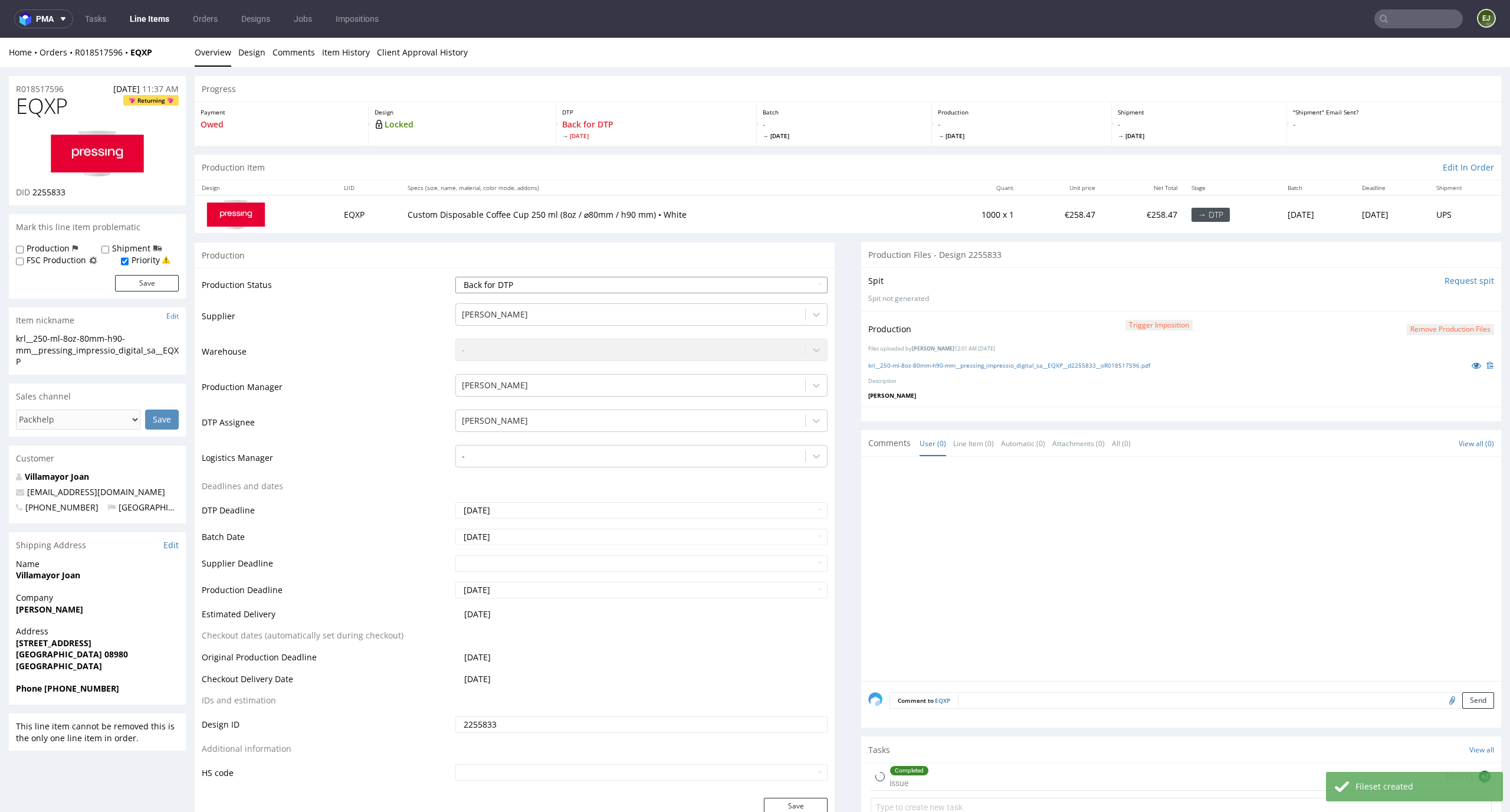
click at [799, 283] on select "Waiting for Artwork Waiting for Diecut Waiting for Mockup Waiting for DTP Waiti…" at bounding box center [641, 285] width 373 height 16
select select "dtp_production_ready"
click at [455, 277] on select "Waiting for Artwork Waiting for Diecut Waiting for Mockup Waiting for DTP Waiti…" at bounding box center [641, 285] width 373 height 16
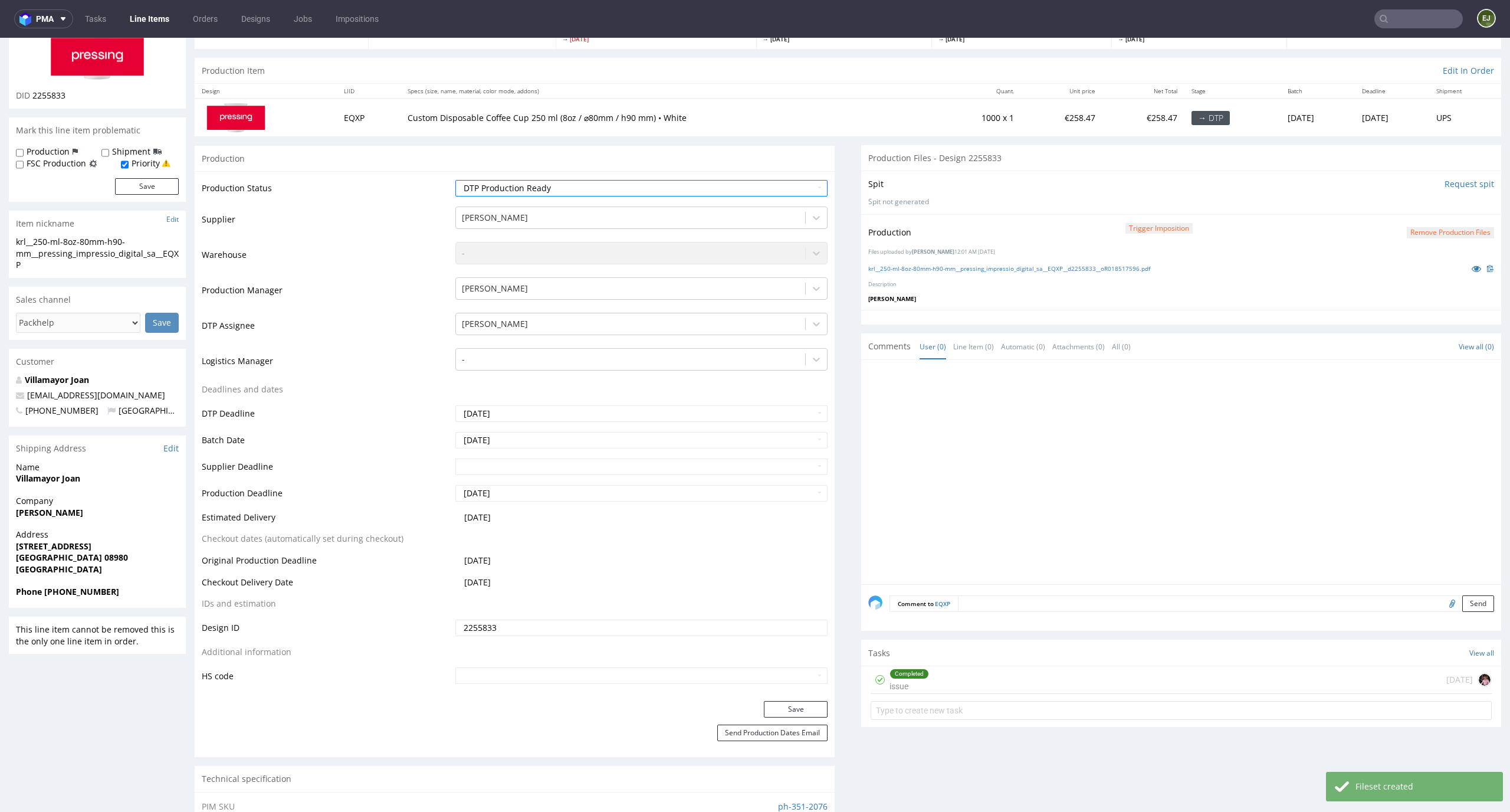
scroll to position [266, 0]
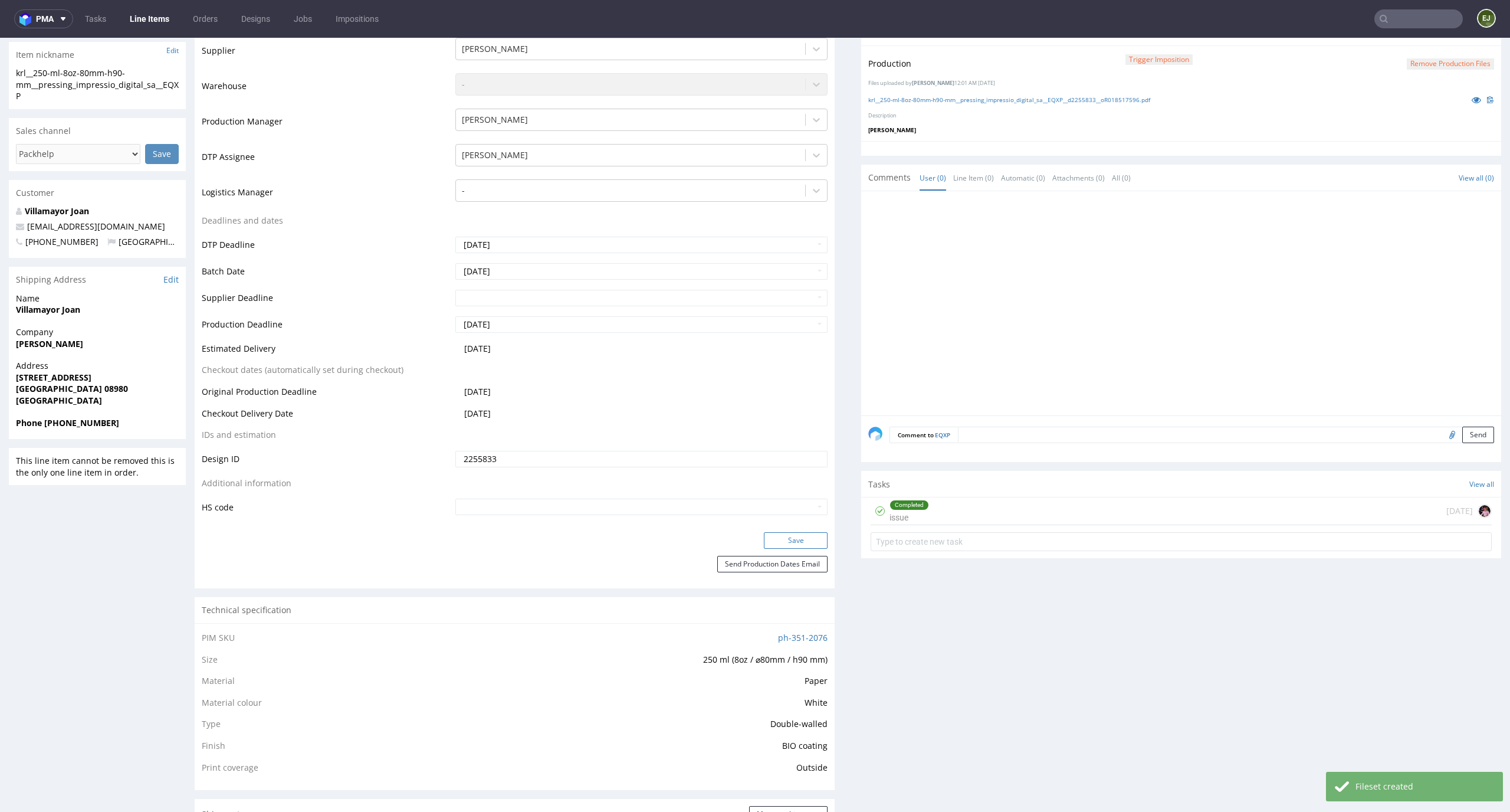
click at [806, 537] on button "Save" at bounding box center [796, 541] width 64 height 16
click at [997, 506] on div "Completed issue 7 days ago" at bounding box center [1181, 511] width 622 height 28
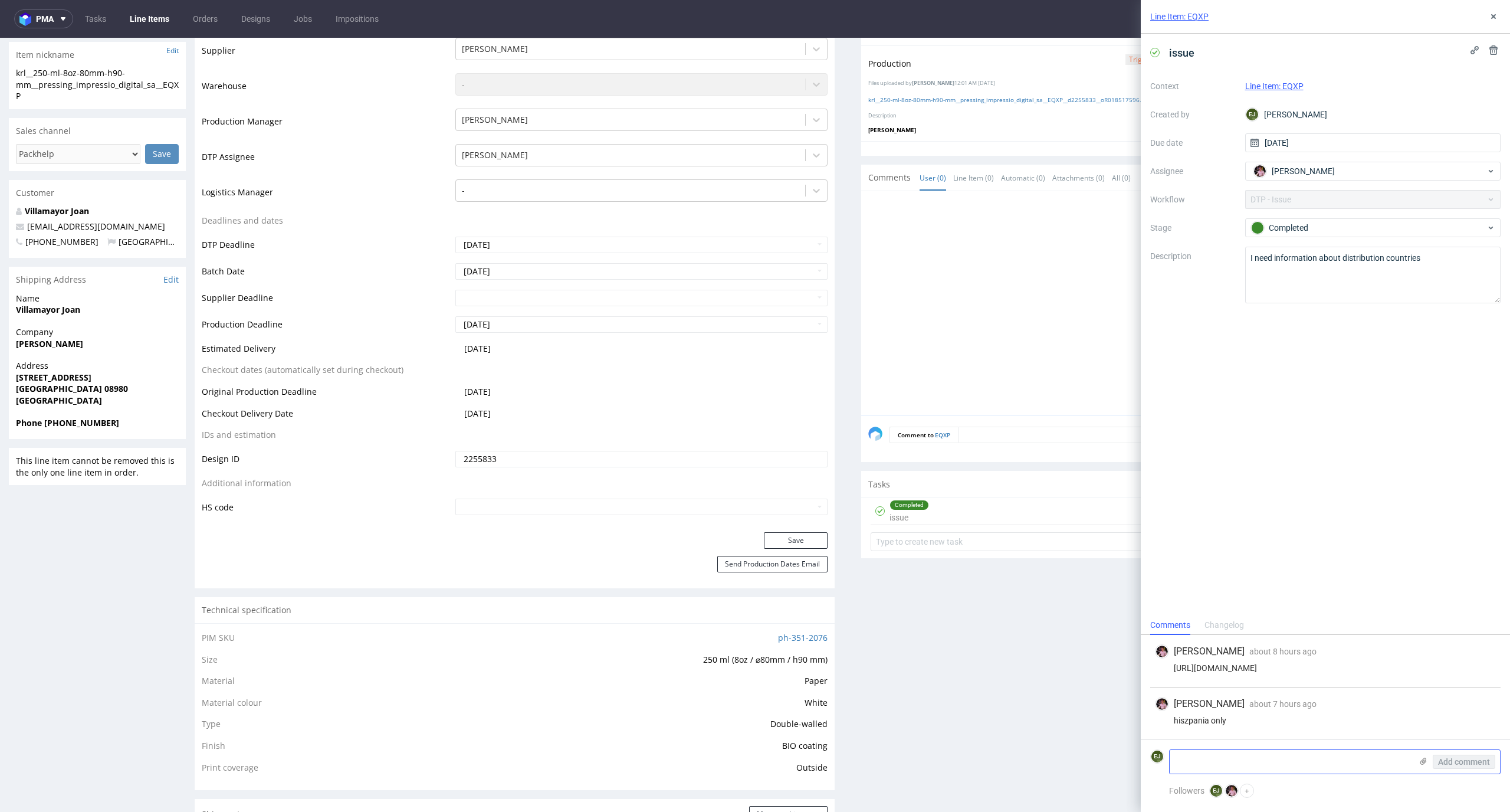
click at [1205, 760] on textarea at bounding box center [1291, 761] width 242 height 24
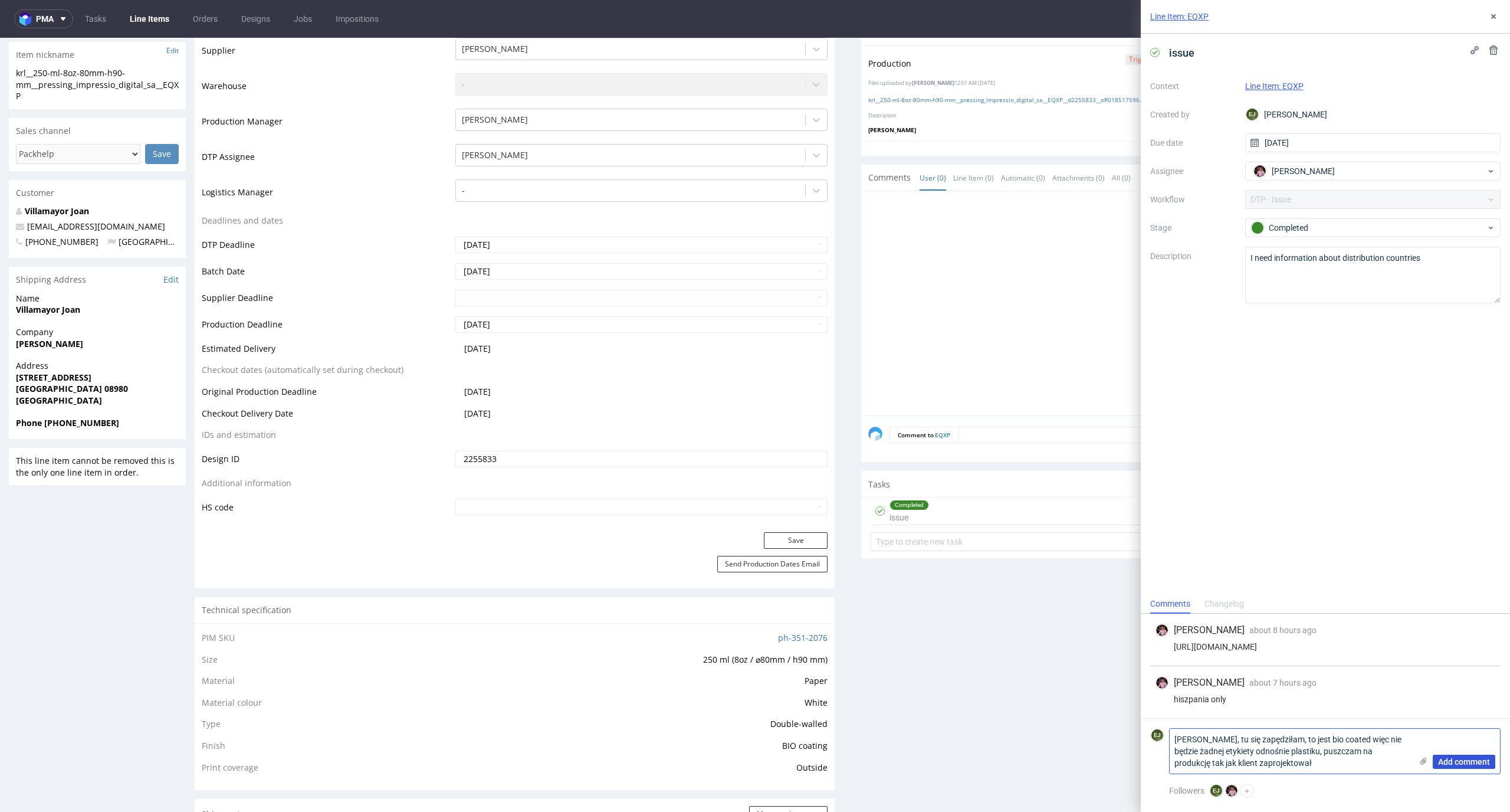
type textarea "Przepraszam, tu się zapędziłam, to jest bio coated więc nie będzie żadnej etyki…"
click at [1454, 762] on span "Add comment" at bounding box center [1464, 761] width 52 height 8
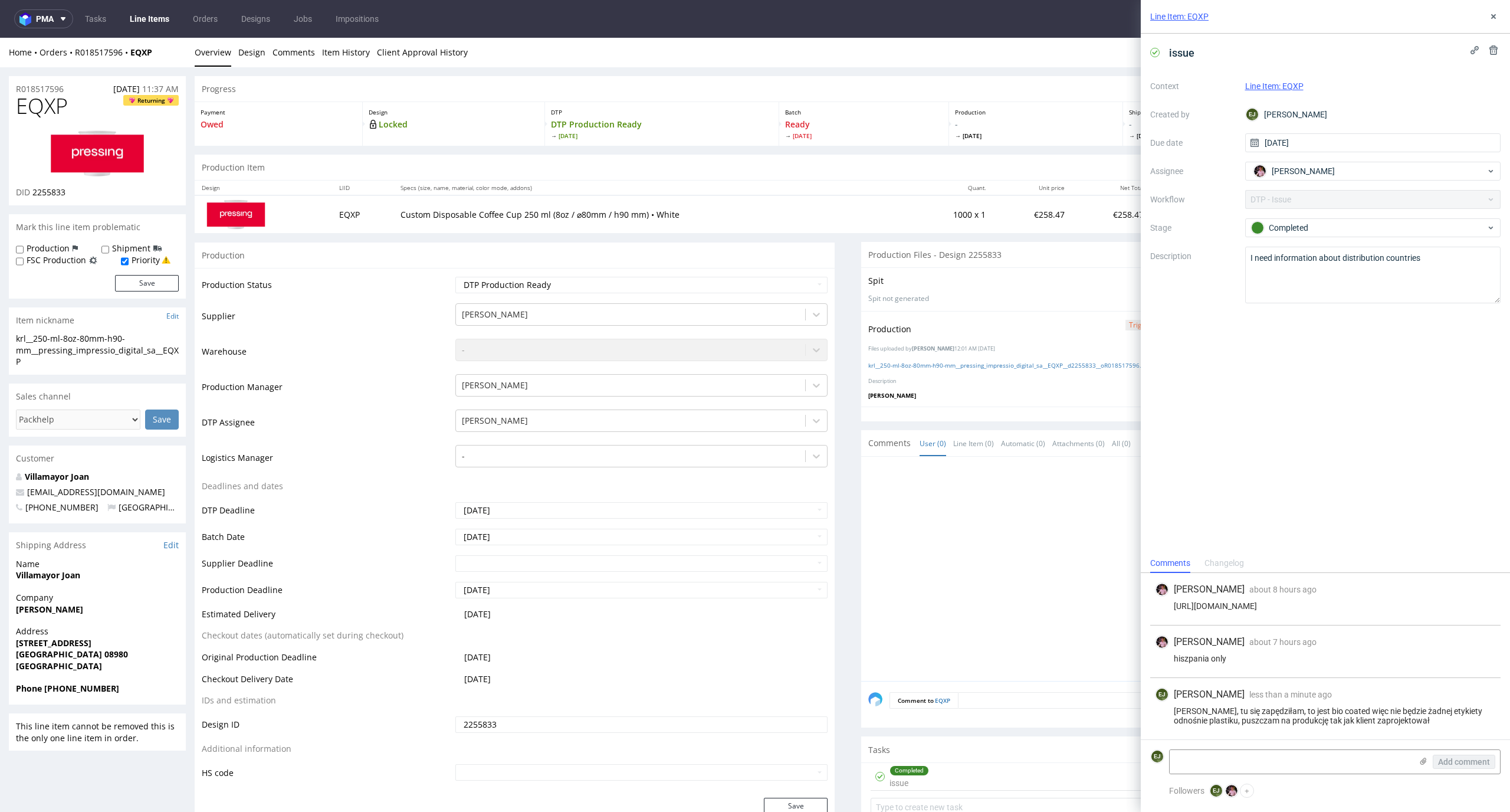
click at [154, 24] on link "Line Items" at bounding box center [149, 19] width 54 height 19
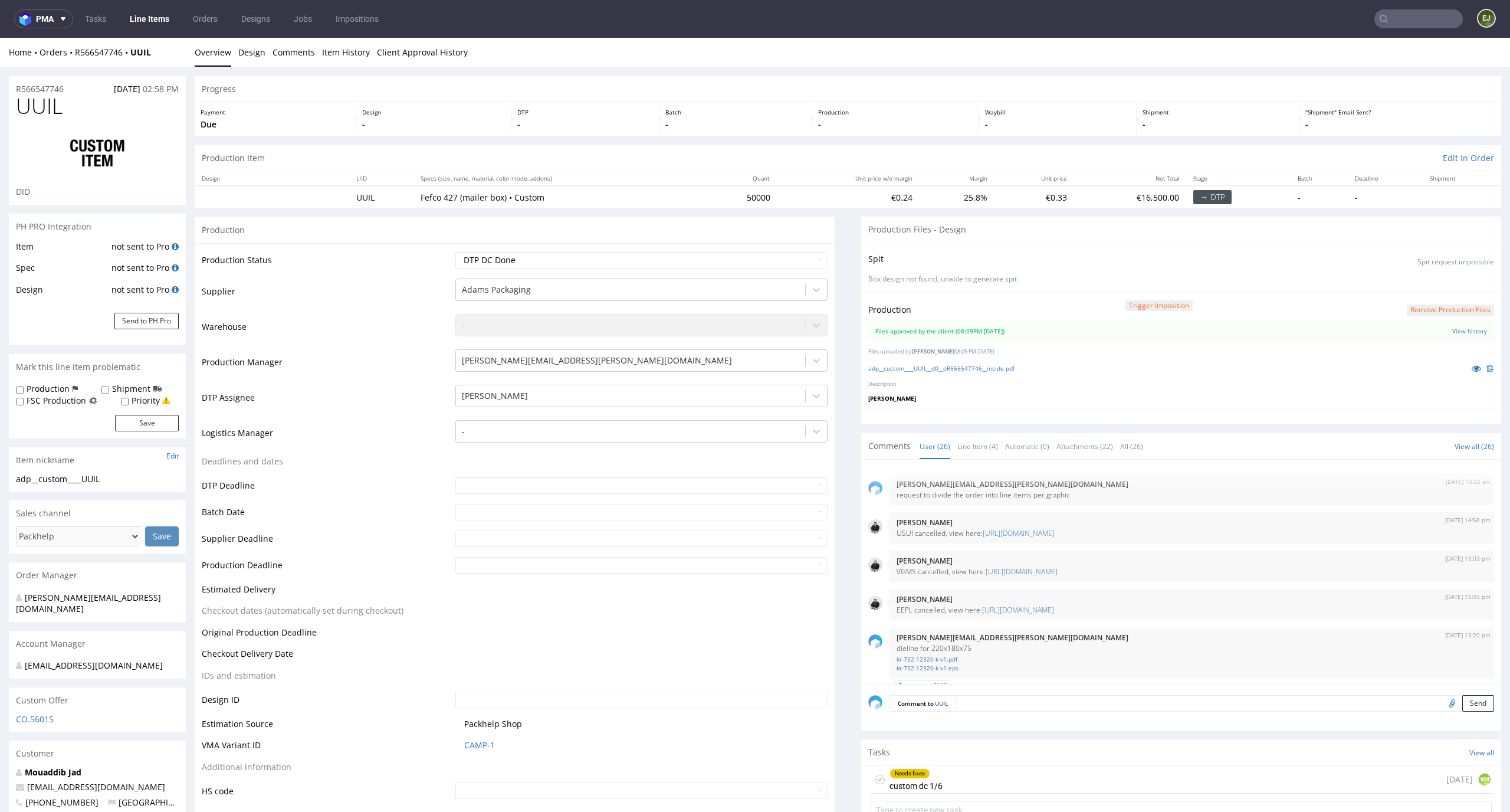
scroll to position [1268, 0]
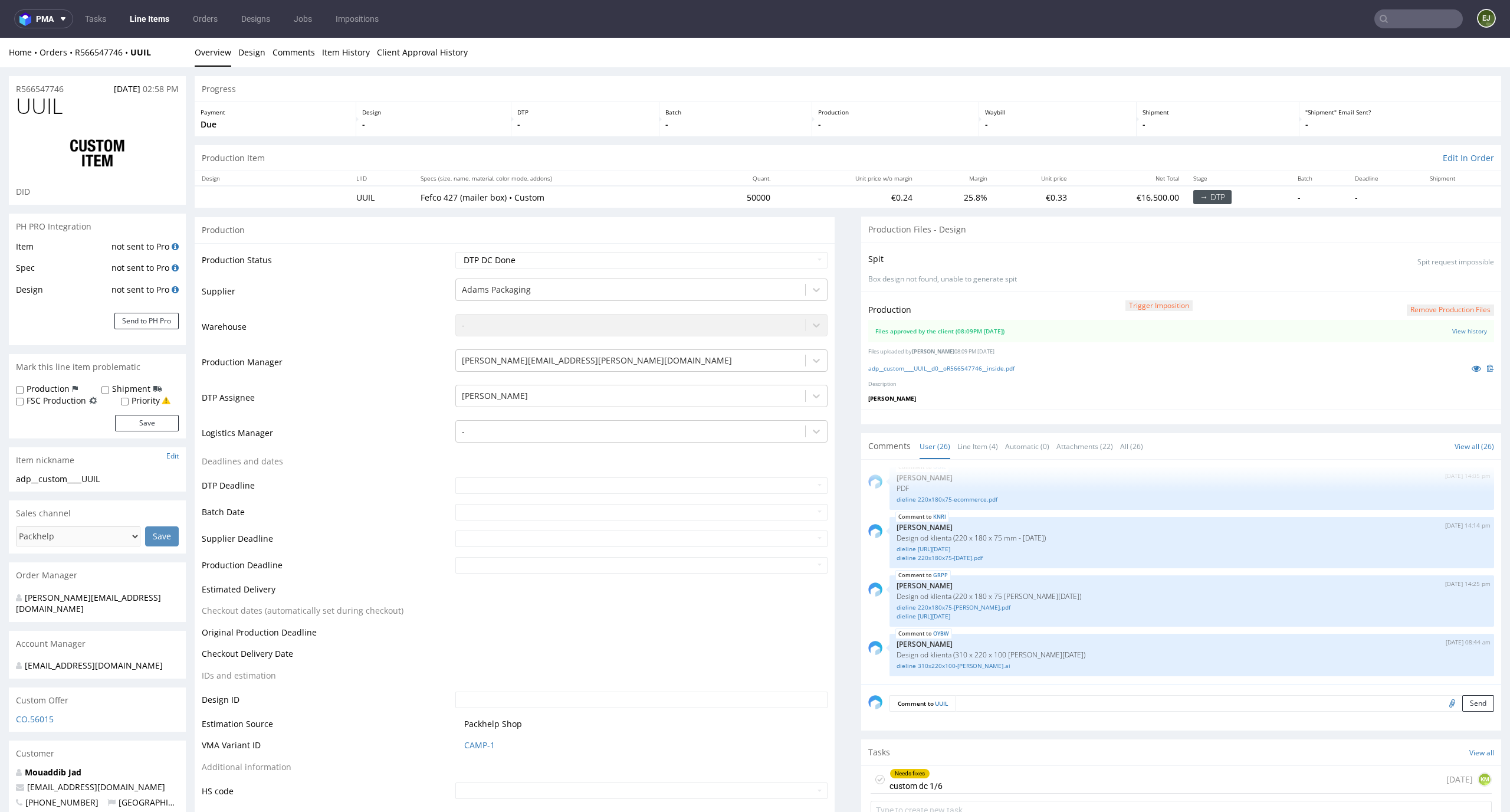
click at [979, 372] on div "adp__custom____UUIL__d0__oR566547746__inside.pdf" at bounding box center [1181, 368] width 626 height 13
click at [979, 376] on div "Production Trigger Imposition Remove production files Files approved by the cli…" at bounding box center [1181, 350] width 640 height 118
click at [980, 368] on link "adp__custom____UUIL__d0__oR566547746__inside.pdf" at bounding box center [941, 368] width 146 height 8
click at [964, 443] on link "Line Item (4)" at bounding box center [977, 446] width 40 height 25
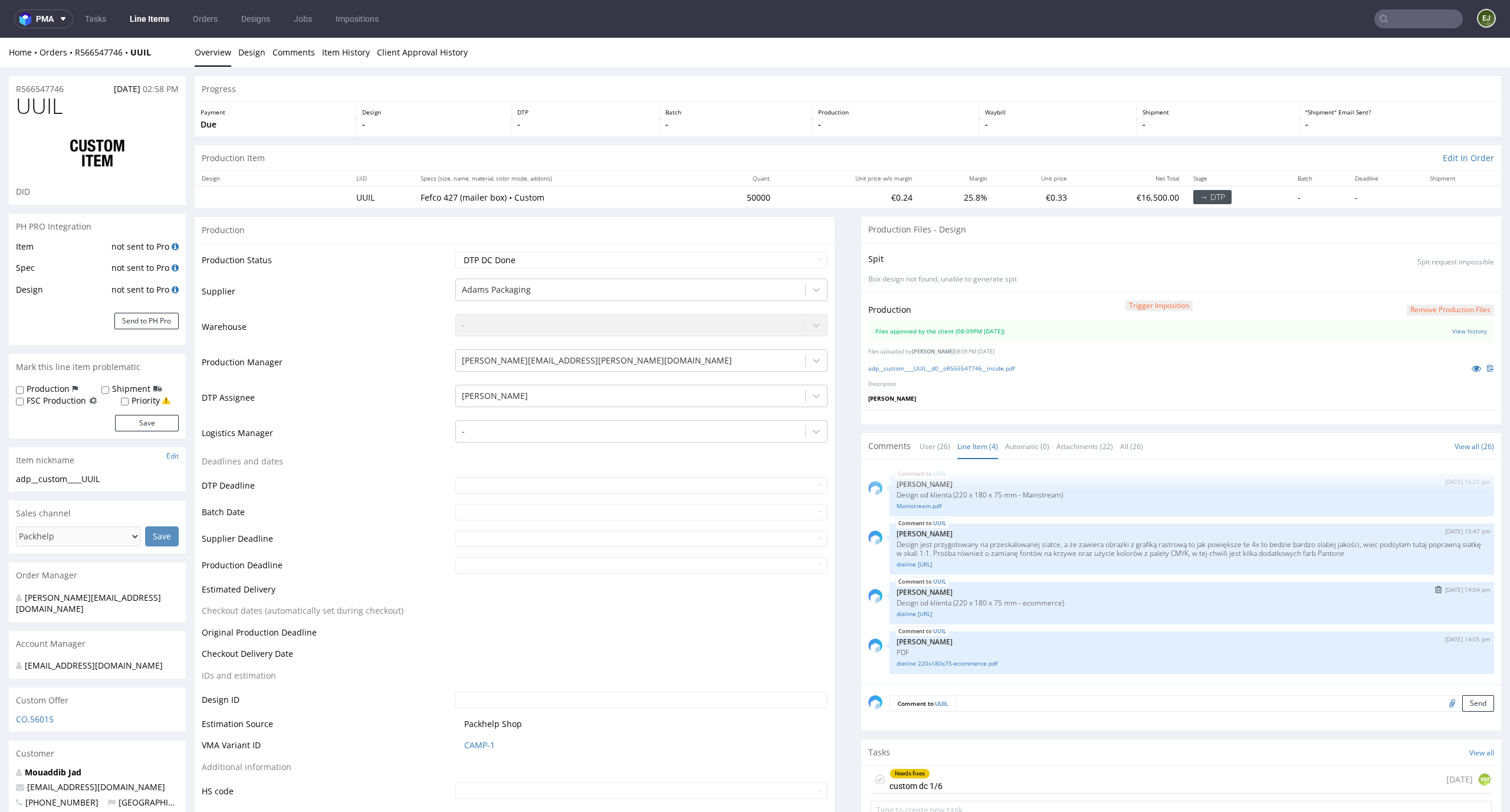
scroll to position [111, 0]
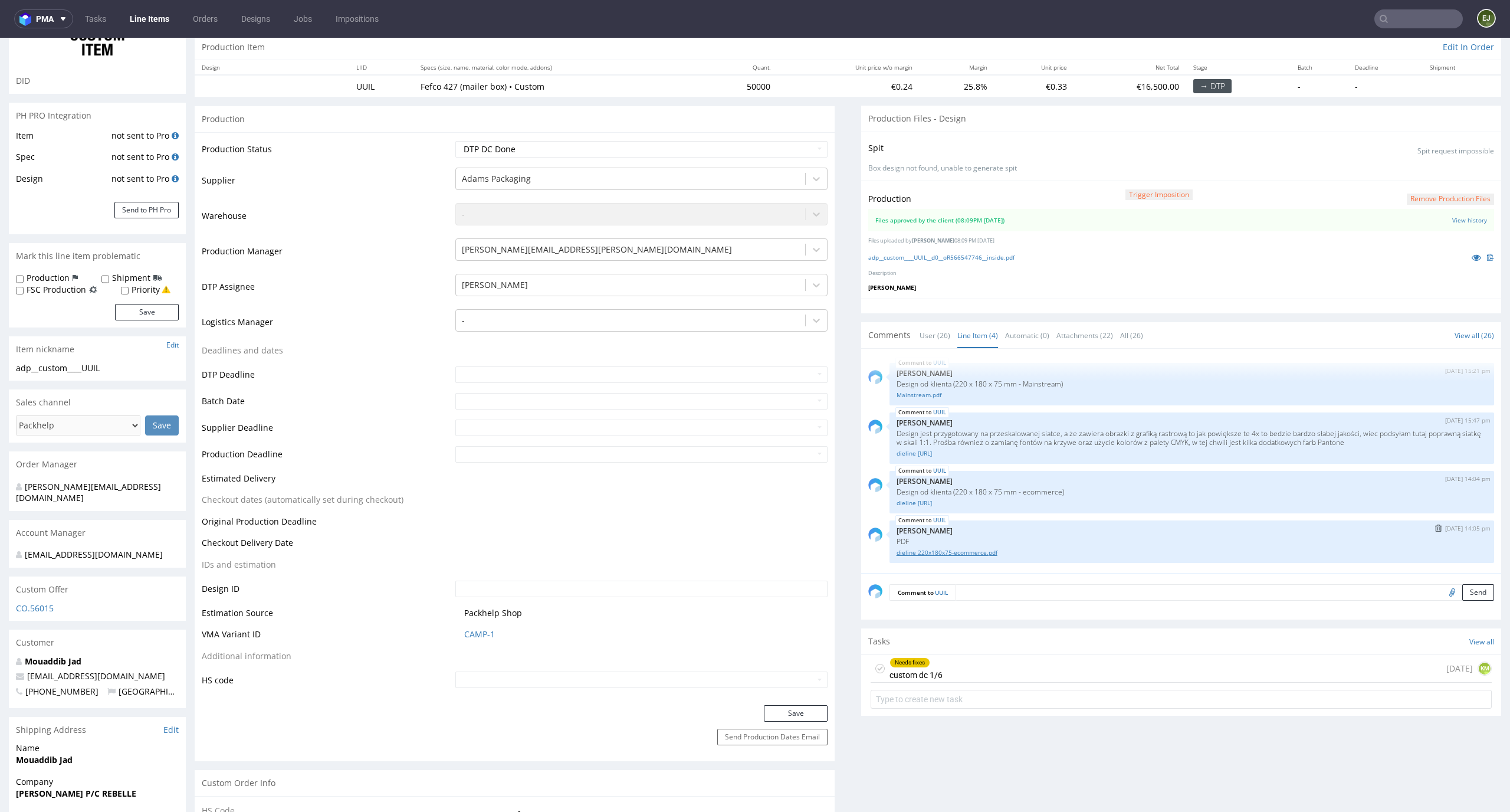
click at [964, 556] on link "dieline 220x180x75-ecommerce.pdf" at bounding box center [1192, 552] width 591 height 9
click at [918, 666] on div "Needs fixes" at bounding box center [910, 662] width 40 height 10
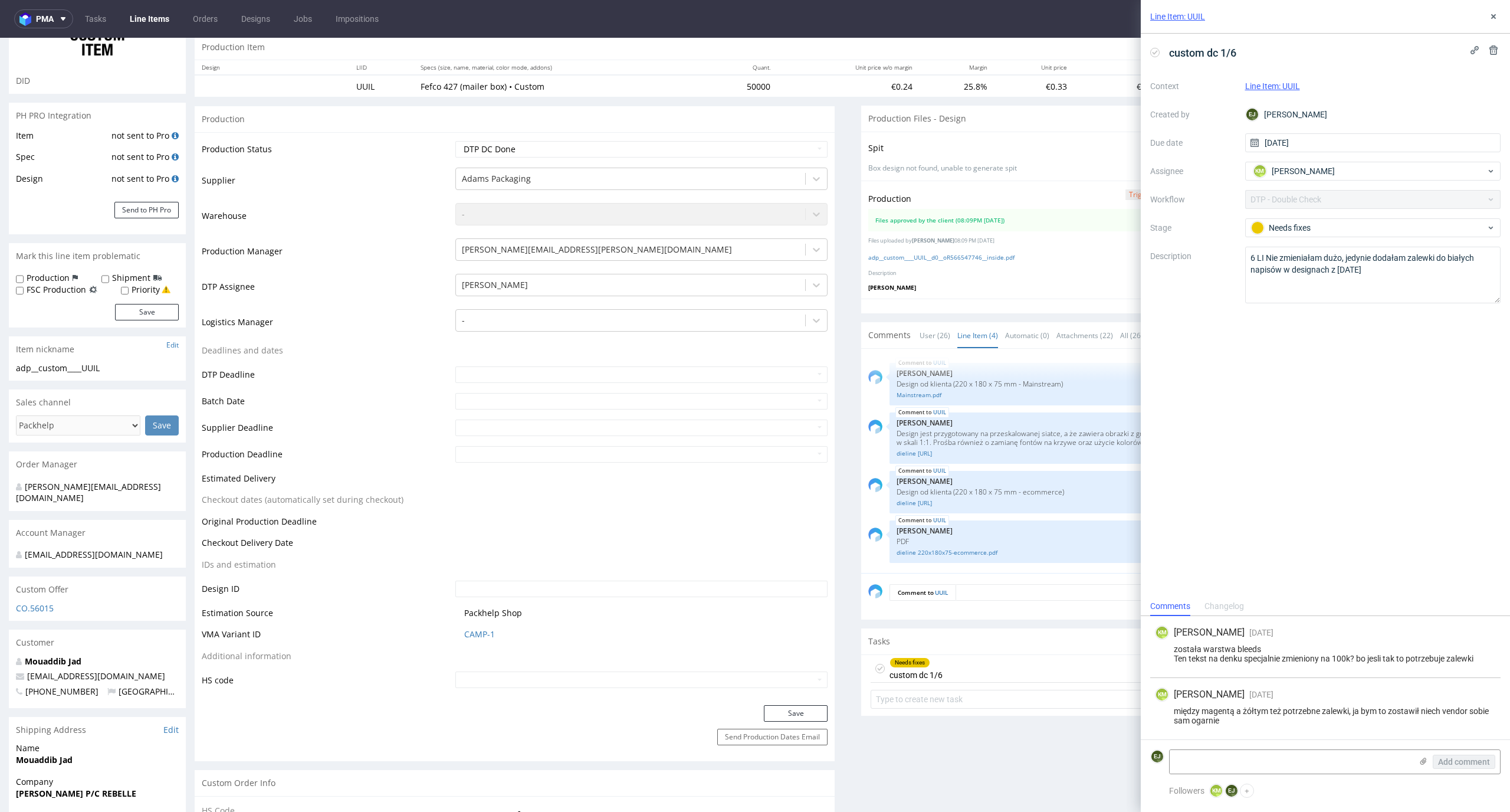
click at [875, 671] on icon at bounding box center [880, 668] width 10 height 10
click at [1497, 16] on icon at bounding box center [1494, 16] width 10 height 10
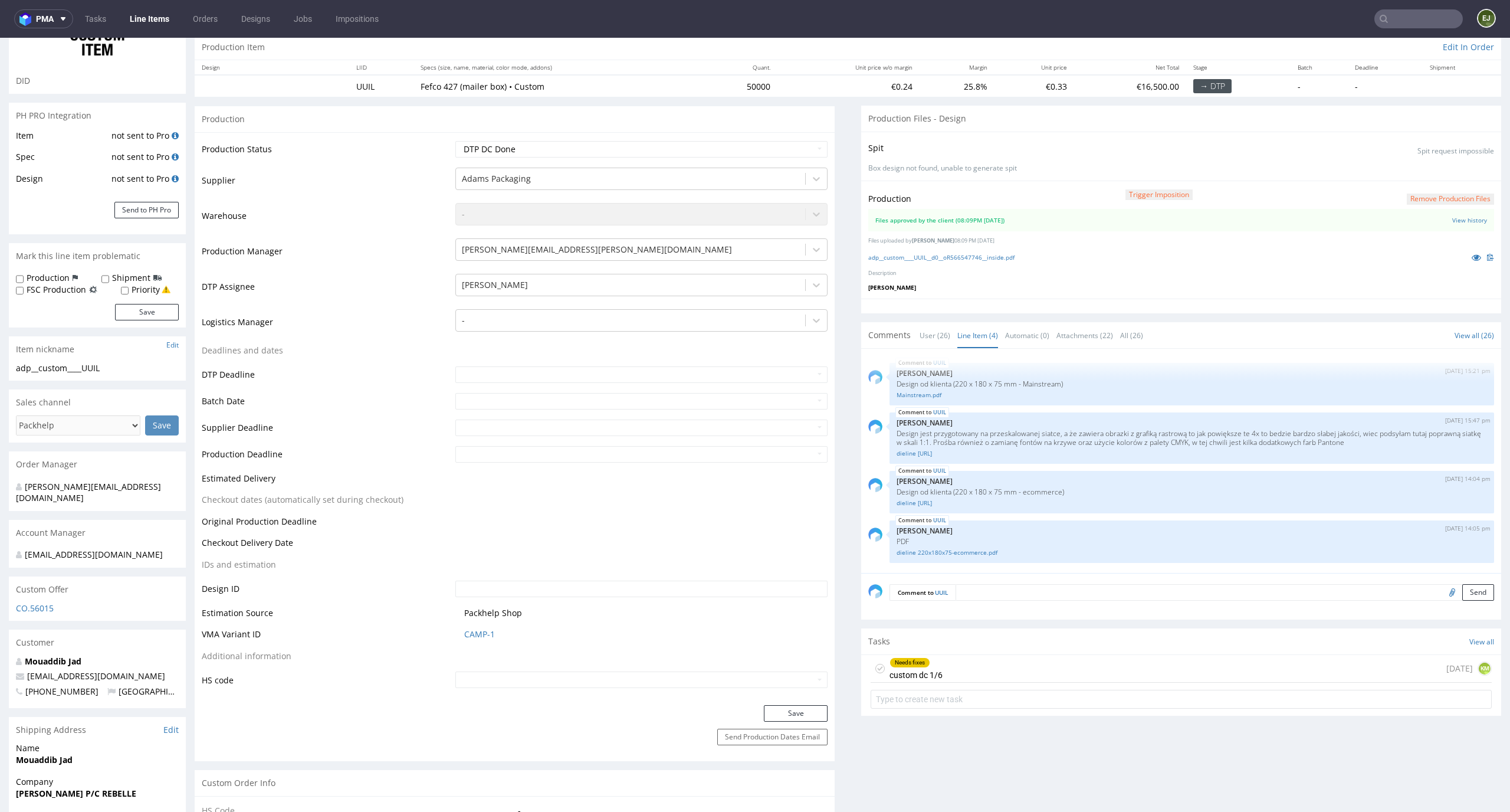
click at [1407, 196] on button "Remove production files" at bounding box center [1450, 199] width 88 height 11
click at [1402, 181] on div "Yes No" at bounding box center [1431, 172] width 70 height 18
click at [1412, 175] on link "Yes" at bounding box center [1413, 172] width 34 height 18
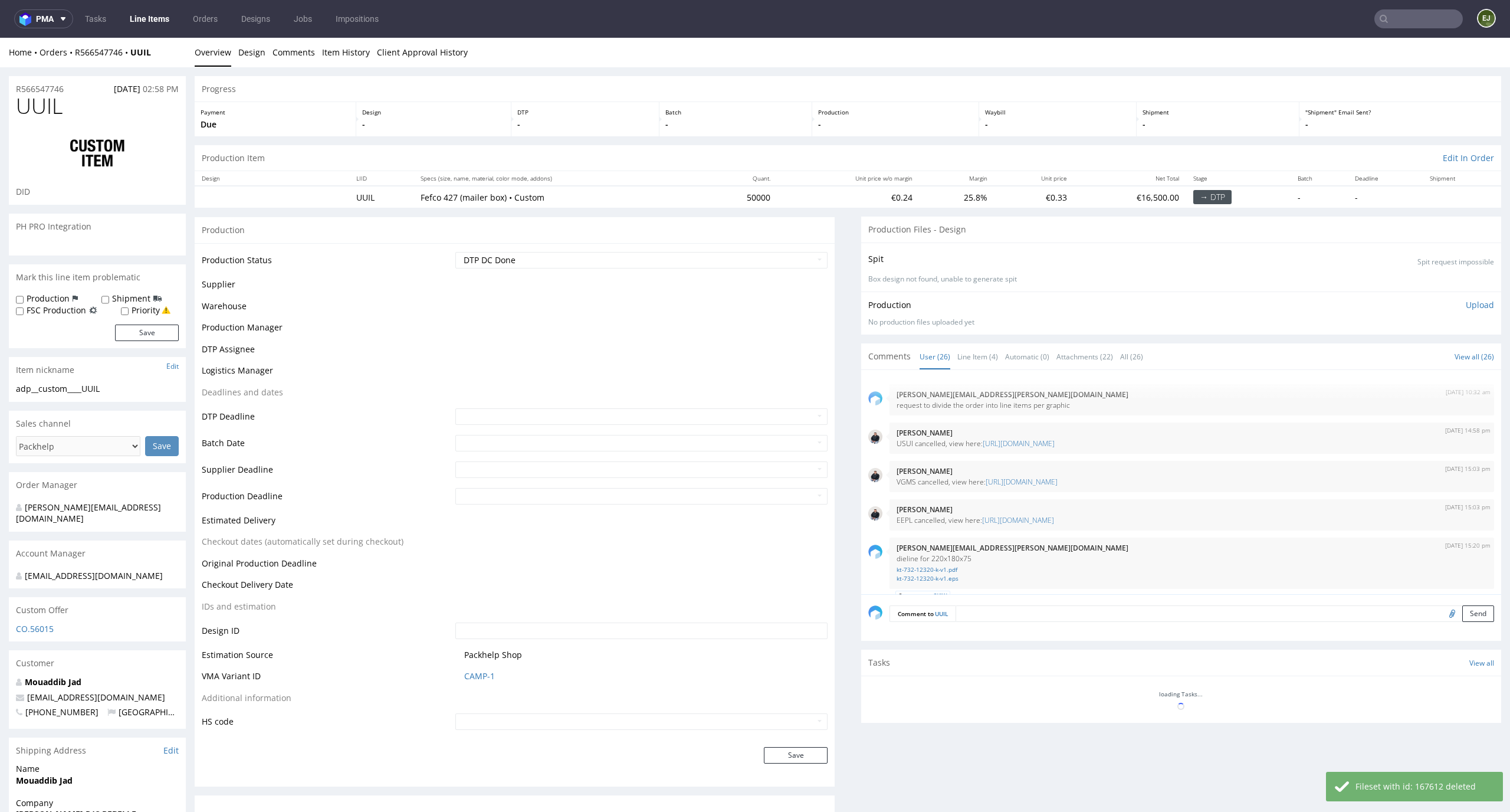
scroll to position [1268, 0]
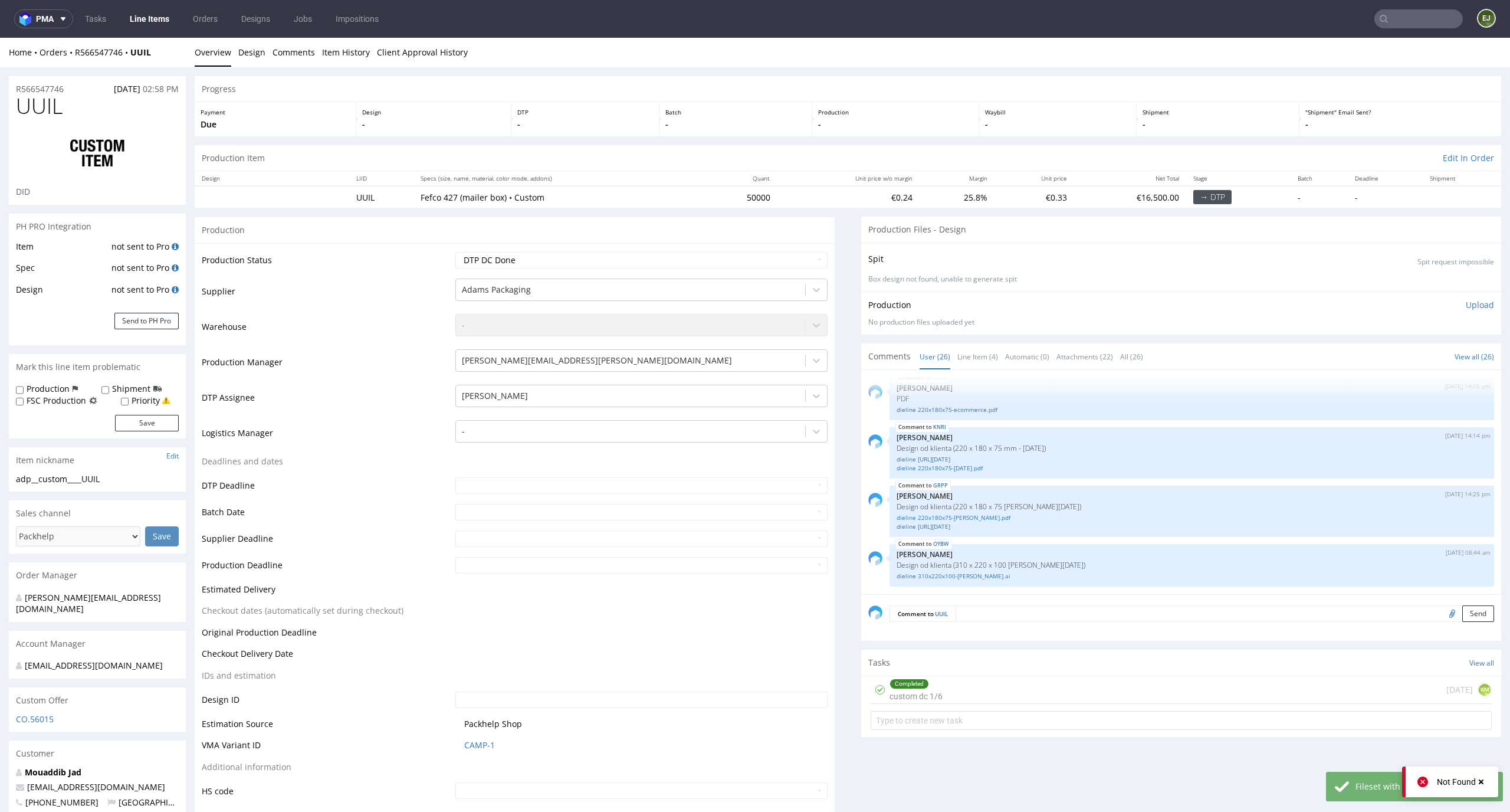
click at [1468, 309] on p "Upload" at bounding box center [1480, 305] width 29 height 12
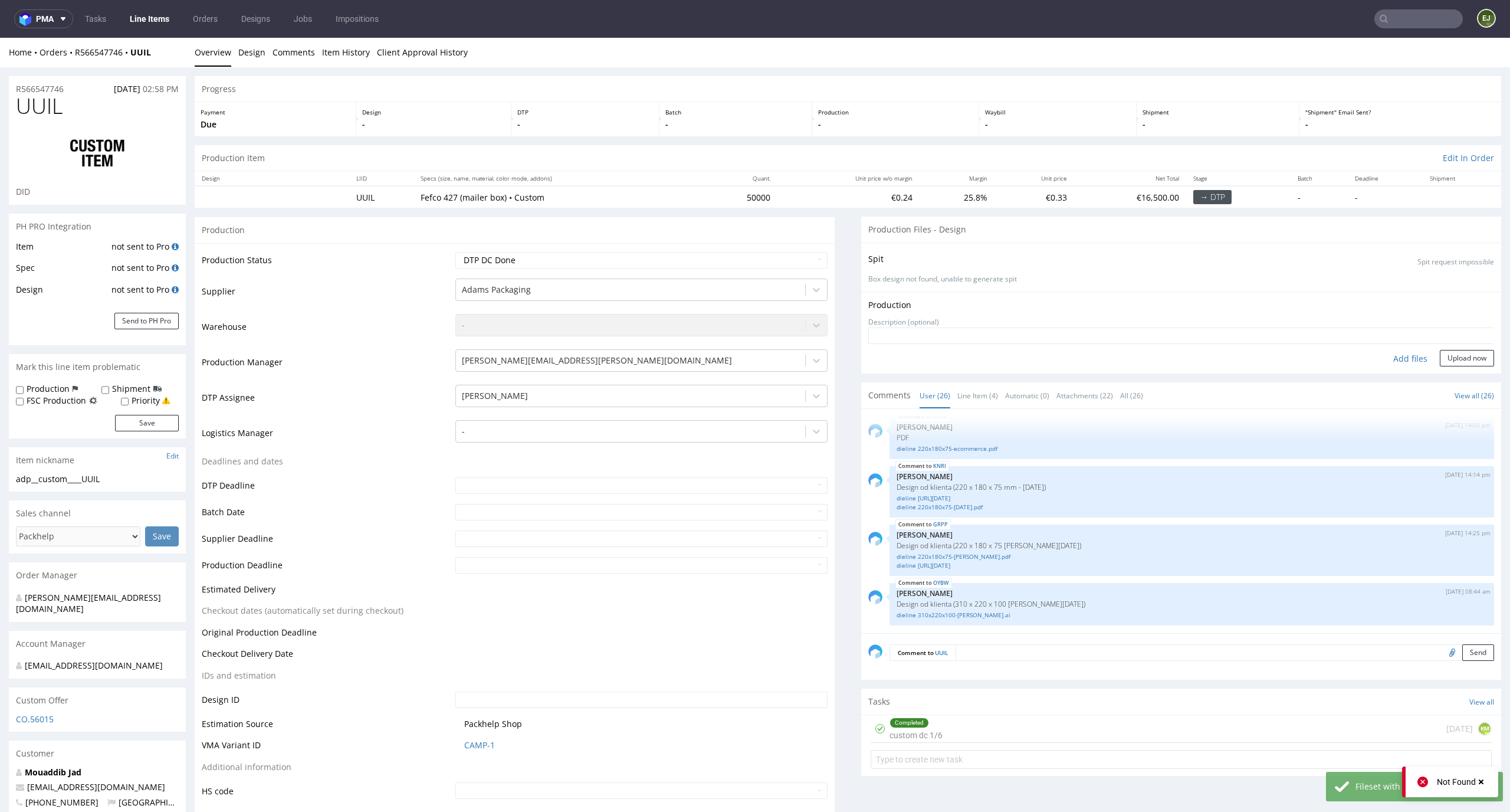
click at [1389, 359] on div "Add files" at bounding box center [1411, 359] width 59 height 18
type input "C:\fakepath\adp__custom____UUIL__d0__oR566547746__inside.pdf"
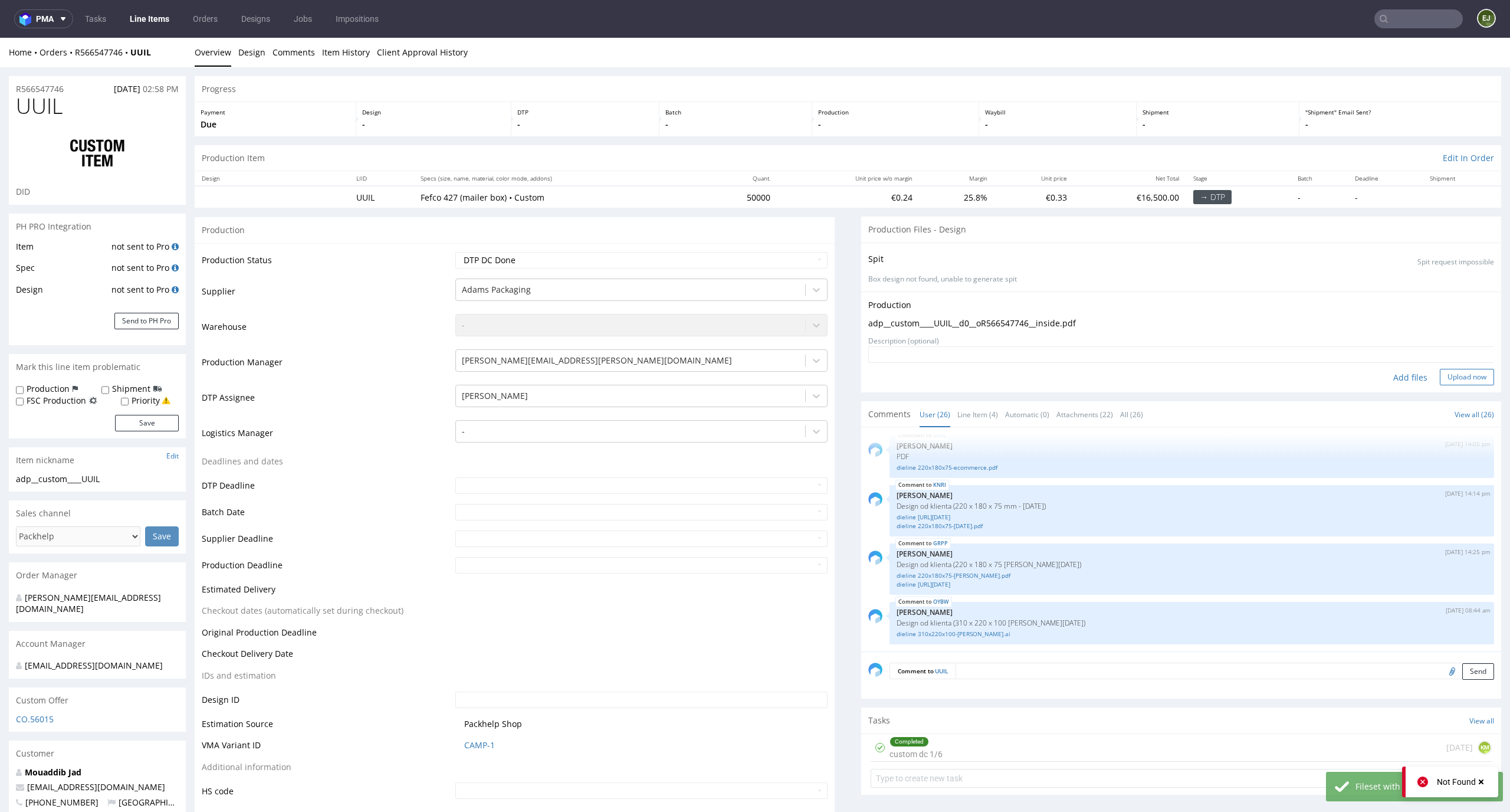
click at [1456, 374] on button "Upload now" at bounding box center [1467, 377] width 54 height 16
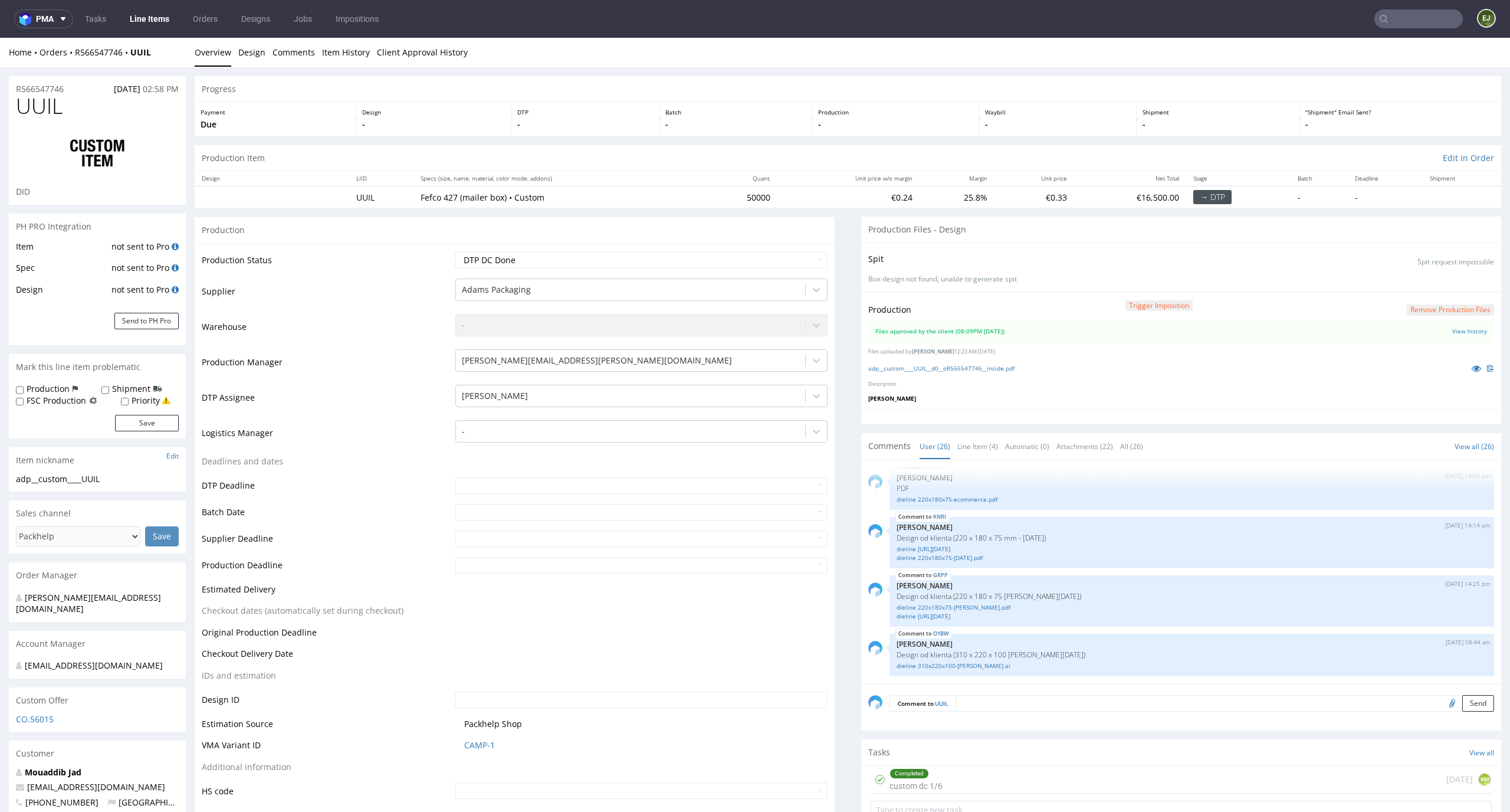
click at [1413, 305] on button "Remove production files" at bounding box center [1450, 310] width 88 height 11
click at [1408, 274] on link "Yes" at bounding box center [1413, 283] width 34 height 18
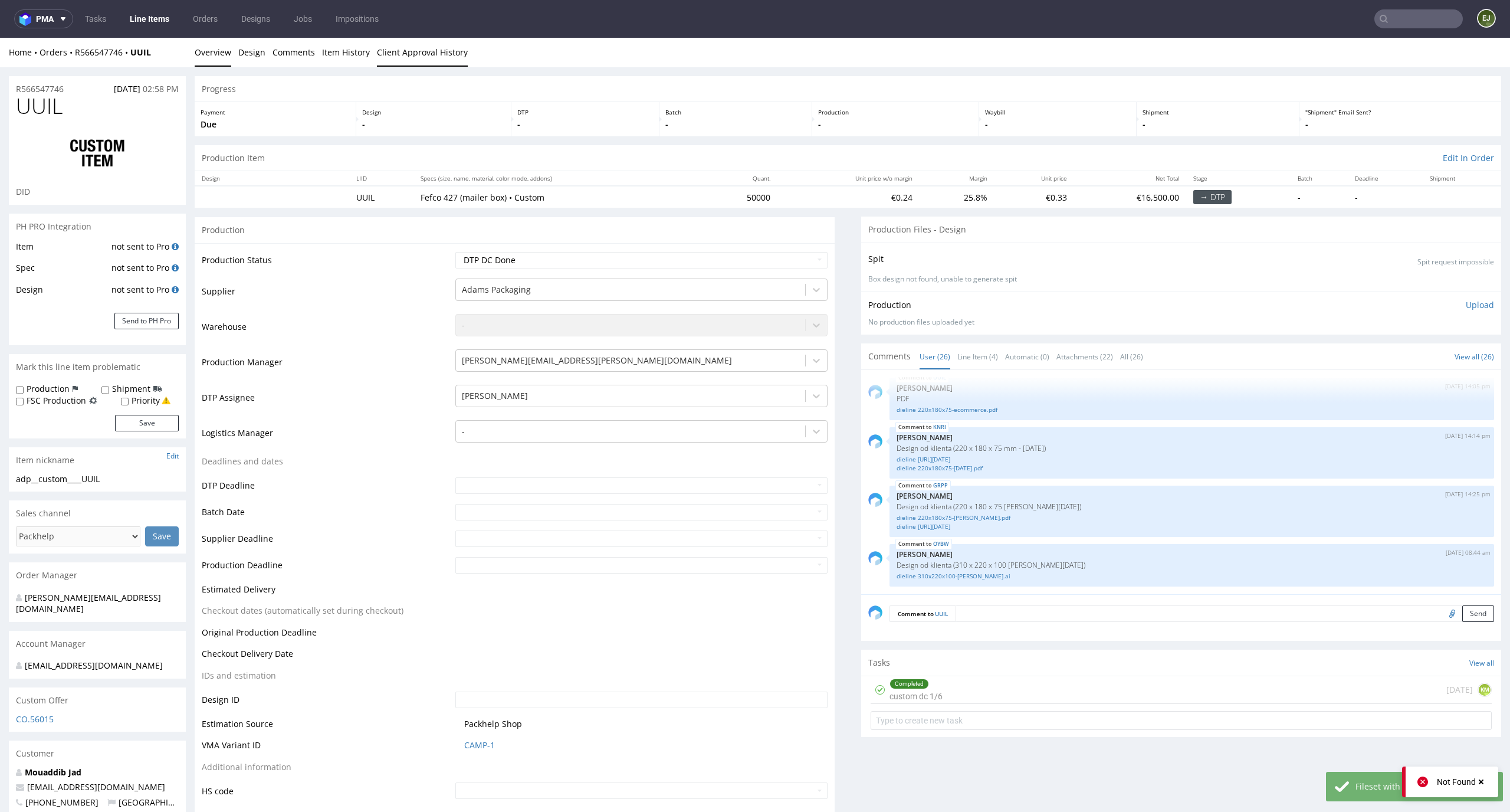
click at [426, 50] on link "Client Approval History" at bounding box center [423, 51] width 91 height 29
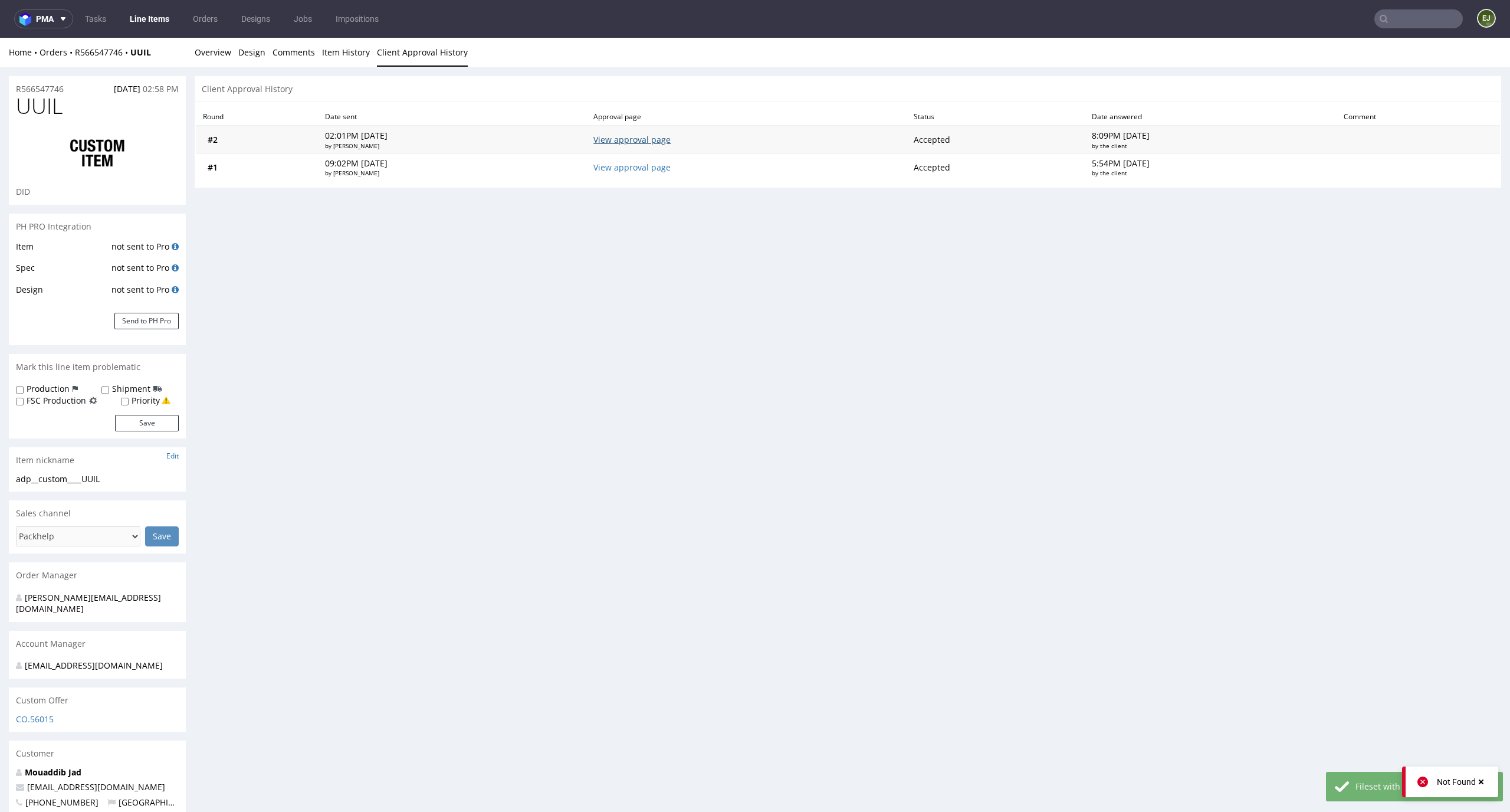
click at [671, 135] on link "View approval page" at bounding box center [632, 139] width 77 height 11
click at [207, 50] on link "Overview" at bounding box center [213, 51] width 37 height 29
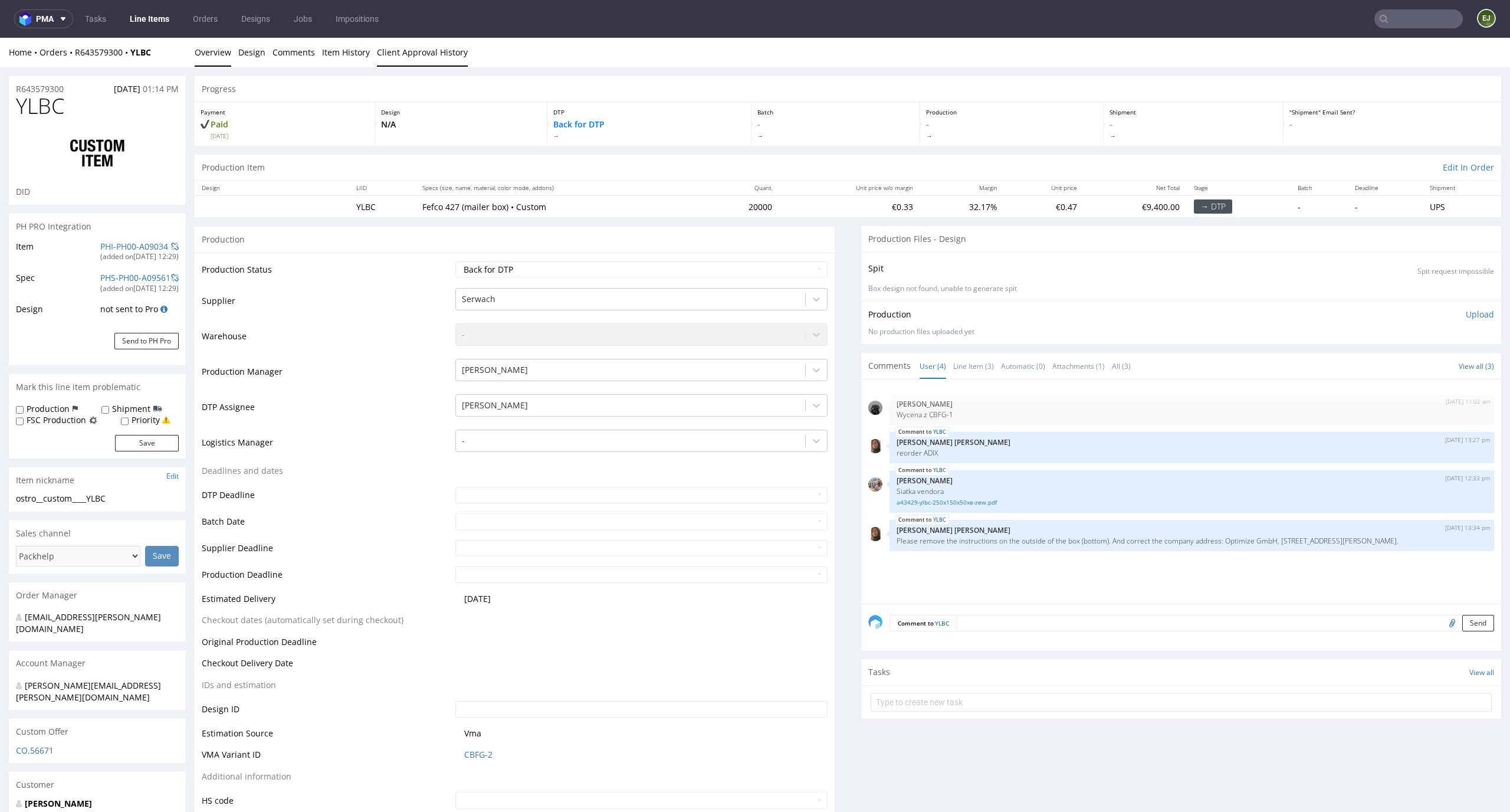
click at [422, 63] on link "Client Approval History" at bounding box center [423, 51] width 91 height 29
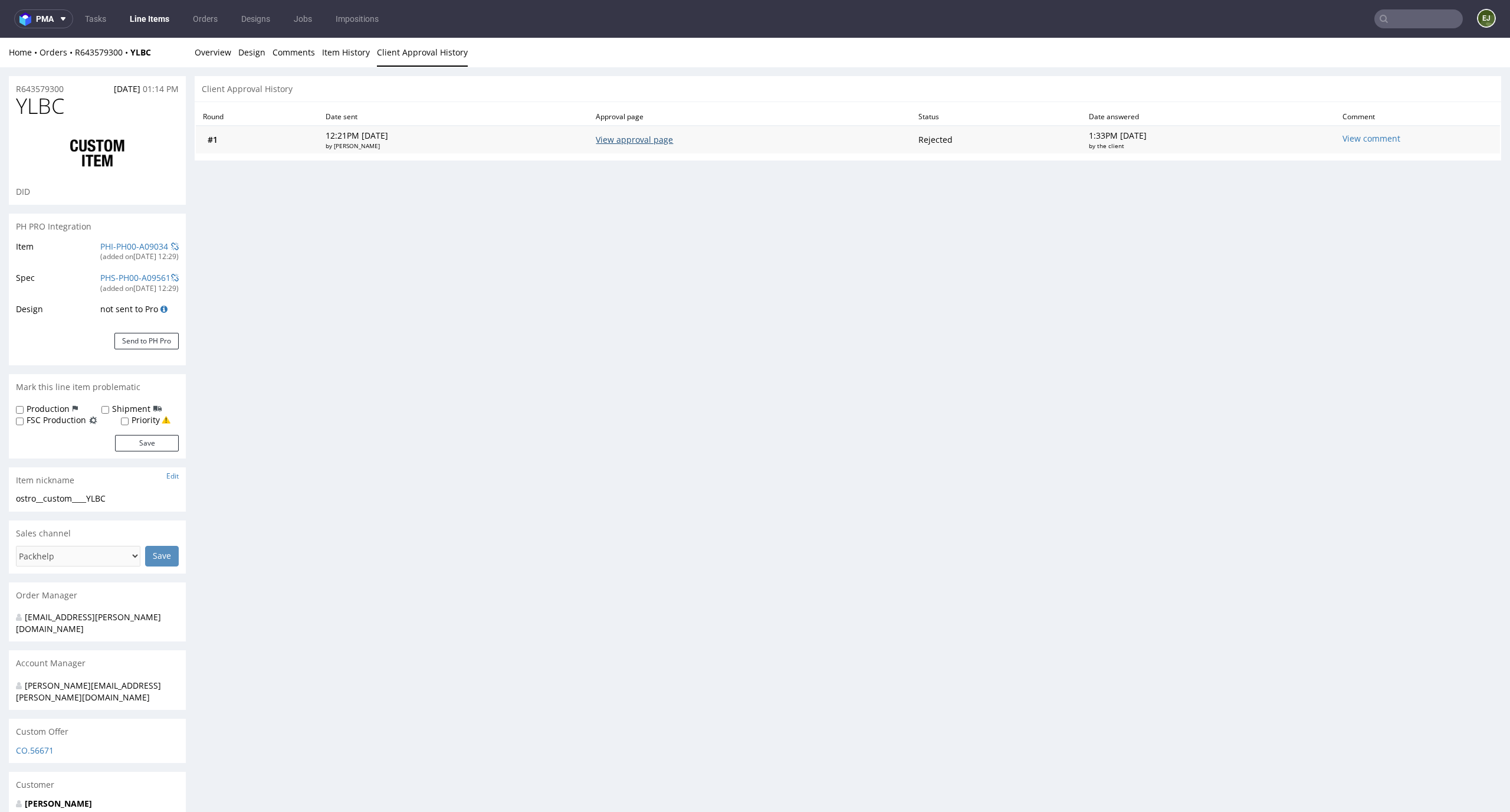
click at [666, 142] on link "View approval page" at bounding box center [634, 139] width 77 height 11
click at [222, 54] on link "Overview" at bounding box center [213, 51] width 37 height 29
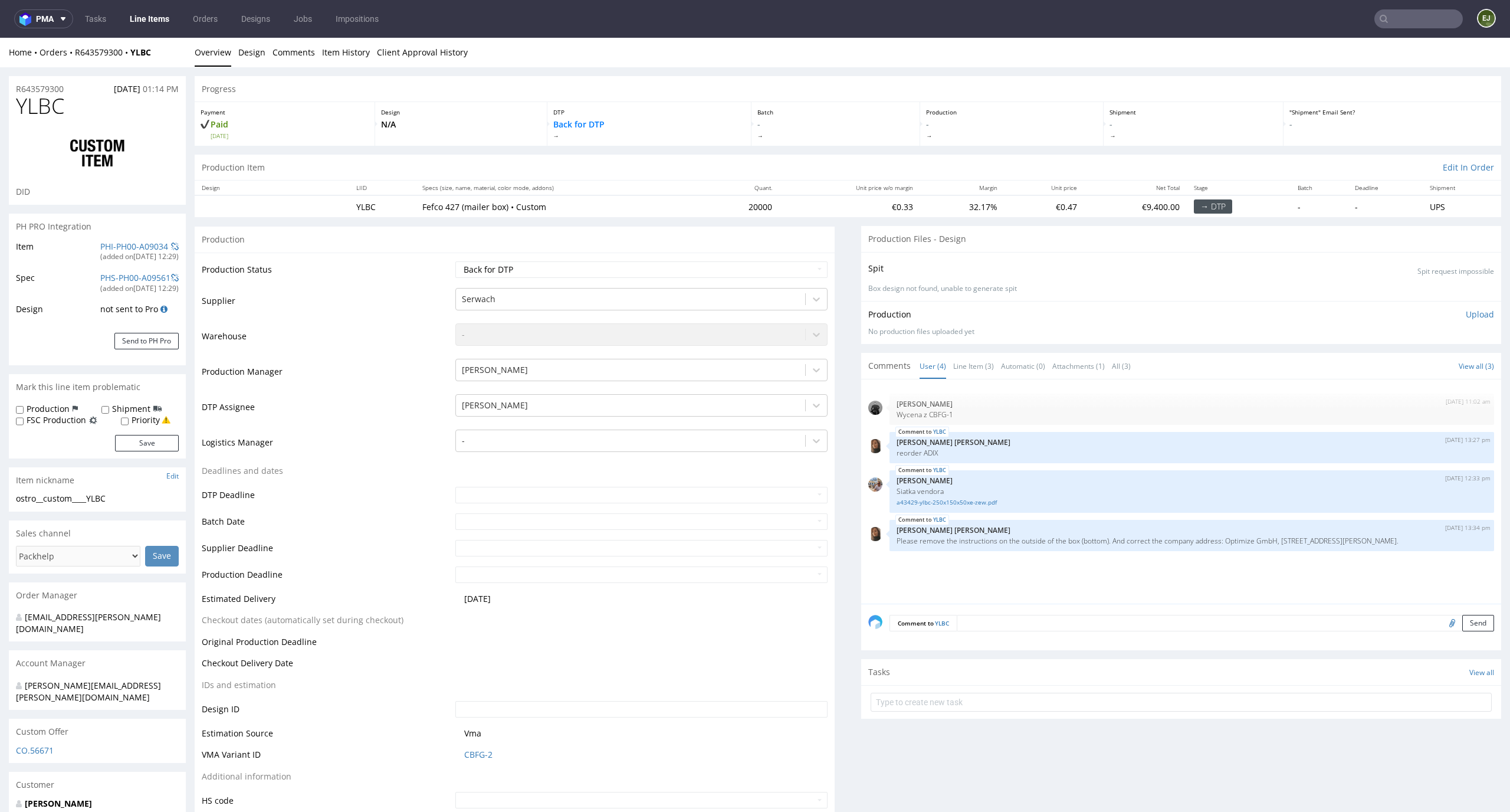
click at [1050, 622] on textarea at bounding box center [1225, 623] width 538 height 16
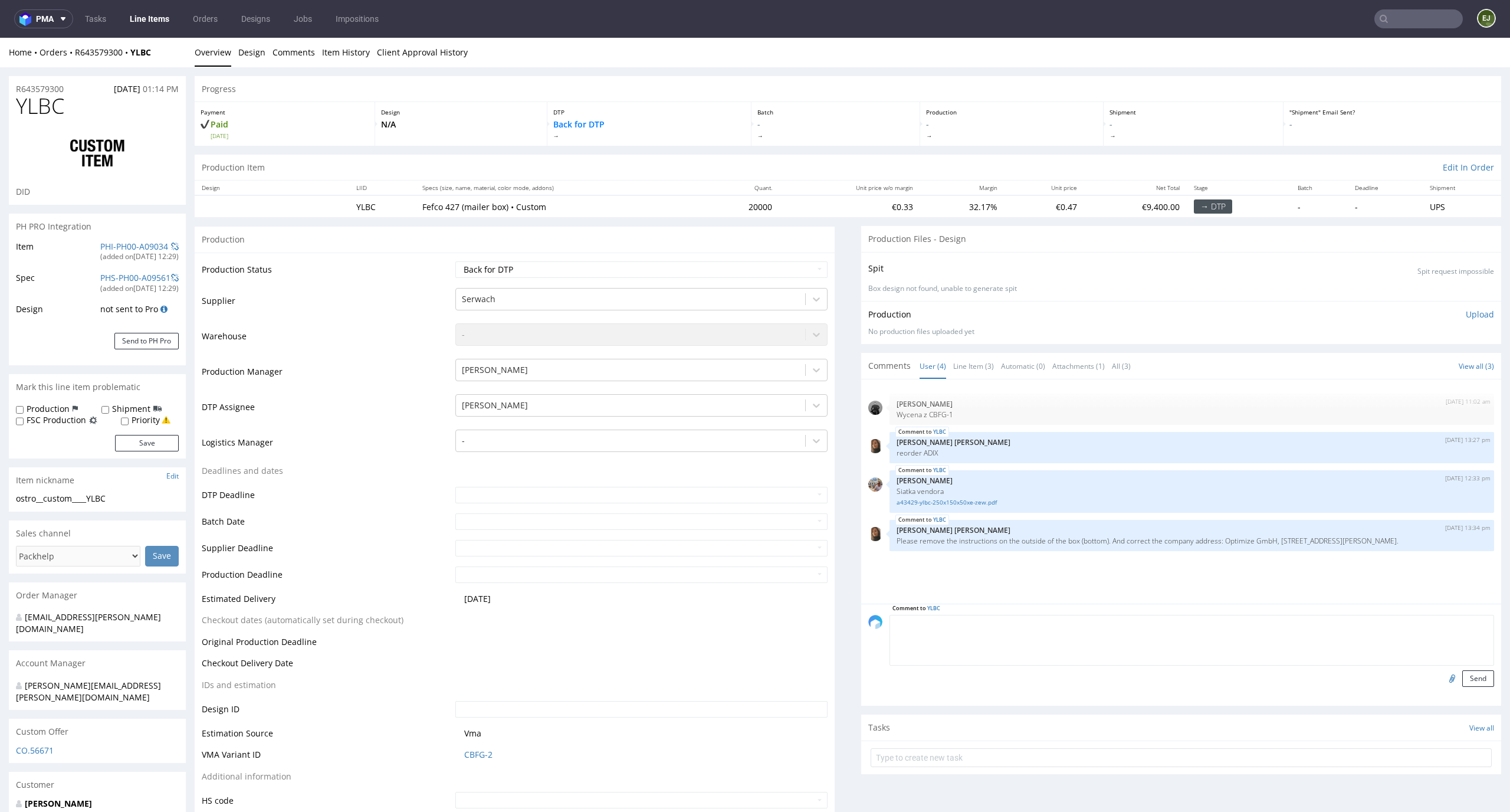
paste textarea "Unfortunately, the project requires some adjustments, as in its current form it…"
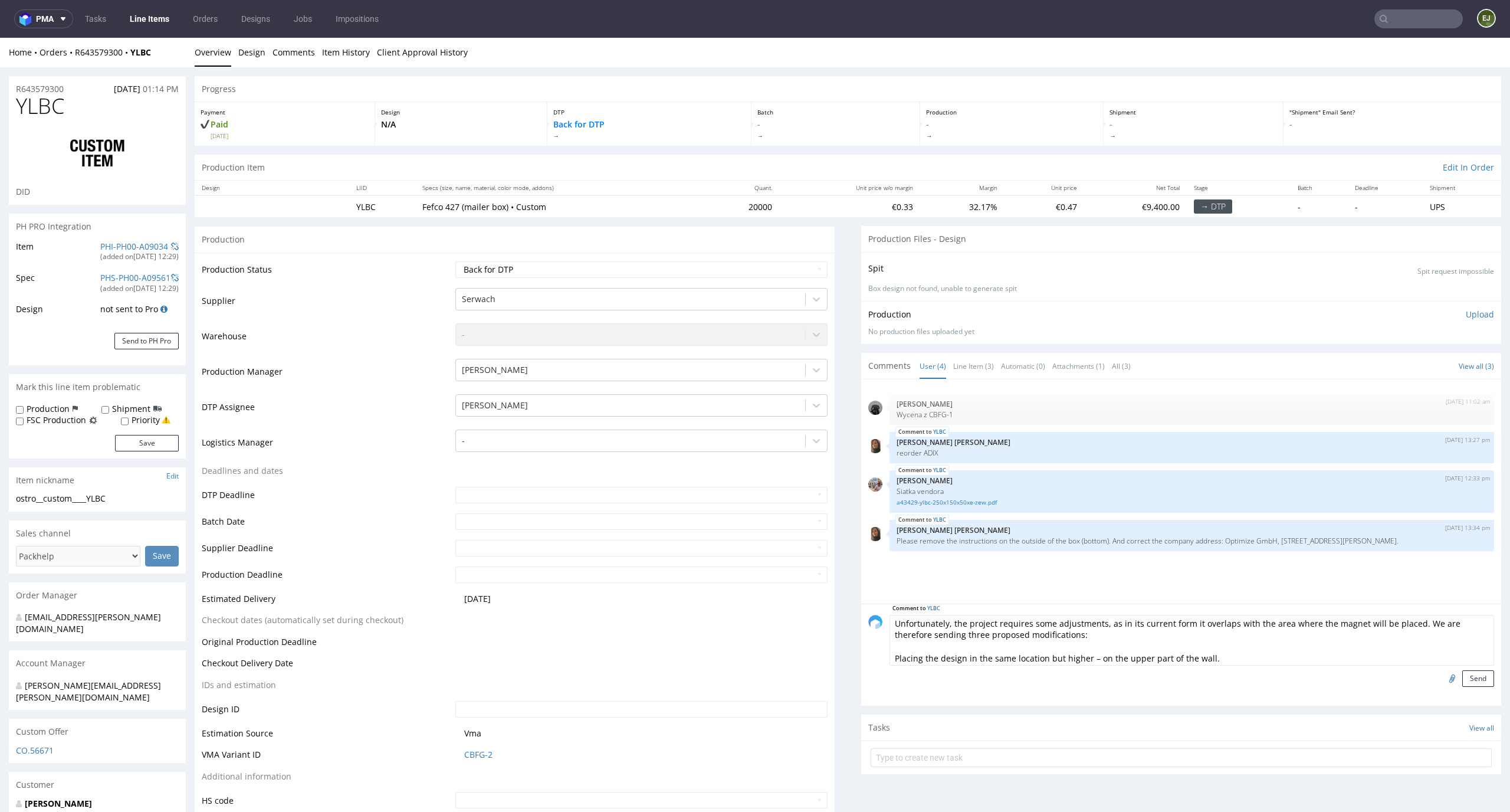
click at [890, 656] on textarea "Unfortunately, the project requires some adjustments, as in its current form it…" at bounding box center [1192, 640] width 605 height 51
click at [890, 641] on textarea "Unfortunately, the project requires some adjustments, as in its current form it…" at bounding box center [1192, 640] width 605 height 51
click at [890, 619] on textarea "Unfortunately, the project requires some adjustments, as in its current form it…" at bounding box center [1192, 640] width 605 height 51
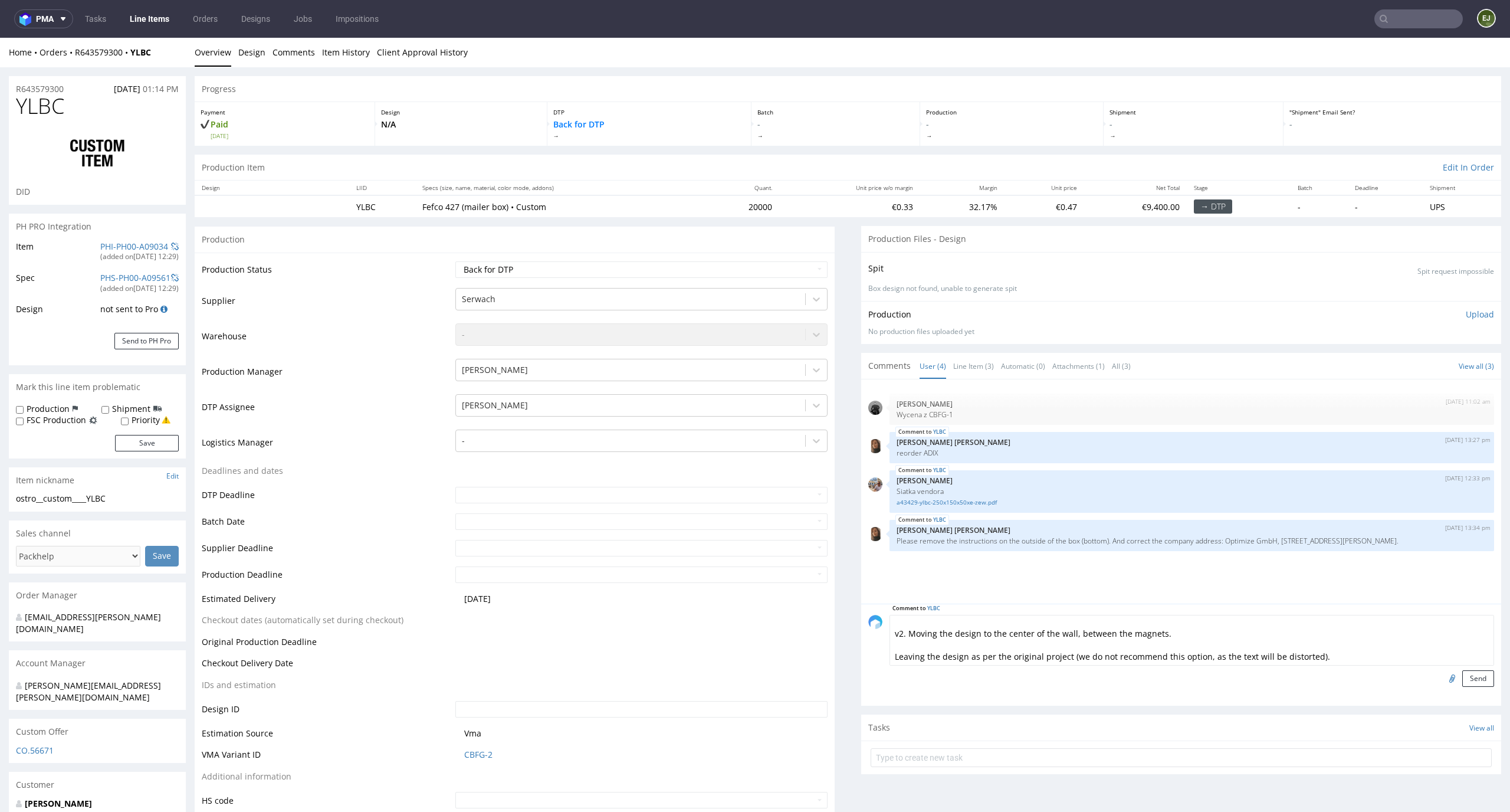
click at [890, 652] on textarea "Unfortunately, the project requires some adjustments, as in its current form it…" at bounding box center [1192, 640] width 605 height 51
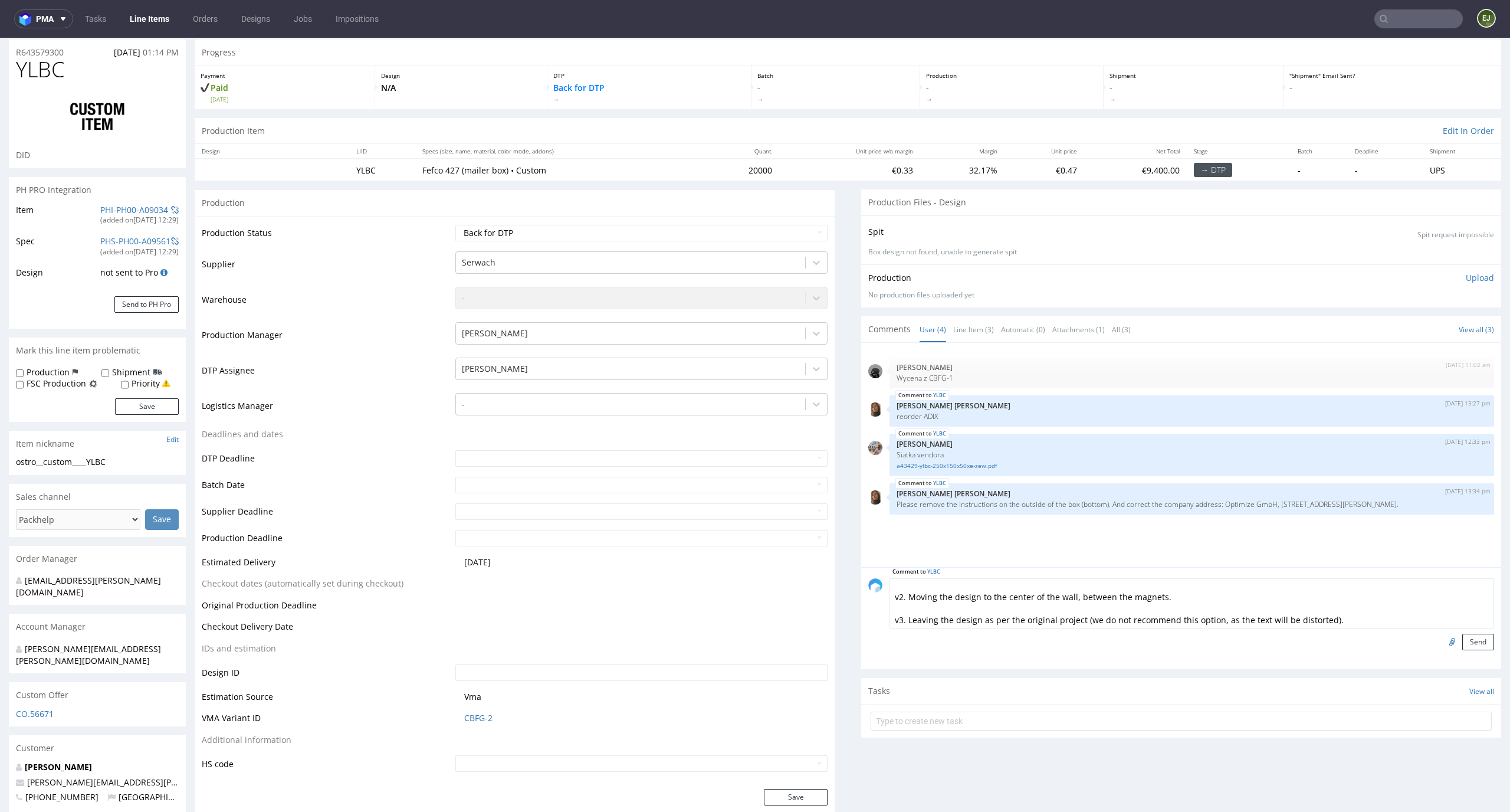
scroll to position [58, 0]
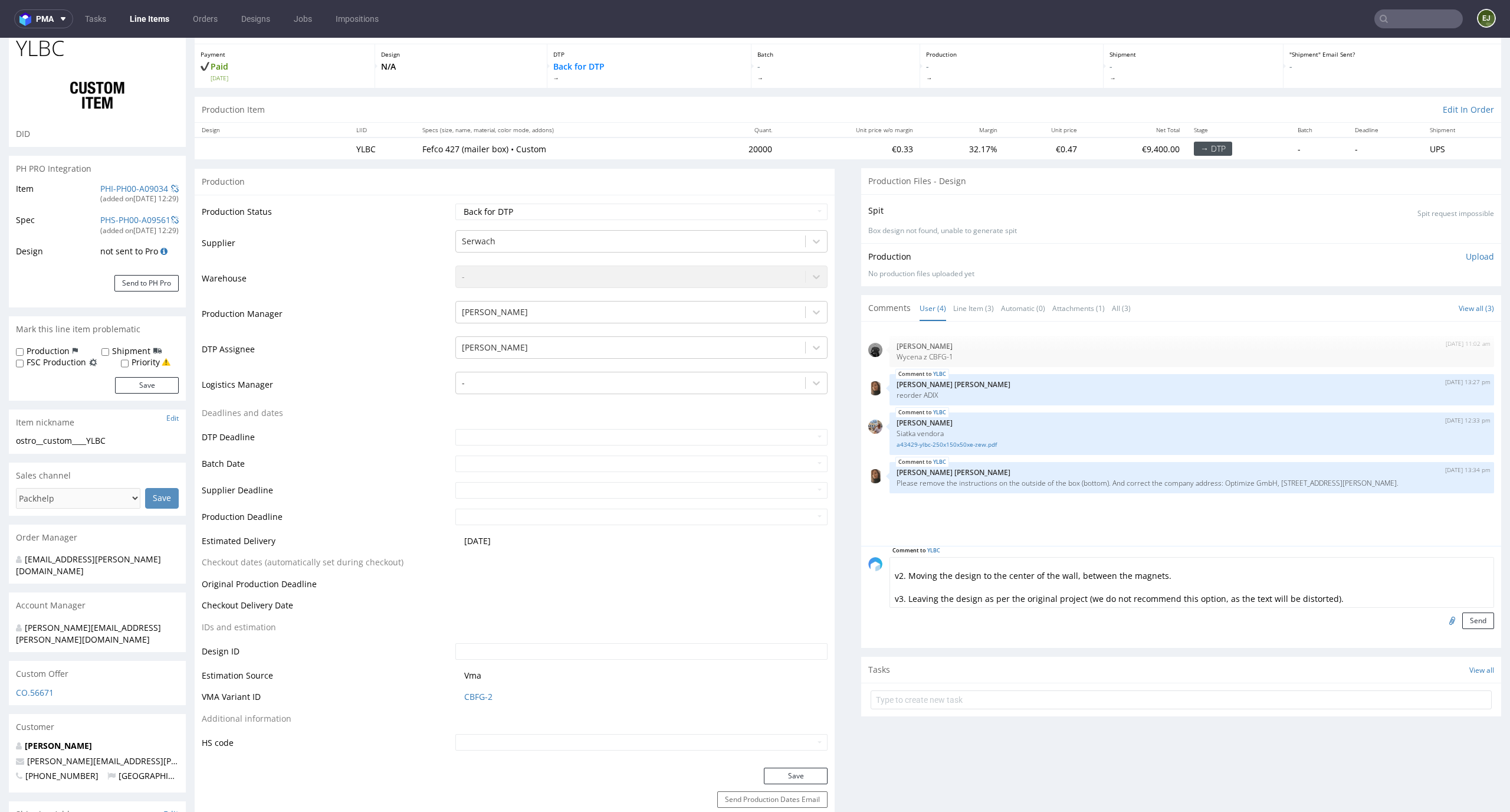
click at [1076, 596] on textarea "Unfortunately, the project requires some adjustments, as in its current form it…" at bounding box center [1192, 582] width 605 height 51
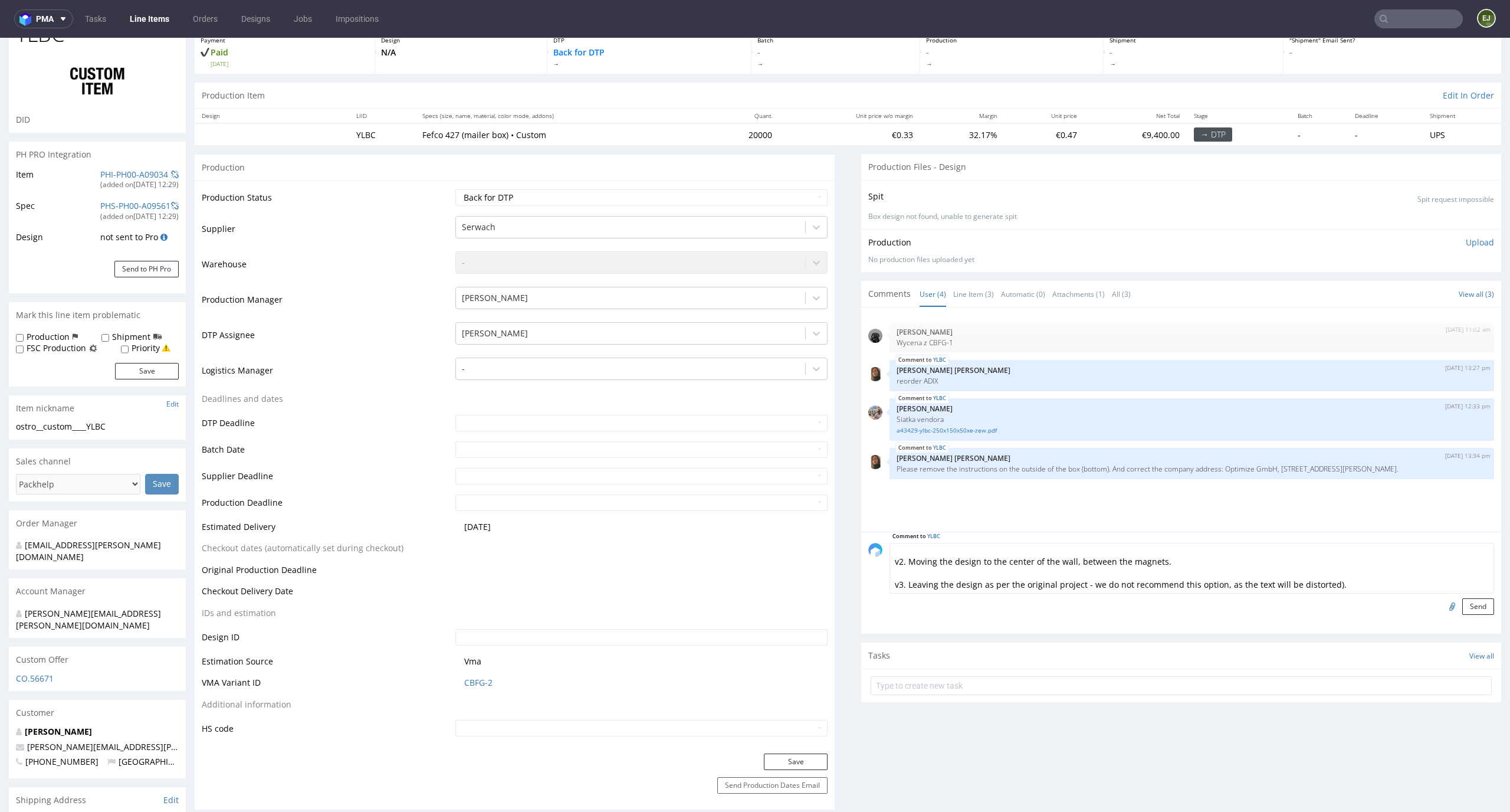
click at [1340, 583] on textarea "Unfortunately, the project requires some adjustments, as in its current form it…" at bounding box center [1192, 568] width 605 height 51
paste textarea "The top of the design remains unchanged."
paste textarea "v1. Placing the design in the same location but higher – on the upper part of t…"
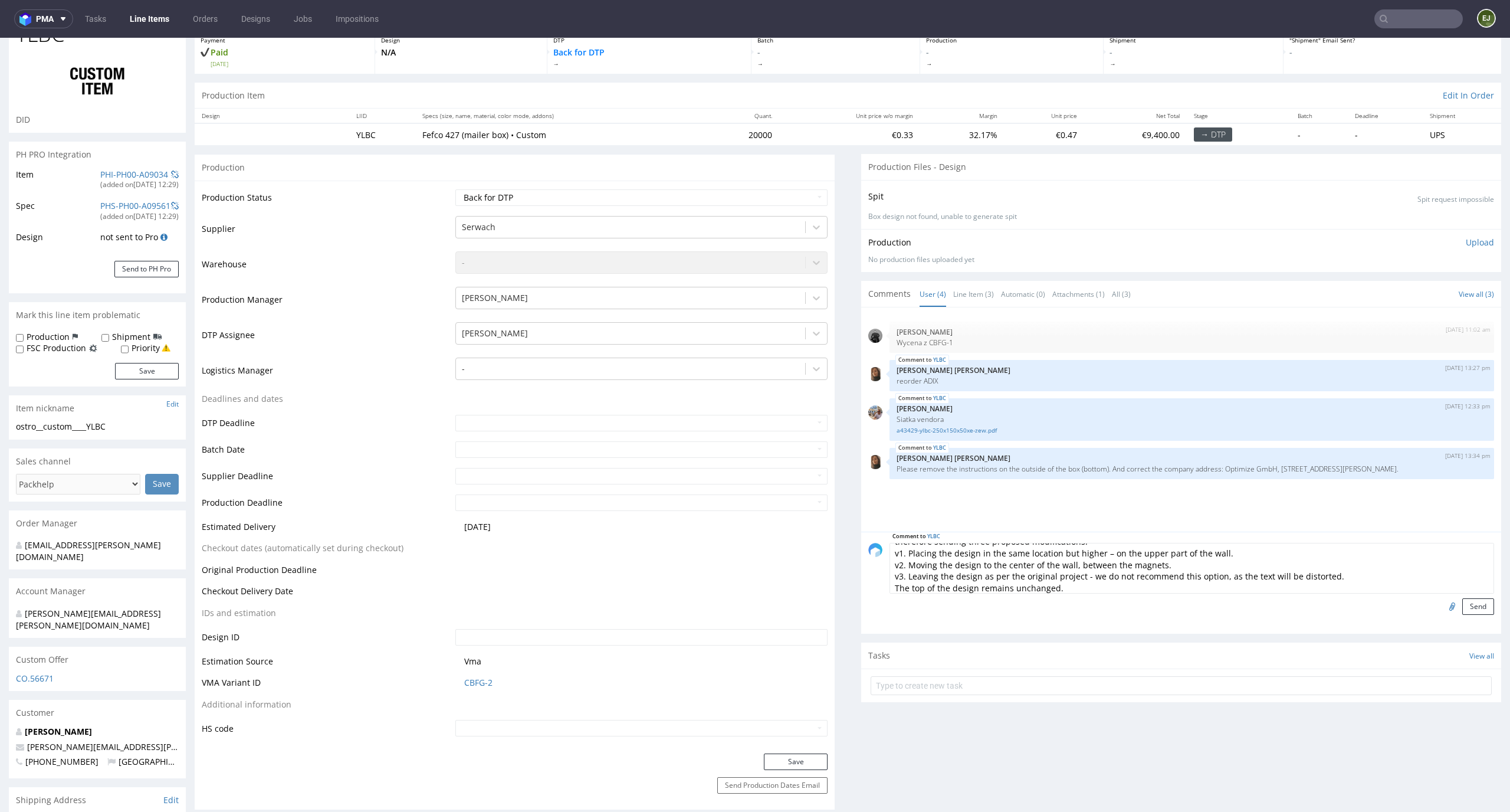
scroll to position [24, 0]
click at [1325, 571] on textarea "Unfortunately, the project requires some adjustments, as in its current form it…" at bounding box center [1192, 568] width 605 height 51
paste textarea "you are welcome to suggest any other changes, and we will implement them"
drag, startPoint x: 1187, startPoint y: 588, endPoint x: 816, endPoint y: 575, distance: 371.2
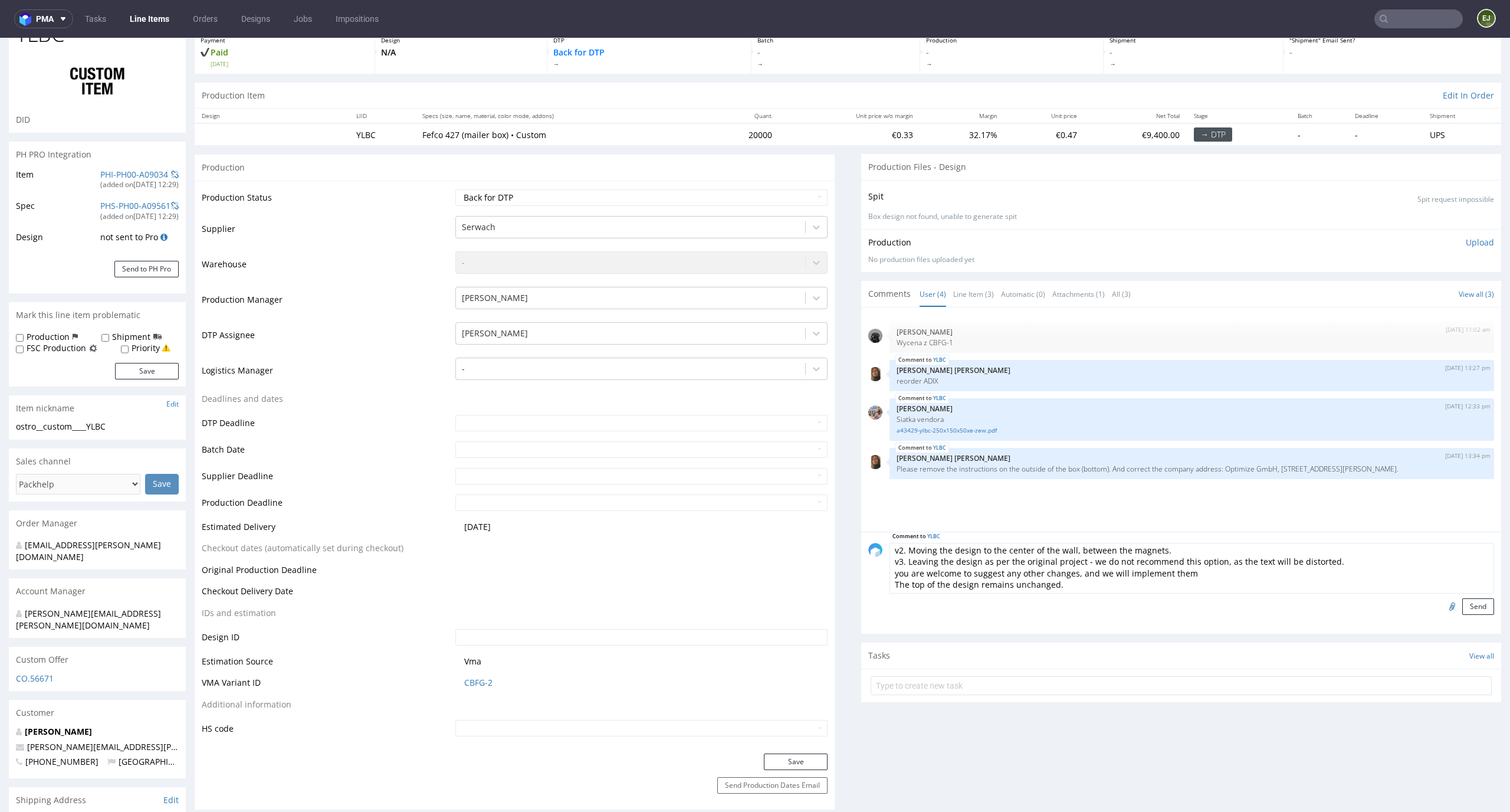
paste textarea "If none of these options are suitable, please let us know what changes should b…"
type textarea "Unfortunately, the project requires some adjustments, as in its current form it…"
click at [1442, 604] on input "file" at bounding box center [1450, 605] width 16 height 15
type input "C:\fakepath\custom__custom__maria-annaeberhardautogrillnet__CBOK__d0__oR1791805…"
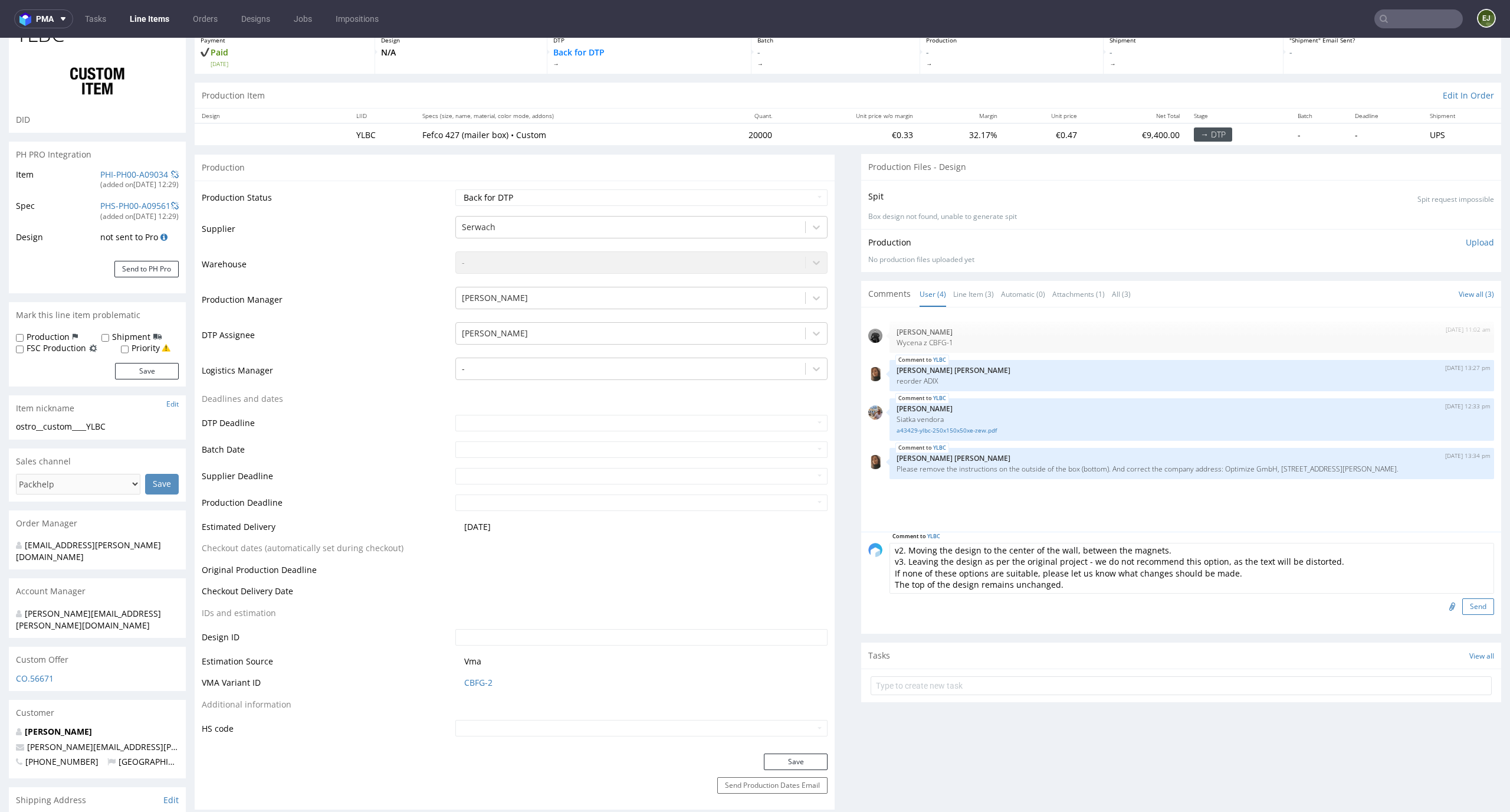
click at [1462, 605] on button "Send" at bounding box center [1478, 606] width 32 height 16
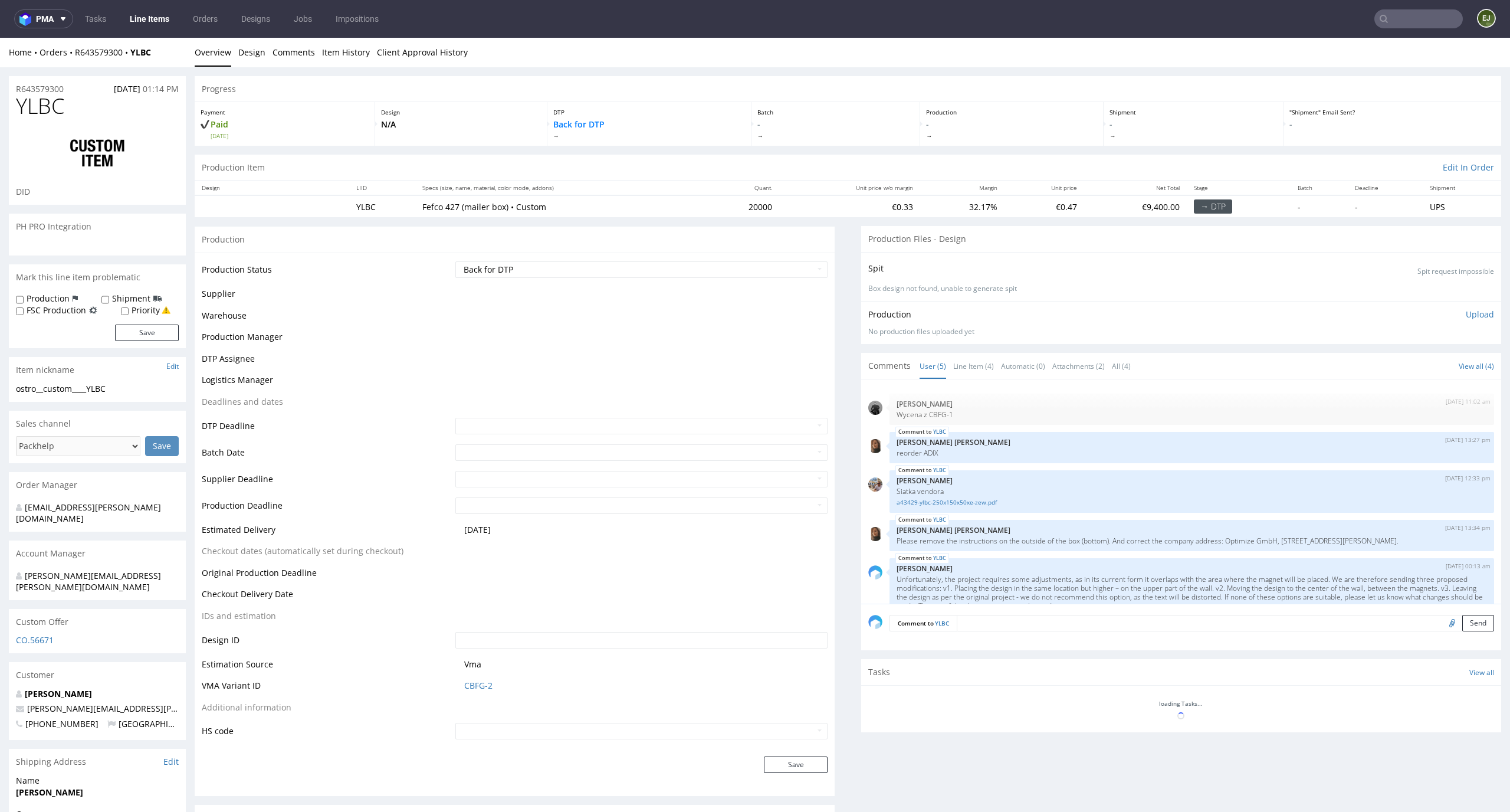
scroll to position [57, 0]
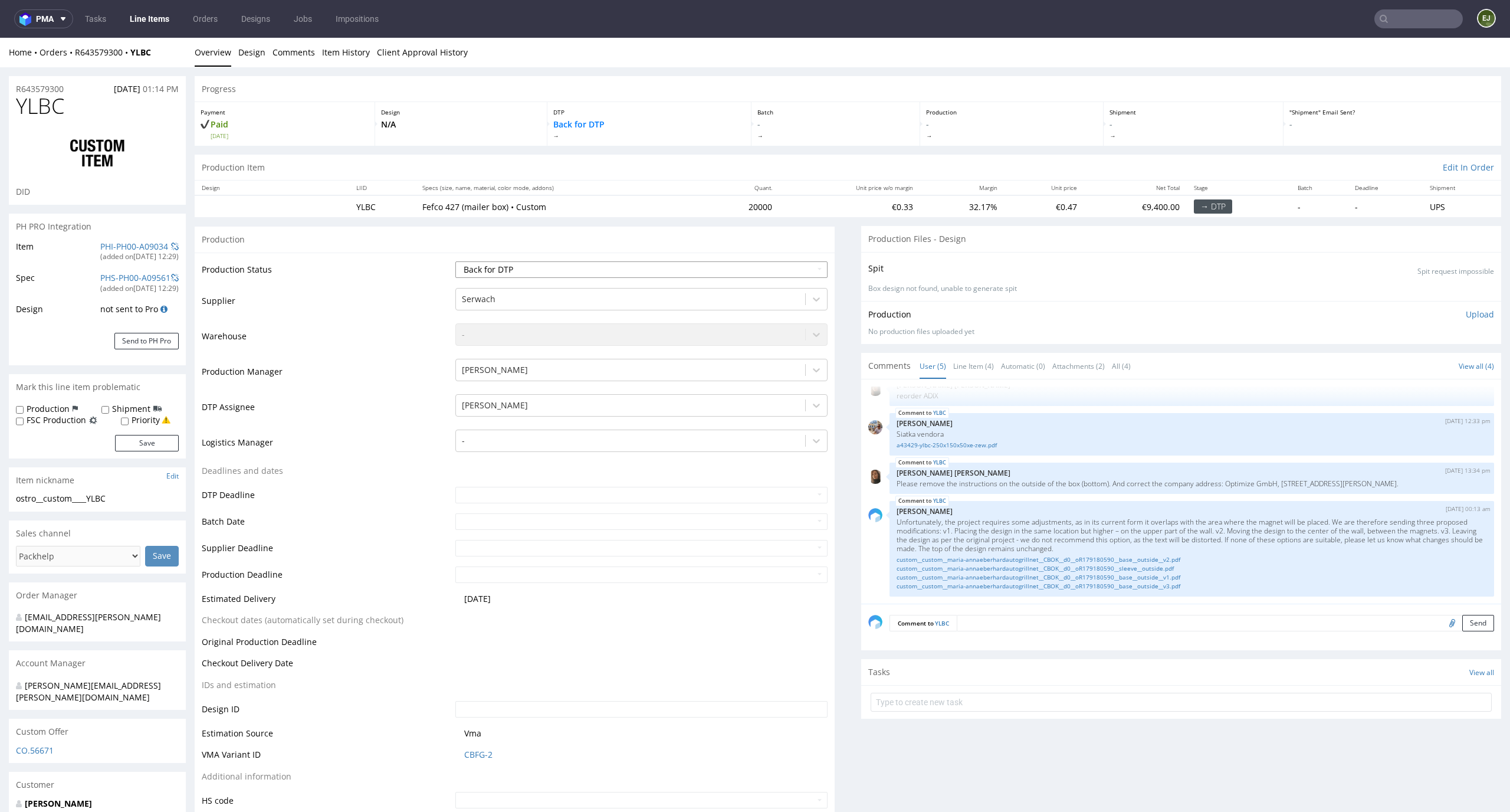
click at [800, 267] on select "Waiting for Artwork Waiting for Diecut Waiting for Mockup Waiting for DTP Waiti…" at bounding box center [641, 269] width 373 height 16
click at [789, 273] on select "Waiting for Artwork Waiting for Diecut Waiting for Mockup Waiting for DTP Waiti…" at bounding box center [641, 269] width 373 height 16
select select "dtp_issue"
click at [455, 261] on select "Waiting for Artwork Waiting for Diecut Waiting for Mockup Waiting for DTP Waiti…" at bounding box center [641, 269] width 373 height 16
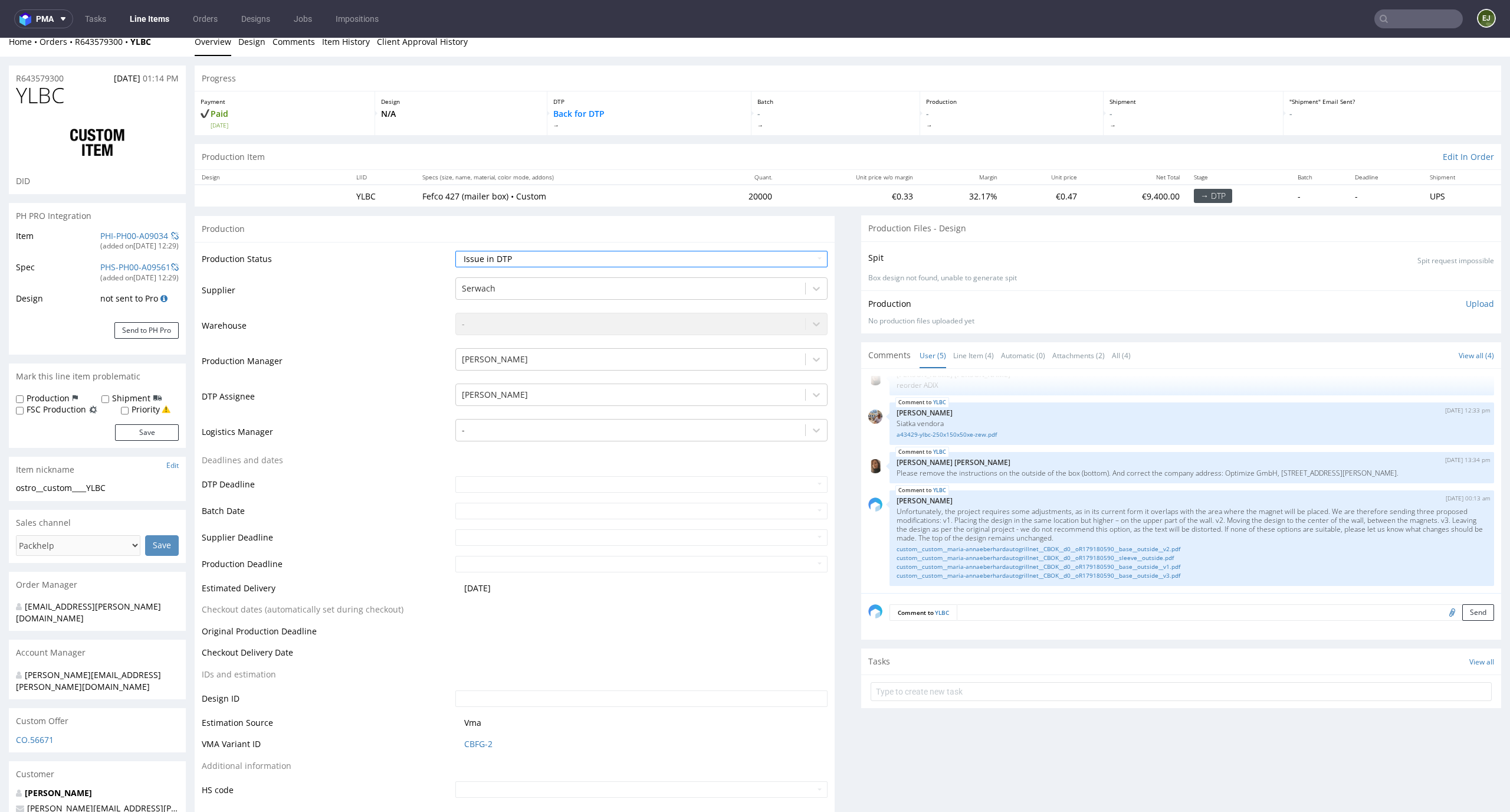
scroll to position [132, 0]
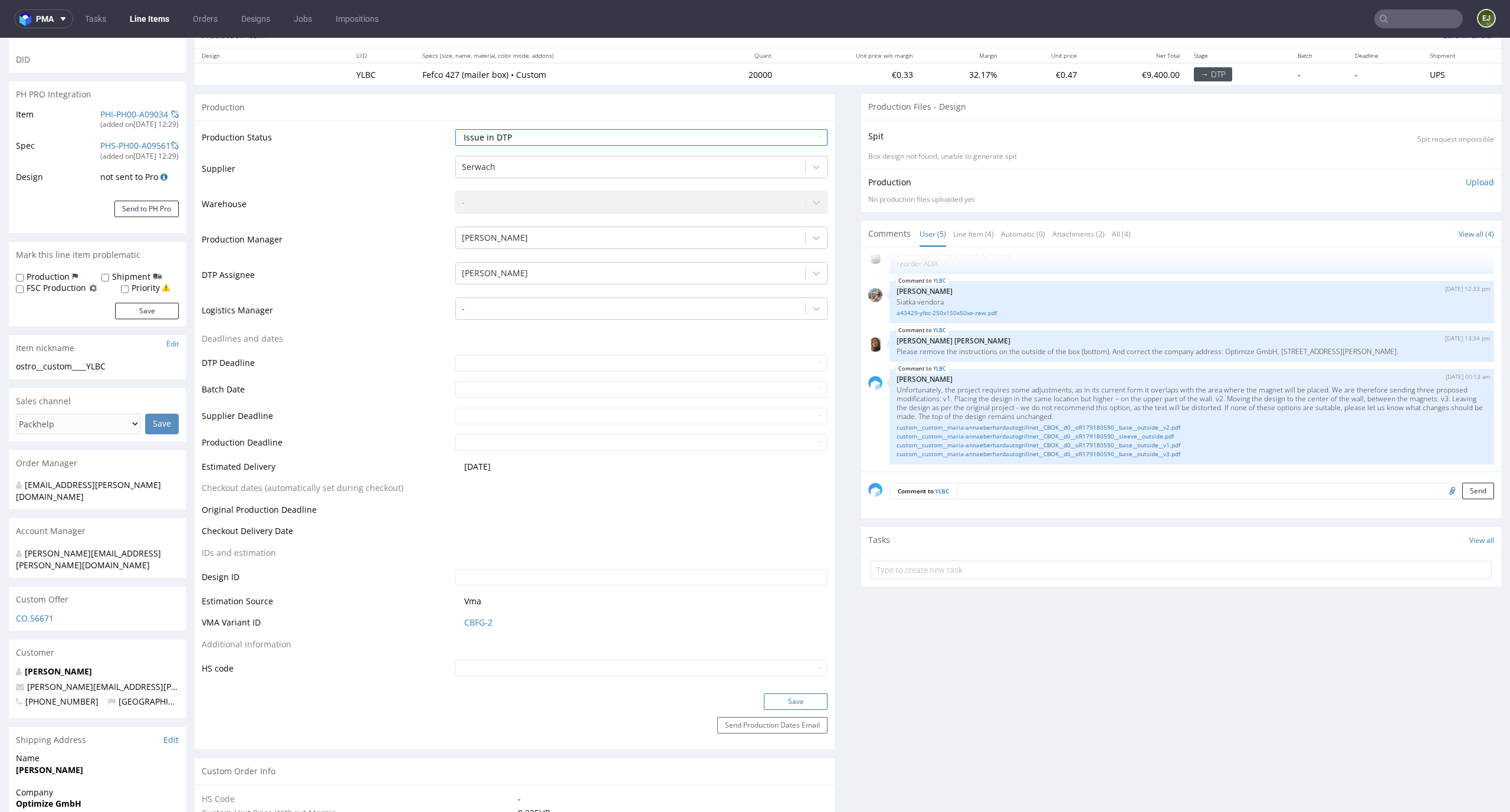
click at [791, 699] on button "Save" at bounding box center [796, 701] width 64 height 16
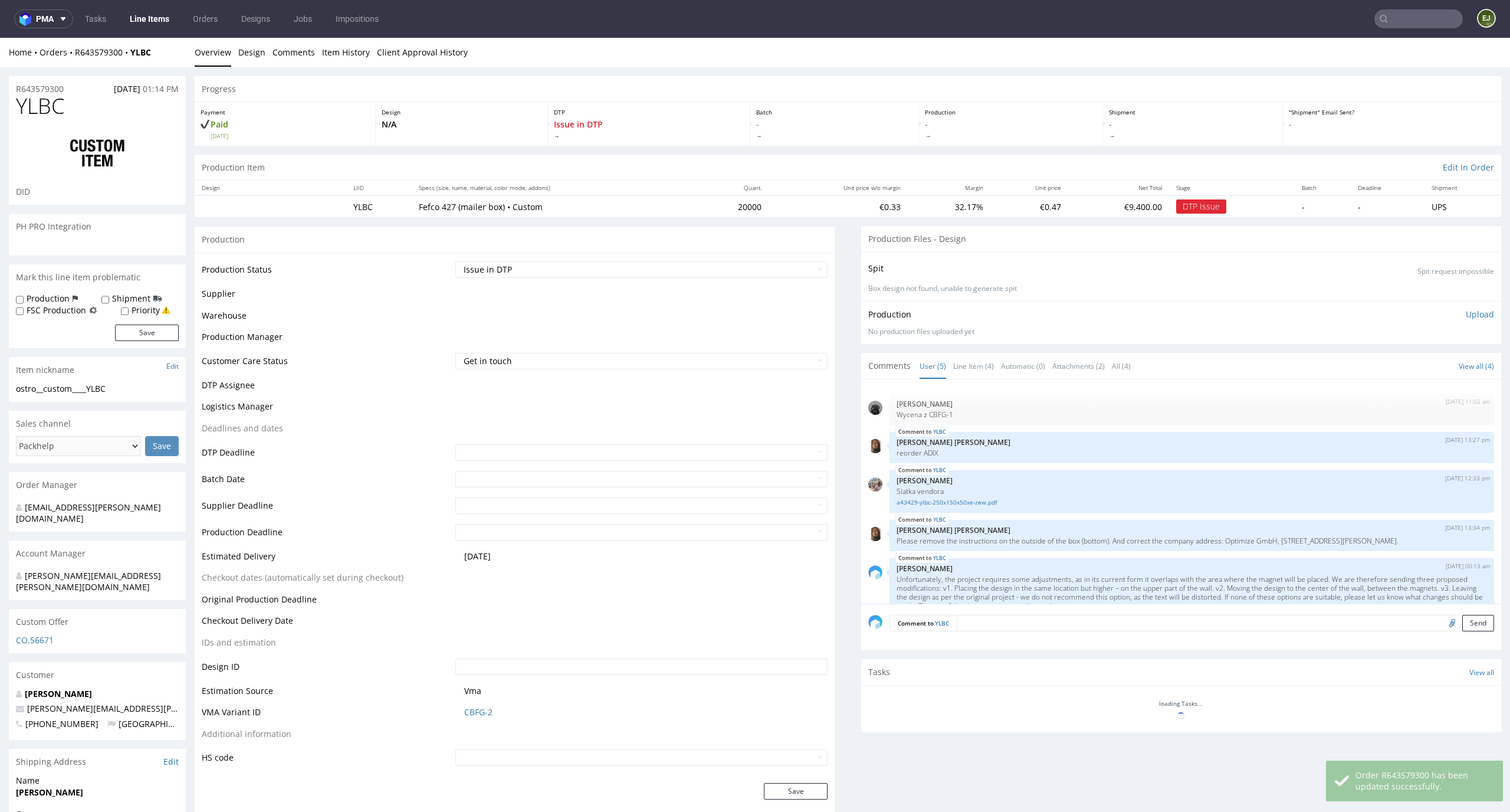
scroll to position [57, 0]
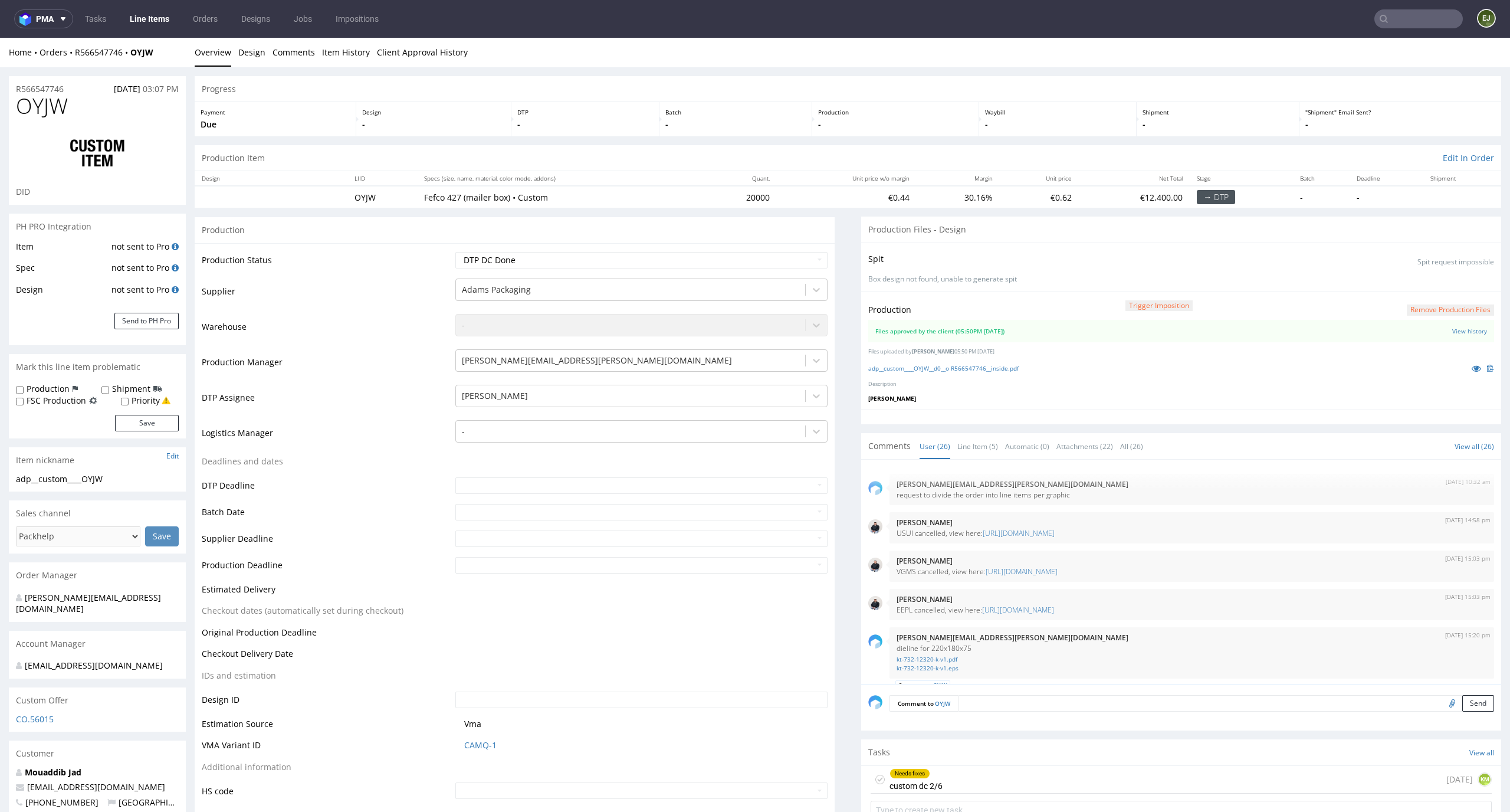
scroll to position [1268, 0]
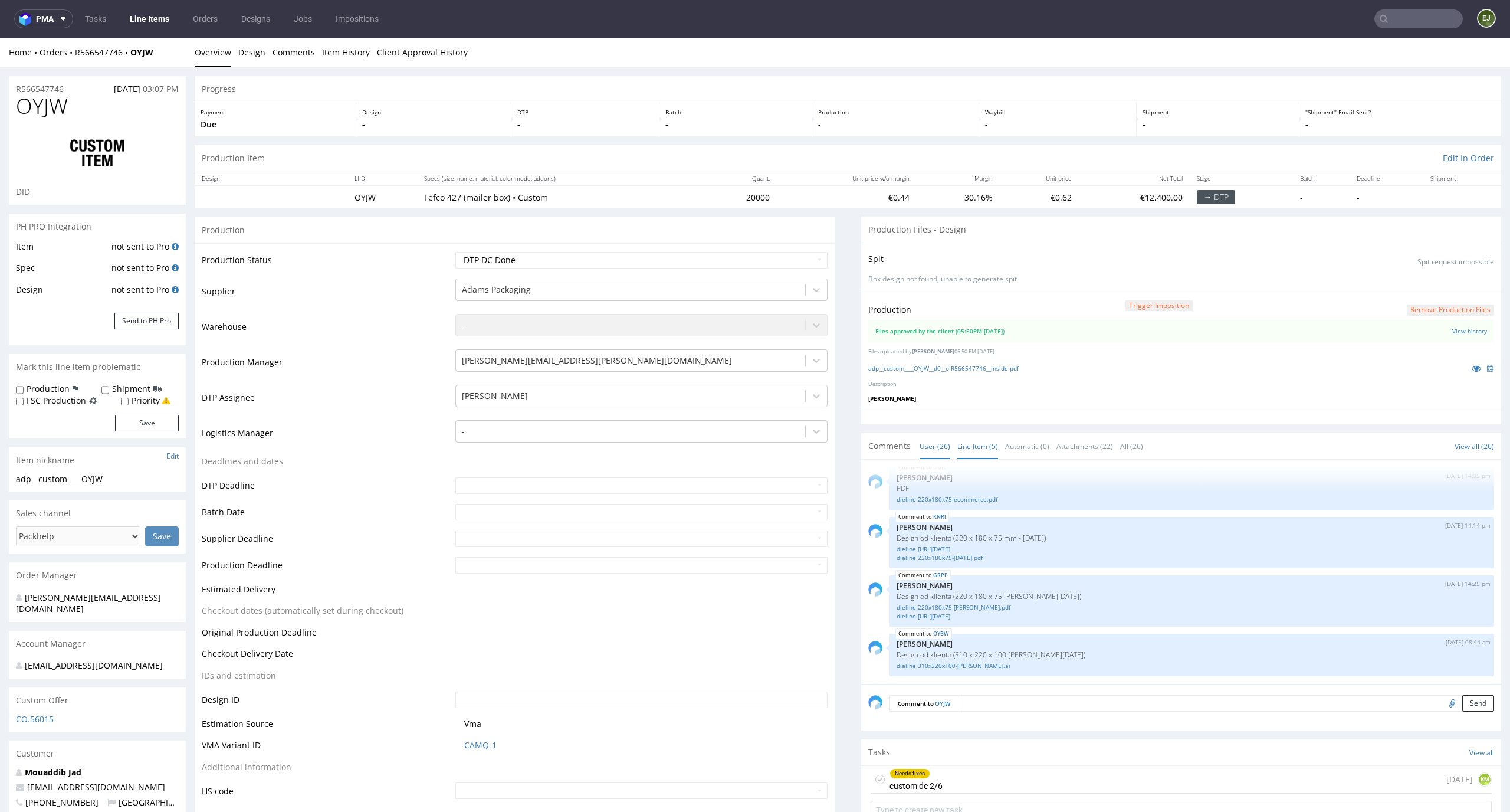
click at [969, 444] on link "Line Item (5)" at bounding box center [977, 446] width 40 height 25
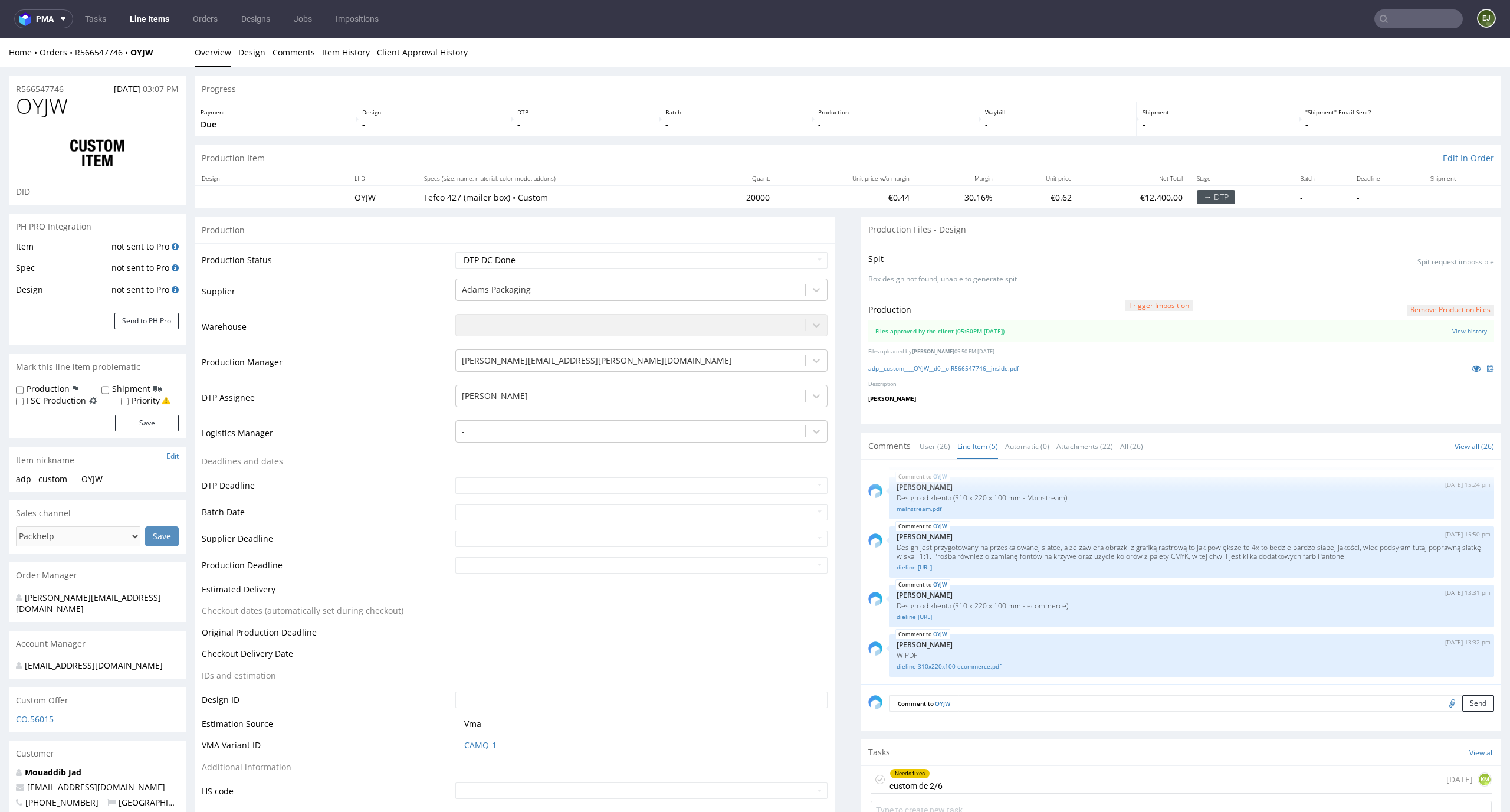
scroll to position [2, 0]
click at [964, 771] on div "Needs fixes custom dc 2/6 [DATE] KM" at bounding box center [1181, 777] width 622 height 28
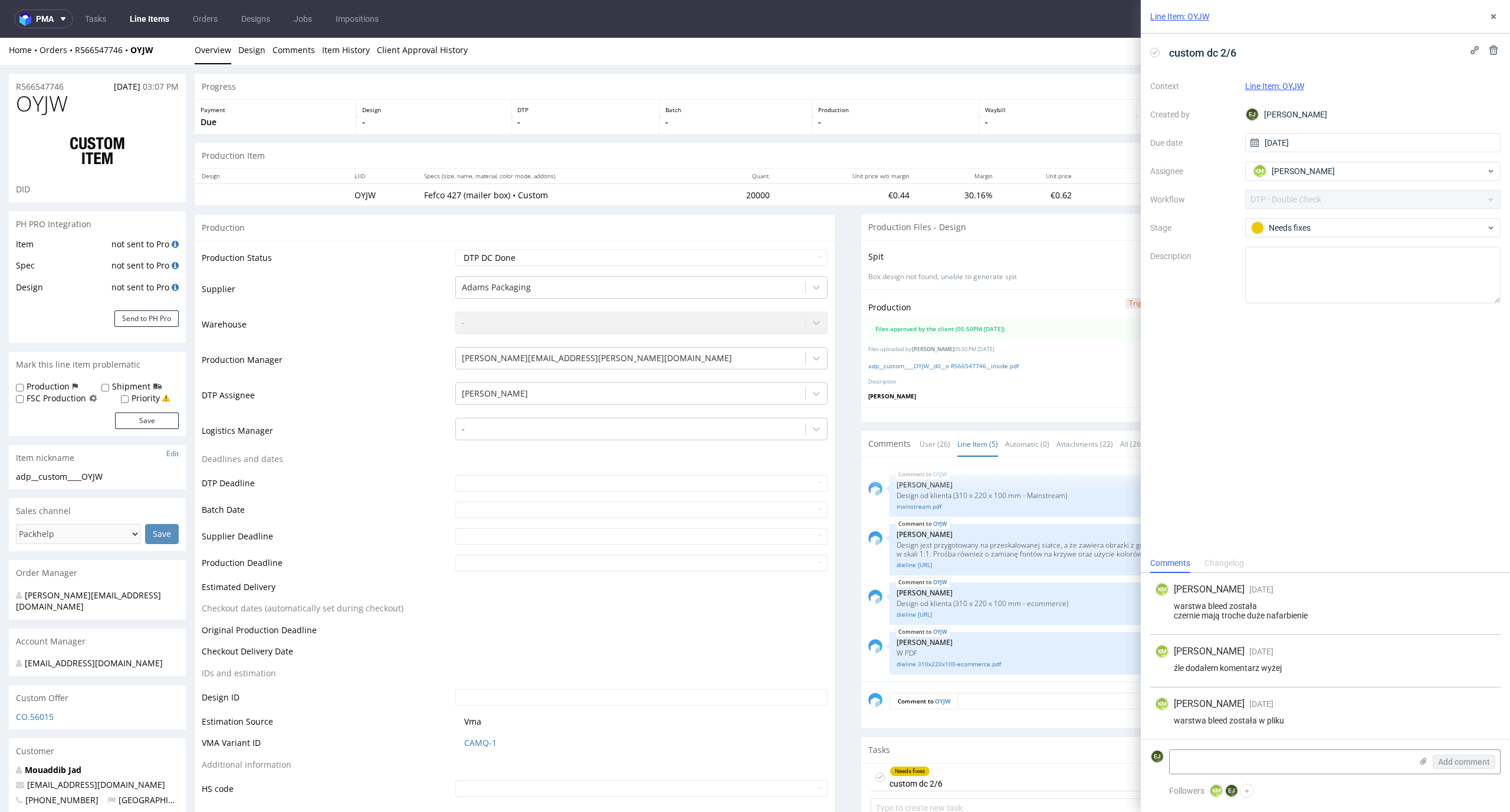
click at [1322, 488] on div "custom dc 2/6 Context Line Item: OYJW Created by [PERSON_NAME] Due date [DATE] …" at bounding box center [1325, 293] width 369 height 520
click at [1012, 368] on link "adp__custom____OYJW__d0__o R566547746__inside.pdf" at bounding box center [944, 366] width 151 height 8
click at [961, 663] on link "dieline 310x220x100-ecommerce.pdf" at bounding box center [1192, 664] width 591 height 9
click at [909, 666] on link "dieline 310x220x100-ecommerce.pdf" at bounding box center [1192, 664] width 591 height 9
click at [1155, 52] on icon at bounding box center [1155, 52] width 10 height 10
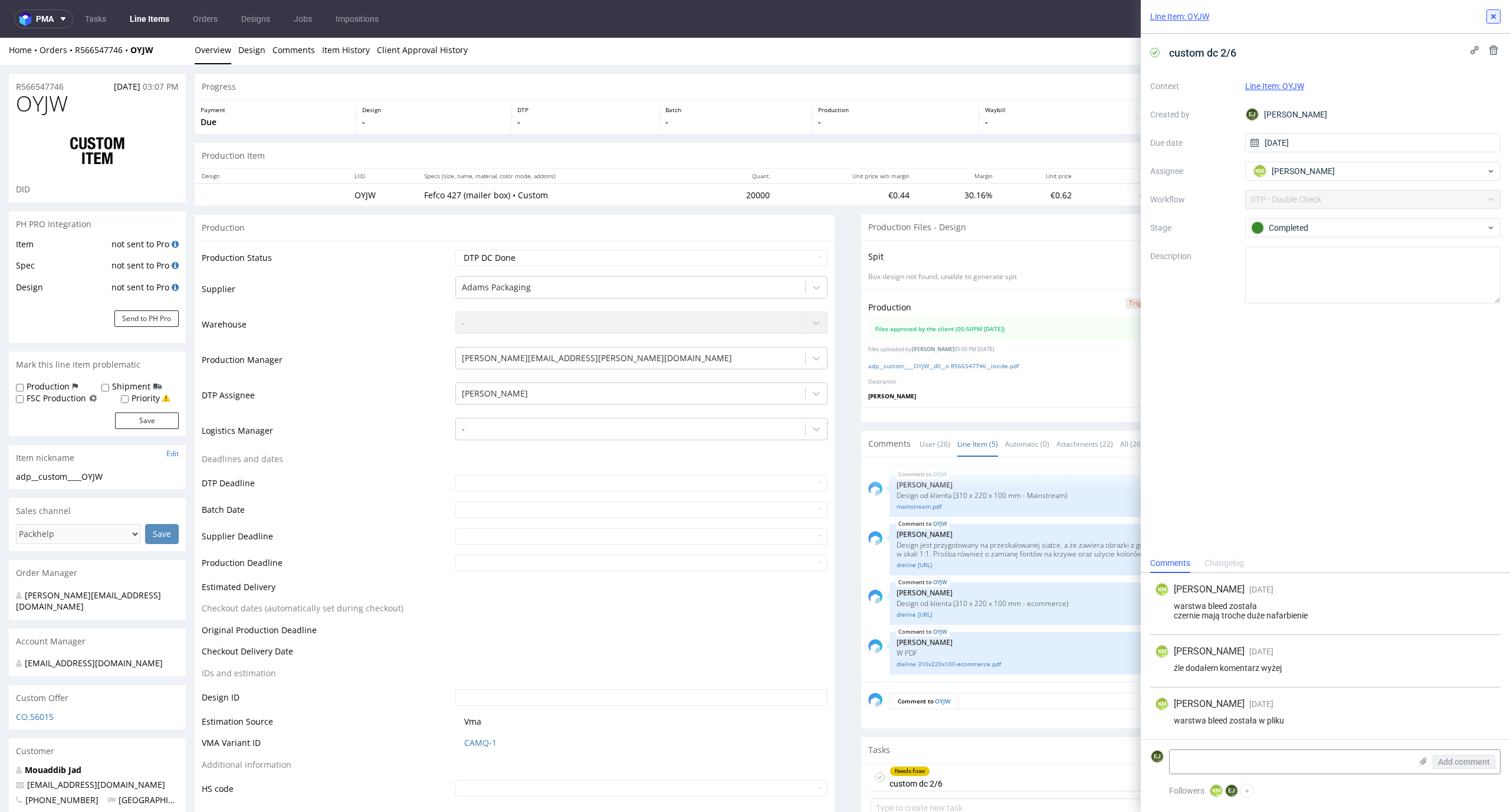
click at [1496, 16] on icon at bounding box center [1494, 16] width 10 height 10
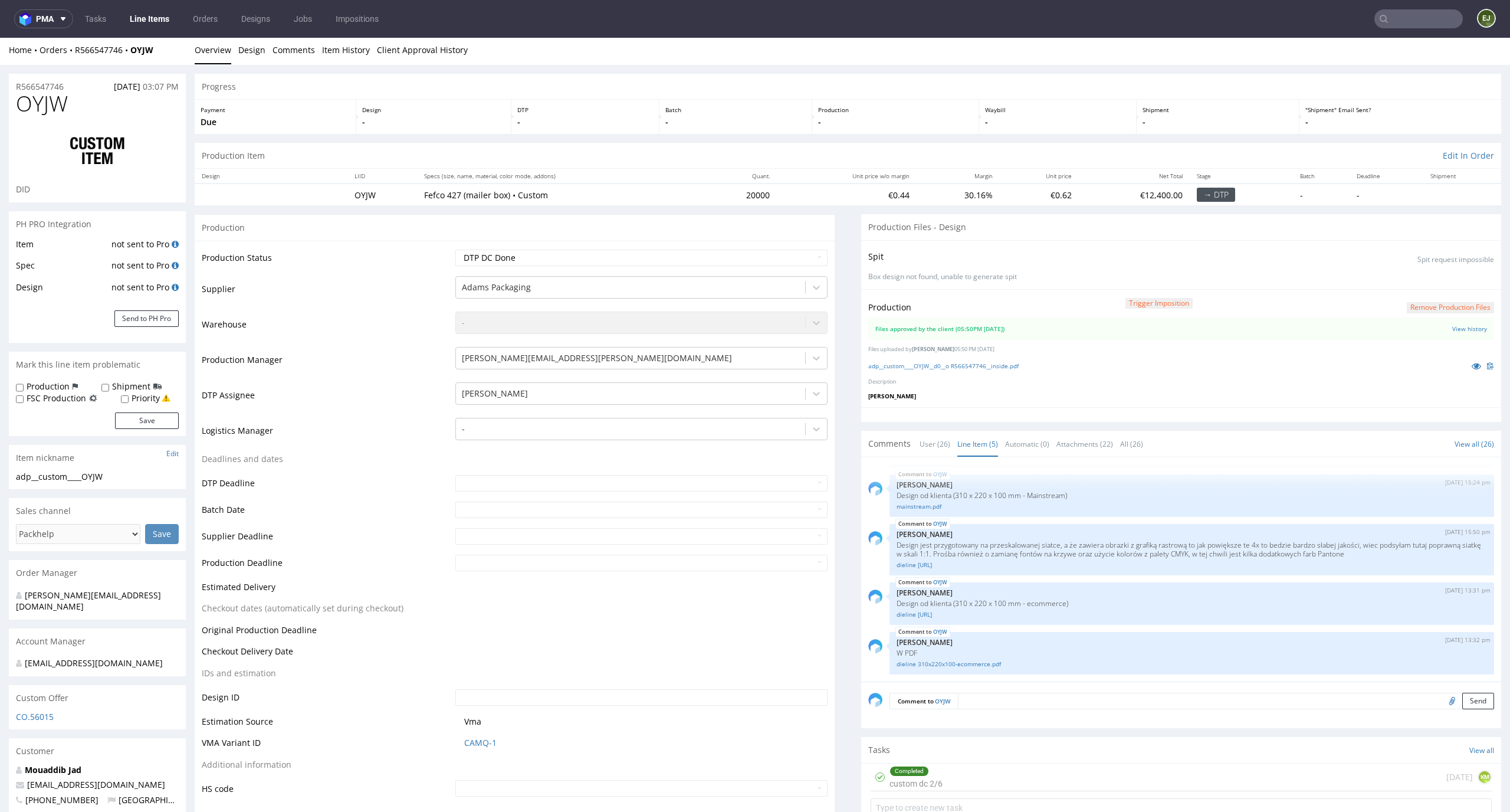
click at [1447, 305] on button "Remove production files" at bounding box center [1450, 307] width 88 height 11
click at [1410, 280] on link "Yes" at bounding box center [1413, 281] width 34 height 18
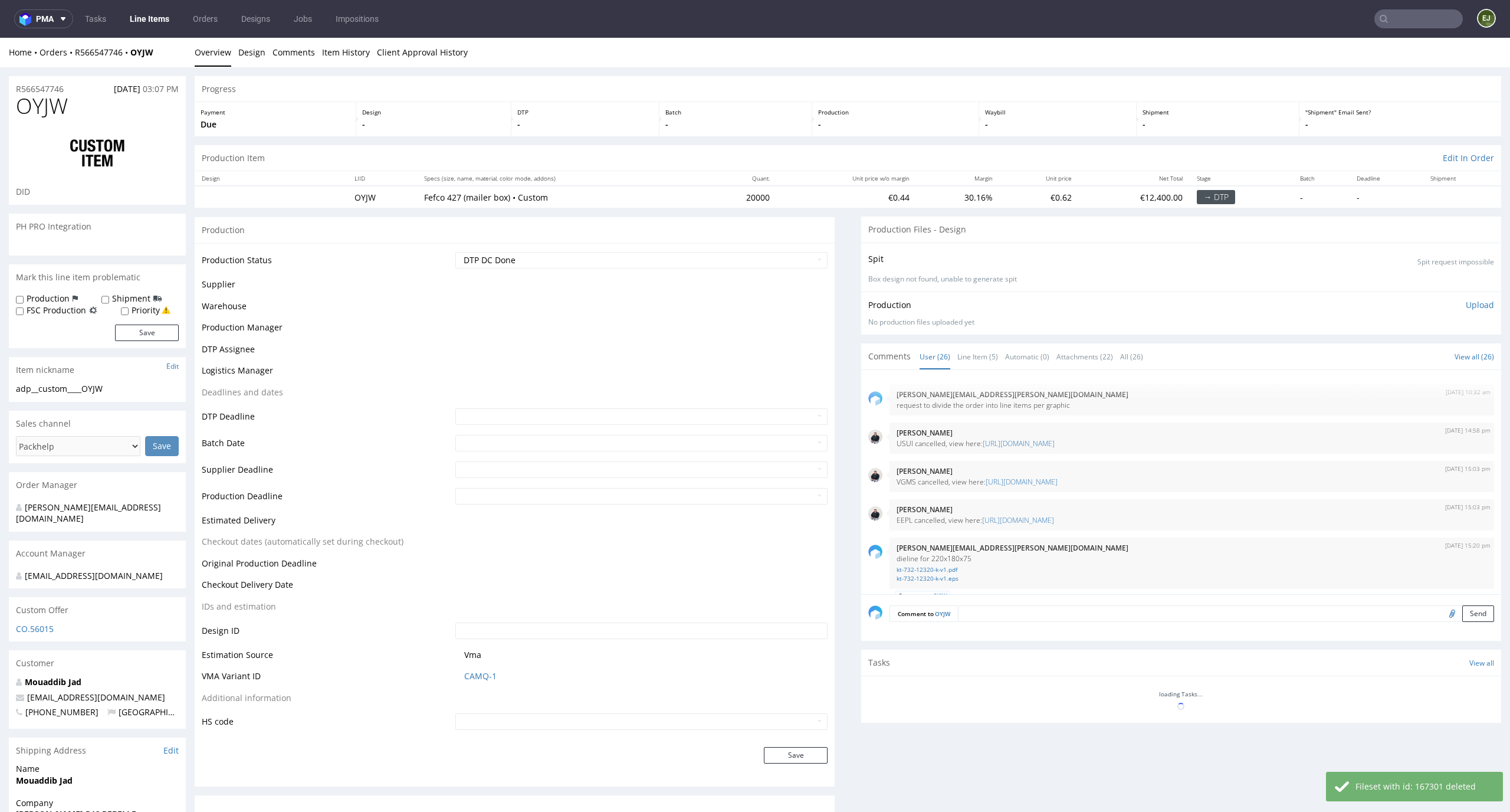
scroll to position [1268, 0]
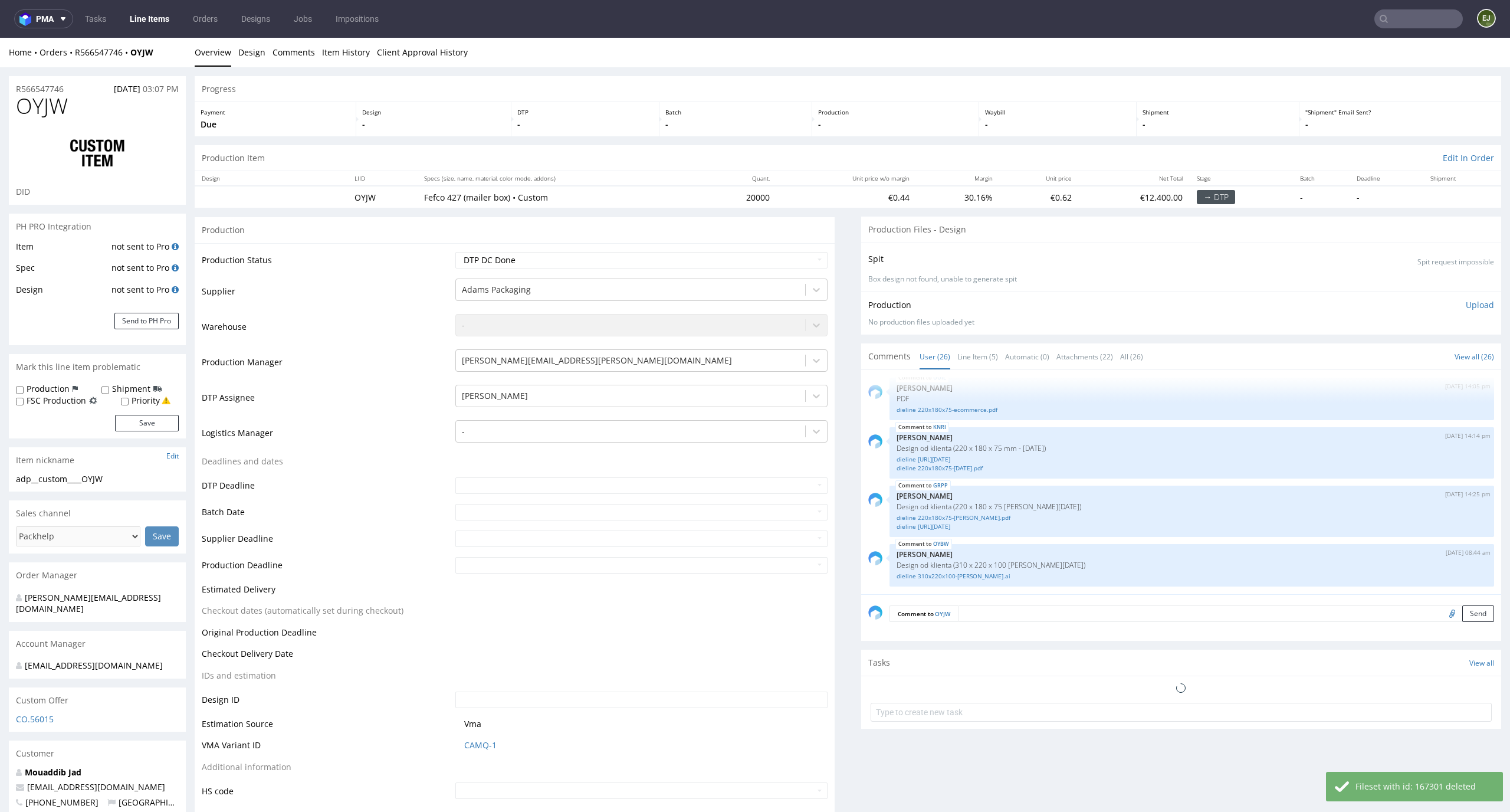
click at [1461, 312] on div "Production Upload No production files uploaded yet Description (optional) Add f…" at bounding box center [1181, 313] width 626 height 29
click at [1466, 309] on p "Upload" at bounding box center [1480, 305] width 29 height 12
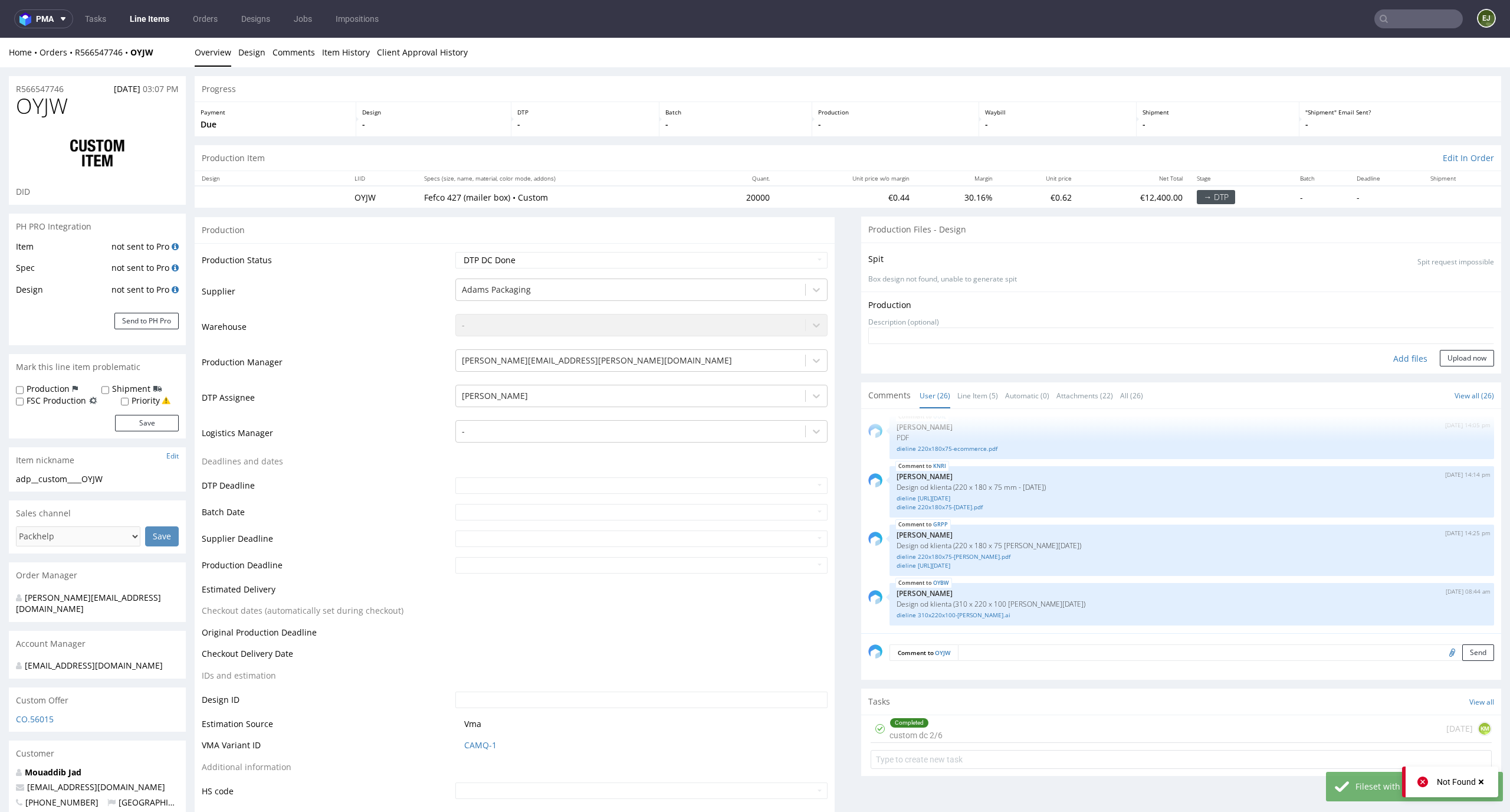
click at [1394, 359] on div "Add files" at bounding box center [1411, 359] width 59 height 18
type input "C:\fakepath\adp__custom____OYJW__d0__o R566547746__inside.pdf"
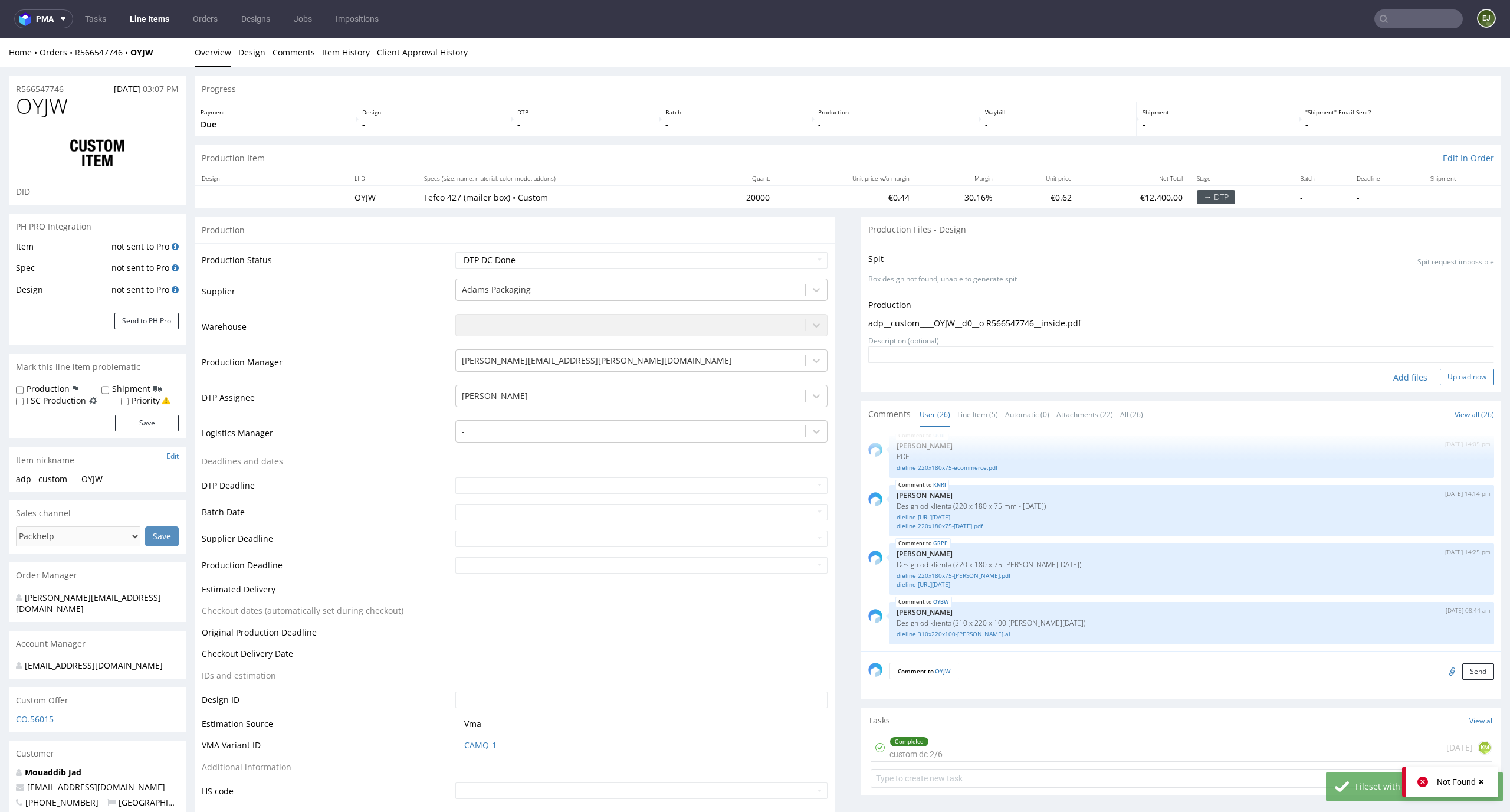
click at [1454, 381] on button "Upload now" at bounding box center [1467, 377] width 54 height 16
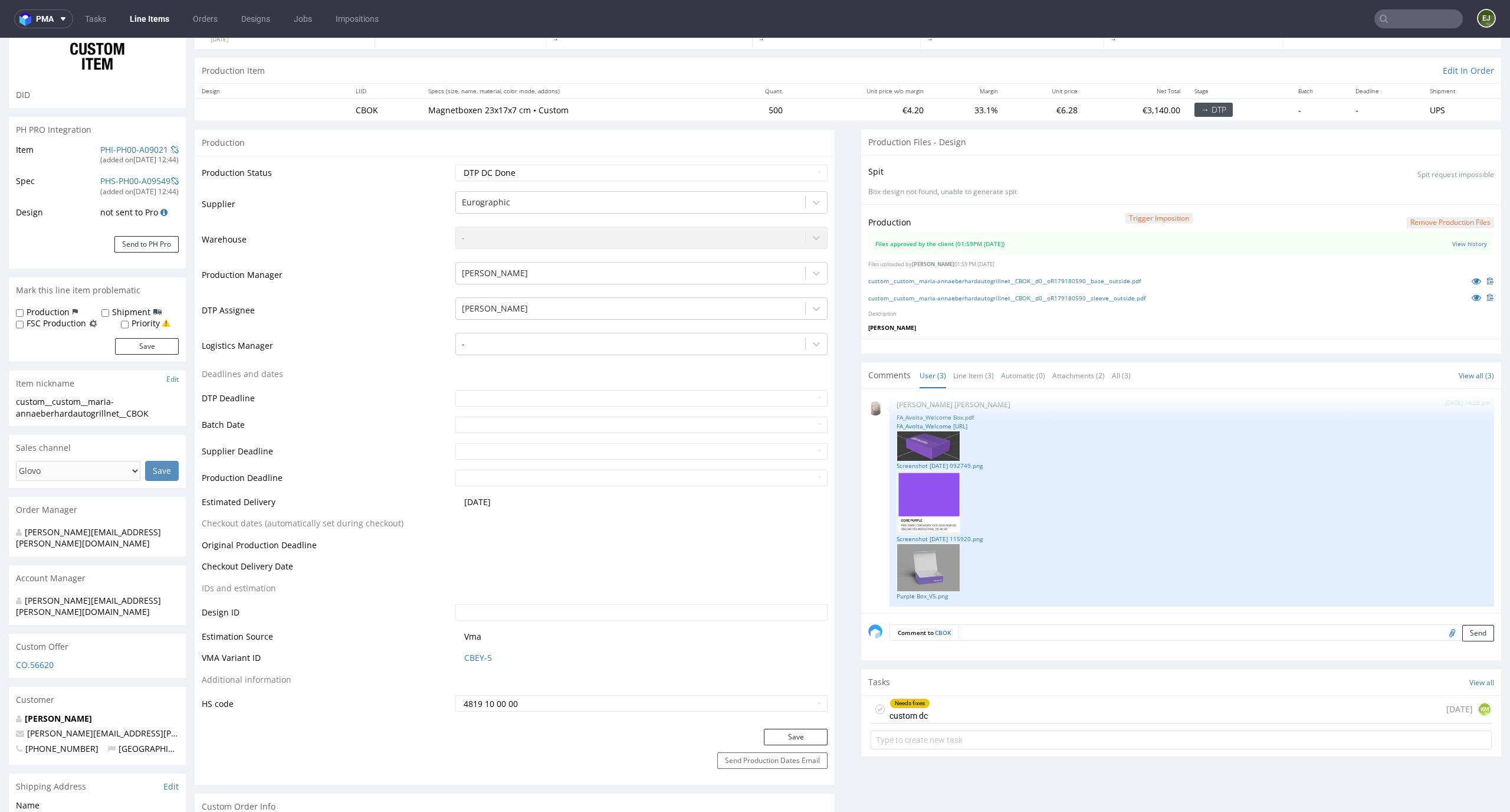
scroll to position [115, 0]
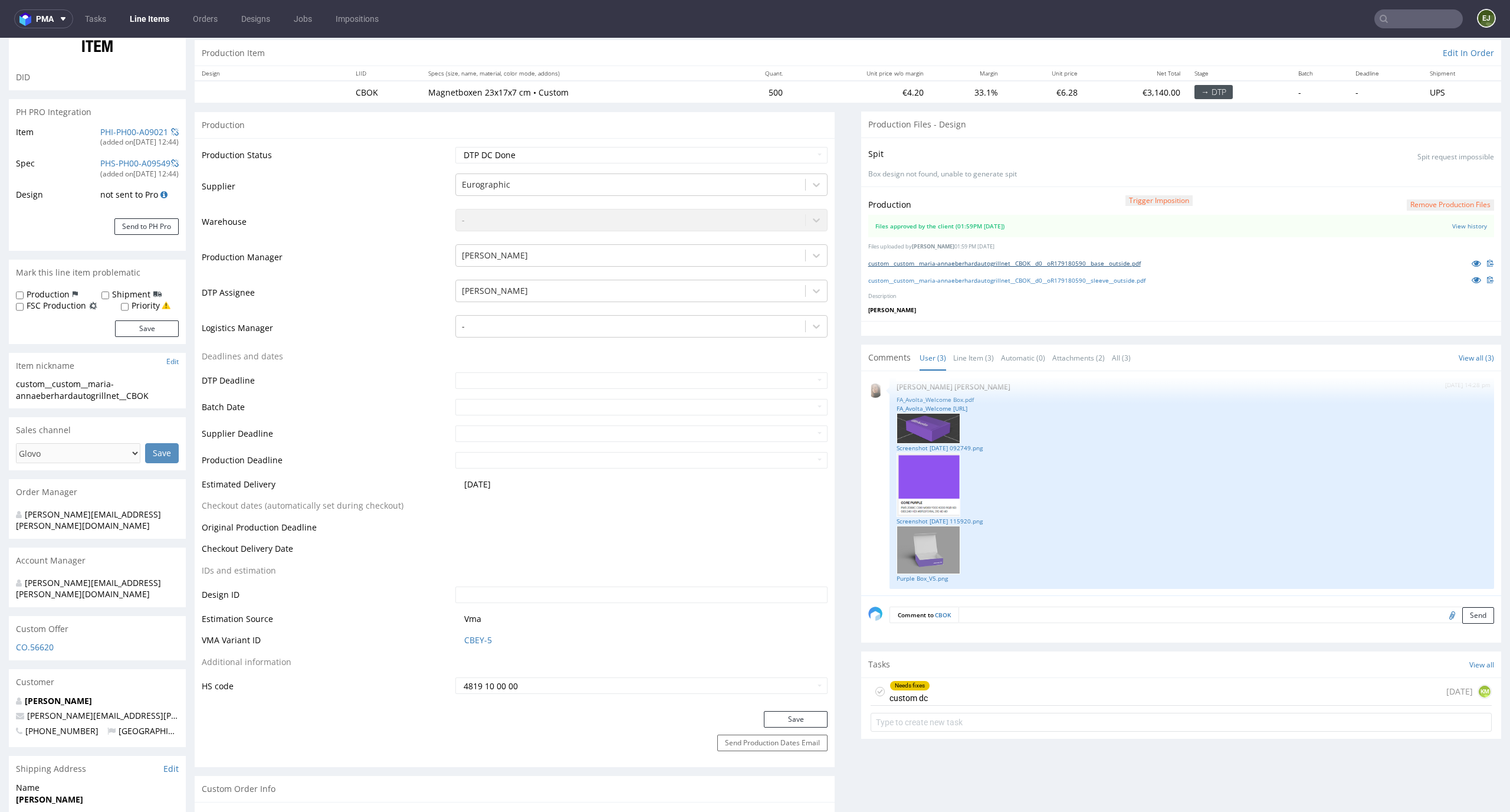
click at [981, 266] on link "custom__custom__maria-annaeberhardautogrillnet__CBOK__d0__oR179180590__base__ou…" at bounding box center [1005, 263] width 273 height 8
click at [961, 279] on link "custom__custom__maria-annaeberhardautogrillnet__CBOK__d0__oR179180590__sleeve__…" at bounding box center [1007, 279] width 277 height 8
click at [948, 698] on div "Needs fixes custom dc [DATE] KM" at bounding box center [1181, 692] width 622 height 28
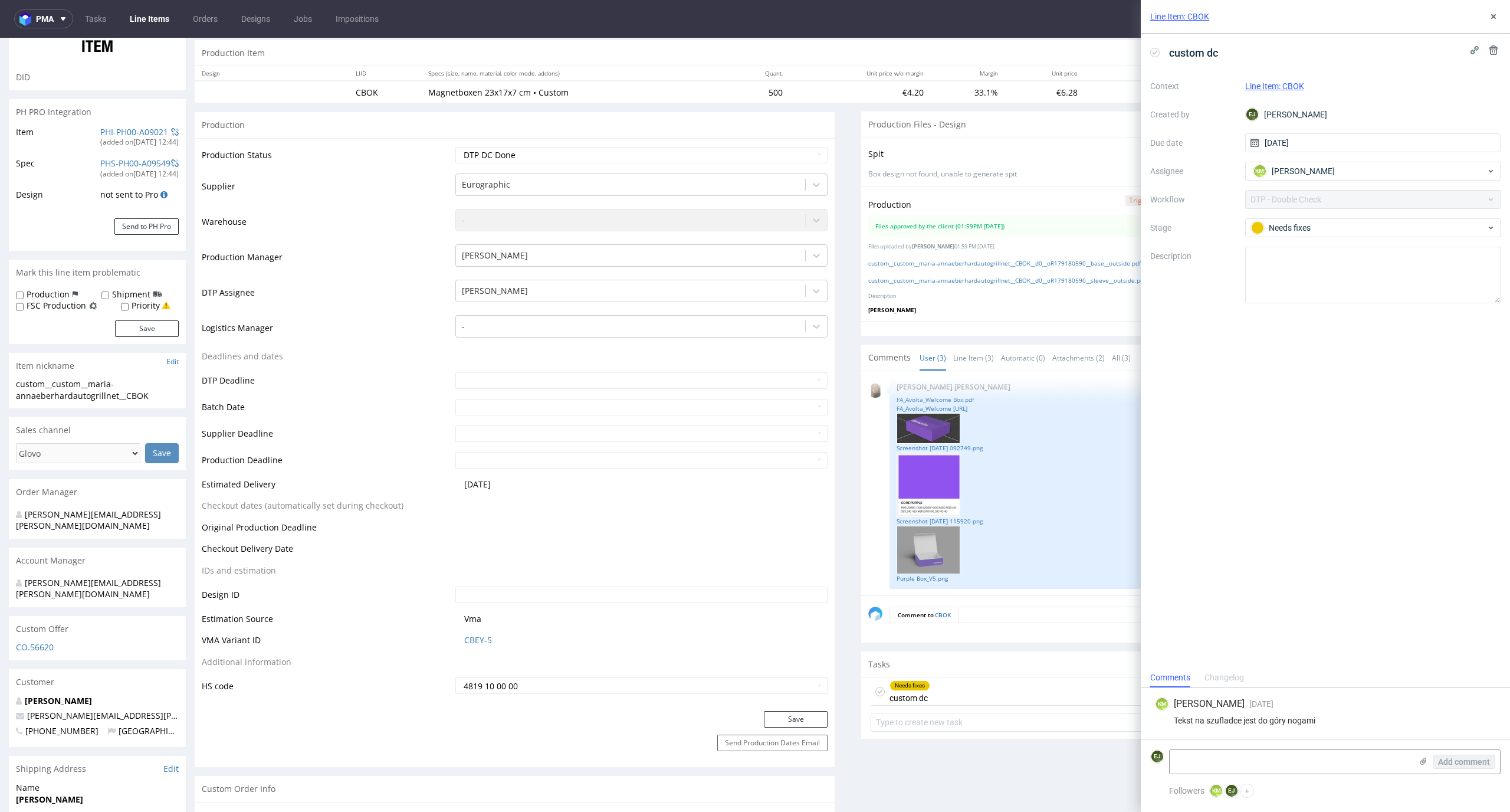
click at [1155, 49] on icon at bounding box center [1155, 52] width 10 height 10
click at [1498, 15] on icon at bounding box center [1494, 16] width 10 height 10
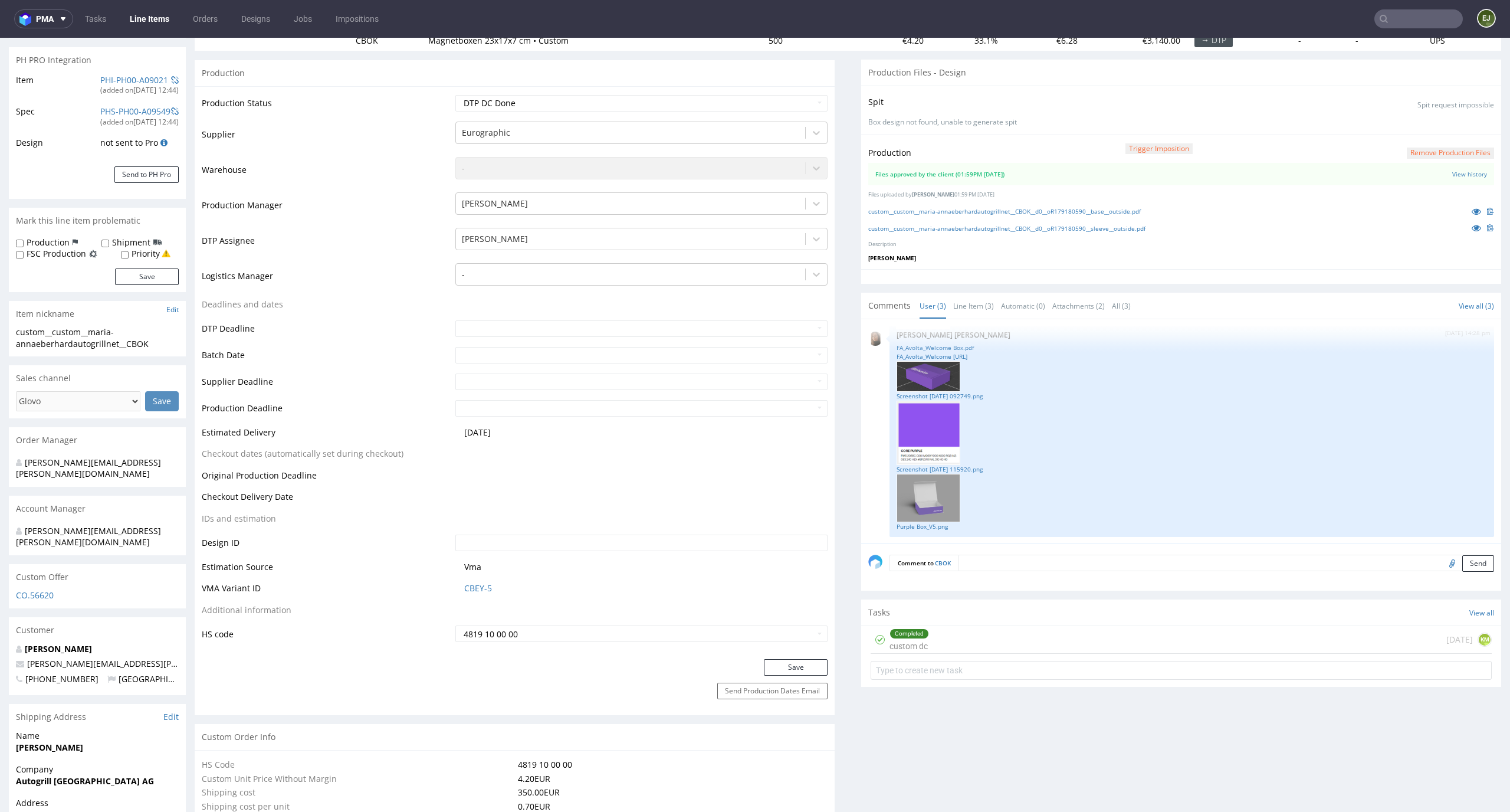
scroll to position [303, 0]
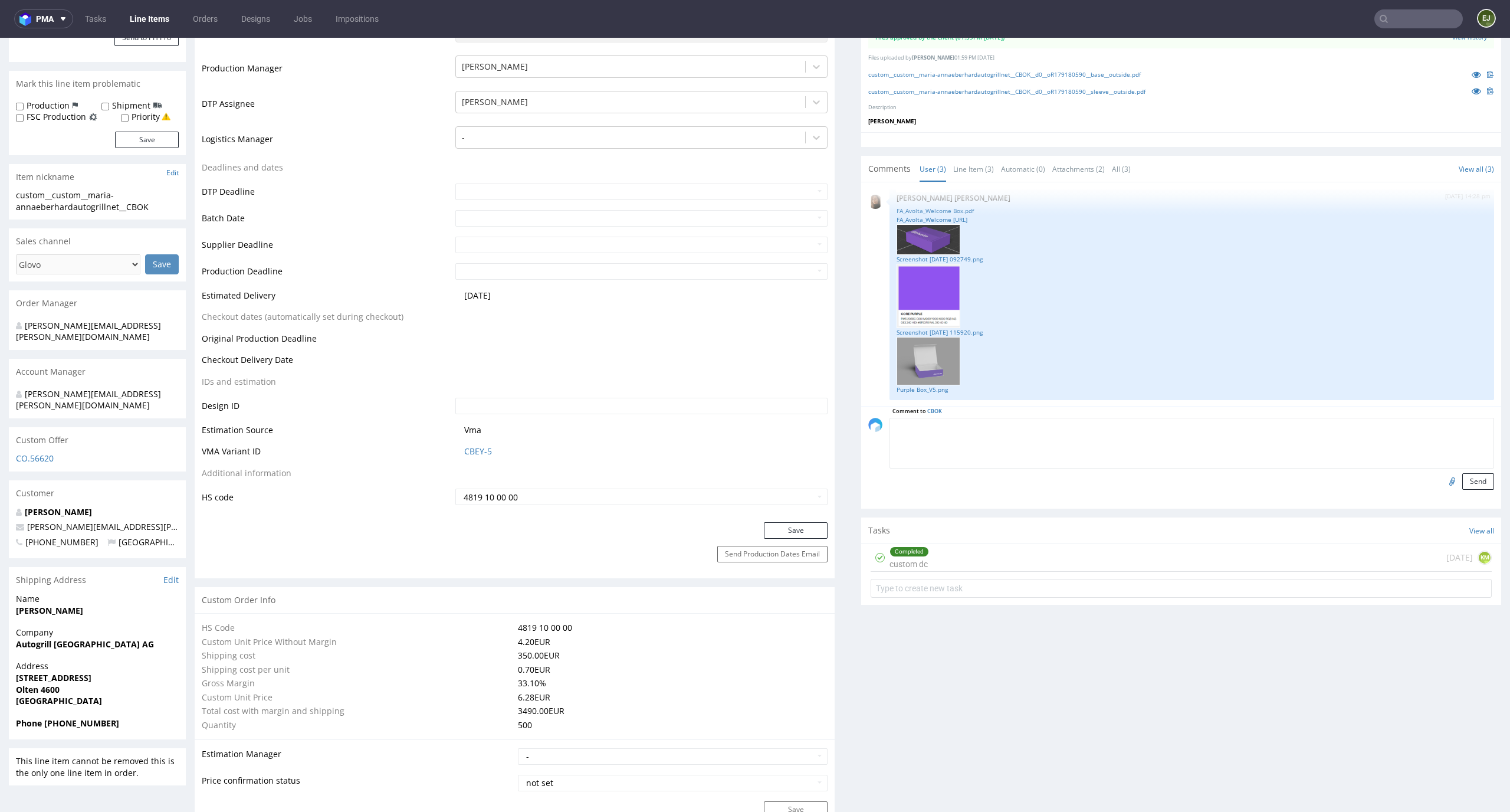
click at [1025, 427] on textarea at bounding box center [1192, 443] width 605 height 51
paste textarea "Unfortunately, the project requires some adjustments, as in its current form it…"
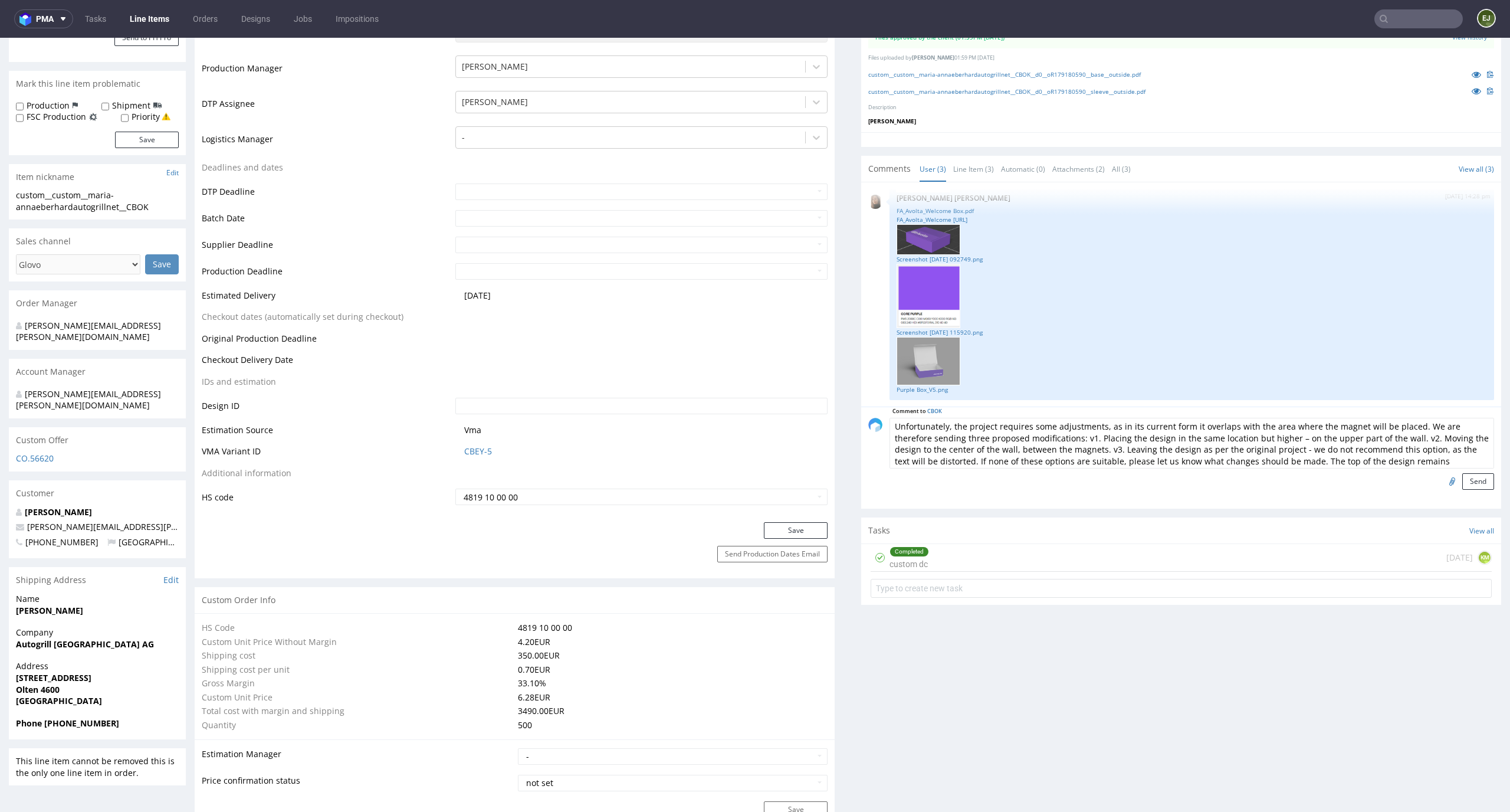
type textarea "Unfortunately, the project requires some adjustments, as in its current form it…"
click at [1442, 480] on input "file" at bounding box center [1450, 480] width 16 height 15
type input "C:\fakepath\custom__custom__maria-annaeberhardautogrillnet__CBOK__d0__oR1791805…"
click at [1471, 479] on button "Send" at bounding box center [1478, 481] width 32 height 16
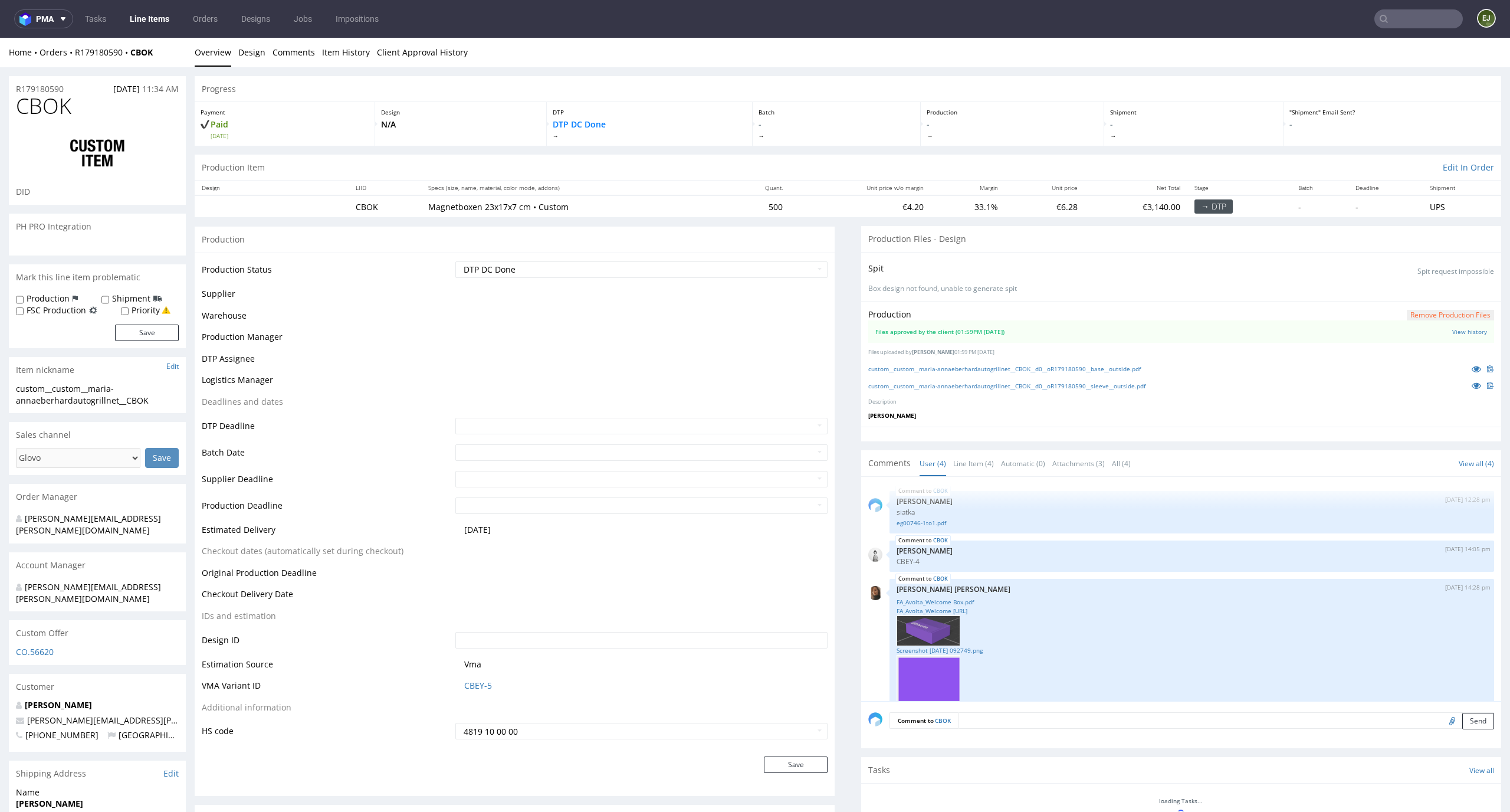
scroll to position [199, 0]
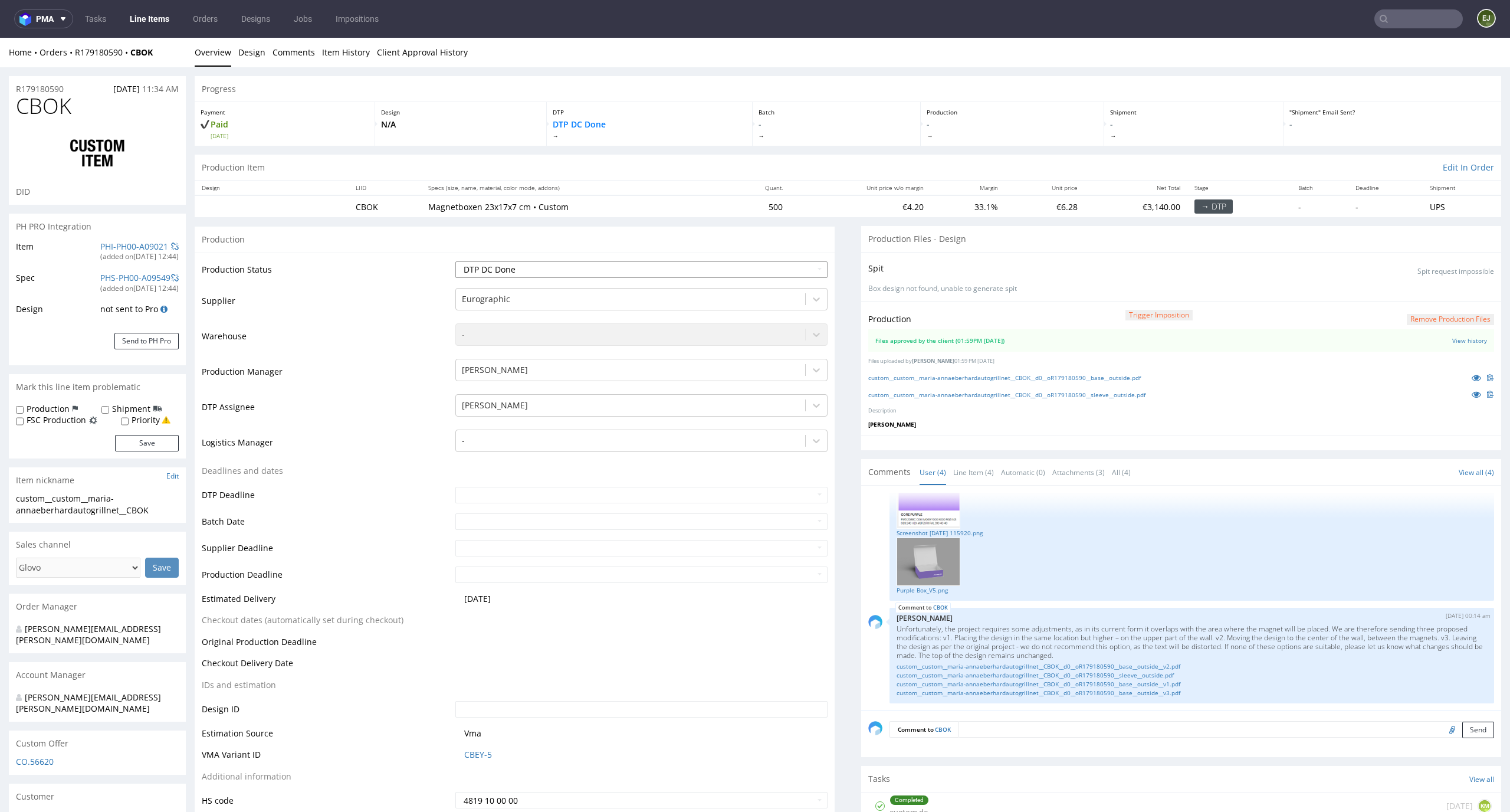
click at [768, 271] on select "Waiting for Artwork Waiting for Diecut Waiting for Mockup Waiting for DTP Waiti…" at bounding box center [641, 269] width 373 height 16
select select "dtp_issue"
click at [455, 261] on select "Waiting for Artwork Waiting for Diecut Waiting for Mockup Waiting for DTP Waiti…" at bounding box center [641, 269] width 373 height 16
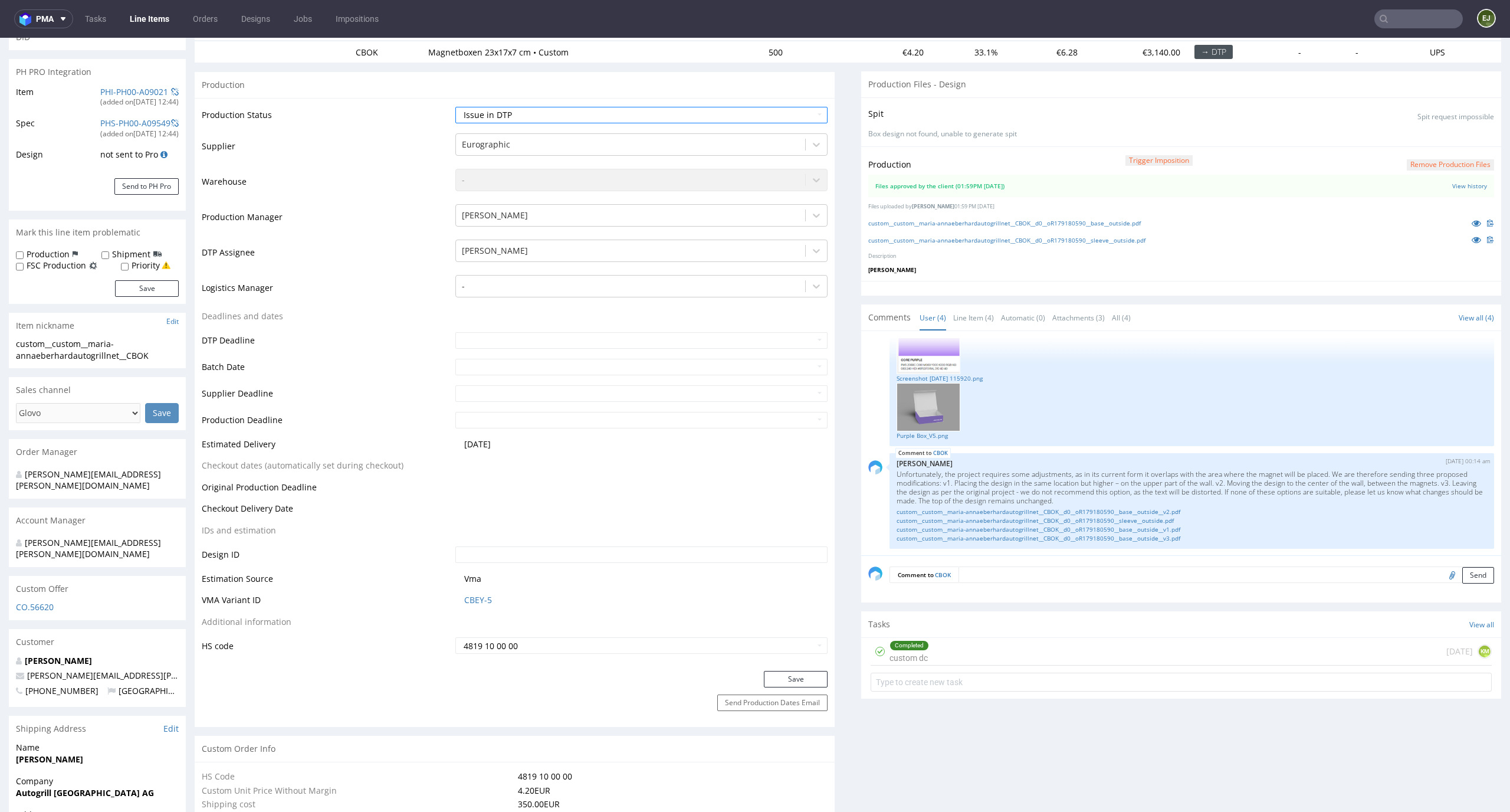
scroll to position [205, 0]
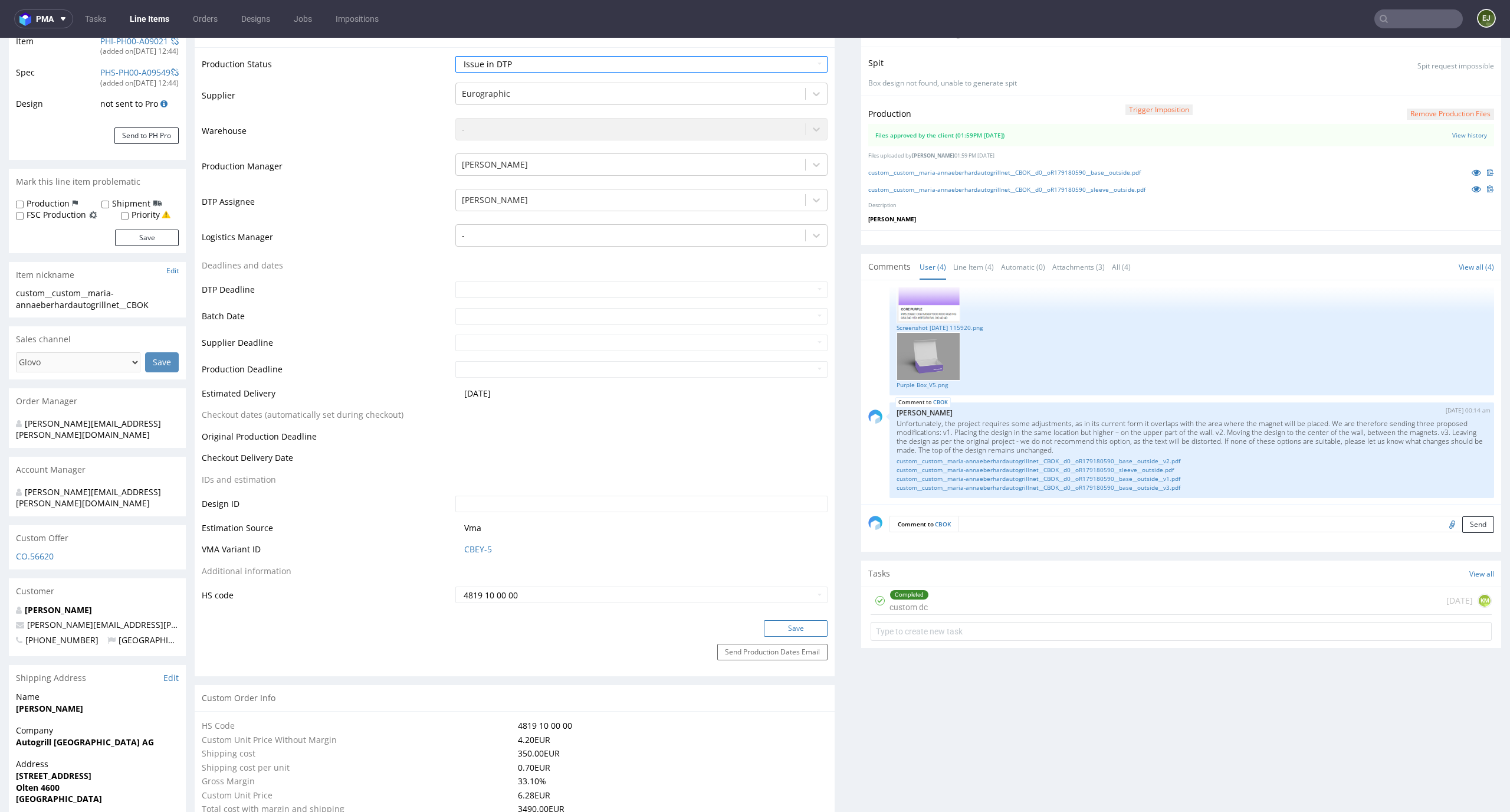
click at [770, 633] on button "Save" at bounding box center [796, 628] width 64 height 16
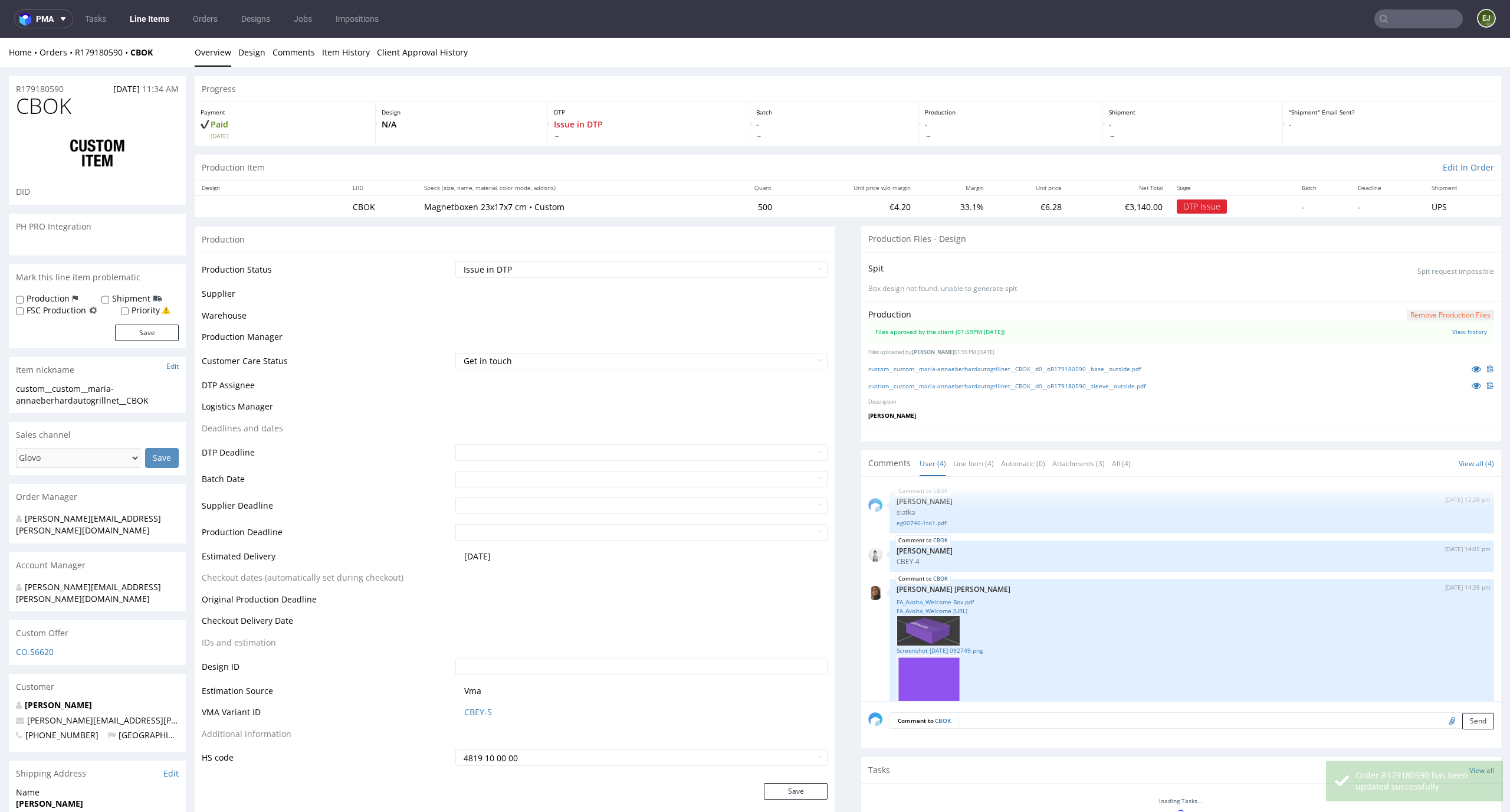
scroll to position [199, 0]
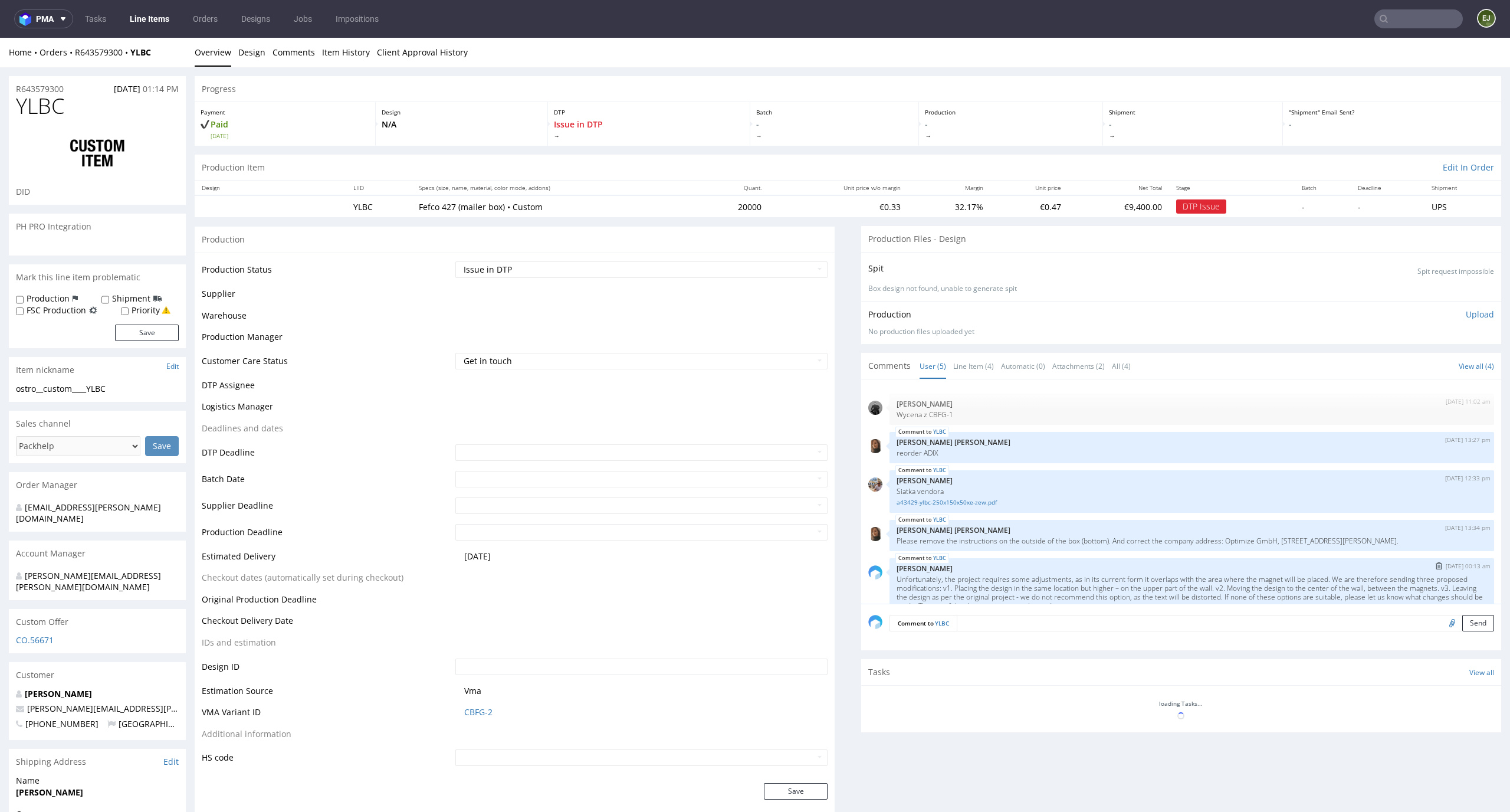
scroll to position [57, 0]
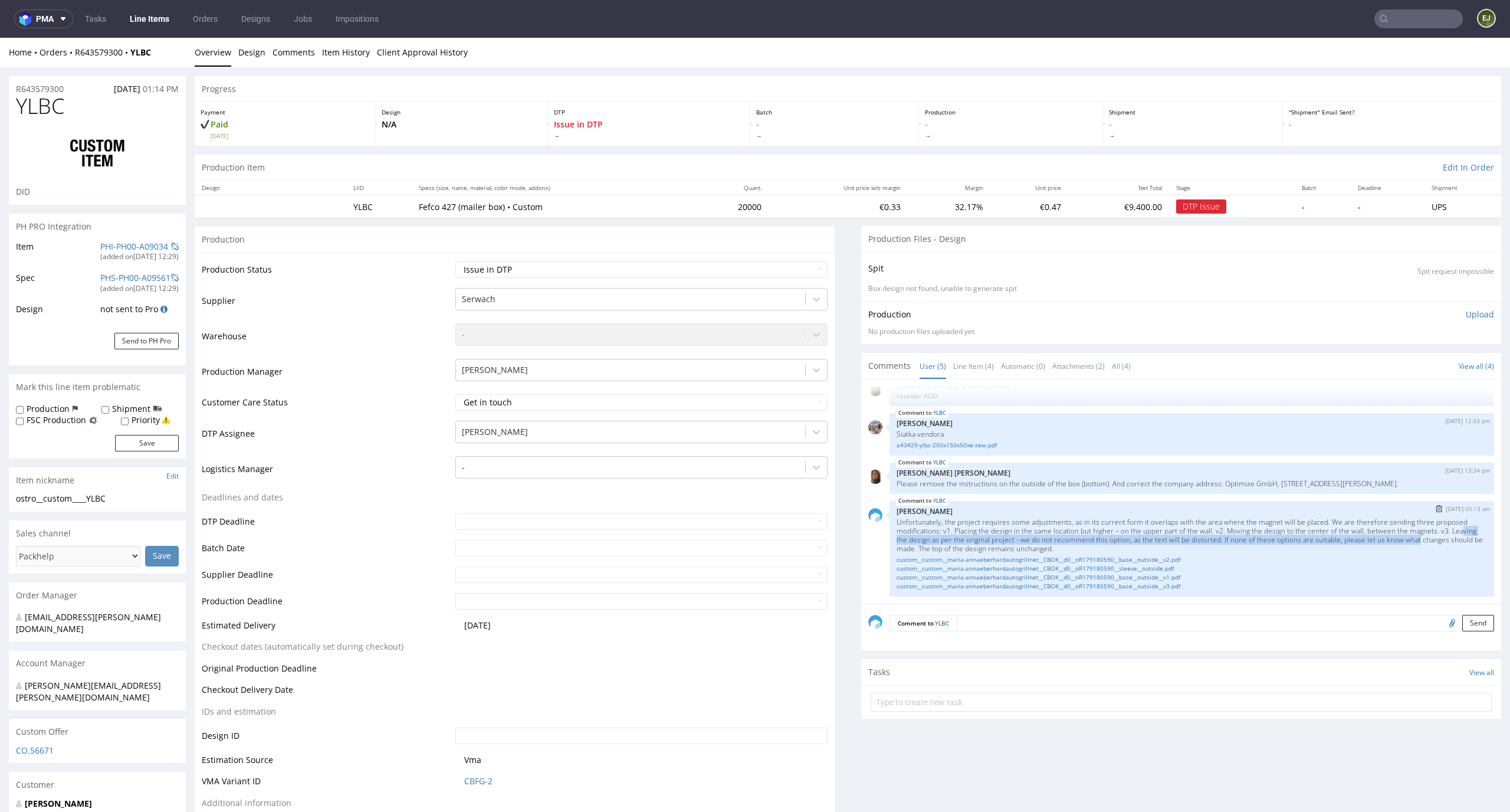
drag, startPoint x: 1465, startPoint y: 540, endPoint x: 897, endPoint y: 539, distance: 568.0
click at [897, 539] on p "Unfortunately, the project requires some adjustments, as in its current form it…" at bounding box center [1192, 535] width 591 height 35
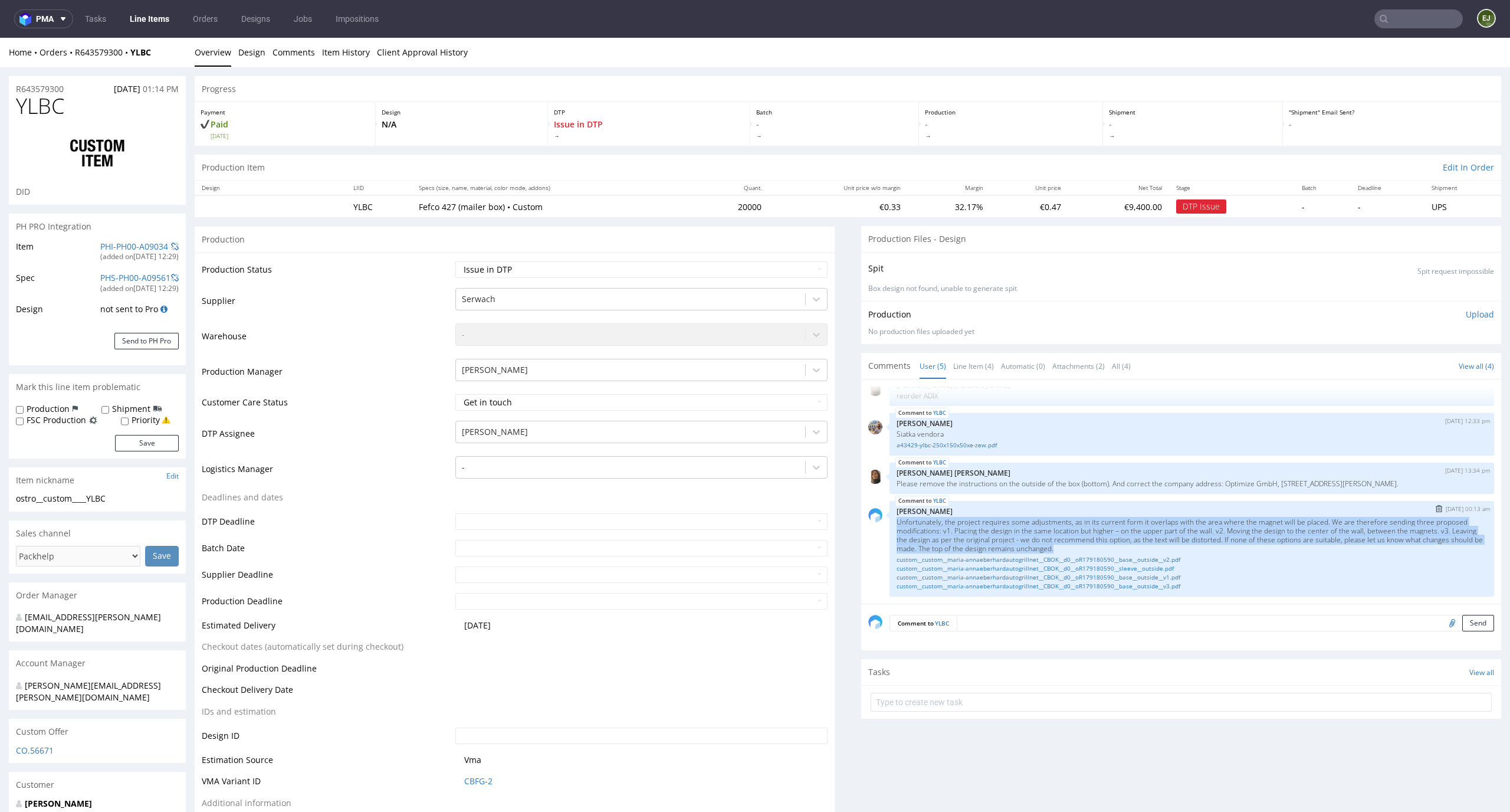
drag, startPoint x: 1135, startPoint y: 547, endPoint x: 881, endPoint y: 524, distance: 255.0
click at [890, 524] on div "YLBC [DATE] 00:13 am [PERSON_NAME] Unfortunately, the project requires some adj…" at bounding box center [1192, 549] width 605 height 96
copy p "Unfortunately, the project requires some adjustments, as in its current form it…"
click at [1436, 509] on img "submit" at bounding box center [1439, 509] width 7 height 7
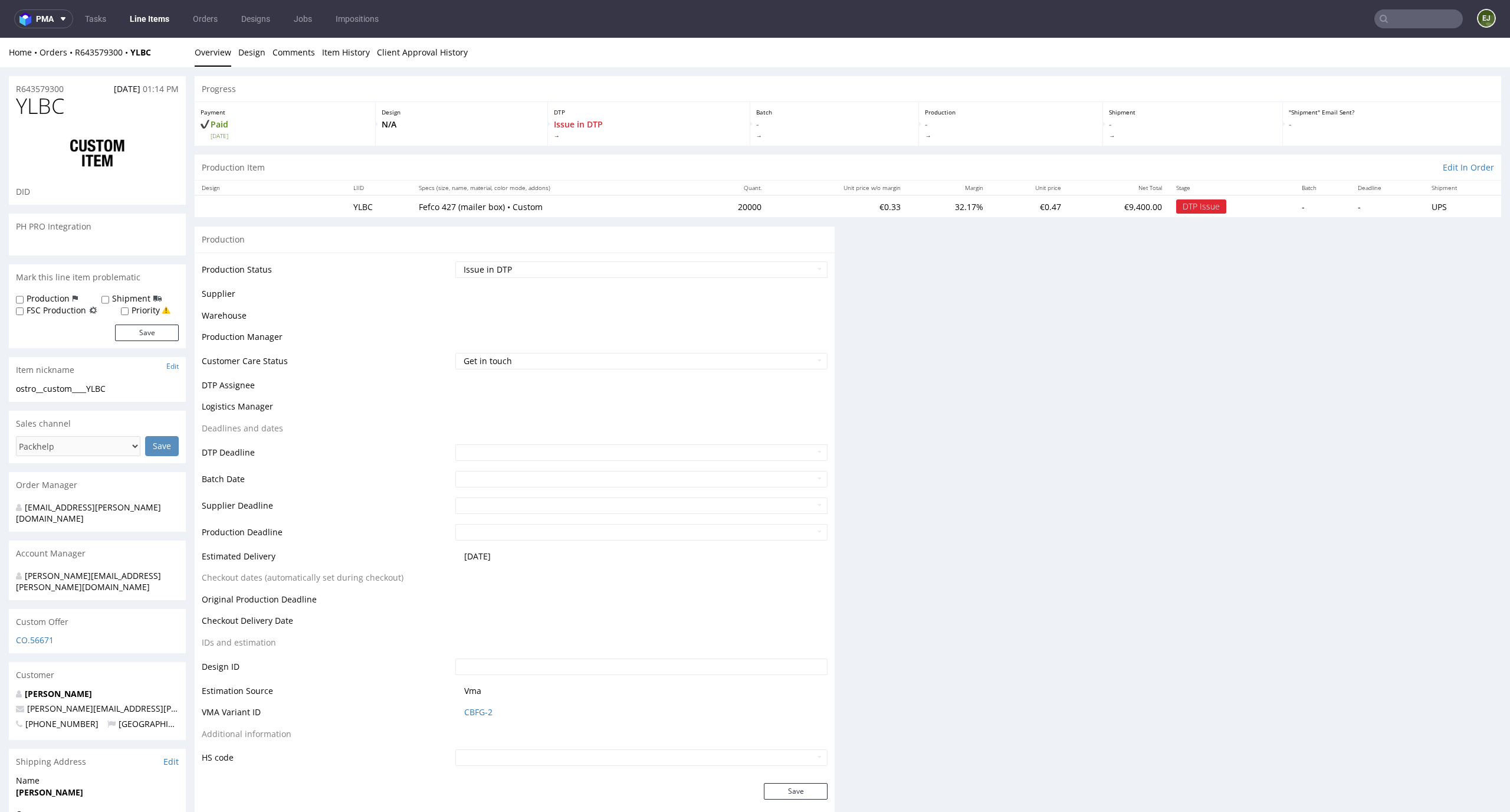
scroll to position [0, 0]
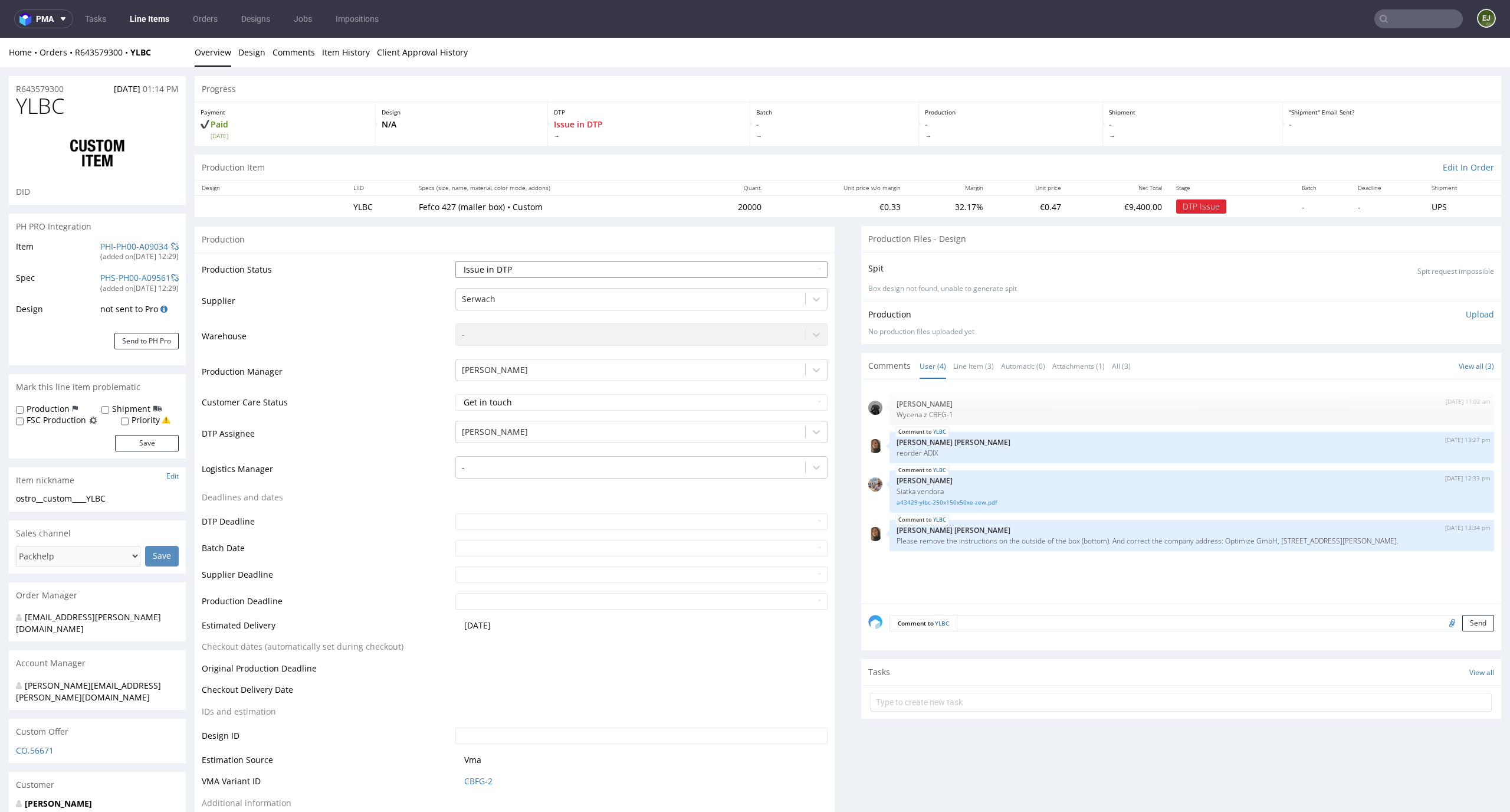
click at [800, 266] on select "Waiting for Artwork Waiting for Diecut Waiting for Mockup Waiting for DTP Waiti…" at bounding box center [641, 269] width 373 height 16
select select "back_for_dtp"
click at [455, 261] on select "Waiting for Artwork Waiting for Diecut Waiting for Mockup Waiting for DTP Waiti…" at bounding box center [641, 269] width 373 height 16
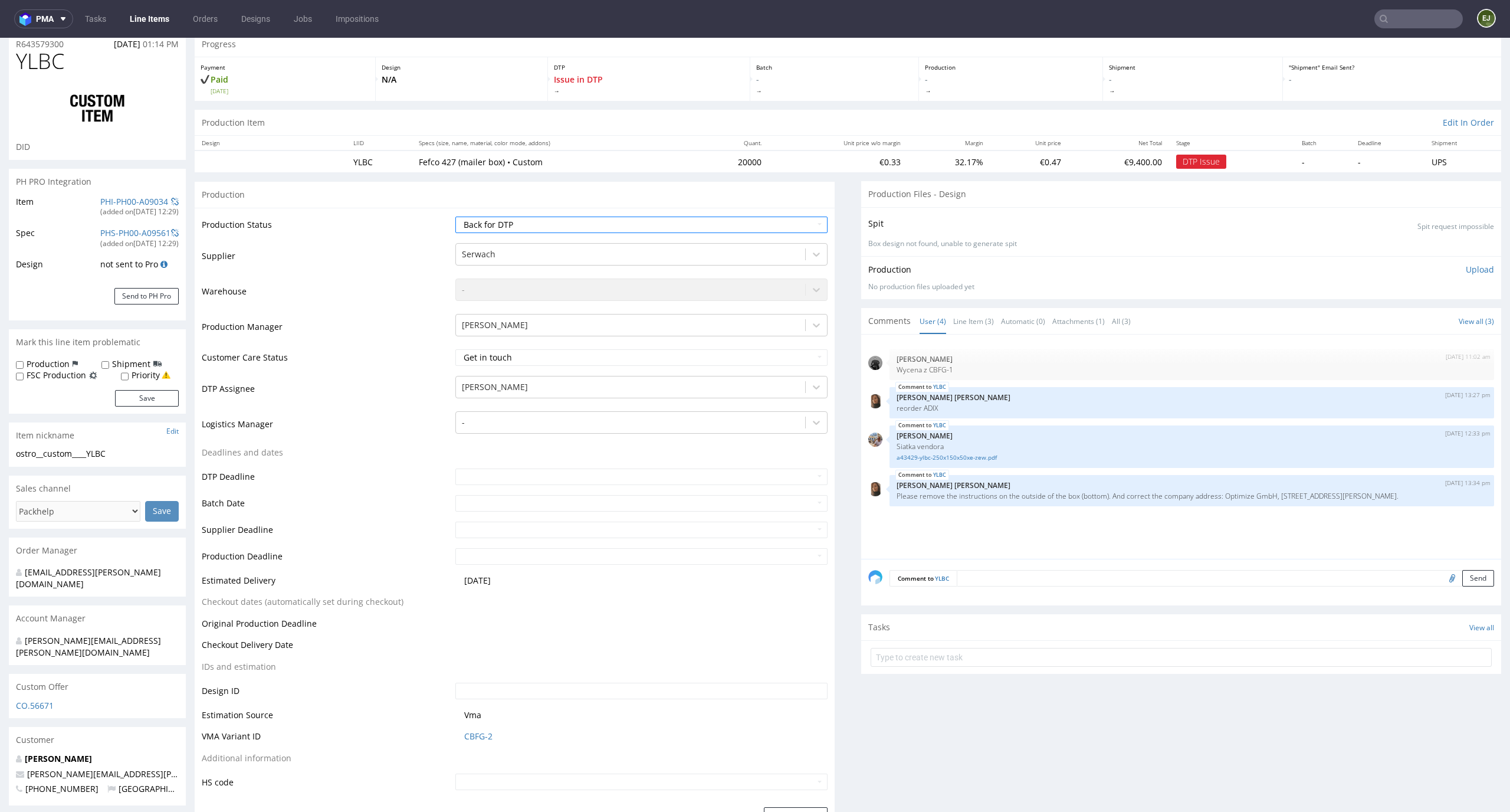
scroll to position [67, 0]
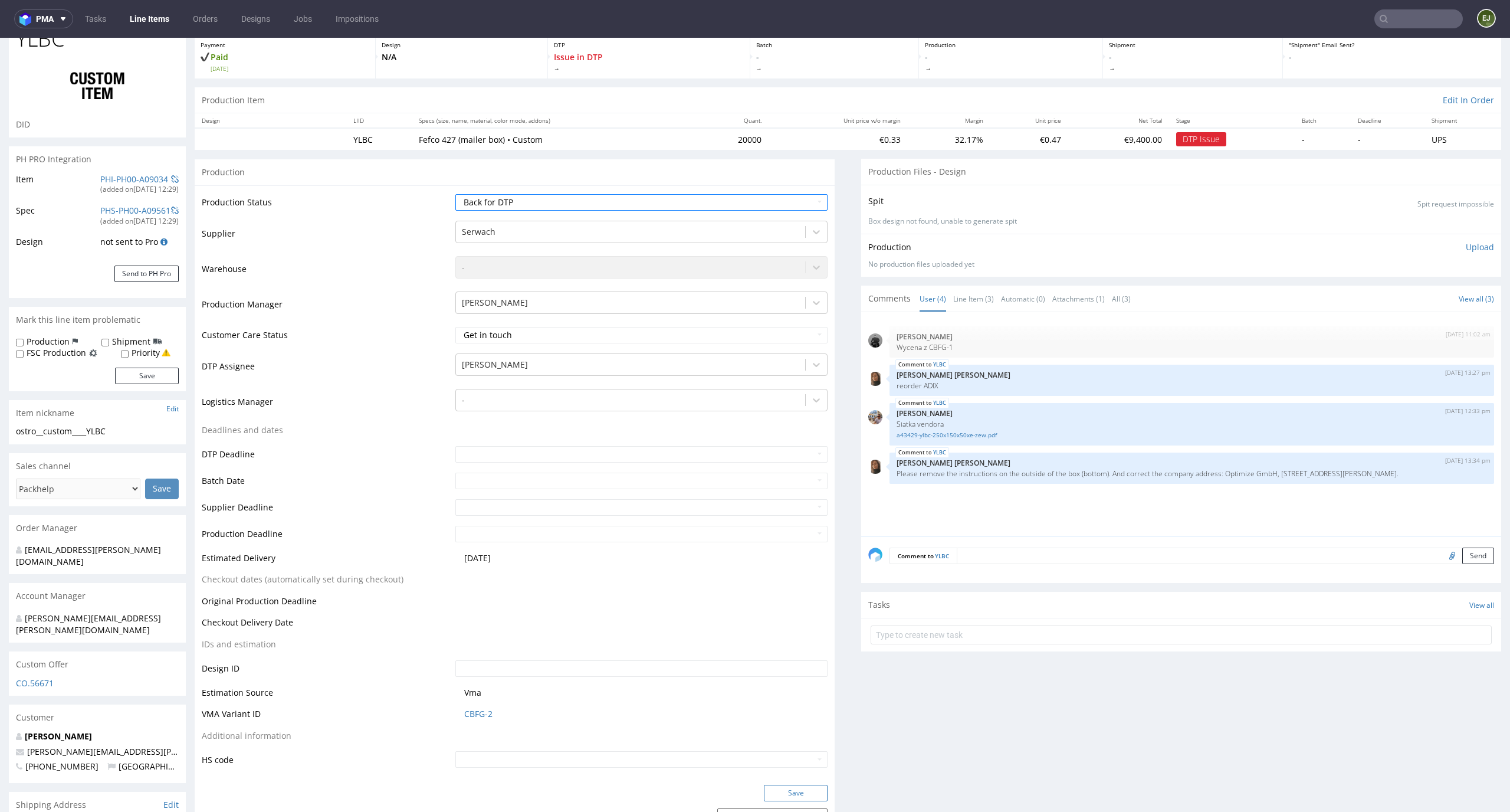
click at [800, 791] on button "Save" at bounding box center [796, 793] width 64 height 16
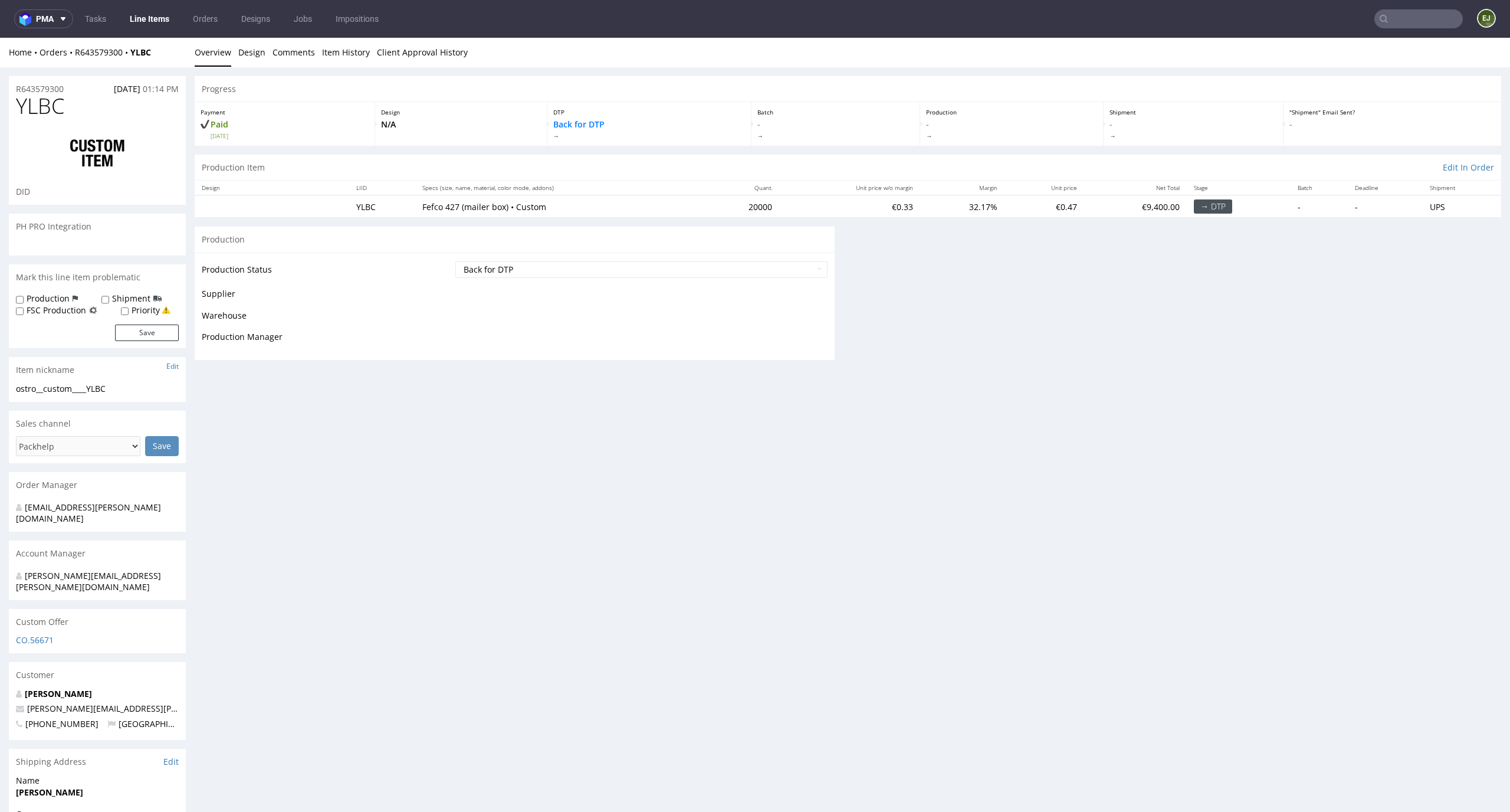
scroll to position [68, 0]
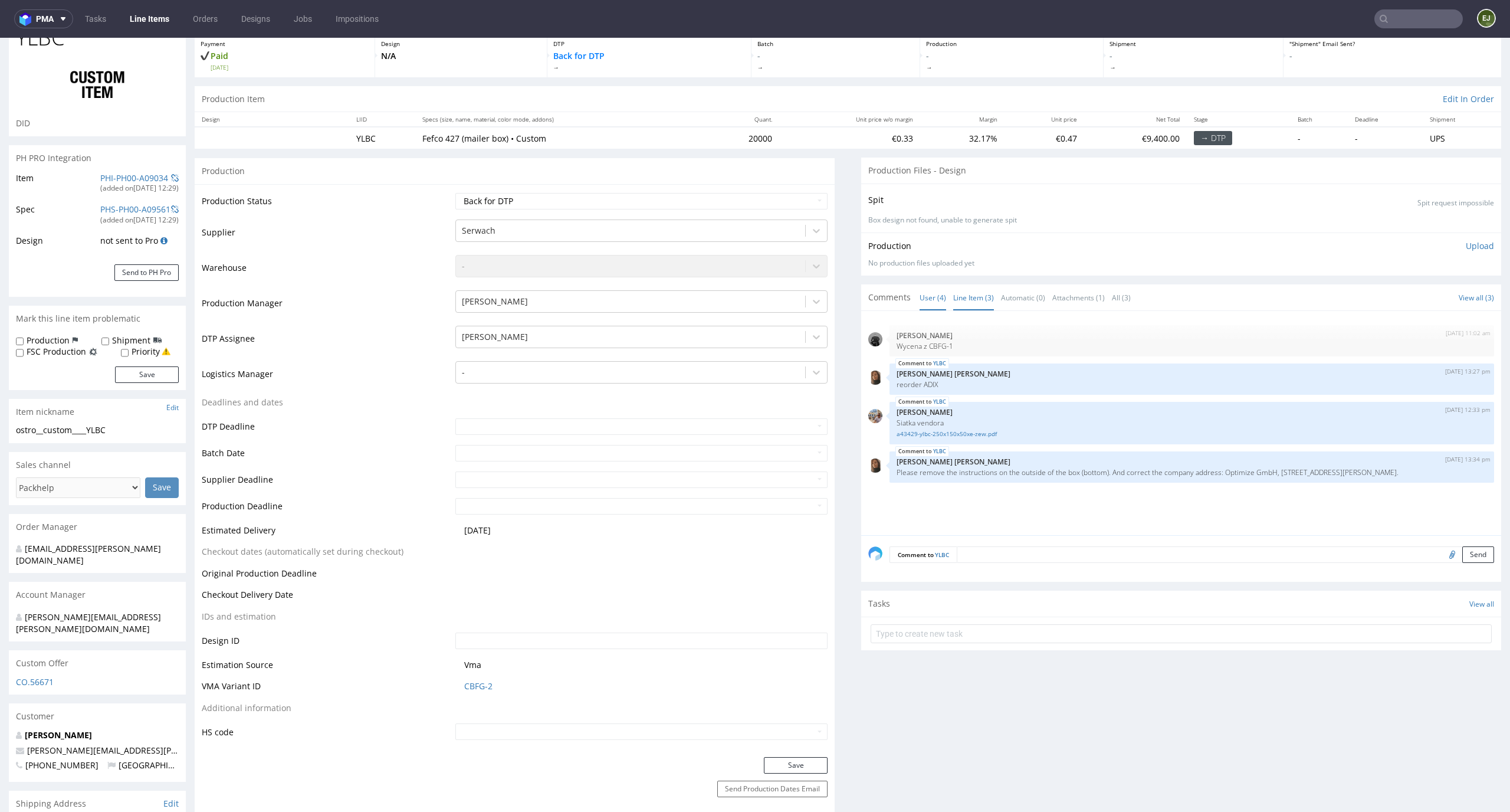
click at [958, 297] on link "Line Item (3)" at bounding box center [973, 297] width 40 height 25
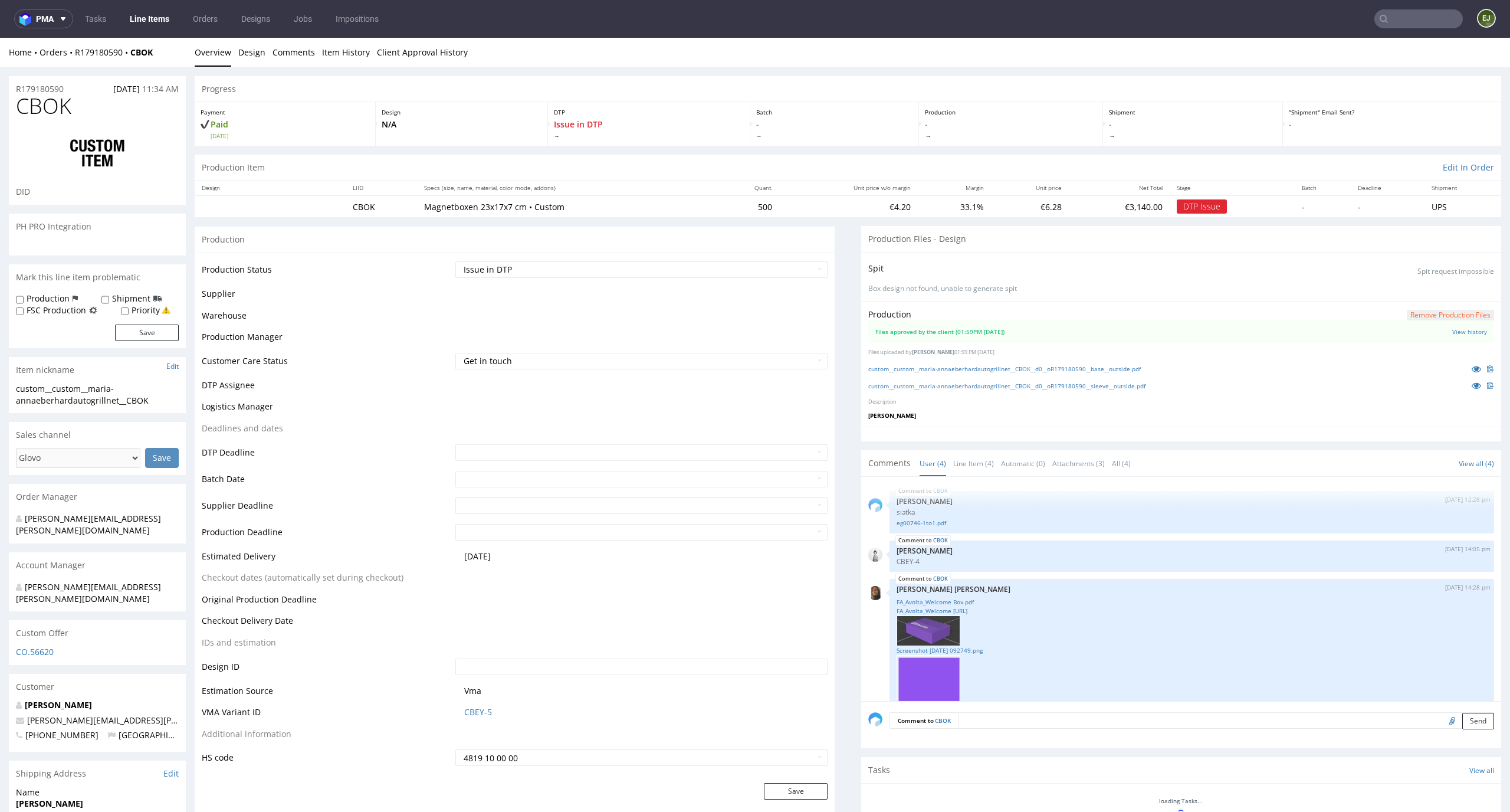
scroll to position [199, 0]
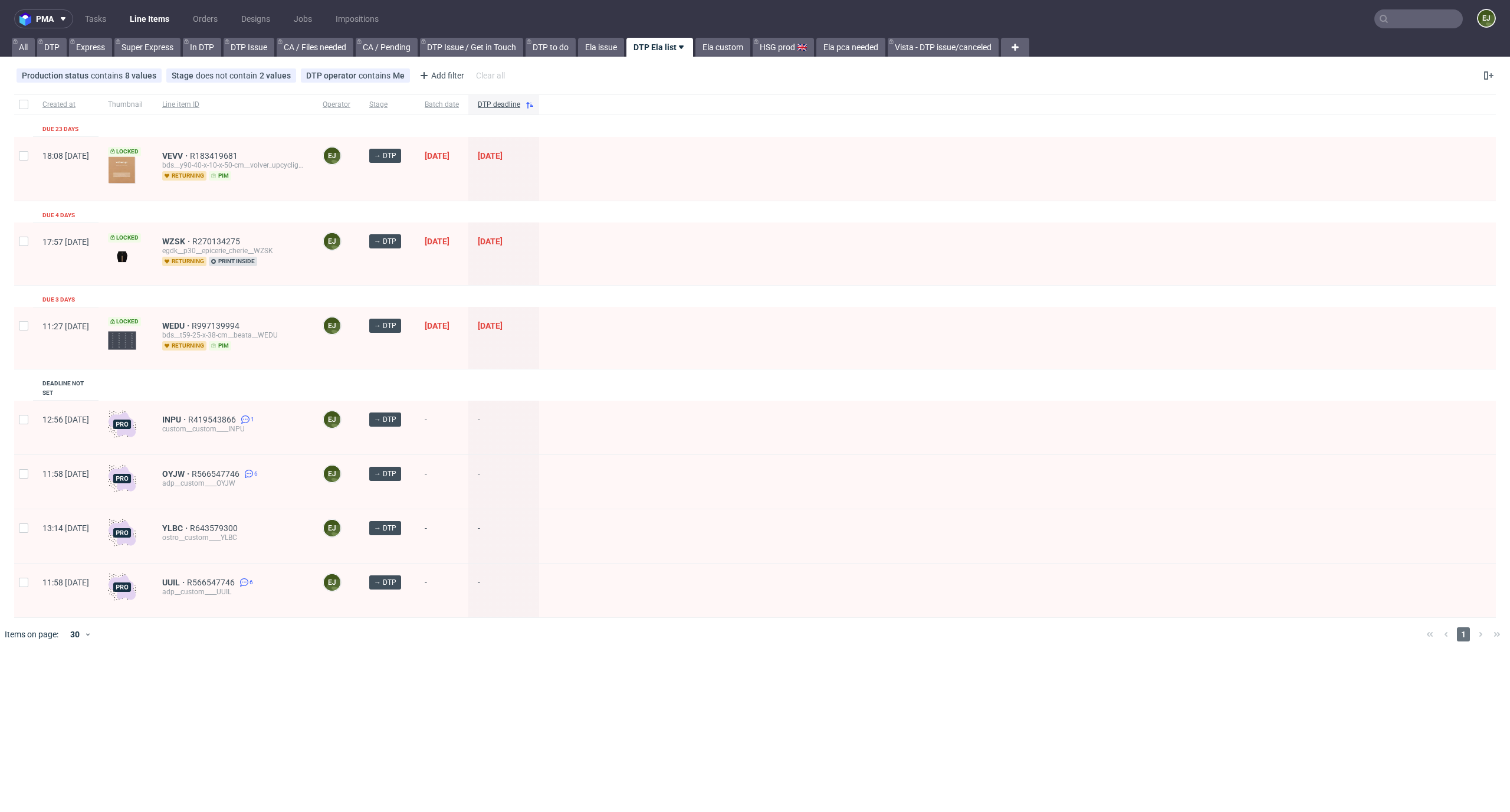
click at [546, 673] on div "pma Tasks Line Items Orders Designs Jobs Impositions EJ All DTP Express Super E…" at bounding box center [755, 406] width 1510 height 812
click at [927, 583] on div at bounding box center [1017, 590] width 957 height 54
click at [190, 160] on span "VEVV" at bounding box center [177, 155] width 28 height 10
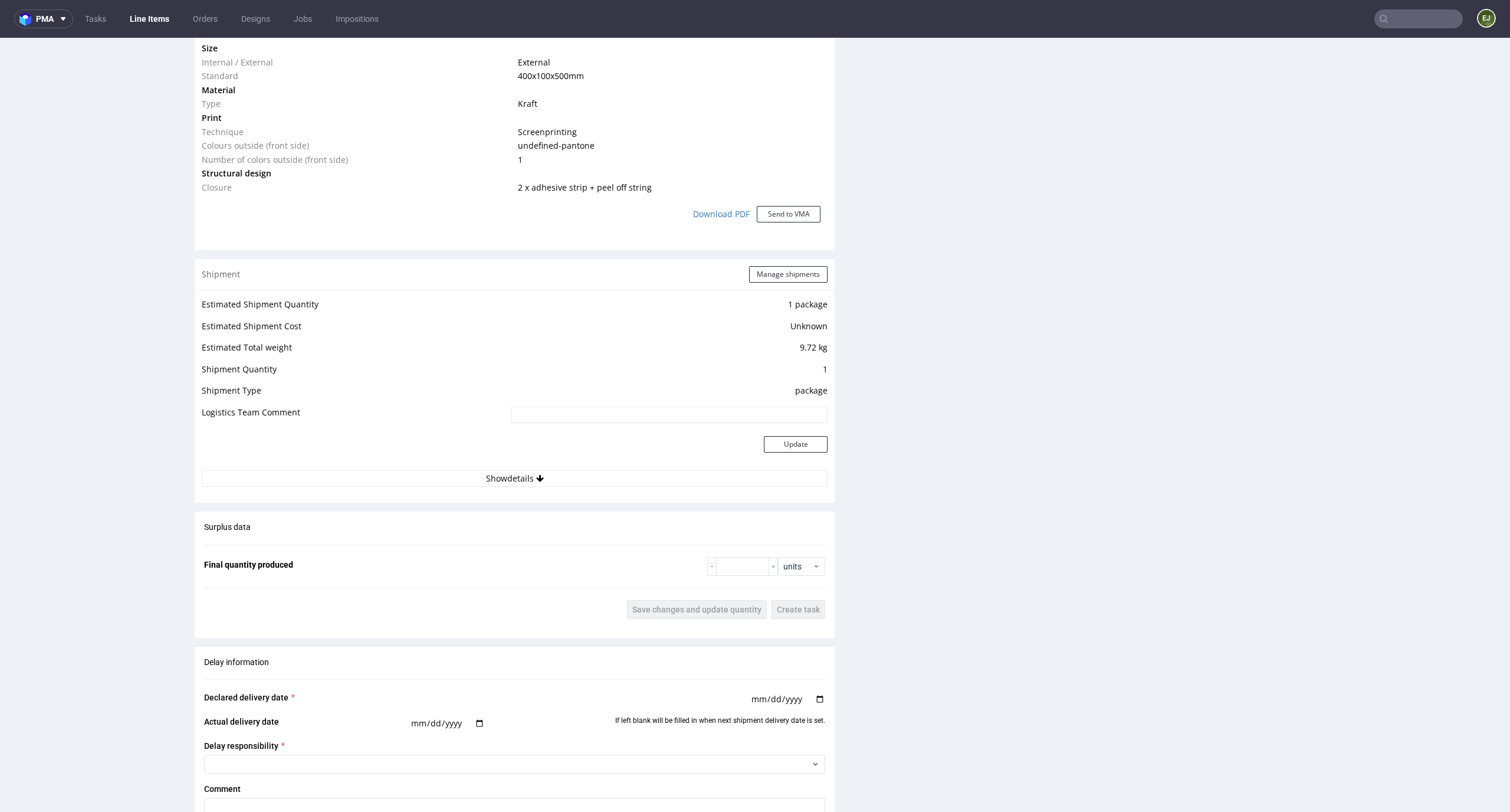
scroll to position [350, 0]
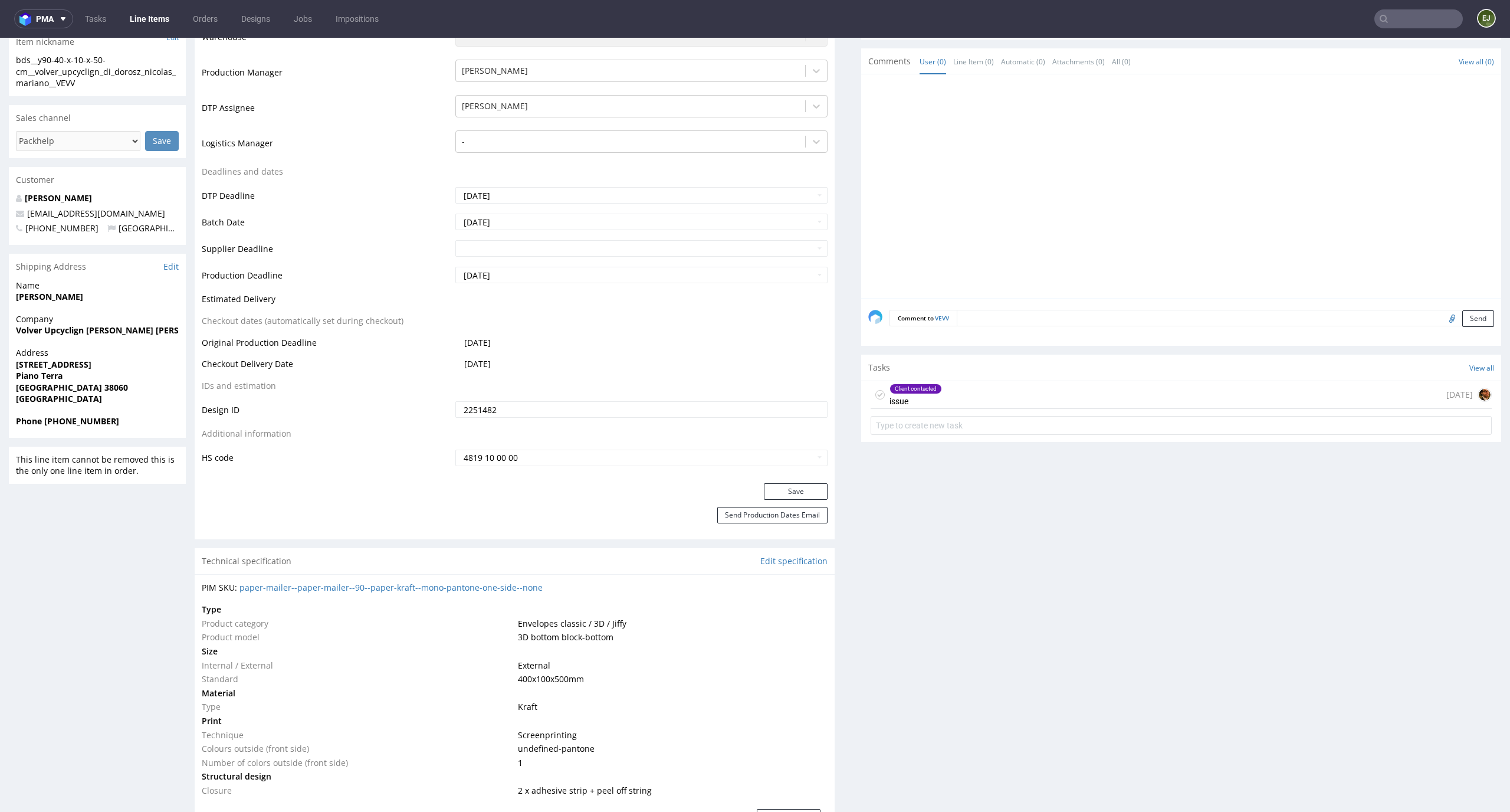
click at [942, 396] on div "Client contacted issue 23 days ago" at bounding box center [1181, 395] width 622 height 28
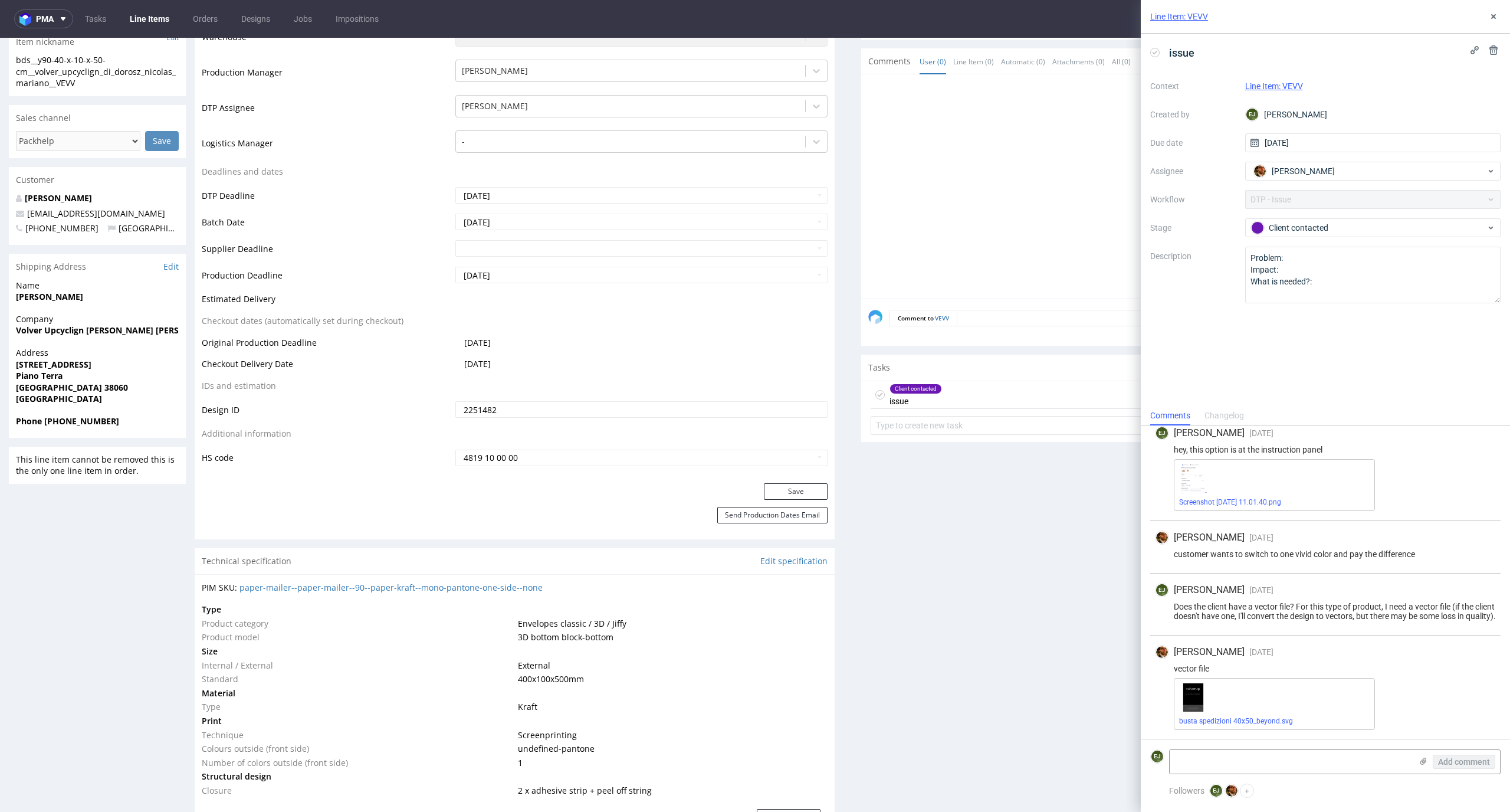
scroll to position [195, 0]
click at [1275, 730] on div "Matteo Corsico 1 day ago 17th Sep 2025, 13:58 vector file busta spedizioni 40x5…" at bounding box center [1325, 687] width 350 height 104
click at [1275, 729] on div "busta spedizioni 40x50_beyond.svg" at bounding box center [1275, 704] width 202 height 52
click at [1275, 724] on link "busta spedizioni 40x50_beyond.svg" at bounding box center [1236, 721] width 114 height 8
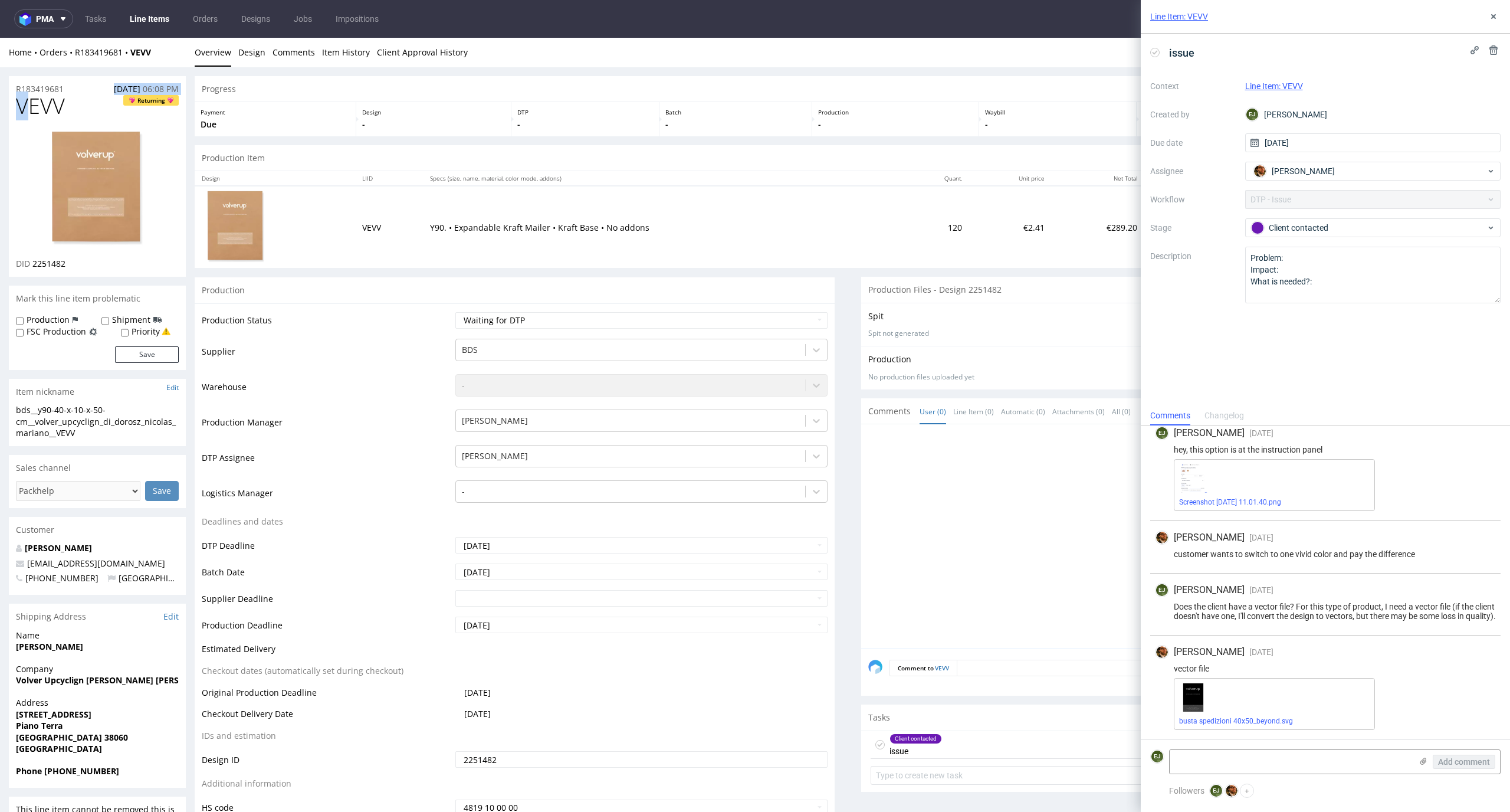
drag, startPoint x: 90, startPoint y: 92, endPoint x: 5, endPoint y: 97, distance: 85.1
click at [9, 97] on section "R183419681 23.08.2025 06:08 PM VEVV Returning DID 2251482" at bounding box center [97, 176] width 177 height 201
copy p "23.08.2025 06:08 PM"
drag, startPoint x: 85, startPoint y: 102, endPoint x: 0, endPoint y: 113, distance: 85.7
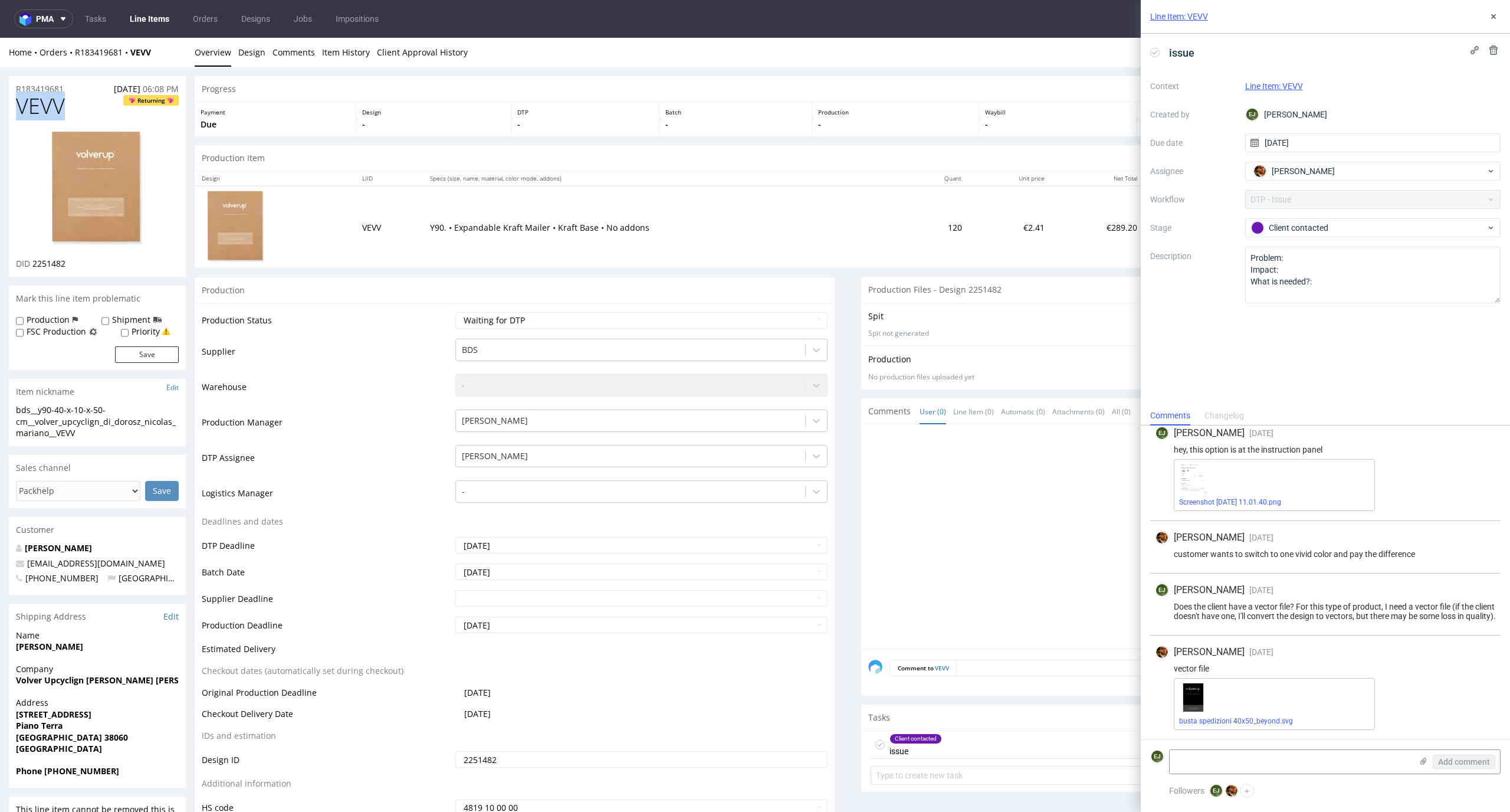
copy span "VEVV"
drag, startPoint x: 74, startPoint y: 263, endPoint x: 36, endPoint y: 264, distance: 38.0
click at [36, 264] on div "DID 2251482" at bounding box center [97, 264] width 163 height 12
click at [163, 263] on div "DID 2251482" at bounding box center [97, 264] width 163 height 12
drag, startPoint x: 95, startPoint y: 269, endPoint x: 35, endPoint y: 268, distance: 60.0
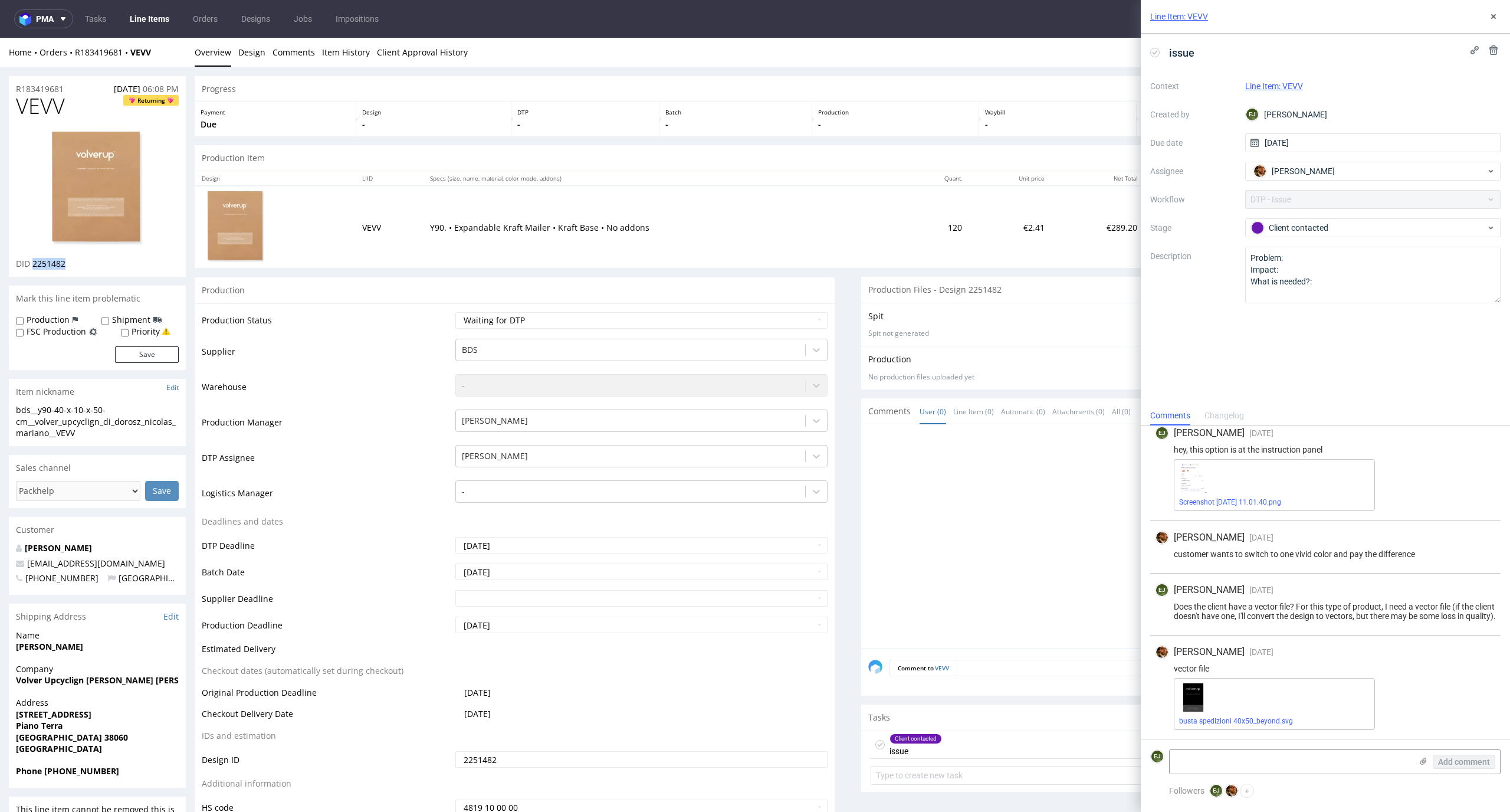
click at [35, 268] on div "DID 2251482" at bounding box center [97, 264] width 163 height 12
copy span "2251482"
drag, startPoint x: 87, startPoint y: 441, endPoint x: 0, endPoint y: 404, distance: 94.5
copy section "bds__y90-40-x-10-x-50-cm__volver_upcyclign_di_dorosz_nicolas_mariano__VEVV"
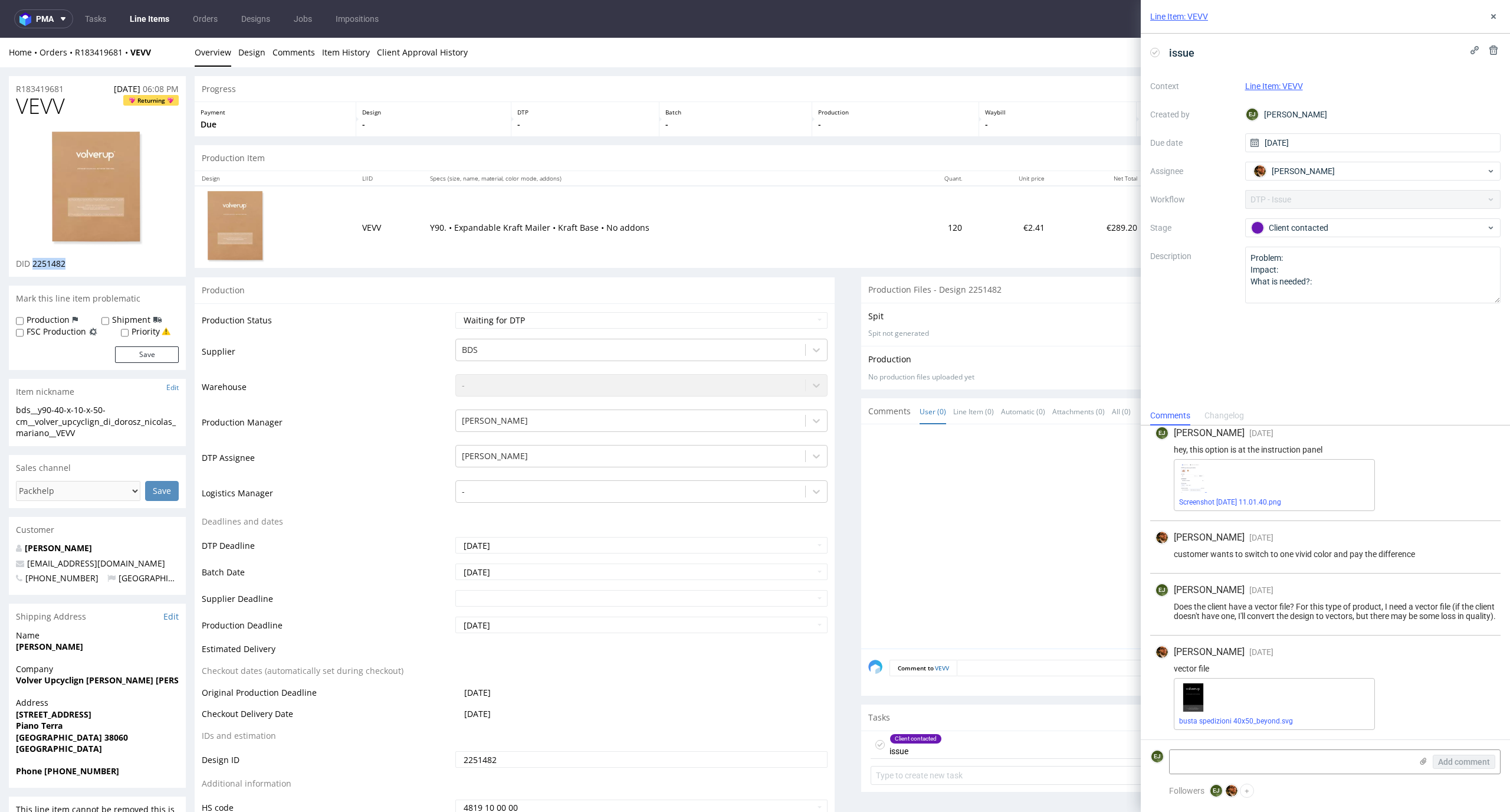
drag, startPoint x: 74, startPoint y: 261, endPoint x: 33, endPoint y: 263, distance: 41.0
click at [33, 263] on div "DID 2251482" at bounding box center [97, 264] width 163 height 12
copy span "2251482"
drag, startPoint x: 68, startPoint y: 90, endPoint x: 0, endPoint y: 90, distance: 68.0
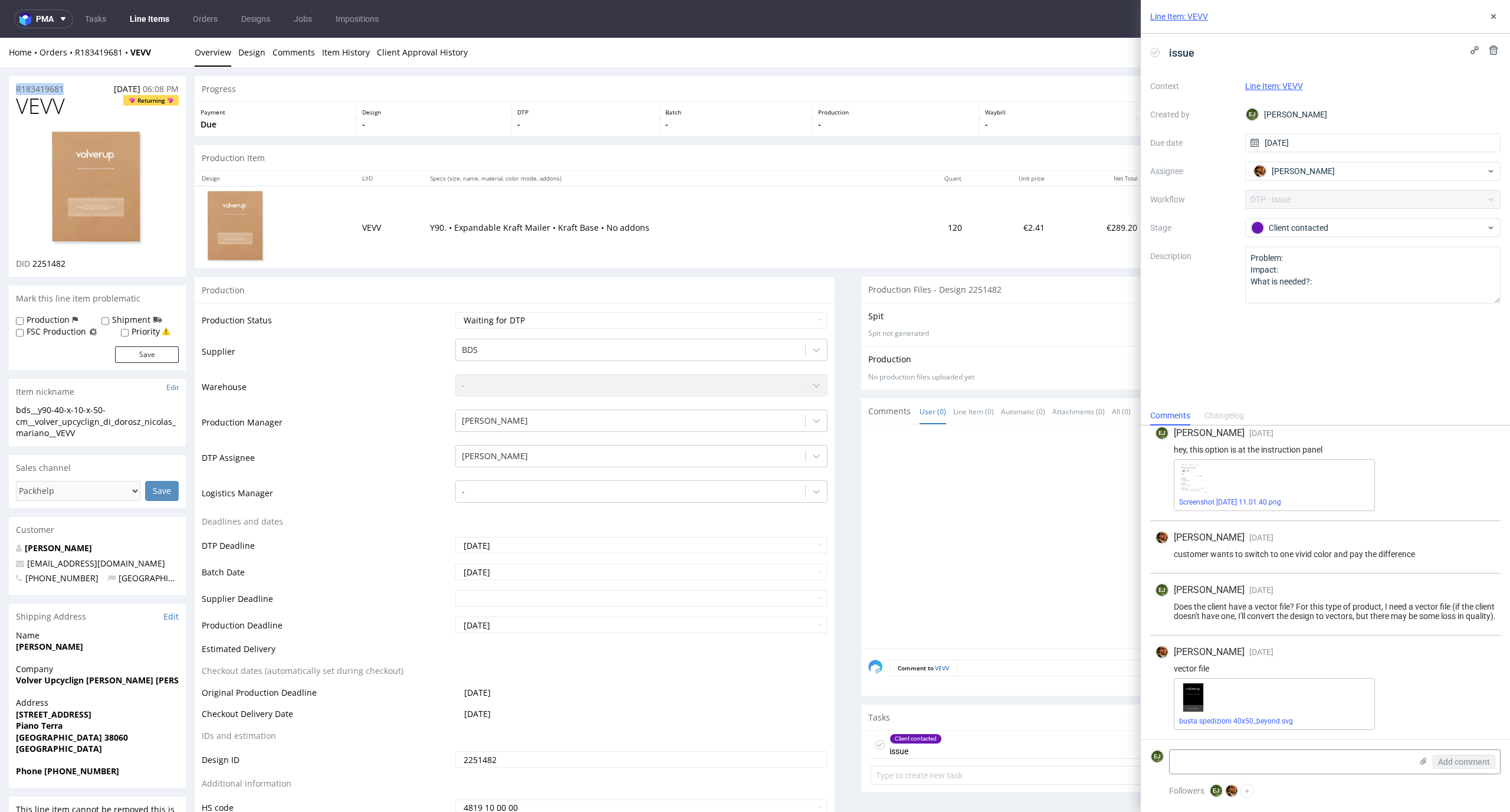
copy p "R183419681"
click at [1157, 52] on icon at bounding box center [1155, 52] width 10 height 10
click at [1492, 13] on icon at bounding box center [1494, 16] width 10 height 10
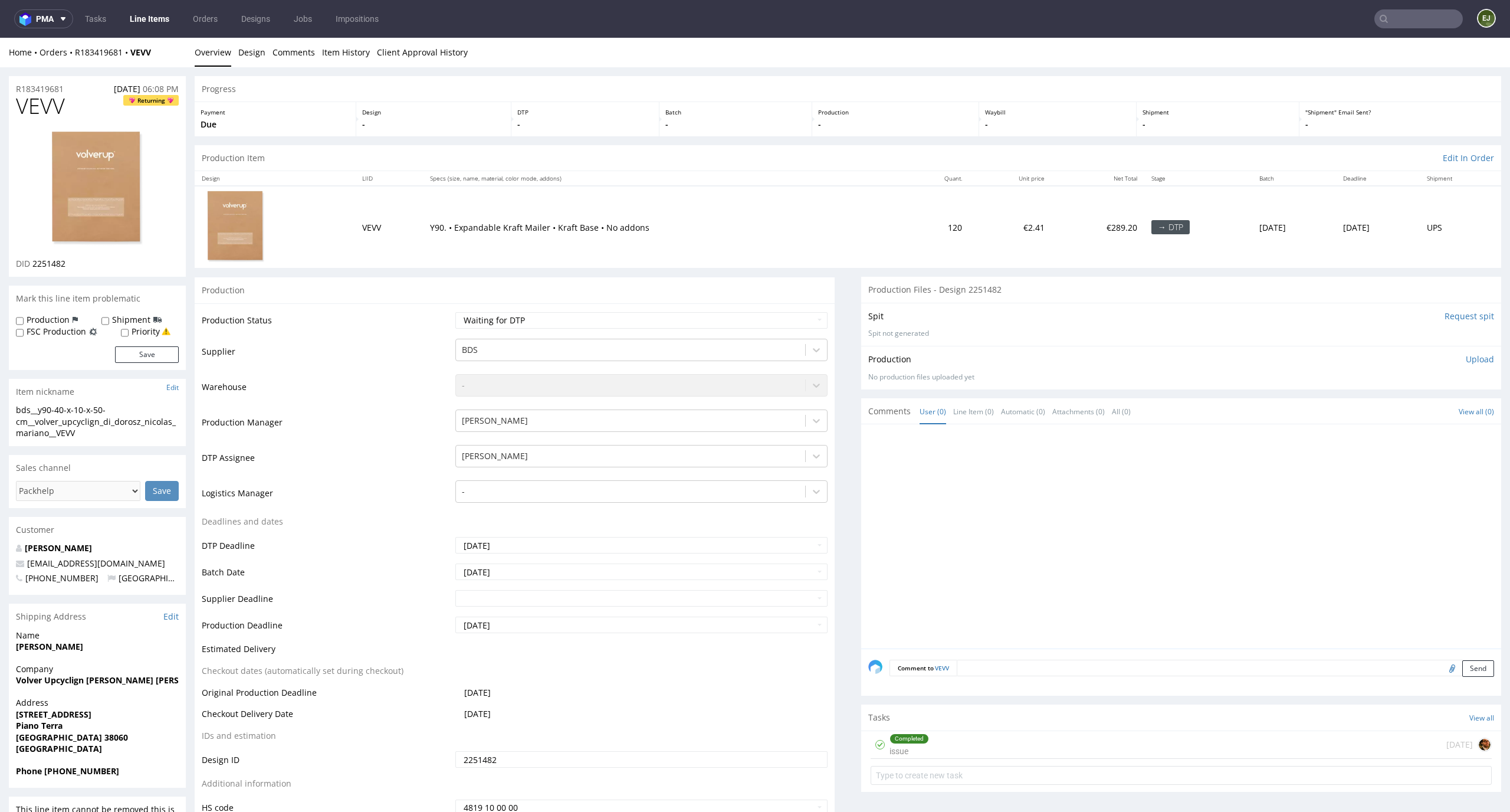
click at [758, 307] on div "Production Status Waiting for Artwork Waiting for Diecut Waiting for Mockup Wai…" at bounding box center [515, 568] width 640 height 530
click at [758, 320] on select "Waiting for Artwork Waiting for Diecut Waiting for Mockup Waiting for DTP Waiti…" at bounding box center [641, 320] width 373 height 16
select select "dtp_ca_needed"
click at [455, 312] on select "Waiting for Artwork Waiting for Diecut Waiting for Mockup Waiting for DTP Waiti…" at bounding box center [641, 320] width 373 height 16
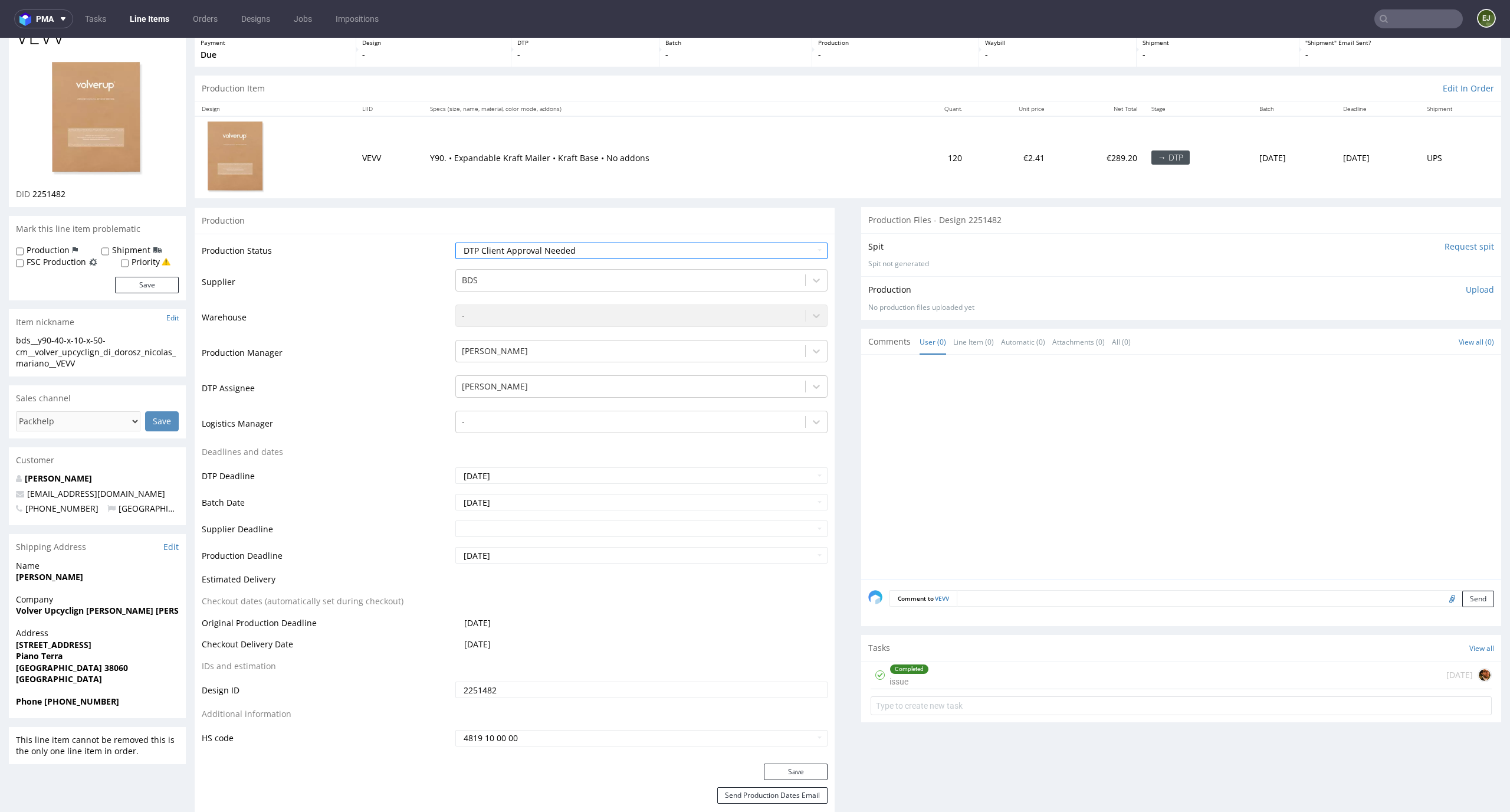
scroll to position [192, 0]
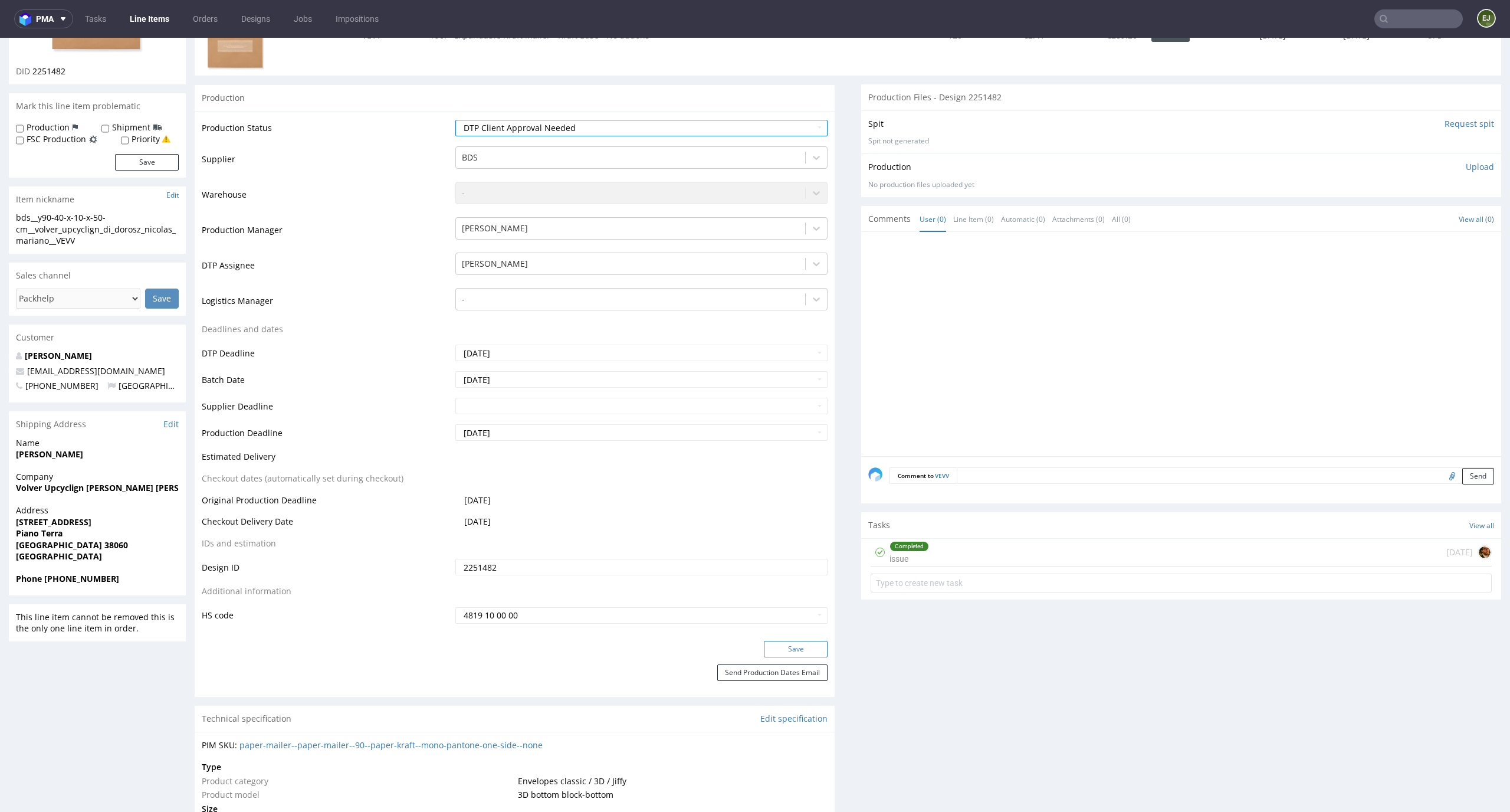
click at [791, 643] on button "Save" at bounding box center [796, 649] width 64 height 16
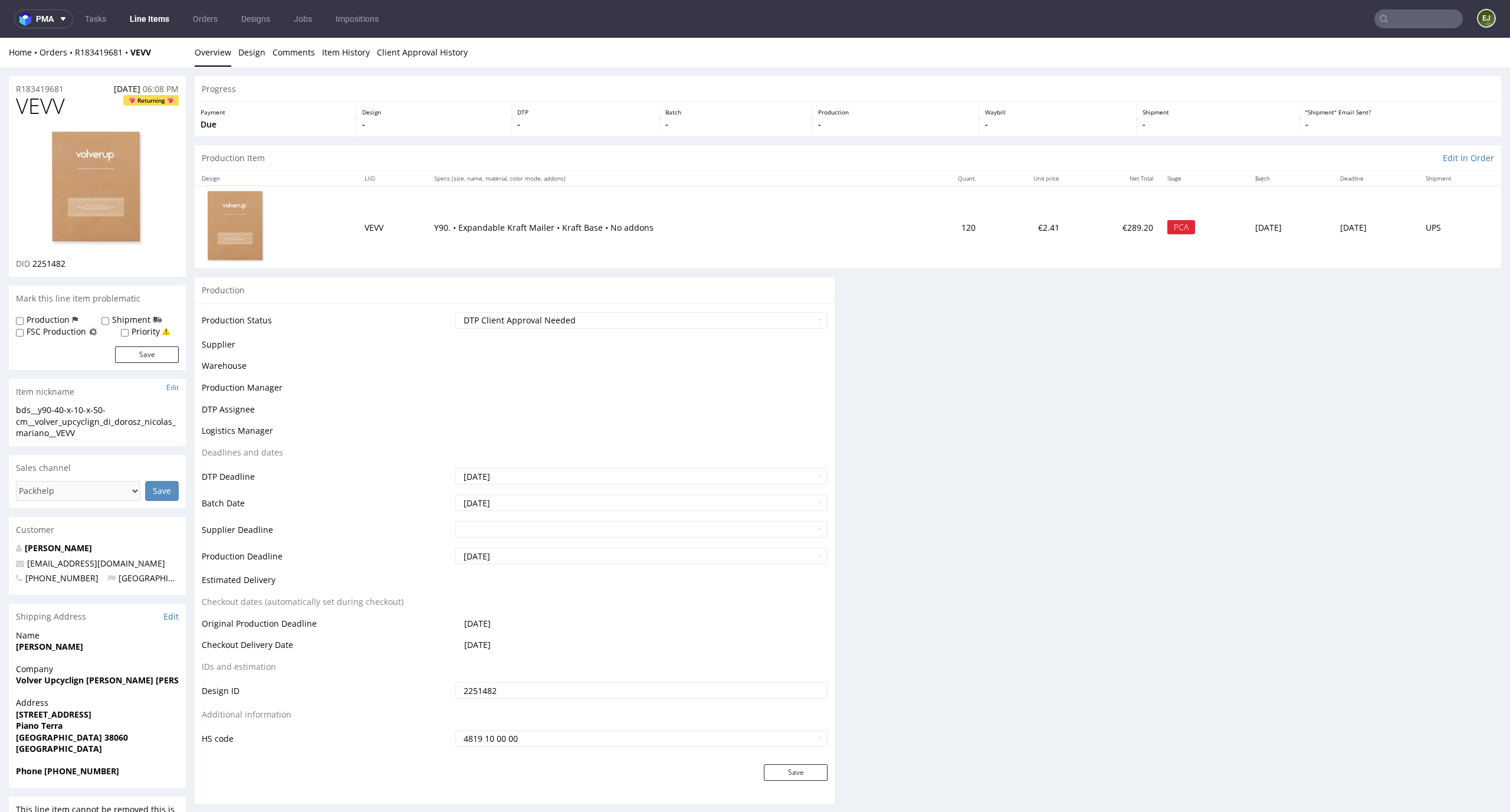
scroll to position [0, 0]
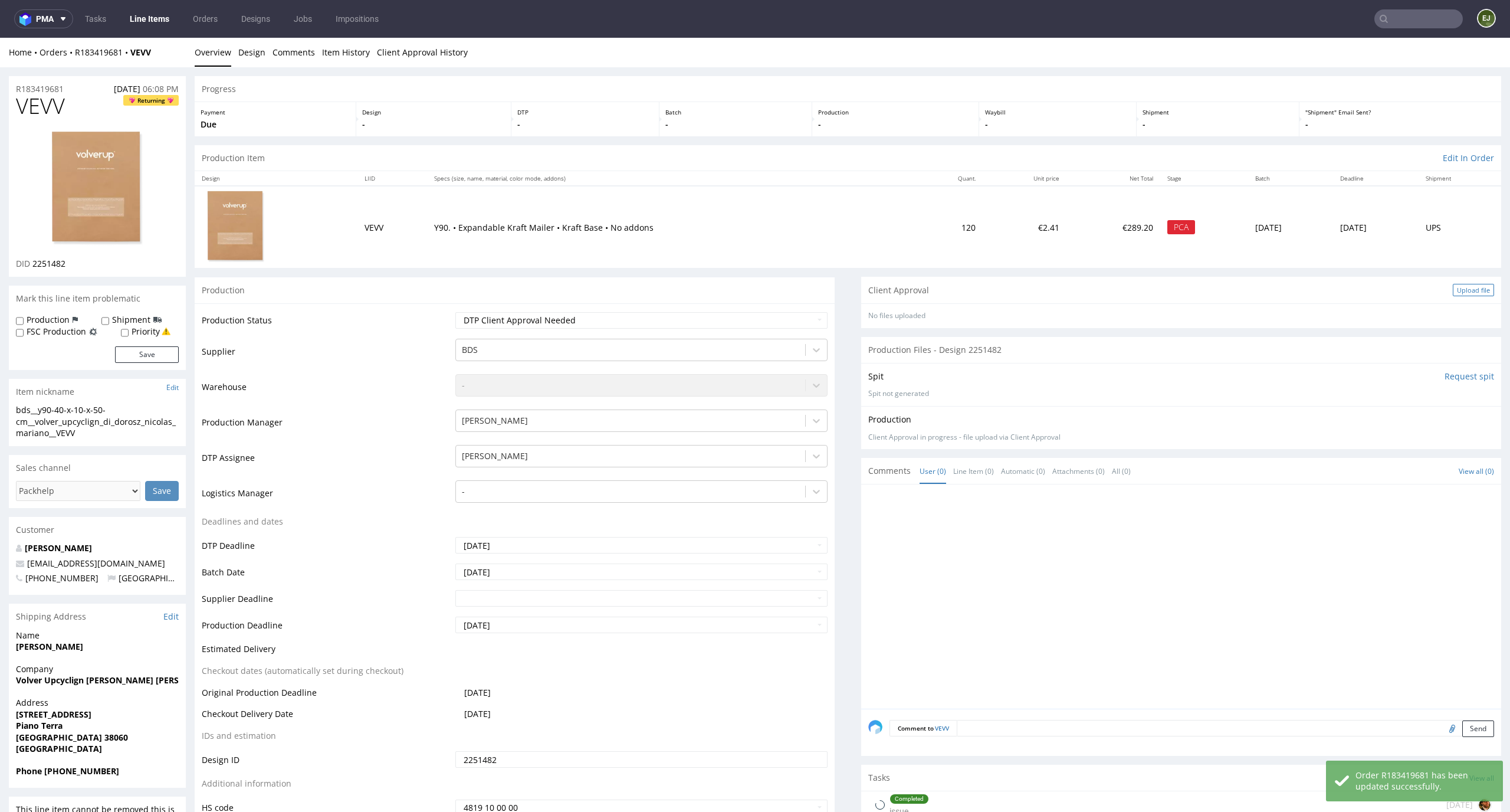
click at [1455, 288] on div "Upload file" at bounding box center [1474, 290] width 41 height 13
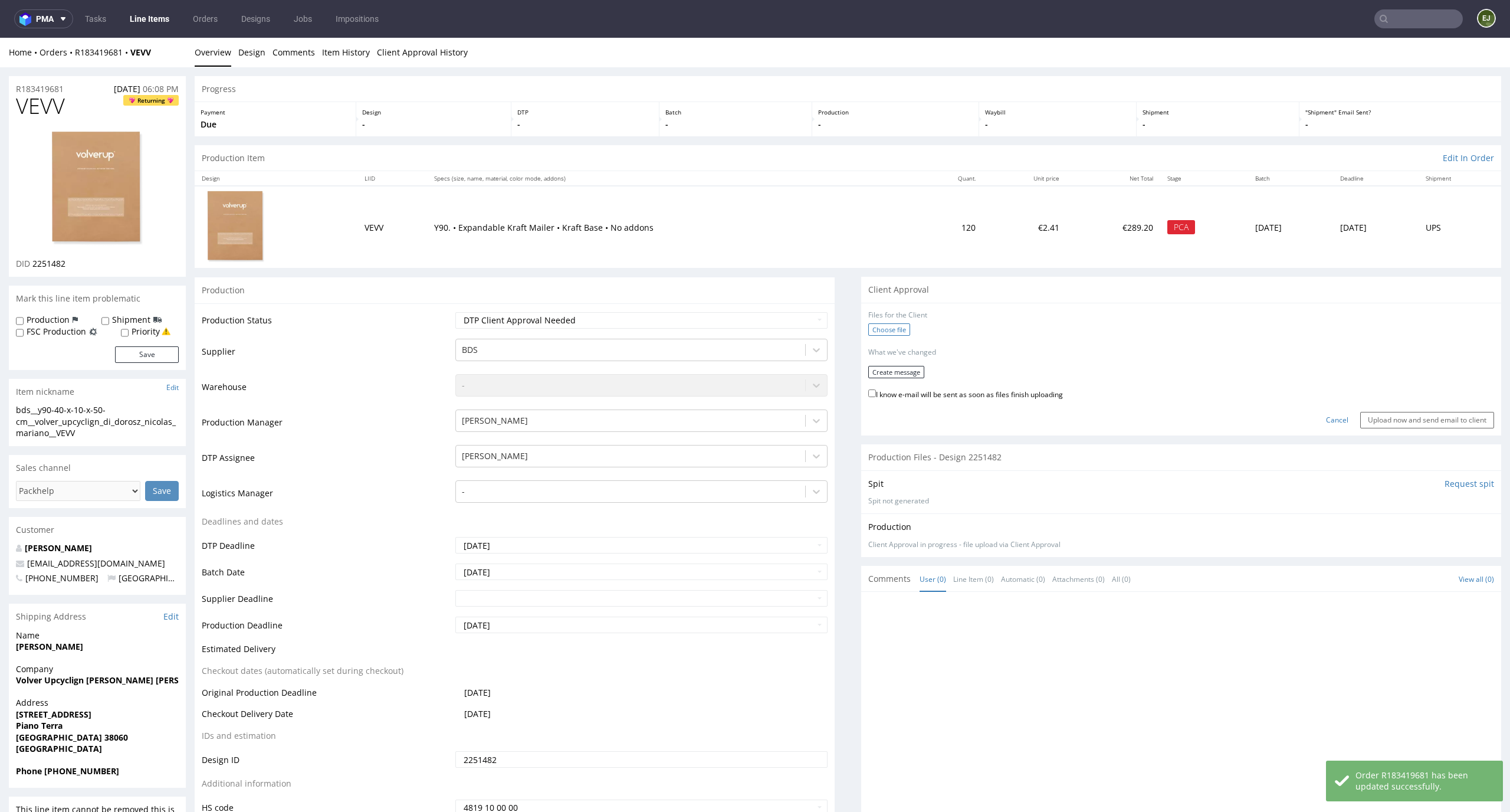
click at [887, 327] on label "Choose file" at bounding box center [889, 330] width 42 height 13
click at [0, 38] on input "Choose file" at bounding box center [0, 38] width 0 height 0
click at [908, 372] on button "Create message" at bounding box center [897, 368] width 56 height 13
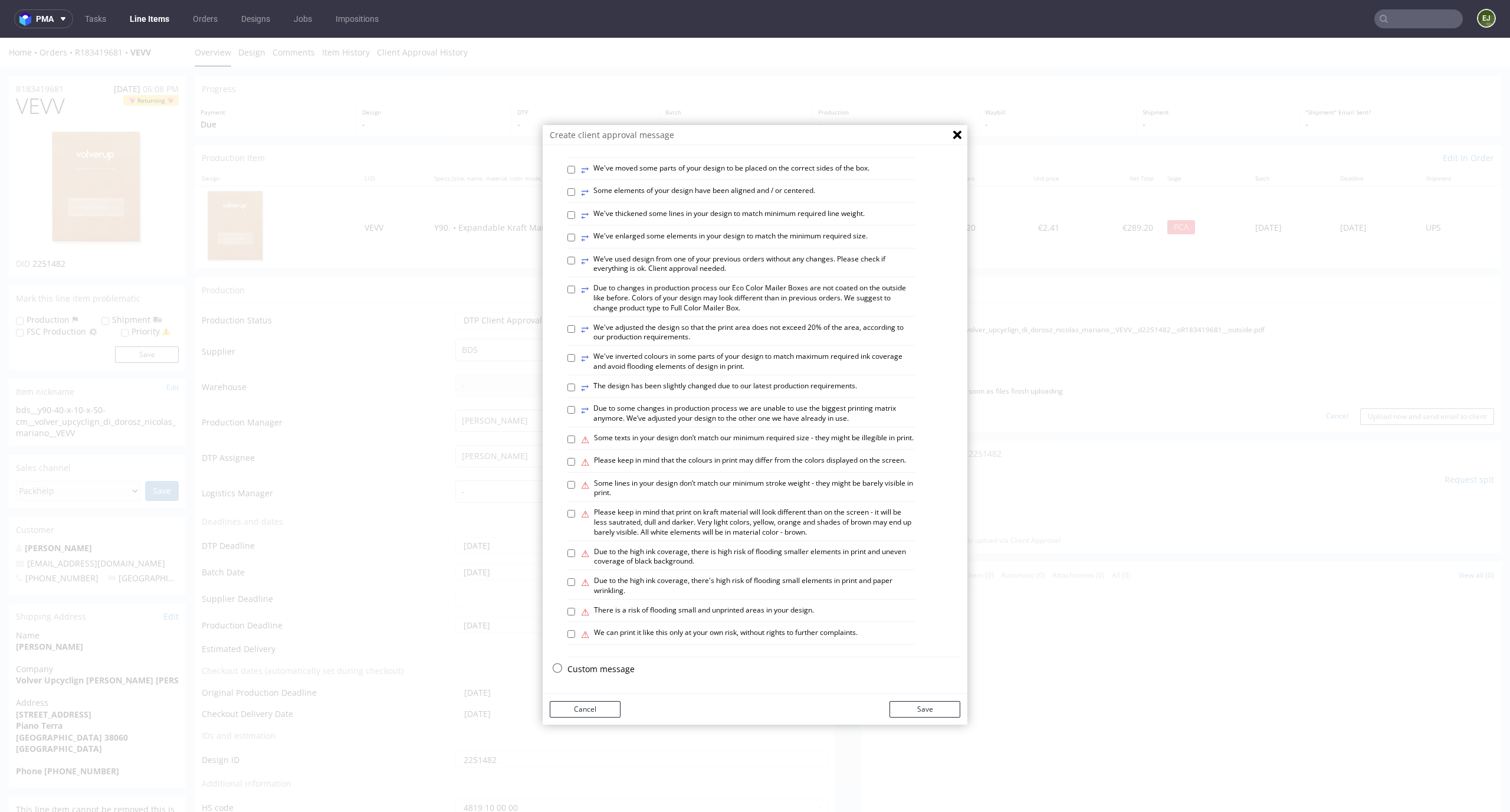
scroll to position [455, 0]
click at [586, 669] on p "Custom message" at bounding box center [764, 669] width 393 height 12
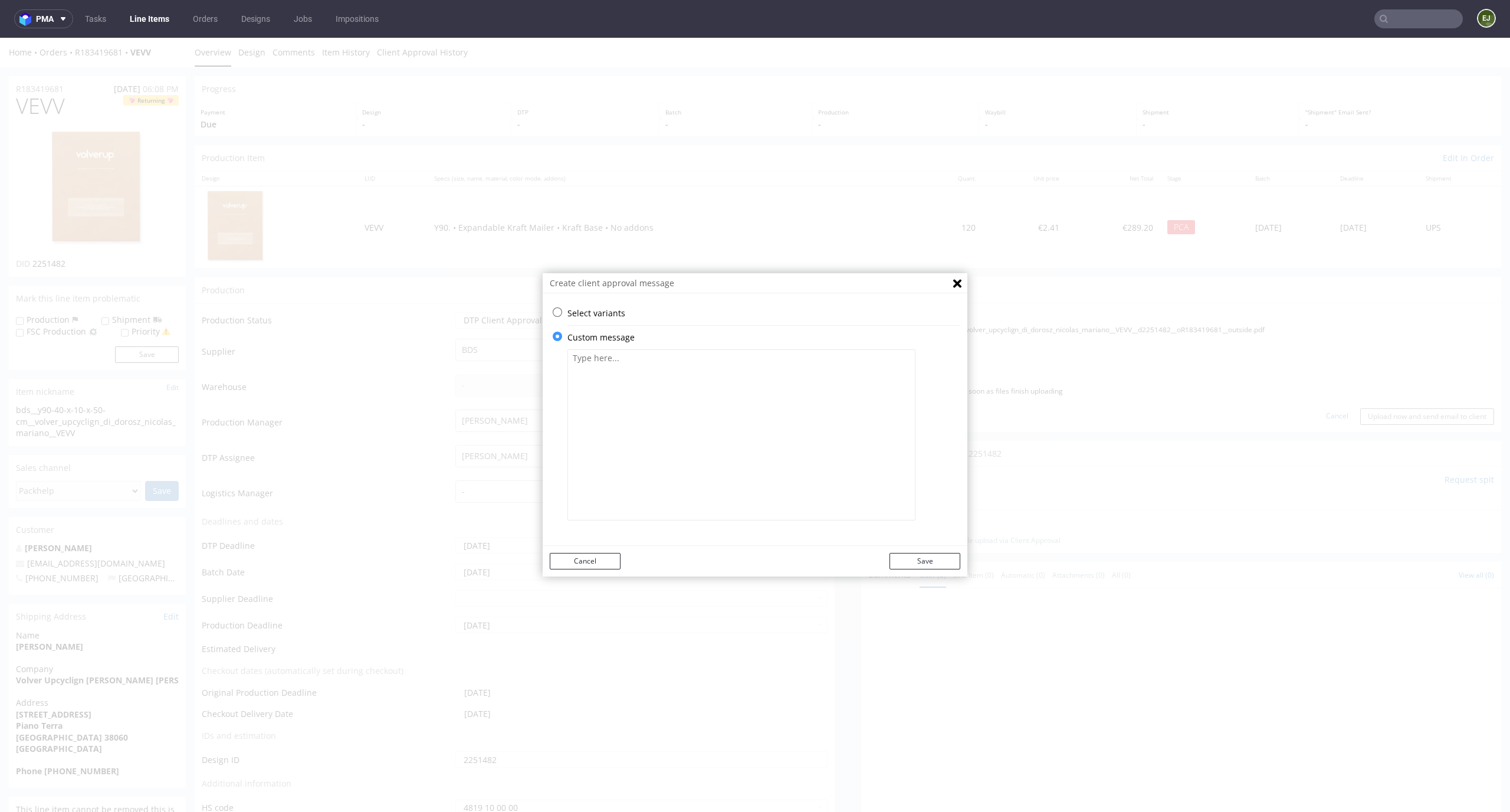
click at [647, 411] on textarea at bounding box center [741, 435] width 348 height 171
paste textarea "Due to the need to convert to vector files, some elements were recreated manual…"
type textarea "Due to the need to convert to vector files, some elements were recreated manual…"
click at [890, 553] on button "Save" at bounding box center [925, 561] width 71 height 16
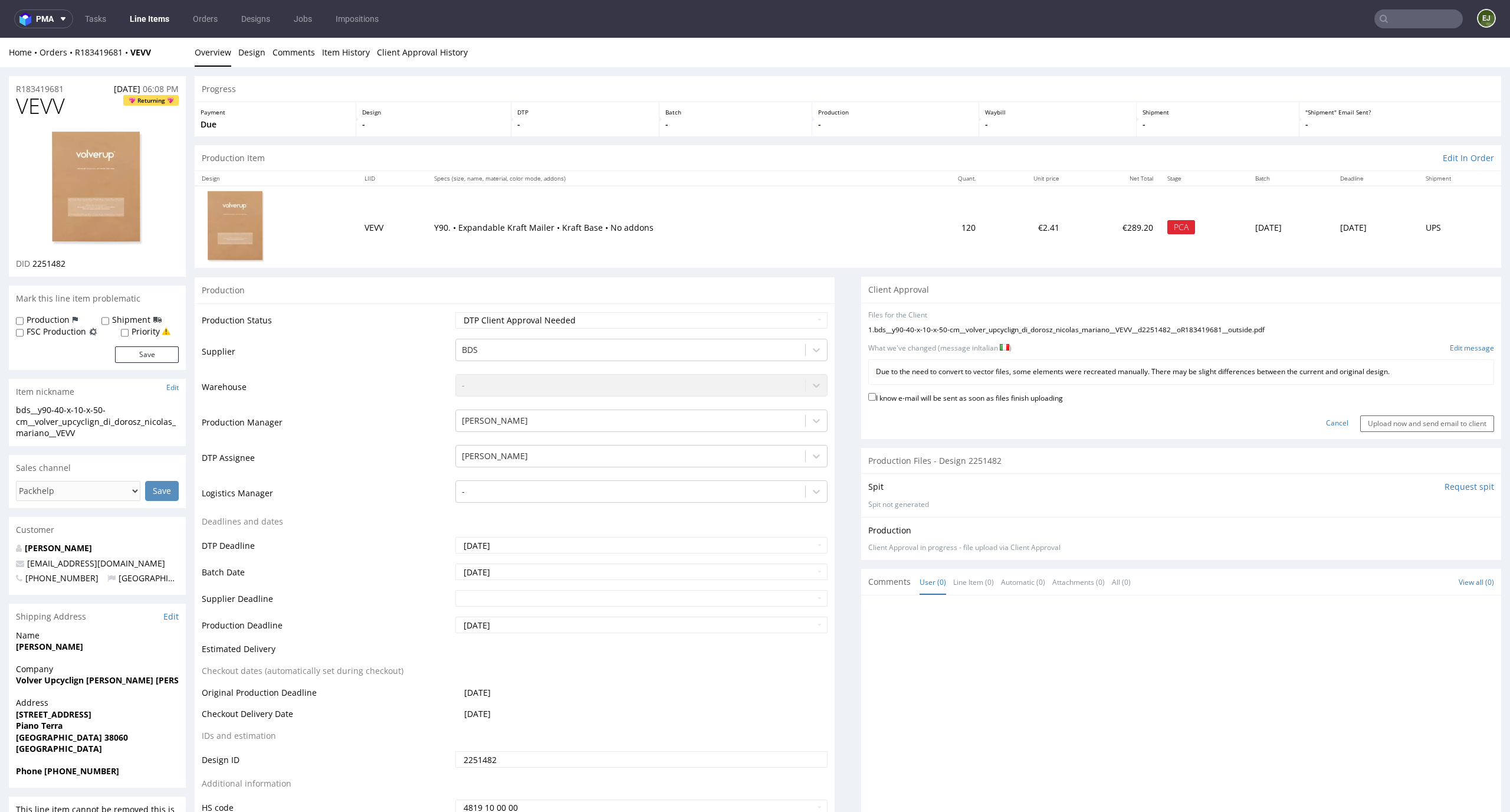
click at [1003, 392] on label "I know e-mail will be sent as soon as files finish uploading" at bounding box center [966, 397] width 195 height 13
click at [876, 393] on input "I know e-mail will be sent as soon as files finish uploading" at bounding box center [872, 396] width 7 height 7
checkbox input "true"
click at [1414, 421] on input "Upload now and send email to client" at bounding box center [1428, 424] width 134 height 16
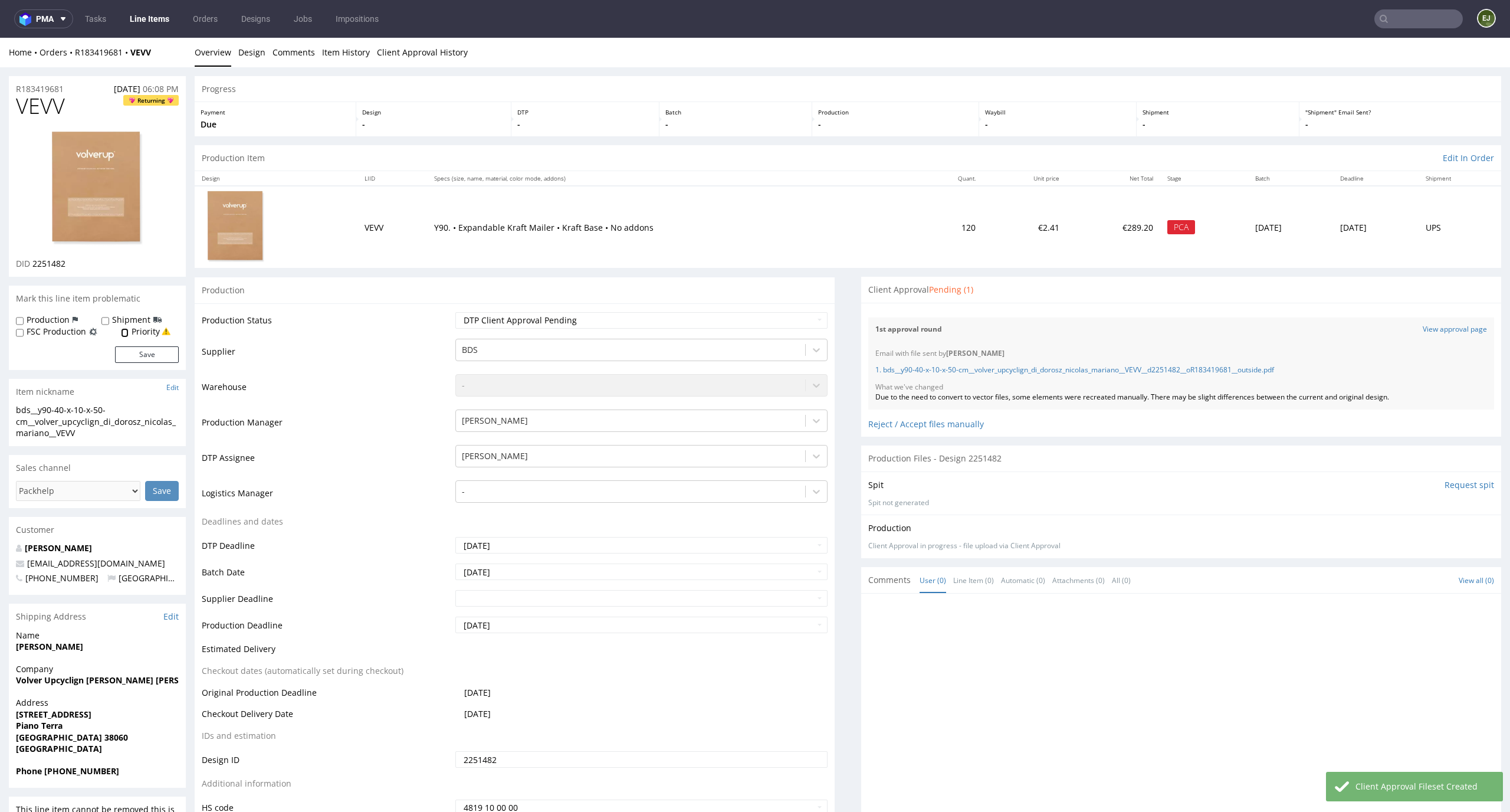
click at [126, 332] on input "Priority" at bounding box center [124, 332] width 7 height 10
checkbox input "true"
click at [133, 351] on button "Save" at bounding box center [146, 355] width 64 height 16
click at [160, 20] on link "Line Items" at bounding box center [149, 19] width 54 height 19
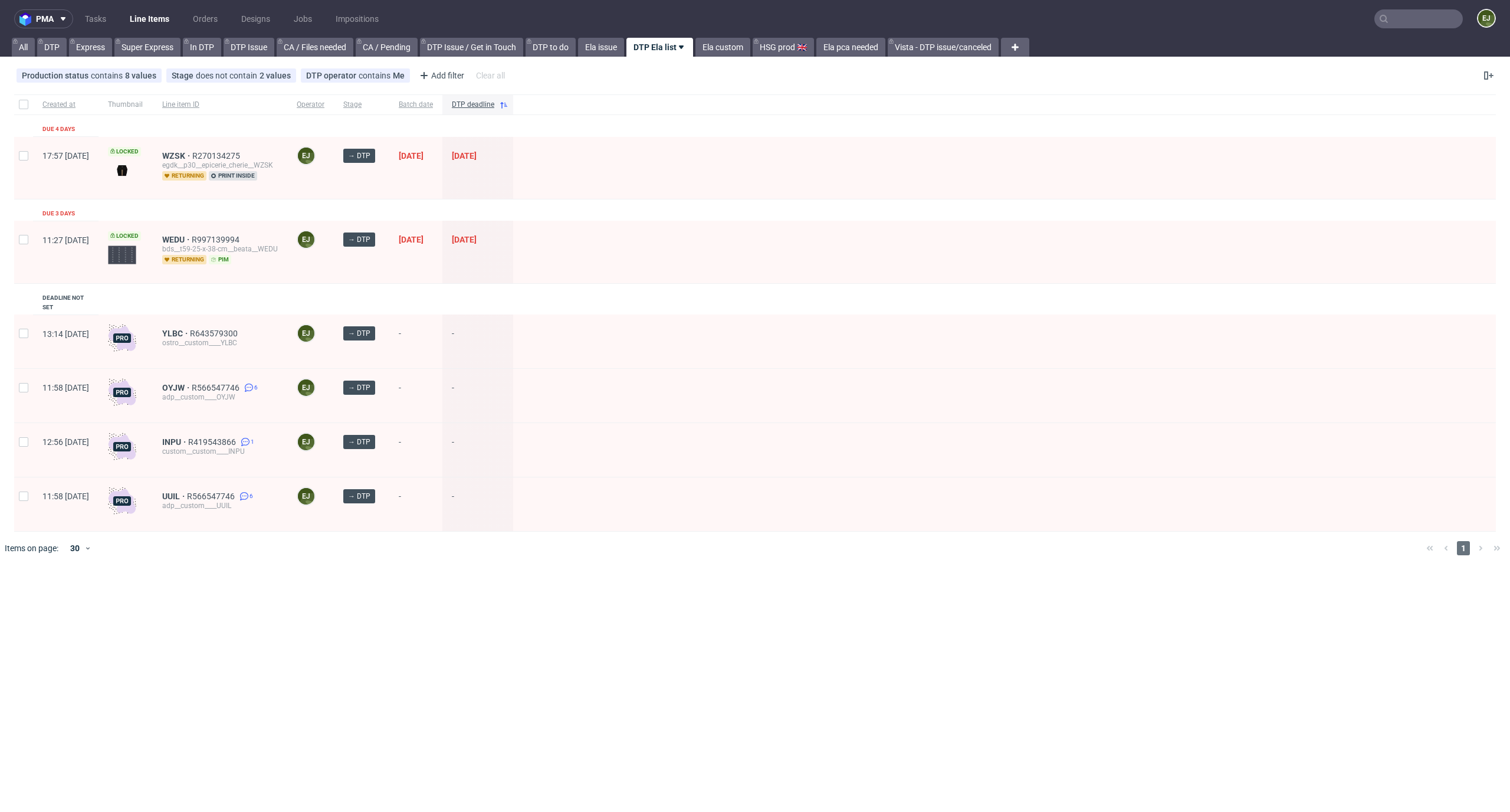
click at [669, 397] on div at bounding box center [1005, 395] width 983 height 54
click at [94, 21] on link "Tasks" at bounding box center [96, 19] width 35 height 19
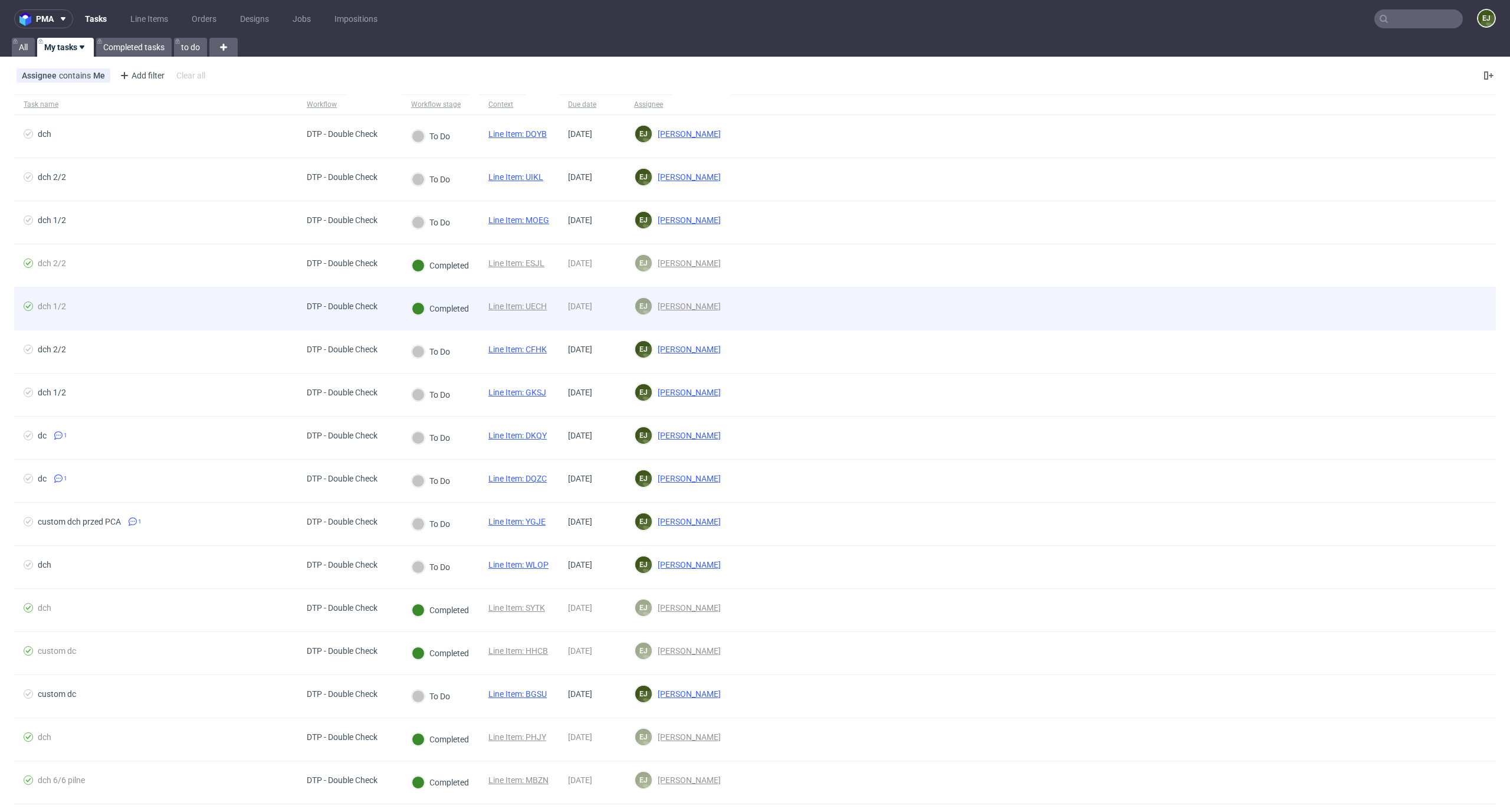
scroll to position [85, 0]
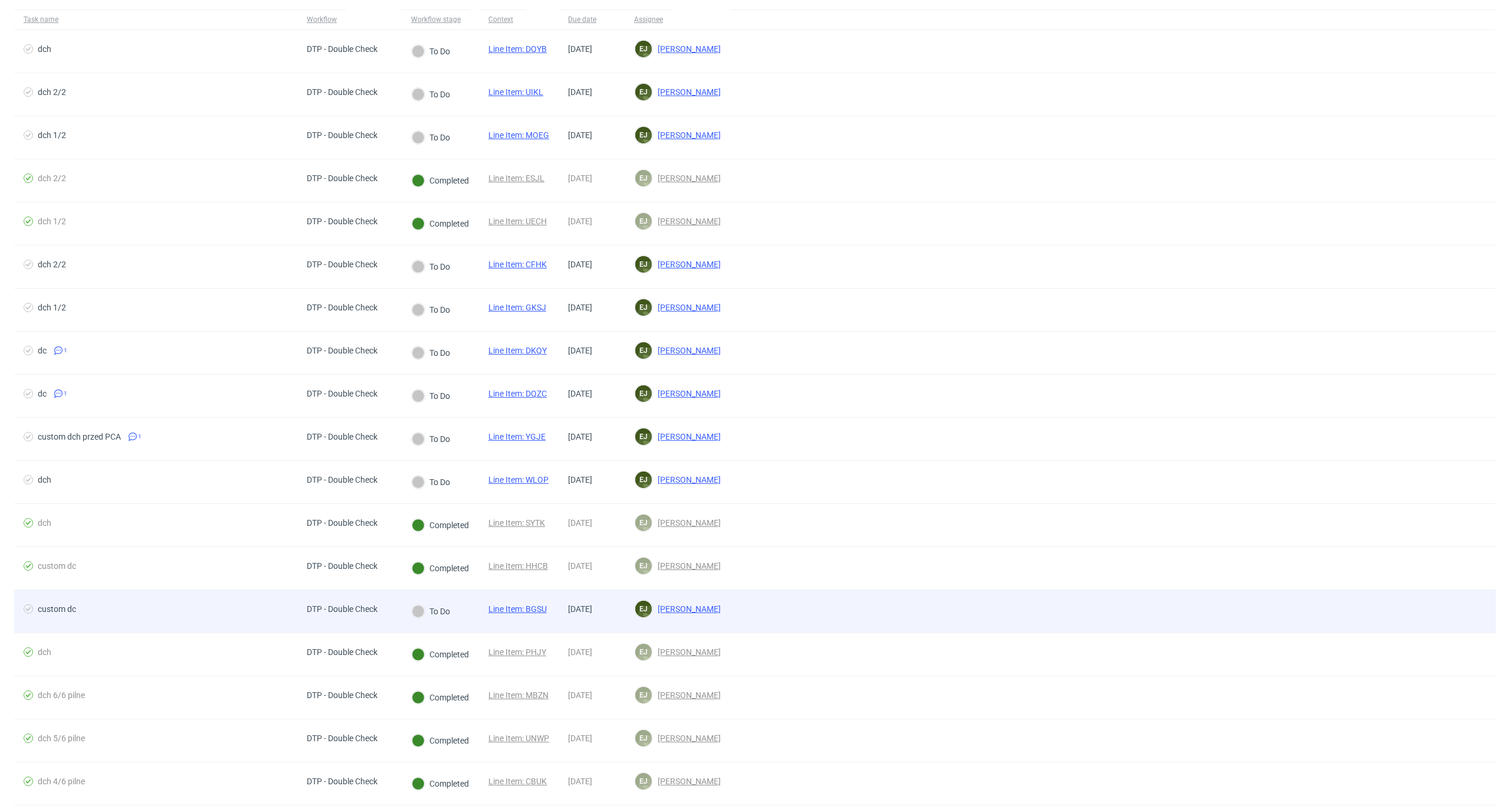
click at [524, 611] on link "Line Item: BGSU" at bounding box center [517, 608] width 58 height 10
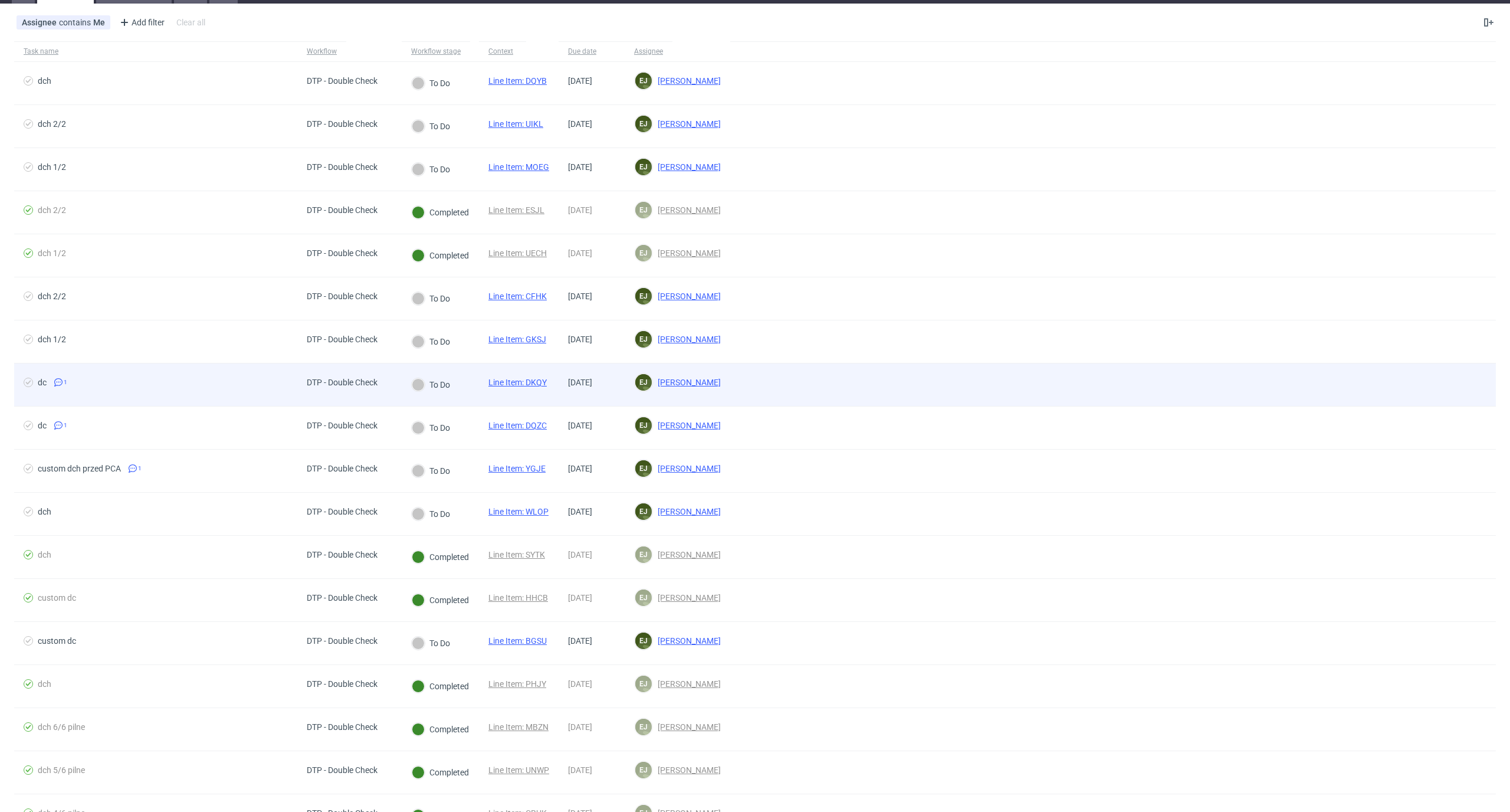
scroll to position [12, 0]
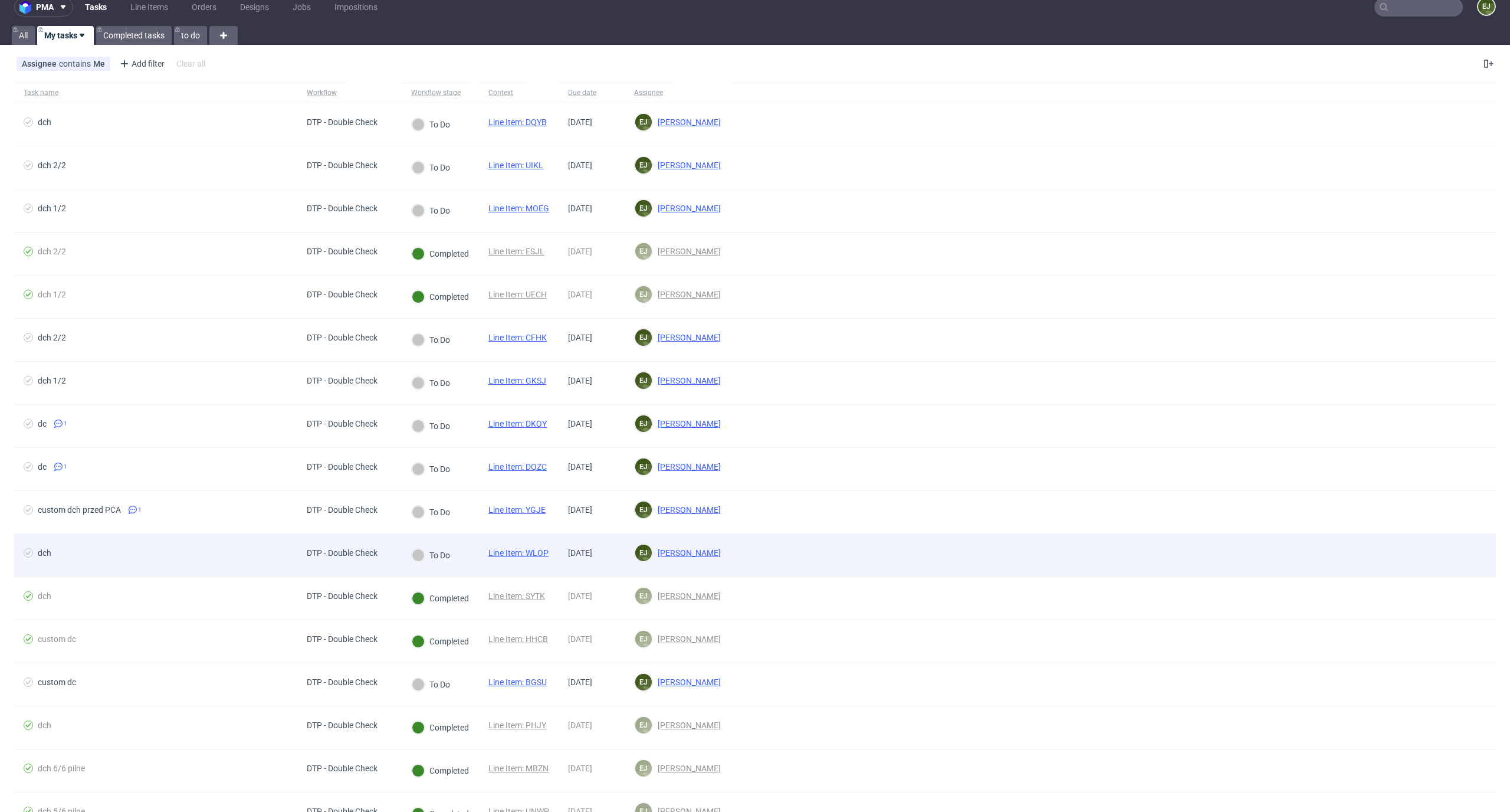
click at [534, 553] on link "Line Item: WLOP" at bounding box center [519, 552] width 60 height 10
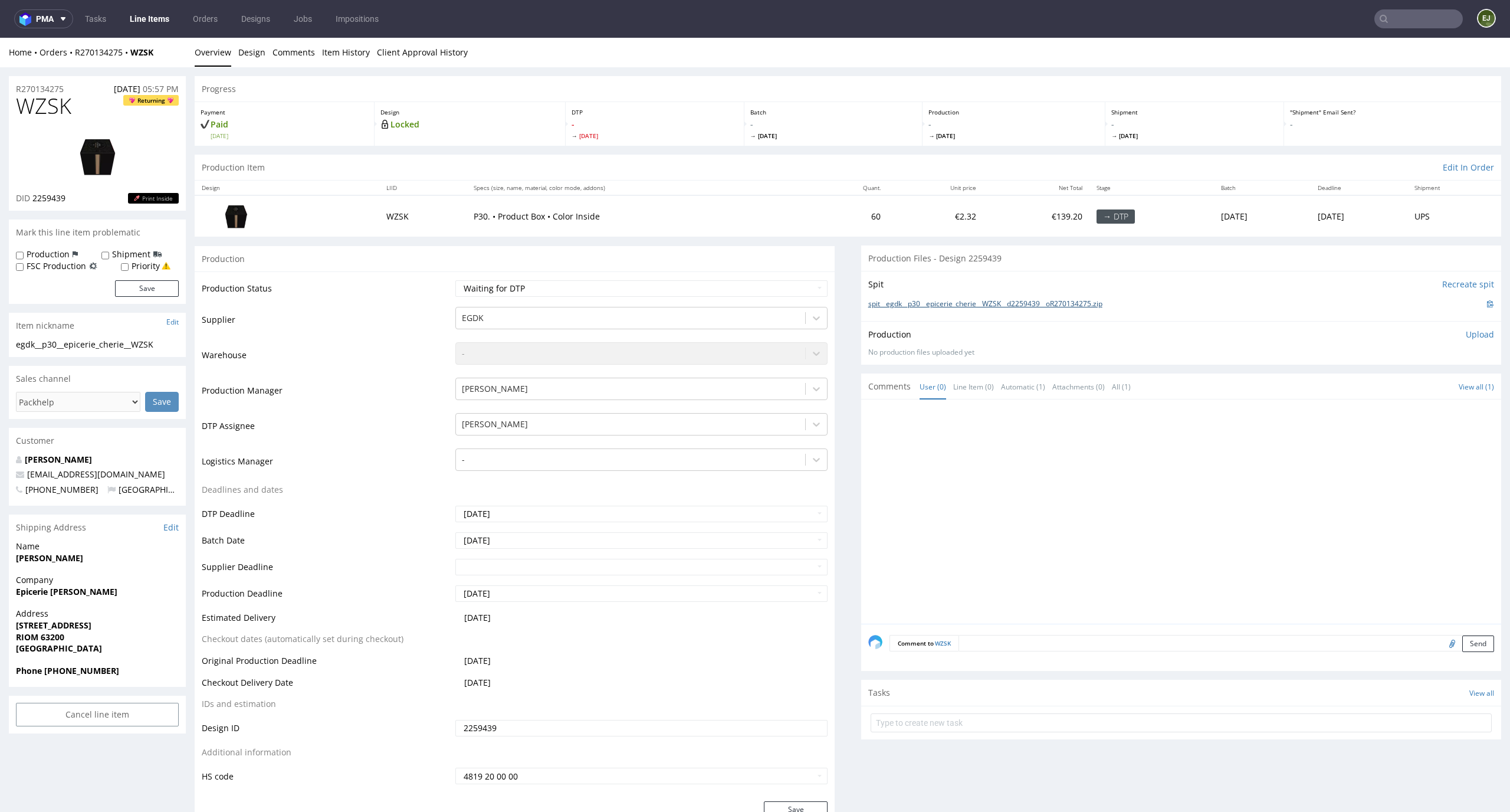
click at [922, 300] on link "spit__egdk__p30__epicerie_cherie__WZSK__d2259439__oR270134275.zip" at bounding box center [986, 304] width 234 height 10
click at [240, 44] on link "Design" at bounding box center [252, 51] width 27 height 29
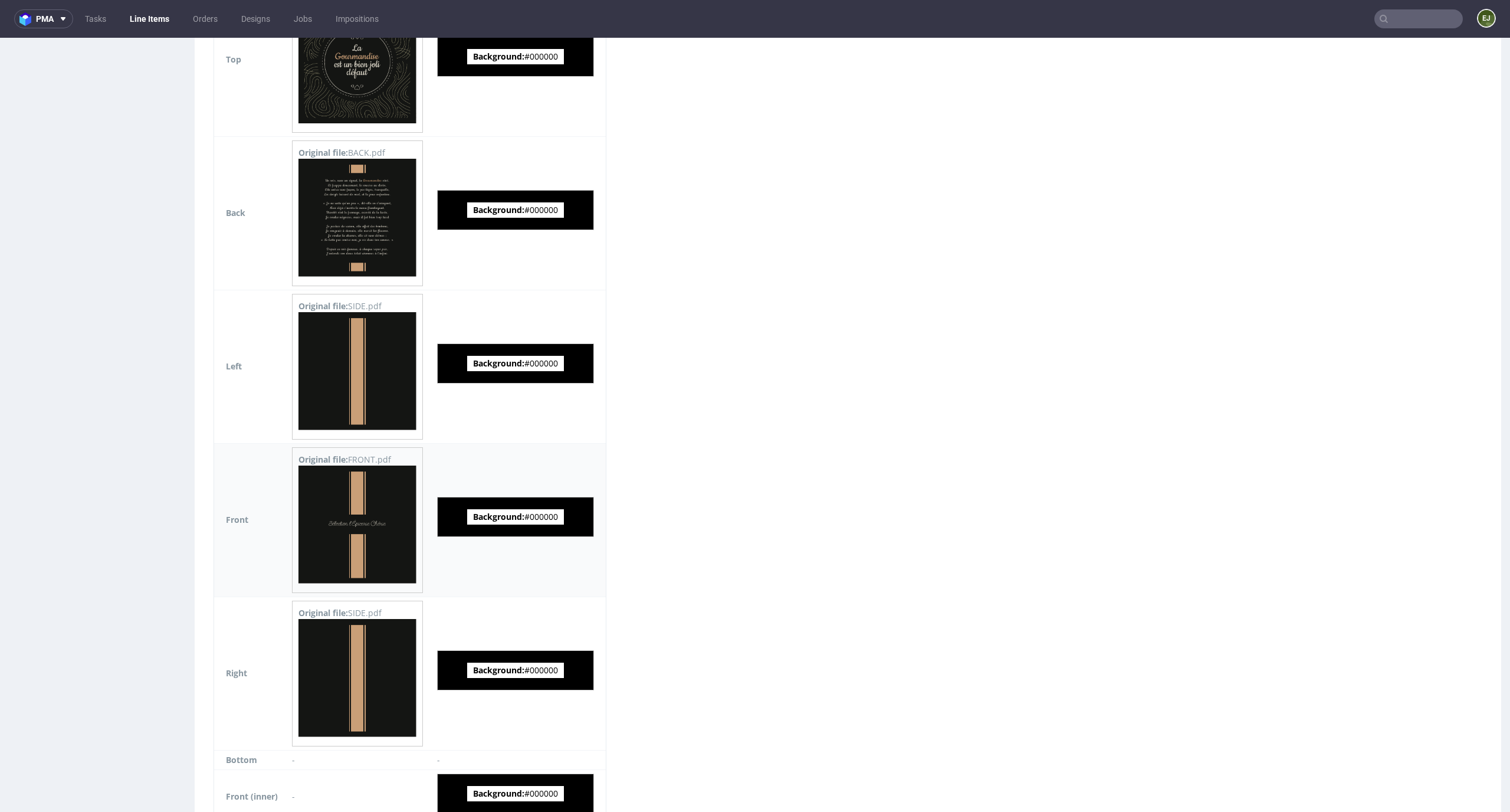
scroll to position [1304, 0]
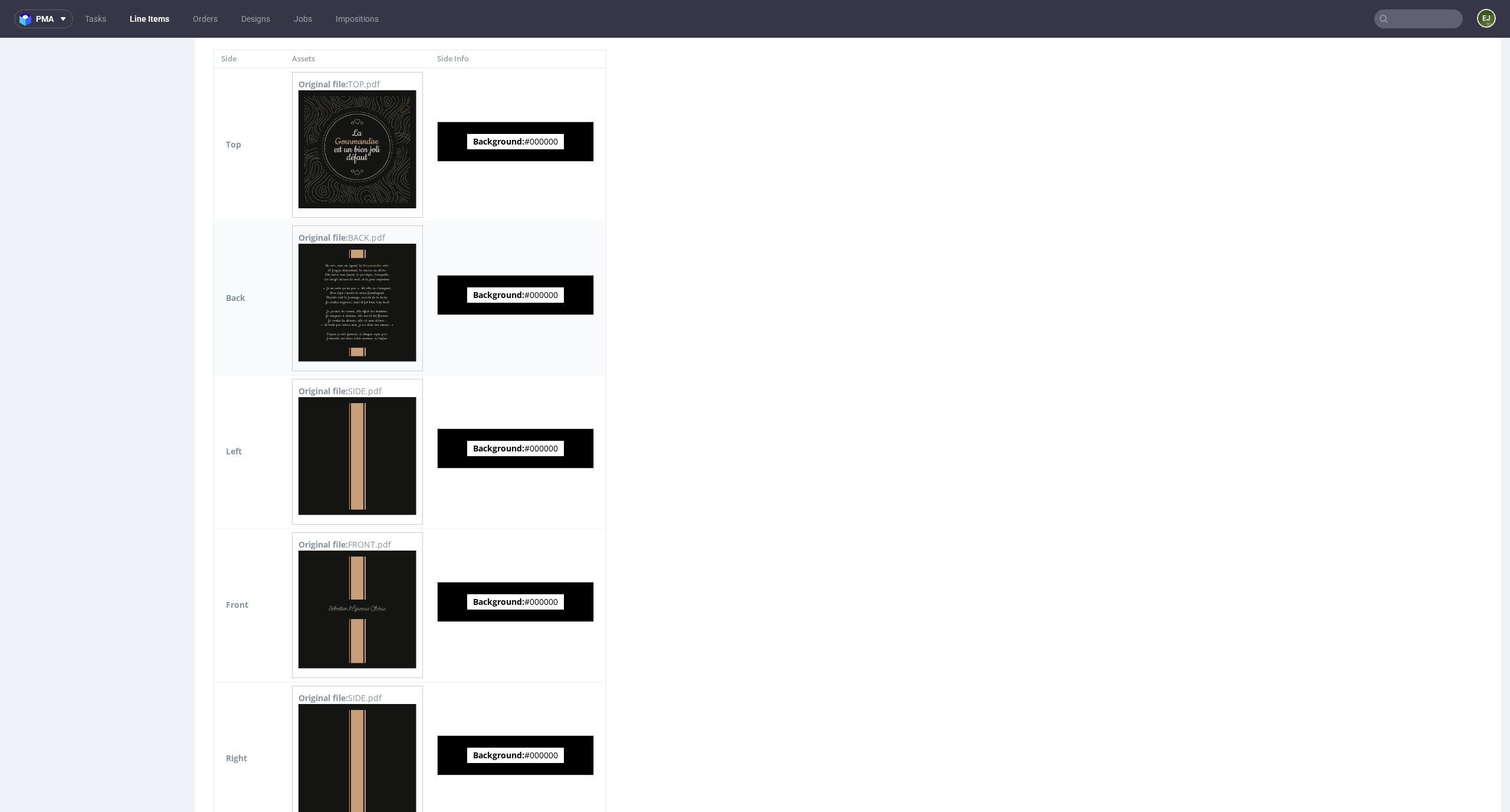
click at [359, 325] on img at bounding box center [357, 302] width 118 height 118
click at [358, 135] on img at bounding box center [357, 149] width 118 height 118
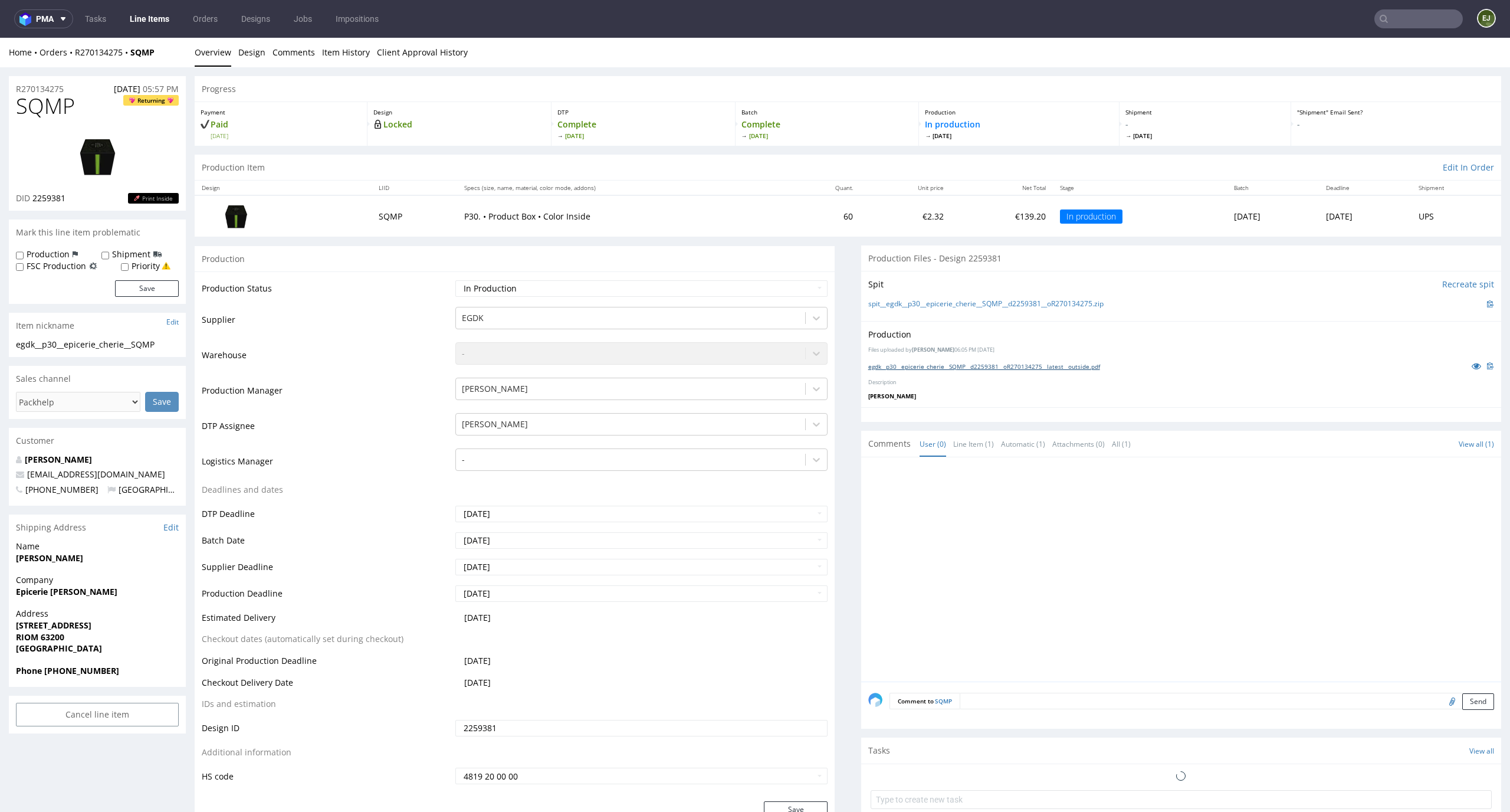
click at [904, 363] on link "egdk__p30__epicerie_cherie__SQMP__d2259381__oR270134275__latest__outside.pdf" at bounding box center [984, 366] width 232 height 8
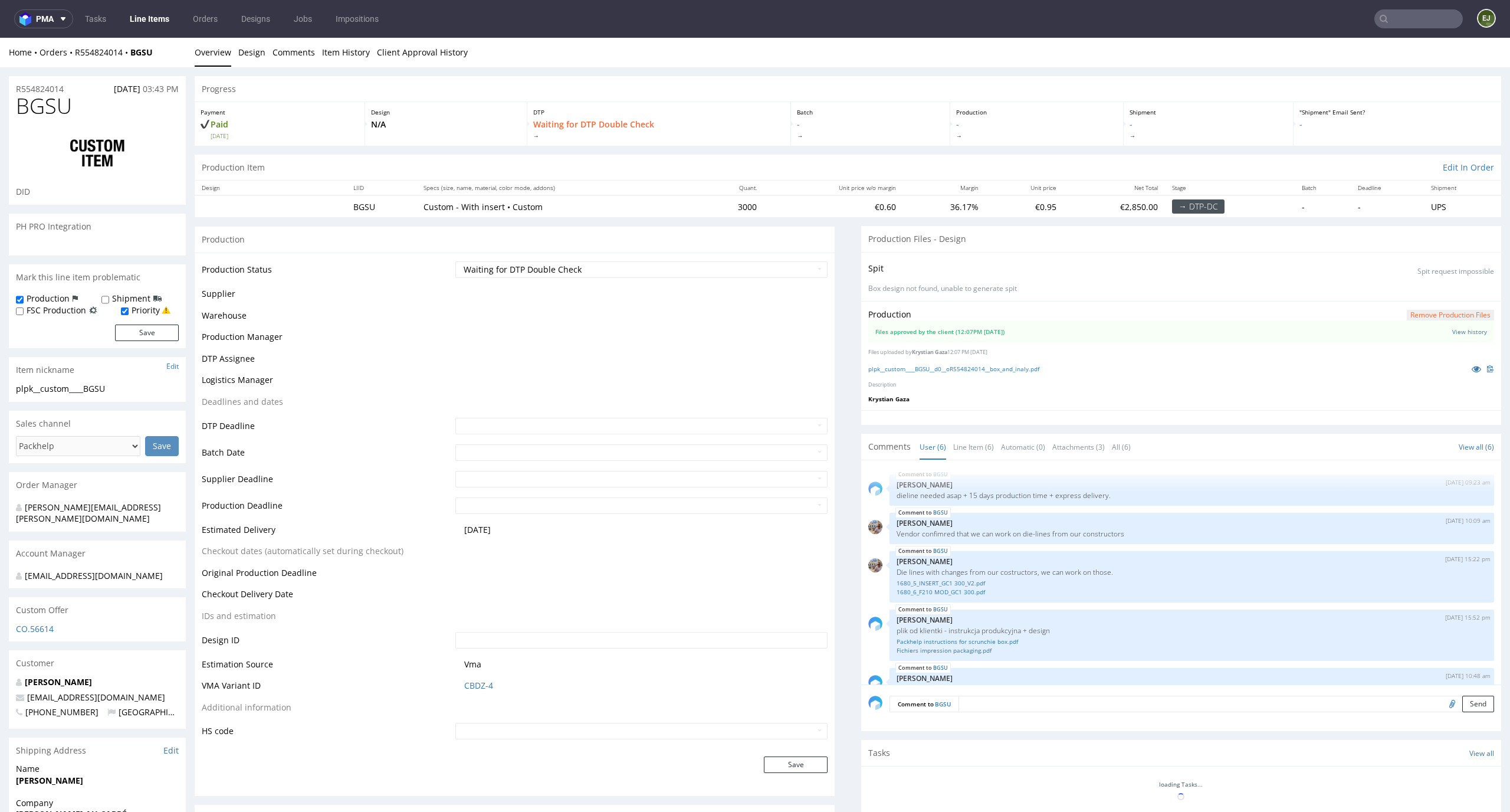
scroll to position [71, 0]
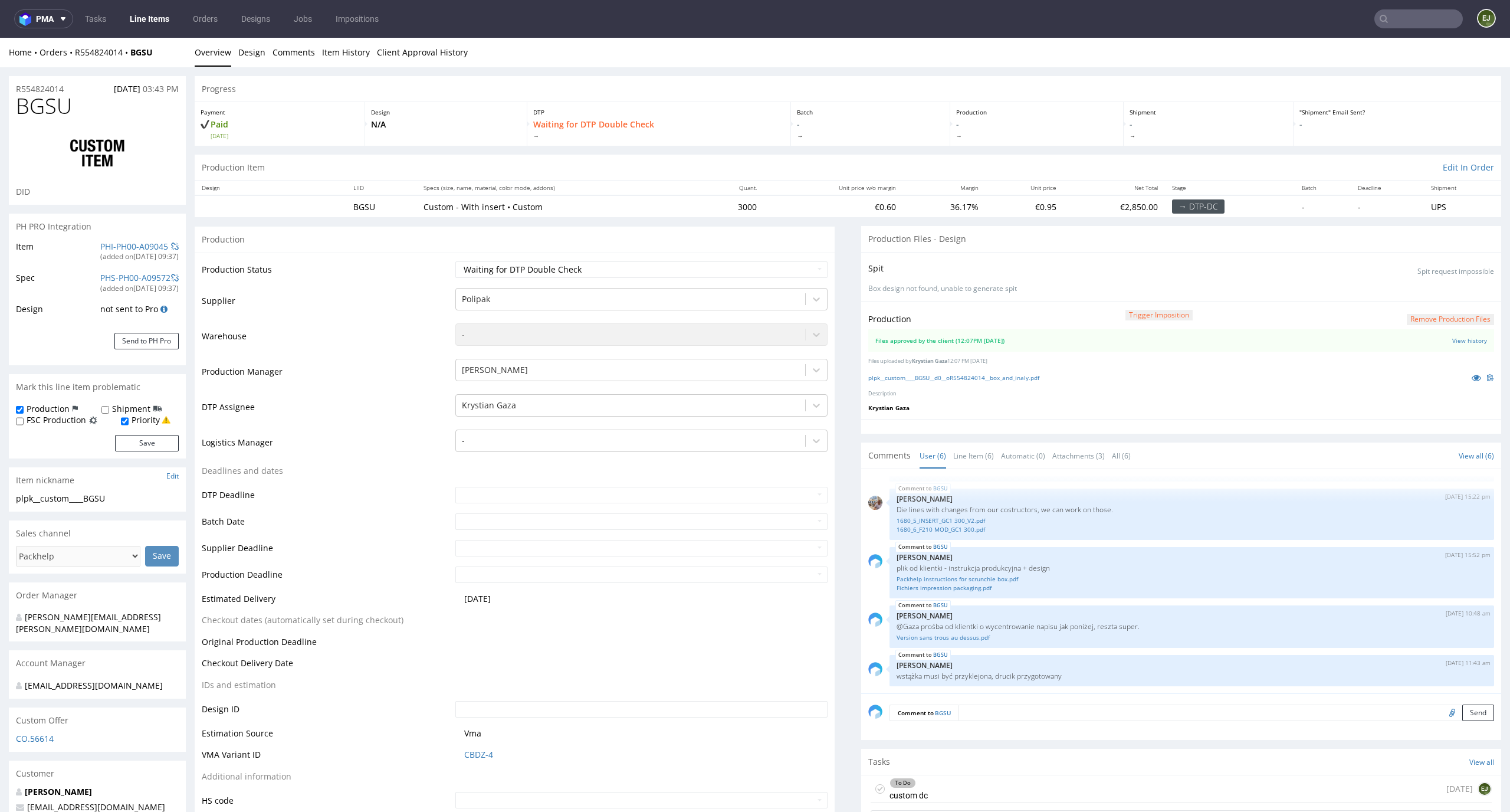
click at [871, 783] on div "To Do custom dc" at bounding box center [900, 788] width 57 height 27
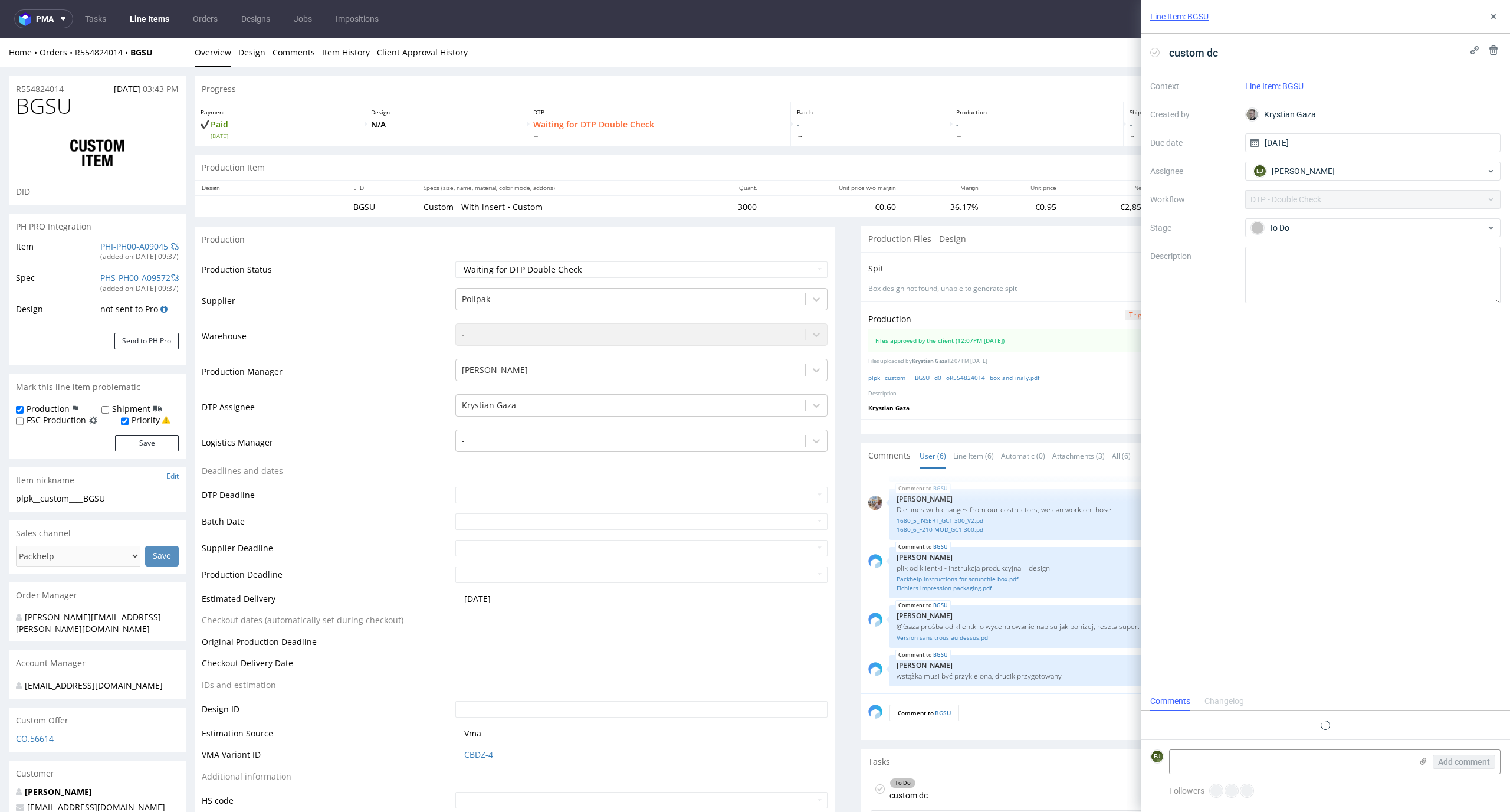
scroll to position [10, 0]
click at [875, 789] on icon at bounding box center [880, 788] width 10 height 10
click at [791, 272] on select "Waiting for Artwork Waiting for Diecut Waiting for Mockup Waiting for DTP Waiti…" at bounding box center [641, 269] width 373 height 16
select select "dtp_production_ready"
click at [455, 261] on select "Waiting for Artwork Waiting for Diecut Waiting for Mockup Waiting for DTP Waiti…" at bounding box center [641, 269] width 373 height 16
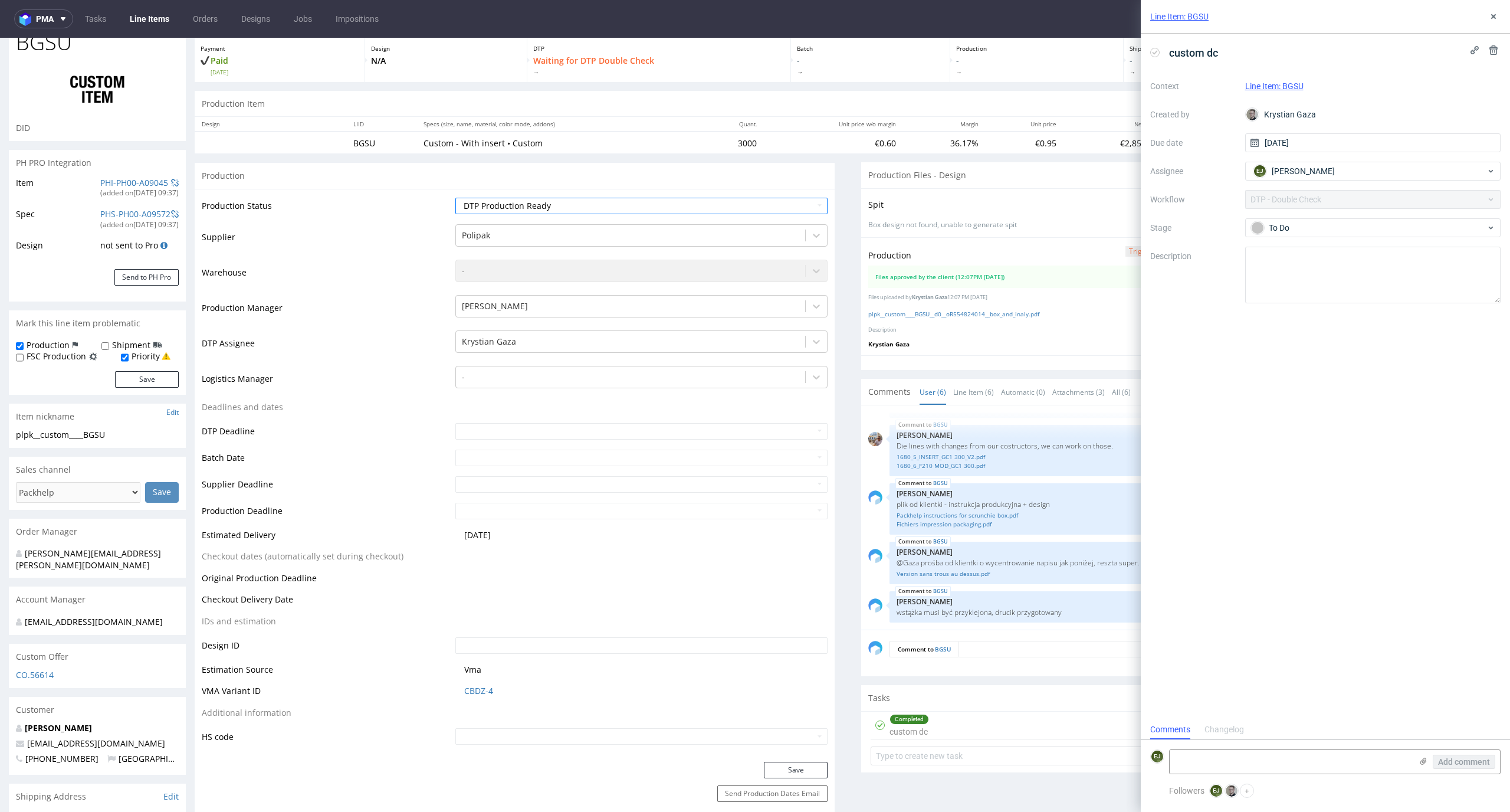
scroll to position [148, 0]
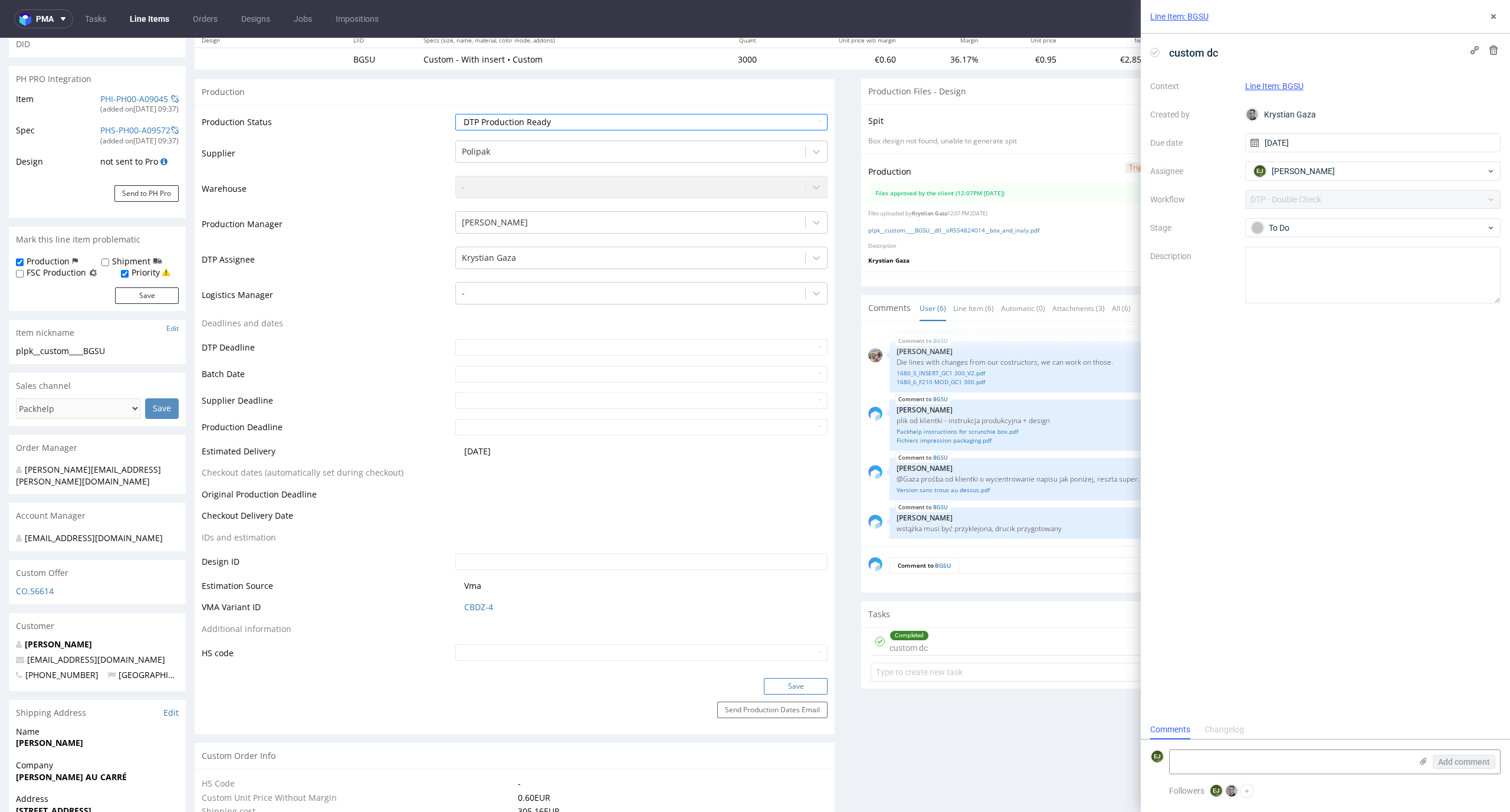
click at [799, 687] on button "Save" at bounding box center [796, 686] width 64 height 16
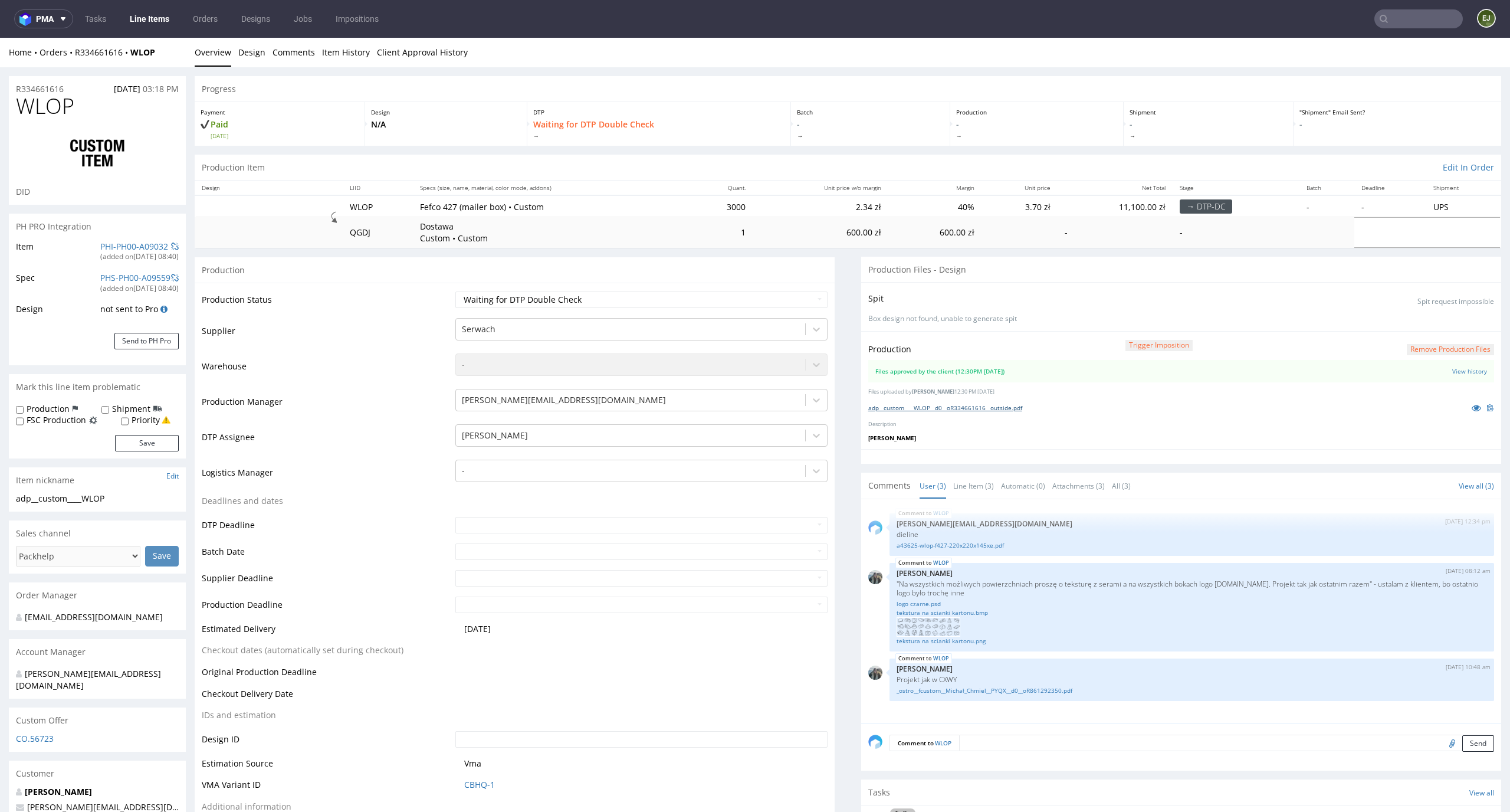
click at [923, 406] on link "adp__custom____WLOP__d0__oR334661616__outside.pdf" at bounding box center [945, 407] width 154 height 8
click at [960, 488] on link "Line Item (3)" at bounding box center [973, 485] width 40 height 25
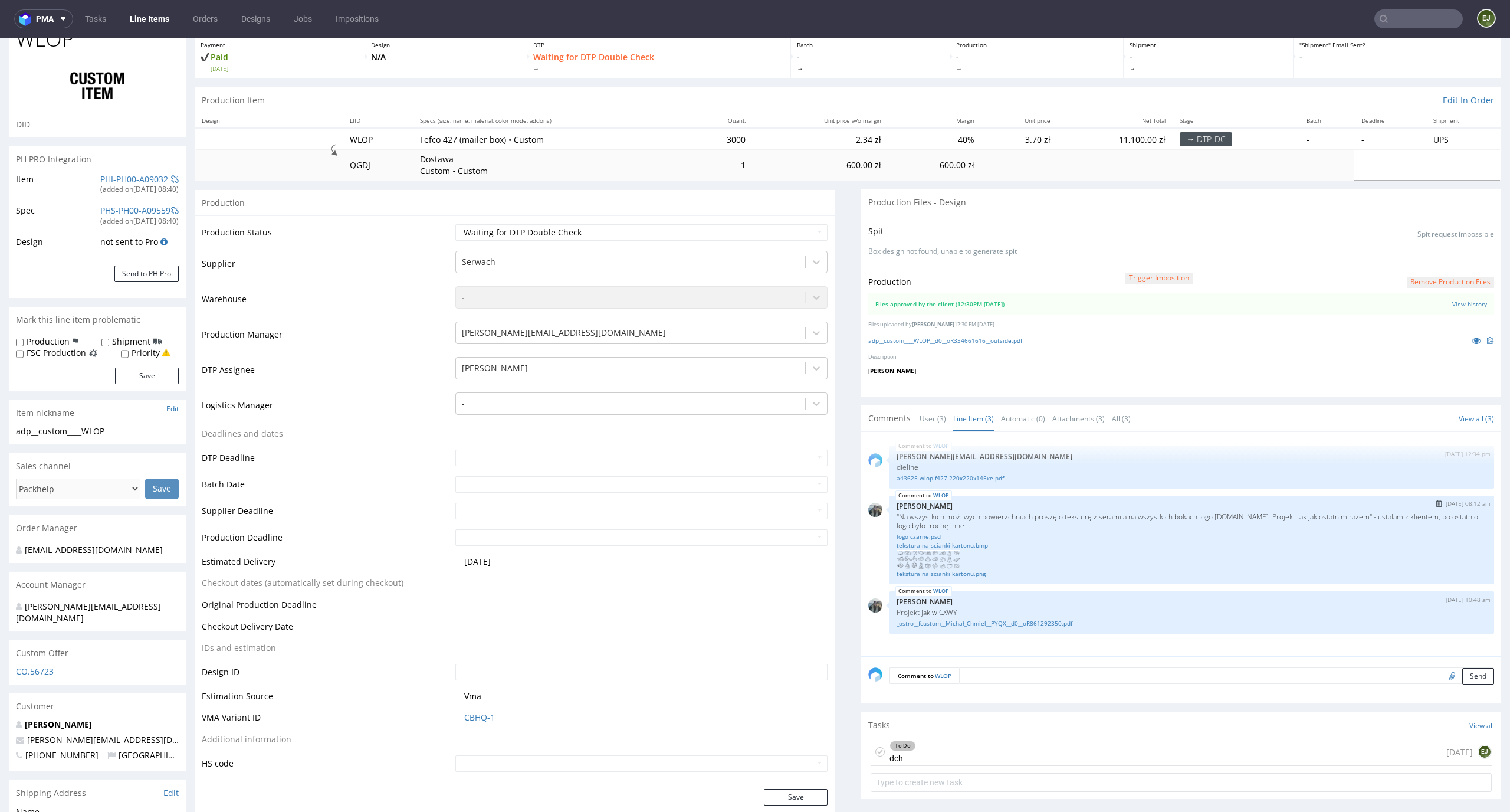
scroll to position [96, 0]
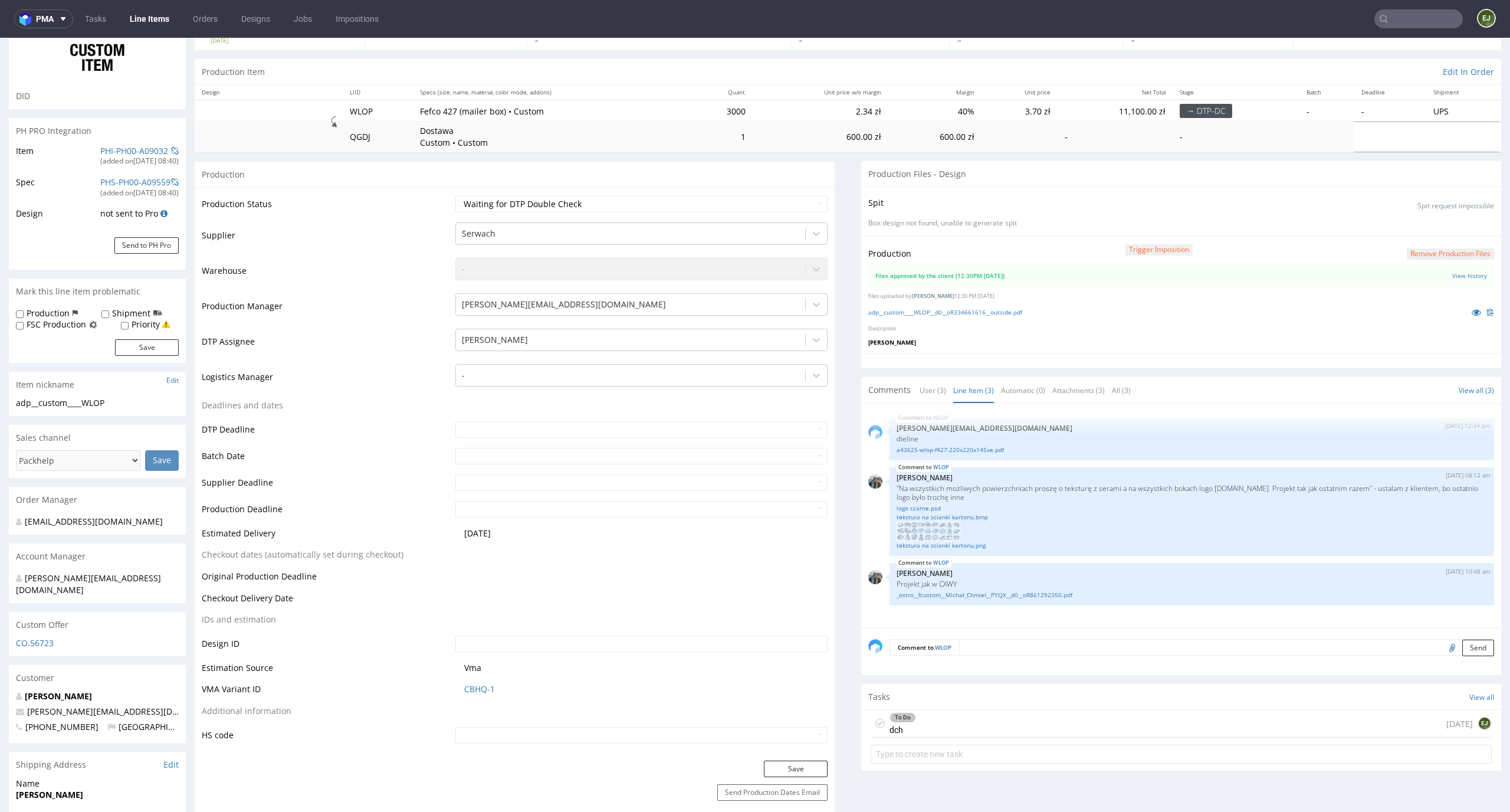
click at [933, 725] on div "To Do dch 2 days ago EJ" at bounding box center [1181, 724] width 622 height 28
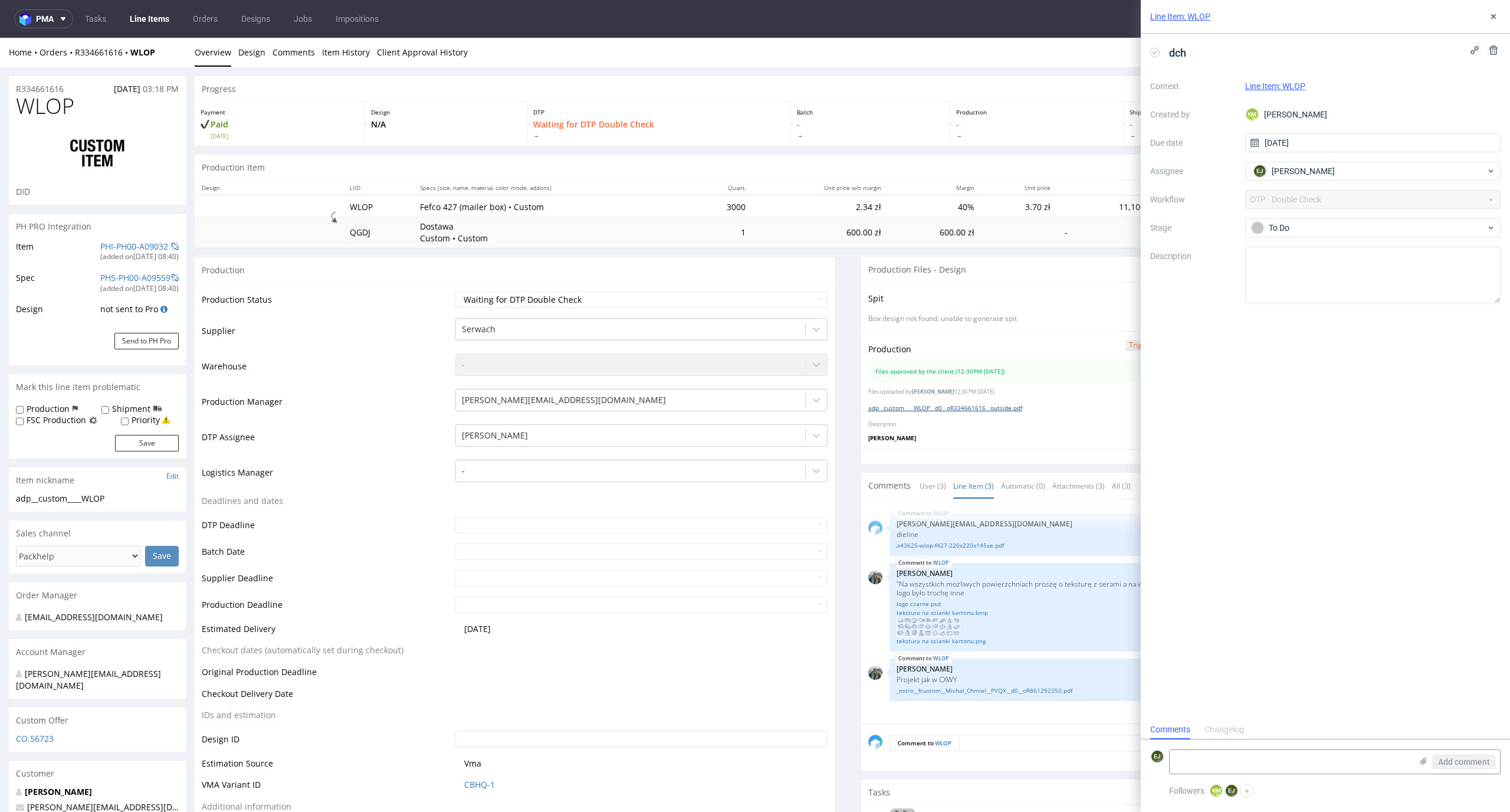
click at [932, 411] on link "adp__custom____WLOP__d0__oR334661616__outside.pdf" at bounding box center [945, 407] width 154 height 8
click at [959, 477] on link "Line Item (3)" at bounding box center [973, 485] width 40 height 25
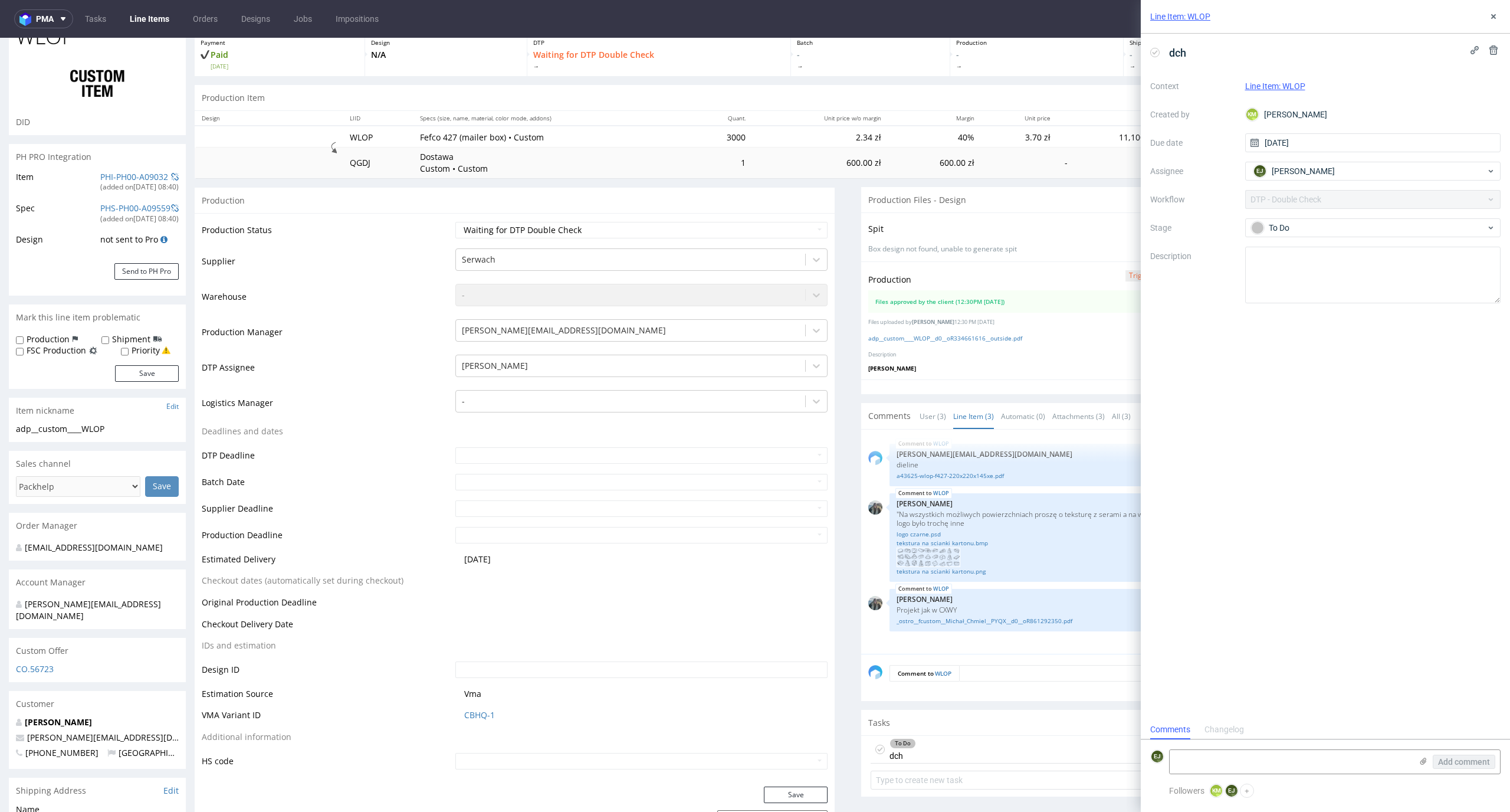
scroll to position [86, 0]
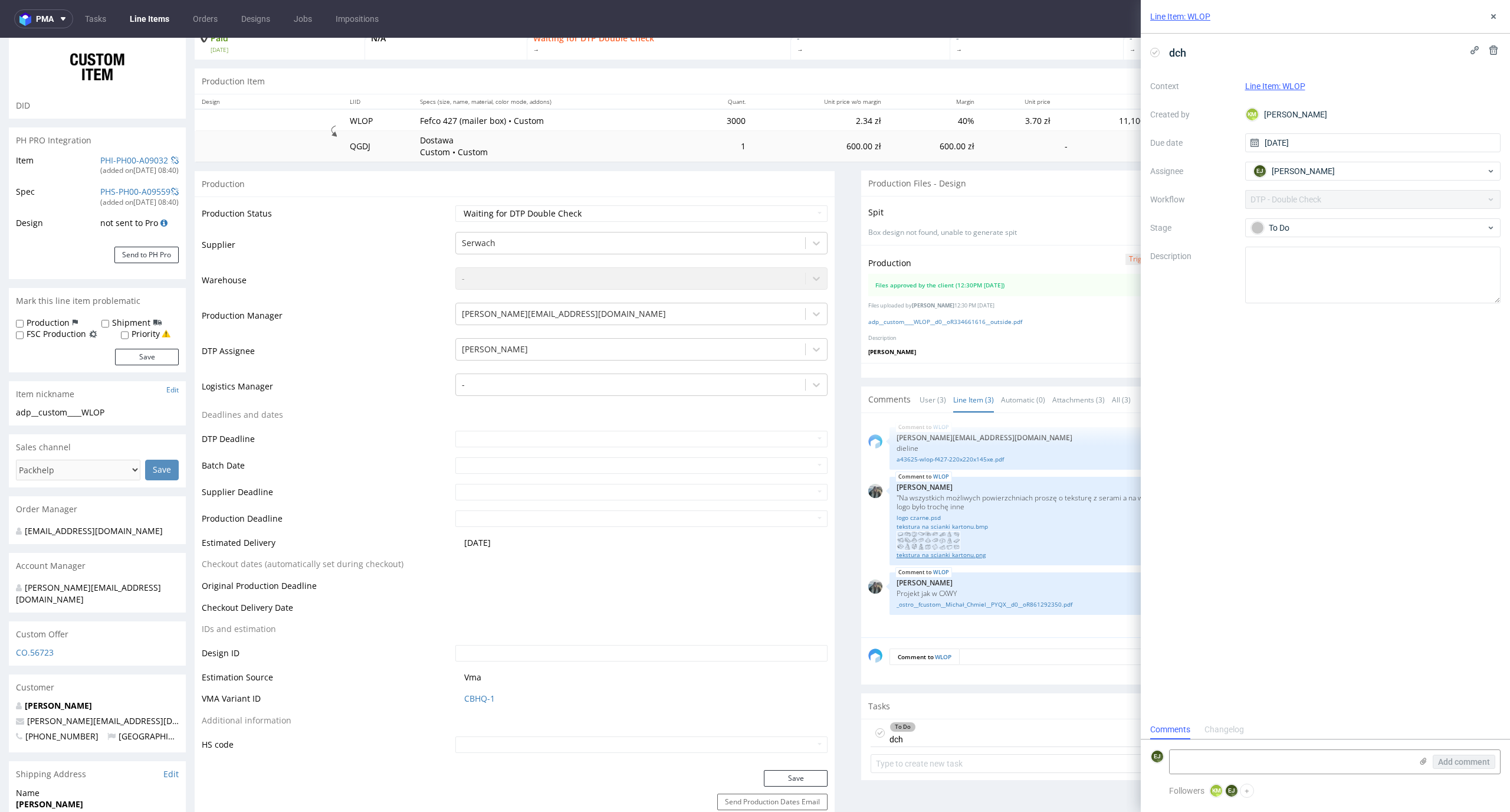
click at [955, 553] on link "tekstura na scianki kartonu.png" at bounding box center [1192, 555] width 591 height 9
click at [1155, 52] on use at bounding box center [1155, 52] width 5 height 4
click at [804, 213] on select "Waiting for Artwork Waiting for Diecut Waiting for Mockup Waiting for DTP Waiti…" at bounding box center [641, 213] width 373 height 16
select select "dtp_production_ready"
click at [455, 205] on select "Waiting for Artwork Waiting for Diecut Waiting for Mockup Waiting for DTP Waiti…" at bounding box center [641, 213] width 373 height 16
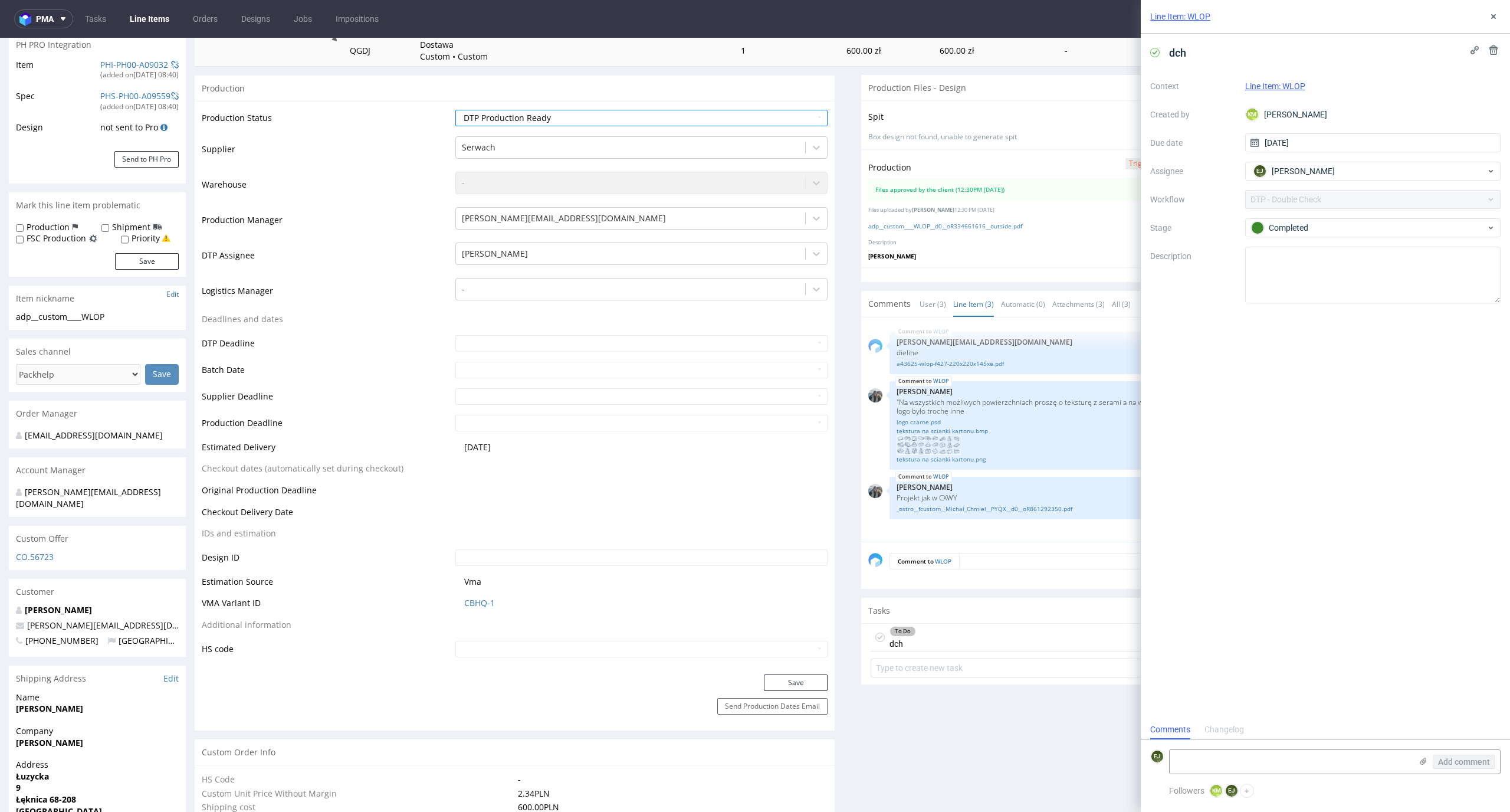
scroll to position [296, 0]
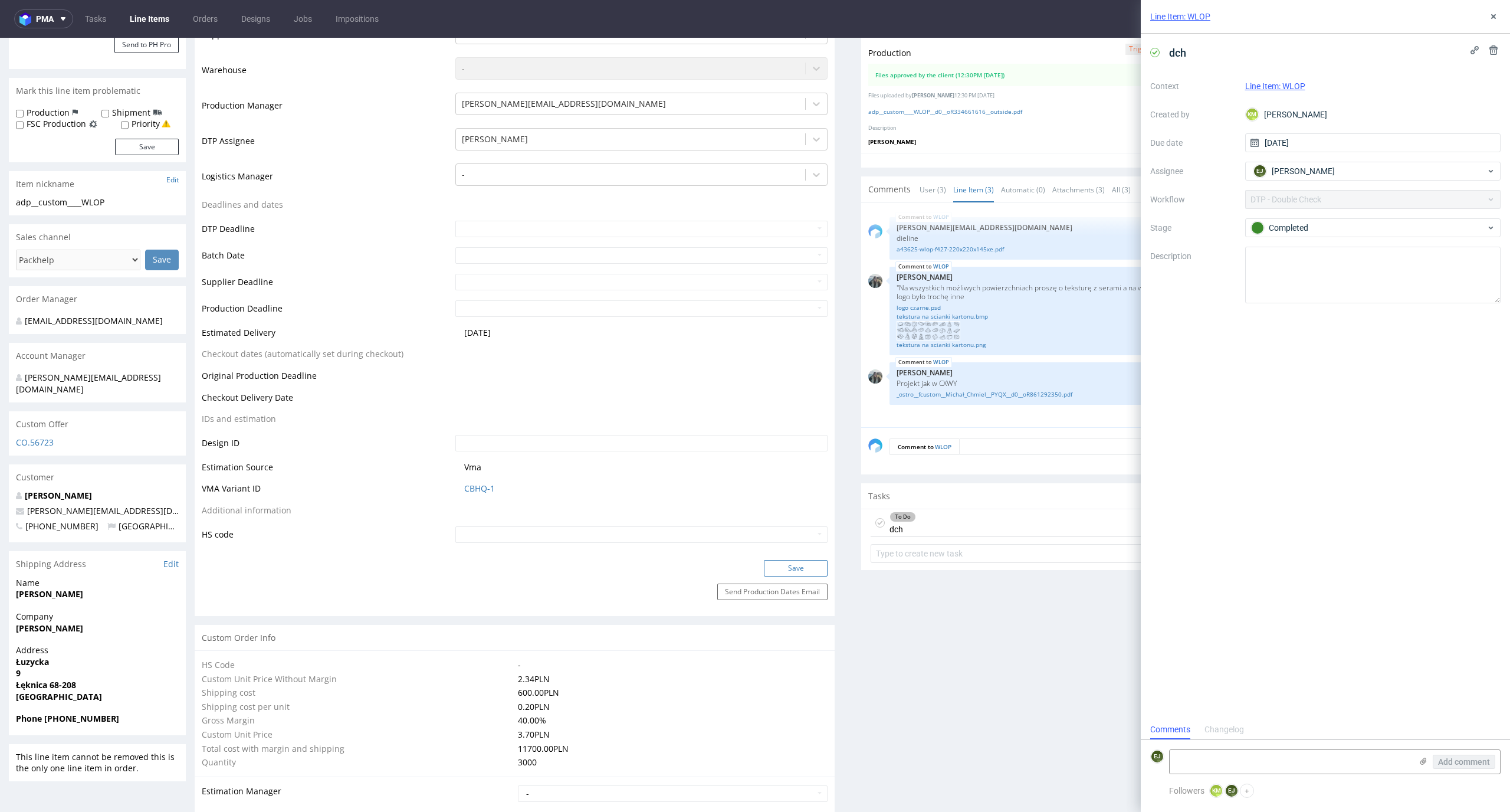
click at [800, 571] on button "Save" at bounding box center [796, 568] width 64 height 16
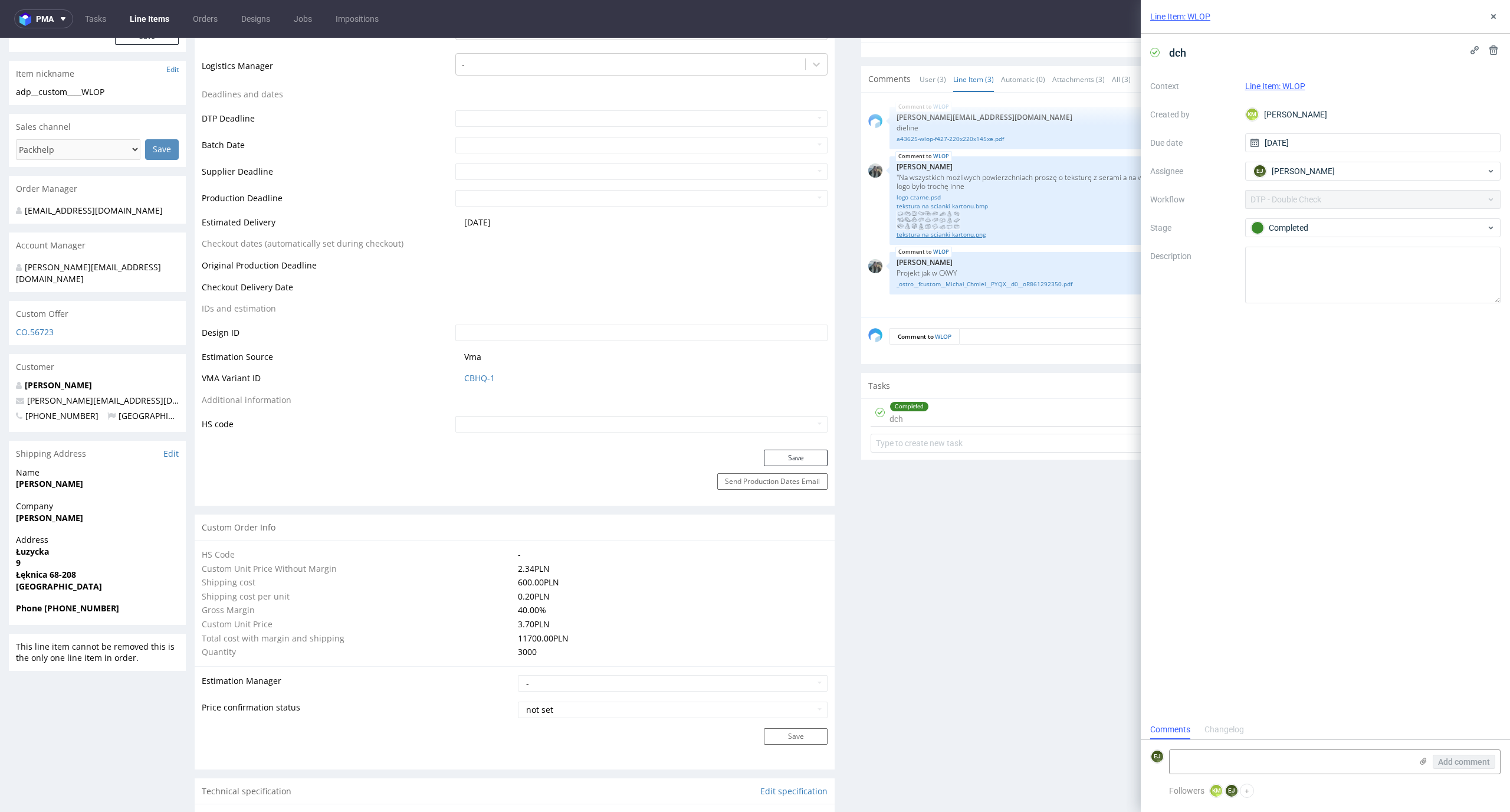
scroll to position [0, 0]
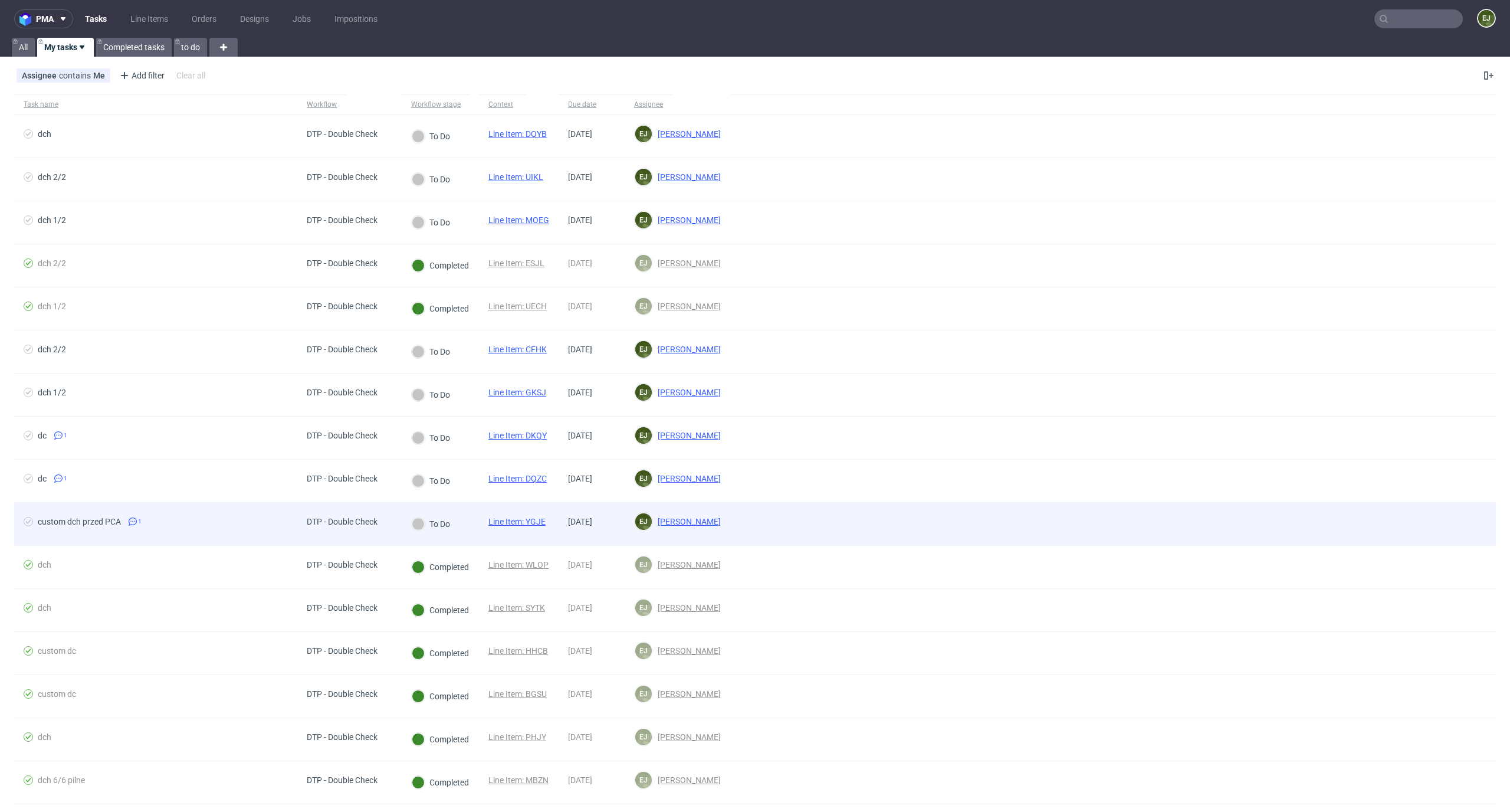
click at [535, 523] on link "Line Item: YGJE" at bounding box center [517, 521] width 57 height 10
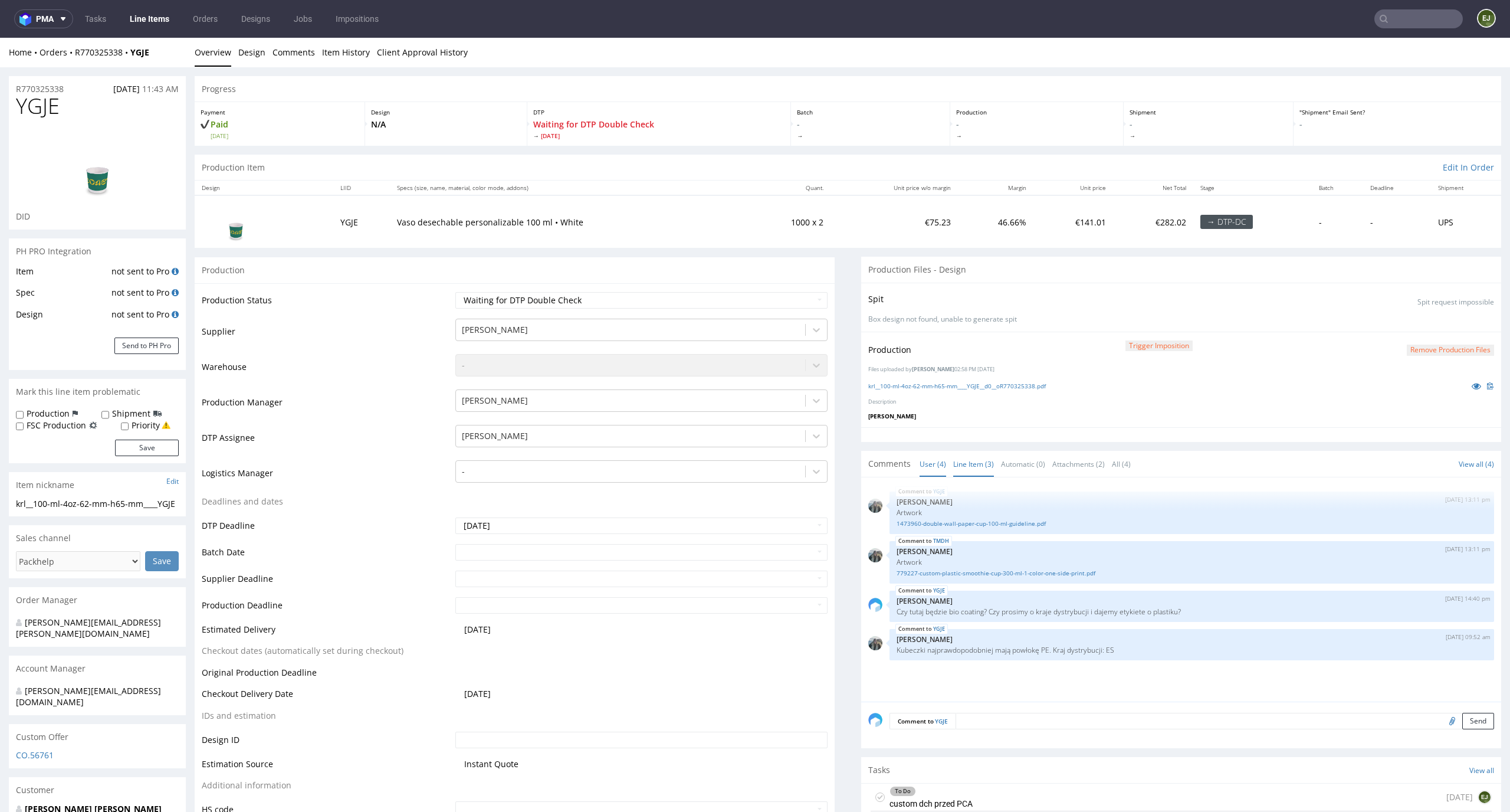
click at [961, 471] on link "Line Item (3)" at bounding box center [973, 464] width 40 height 25
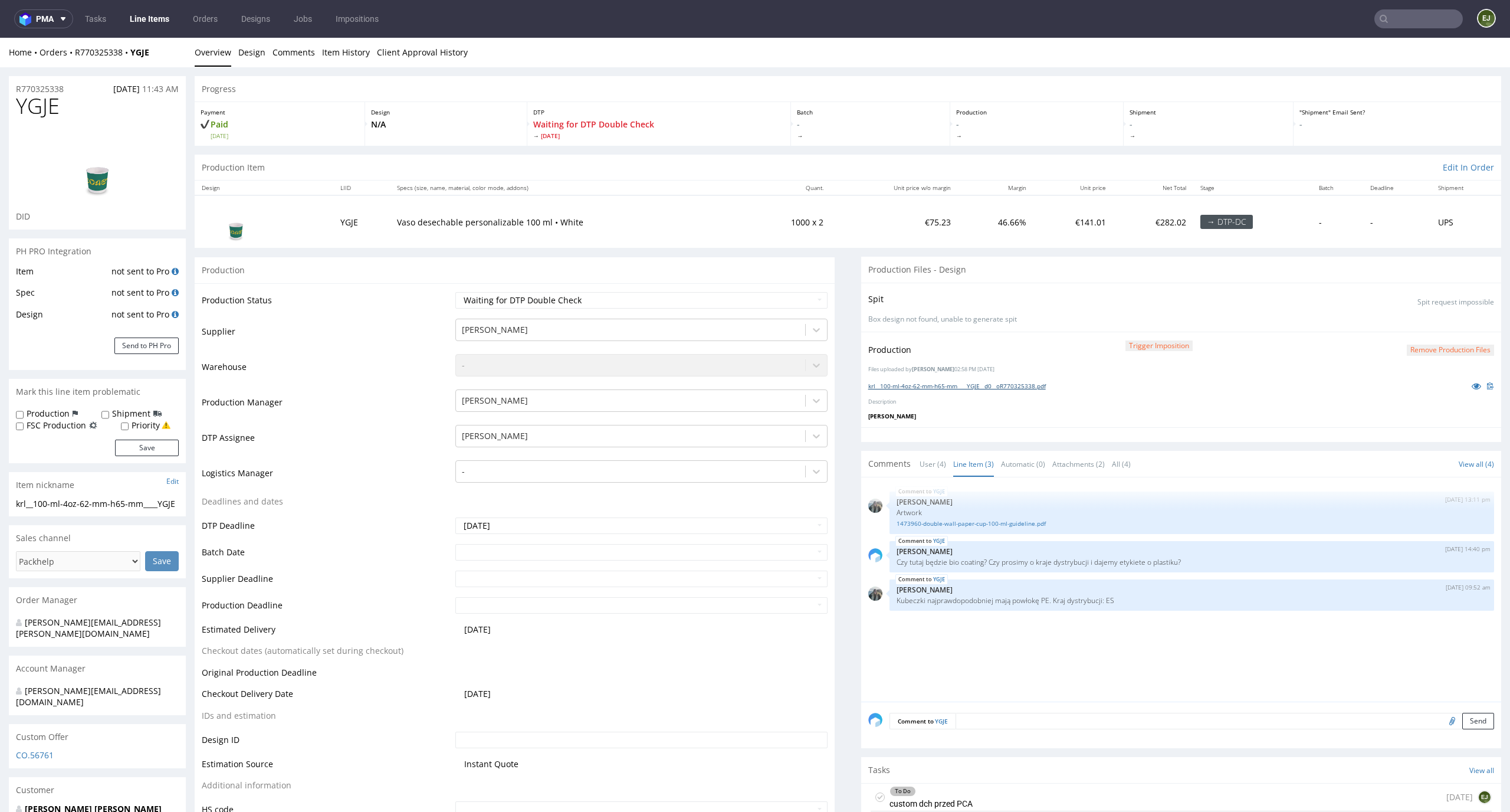
click at [914, 383] on link "krl__100-ml-4oz-62-mm-h65-mm____YGJE__d0__oR770325338.pdf" at bounding box center [957, 385] width 177 height 8
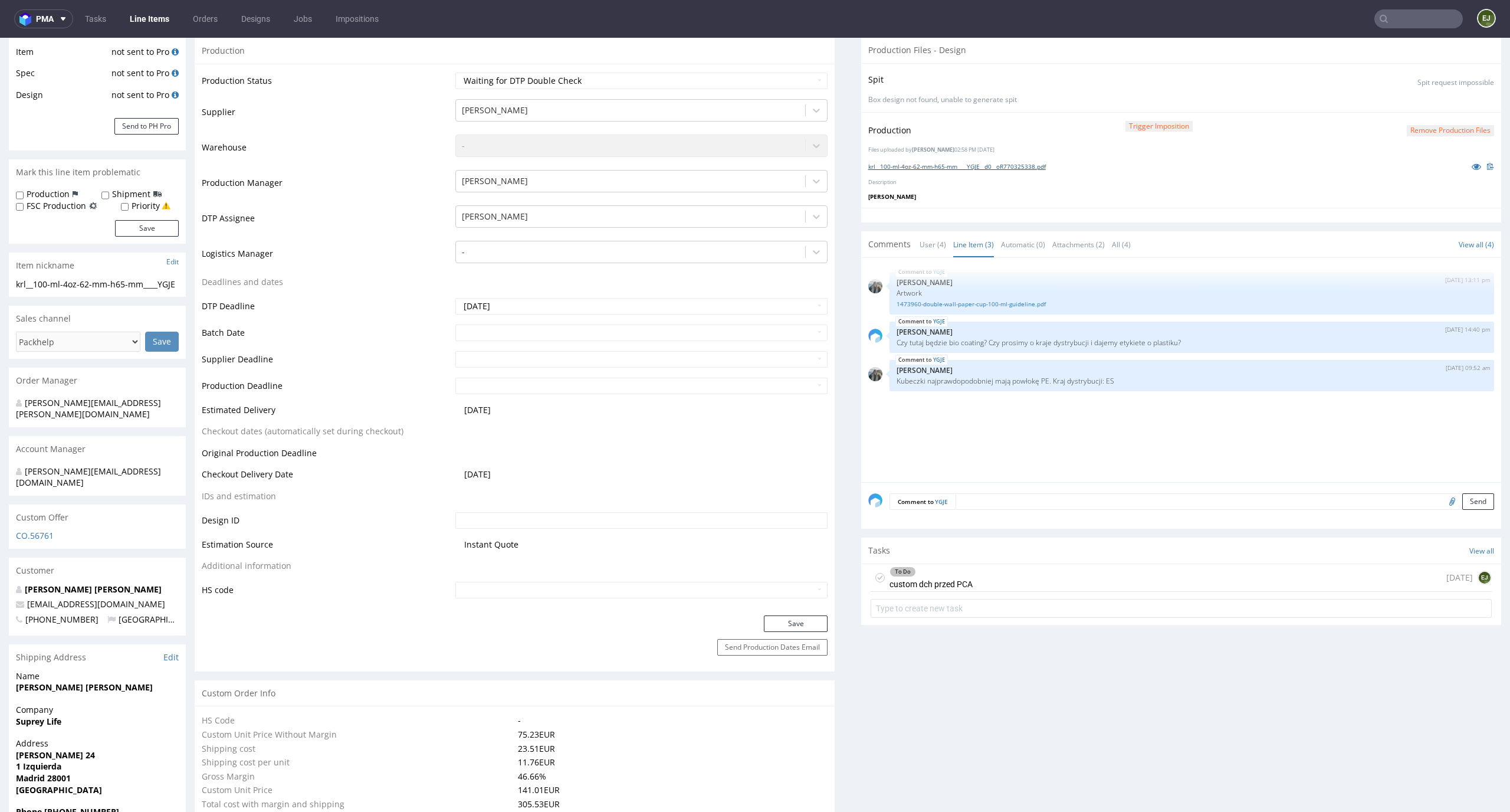
scroll to position [313, 0]
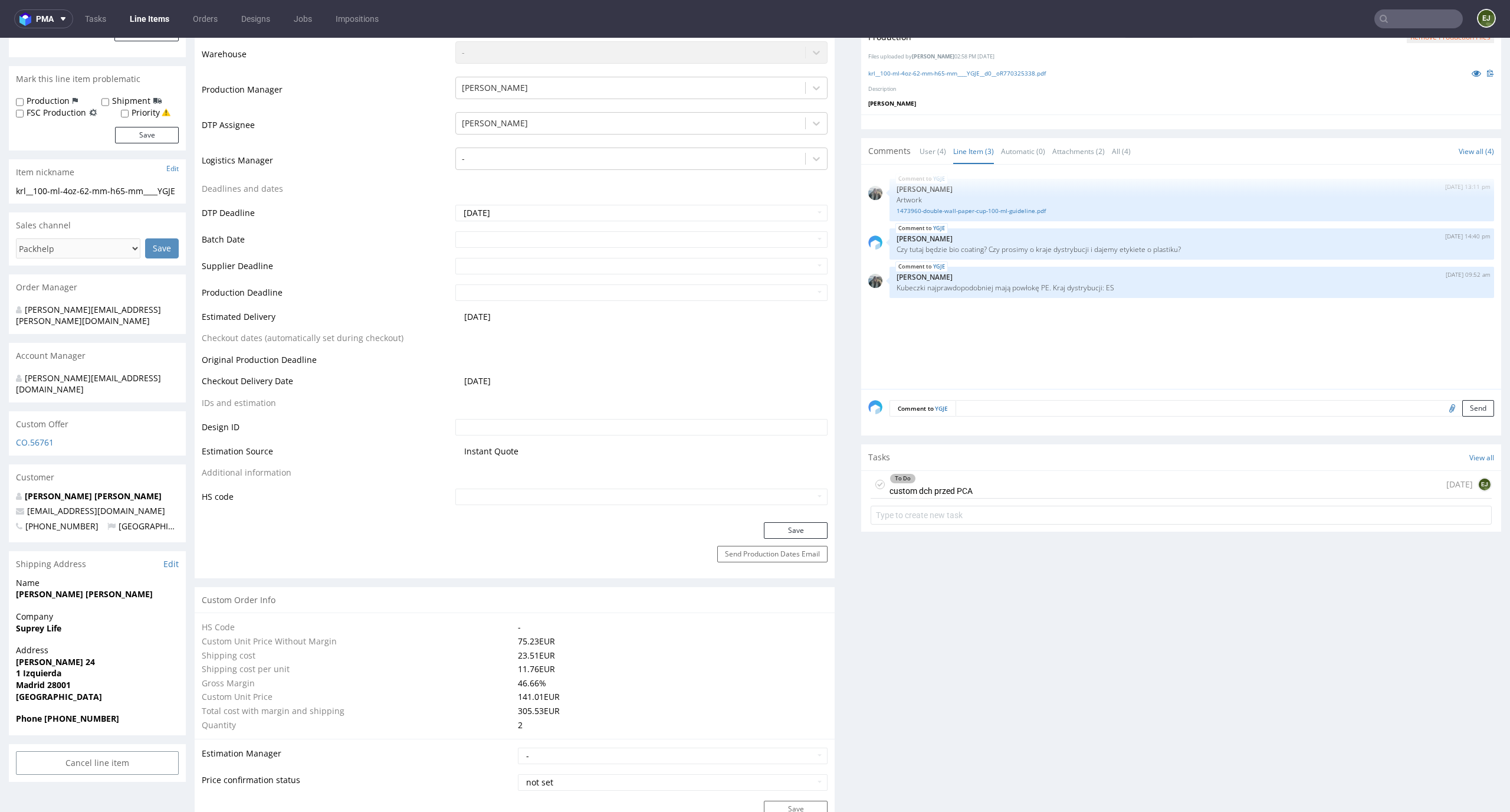
click at [989, 485] on div "To Do custom dch przed PCA [DATE] EJ" at bounding box center [1181, 485] width 622 height 28
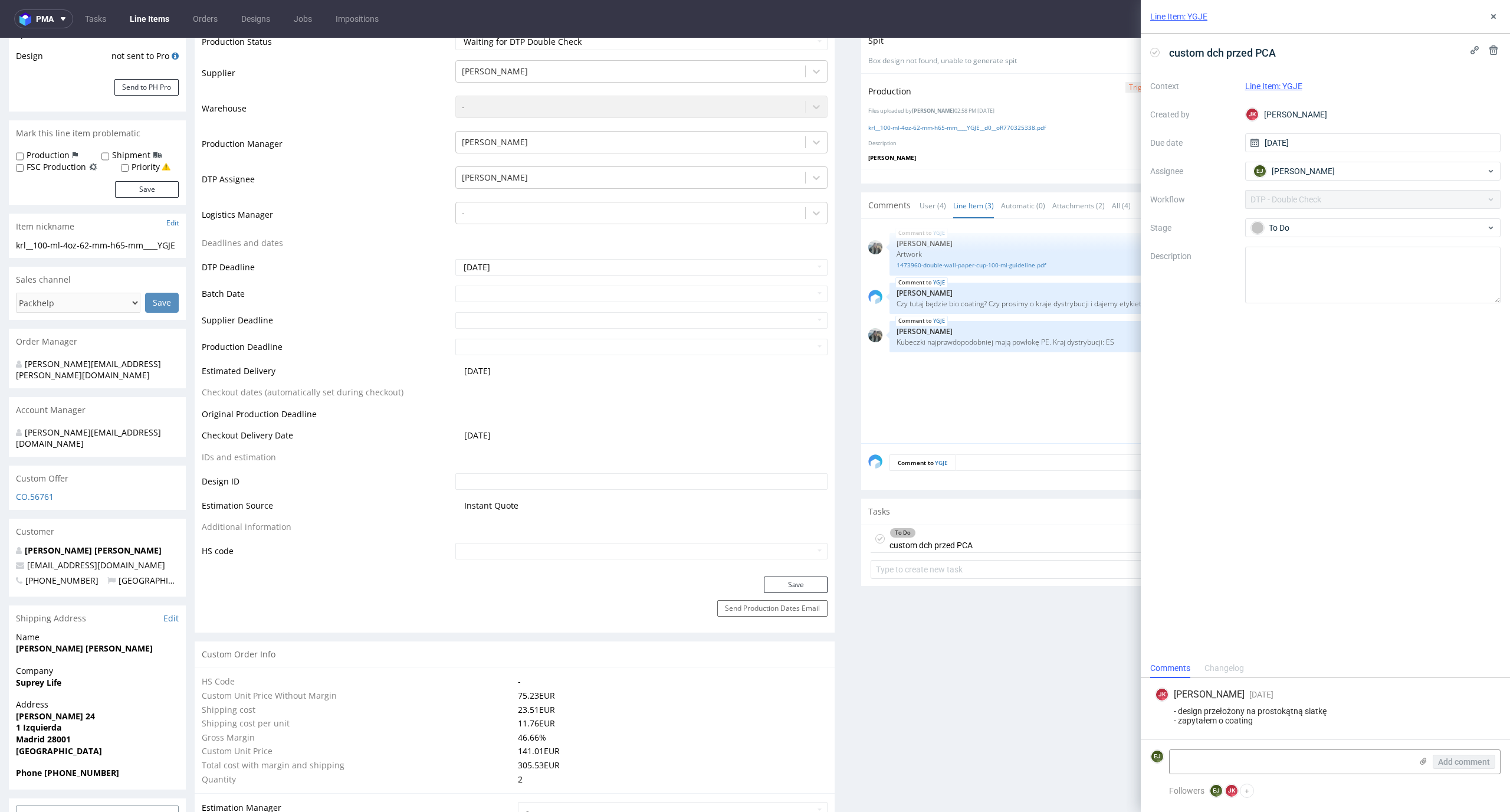
scroll to position [6, 0]
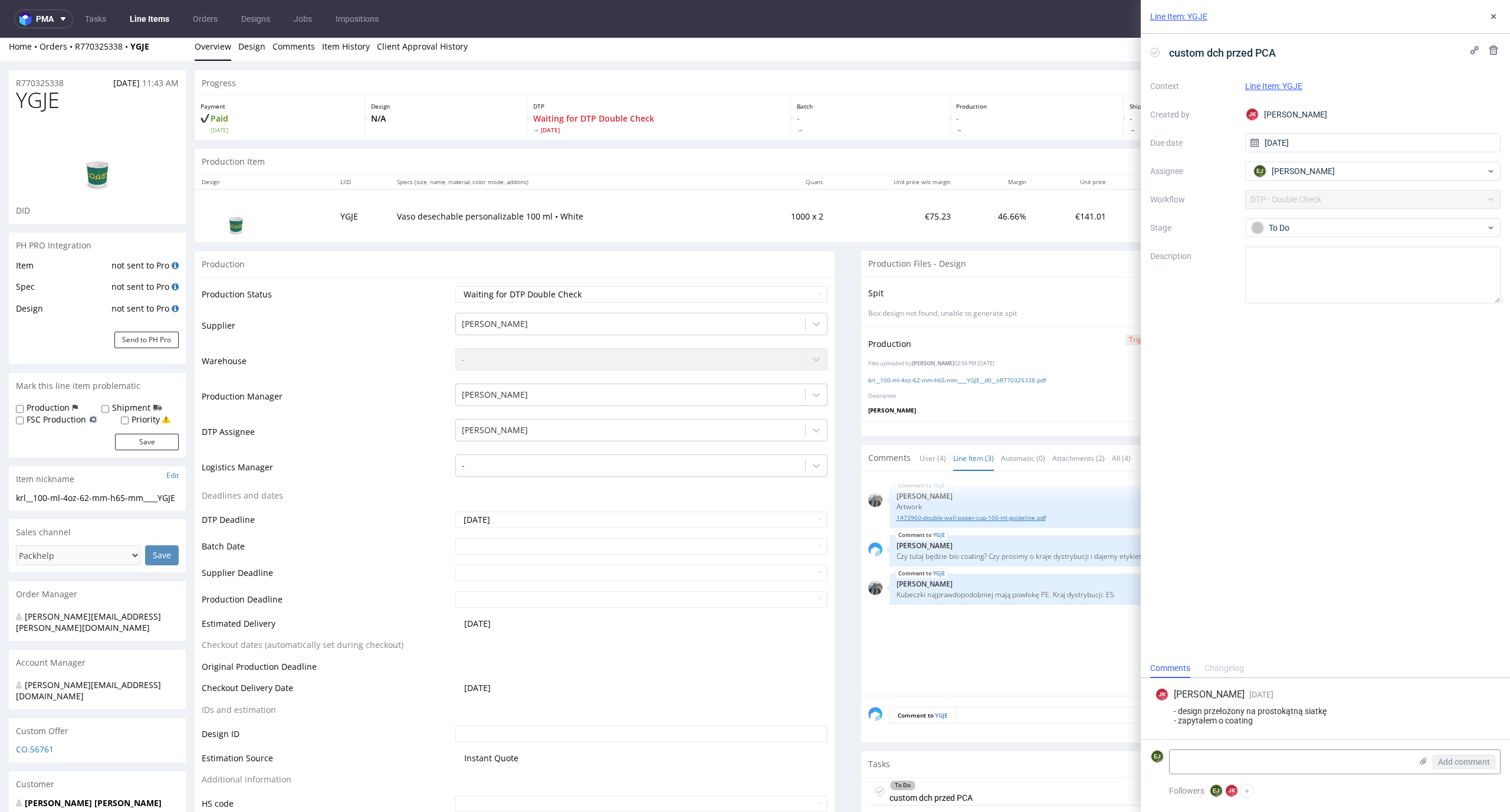
click at [975, 519] on link "1473960-double-wall-paper-cup-100-ml-guideline.pdf" at bounding box center [1192, 518] width 591 height 9
click at [1500, 13] on button at bounding box center [1493, 16] width 14 height 14
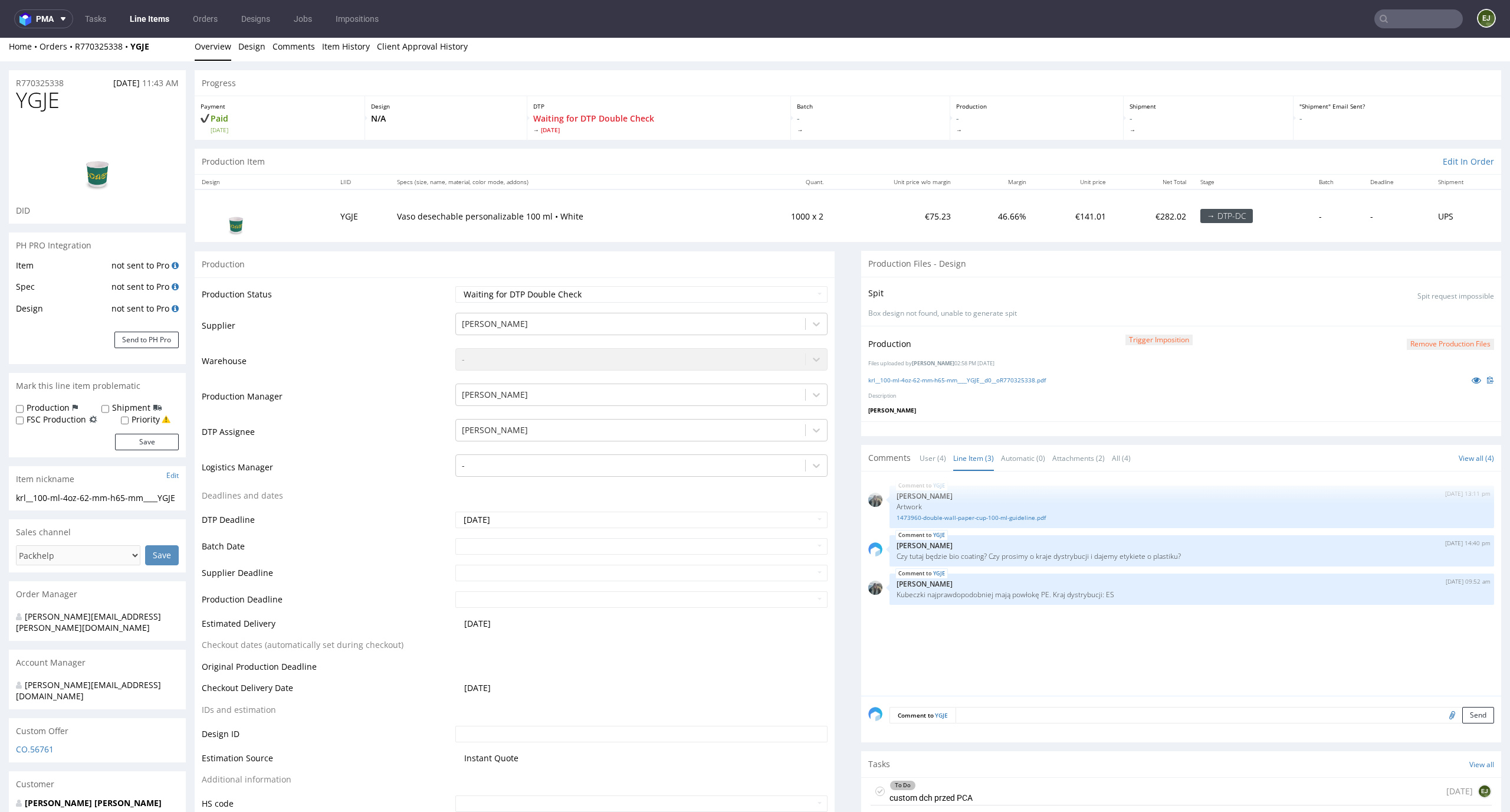
click at [877, 790] on use at bounding box center [880, 791] width 5 height 4
click at [775, 298] on select "Waiting for Artwork Waiting for Diecut Waiting for Mockup Waiting for DTP Waiti…" at bounding box center [641, 294] width 373 height 16
select select "dtp_dc_done"
click at [455, 286] on select "Waiting for Artwork Waiting for Diecut Waiting for Mockup Waiting for DTP Waiti…" at bounding box center [641, 294] width 373 height 16
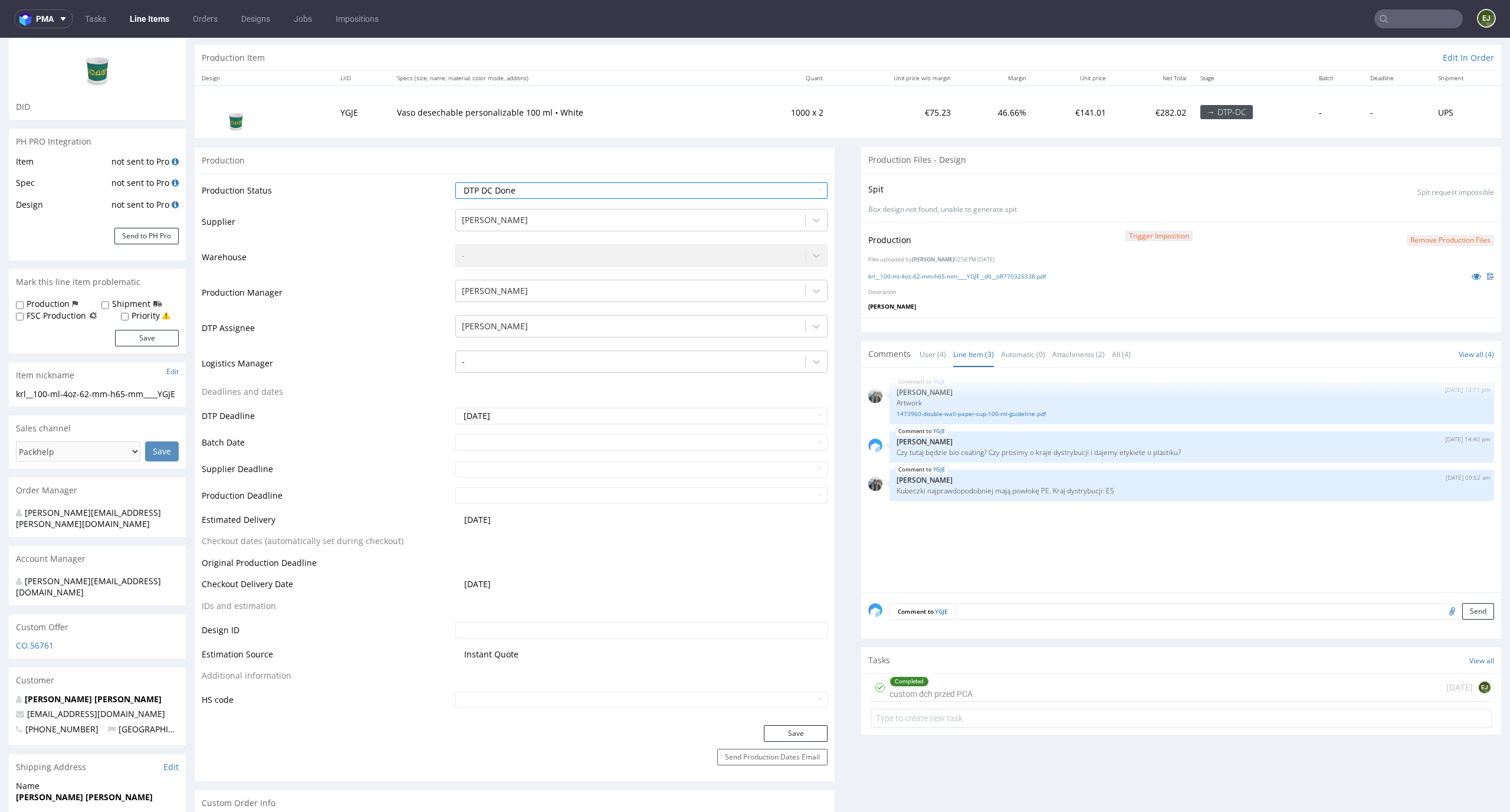
scroll to position [202, 0]
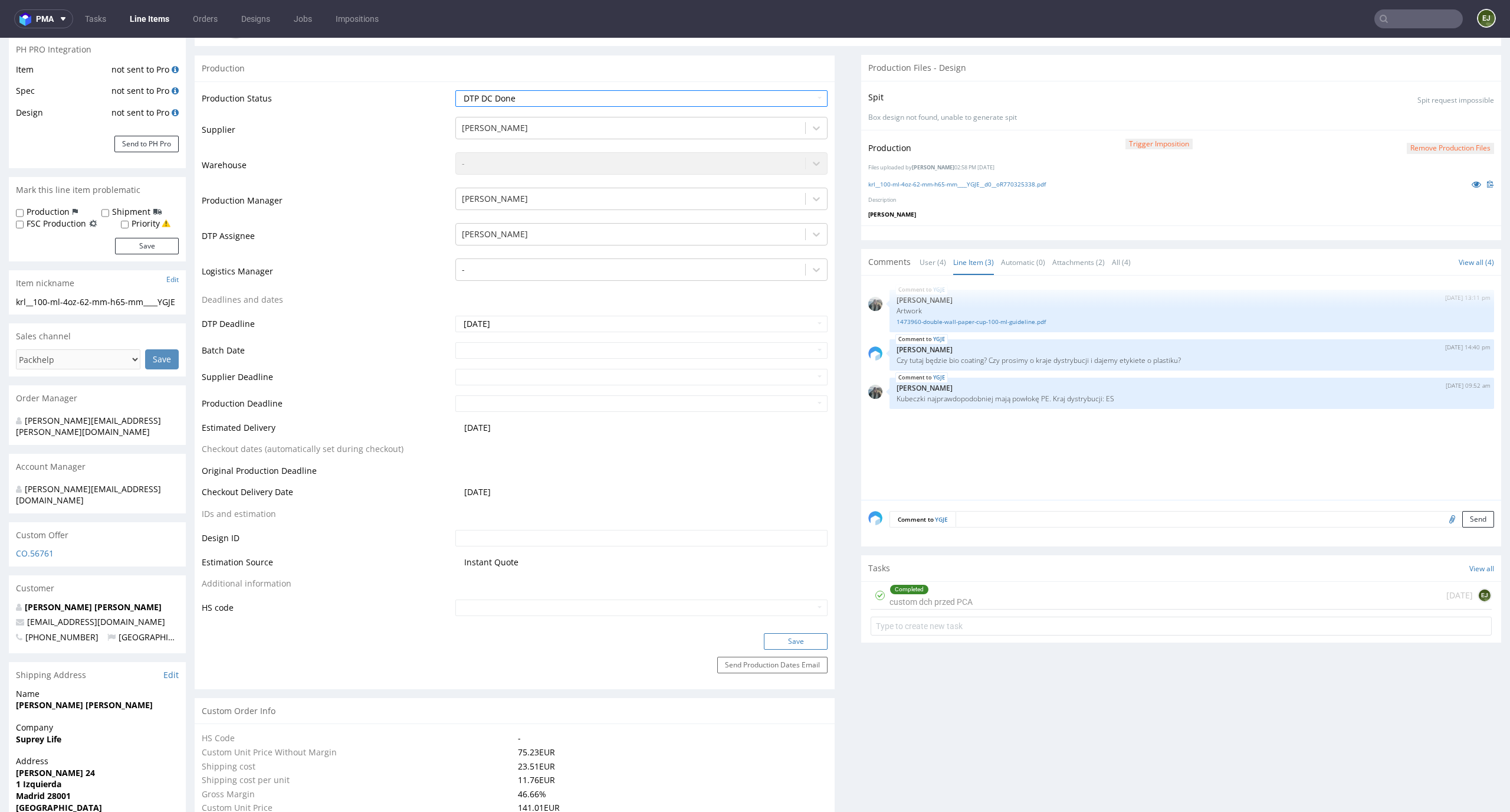
click at [809, 641] on button "Save" at bounding box center [796, 641] width 64 height 16
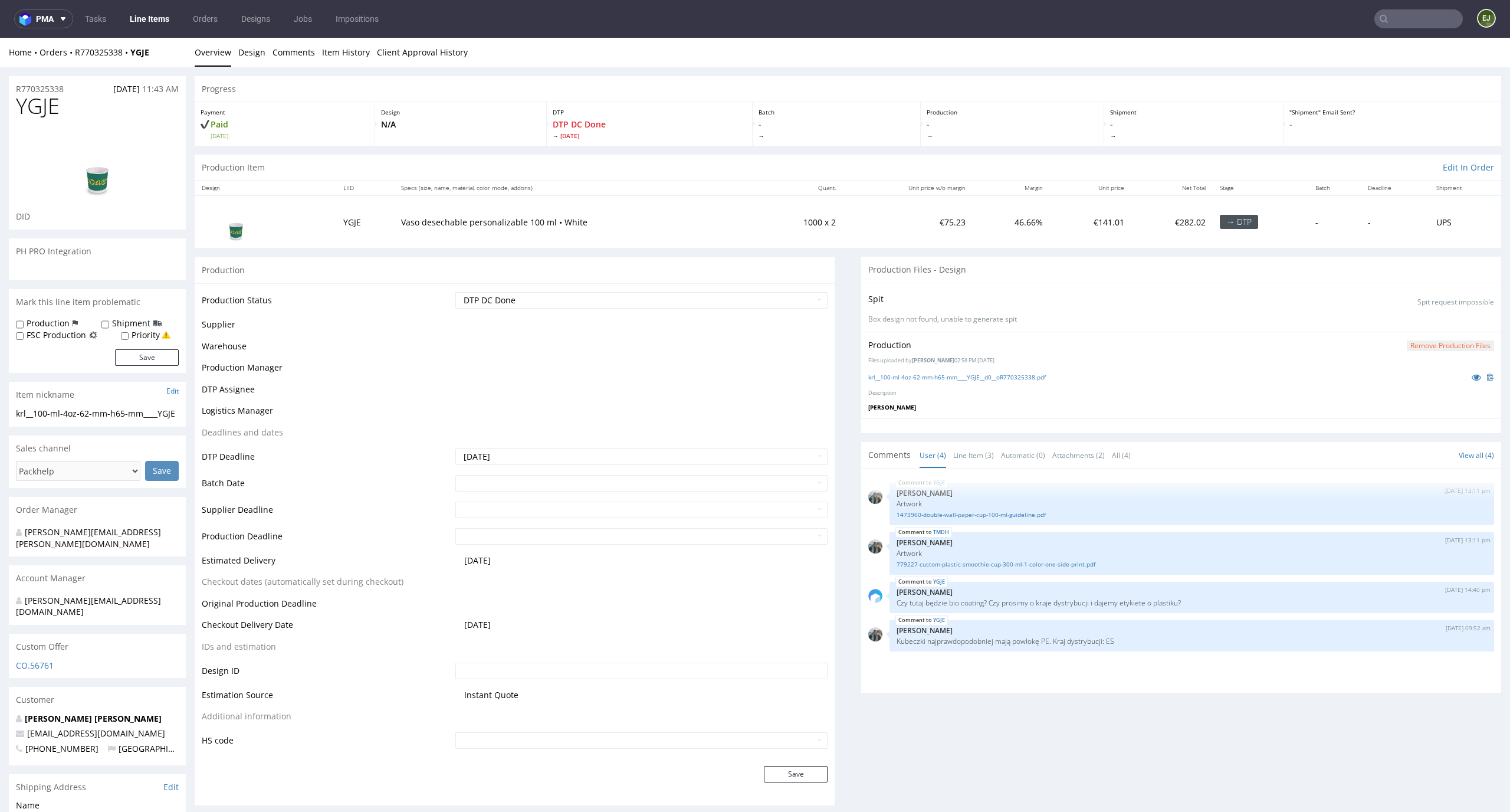
scroll to position [0, 0]
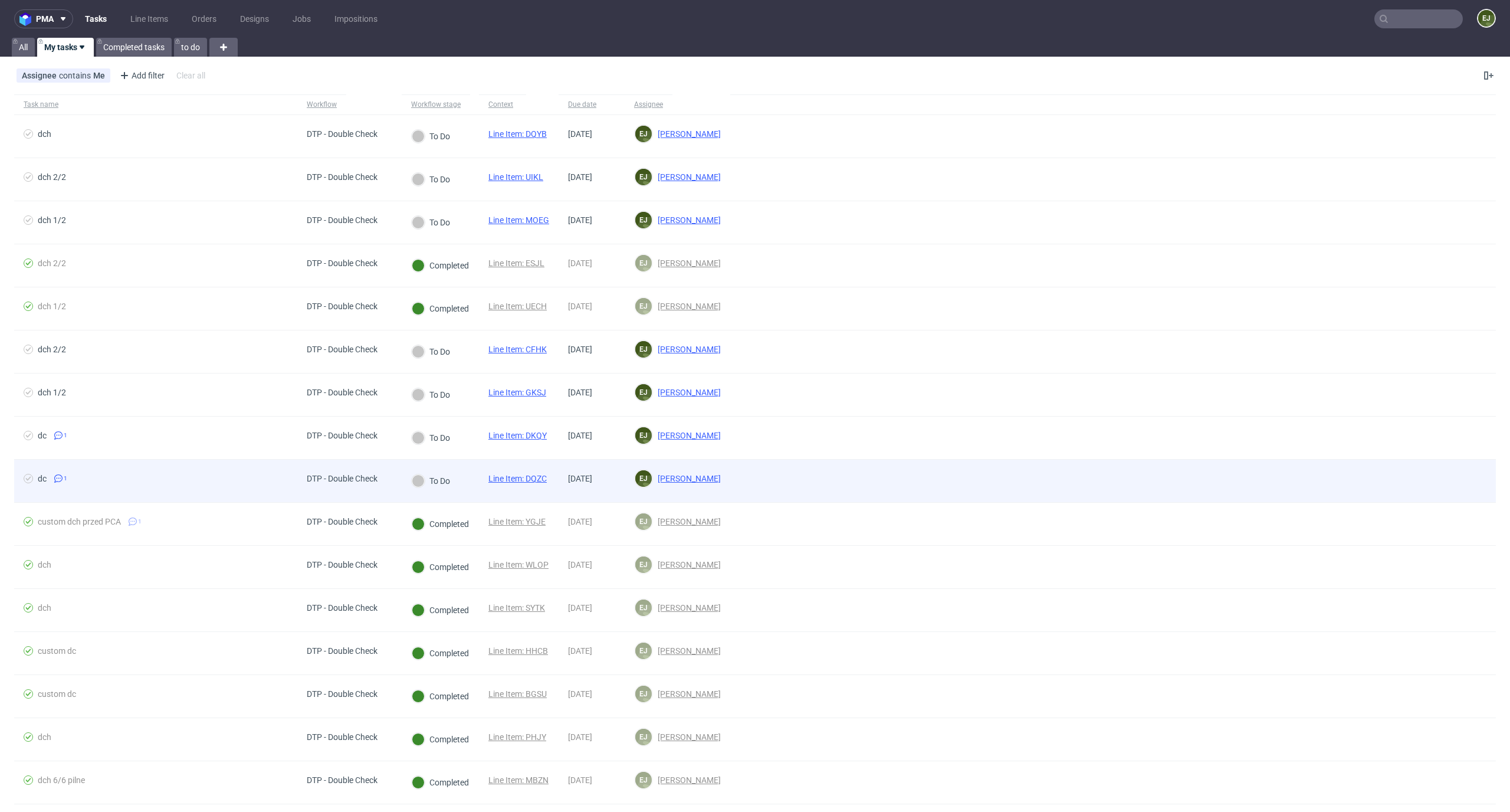
click at [515, 474] on link "Line Item: DQZC" at bounding box center [517, 478] width 58 height 10
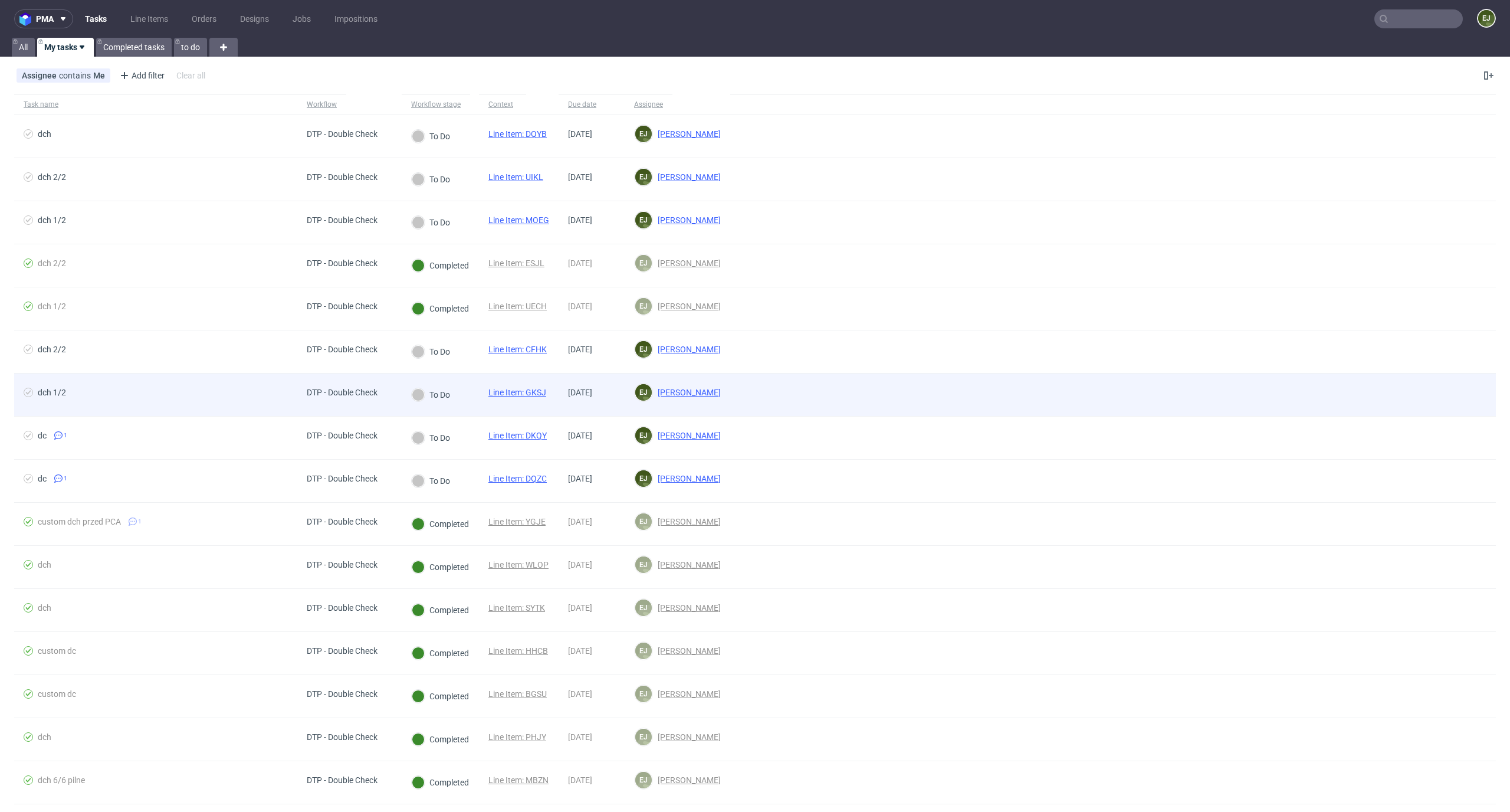
click at [529, 391] on link "Line Item: GKSJ" at bounding box center [517, 392] width 58 height 10
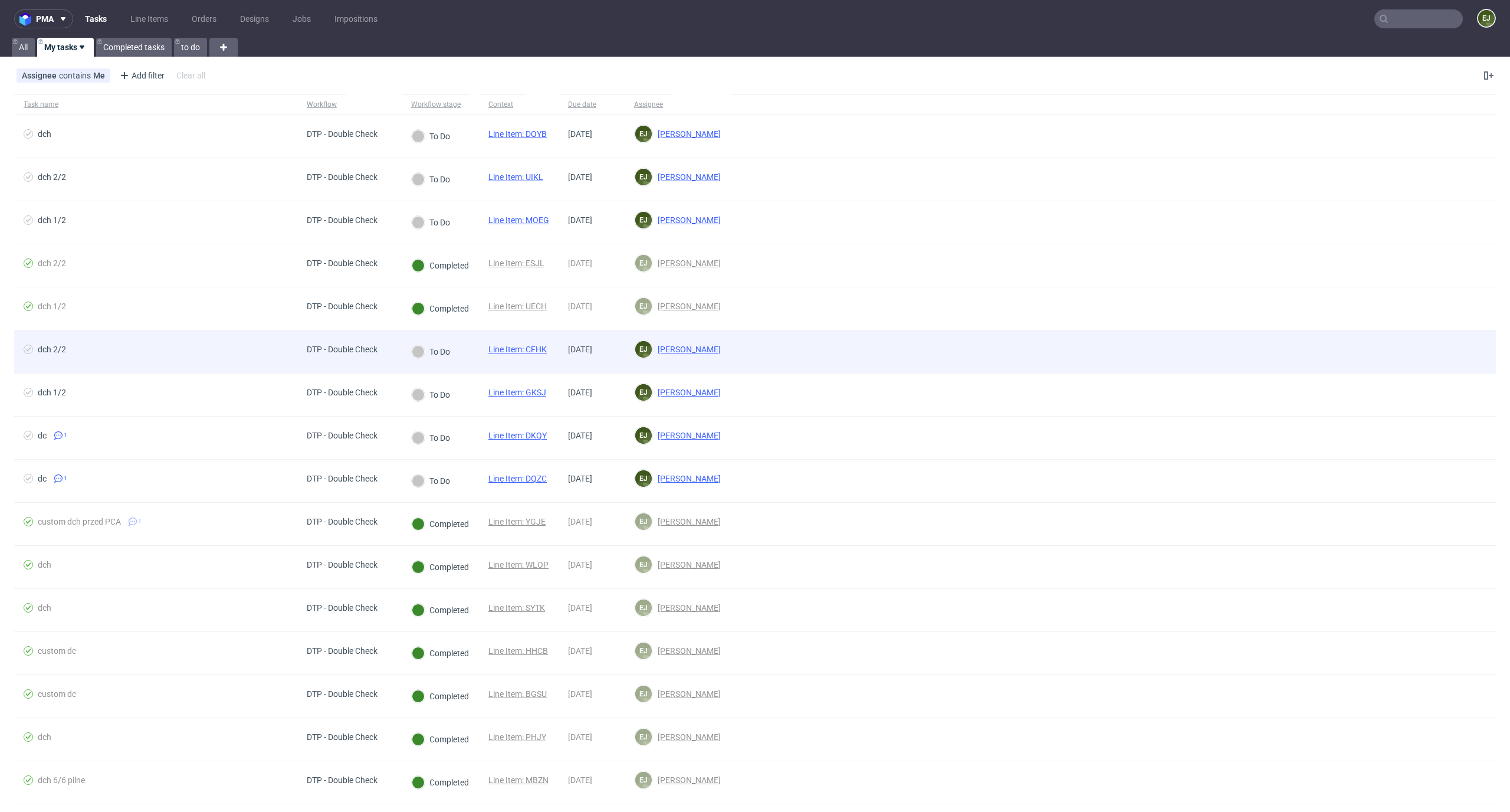
click at [526, 349] on link "Line Item: CFHK" at bounding box center [517, 349] width 58 height 10
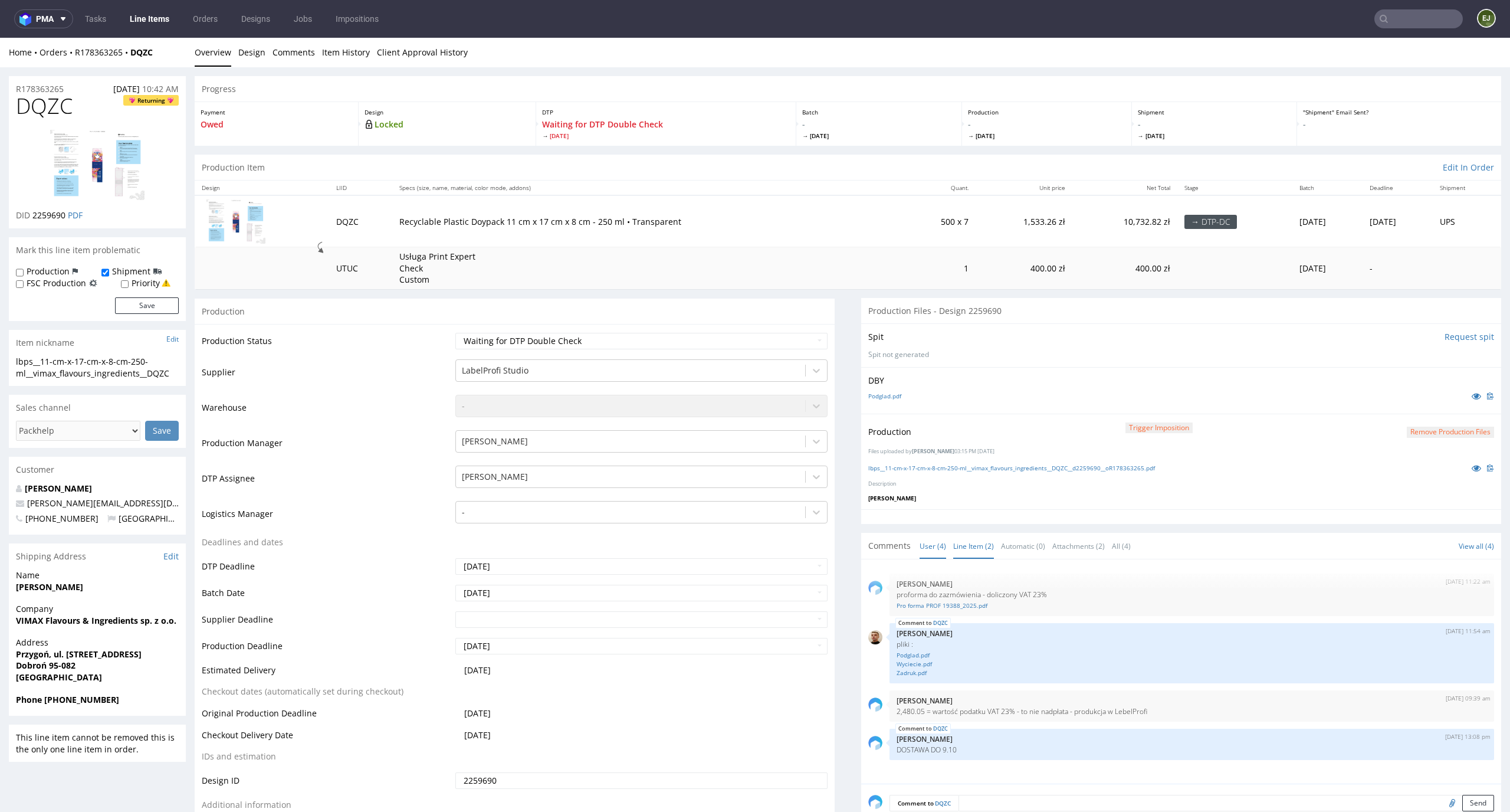
click at [961, 545] on link "Line Item (2)" at bounding box center [973, 546] width 40 height 25
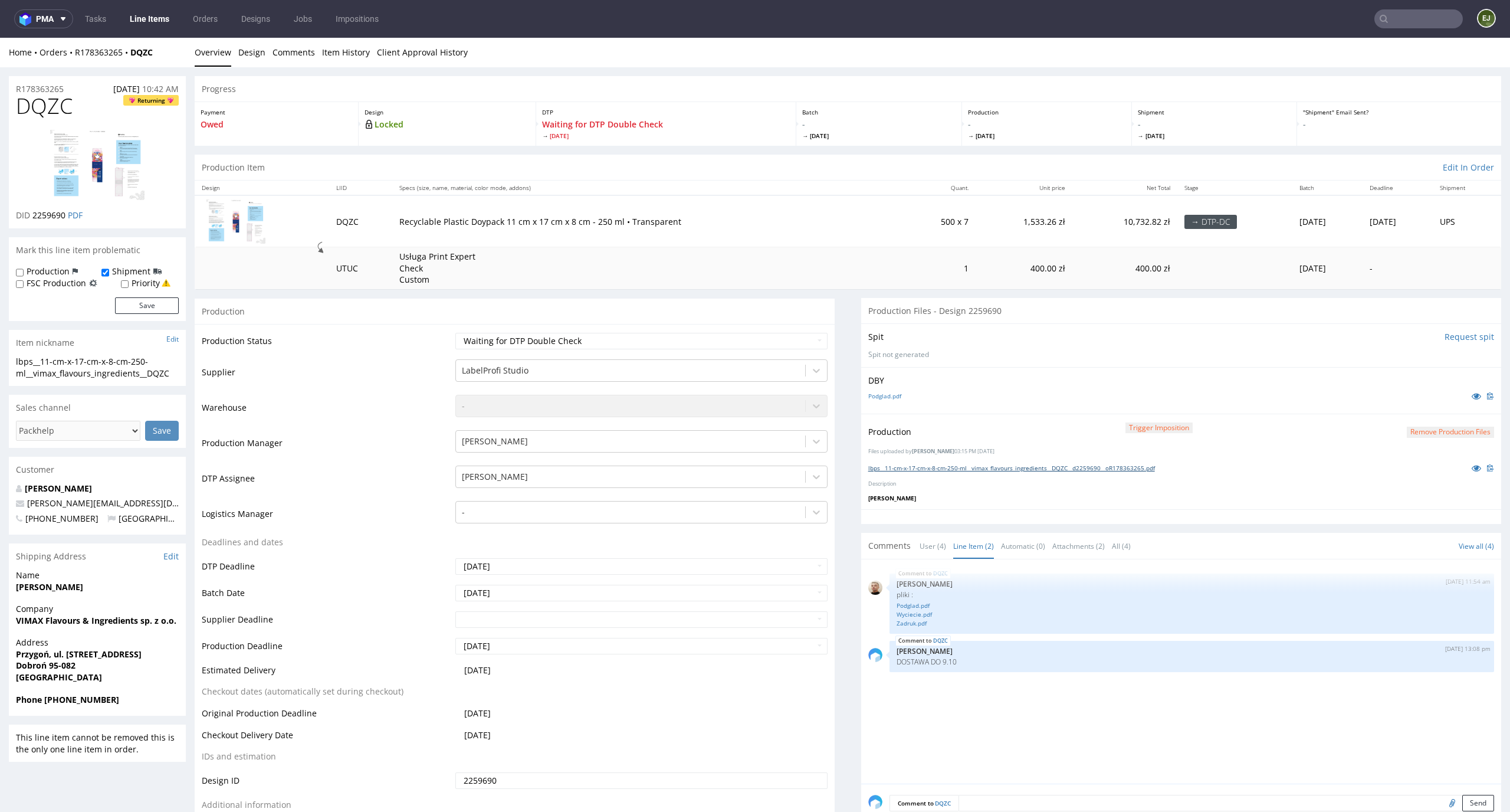
click at [959, 471] on link "lbps__11-cm-x-17-cm-x-8-cm-250-ml__vimax_flavours_ingredients__DQZC__d2259690__…" at bounding box center [1012, 467] width 287 height 8
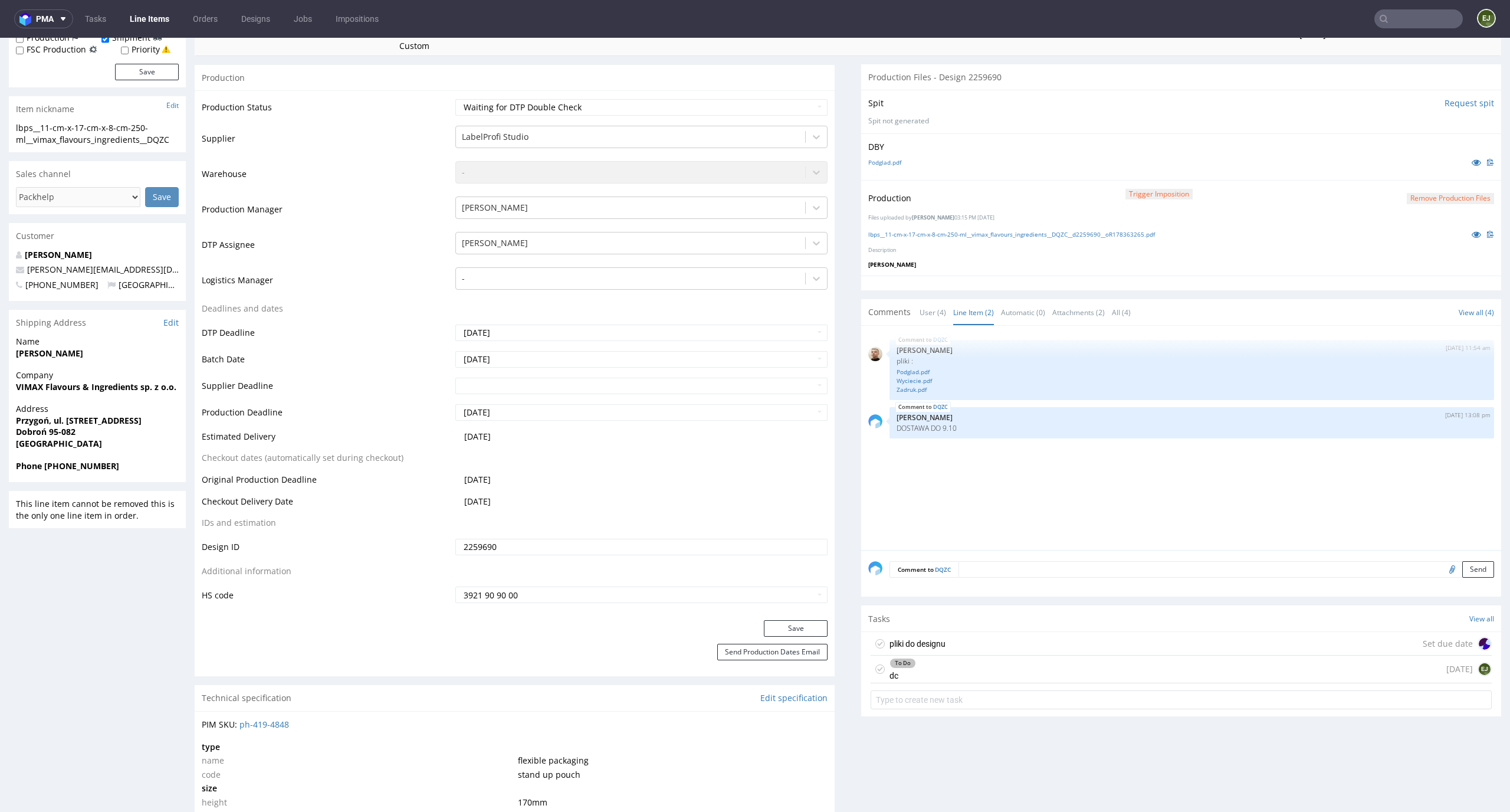
click at [941, 669] on div "To Do dc [DATE] EJ" at bounding box center [1181, 669] width 622 height 28
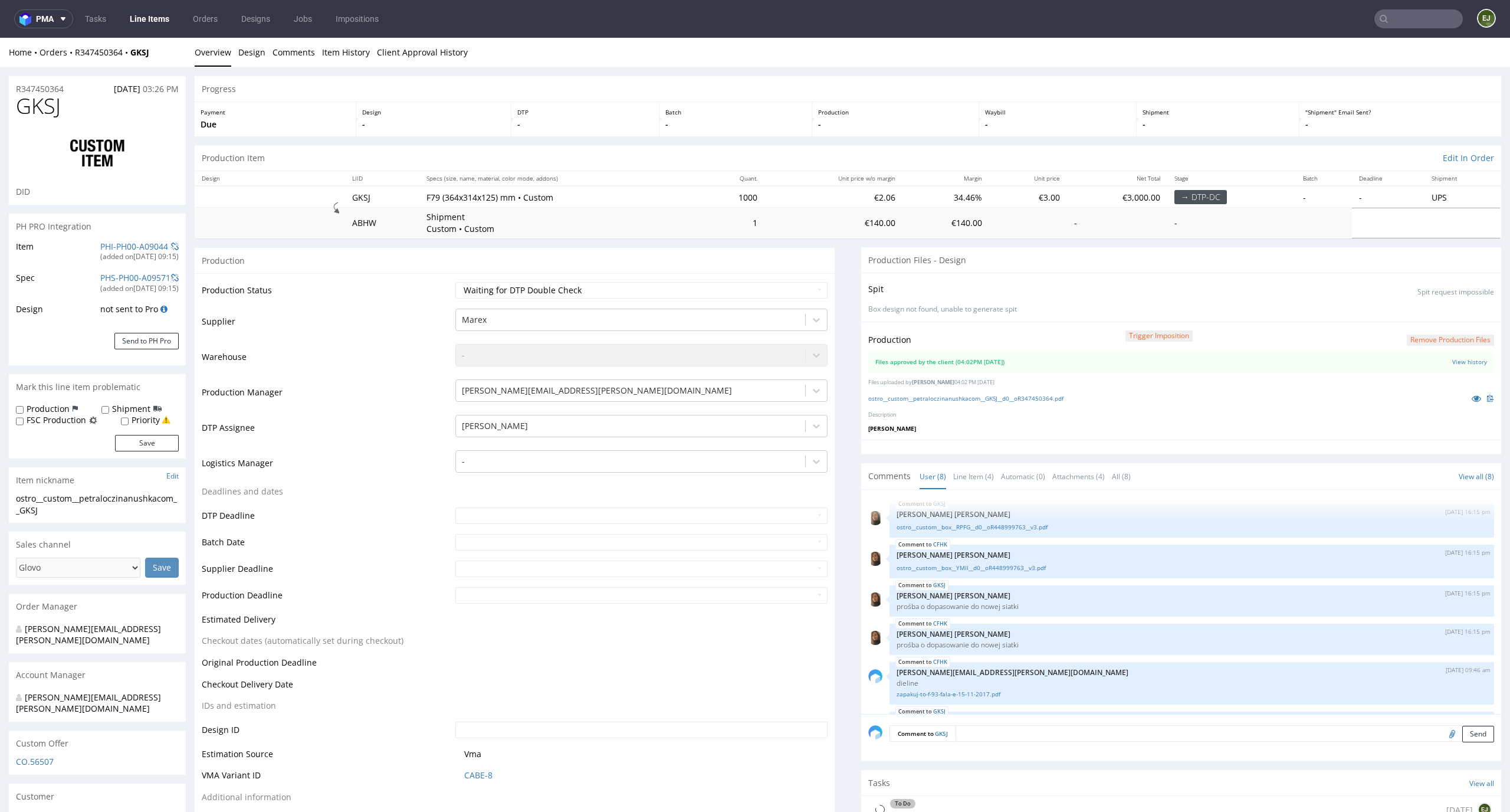
scroll to position [124, 0]
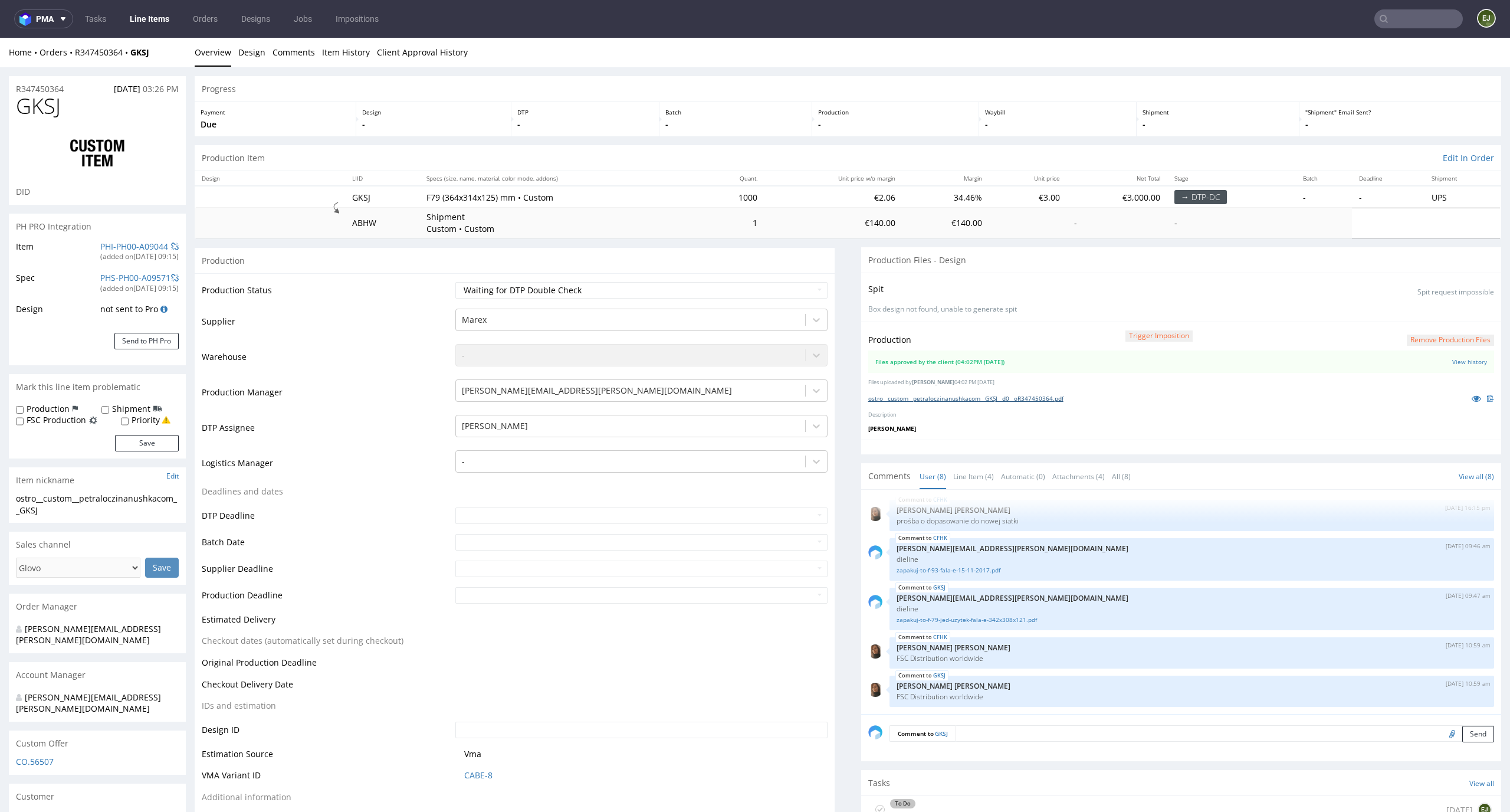
click at [956, 400] on link "ostro__custom__petraloczinanushkacom__GKSJ__d0__oR347450364.pdf" at bounding box center [966, 398] width 195 height 8
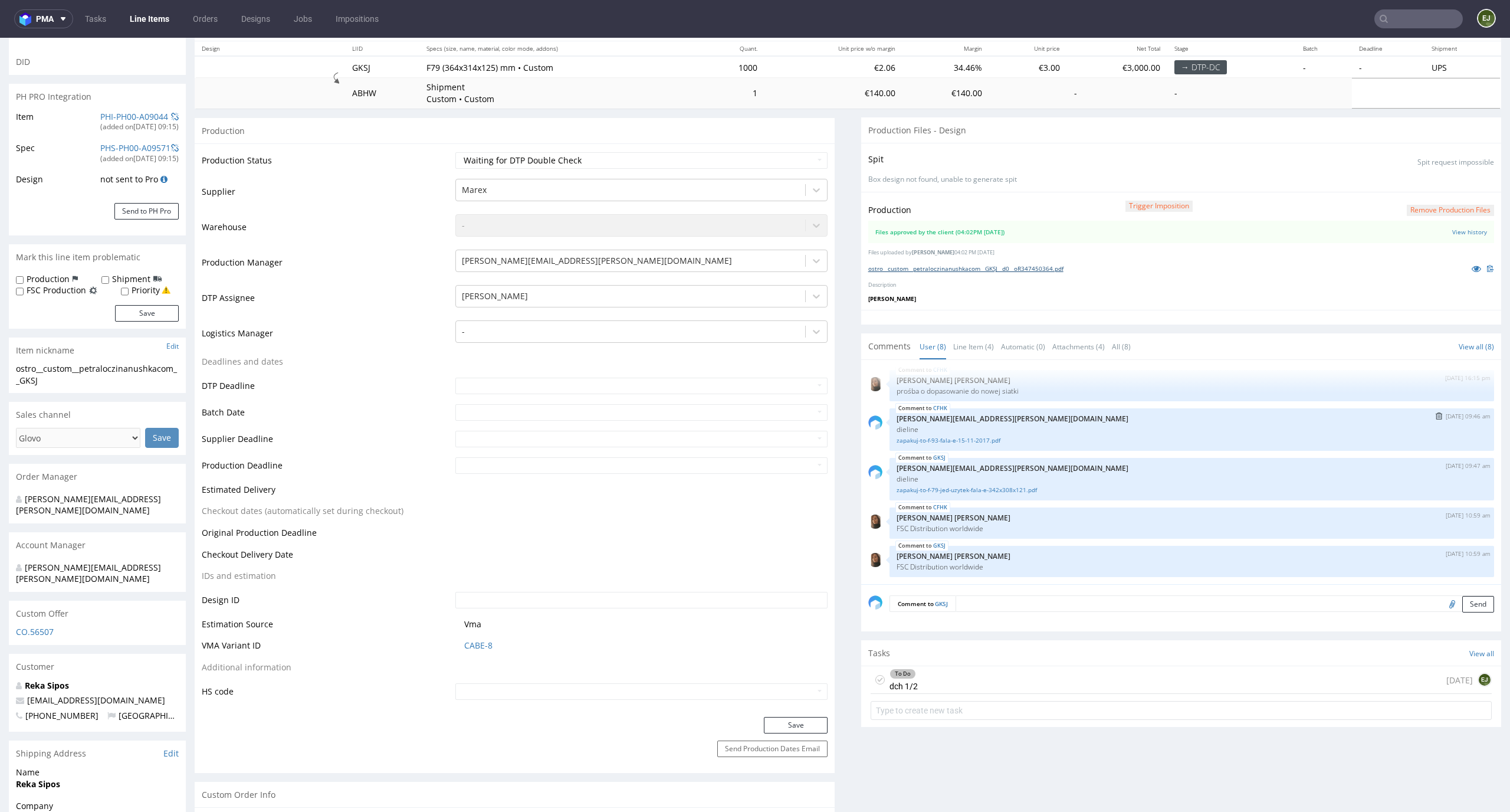
scroll to position [242, 0]
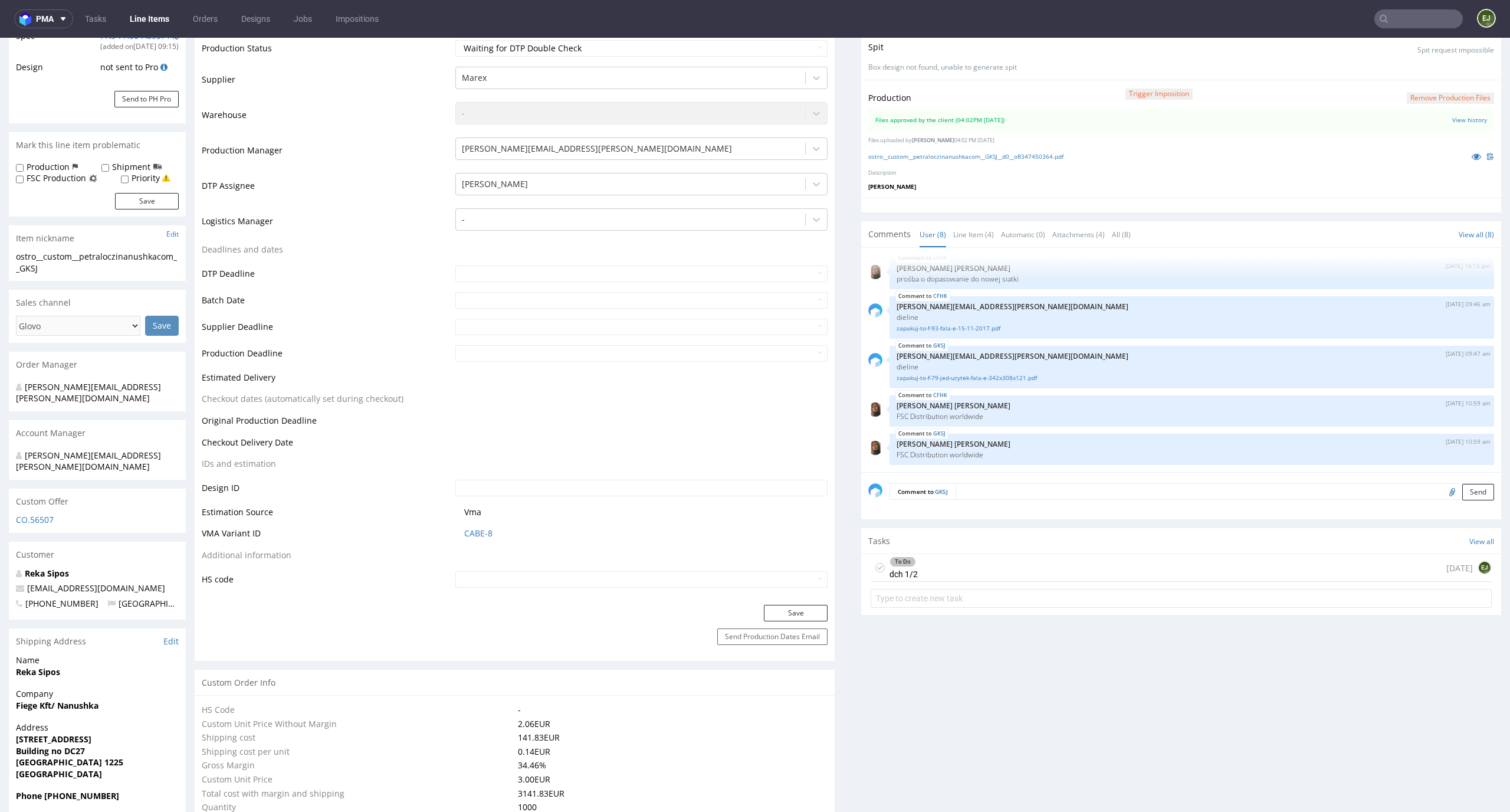
click at [890, 565] on div "To Do" at bounding box center [903, 561] width 27 height 10
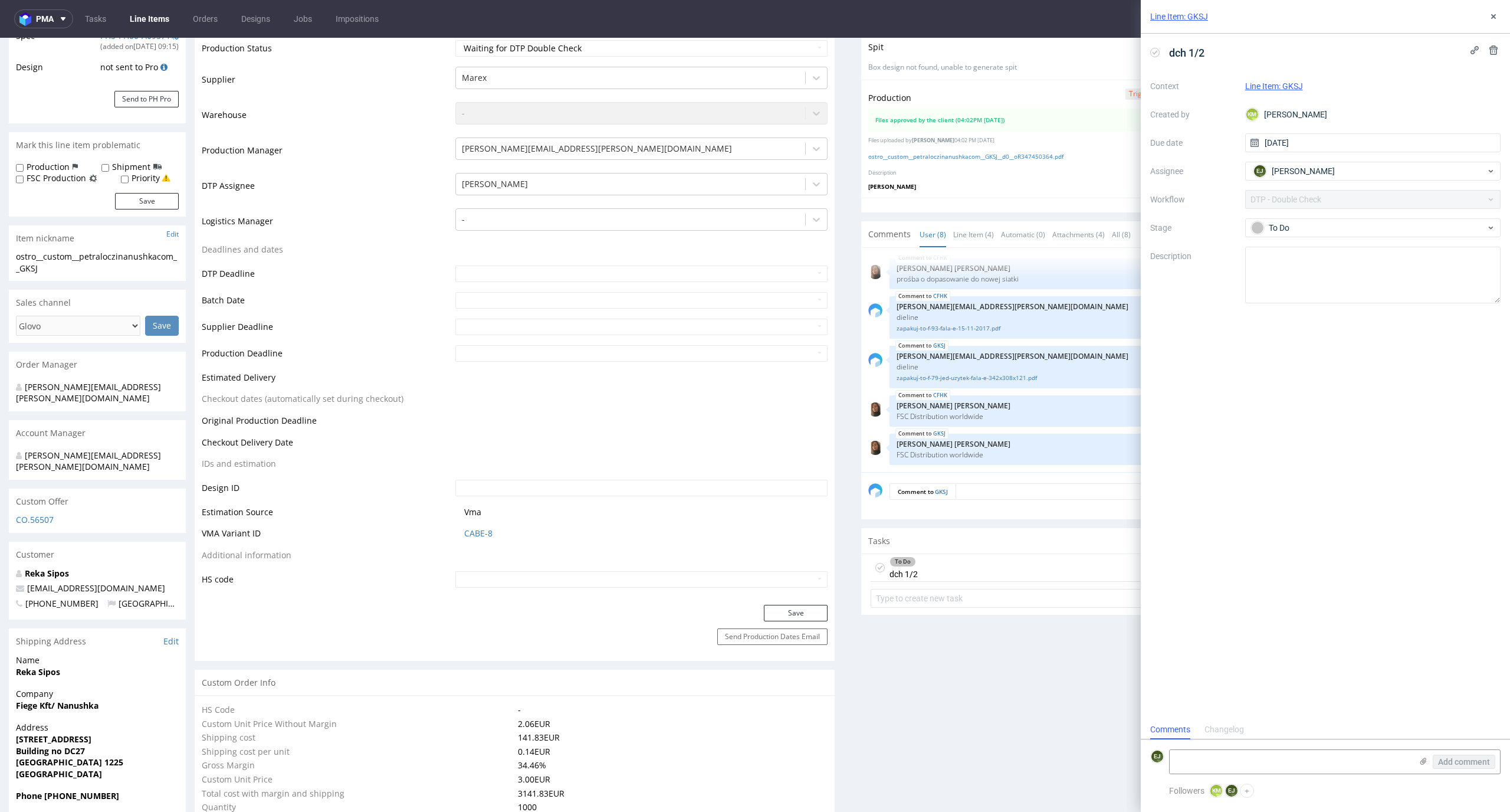
scroll to position [10, 0]
click at [875, 566] on icon at bounding box center [880, 567] width 10 height 10
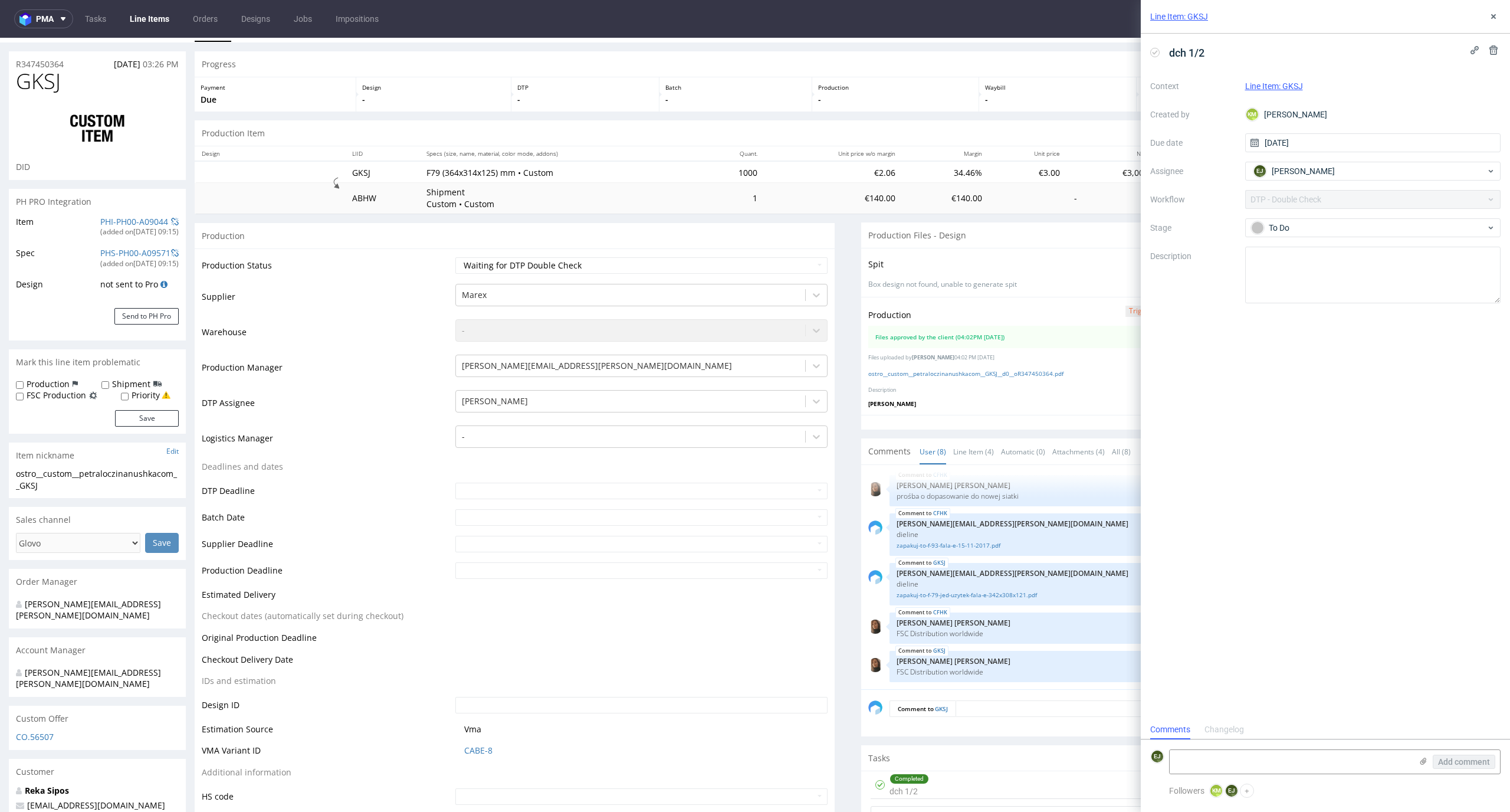
scroll to position [0, 0]
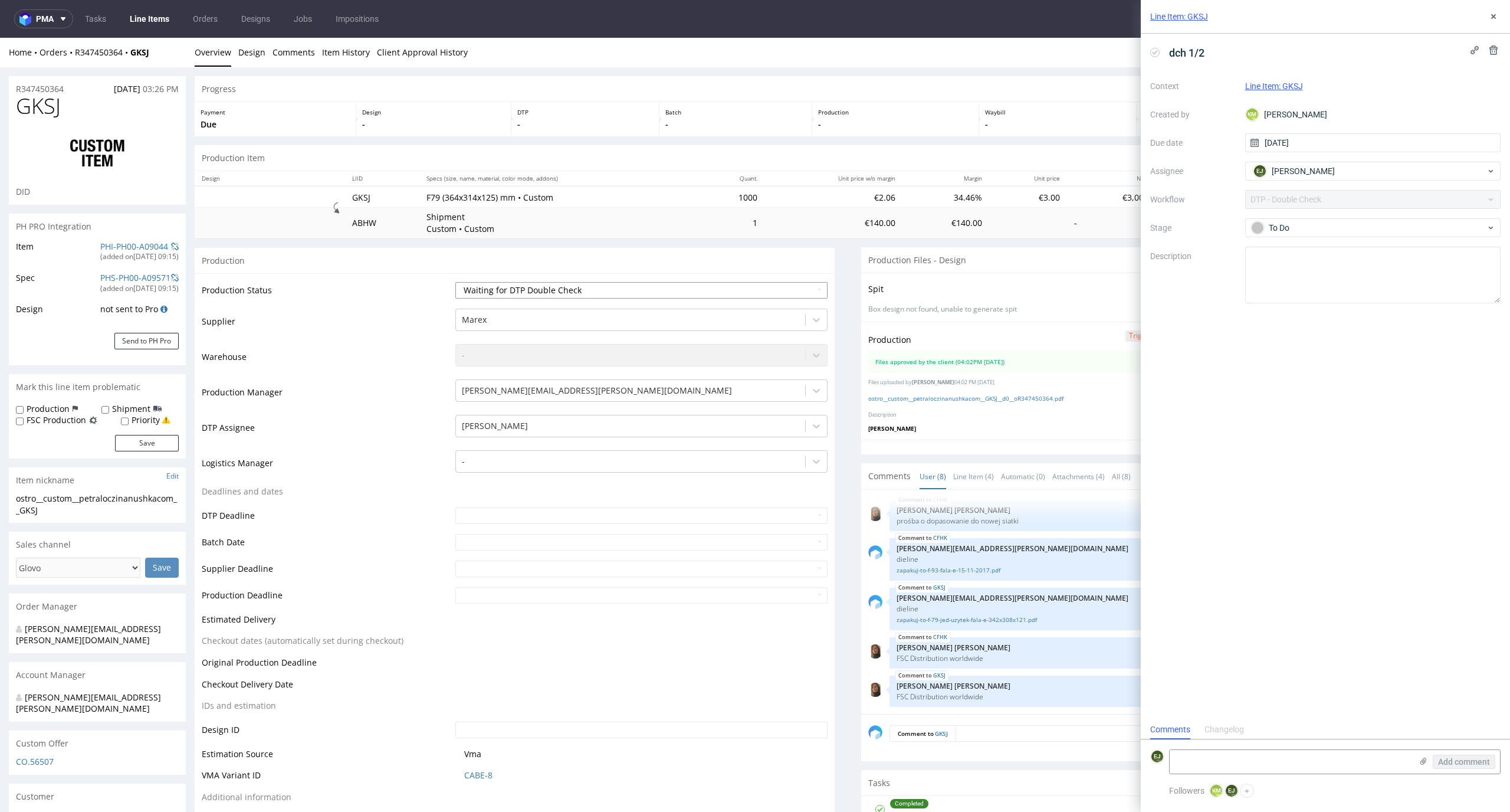
click at [811, 296] on select "Waiting for Artwork Waiting for Diecut Waiting for Mockup Waiting for DTP Waiti…" at bounding box center [641, 290] width 373 height 16
select select "dtp_production_ready"
click at [455, 282] on select "Waiting for Artwork Waiting for Diecut Waiting for Mockup Waiting for DTP Waiti…" at bounding box center [641, 290] width 373 height 16
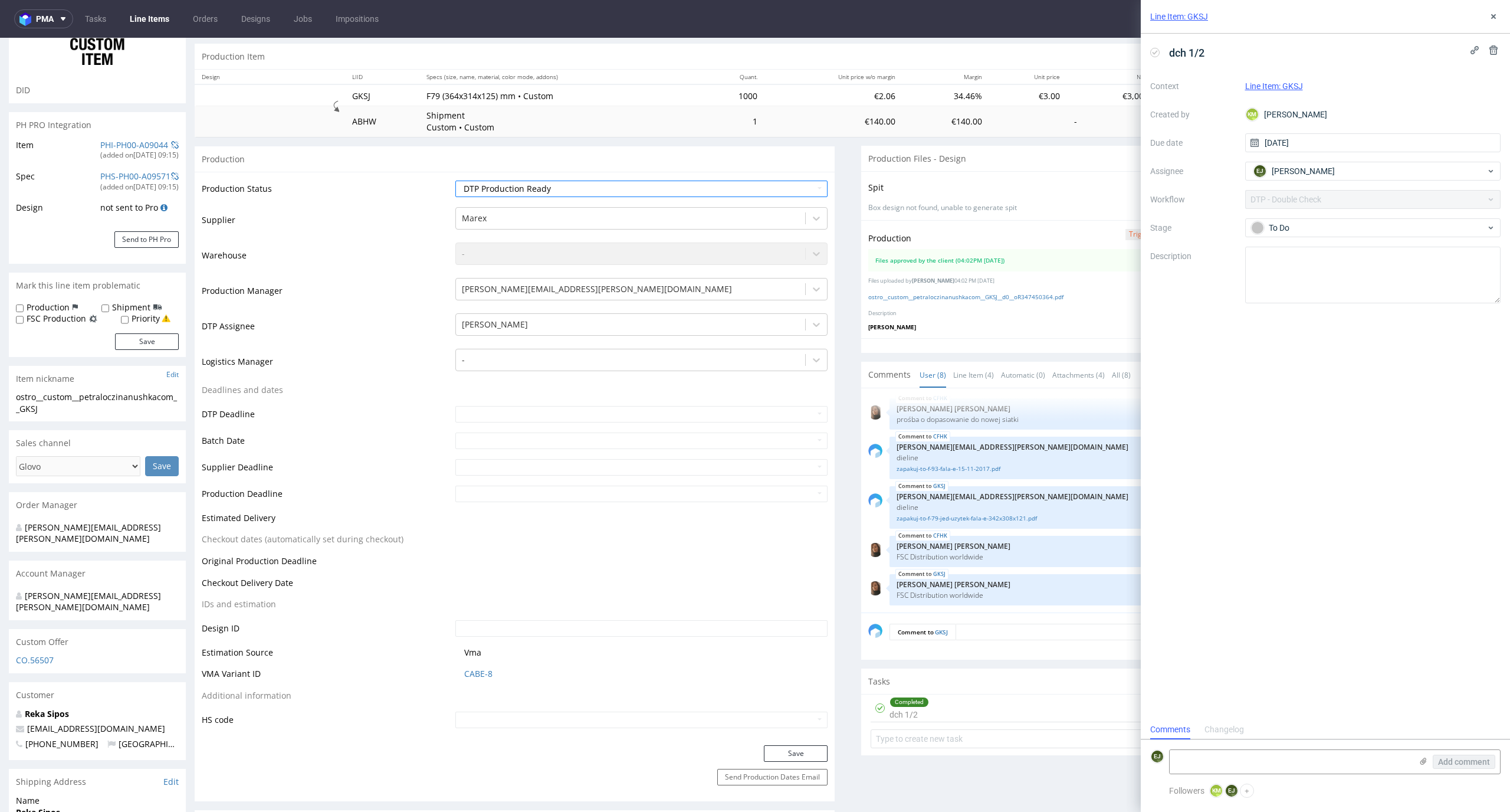
scroll to position [203, 0]
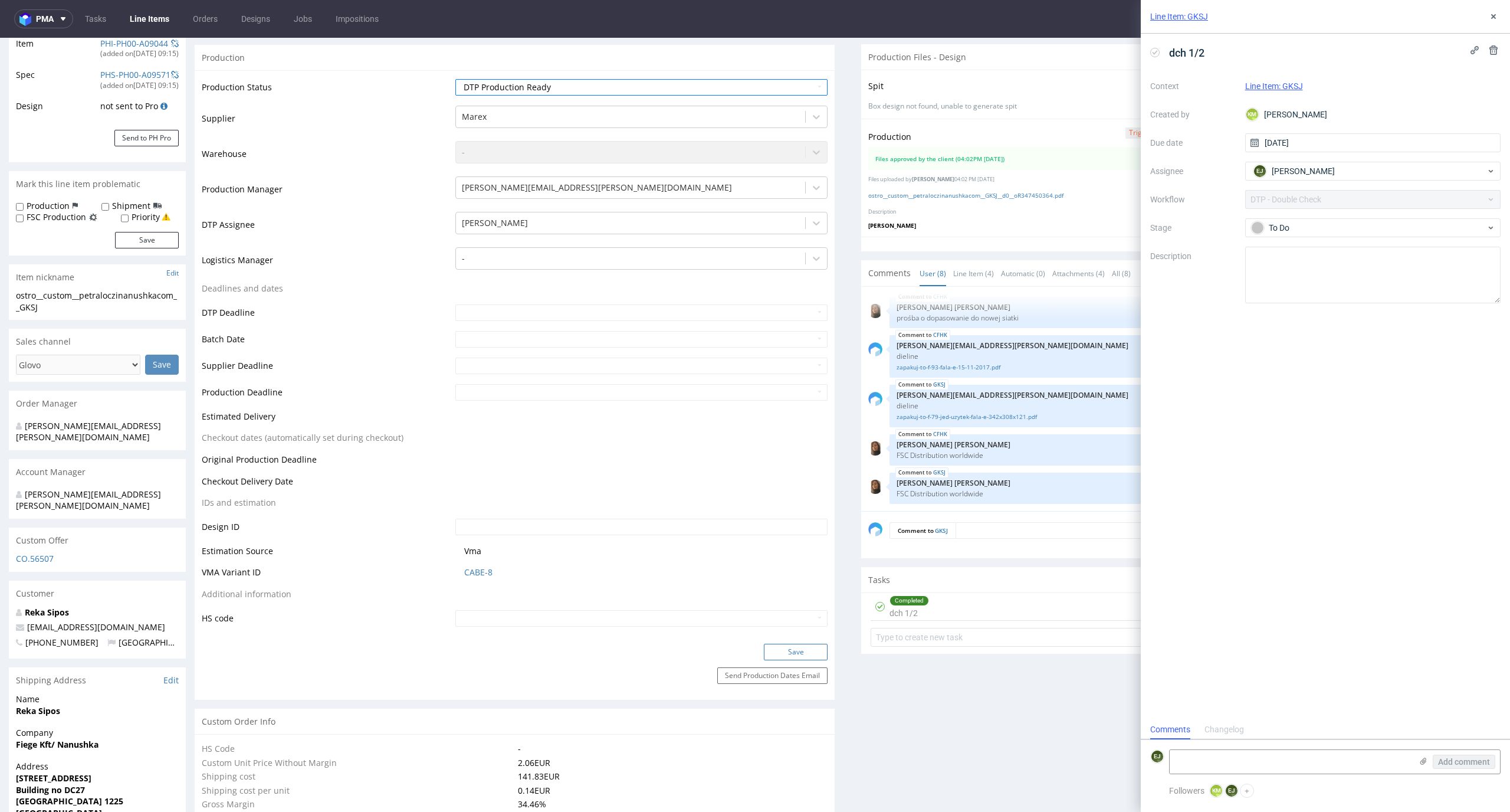
click at [783, 655] on button "Save" at bounding box center [796, 652] width 64 height 16
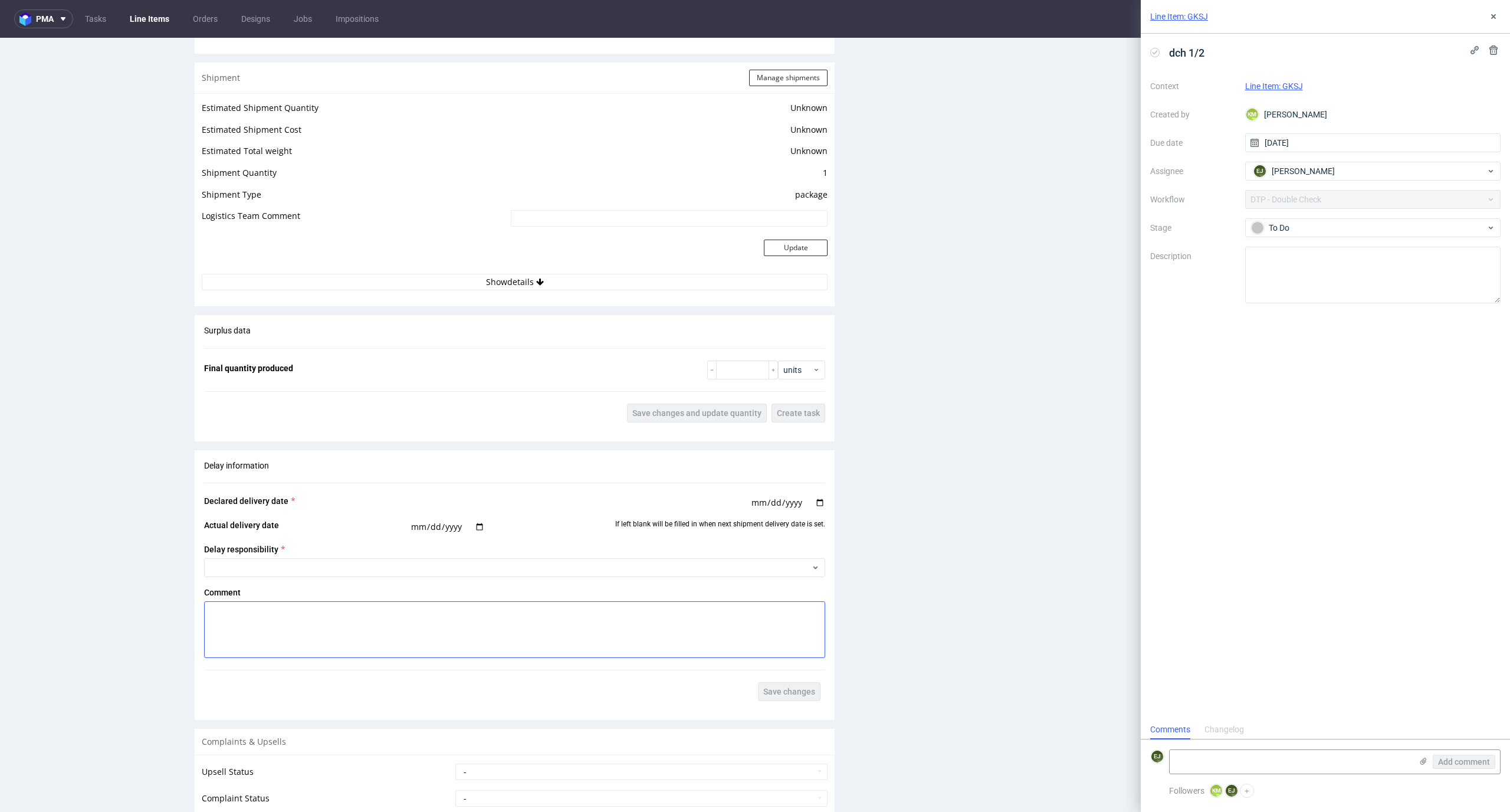
scroll to position [1783, 0]
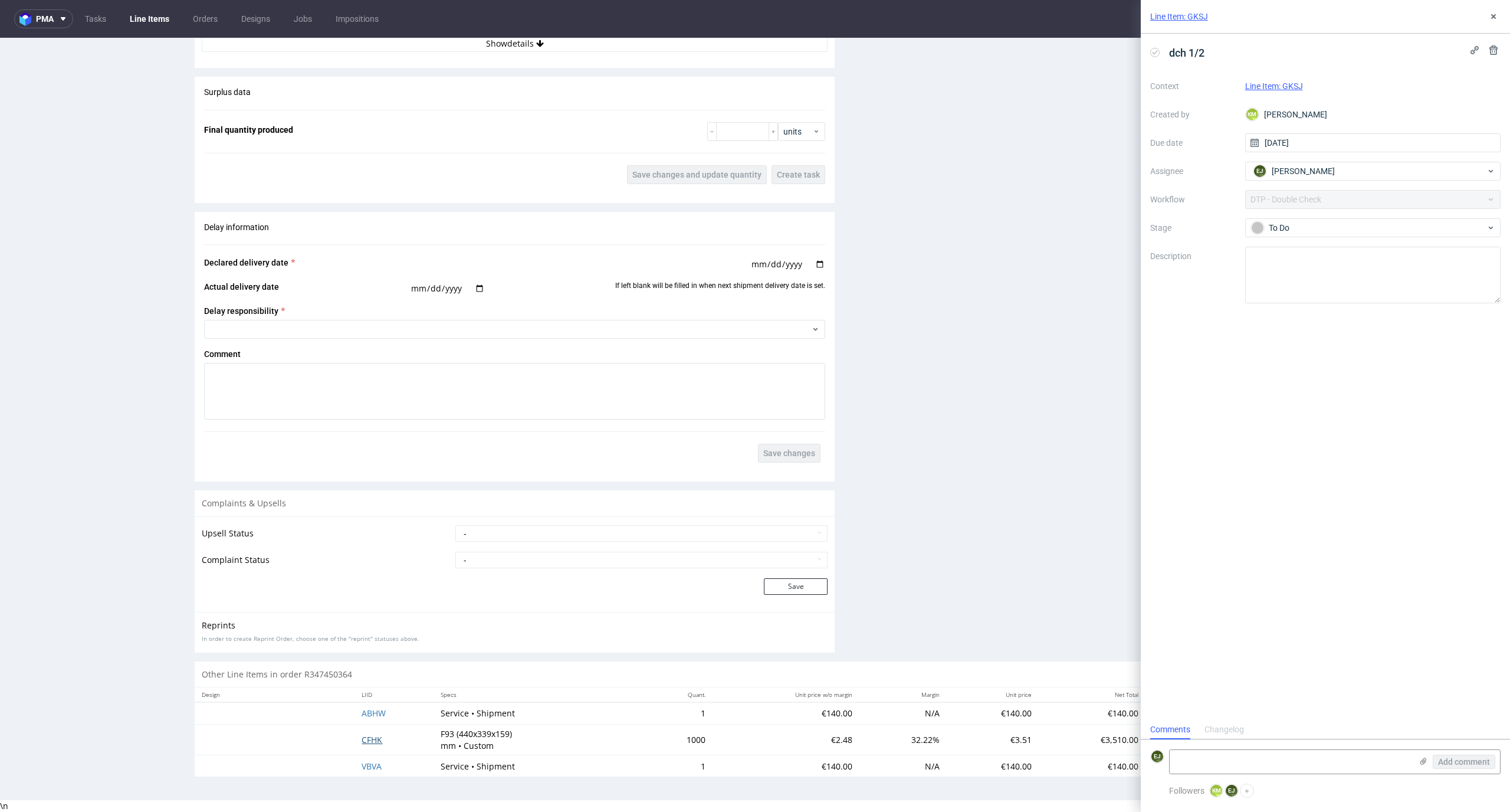
click at [368, 738] on span "CFHK" at bounding box center [372, 739] width 21 height 11
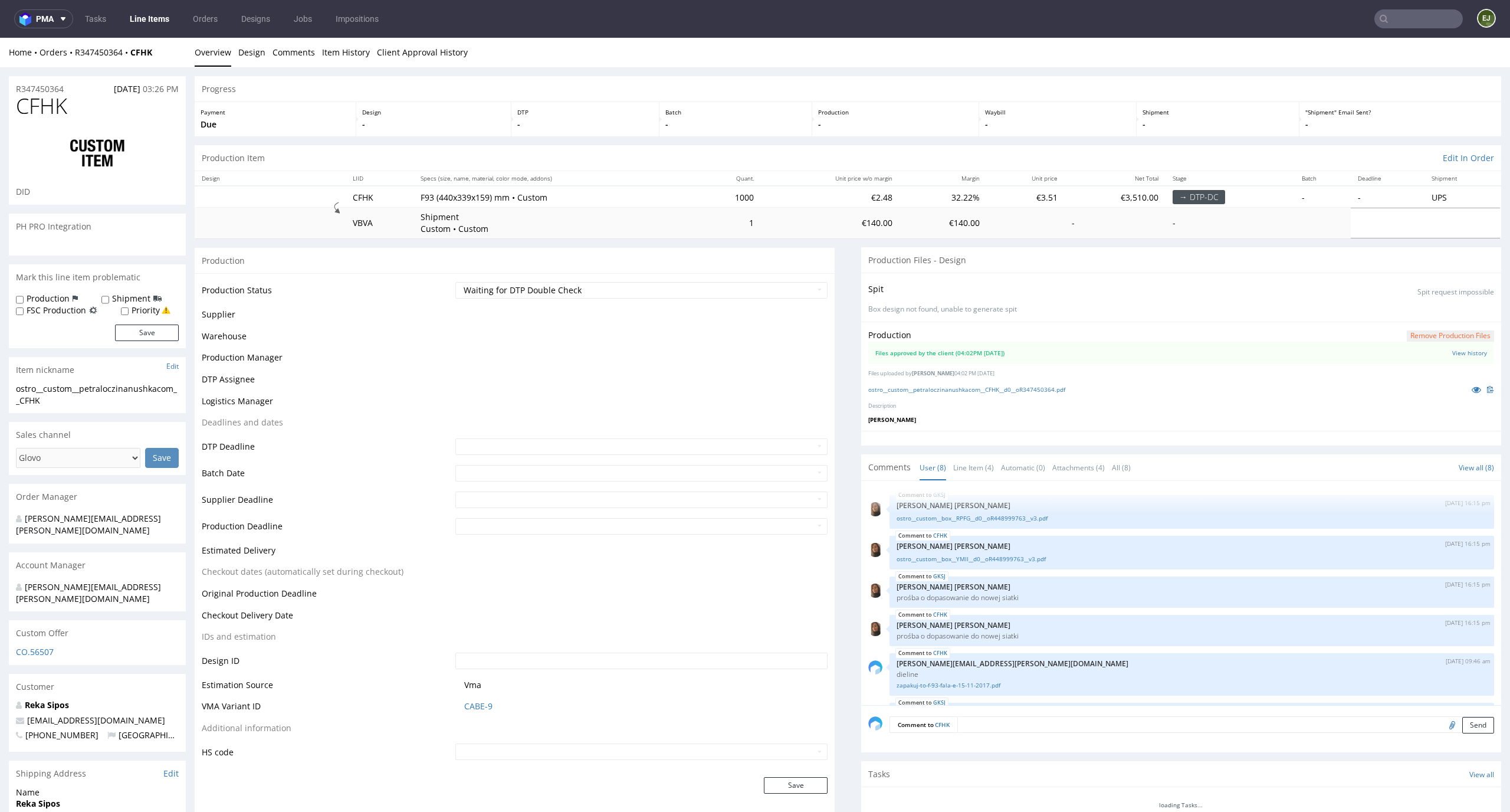
scroll to position [124, 0]
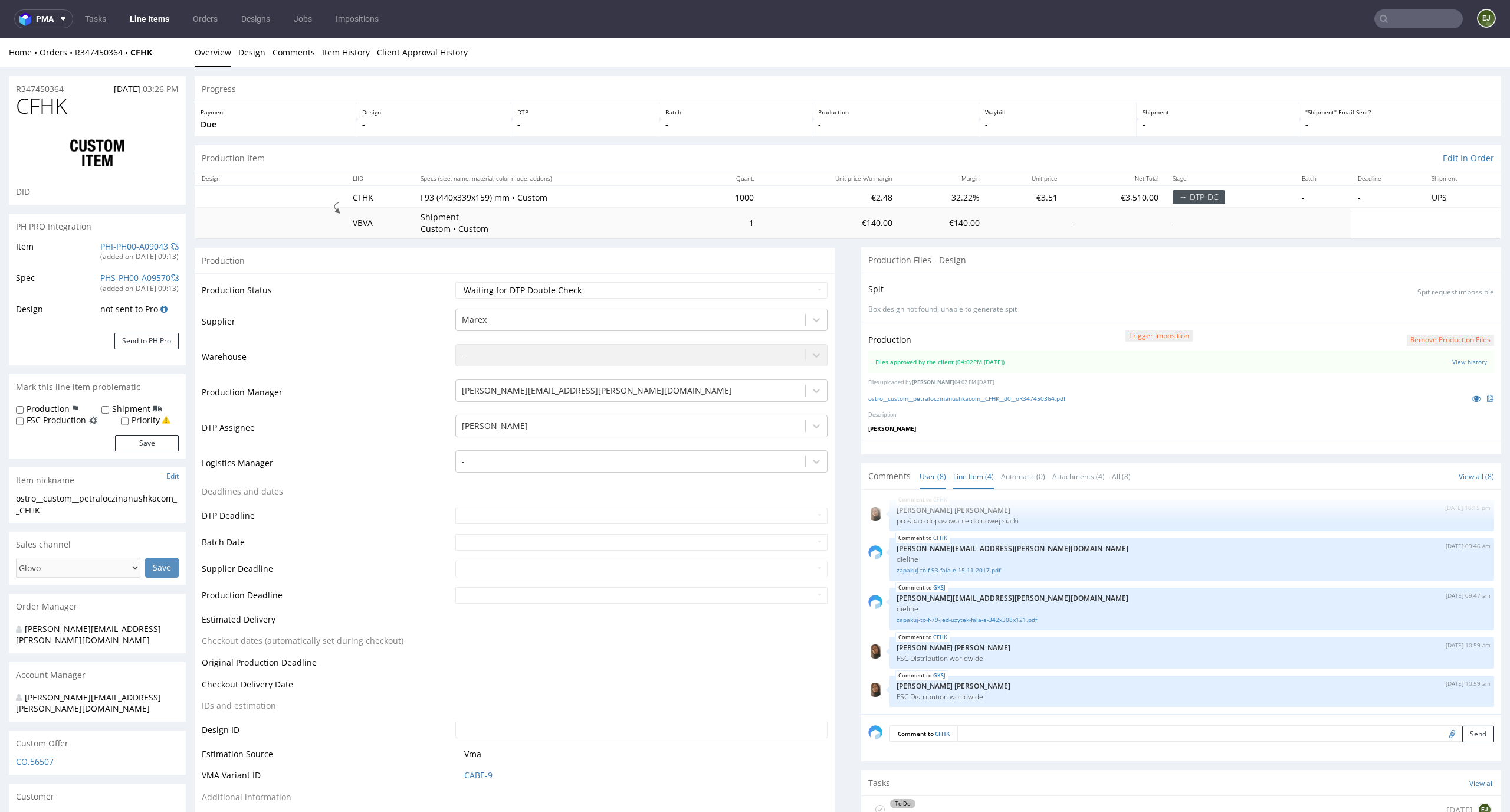
click at [967, 479] on link "Line Item (4)" at bounding box center [973, 476] width 40 height 25
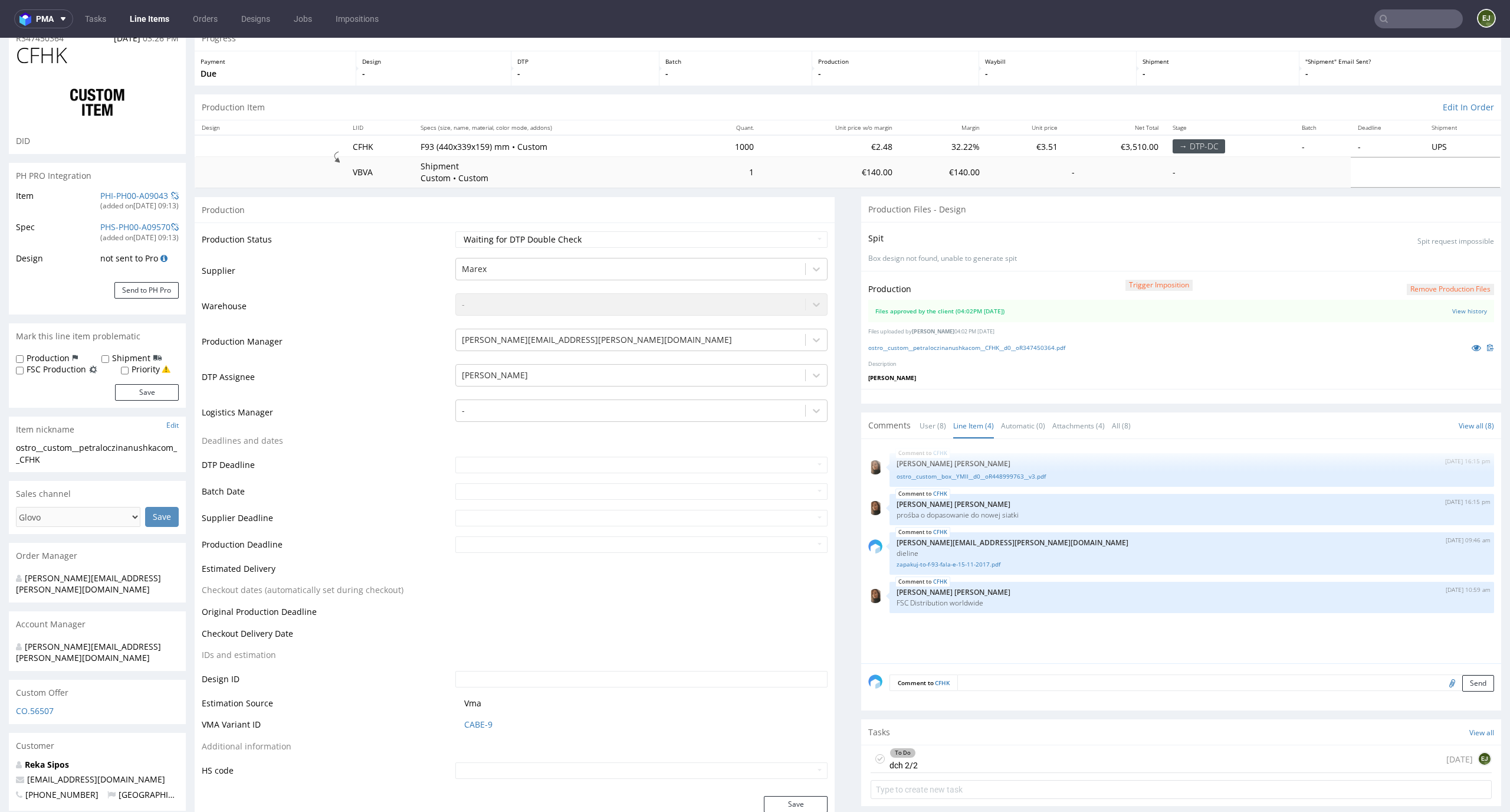
scroll to position [71, 0]
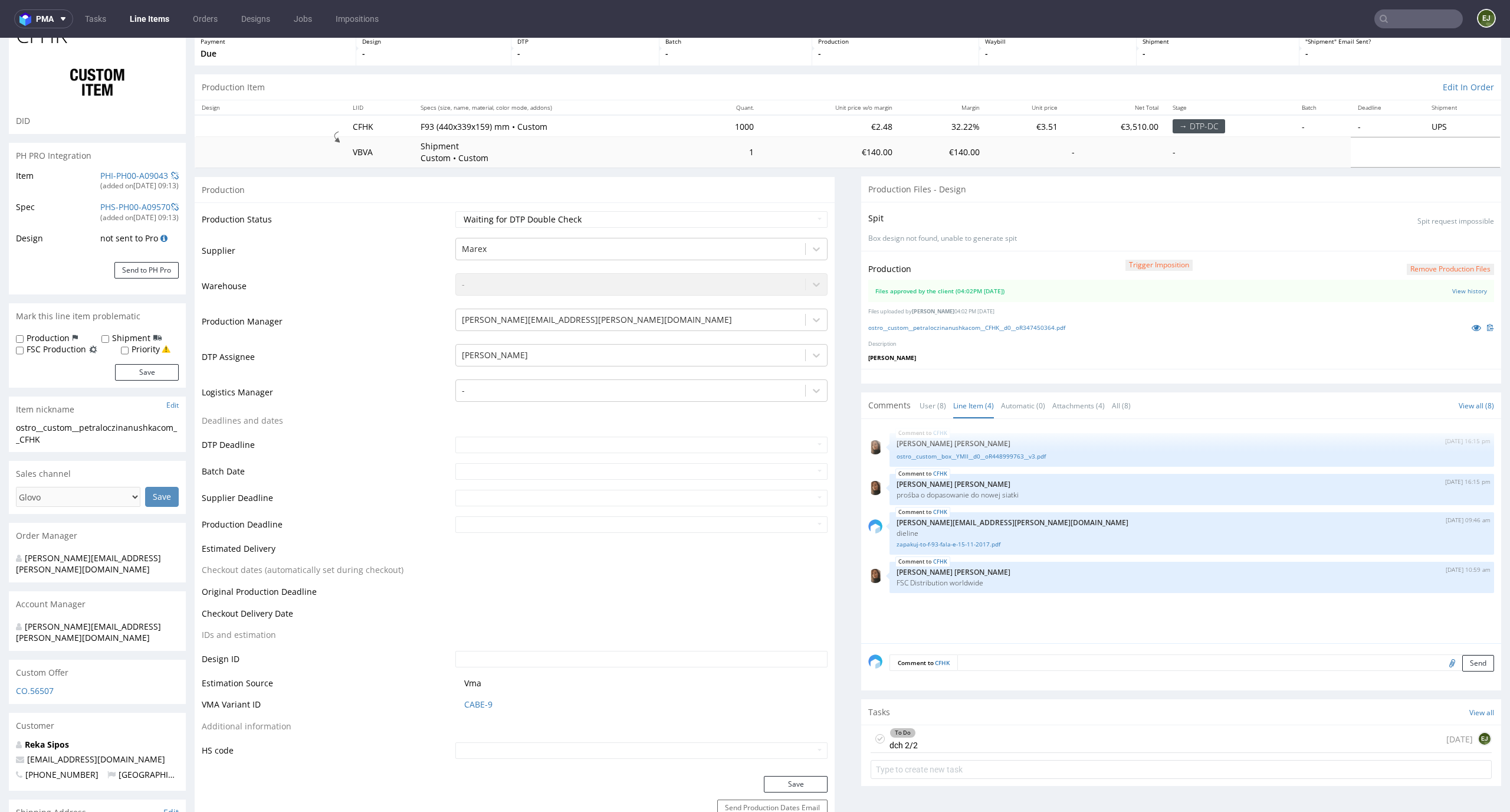
click at [924, 735] on div "To Do dch 2/2 2 days ago EJ" at bounding box center [1181, 739] width 622 height 28
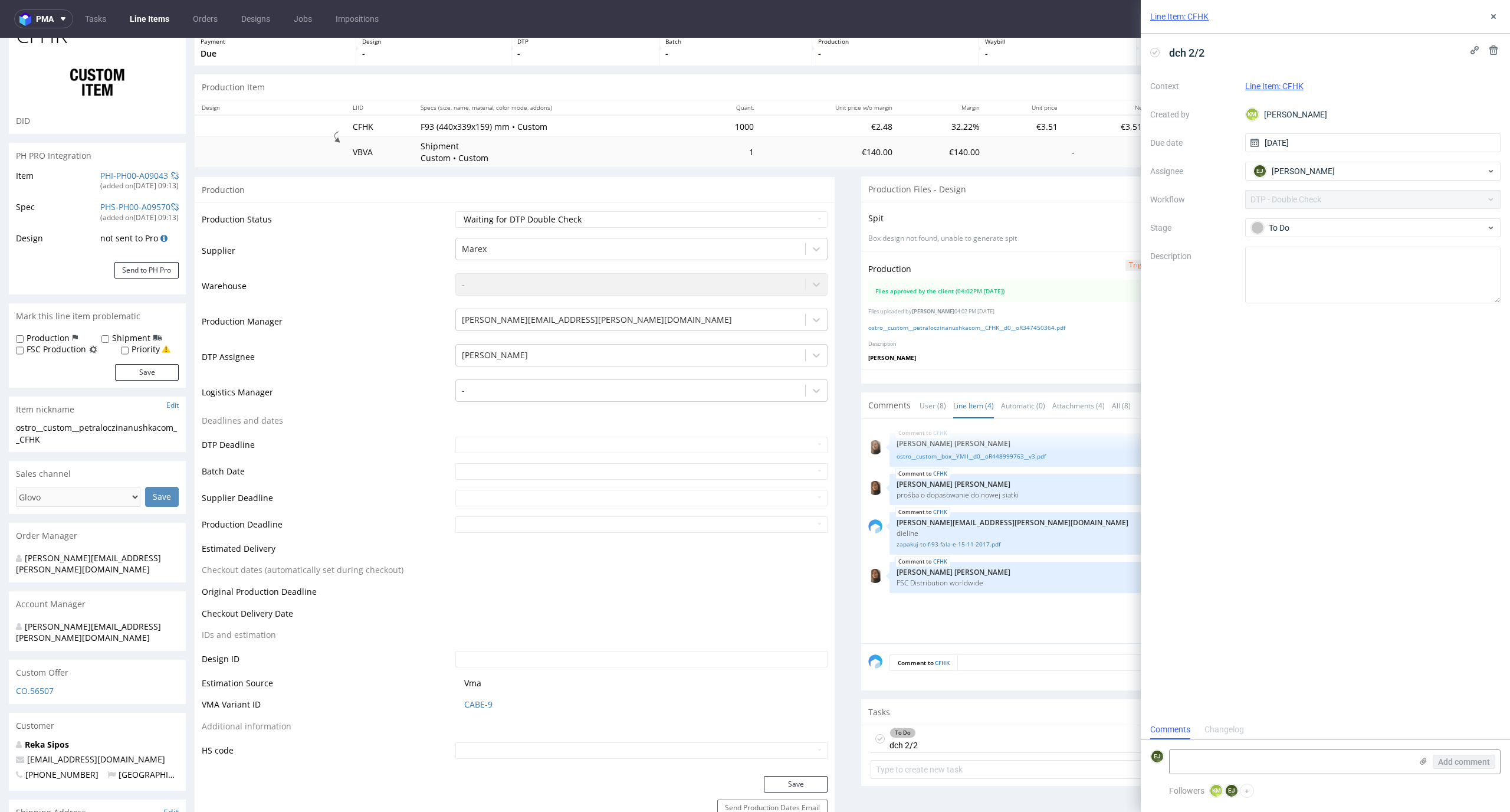
scroll to position [10, 0]
click at [966, 324] on link "ostro__custom__petraloczinanushkacom__CFHK__d0__oR347450364.pdf" at bounding box center [967, 327] width 197 height 8
click at [1158, 57] on div "dch 2/2" at bounding box center [1180, 53] width 59 height 19
click at [1156, 56] on icon at bounding box center [1155, 52] width 10 height 10
click at [769, 213] on select "Waiting for Artwork Waiting for Diecut Waiting for Mockup Waiting for DTP Waiti…" at bounding box center [641, 219] width 373 height 16
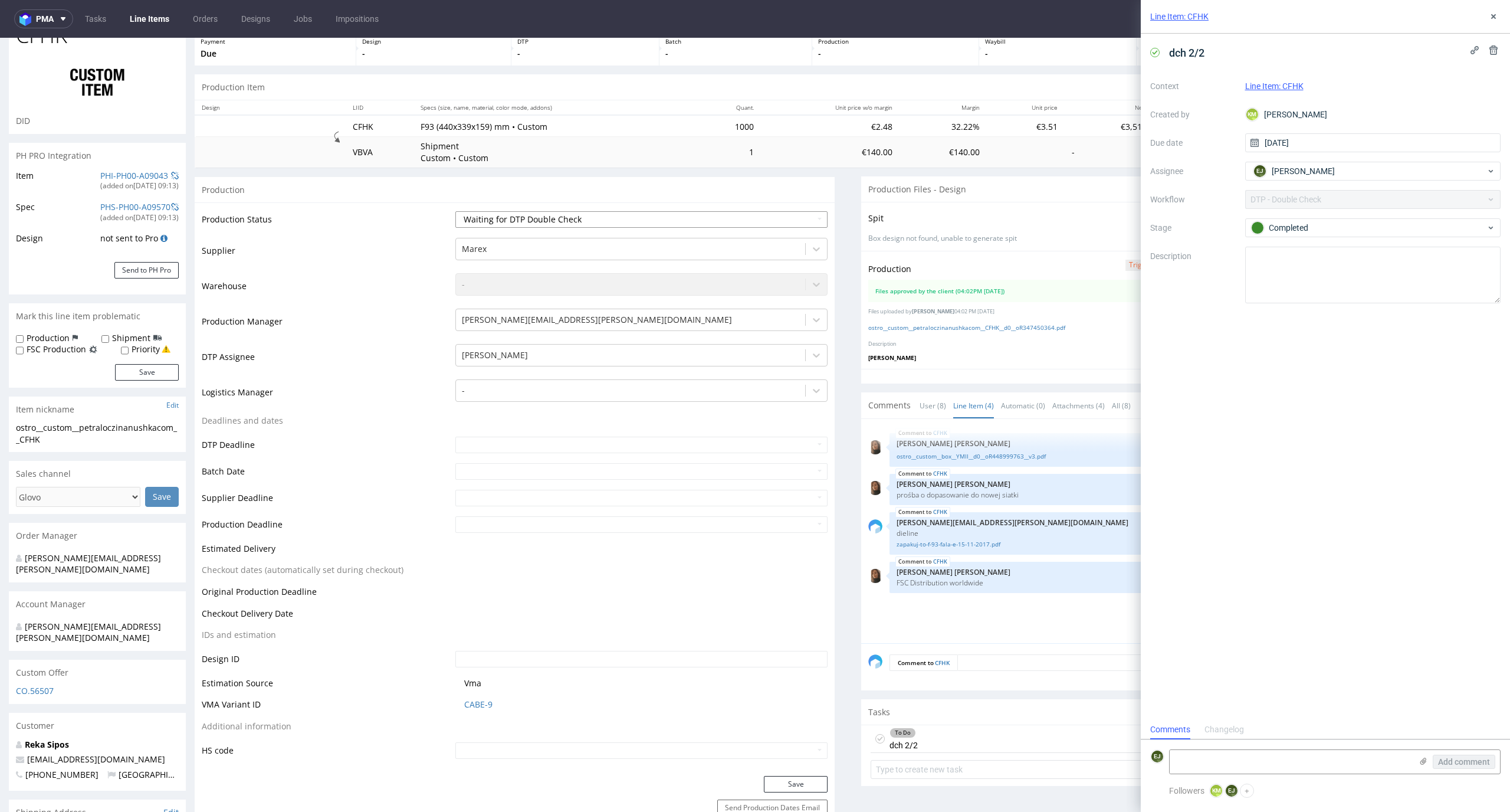
select select "dtp_production_ready"
click at [455, 211] on select "Waiting for Artwork Waiting for Diecut Waiting for Mockup Waiting for DTP Waiti…" at bounding box center [641, 219] width 373 height 16
click at [802, 778] on button "Save" at bounding box center [796, 784] width 64 height 16
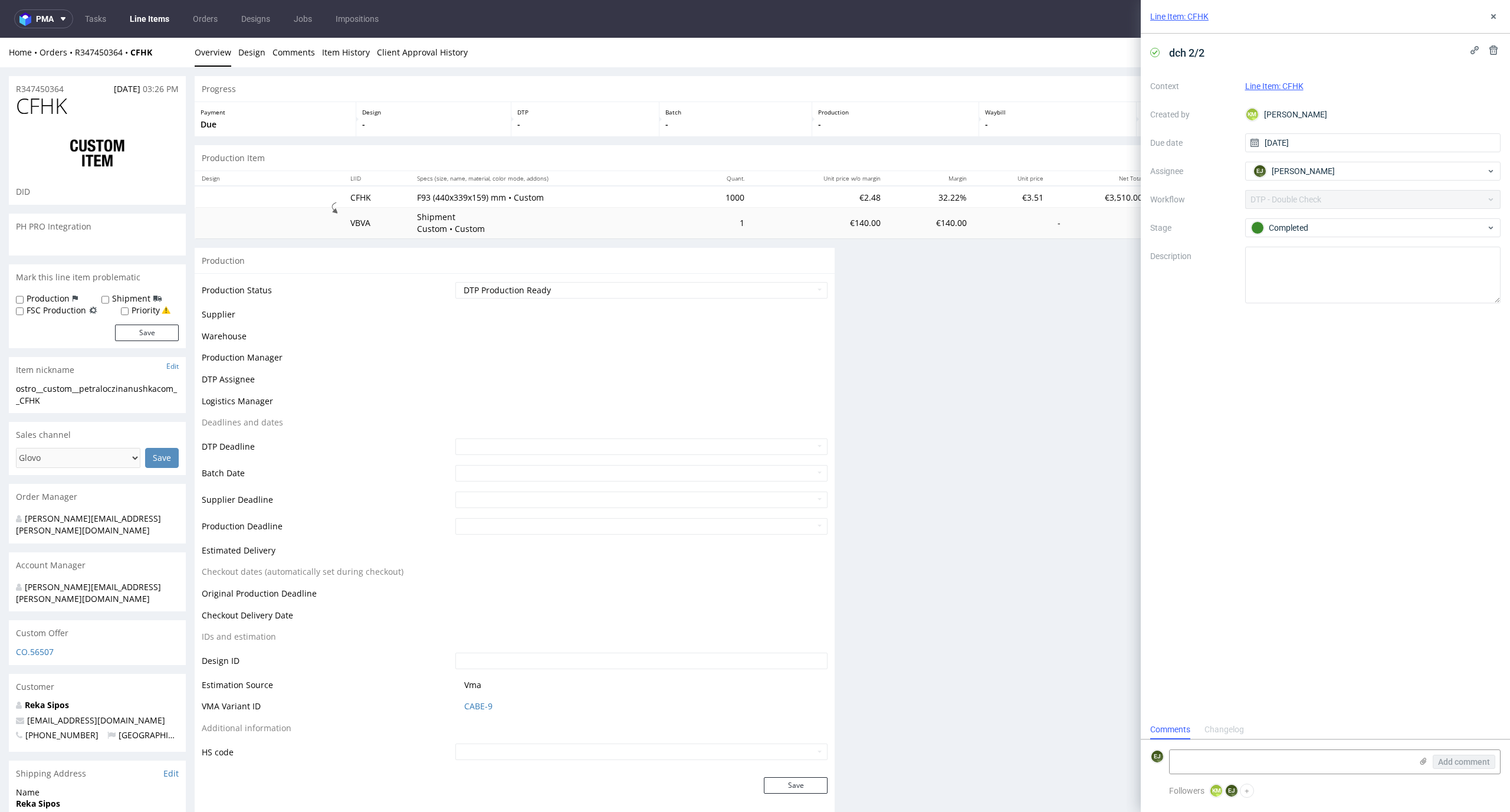
scroll to position [72, 0]
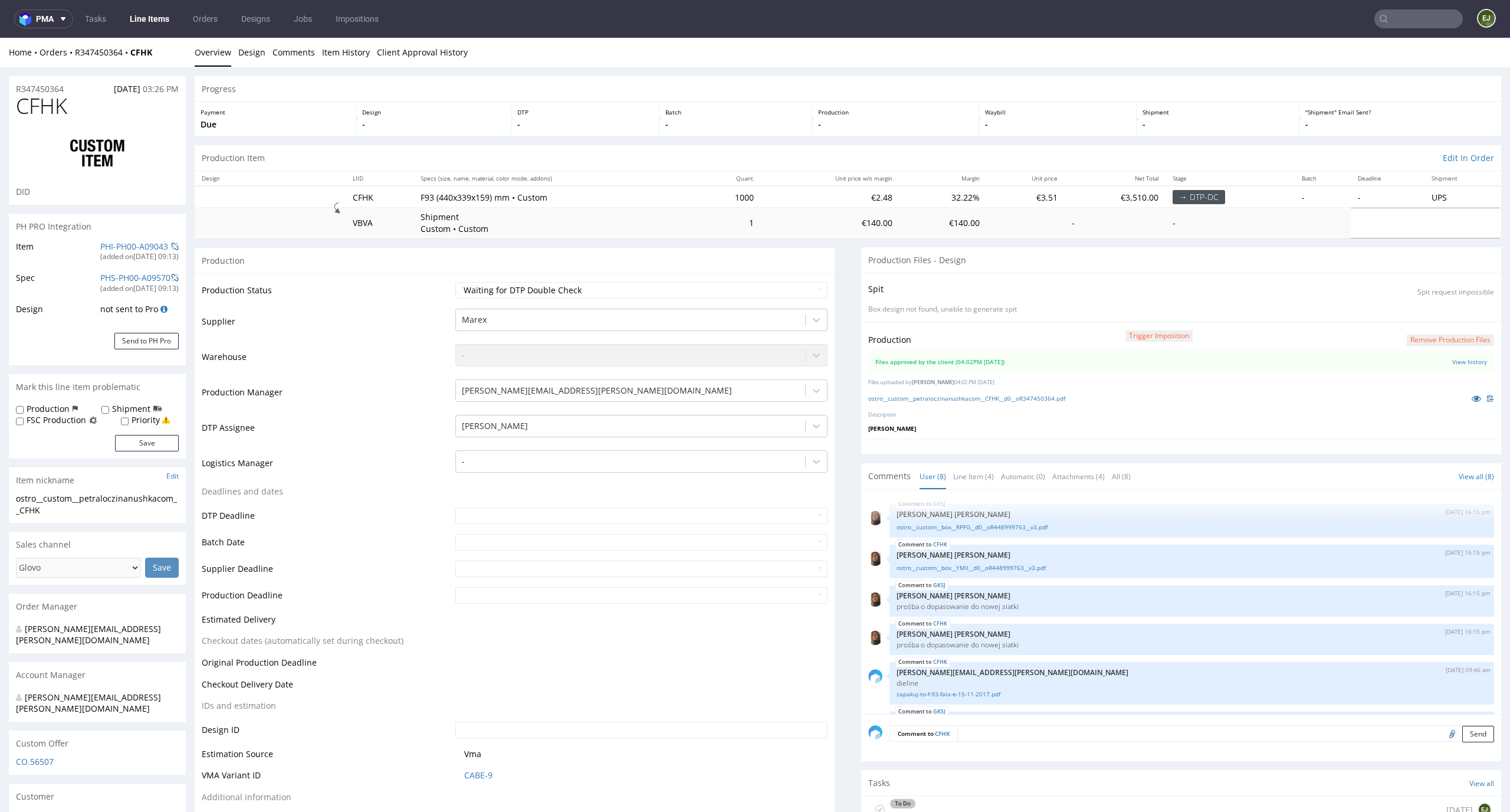
scroll to position [124, 0]
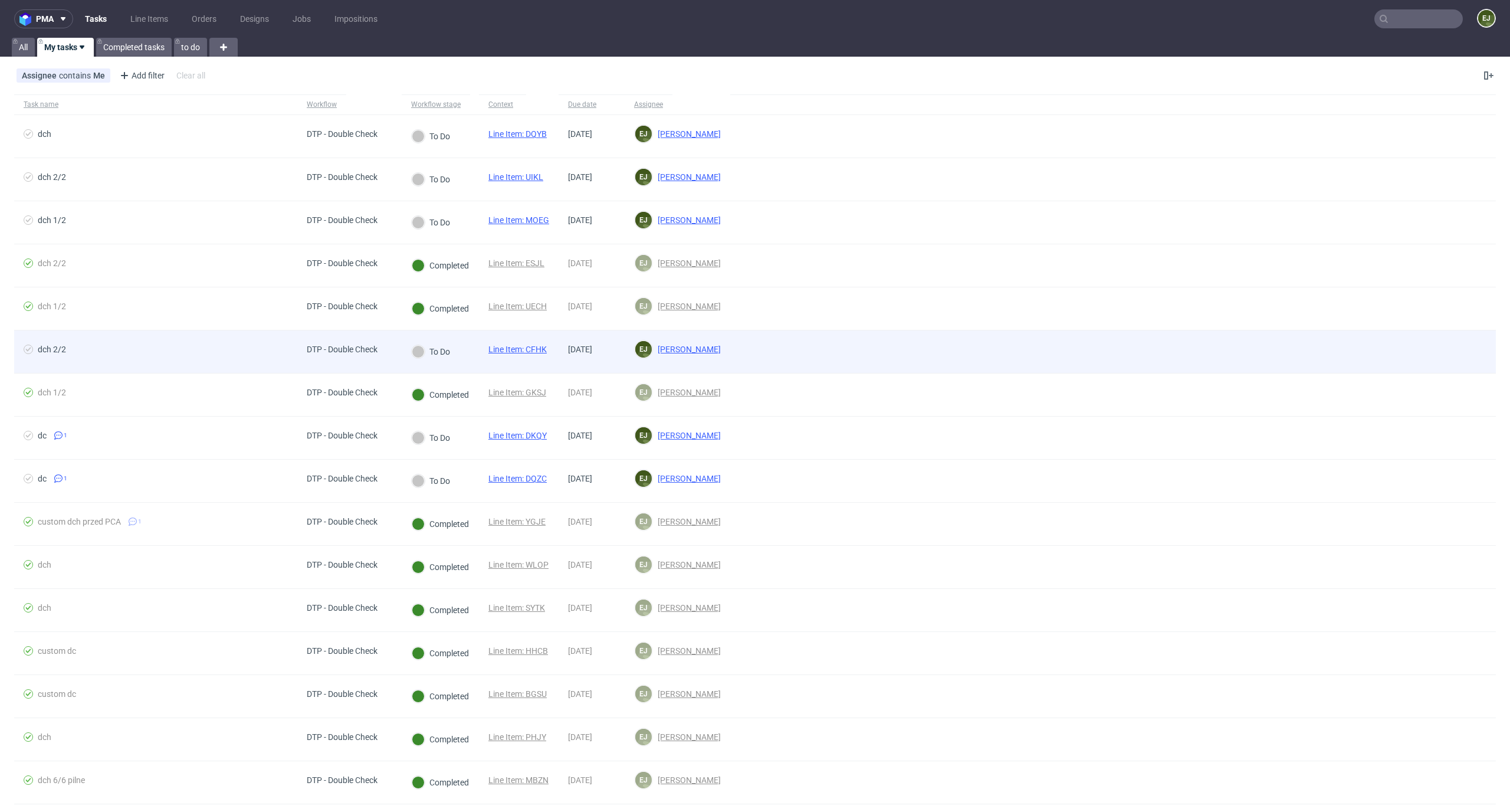
click at [982, 332] on div at bounding box center [1113, 352] width 766 height 43
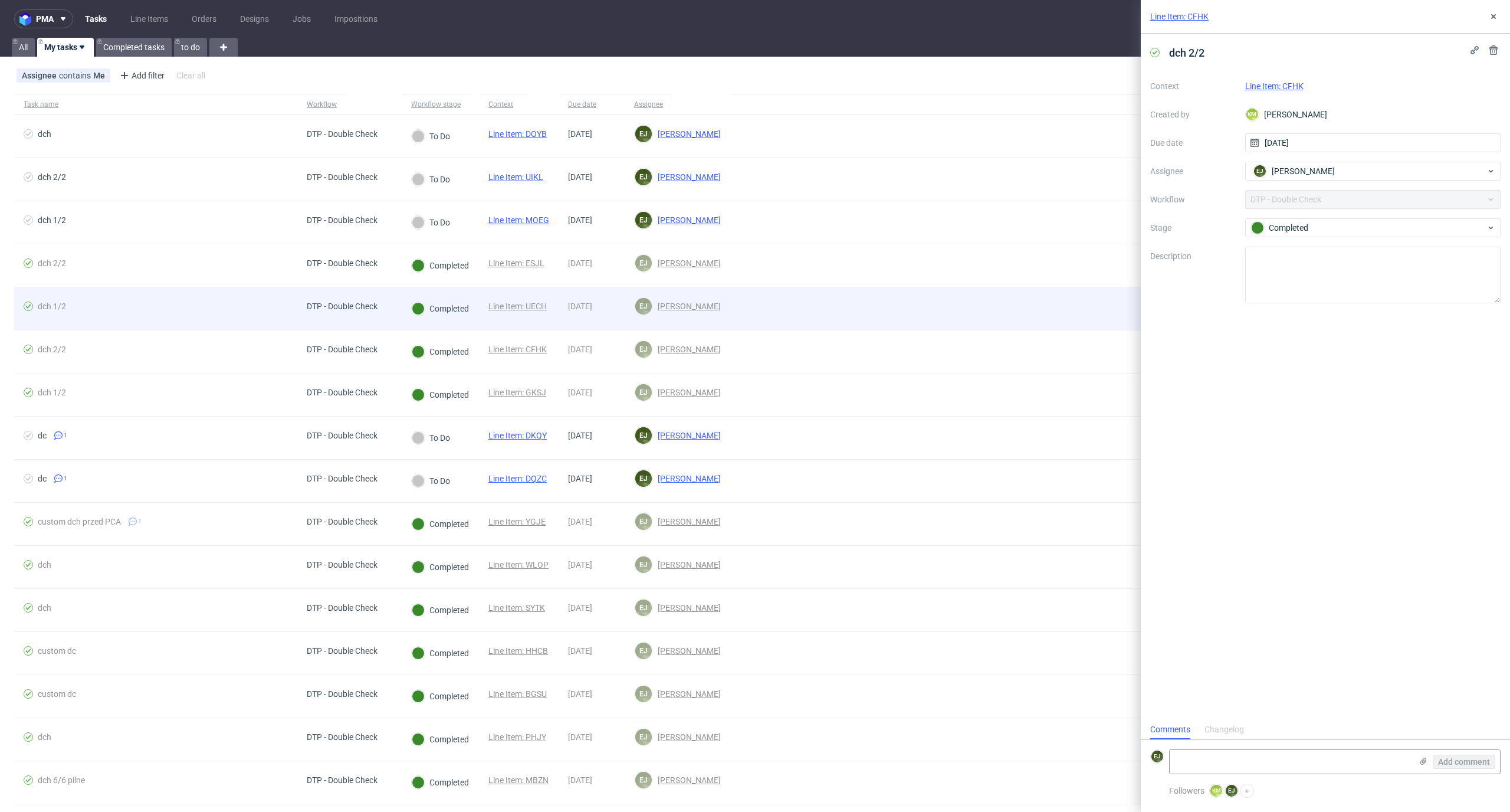
scroll to position [10, 0]
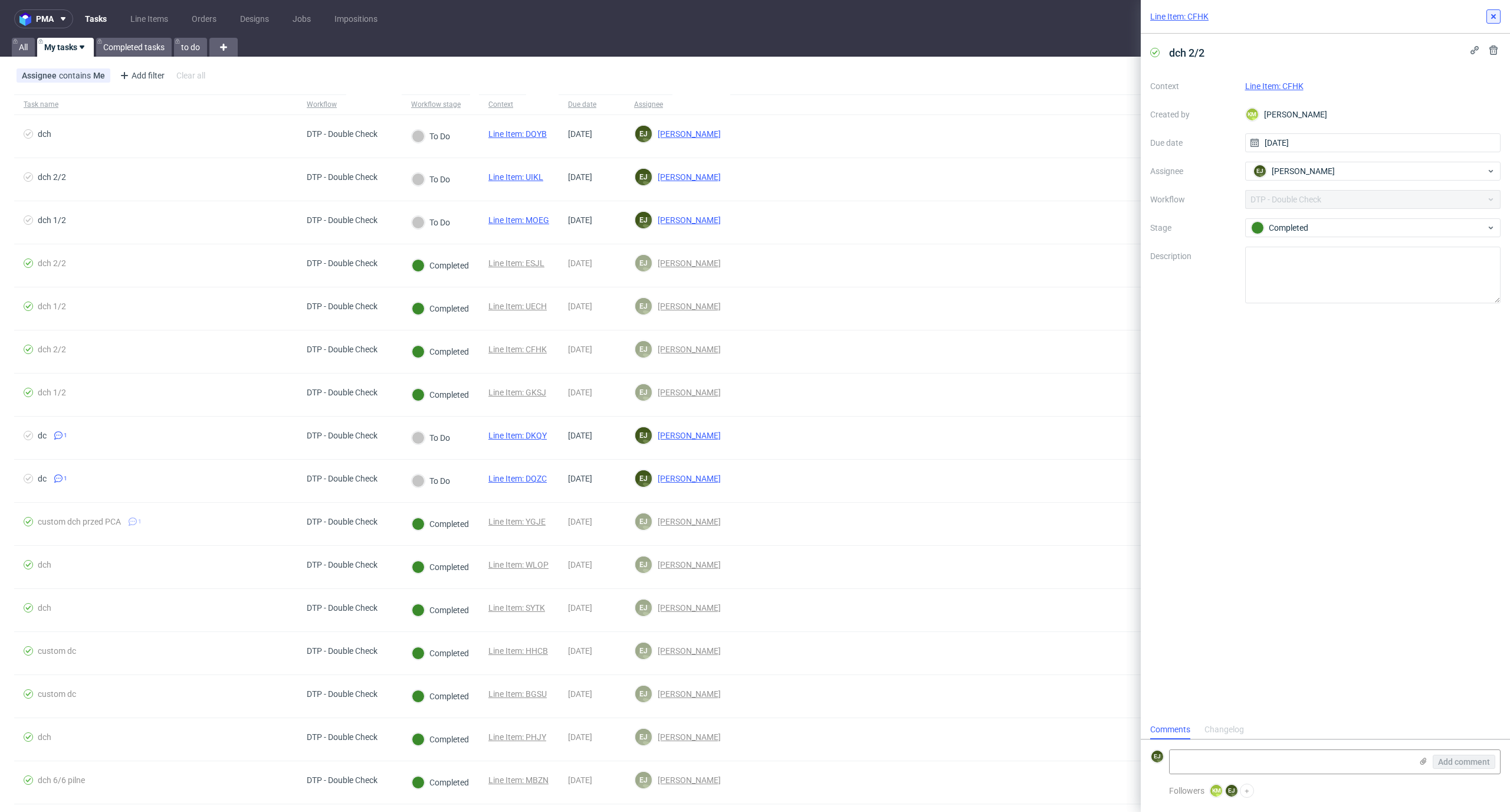
click at [1495, 13] on icon at bounding box center [1494, 16] width 10 height 10
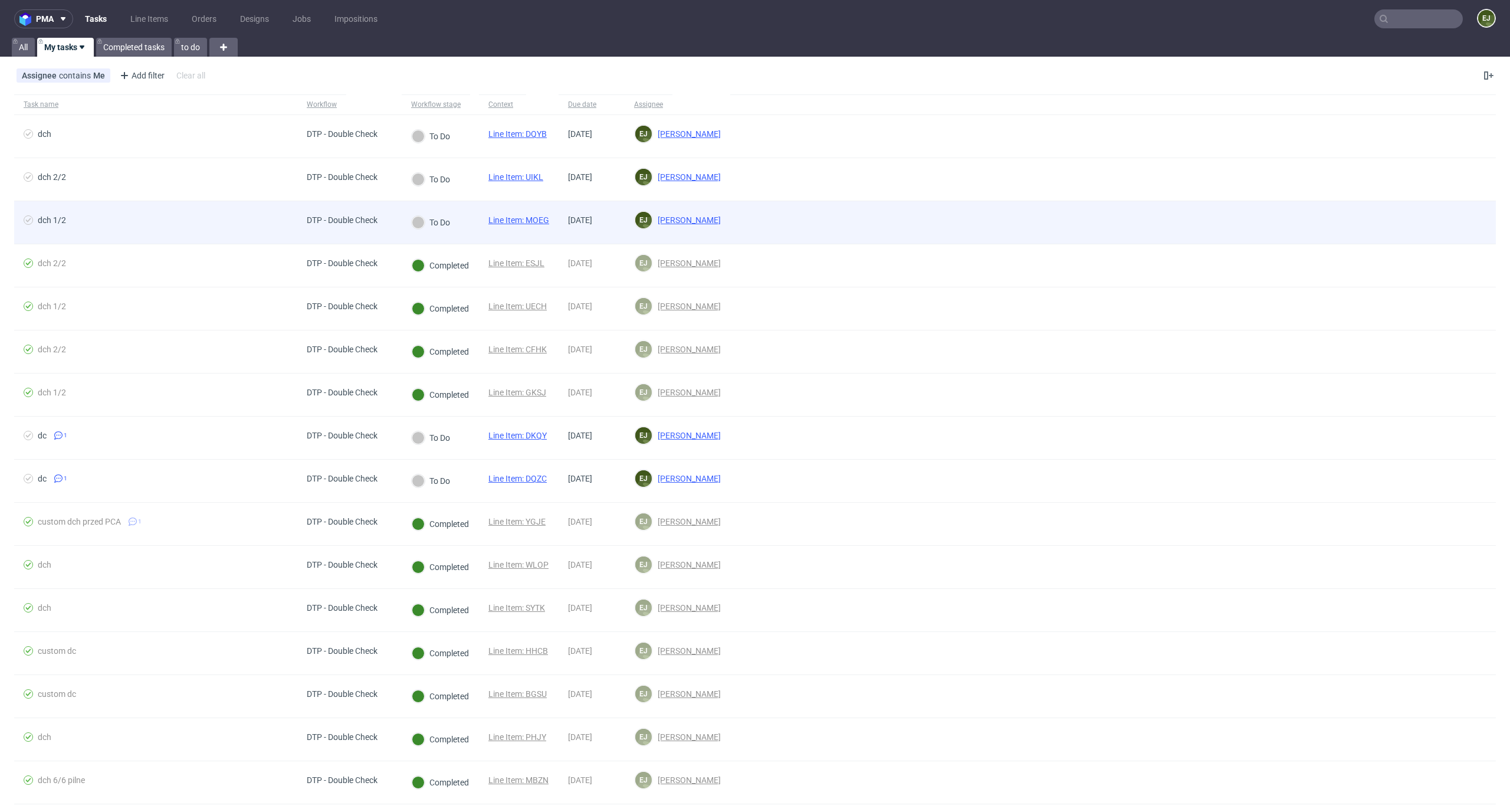
click at [530, 218] on link "Line Item: MOEG" at bounding box center [519, 220] width 61 height 10
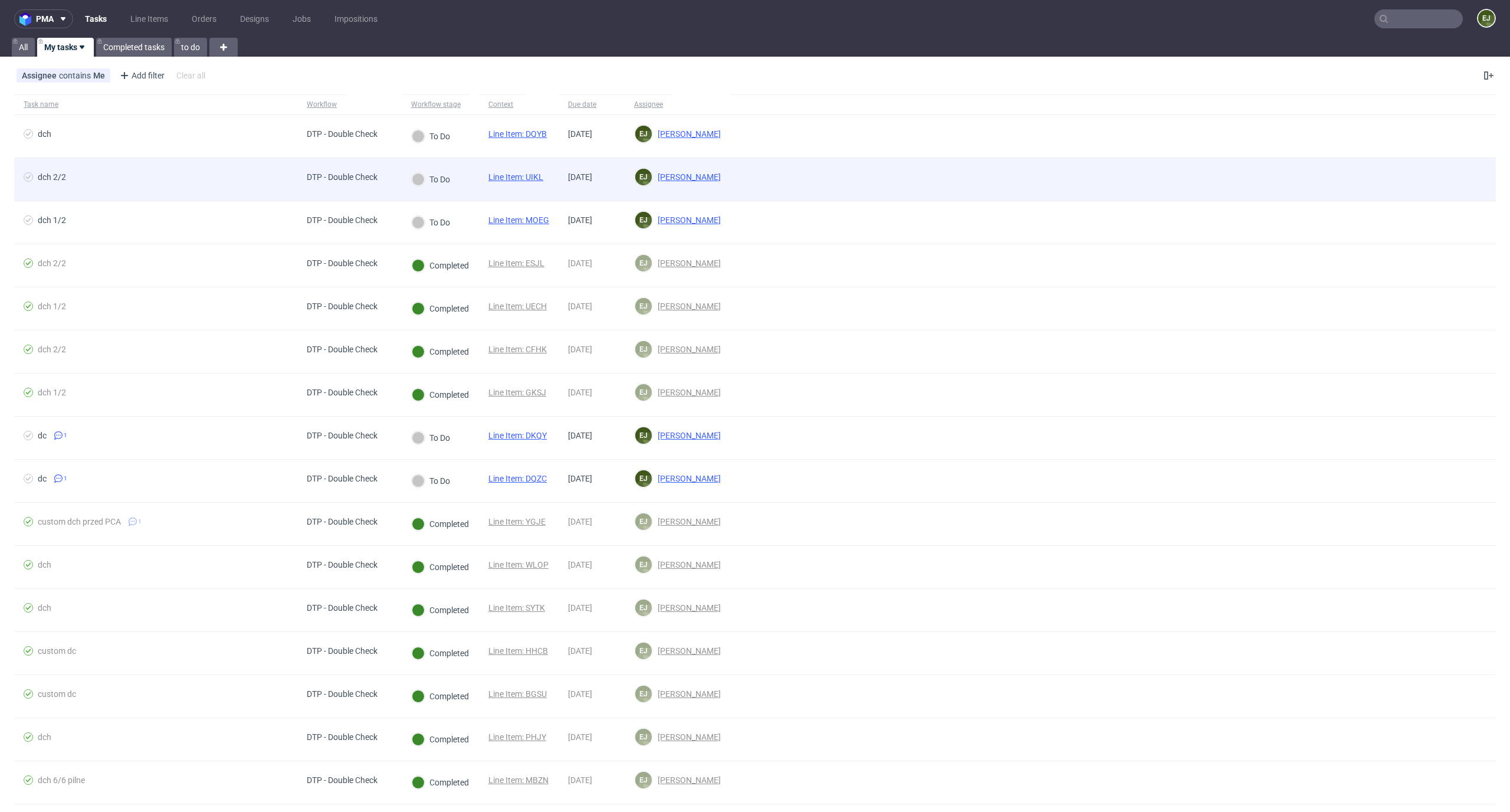
click at [511, 172] on link "Line Item: UIKL" at bounding box center [516, 177] width 55 height 10
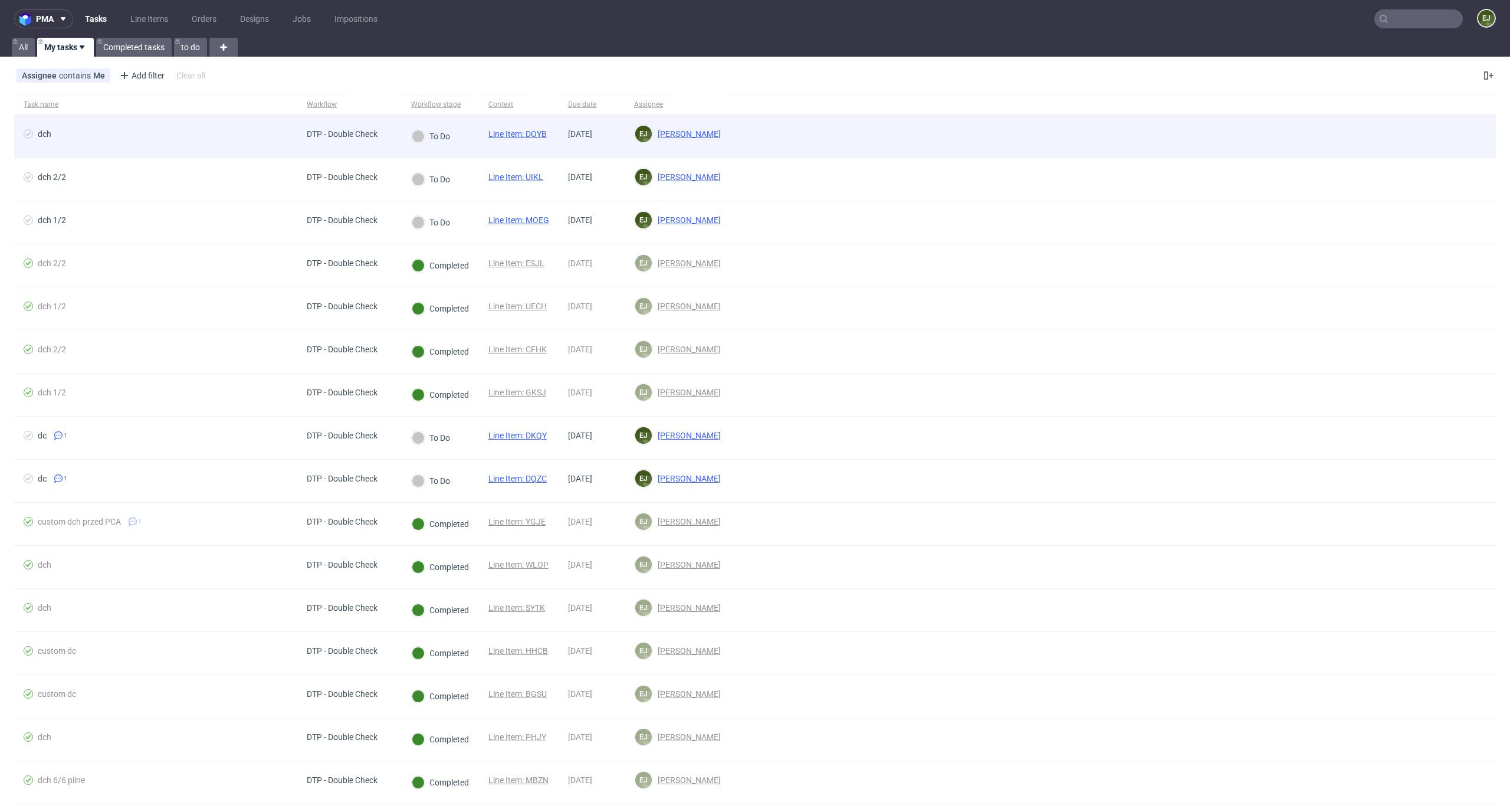
click at [527, 137] on link "Line Item: DQYB" at bounding box center [517, 134] width 58 height 10
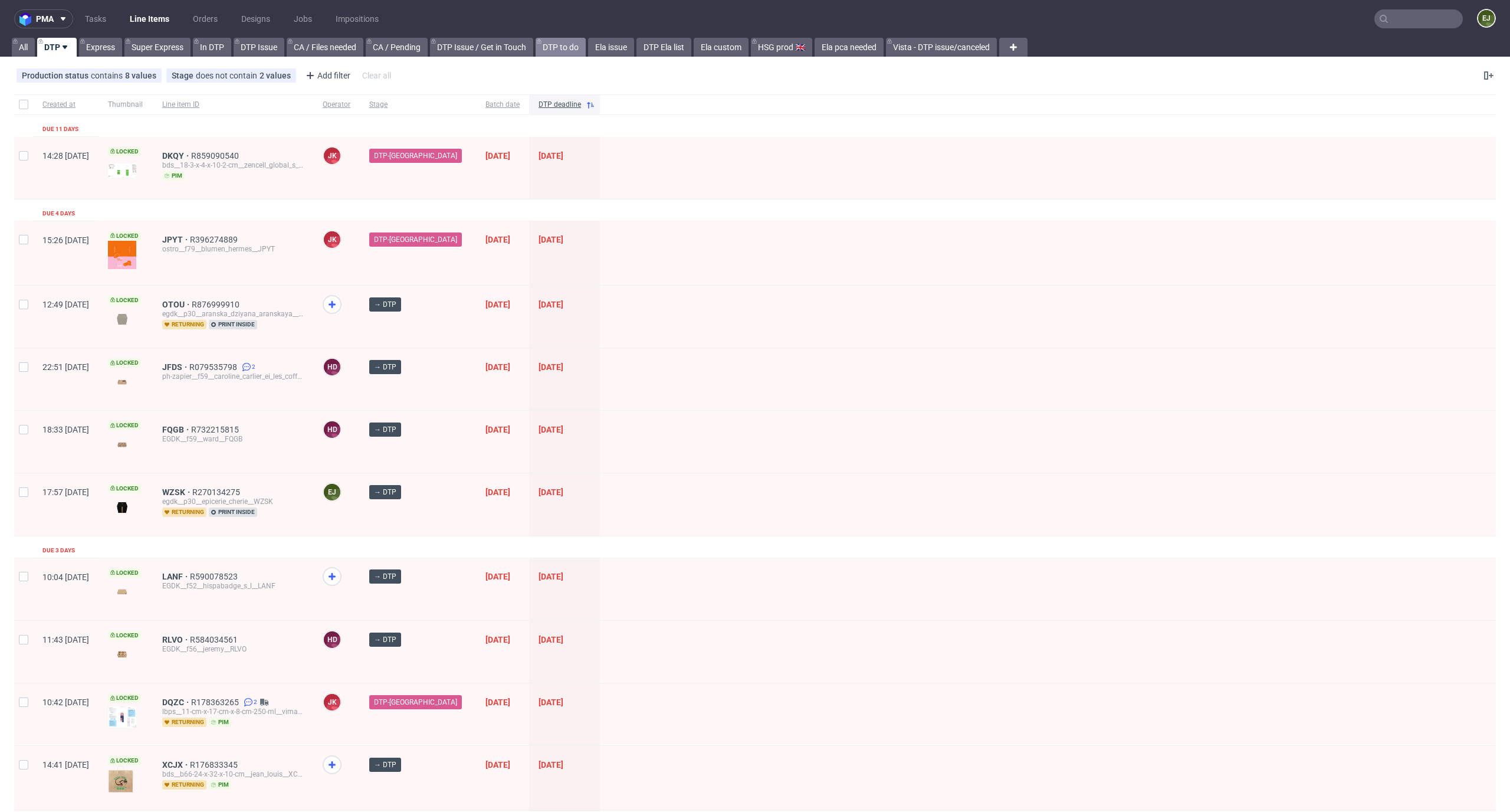
click at [565, 52] on link "DTP to do" at bounding box center [560, 47] width 50 height 19
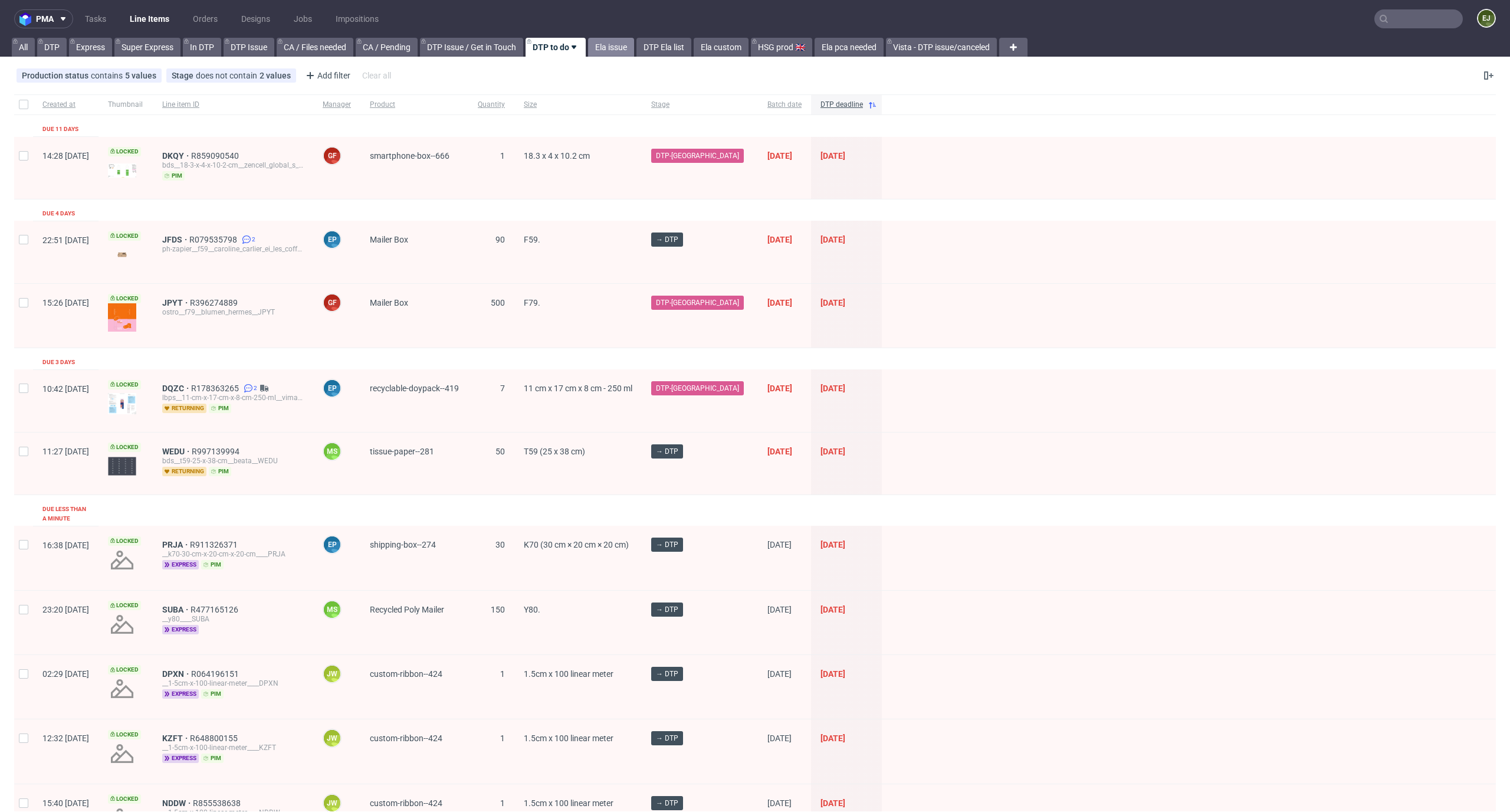
click at [622, 44] on link "Ela issue" at bounding box center [611, 47] width 46 height 19
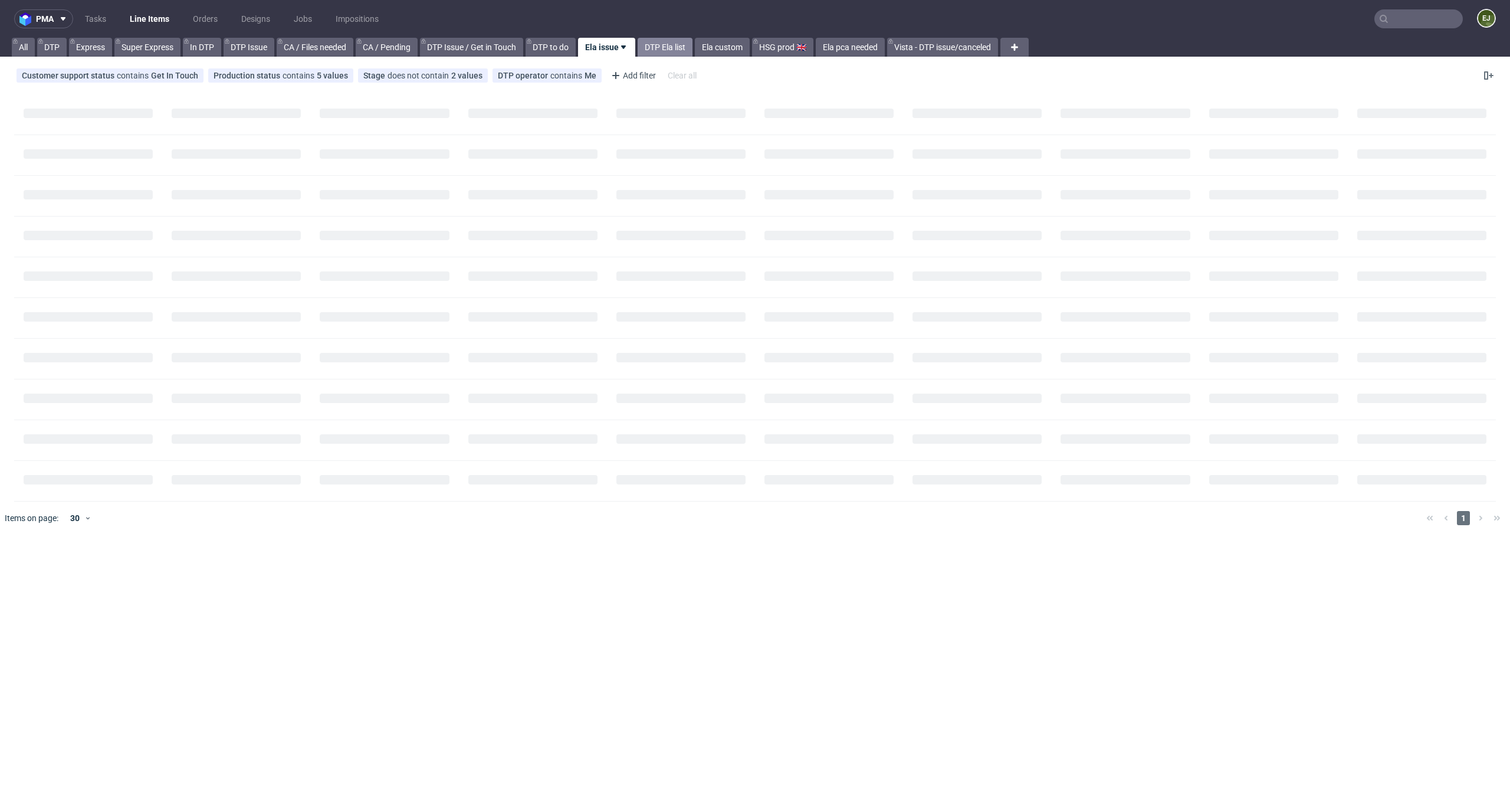
click at [688, 46] on link "DTP Ela list" at bounding box center [665, 47] width 55 height 19
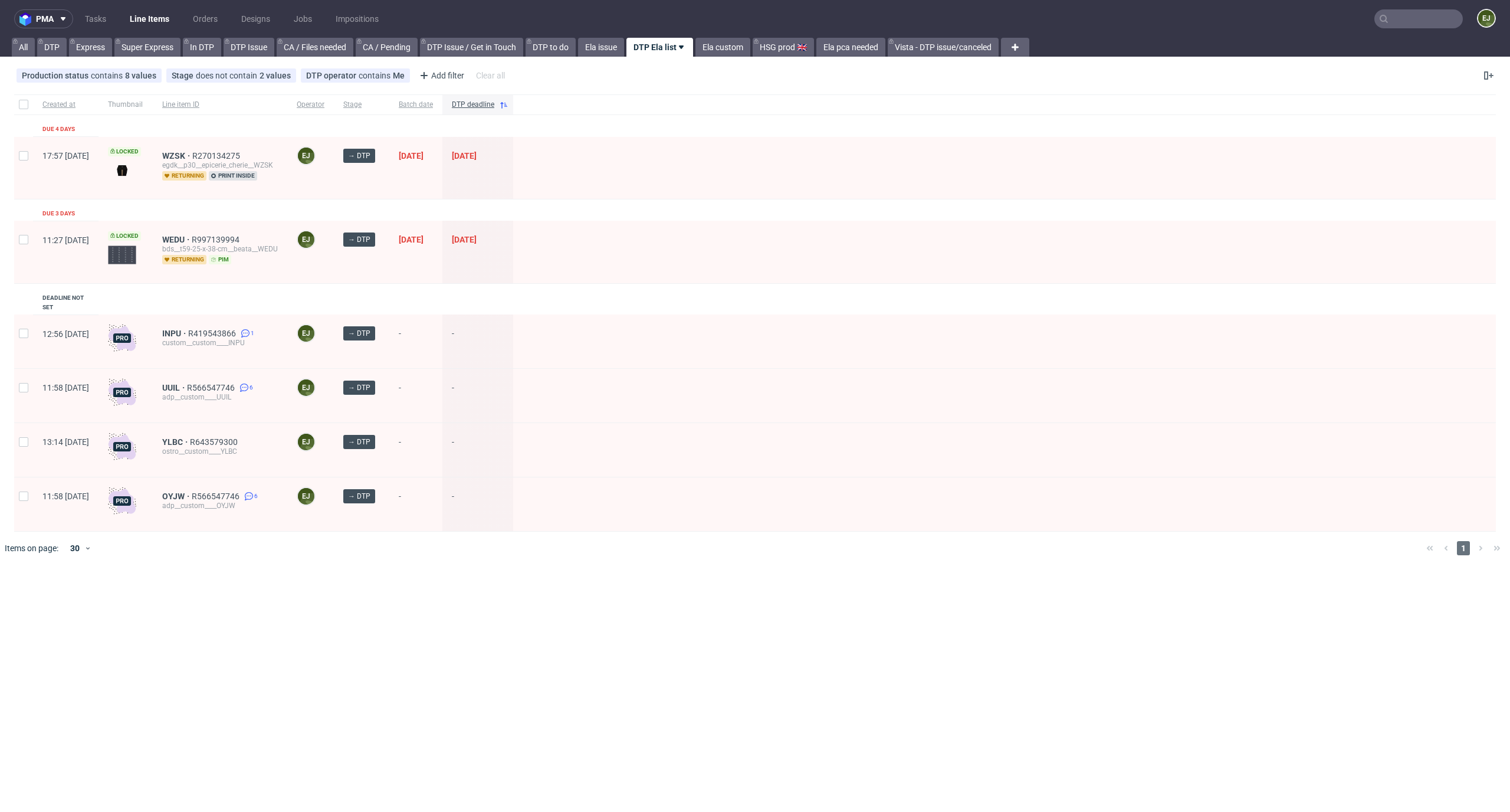
click at [422, 654] on div "pma Tasks Line Items Orders Designs Jobs Impositions EJ All DTP Express Super E…" at bounding box center [755, 406] width 1510 height 812
click at [192, 491] on span "OYJW" at bounding box center [177, 496] width 29 height 10
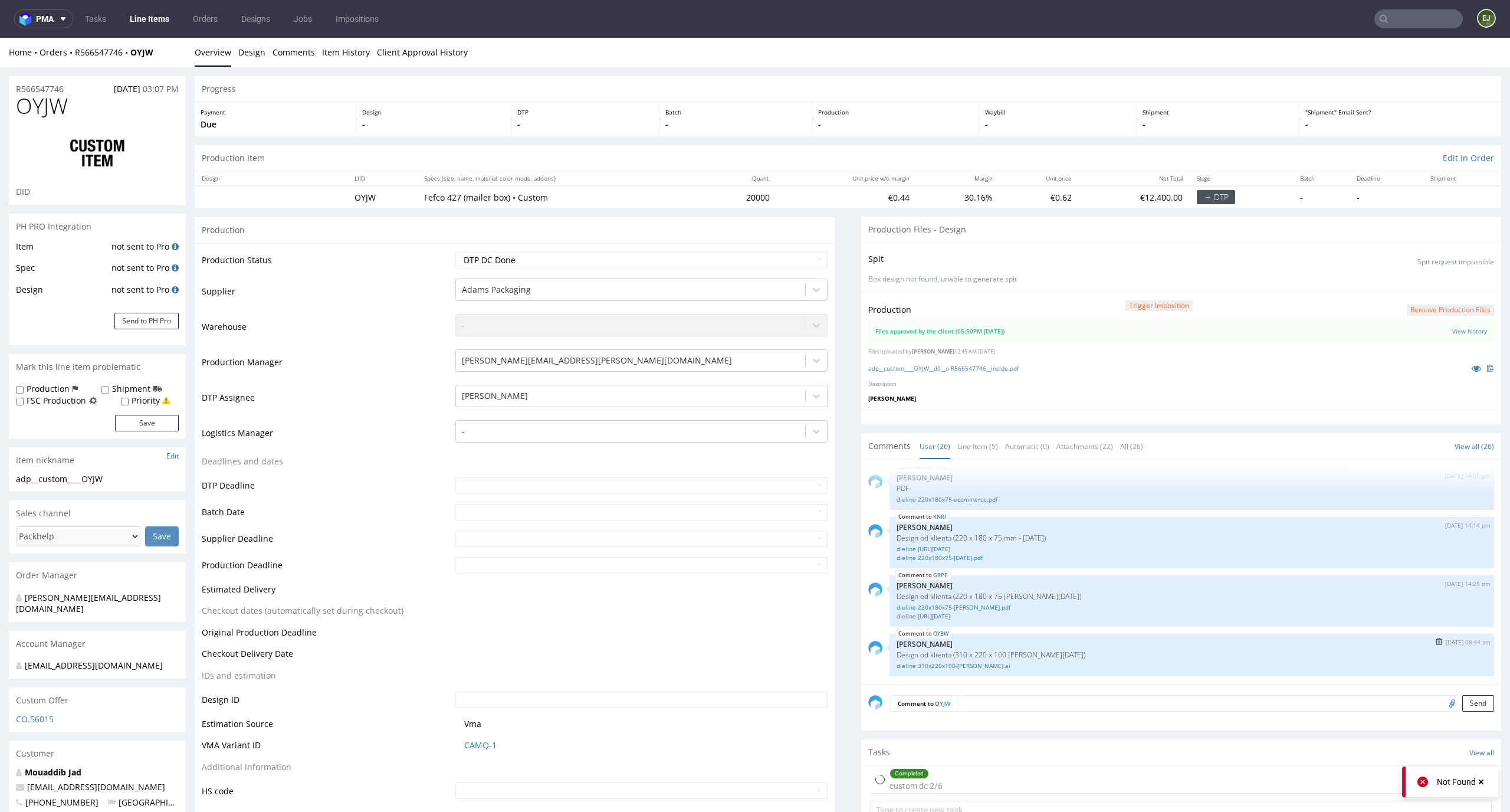
scroll to position [1267, 0]
click at [1413, 306] on button "Remove production files" at bounding box center [1450, 310] width 88 height 11
click at [1401, 284] on link "Yes" at bounding box center [1413, 283] width 34 height 18
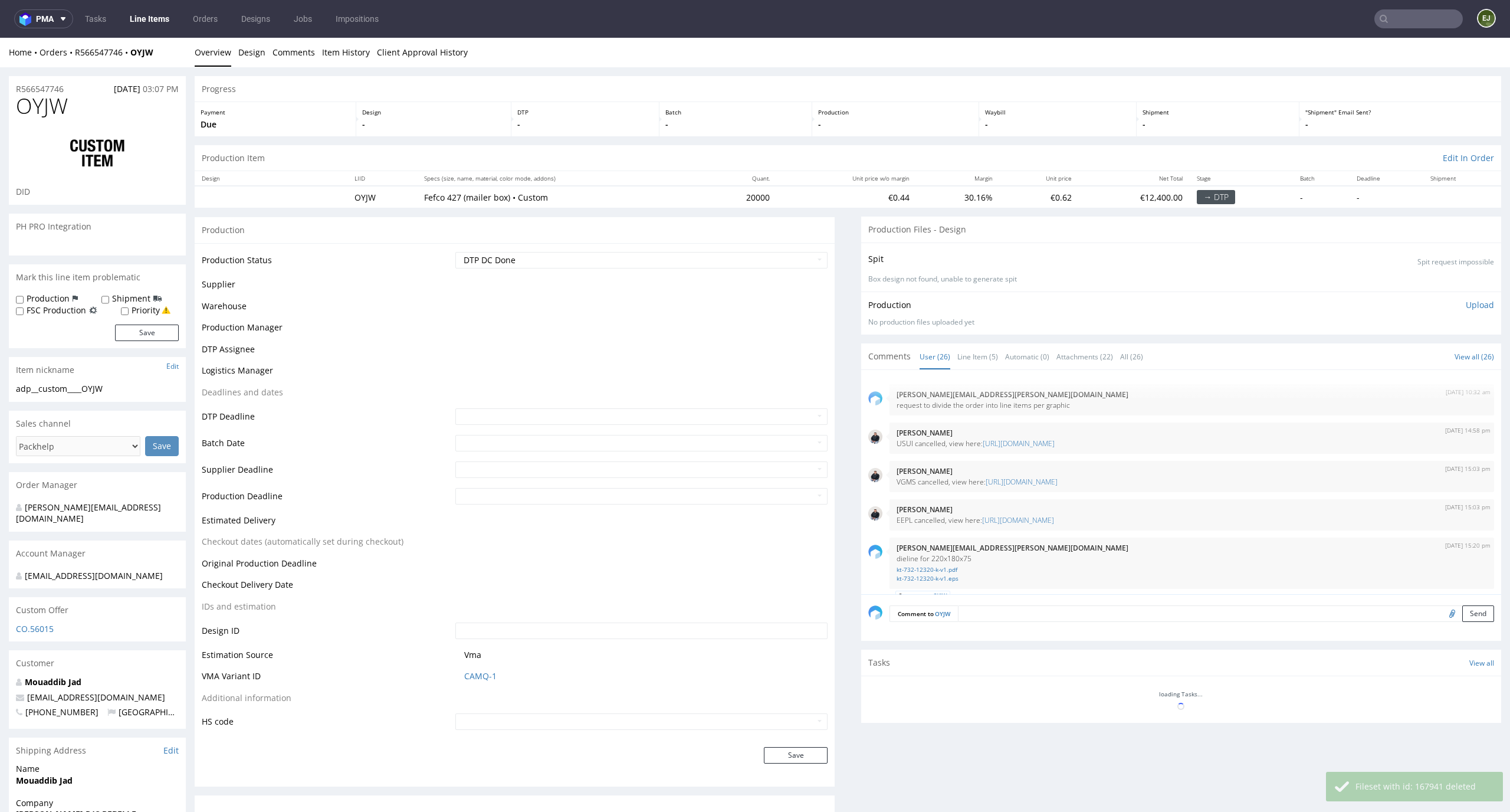
scroll to position [1268, 0]
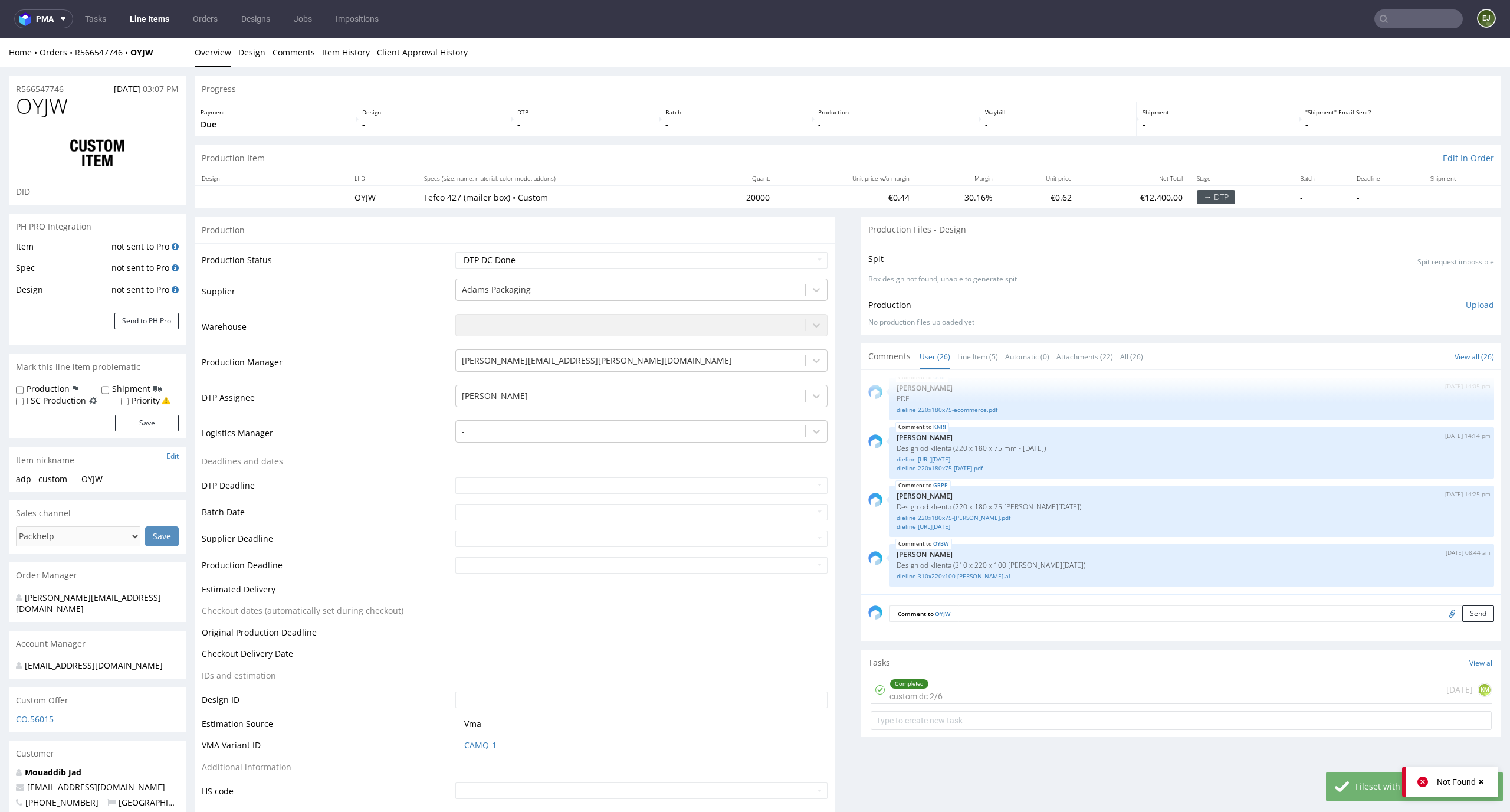
click at [1467, 302] on p "Upload" at bounding box center [1480, 305] width 29 height 12
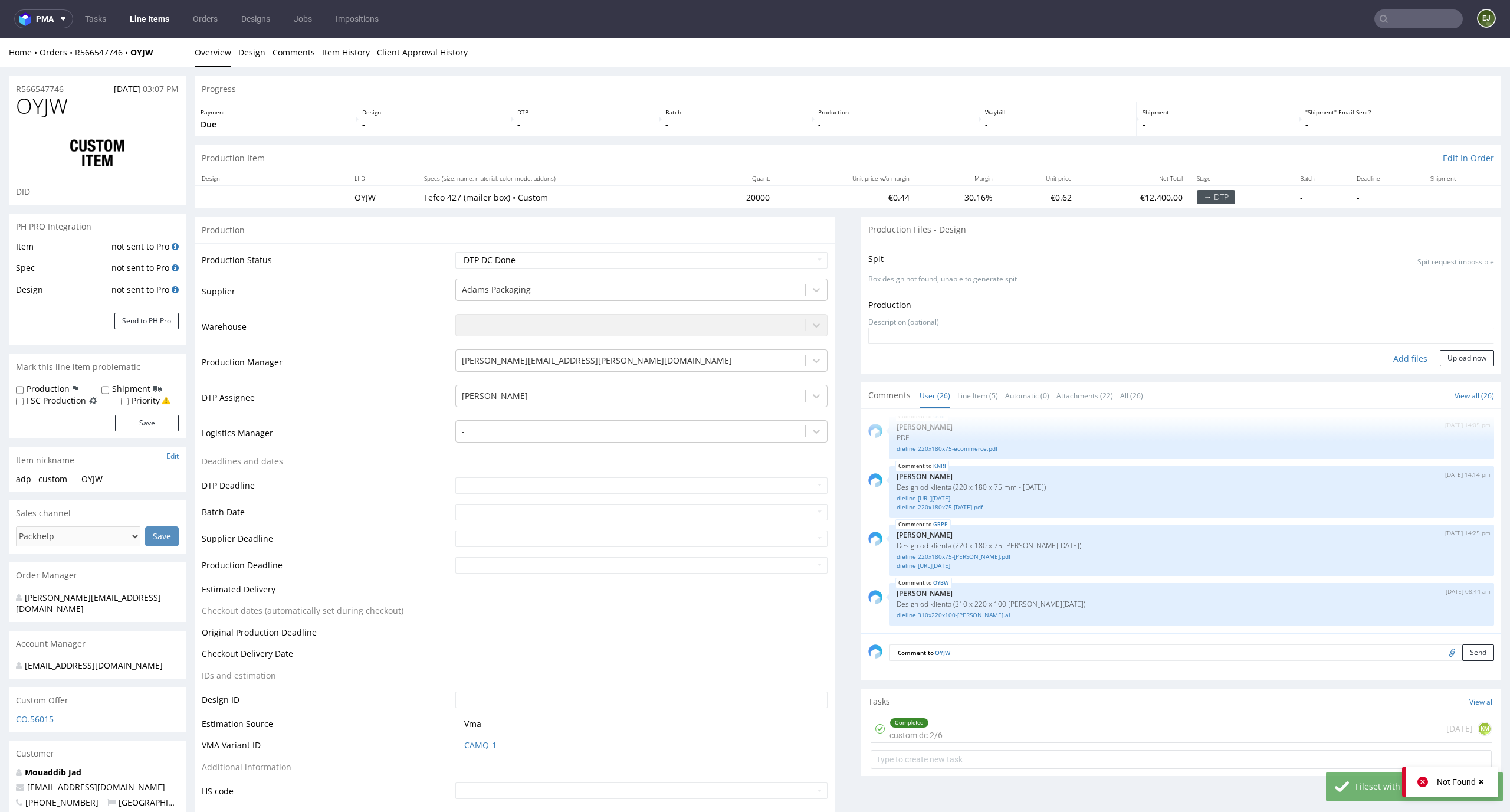
click at [1381, 355] on div "Add files" at bounding box center [1411, 359] width 59 height 18
type input "C:\fakepath\adp__custom____OYJW__d0__o R566547746__inside.pdf"
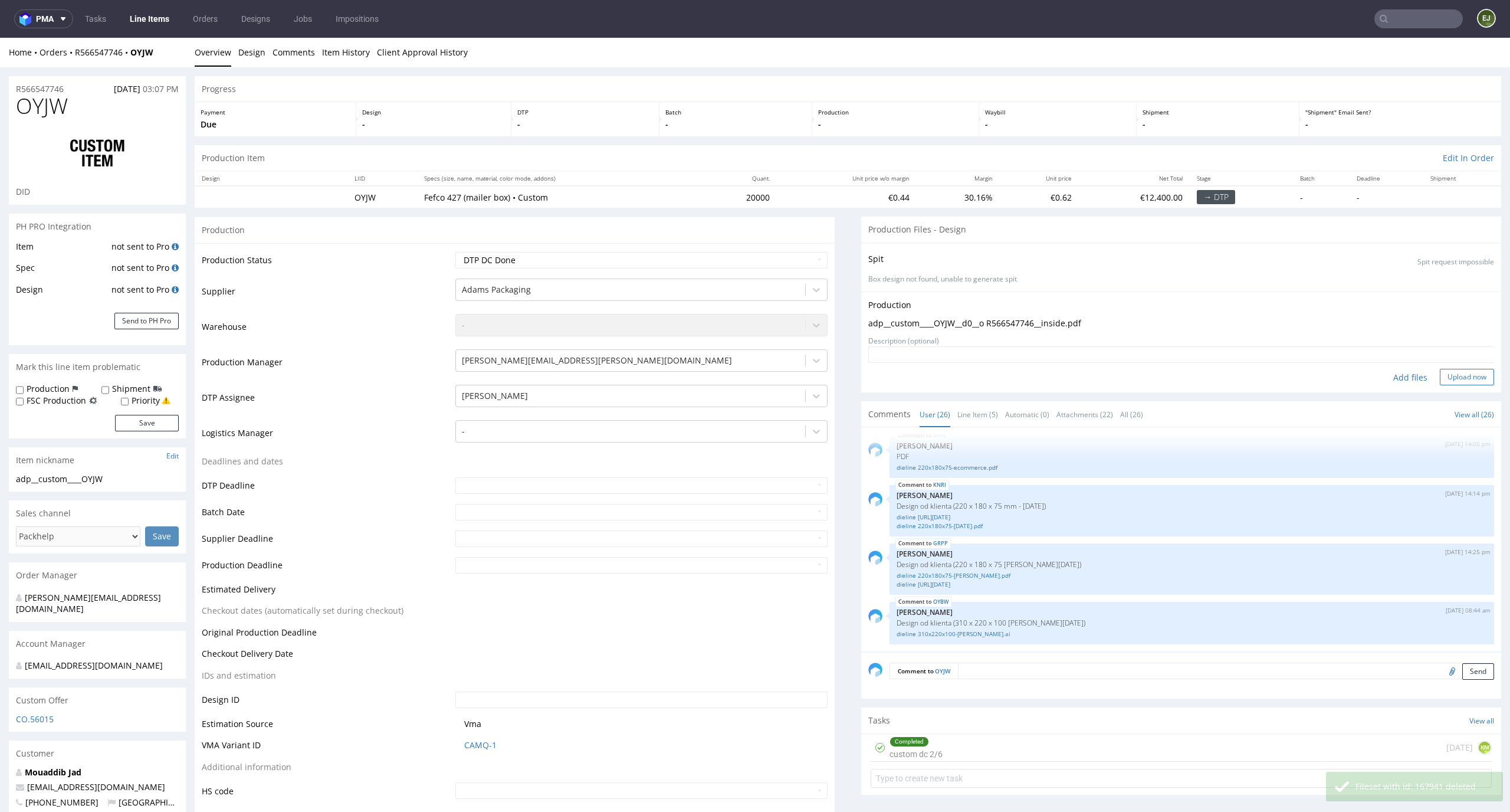
click at [1466, 377] on button "Upload now" at bounding box center [1467, 377] width 54 height 16
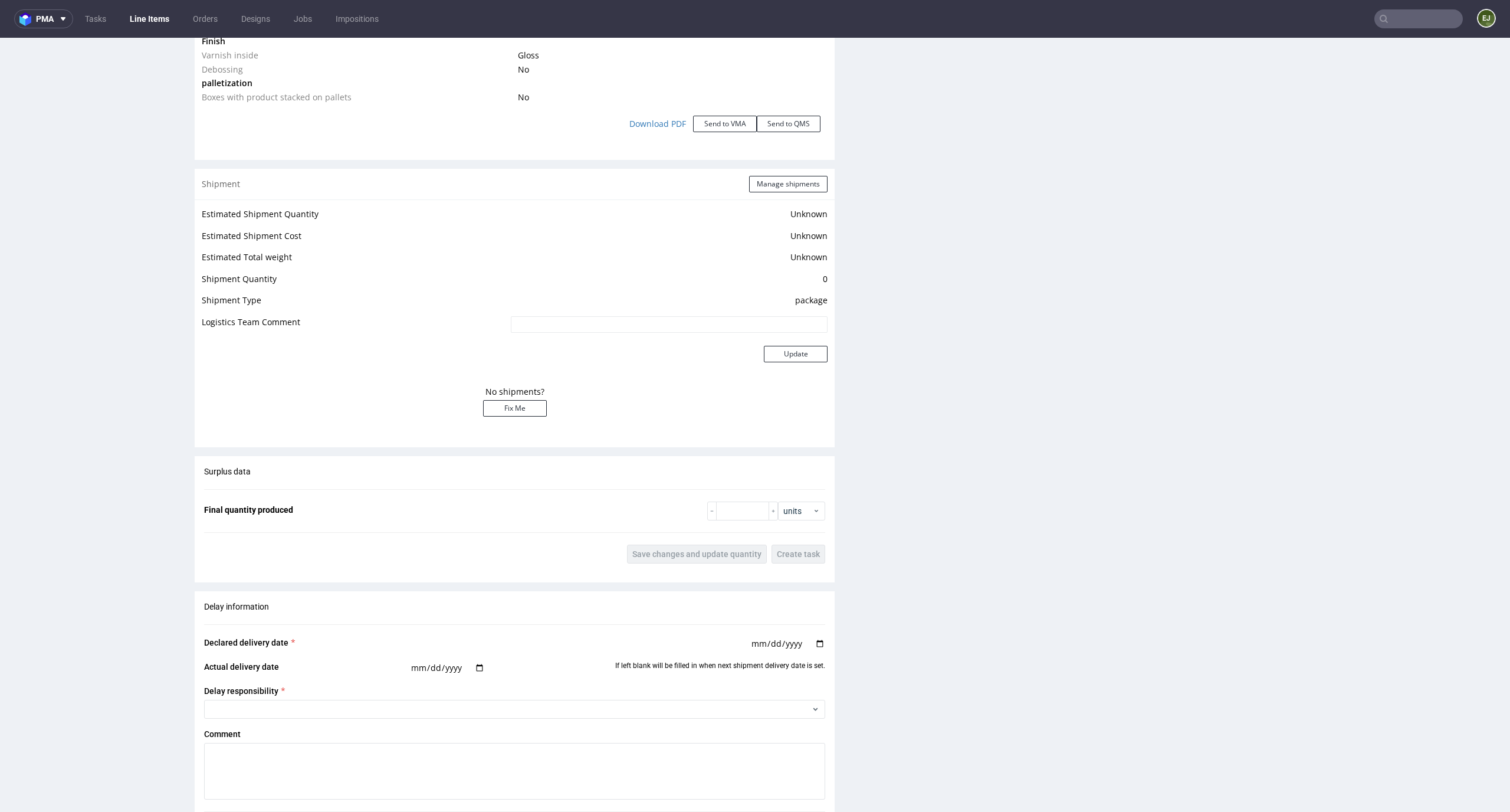
scroll to position [0, 0]
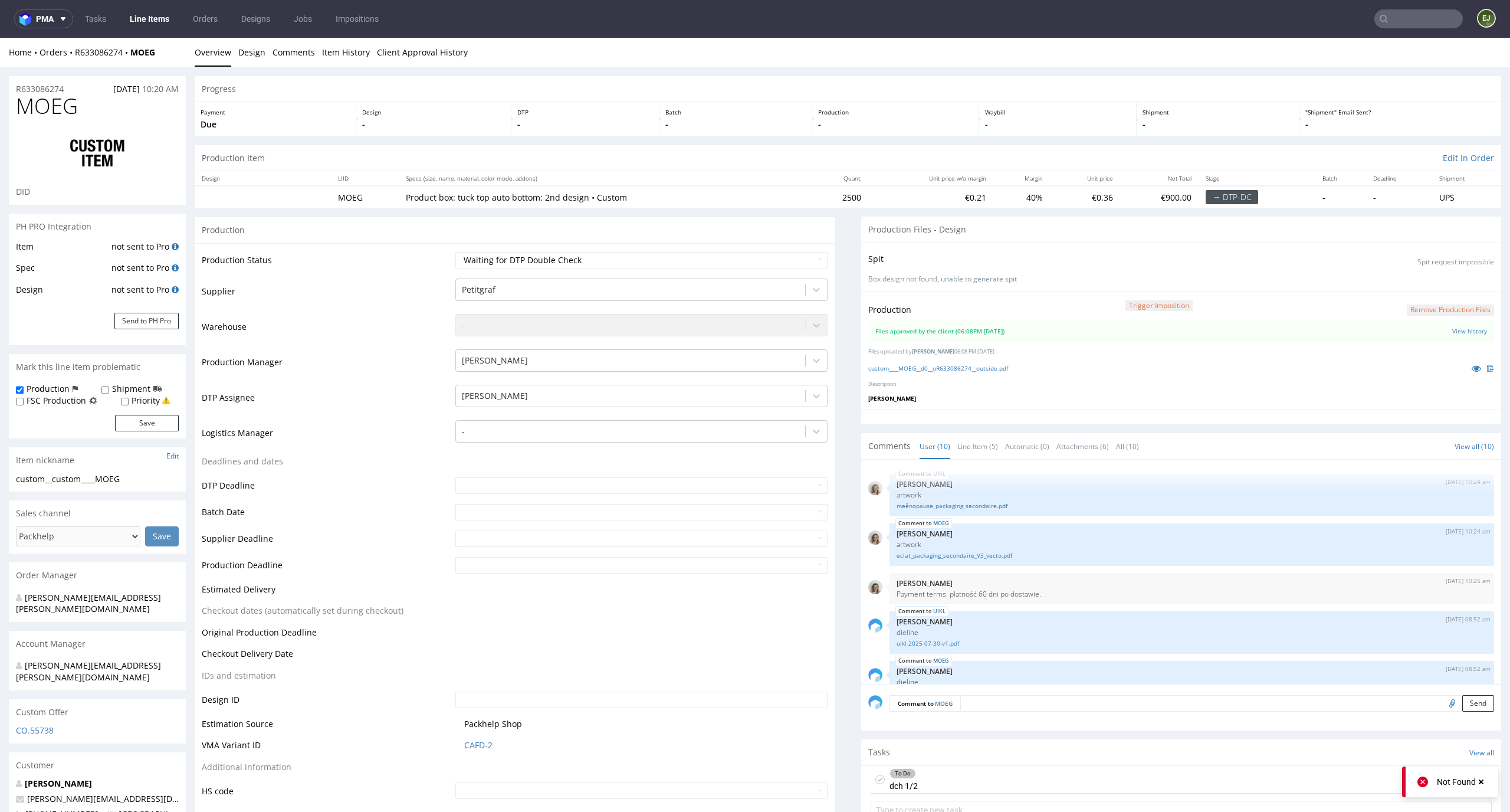
scroll to position [312, 0]
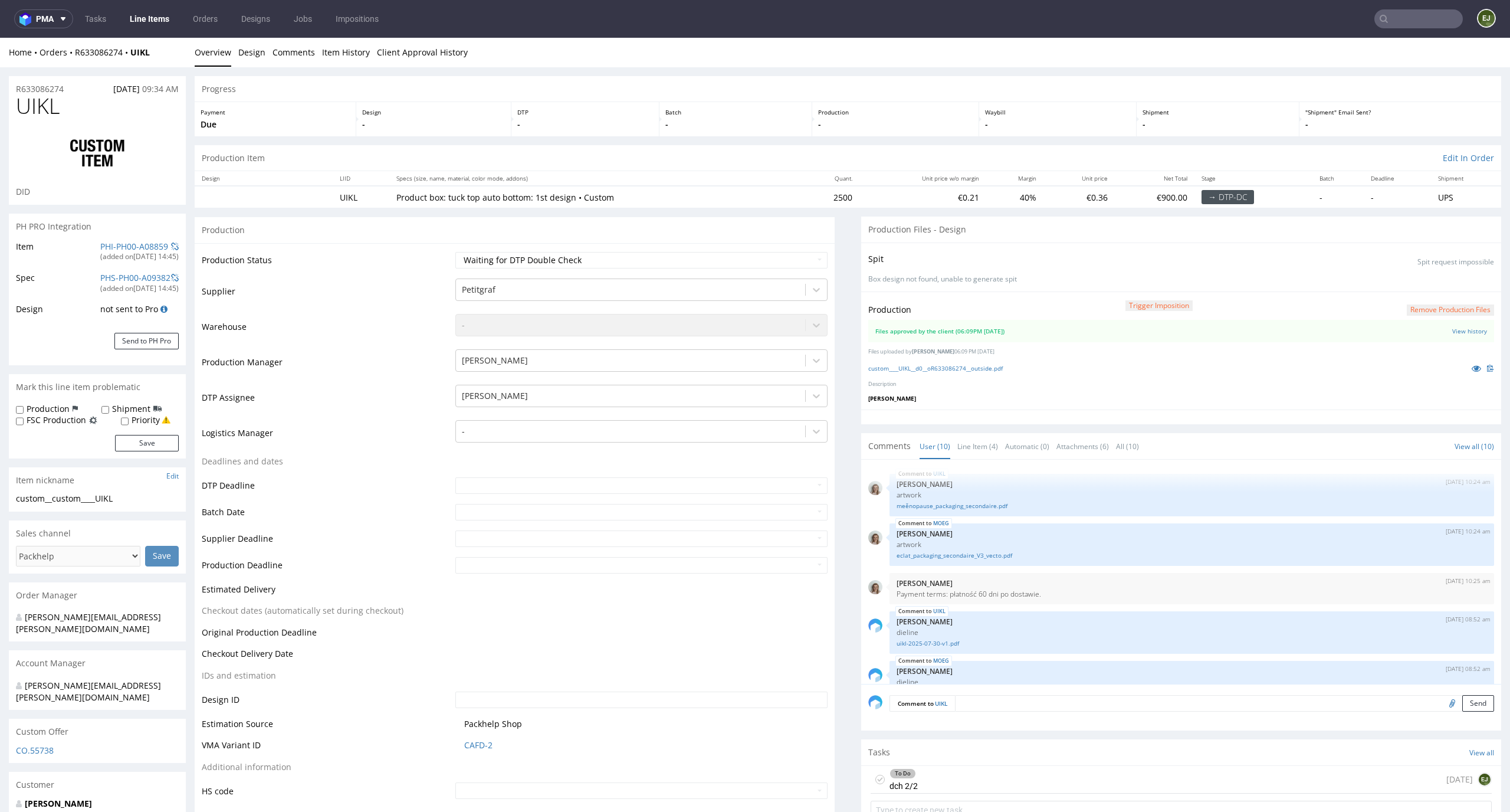
scroll to position [312, 0]
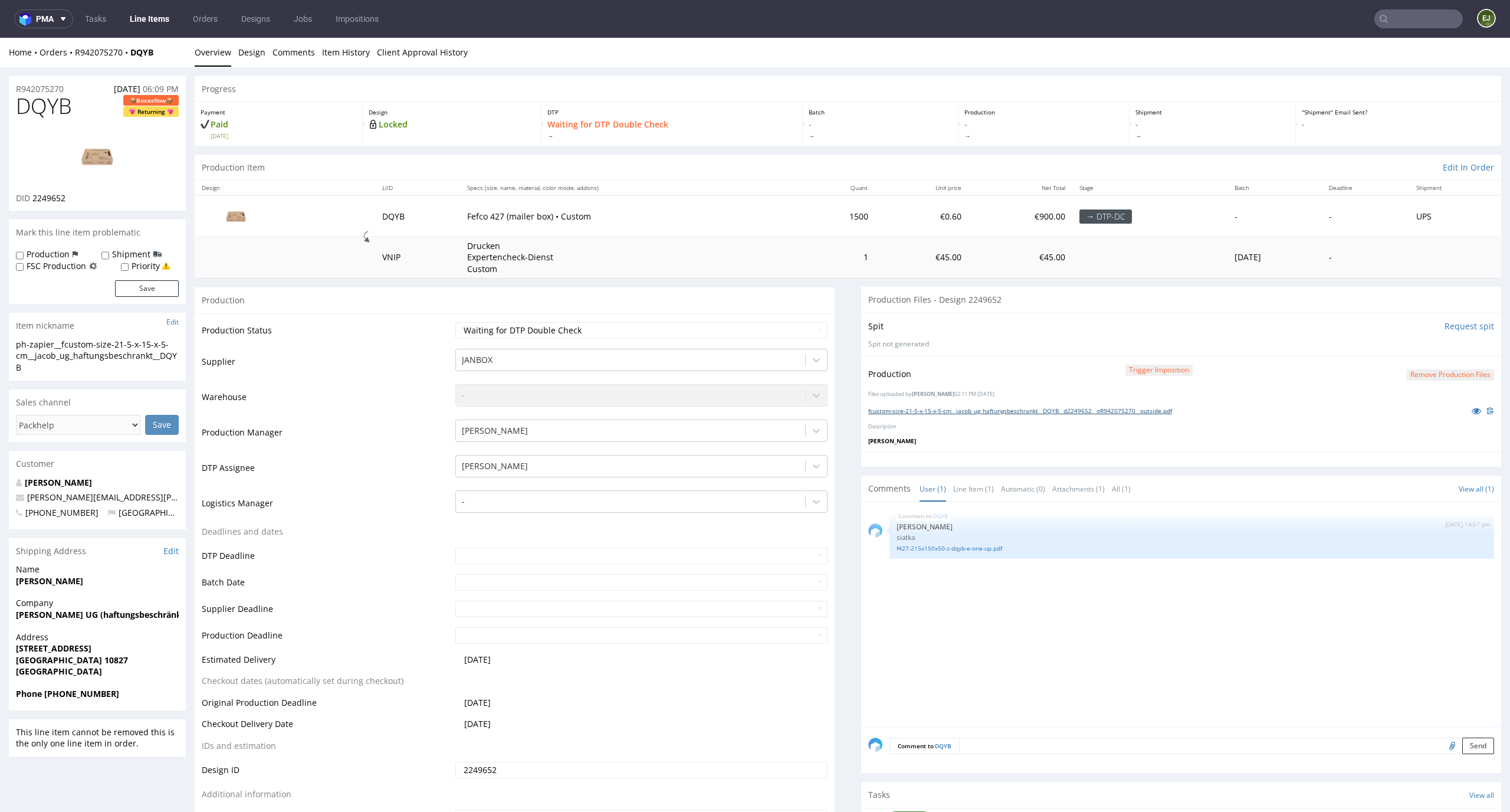
click at [940, 411] on link "fcustom-size-21-5-x-15-x-5-cm__jacob_ug_haftungsbeschrankt__DQYB__d2249652__oR9…" at bounding box center [1020, 410] width 304 height 8
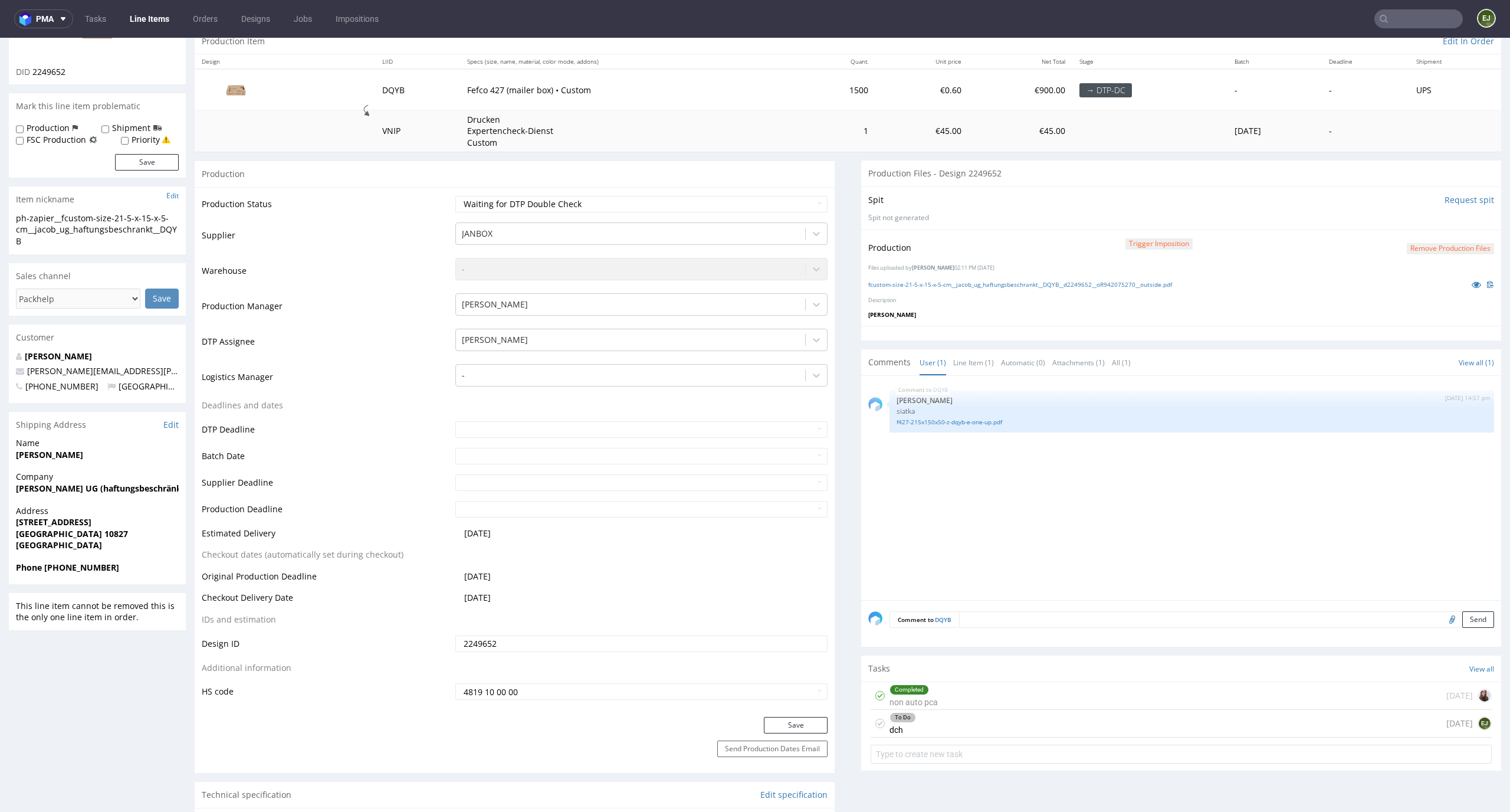
click at [961, 719] on div "To Do dch [DATE] EJ" at bounding box center [1181, 724] width 622 height 28
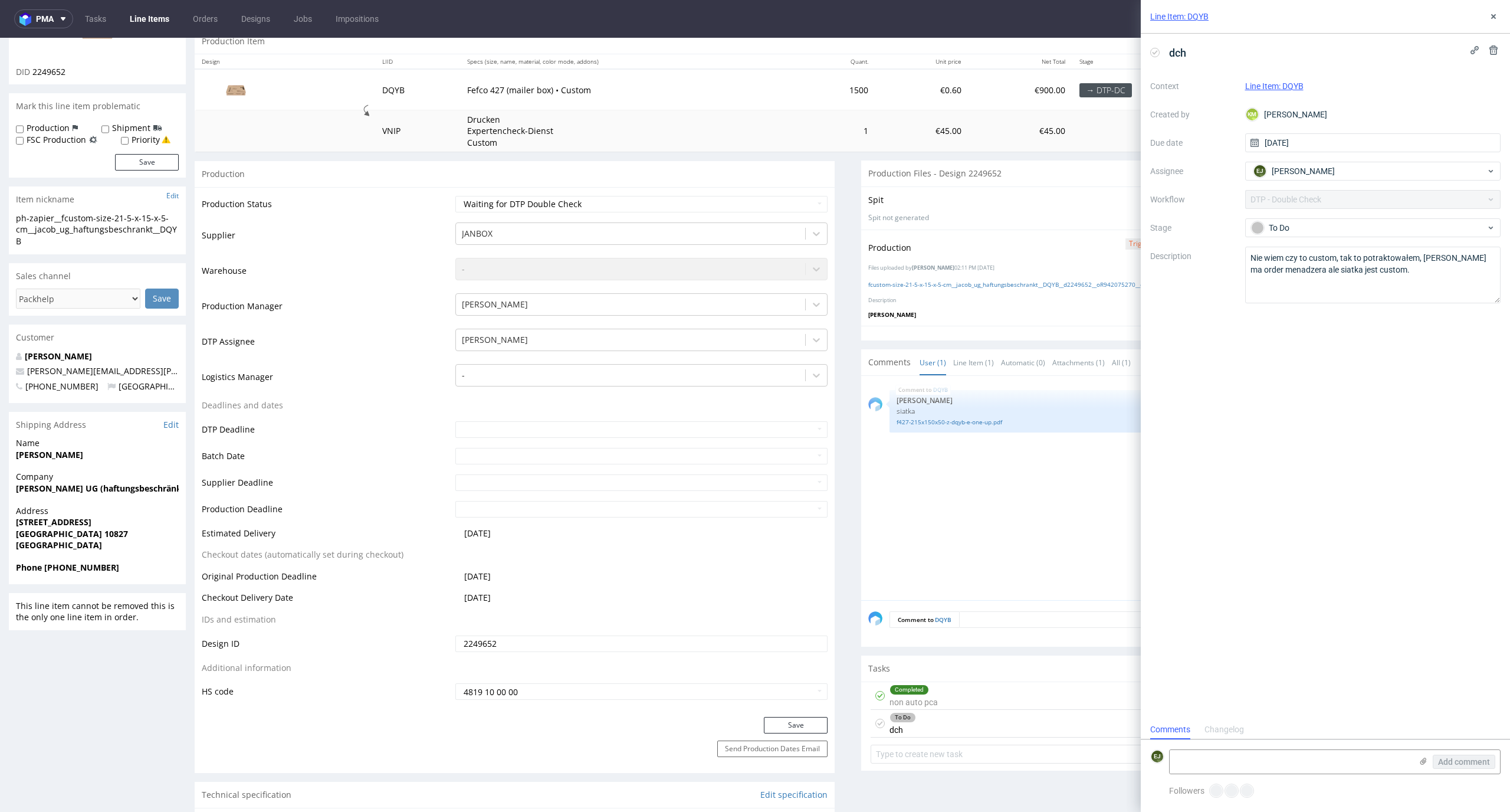
scroll to position [10, 0]
click at [961, 416] on div "f427-215x150x50-z-dqyb-e-one-up.pdf" at bounding box center [1192, 421] width 591 height 11
click at [961, 422] on link "f427-215x150x50-z-dqyb-e-one-up.pdf" at bounding box center [1192, 422] width 591 height 9
click at [928, 693] on div "Completed non auto pca 3 days ago" at bounding box center [1181, 696] width 622 height 28
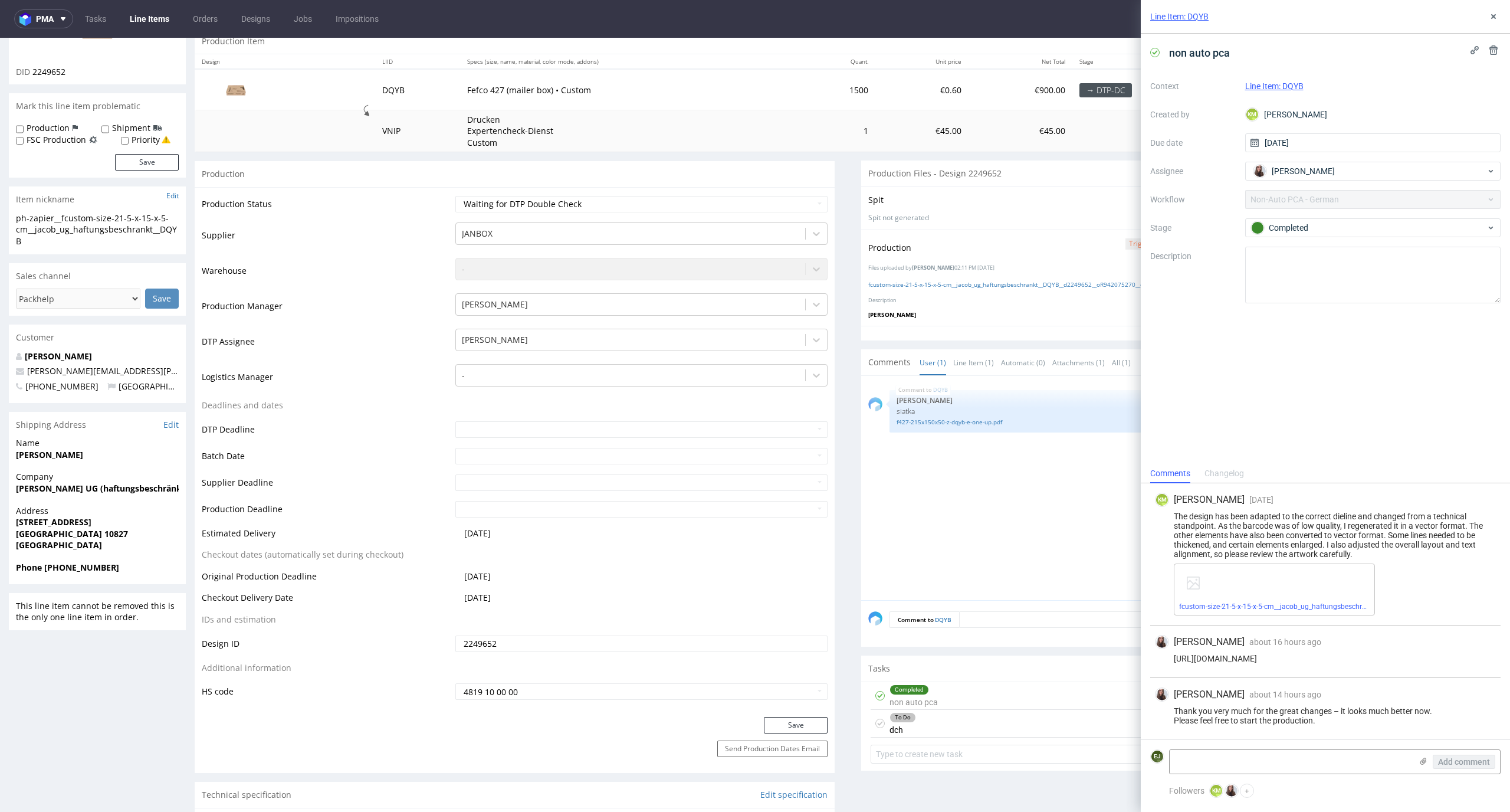
click at [929, 729] on div "To Do dch 1 day ago EJ" at bounding box center [1181, 724] width 622 height 28
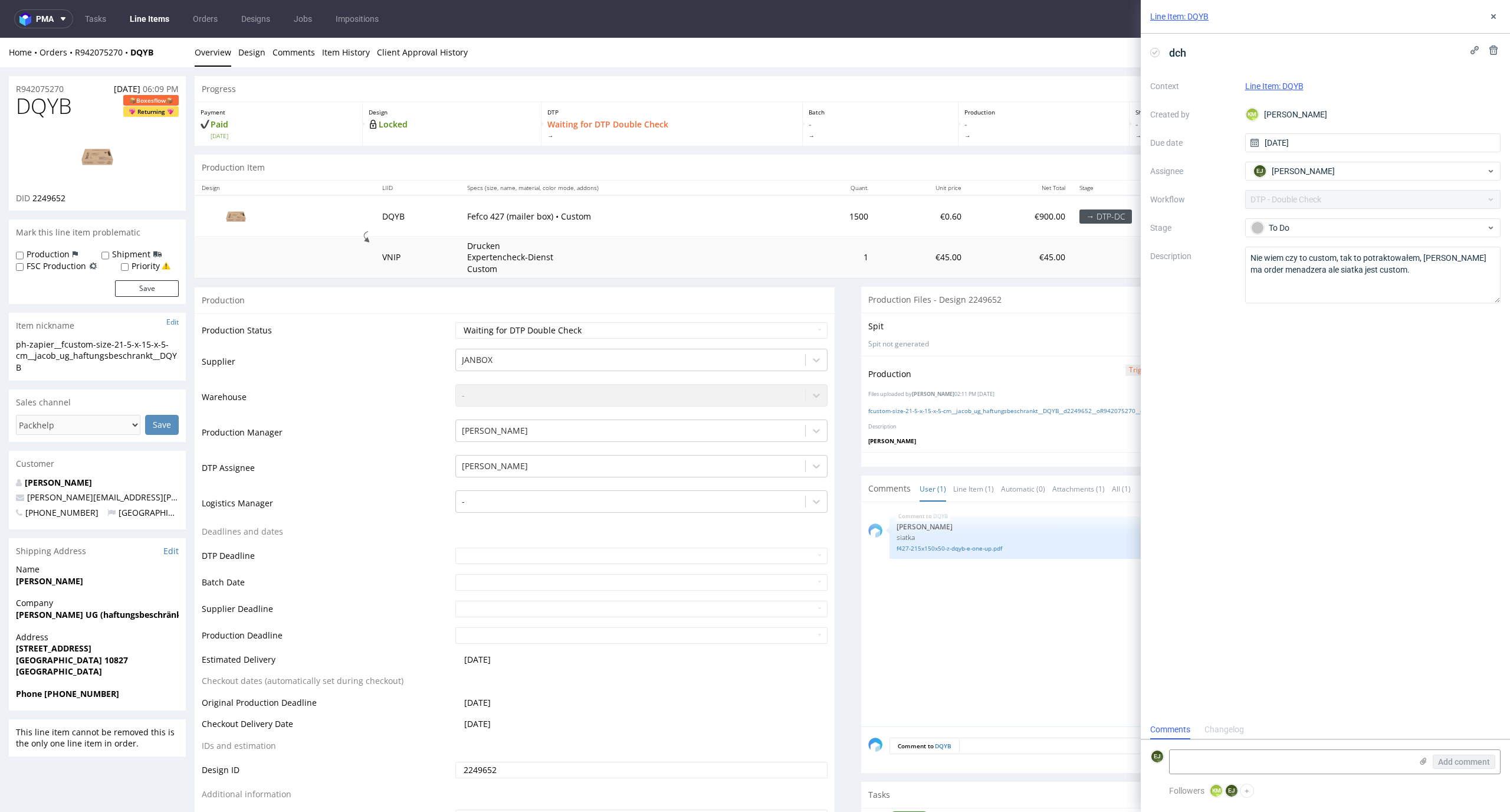
click at [1155, 54] on icon at bounding box center [1155, 52] width 10 height 10
click at [790, 341] on td "Waiting for Artwork Waiting for Diecut Waiting for Mockup Waiting for DTP Waiti…" at bounding box center [640, 334] width 376 height 26
click at [791, 335] on select "Waiting for Artwork Waiting for Diecut Waiting for Mockup Waiting for DTP Waiti…" at bounding box center [641, 330] width 373 height 16
select select "dtp_production_ready"
click at [455, 322] on select "Waiting for Artwork Waiting for Diecut Waiting for Mockup Waiting for DTP Waiti…" at bounding box center [641, 330] width 373 height 16
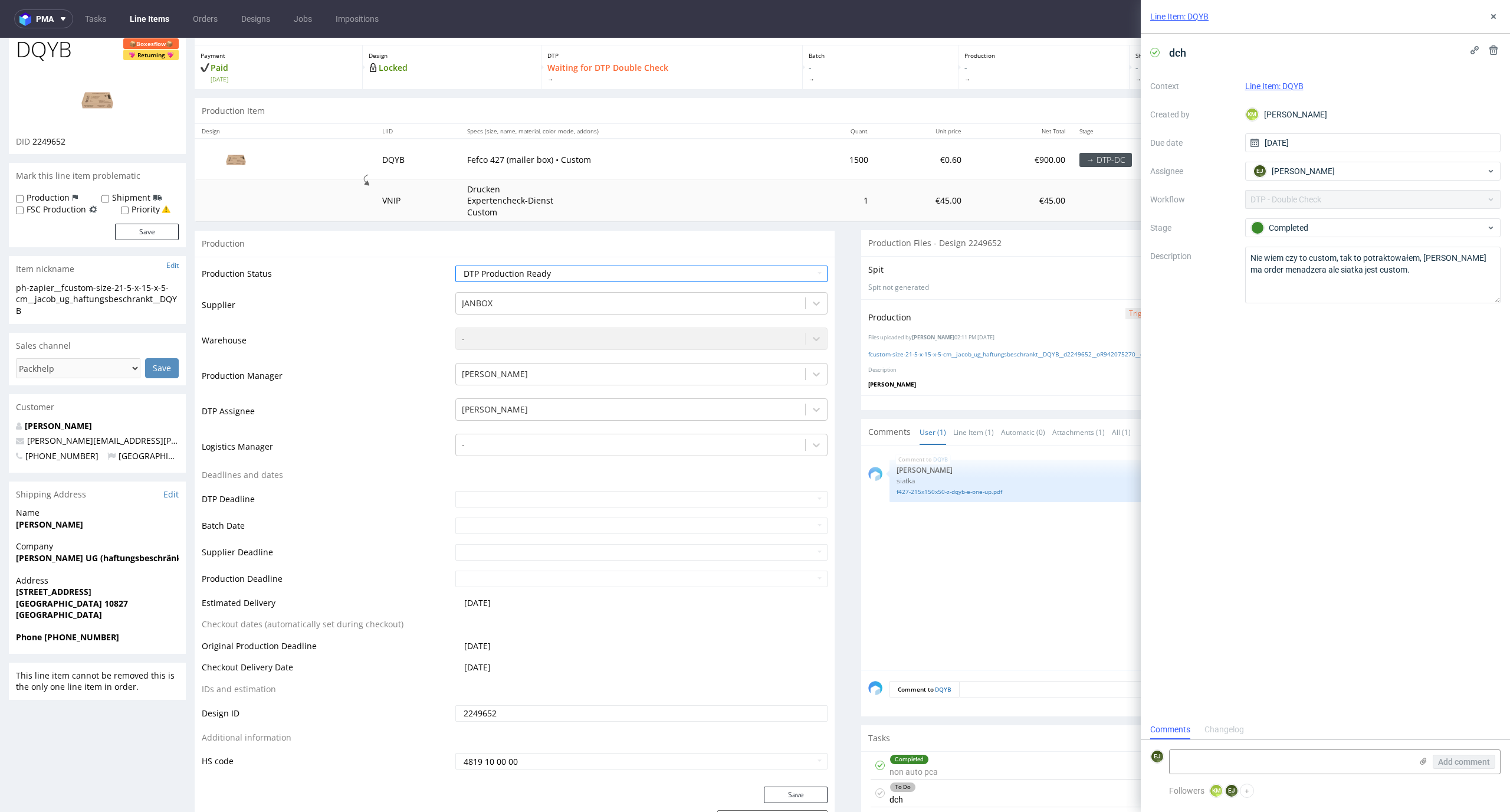
scroll to position [271, 0]
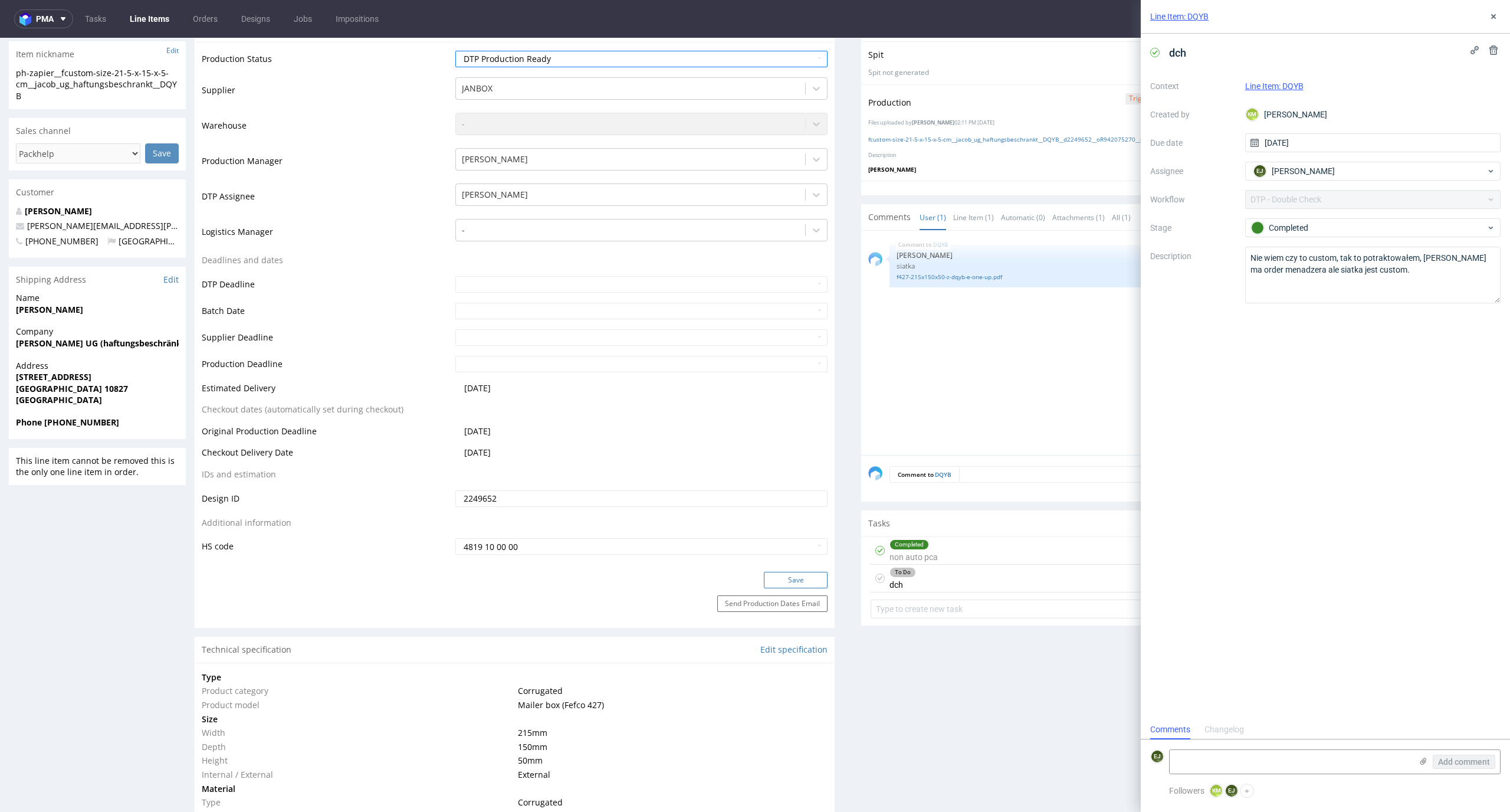
click at [803, 581] on button "Save" at bounding box center [796, 580] width 64 height 16
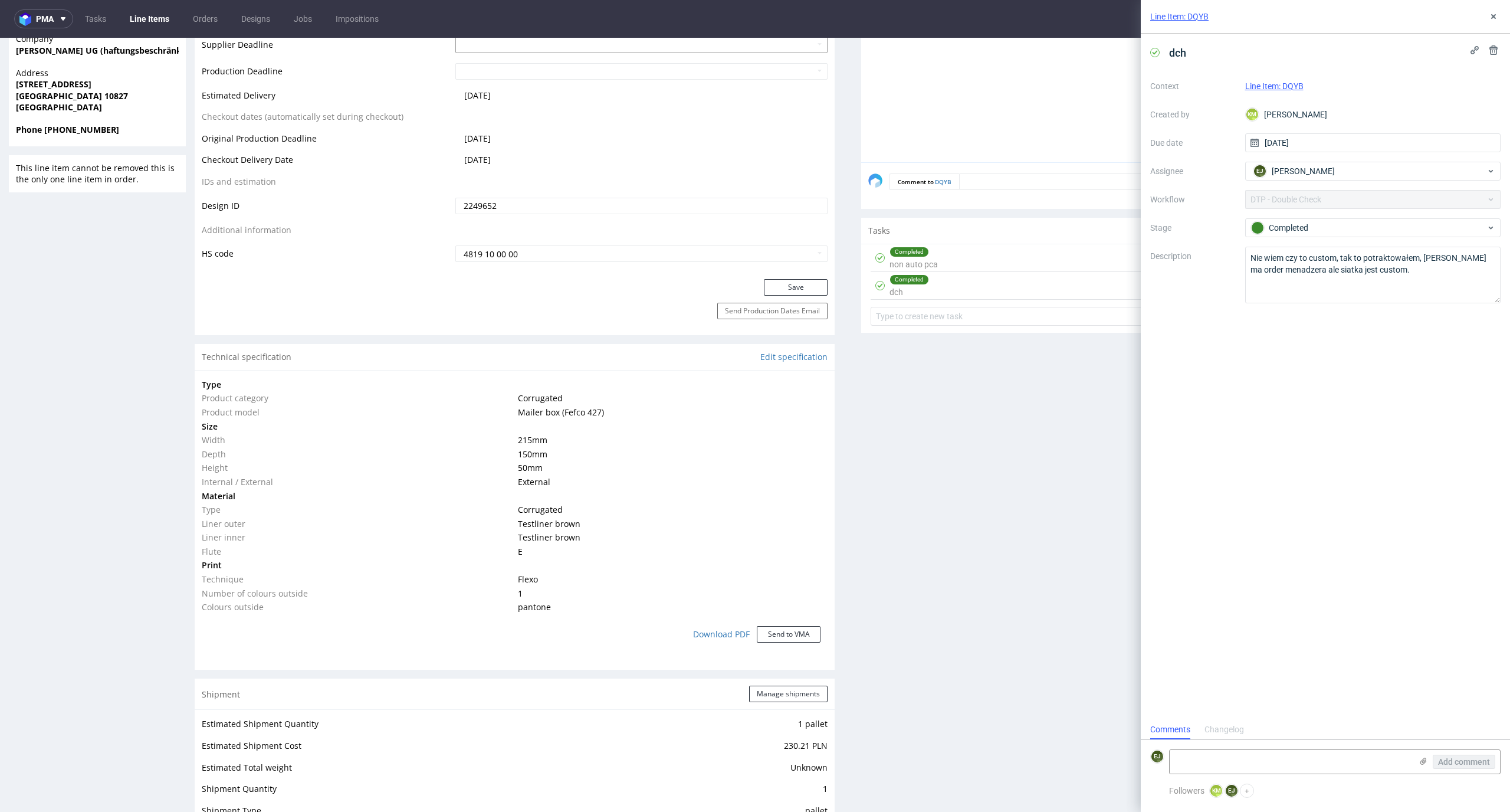
scroll to position [0, 0]
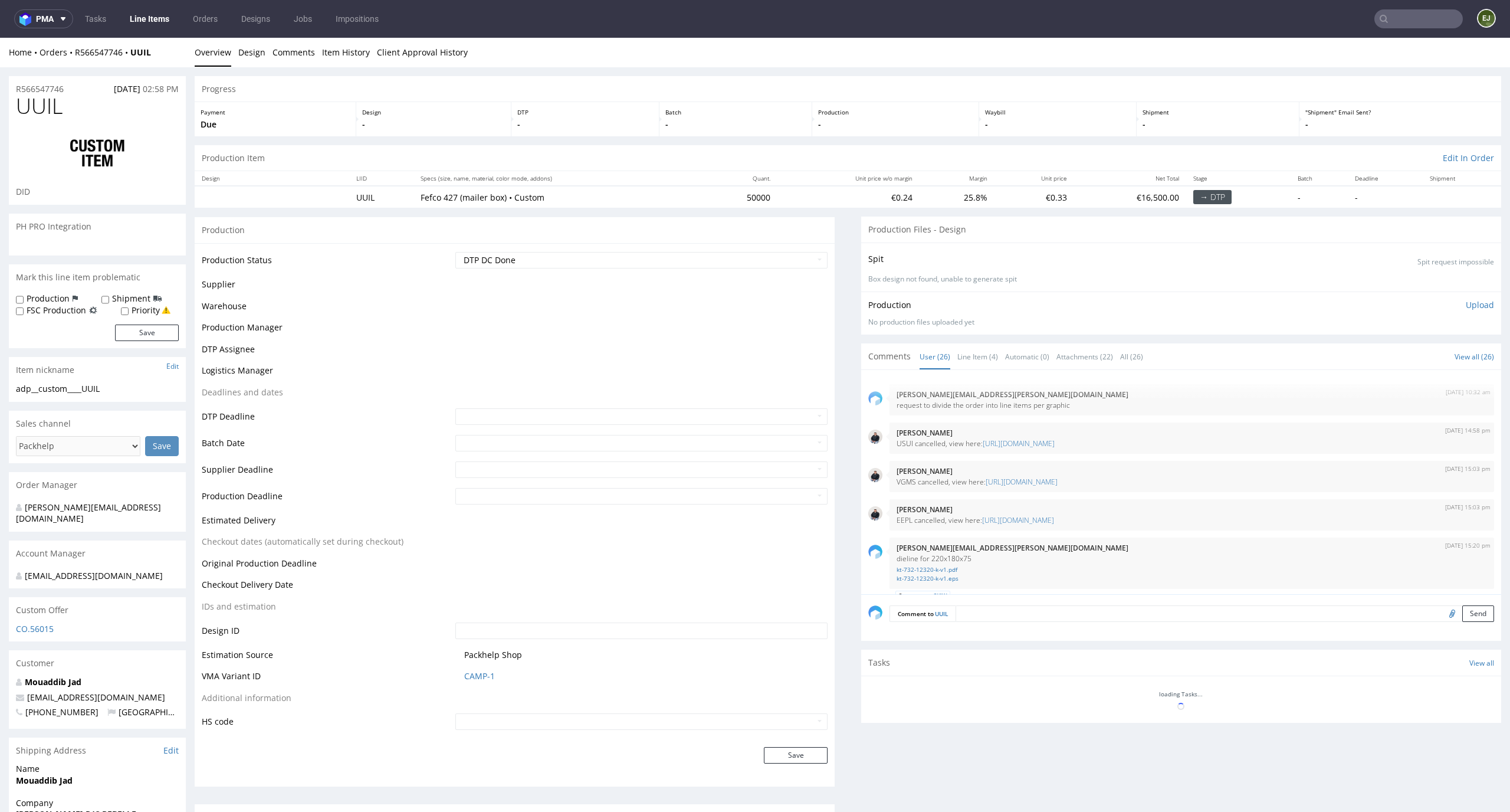
scroll to position [1268, 0]
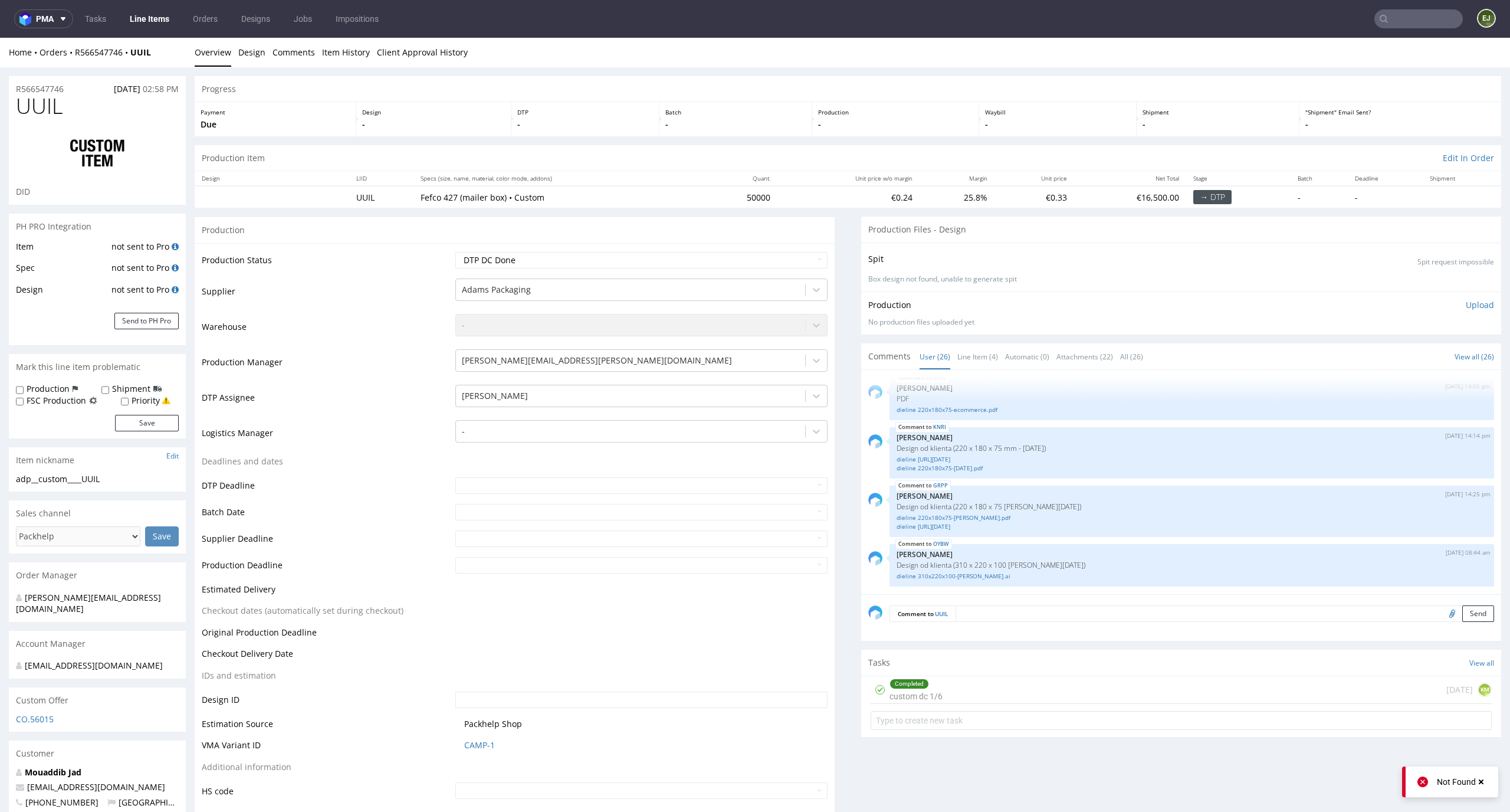
click at [1466, 299] on p "Upload" at bounding box center [1480, 305] width 29 height 12
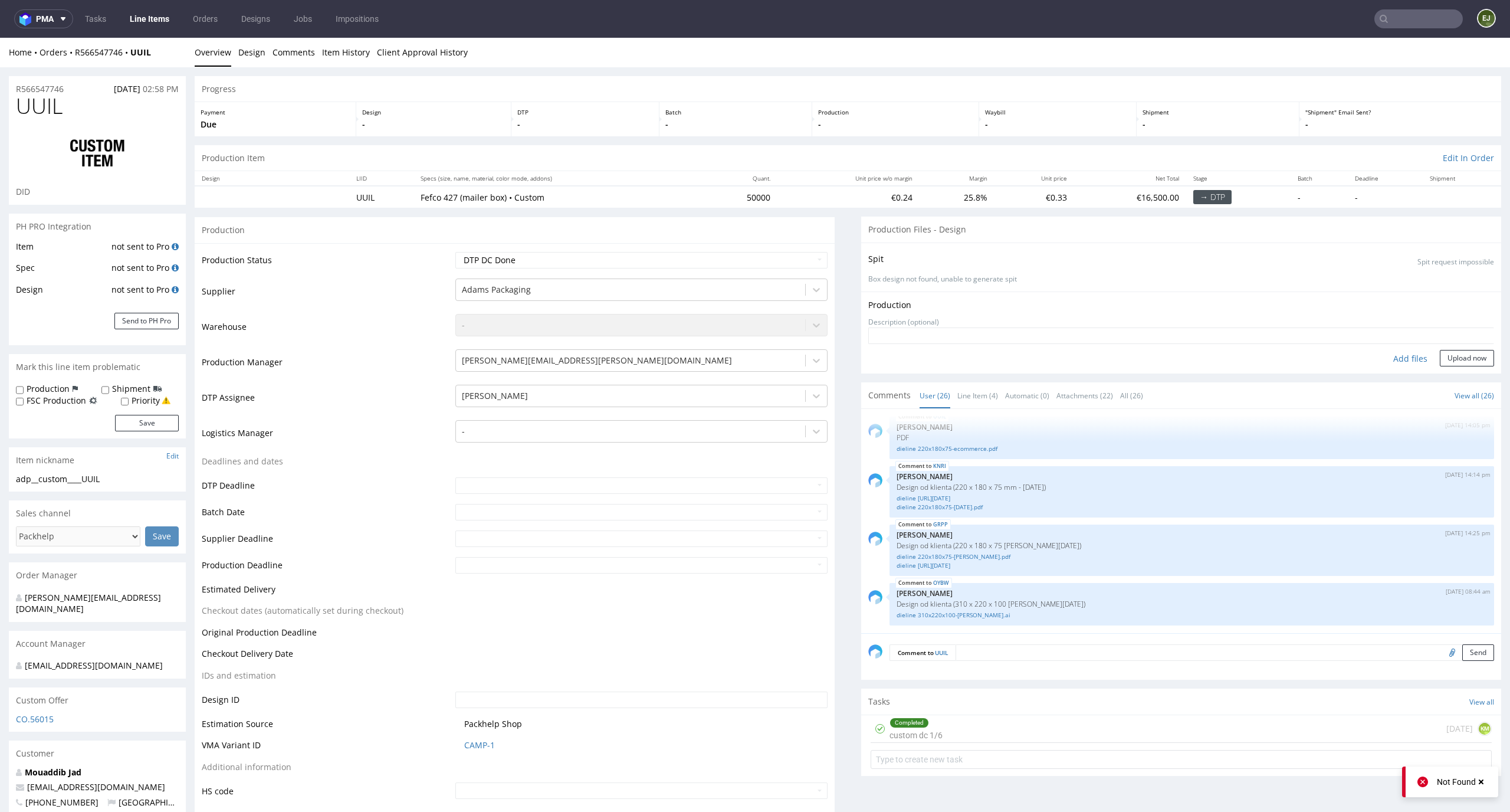
click at [1394, 356] on div "Add files" at bounding box center [1411, 359] width 59 height 18
type input "C:\fakepath\adp__custom____UUIL__d0__oR566547746__inside.pdf"
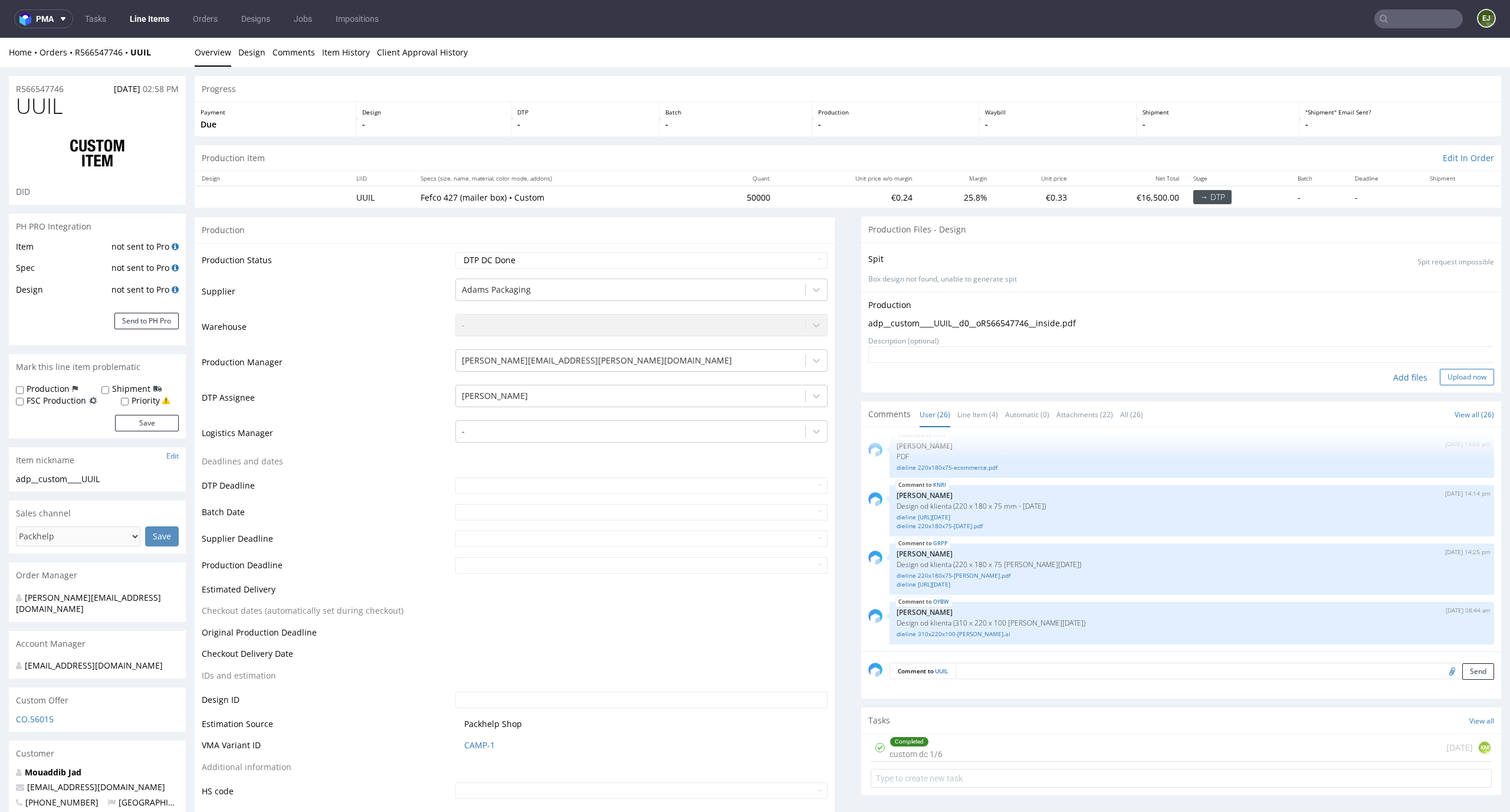
click at [1456, 375] on button "Upload now" at bounding box center [1467, 377] width 54 height 16
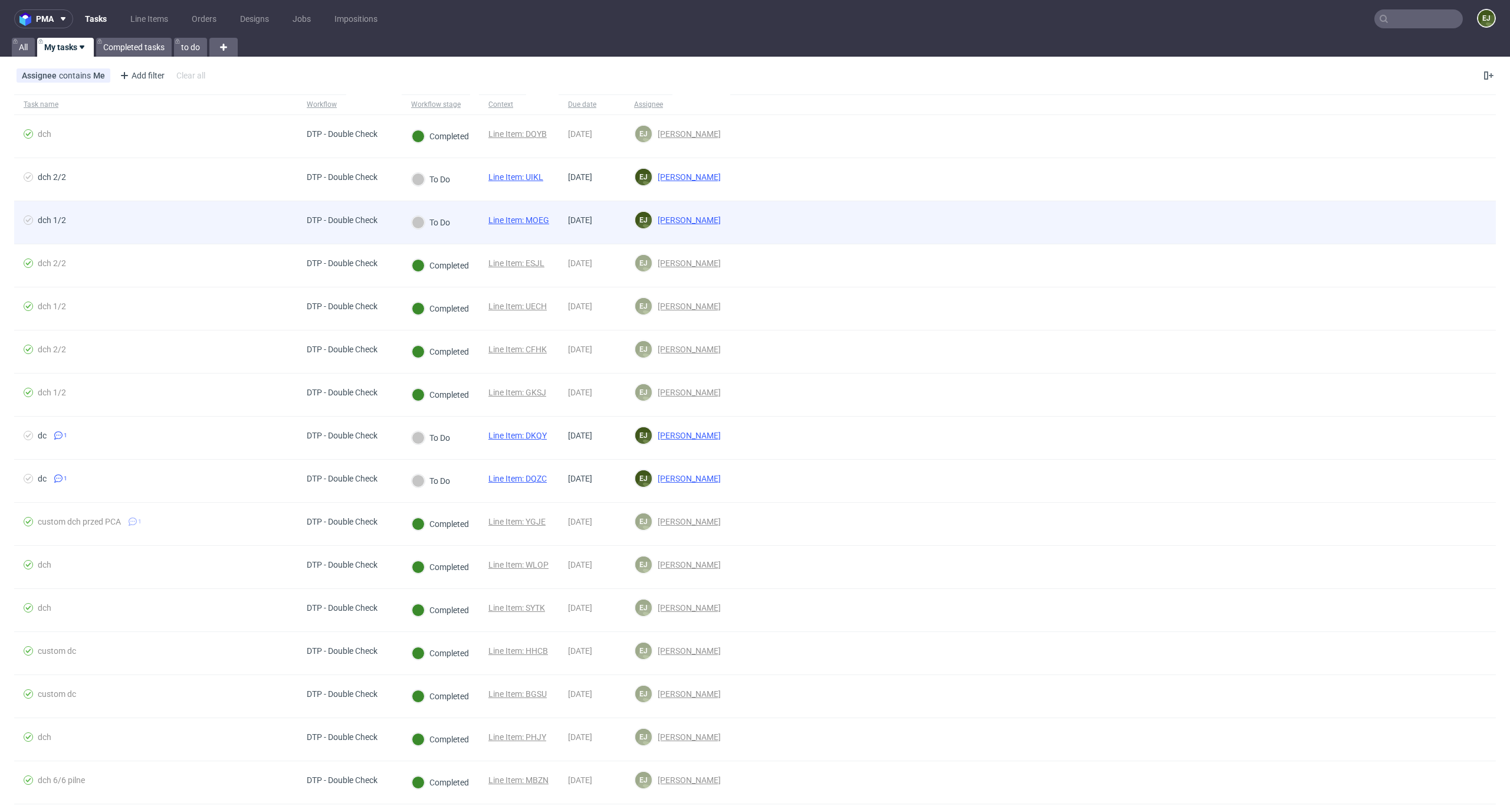
click at [529, 218] on link "Line Item: MOEG" at bounding box center [519, 220] width 61 height 10
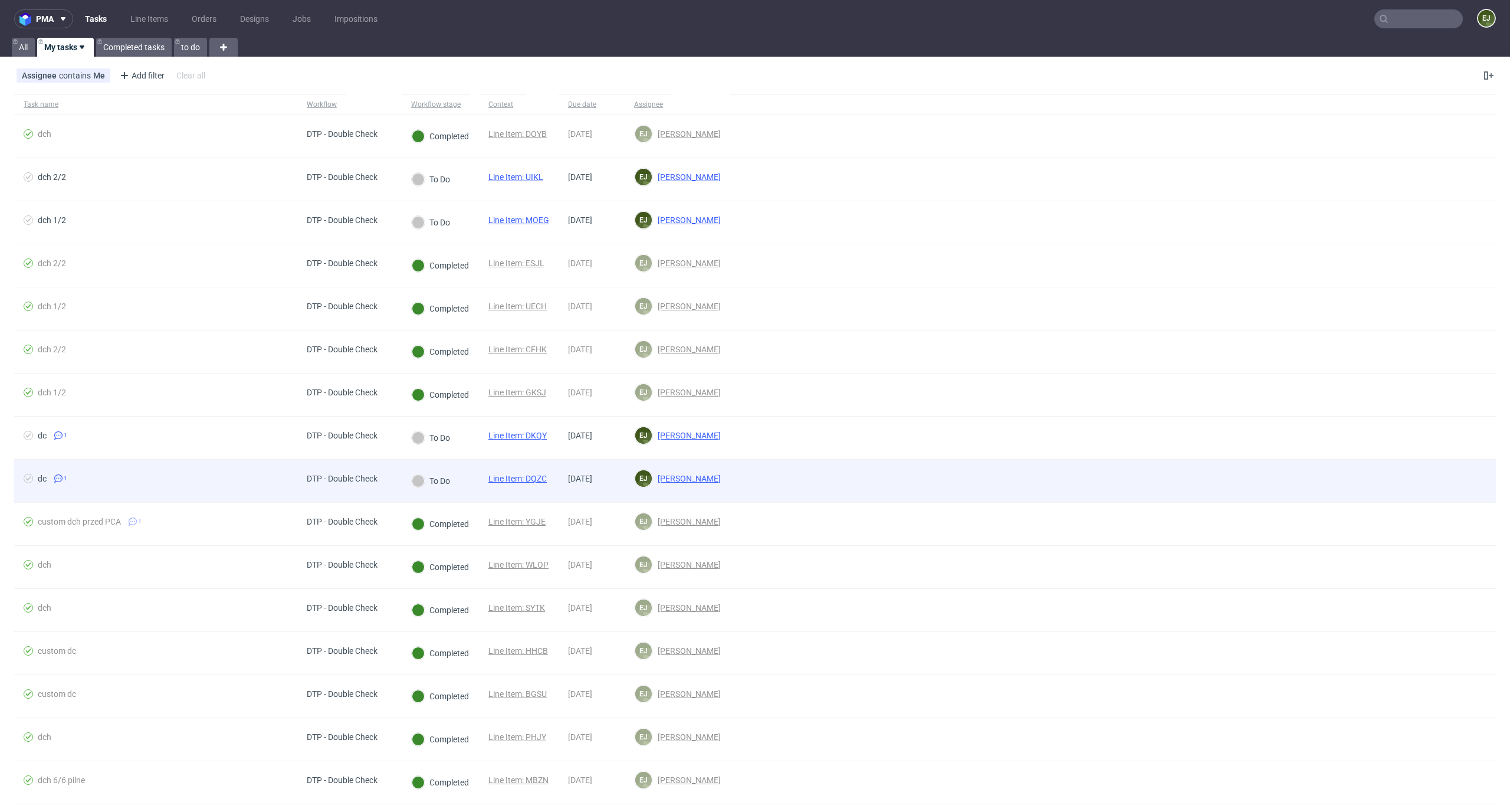
click at [523, 485] on span "Line Item: DQZC" at bounding box center [517, 480] width 58 height 14
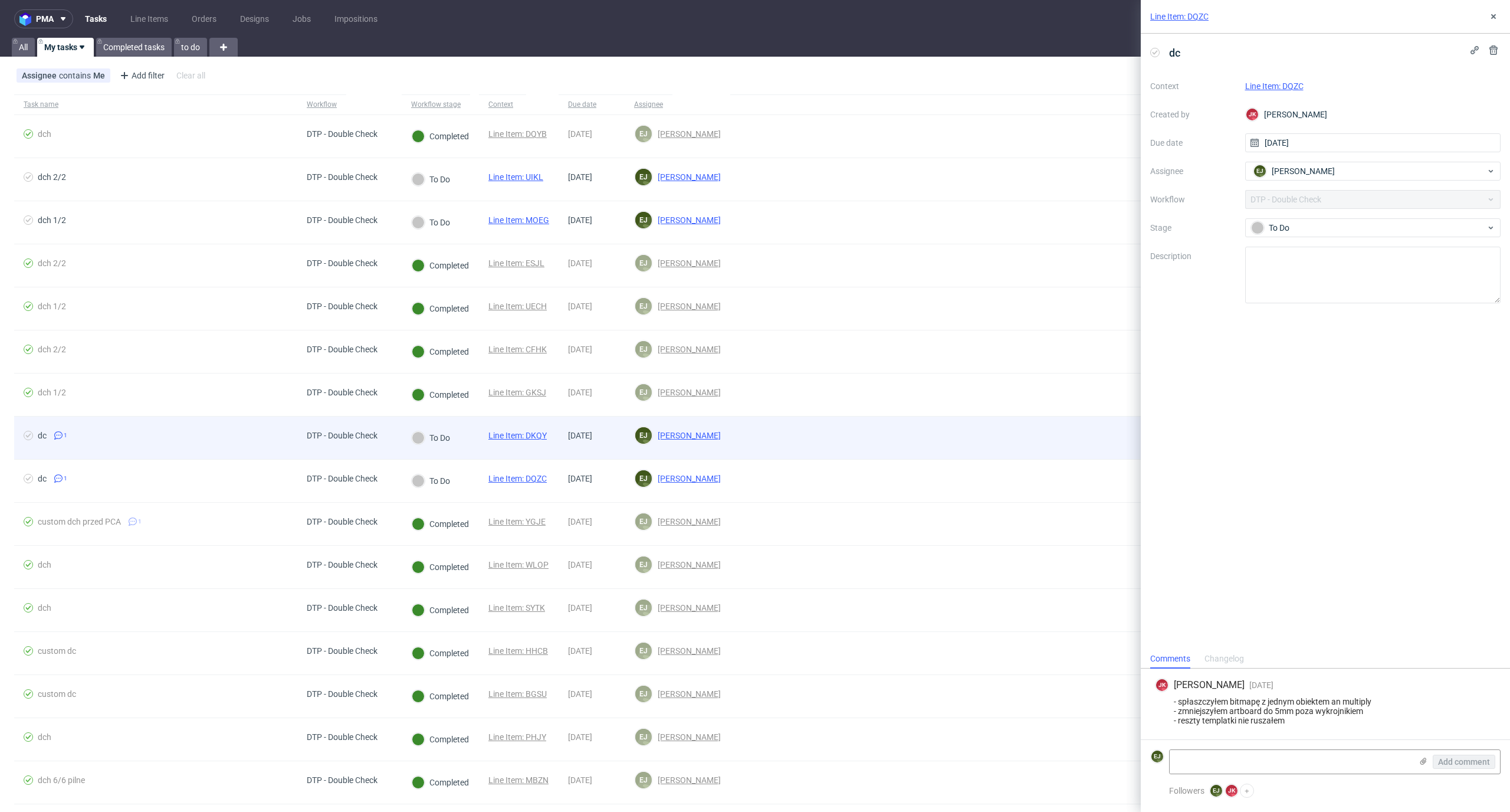
click at [444, 450] on div "To Do" at bounding box center [430, 438] width 58 height 43
click at [490, 434] on link "Line Item: DKQY" at bounding box center [517, 435] width 58 height 10
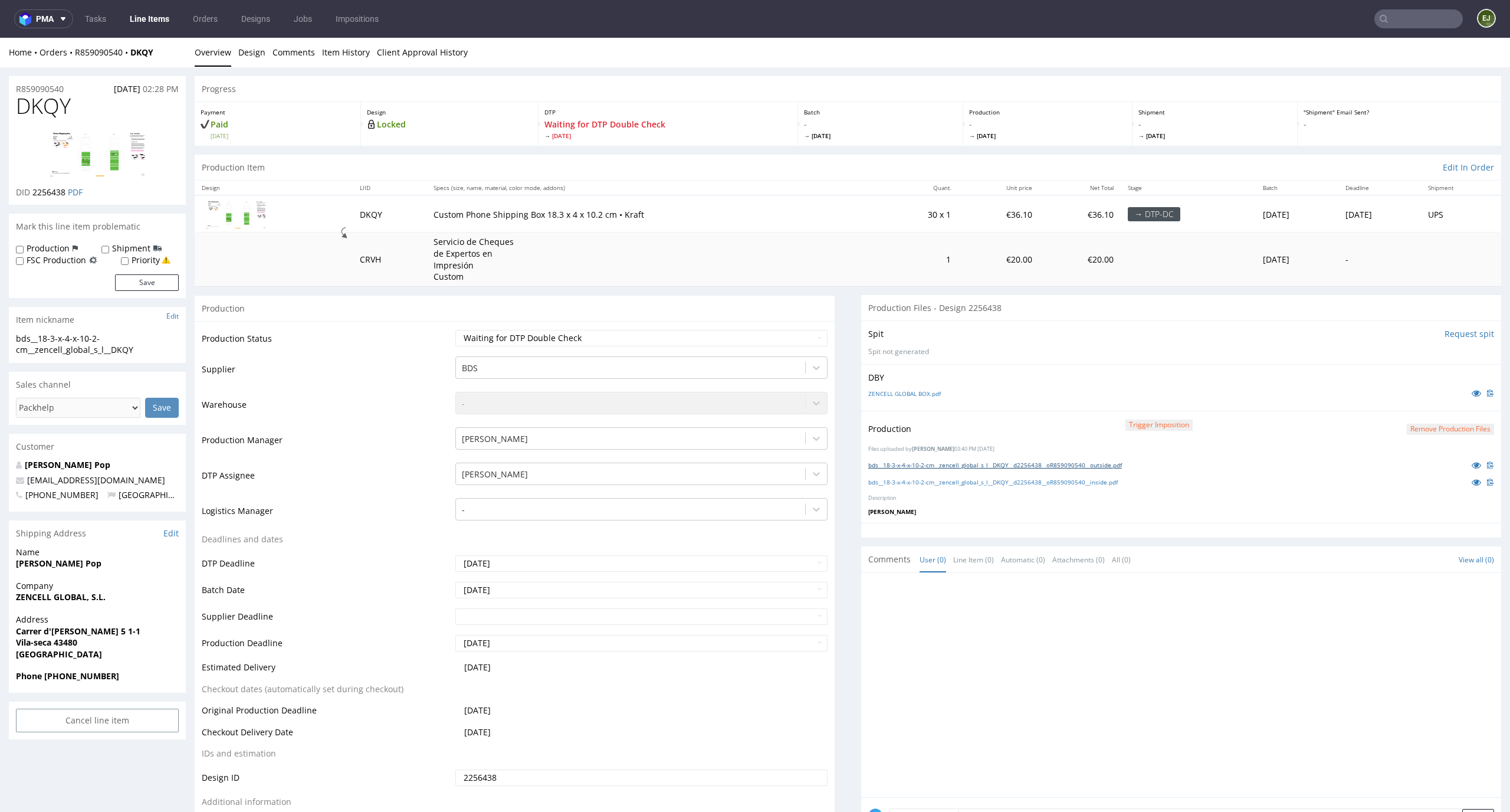
click at [925, 463] on link "bds__18-3-x-4-x-10-2-cm__zencell_global_s_l__DKQY__d2256438__oR859090540__outsi…" at bounding box center [995, 464] width 254 height 8
click at [925, 480] on link "bds__18-3-x-4-x-10-2-cm__zencell_global_s_l__DKQY__d2256438__oR859090540__insid…" at bounding box center [993, 482] width 249 height 8
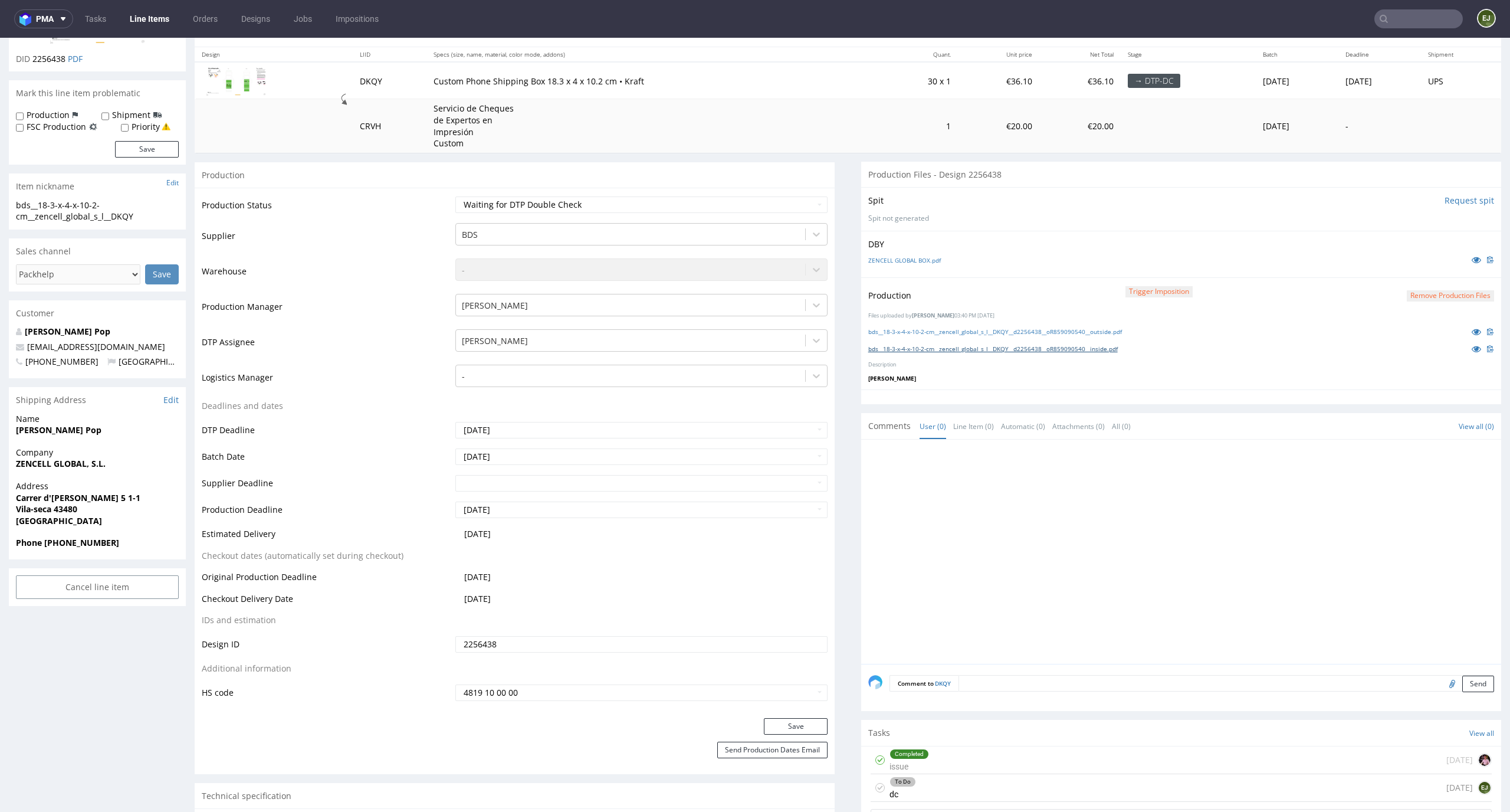
scroll to position [330, 0]
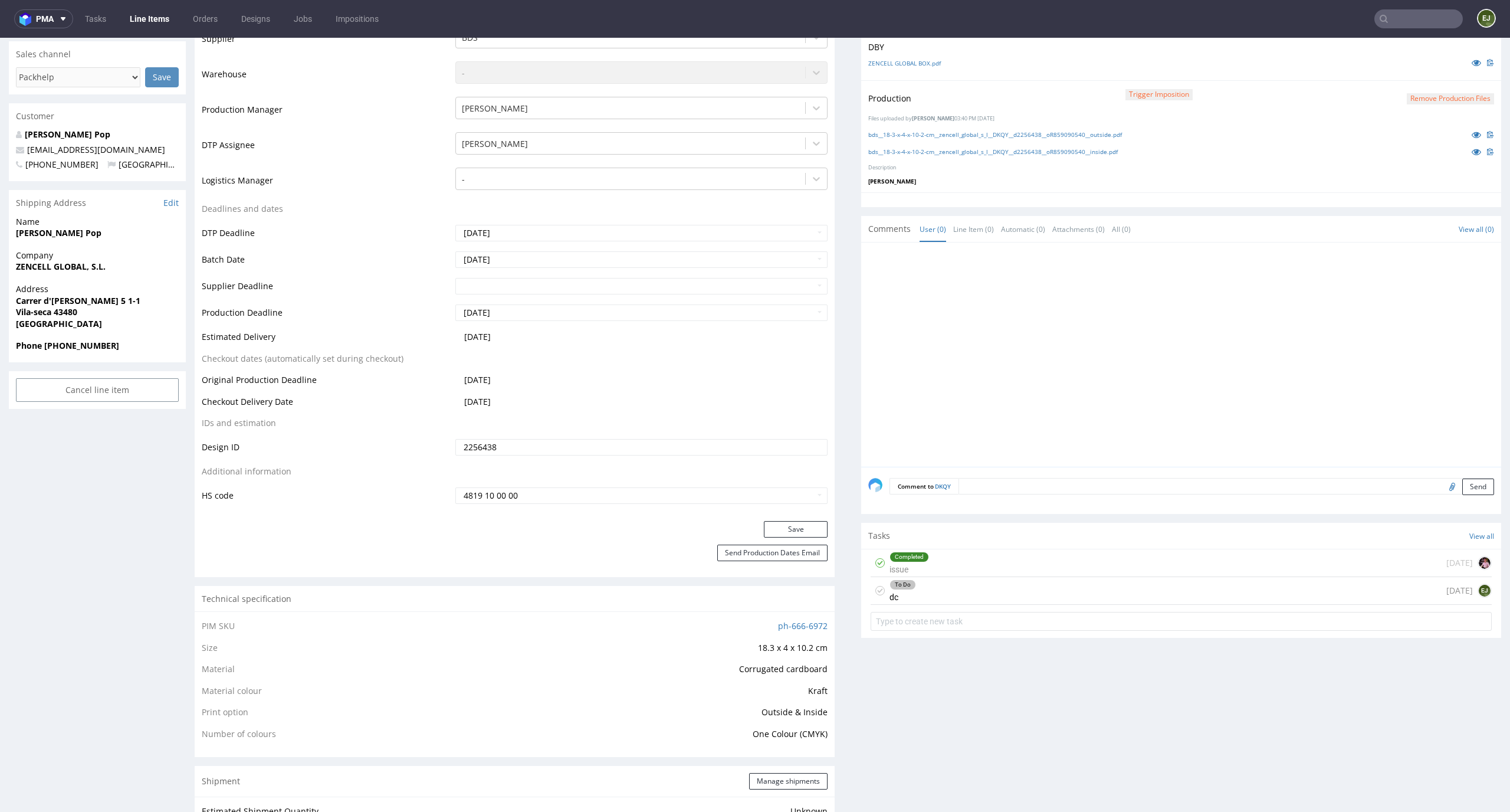
click at [961, 590] on div "To Do dc 2 days ago EJ" at bounding box center [1181, 591] width 622 height 28
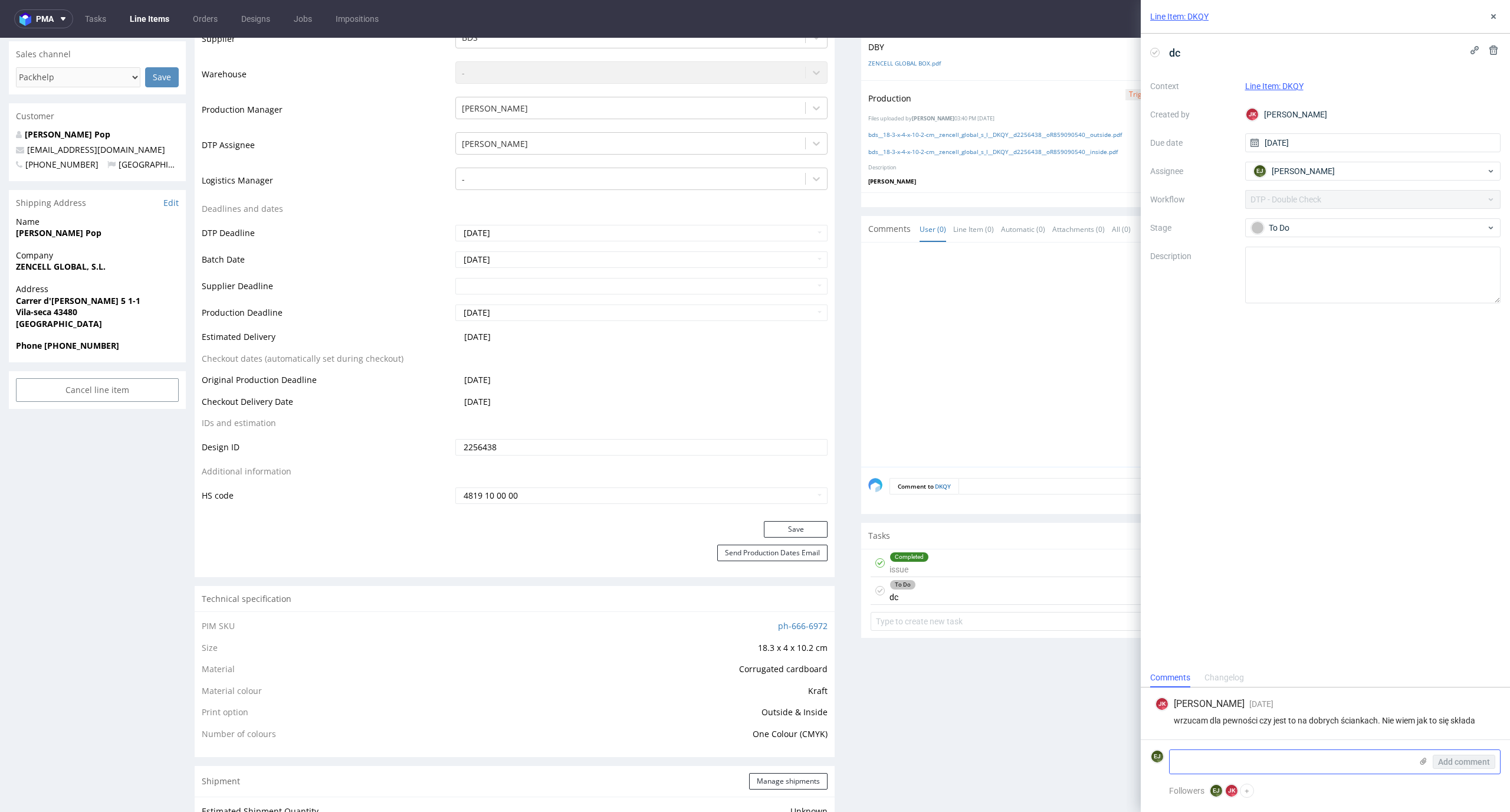
click at [1231, 765] on textarea at bounding box center [1291, 761] width 242 height 24
type textarea "tak, jest ok"
click at [1472, 763] on span "Add comment" at bounding box center [1464, 761] width 52 height 8
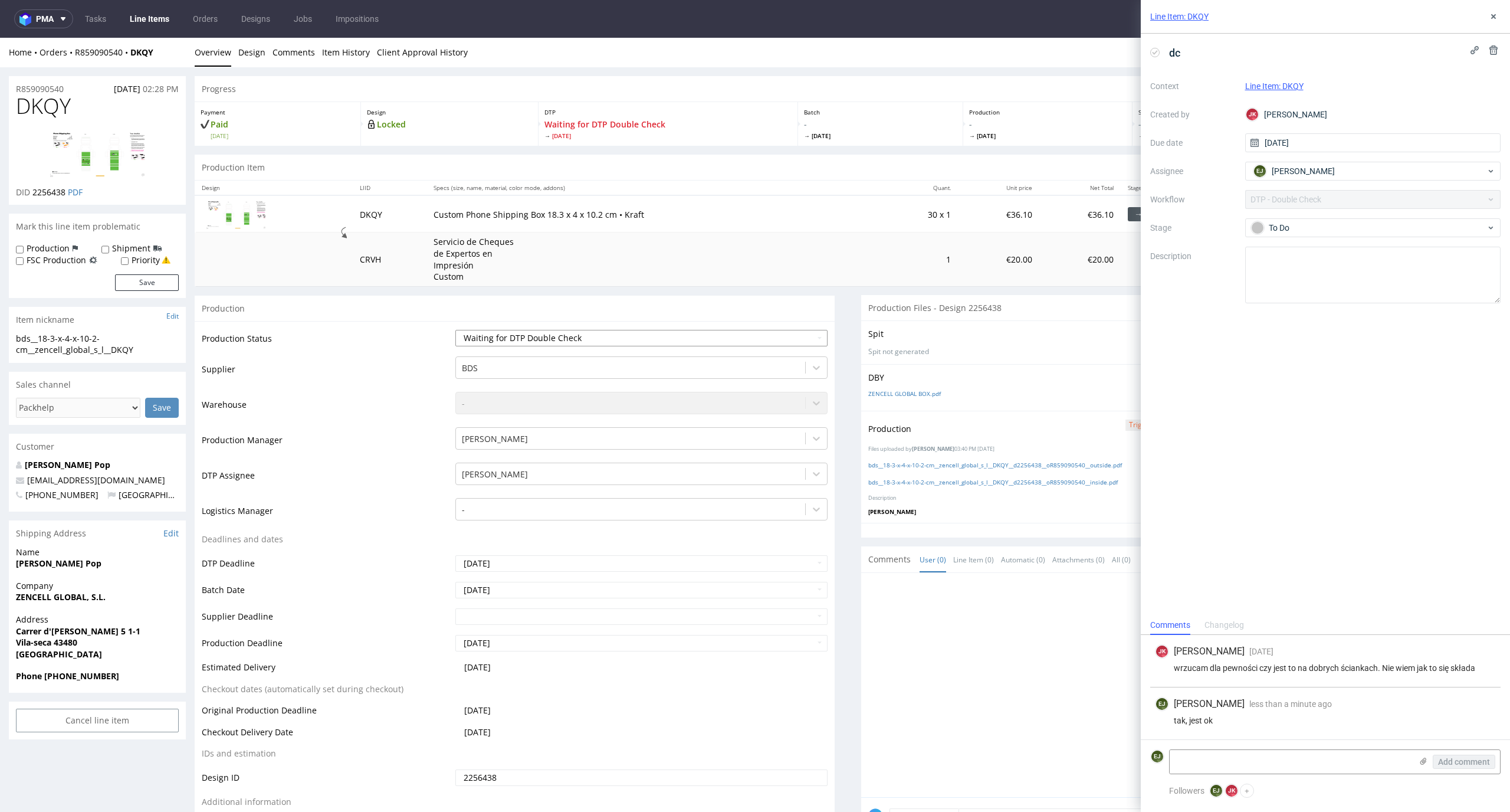
click at [756, 341] on select "Waiting for Artwork Waiting for Diecut Waiting for Mockup Waiting for DTP Waiti…" at bounding box center [641, 338] width 373 height 16
select select "dtp_dc_done"
click at [455, 330] on select "Waiting for Artwork Waiting for Diecut Waiting for Mockup Waiting for DTP Waiti…" at bounding box center [641, 338] width 373 height 16
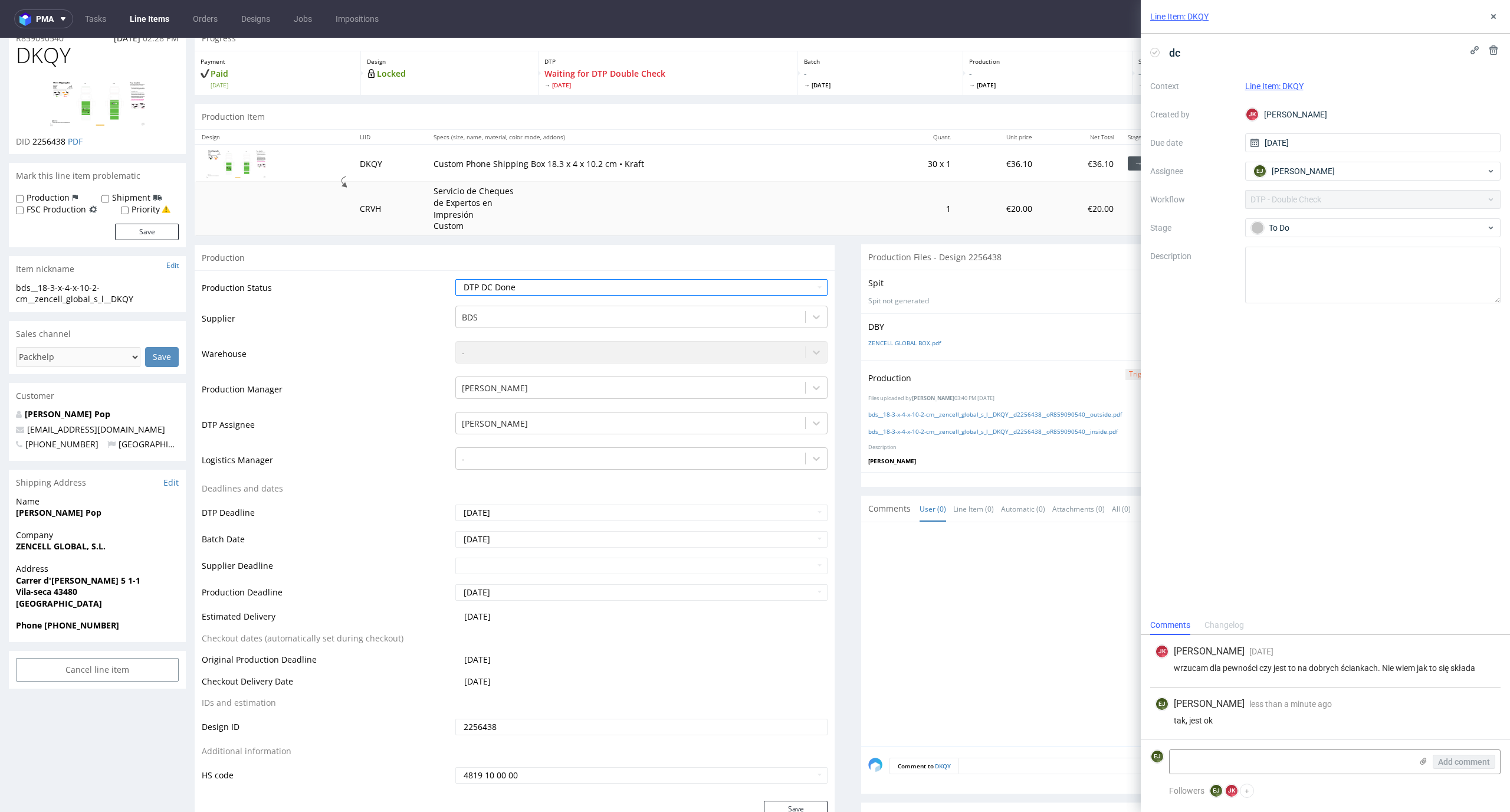
scroll to position [145, 0]
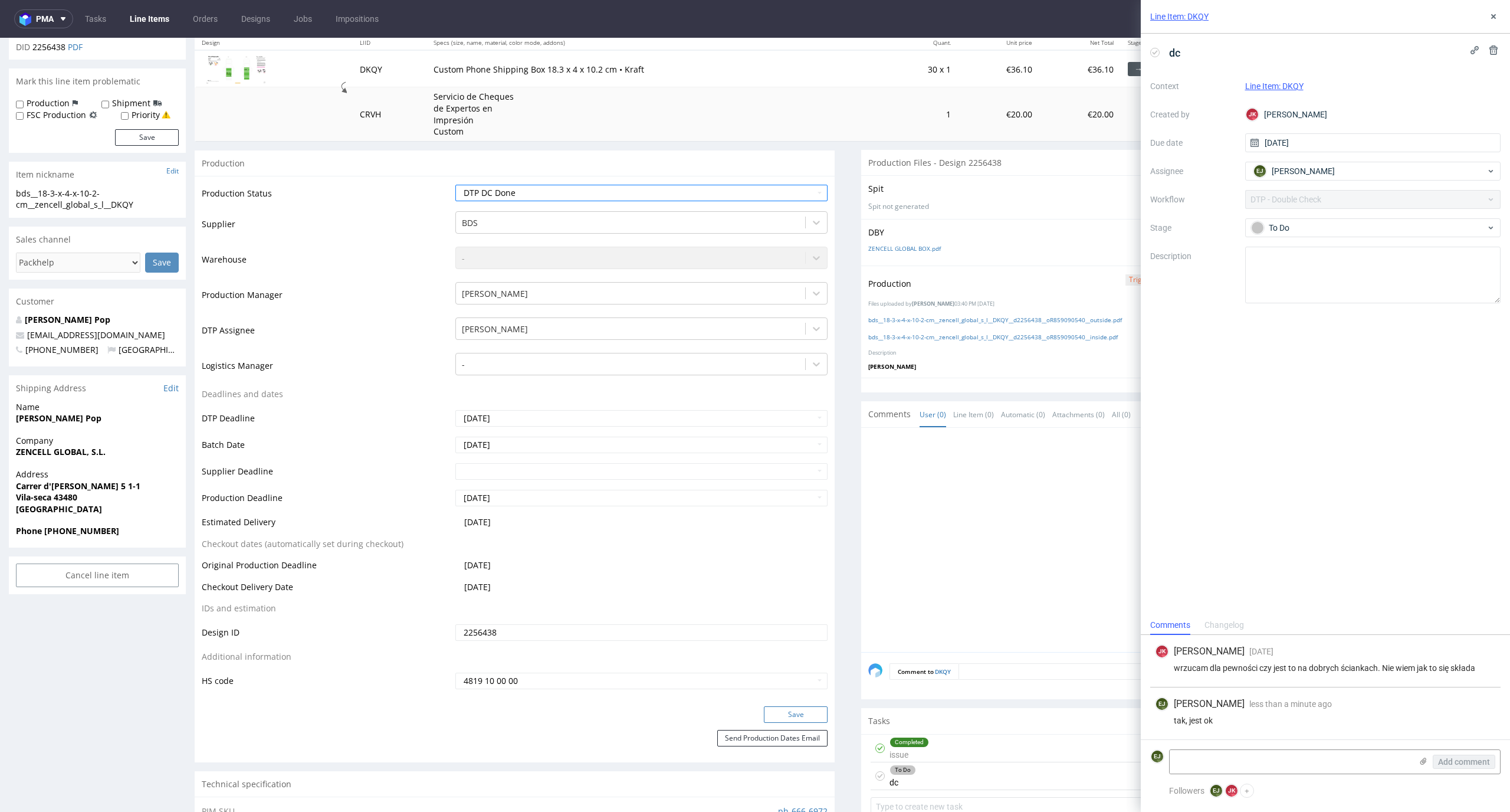
click at [800, 709] on button "Save" at bounding box center [796, 714] width 64 height 16
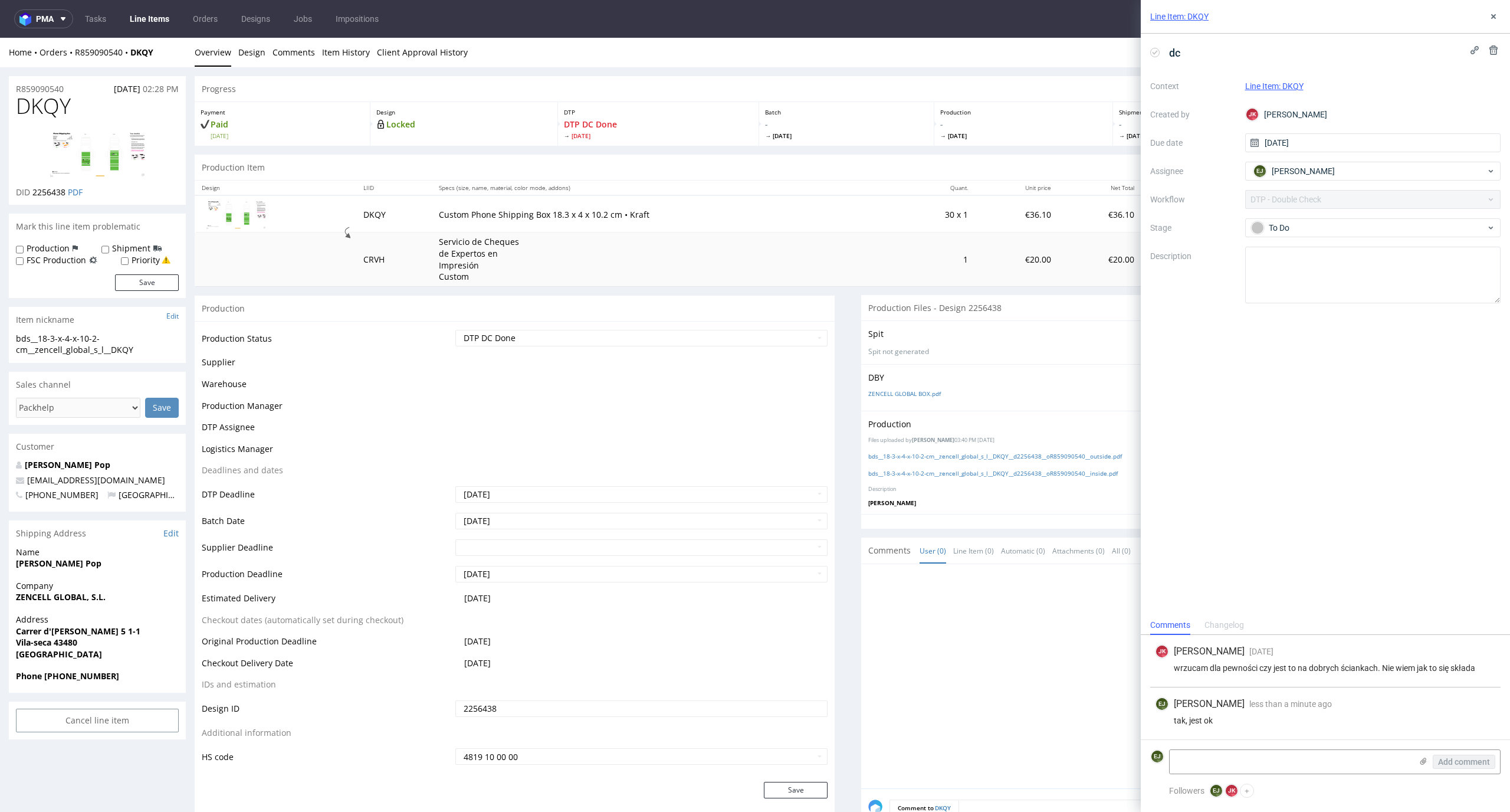
scroll to position [0, 0]
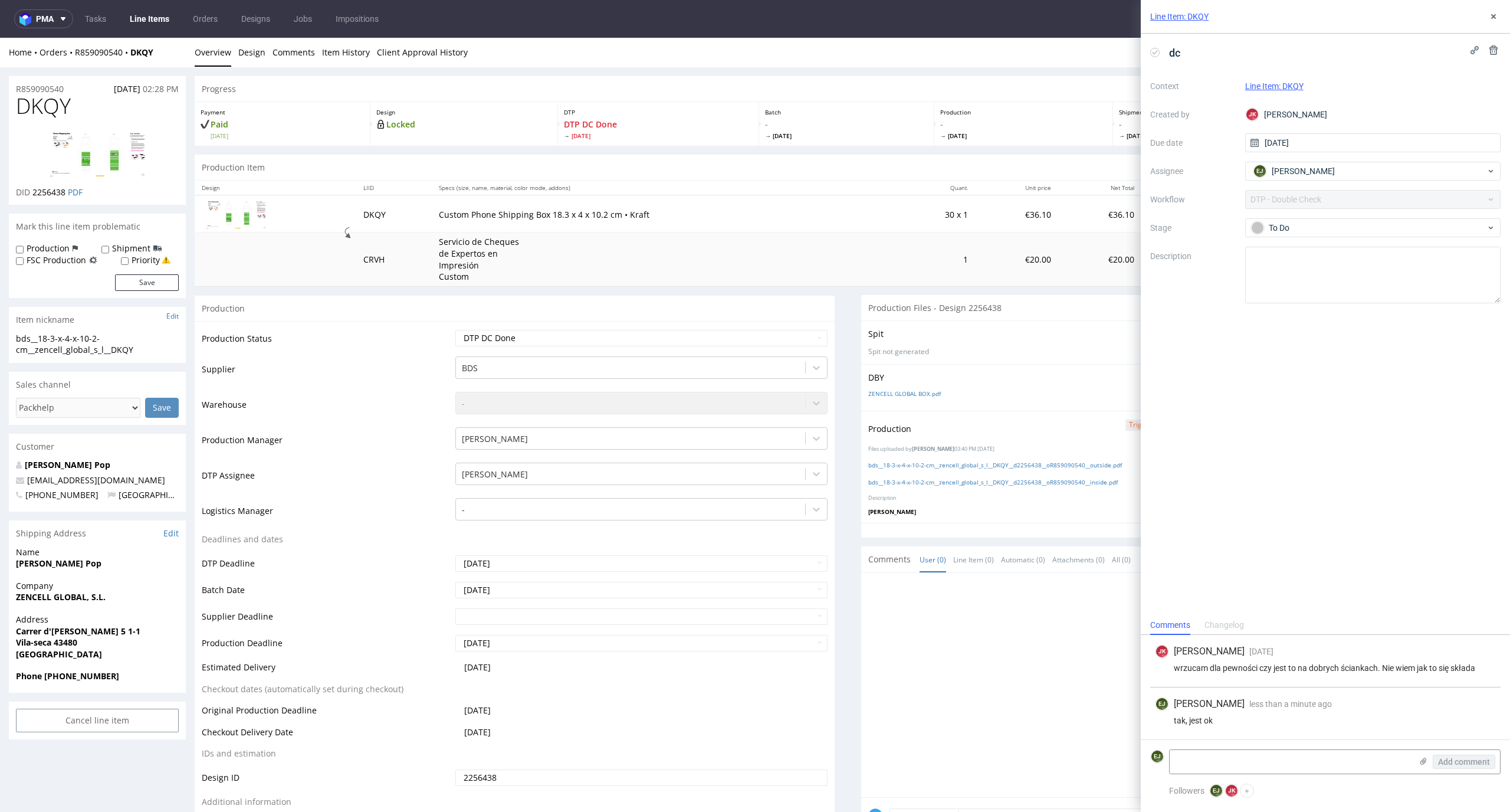
click at [146, 22] on link "Line Items" at bounding box center [149, 19] width 54 height 19
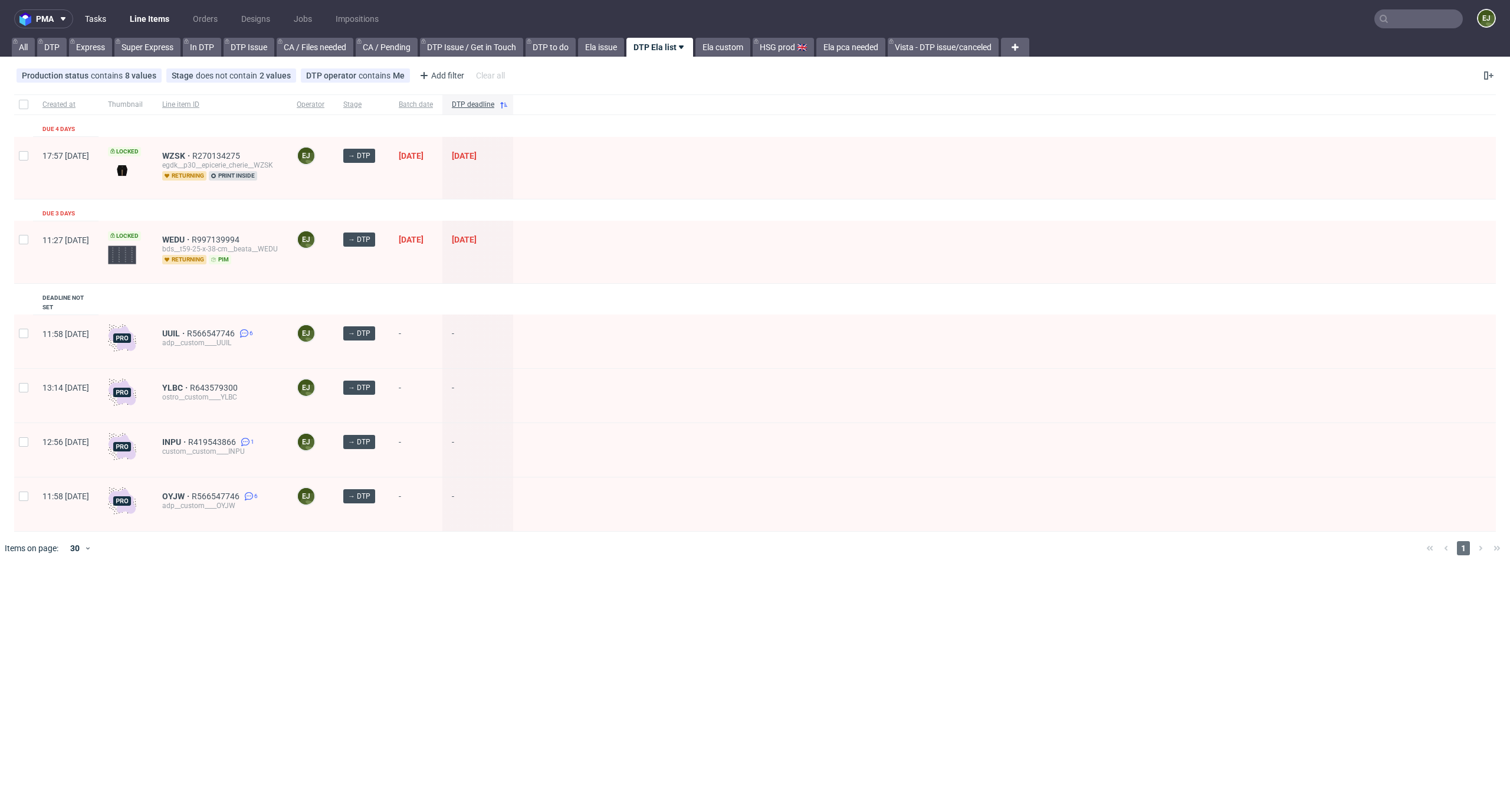
click at [105, 15] on link "Tasks" at bounding box center [96, 19] width 35 height 19
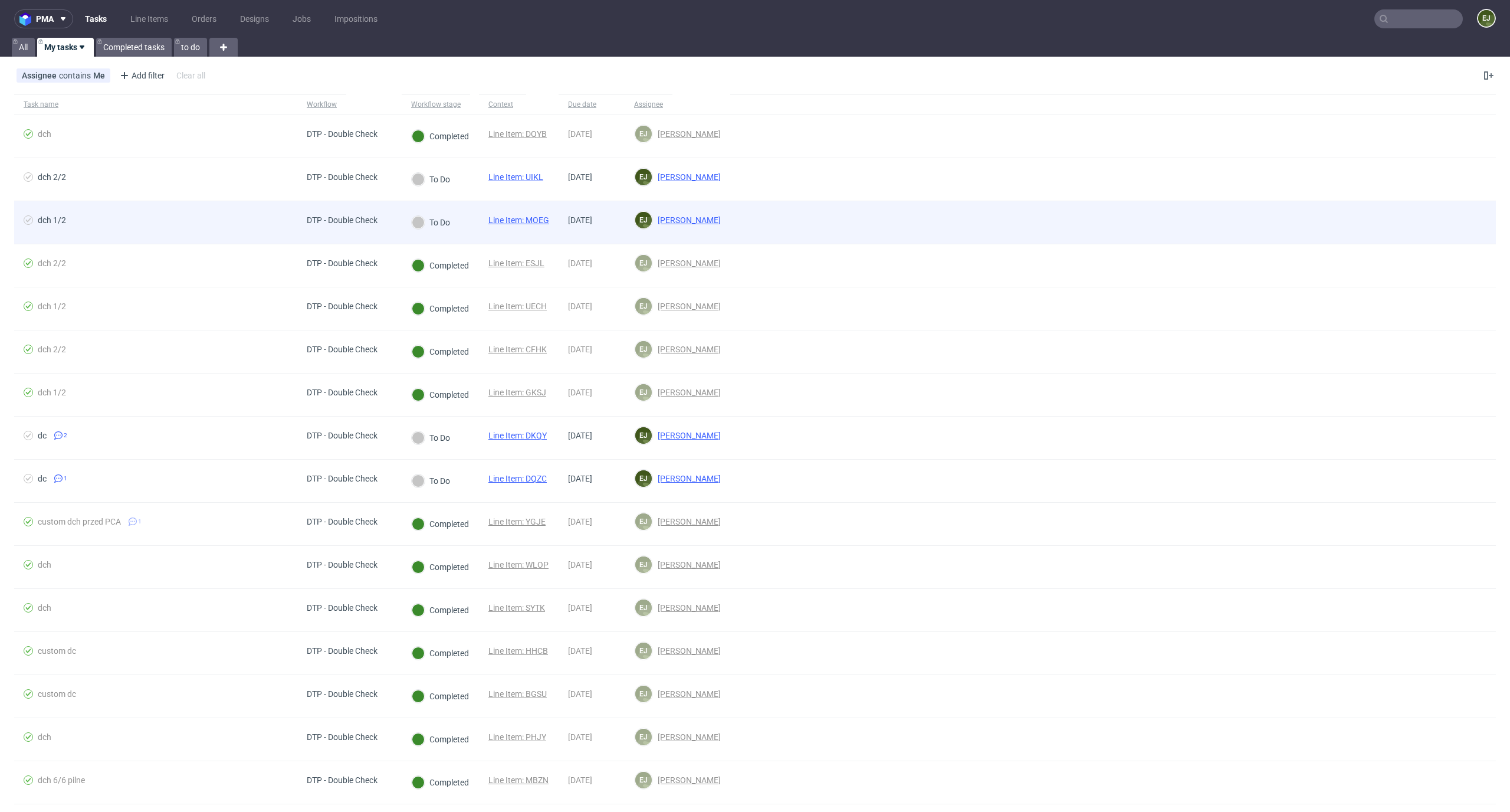
click at [529, 216] on link "Line Item: MOEG" at bounding box center [519, 220] width 61 height 10
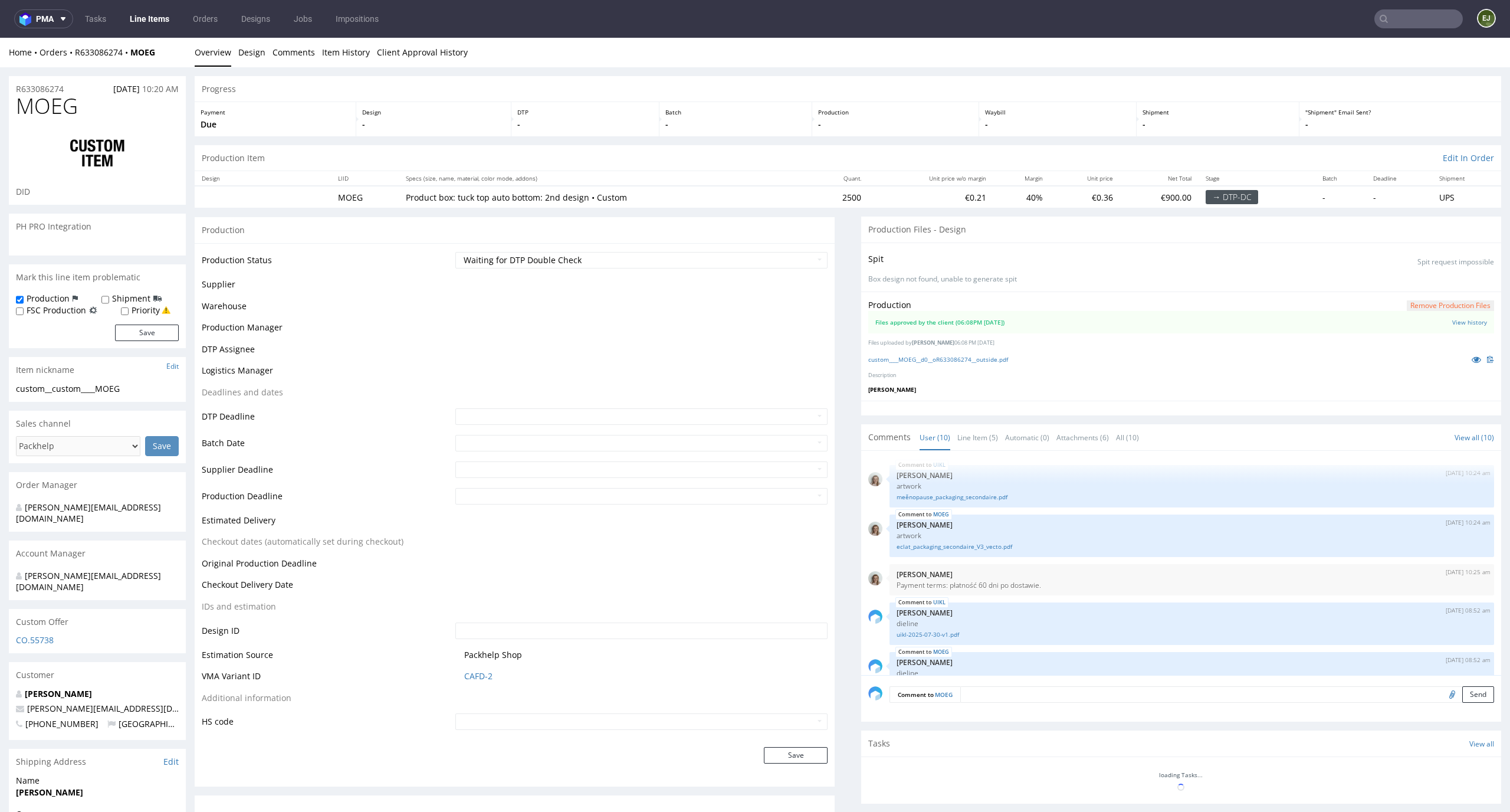
scroll to position [312, 0]
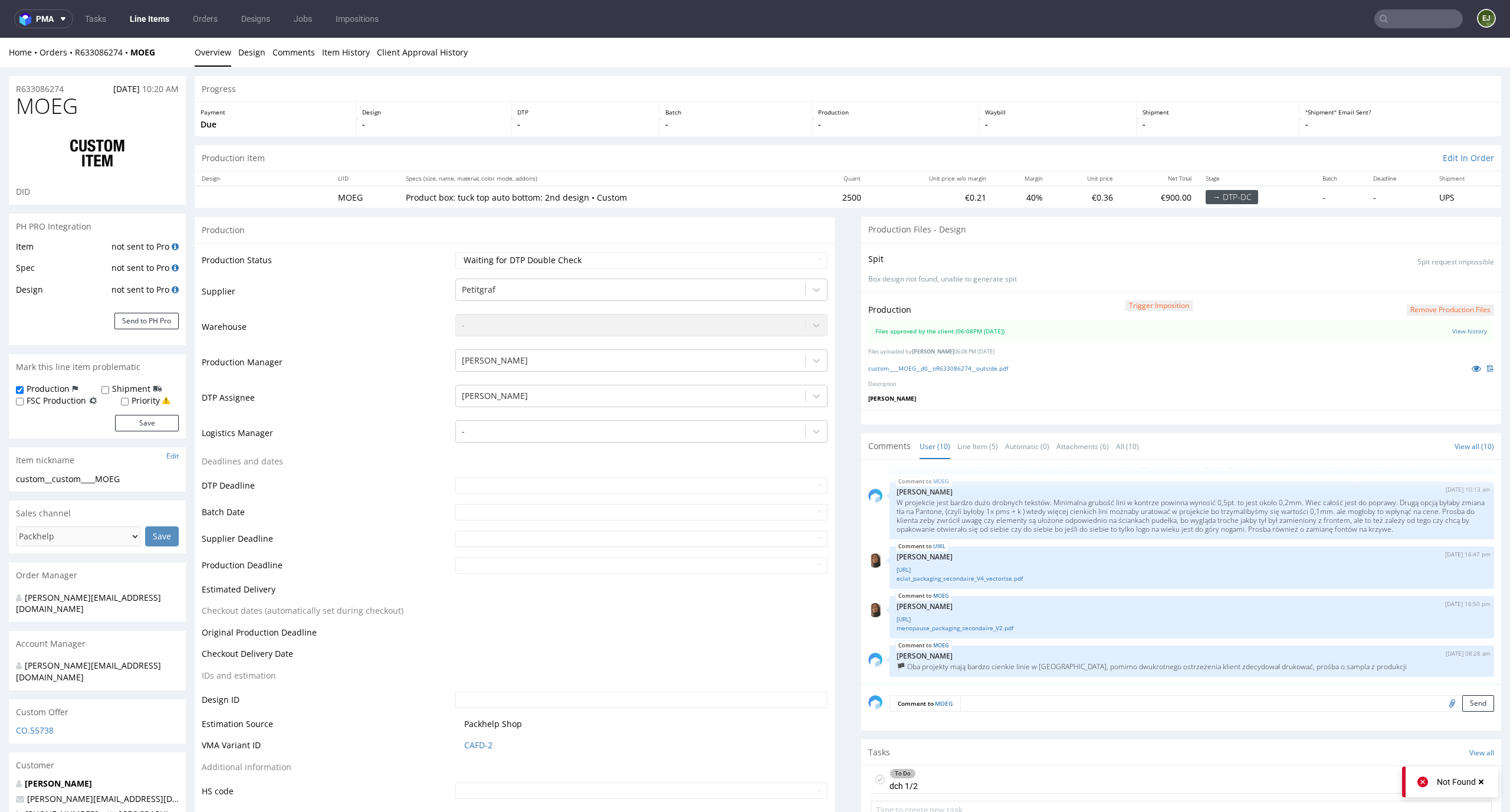
click at [966, 779] on div "To Do dch 1/2 [DATE] EJ" at bounding box center [1181, 780] width 622 height 28
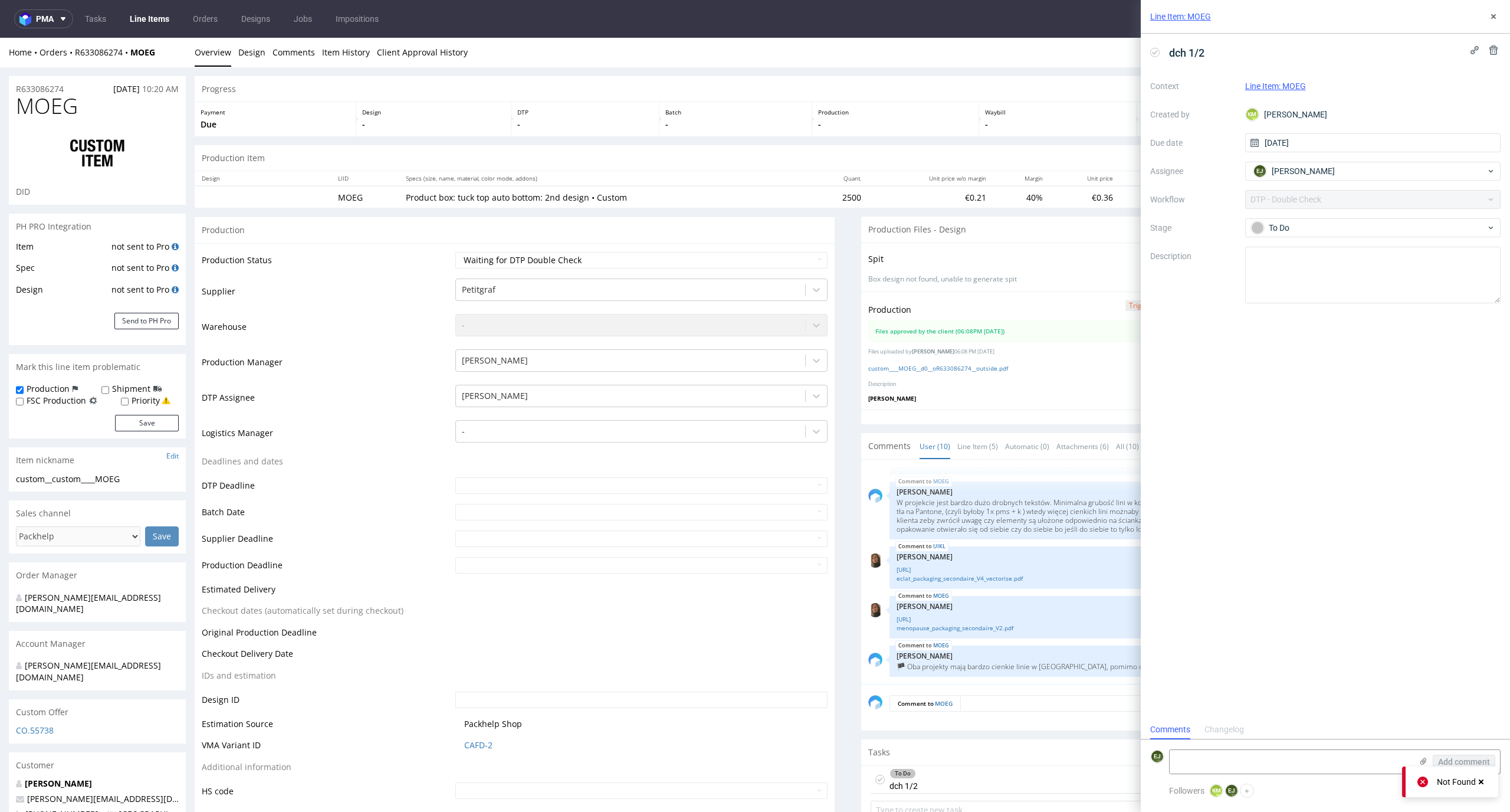
scroll to position [10, 0]
click at [1000, 363] on div "custom____MOEG__d0__oR633086274__outside.pdf" at bounding box center [1181, 368] width 626 height 13
click at [979, 366] on link "custom____MOEG__d0__oR633086274__outside.pdf" at bounding box center [939, 368] width 140 height 8
click at [771, 174] on th "Specs (size, name, material, color mode, addons)" at bounding box center [605, 179] width 412 height 15
click at [1499, 11] on button at bounding box center [1493, 16] width 14 height 14
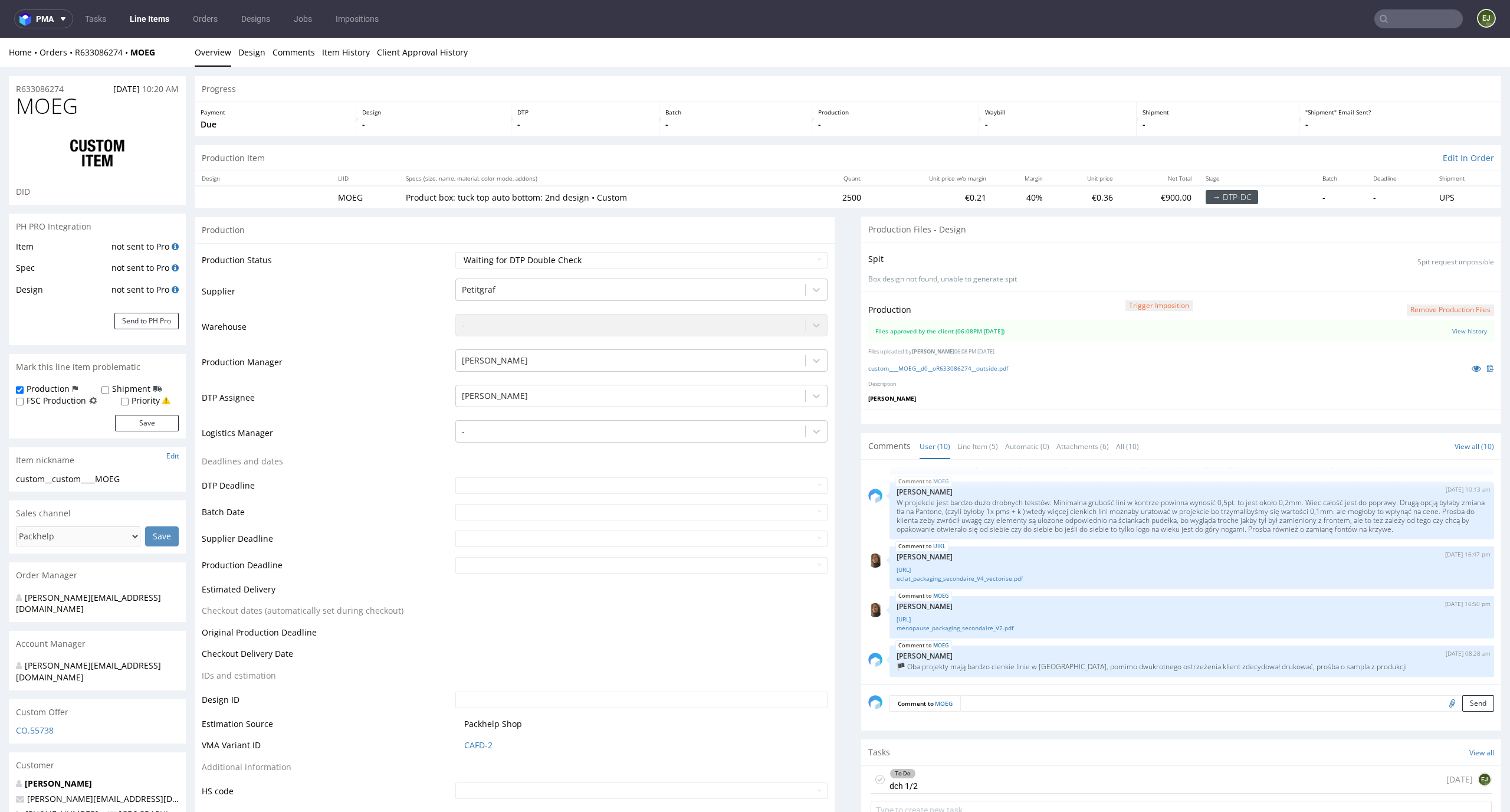
click at [151, 12] on link "Line Items" at bounding box center [149, 19] width 54 height 19
